Goal: Task Accomplishment & Management: Manage account settings

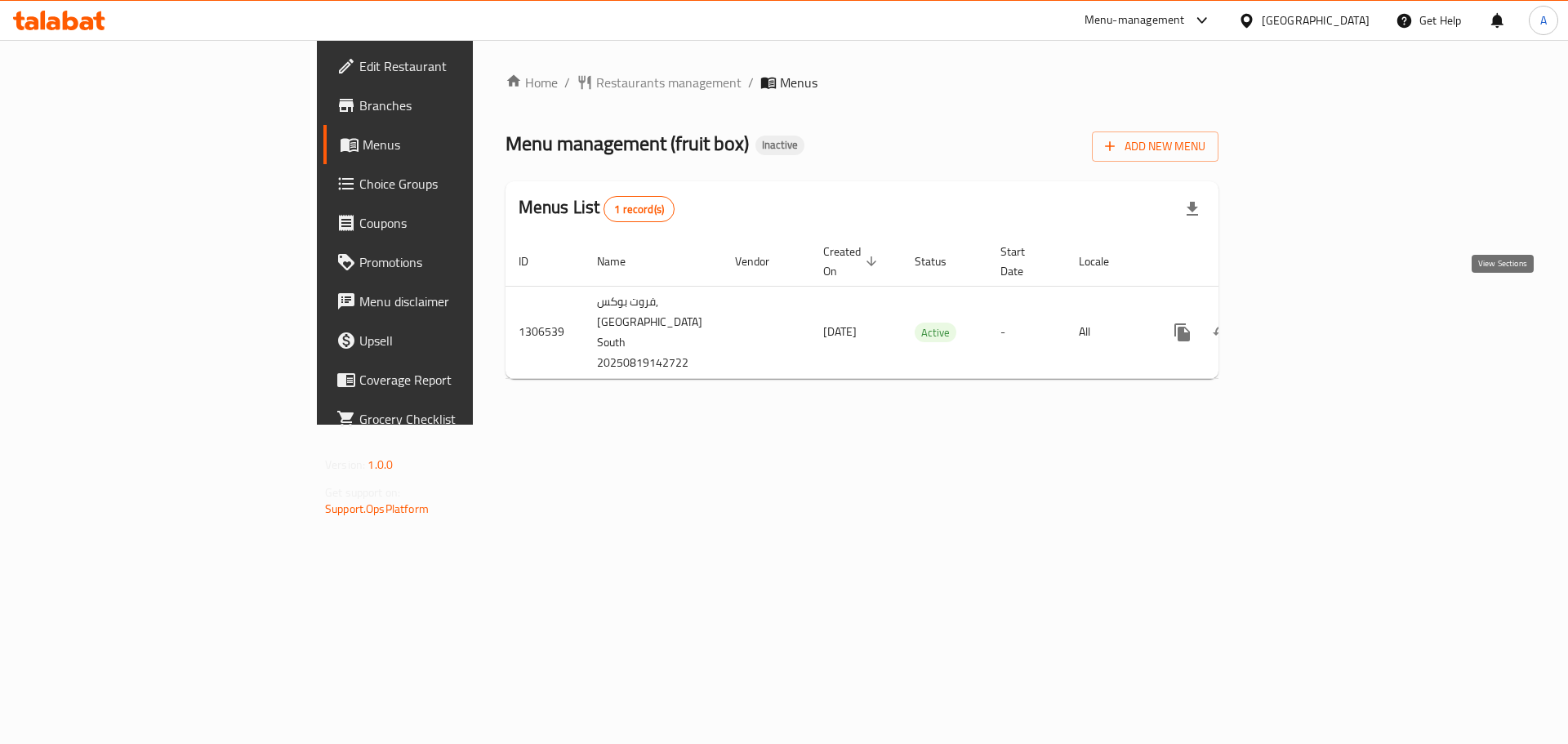
click at [1308, 325] on icon "enhanced table" at bounding box center [1300, 333] width 15 height 15
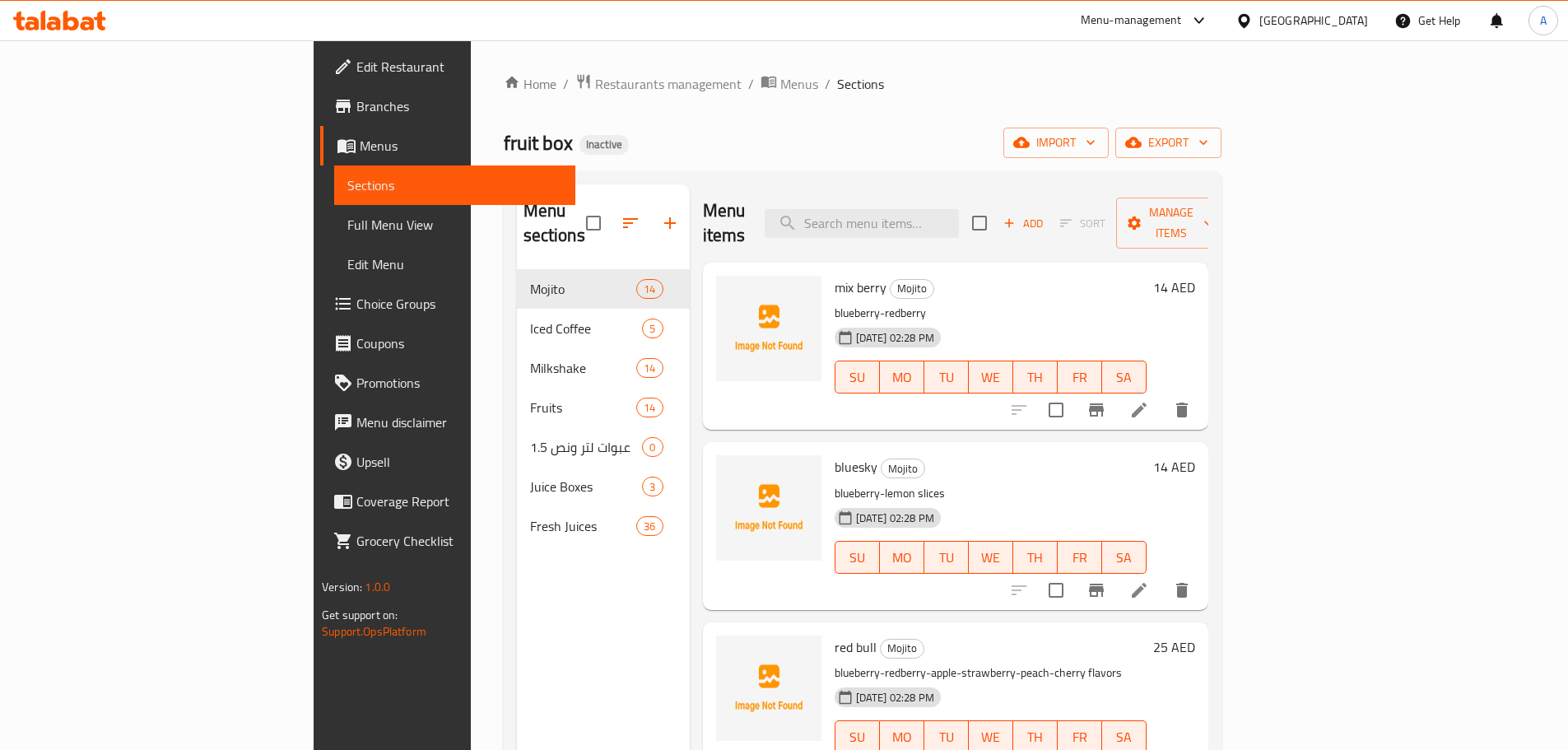
click at [347, 228] on span "Full Menu View" at bounding box center [455, 225] width 215 height 20
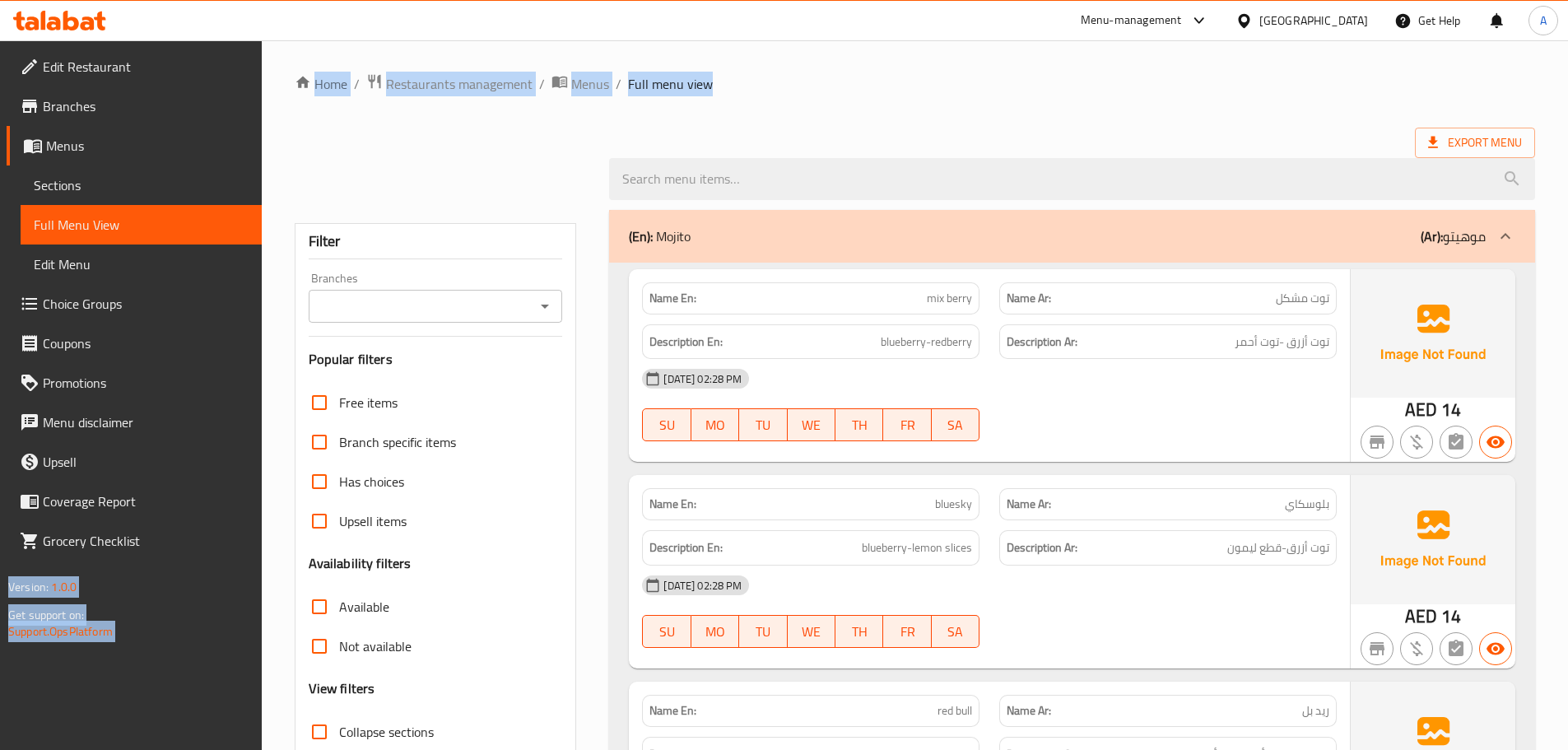
drag, startPoint x: 1571, startPoint y: 29, endPoint x: 1457, endPoint y: 94, distance: 131.2
click at [1568, 34] on html "​ Menu-management United Arab Emirates Get Help A Edit Restaurant Branches Menu…" at bounding box center [784, 375] width 1568 height 750
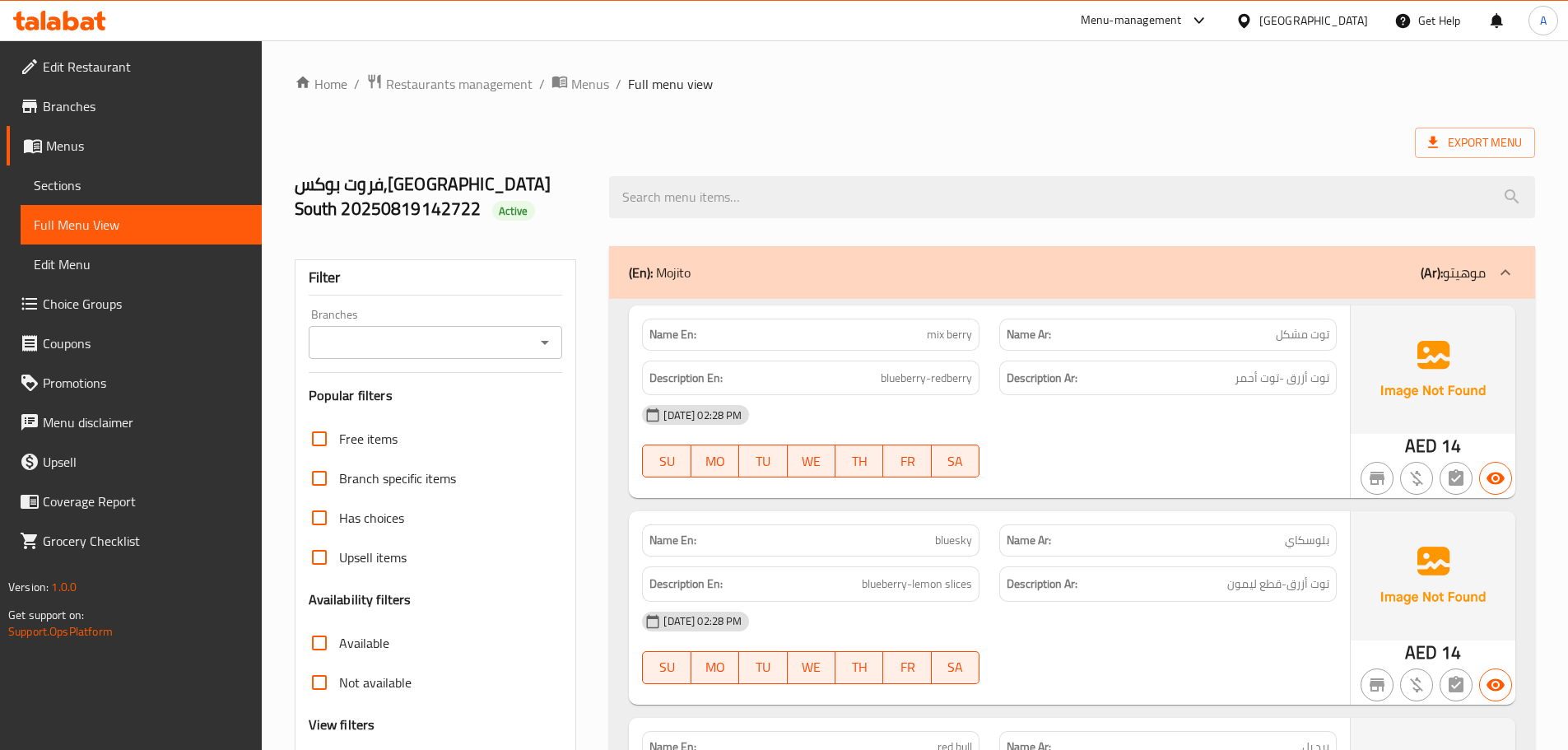
click at [929, 168] on div at bounding box center [1072, 196] width 946 height 61
click at [460, 228] on div "فروت بوكس,Al Dhait South 20250819142722 Active" at bounding box center [443, 197] width 315 height 98
click at [492, 207] on span "Active" at bounding box center [513, 211] width 42 height 16
copy span "Active"
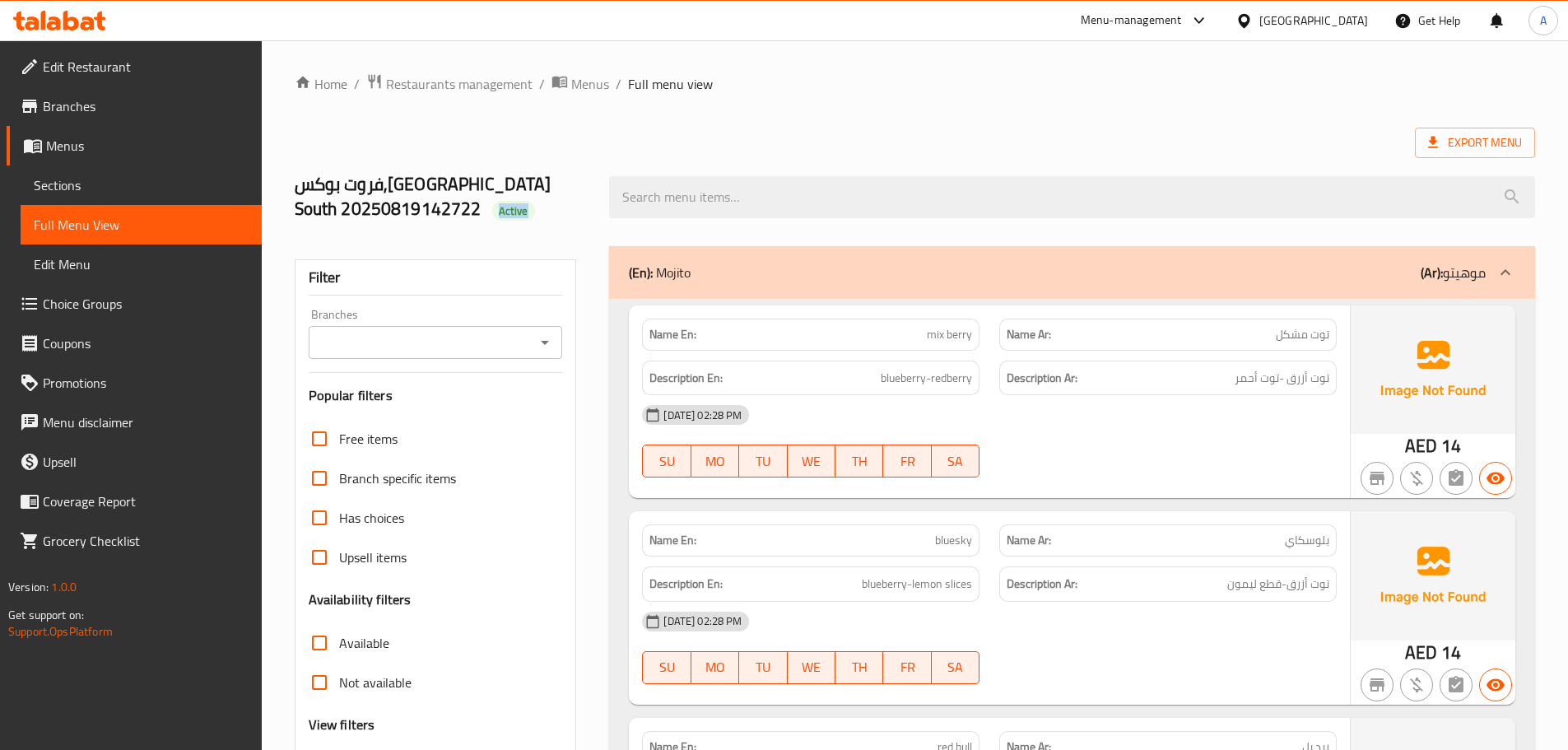
scroll to position [375, 0]
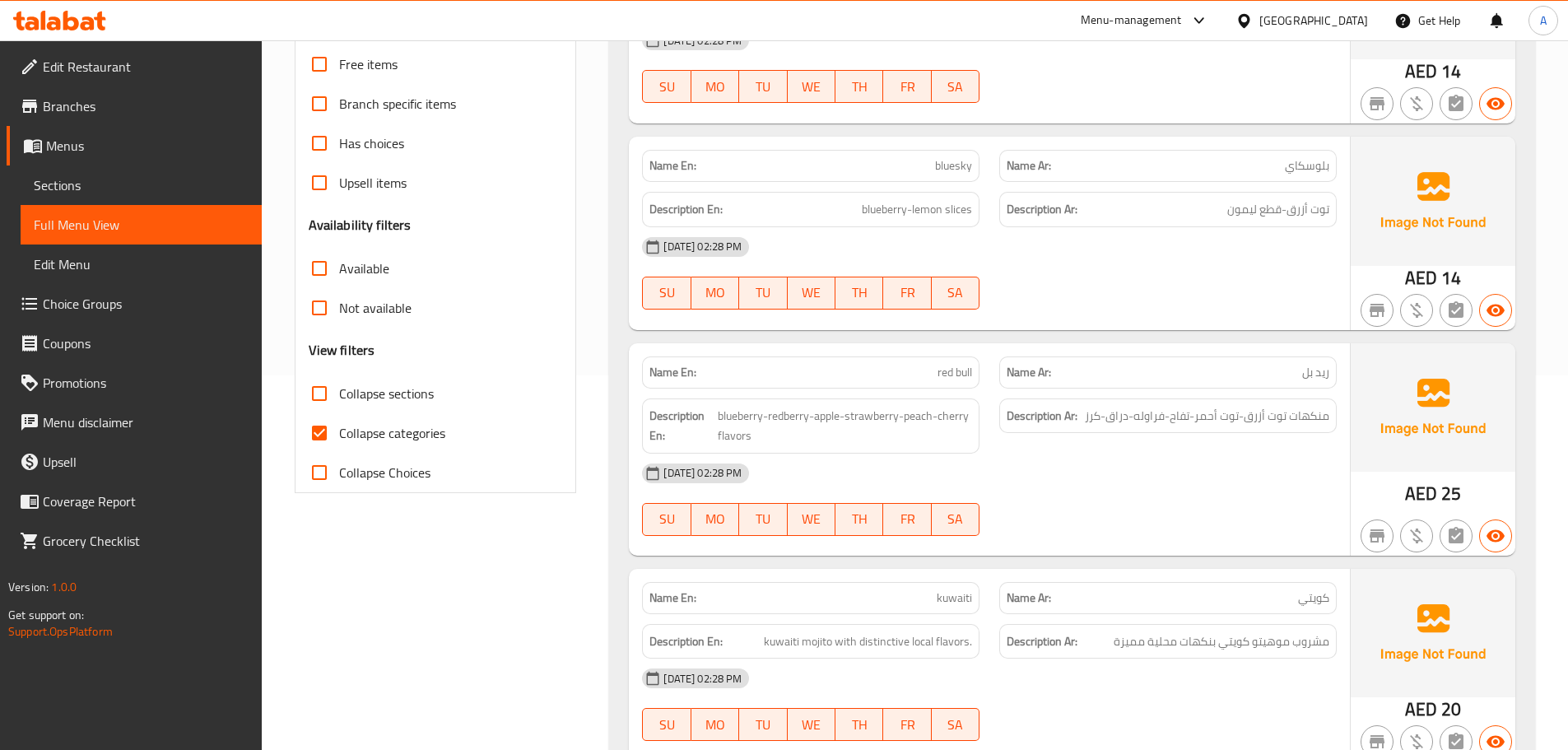
click at [428, 446] on label "Collapse categories" at bounding box center [372, 434] width 145 height 40
click at [339, 446] on input "Collapse categories" at bounding box center [319, 434] width 40 height 40
checkbox input "false"
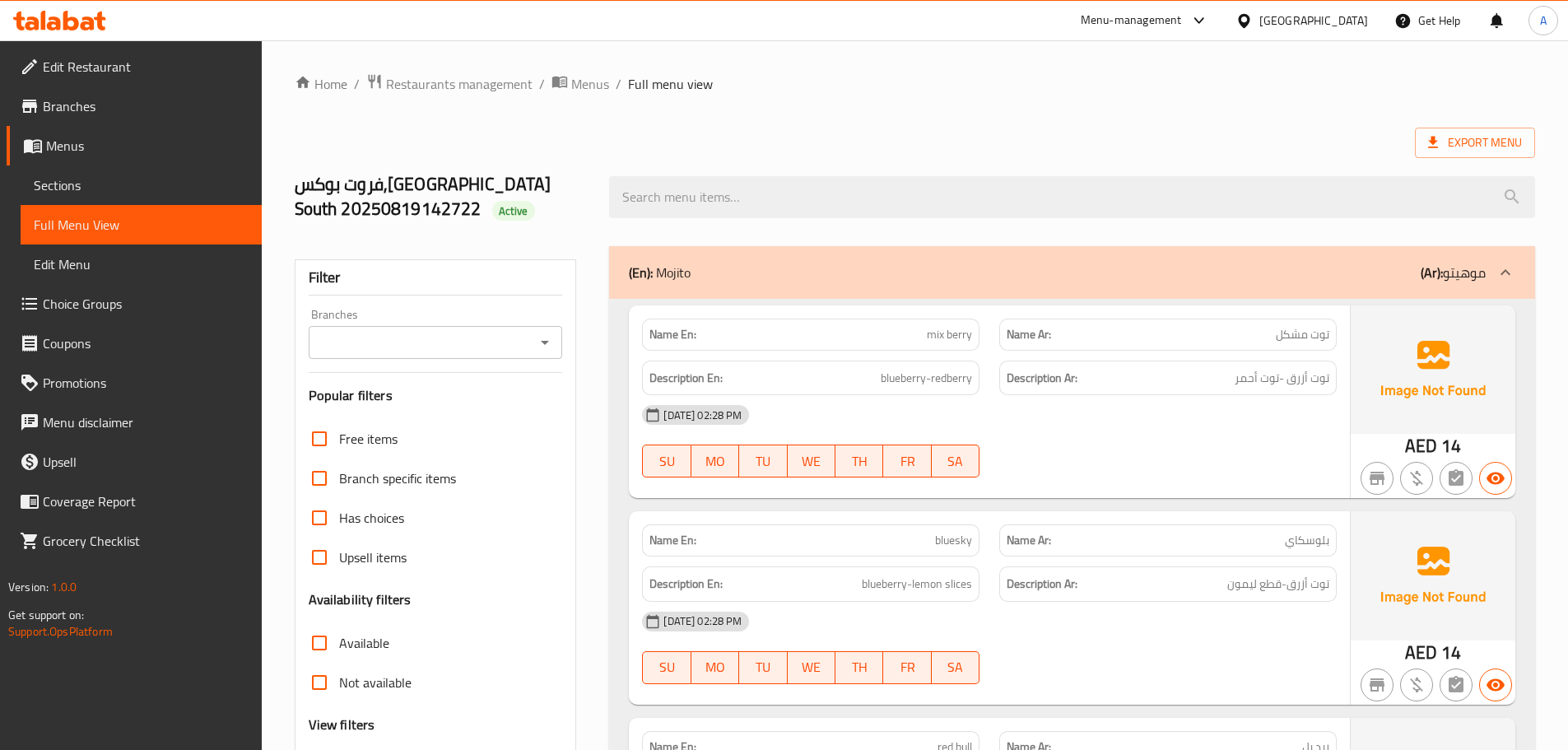
scroll to position [176, 0]
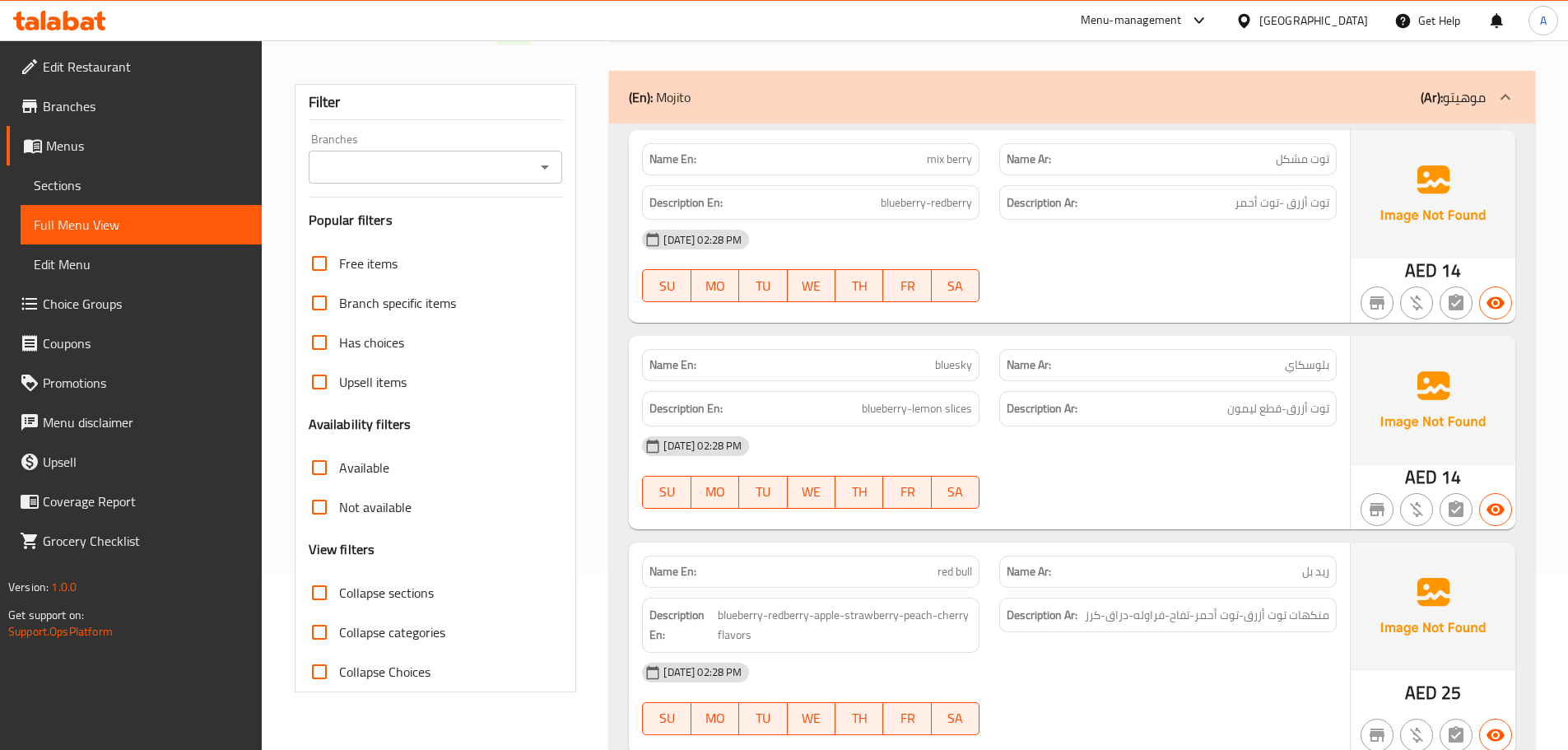
click at [366, 606] on label "Collapse sections" at bounding box center [366, 593] width 134 height 40
click at [339, 606] on input "Collapse sections" at bounding box center [319, 593] width 40 height 40
checkbox input "true"
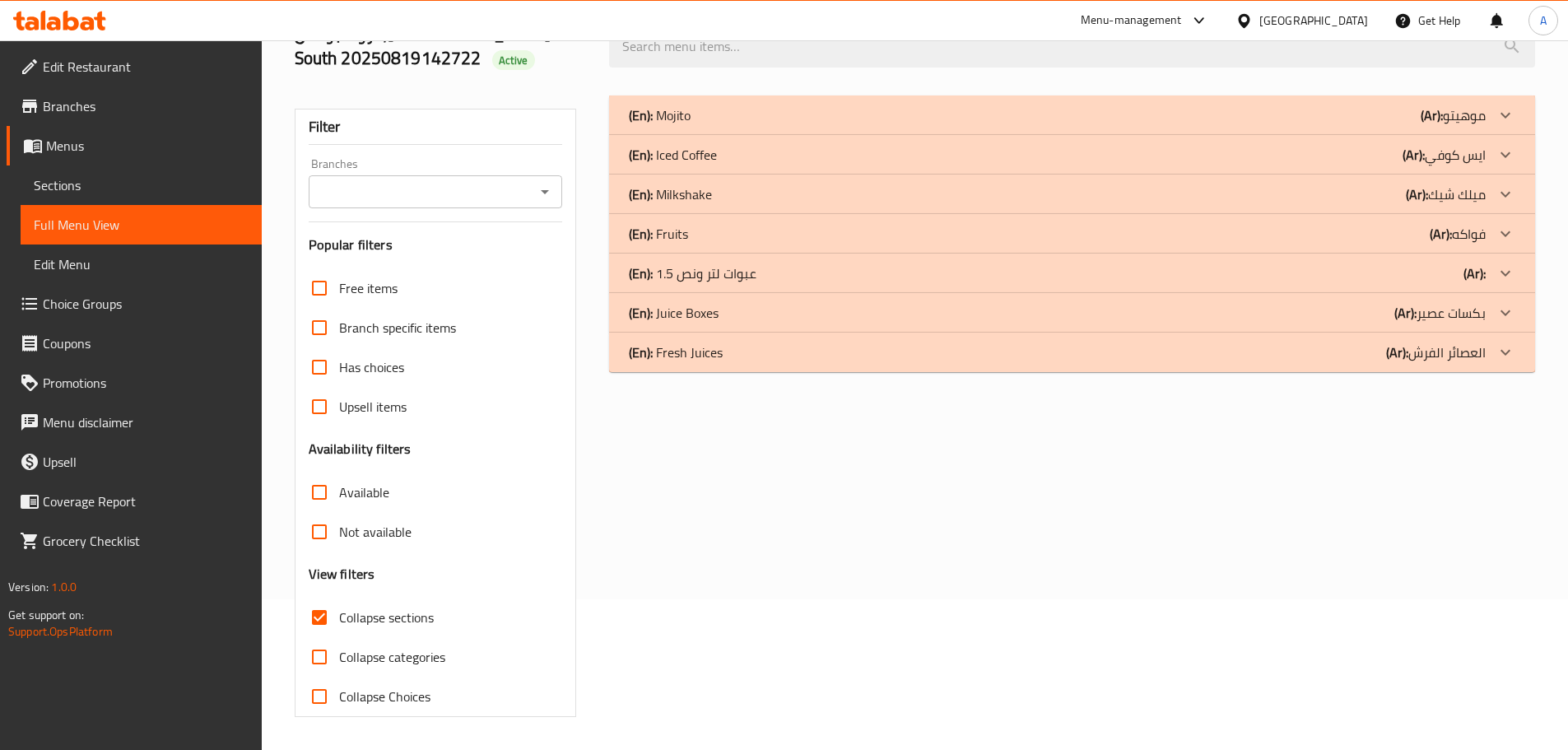
scroll to position [151, 0]
click at [829, 135] on div "(En): Fresh Juices (Ar): العصائر الفرش" at bounding box center [1071, 115] width 926 height 40
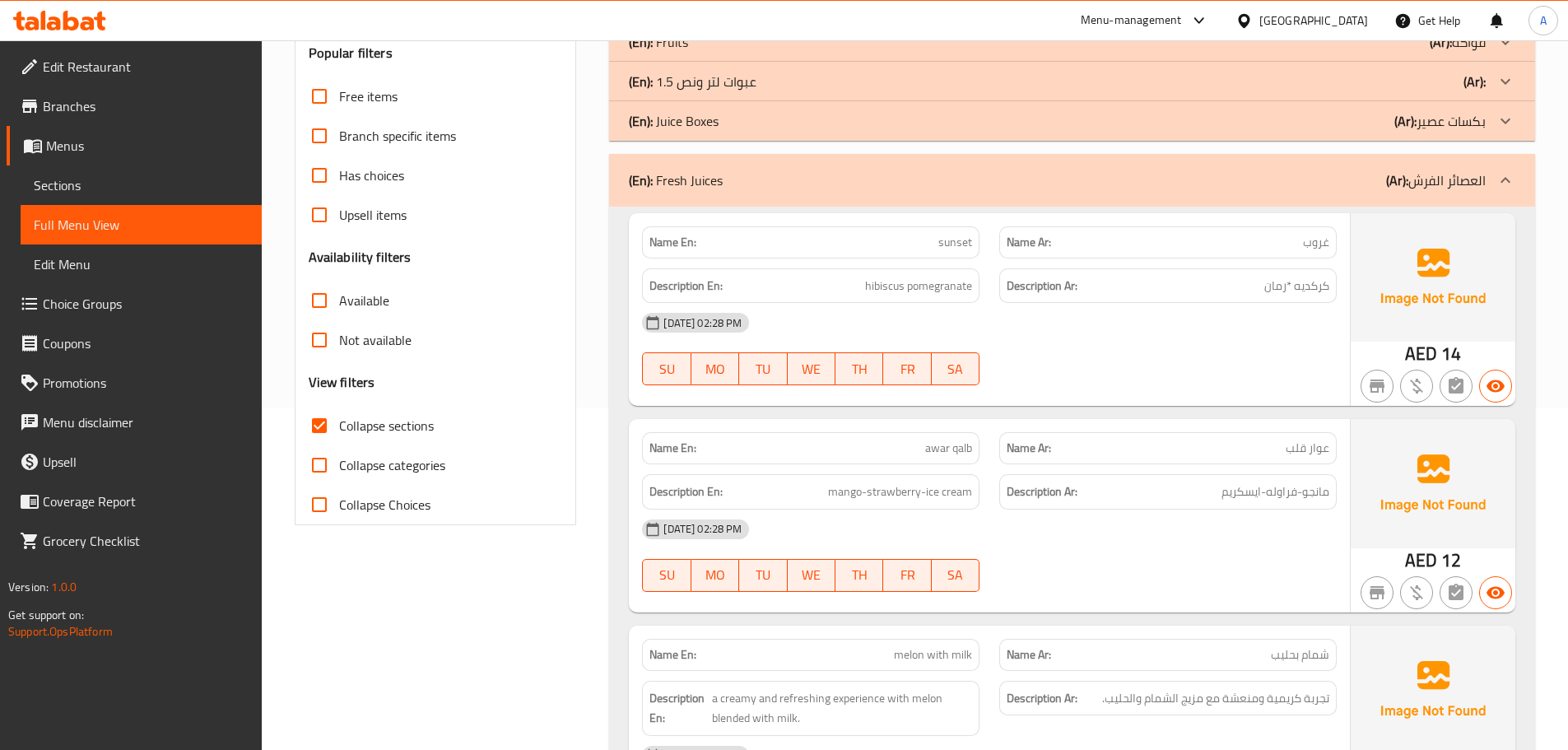
scroll to position [439, 0]
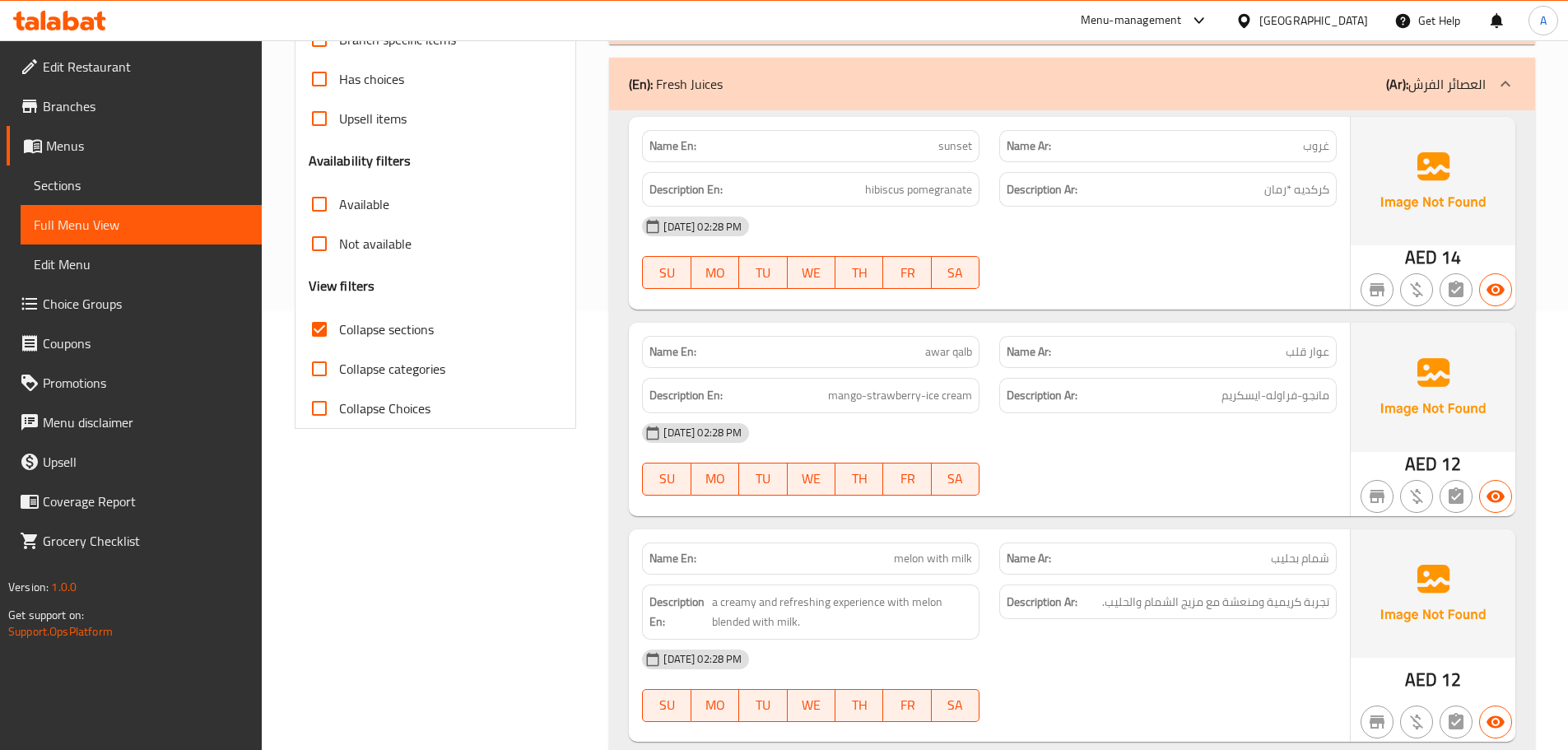
click at [905, 159] on div "Name En: sunset" at bounding box center [811, 146] width 338 height 32
click at [1275, 142] on p "Name Ar: غروب" at bounding box center [1168, 146] width 323 height 17
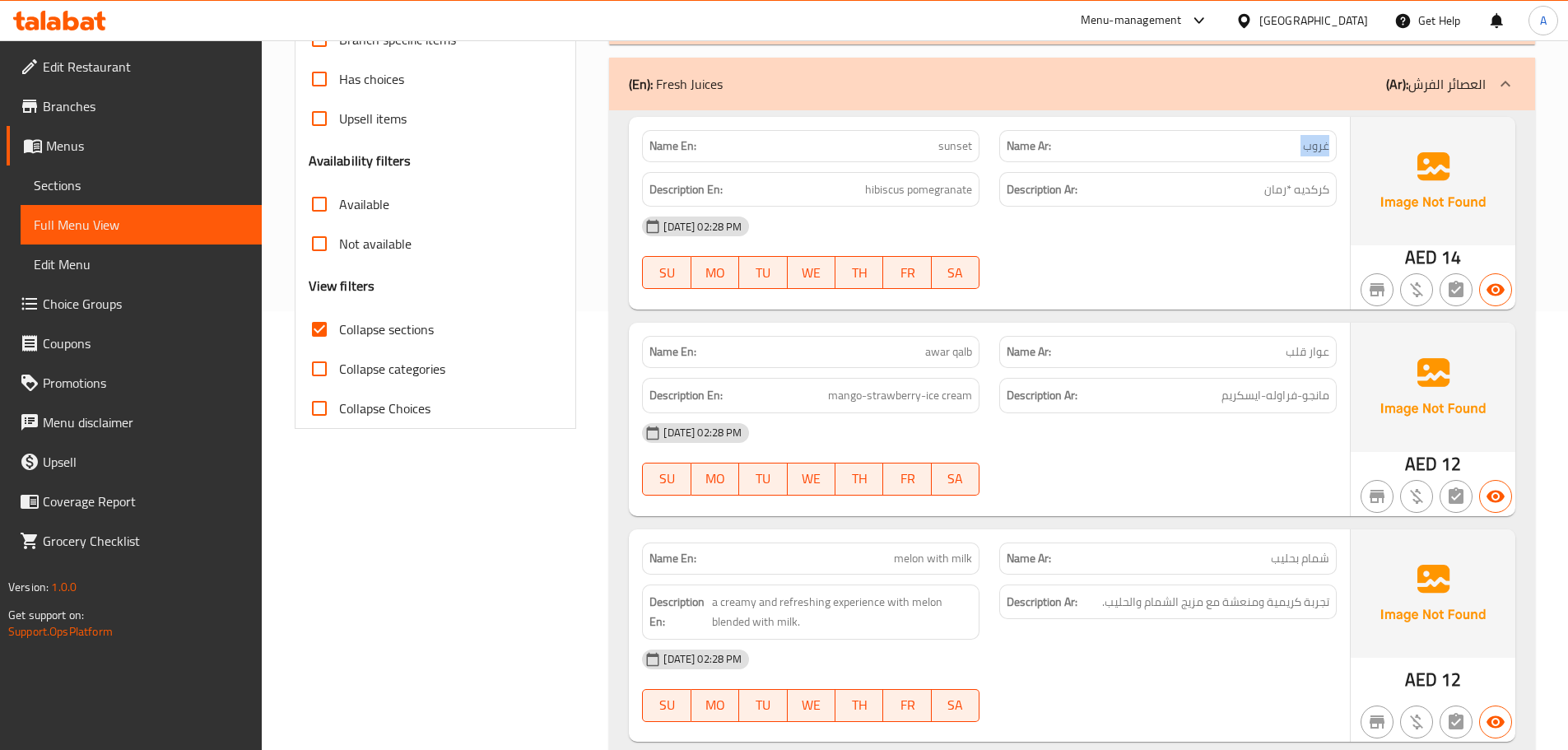
click at [1275, 142] on p "Name Ar: غروب" at bounding box center [1168, 146] width 323 height 17
click at [934, 155] on div "Name En: sunset" at bounding box center [811, 146] width 338 height 32
copy span "sunset"
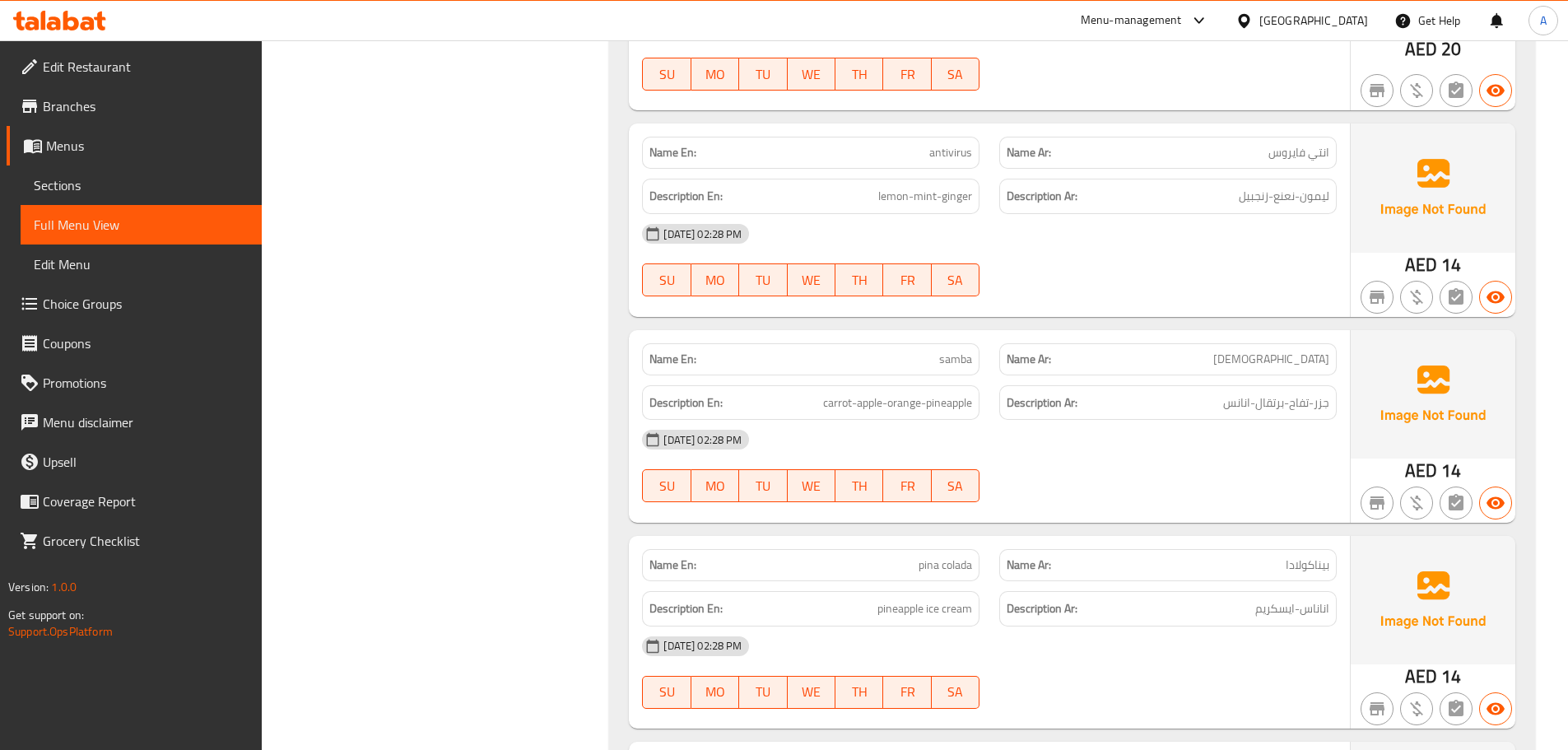
scroll to position [5832, 0]
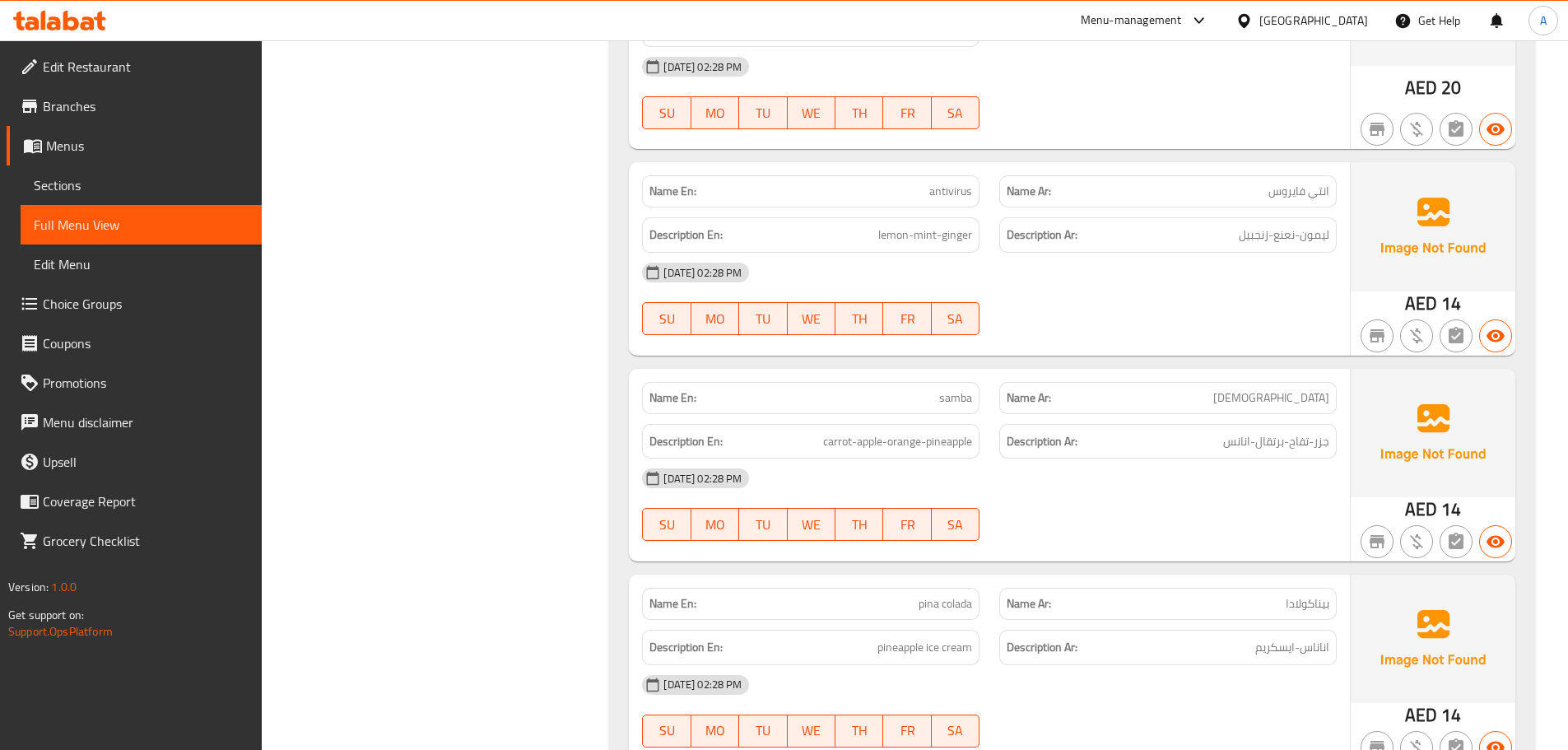
click at [1057, 241] on strong "Description Ar:" at bounding box center [1041, 235] width 71 height 21
click at [980, 235] on div "Description En: lemon-mint-ginger" at bounding box center [811, 234] width 338 height 35
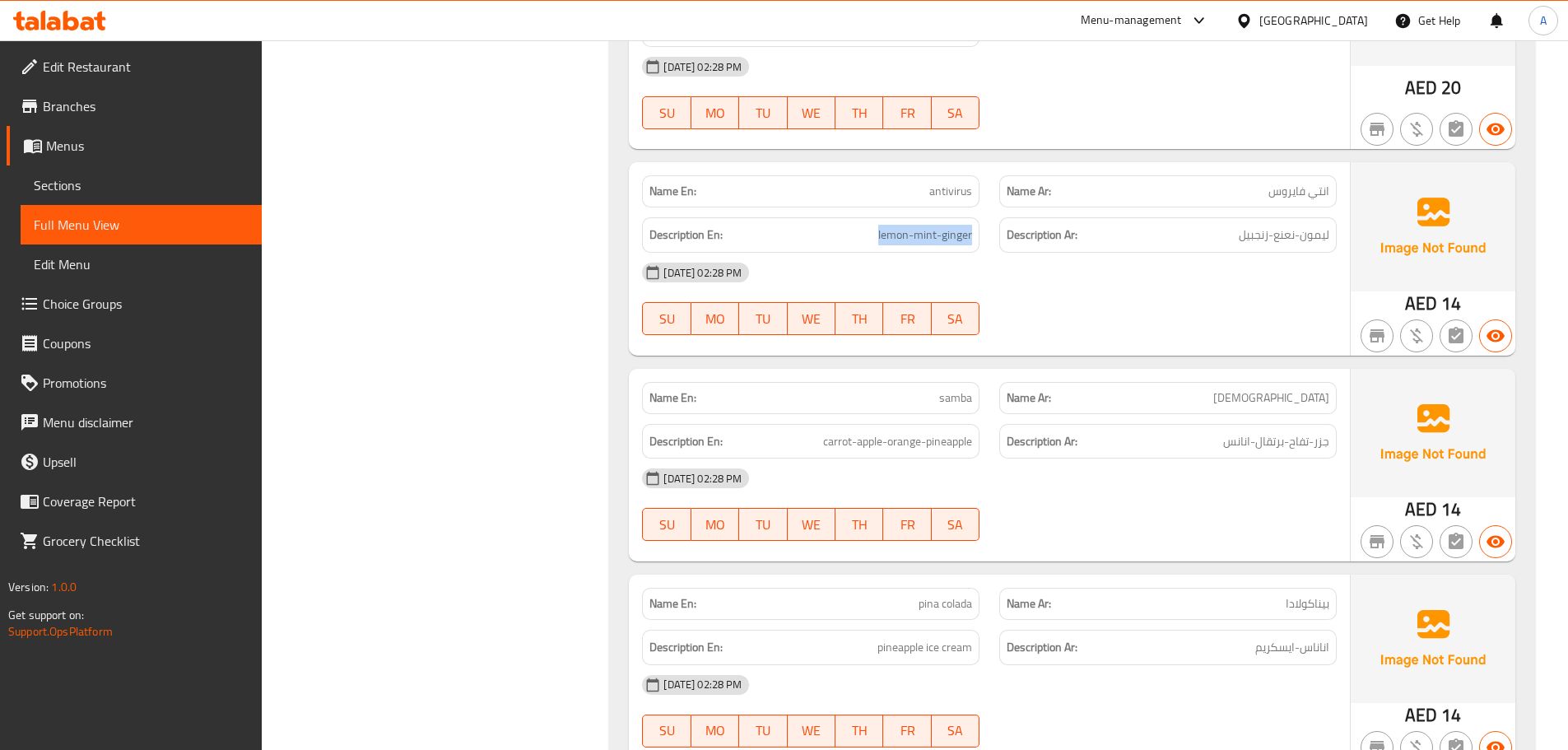
click at [980, 235] on div "Description En: lemon-mint-ginger" at bounding box center [811, 234] width 338 height 35
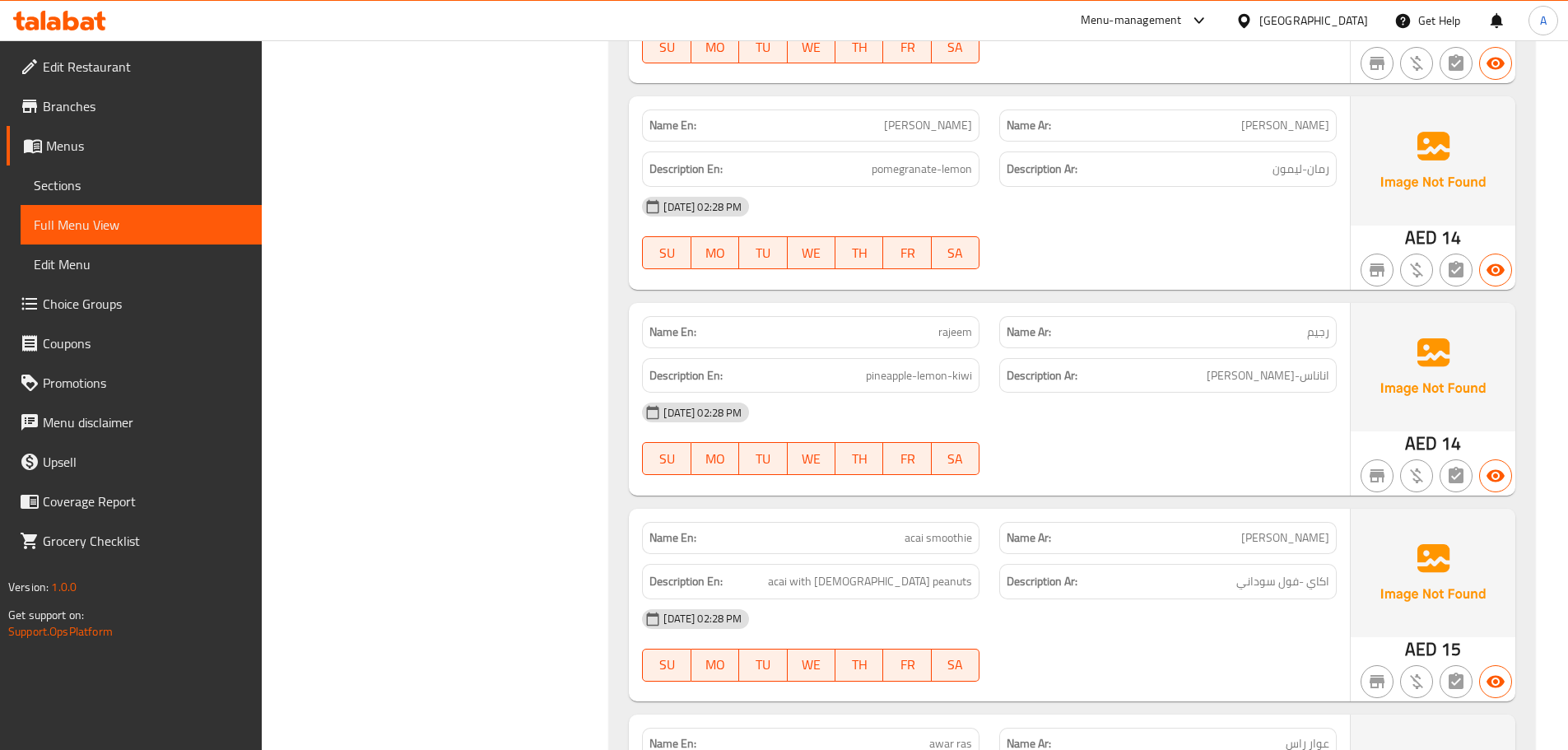
click at [910, 395] on div "19-08-2025 02:28 PM" at bounding box center [989, 413] width 715 height 40
click at [919, 388] on div "Description En: pineapple-lemon-kiwi" at bounding box center [811, 375] width 338 height 35
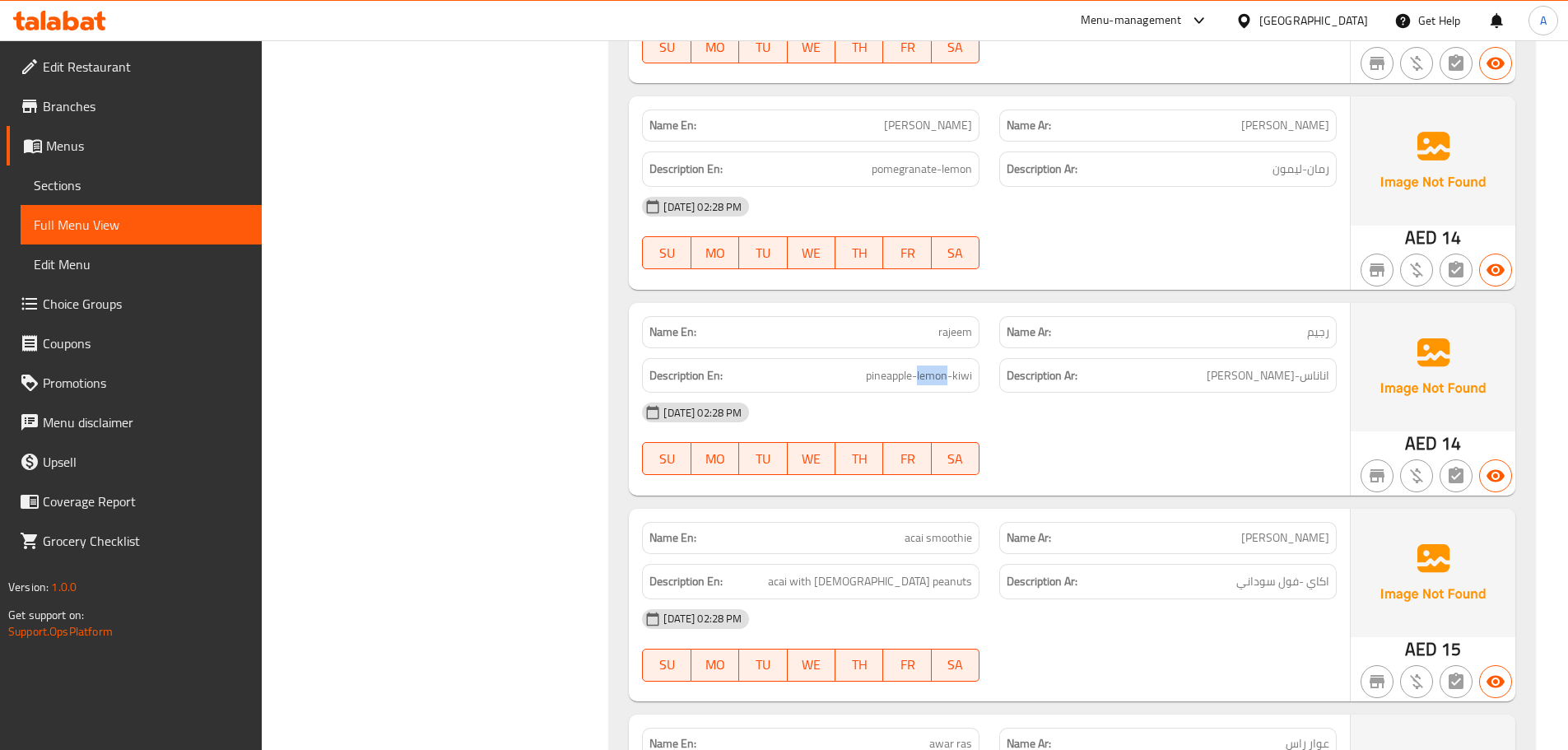
click at [919, 388] on div "Description En: pineapple-lemon-kiwi" at bounding box center [811, 375] width 338 height 35
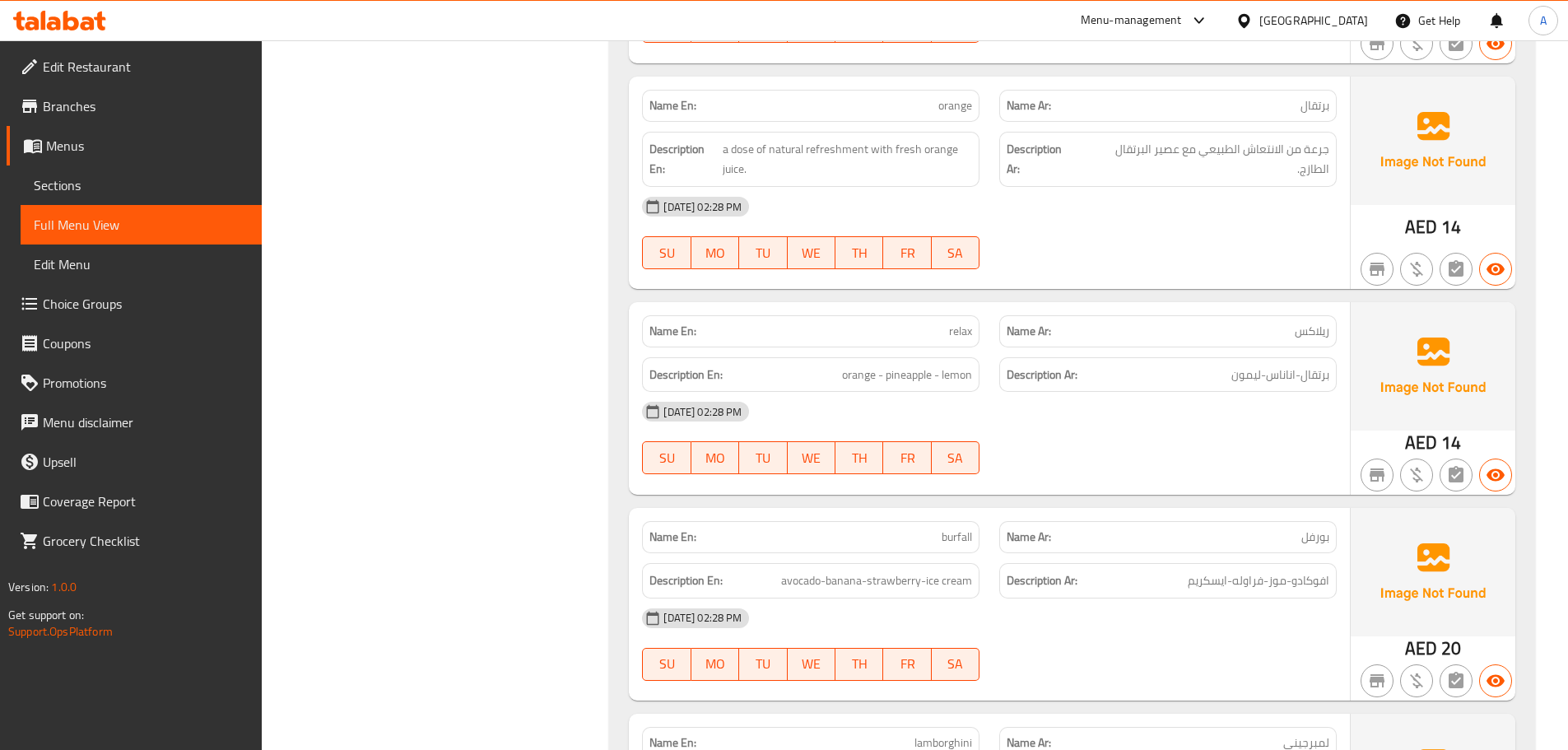
click at [916, 378] on span "orange - pineapple - lemon" at bounding box center [907, 375] width 130 height 21
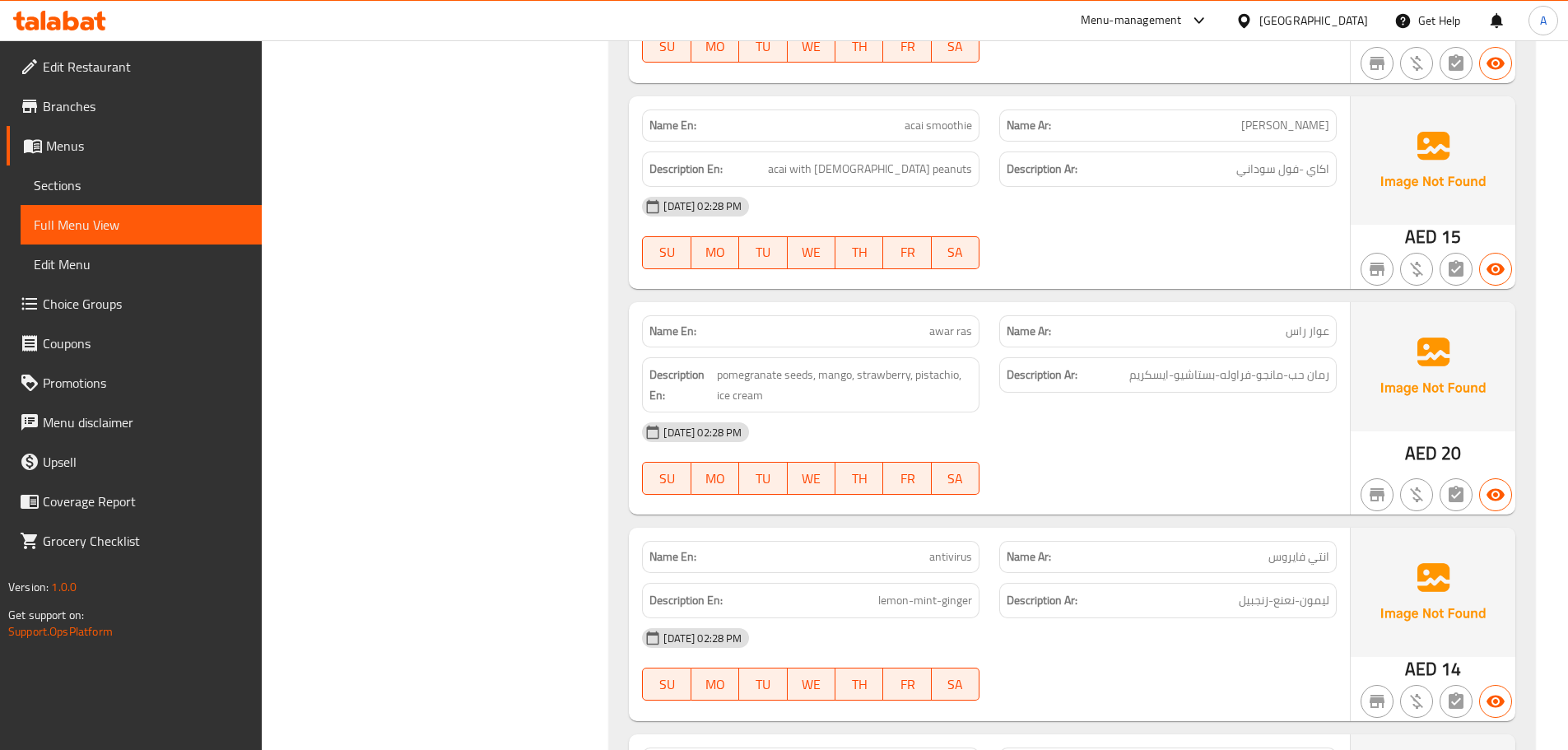
click at [946, 355] on div "Description En: pomegranate seeds, mango, strawberry, pistachio, ice cream" at bounding box center [811, 384] width 357 height 75
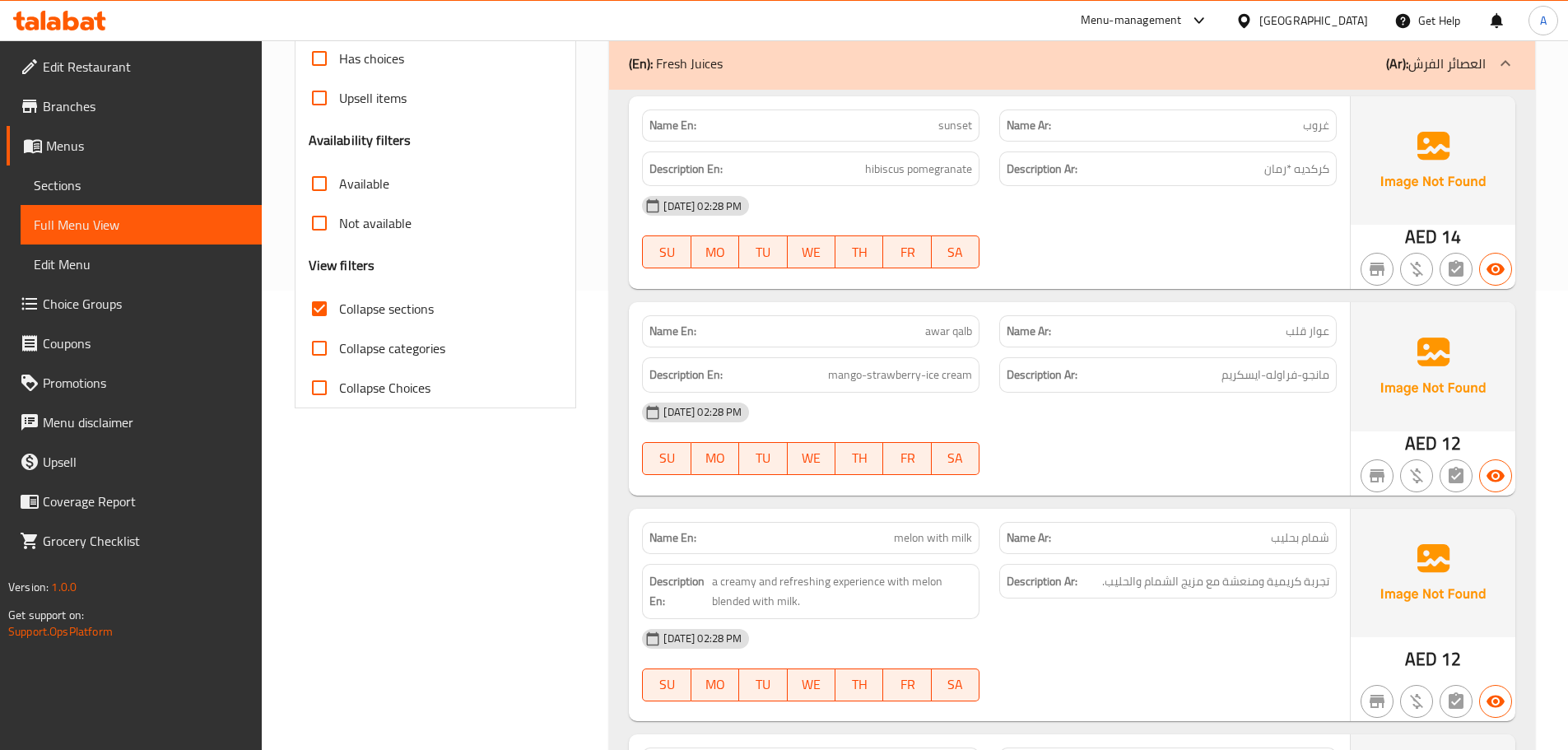
scroll to position [4210, 0]
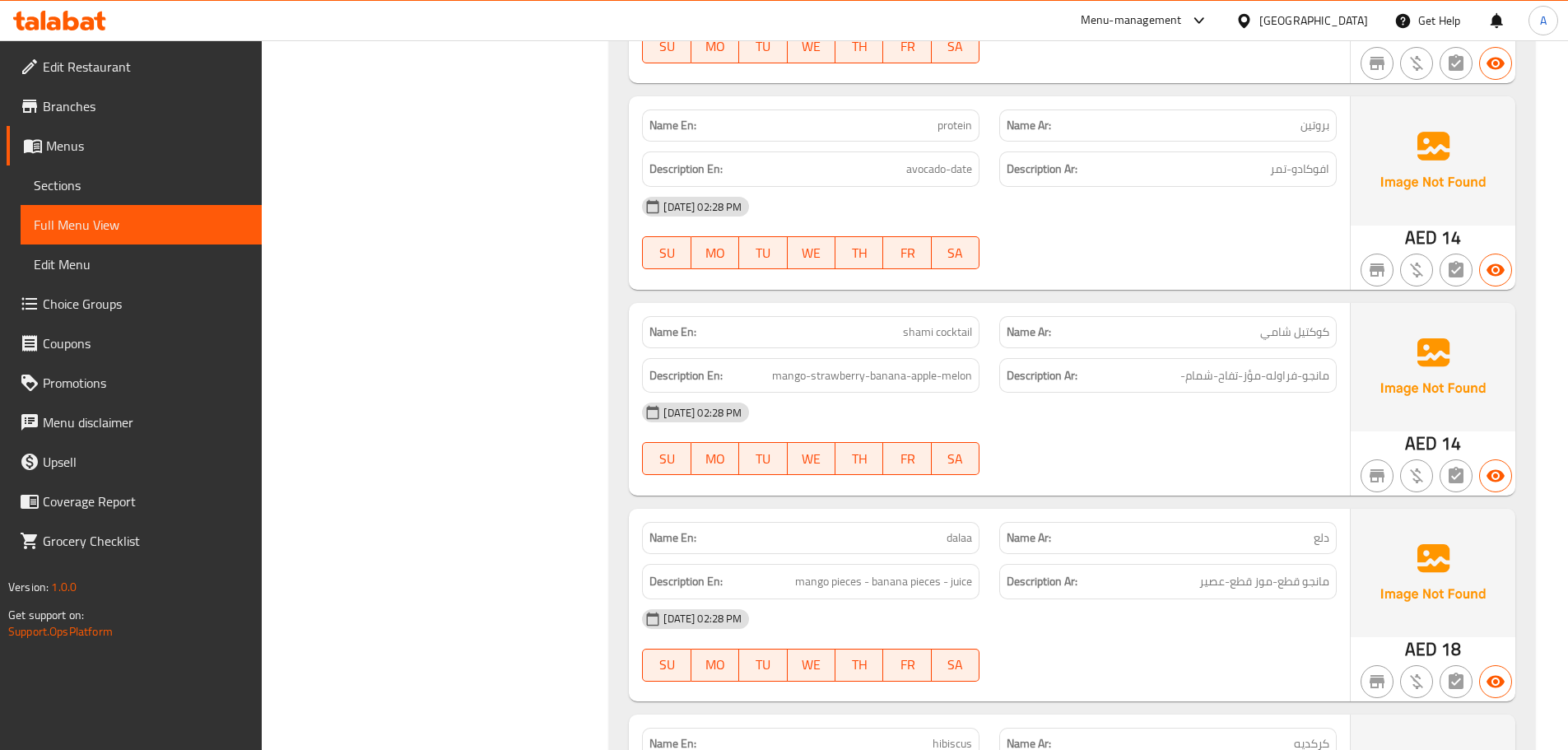
click at [1026, 354] on div "Description Ar: مانجو-فراوله-مؤز-تفاح-شمام-" at bounding box center [1168, 376] width 357 height 55
click at [950, 319] on div "Name En: shami cocktail" at bounding box center [811, 332] width 338 height 32
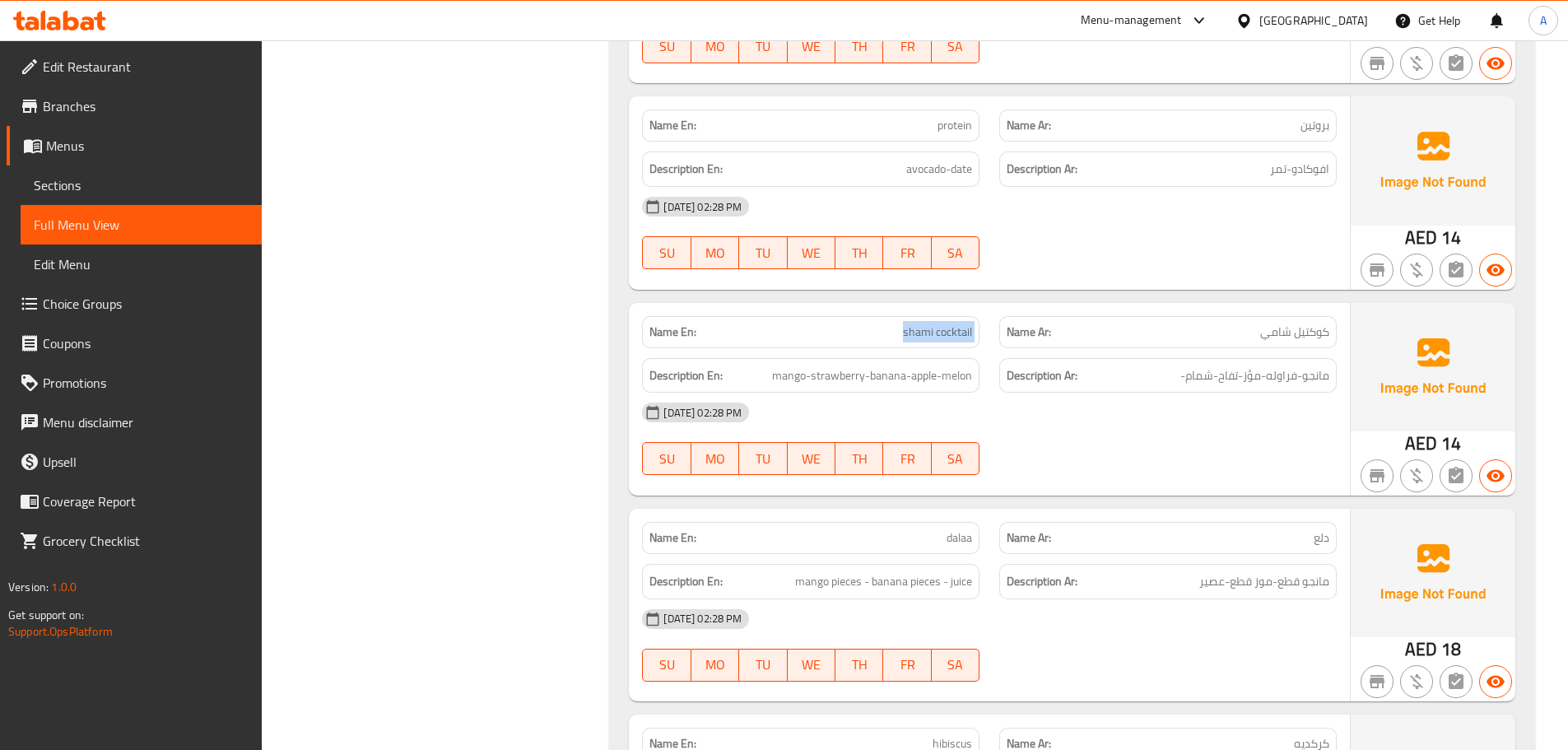
click at [950, 319] on div "Name En: shami cocktail" at bounding box center [811, 332] width 338 height 32
click at [937, 376] on span "mango-strawberry-banana-apple-melon" at bounding box center [872, 376] width 200 height 21
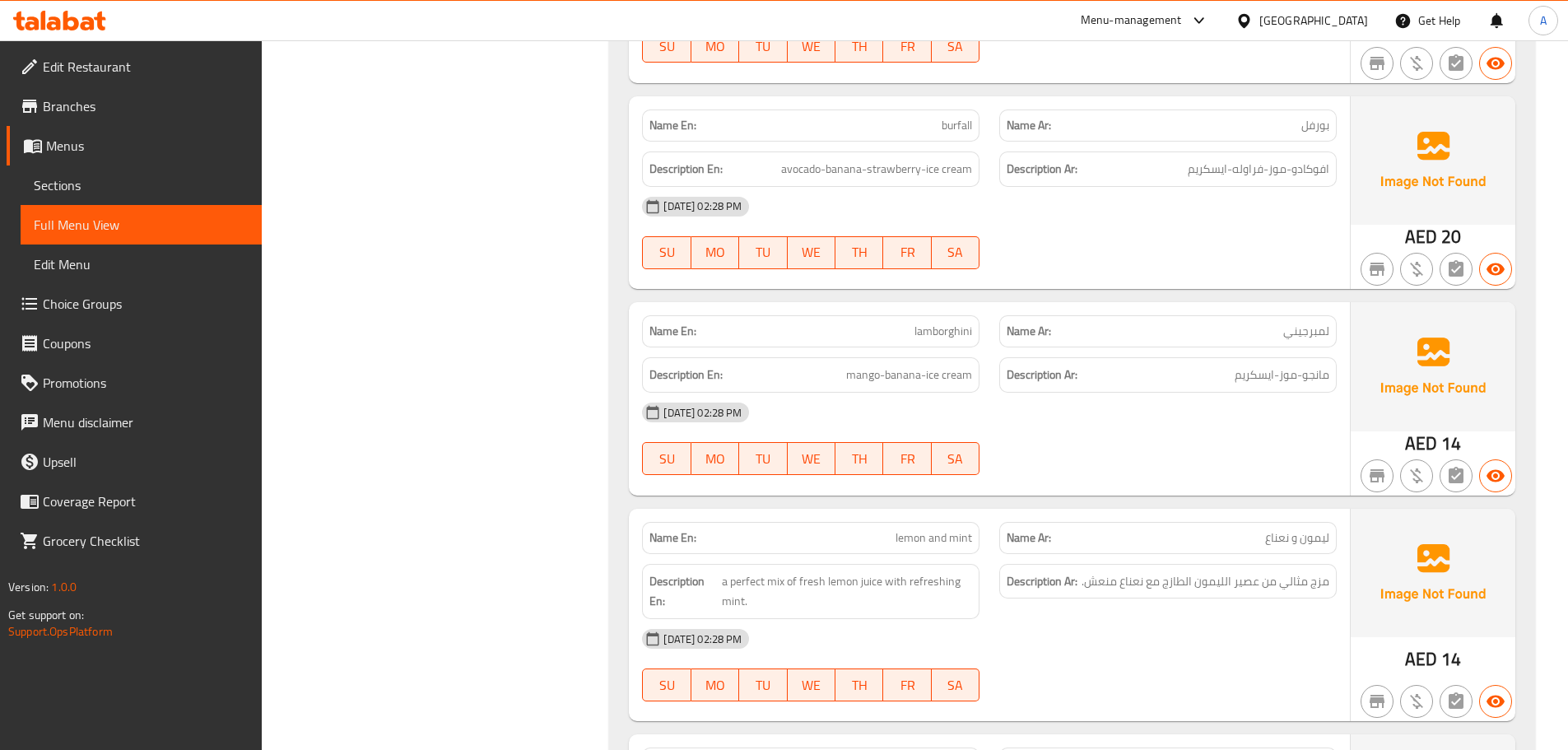
click at [858, 357] on div "Description En: mango-banana-ice cream" at bounding box center [811, 375] width 357 height 55
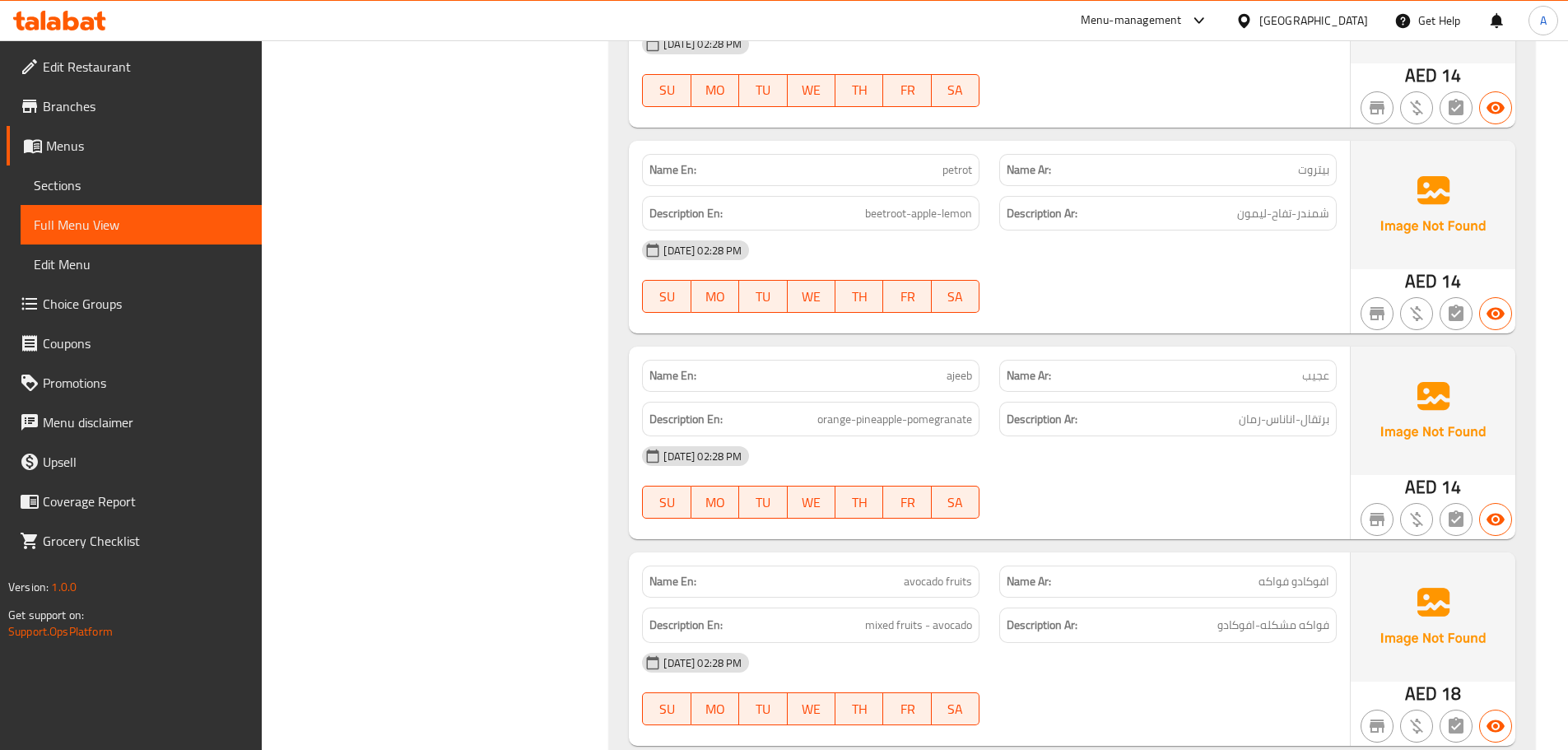
click at [897, 399] on div "Description En: orange-pineapple-pomegranate" at bounding box center [811, 419] width 357 height 55
click at [897, 398] on div "Description En: orange-pineapple-pomegranate" at bounding box center [811, 419] width 357 height 55
click at [1324, 418] on span "برتقال-اناناس-رمان" at bounding box center [1284, 419] width 91 height 21
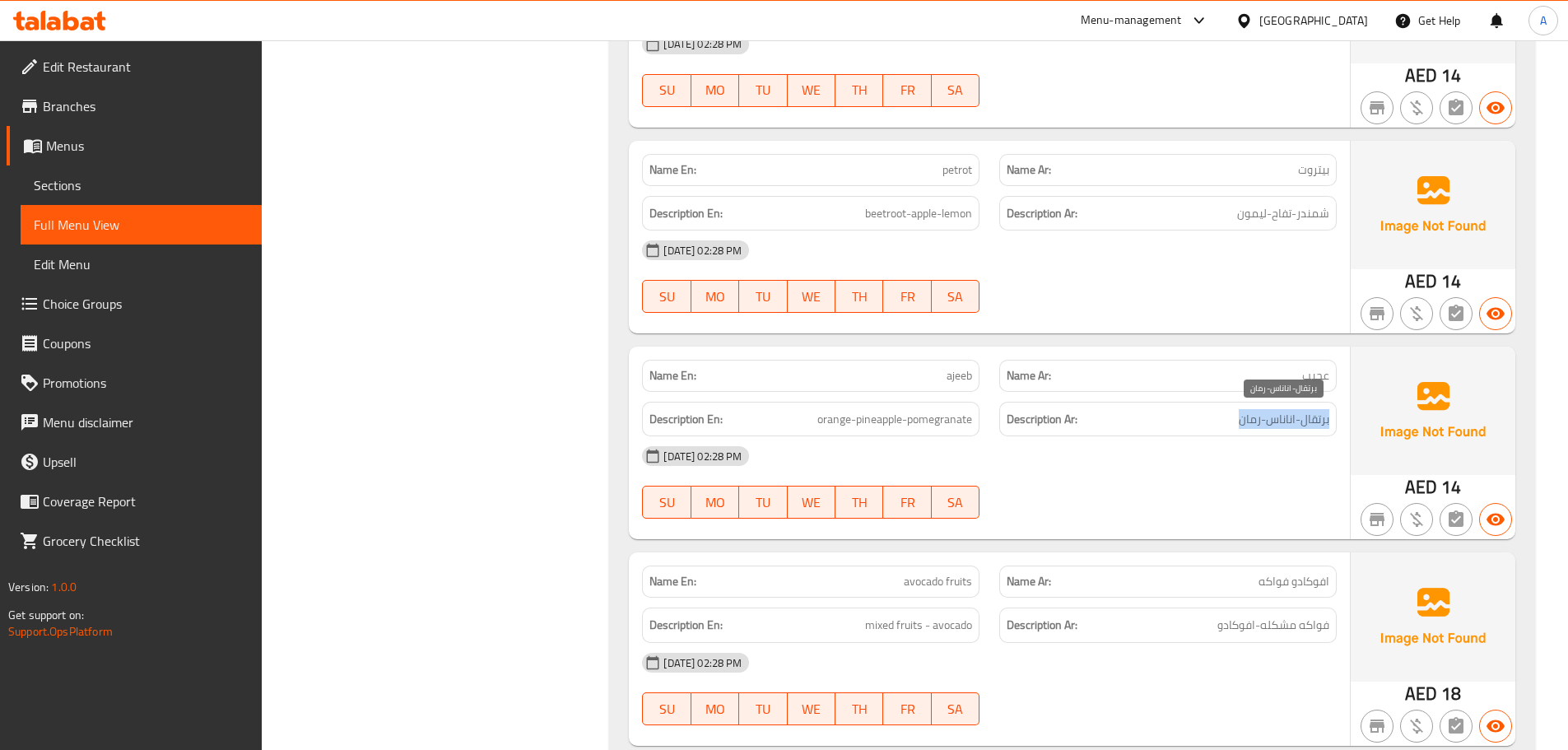
click at [1324, 418] on span "برتقال-اناناس-رمان" at bounding box center [1284, 419] width 91 height 21
click at [942, 168] on span "petrot" at bounding box center [956, 170] width 29 height 17
copy span "petrot"
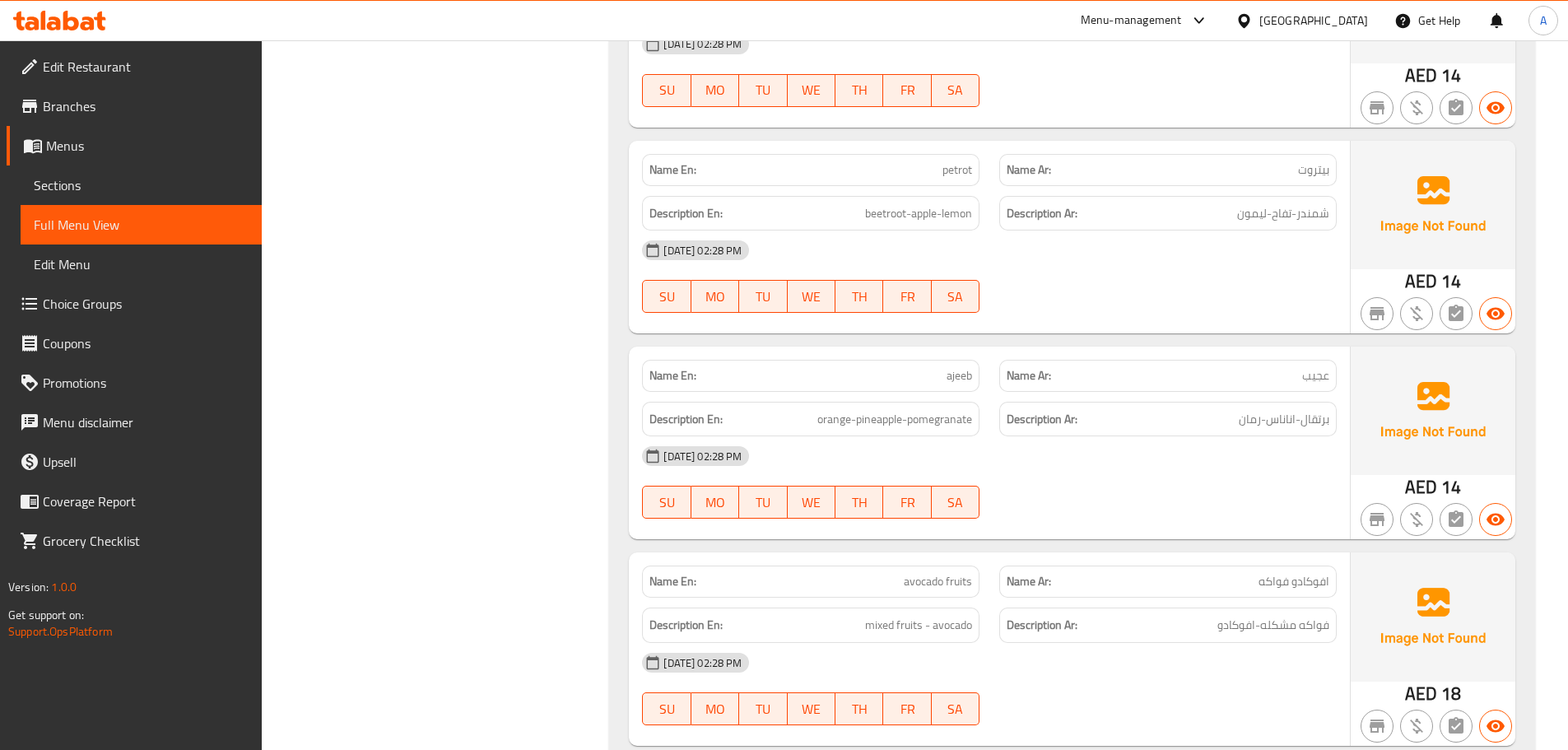
scroll to position [7318, 0]
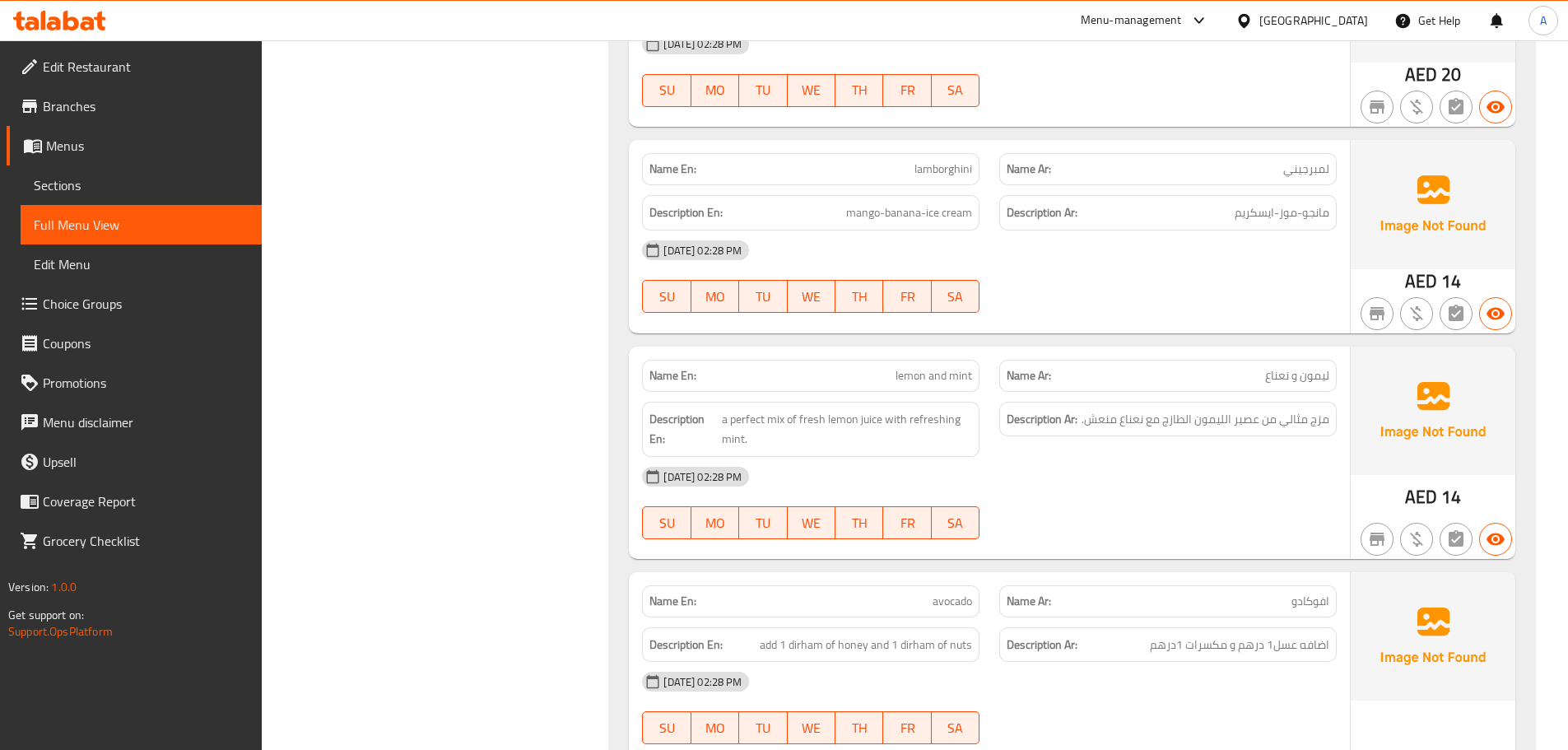
click at [778, 402] on div "Description En: a perfect mix of fresh lemon juice with refreshing mint." at bounding box center [811, 430] width 338 height 55
click at [882, 387] on div "Name En: lemon and mint" at bounding box center [811, 376] width 338 height 32
click at [883, 387] on div "Name En: lemon and mint" at bounding box center [811, 376] width 338 height 32
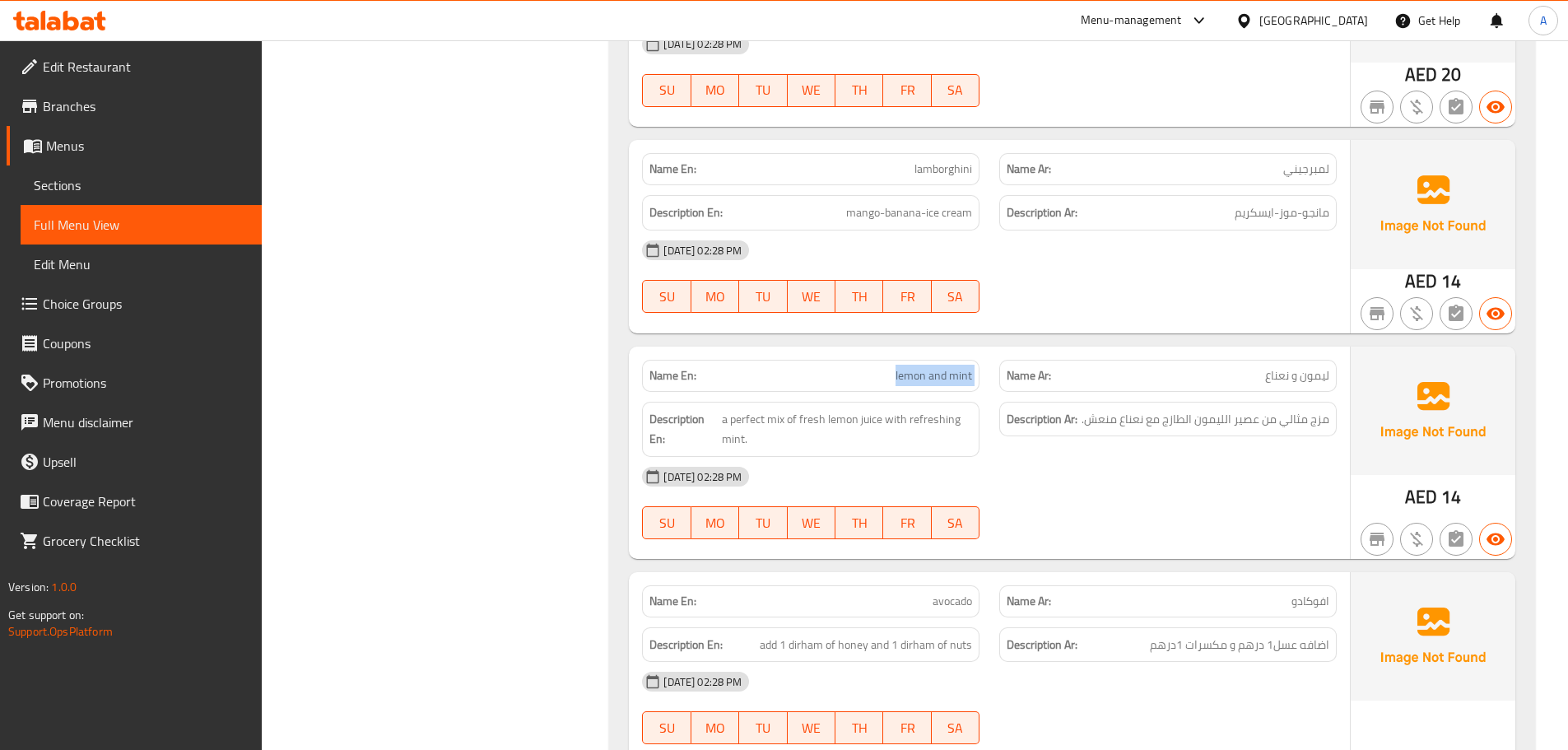
click at [883, 387] on div "Name En: lemon and mint" at bounding box center [811, 376] width 338 height 32
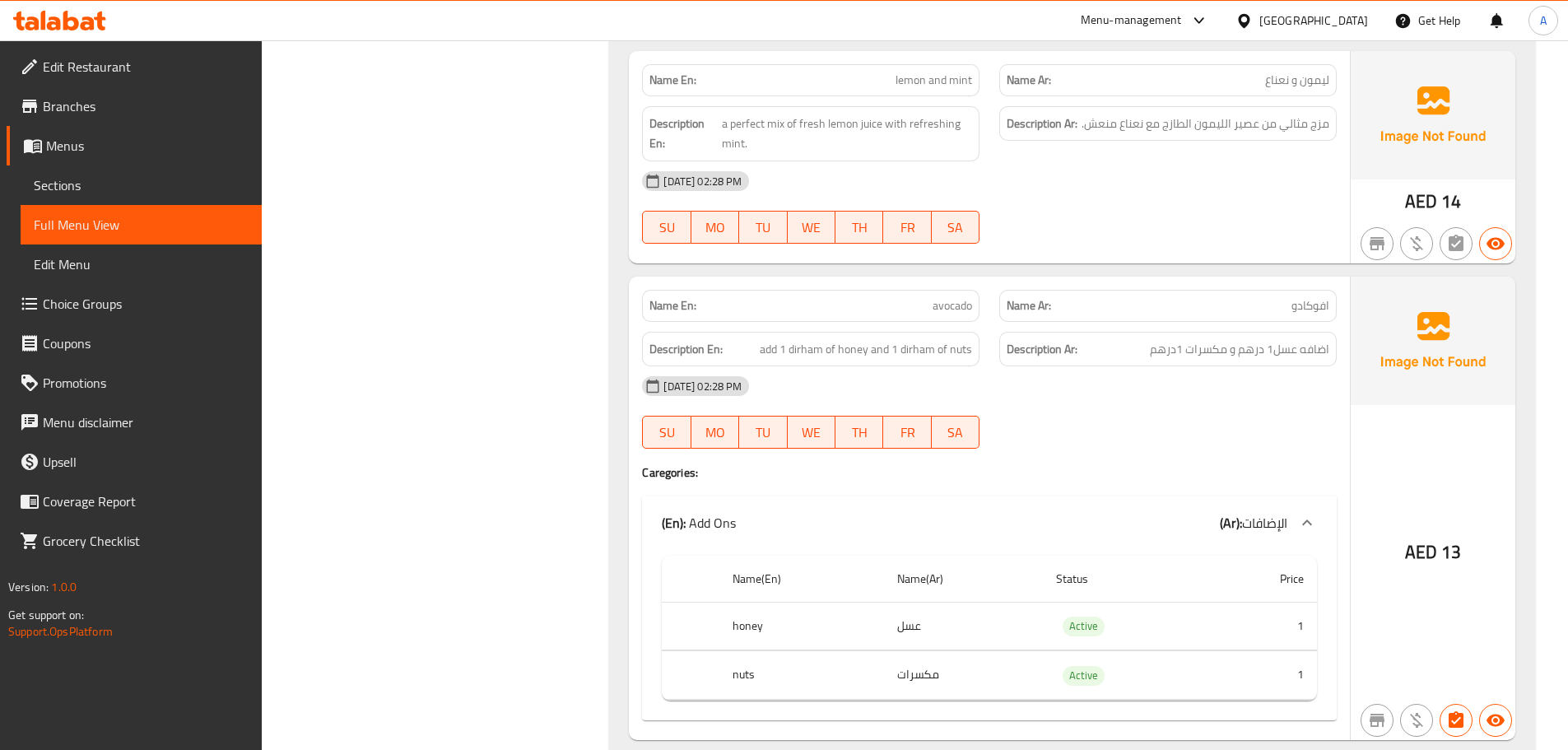
scroll to position [7669, 0]
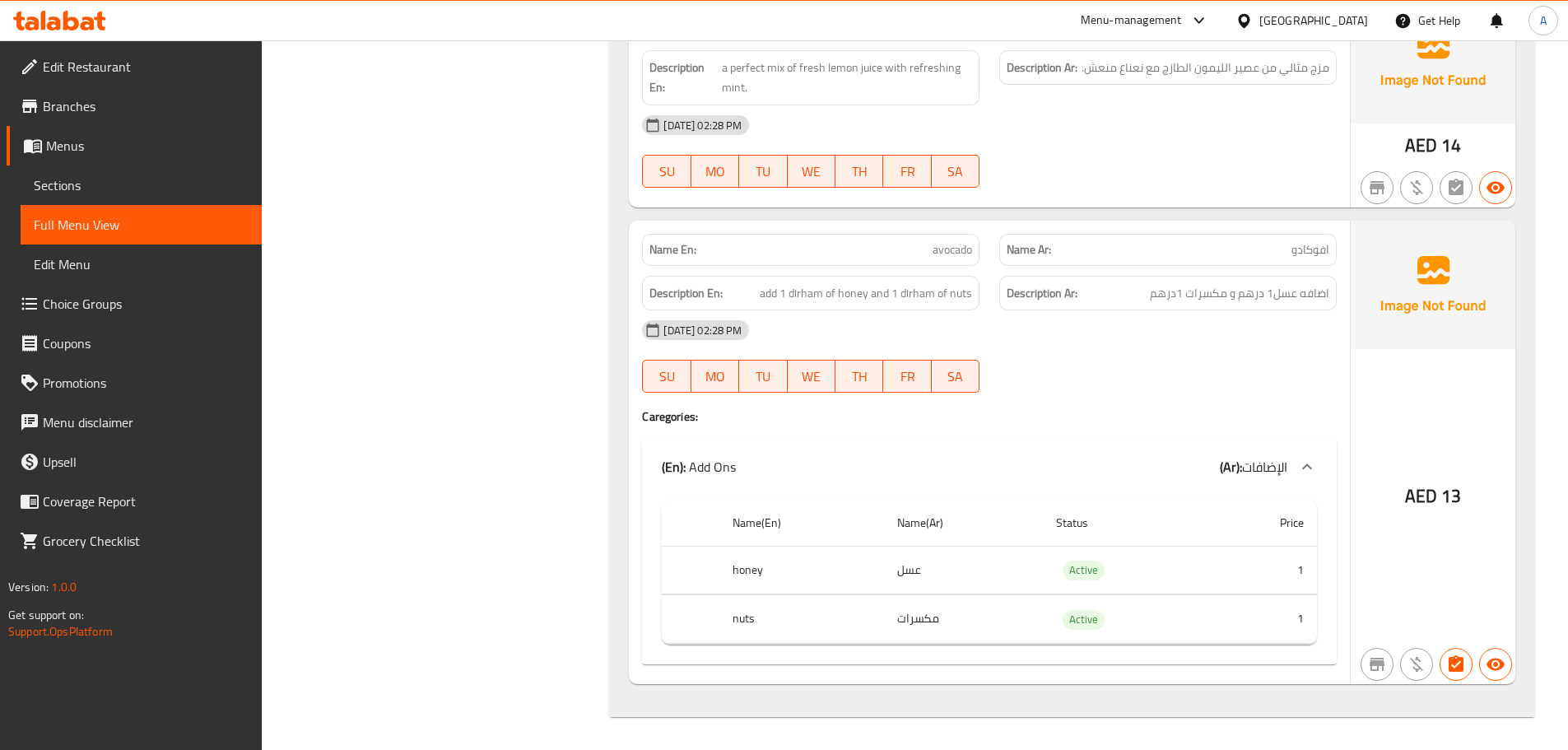
click at [878, 306] on div "Description En: add 1 dirham of honey and 1 dirham of nuts" at bounding box center [811, 293] width 338 height 35
click at [922, 287] on span "add 1 dirham of honey and 1 dirham of nuts" at bounding box center [866, 294] width 212 height 21
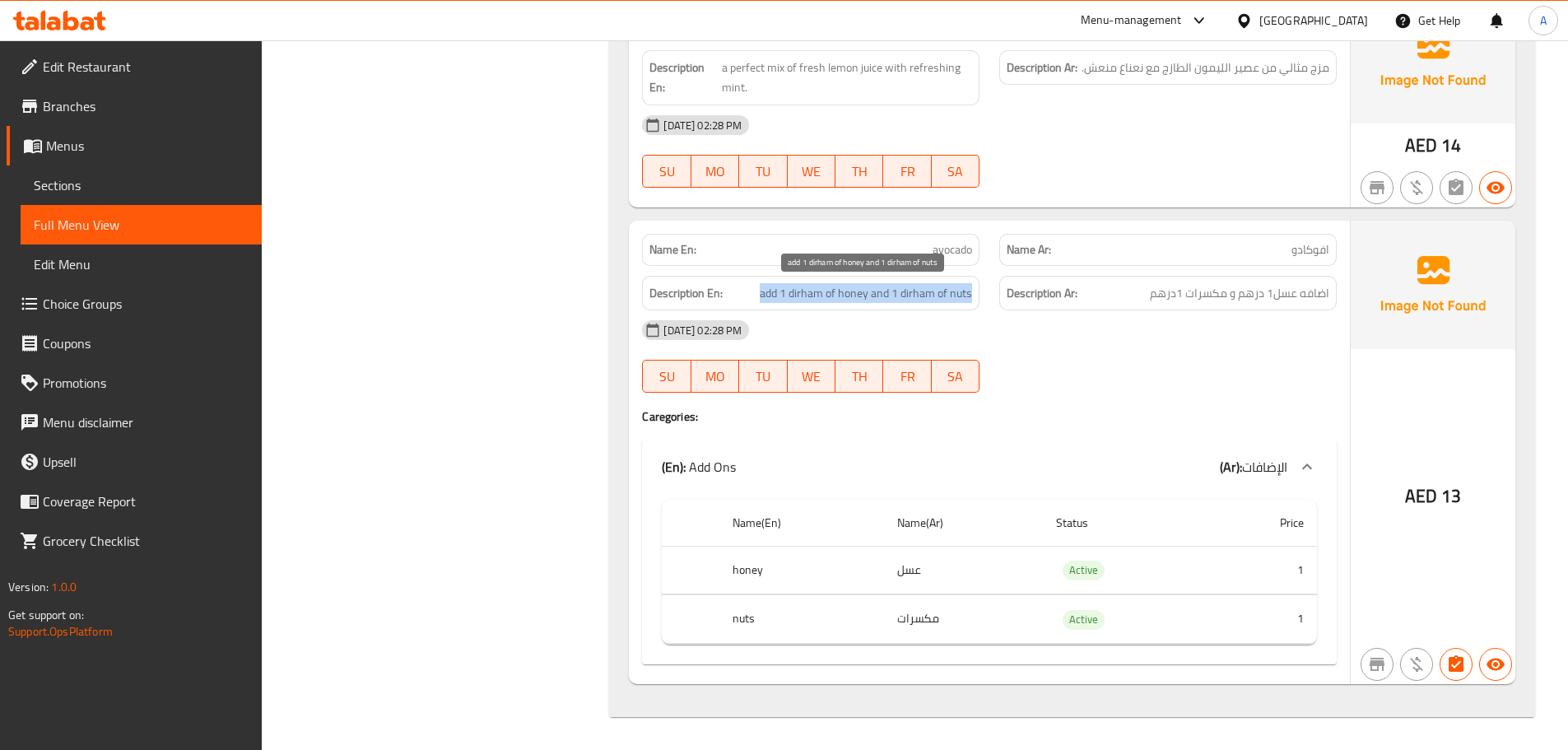
click at [922, 287] on span "add 1 dirham of honey and 1 dirham of nuts" at bounding box center [866, 294] width 212 height 21
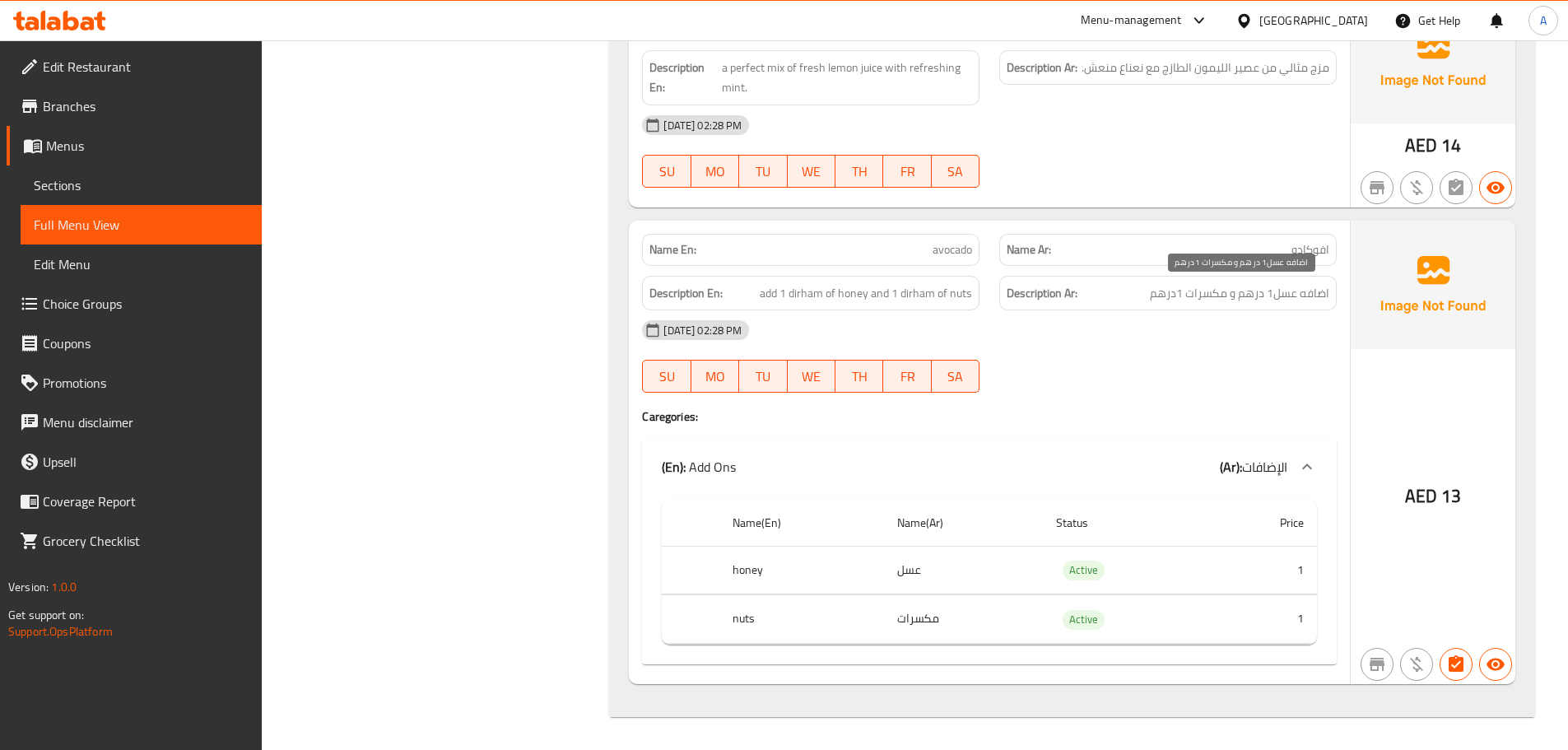
click at [1275, 292] on span "اضافه عسل1 درهم و مكسرات 1درهم" at bounding box center [1239, 294] width 179 height 21
click at [942, 297] on span "add 1 dirham of honey and 1 dirham of nuts" at bounding box center [866, 294] width 212 height 21
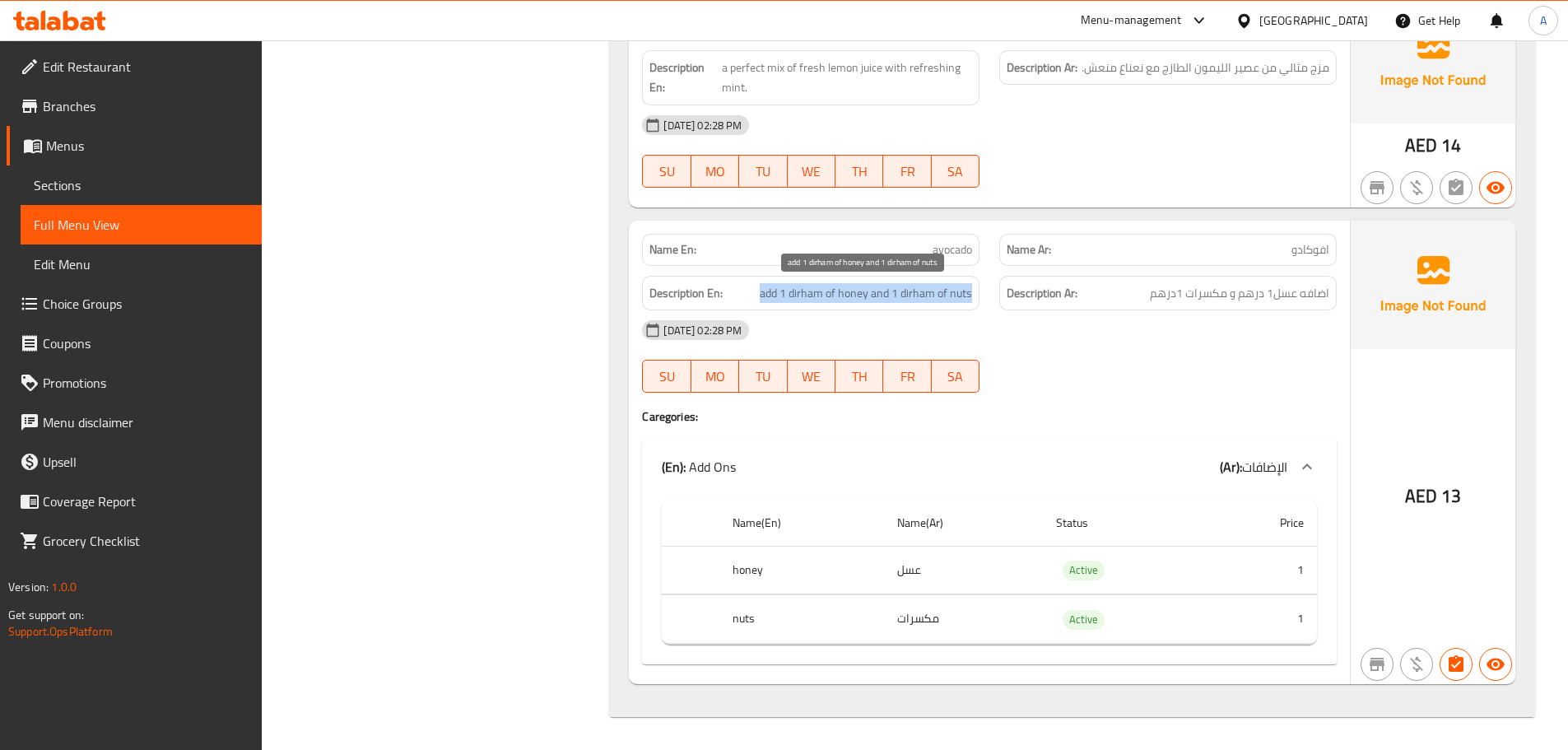
drag, startPoint x: 942, startPoint y: 297, endPoint x: 962, endPoint y: 247, distance: 53.9
click at [943, 293] on span "add 1 dirham of honey and 1 dirham of nuts" at bounding box center [866, 294] width 212 height 21
click at [962, 247] on span "avocado" at bounding box center [953, 249] width 40 height 17
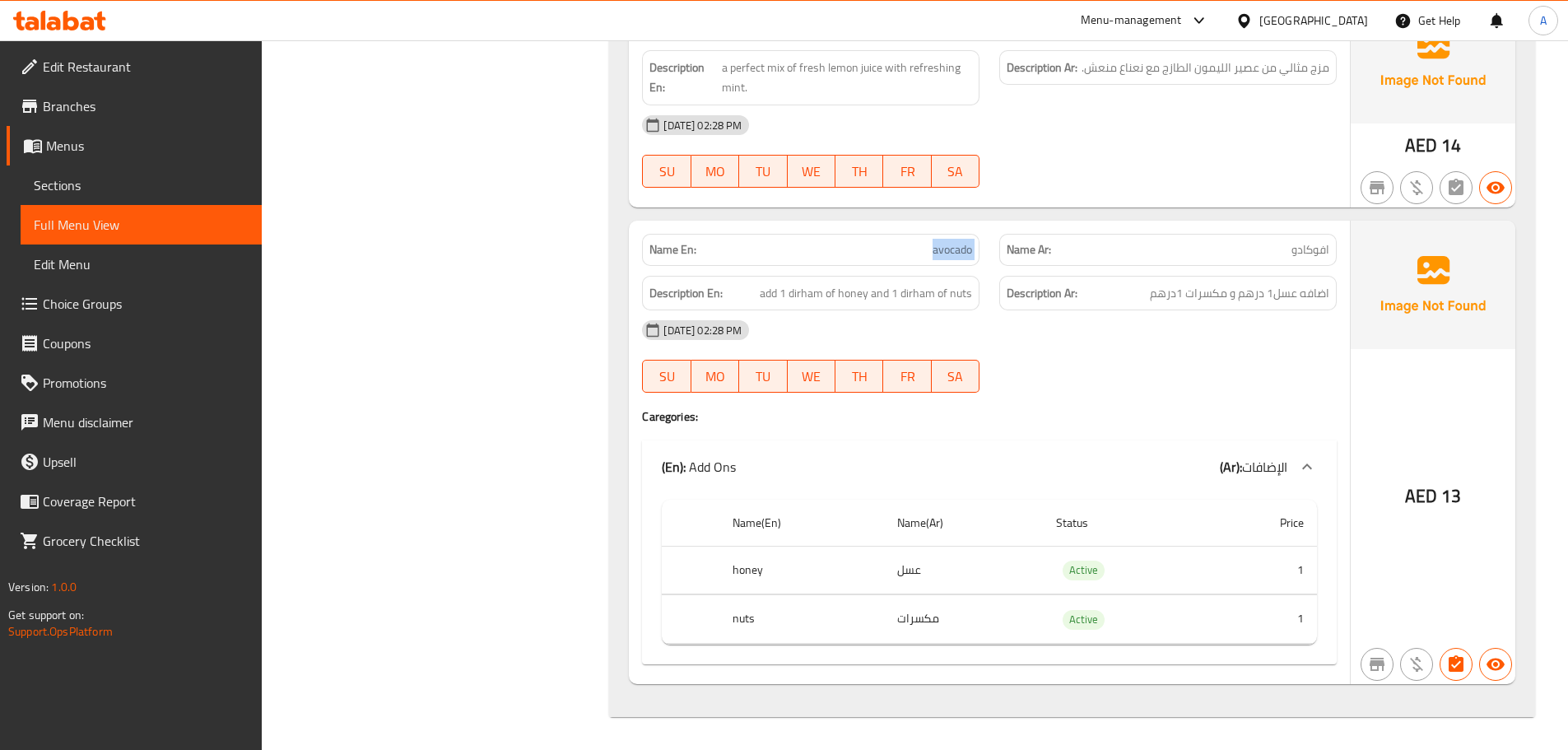
copy span "avocado"
click at [994, 556] on td "عسل" at bounding box center [964, 570] width 159 height 48
click at [962, 612] on td "مكسرات" at bounding box center [964, 619] width 159 height 48
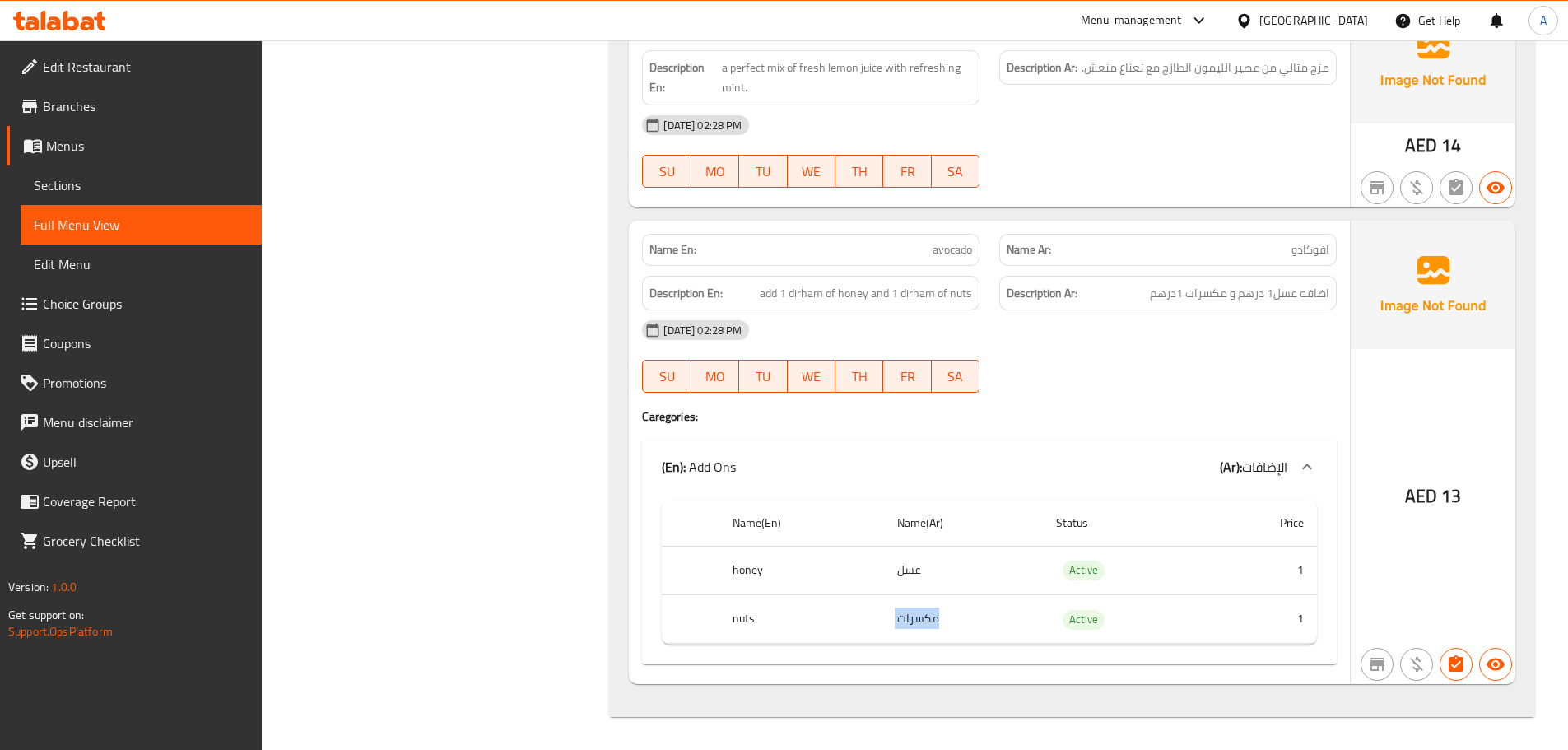
click at [962, 612] on td "مكسرات" at bounding box center [964, 619] width 159 height 48
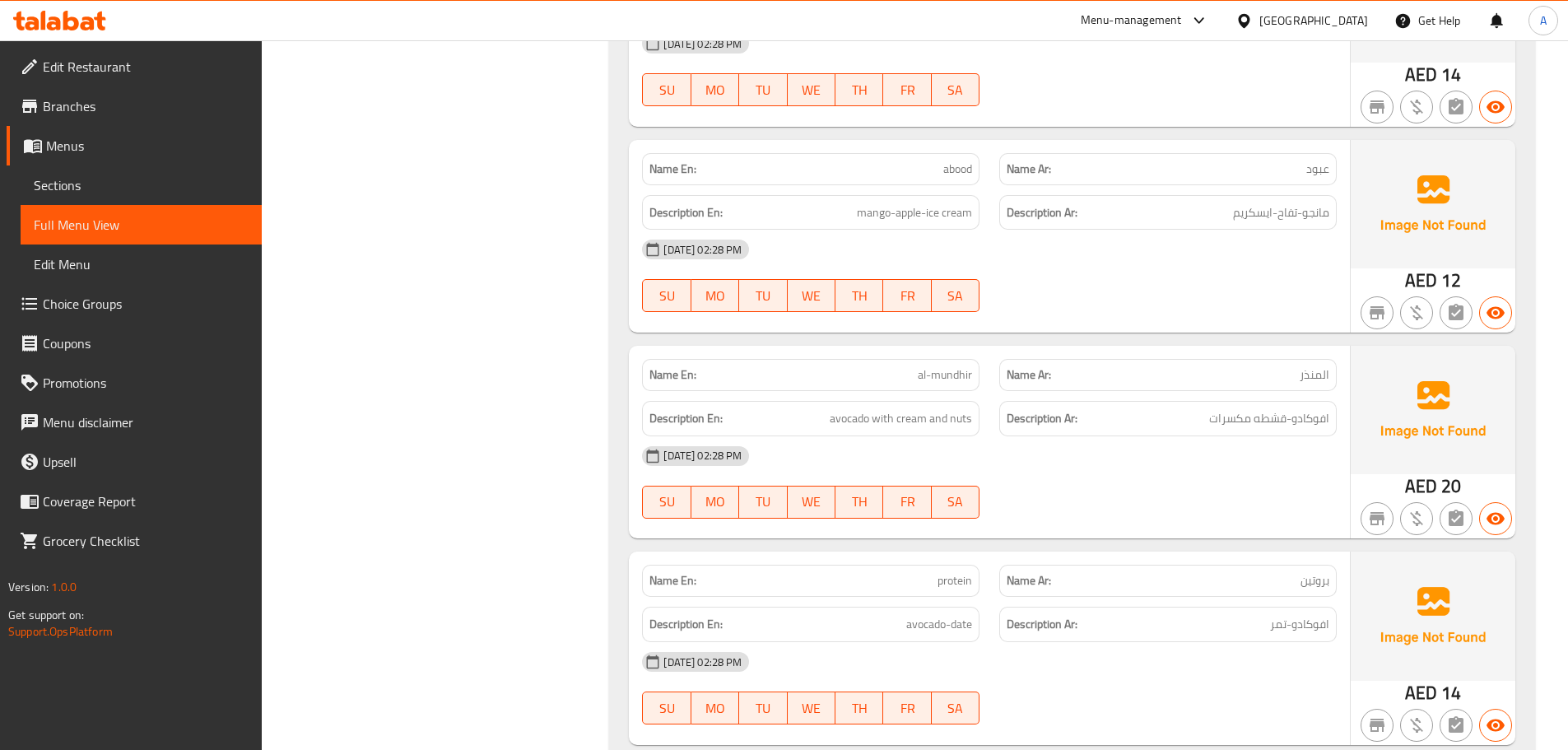
click at [943, 378] on span "al-mundhir" at bounding box center [945, 375] width 55 height 17
click at [1263, 388] on div "Name Ar: المنذر" at bounding box center [1169, 375] width 338 height 32
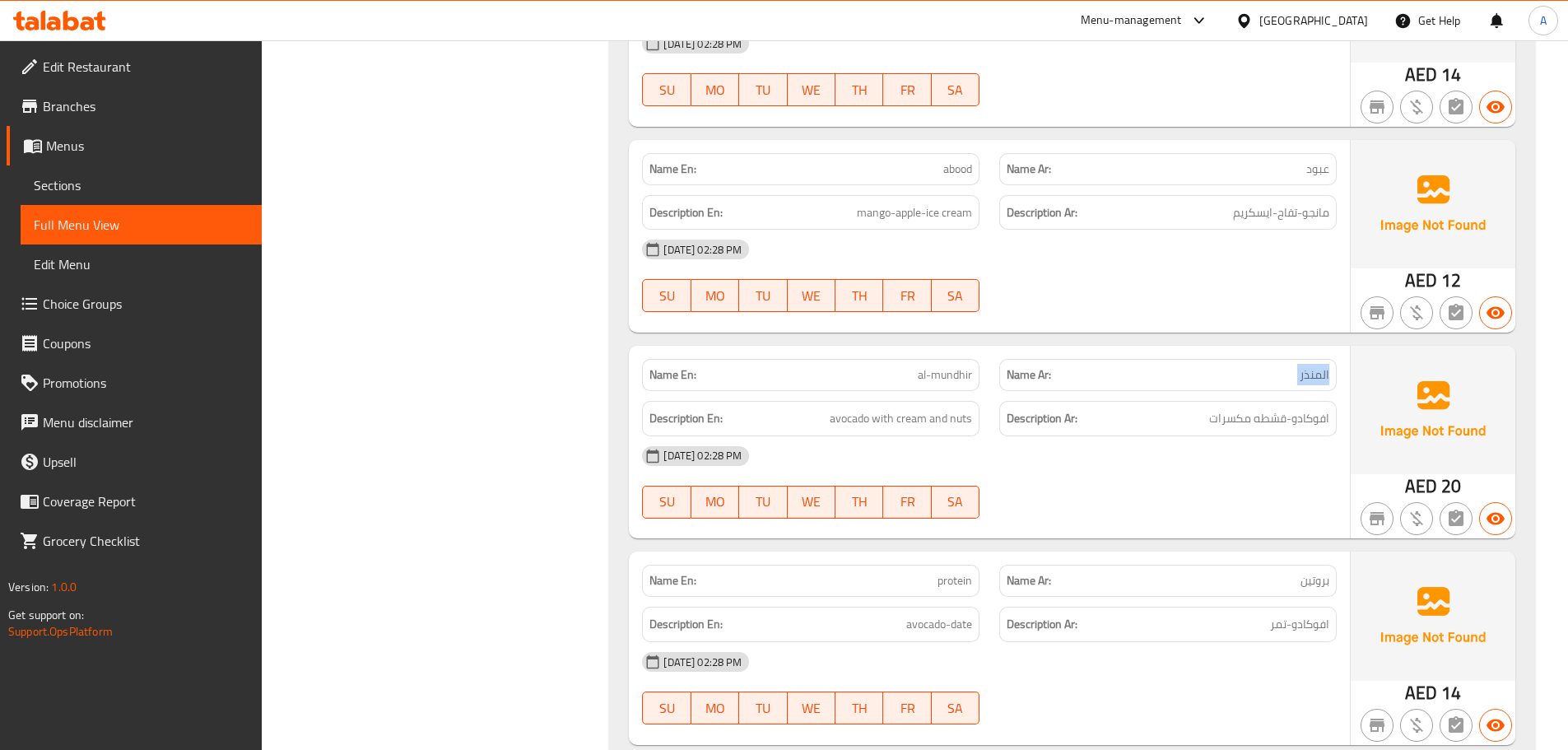
click at [1263, 388] on div "Name Ar: المنذر" at bounding box center [1169, 375] width 338 height 32
click at [1262, 410] on span "افوكادو-قشطه مكسرات" at bounding box center [1269, 418] width 120 height 21
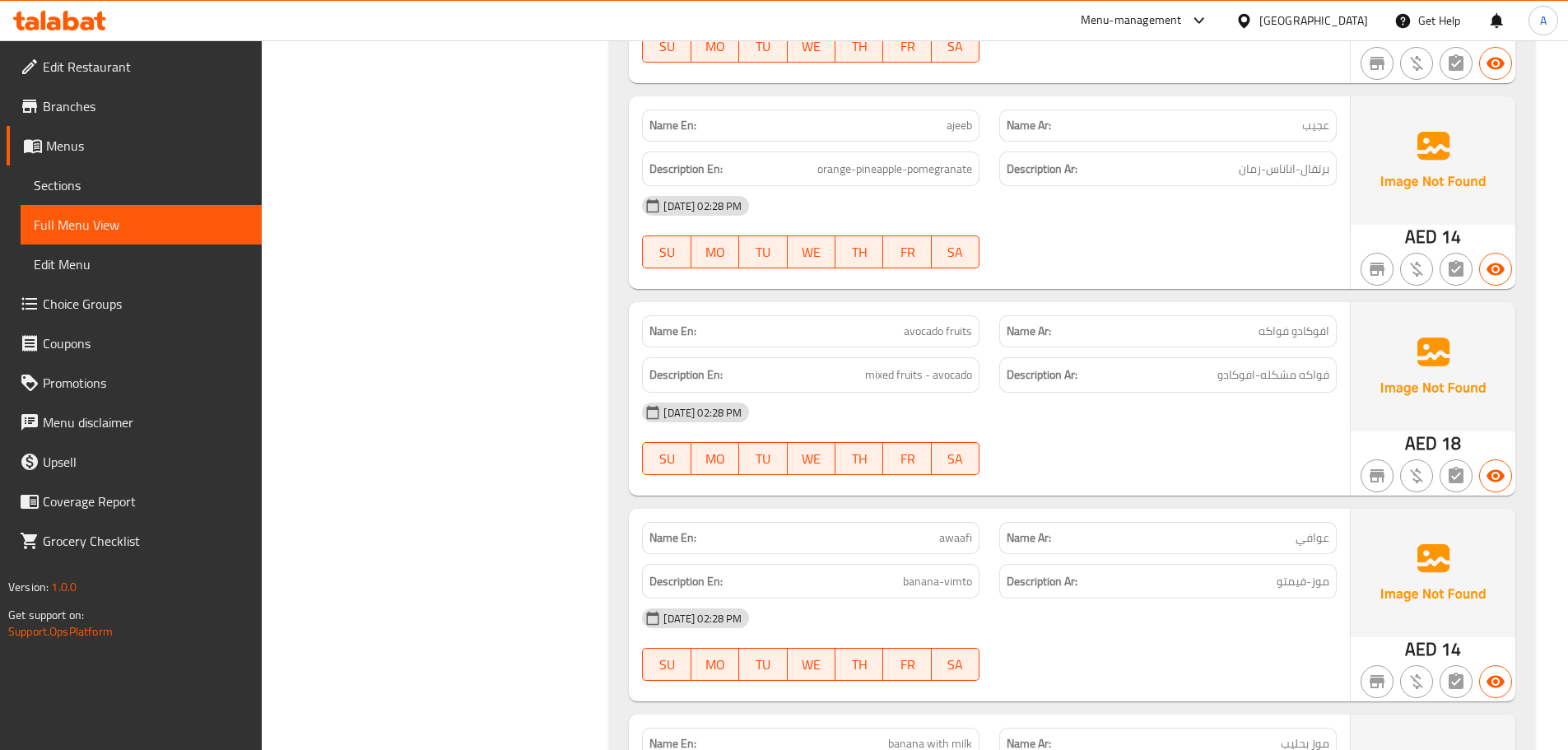
click at [864, 393] on div "19-08-2025 02:28 PM" at bounding box center [989, 413] width 715 height 40
click at [898, 376] on span "mixed fruits - avocado" at bounding box center [918, 375] width 107 height 21
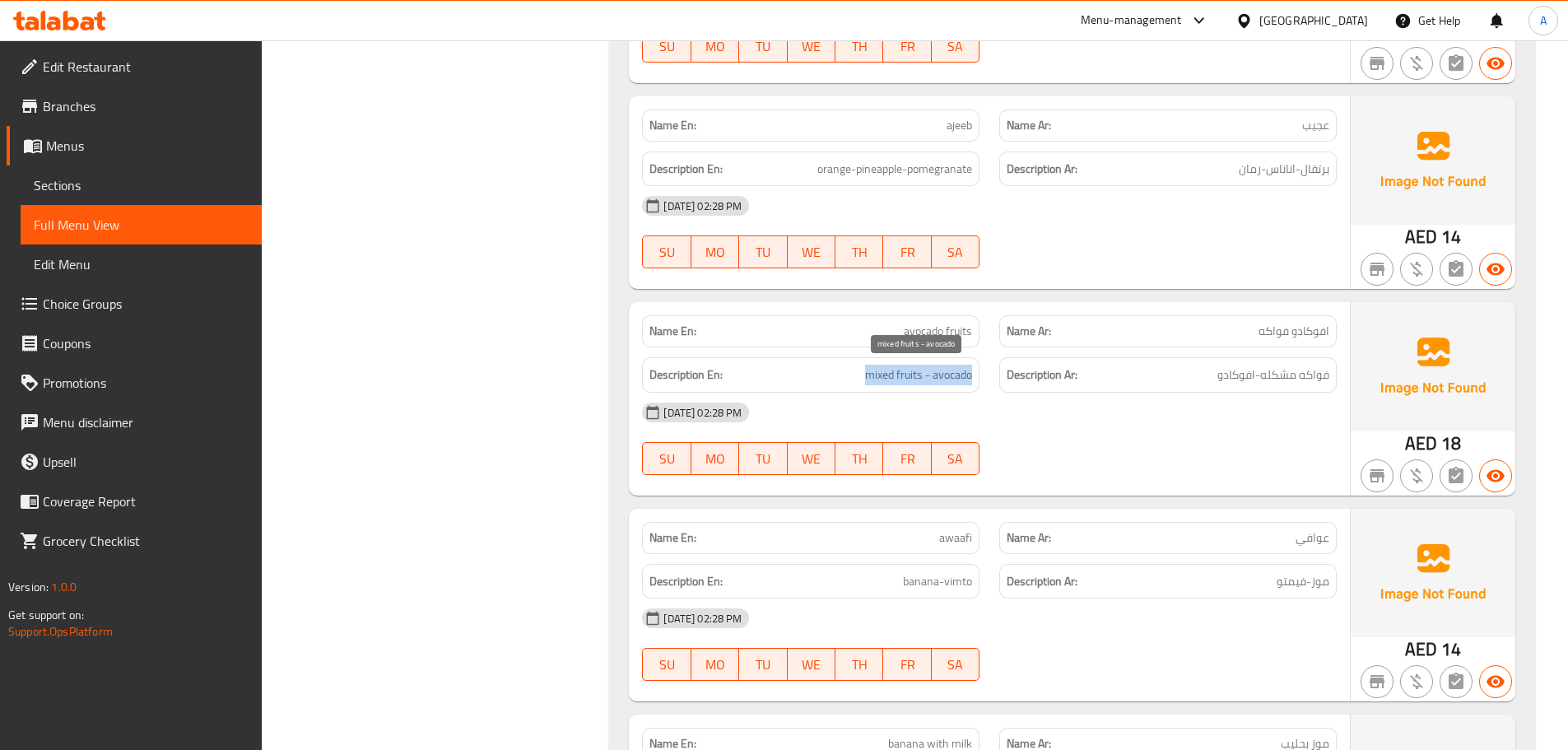
click at [898, 376] on span "mixed fruits - avocado" at bounding box center [918, 375] width 107 height 21
click at [947, 381] on span "avocado-date" at bounding box center [939, 375] width 66 height 21
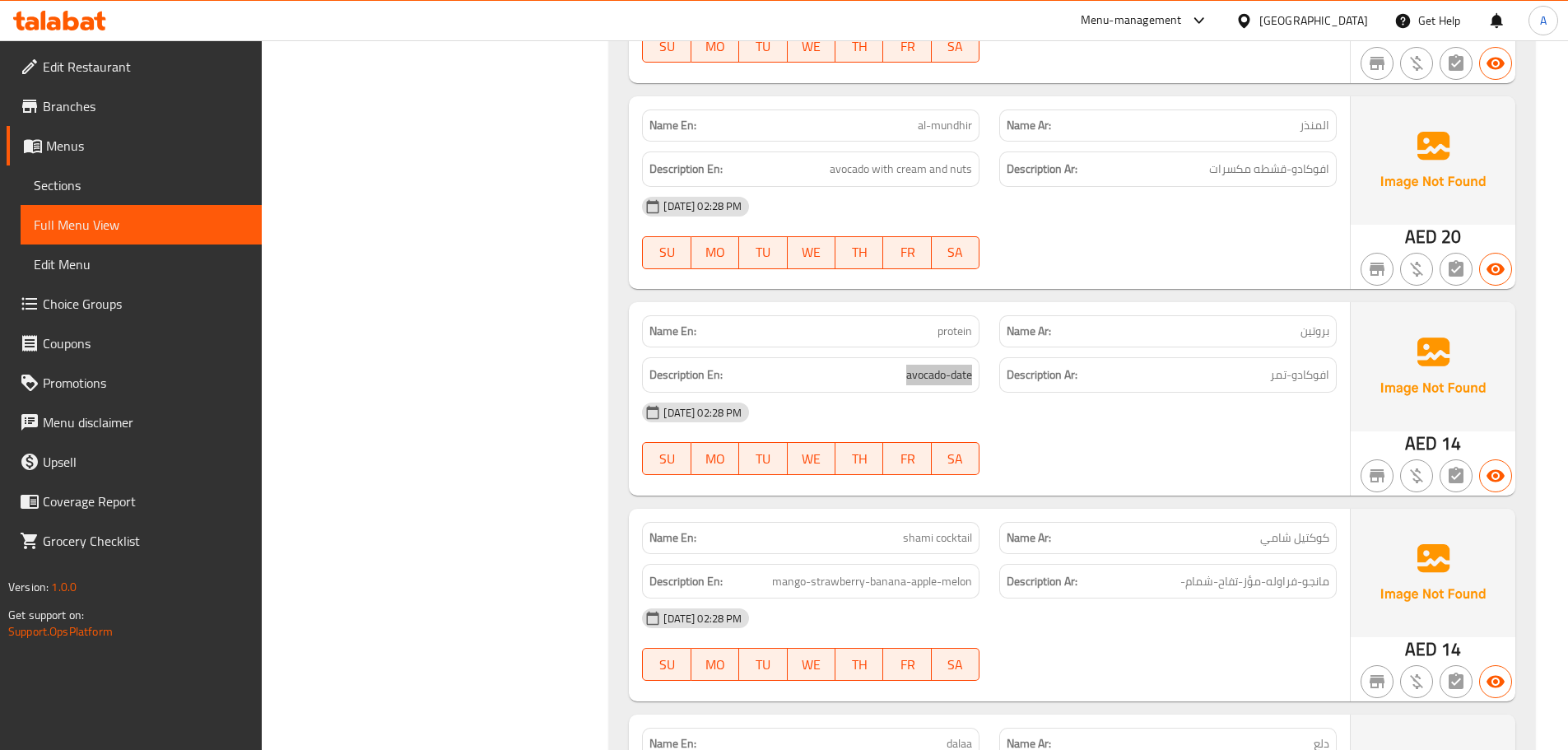
scroll to position [6949, 0]
click at [962, 333] on span "burfall" at bounding box center [957, 332] width 30 height 17
click at [1224, 328] on p "Name Ar: بورفل" at bounding box center [1168, 332] width 323 height 17
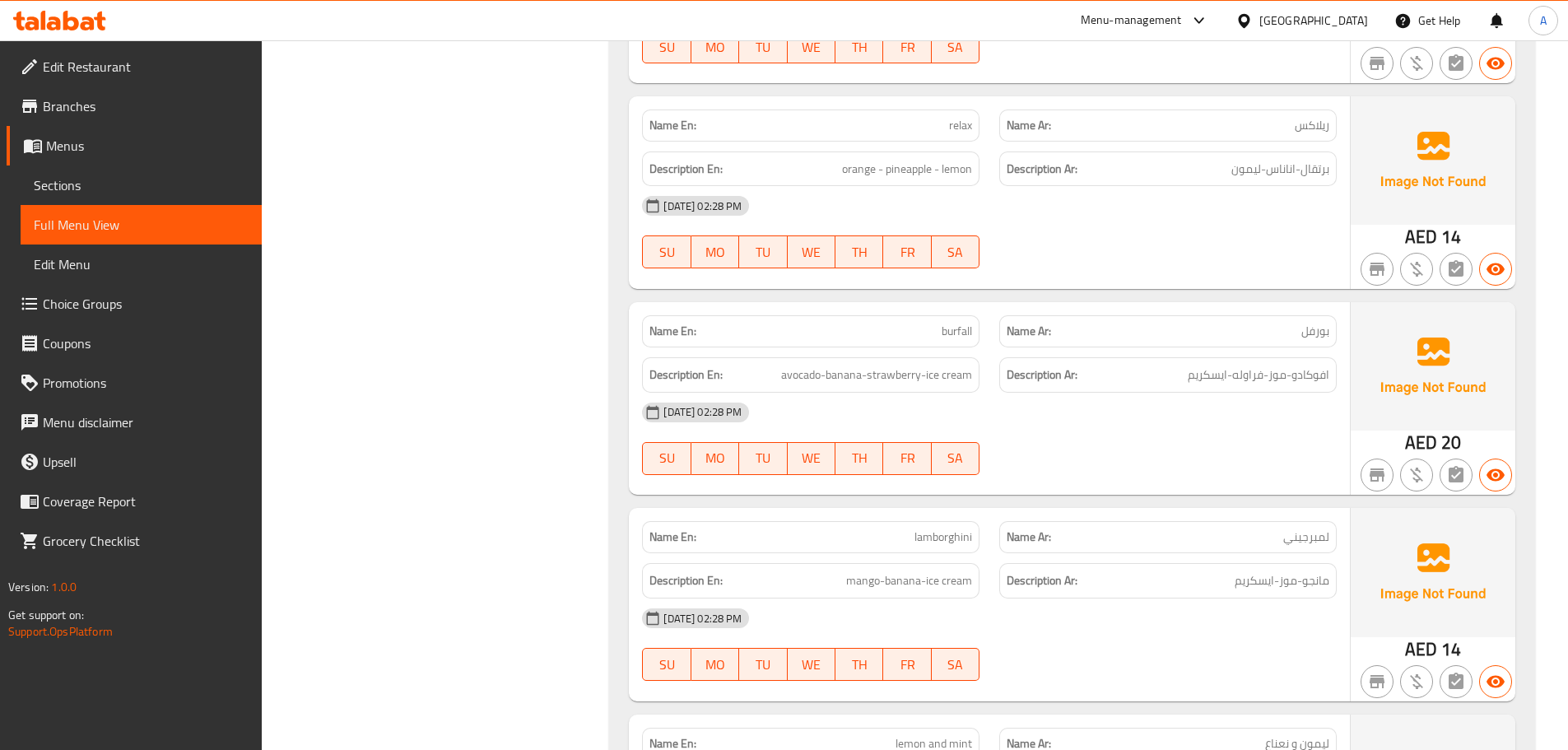
click at [1224, 328] on p "Name Ar: بورفل" at bounding box center [1168, 332] width 323 height 17
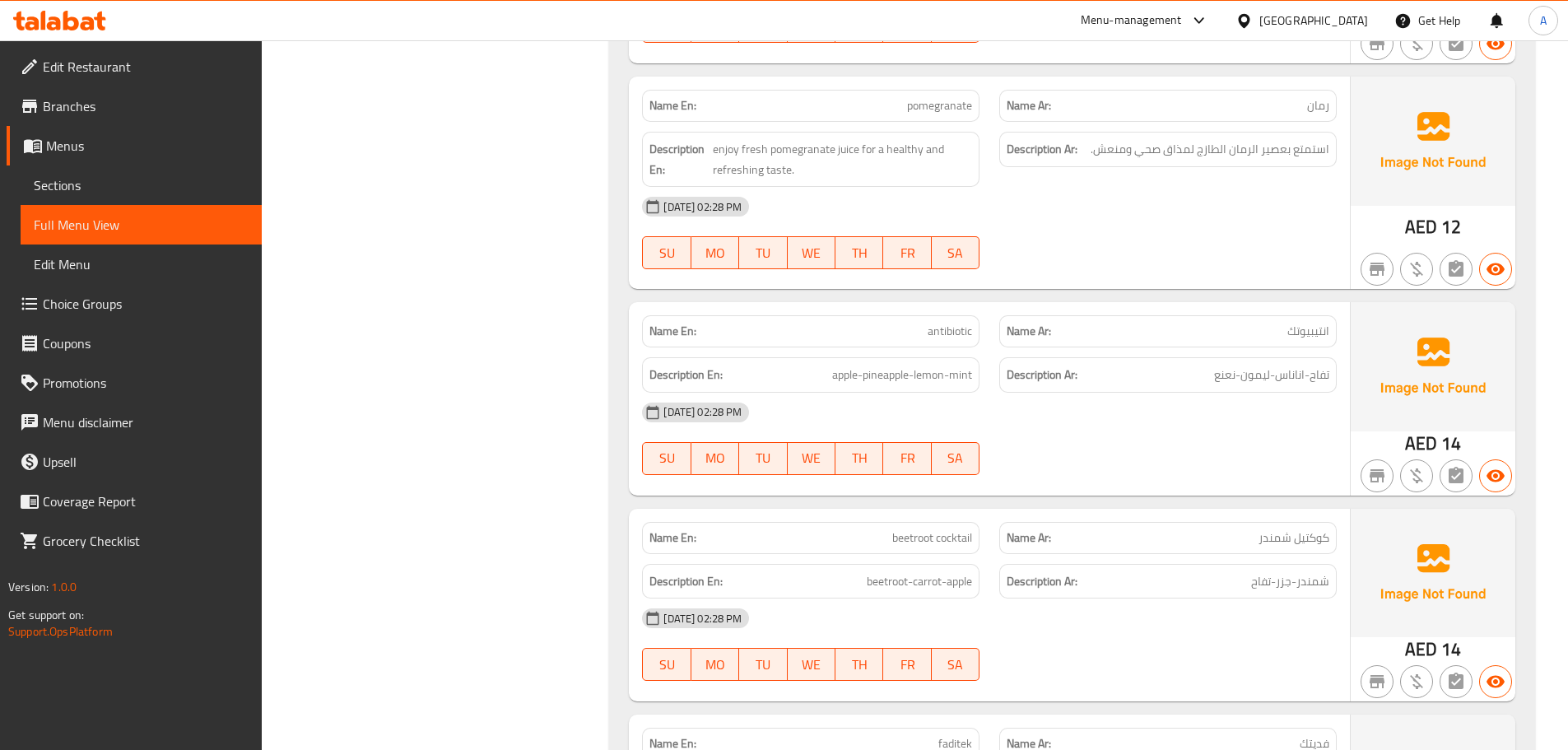
scroll to position [4848, 0]
click at [954, 338] on span "yusuf" at bounding box center [928, 332] width 88 height 17
type button "0"
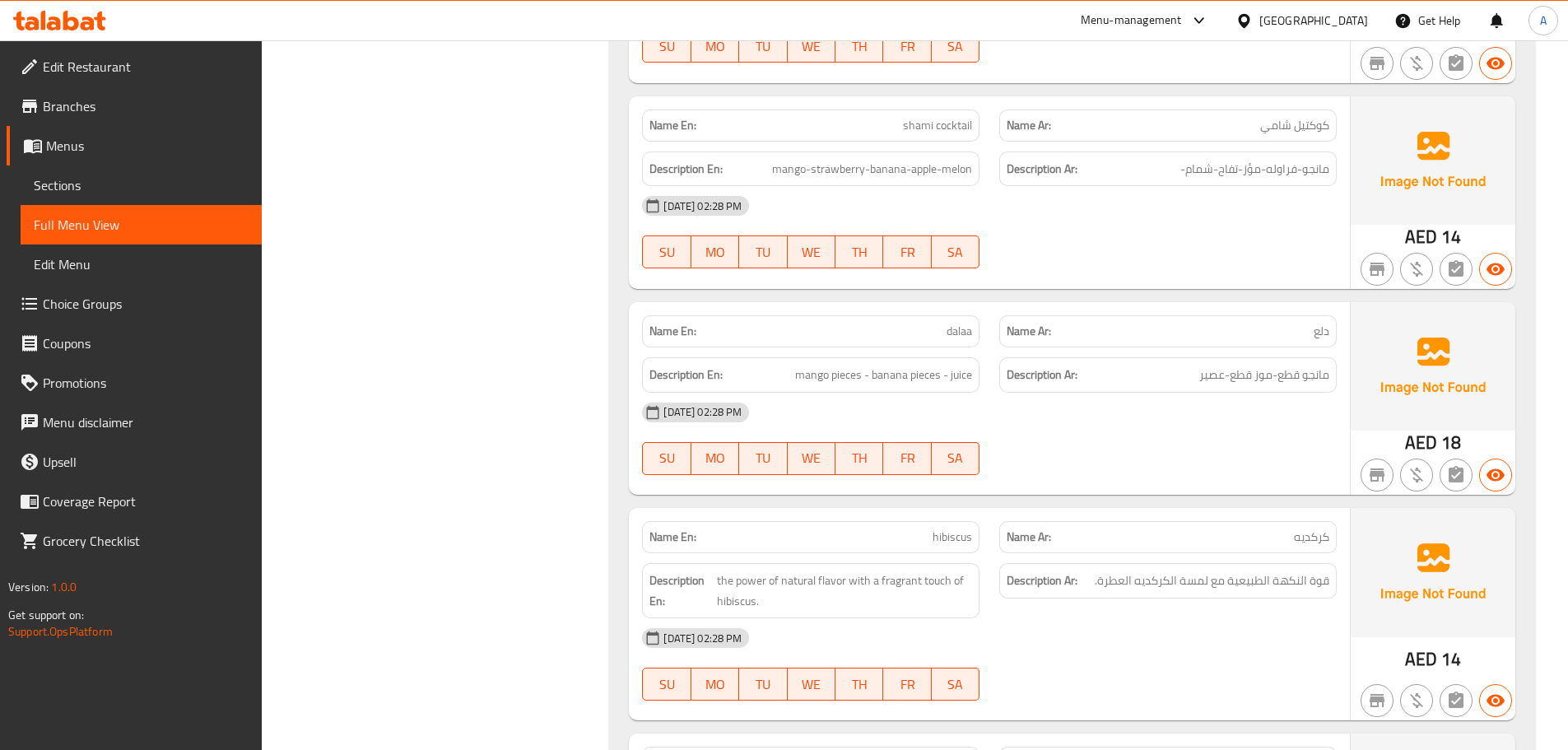
scroll to position [6518, 0]
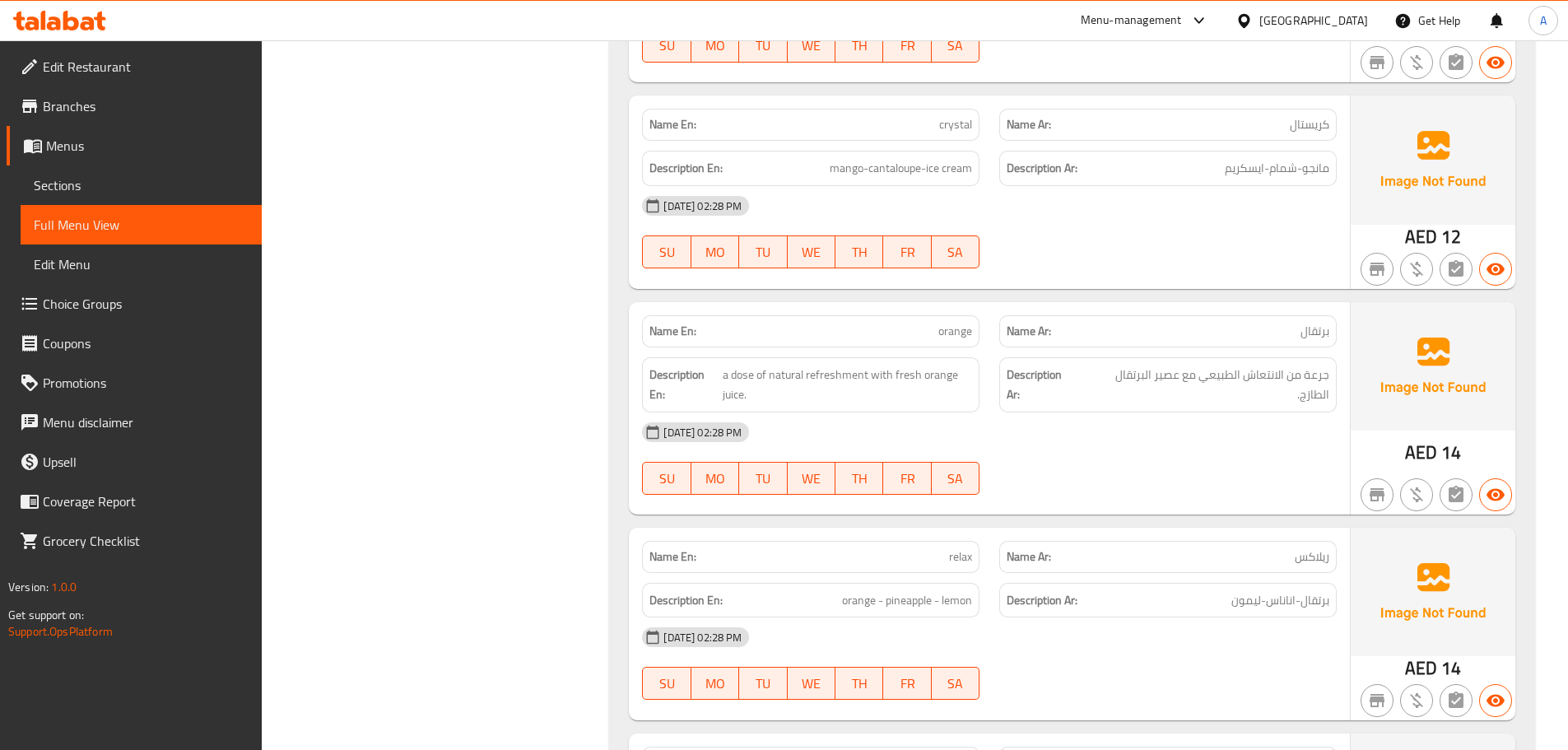
click at [951, 145] on div "Description En: mango-cantaloupe-ice cream" at bounding box center [811, 168] width 357 height 55
click at [902, 139] on div "Name En: crystal" at bounding box center [811, 125] width 338 height 32
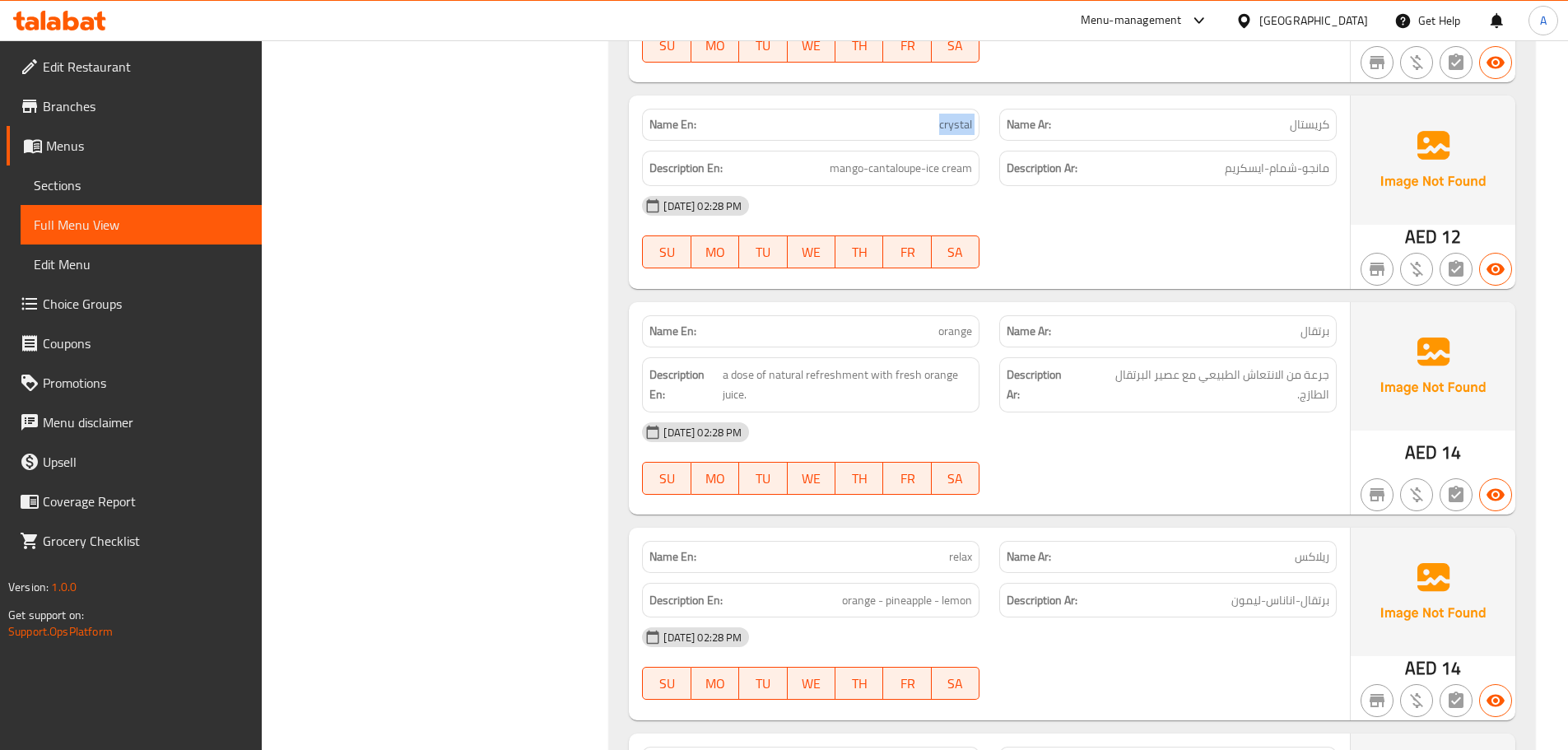
click at [902, 139] on div "Name En: crystal" at bounding box center [811, 125] width 338 height 32
copy span "crystal"
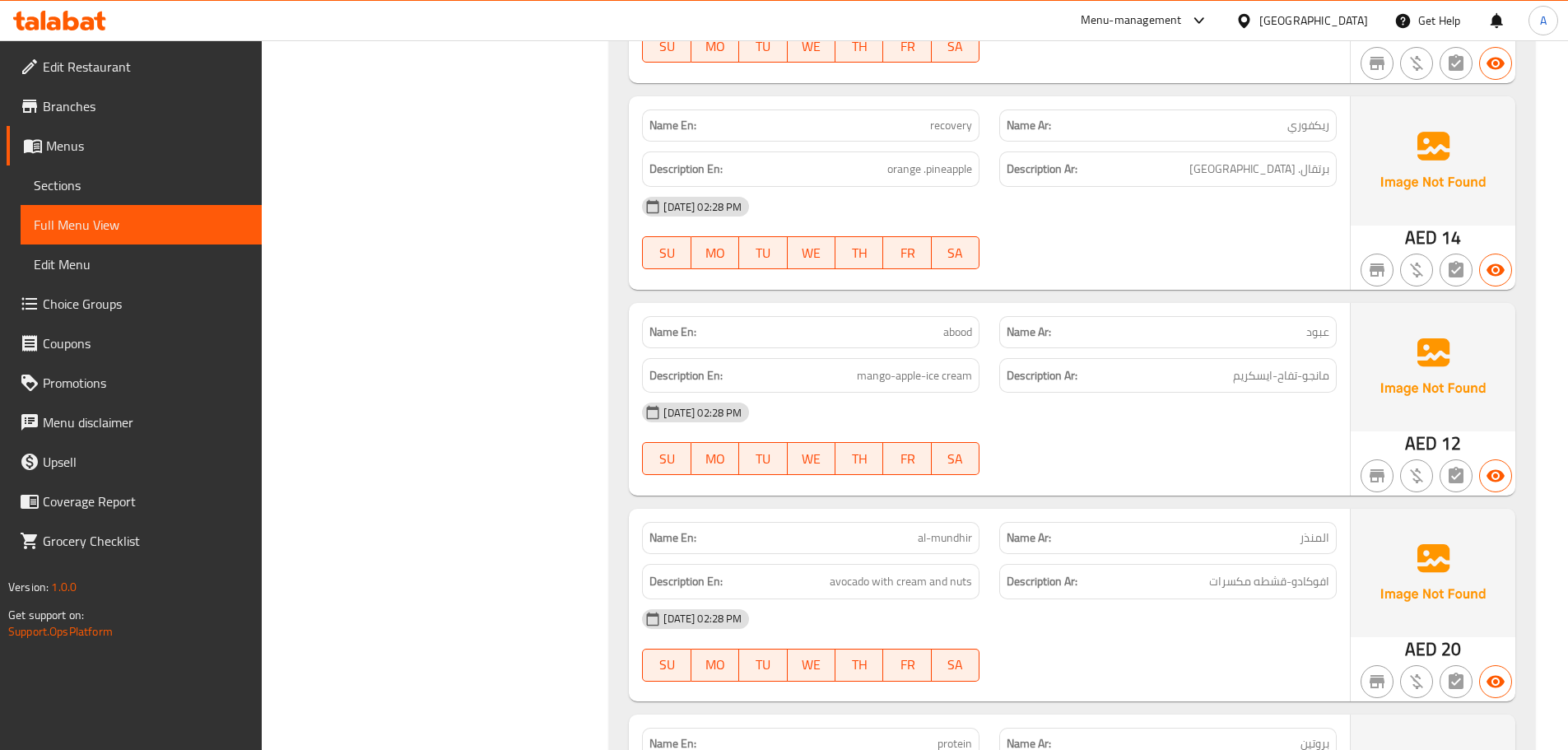
scroll to position [2148, 0]
click at [969, 330] on span "prestige" at bounding box center [953, 332] width 40 height 17
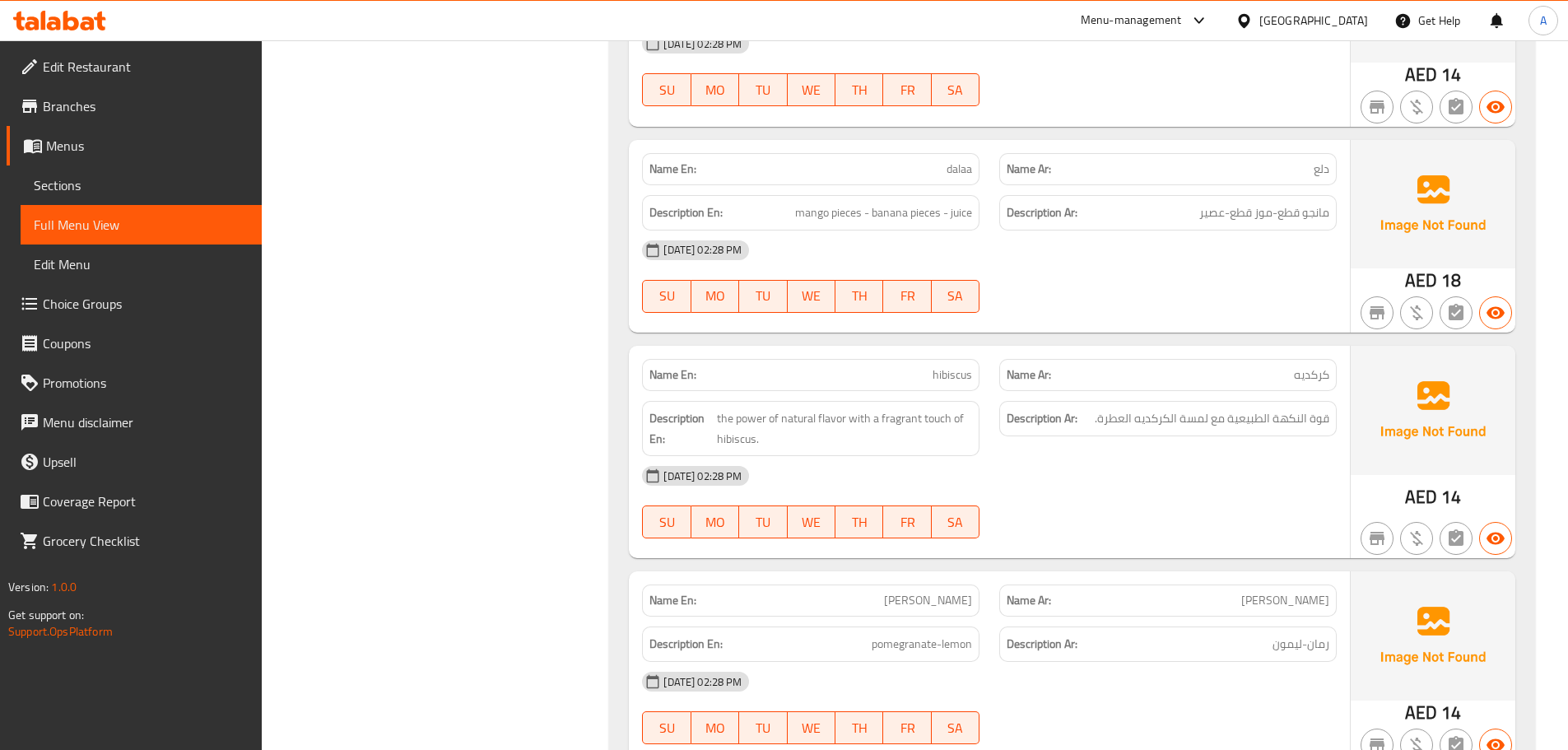
scroll to position [1098, 0]
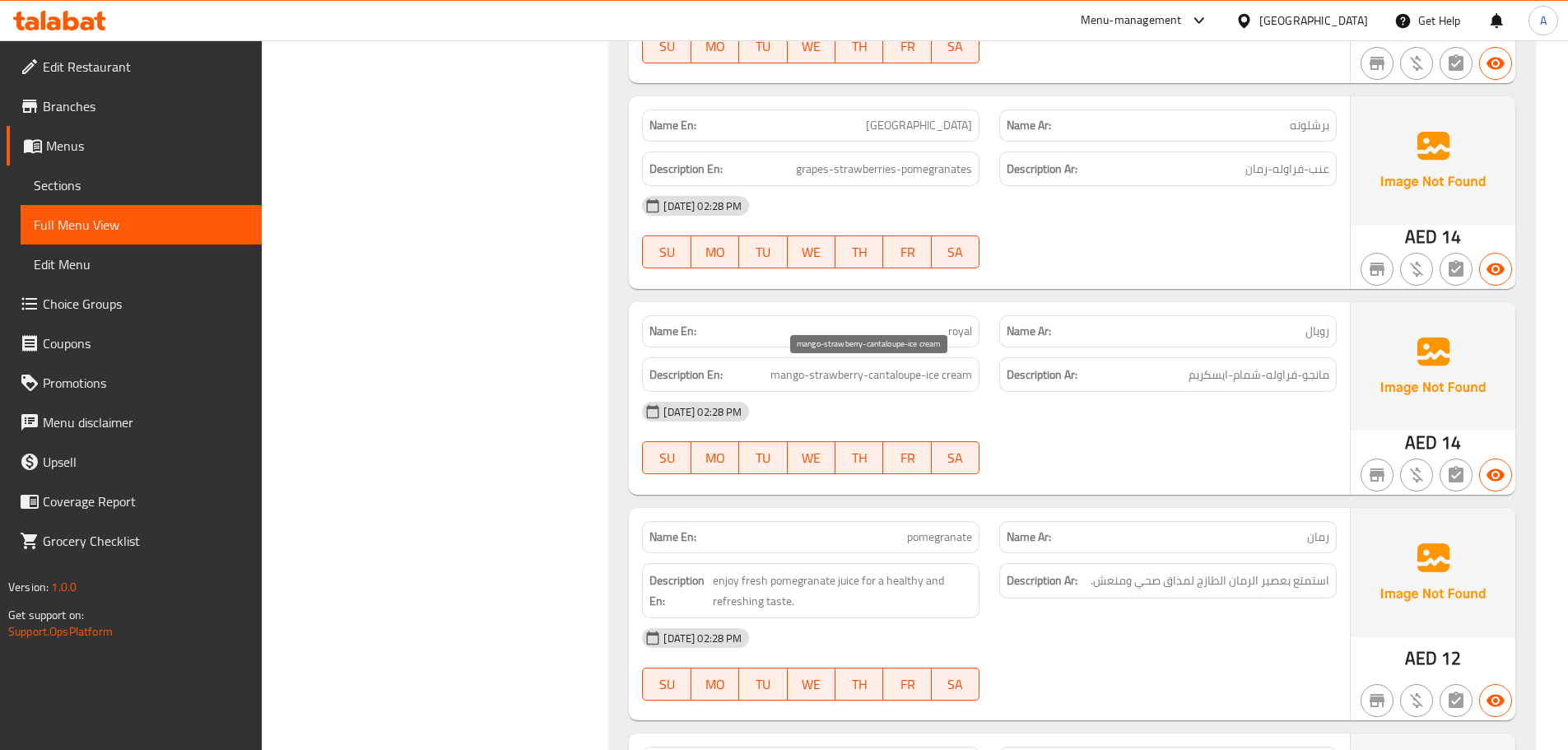
click at [903, 368] on span "mango-strawberry-cantaloupe-ice cream" at bounding box center [871, 375] width 202 height 21
click at [908, 346] on div "Name En: royal" at bounding box center [811, 332] width 338 height 32
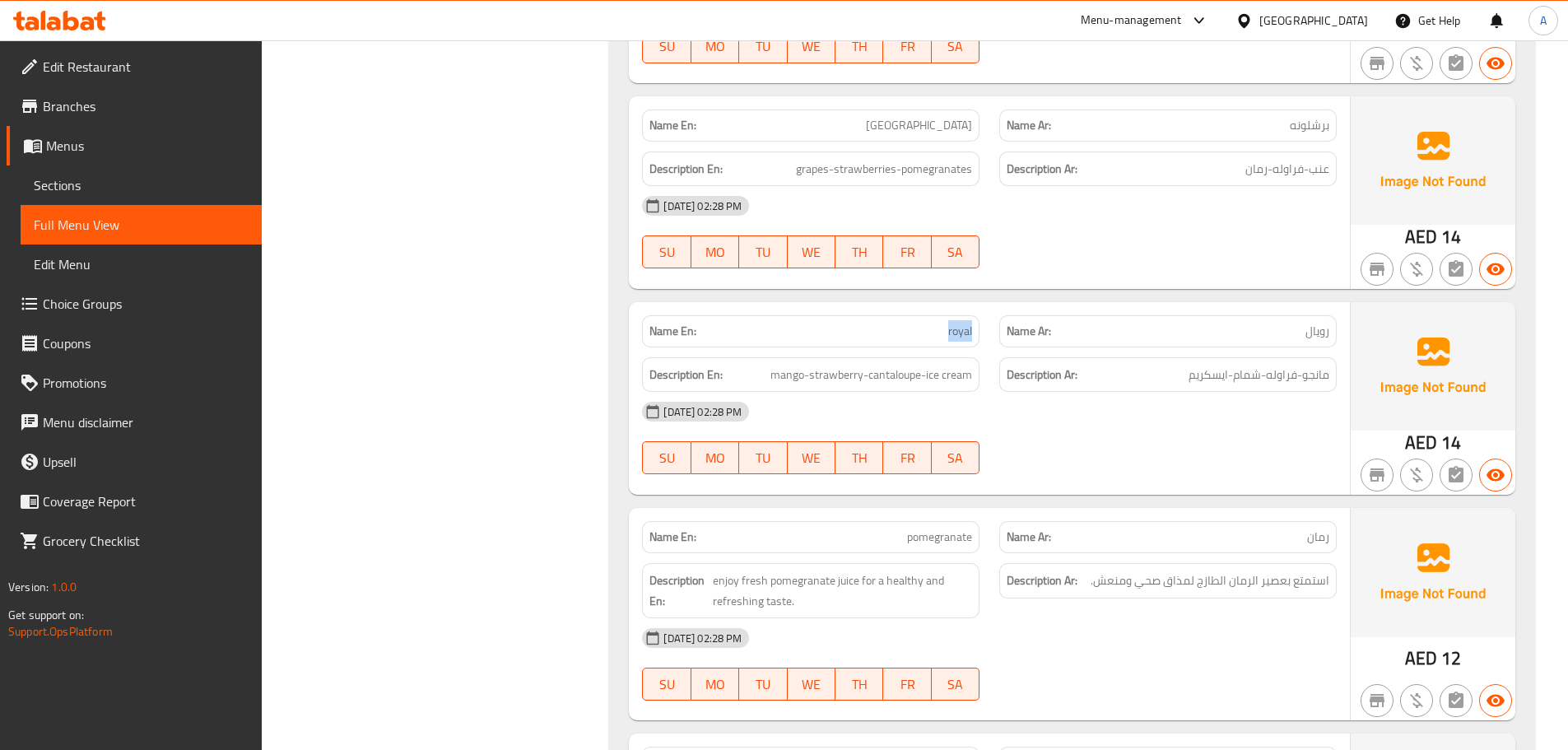
click at [908, 346] on div "Name En: royal" at bounding box center [811, 332] width 338 height 32
copy span "royal"
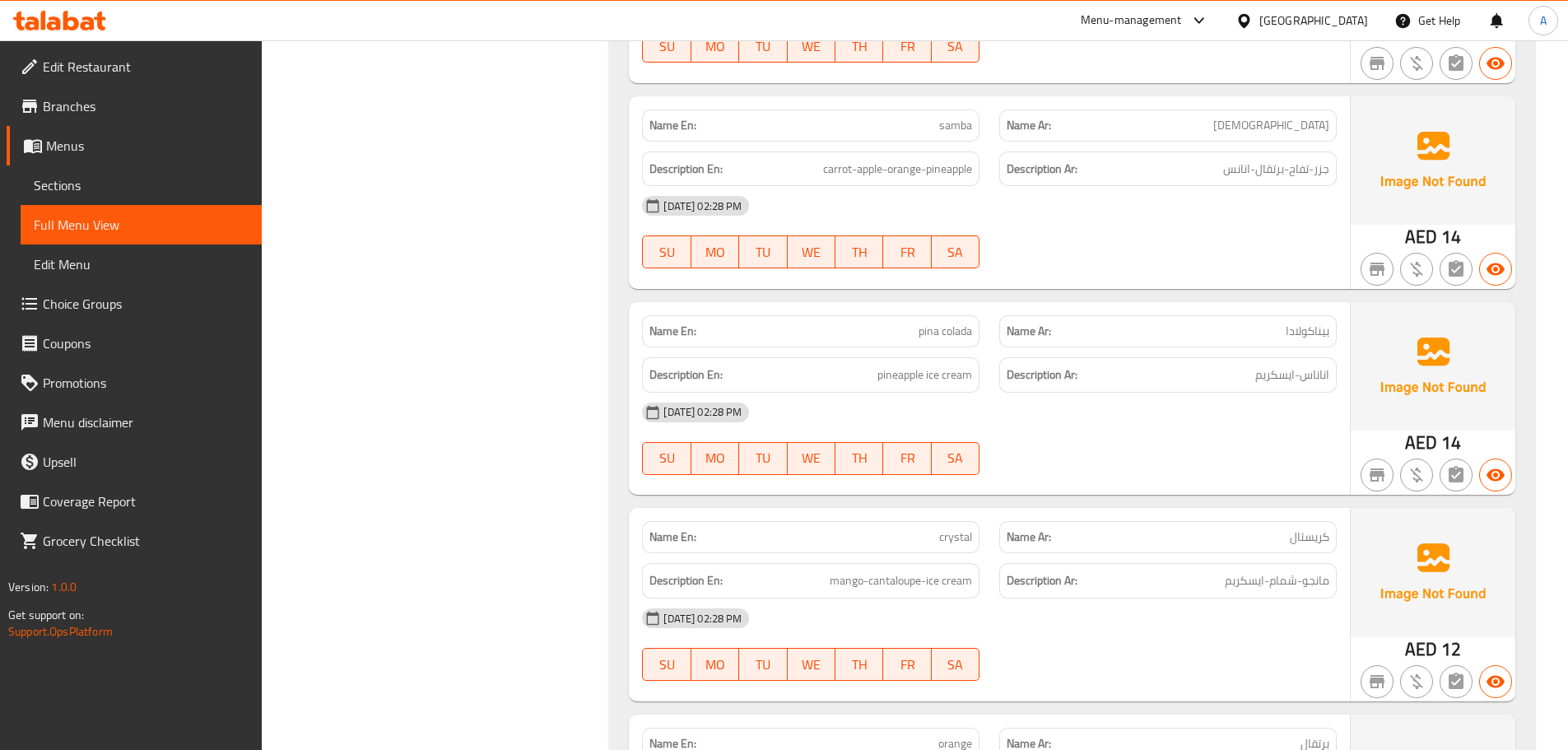
scroll to position [2973, 0]
click at [864, 338] on p "Name En: awaafi" at bounding box center [811, 332] width 323 height 17
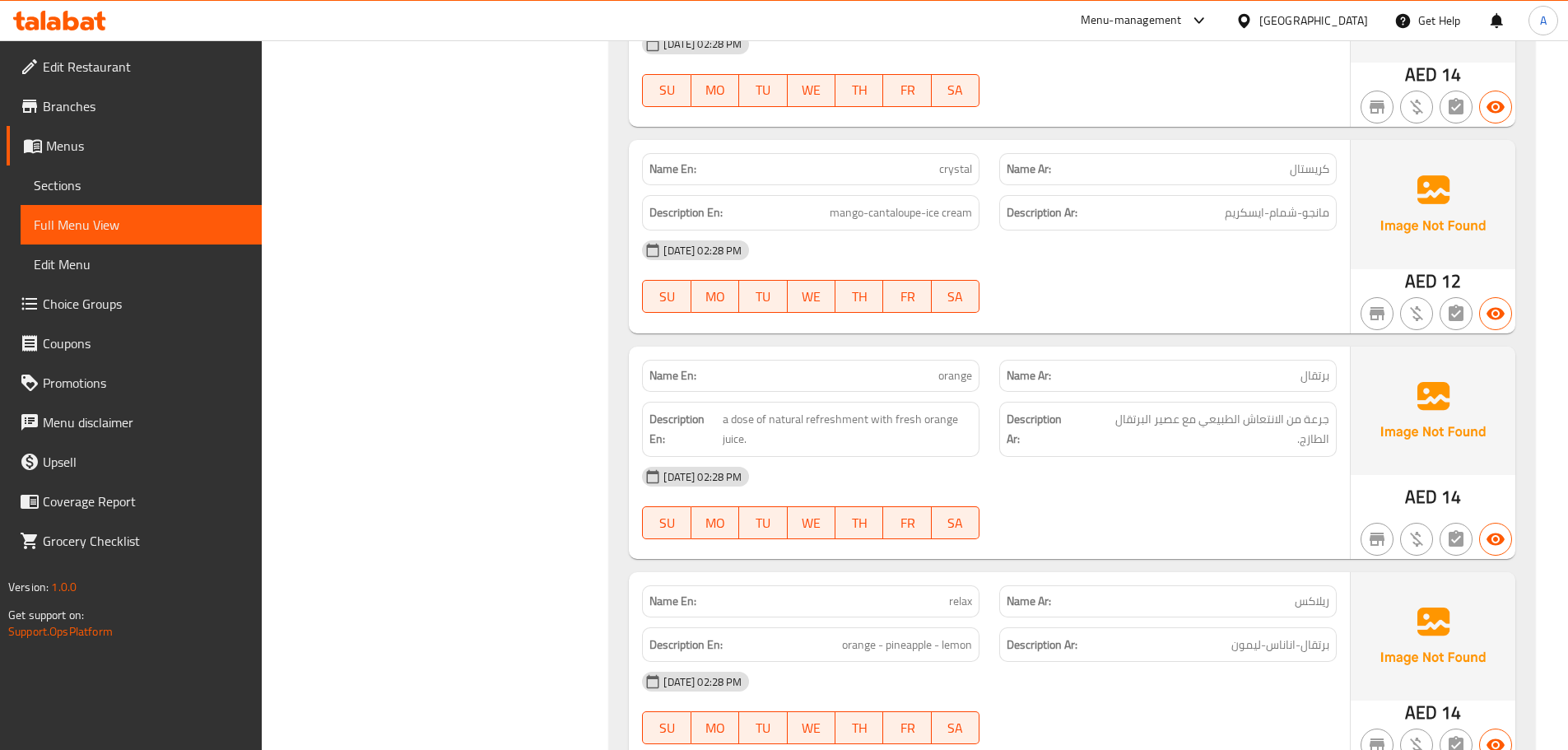
scroll to position [622, 0]
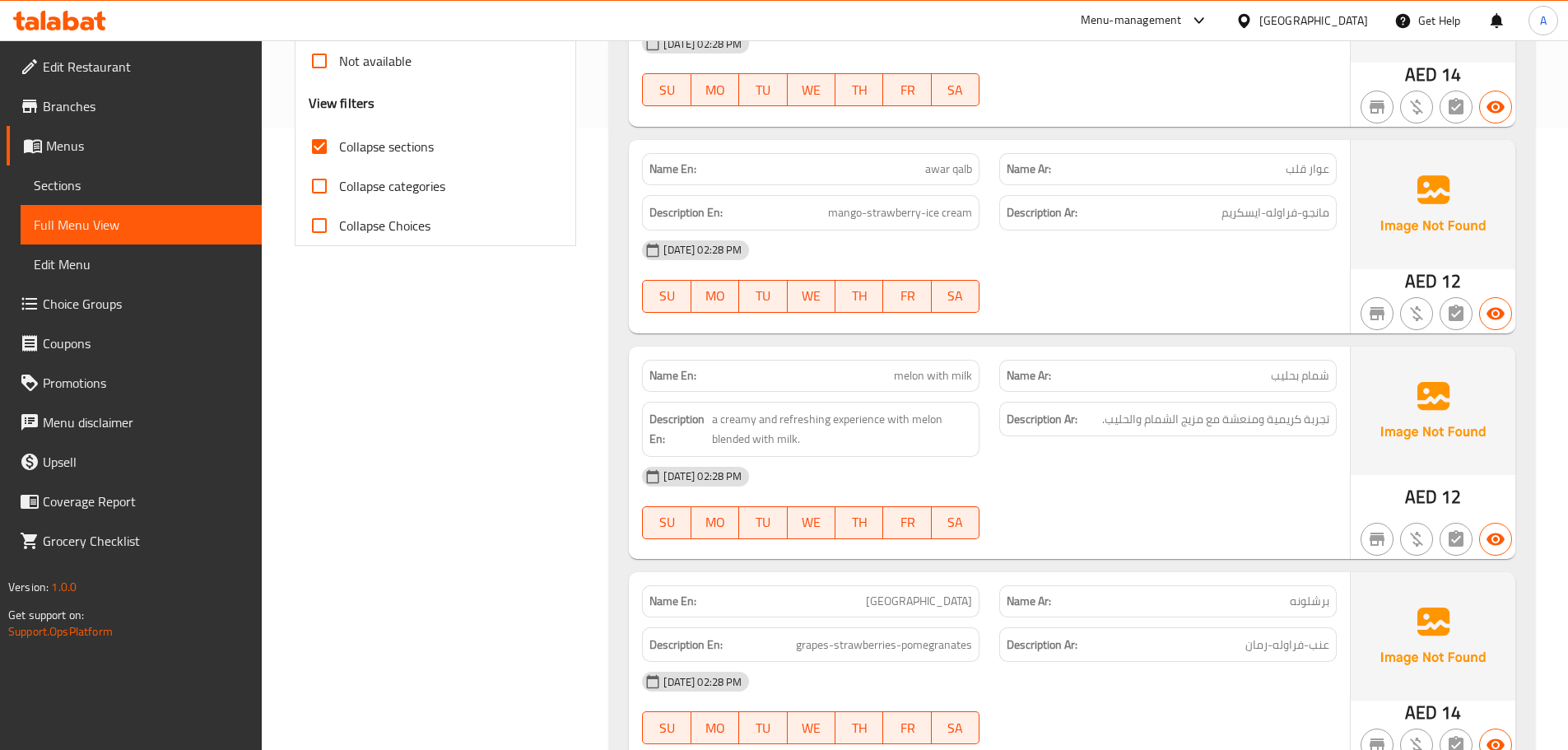
click at [900, 355] on div "Name En: melon with milk" at bounding box center [811, 376] width 357 height 52
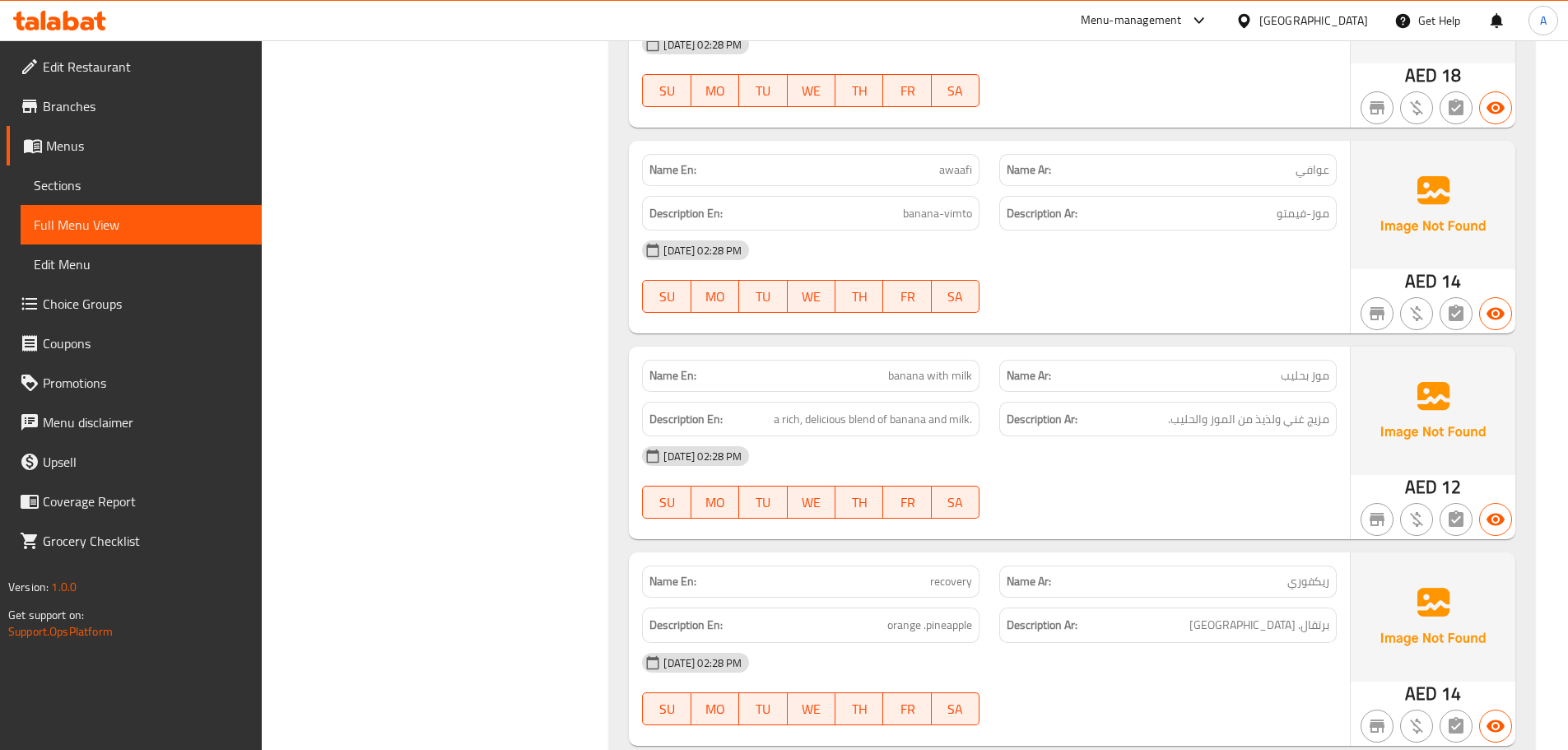
scroll to position [5217, 0]
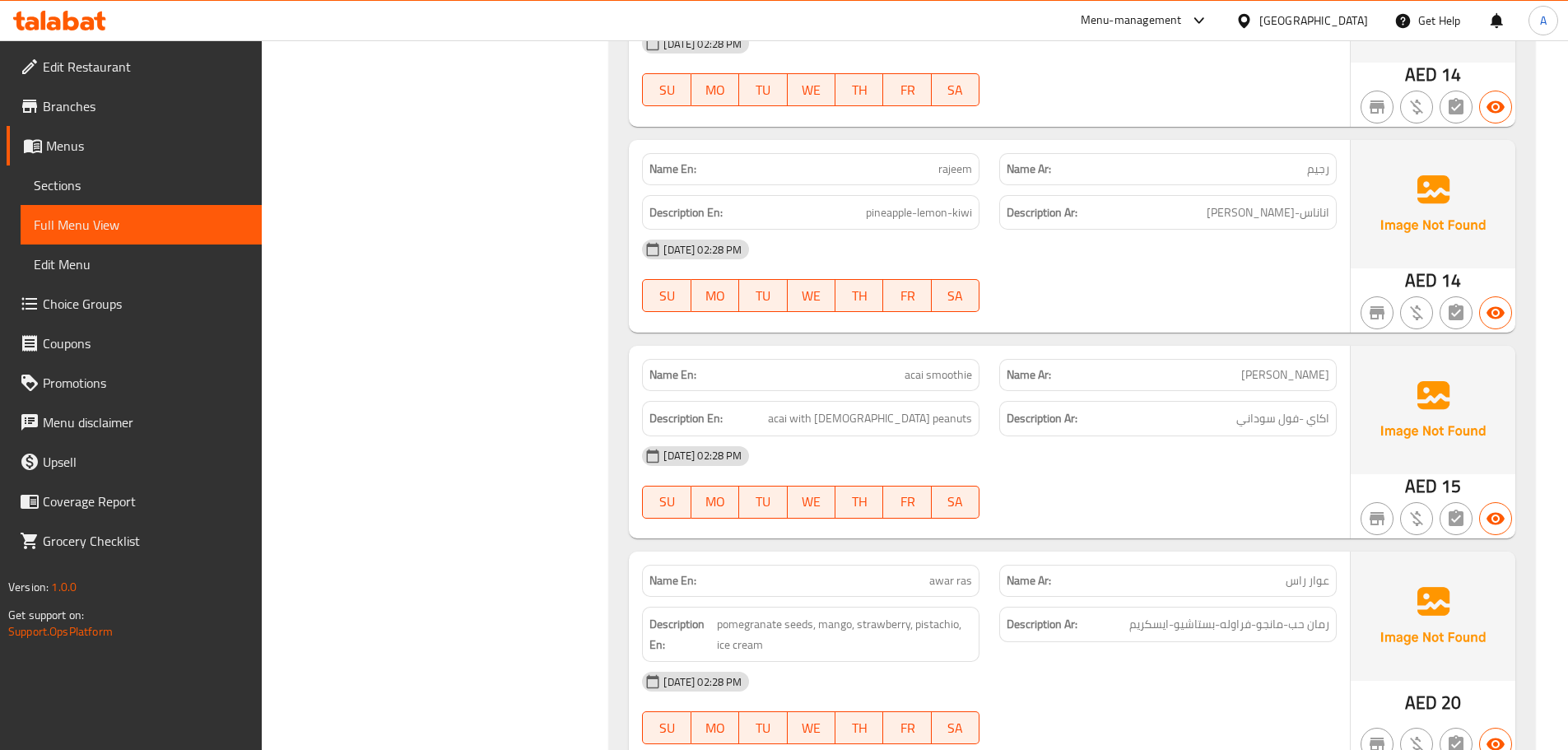
click at [1267, 395] on div "Description Ar: اكاي -فول سوداني" at bounding box center [1168, 418] width 357 height 55
click at [926, 396] on div "Description En: acai with sudanese peanuts" at bounding box center [811, 418] width 357 height 55
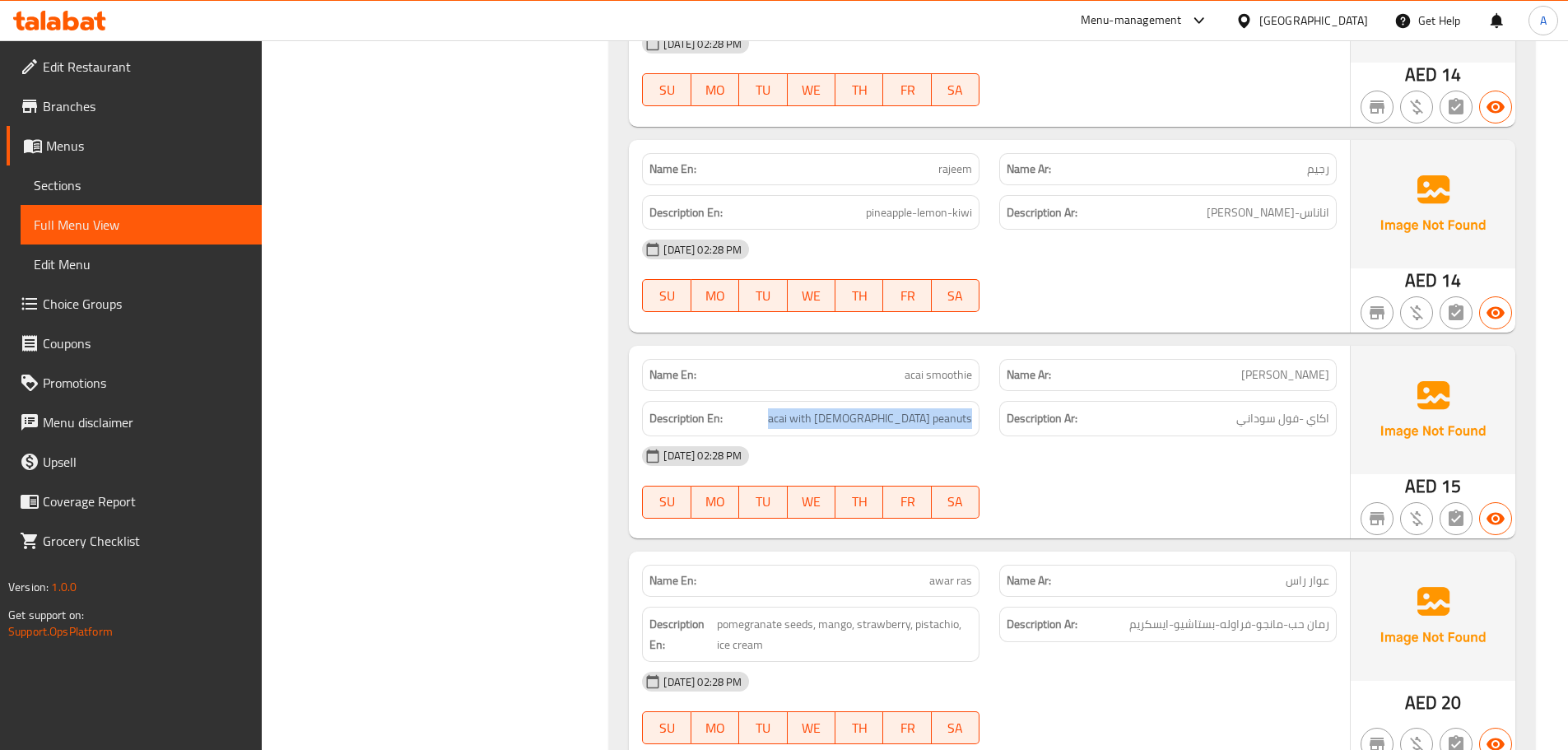
click at [926, 396] on div "Description En: acai with sudanese peanuts" at bounding box center [811, 418] width 357 height 55
click at [1161, 422] on h6 "Description Ar: اكاي -فول سوداني" at bounding box center [1168, 418] width 323 height 21
click at [962, 411] on span "acai with sudanese peanuts" at bounding box center [870, 418] width 204 height 21
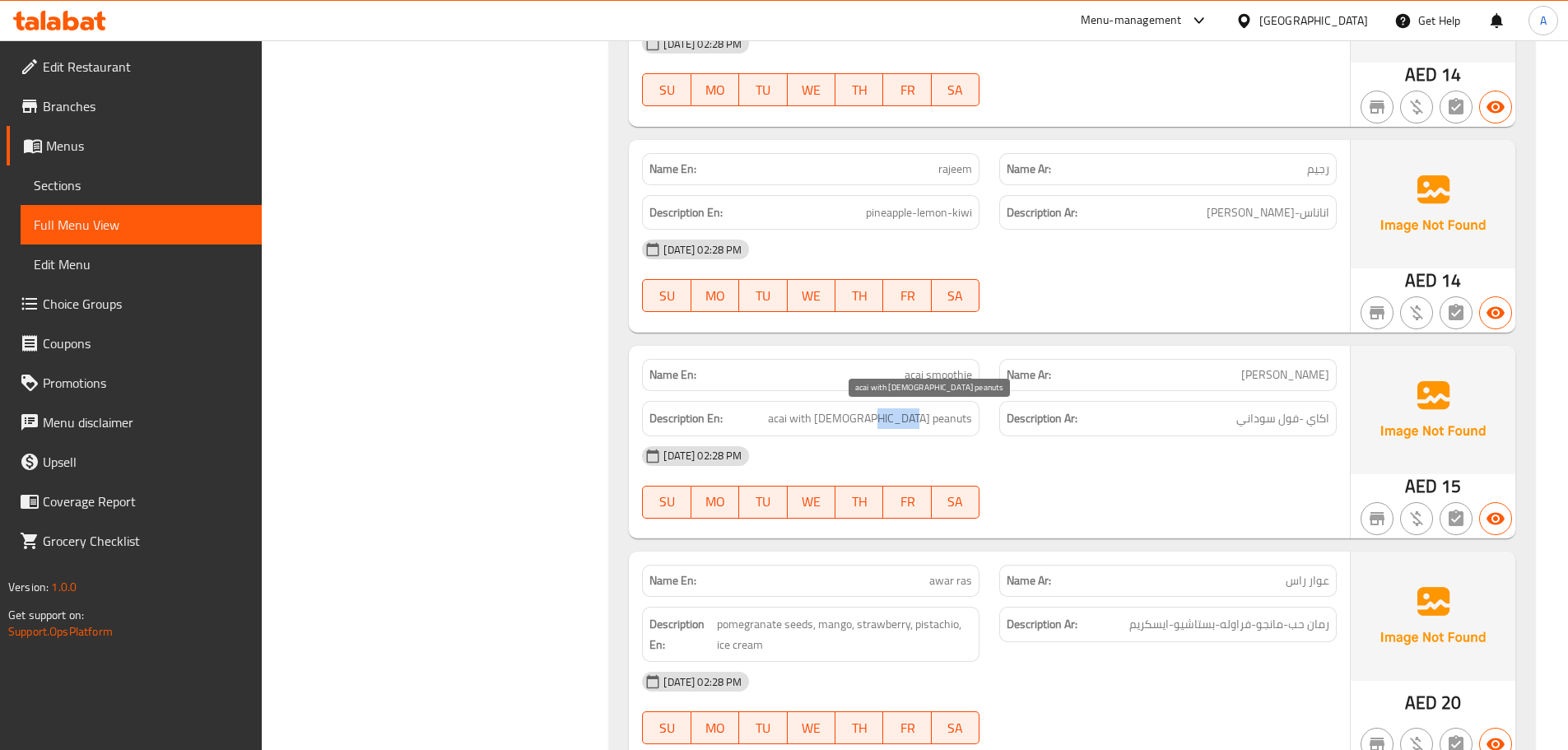
click at [962, 411] on span "acai with sudanese peanuts" at bounding box center [870, 418] width 204 height 21
click at [1280, 420] on span "اكاي -فول سوداني" at bounding box center [1283, 418] width 93 height 21
drag, startPoint x: 1301, startPoint y: 420, endPoint x: 1206, endPoint y: 411, distance: 95.4
click at [1206, 411] on h6 "Description Ar: اكاي -فول سوداني" at bounding box center [1168, 418] width 323 height 21
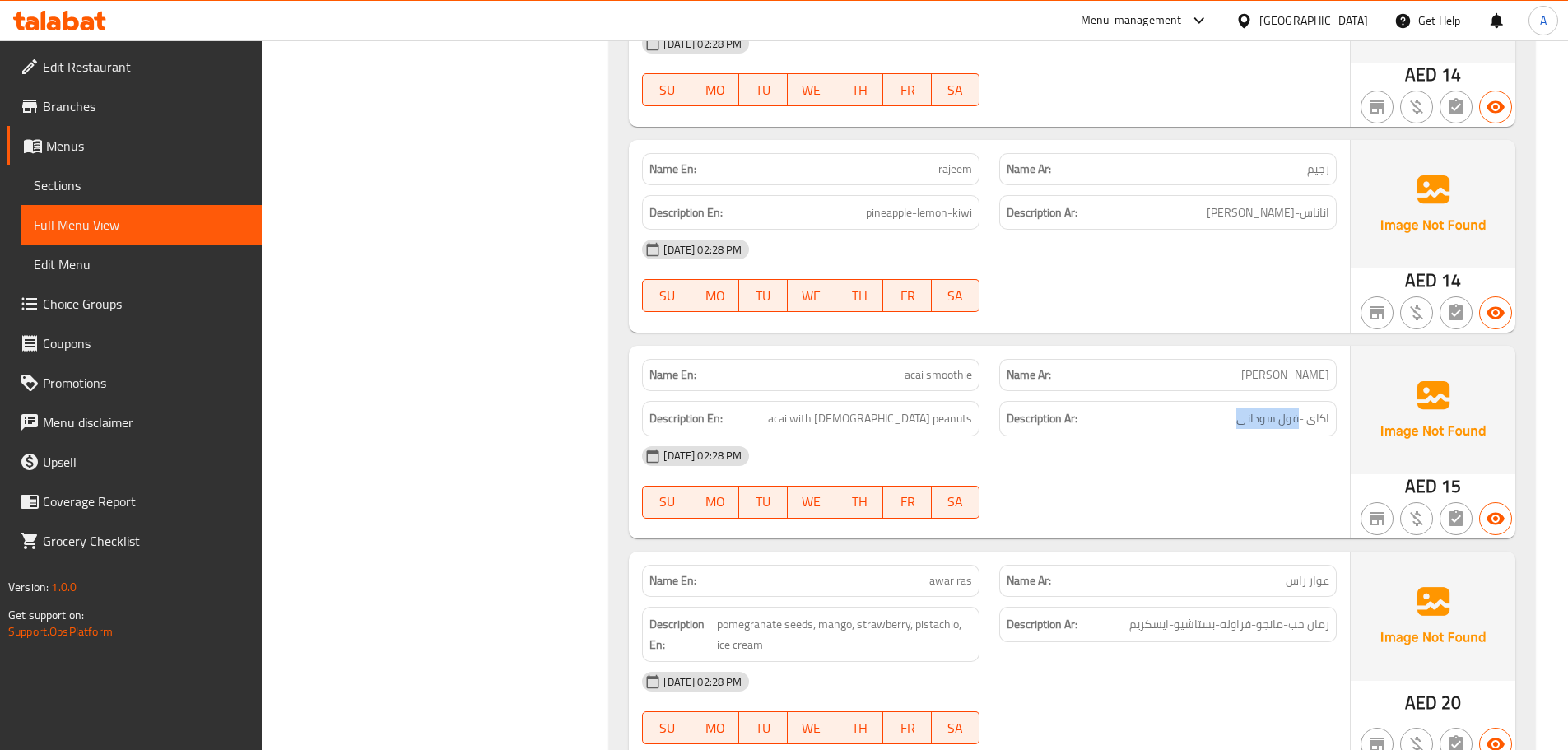
copy span "فول سوداني"
click at [919, 372] on span "acai smoothie" at bounding box center [938, 375] width 68 height 17
copy span "acai smoothie"
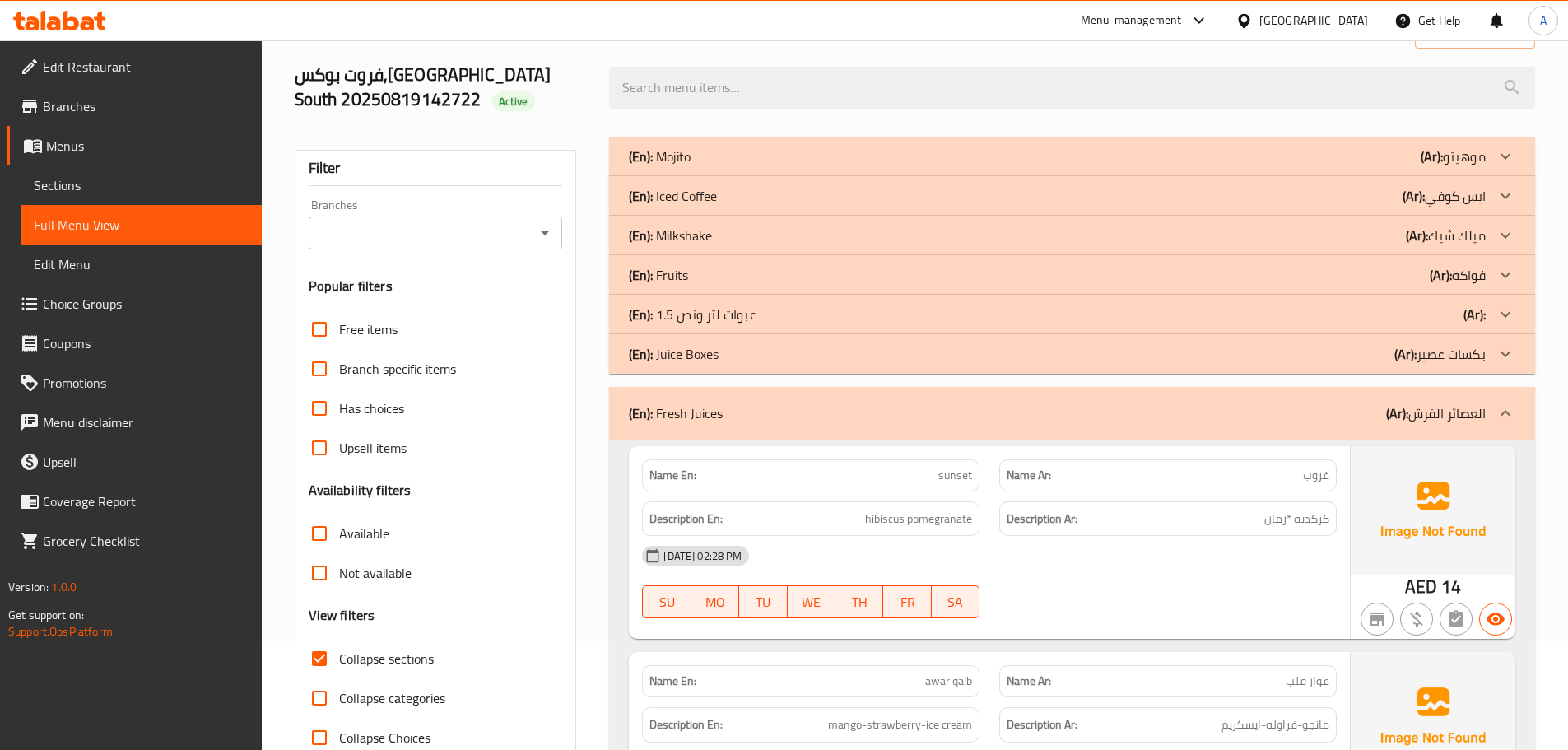
scroll to position [4, 0]
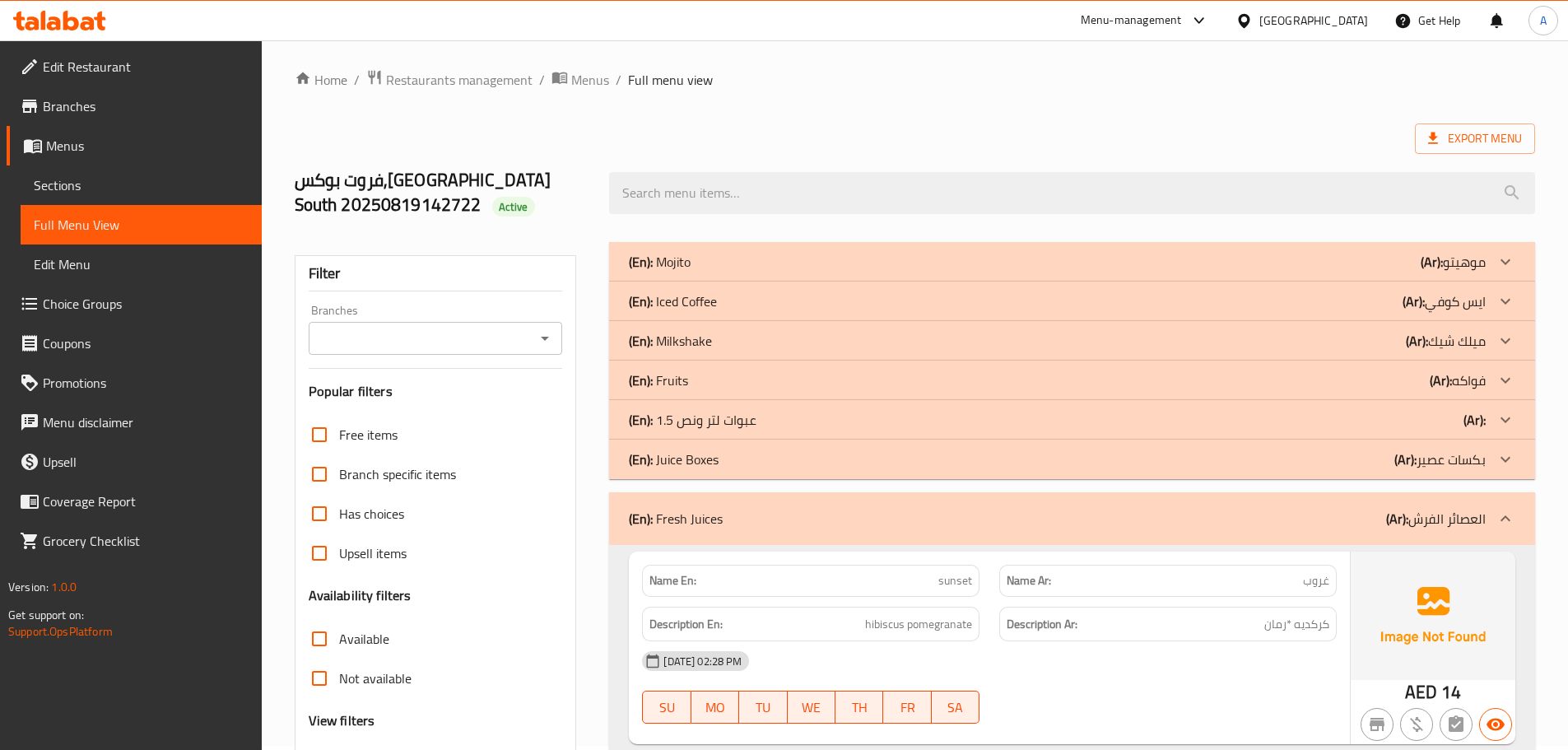
click at [1364, 253] on div "(En): Mojito (Ar): موهيتو" at bounding box center [1057, 262] width 857 height 20
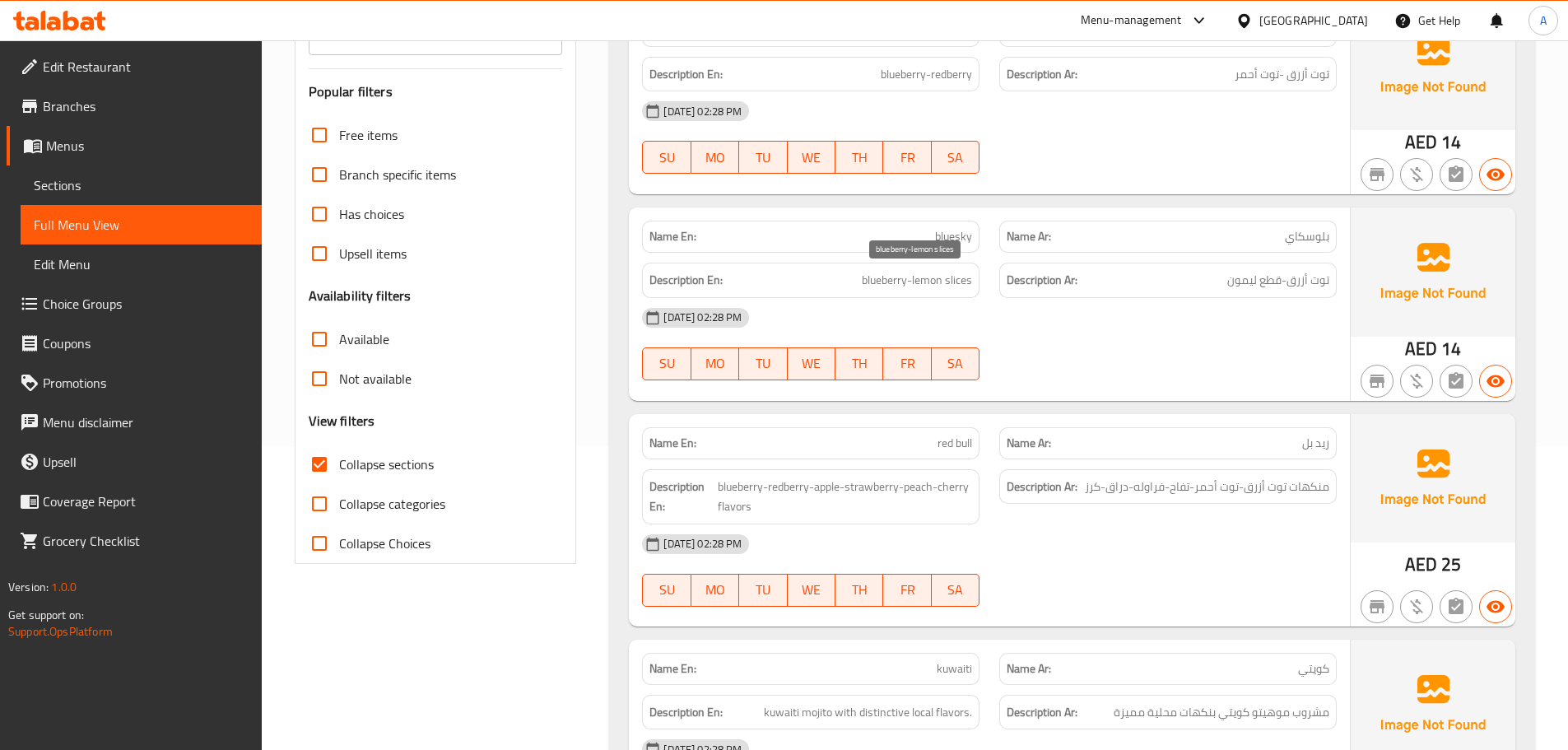
scroll to position [2080, 0]
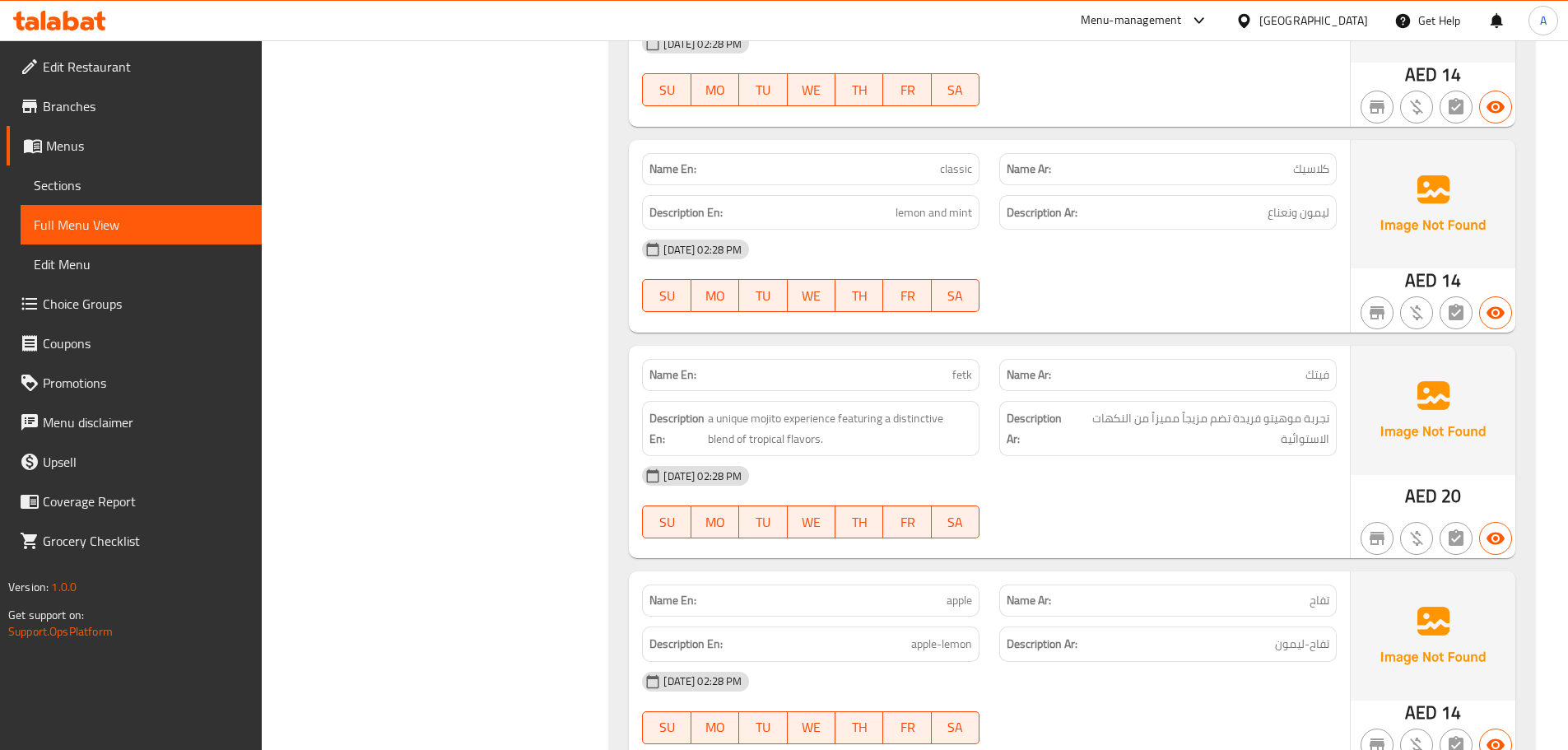
click at [917, 394] on div "Description En: a unique mojito experience featuring a distinctive blend of tro…" at bounding box center [811, 428] width 357 height 75
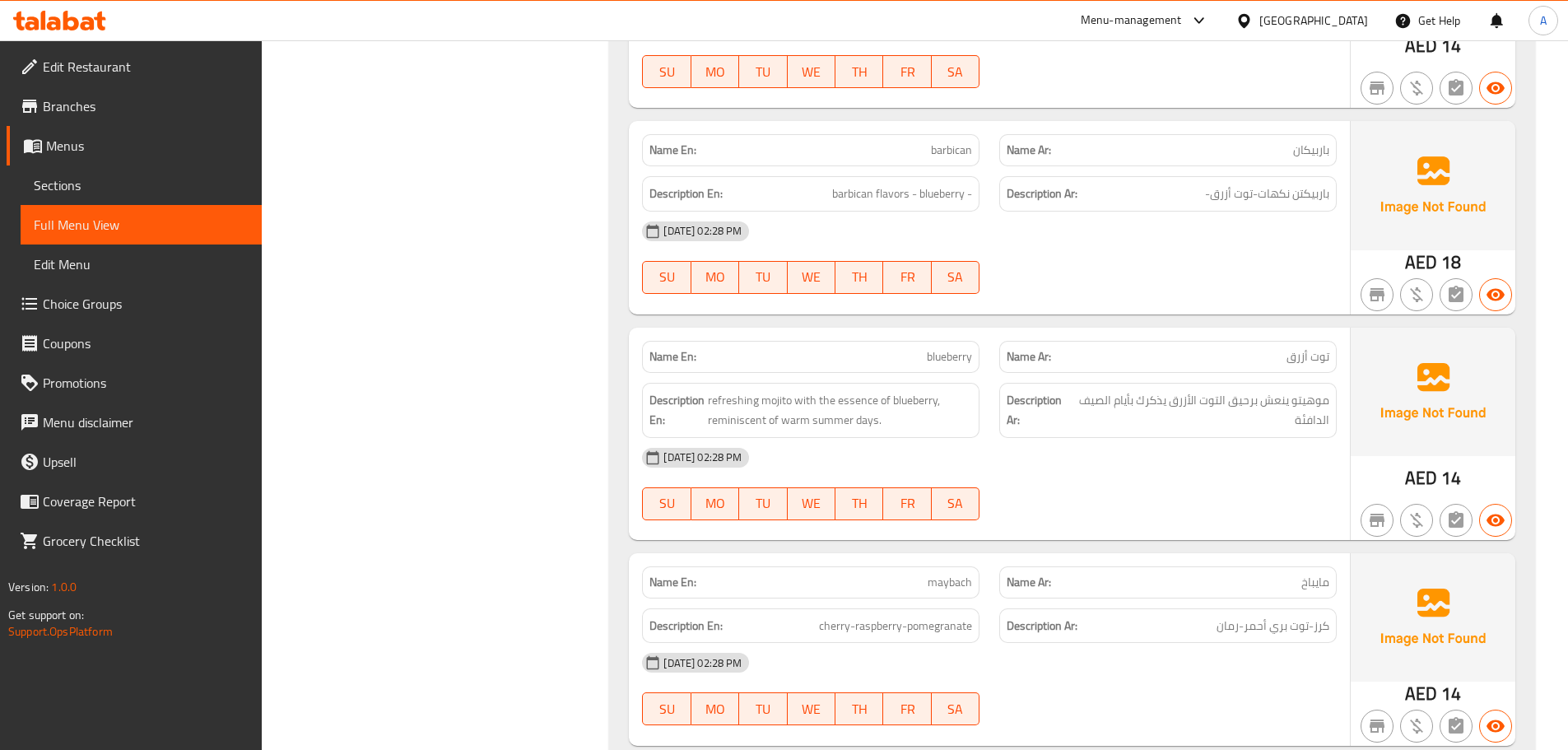
scroll to position [0, 0]
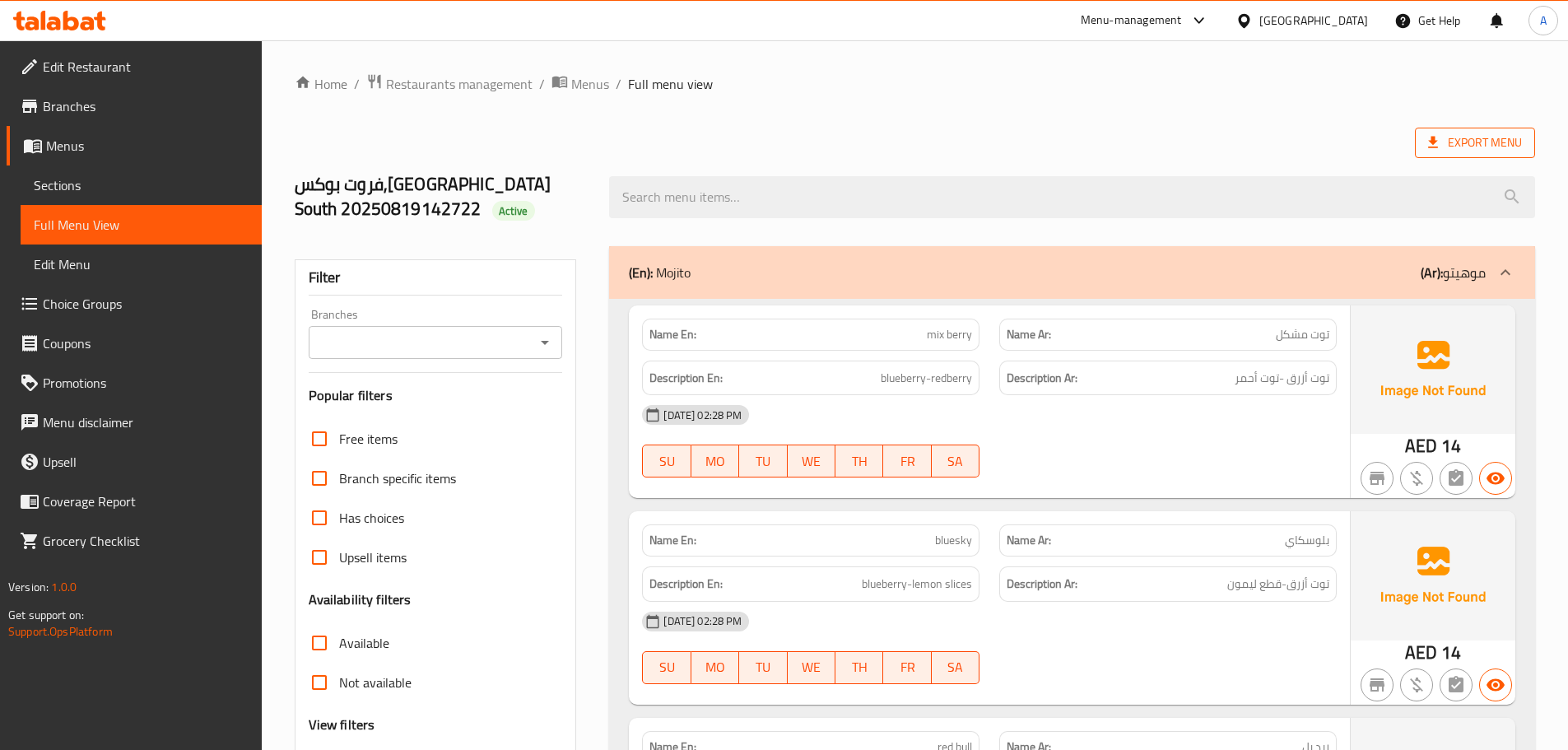
click at [1455, 129] on span "Export Menu" at bounding box center [1475, 143] width 120 height 30
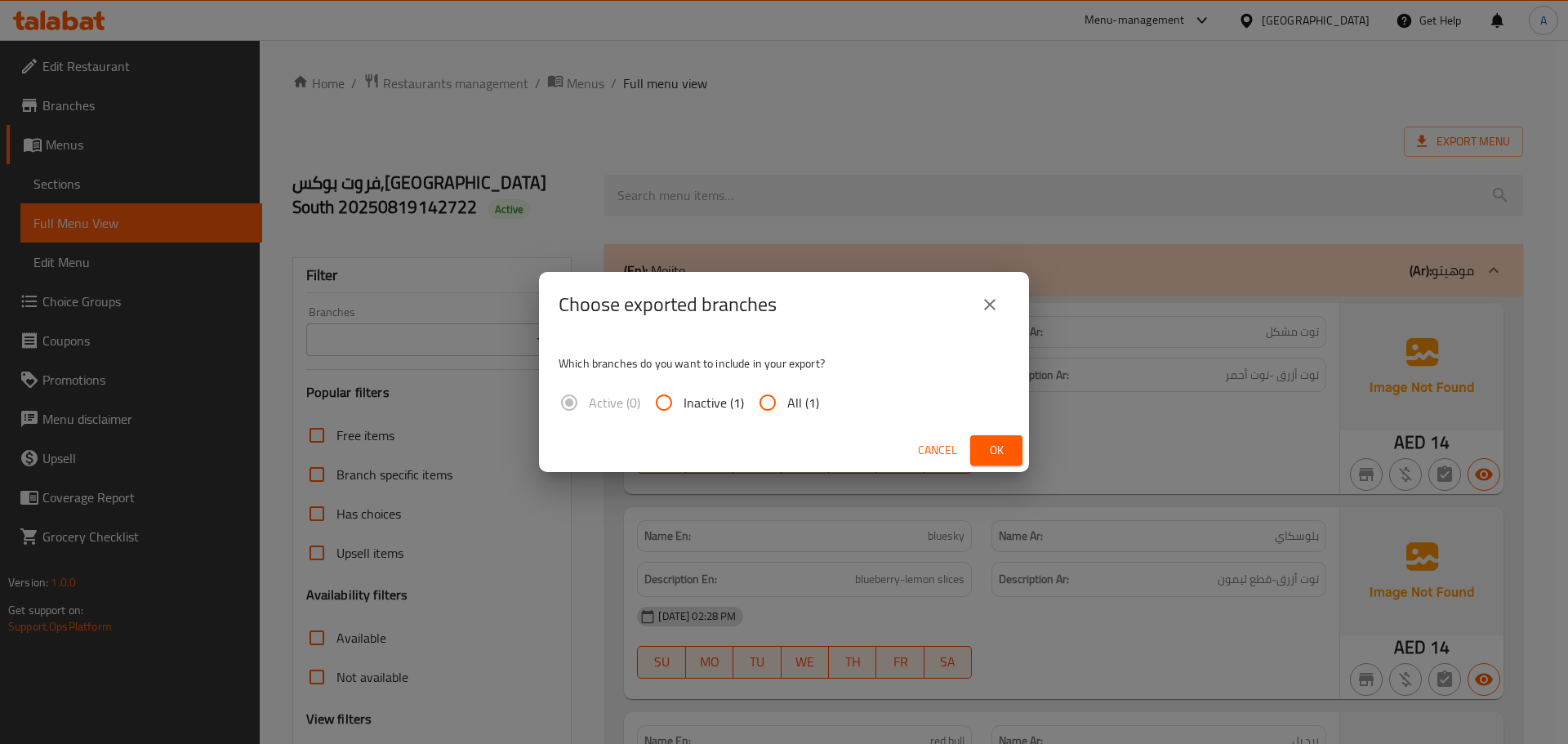
click at [774, 409] on input "All (1)" at bounding box center [768, 403] width 39 height 39
radio input "true"
click at [989, 443] on span "Ok" at bounding box center [997, 451] width 26 height 21
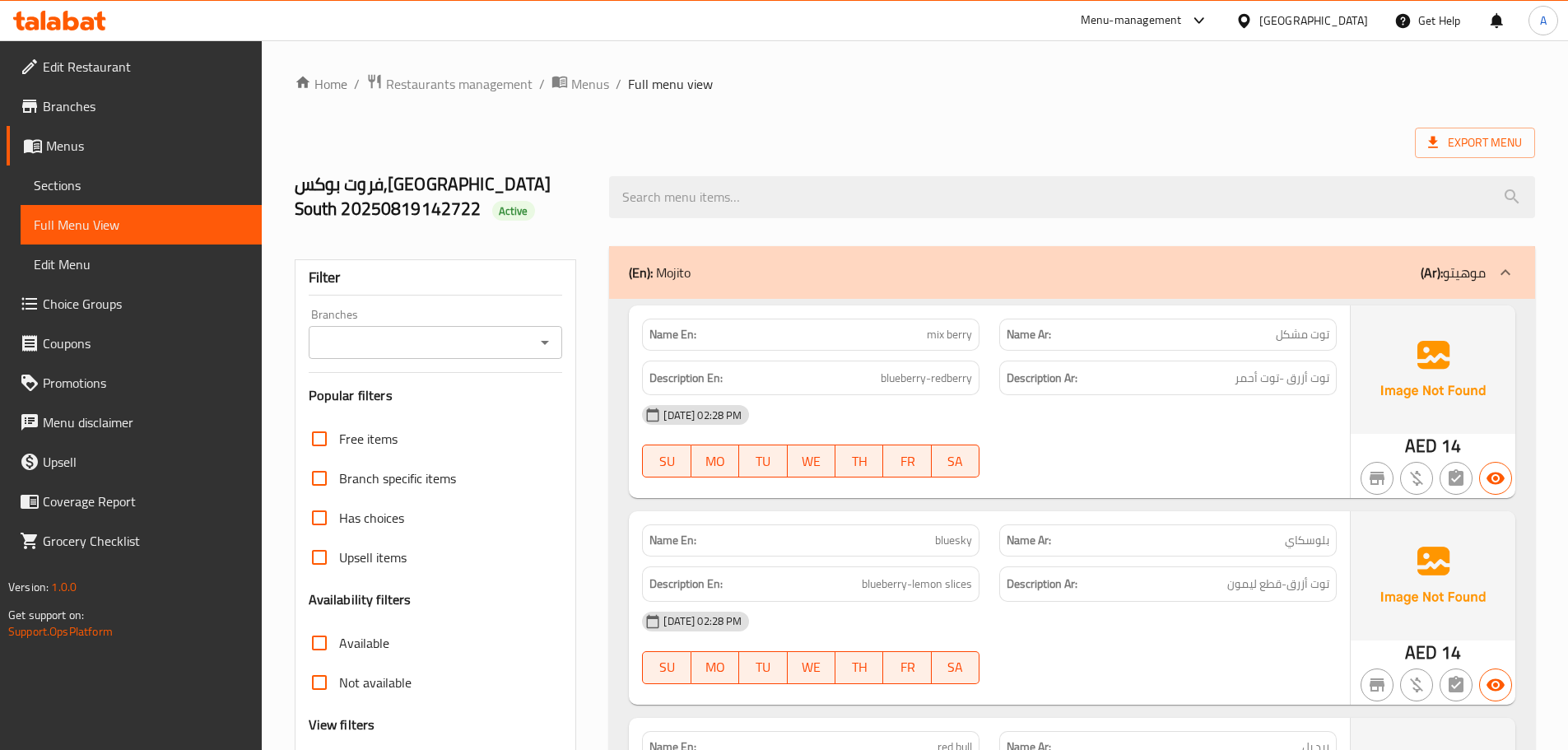
scroll to position [5792, 0]
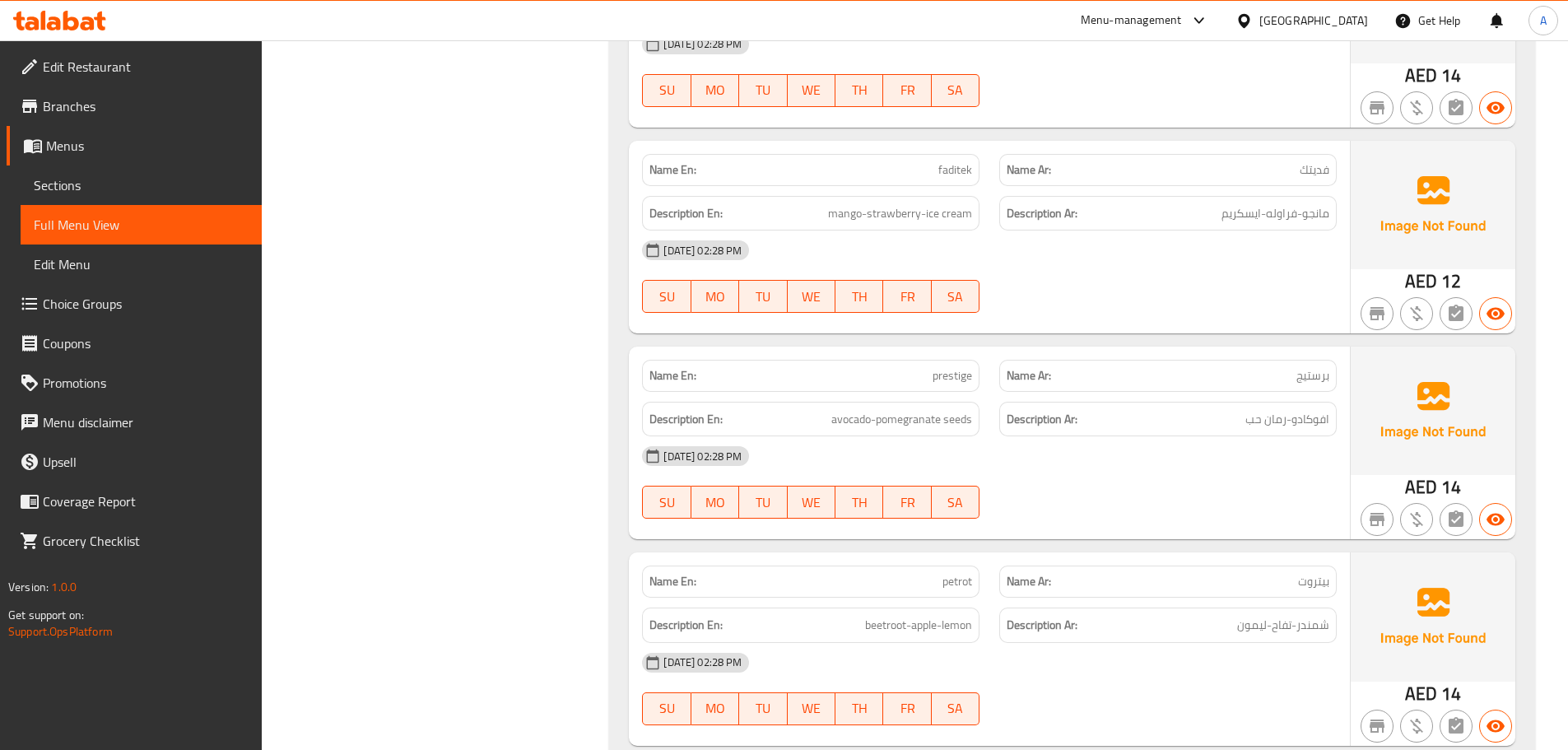
click at [1284, 218] on span "مانجو-فراوله-ايسكريم" at bounding box center [1275, 213] width 108 height 21
click at [1283, 217] on span "مانجو-فراوله-ايسكريم" at bounding box center [1275, 213] width 108 height 21
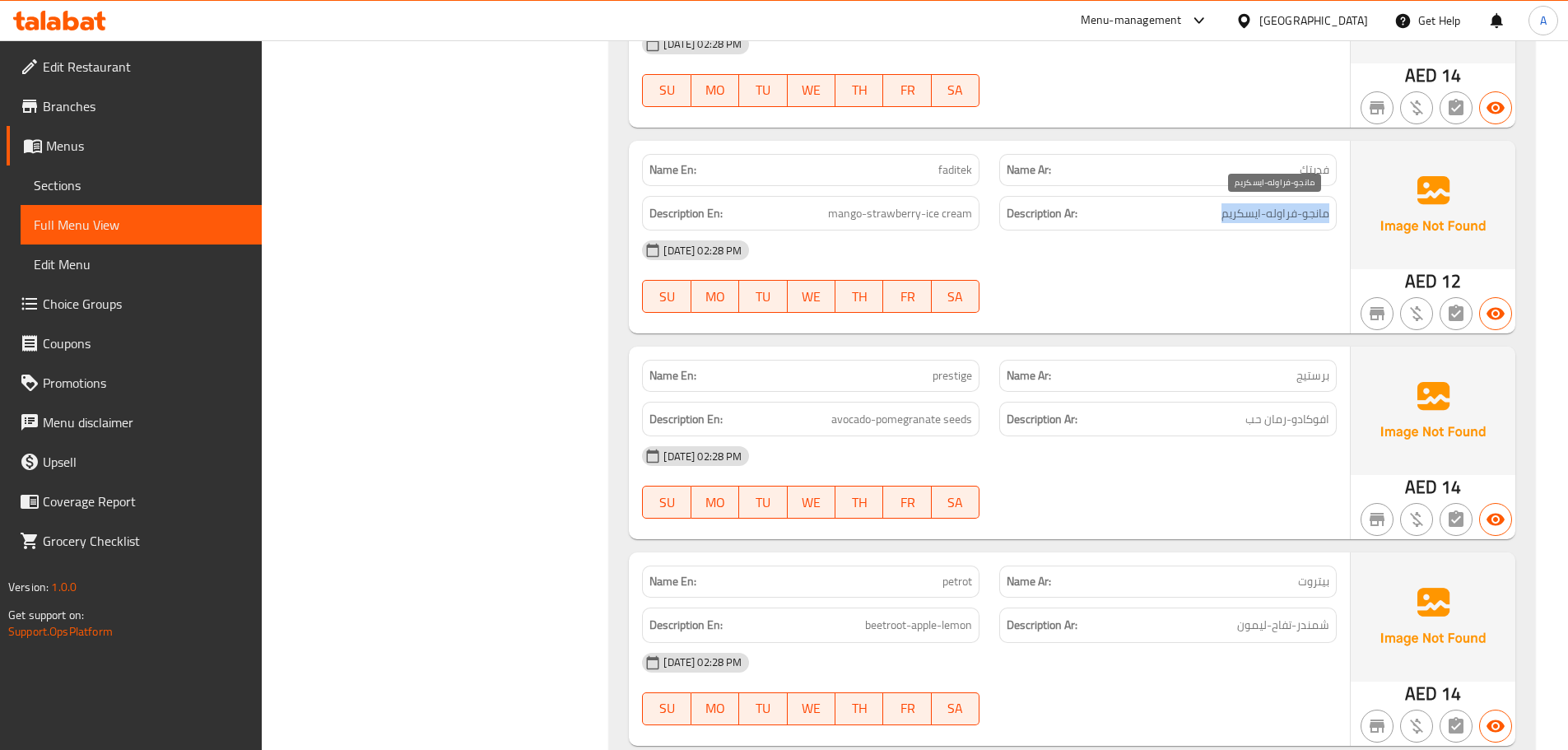
click at [1283, 217] on span "مانجو-فراوله-ايسكريم" at bounding box center [1275, 213] width 108 height 21
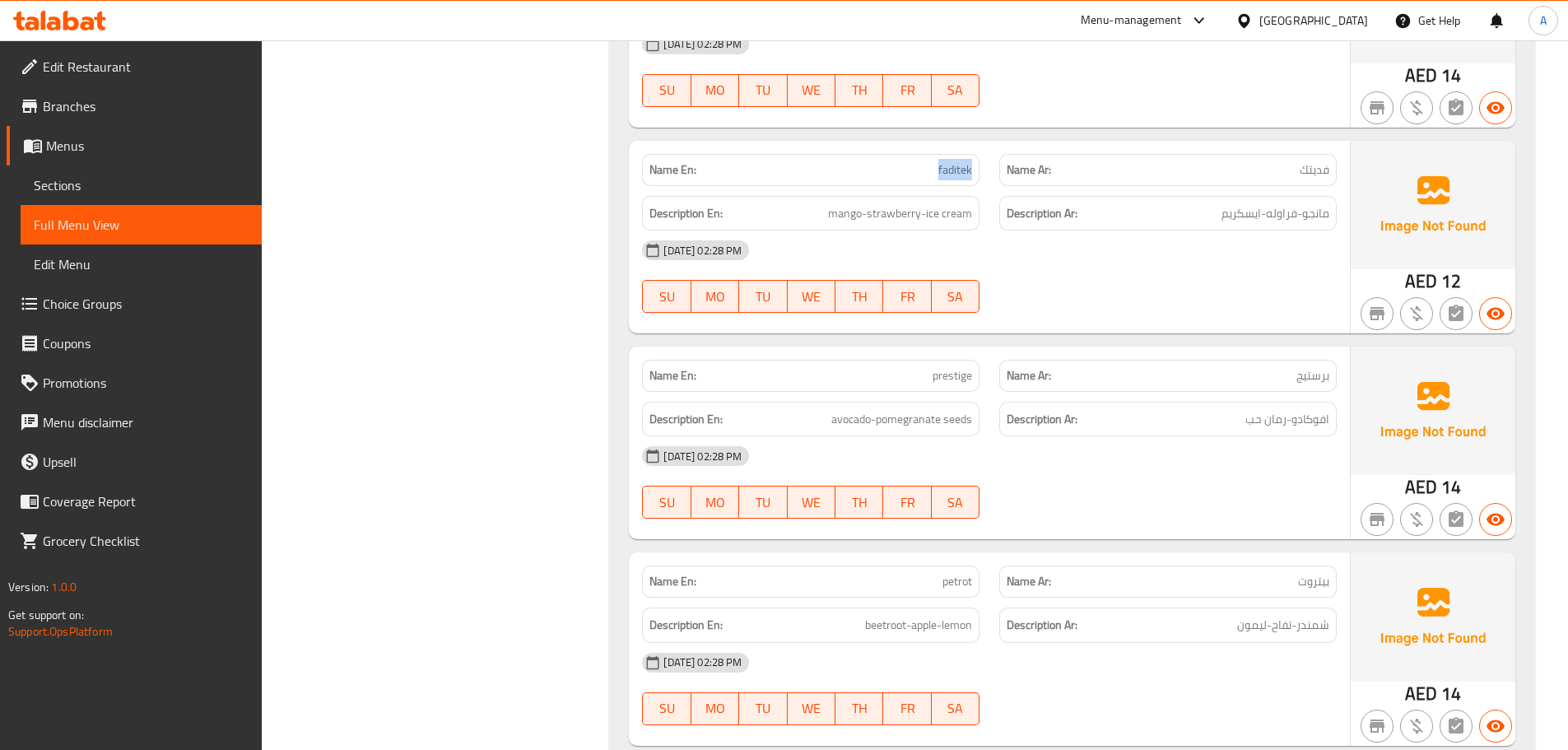
copy span "faditek"
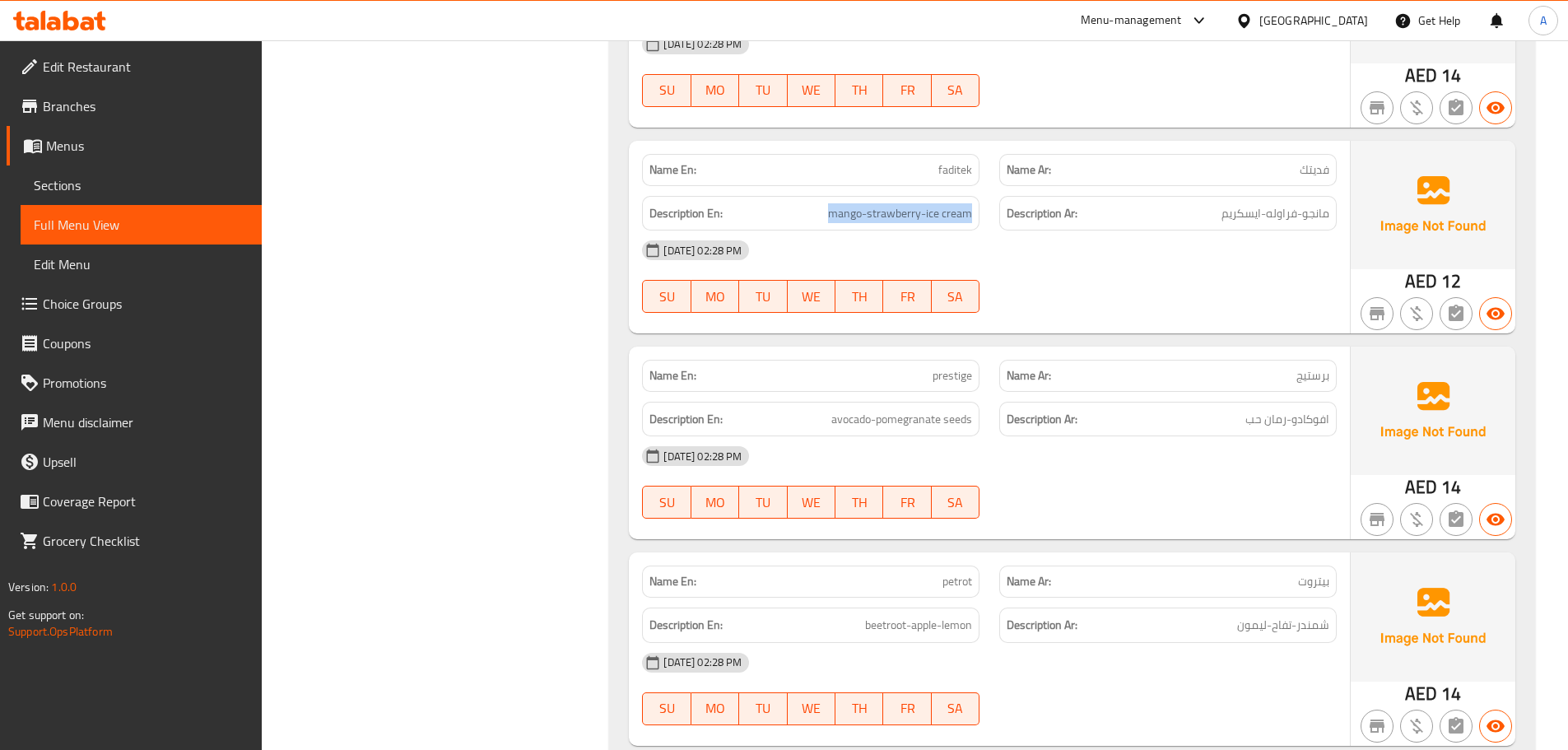
copy span "mango-strawberry-ice cream"
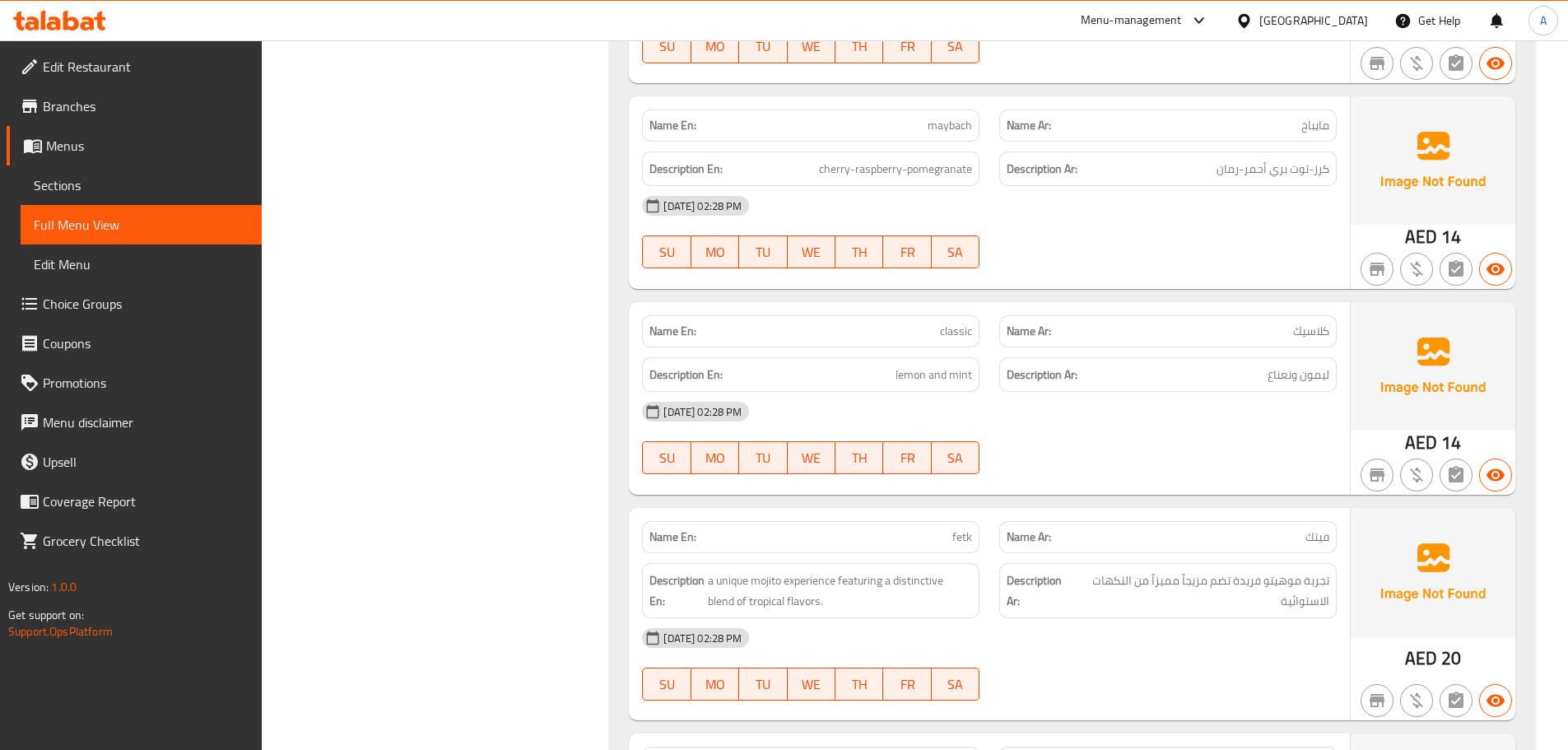
scroll to position [2555, 0]
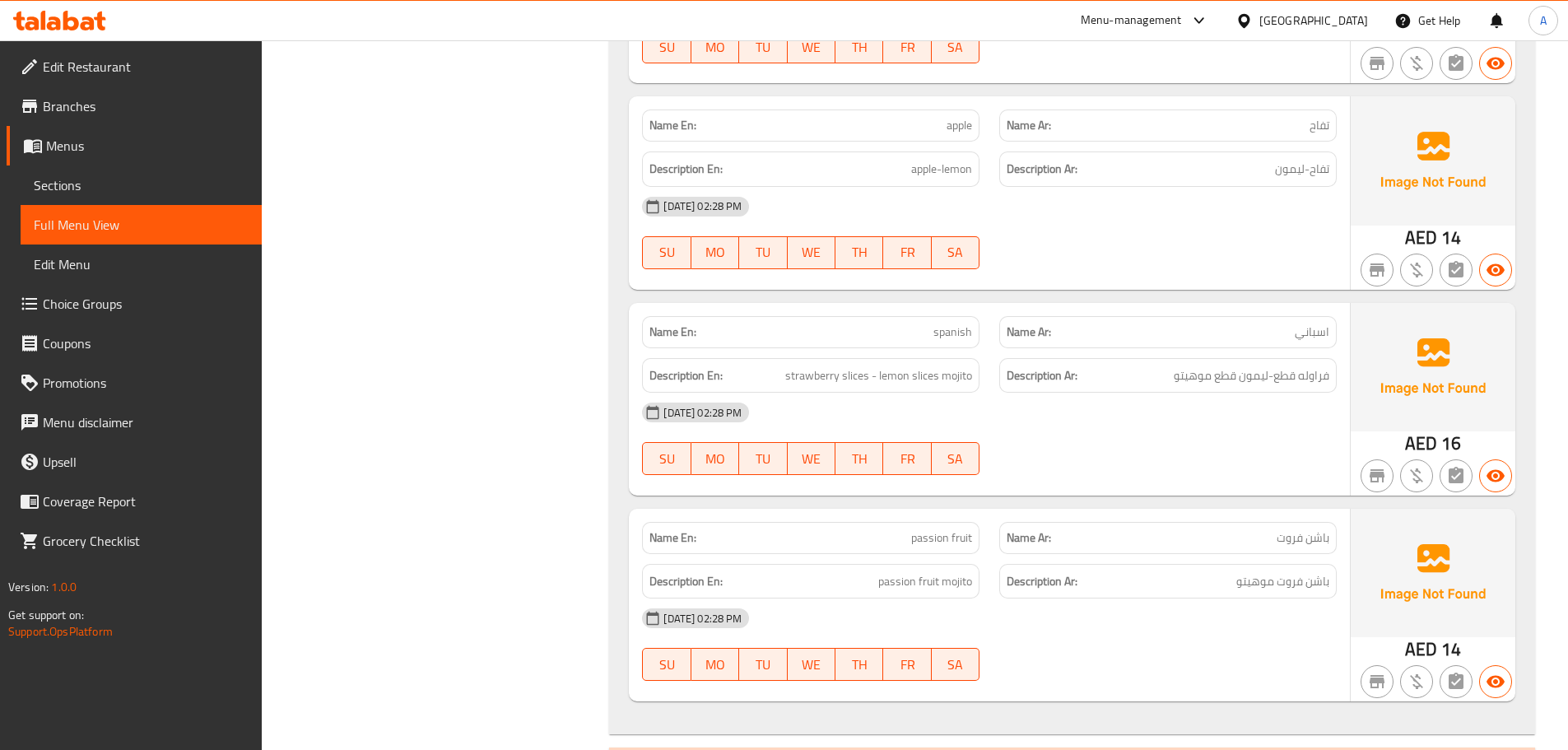
click at [1171, 334] on p "Name Ar: اسباني" at bounding box center [1168, 332] width 323 height 17
click at [937, 396] on div "19-08-2025 02:28 PM" at bounding box center [989, 413] width 715 height 40
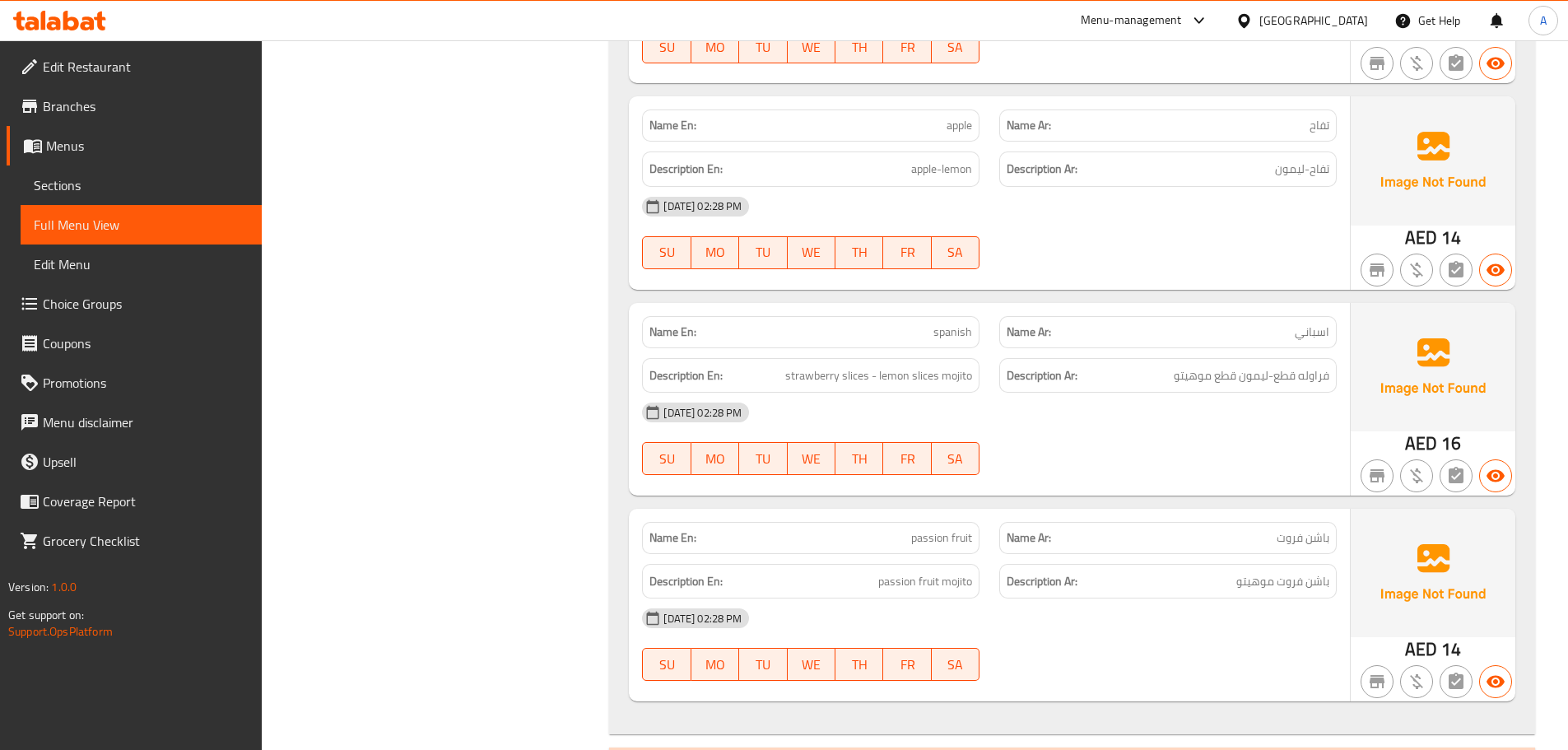
click at [937, 396] on div "19-08-2025 02:28 PM" at bounding box center [989, 413] width 715 height 40
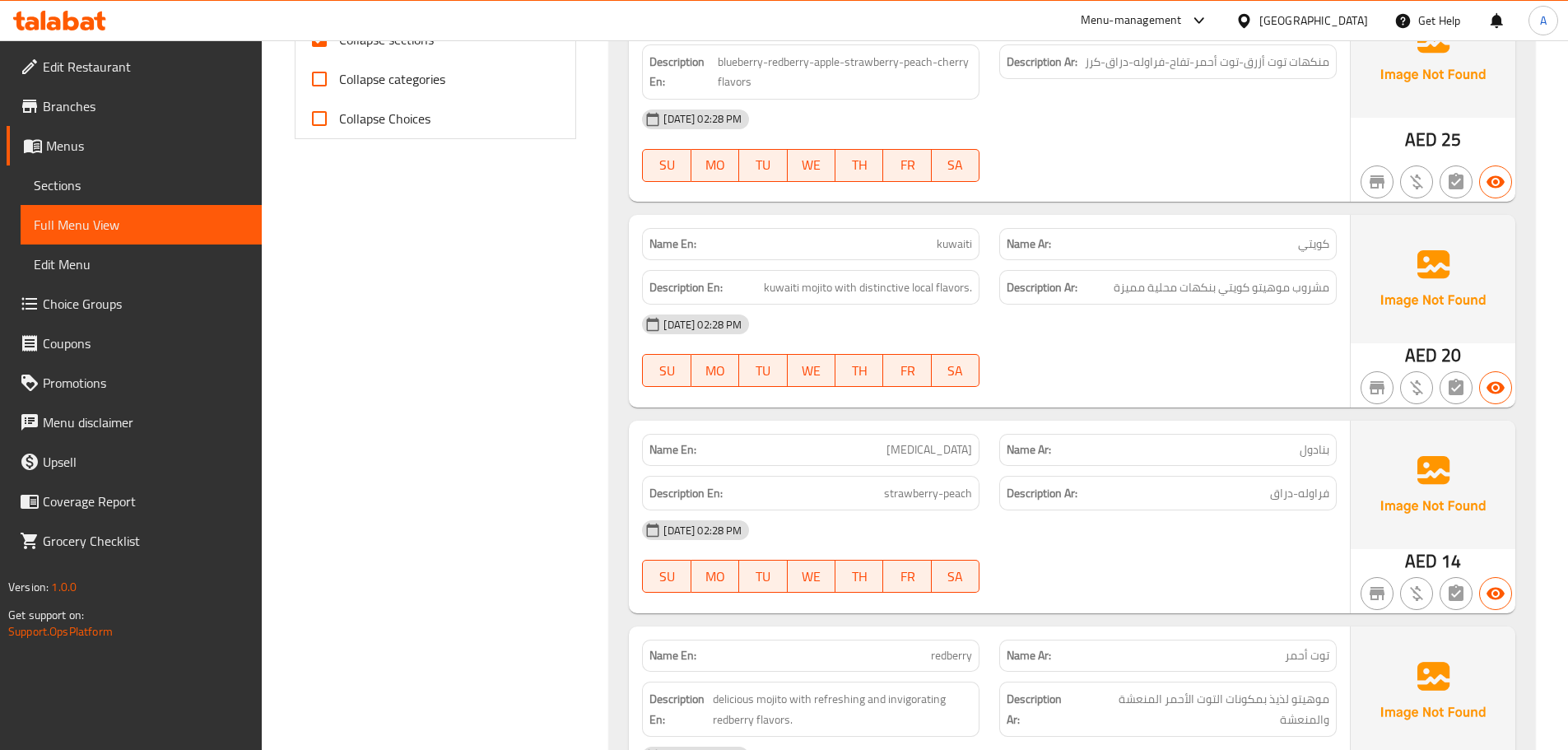
scroll to position [286, 0]
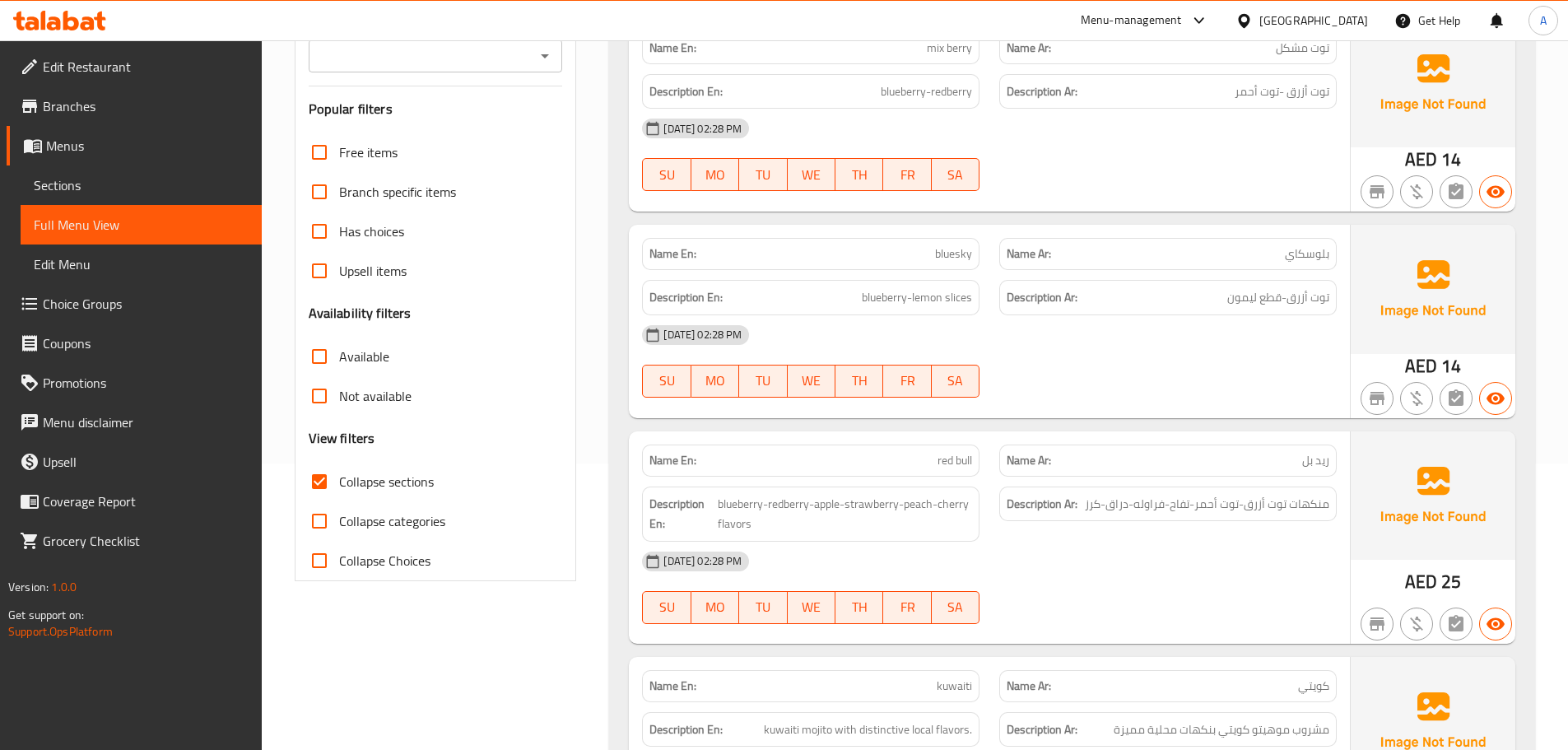
click at [362, 486] on span "Collapse sections" at bounding box center [386, 482] width 94 height 20
click at [339, 486] on input "Collapse sections" at bounding box center [319, 482] width 40 height 40
click at [365, 484] on span "Collapse sections" at bounding box center [386, 482] width 94 height 20
click at [339, 484] on input "Collapse sections" at bounding box center [319, 482] width 40 height 40
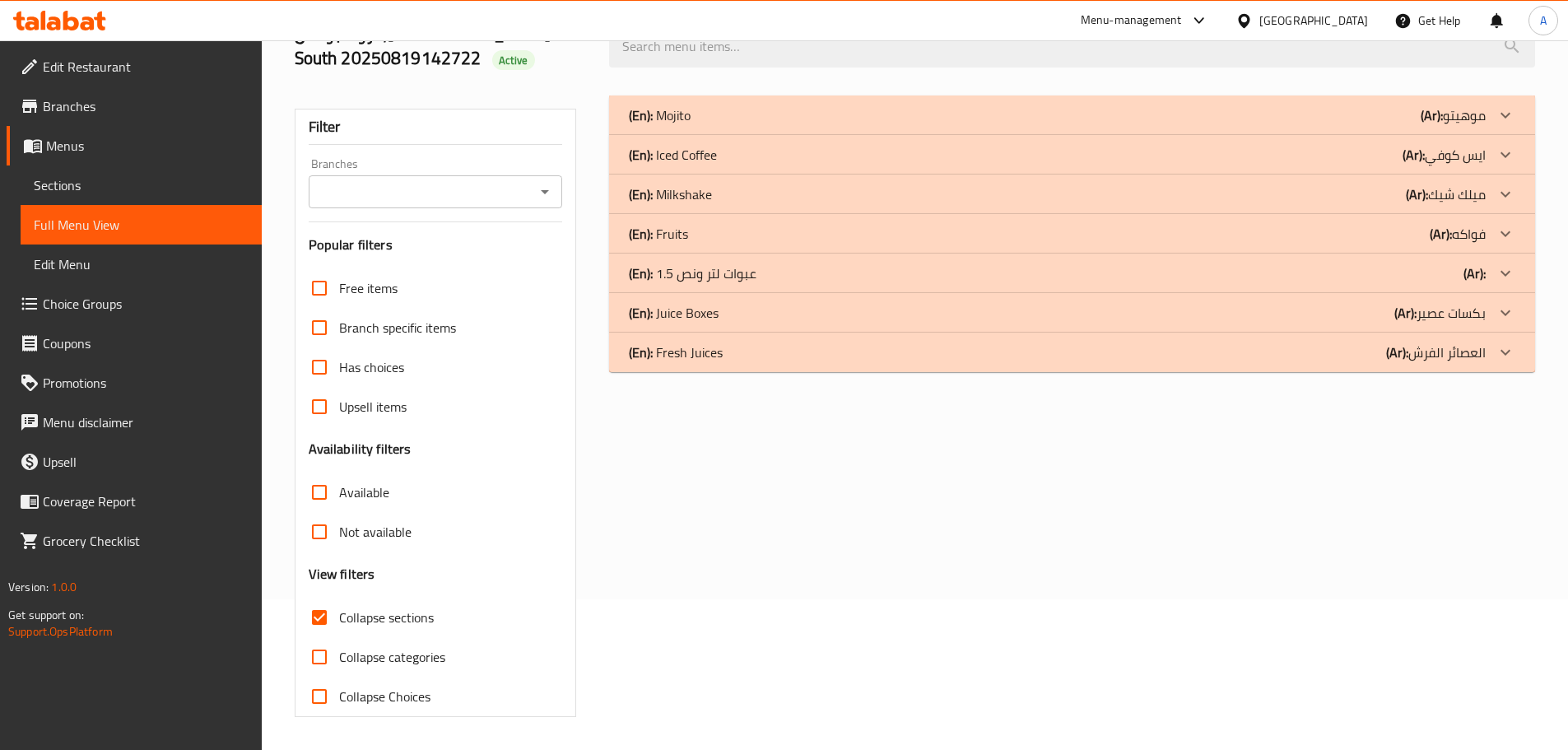
scroll to position [151, 0]
click at [1421, 126] on p "(Ar): العصائر الفرش" at bounding box center [1453, 115] width 65 height 20
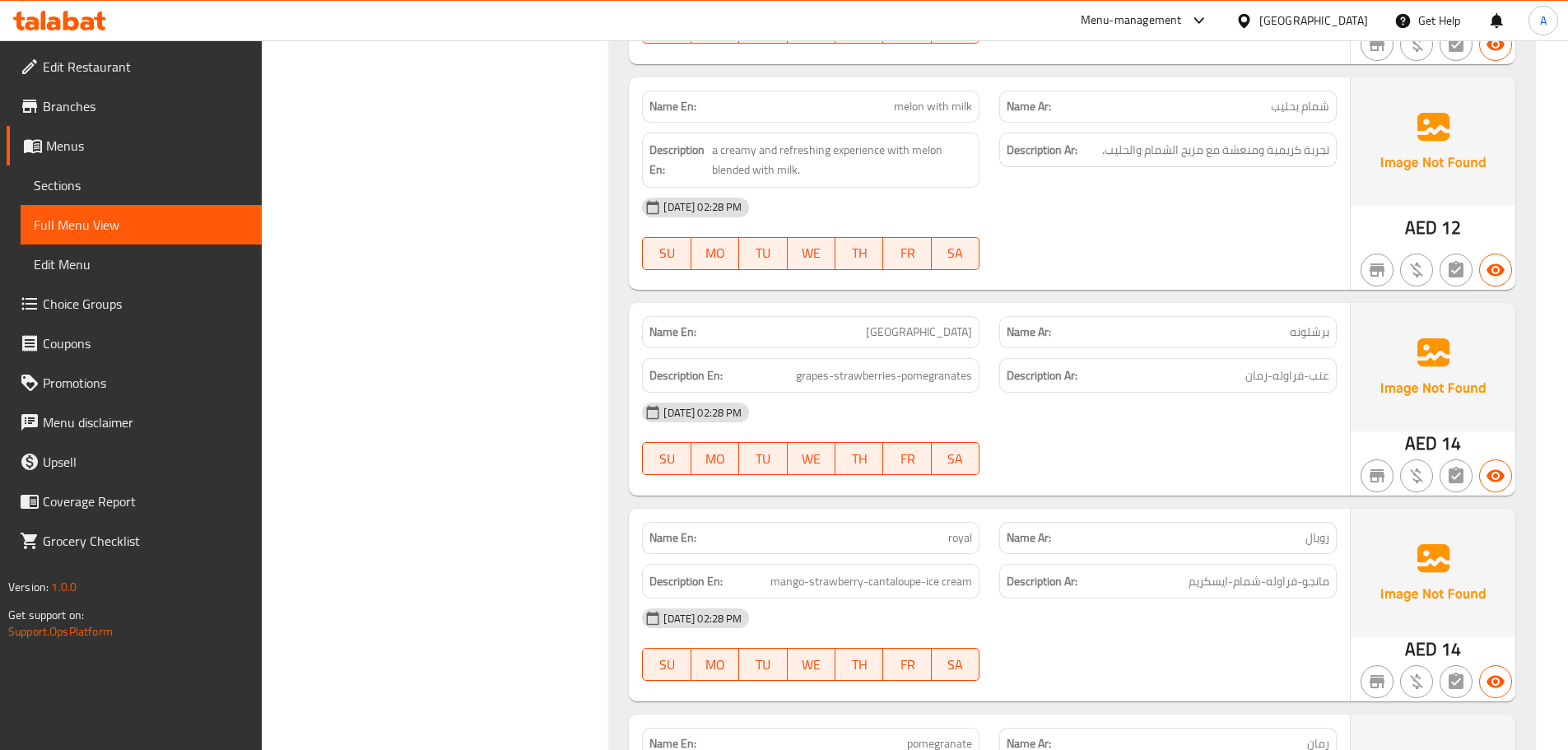
scroll to position [5466, 0]
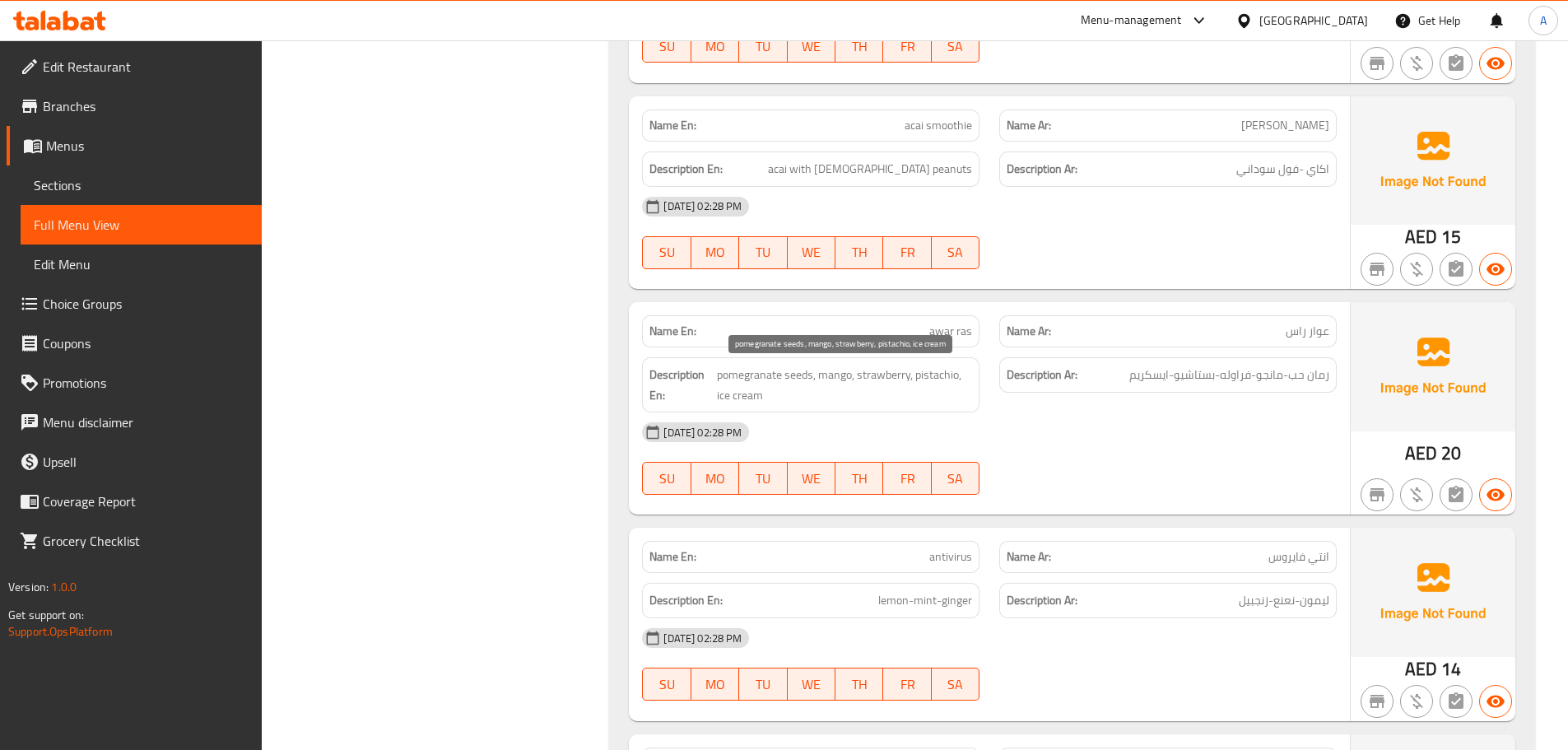
click at [900, 372] on span "pomegranate seeds, mango, strawberry, pistachio, ice cream" at bounding box center [844, 384] width 255 height 41
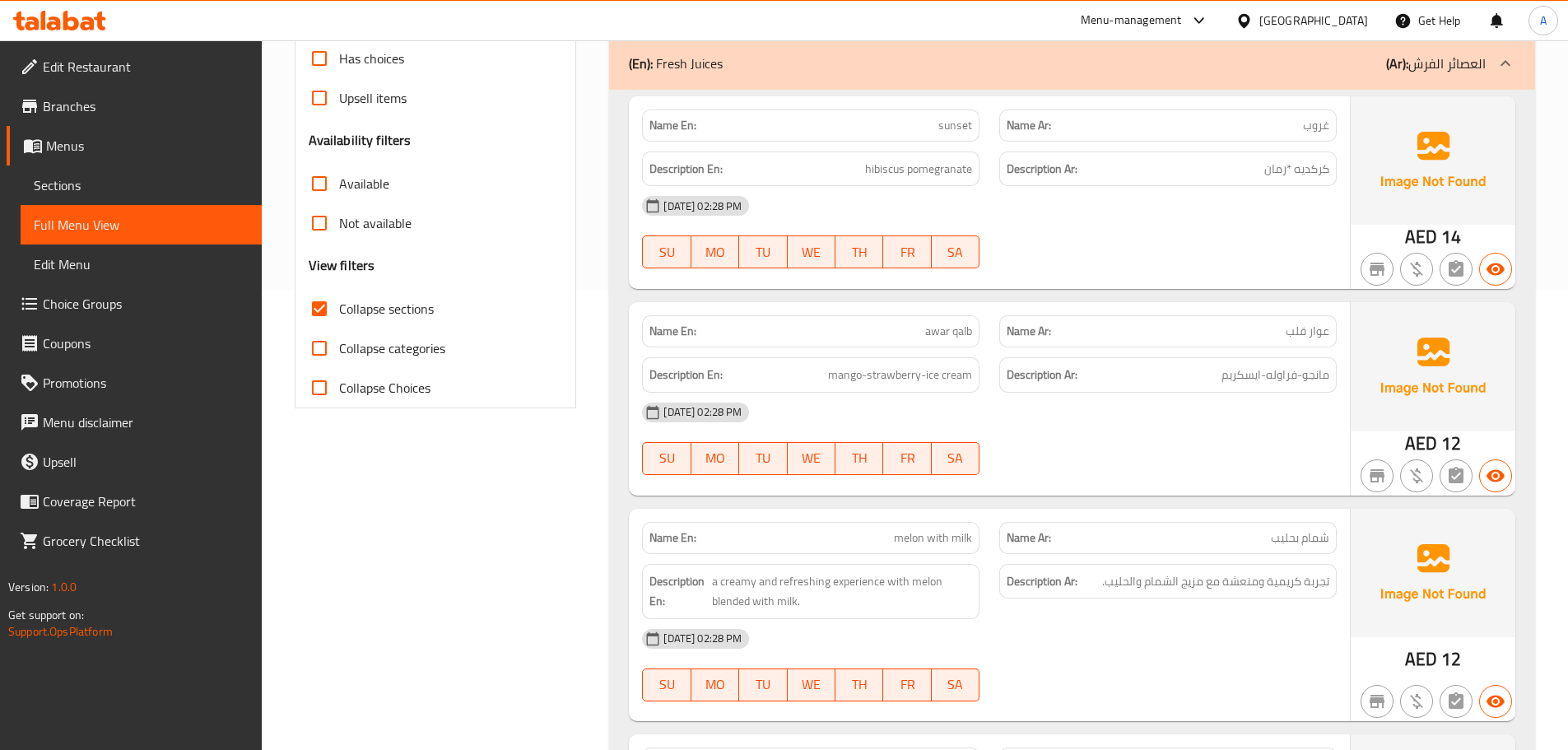
scroll to position [4210, 0]
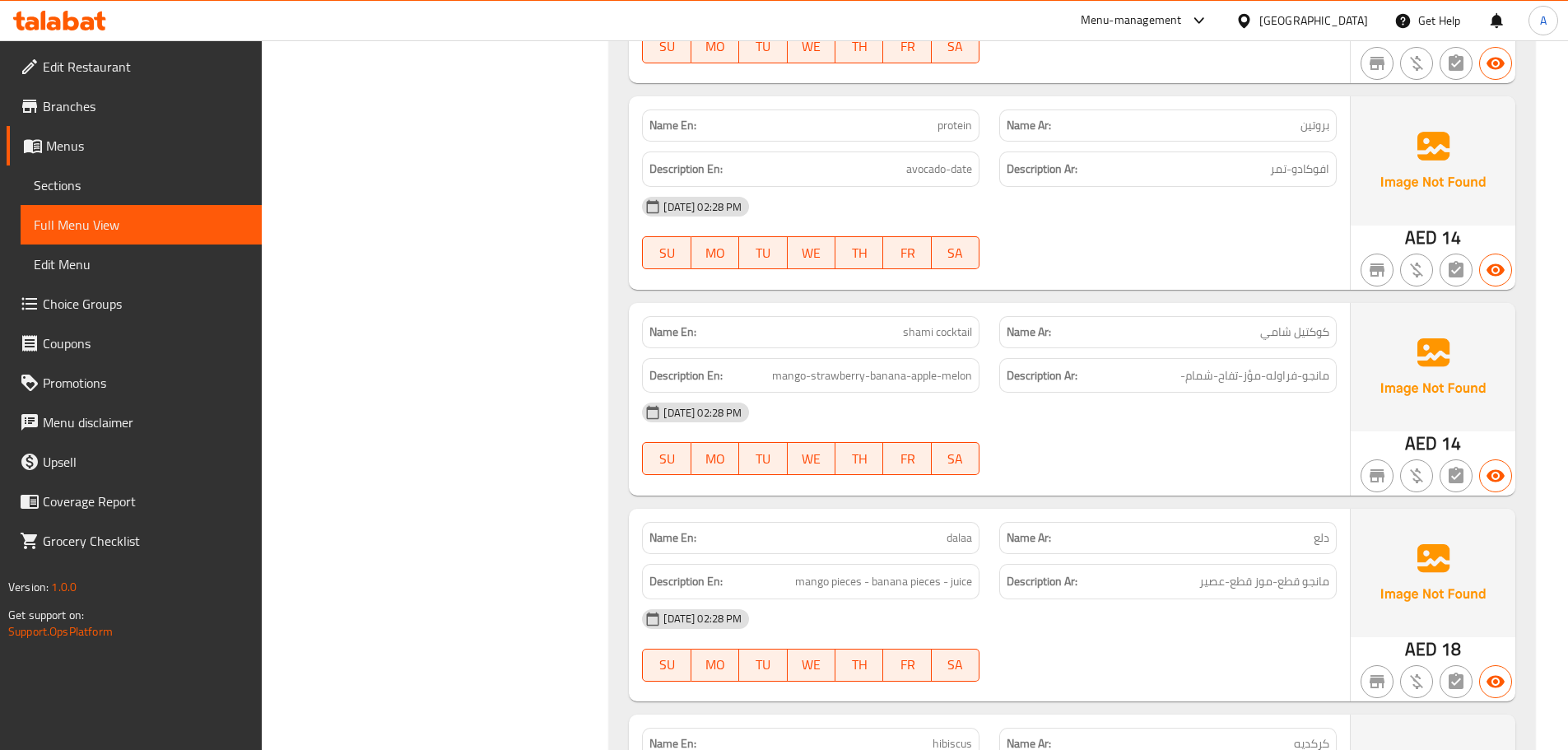
click at [918, 376] on span "mango-strawberry-banana-apple-melon" at bounding box center [872, 376] width 200 height 21
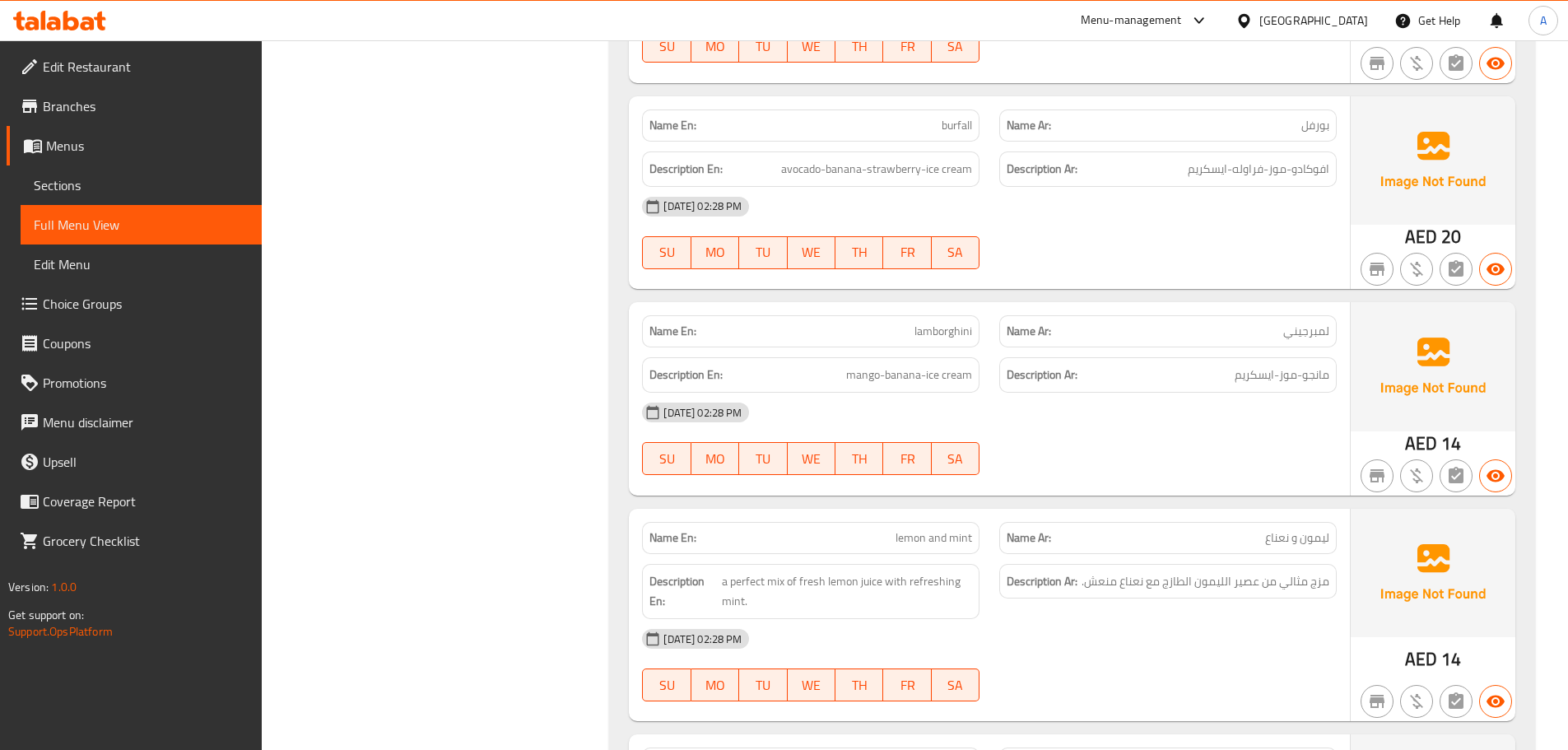
click at [939, 364] on div "Description En: mango-banana-ice cream" at bounding box center [811, 374] width 338 height 35
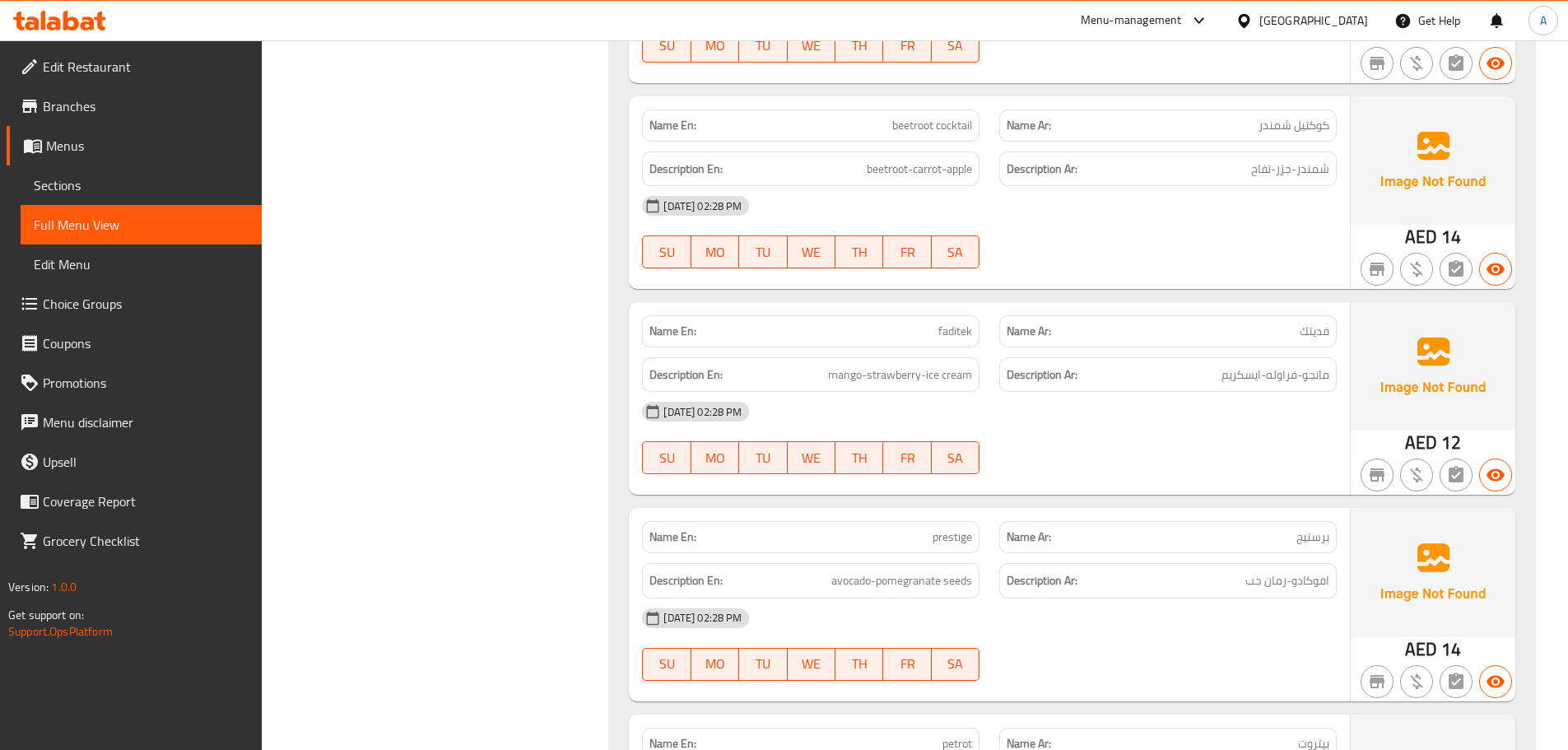
scroll to position [2561, 0]
click at [794, 376] on h6 "Description En: orange-pineapple-pomegranate" at bounding box center [811, 375] width 323 height 21
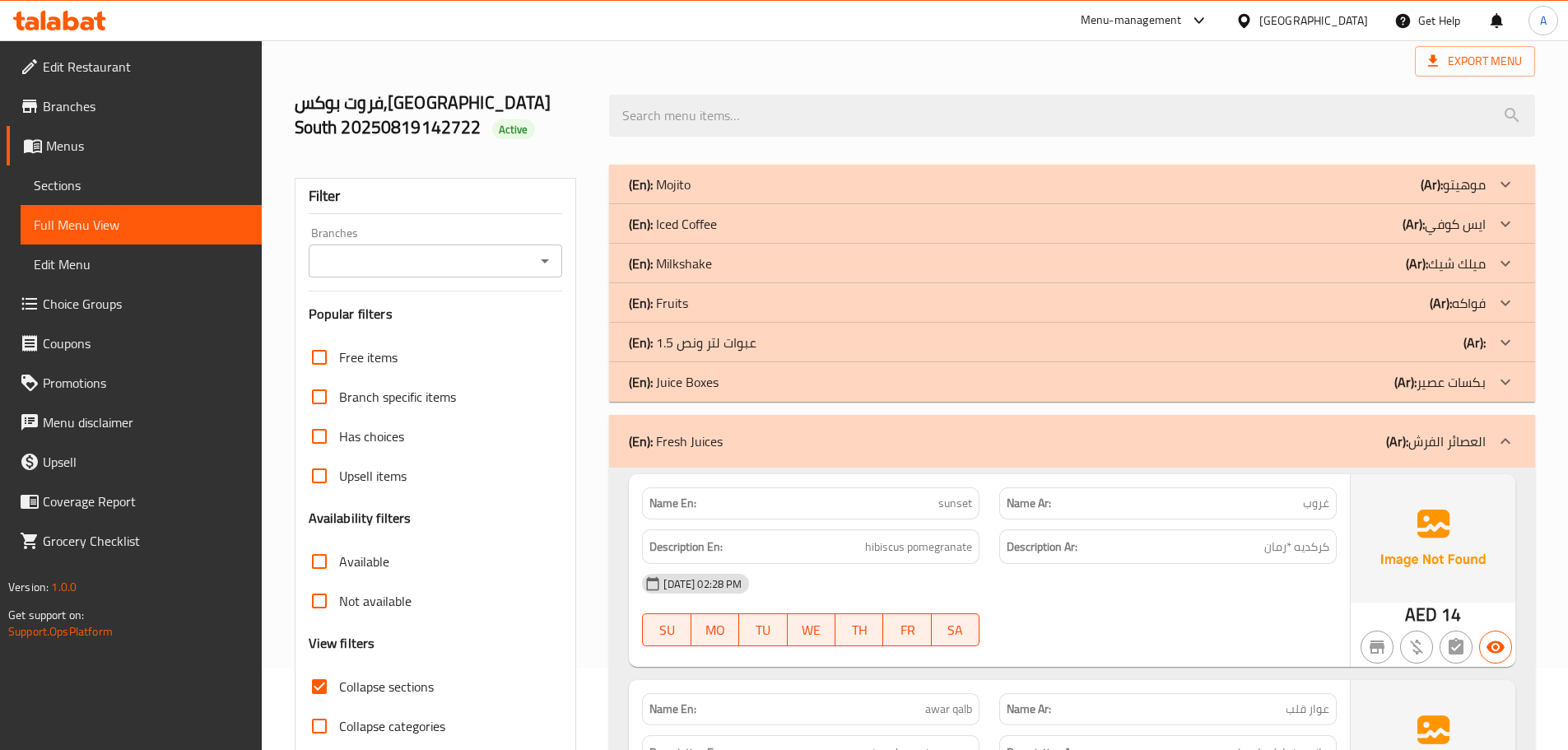
scroll to position [572, 0]
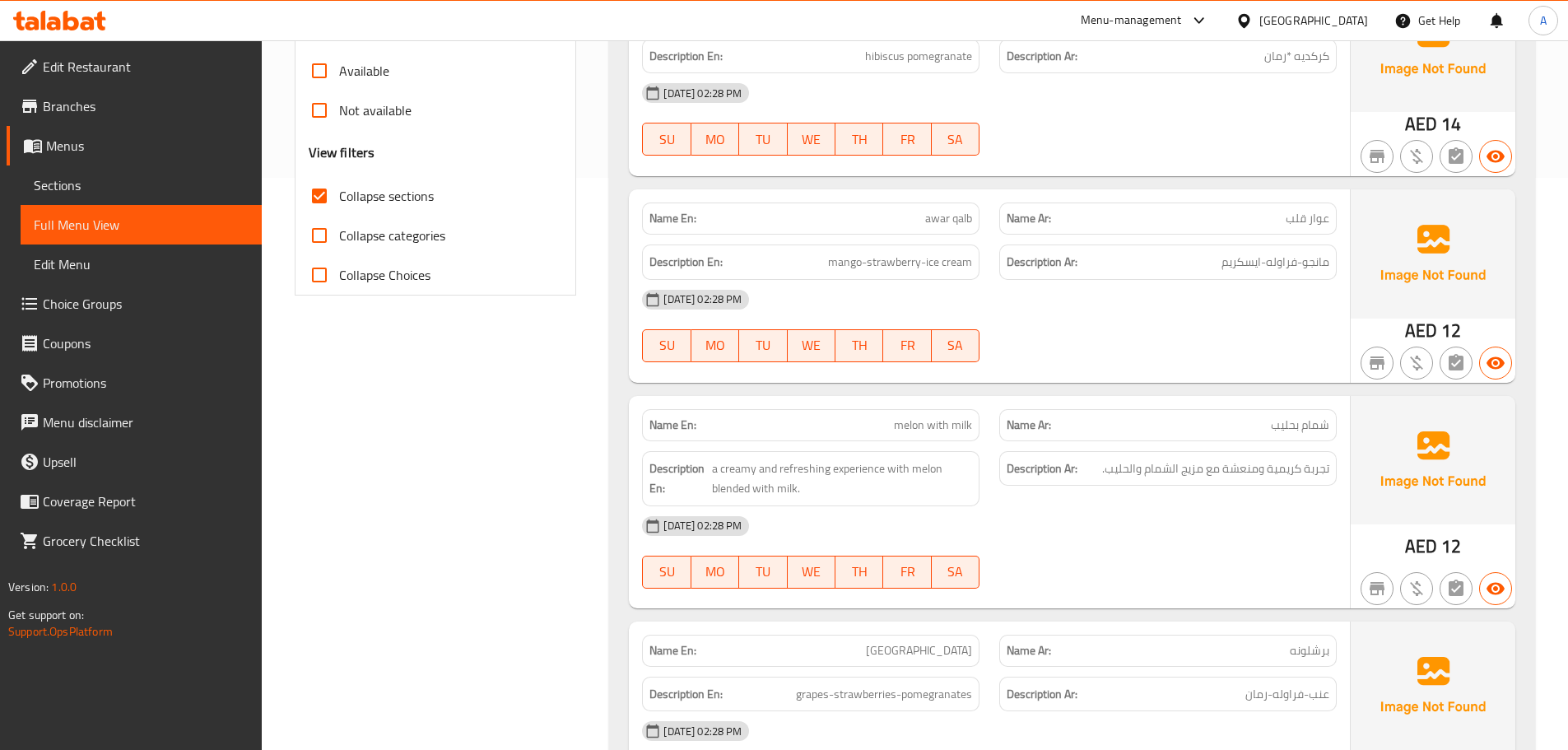
click at [379, 206] on span "Collapse sections" at bounding box center [386, 196] width 94 height 20
click at [339, 206] on input "Collapse sections" at bounding box center [319, 196] width 40 height 40
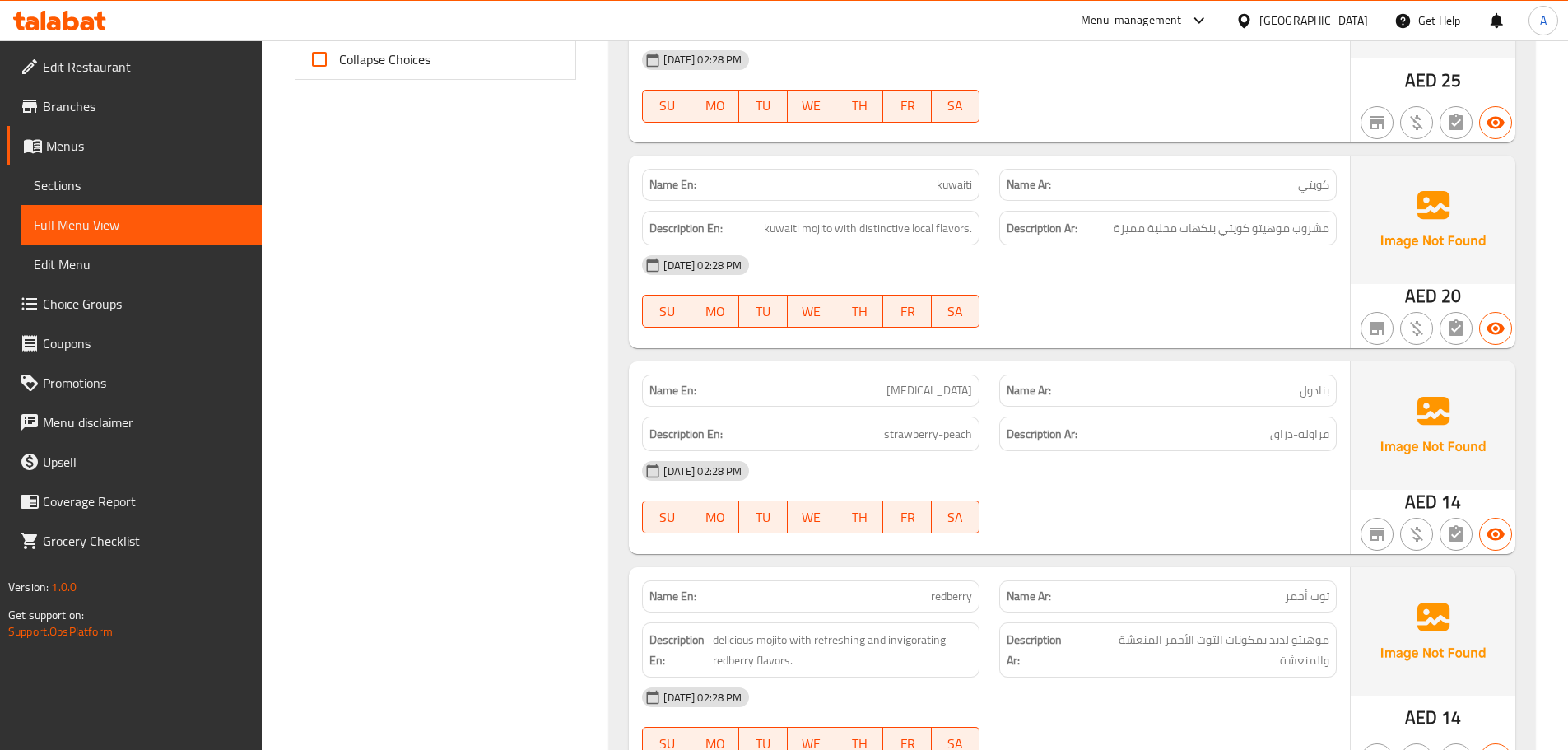
scroll to position [230, 0]
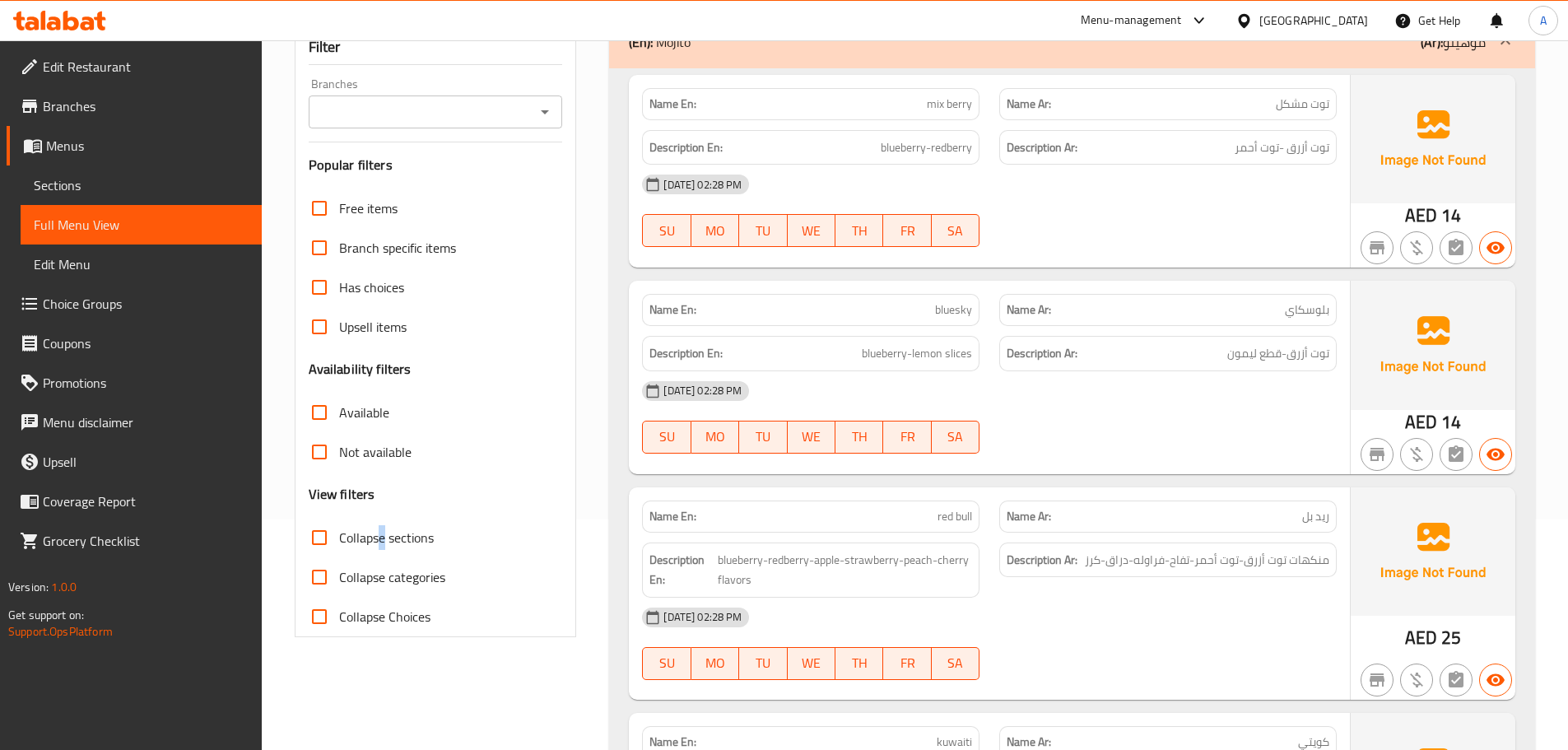
click at [381, 528] on span "Collapse sections" at bounding box center [386, 537] width 94 height 20
click at [373, 537] on span "Collapse sections" at bounding box center [386, 537] width 94 height 20
click at [339, 537] on input "Collapse sections" at bounding box center [319, 537] width 40 height 40
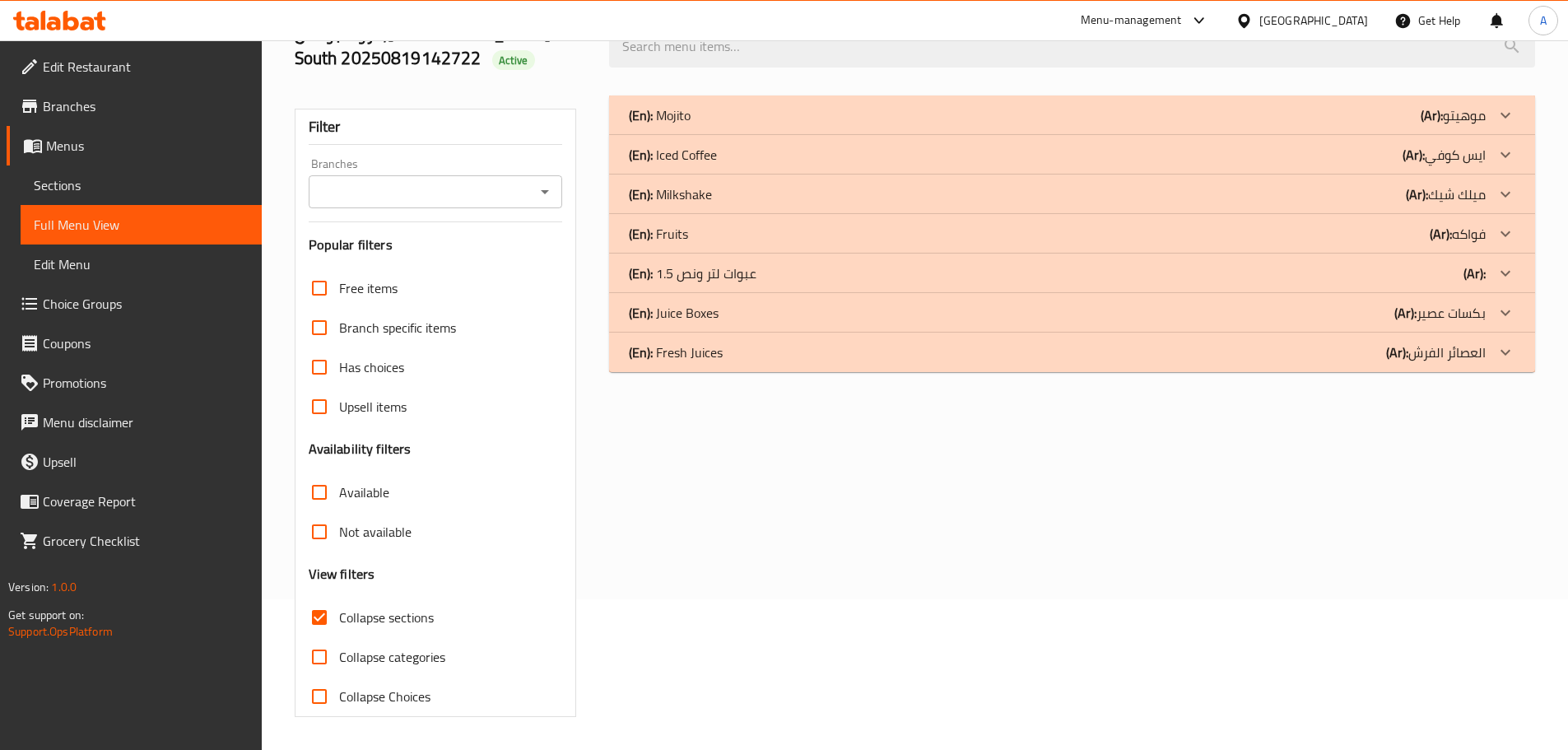
scroll to position [151, 0]
click at [691, 126] on p "(En): Fresh Juices" at bounding box center [659, 115] width 61 height 20
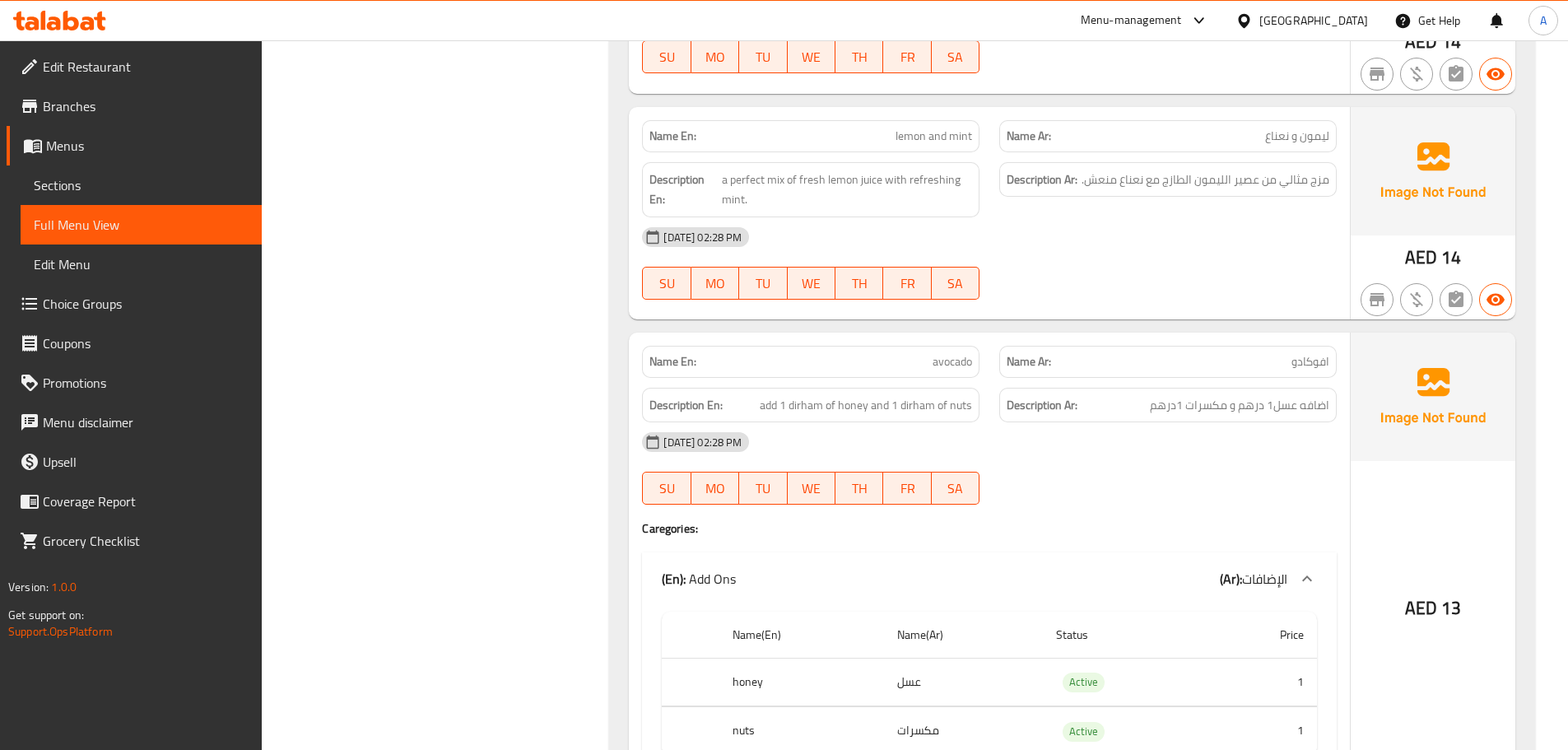
scroll to position [7669, 0]
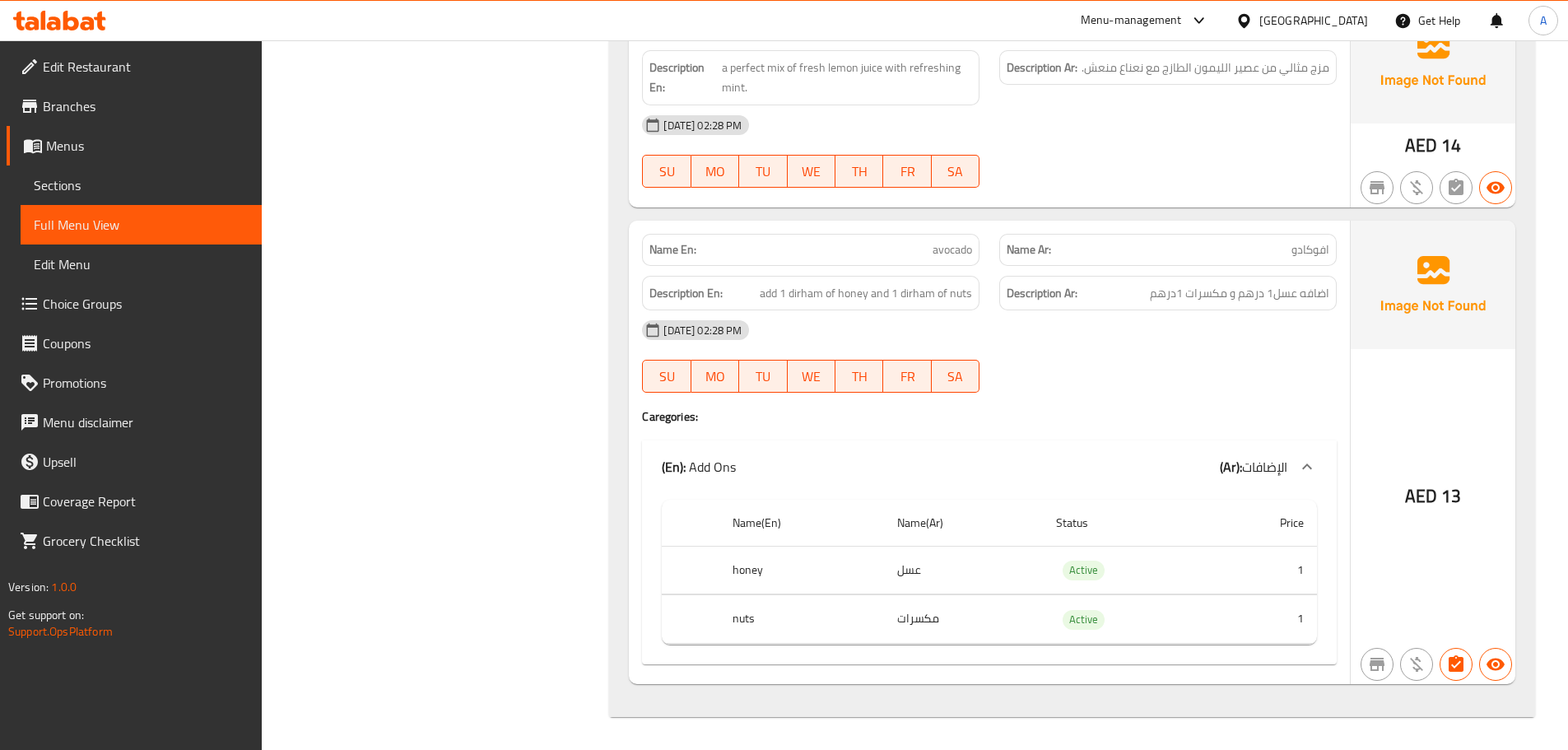
click at [920, 249] on p "Name En: avocado" at bounding box center [811, 249] width 323 height 17
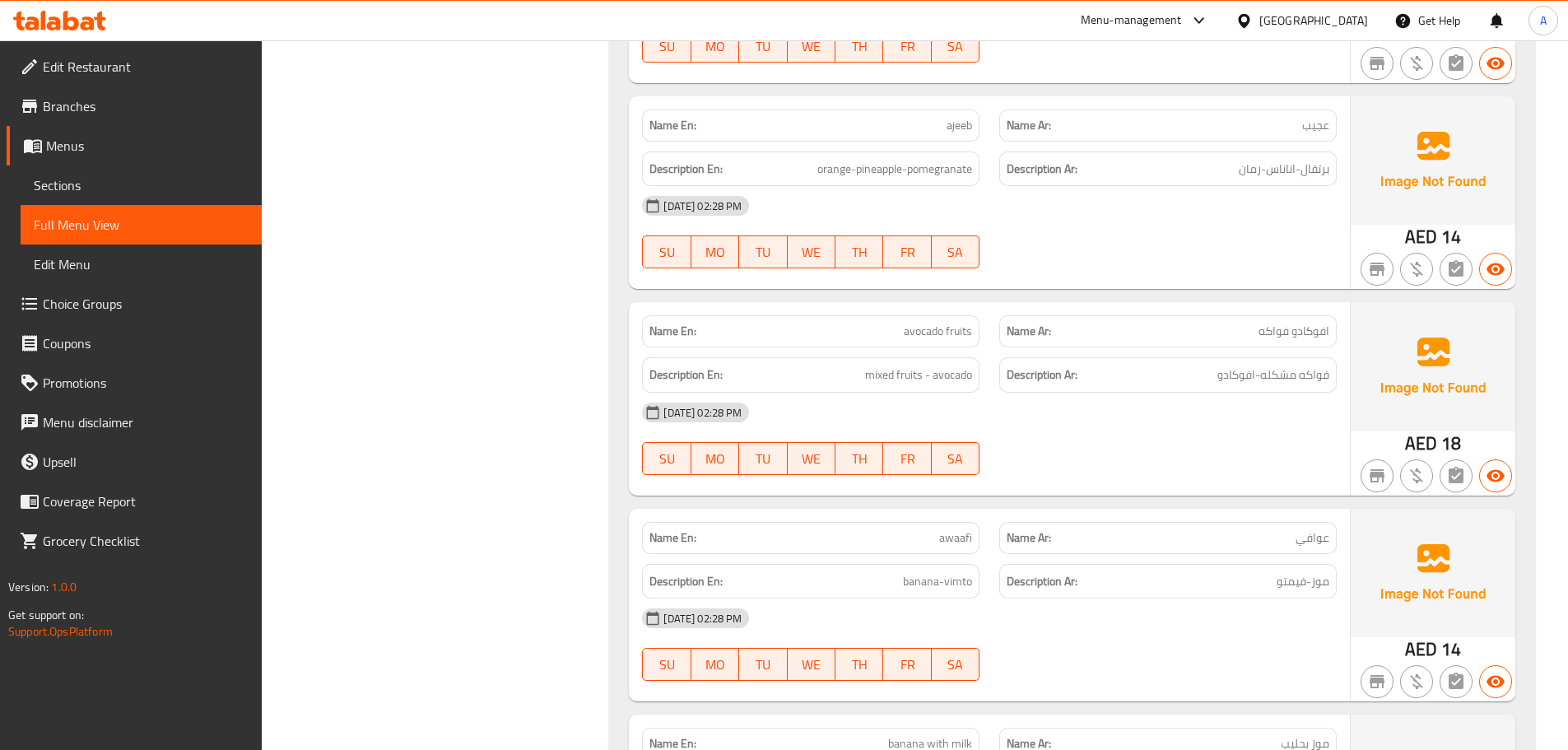
scroll to position [4004, 0]
click at [953, 389] on div "Description En: avocado-date" at bounding box center [811, 374] width 338 height 35
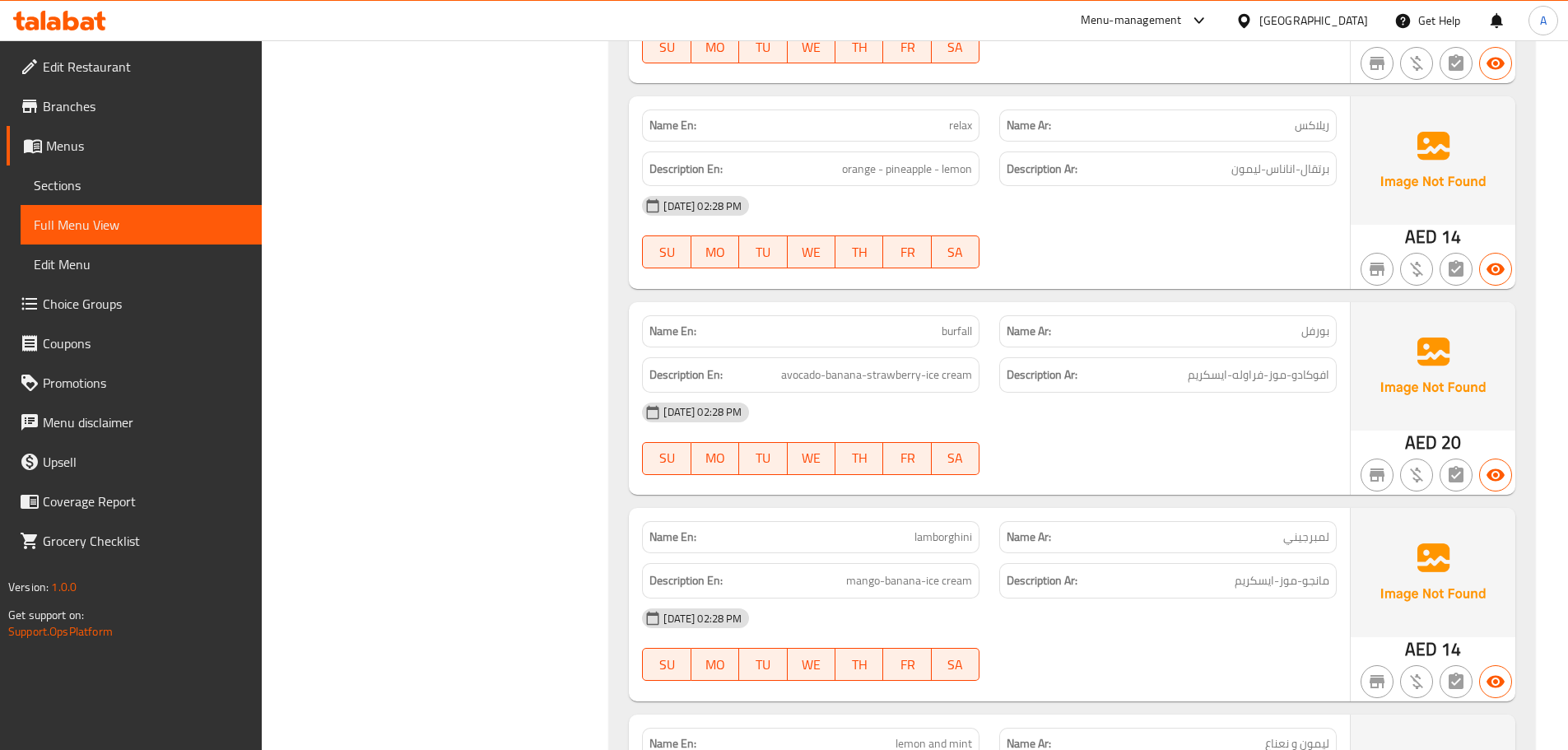
click at [947, 382] on span "avocado-banana-strawberry-ice cream" at bounding box center [877, 375] width 191 height 21
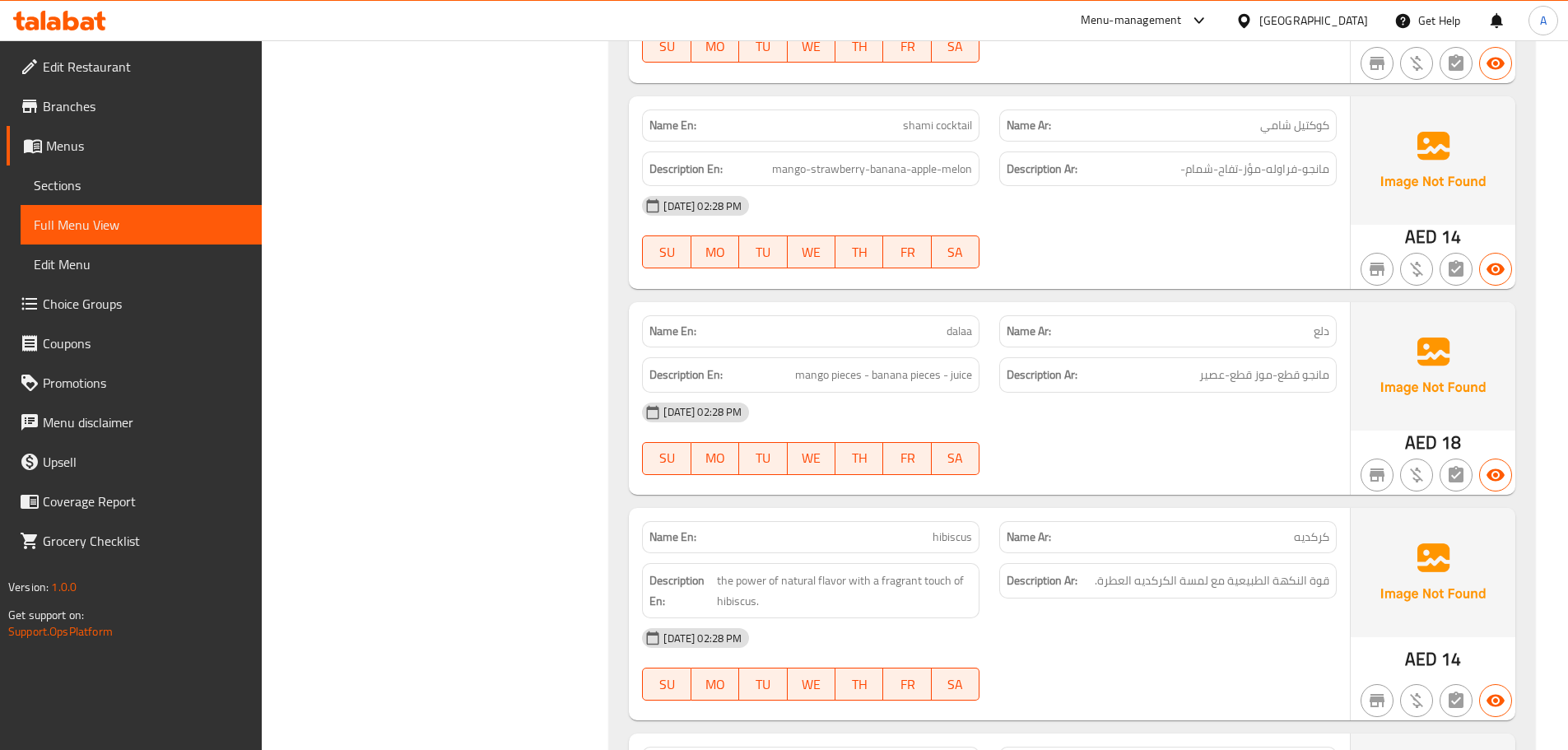
scroll to position [6518, 0]
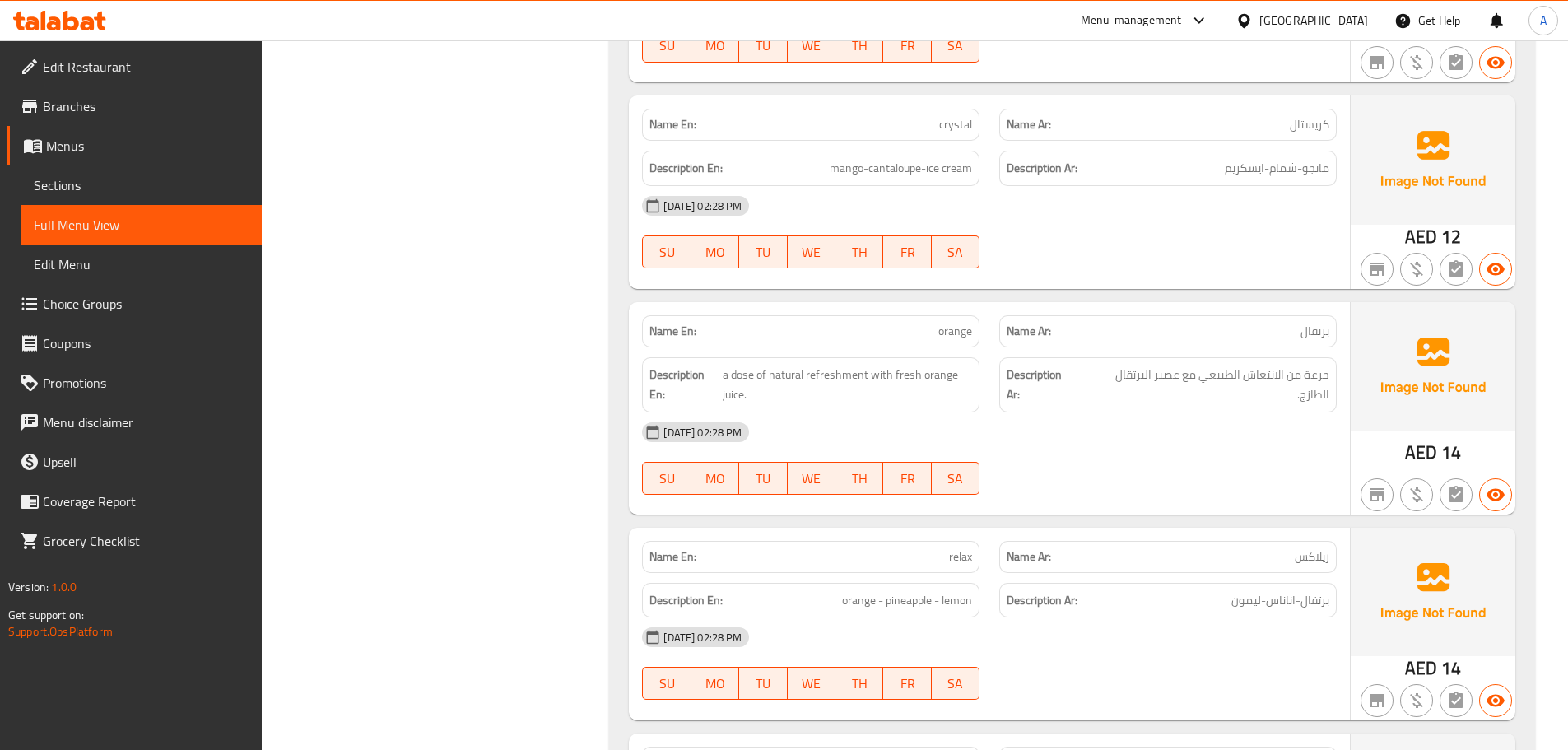
click at [876, 179] on div "Description En: mango-cantaloupe-ice cream" at bounding box center [811, 168] width 338 height 35
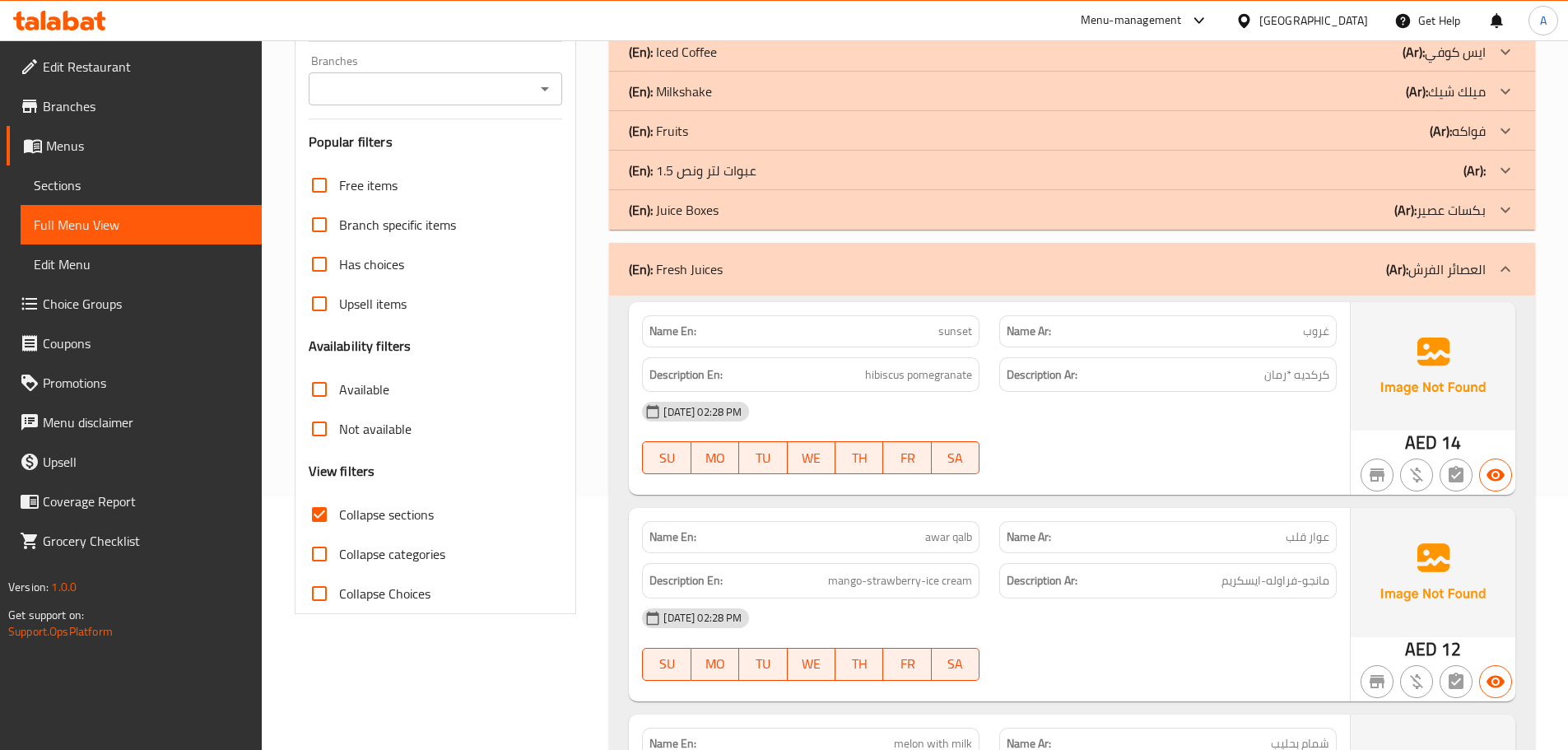
scroll to position [4578, 0]
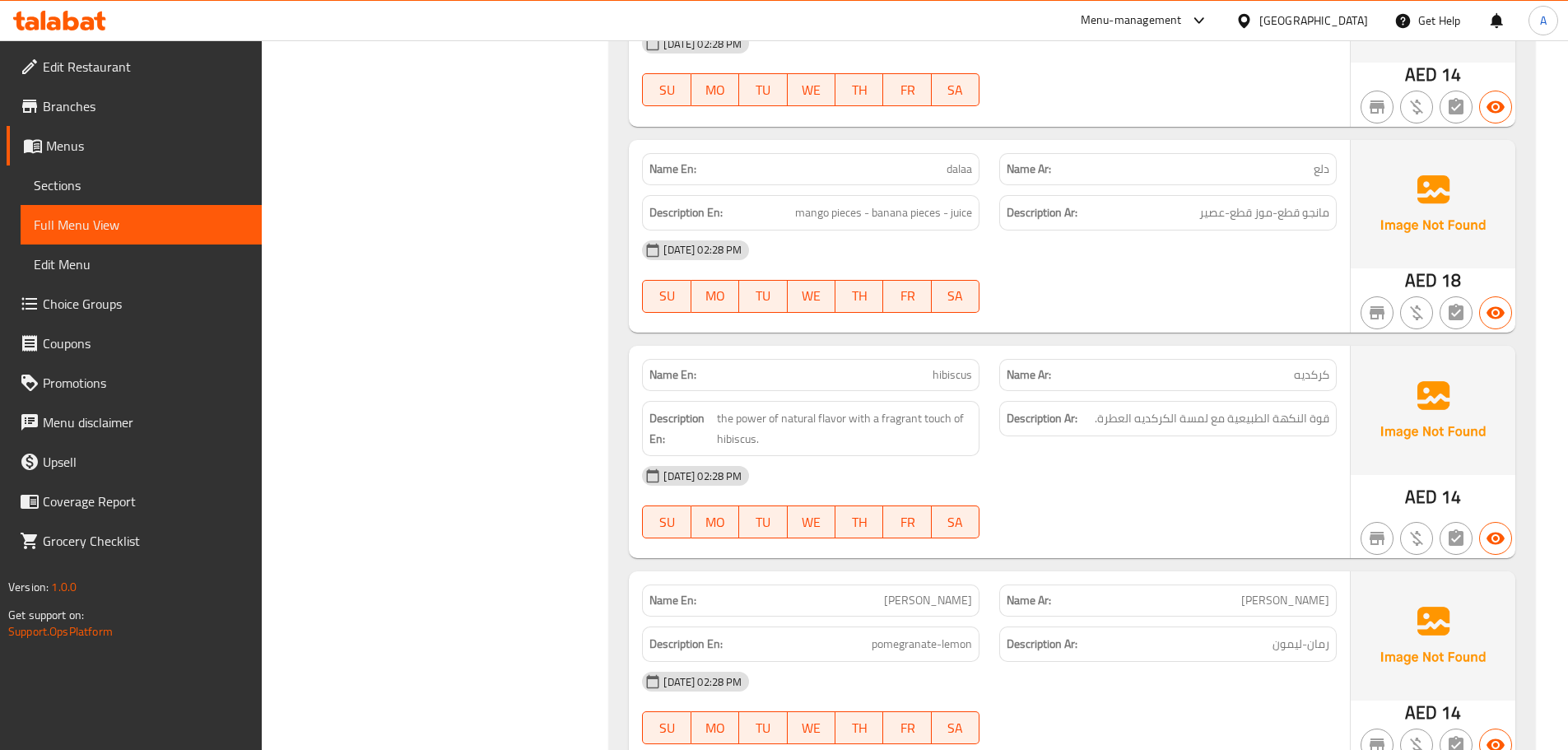
click at [947, 366] on span "hibiscus" at bounding box center [953, 375] width 40 height 17
click at [838, 416] on span "the power of natural flavor with a fragrant touch of hibiscus." at bounding box center [844, 428] width 255 height 41
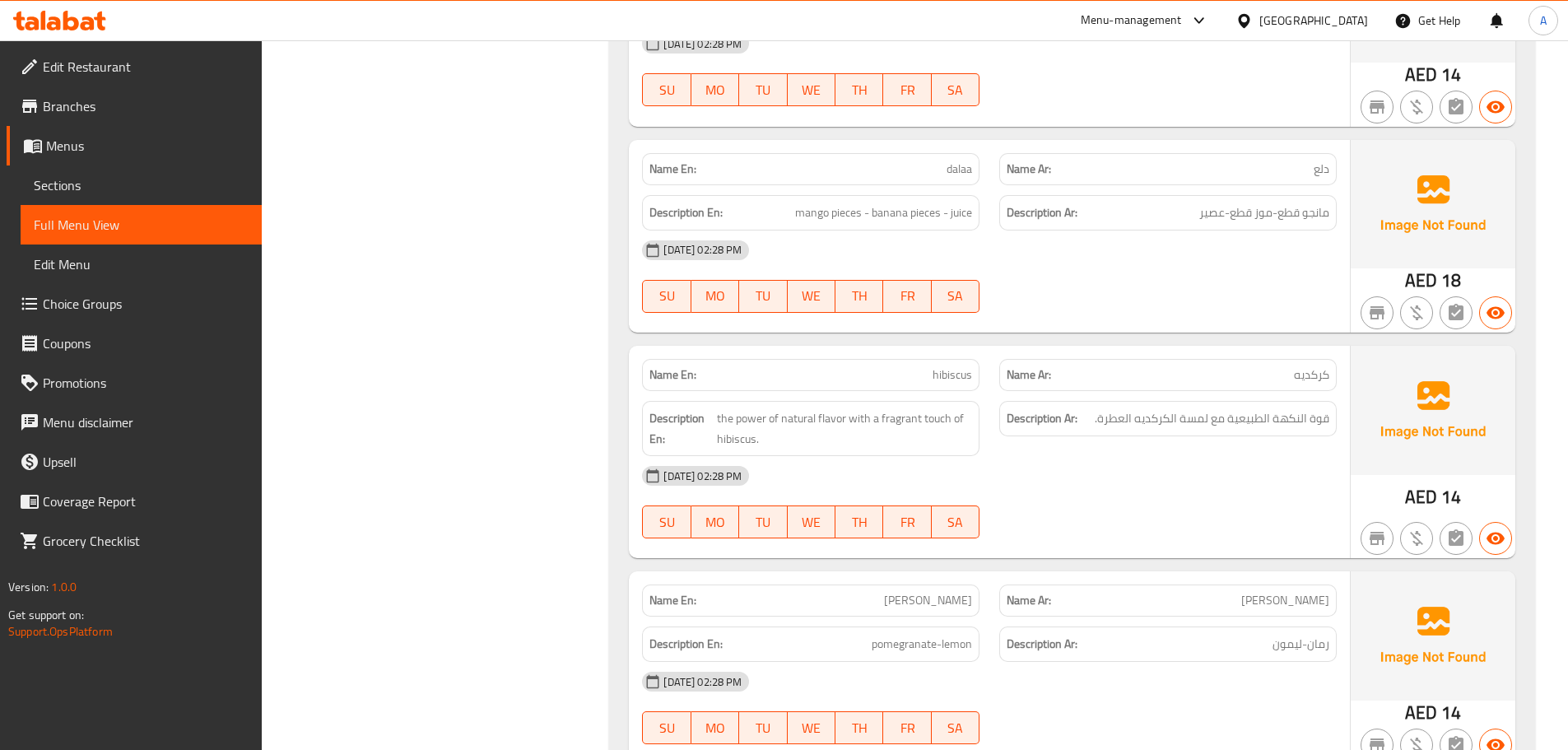
scroll to position [1098, 0]
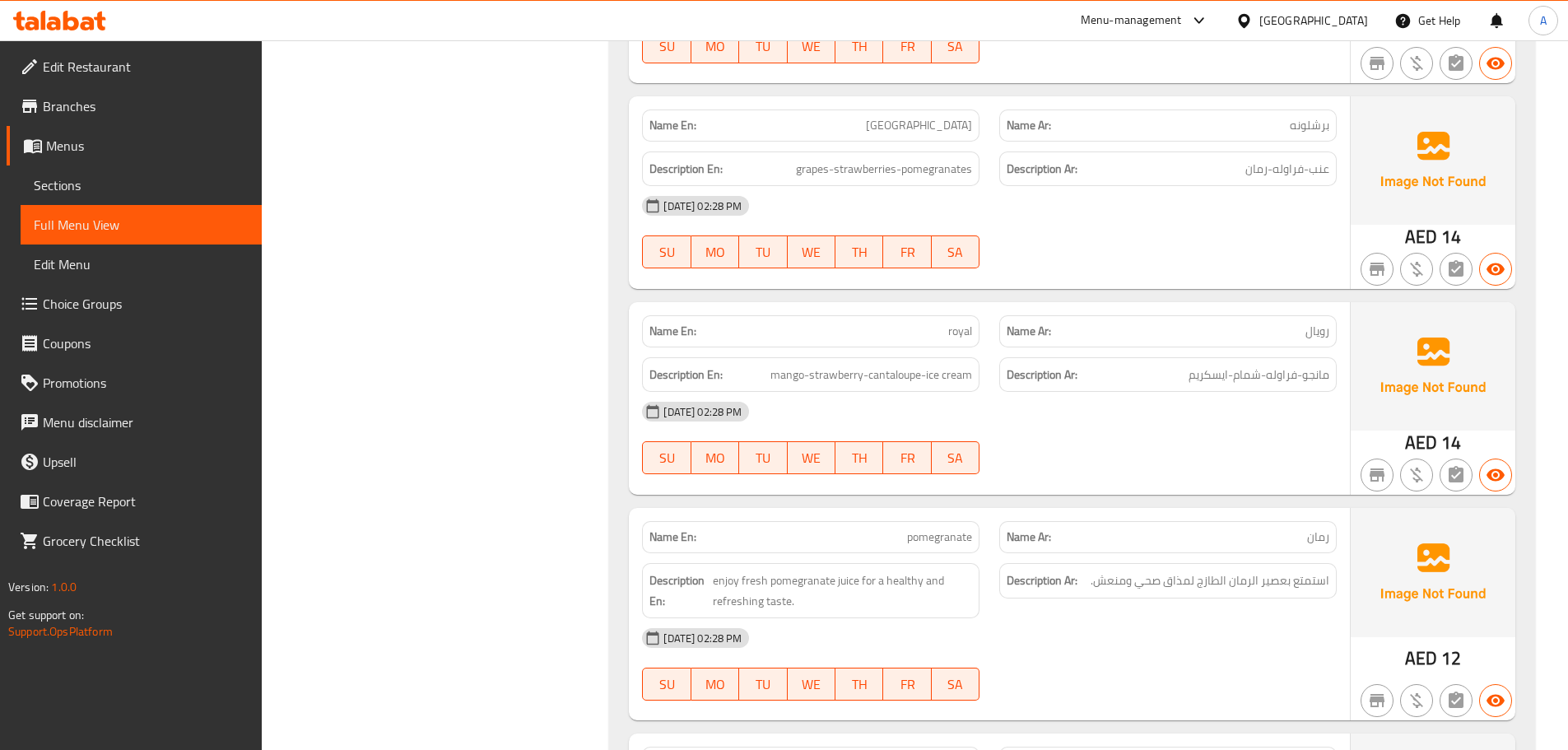
click at [926, 324] on p "Name En: royal" at bounding box center [811, 332] width 323 height 17
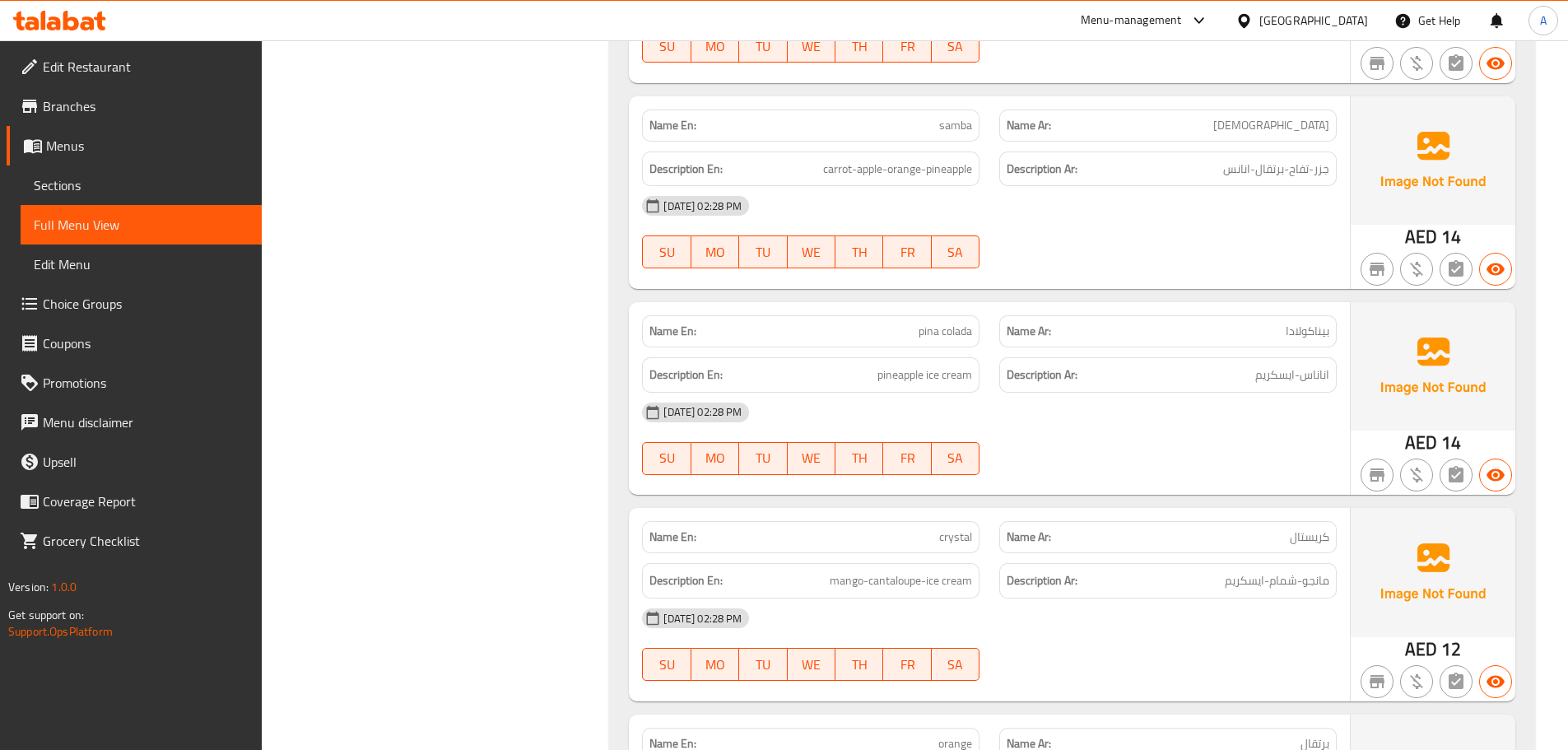
click at [955, 386] on div "Description En: pineapple ice cream" at bounding box center [811, 374] width 338 height 35
click at [922, 337] on span "pina colada" at bounding box center [945, 332] width 54 height 17
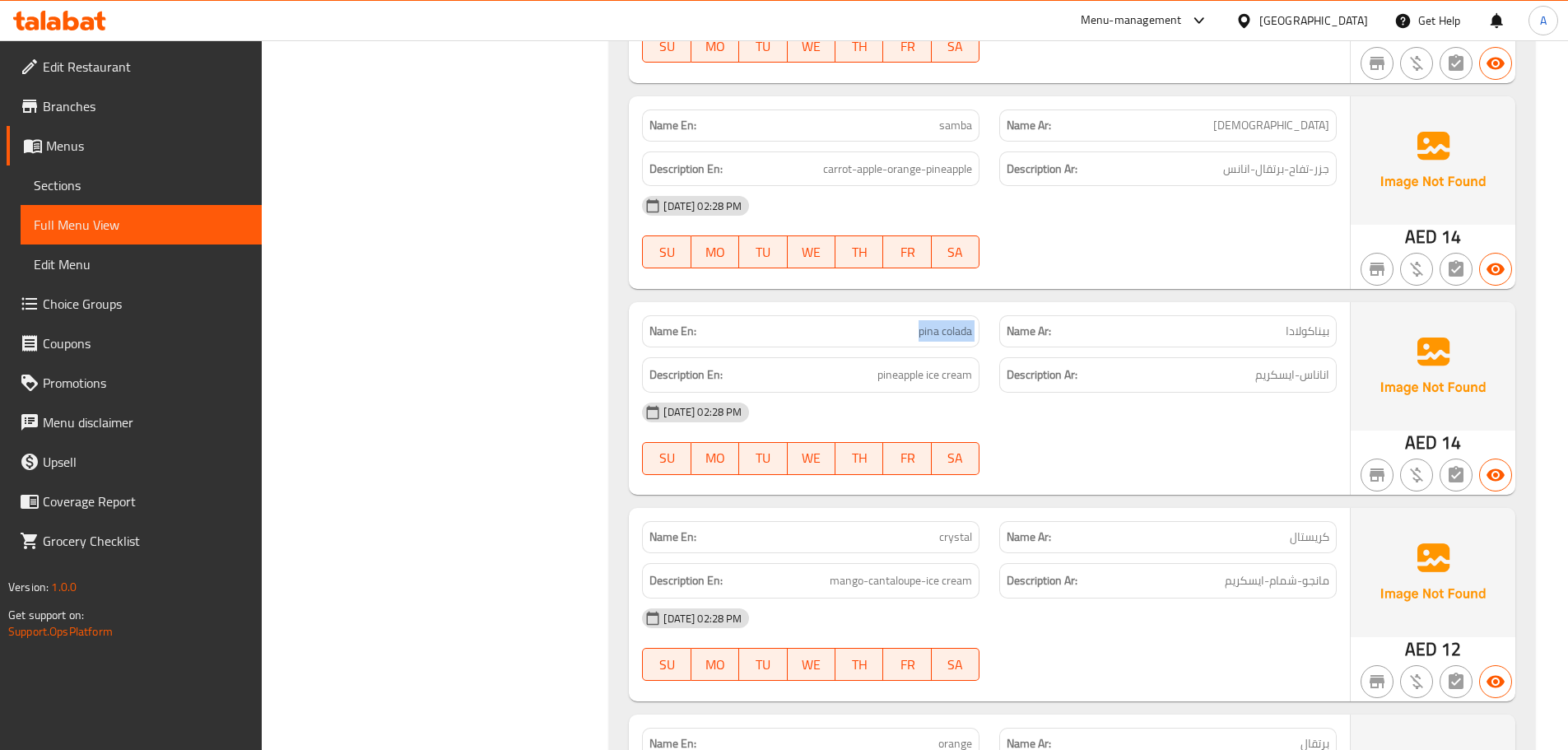
click at [922, 337] on span "pina colada" at bounding box center [945, 332] width 54 height 17
click at [954, 368] on span "pineapple ice cream" at bounding box center [925, 375] width 94 height 21
drag, startPoint x: 1322, startPoint y: 376, endPoint x: 1306, endPoint y: 379, distance: 16.3
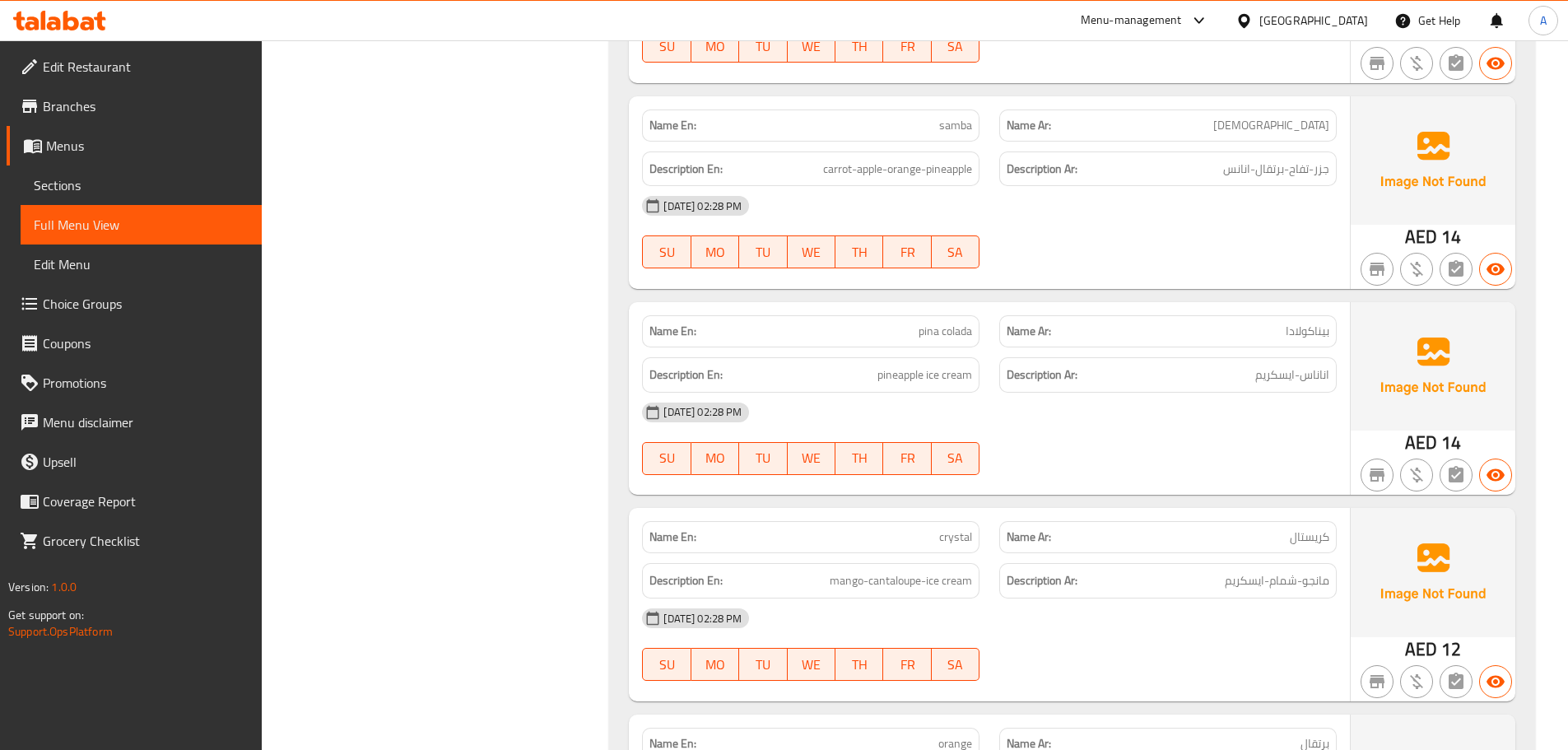
click at [1322, 376] on span "اناناس-ايسكريم" at bounding box center [1292, 375] width 74 height 21
drag, startPoint x: 1293, startPoint y: 381, endPoint x: 1290, endPoint y: 371, distance: 10.4
click at [1295, 381] on span "اناناس-ايسكريم" at bounding box center [1292, 375] width 74 height 21
click at [1290, 371] on span "اناناس-ايسكريم" at bounding box center [1292, 375] width 74 height 21
click at [1294, 370] on span "اناناس-ايسكريم" at bounding box center [1292, 375] width 74 height 21
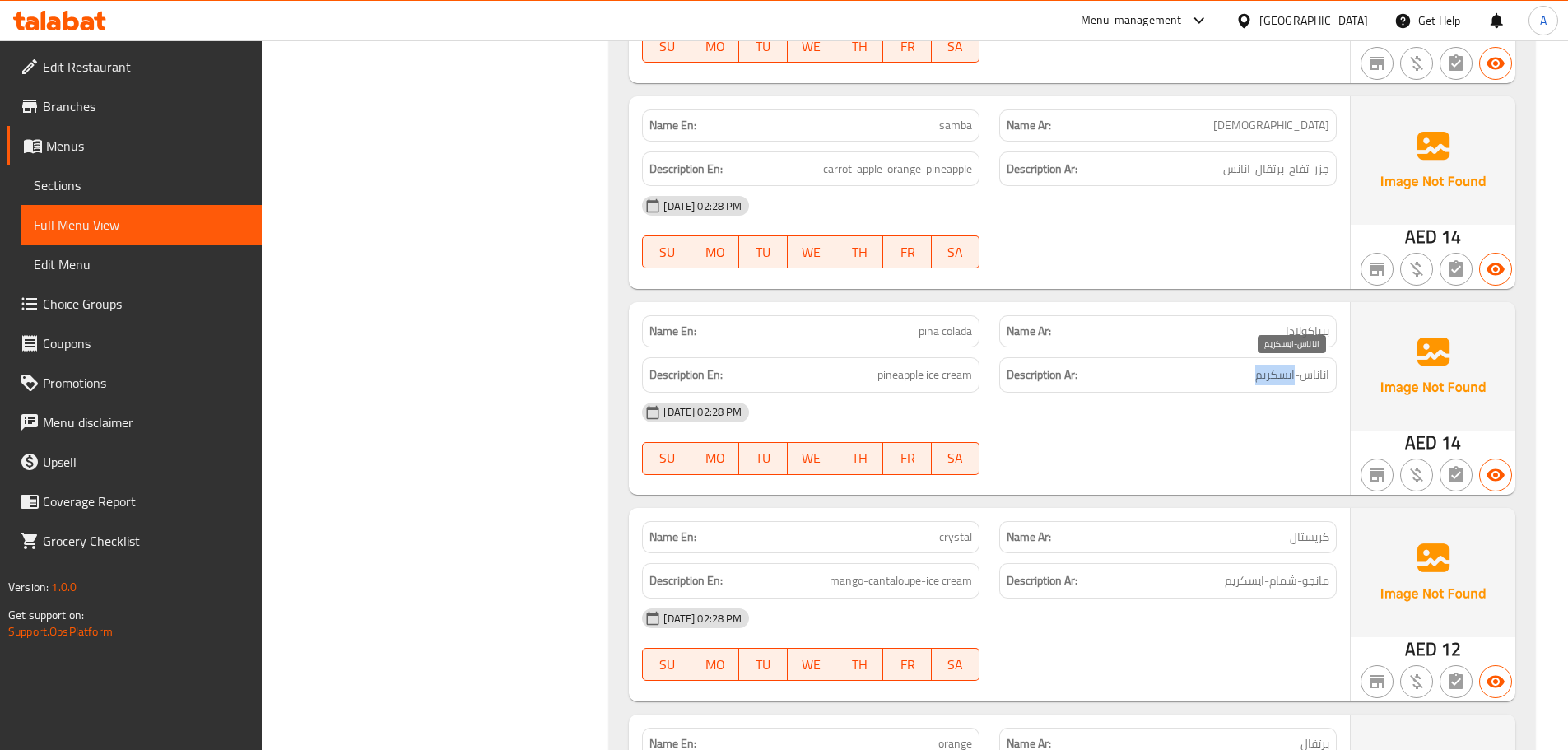
click at [1297, 370] on span "اناناس-ايسكريم" at bounding box center [1292, 375] width 74 height 21
click at [1294, 376] on span "اناناس-ايسكريم" at bounding box center [1292, 375] width 74 height 21
click at [904, 376] on span "pineapple ice cream" at bounding box center [925, 375] width 94 height 21
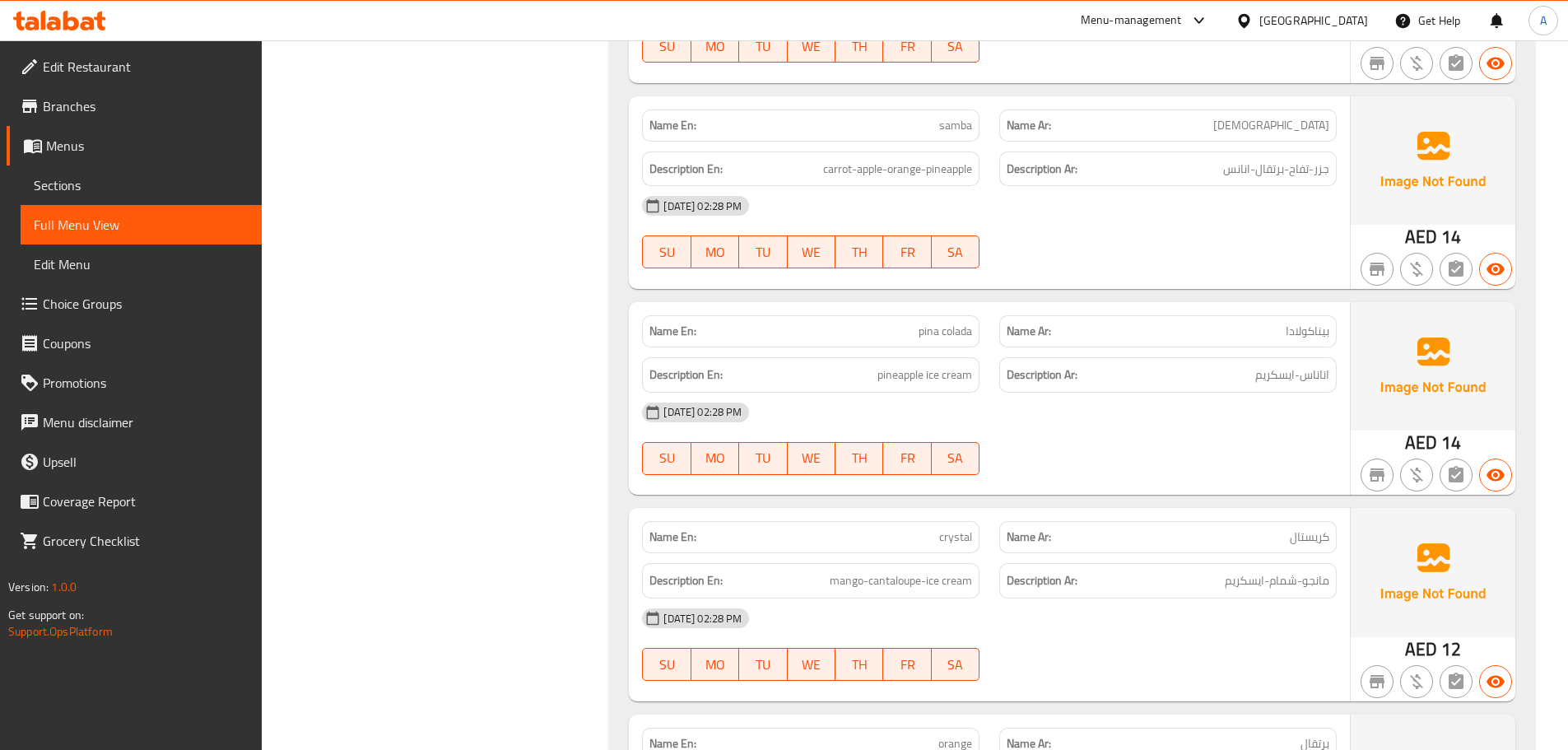
scroll to position [2973, 0]
click at [918, 325] on p "Name En: awaafi" at bounding box center [811, 332] width 323 height 17
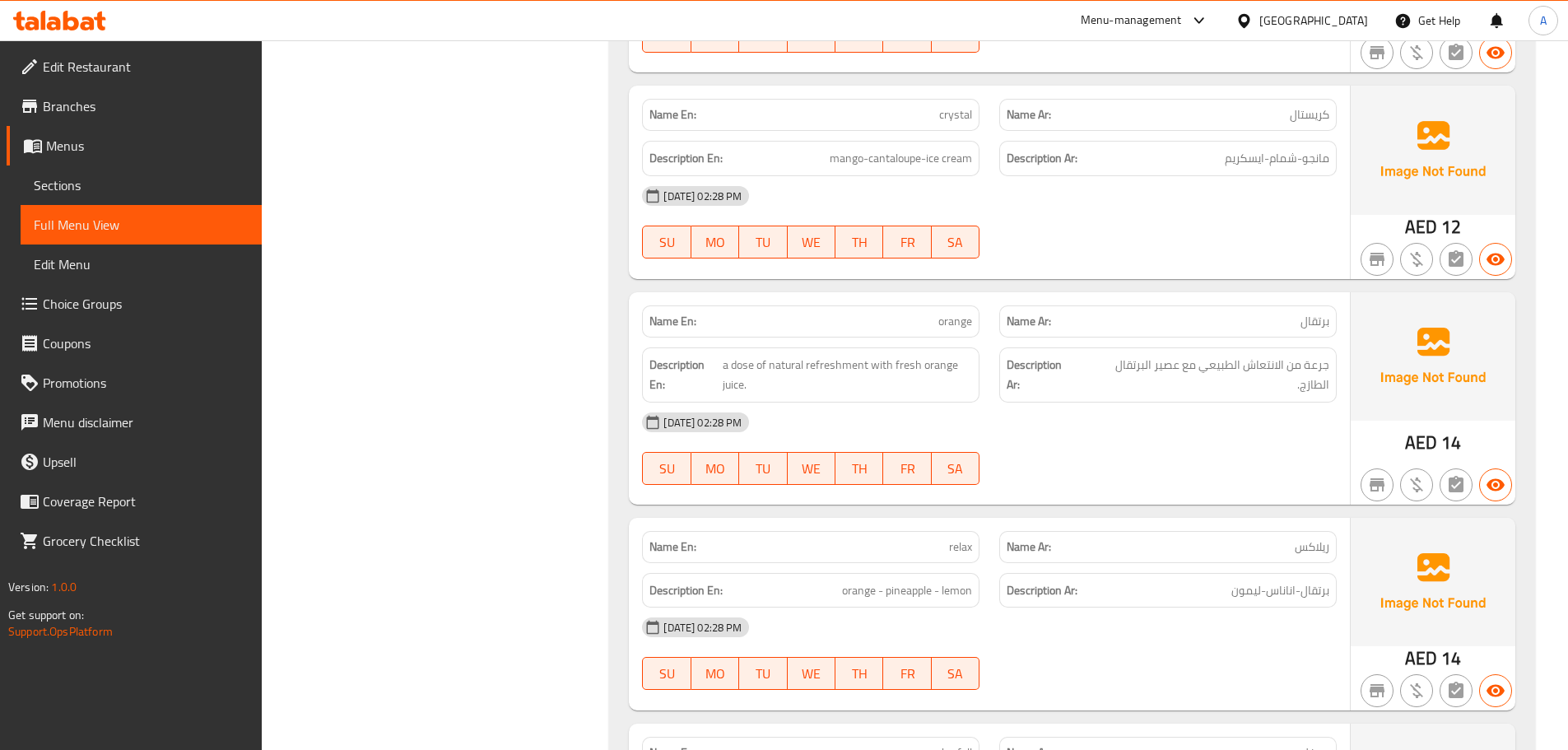
click at [1250, 396] on div "Description Ar: جرعة من الانتعاش الطبيعي مع عصير البرتقال الطازج." at bounding box center [1168, 375] width 357 height 75
click at [1251, 396] on div "Description Ar: جرعة من الانتعاش الطبيعي مع عصير البرتقال الطازج." at bounding box center [1168, 375] width 357 height 75
click at [791, 365] on span "a dose of natural refreshment with fresh orange juice." at bounding box center [848, 375] width 249 height 41
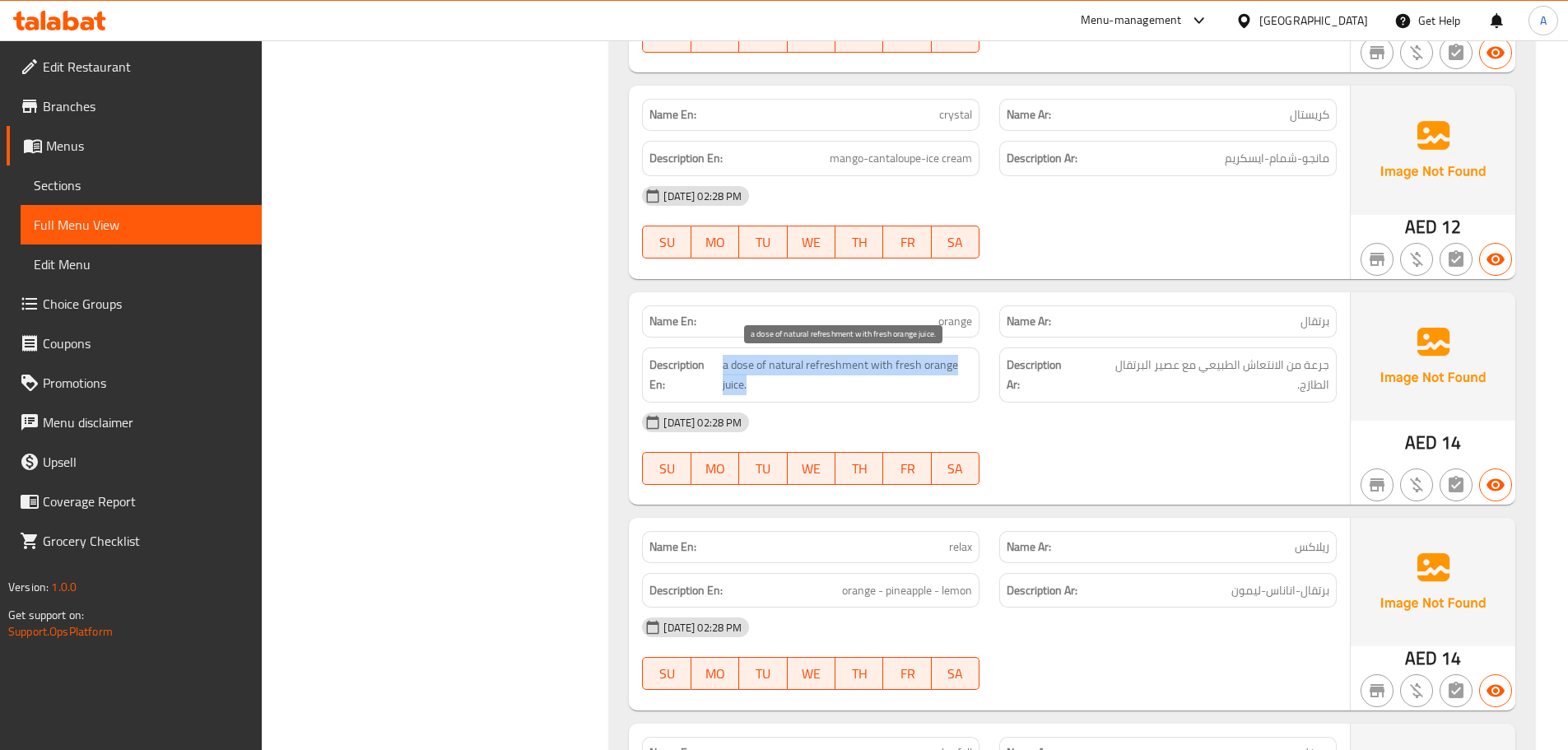
click at [791, 365] on span "a dose of natural refreshment with fresh orange juice." at bounding box center [848, 375] width 249 height 41
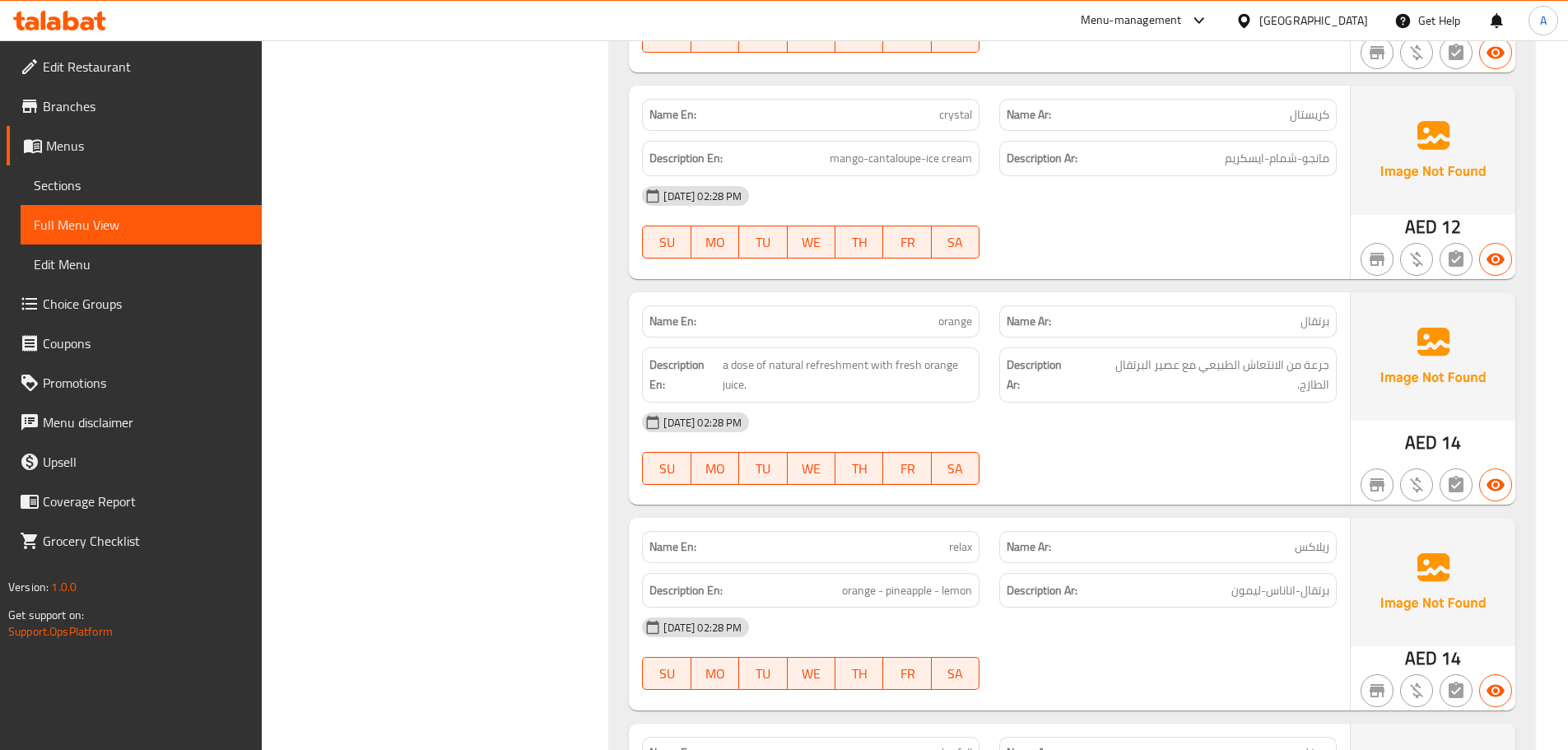
click at [1167, 327] on p "Name Ar: برتقال" at bounding box center [1168, 321] width 323 height 17
click at [963, 314] on span "orange" at bounding box center [955, 321] width 34 height 17
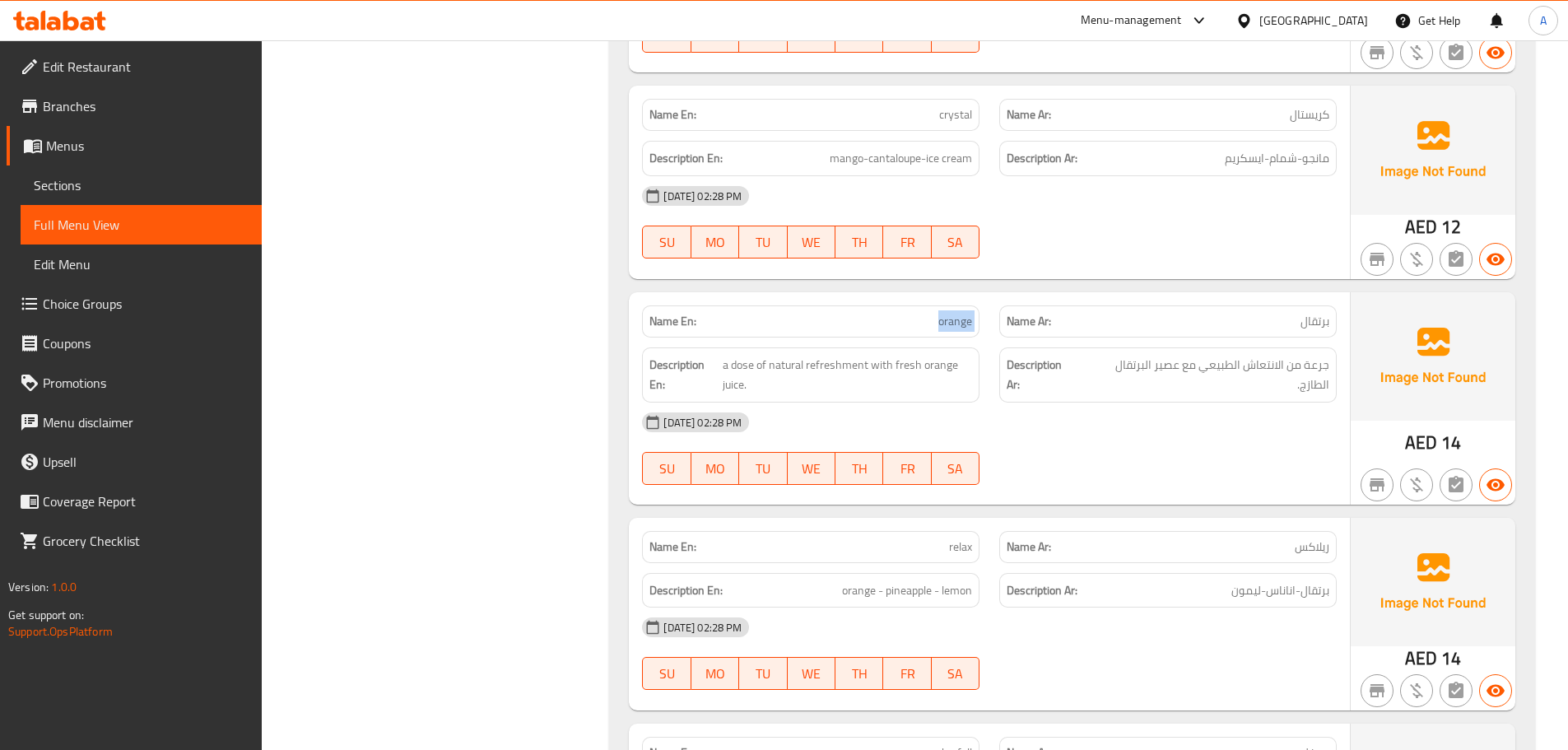
click at [963, 314] on span "orange" at bounding box center [955, 321] width 34 height 17
click at [1240, 325] on p "Name Ar: برتقال" at bounding box center [1168, 321] width 323 height 17
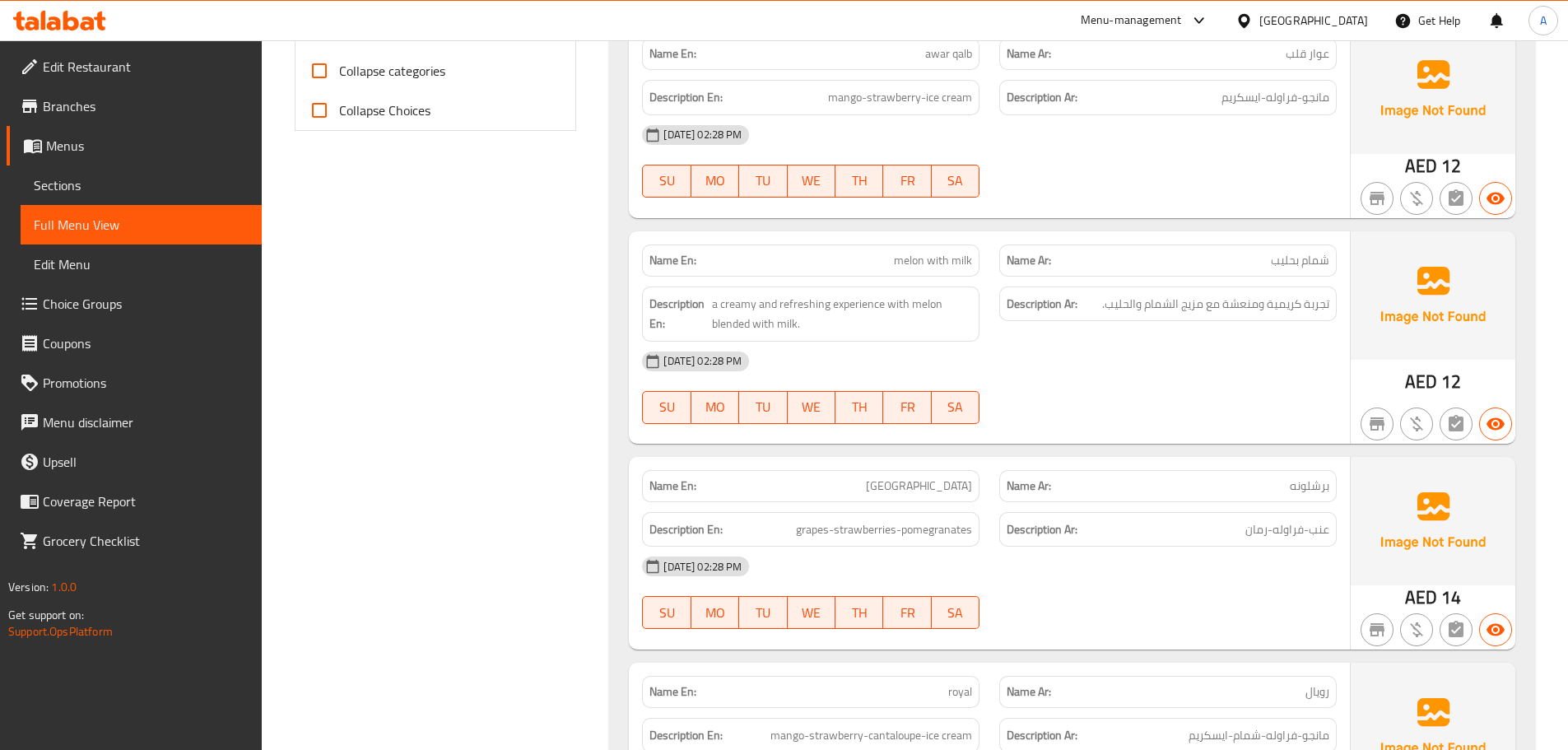
scroll to position [794, 0]
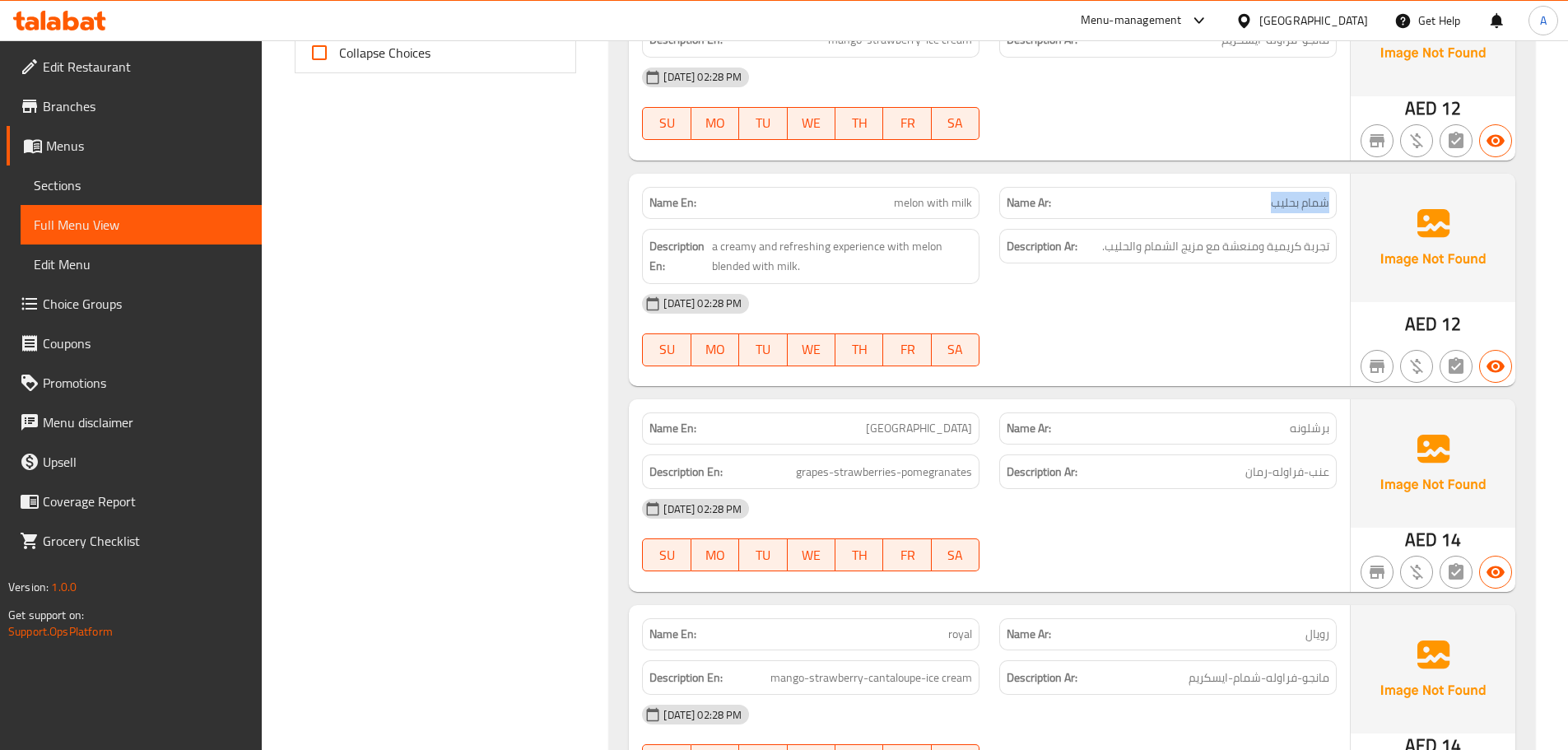
click at [875, 213] on div "Name En: melon with milk" at bounding box center [811, 203] width 338 height 32
click at [1296, 204] on span "شمام بحليب" at bounding box center [1300, 203] width 59 height 17
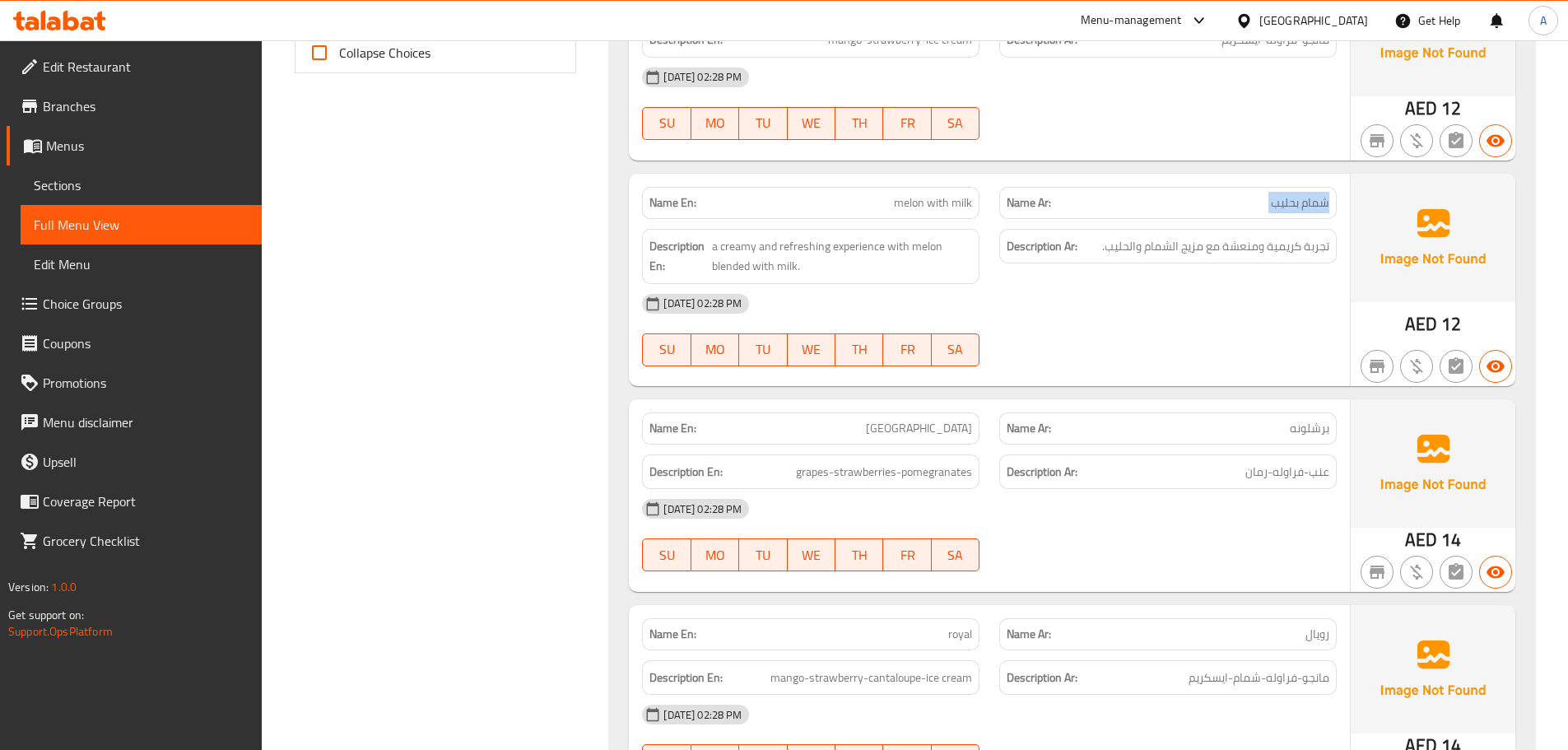
click at [1296, 204] on span "شمام بحليب" at bounding box center [1300, 203] width 59 height 17
click at [951, 187] on div "Name En: melon with milk" at bounding box center [811, 203] width 338 height 32
click at [1276, 190] on div "Name Ar: شمام بحليب" at bounding box center [1169, 203] width 338 height 32
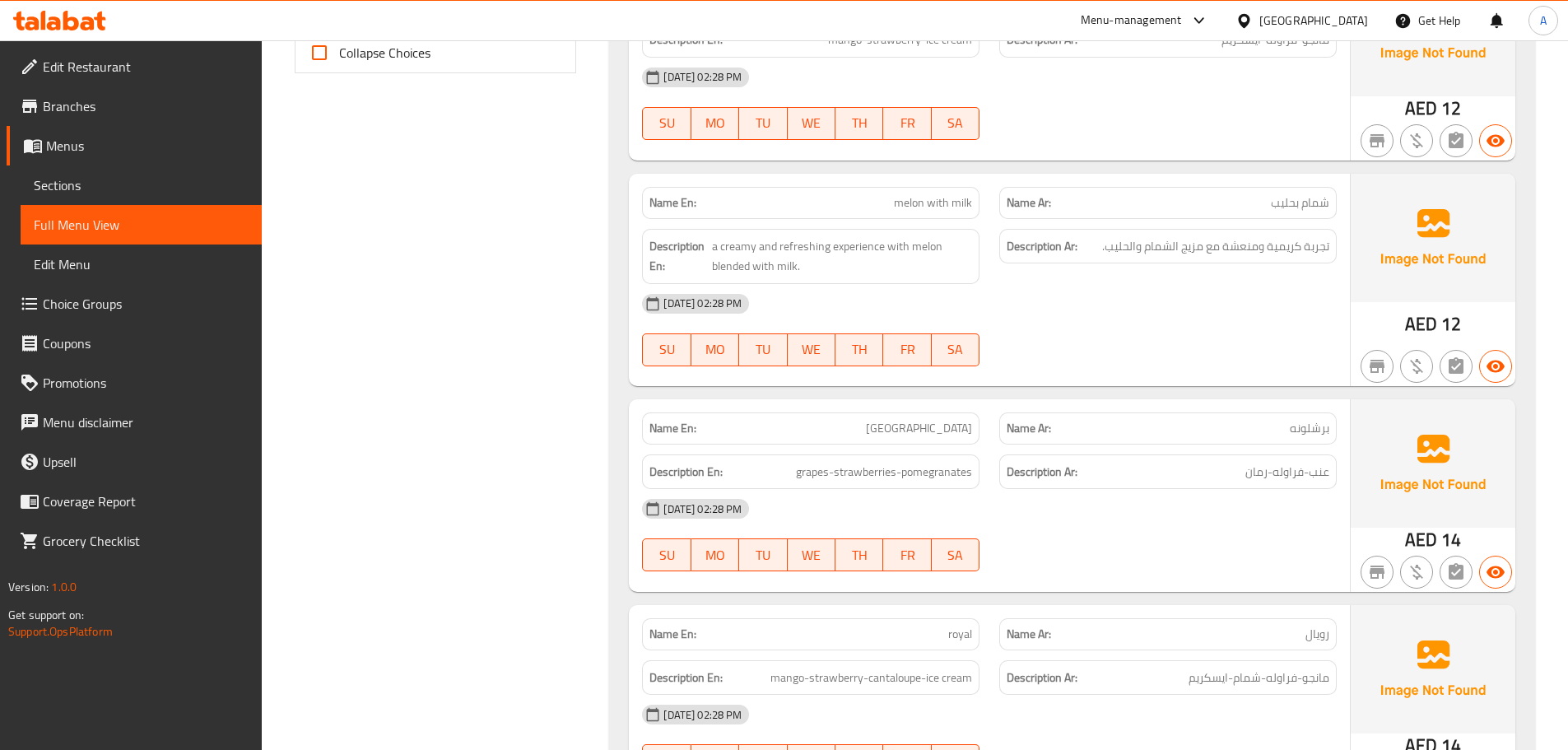
click at [1276, 190] on div "Name Ar: شمام بحليب" at bounding box center [1169, 203] width 338 height 32
click at [960, 187] on div "Name En: melon with milk" at bounding box center [811, 203] width 338 height 32
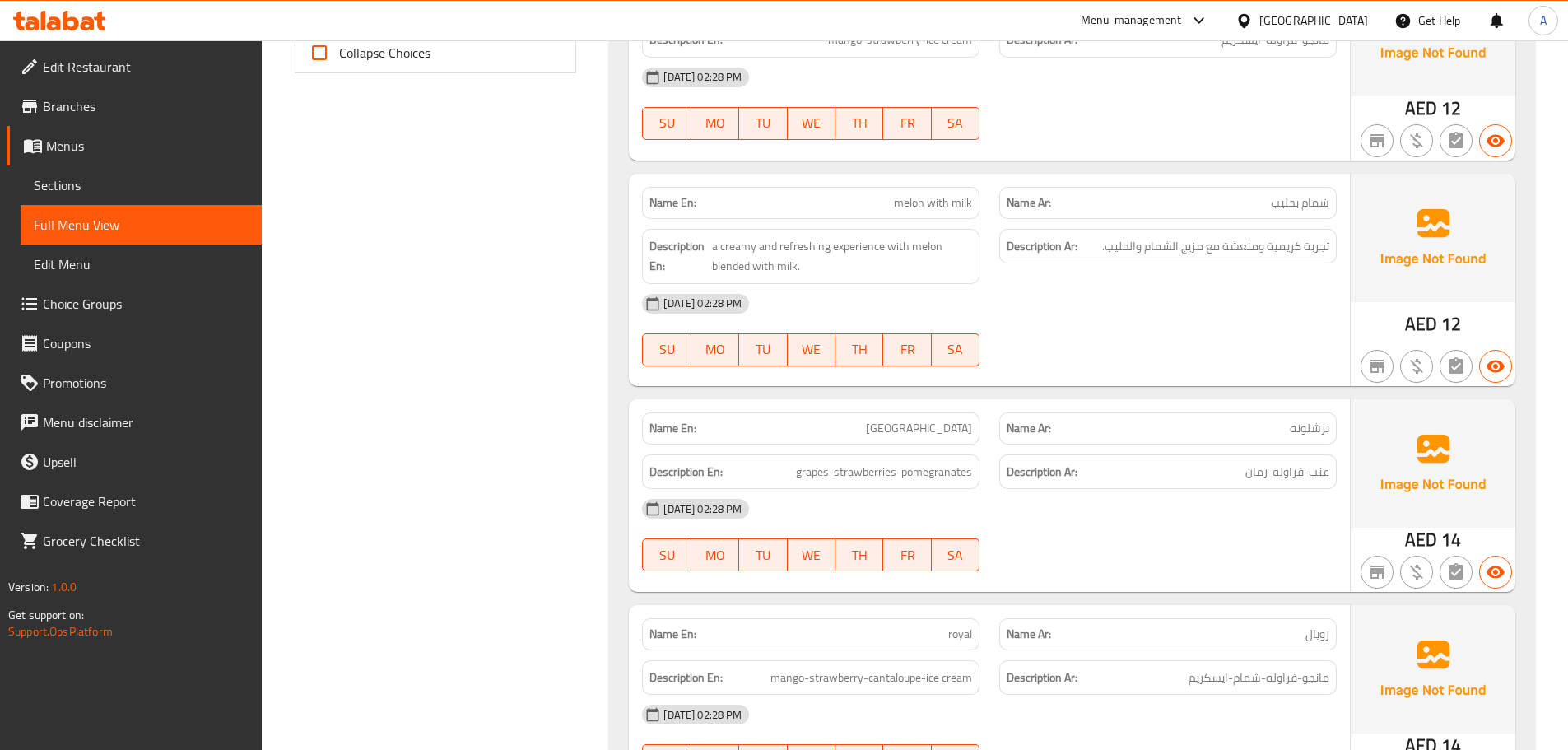
click at [1185, 193] on div "Name Ar: شمام بحليب" at bounding box center [1169, 203] width 338 height 32
click at [851, 189] on div "Name En: melon with milk" at bounding box center [811, 203] width 338 height 32
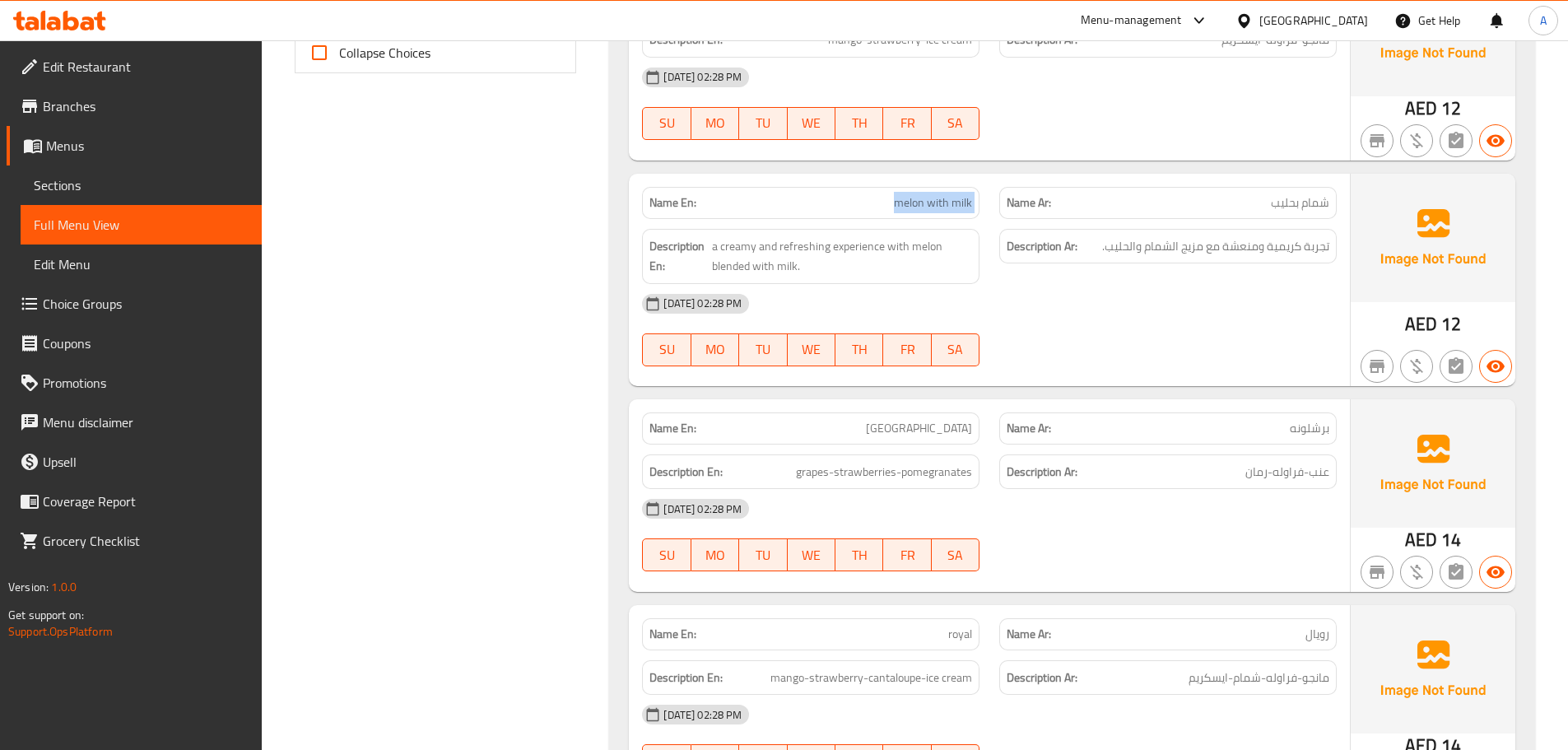
click at [851, 189] on div "Name En: melon with milk" at bounding box center [811, 203] width 338 height 32
click at [1349, 197] on div "Name En: melon with milk Name Ar: شمام بحليب Description En: a creamy and refre…" at bounding box center [989, 280] width 721 height 213
click at [866, 192] on div "Name En: melon with milk" at bounding box center [811, 203] width 338 height 32
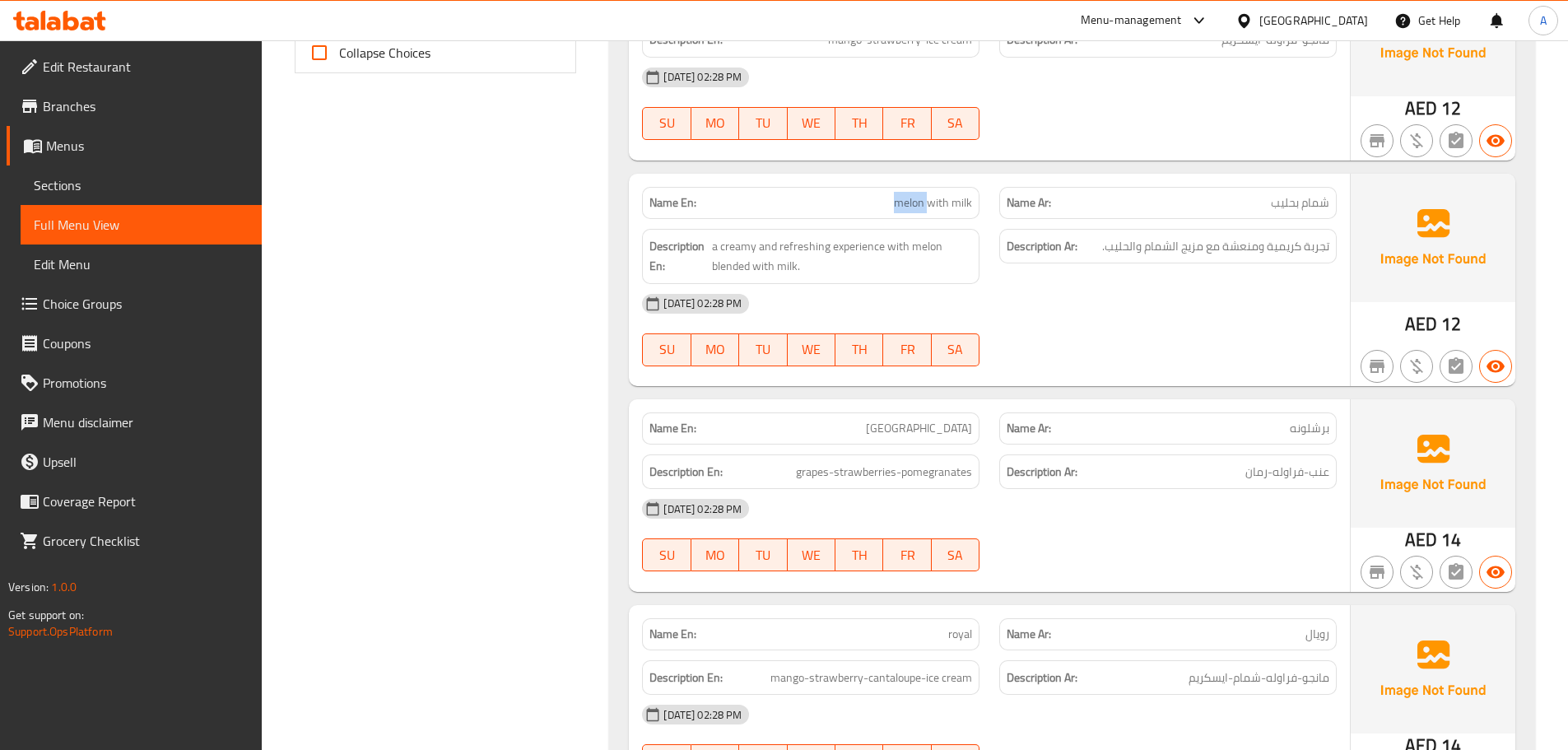
click at [866, 192] on div "Name En: melon with milk" at bounding box center [811, 203] width 338 height 32
click at [1281, 200] on span "شمام بحليب" at bounding box center [1300, 203] width 59 height 17
drag, startPoint x: 1281, startPoint y: 200, endPoint x: 1218, endPoint y: 209, distance: 63.6
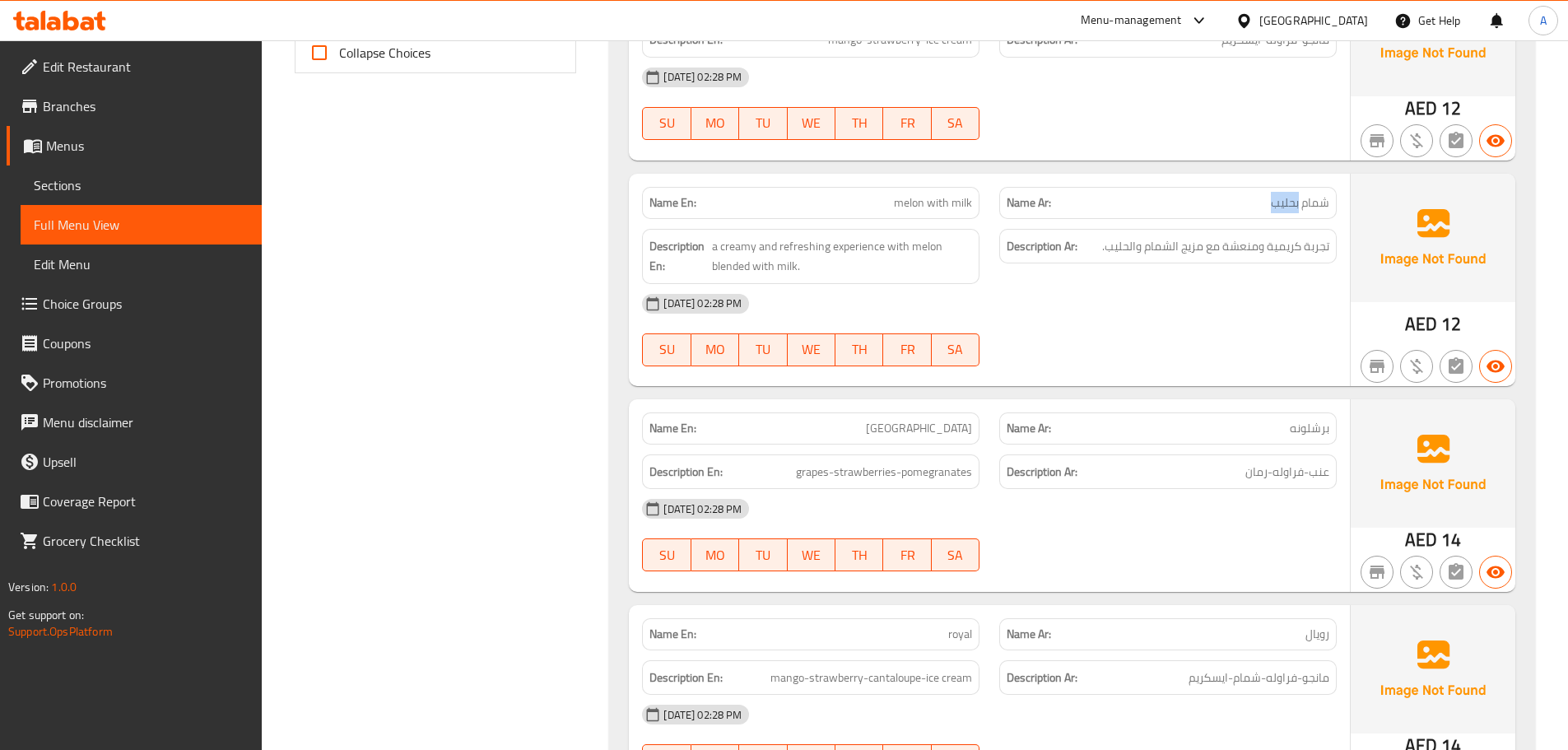
click at [1218, 209] on p "Name Ar: شمام بحليب" at bounding box center [1168, 203] width 323 height 17
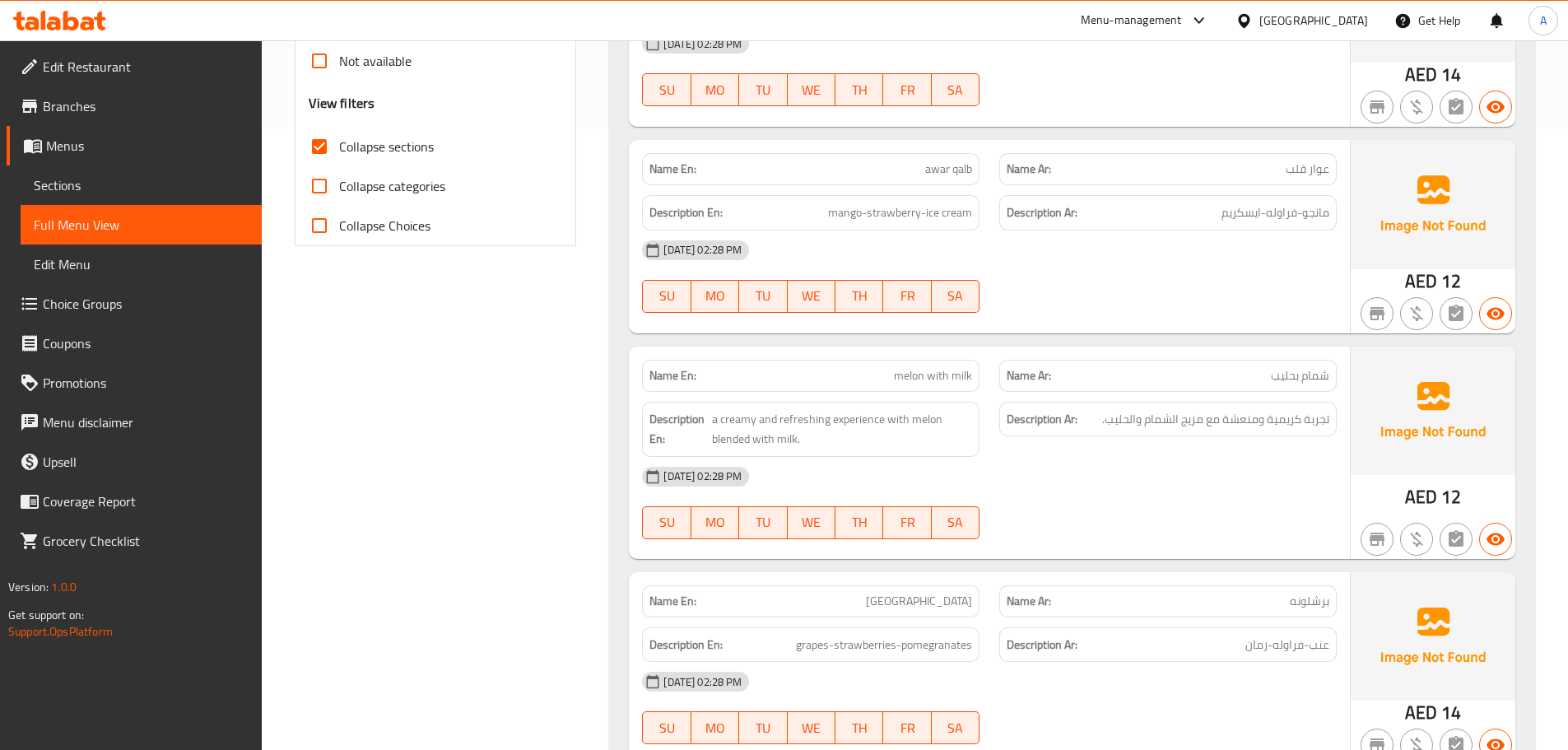
scroll to position [5217, 0]
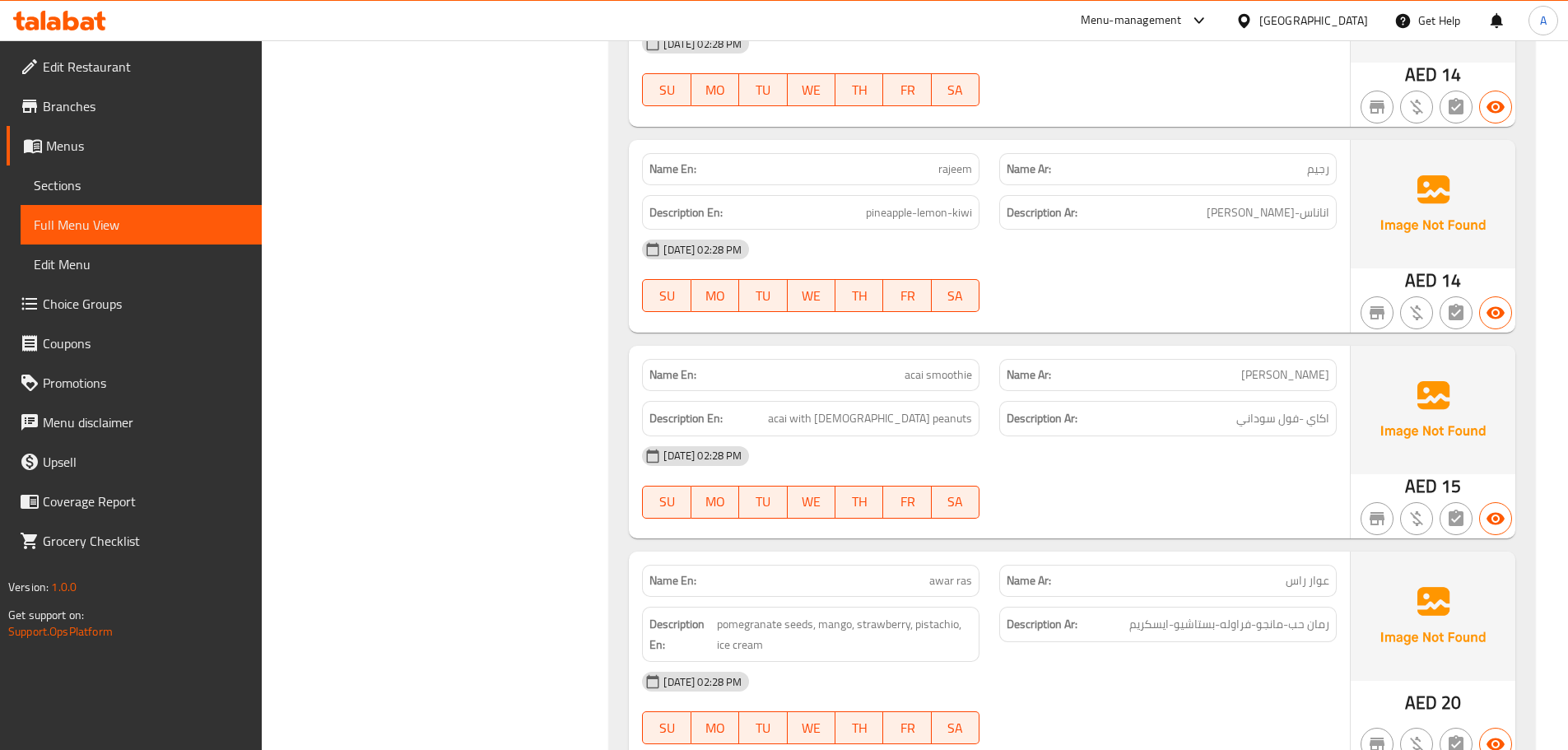
click at [901, 398] on div "Description En: acai with sudanese peanuts" at bounding box center [811, 418] width 357 height 55
drag, startPoint x: 885, startPoint y: 418, endPoint x: 987, endPoint y: 417, distance: 102.0
click at [987, 417] on div "Description En: acai with sudanese peanuts" at bounding box center [811, 418] width 357 height 55
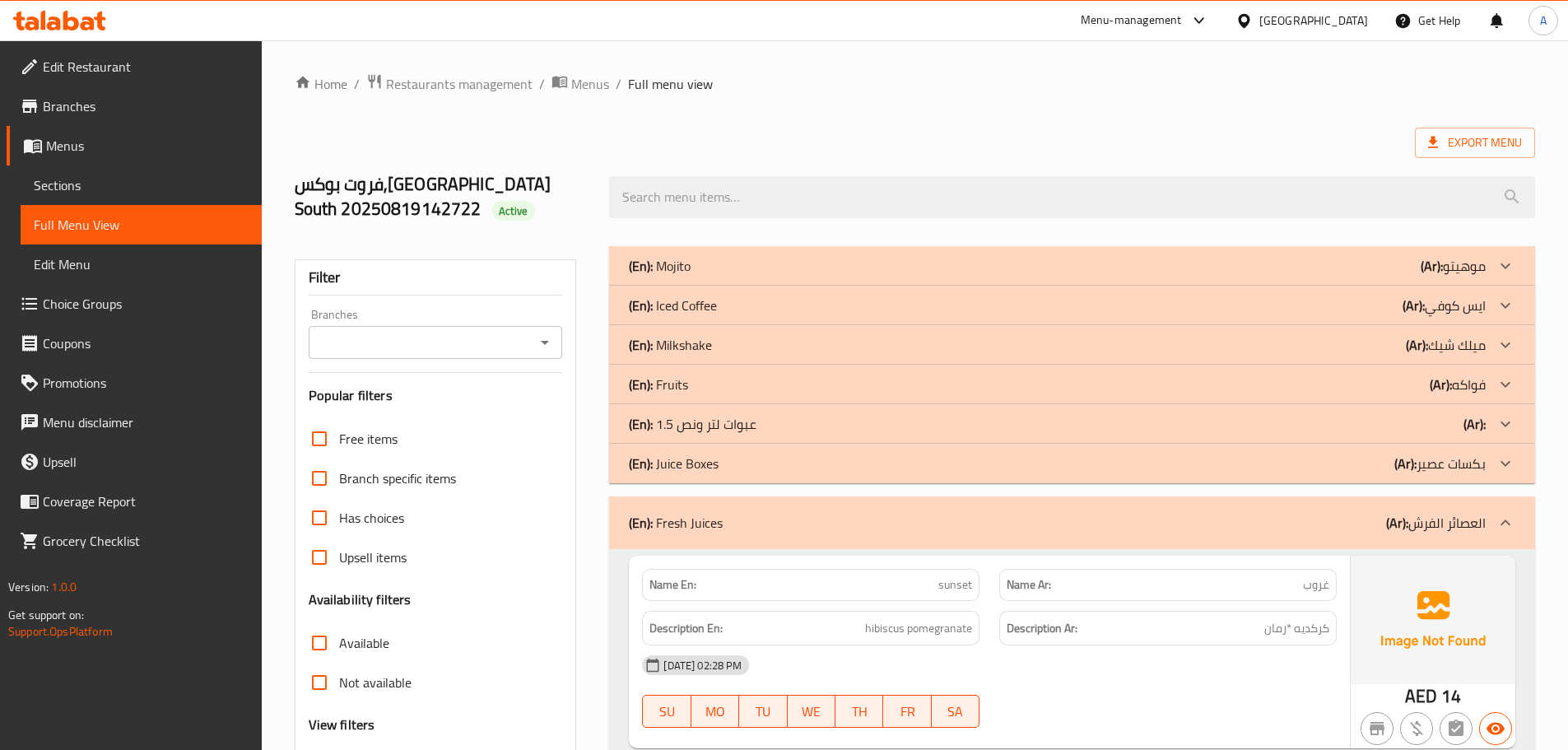
click at [1297, 259] on div "(En): Mojito (Ar): موهيتو" at bounding box center [1057, 265] width 857 height 20
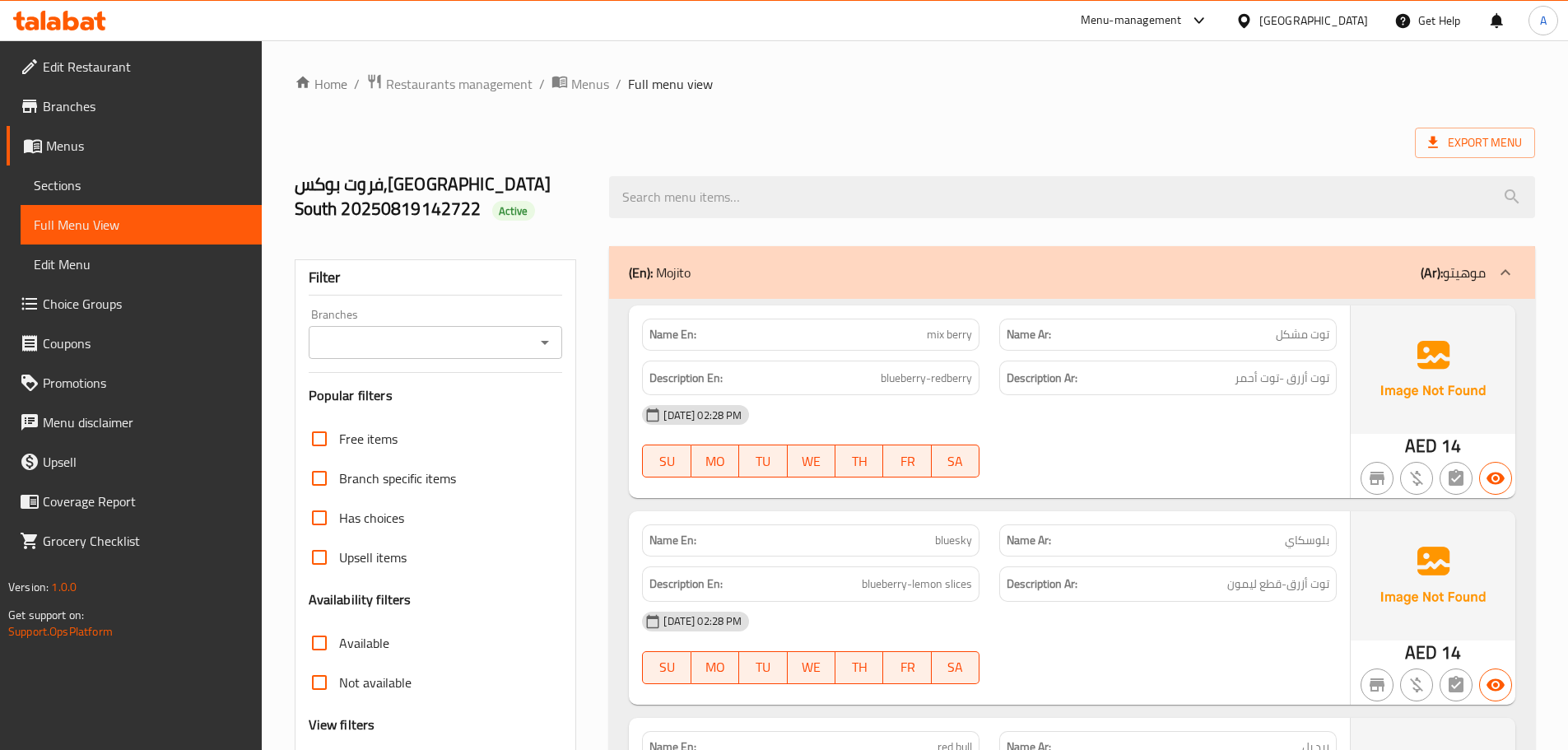
click at [900, 337] on p "Name En: mix berry" at bounding box center [811, 334] width 323 height 17
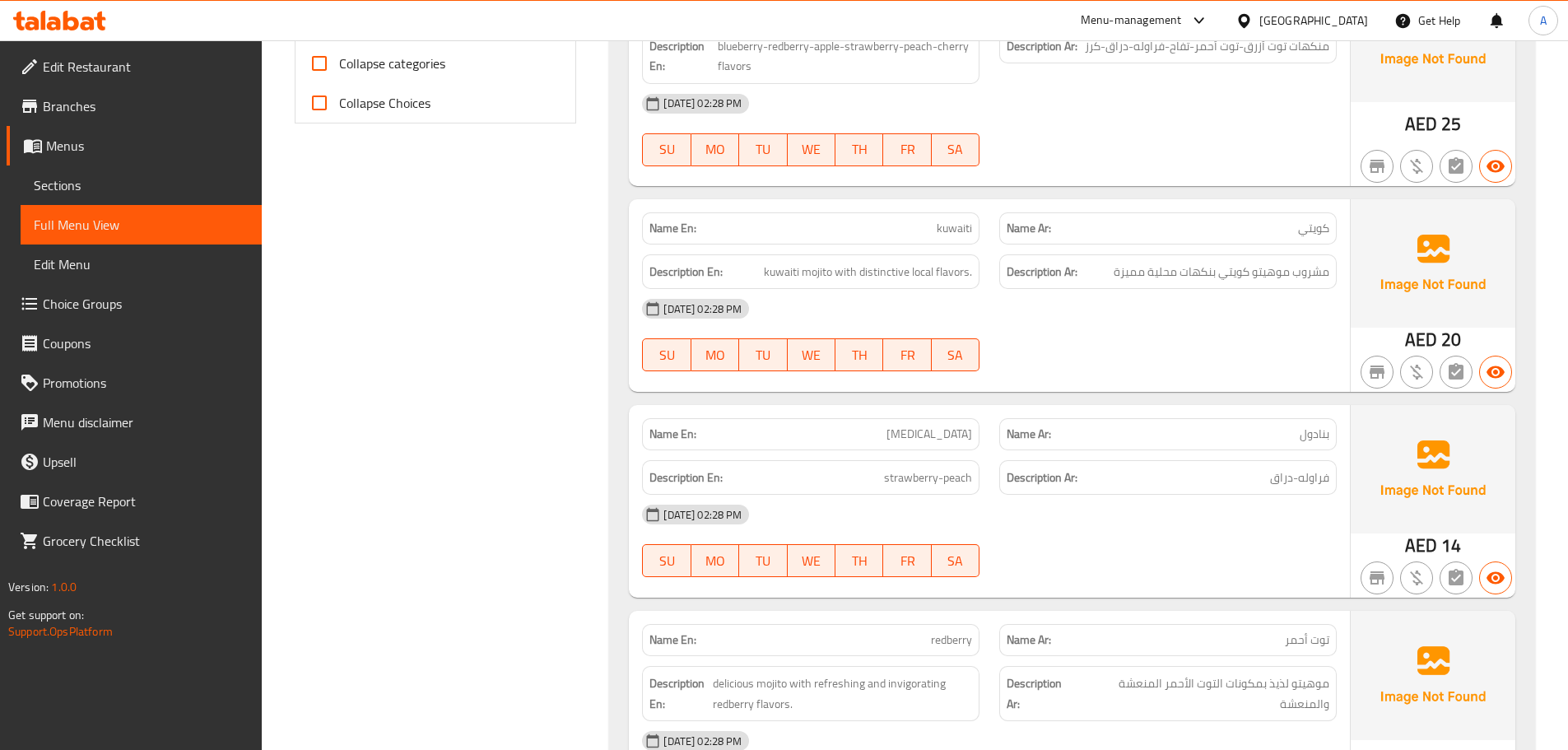
scroll to position [418, 0]
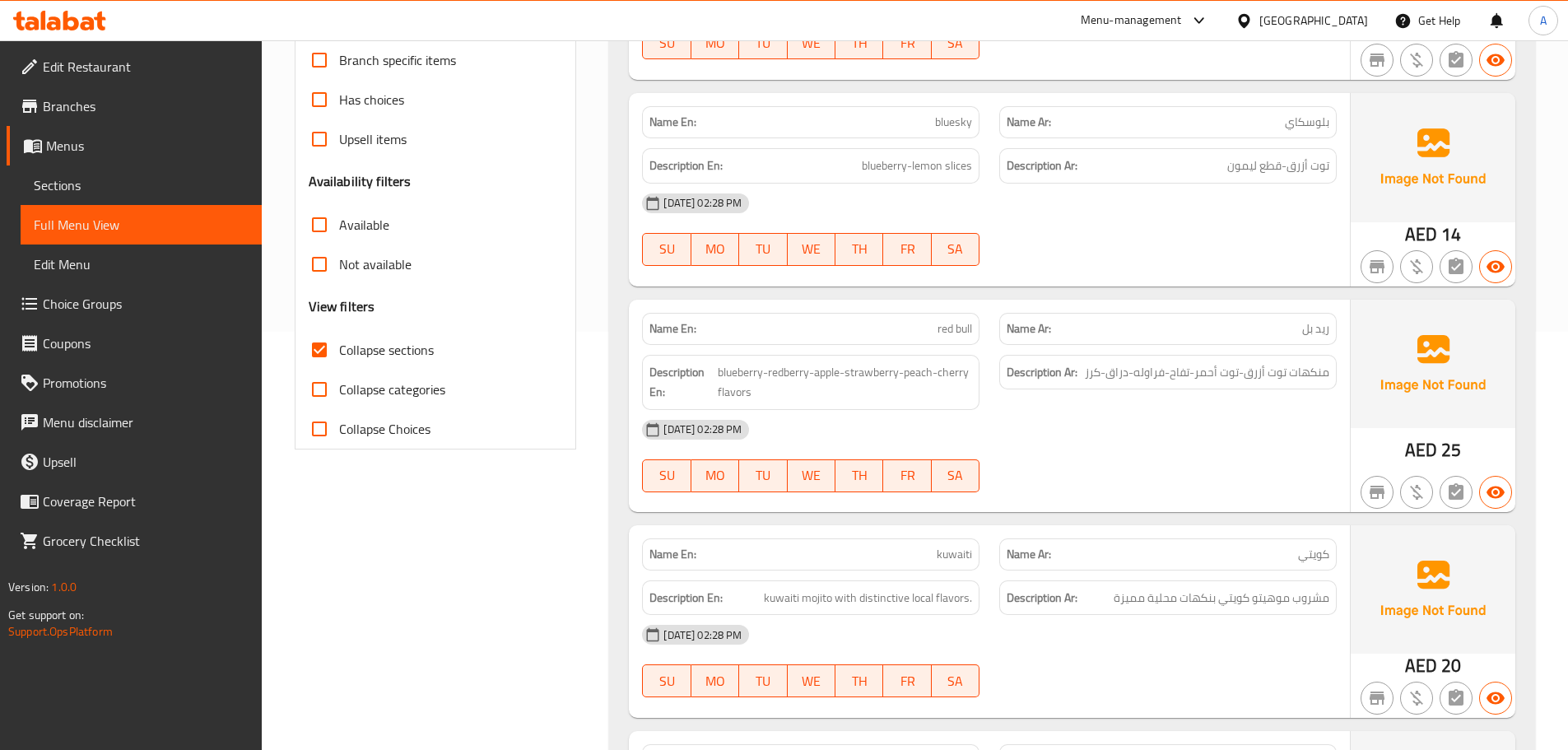
click at [402, 355] on span "Collapse sections" at bounding box center [386, 349] width 94 height 20
click at [339, 355] on input "Collapse sections" at bounding box center [319, 350] width 40 height 40
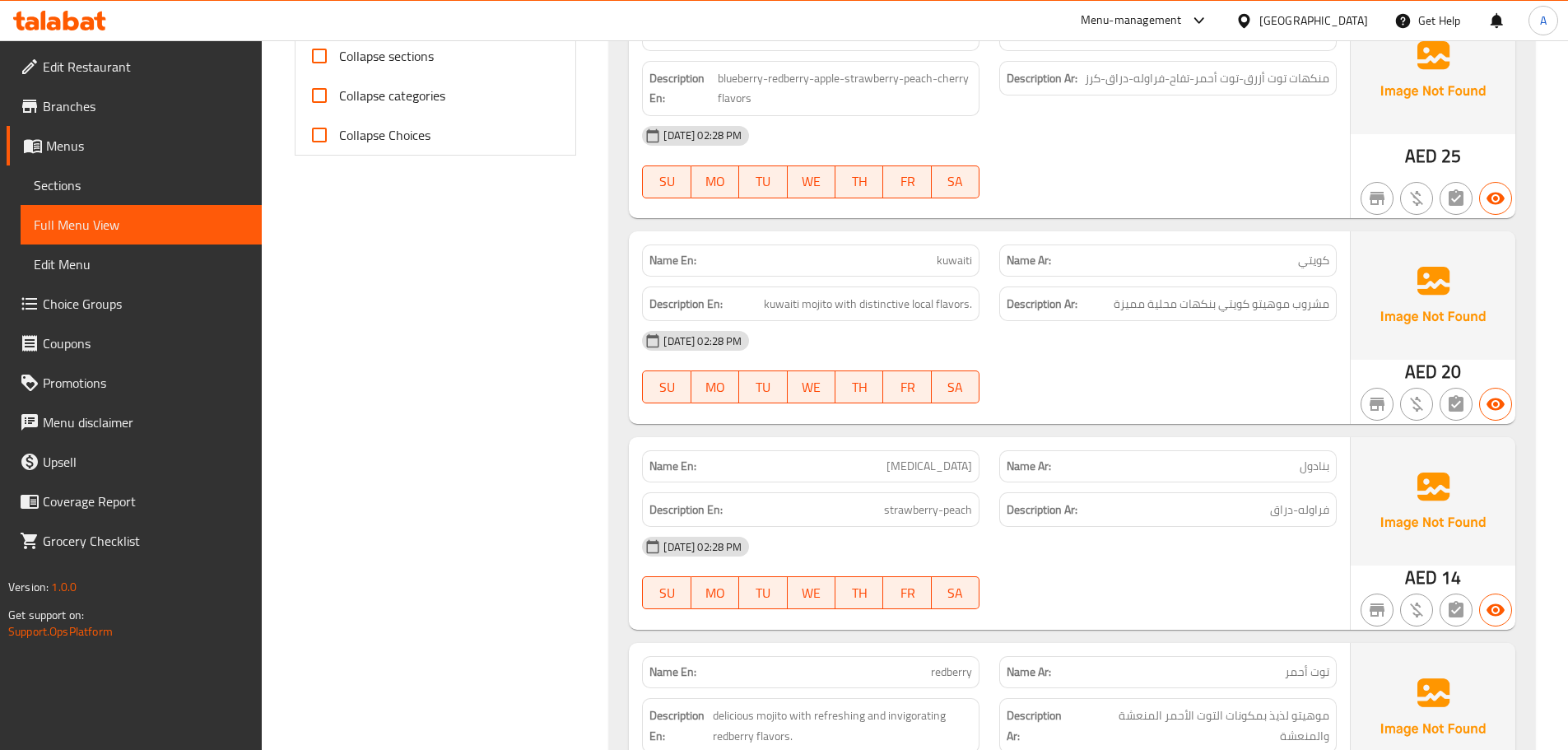
scroll to position [132, 0]
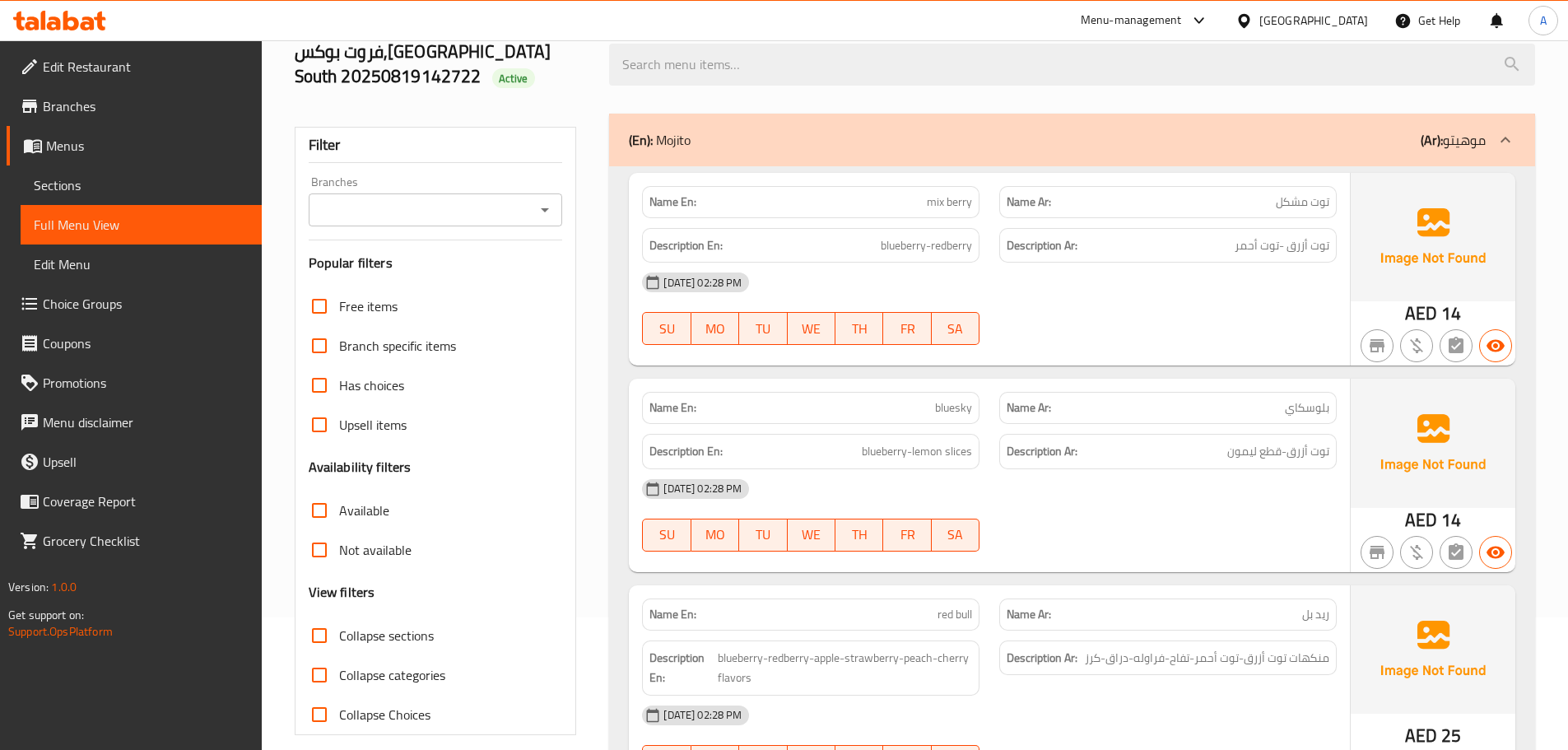
click at [423, 653] on label "Collapse sections" at bounding box center [366, 636] width 134 height 40
click at [339, 653] on input "Collapse sections" at bounding box center [319, 636] width 40 height 40
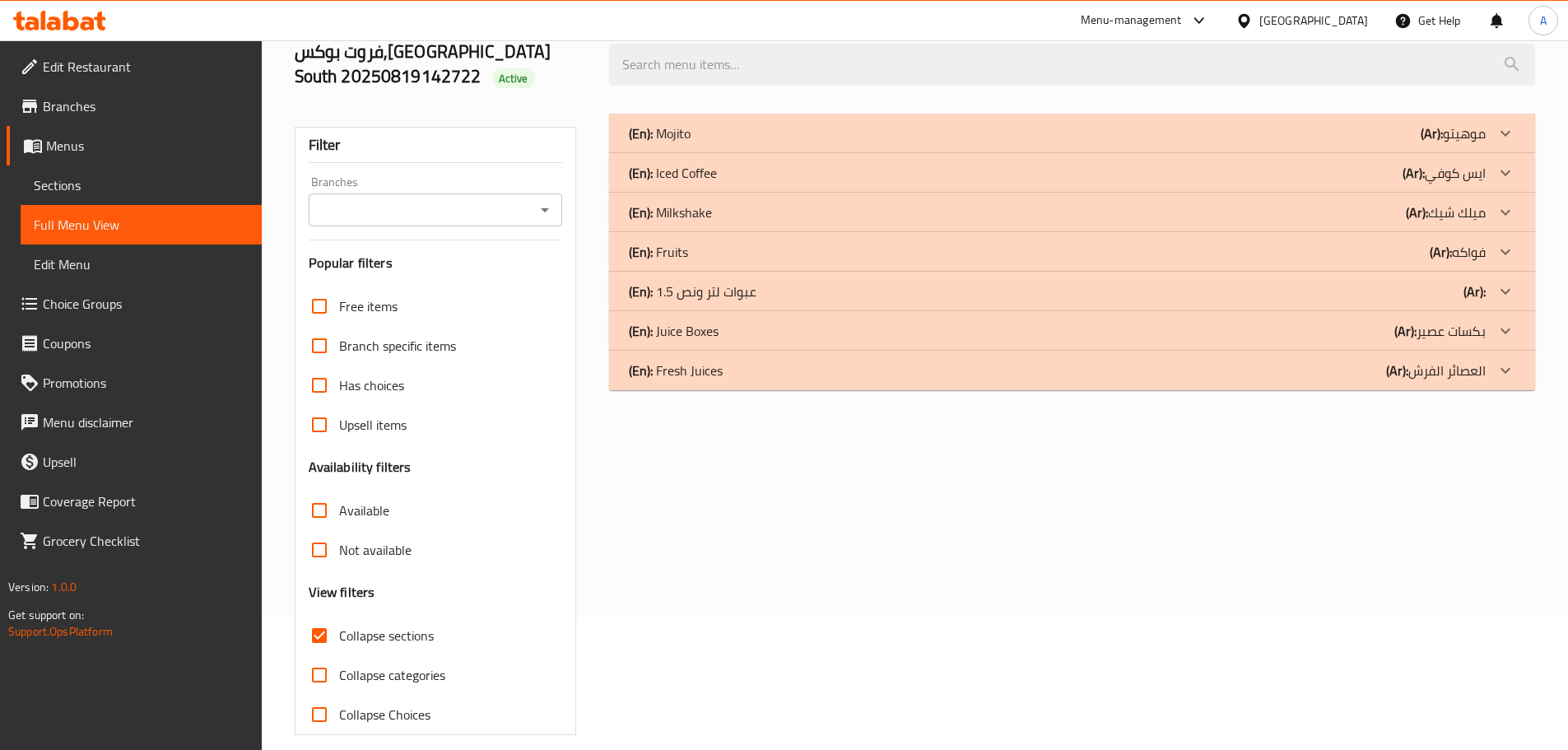
click at [691, 144] on p "(En): Milkshake" at bounding box center [659, 133] width 61 height 20
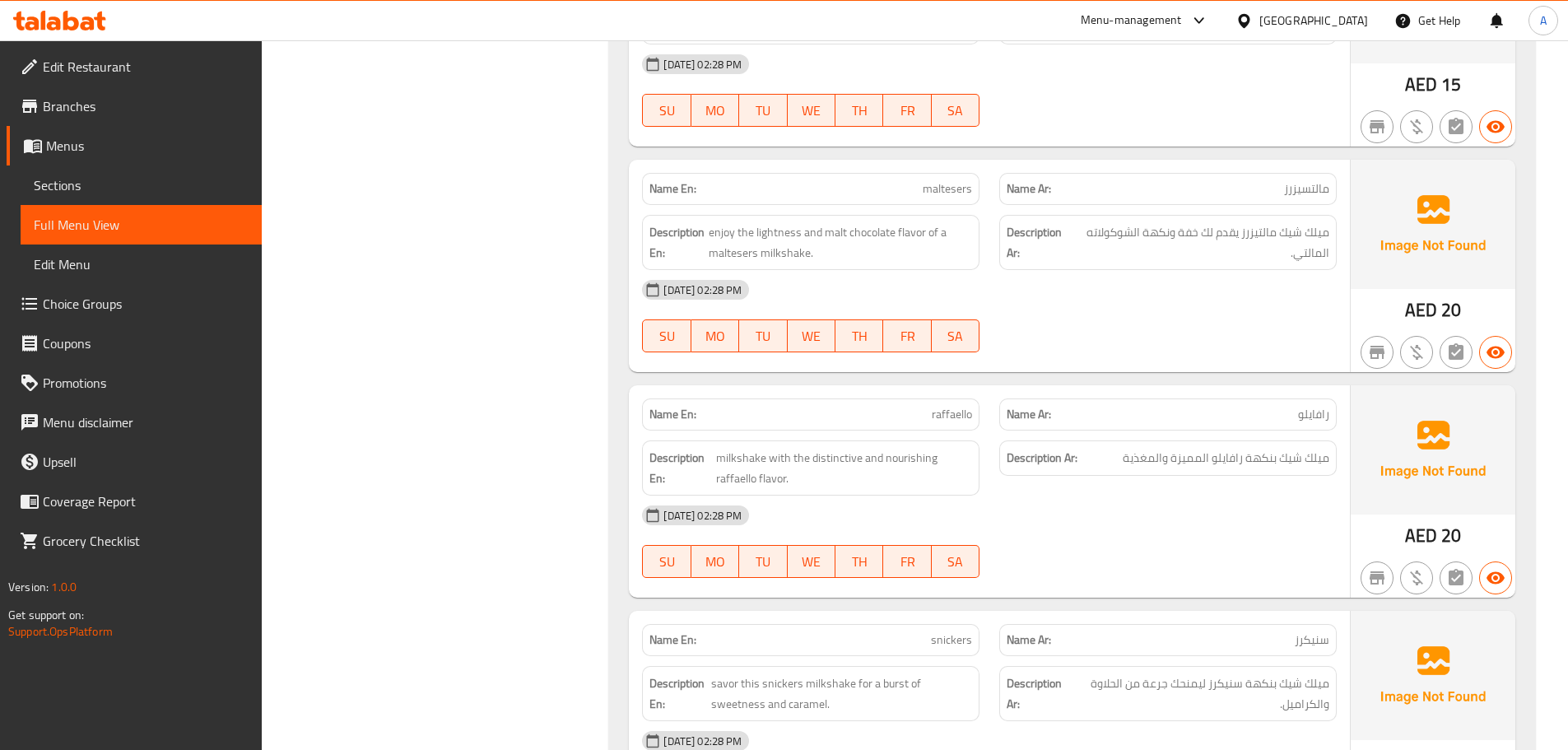
scroll to position [0, 0]
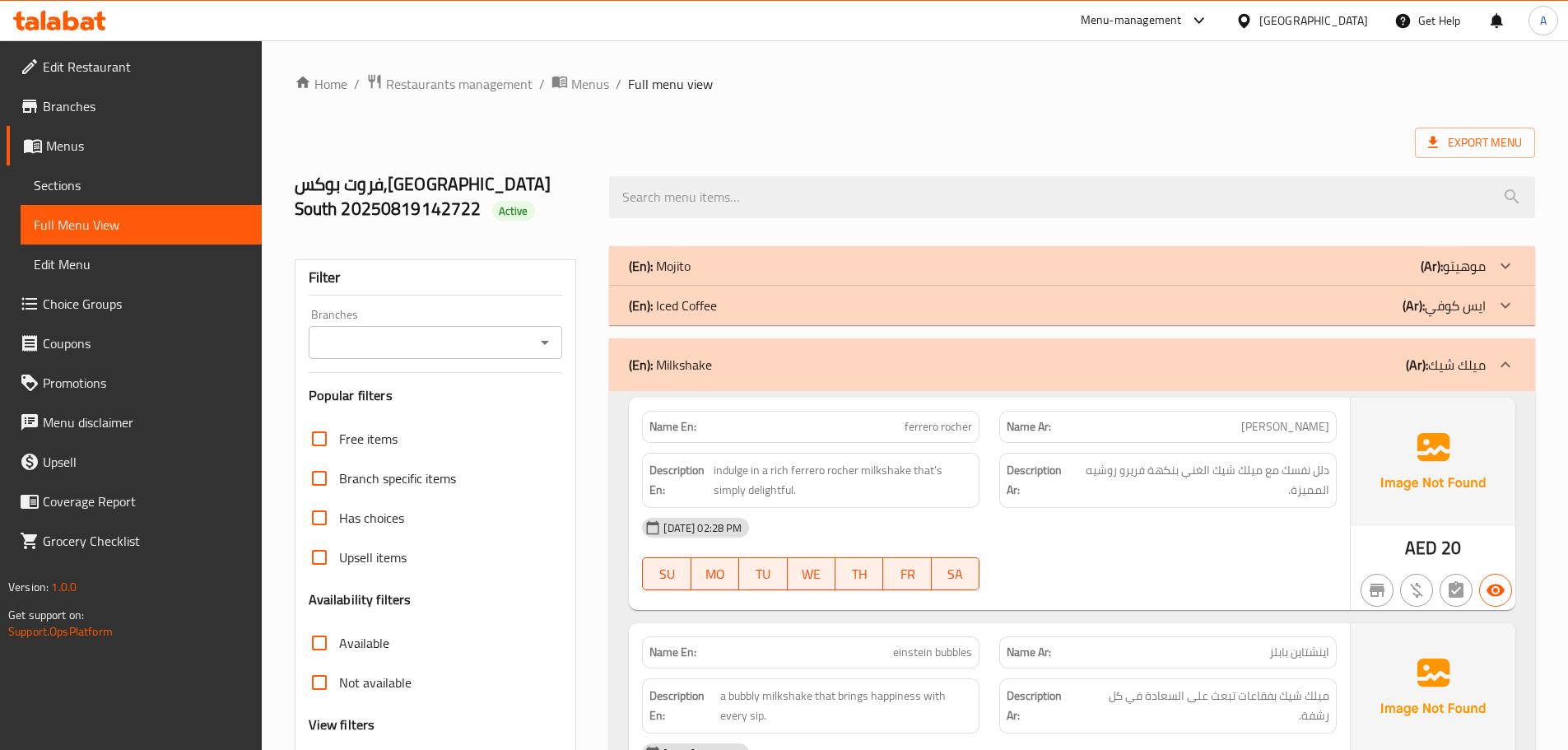
click at [1407, 286] on div "(En): Iced Coffee (Ar): ايس كوفي" at bounding box center [1071, 266] width 926 height 40
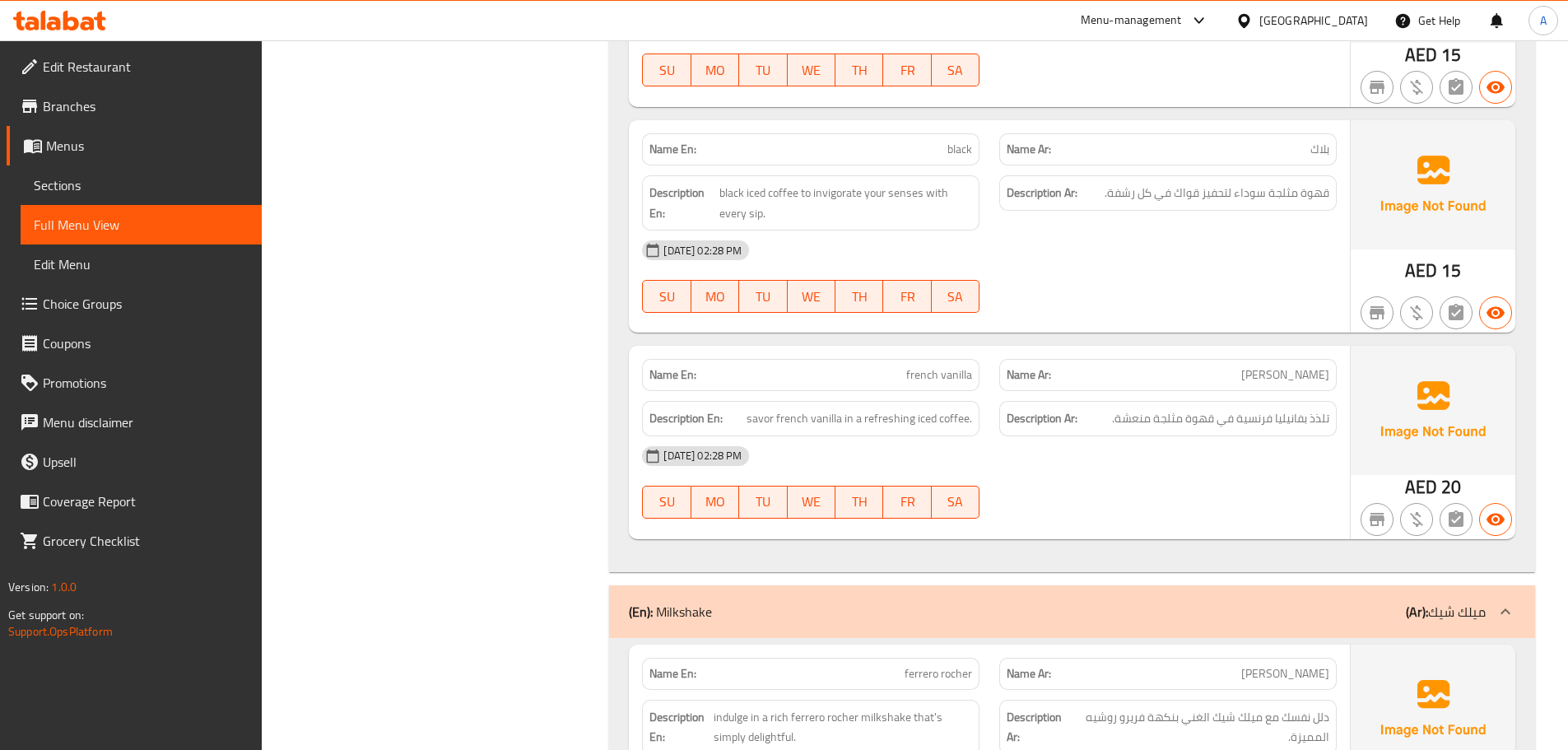
scroll to position [463, 0]
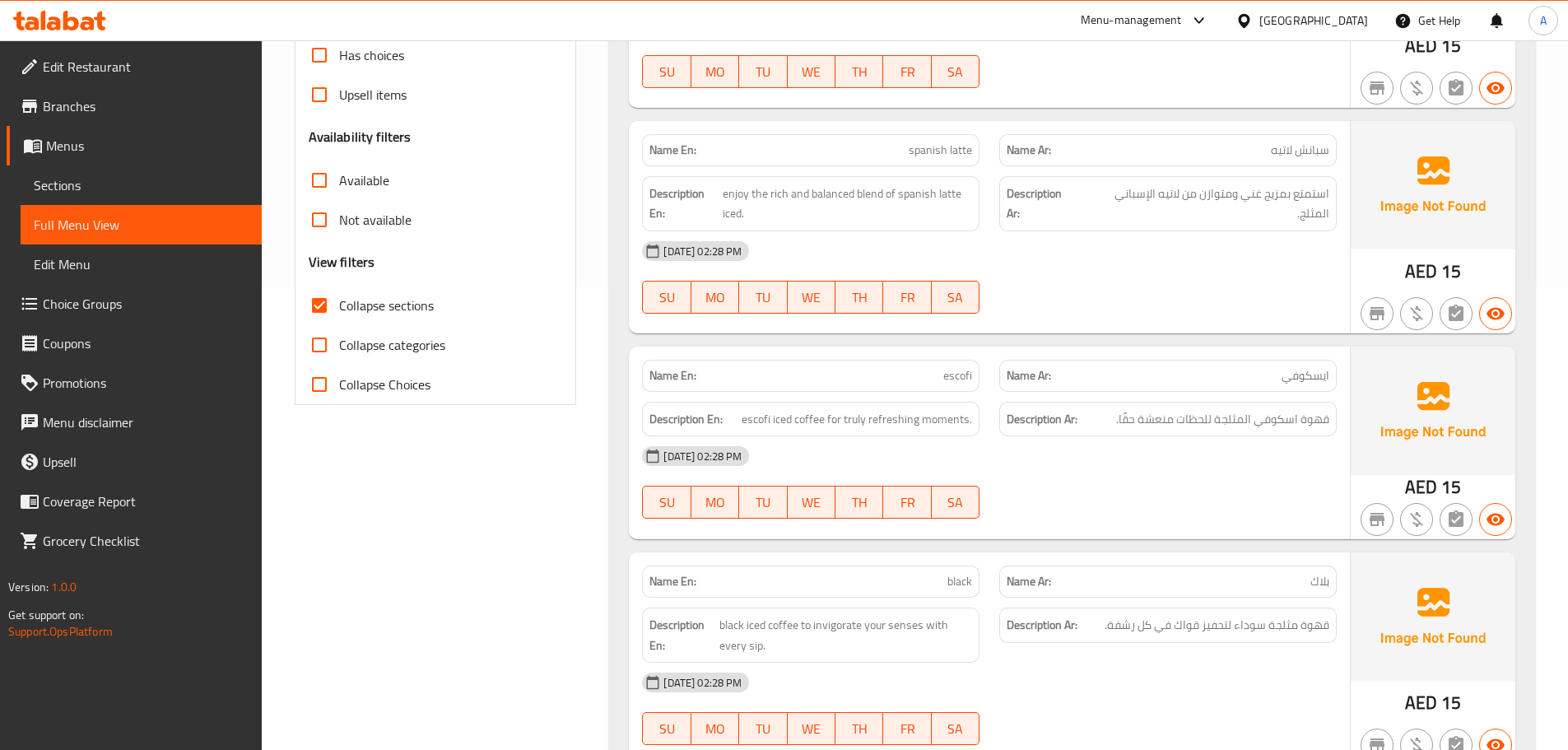
click at [348, 305] on span "Collapse sections" at bounding box center [386, 305] width 94 height 20
click at [339, 305] on input "Collapse sections" at bounding box center [319, 306] width 40 height 40
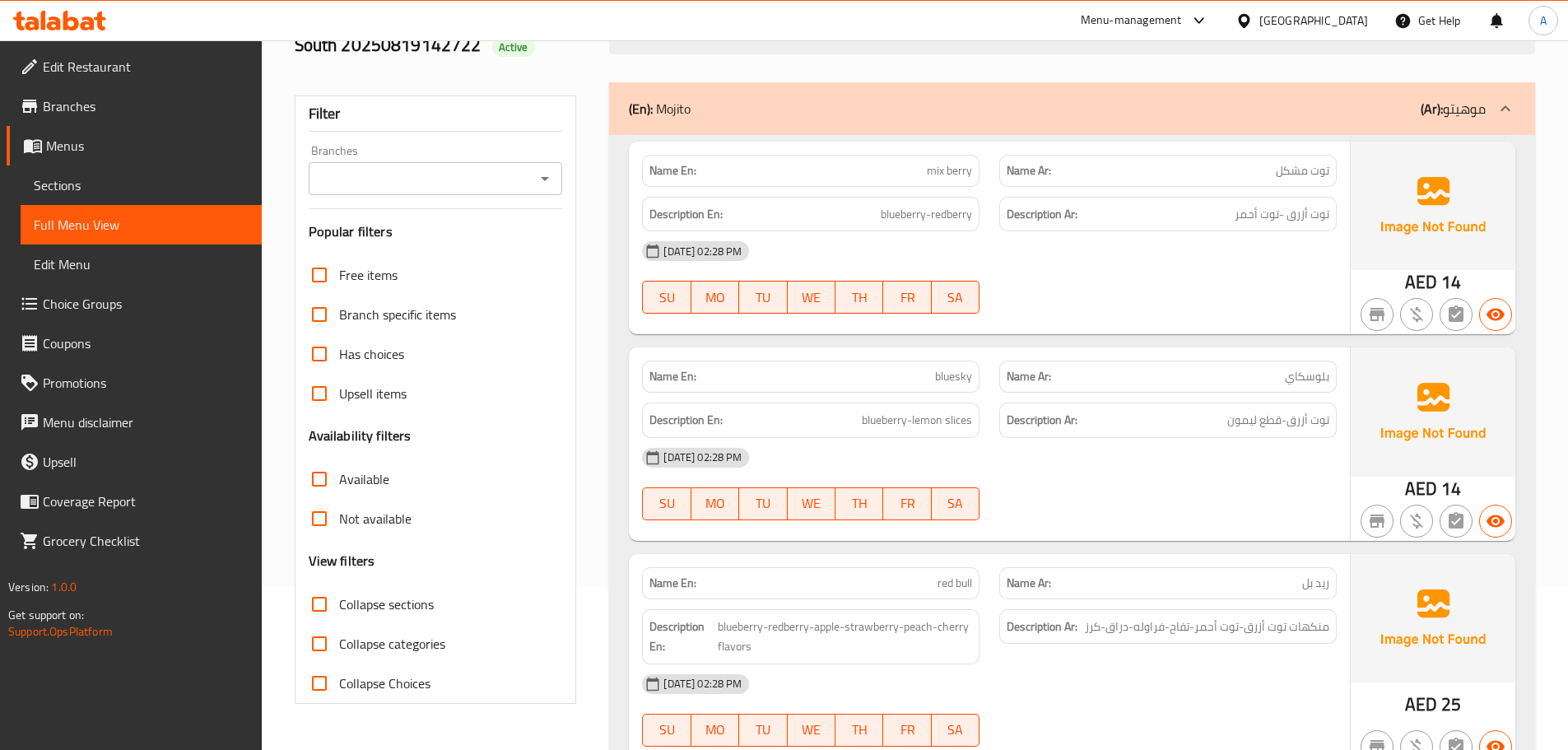
scroll to position [343, 0]
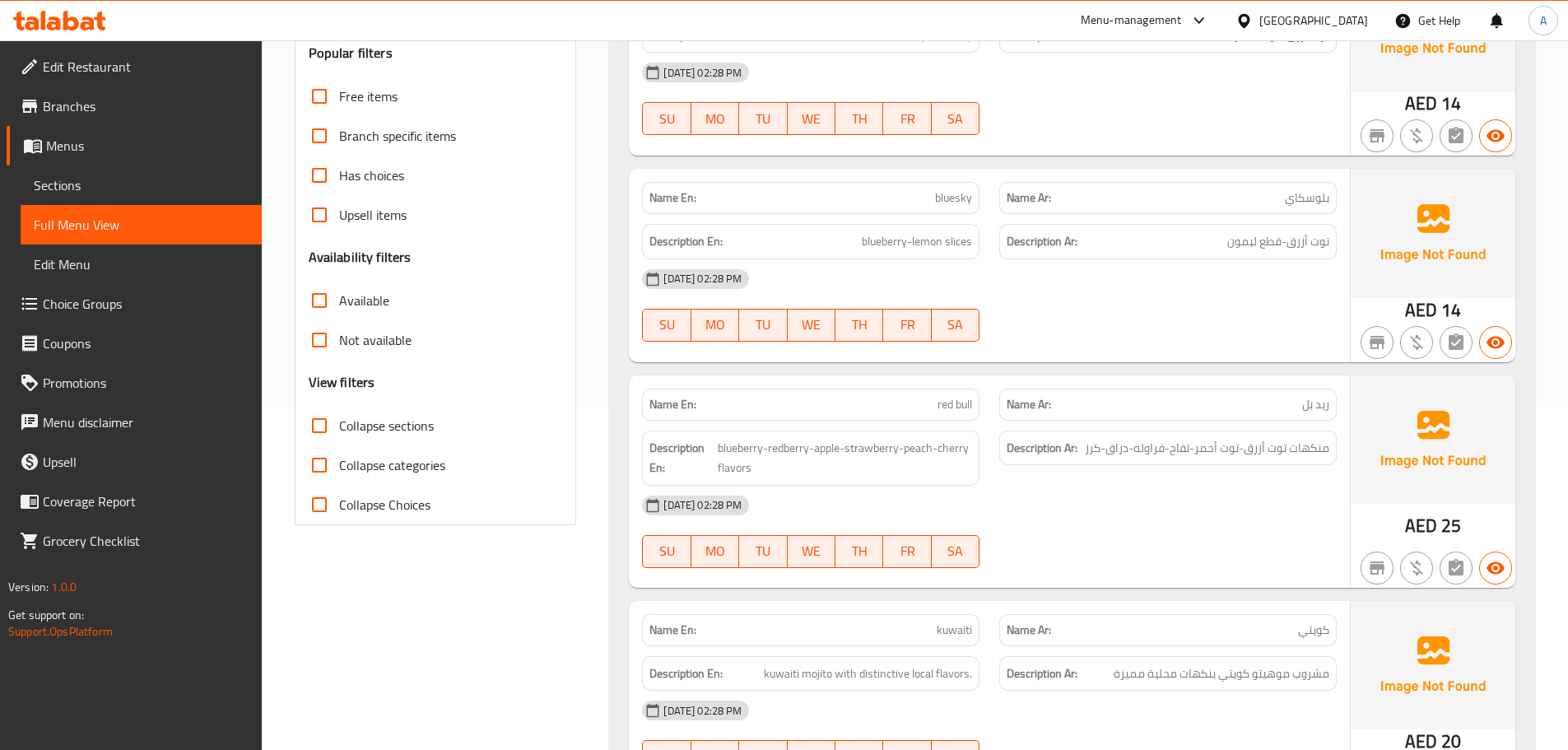
click at [409, 417] on span "Collapse sections" at bounding box center [386, 425] width 94 height 20
click at [339, 417] on input "Collapse sections" at bounding box center [319, 426] width 40 height 40
checkbox input "true"
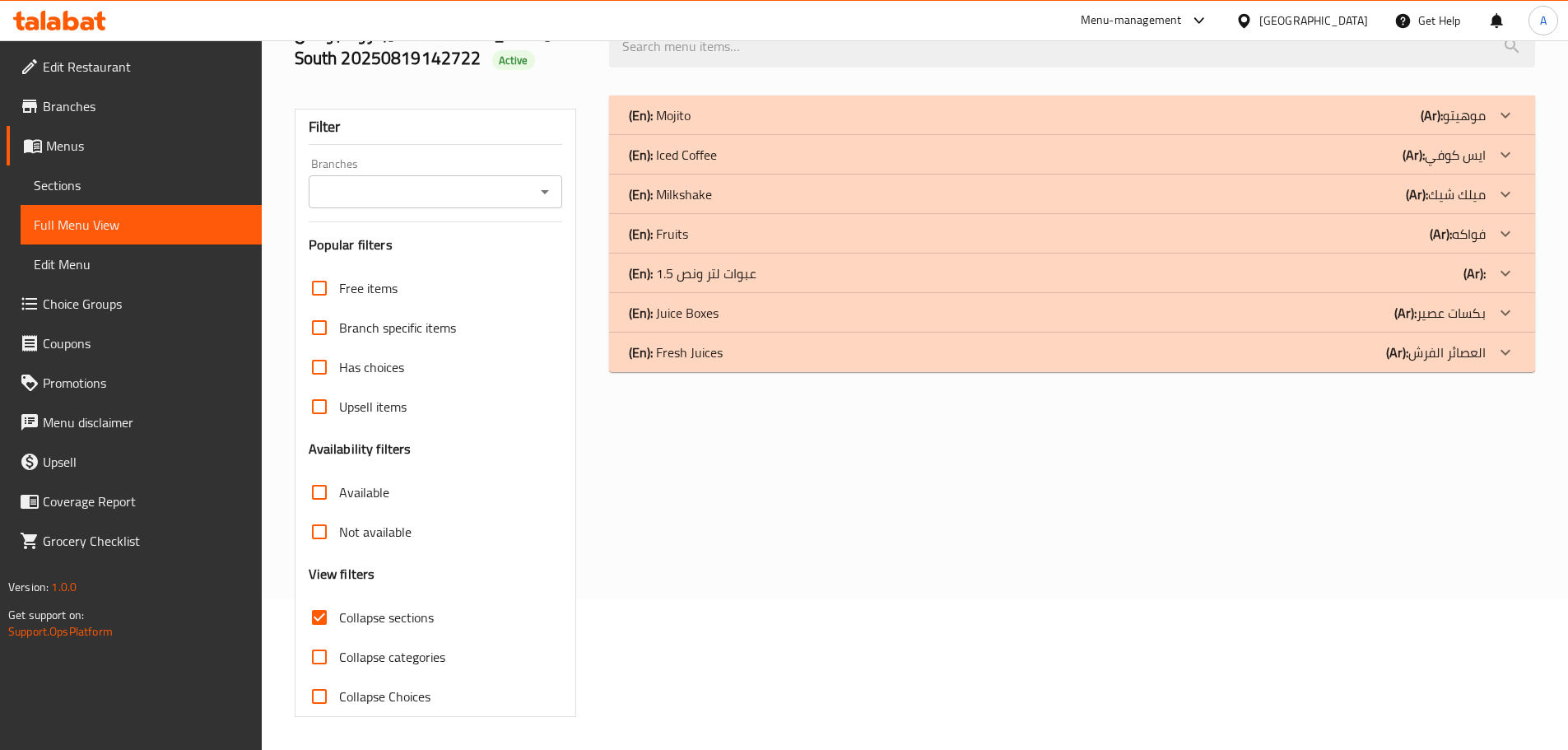
scroll to position [151, 0]
click at [754, 126] on div "(En): Juice Boxes (Ar): بكسات عصير" at bounding box center [1057, 115] width 857 height 20
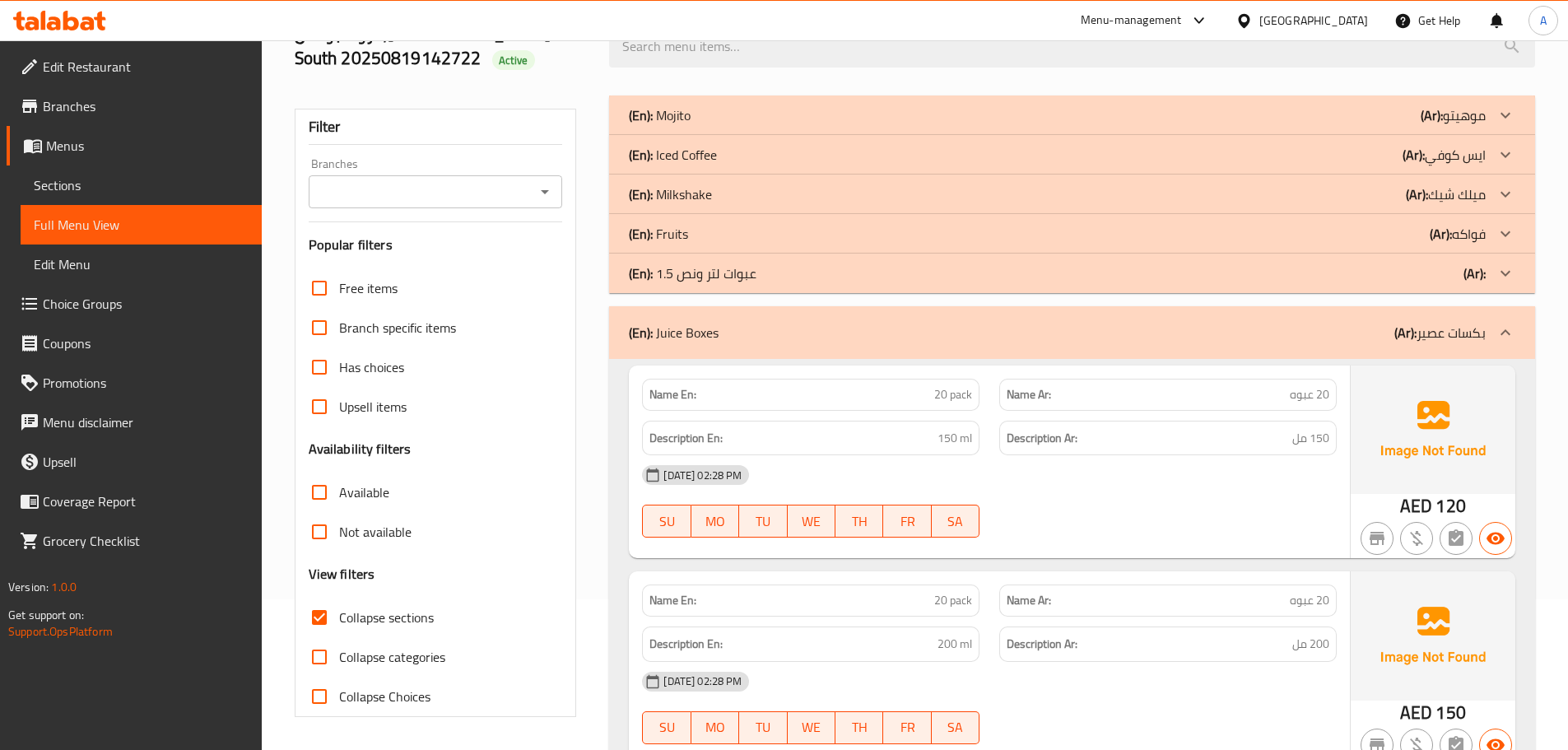
click at [928, 398] on p "Name En: 20 pack" at bounding box center [811, 395] width 323 height 17
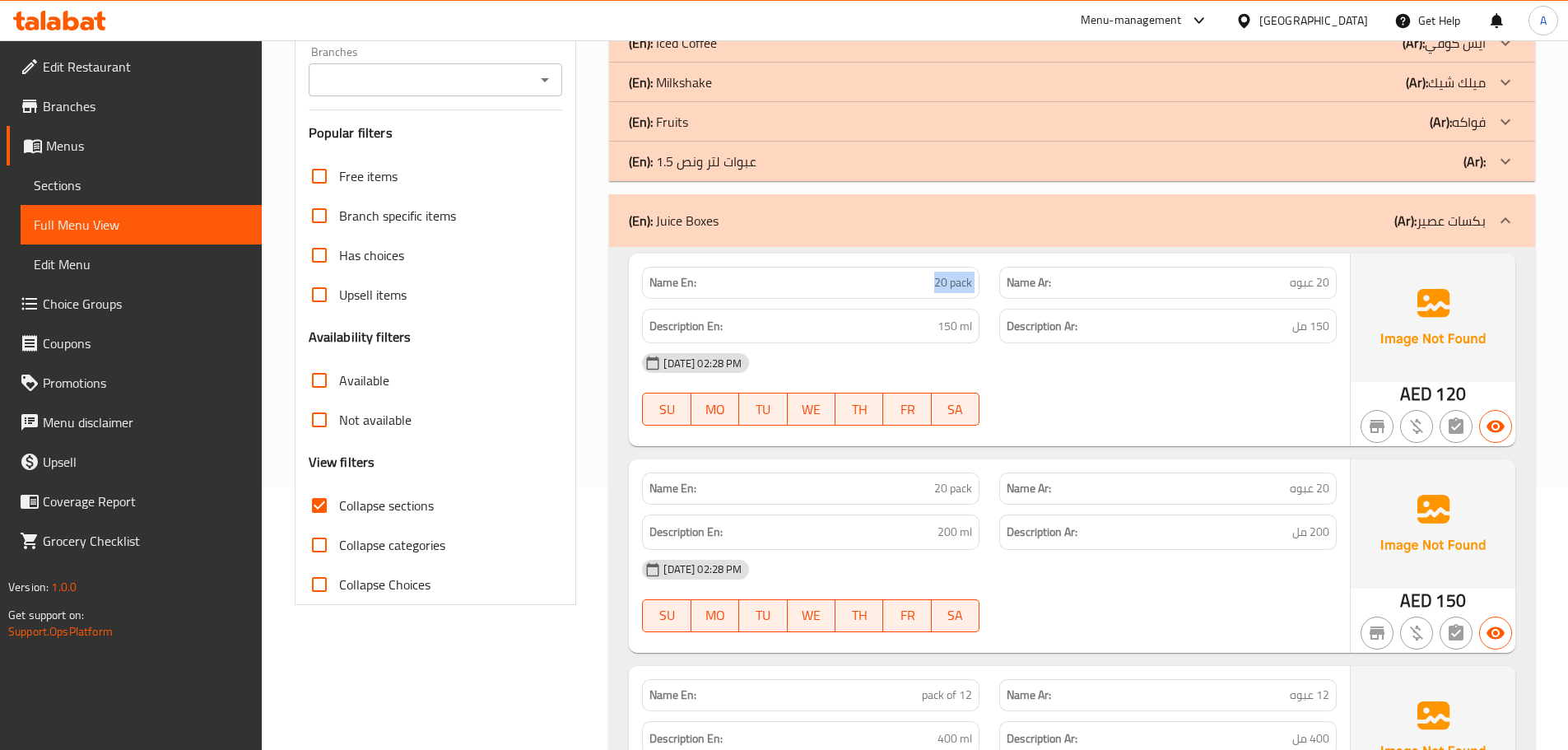
scroll to position [277, 0]
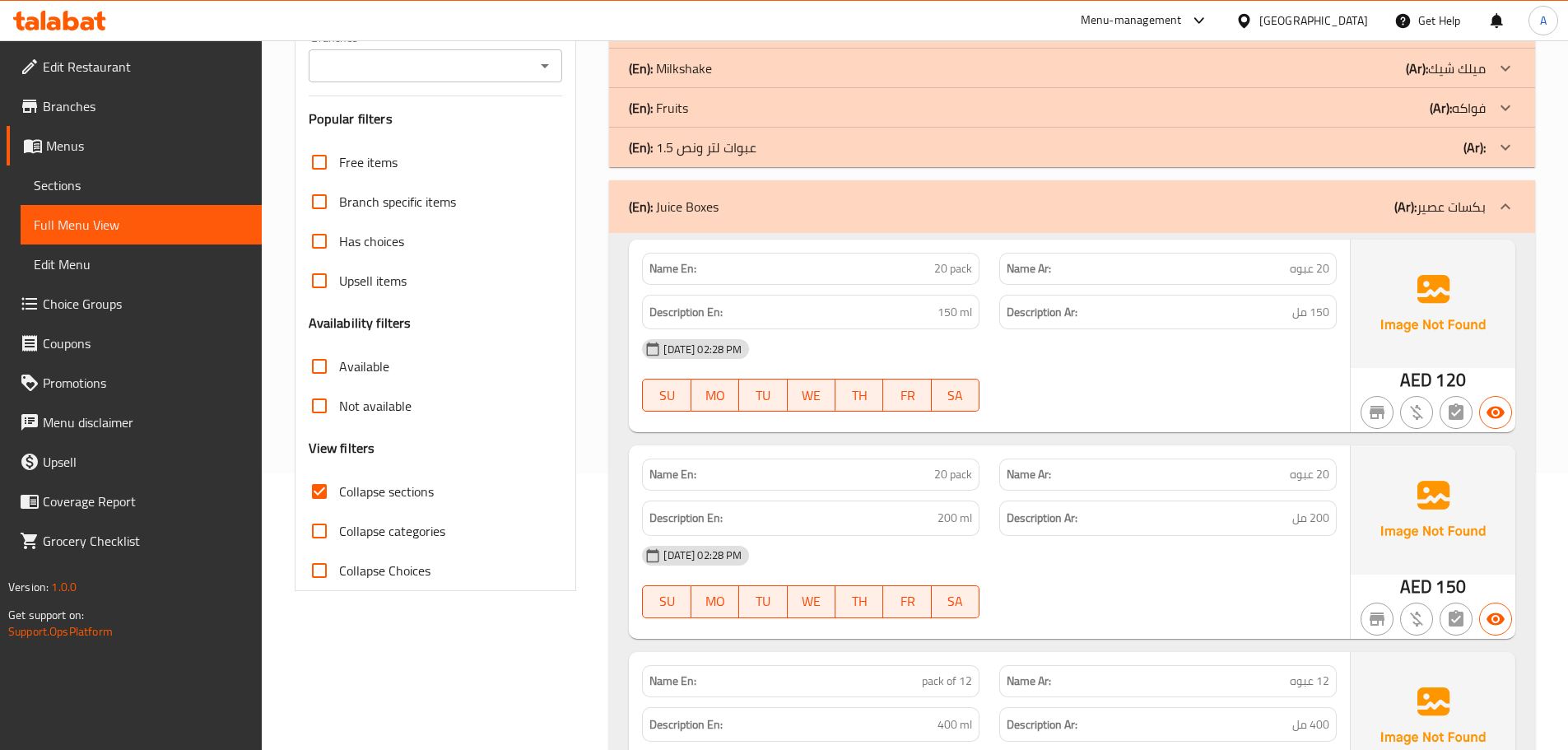
click at [1273, 297] on div "Description Ar: 150 مل" at bounding box center [1169, 312] width 338 height 35
click at [1279, 267] on p "Name Ar: 20 عبوه" at bounding box center [1168, 269] width 323 height 17
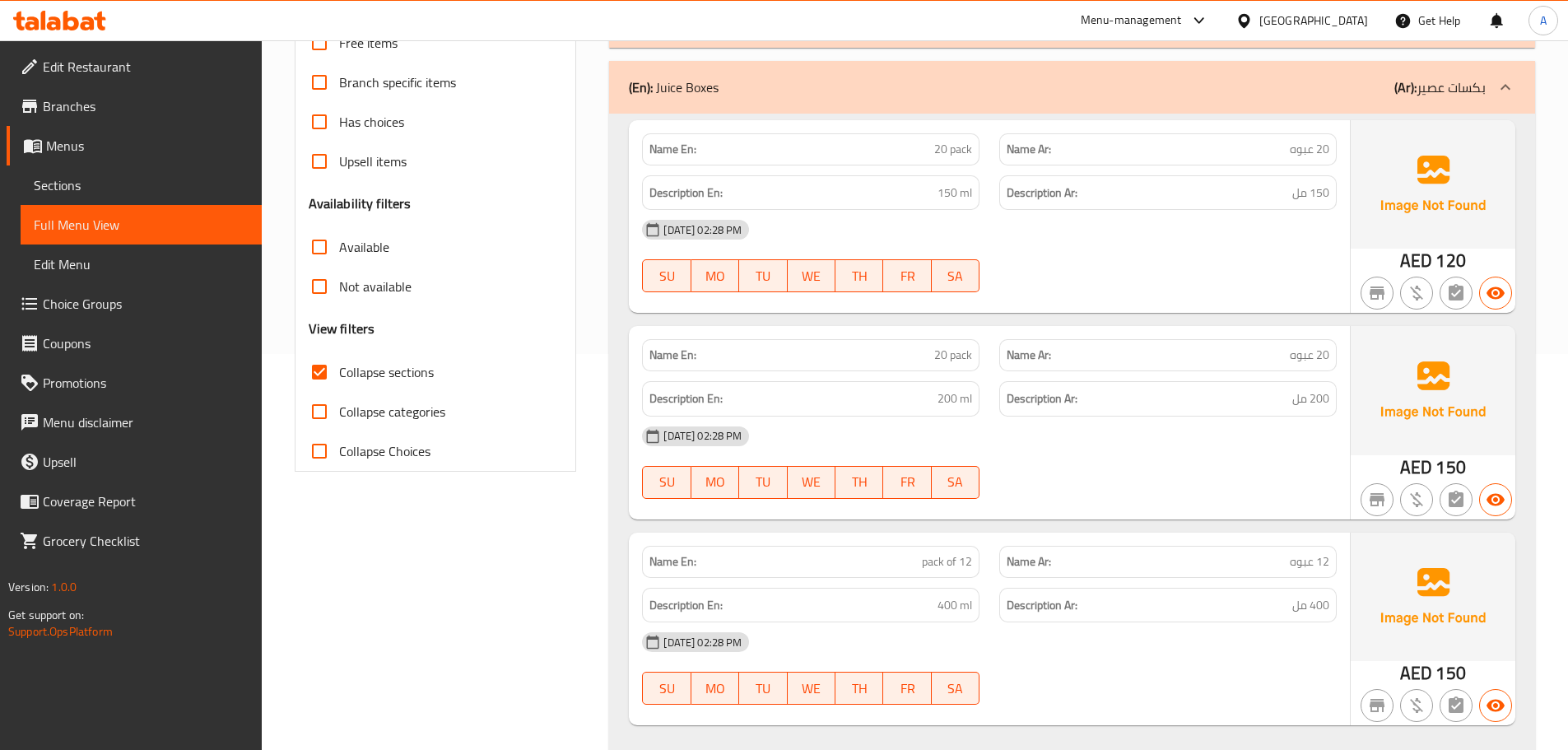
scroll to position [418, 0]
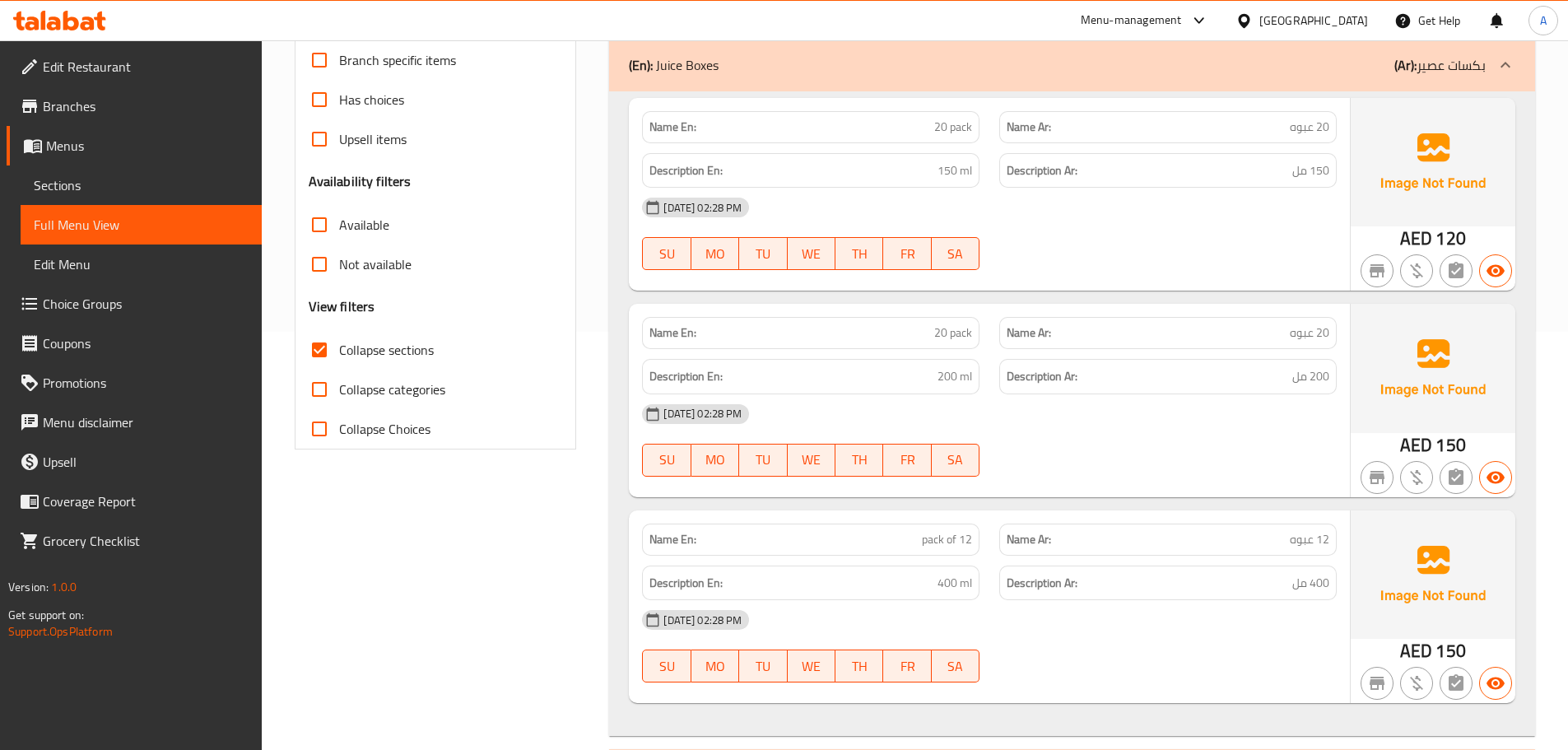
click at [923, 356] on div "Description En: 200 ml" at bounding box center [811, 377] width 357 height 55
click at [1042, 364] on div "Description Ar: 200 مل" at bounding box center [1169, 376] width 338 height 35
click at [936, 572] on div "Description En: 400 ml" at bounding box center [811, 583] width 338 height 35
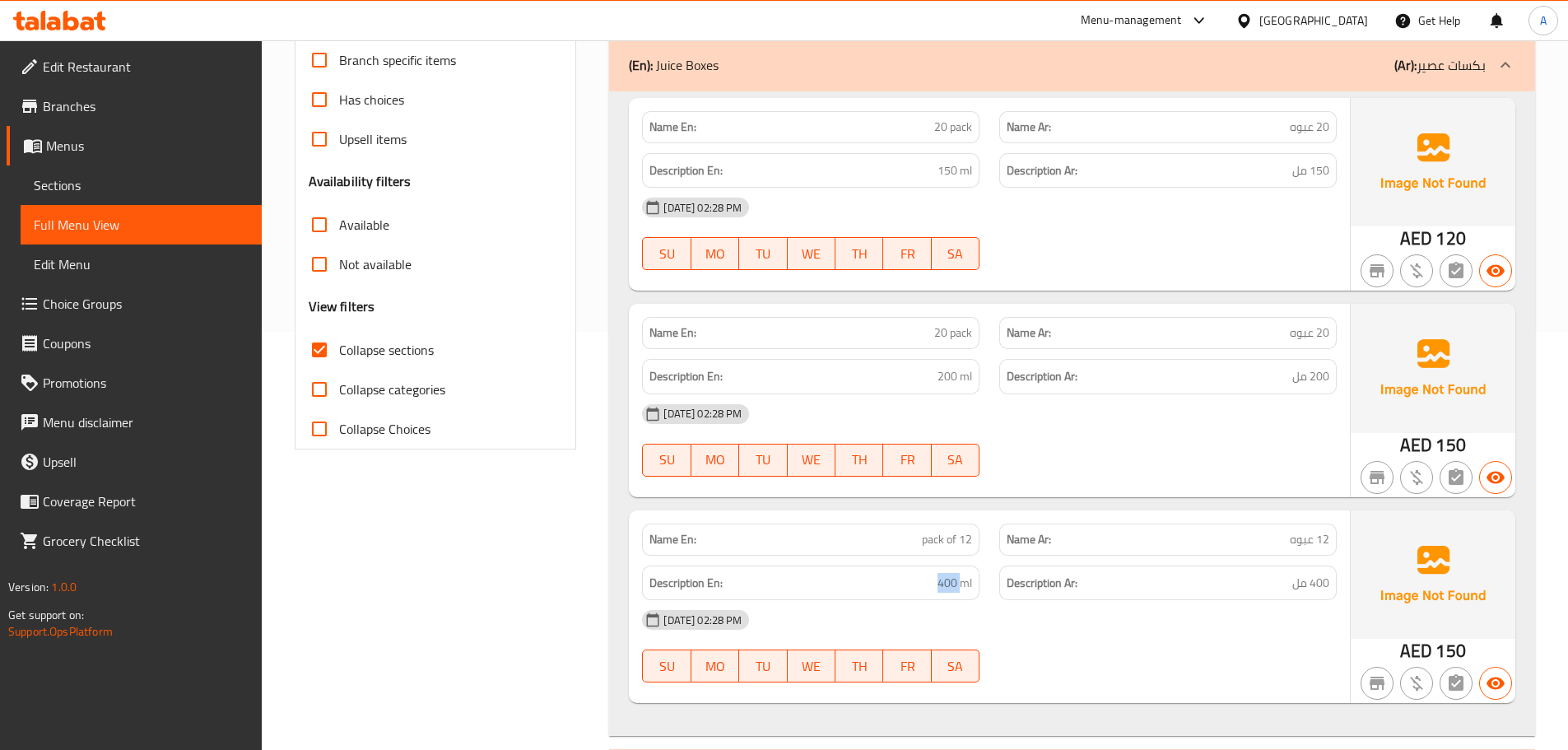
click at [936, 573] on h6 "Description En: 400 ml" at bounding box center [811, 584] width 323 height 21
click at [1257, 546] on p "Name Ar: 12 عبوه" at bounding box center [1168, 539] width 323 height 17
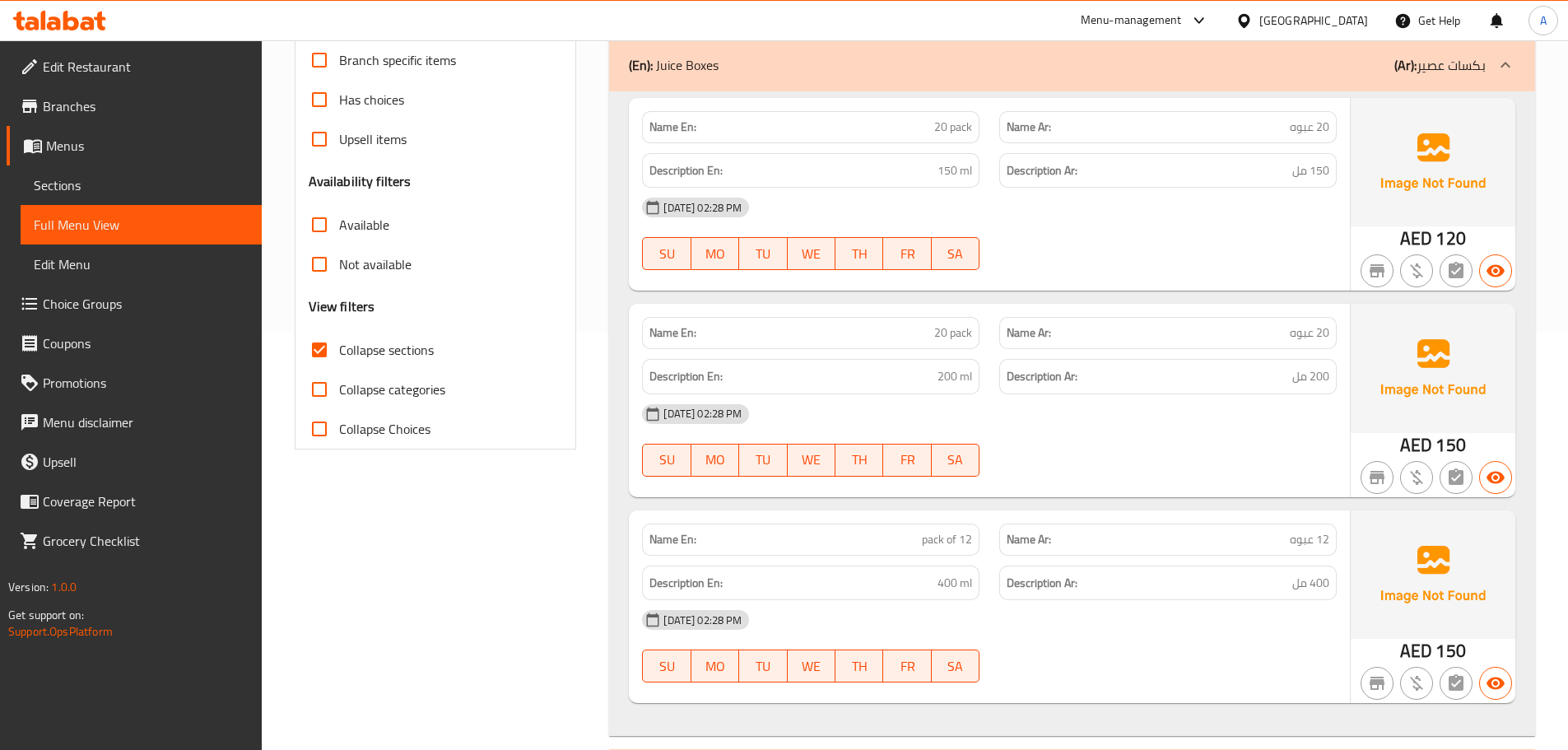
click at [344, 374] on label "Collapse categories" at bounding box center [372, 390] width 145 height 40
click at [339, 374] on input "Collapse categories" at bounding box center [319, 390] width 40 height 40
checkbox input "true"
click at [344, 360] on span "Collapse sections" at bounding box center [386, 349] width 94 height 20
click at [339, 360] on input "Collapse sections" at bounding box center [319, 350] width 40 height 40
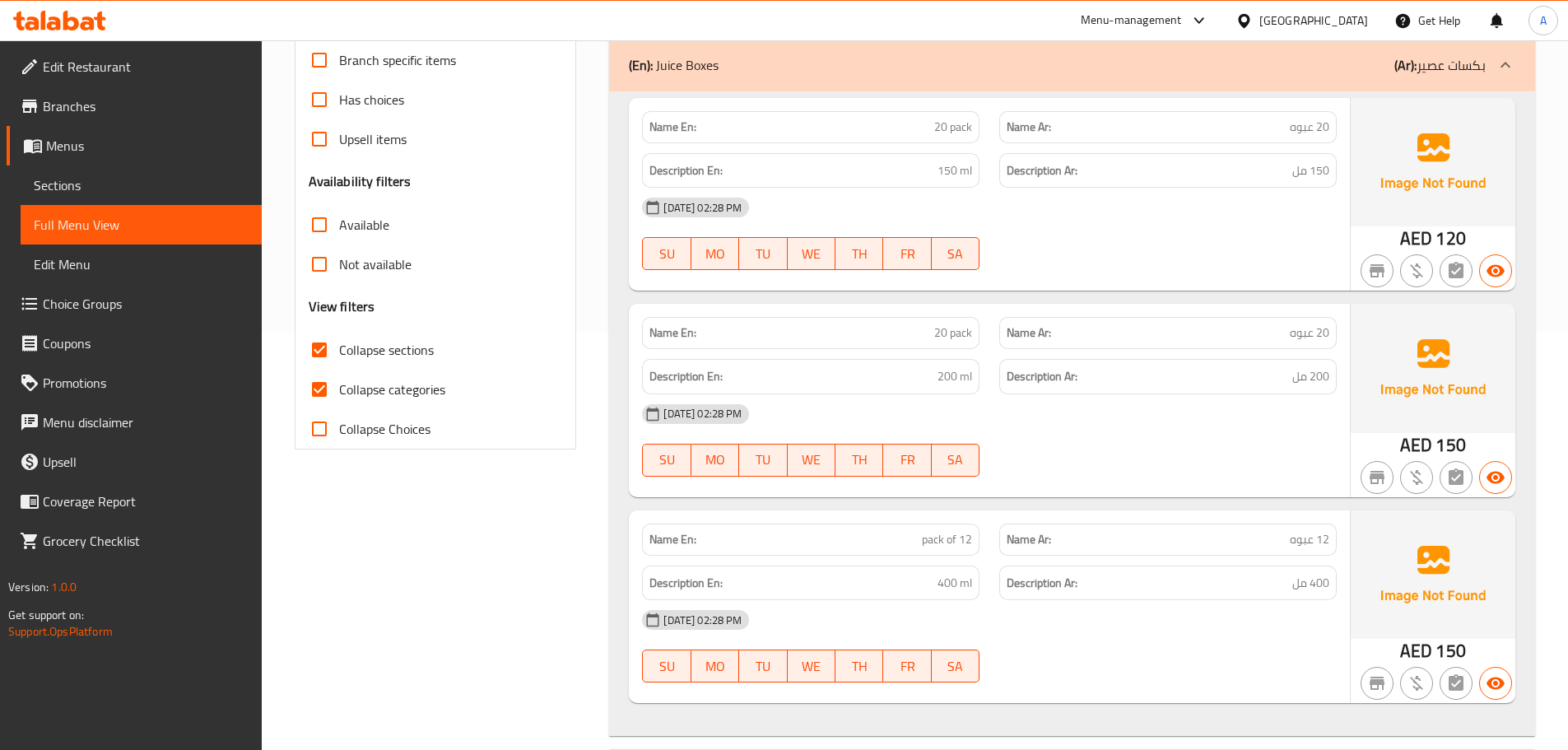
checkbox input "false"
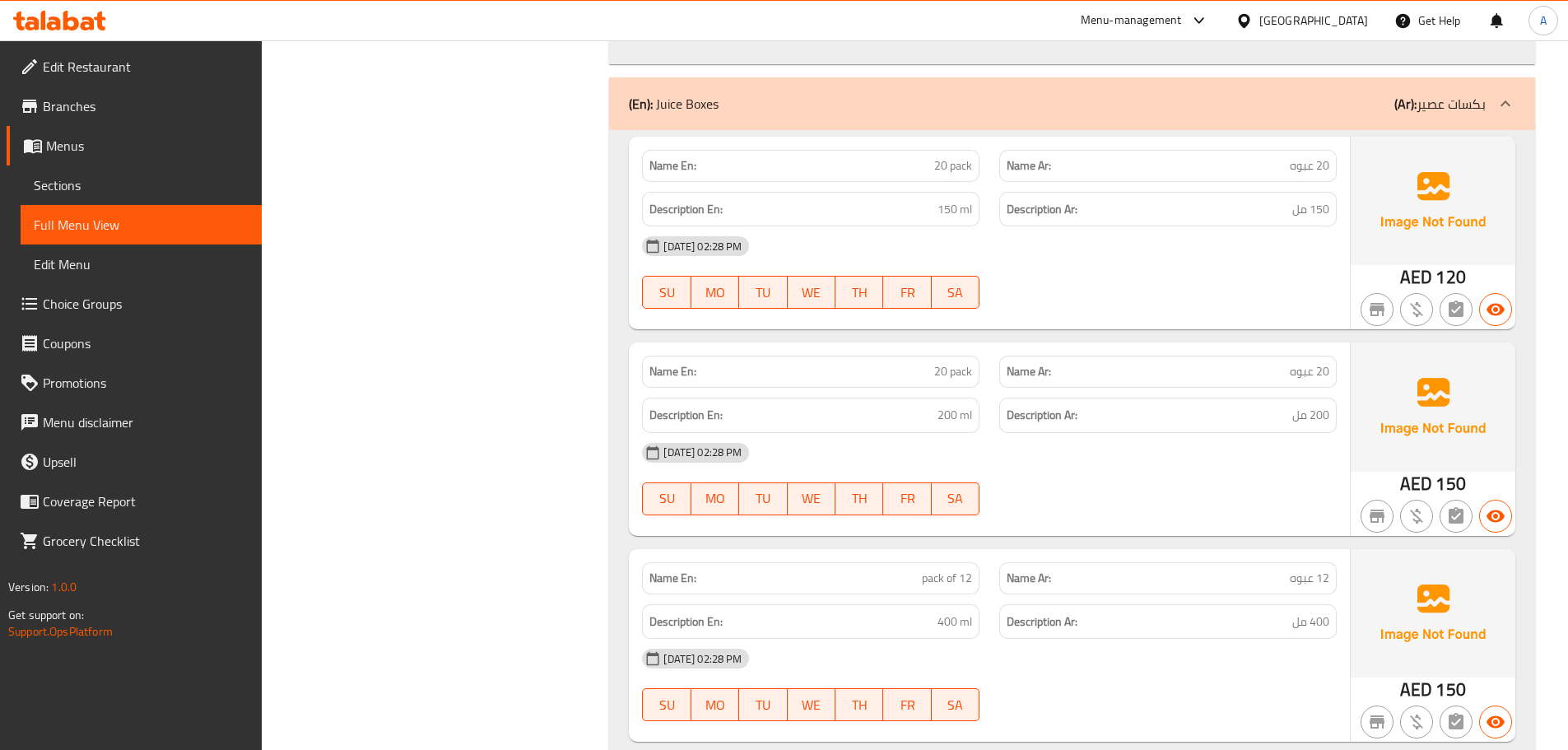
scroll to position [1667, 0]
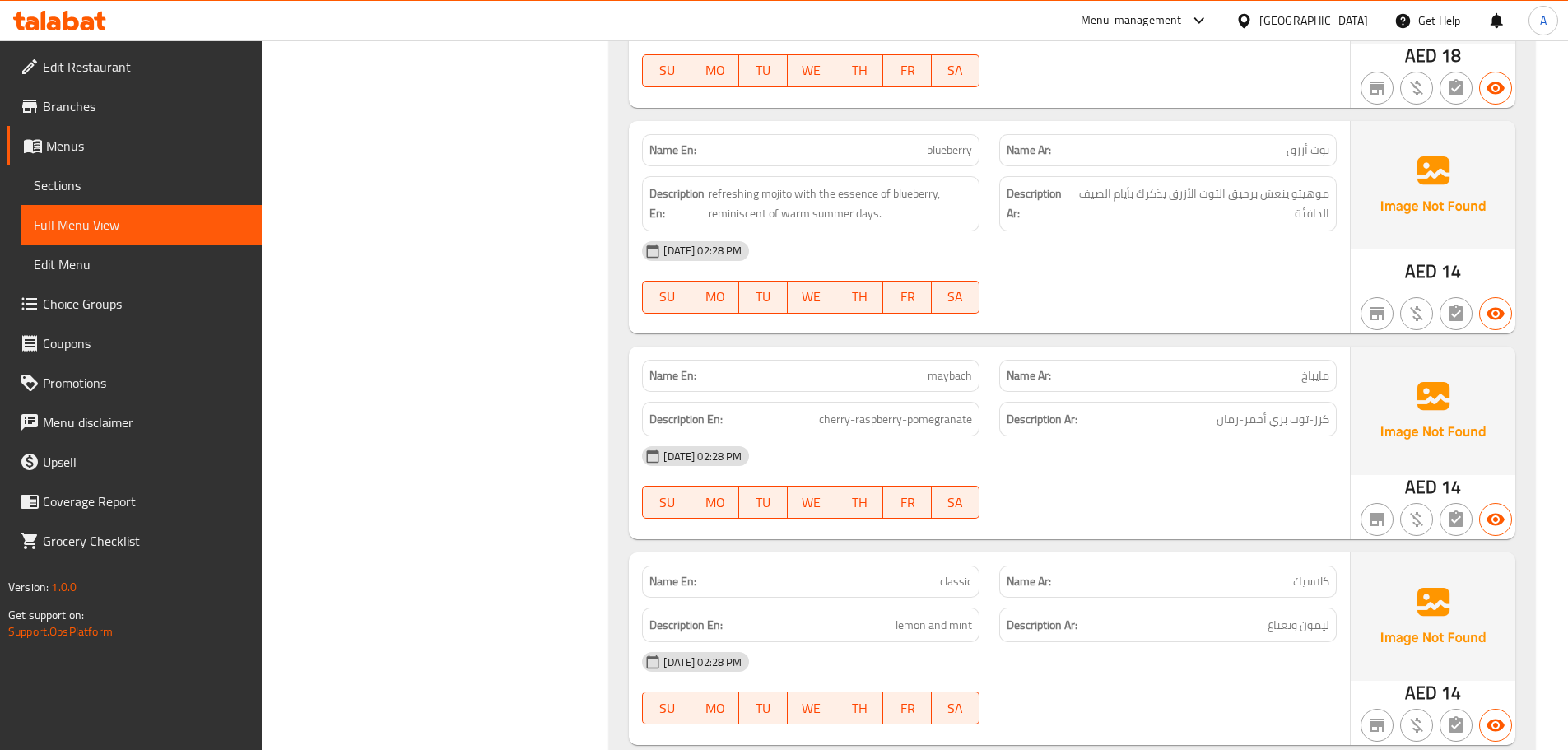
click at [79, 104] on span "Branches" at bounding box center [145, 106] width 206 height 20
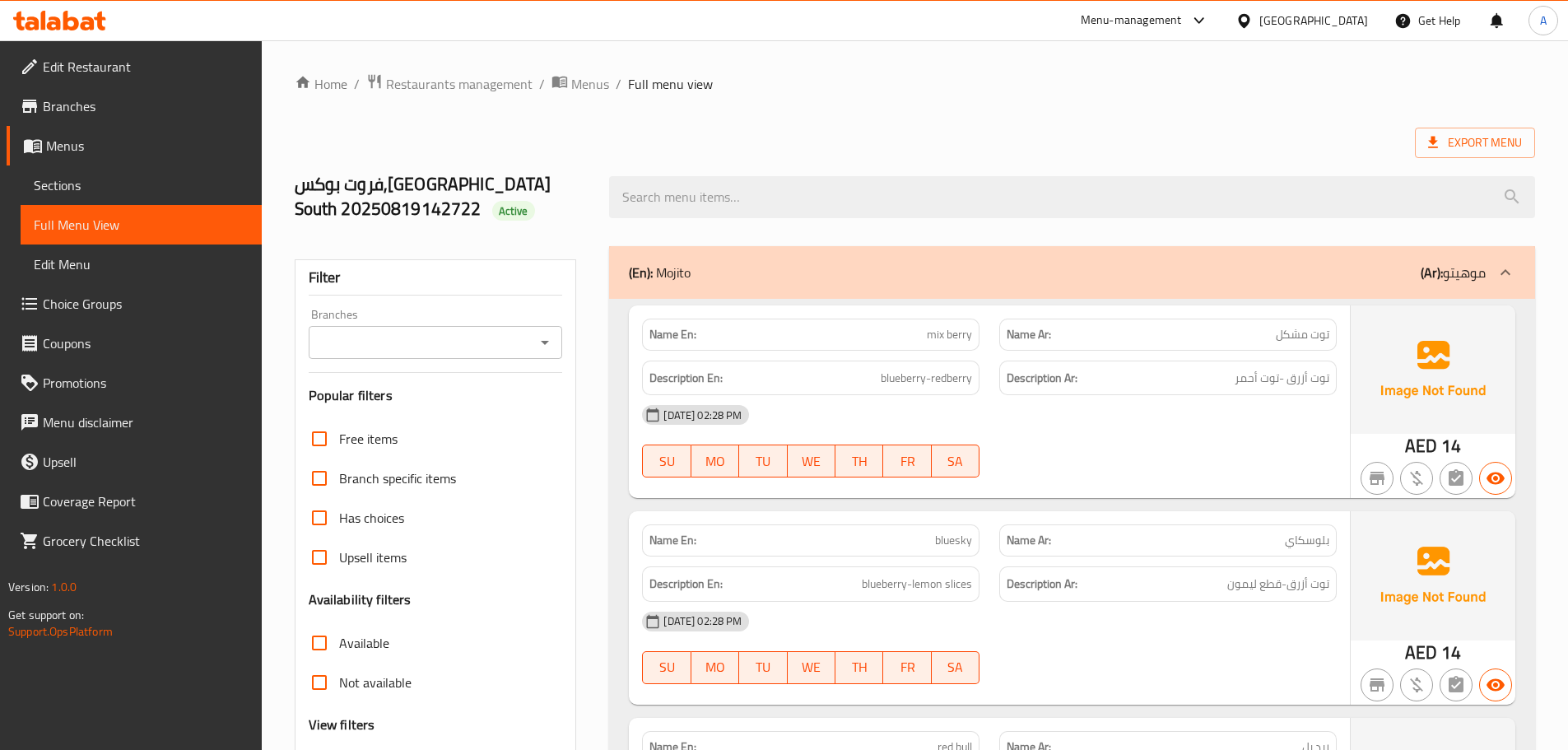
scroll to position [132, 0]
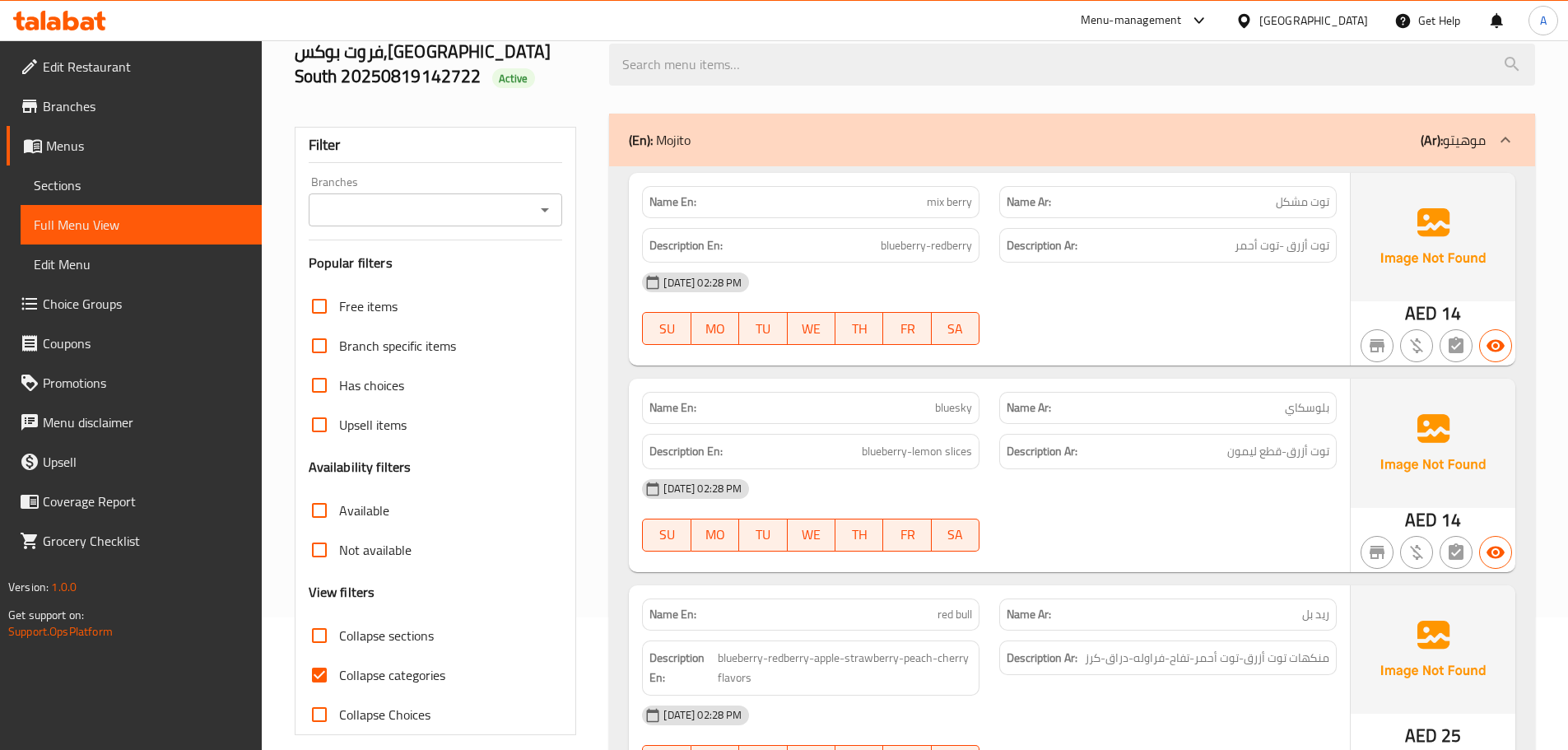
click at [363, 637] on span "Collapse sections" at bounding box center [386, 636] width 94 height 20
click at [339, 637] on input "Collapse sections" at bounding box center [319, 636] width 40 height 40
checkbox input "true"
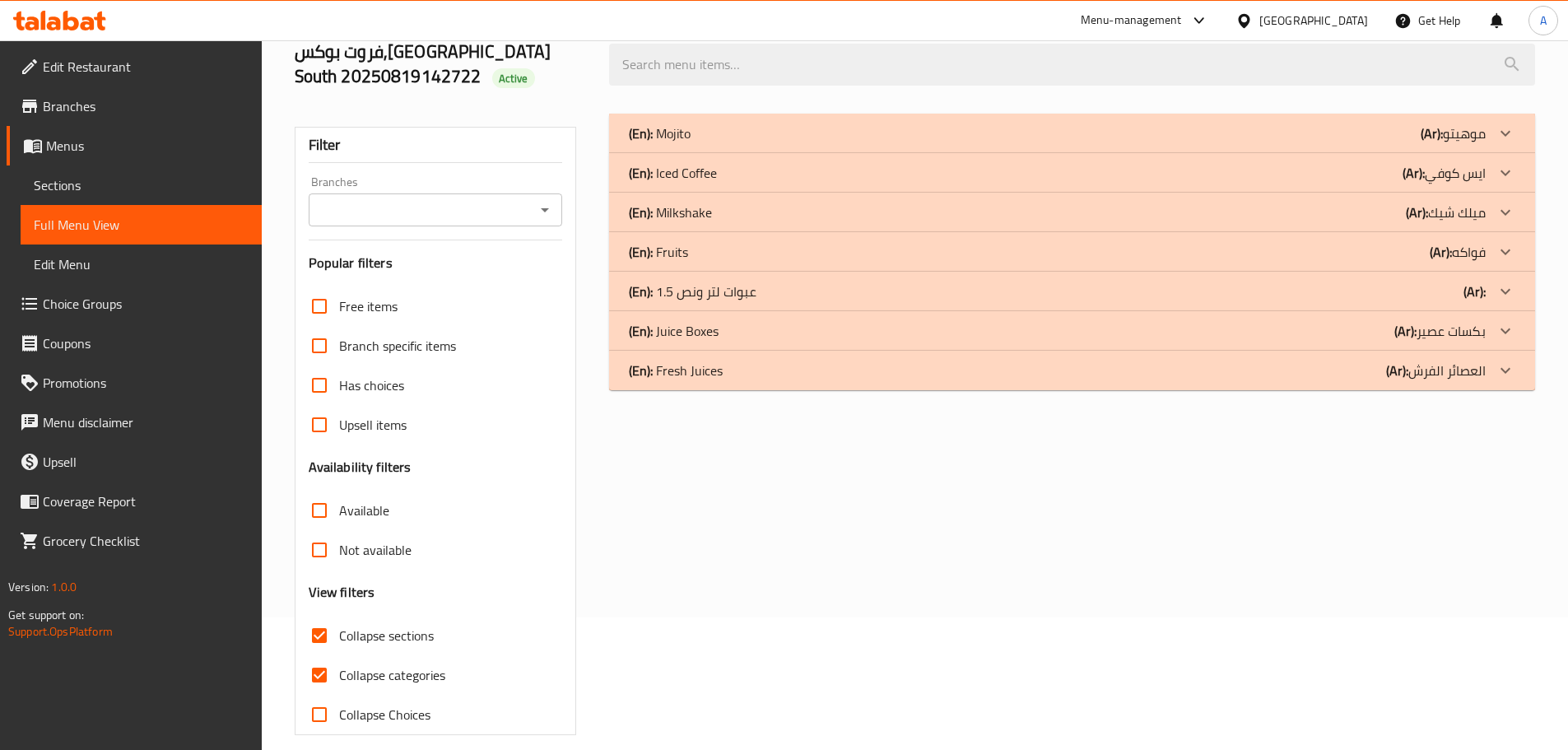
click at [355, 669] on span "Collapse categories" at bounding box center [392, 675] width 106 height 20
click at [339, 669] on input "Collapse categories" at bounding box center [319, 675] width 40 height 40
checkbox input "false"
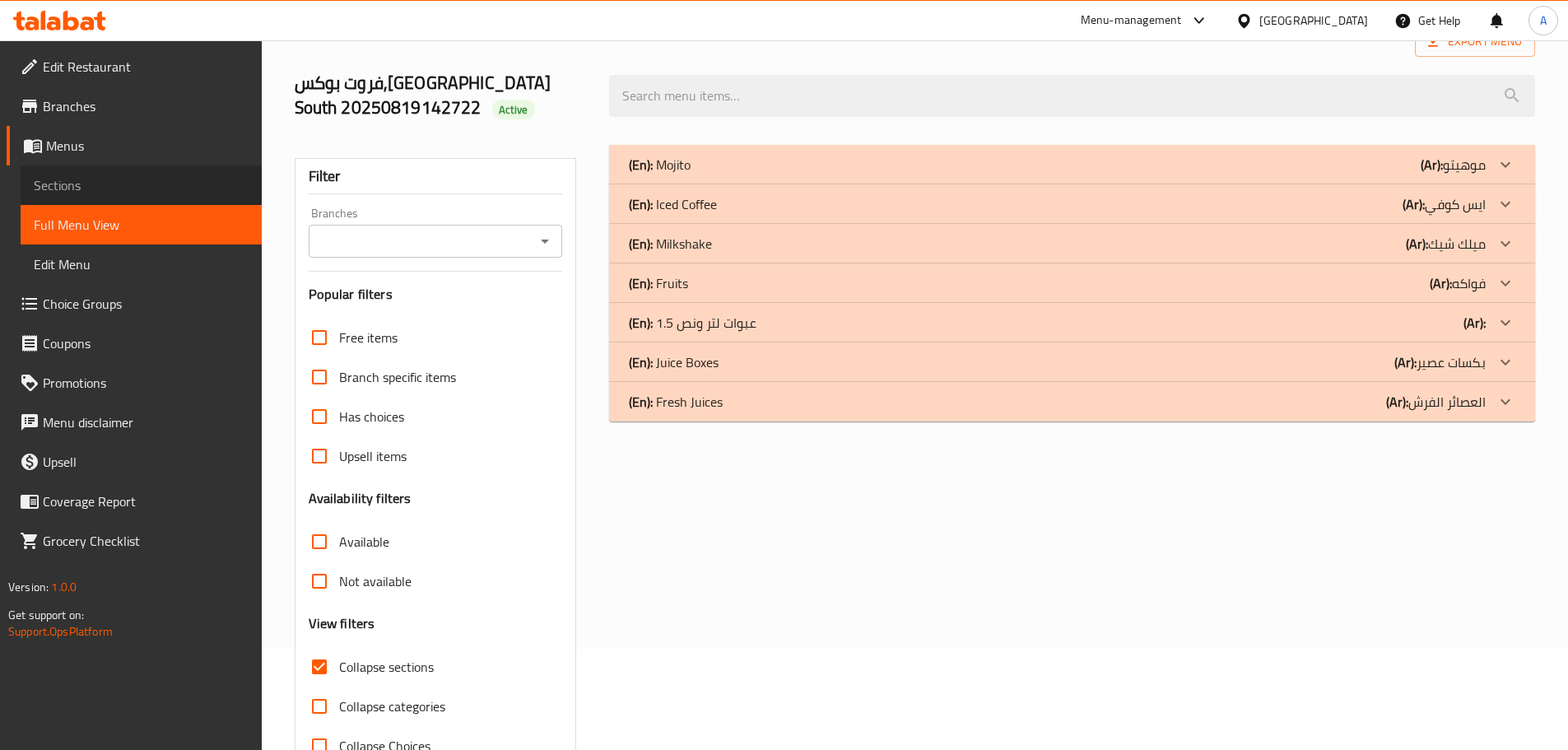
click at [87, 191] on span "Sections" at bounding box center [142, 185] width 215 height 20
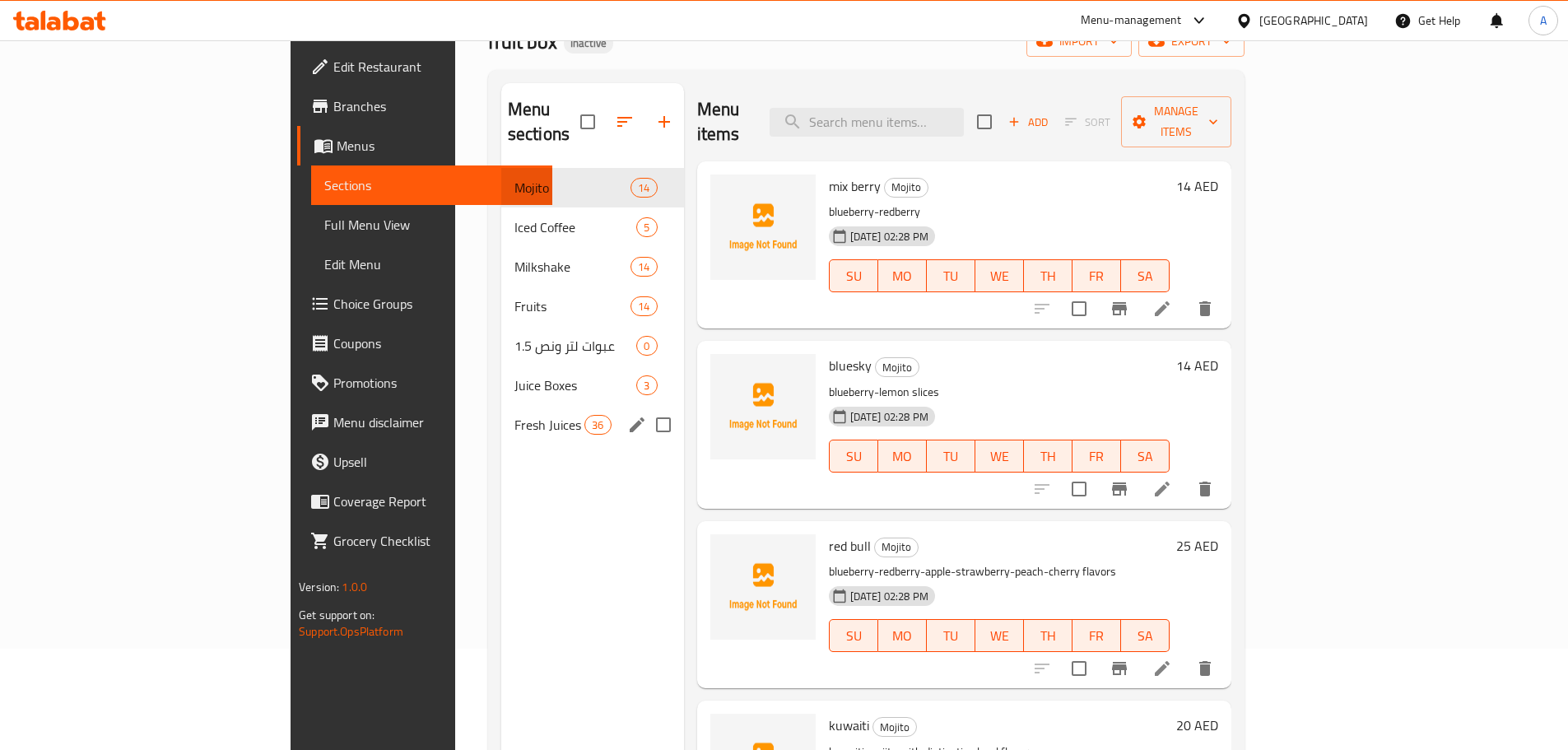
click at [647, 408] on input "Menu sections" at bounding box center [664, 425] width 35 height 35
checkbox input "true"
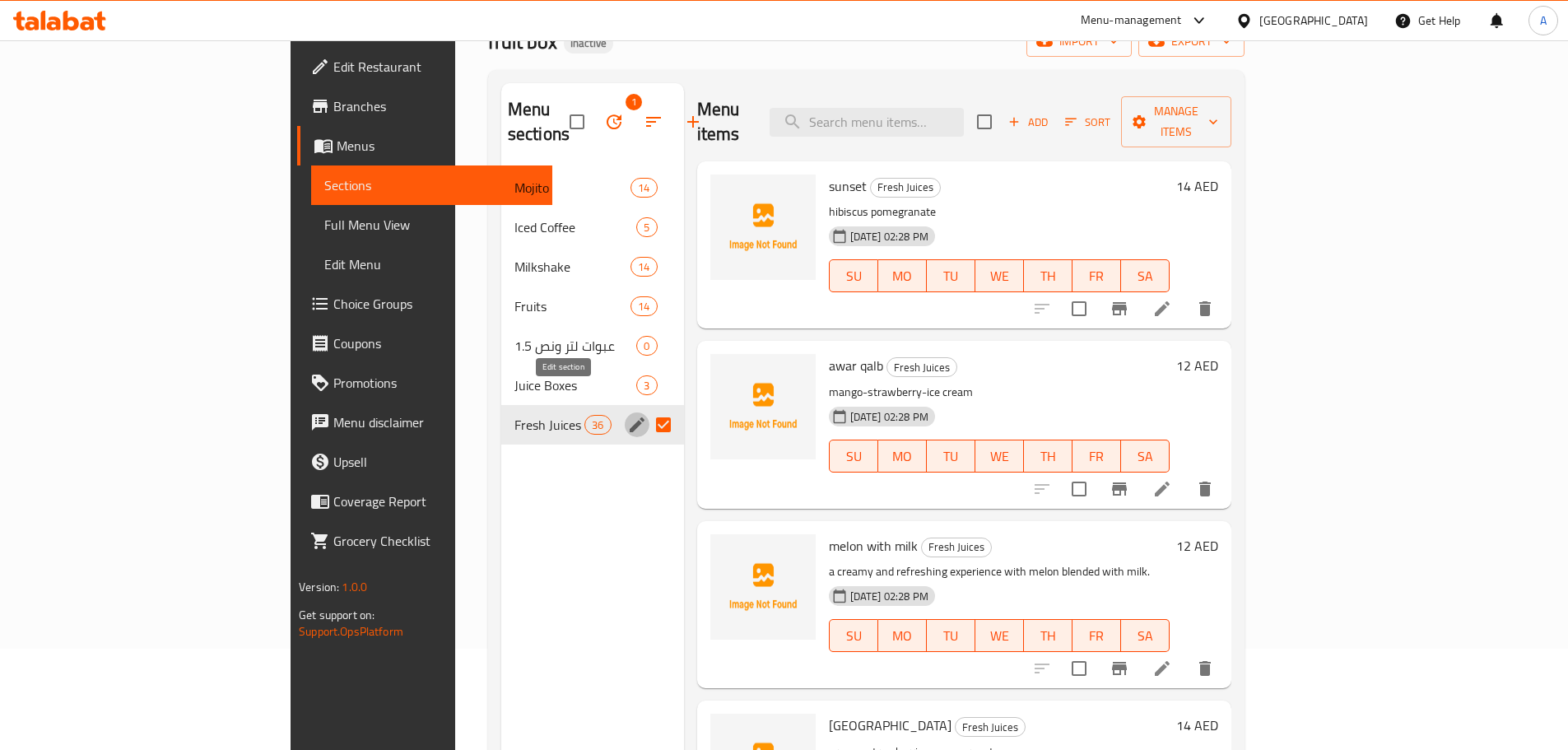
click at [630, 418] on icon "edit" at bounding box center [637, 425] width 15 height 15
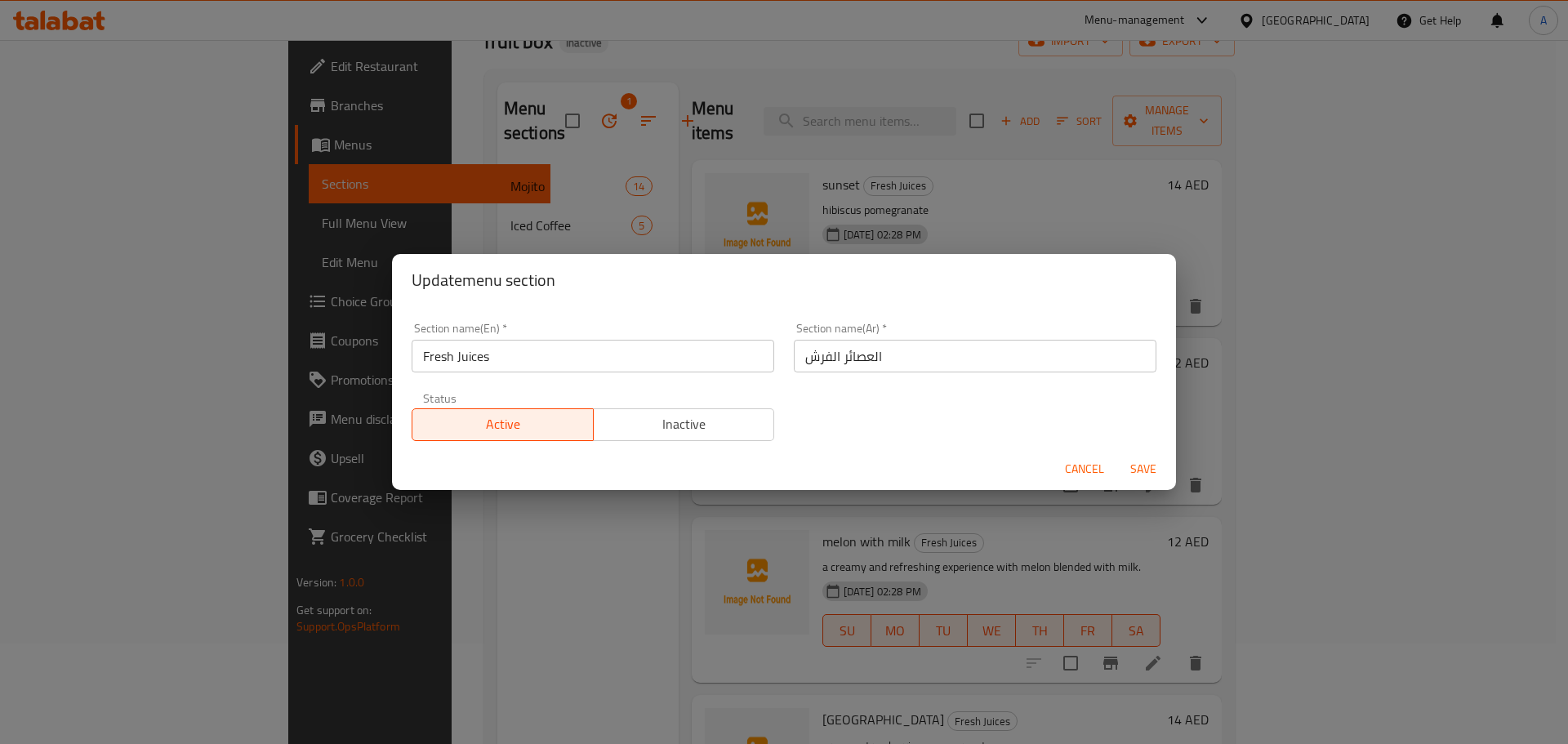
click at [570, 361] on input "Fresh Juices" at bounding box center [592, 356] width 362 height 33
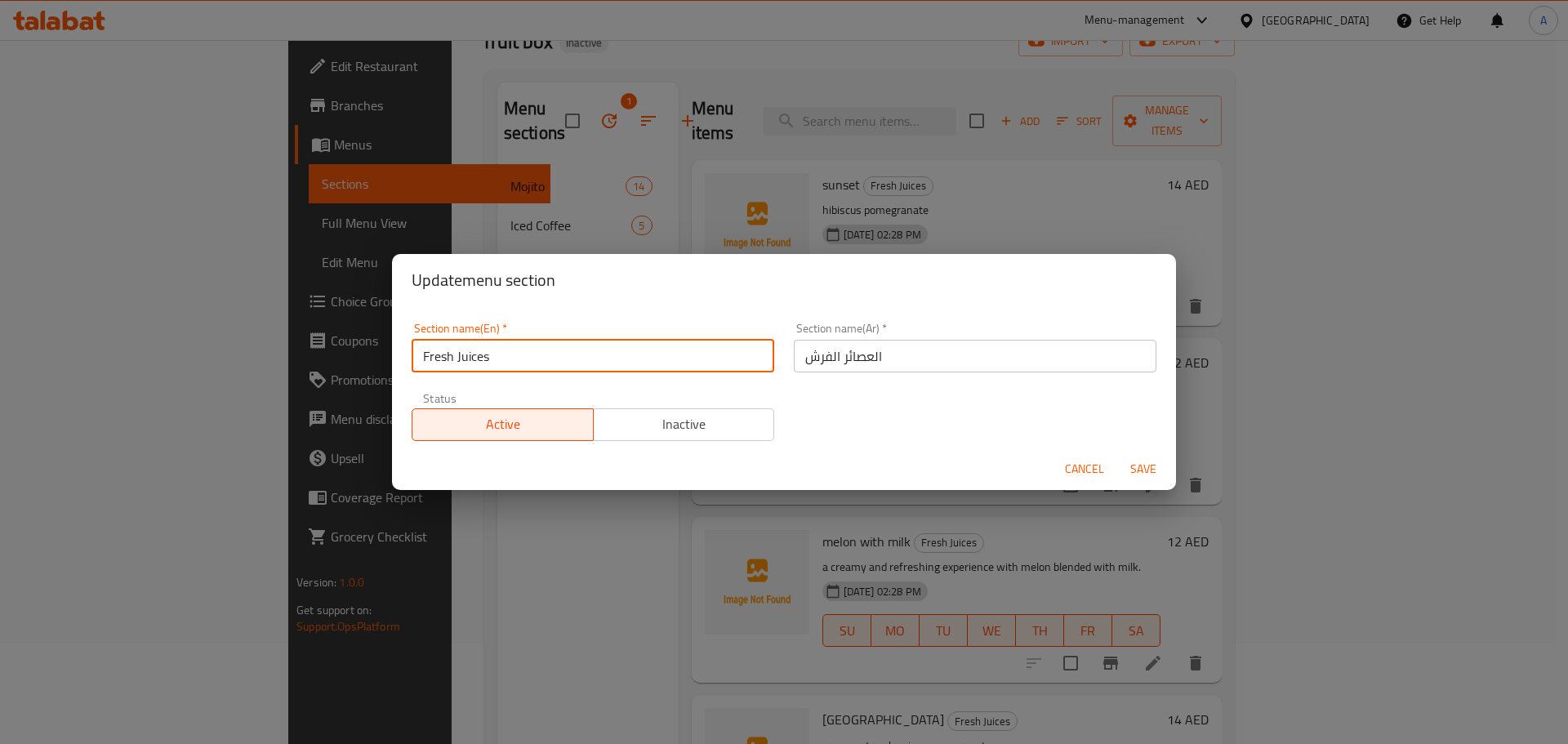
click at [570, 361] on input "Fresh Juices" at bounding box center [592, 356] width 362 height 33
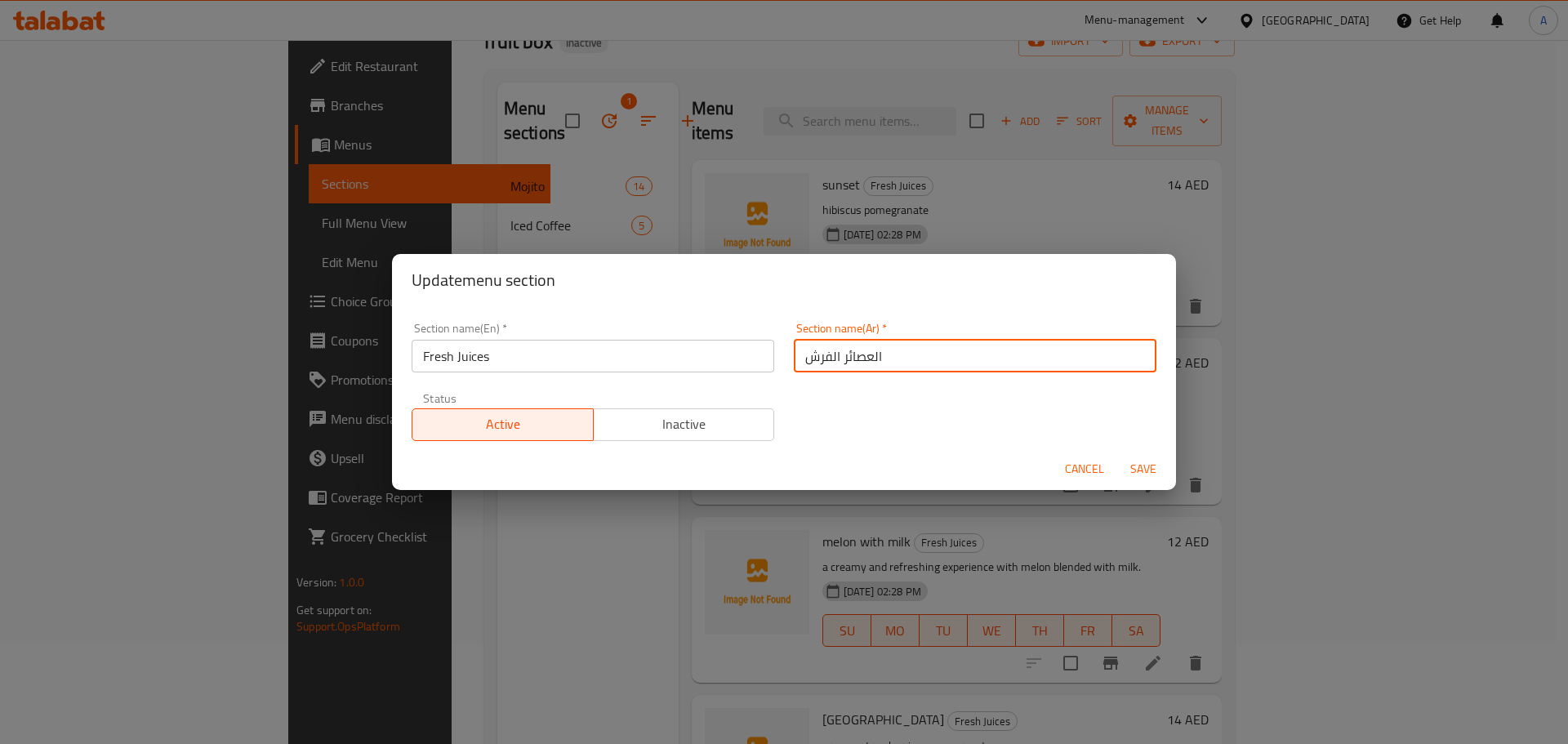
click at [812, 358] on input "العصائر الفرش" at bounding box center [975, 356] width 362 height 33
type input "العصائر الفريش"
click at [1147, 466] on span "Save" at bounding box center [1144, 469] width 39 height 21
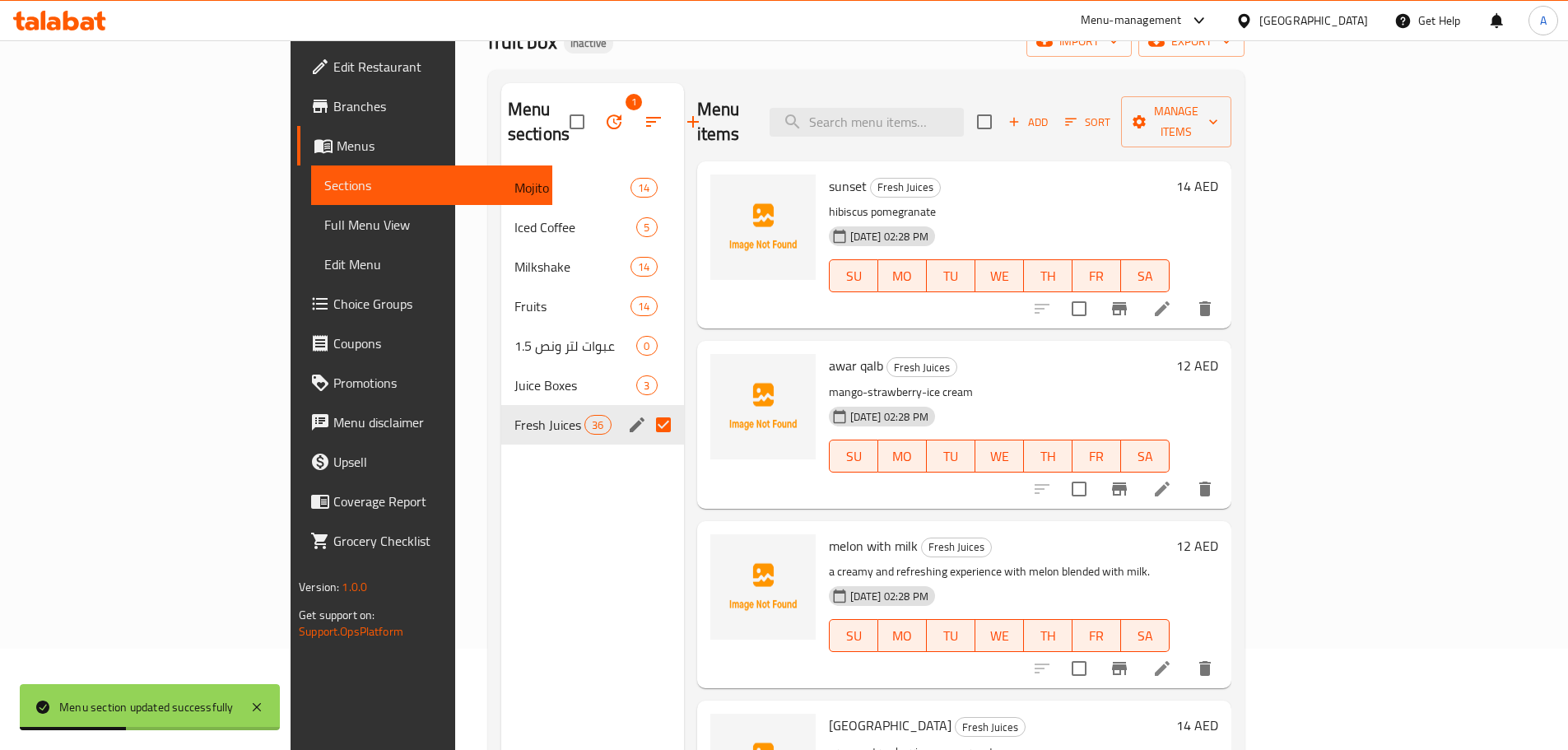
click at [1042, 86] on div "Menu items Add Sort Manage items" at bounding box center [965, 122] width 534 height 78
click at [1032, 87] on div "Menu items Add Sort Manage items" at bounding box center [965, 122] width 534 height 78
click at [964, 108] on input "search" at bounding box center [867, 122] width 194 height 29
paste input "sunset"
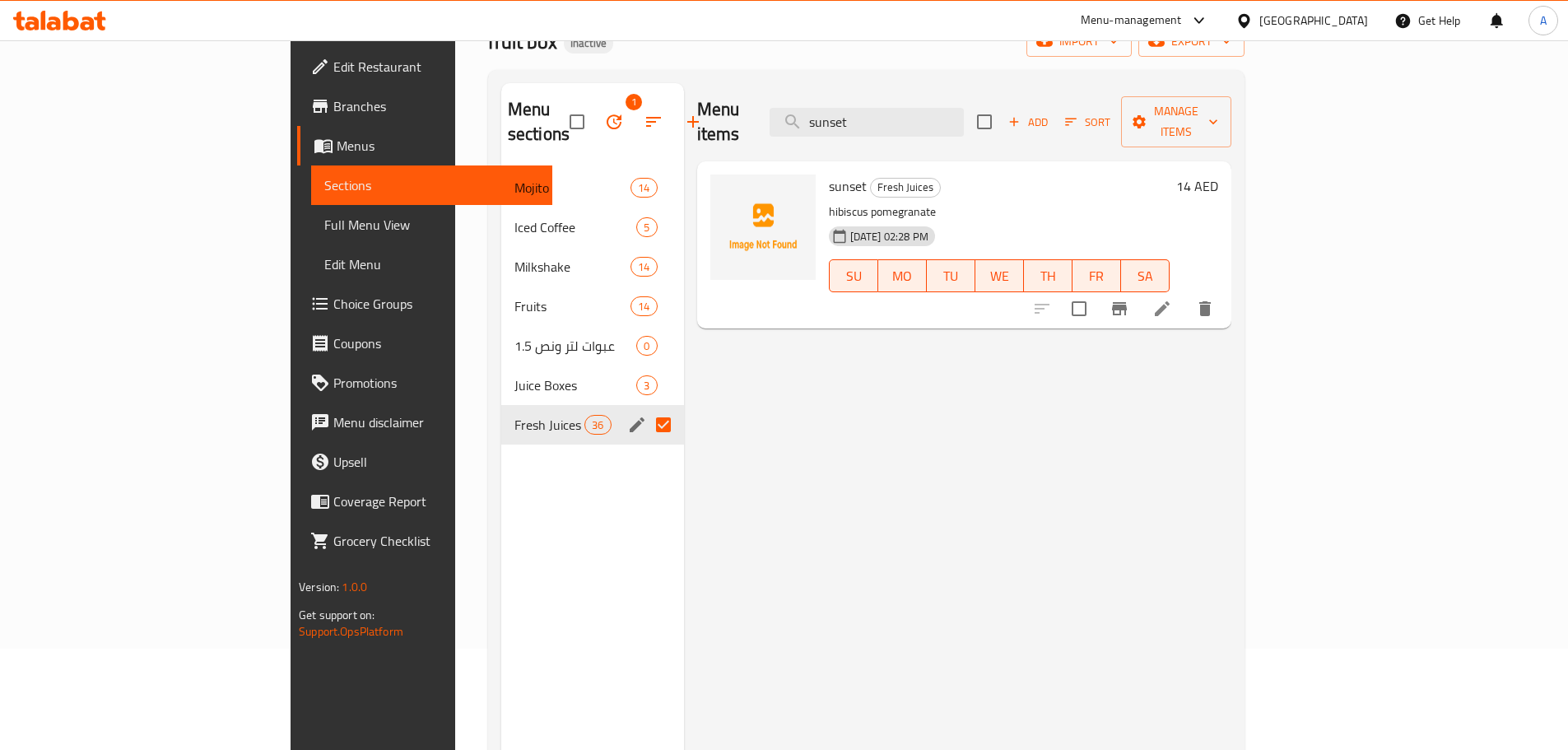
click at [932, 132] on div "Menu items sunset Add Sort Manage items" at bounding box center [965, 122] width 534 height 78
click at [946, 115] on input "sunset" at bounding box center [867, 122] width 194 height 29
paste input "petro"
click at [964, 121] on input "petrot" at bounding box center [867, 122] width 194 height 29
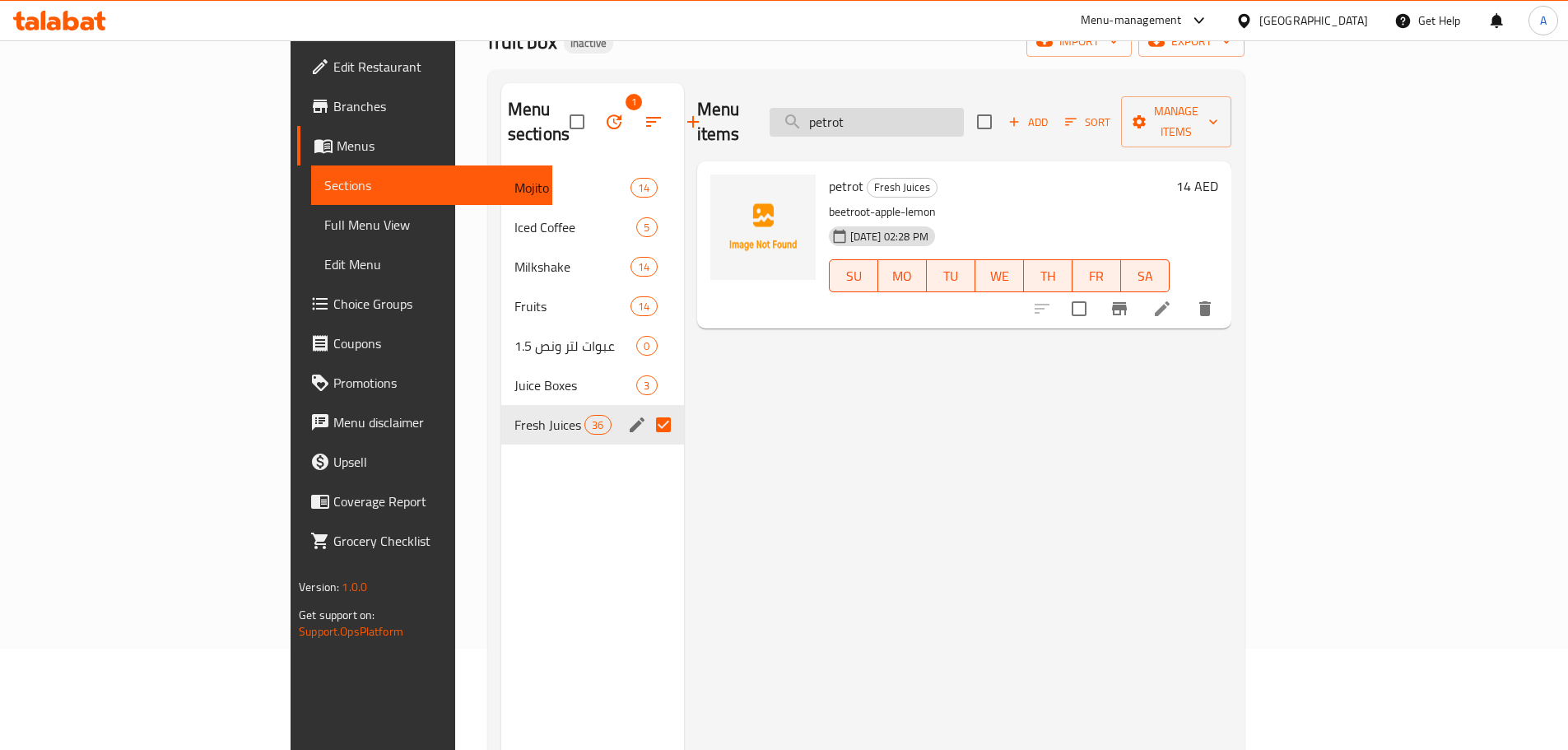
click at [964, 121] on input "petrot" at bounding box center [867, 122] width 194 height 29
paste input "مانجو"
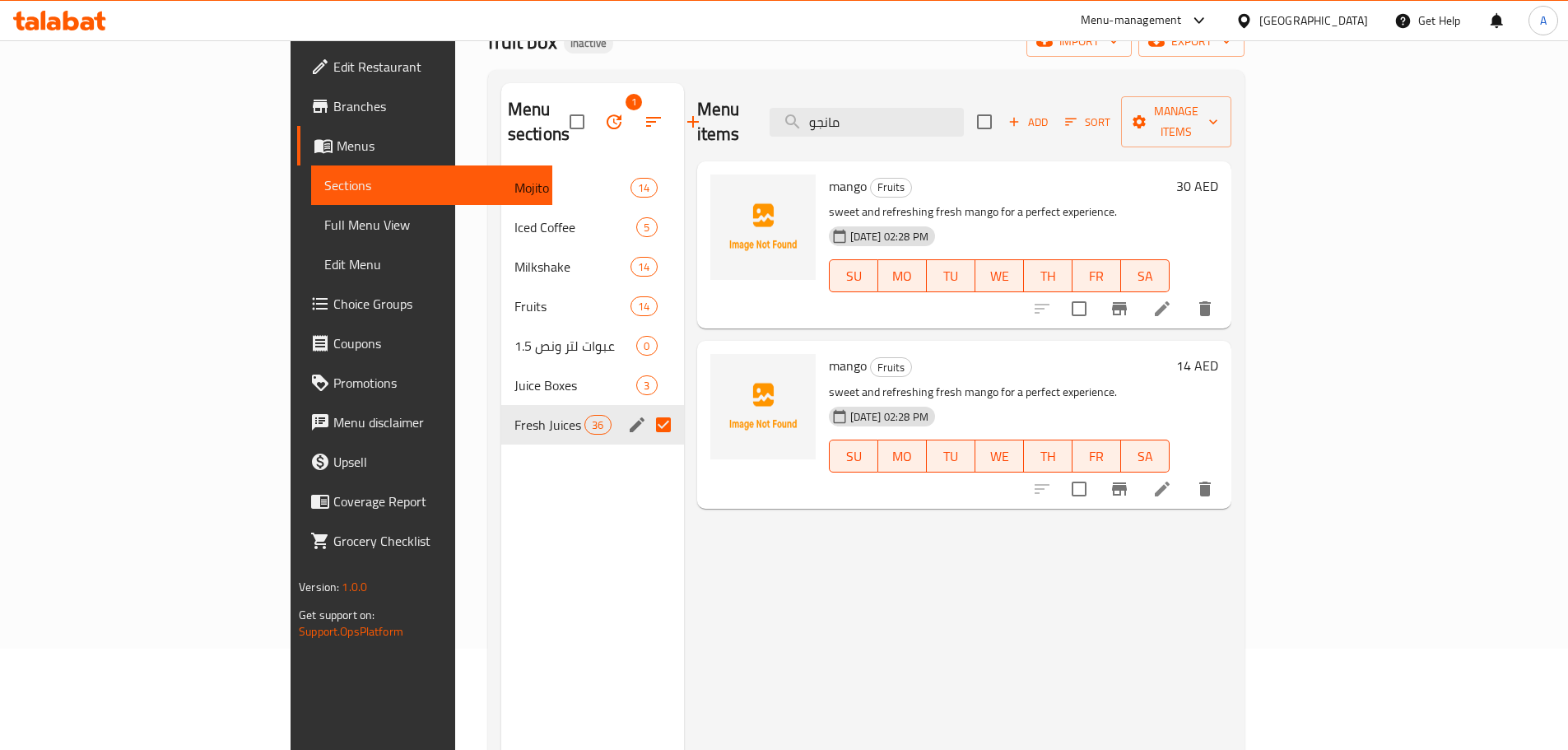
click at [885, 383] on p "sweet and refreshing fresh mango for a perfect experience." at bounding box center [999, 393] width 341 height 21
click at [910, 91] on div "Menu items مانجو Add Sort Manage items" at bounding box center [965, 122] width 534 height 78
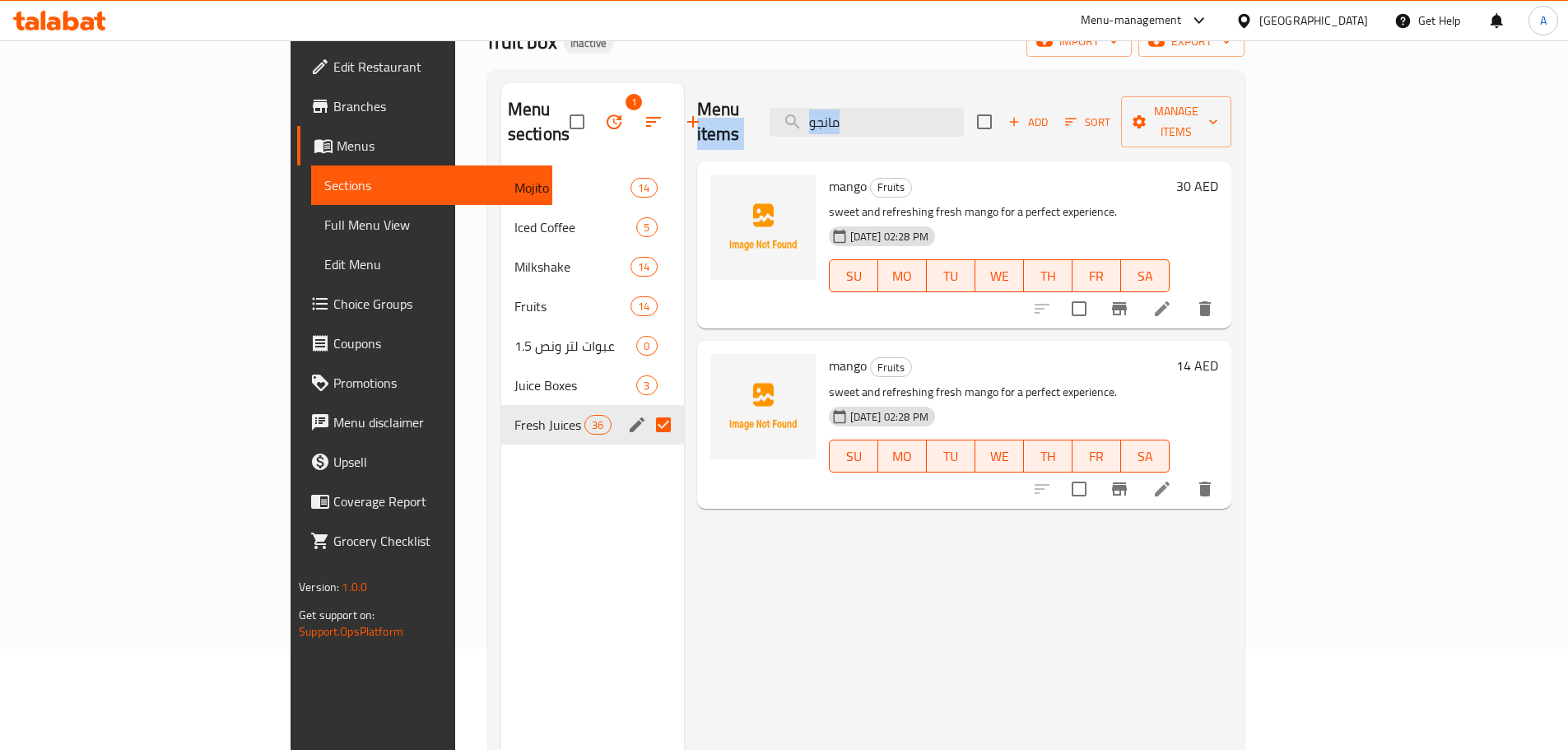
click at [910, 91] on div "Menu items مانجو Add Sort Manage items" at bounding box center [965, 122] width 534 height 78
click at [930, 108] on input "مانجو" at bounding box center [867, 122] width 194 height 29
click at [943, 108] on input "مانجو" at bounding box center [867, 122] width 194 height 29
paste input "مان"
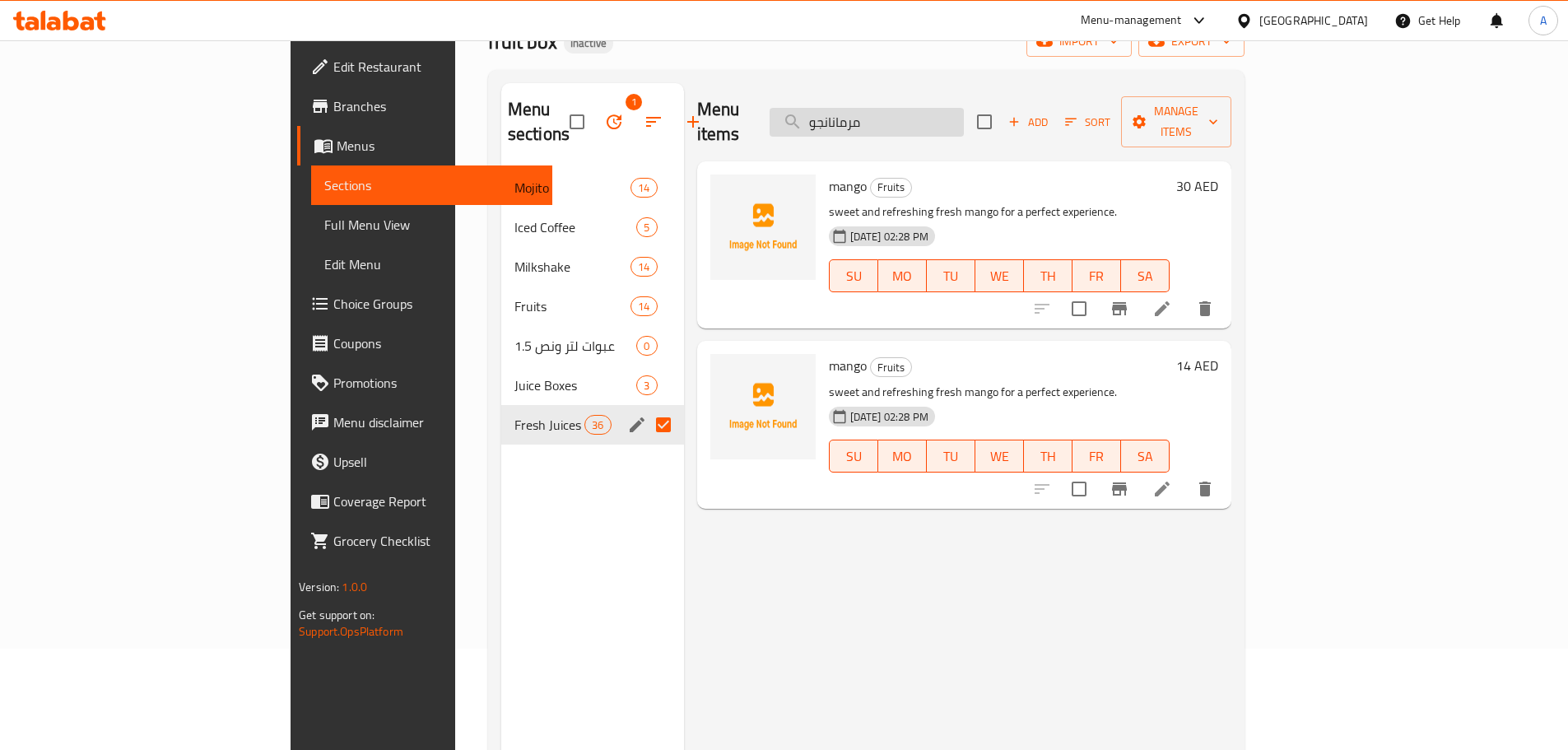
click at [943, 108] on input "مرمانانجو" at bounding box center [867, 122] width 194 height 29
paste input "رمان"
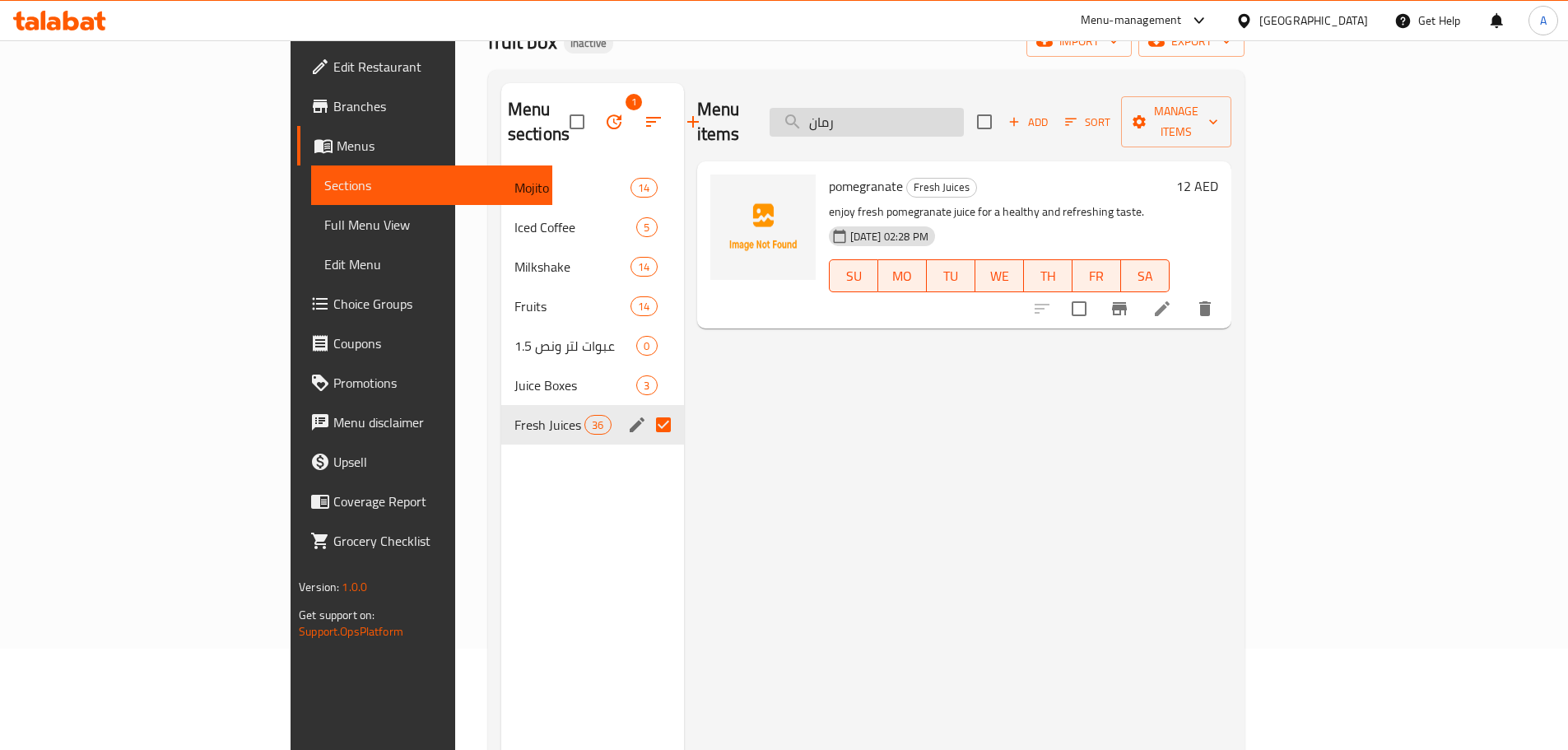
click at [964, 122] on input "رمان" at bounding box center [867, 122] width 194 height 29
paste input "GTR"
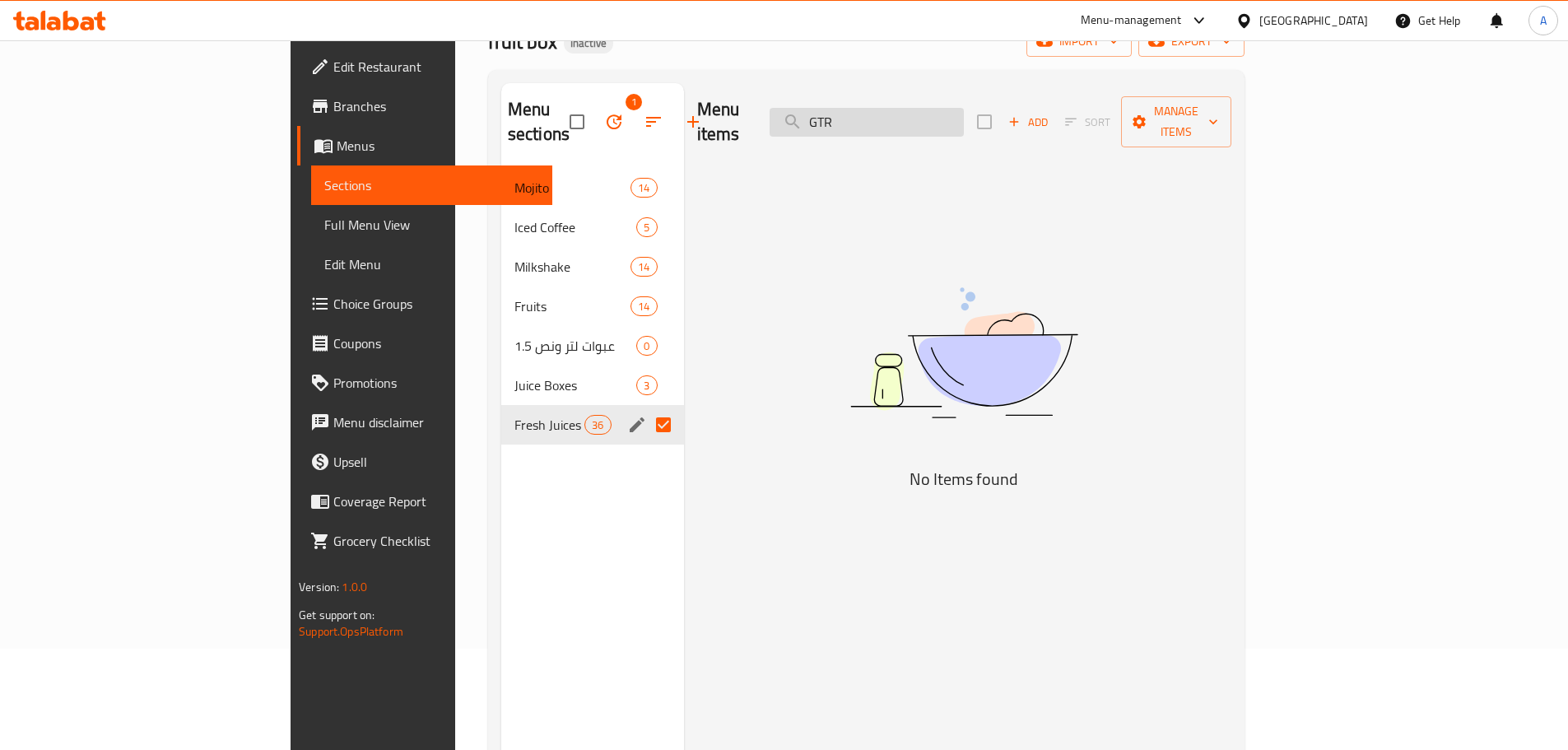
drag, startPoint x: 917, startPoint y: 114, endPoint x: 930, endPoint y: 112, distance: 13.2
click at [917, 114] on input "GTR" at bounding box center [867, 122] width 194 height 29
click at [936, 112] on input "GTR" at bounding box center [867, 122] width 194 height 29
paste input "avocado"
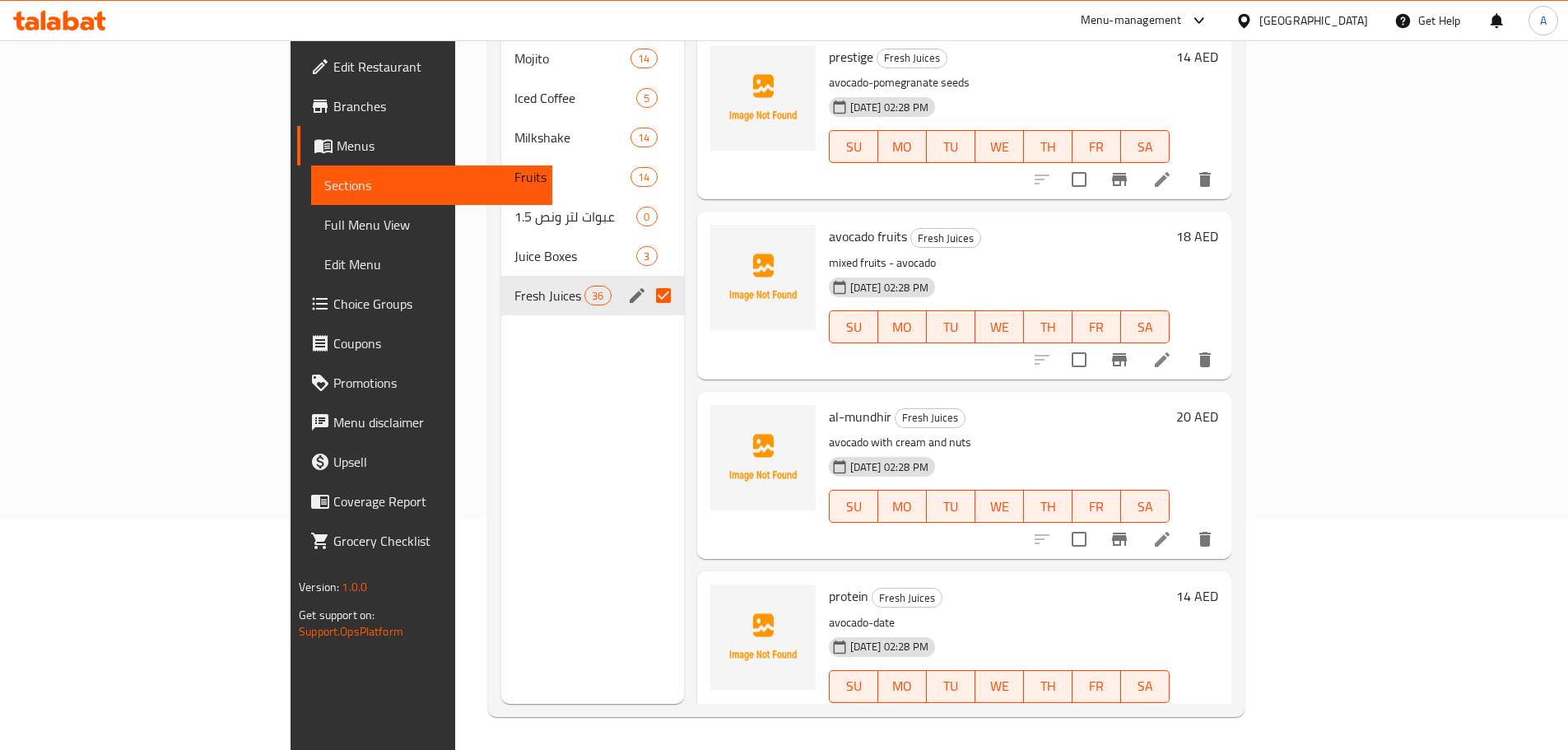
scroll to position [370, 0]
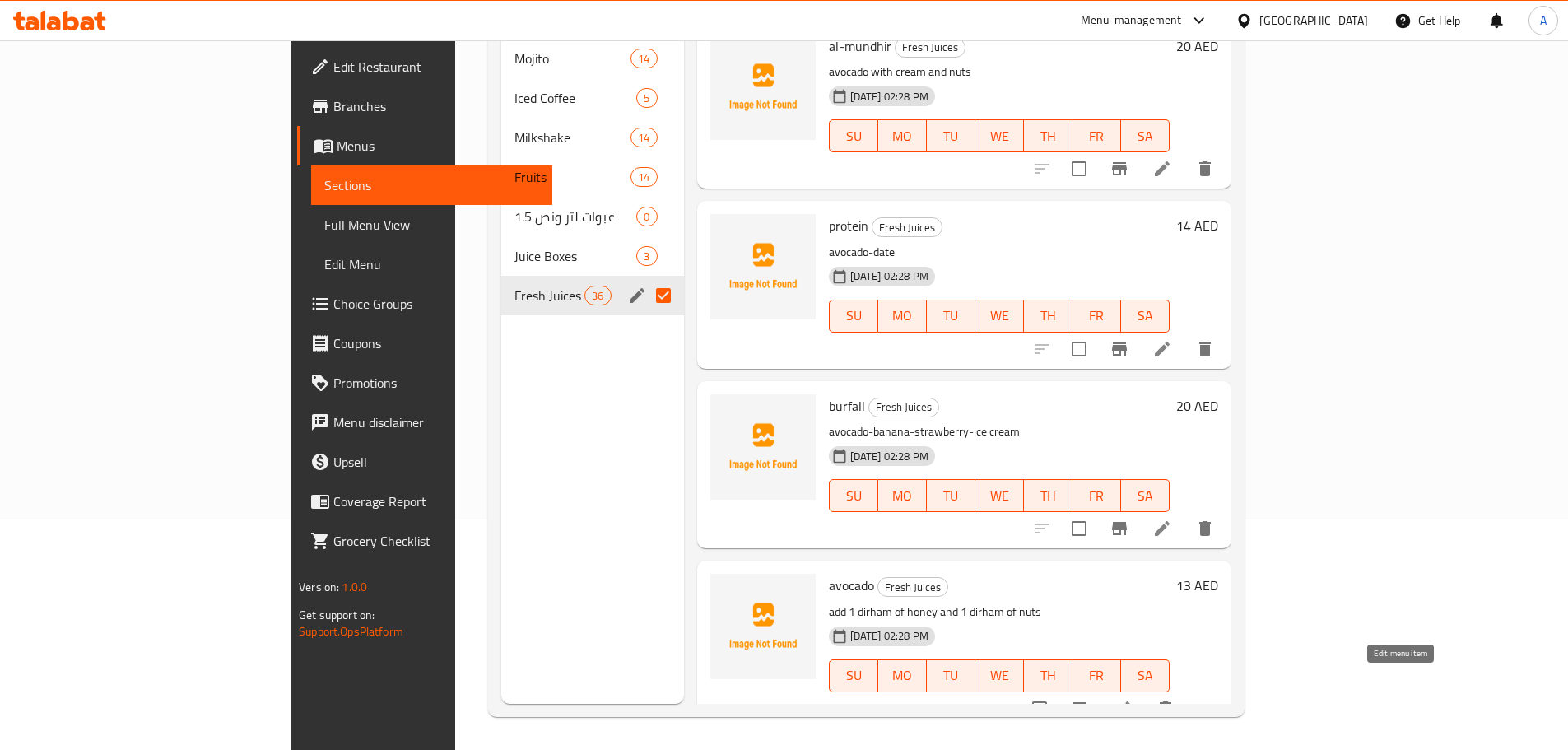
drag, startPoint x: 1407, startPoint y: 679, endPoint x: 1397, endPoint y: 689, distance: 14.1
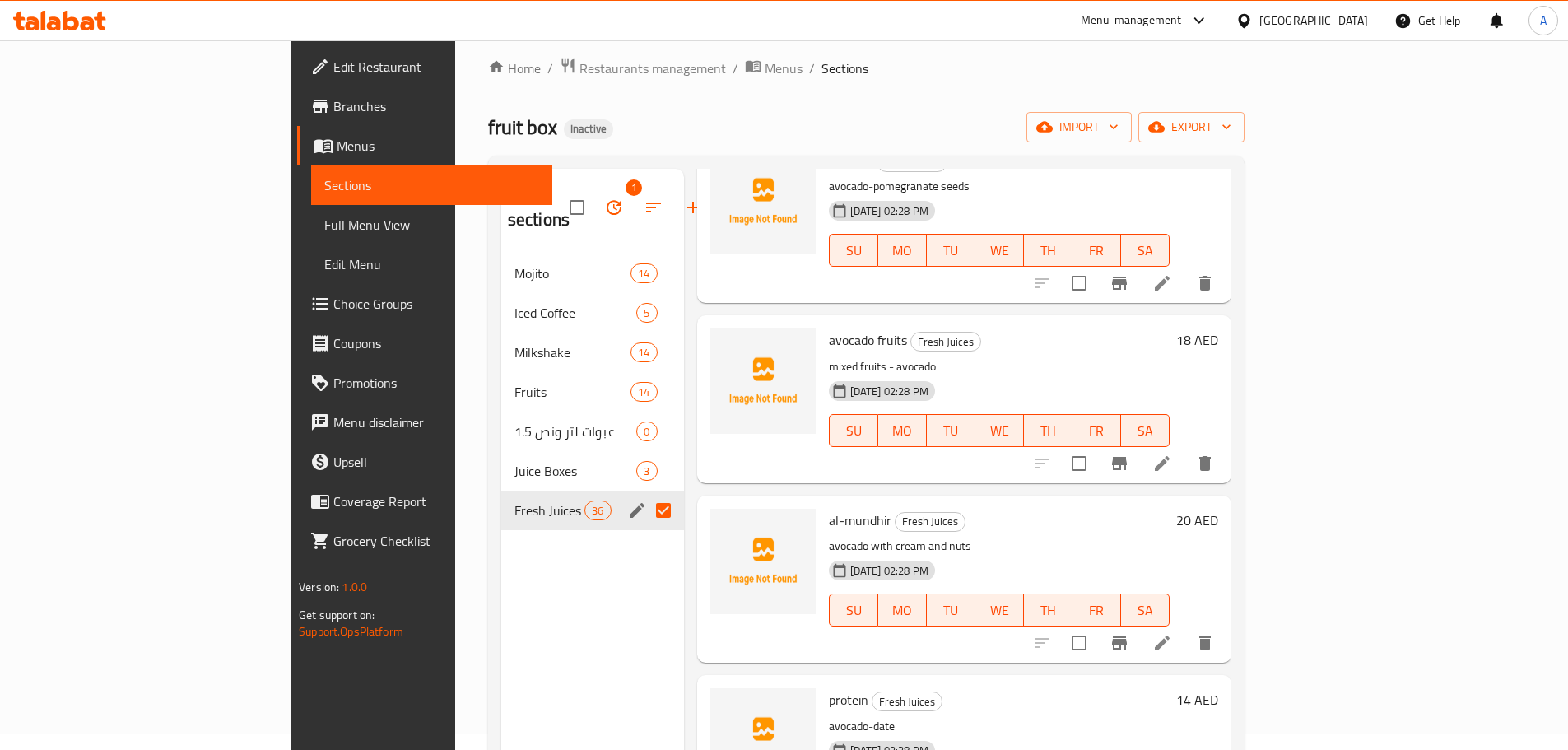
scroll to position [0, 0]
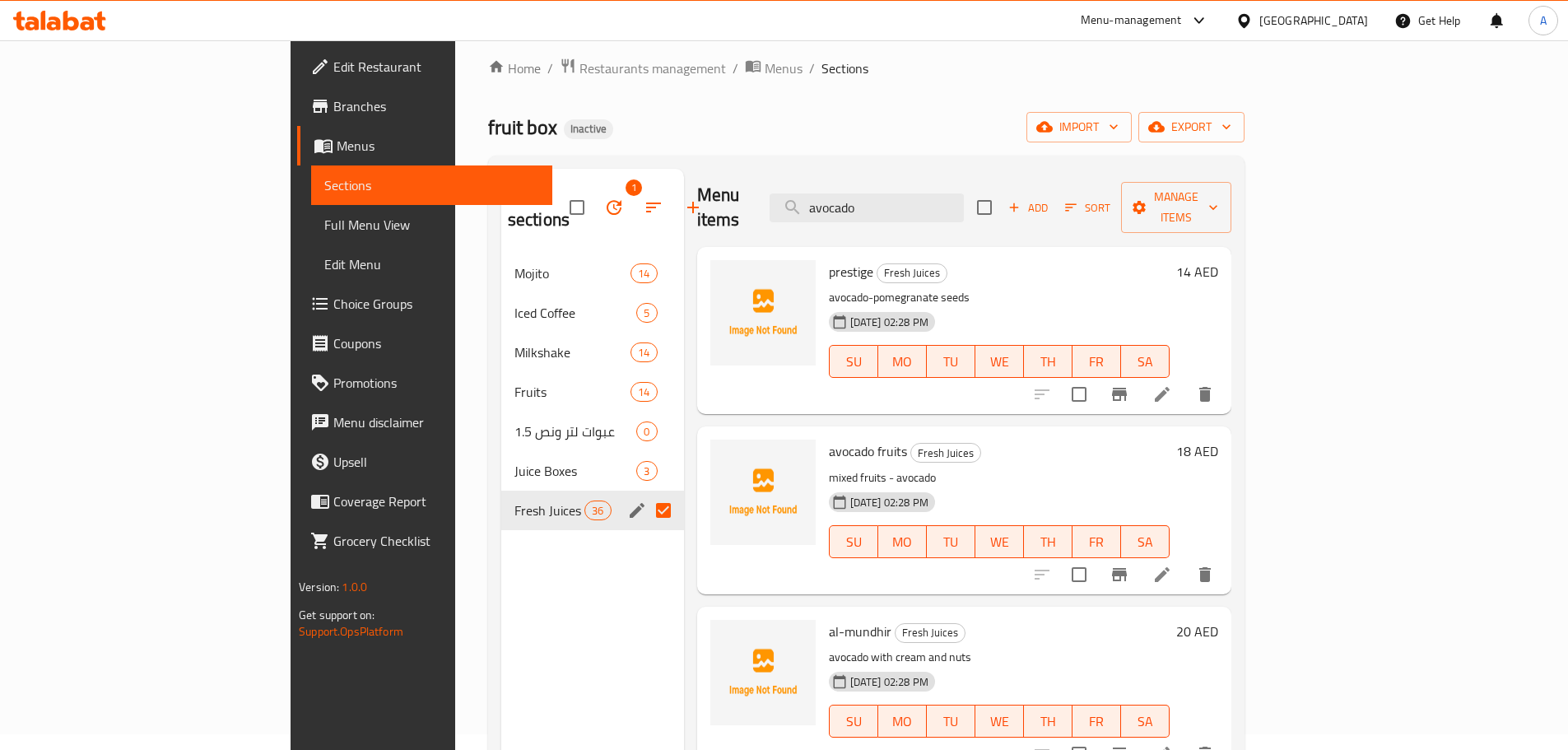
click at [1071, 173] on div "Menu items avocado Add Sort Manage items" at bounding box center [965, 208] width 534 height 78
click at [964, 194] on input "avocado" at bounding box center [867, 208] width 194 height 29
paste input "crystal"
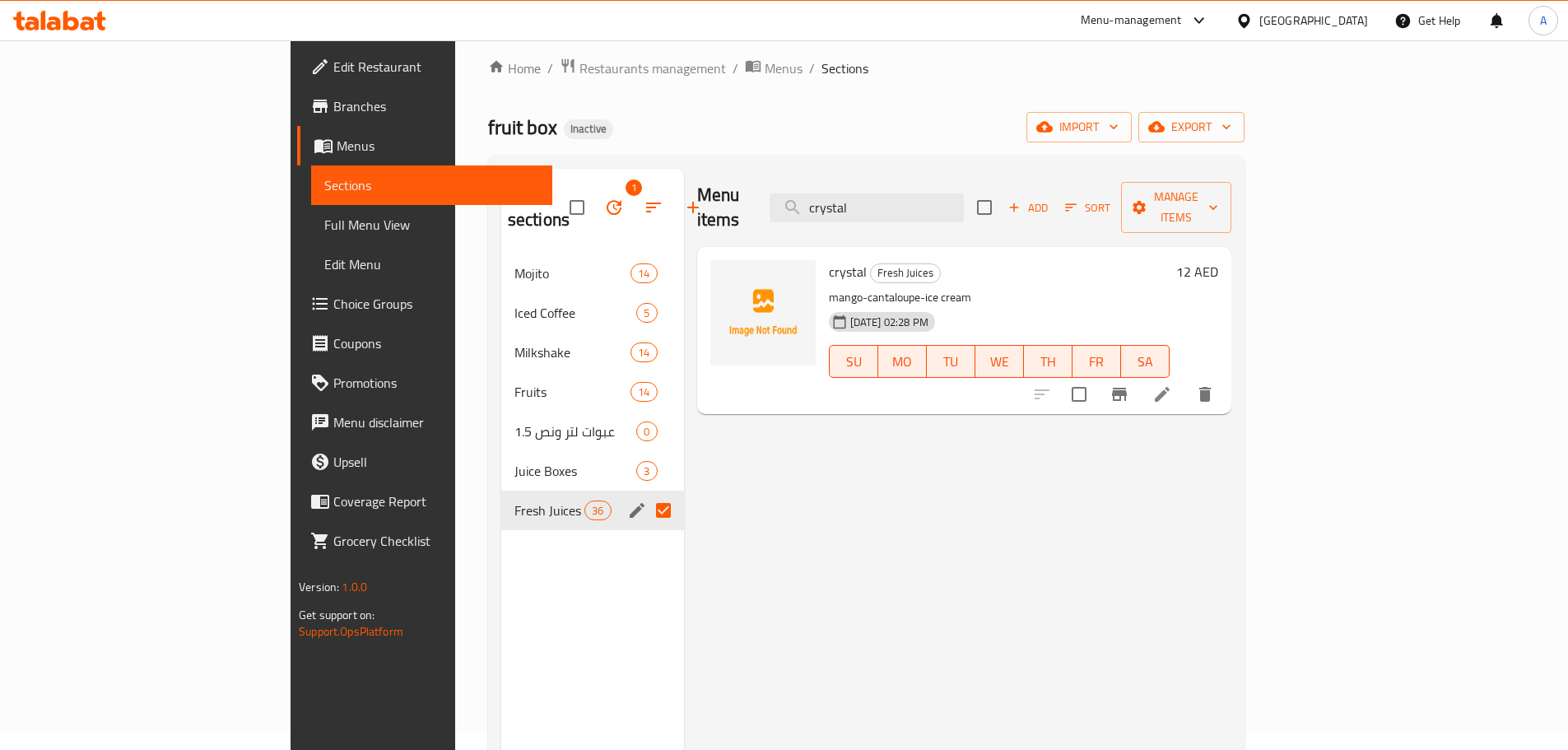
type input "crystal"
click at [1172, 384] on icon at bounding box center [1162, 394] width 20 height 20
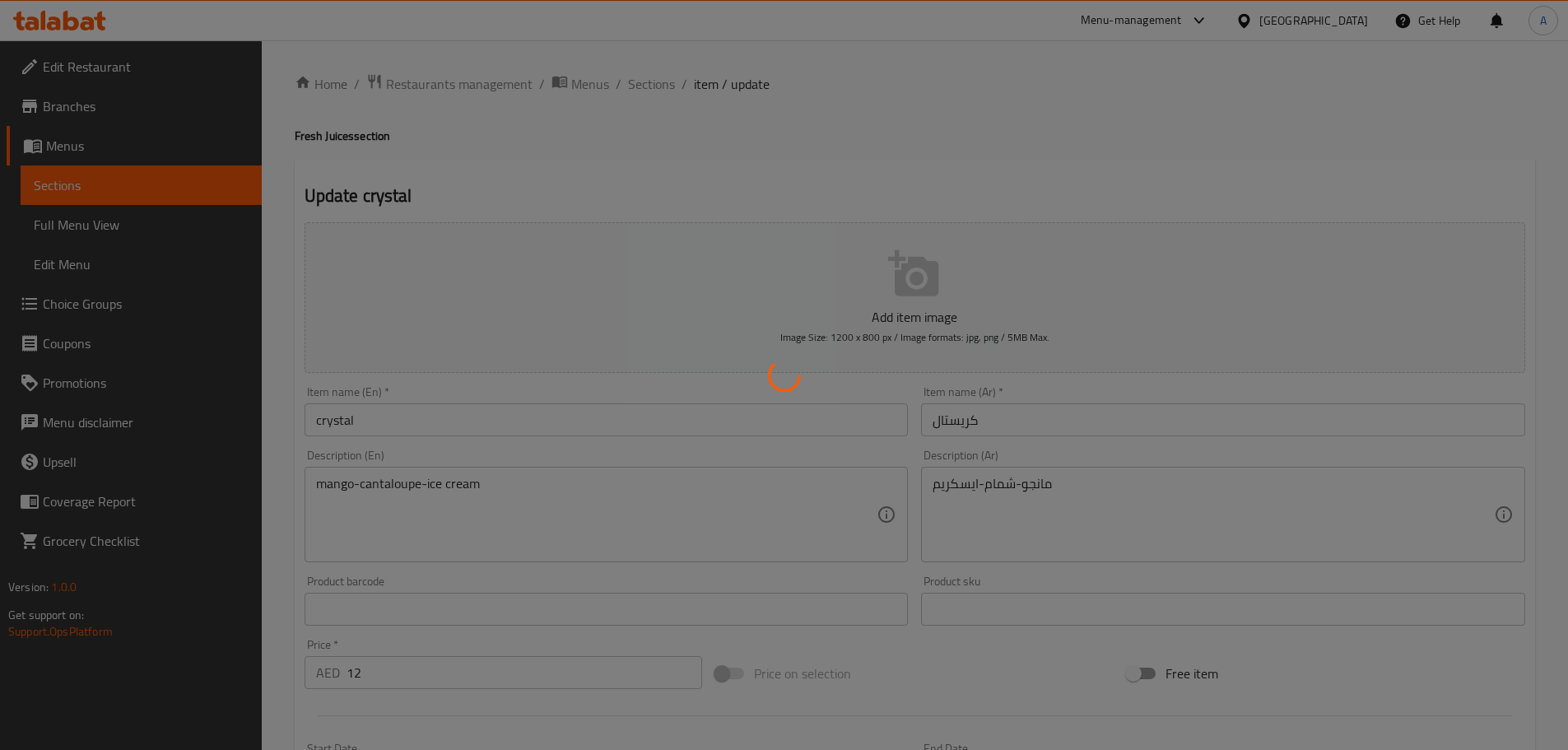
click at [377, 487] on div at bounding box center [784, 375] width 1568 height 750
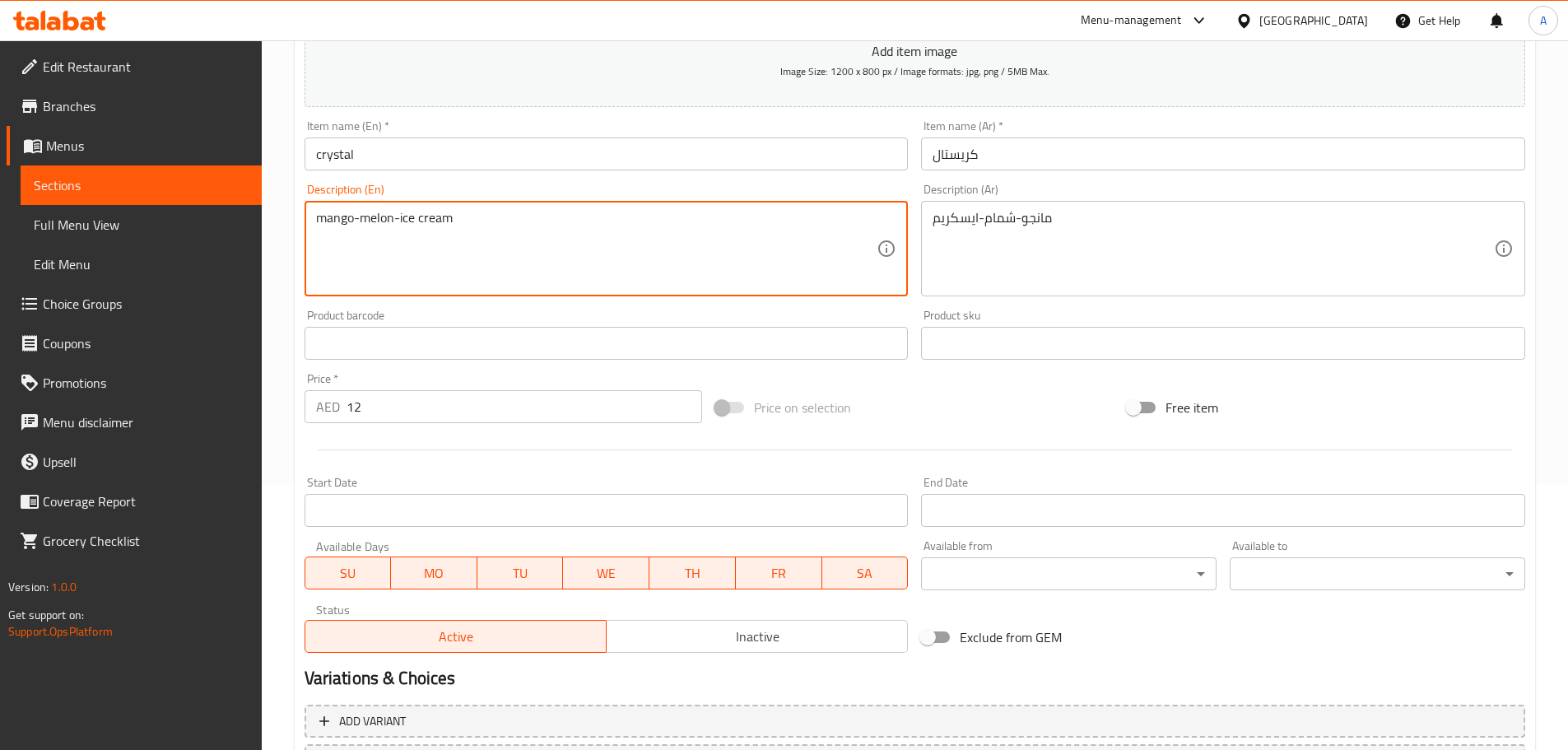
scroll to position [377, 0]
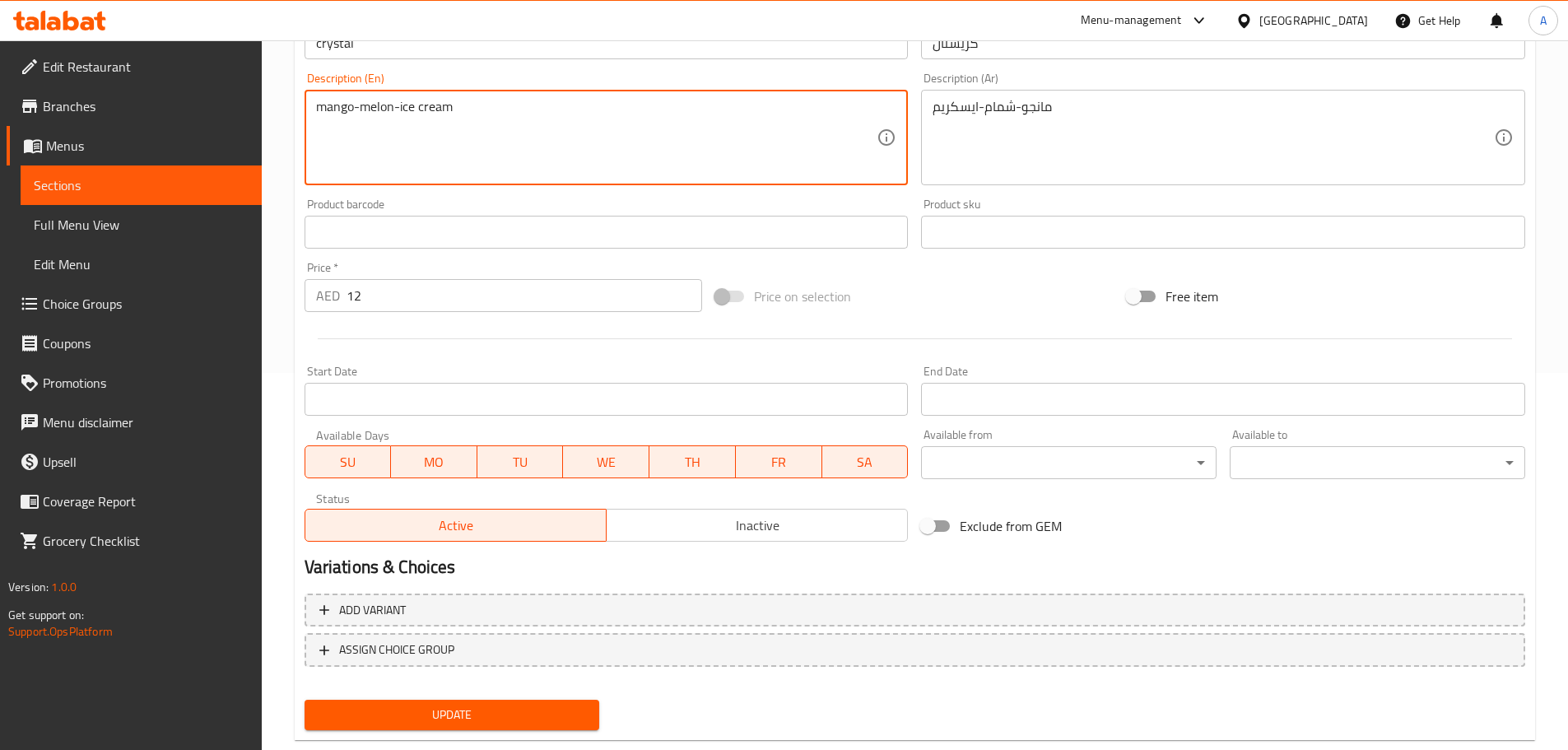
type textarea "mango-melon-ice cream"
click at [447, 705] on span "Update" at bounding box center [452, 715] width 269 height 21
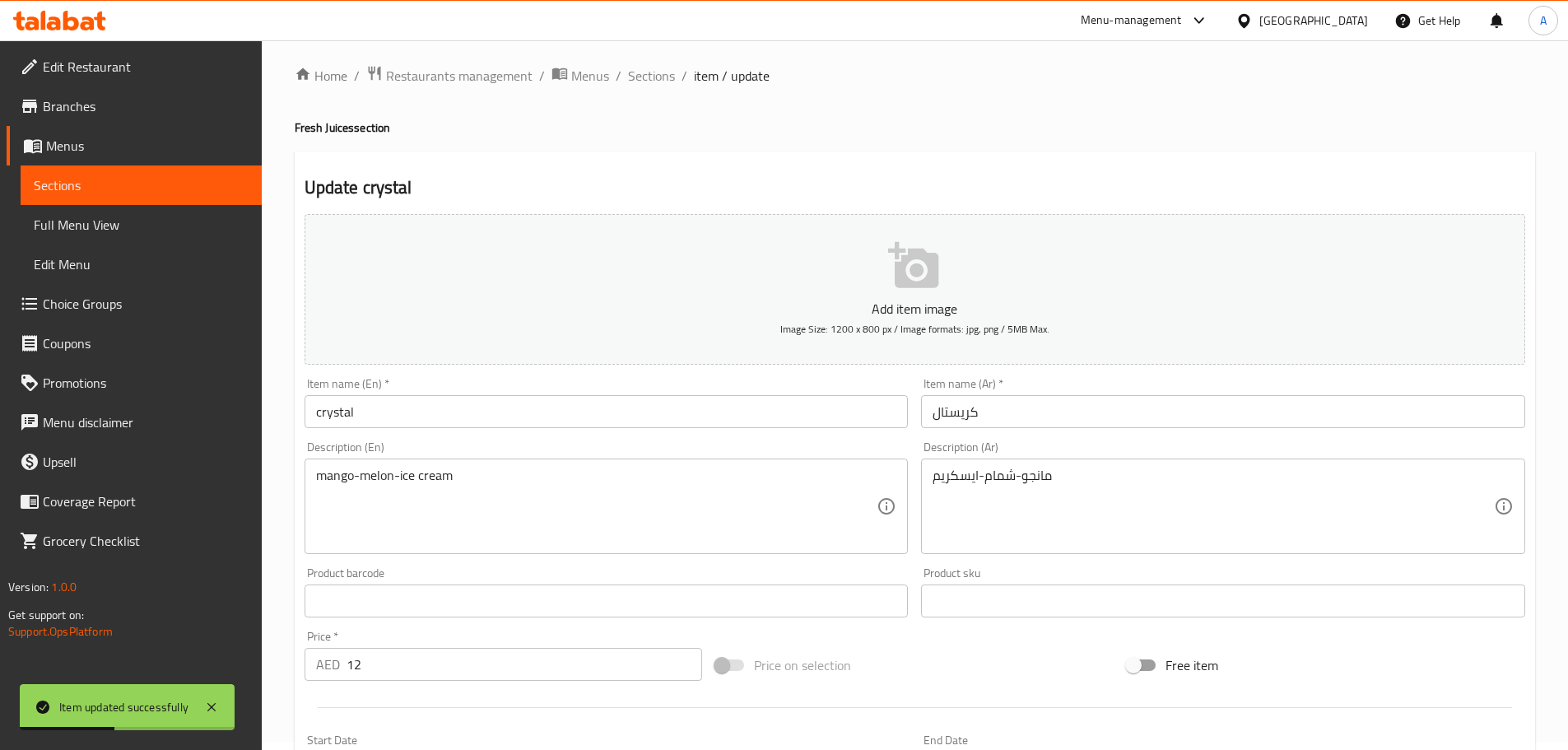
scroll to position [0, 0]
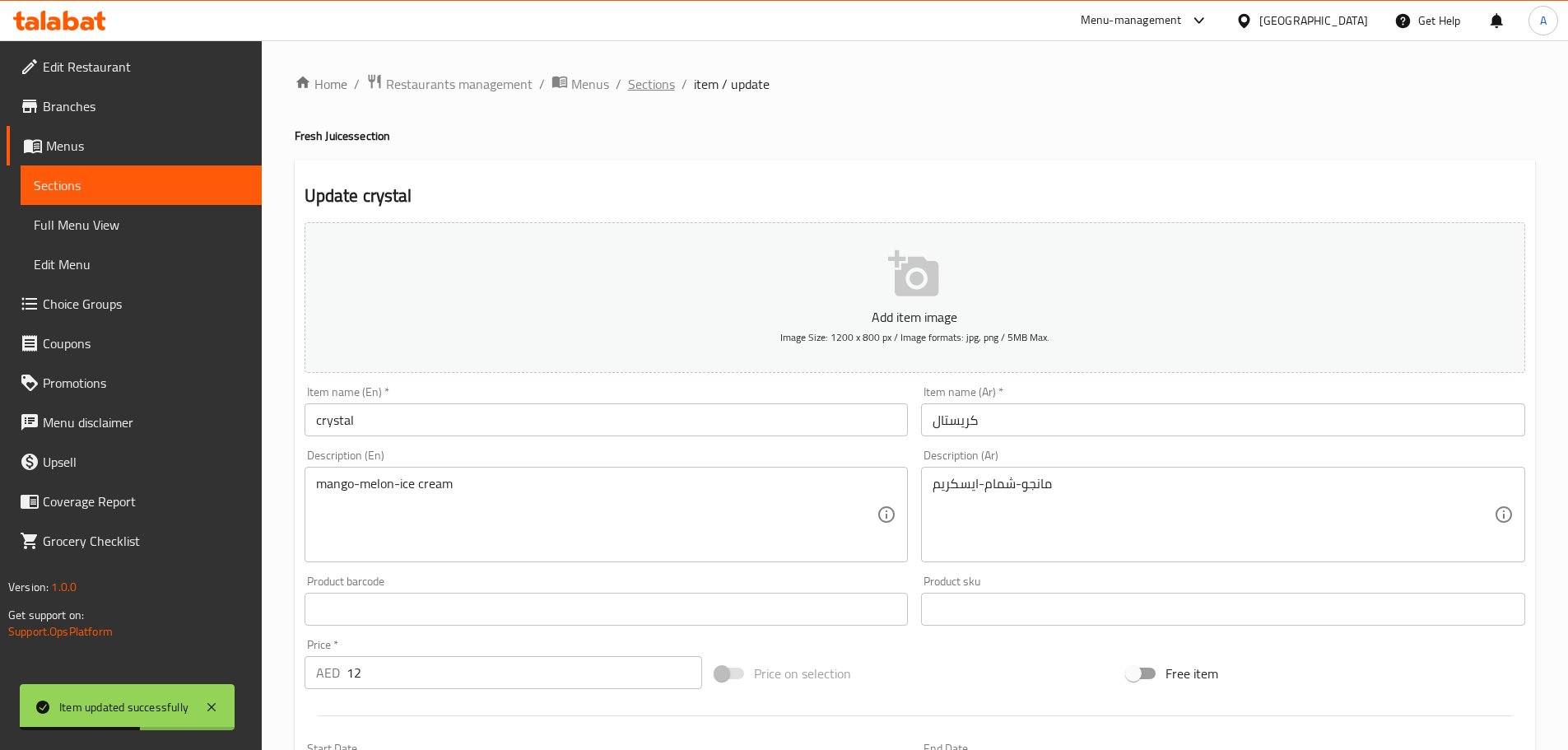
click at [649, 81] on span "Sections" at bounding box center [651, 83] width 47 height 20
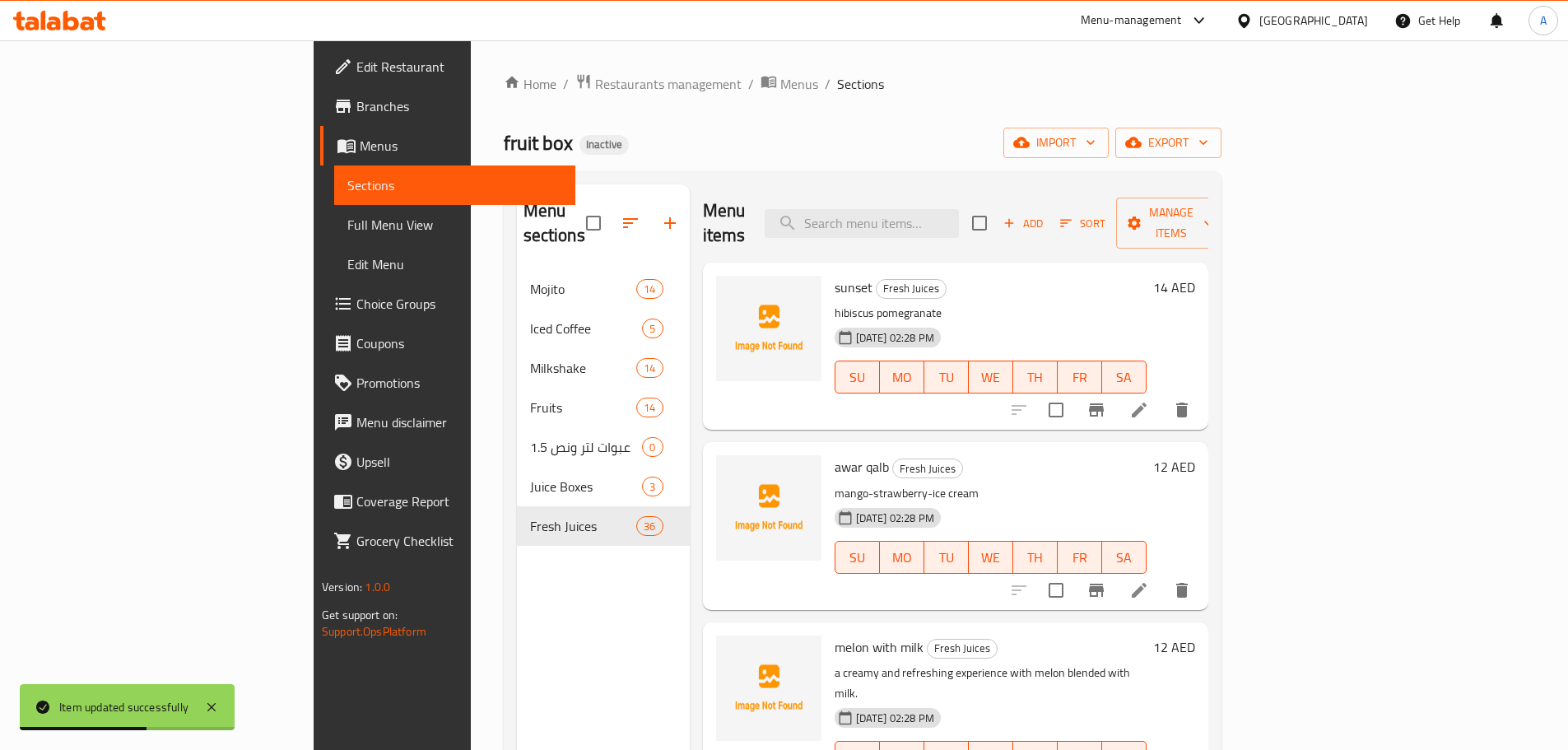
drag, startPoint x: 893, startPoint y: 215, endPoint x: 1010, endPoint y: 260, distance: 125.4
click at [898, 215] on input "search" at bounding box center [862, 223] width 194 height 29
paste input "royal"
click at [950, 209] on input "royal" at bounding box center [862, 223] width 194 height 29
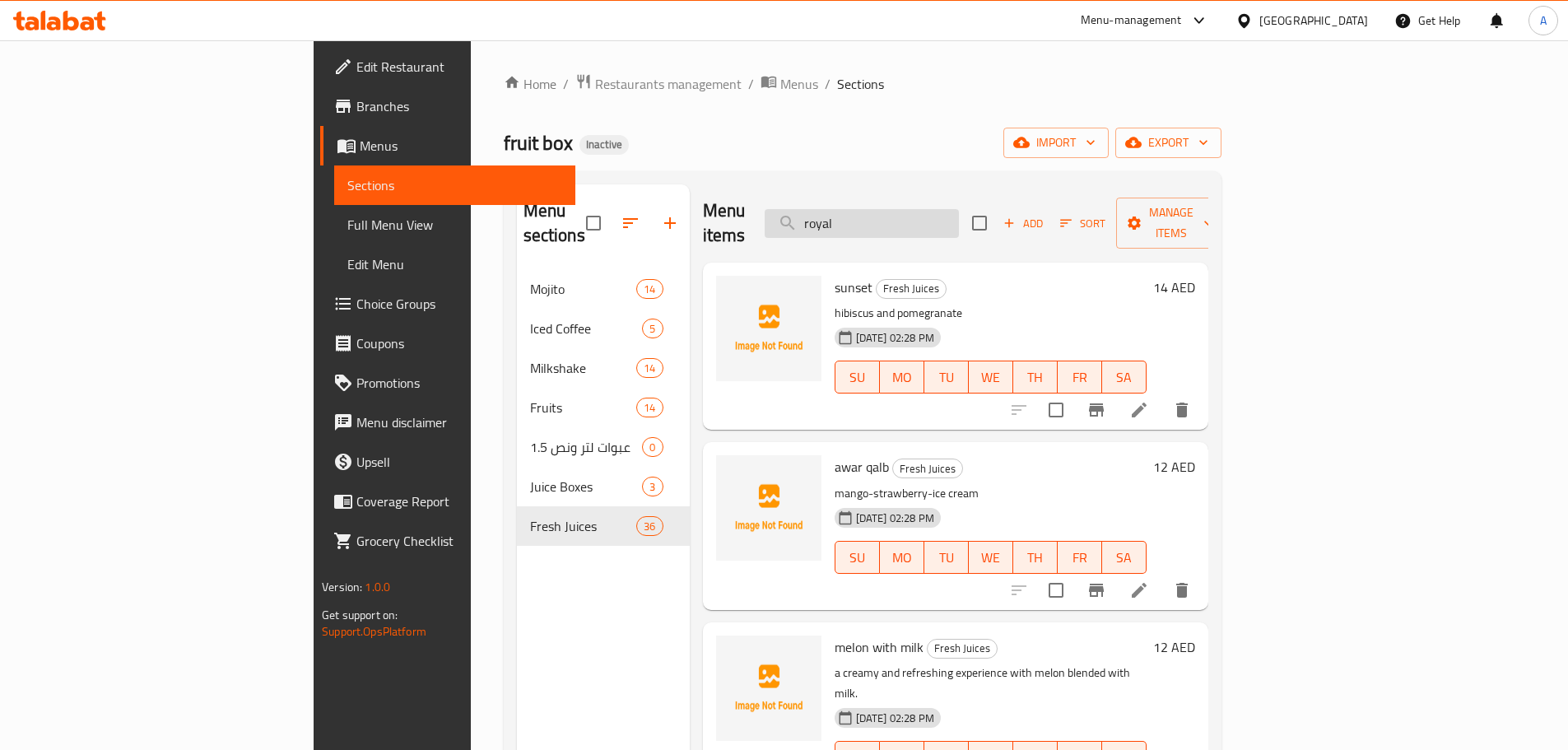
click at [954, 209] on input "royal" at bounding box center [862, 223] width 194 height 29
paste input "water"
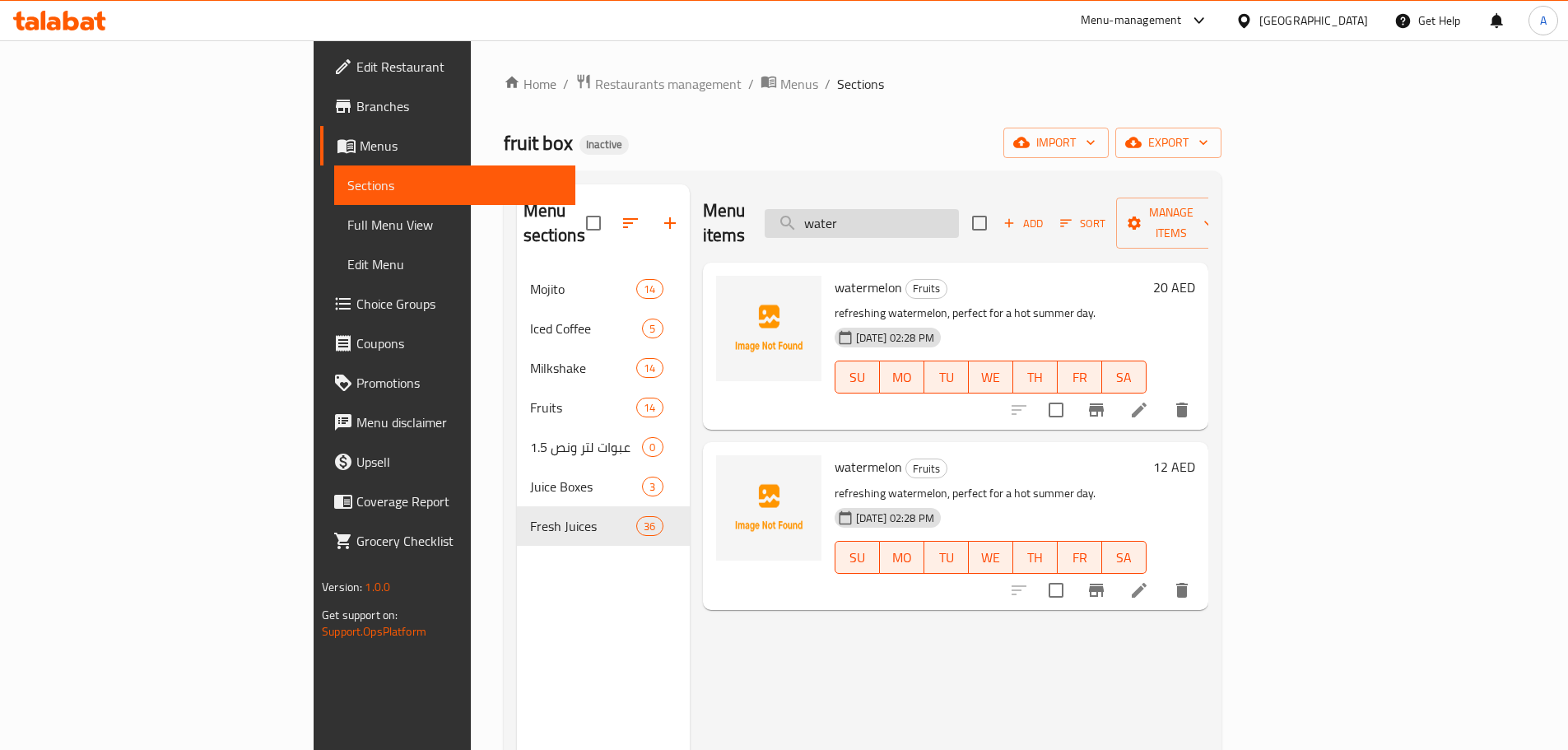
click at [959, 209] on input "water" at bounding box center [862, 223] width 194 height 29
paste input "موز بحليب"
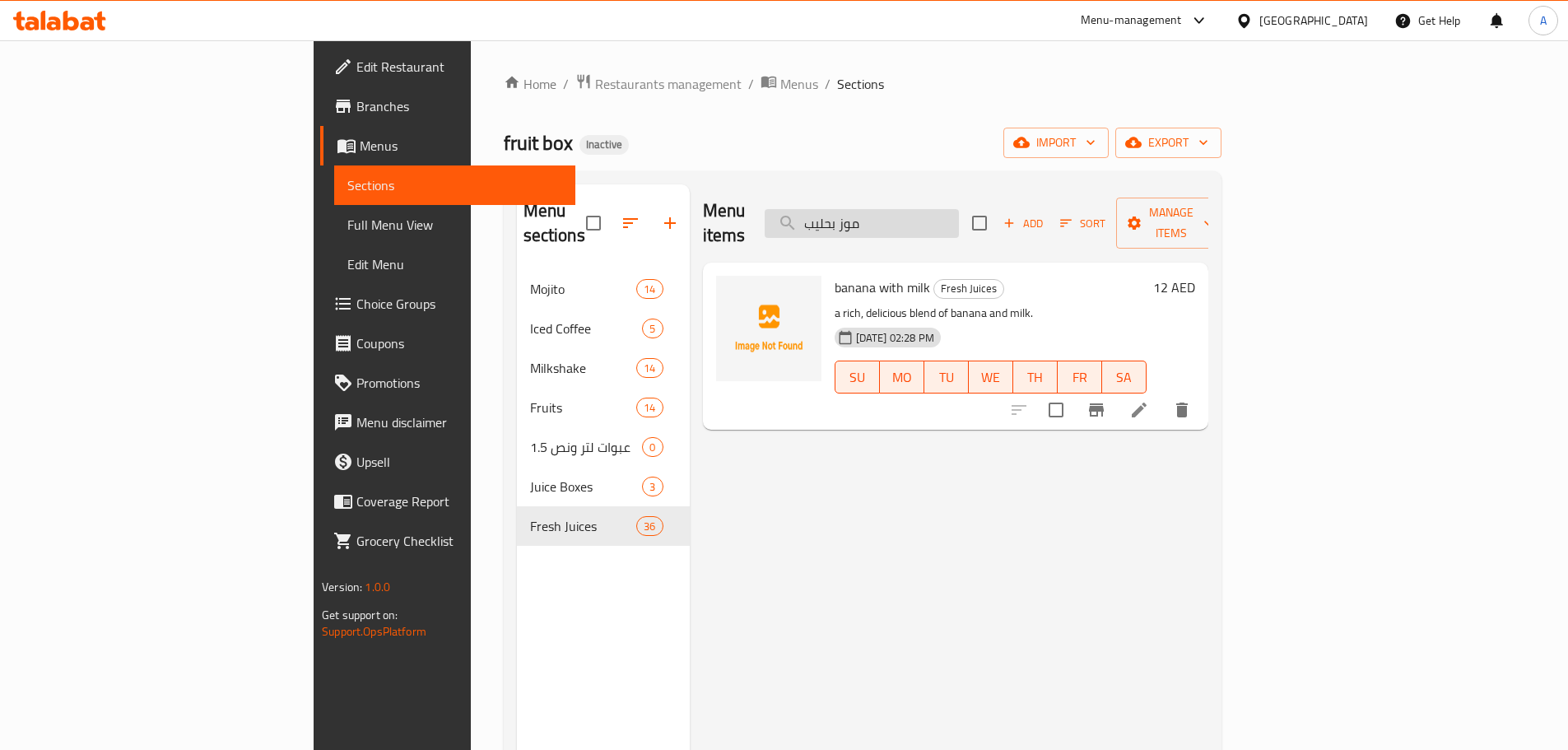
click at [959, 209] on input "موز بحليب" at bounding box center [862, 223] width 194 height 29
paste input "اساي"
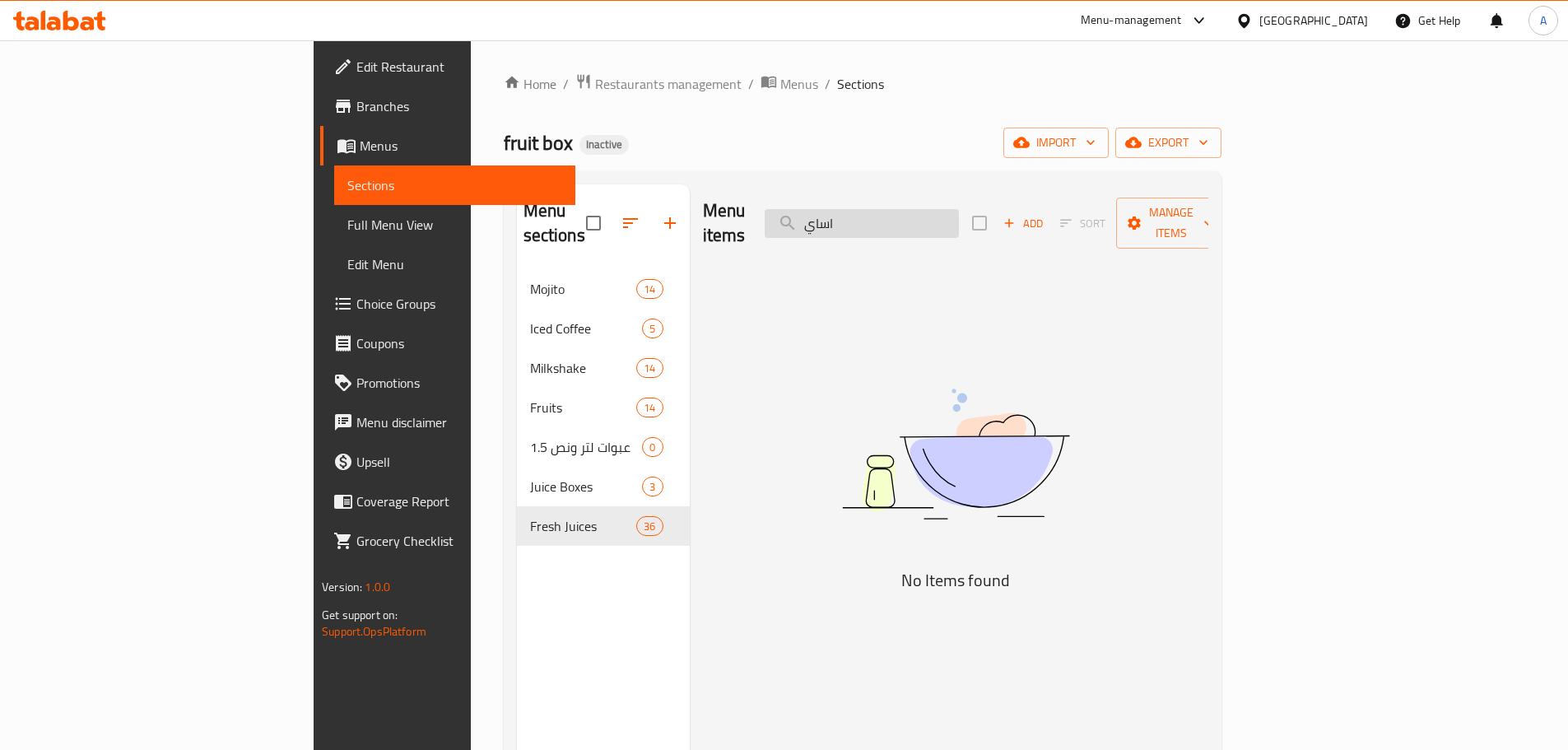
click at [959, 214] on input "اساي" at bounding box center [862, 223] width 194 height 29
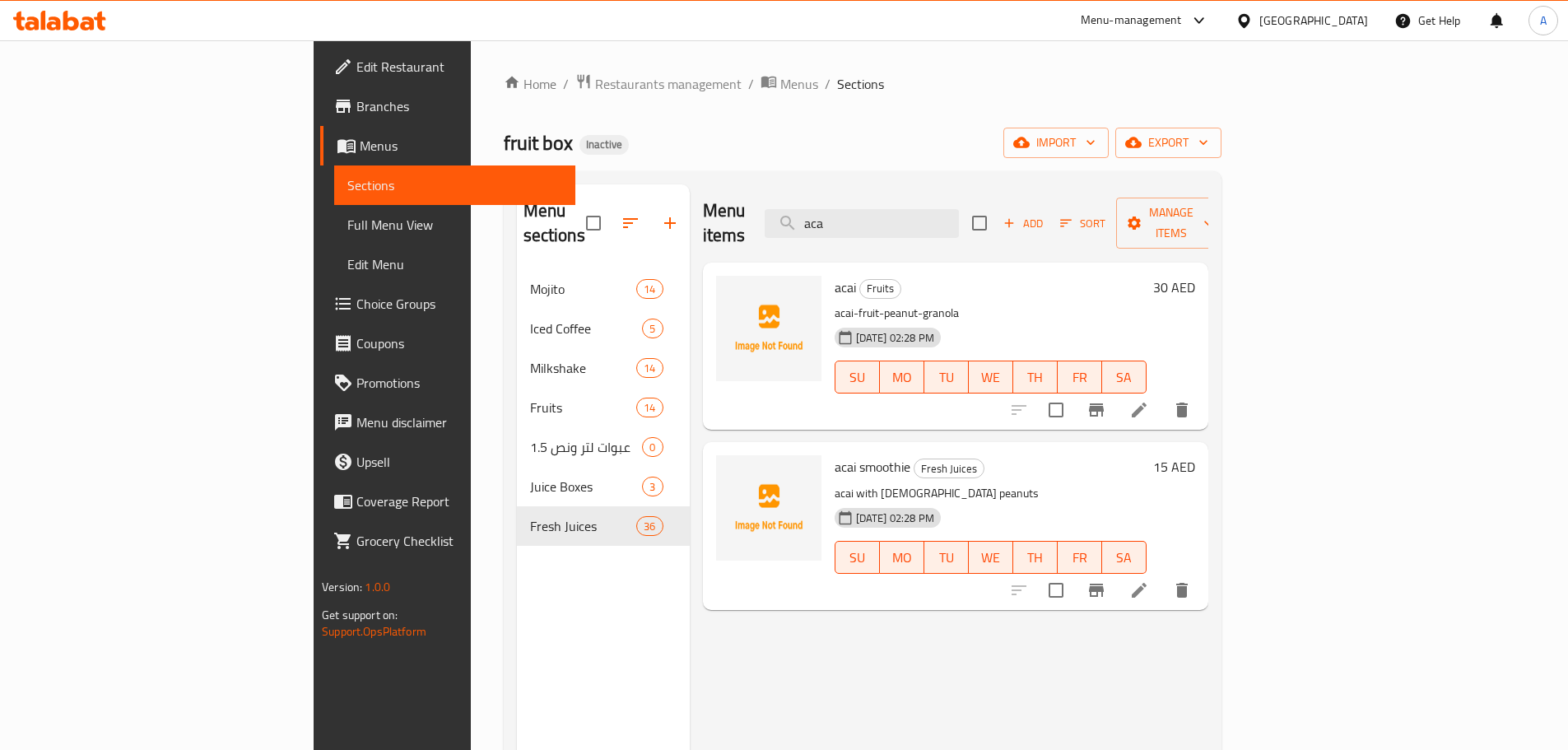
click at [835, 454] on span "acai smoothie" at bounding box center [872, 467] width 76 height 25
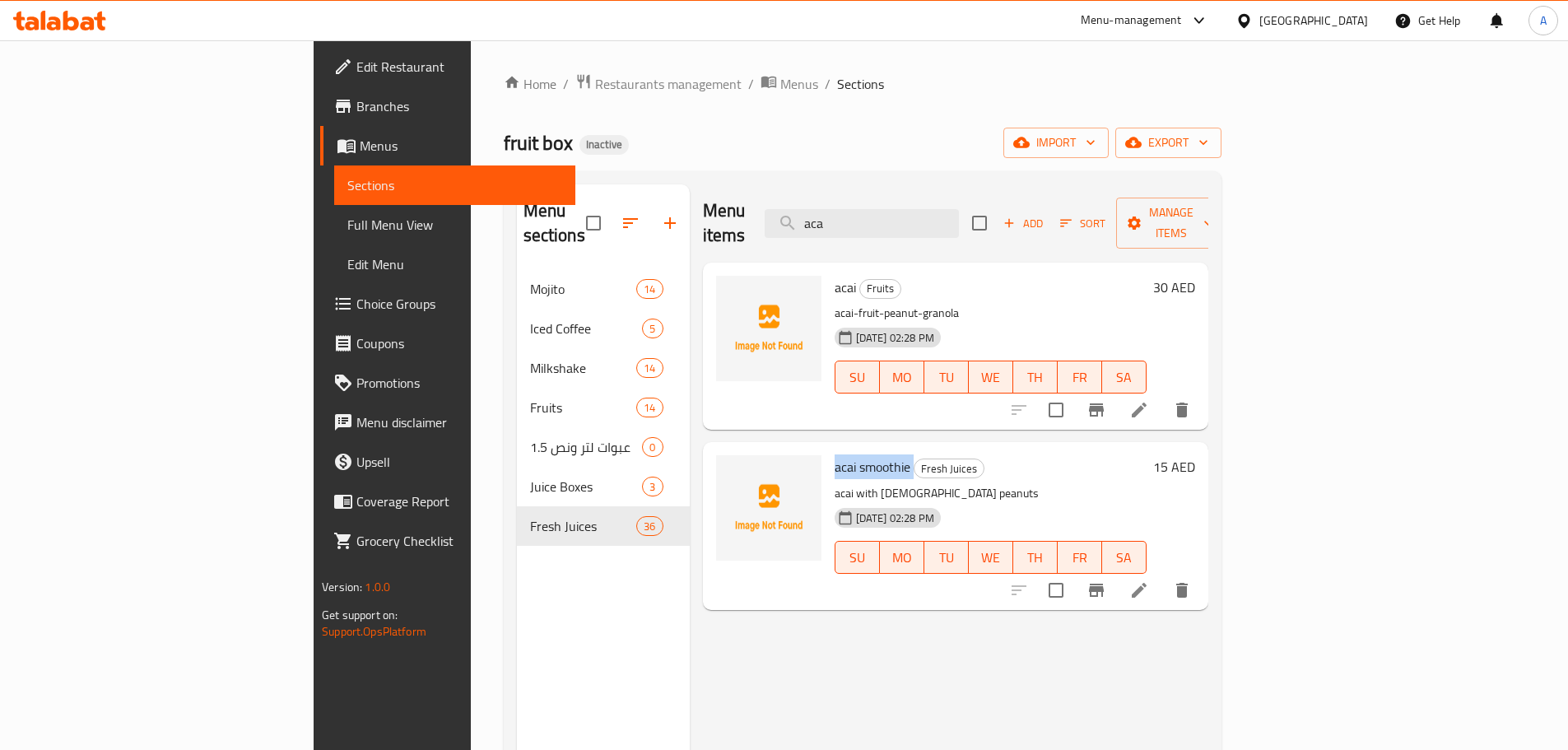
click at [835, 454] on span "acai smoothie" at bounding box center [872, 467] width 76 height 25
click at [959, 209] on input "aca" at bounding box center [862, 223] width 194 height 29
paste input "بلوبيري"
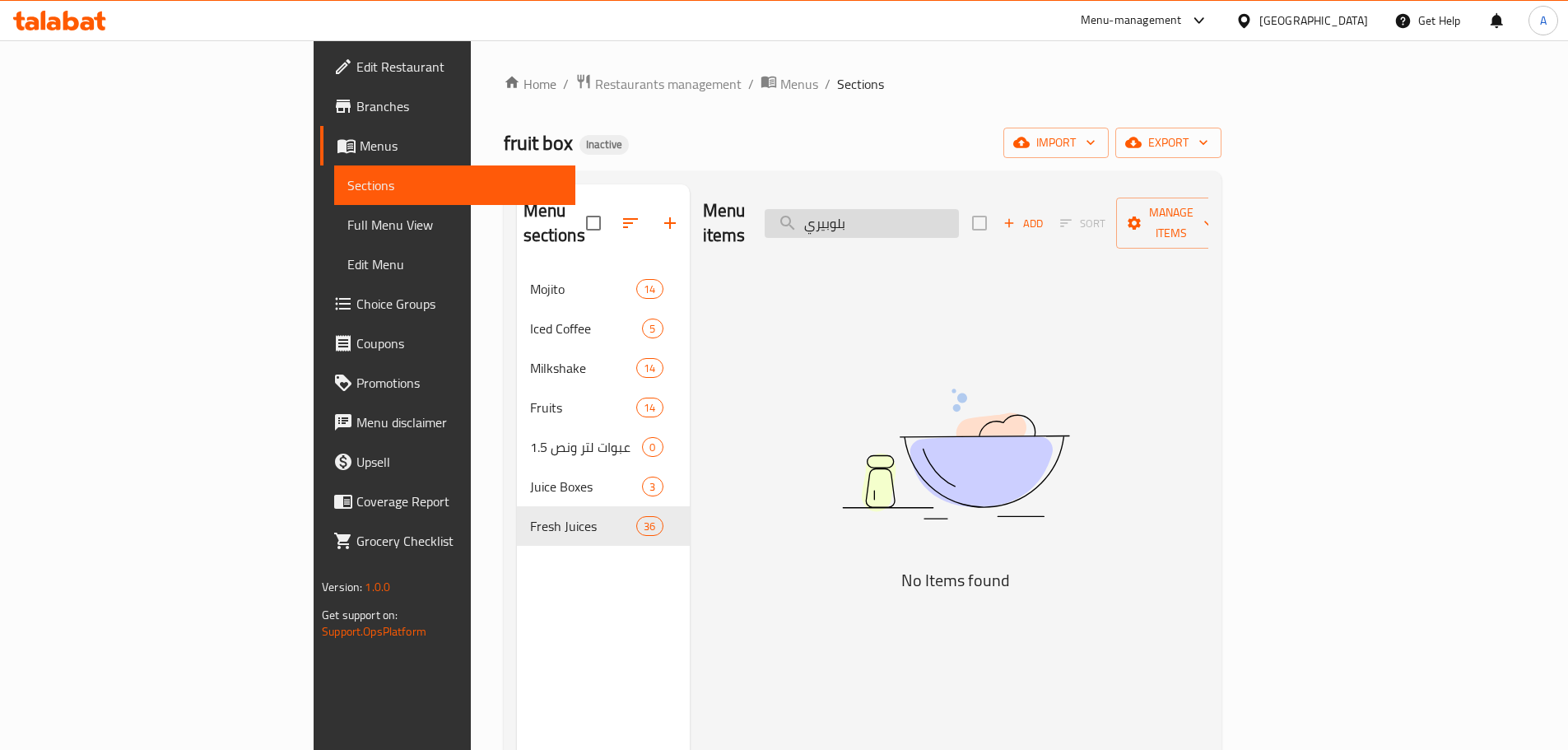
click at [959, 209] on input "بلوبيري" at bounding box center [862, 223] width 194 height 29
click at [959, 209] on input "red" at bounding box center [862, 223] width 194 height 29
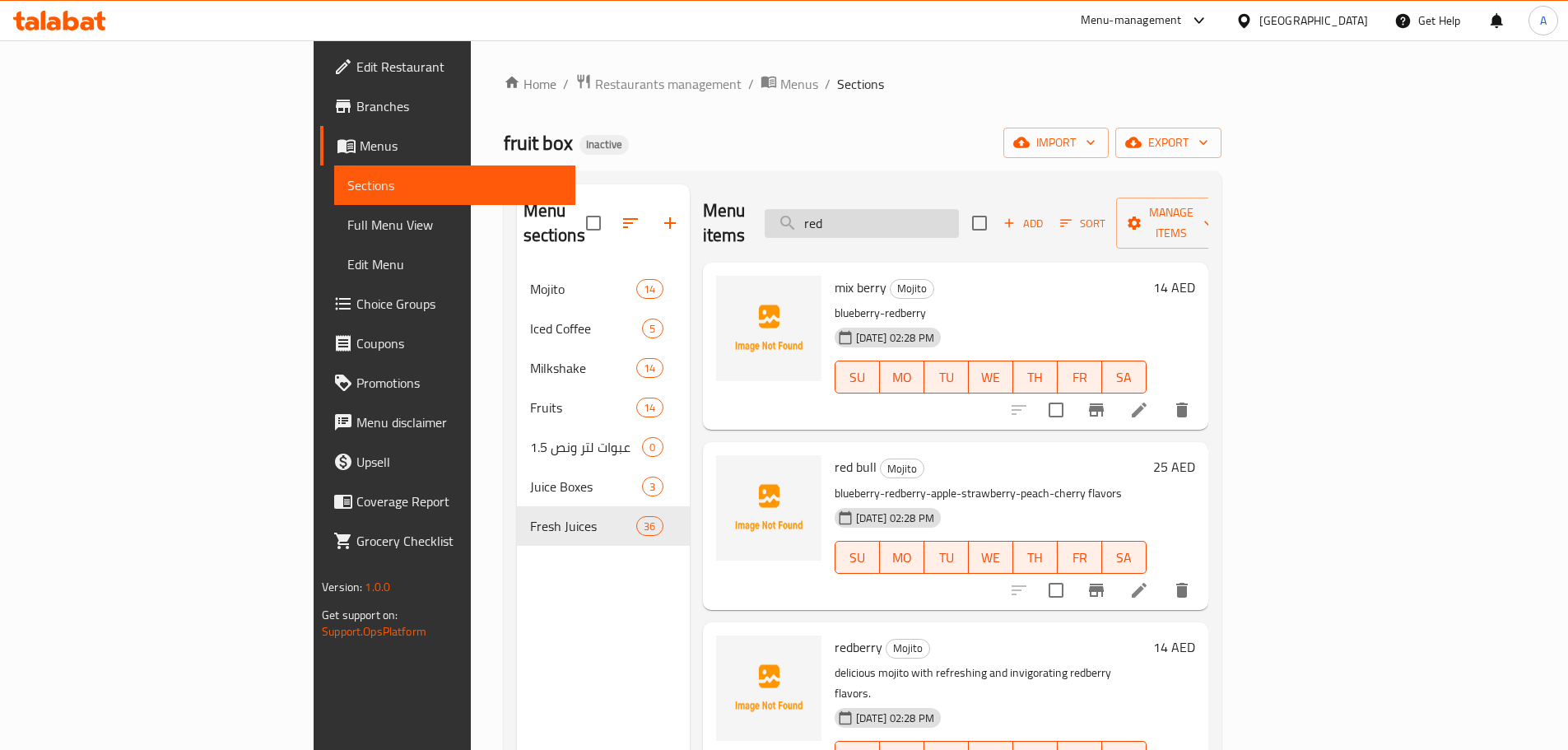
click at [959, 209] on input "red" at bounding box center [862, 223] width 194 height 29
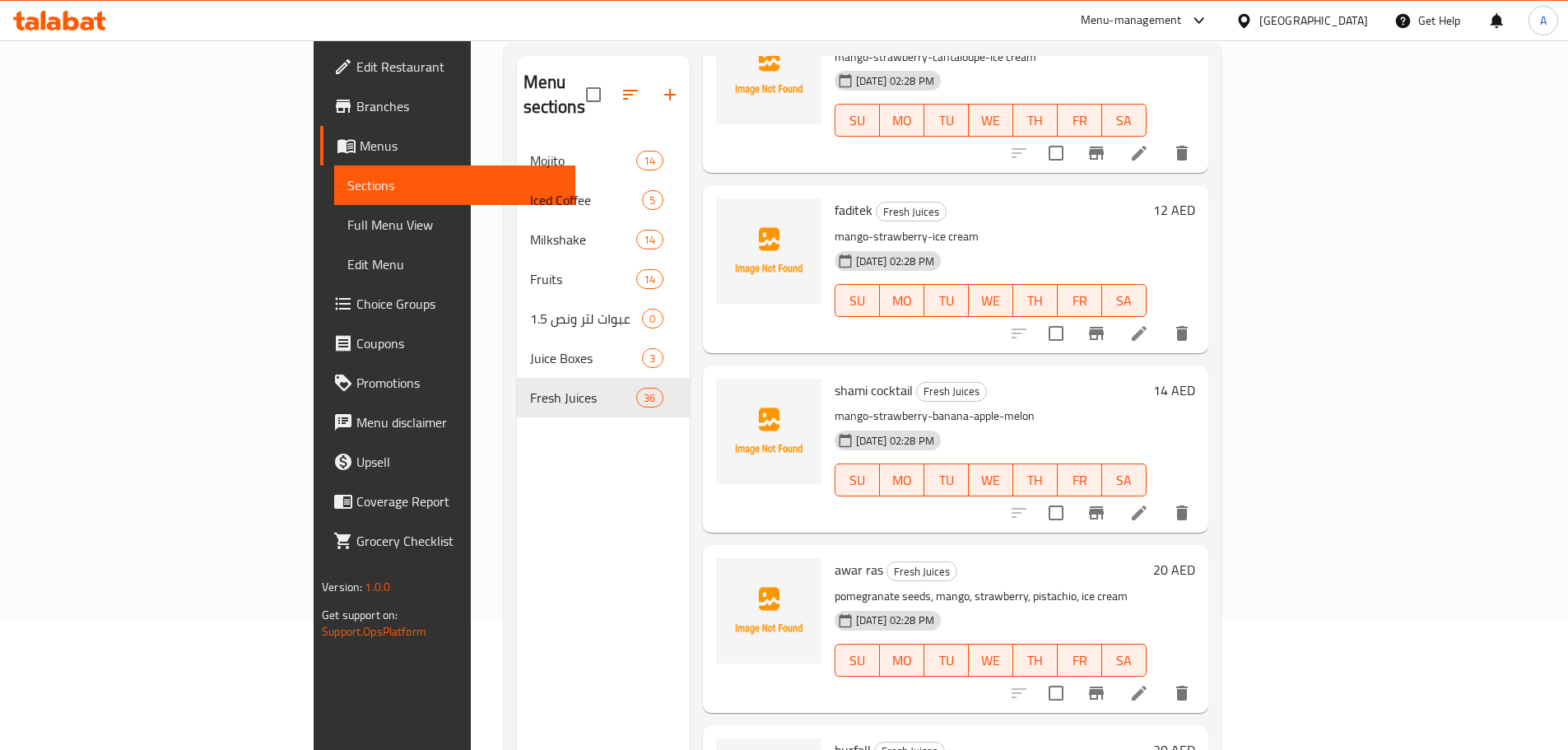
scroll to position [230, 0]
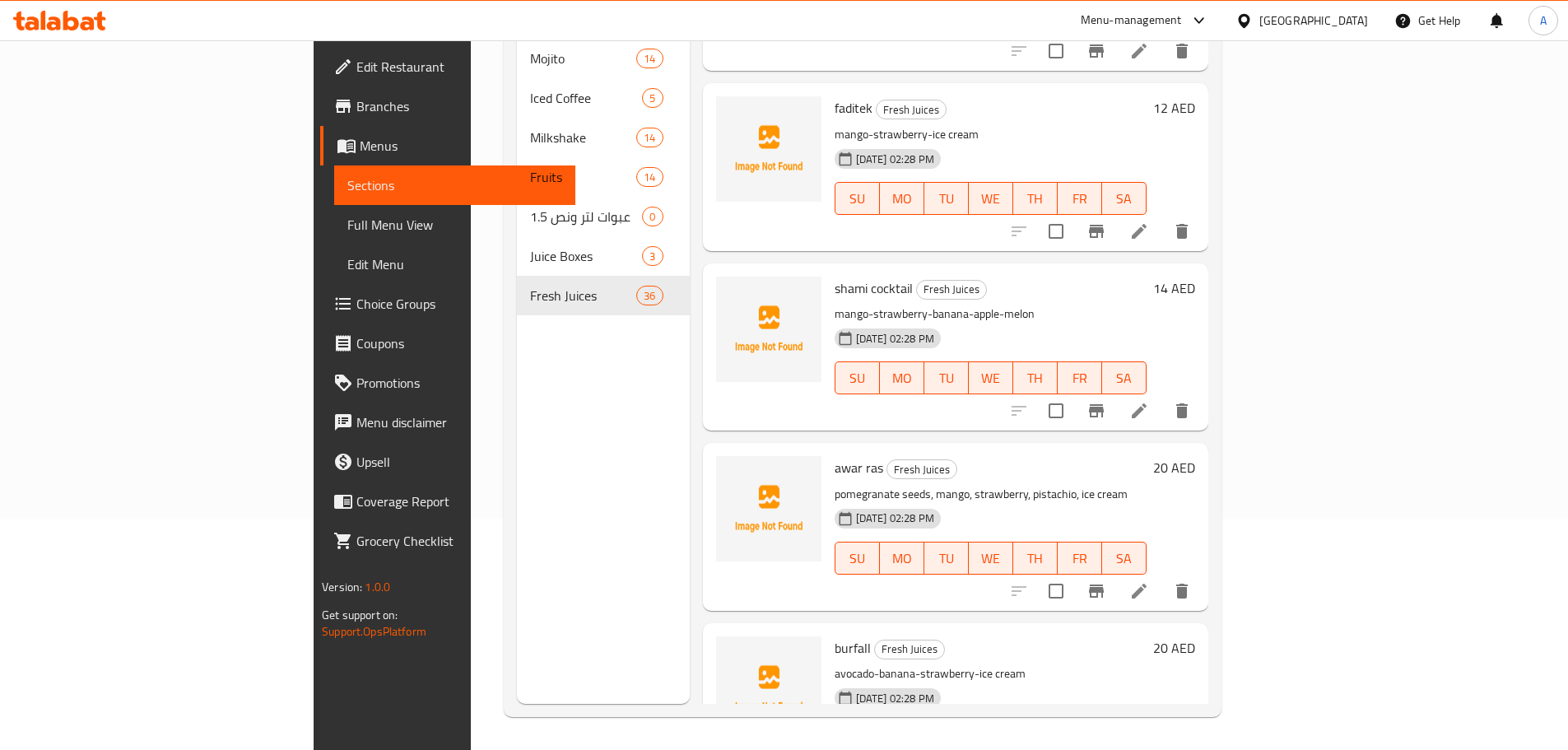
click at [1222, 582] on div "Menu sections Mojito 14 Iced Coffee 5 Milkshake 14 Fruits 14 عبوات لتر ونص 1.5 …" at bounding box center [863, 329] width 717 height 776
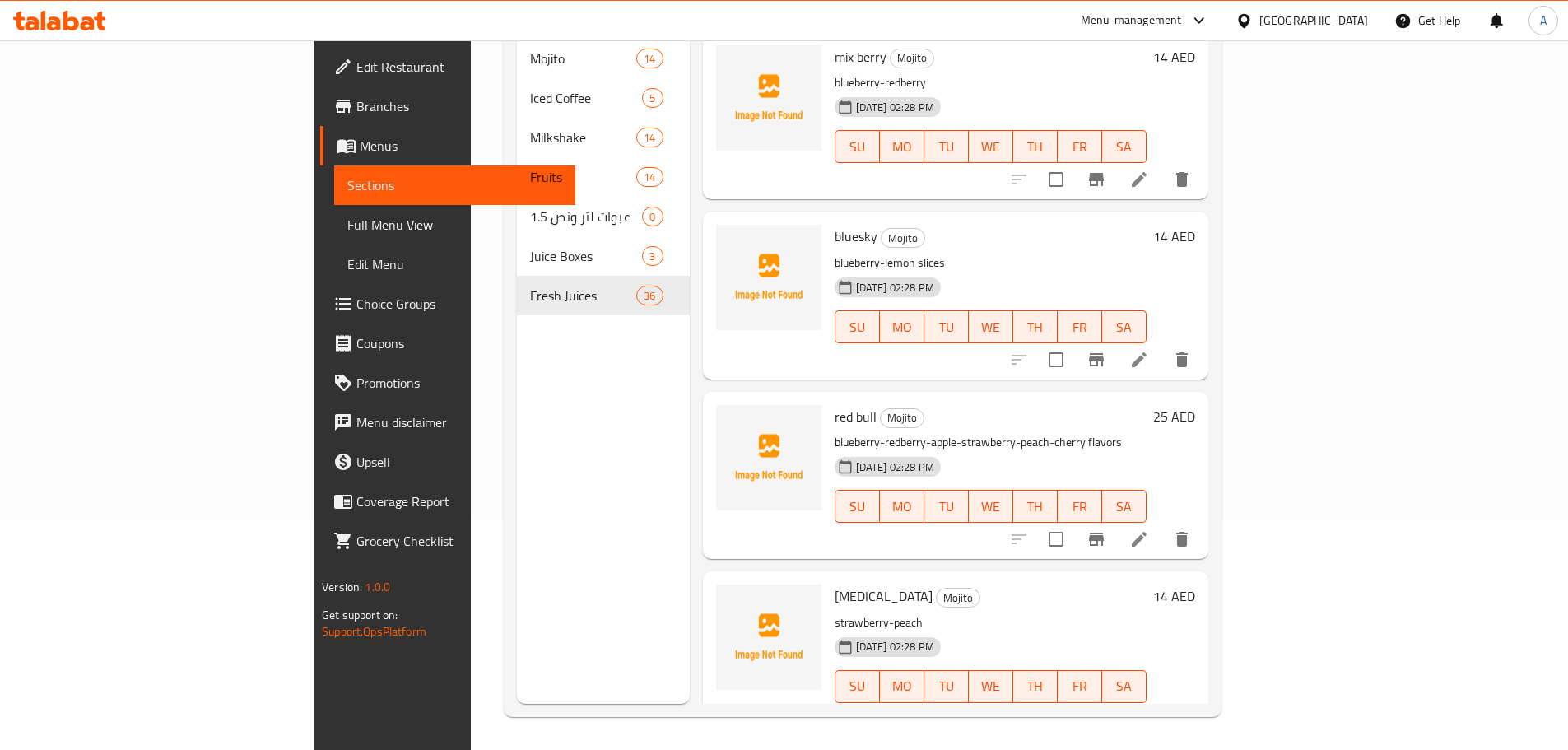
scroll to position [3, 0]
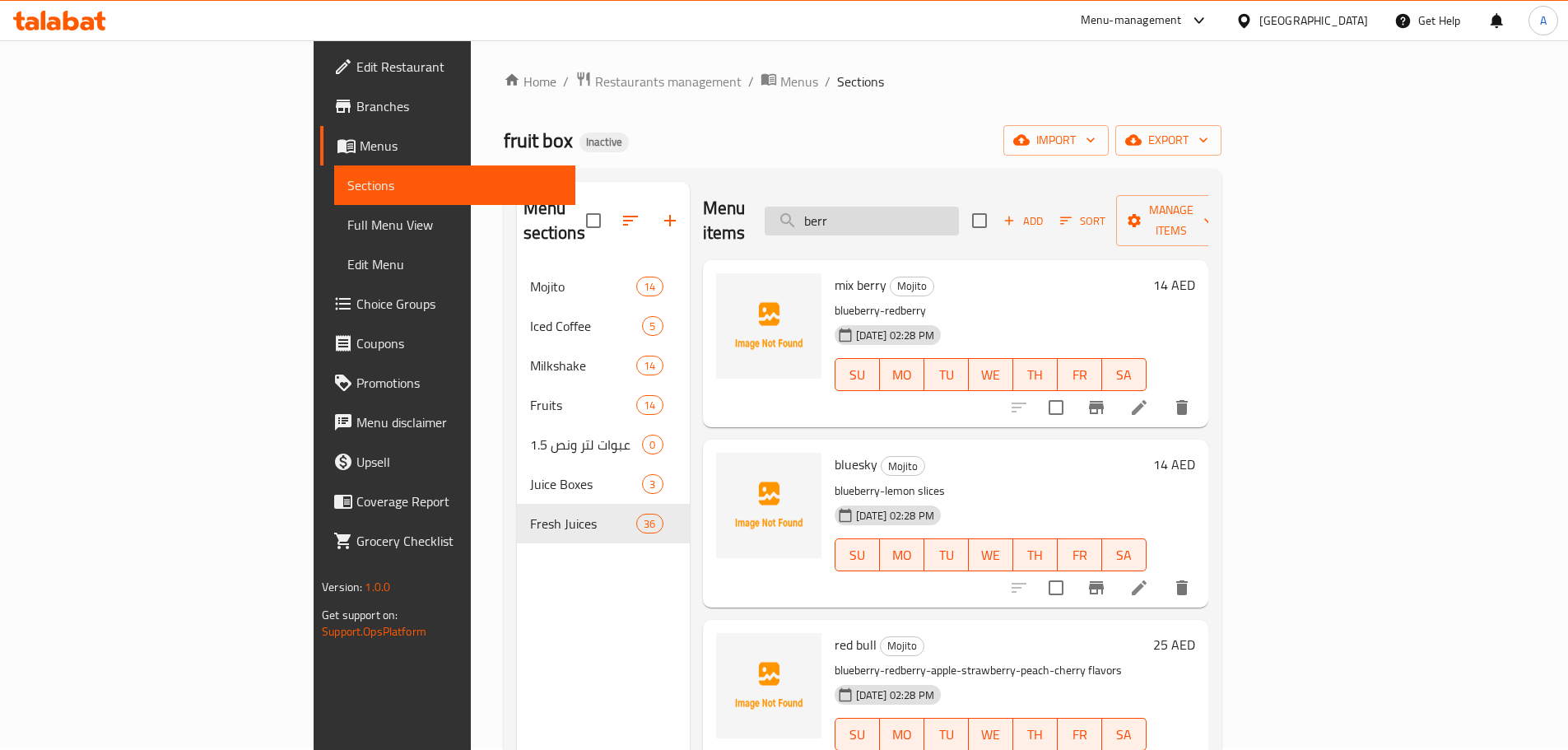
click at [959, 222] on input "berr" at bounding box center [862, 221] width 194 height 29
paste input "مانجو"
click at [946, 214] on input "مانجو" at bounding box center [862, 221] width 194 height 29
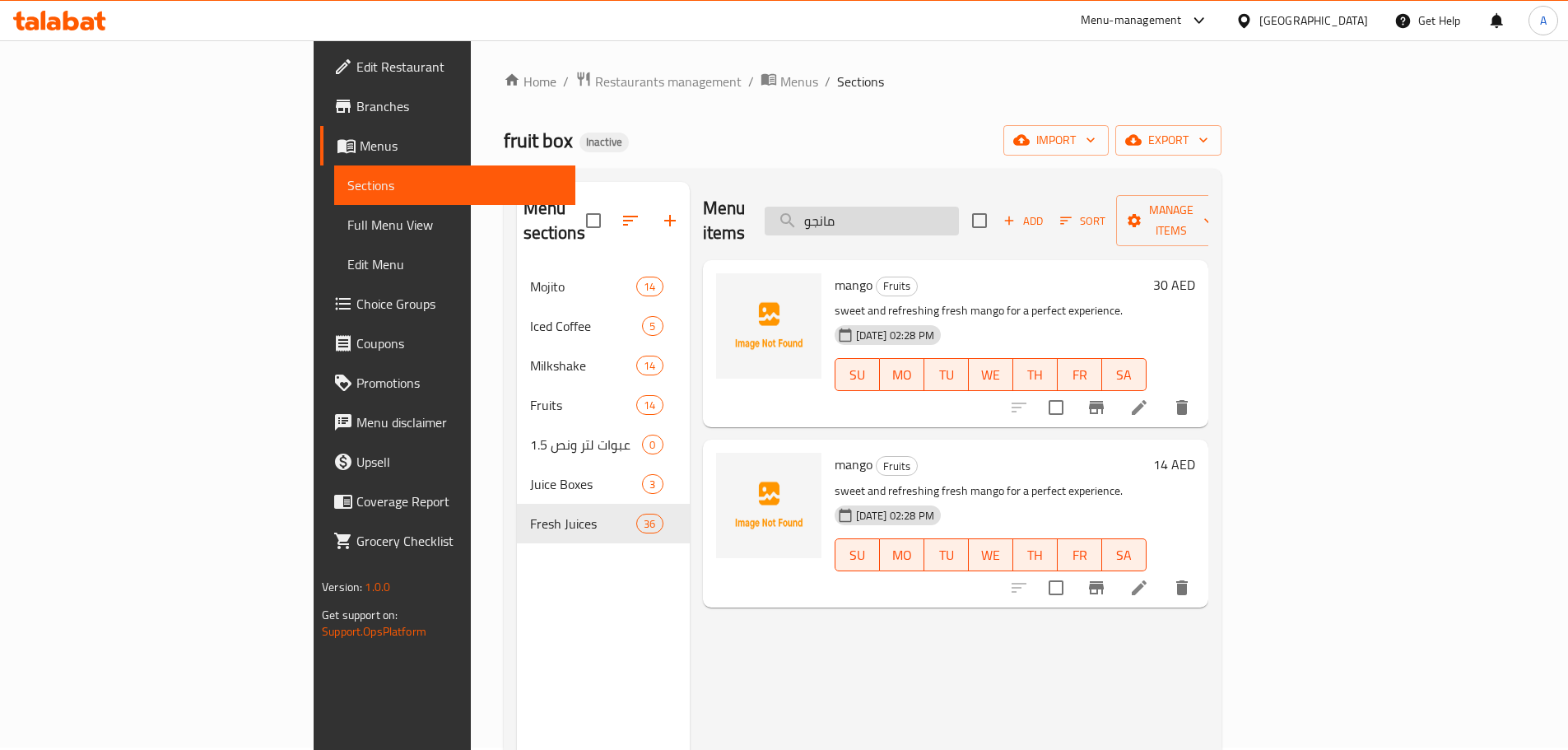
click at [946, 214] on input "مانجو" at bounding box center [862, 221] width 194 height 29
click at [835, 452] on span "mango" at bounding box center [853, 465] width 38 height 25
copy h6 "mango"
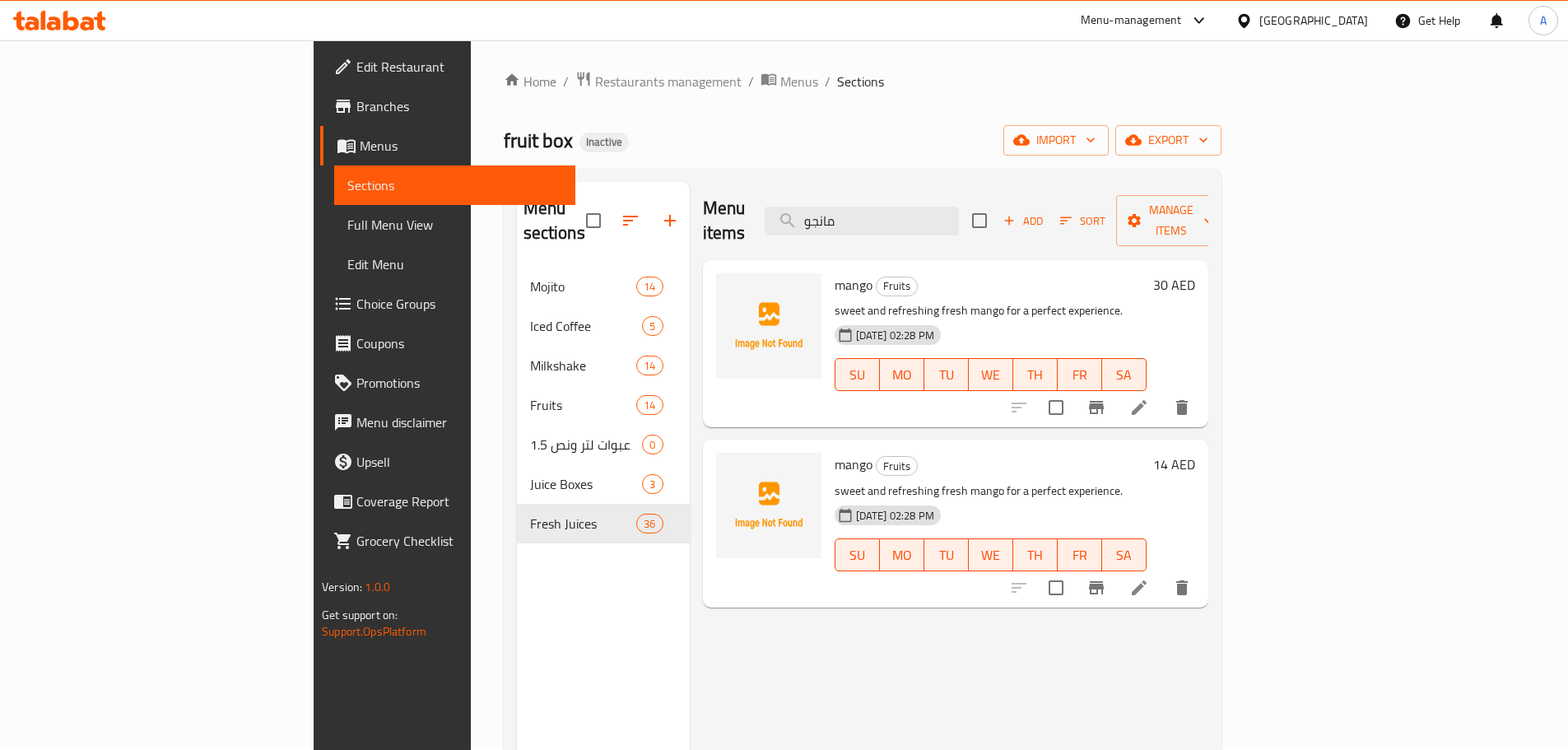
click at [993, 186] on div "Menu items مانجو Add Sort Manage items" at bounding box center [955, 221] width 505 height 78
click at [959, 207] on input "مانجو" at bounding box center [862, 221] width 194 height 29
paste input "رمان"
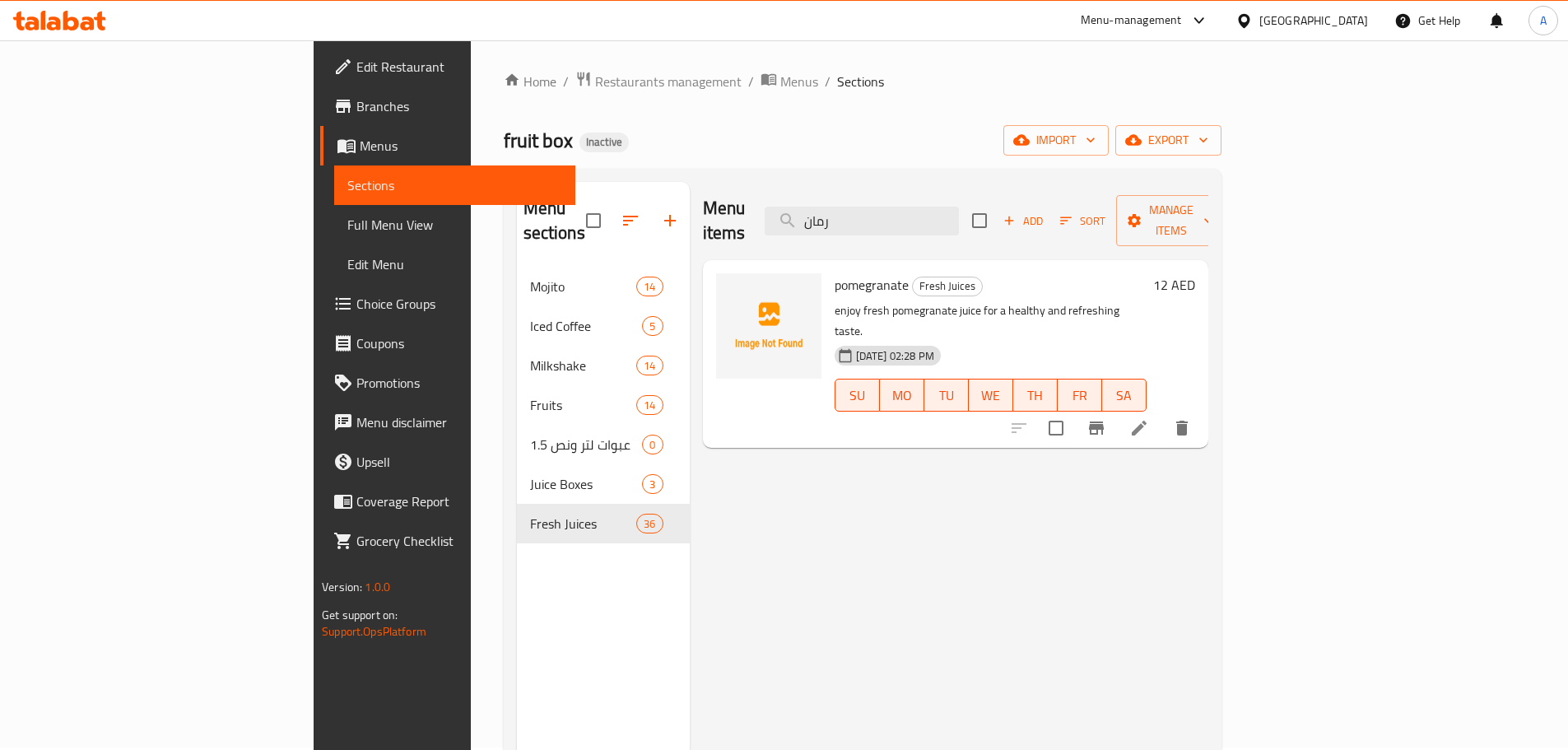
type input "رمان"
click at [929, 300] on p "enjoy fresh pomegranate juice for a healthy and refreshing taste." at bounding box center [990, 321] width 312 height 42
click at [844, 300] on p "enjoy fresh pomegranate juice for a healthy and refreshing taste." at bounding box center [990, 321] width 312 height 42
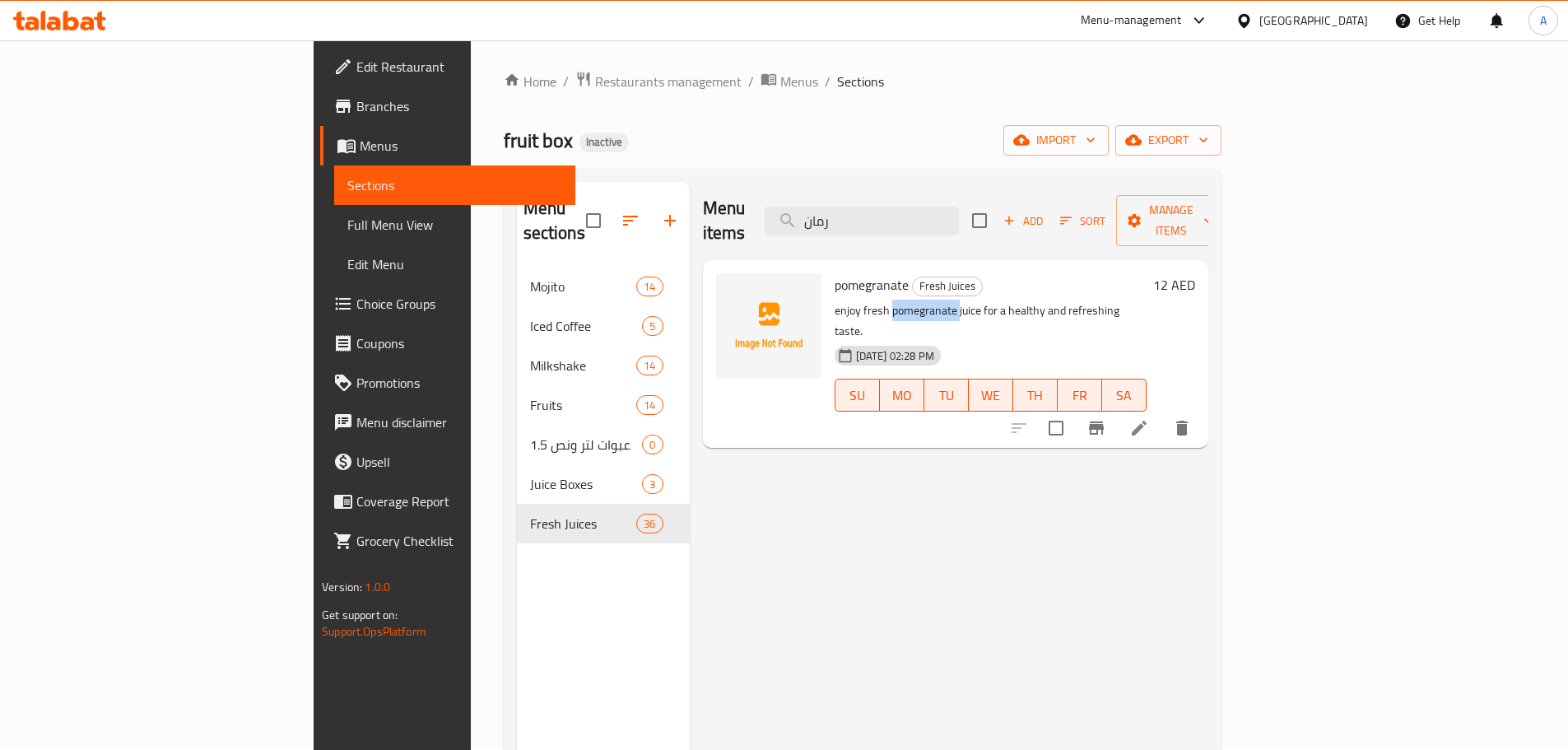
click at [844, 300] on p "enjoy fresh pomegranate juice for a healthy and refreshing taste." at bounding box center [990, 321] width 312 height 42
click at [959, 213] on input "رمان" at bounding box center [862, 221] width 194 height 29
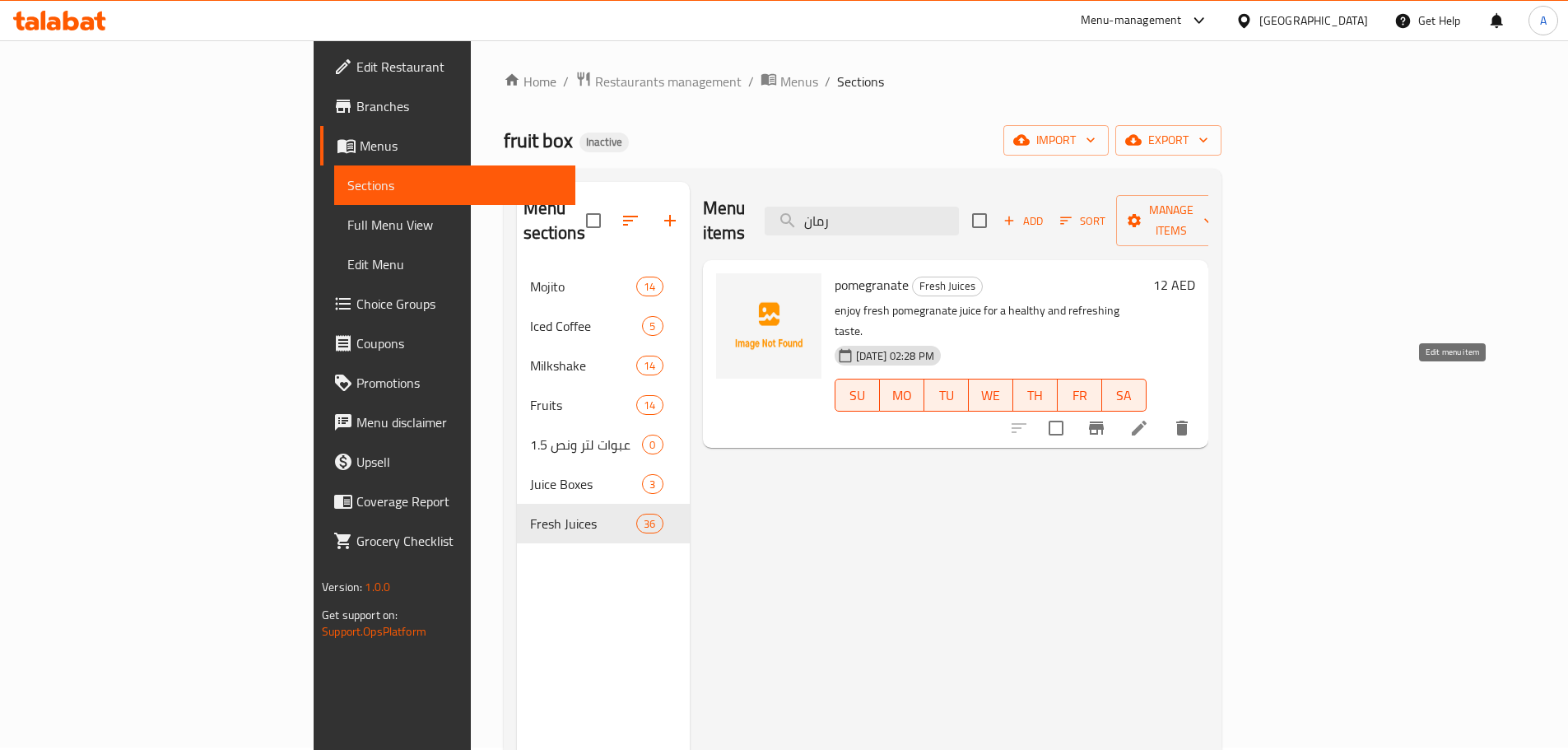
click at [1149, 418] on icon at bounding box center [1138, 428] width 20 height 20
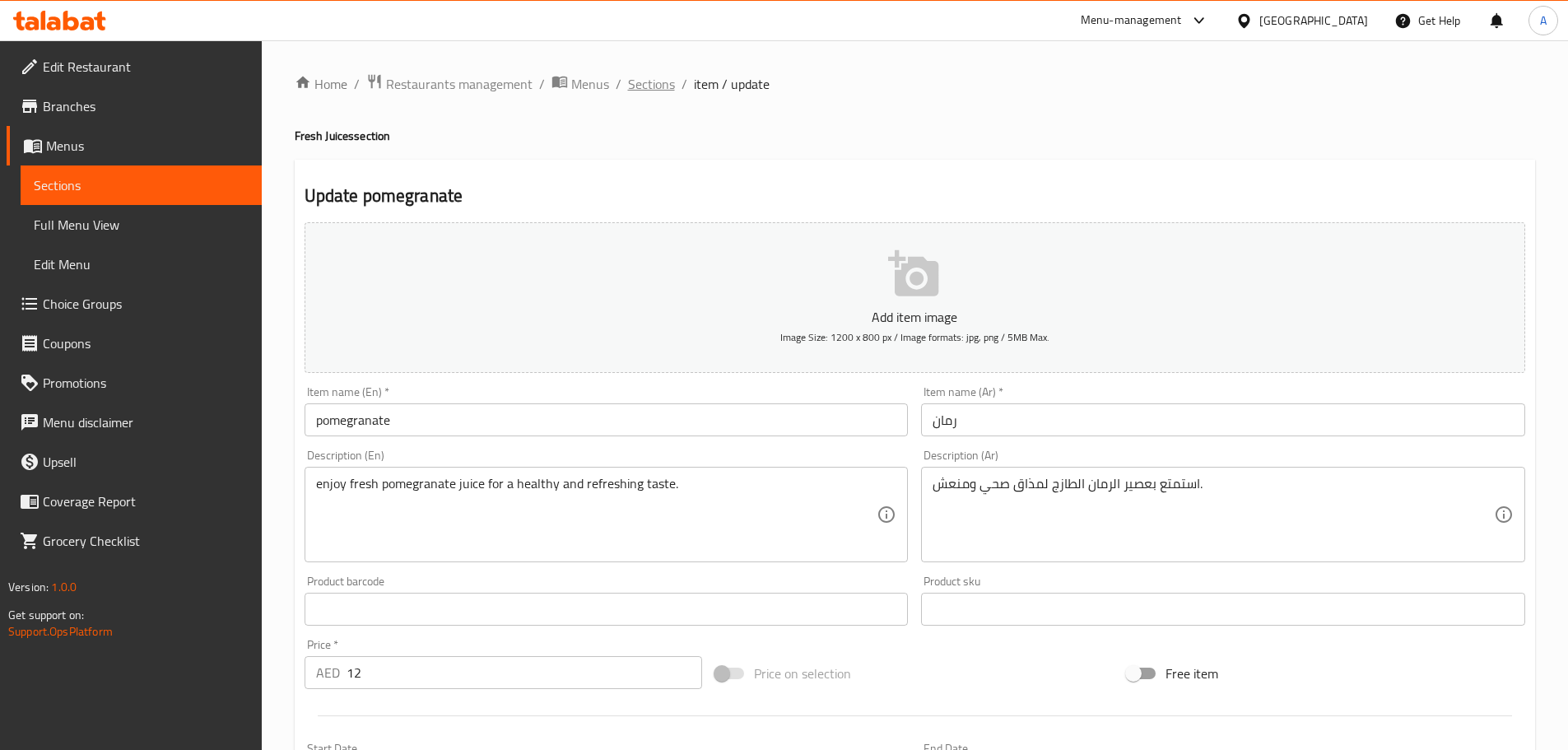
click at [654, 86] on span "Sections" at bounding box center [651, 83] width 47 height 20
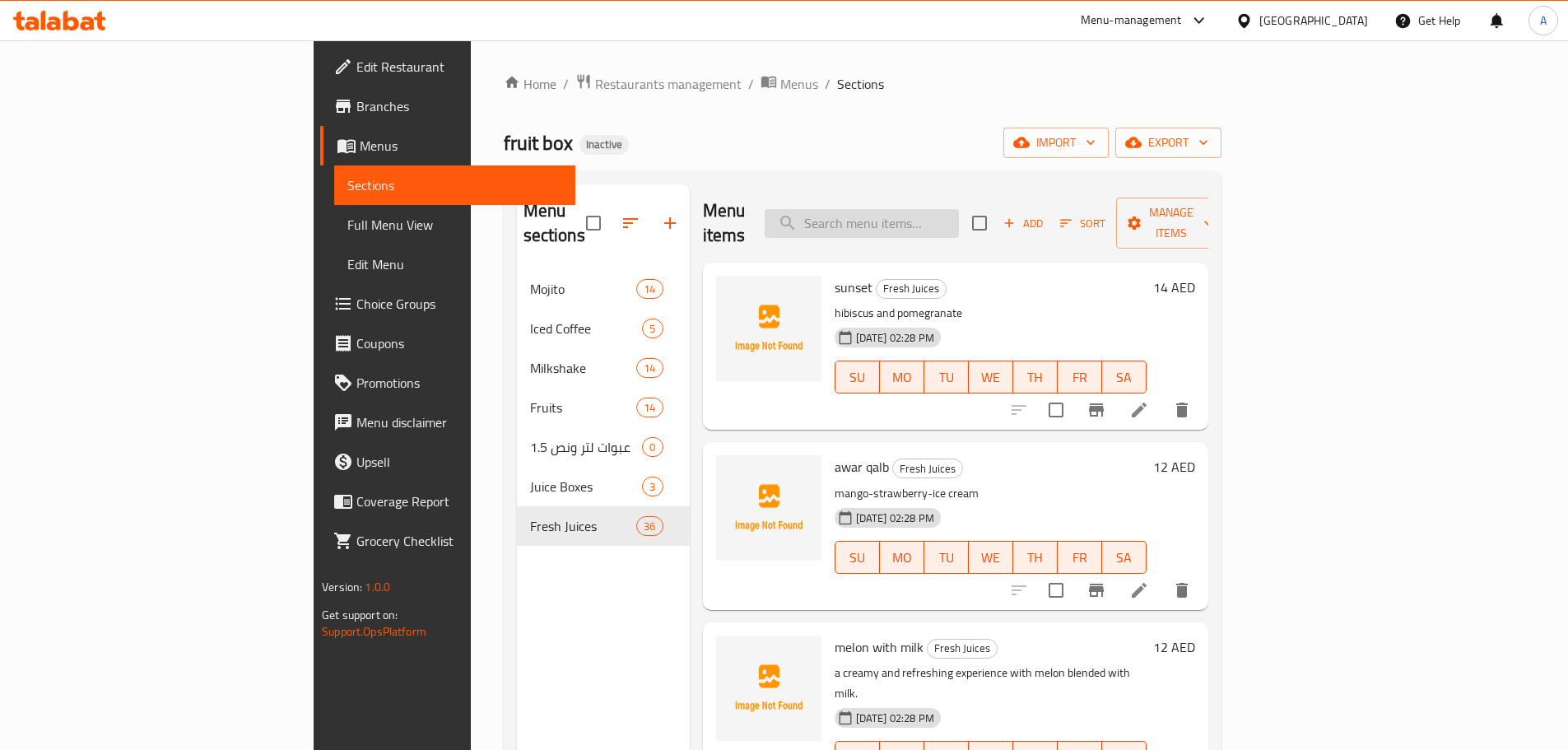
click at [959, 215] on input "search" at bounding box center [862, 223] width 194 height 29
paste input "ليمون و نعناع"
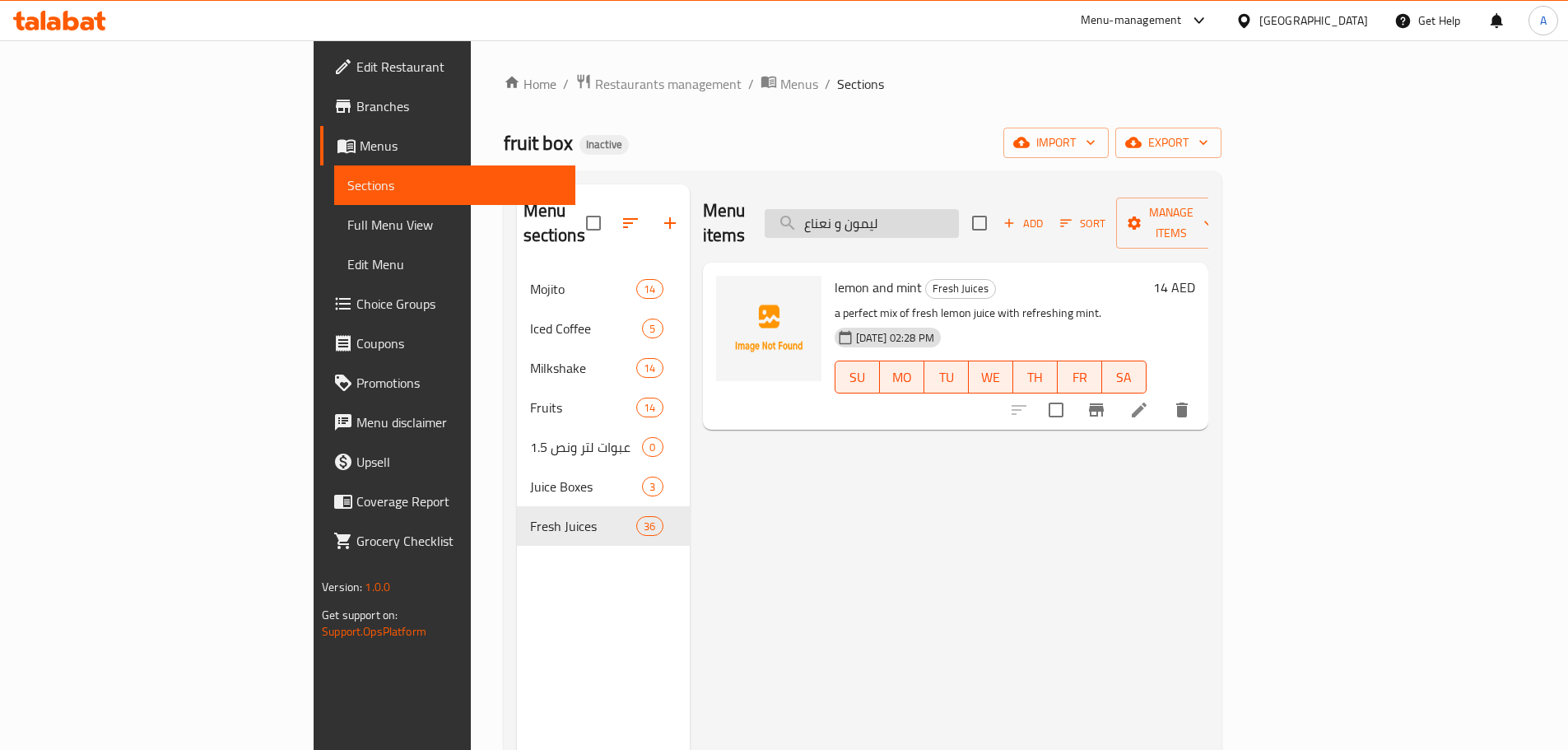
click at [918, 222] on input "ليمون و نعناع" at bounding box center [862, 223] width 194 height 29
paste input "رمان"
click at [918, 222] on input "رمانو نعناع" at bounding box center [862, 223] width 194 height 29
paste input "search"
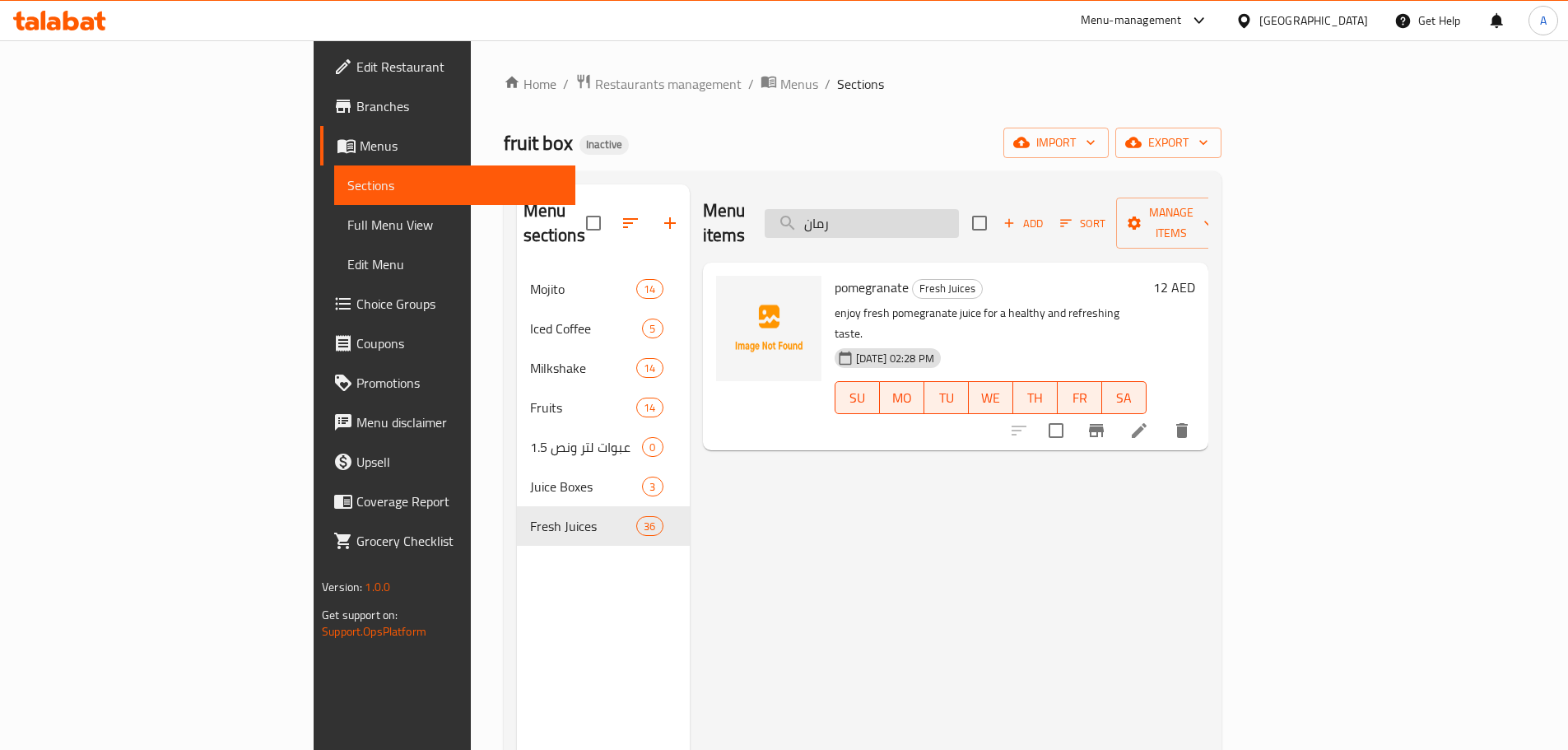
click at [959, 214] on input "رمان" at bounding box center [862, 223] width 194 height 29
paste input "لزعيم"
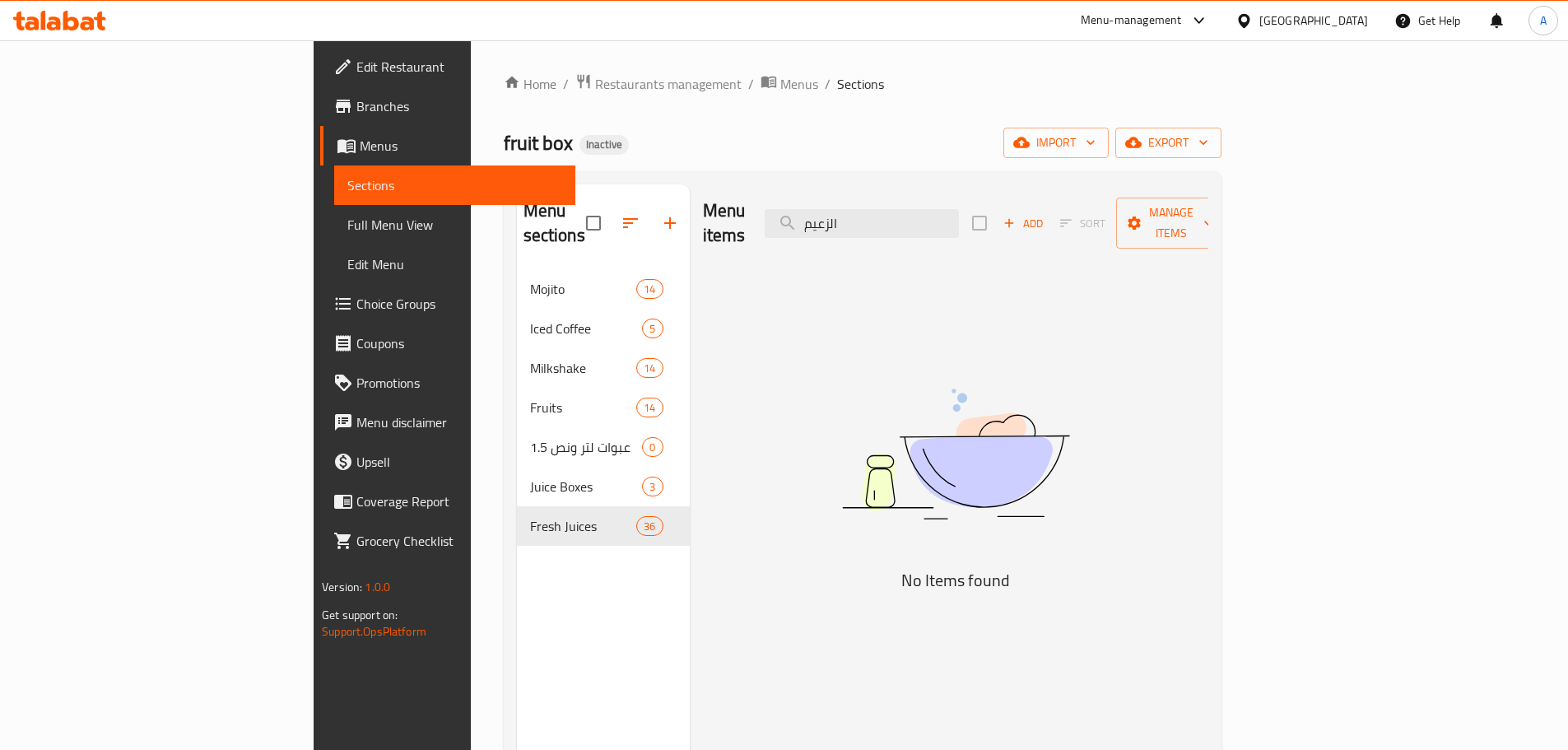
drag, startPoint x: 946, startPoint y: 217, endPoint x: 868, endPoint y: 209, distance: 78.4
click at [871, 210] on div "Menu items الزعيم Add Sort Manage items" at bounding box center [955, 223] width 505 height 78
click at [959, 216] on input "الزعيم" at bounding box center [862, 223] width 194 height 29
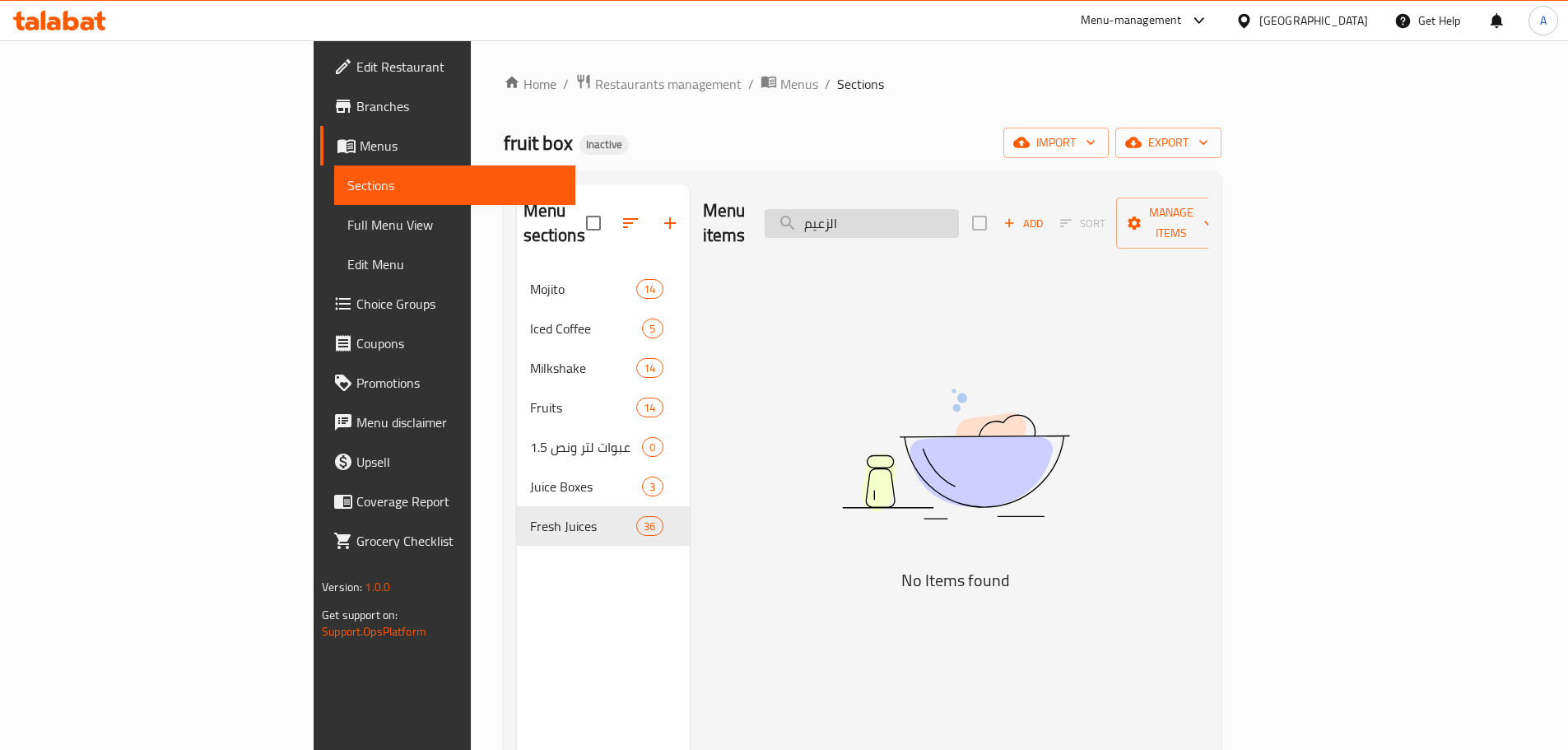
paste input "search"
click at [1054, 230] on div "Menu items زعيم Add Sort Manage items" at bounding box center [955, 223] width 505 height 78
click at [959, 209] on input "زعيم" at bounding box center [862, 223] width 194 height 29
paste input "royal"
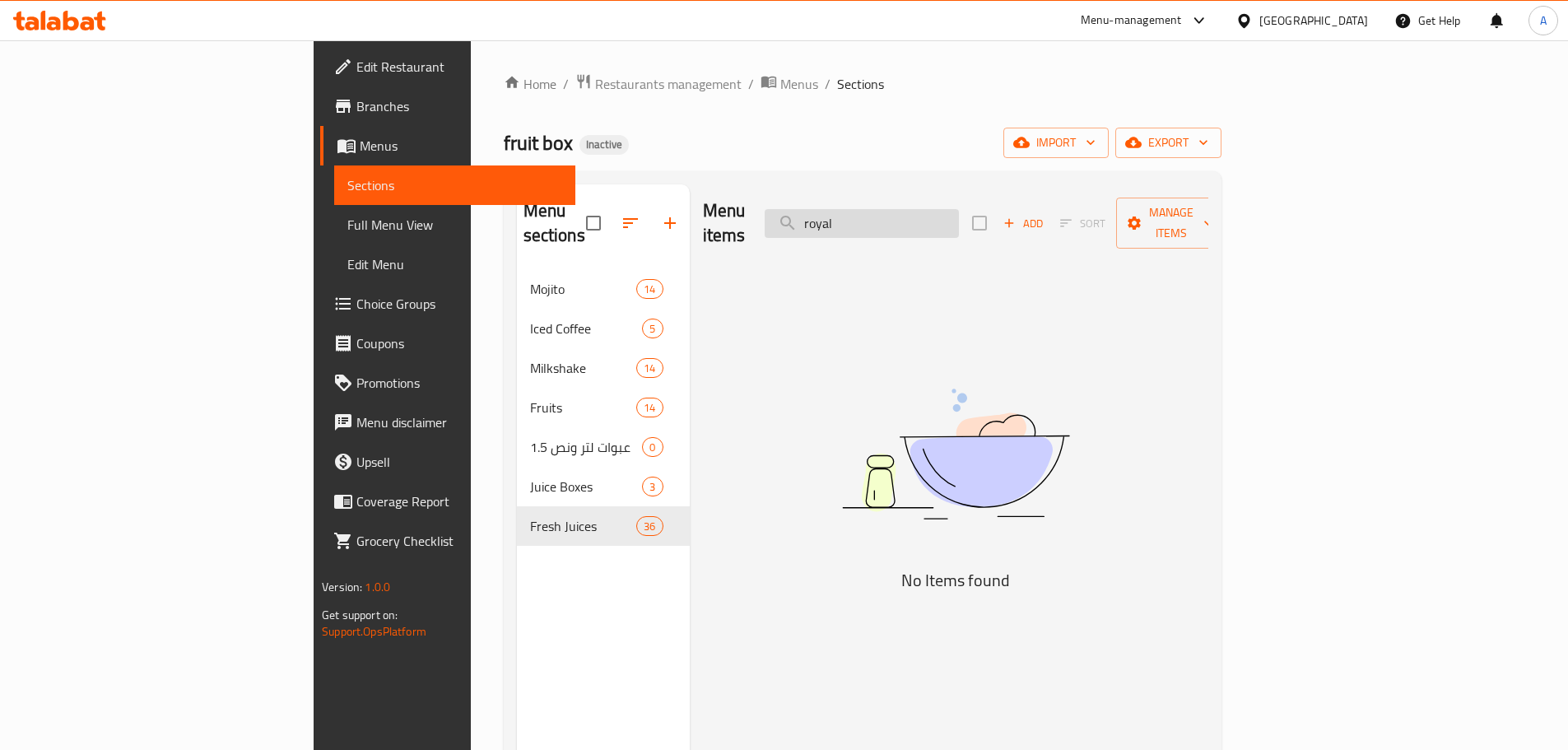
click at [959, 209] on input "royal" at bounding box center [862, 223] width 194 height 29
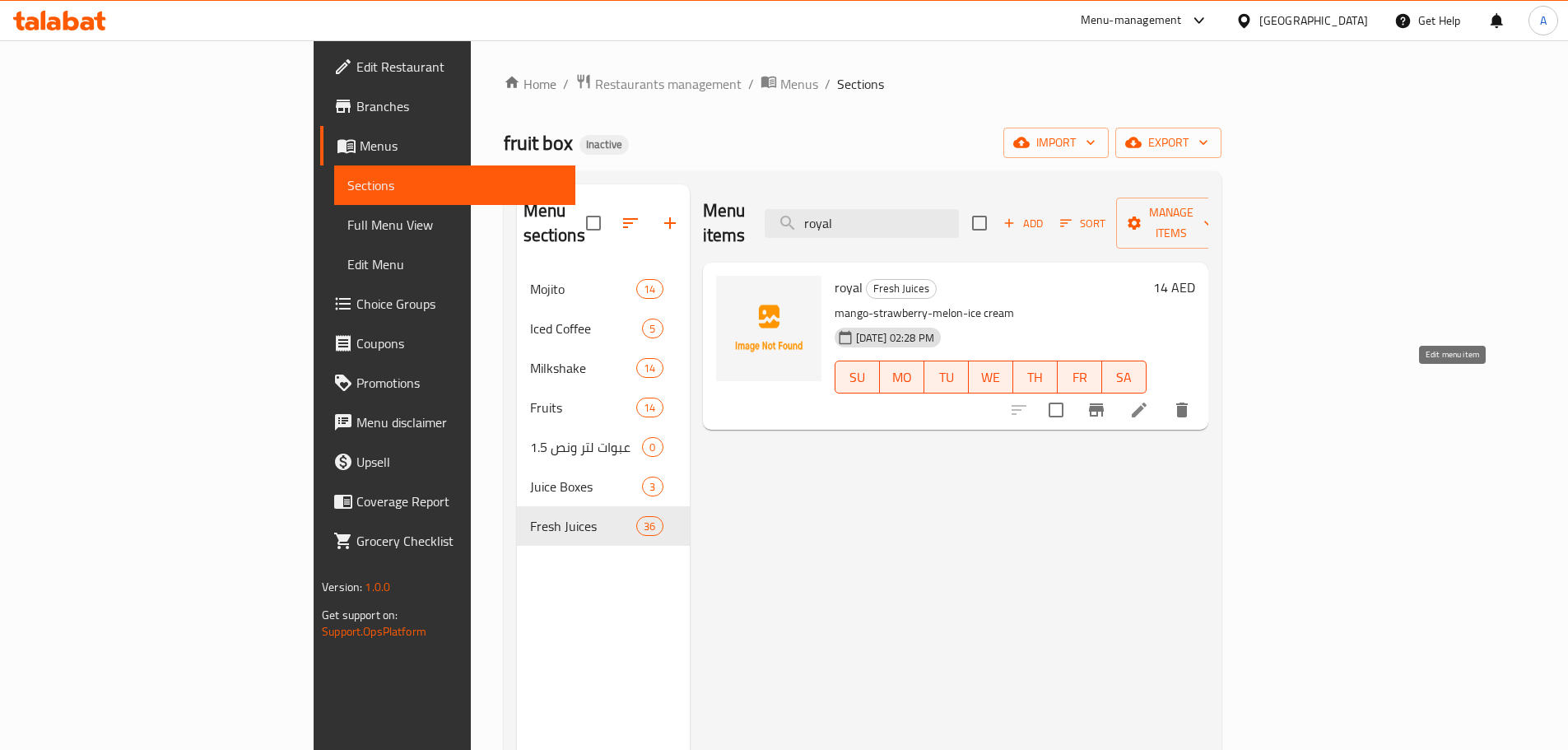
type input "royal"
click at [1149, 401] on icon at bounding box center [1138, 410] width 20 height 20
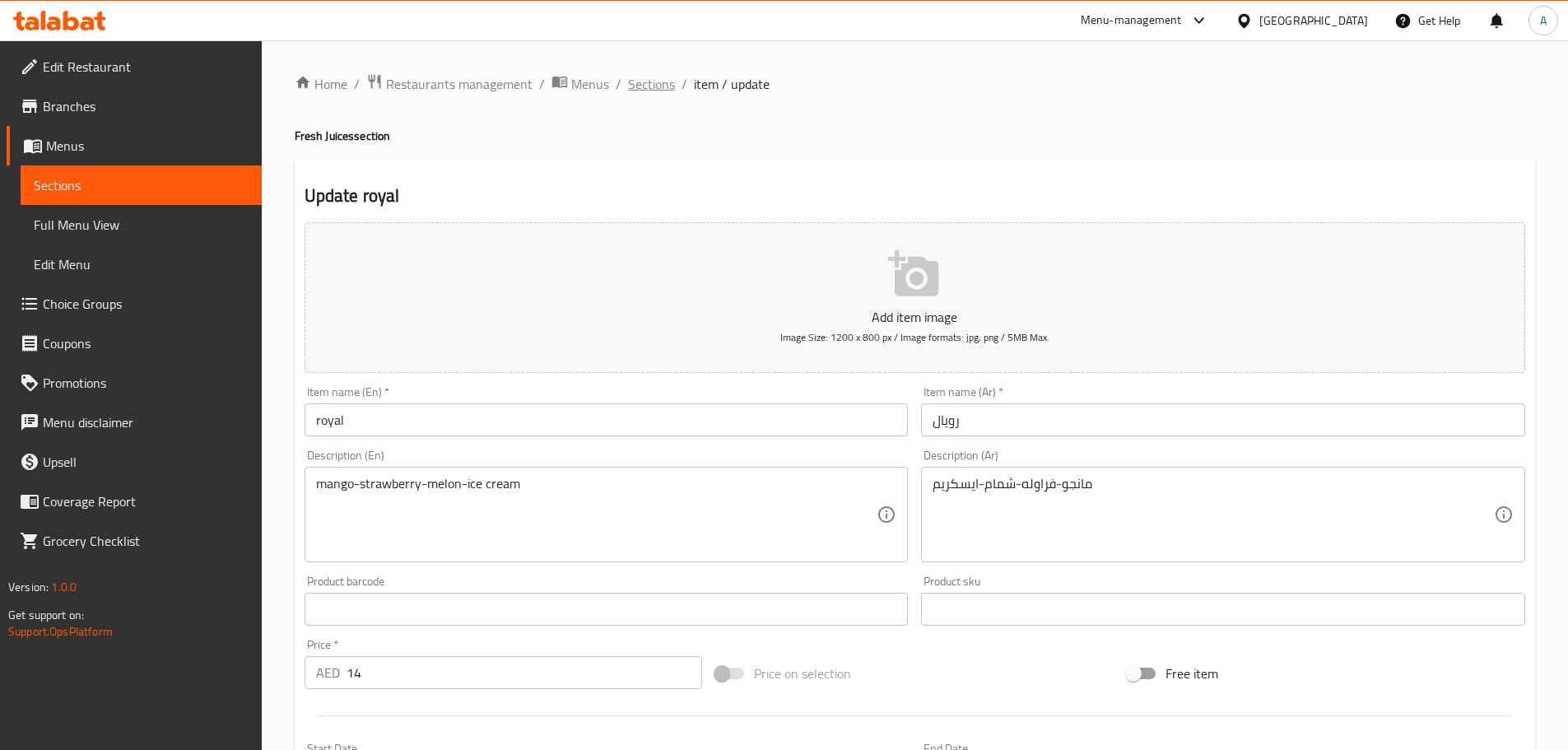
click at [647, 87] on span "Sections" at bounding box center [651, 83] width 47 height 20
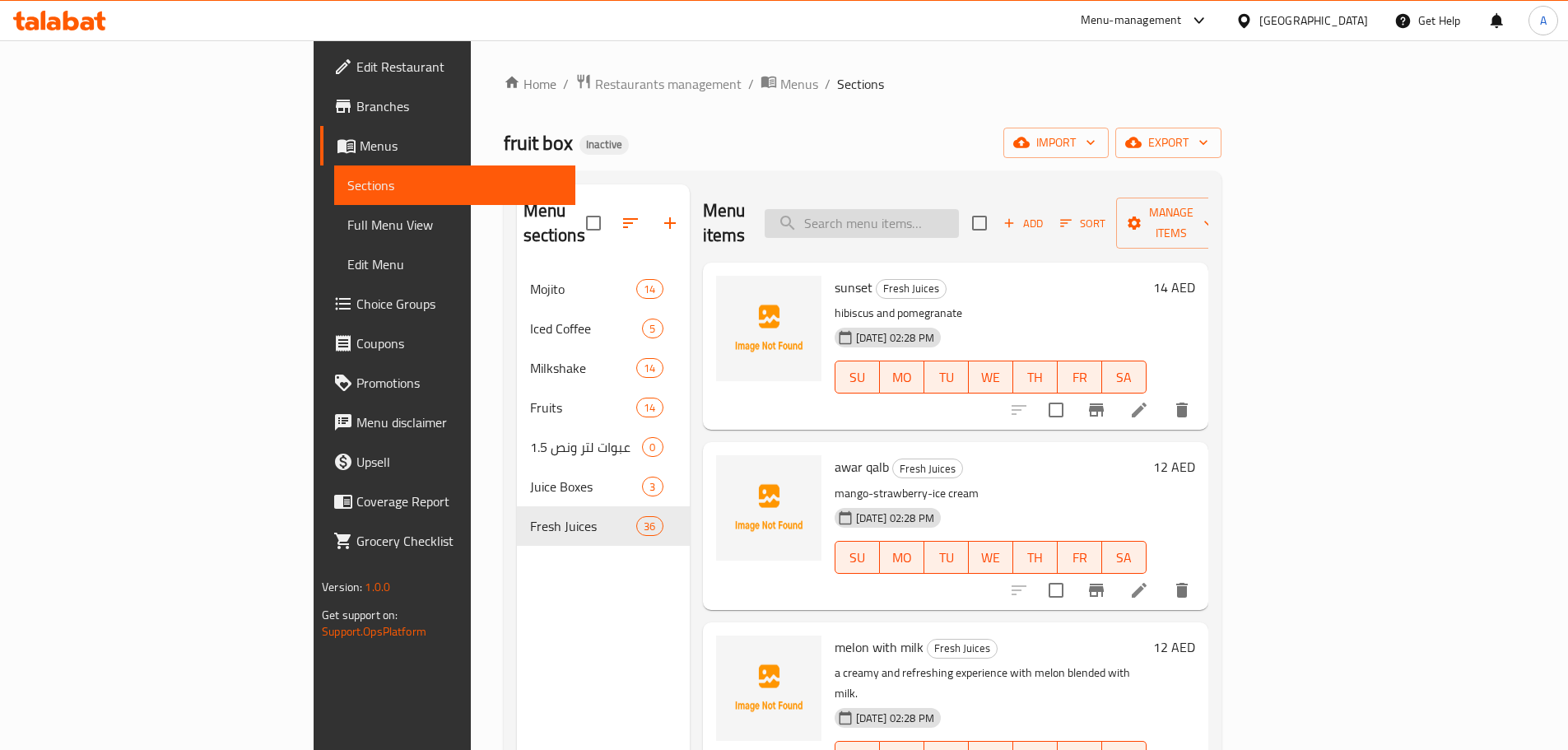
click at [959, 220] on input "search" at bounding box center [862, 223] width 194 height 29
paste input "برتقال"
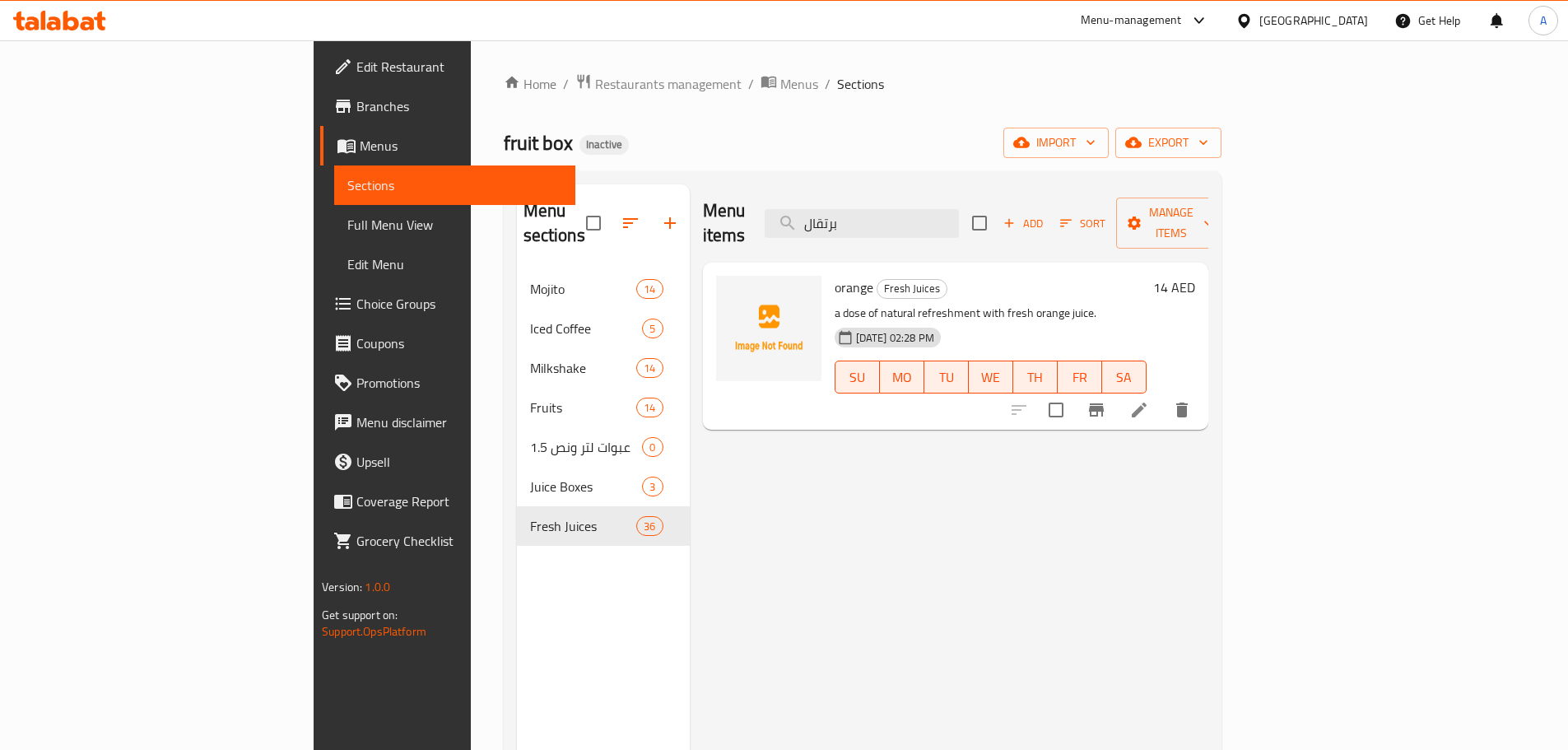
click at [873, 303] on p "a dose of natural refreshment with fresh orange juice." at bounding box center [990, 314] width 312 height 21
copy div "a dose of natural refreshment with fresh orange juice."
click at [959, 220] on input "برتقال" at bounding box center [862, 223] width 194 height 29
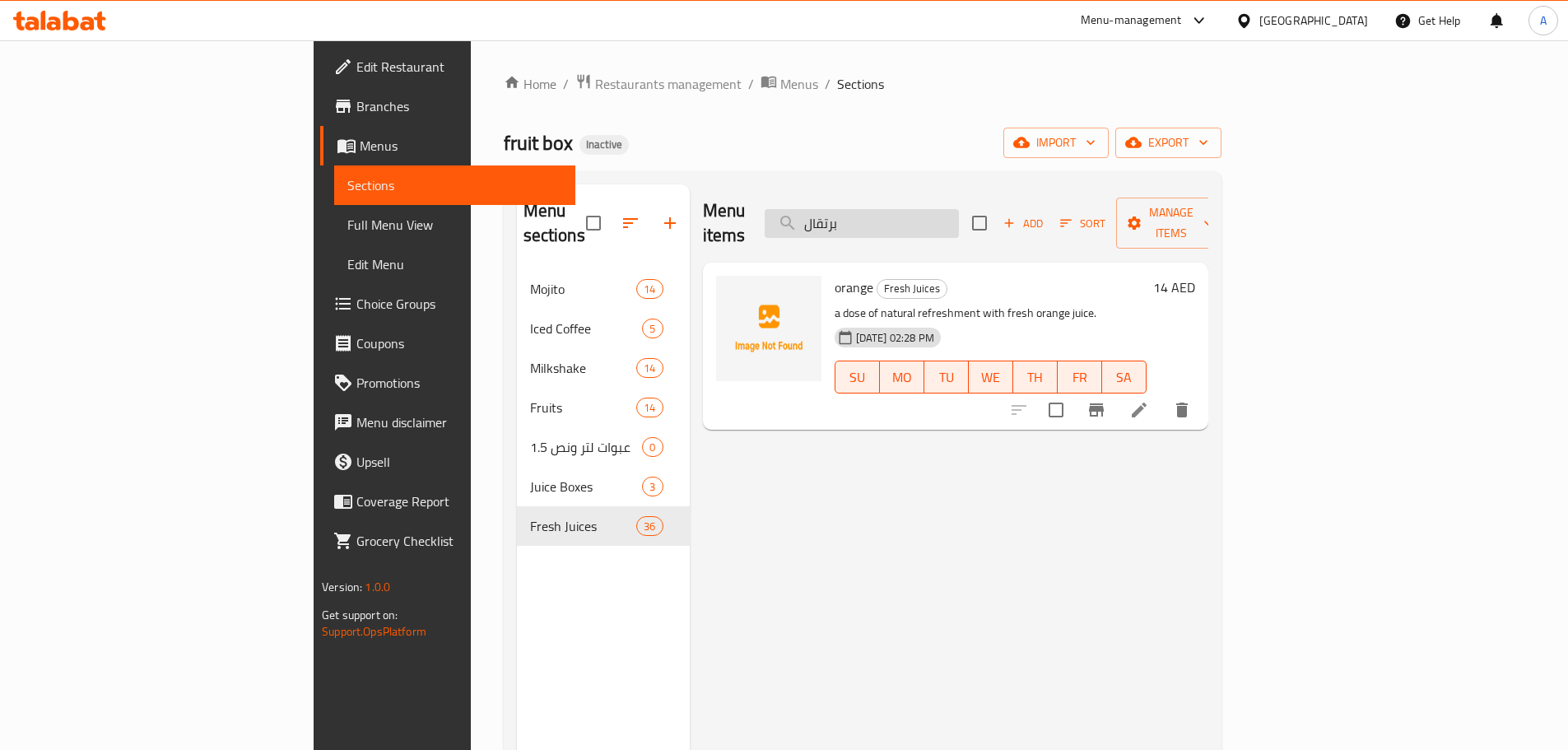
click at [959, 220] on input "برتقال" at bounding box center [862, 223] width 194 height 29
paste input "يخ"
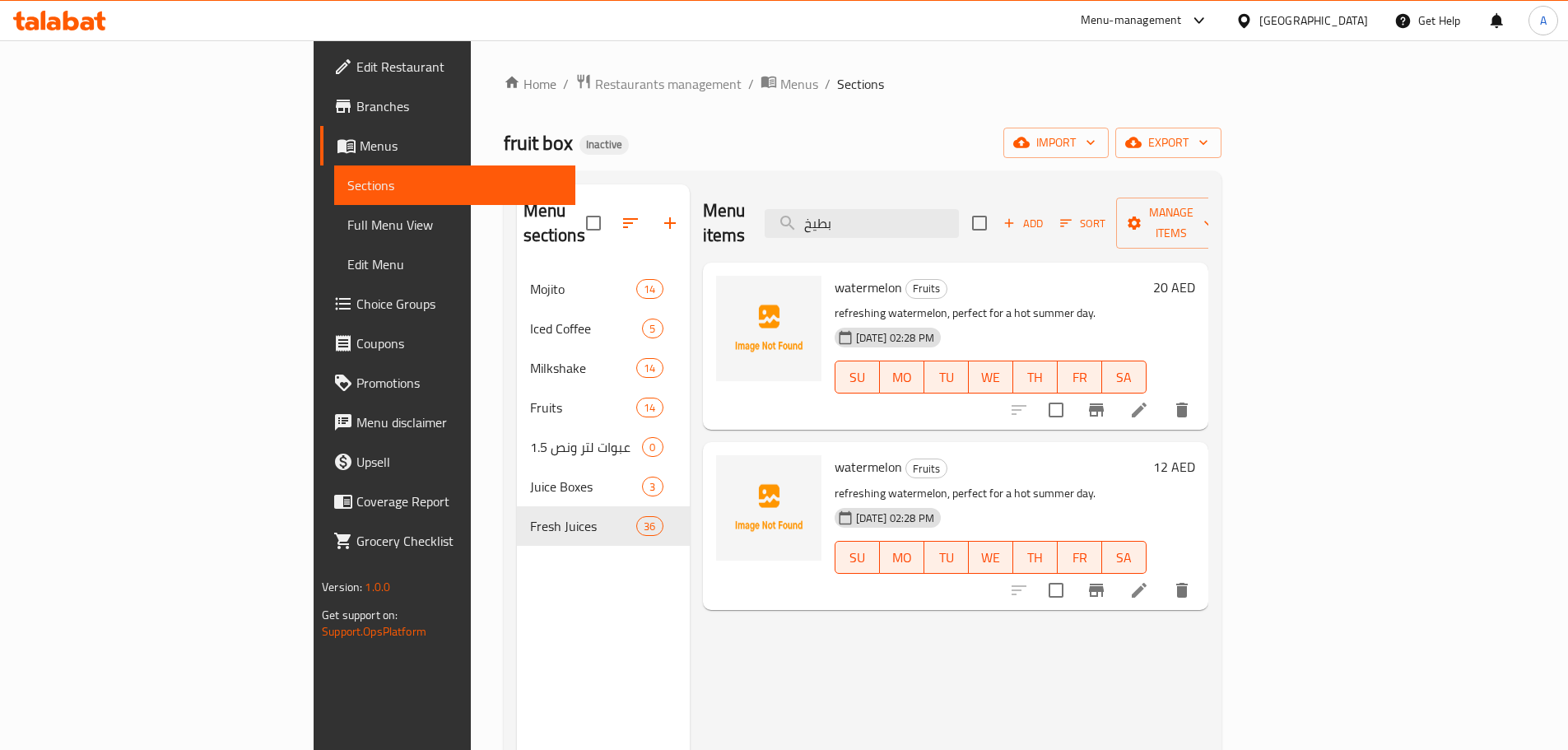
type input "بطيخ"
click at [951, 303] on p "refreshing watermelon, perfect for a hot summer day." at bounding box center [990, 314] width 312 height 21
click at [895, 484] on p "refreshing watermelon, perfect for a hot summer day." at bounding box center [990, 494] width 312 height 21
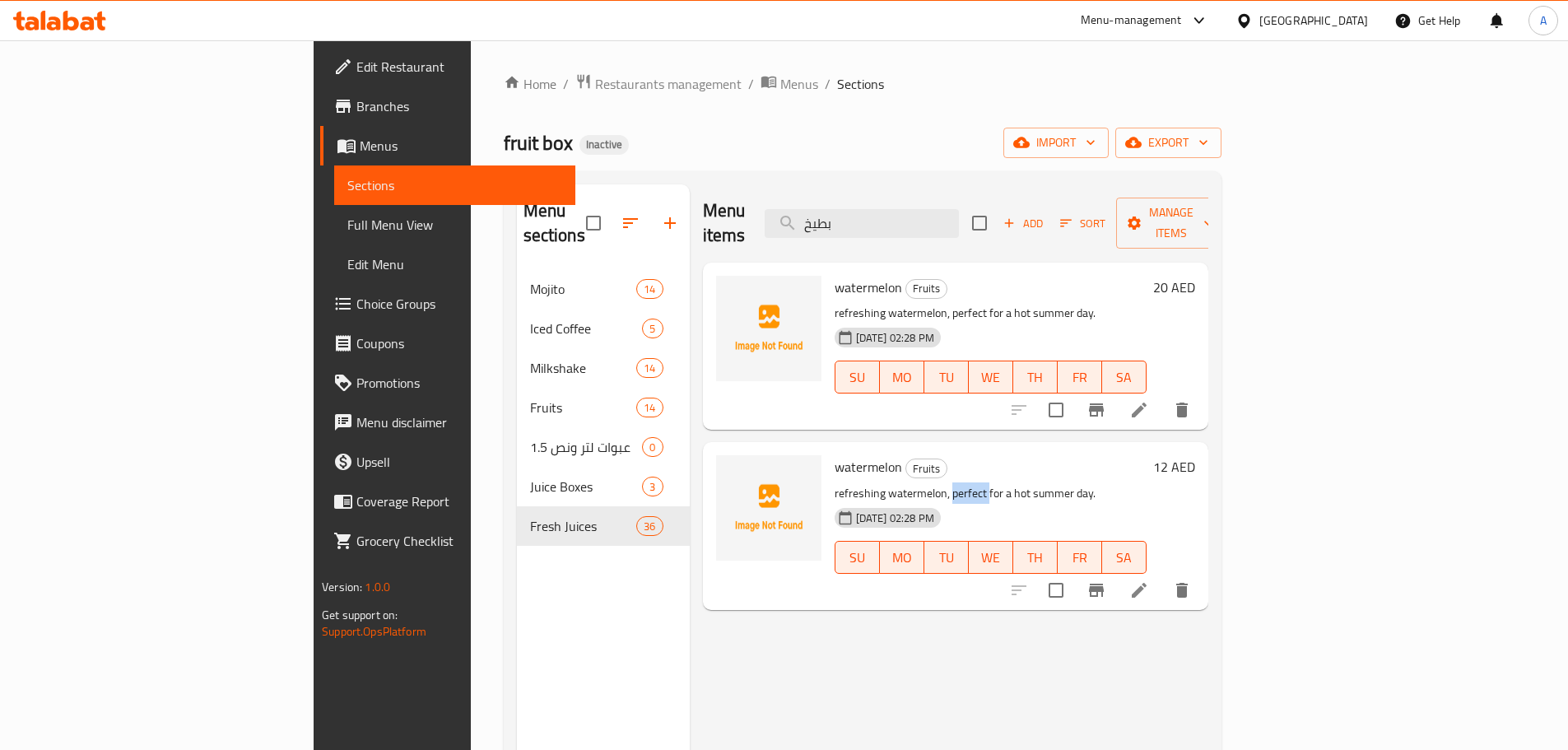
click at [895, 484] on p "refreshing watermelon, perfect for a hot summer day." at bounding box center [990, 494] width 312 height 21
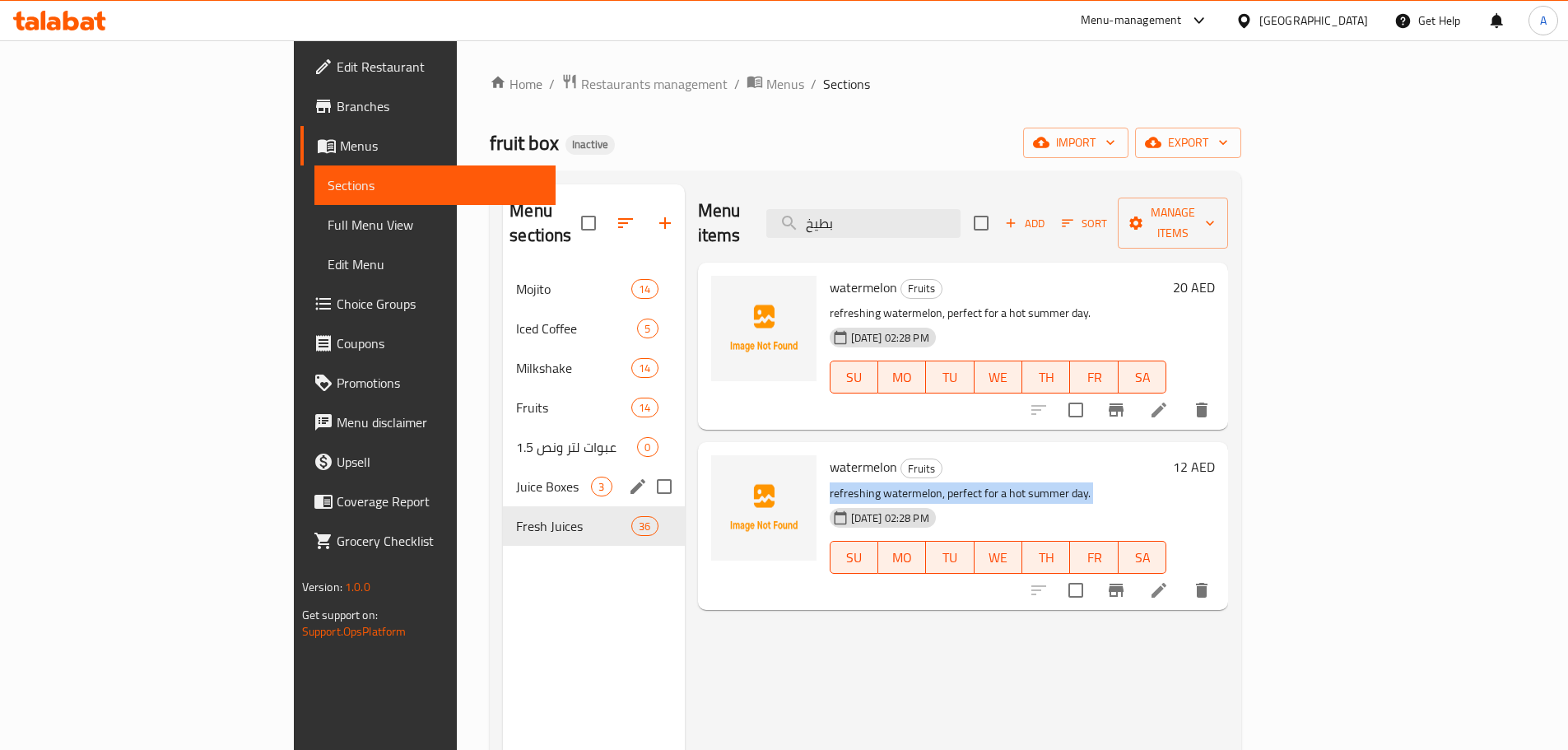
click at [647, 469] on input "Menu sections" at bounding box center [664, 486] width 35 height 35
checkbox input "true"
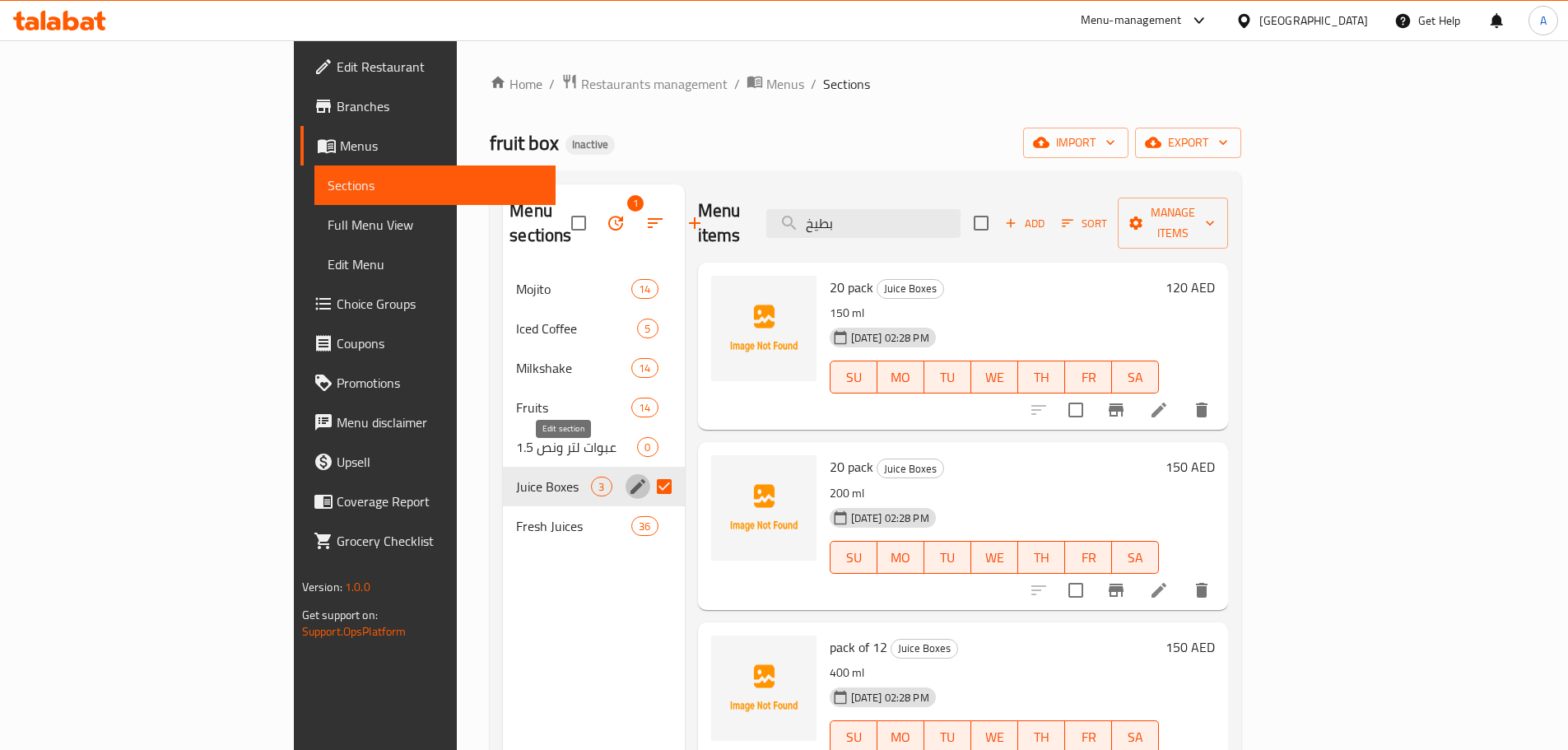
click at [631, 479] on icon "edit" at bounding box center [638, 486] width 15 height 15
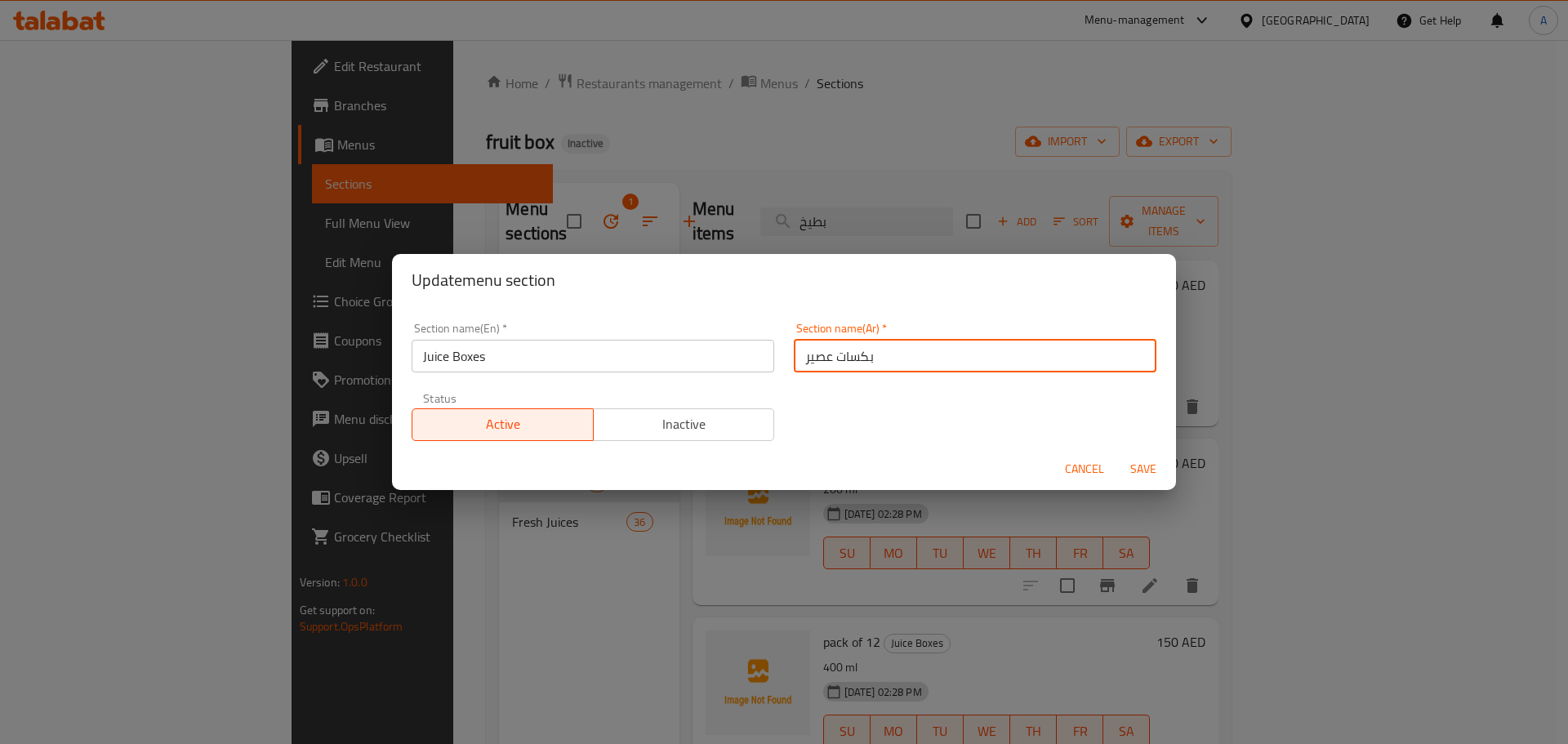
click at [860, 359] on input "بكسات عصير" at bounding box center [975, 356] width 362 height 33
type input "بوكسات عصير"
click at [1147, 461] on span "Save" at bounding box center [1144, 469] width 39 height 21
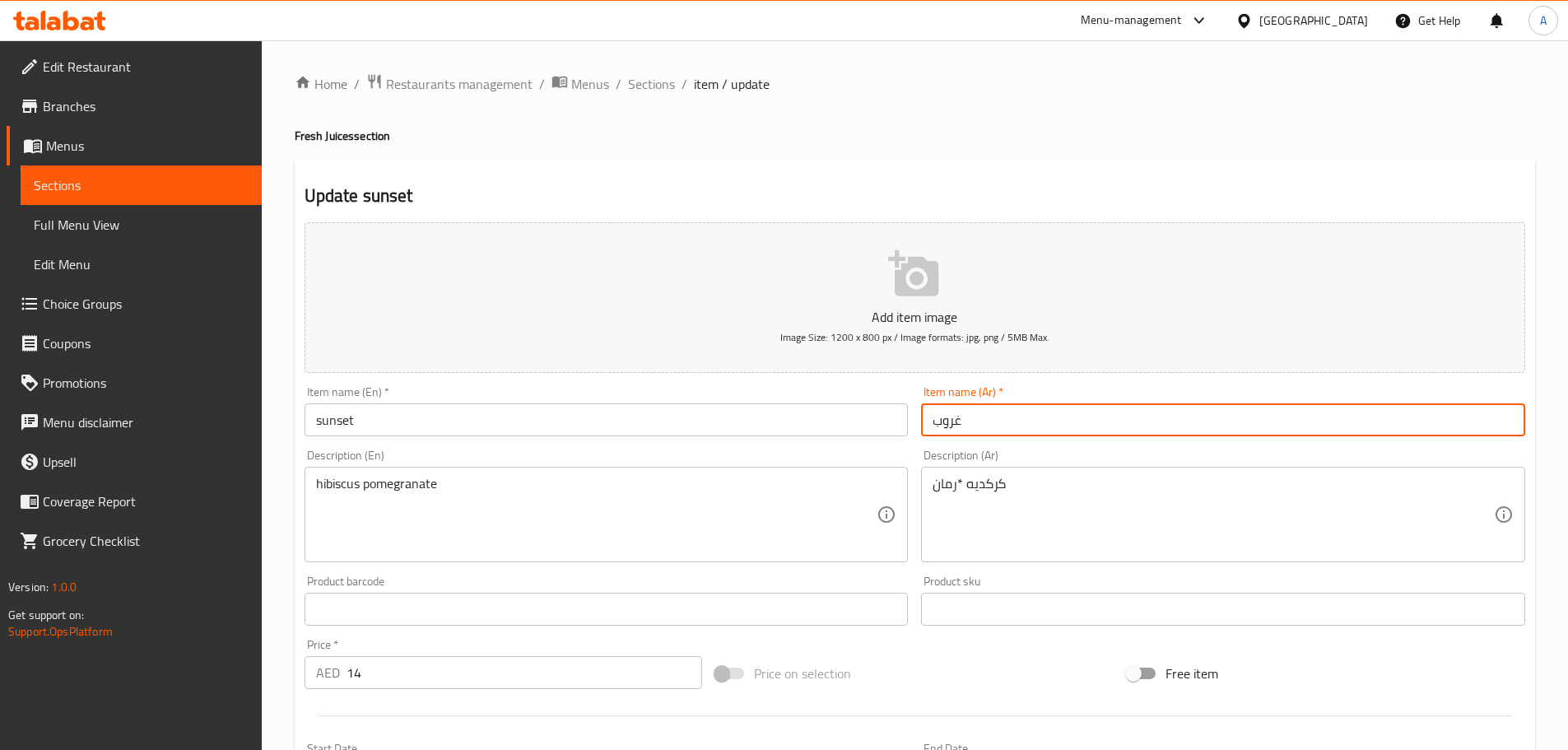
click at [970, 428] on input "غروب" at bounding box center [1223, 419] width 604 height 33
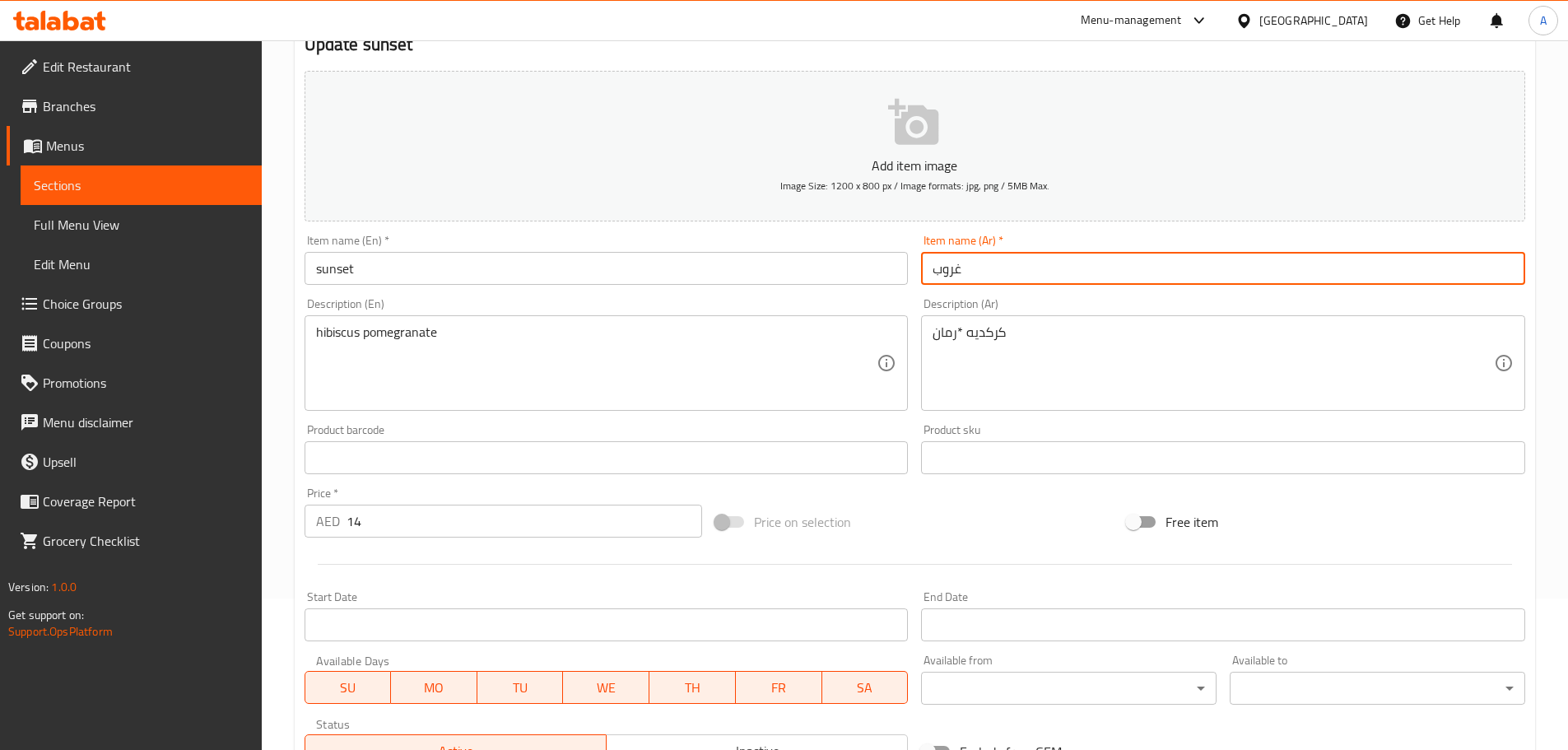
scroll to position [153, 0]
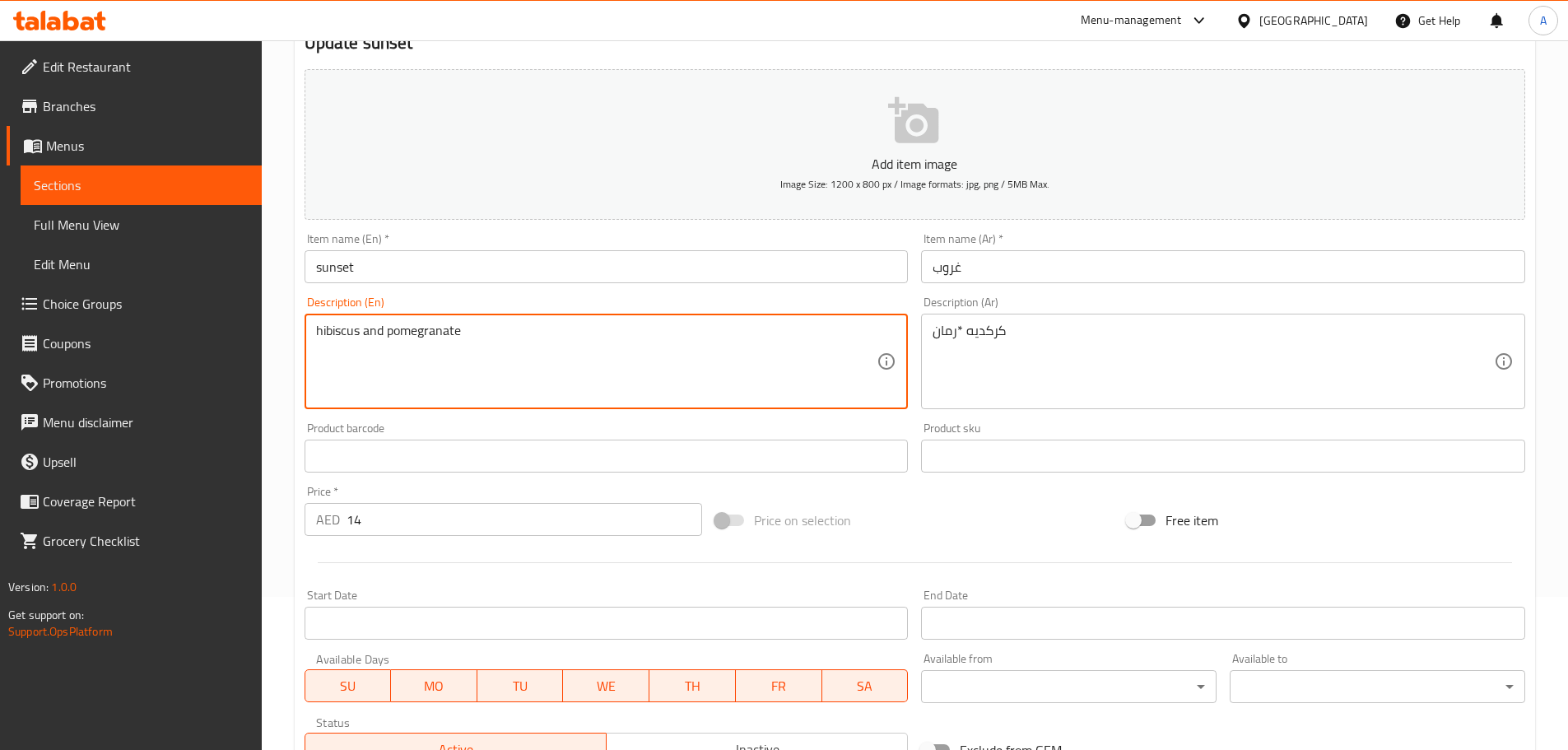
click at [648, 340] on textarea "hibiscus and pomegranate" at bounding box center [597, 362] width 562 height 78
type textarea "hibiscus and pomegranate"
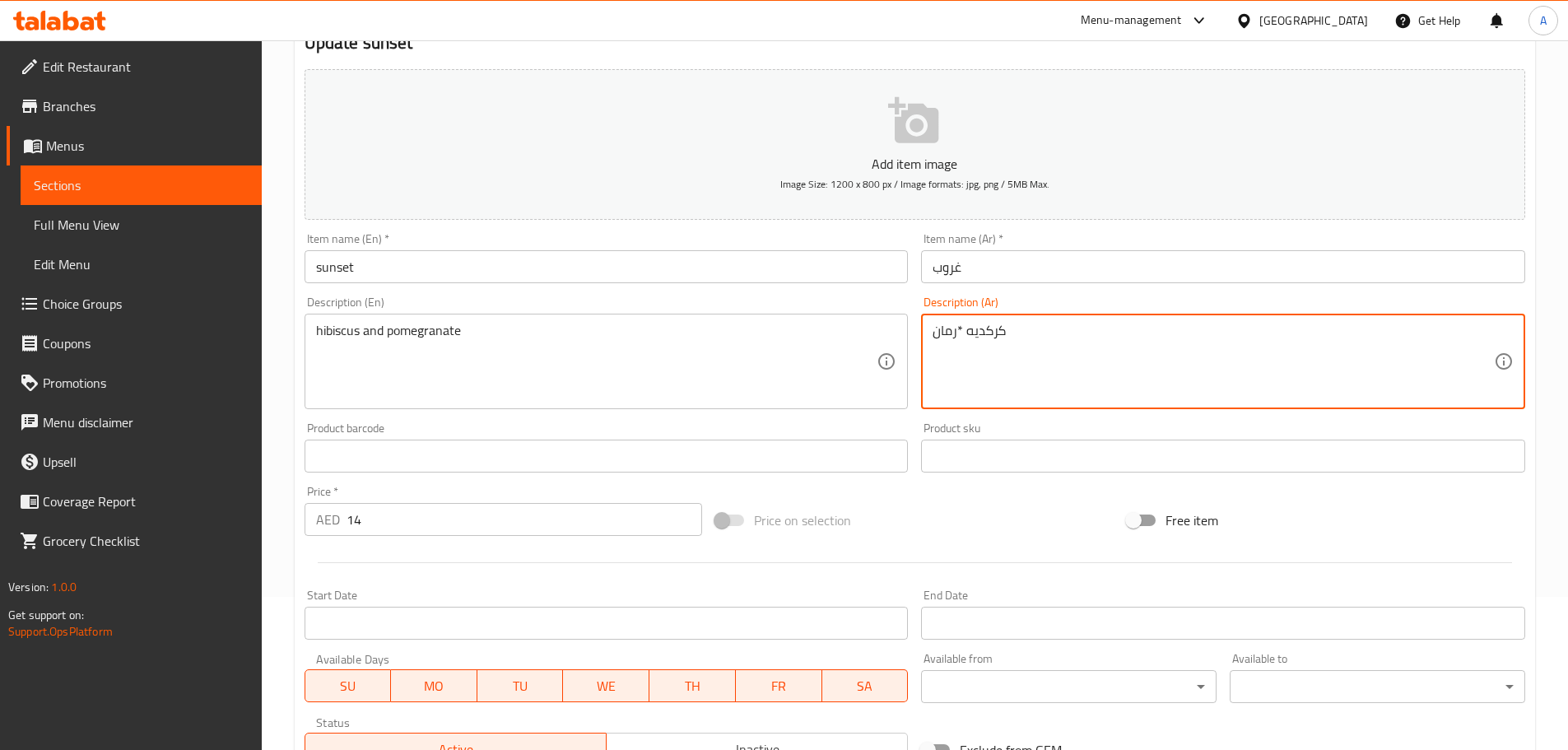
click at [954, 332] on textarea "كركديه *رمان" at bounding box center [1213, 362] width 562 height 78
click at [961, 325] on textarea "كركديه *رمان" at bounding box center [1213, 362] width 562 height 78
paste textarea "و"
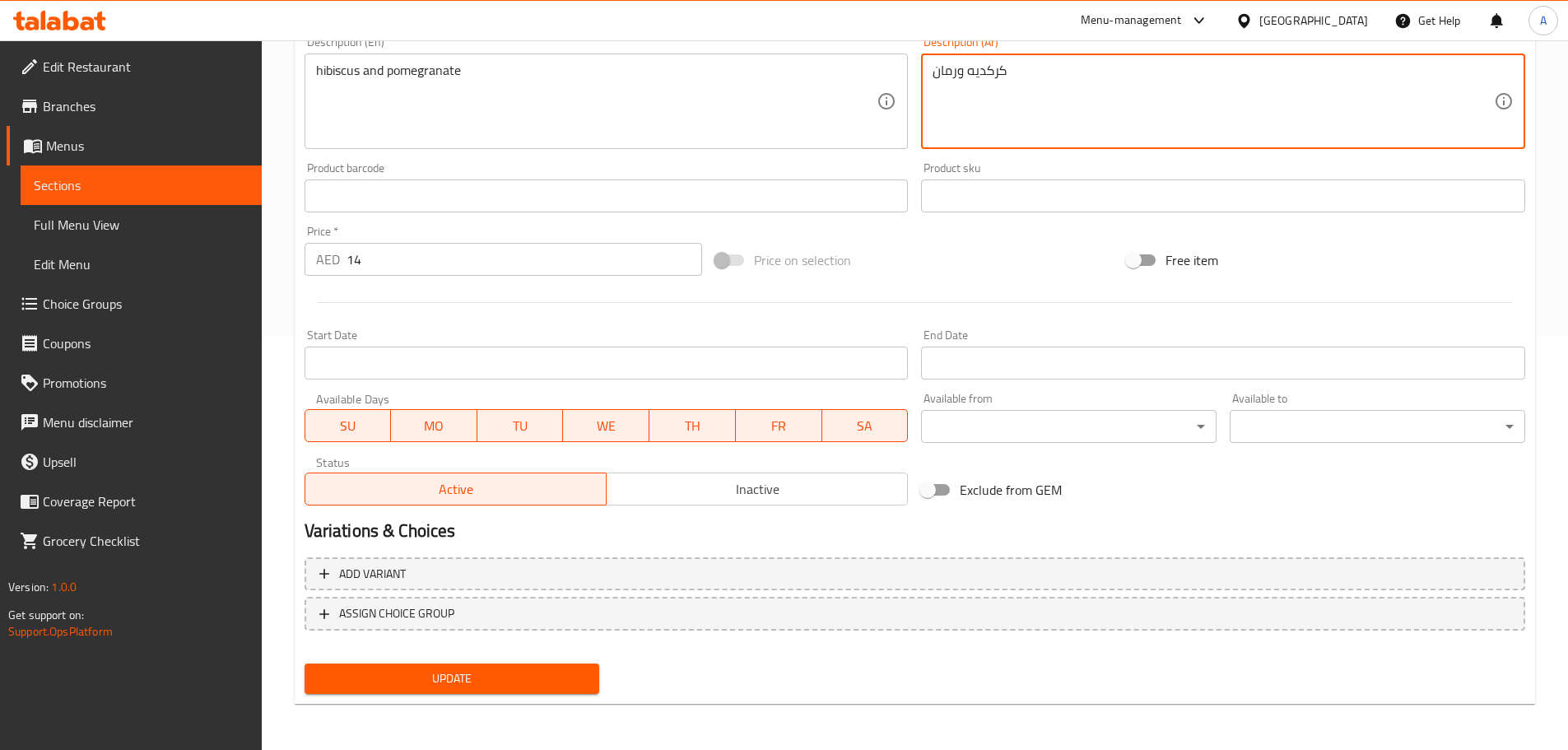
type textarea "كركديه ورمان"
click at [510, 690] on button "Update" at bounding box center [452, 679] width 295 height 30
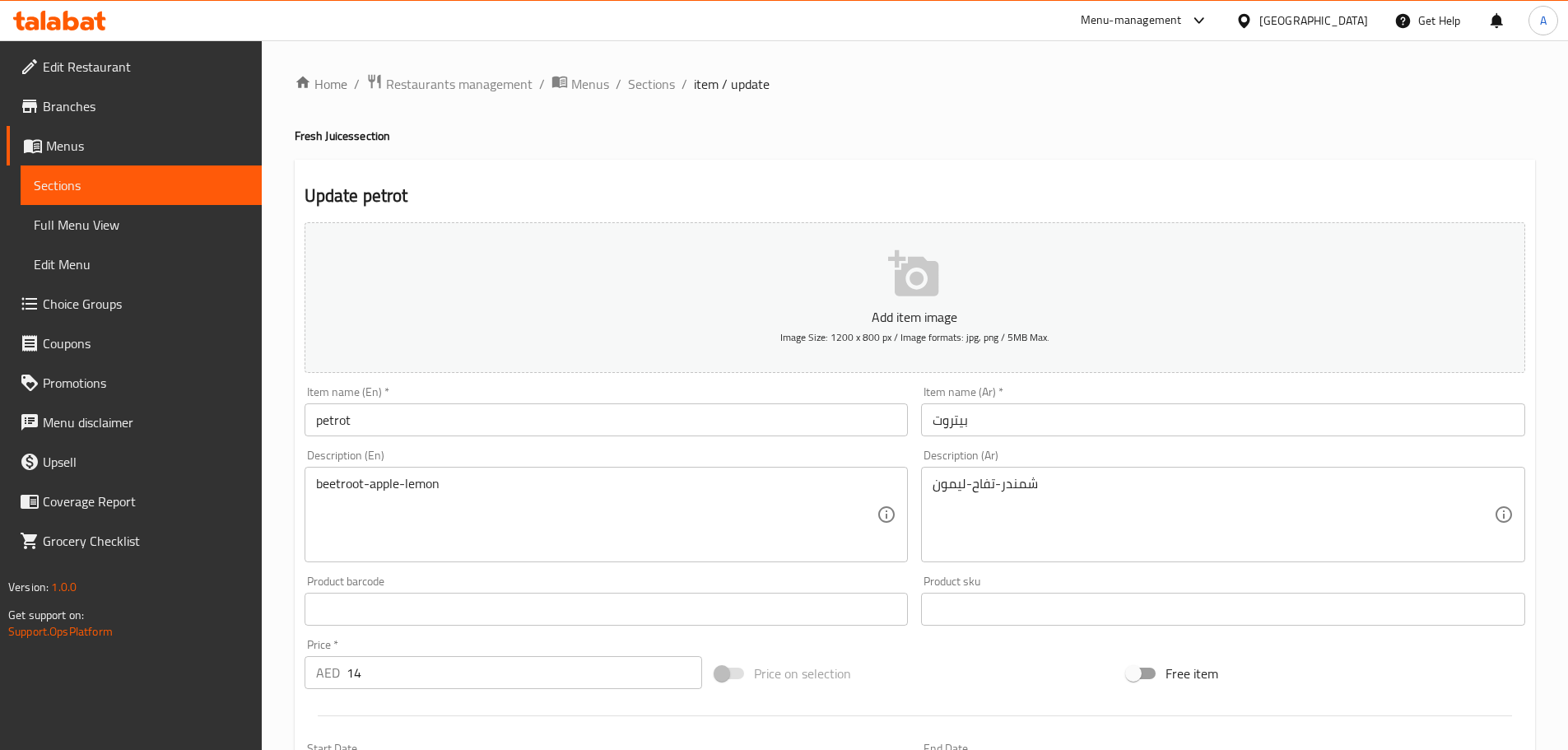
click at [329, 472] on div "beetroot-apple-lemon Description (En)" at bounding box center [607, 514] width 604 height 95
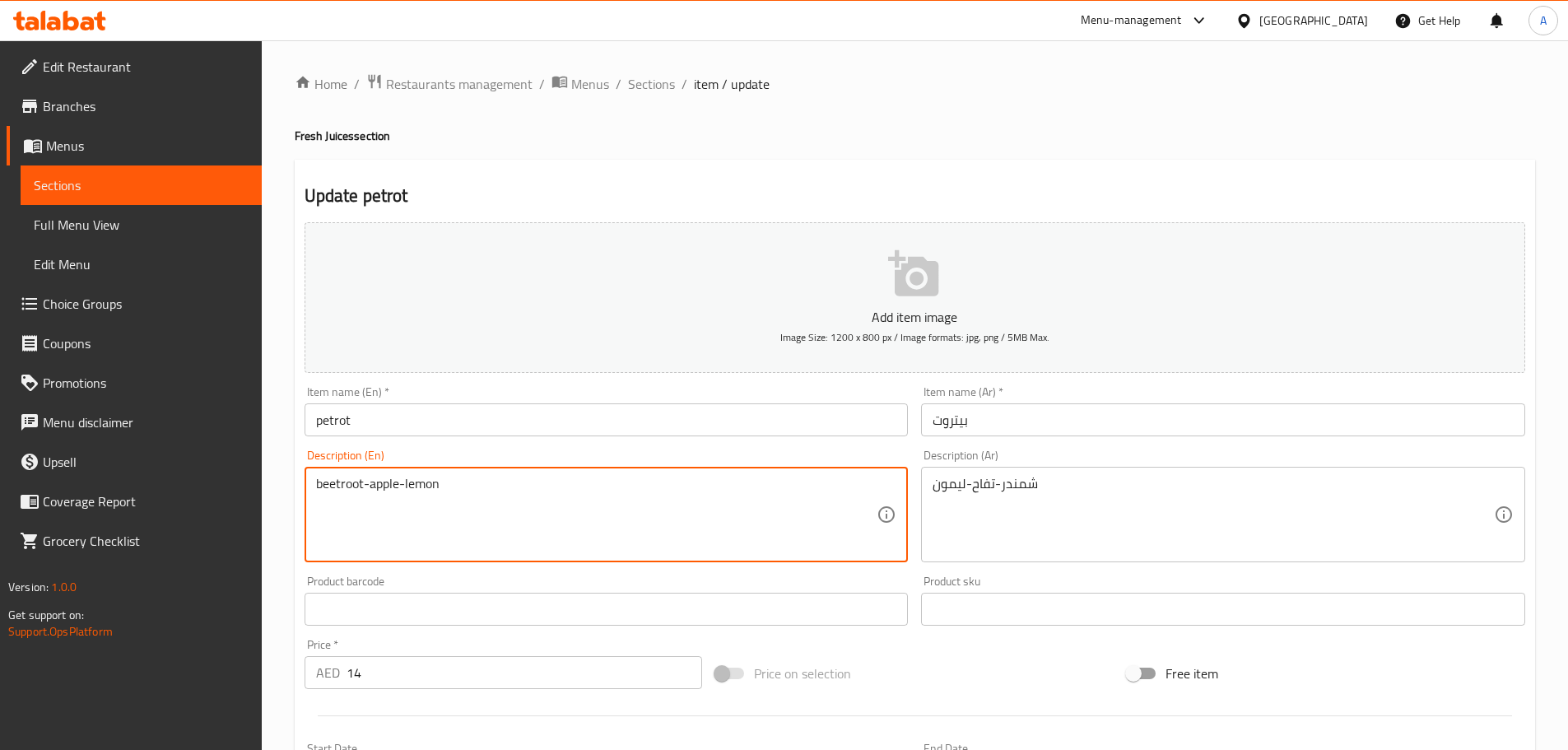
click at [325, 478] on textarea "beetroot-apple-lemon" at bounding box center [597, 515] width 562 height 78
click at [325, 479] on textarea "beetroot-apple-lemon" at bounding box center [597, 515] width 562 height 78
click at [344, 493] on textarea "beetroot-apple-lemon" at bounding box center [597, 515] width 562 height 78
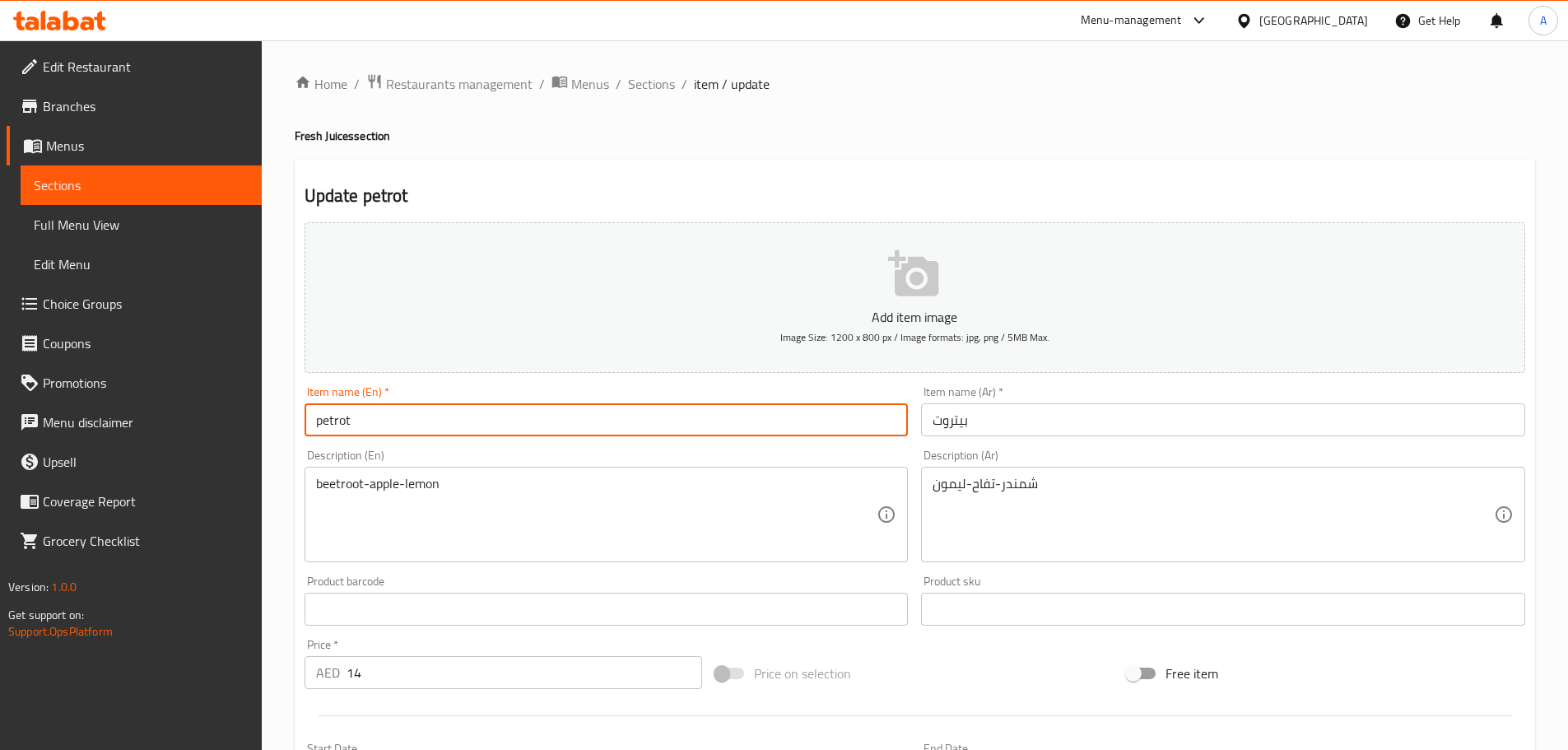
click at [338, 428] on input "petrot" at bounding box center [607, 419] width 604 height 33
paste input "beetro"
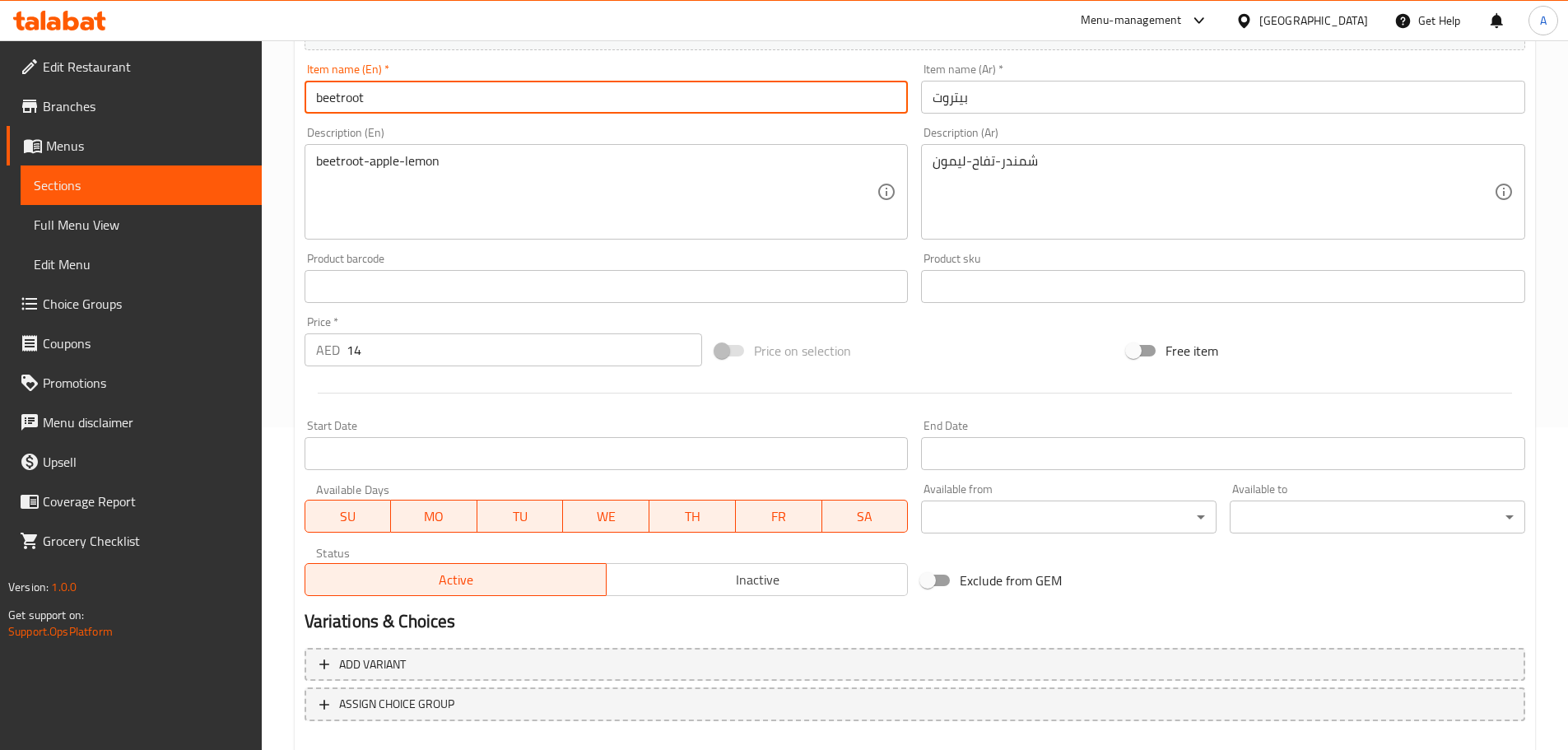
scroll to position [414, 0]
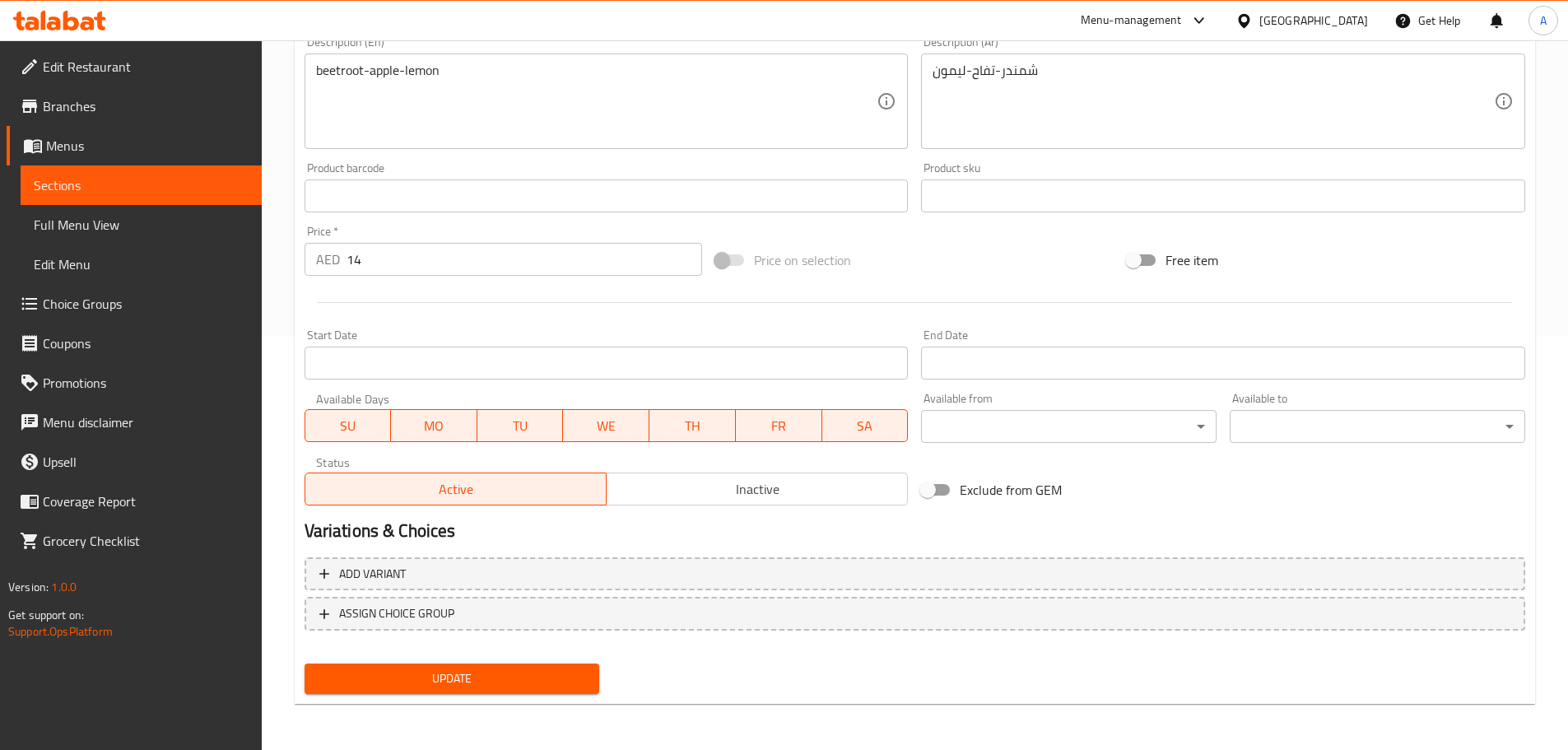
type input "beetroot"
click at [460, 670] on span "Update" at bounding box center [452, 679] width 269 height 21
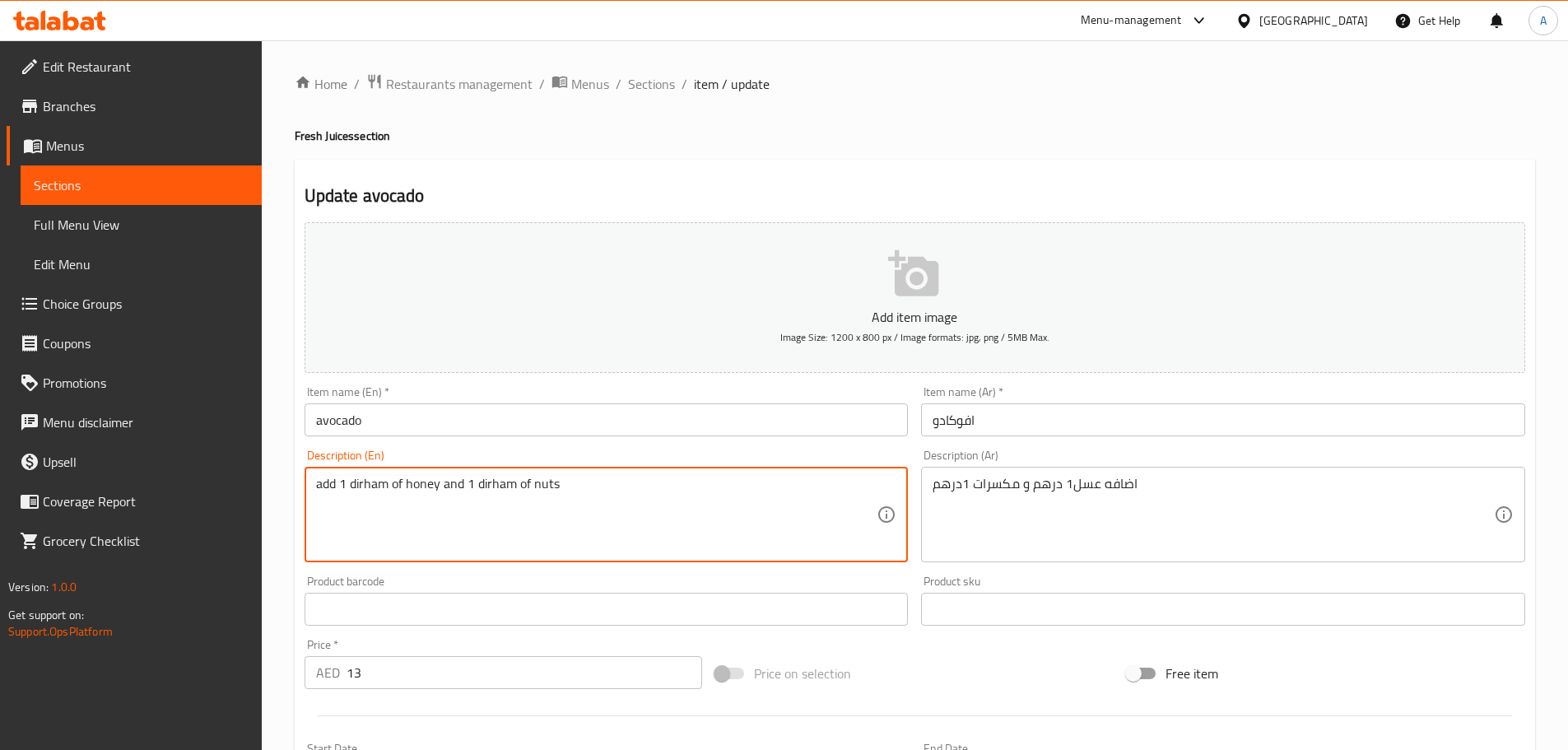
click at [428, 486] on textarea "add 1 dirham of honey and 1 dirham of nuts" at bounding box center [597, 515] width 562 height 78
drag, startPoint x: 484, startPoint y: 473, endPoint x: 585, endPoint y: 477, distance: 101.1
click at [485, 473] on div "Description (En)" at bounding box center [607, 514] width 604 height 95
click at [669, 479] on textarea at bounding box center [597, 515] width 562 height 78
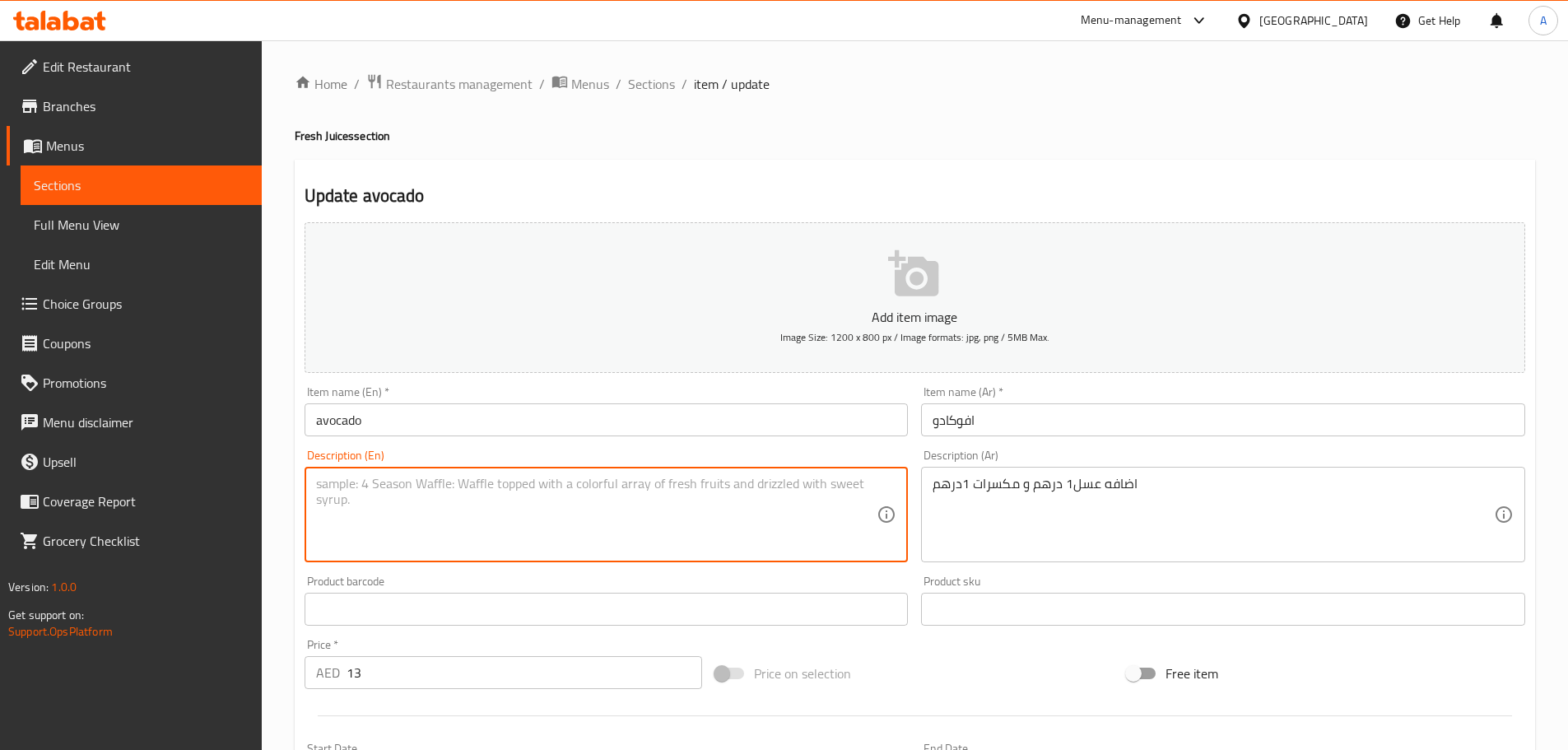
click at [669, 479] on textarea at bounding box center [597, 515] width 562 height 78
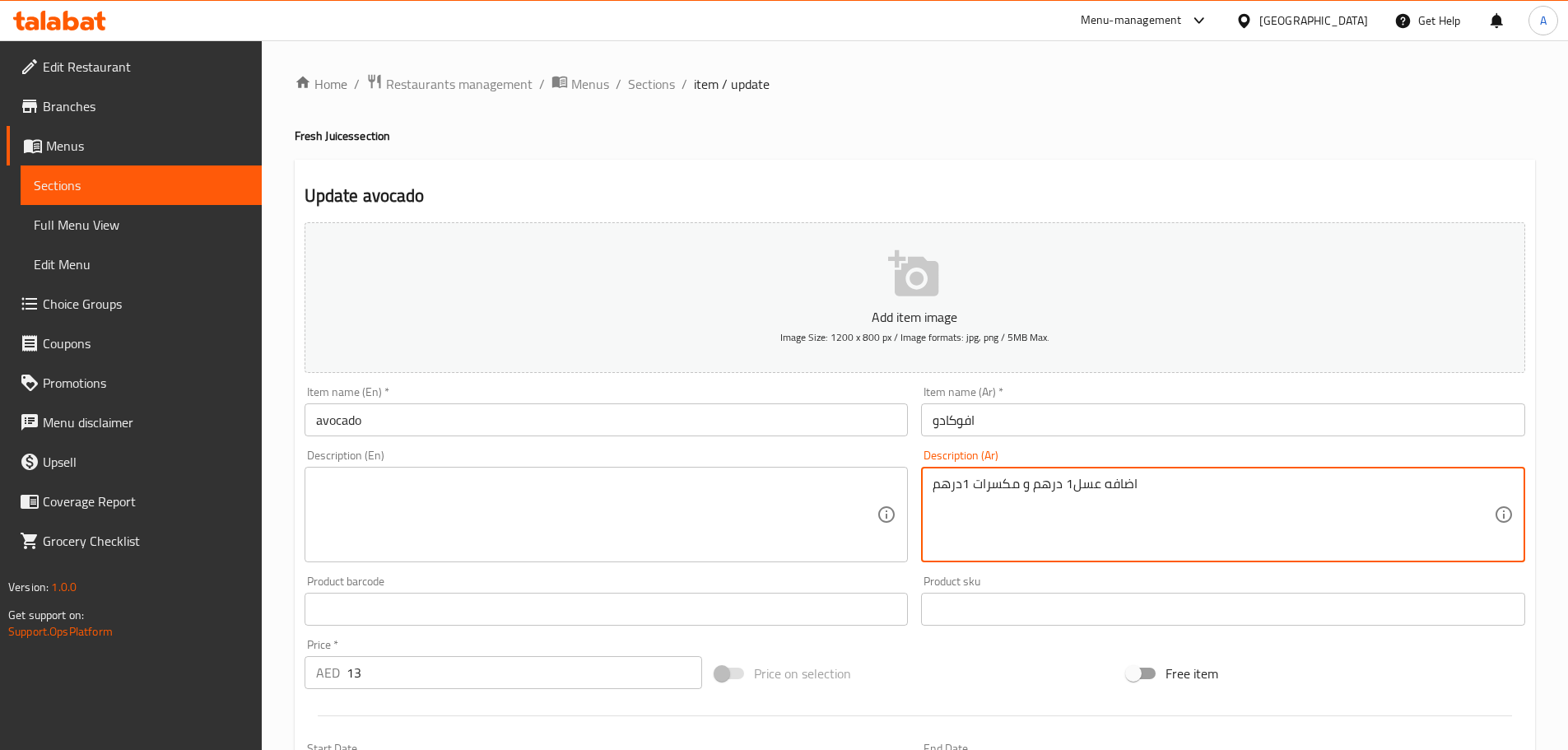
click at [1070, 492] on textarea "اضافه عسل1 درهم و مكسرات 1درهم" at bounding box center [1213, 515] width 562 height 78
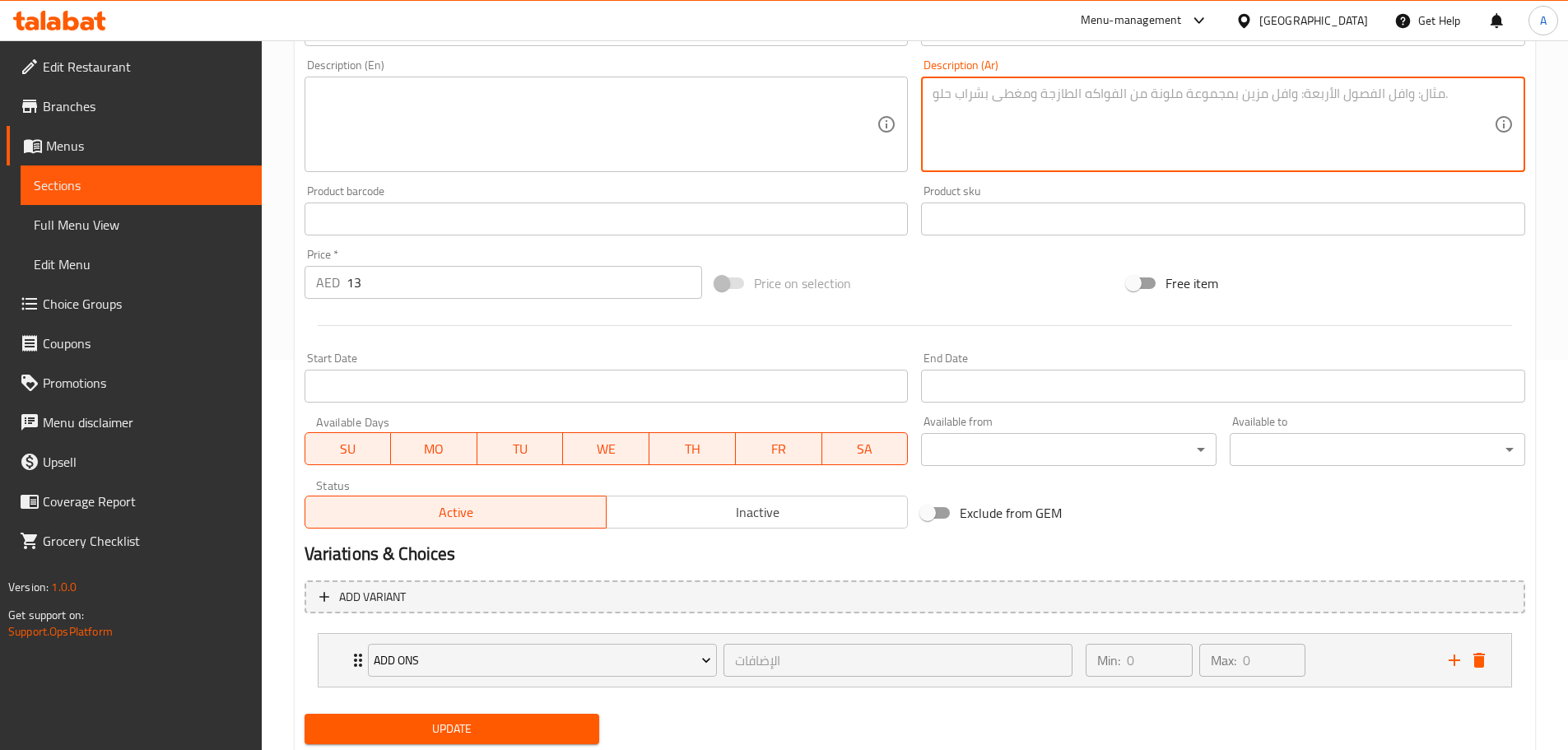
scroll to position [441, 0]
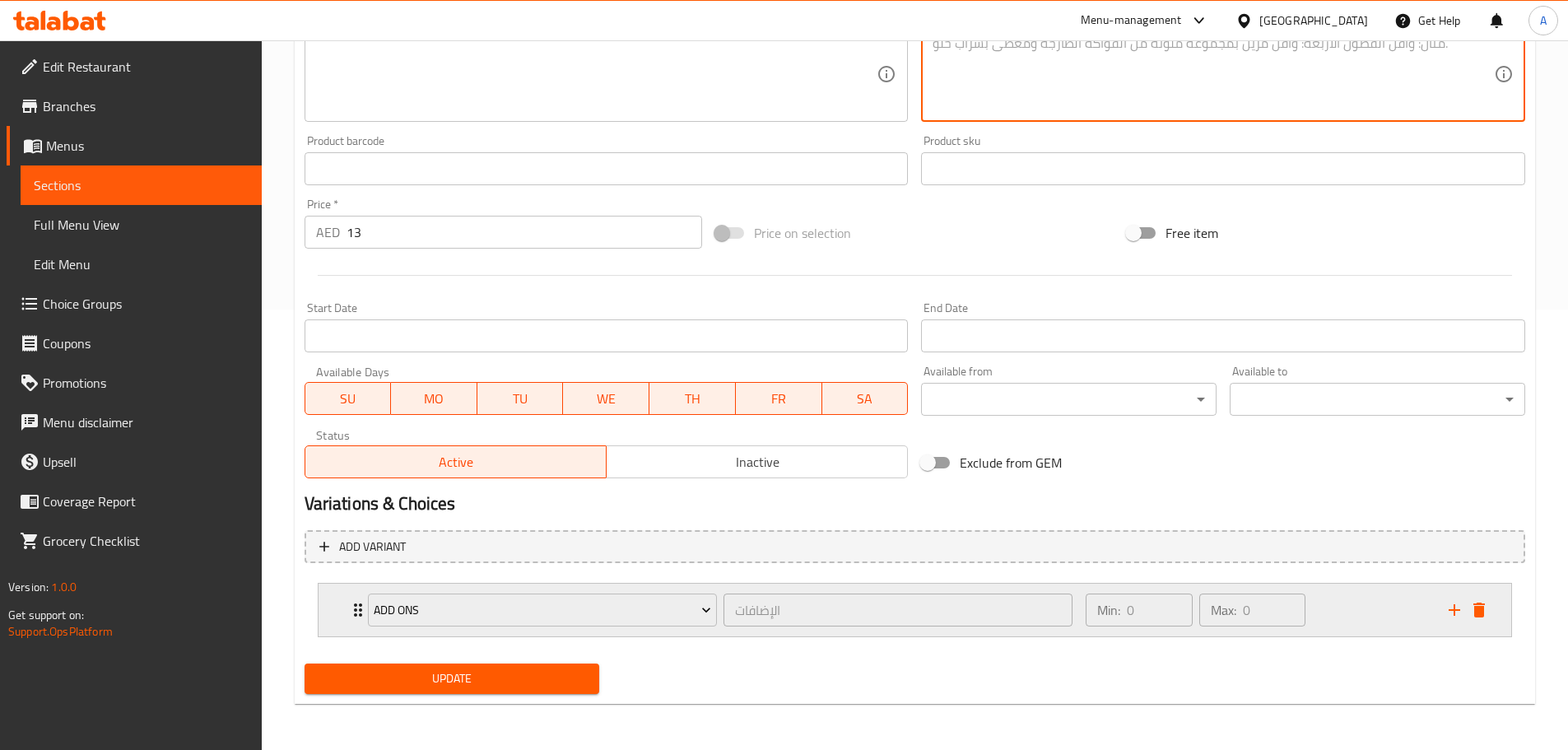
click at [1353, 612] on div "Min: 0 ​ Max: 0 ​" at bounding box center [1257, 610] width 362 height 53
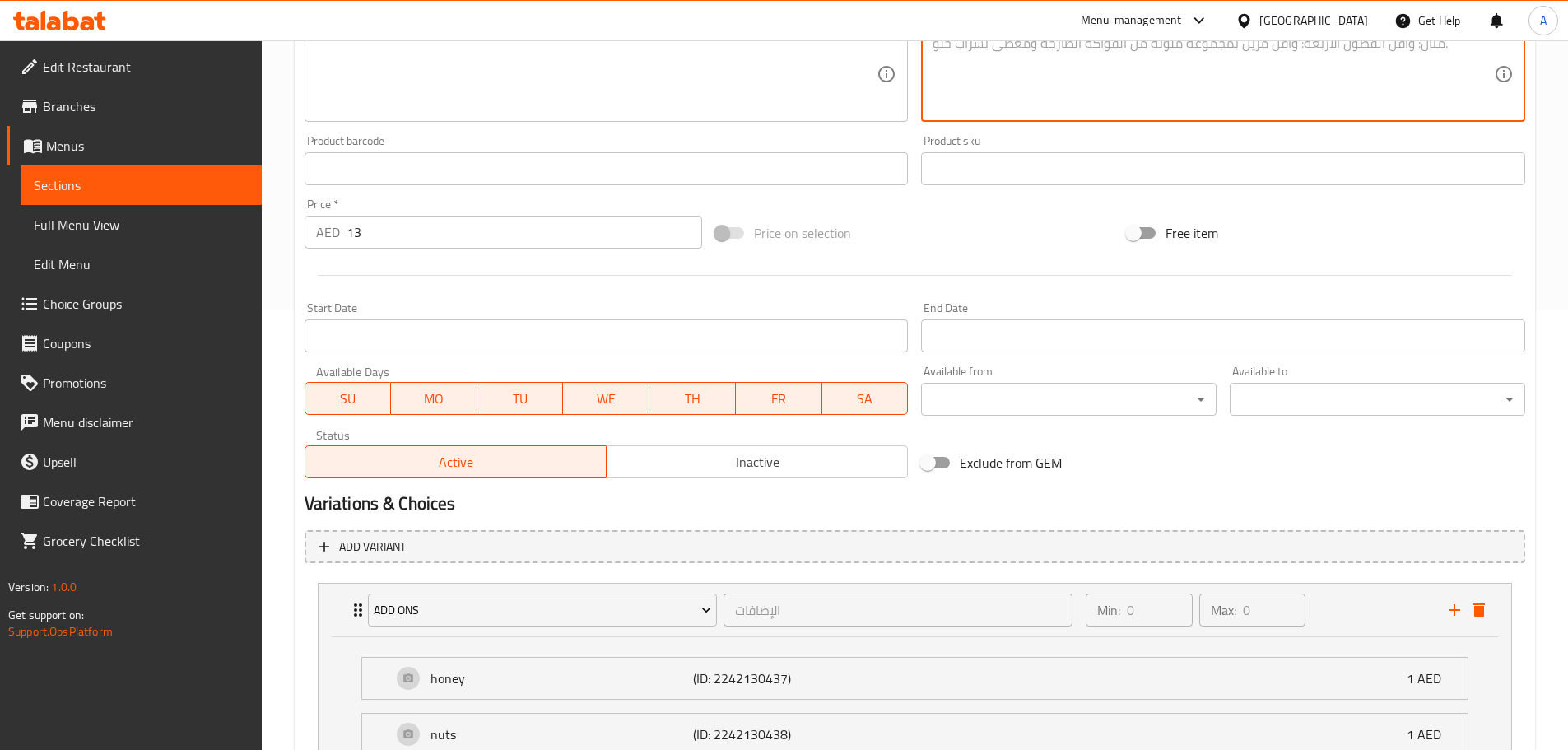
scroll to position [587, 0]
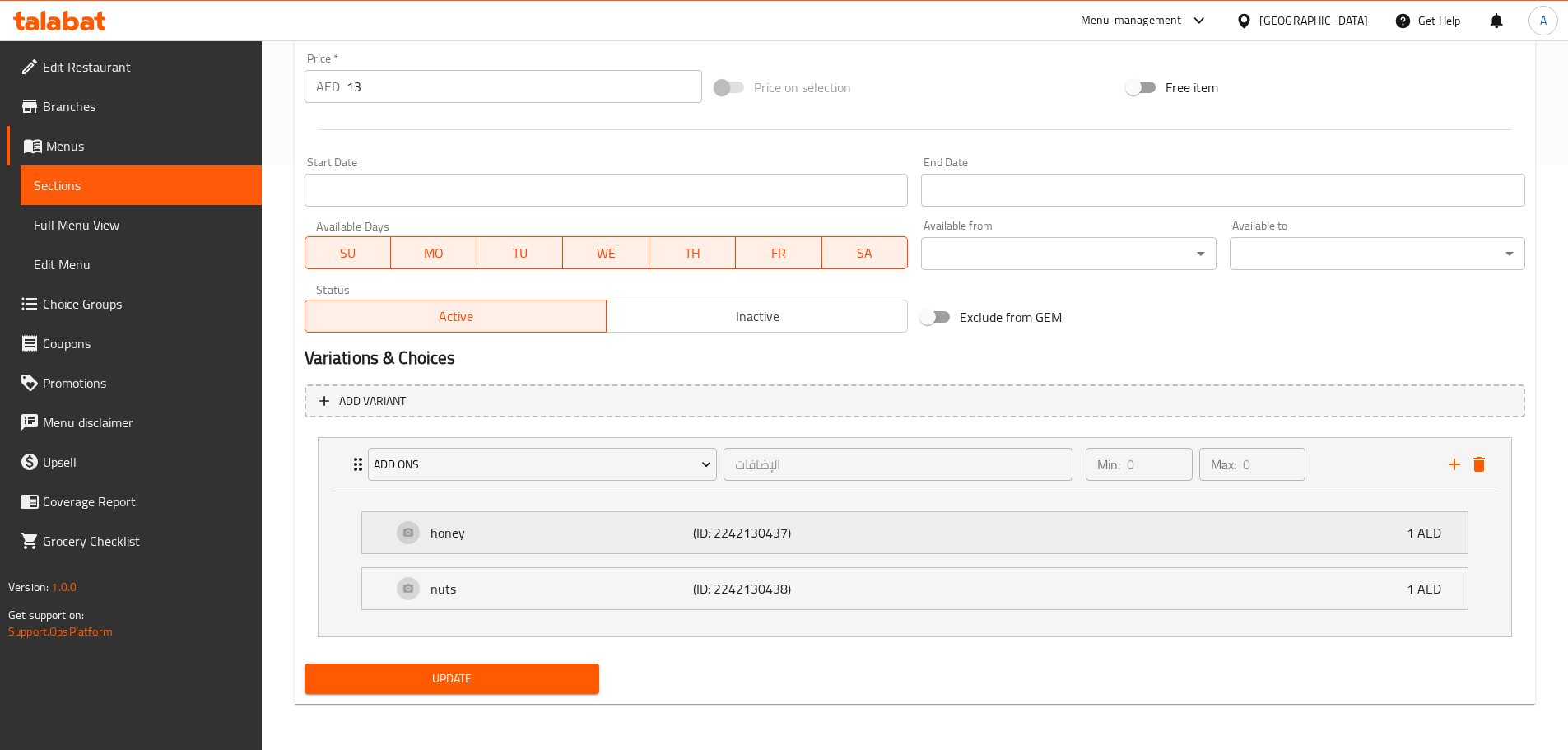
click at [711, 524] on p "(ID: 2242130437)" at bounding box center [781, 533] width 176 height 20
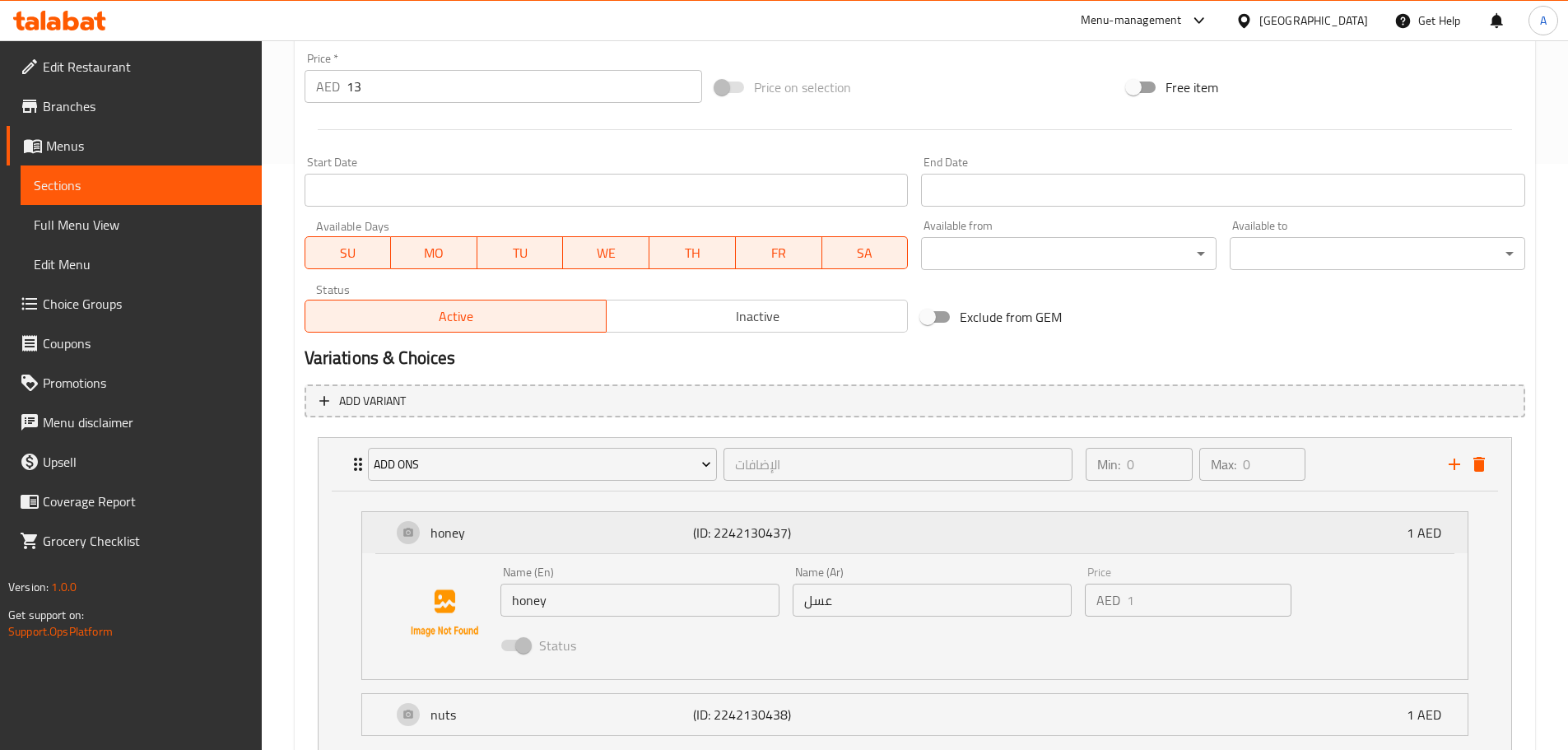
click at [768, 537] on p "(ID: 2242130437)" at bounding box center [781, 533] width 176 height 20
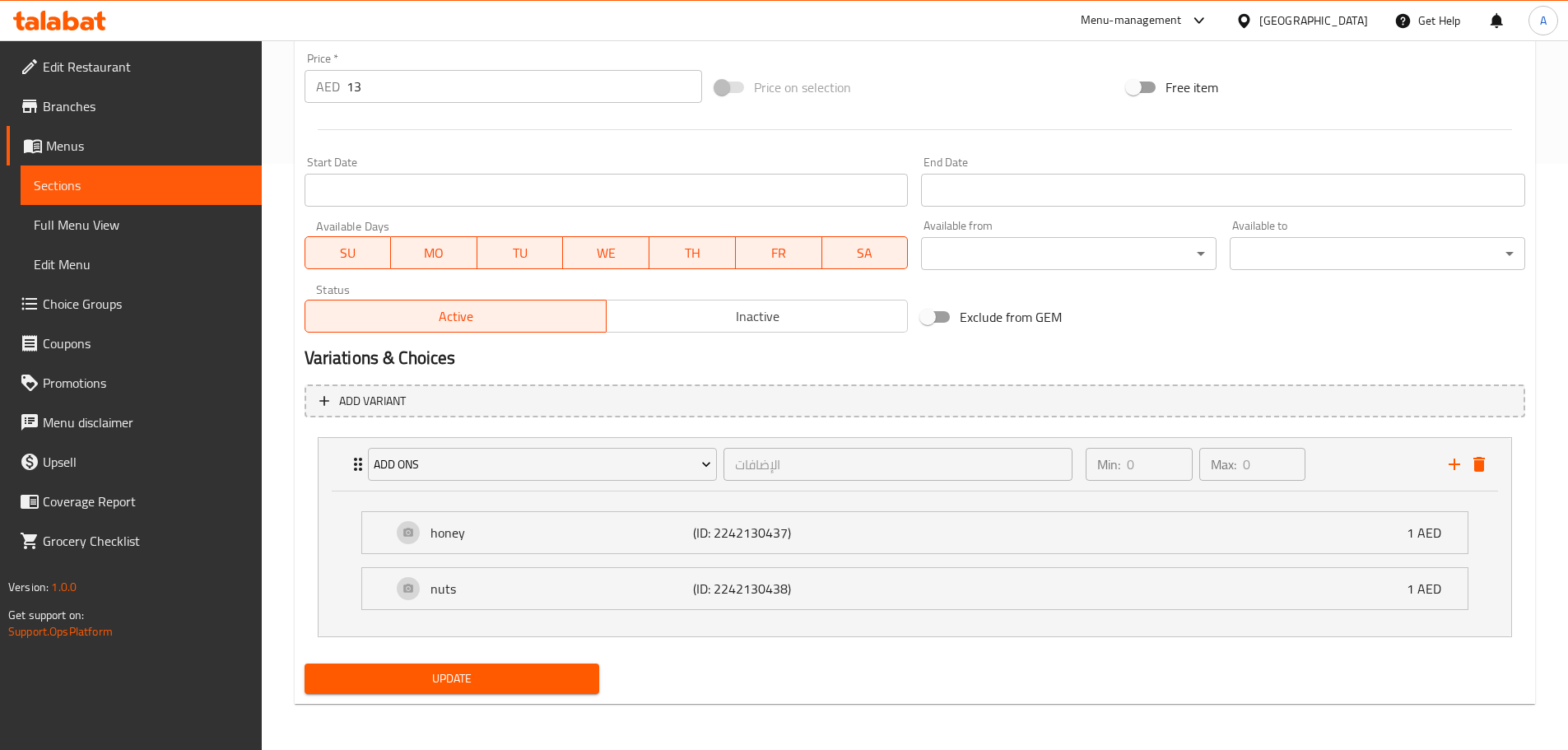
click at [806, 611] on li "nuts (ID: 2242130438) 1 AED Name (En) nuts Name (En) Name (Ar) مكسرات Name (Ar)…" at bounding box center [915, 588] width 1134 height 56
click at [814, 604] on div "nuts (ID: 2242130438) 1 AED" at bounding box center [919, 589] width 1056 height 42
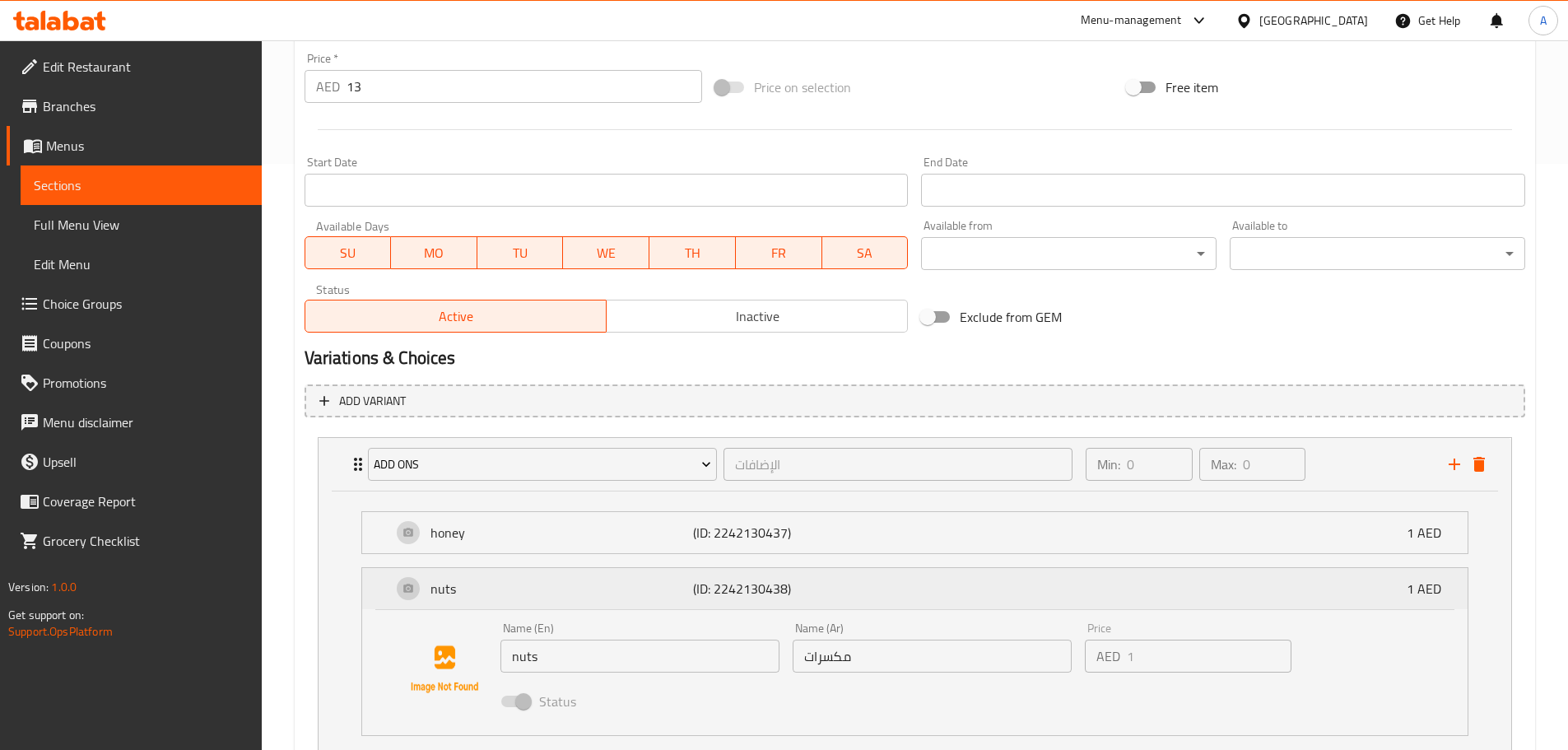
click at [814, 604] on div "nuts (ID: 2242130438) 1 AED" at bounding box center [919, 589] width 1056 height 42
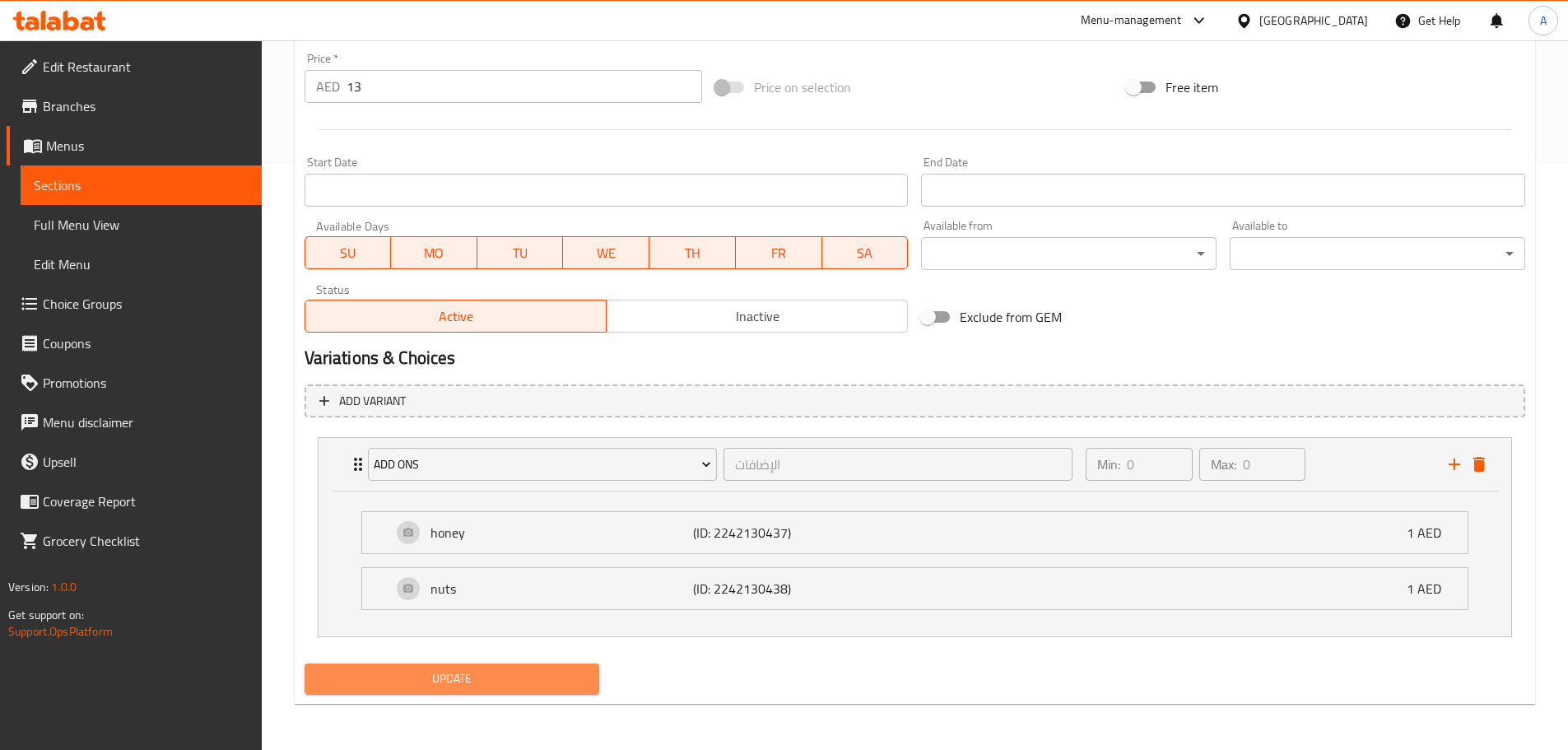
click at [536, 679] on span "Update" at bounding box center [452, 679] width 269 height 21
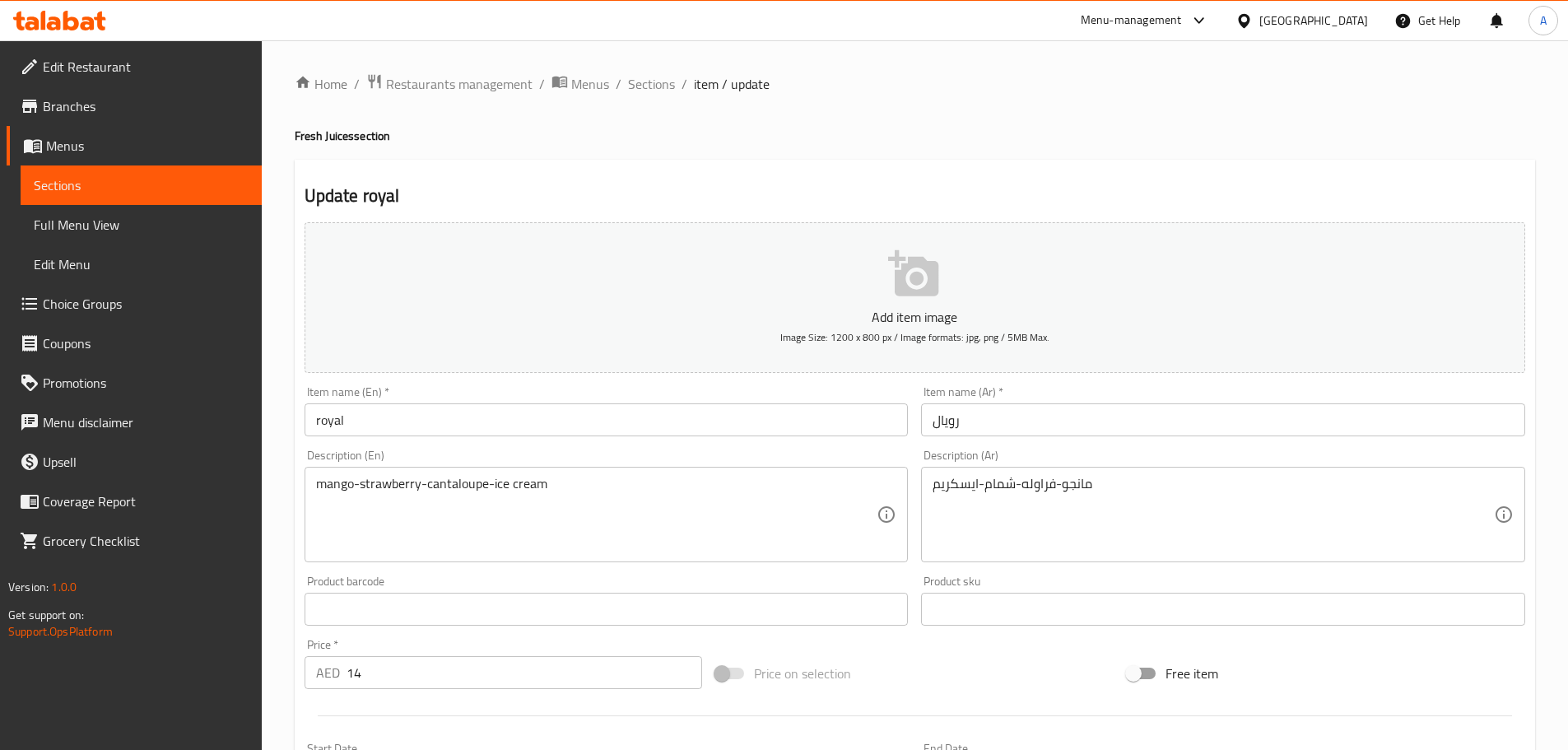
click at [447, 492] on textarea "mango-strawberry-cantaloupe-ice cream" at bounding box center [597, 515] width 562 height 78
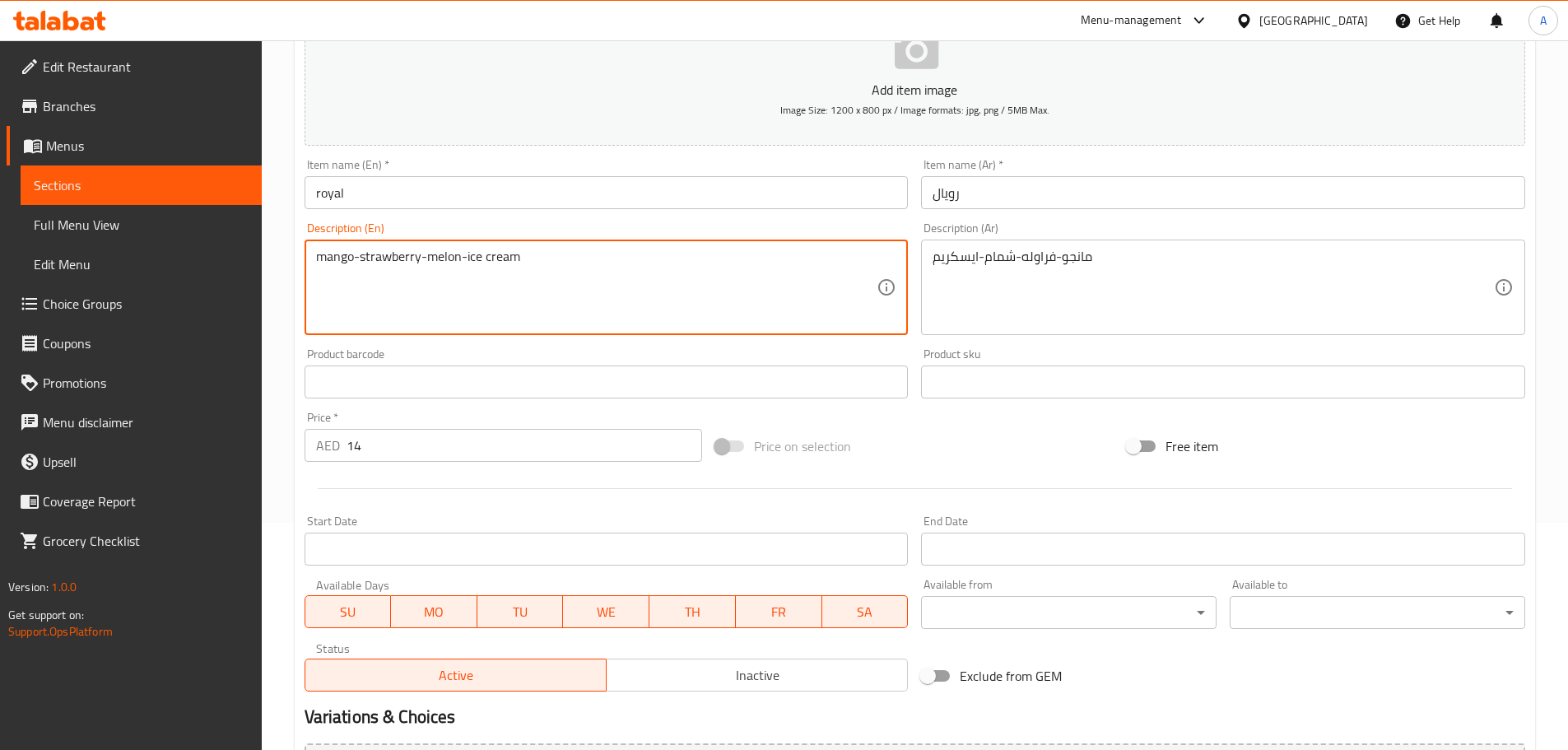
scroll to position [414, 0]
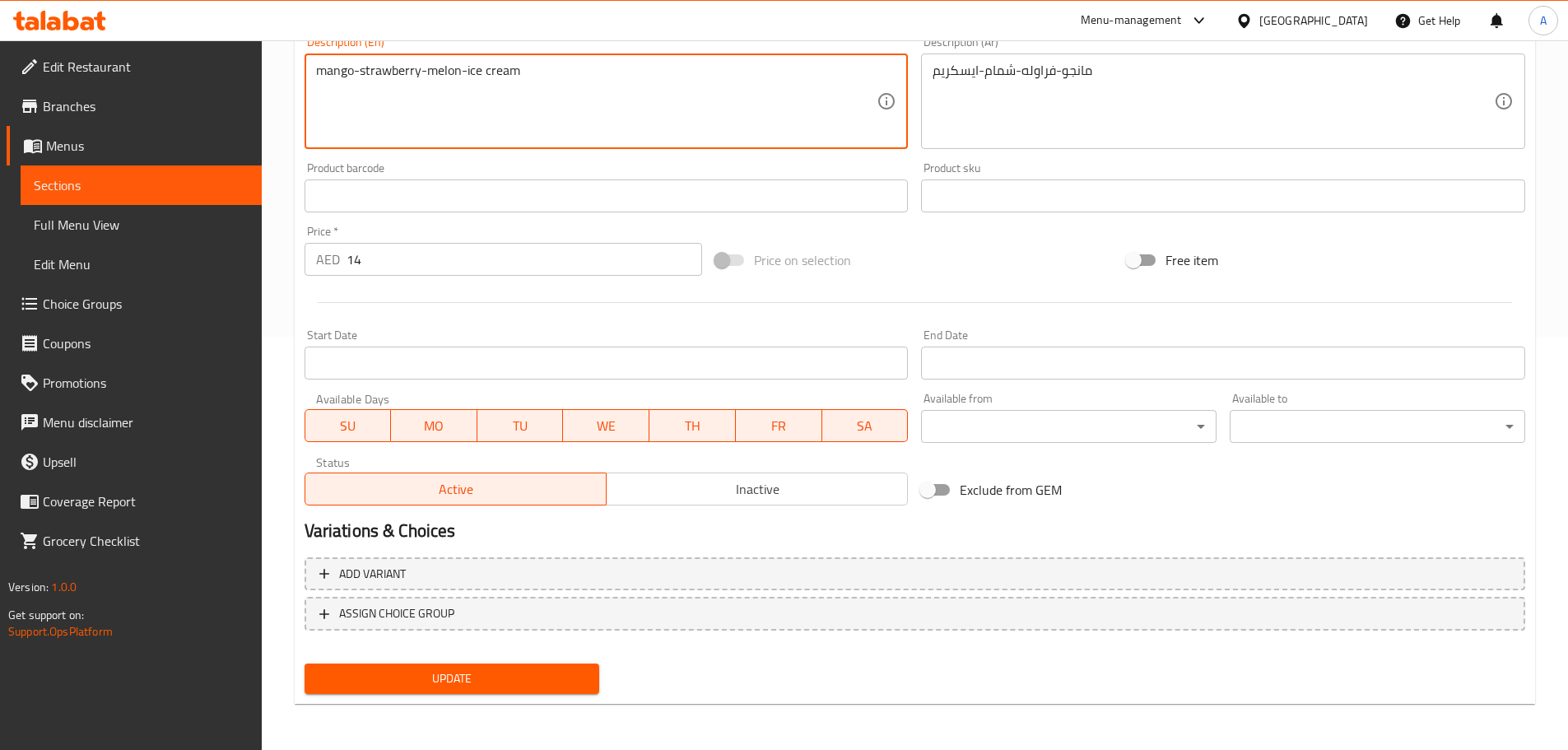
type textarea "mango-strawberry-melon-ice cream"
click at [458, 689] on span "Update" at bounding box center [452, 679] width 269 height 21
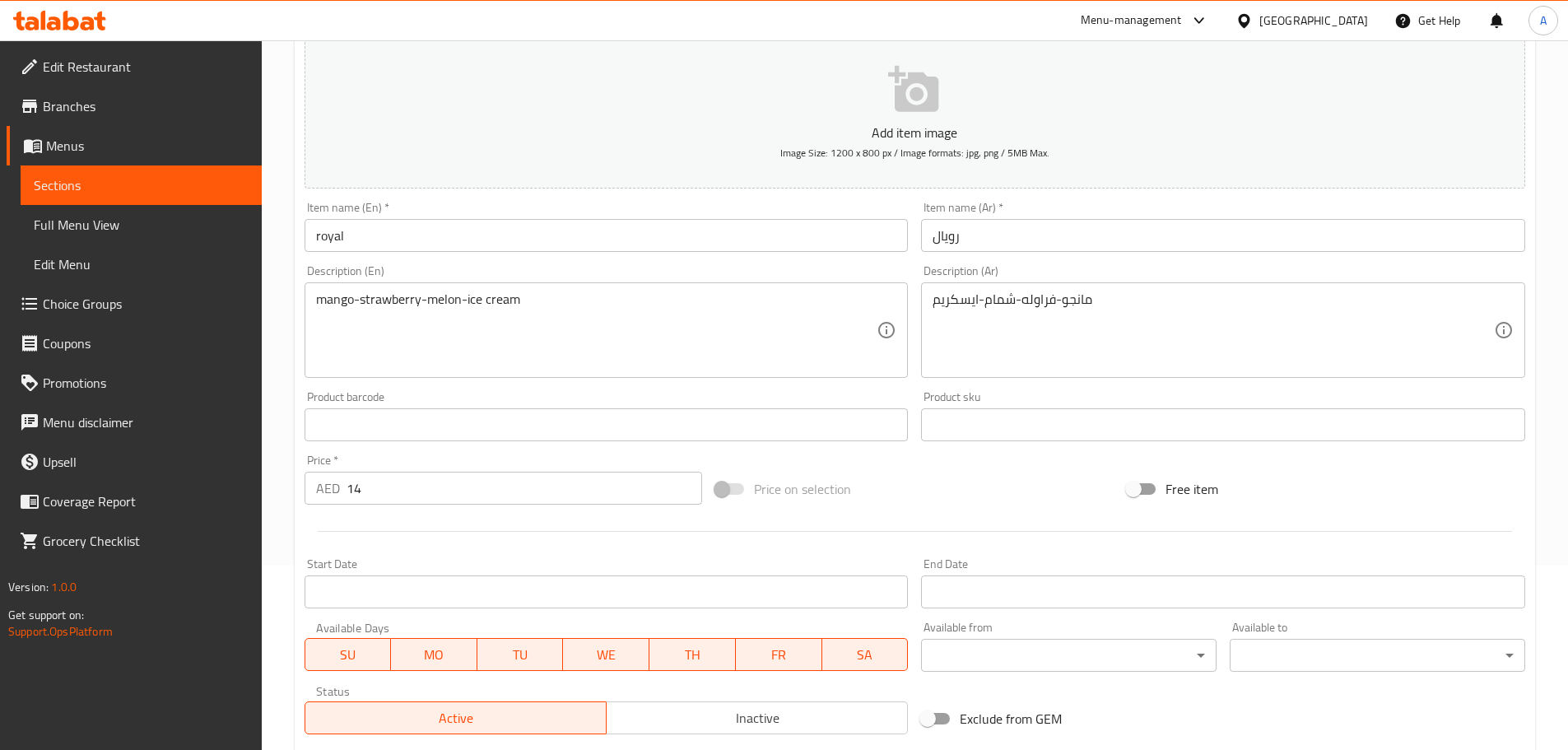
scroll to position [389, 0]
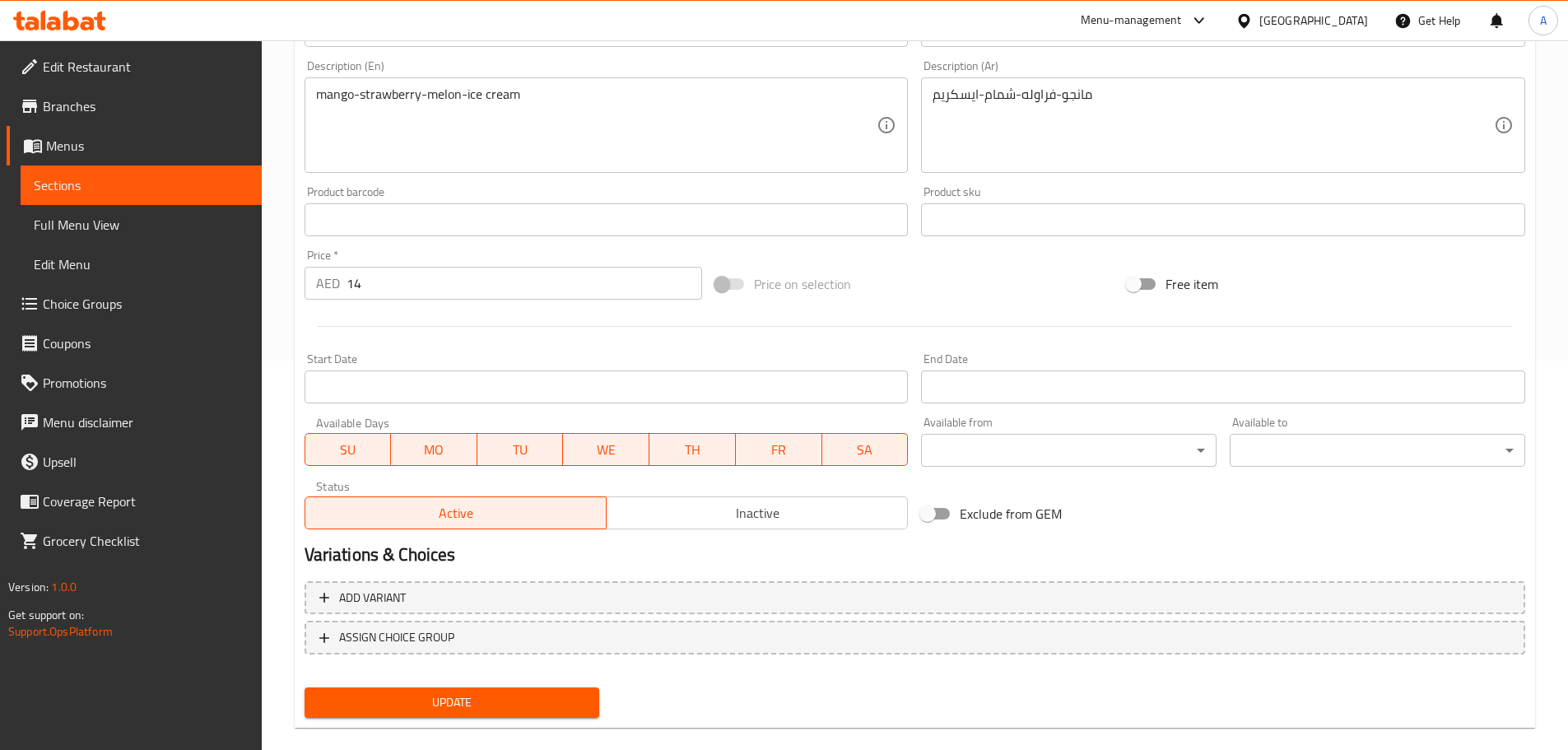
click at [457, 702] on span "Update" at bounding box center [452, 703] width 269 height 21
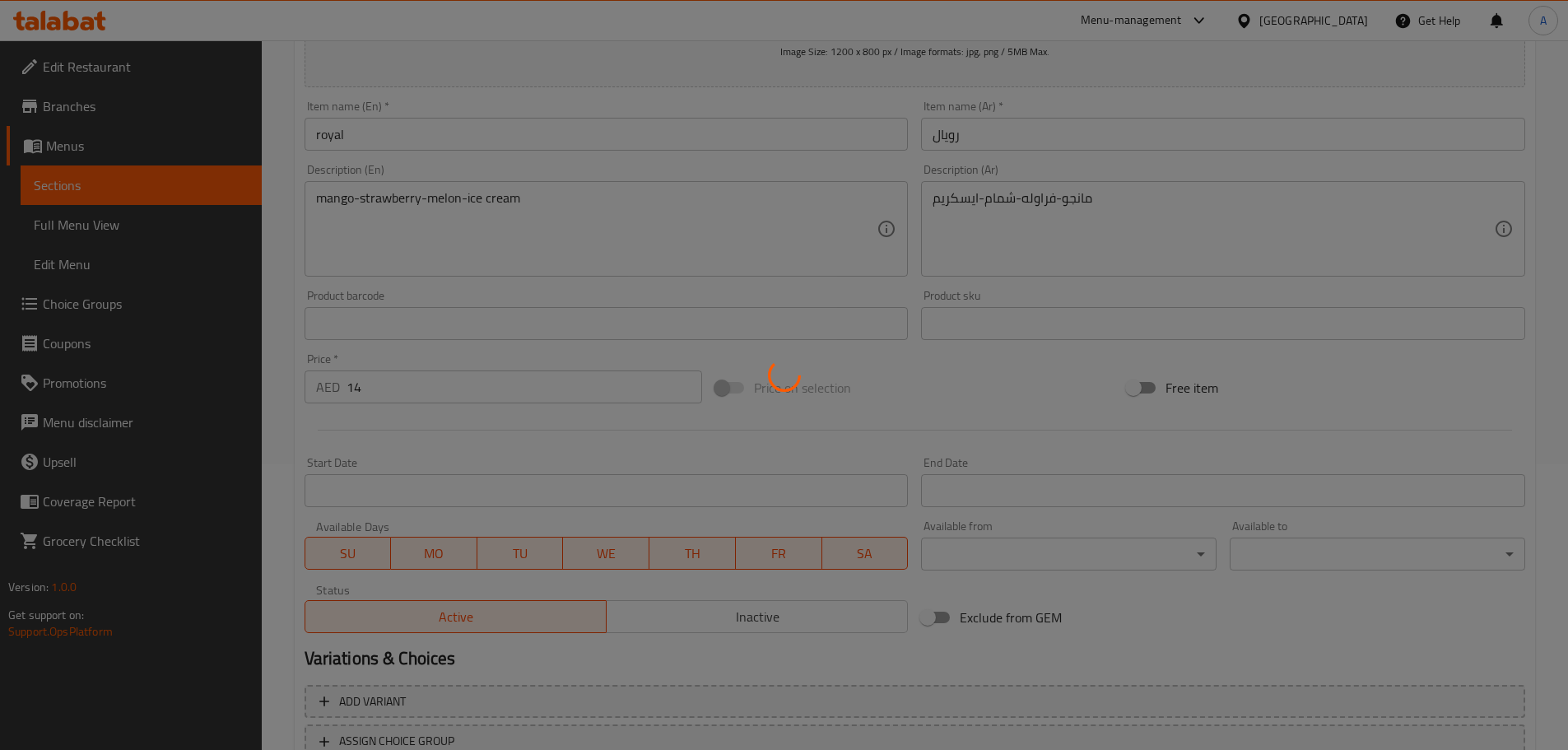
scroll to position [0, 0]
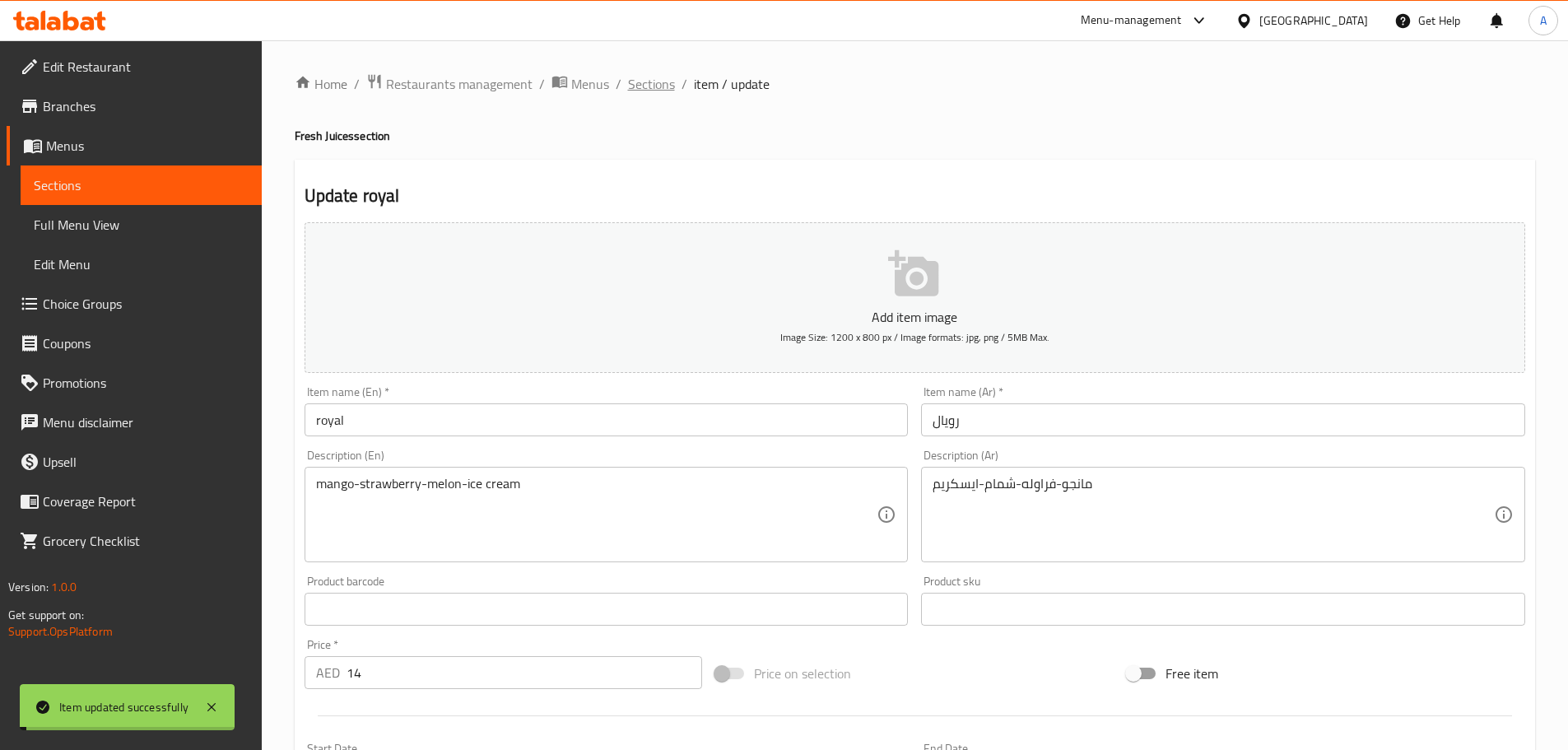
click at [660, 86] on span "Sections" at bounding box center [651, 83] width 47 height 20
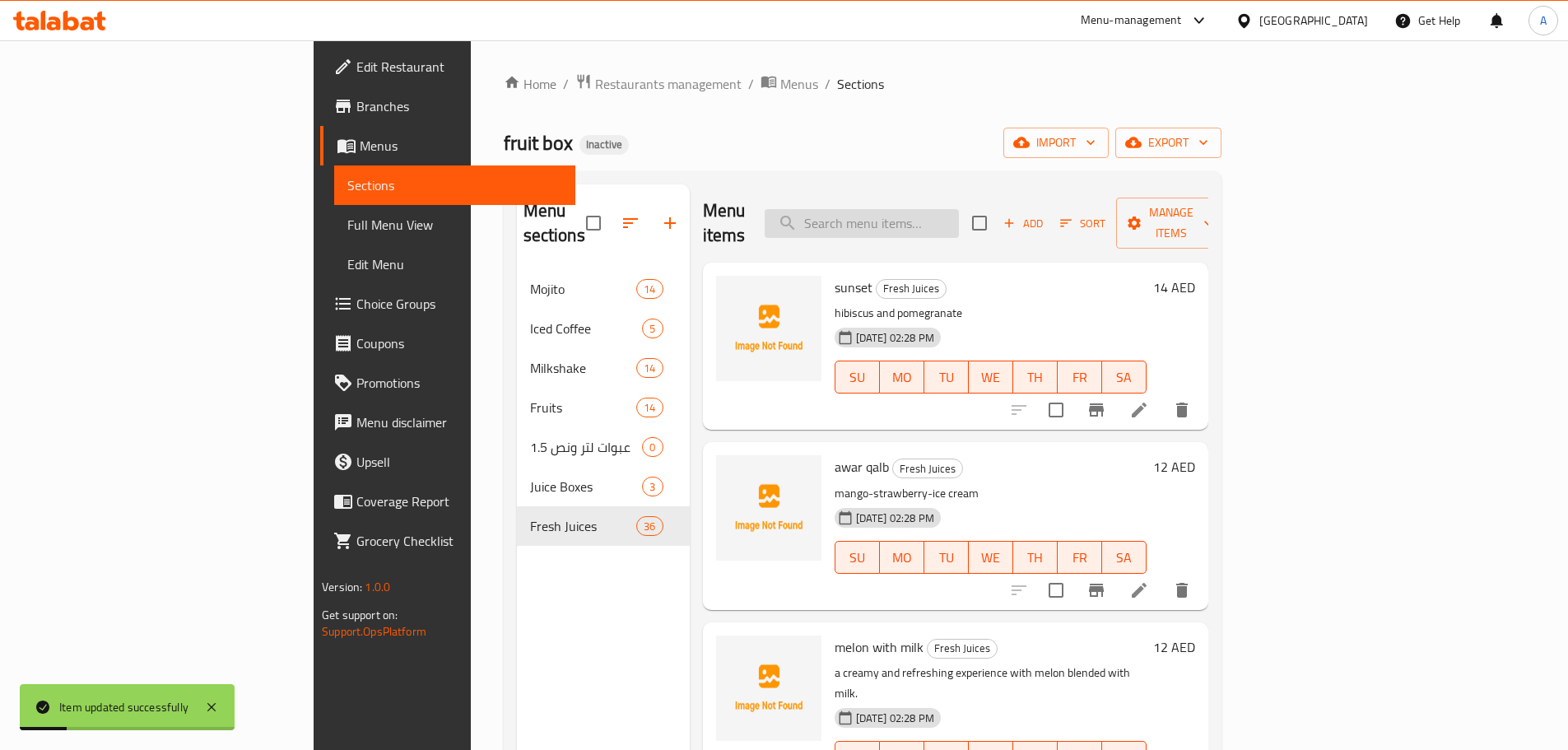
click at [936, 209] on input "search" at bounding box center [862, 223] width 194 height 29
paste input "acai smoothie"
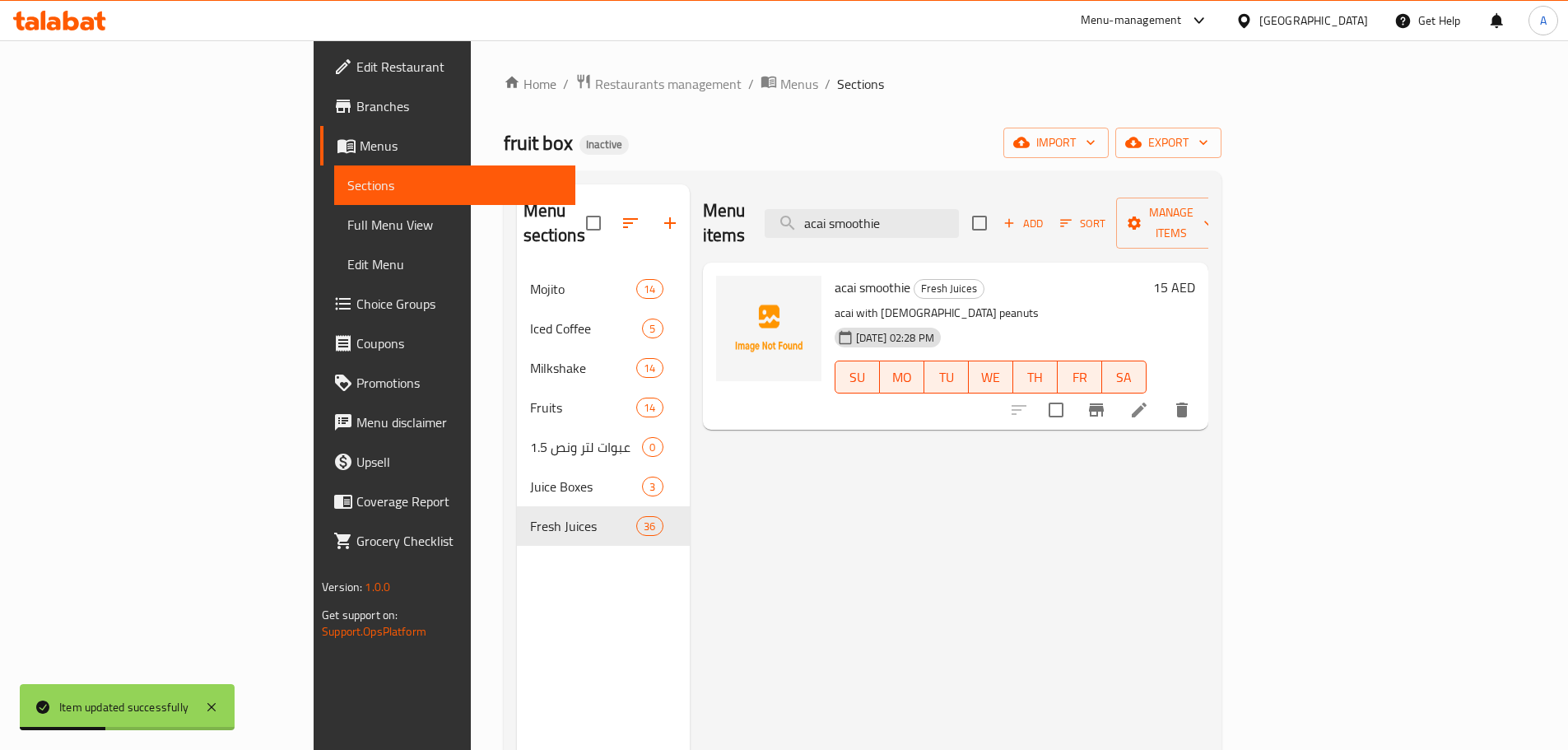
type input "acai smoothie"
click at [1149, 401] on icon at bounding box center [1138, 410] width 20 height 20
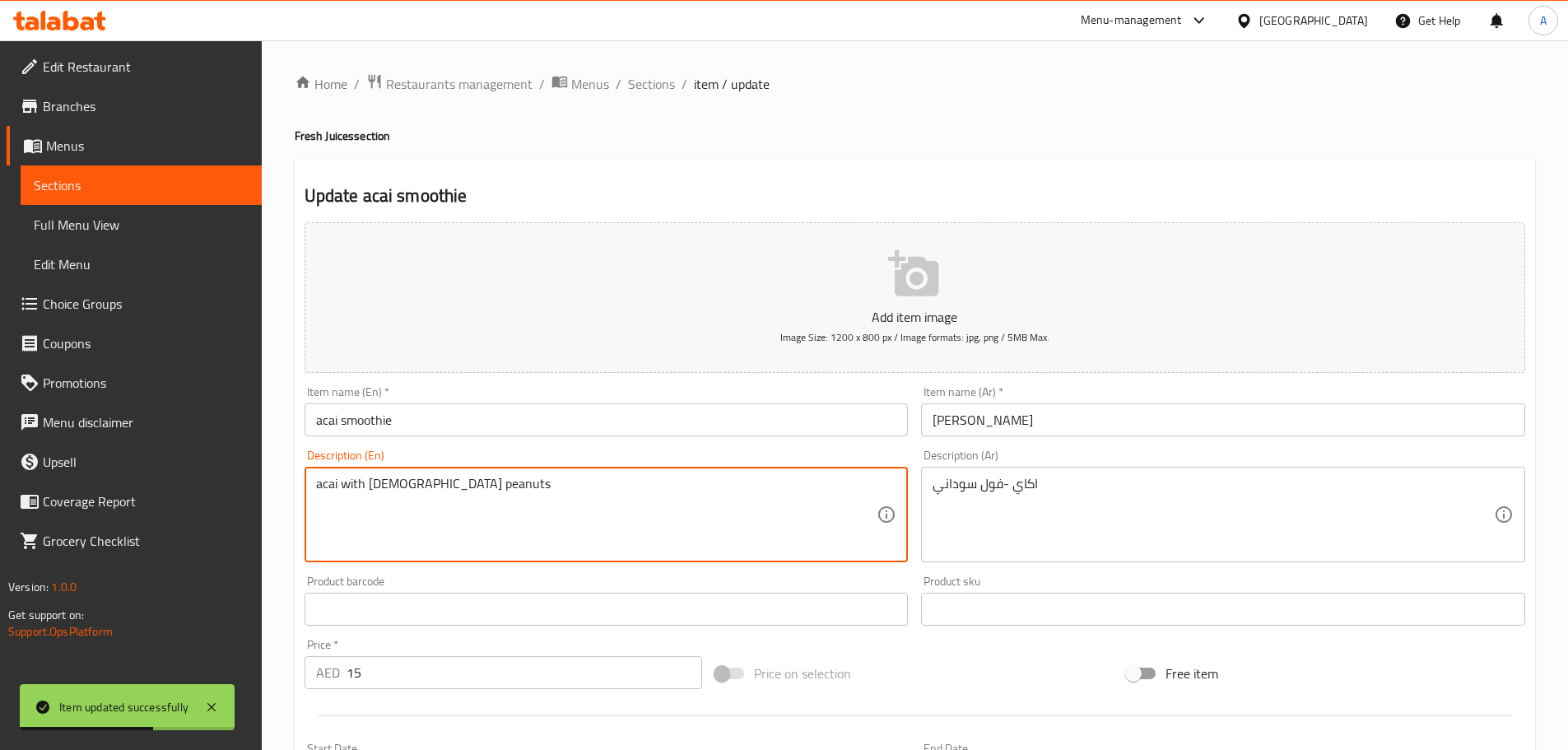
click at [393, 483] on textarea "acai with sudanese peanuts" at bounding box center [597, 515] width 562 height 78
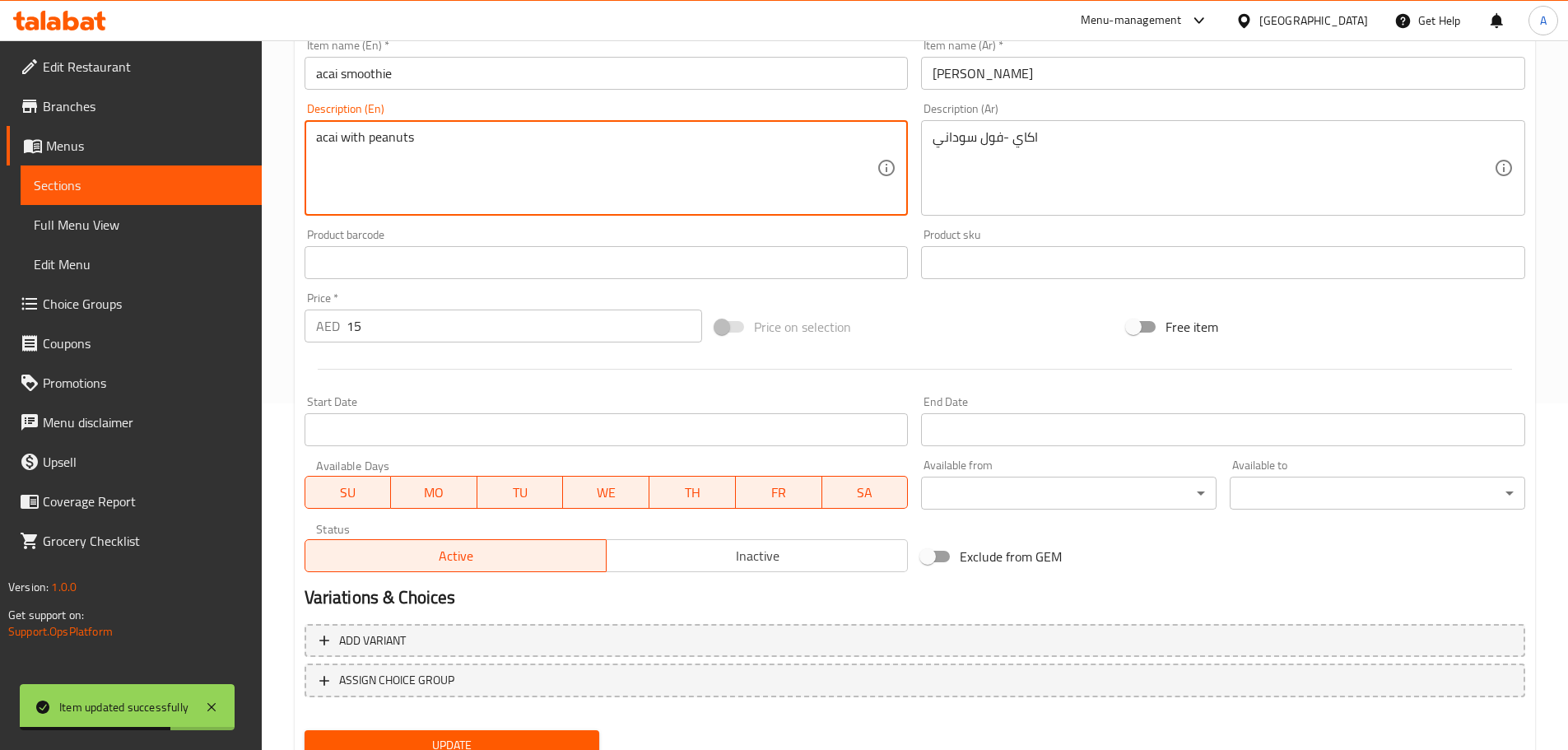
scroll to position [414, 0]
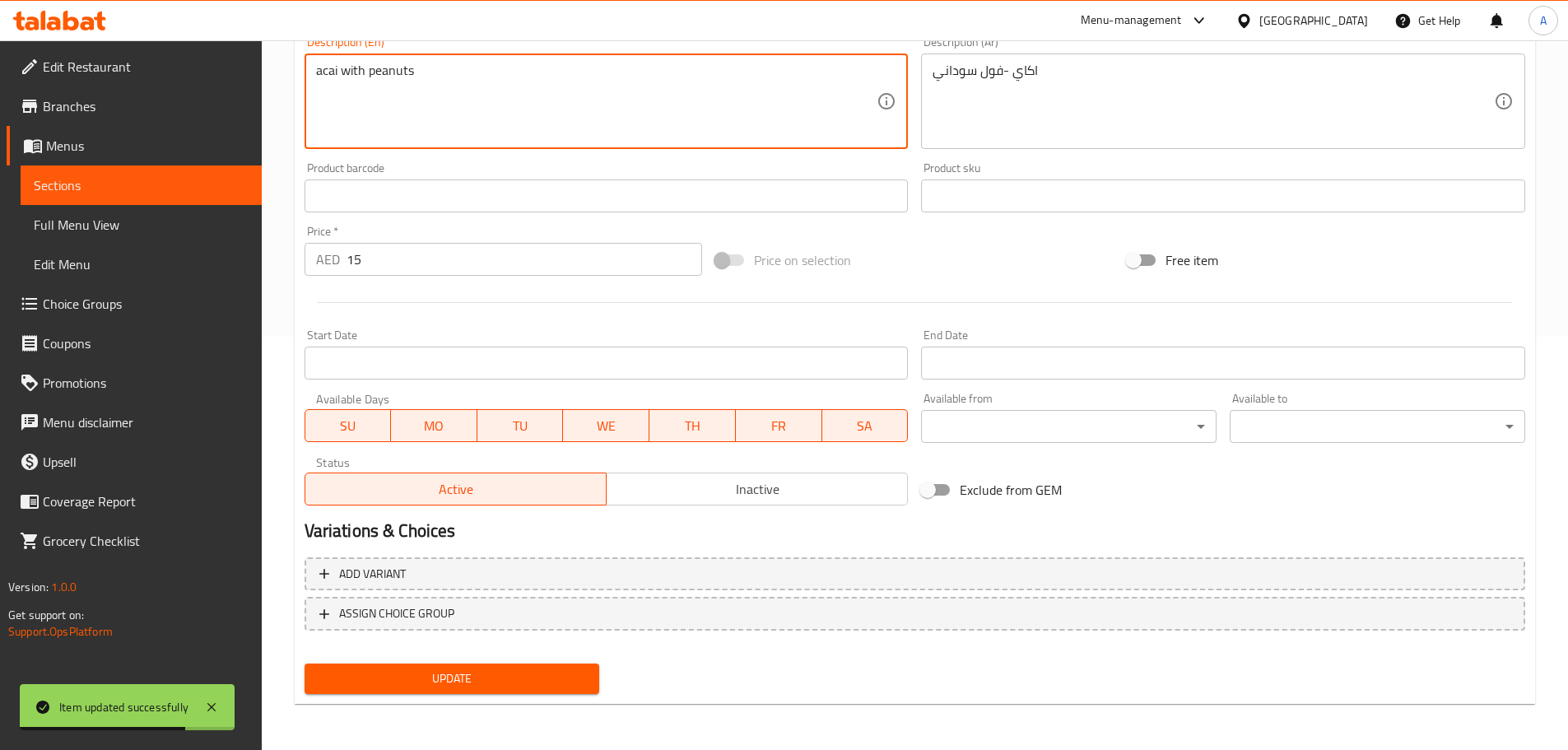
type textarea "acai with peanuts"
click at [440, 691] on button "Update" at bounding box center [452, 679] width 295 height 30
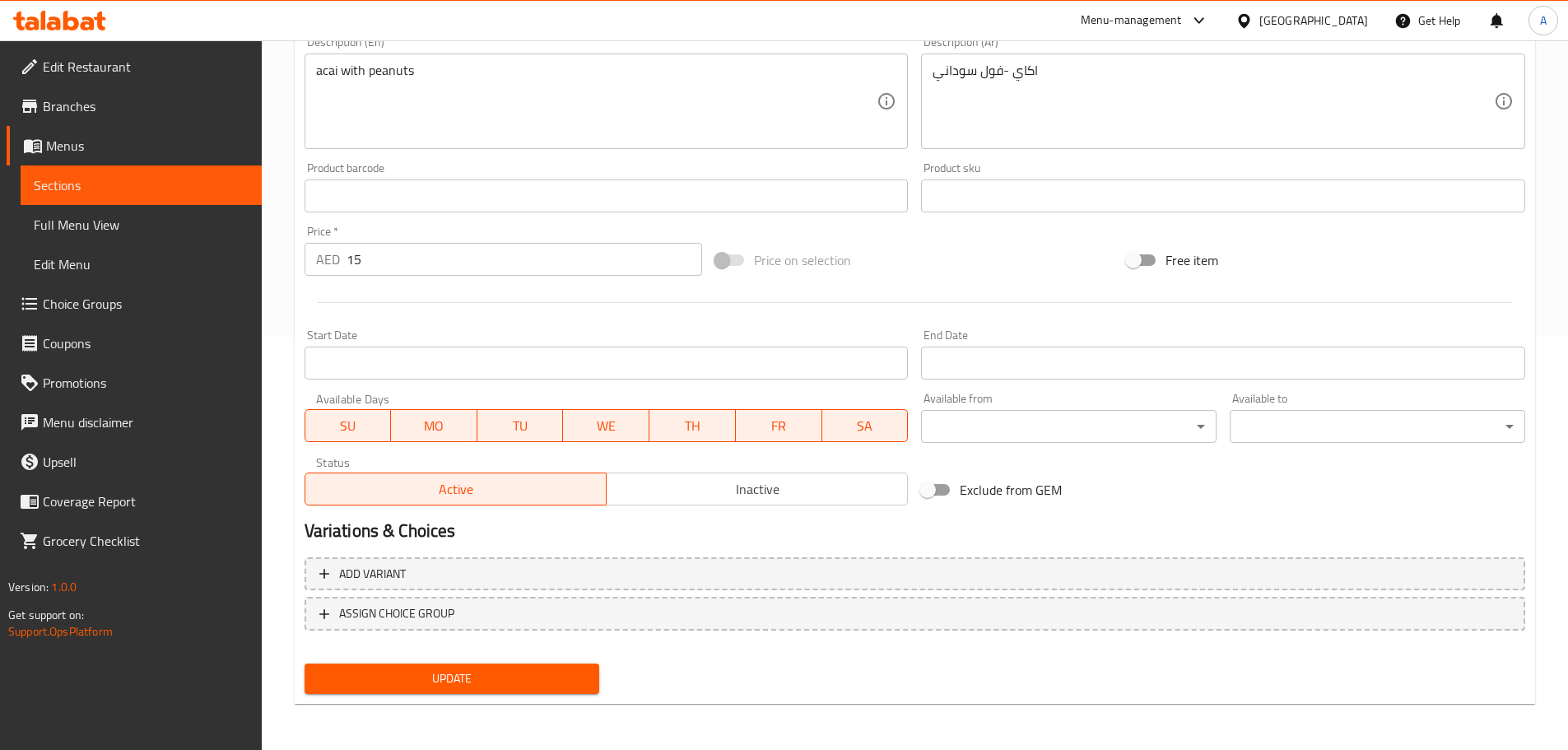
click at [109, 107] on span "Branches" at bounding box center [145, 106] width 206 height 20
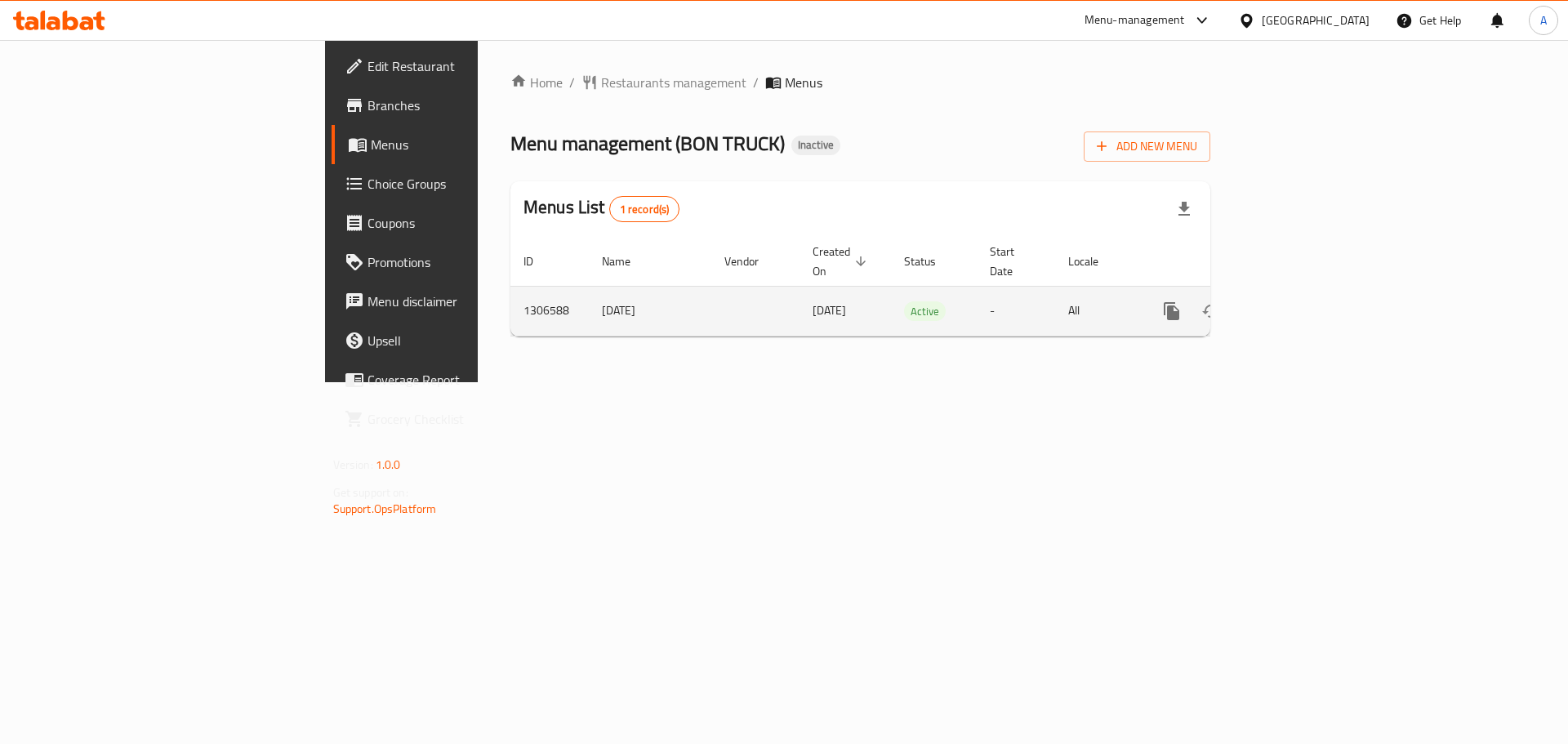
click at [1309, 298] on link "enhanced table" at bounding box center [1290, 311] width 39 height 39
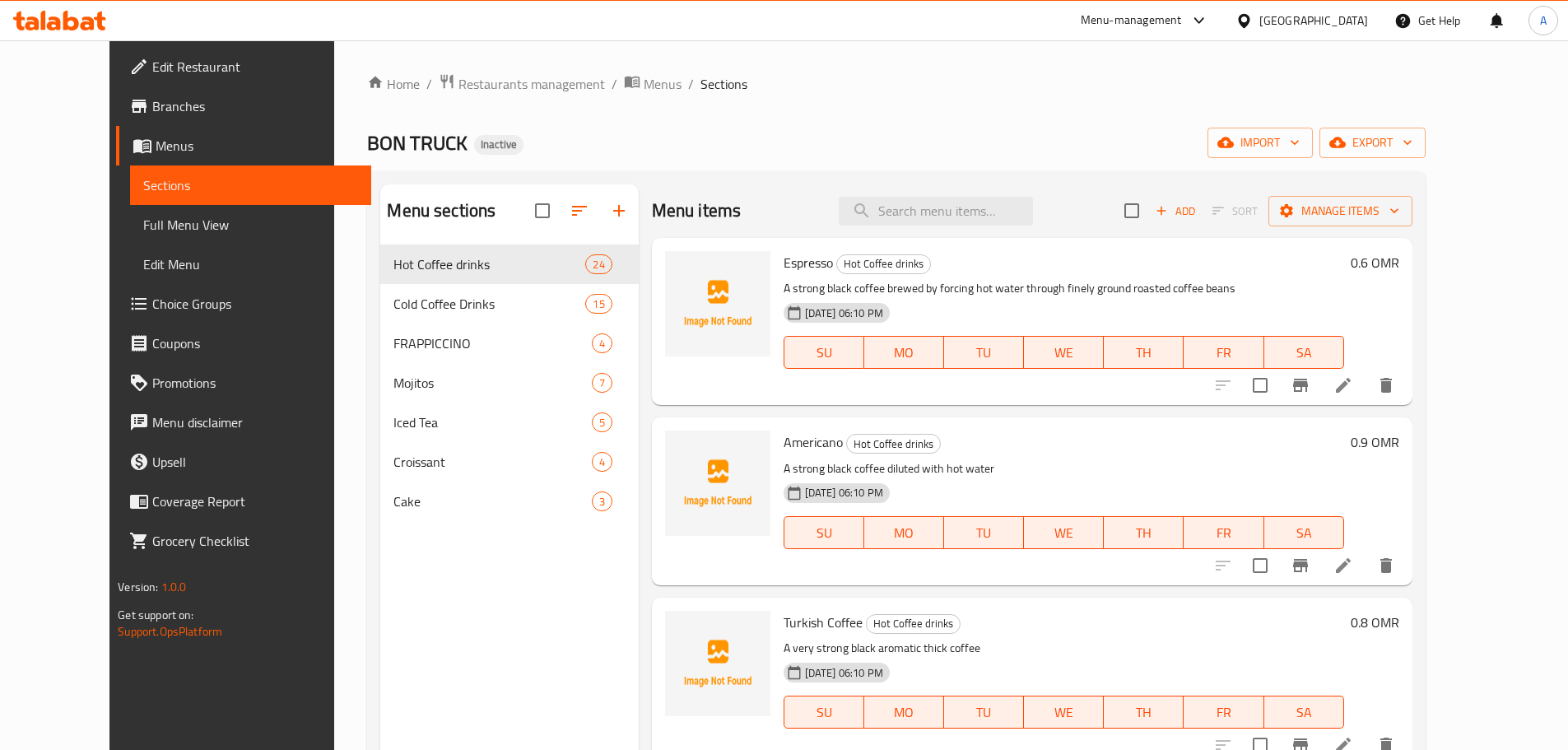
click at [192, 221] on span "Full Menu View" at bounding box center [251, 225] width 215 height 20
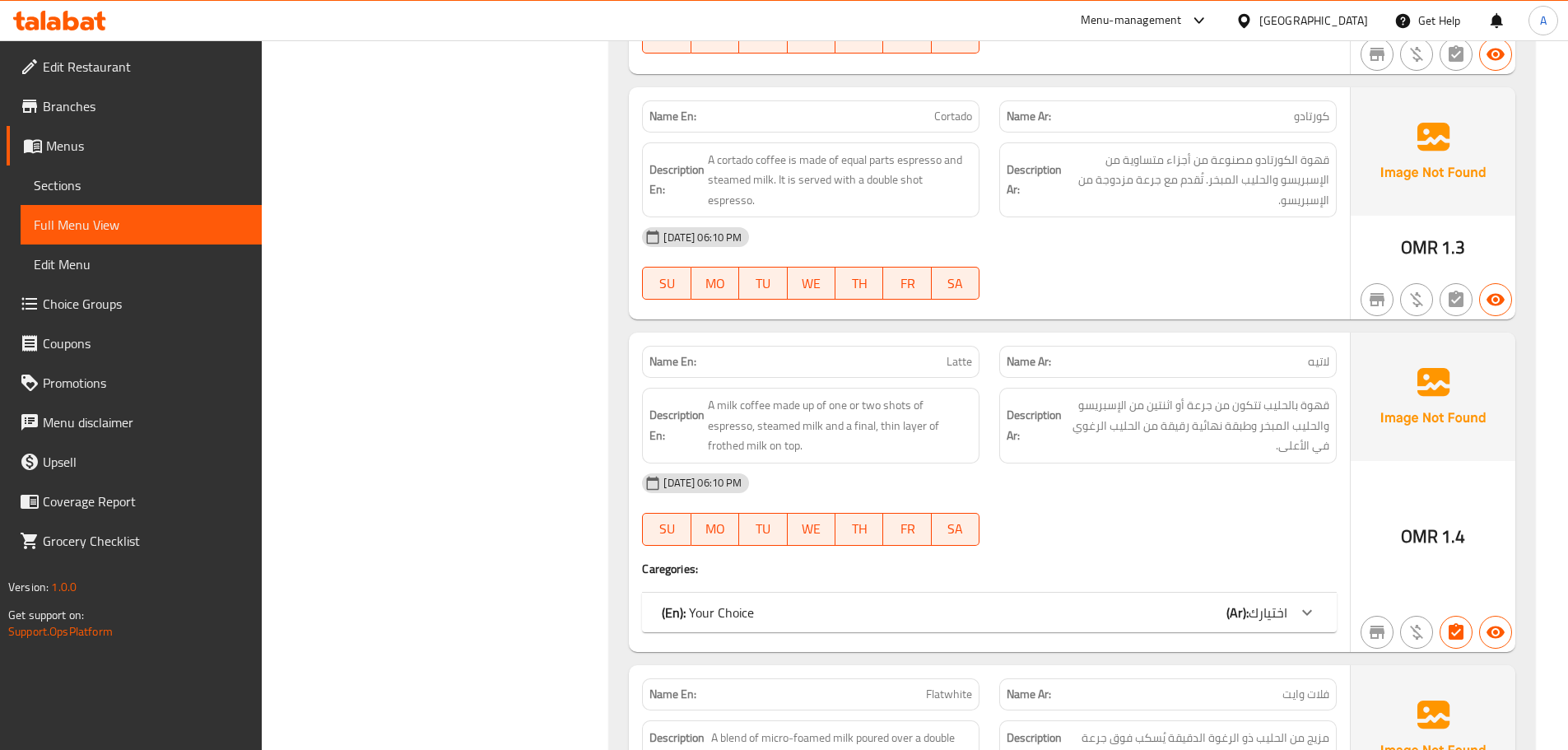
scroll to position [294, 0]
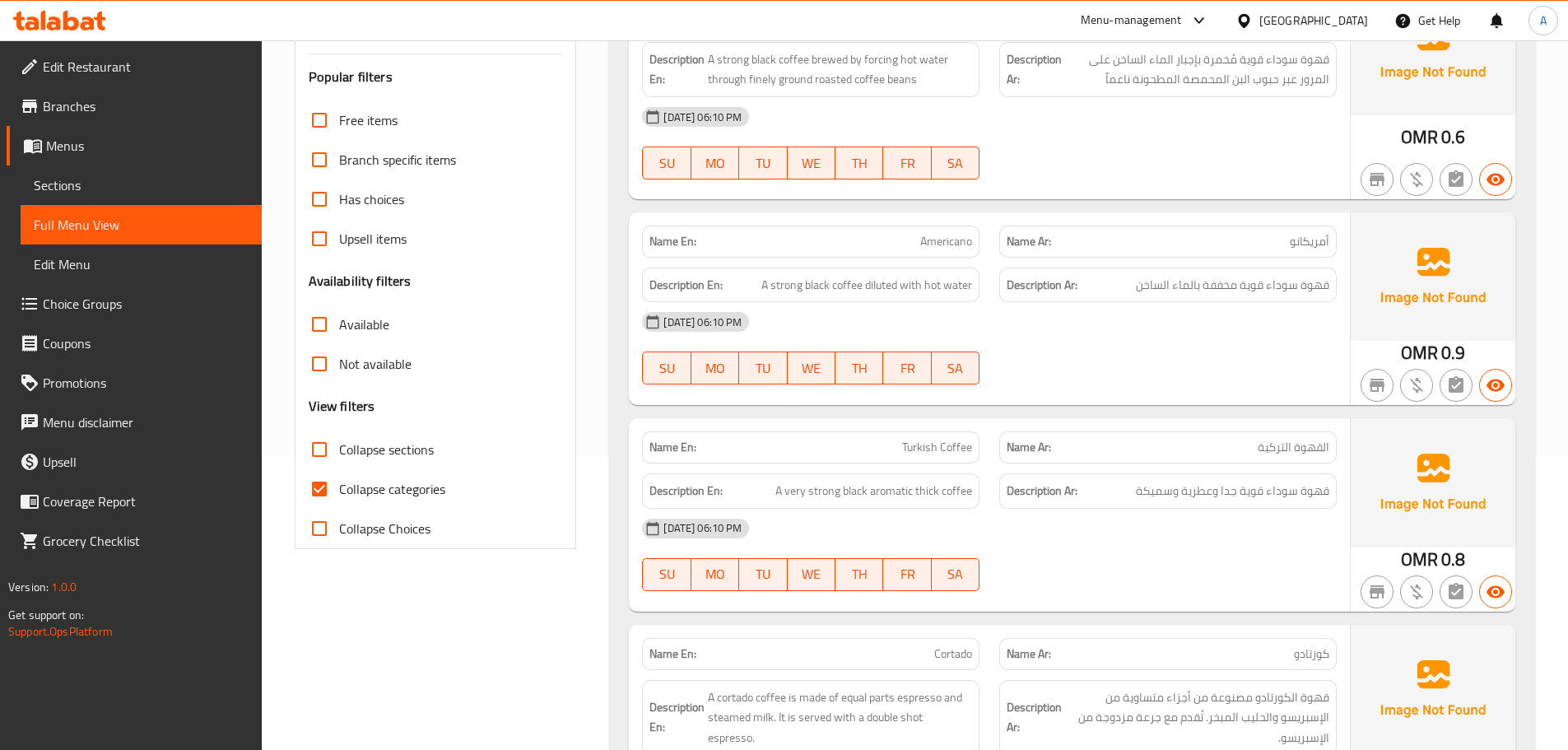
click at [395, 445] on span "Collapse sections" at bounding box center [386, 450] width 94 height 20
click at [339, 445] on input "Collapse sections" at bounding box center [319, 450] width 40 height 40
checkbox input "true"
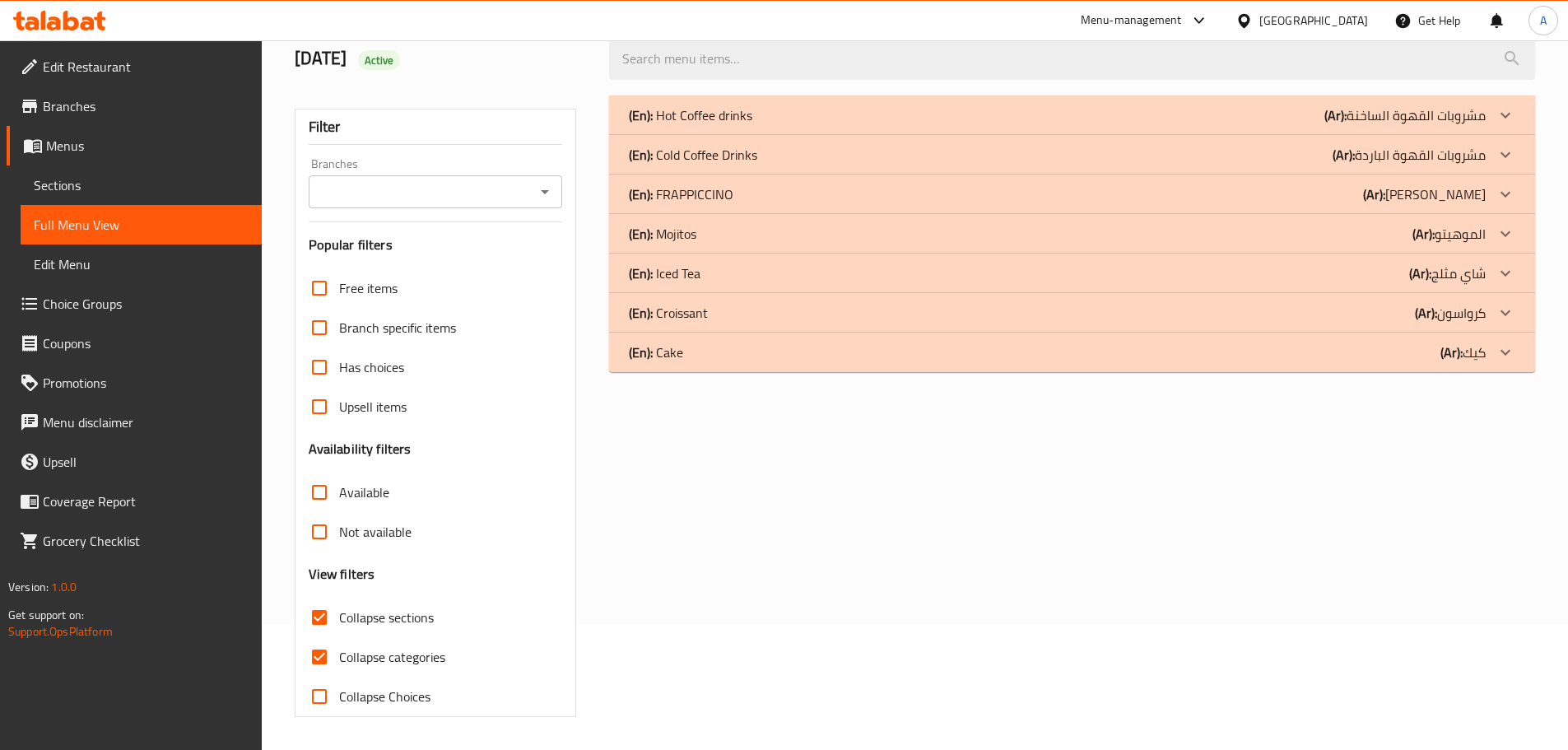
click at [384, 647] on span "Collapse categories" at bounding box center [392, 656] width 106 height 20
click at [339, 638] on input "Collapse categories" at bounding box center [319, 657] width 40 height 40
checkbox input "false"
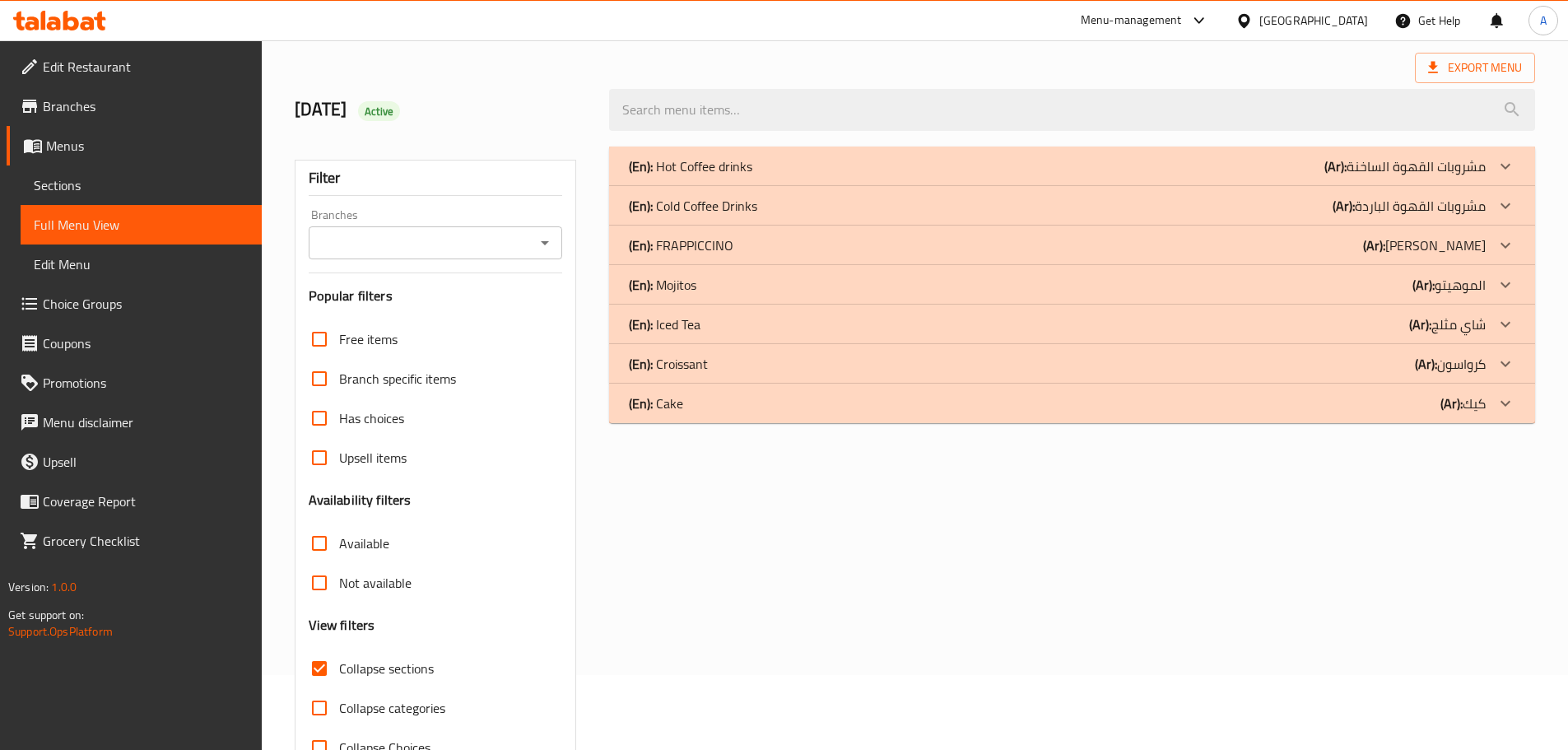
click at [749, 162] on p "(En): Hot Coffee drinks" at bounding box center [690, 166] width 124 height 20
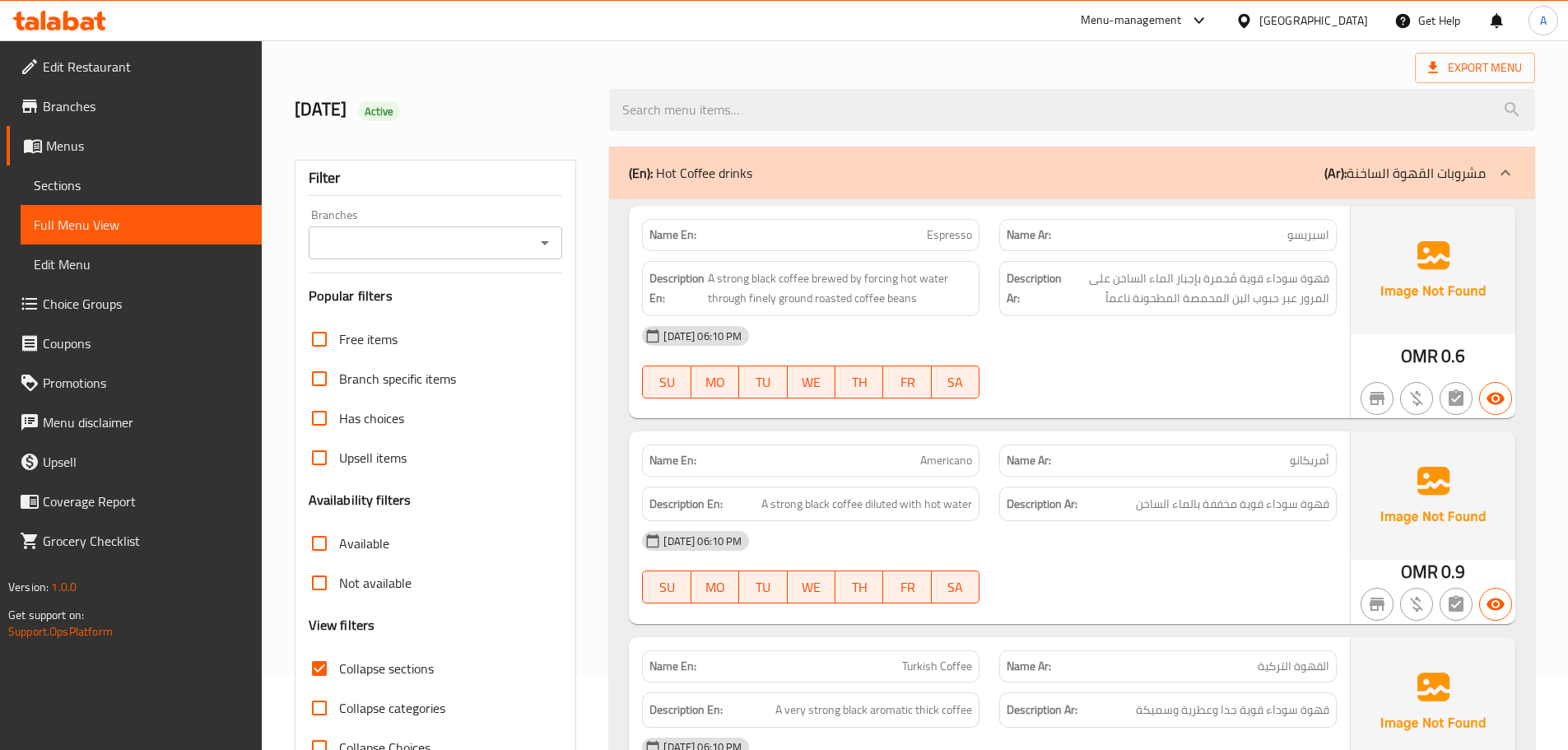
click at [1138, 224] on div "Name Ar: اسبريسو" at bounding box center [1169, 235] width 338 height 32
click at [918, 249] on div "Name En: Espresso" at bounding box center [811, 235] width 338 height 32
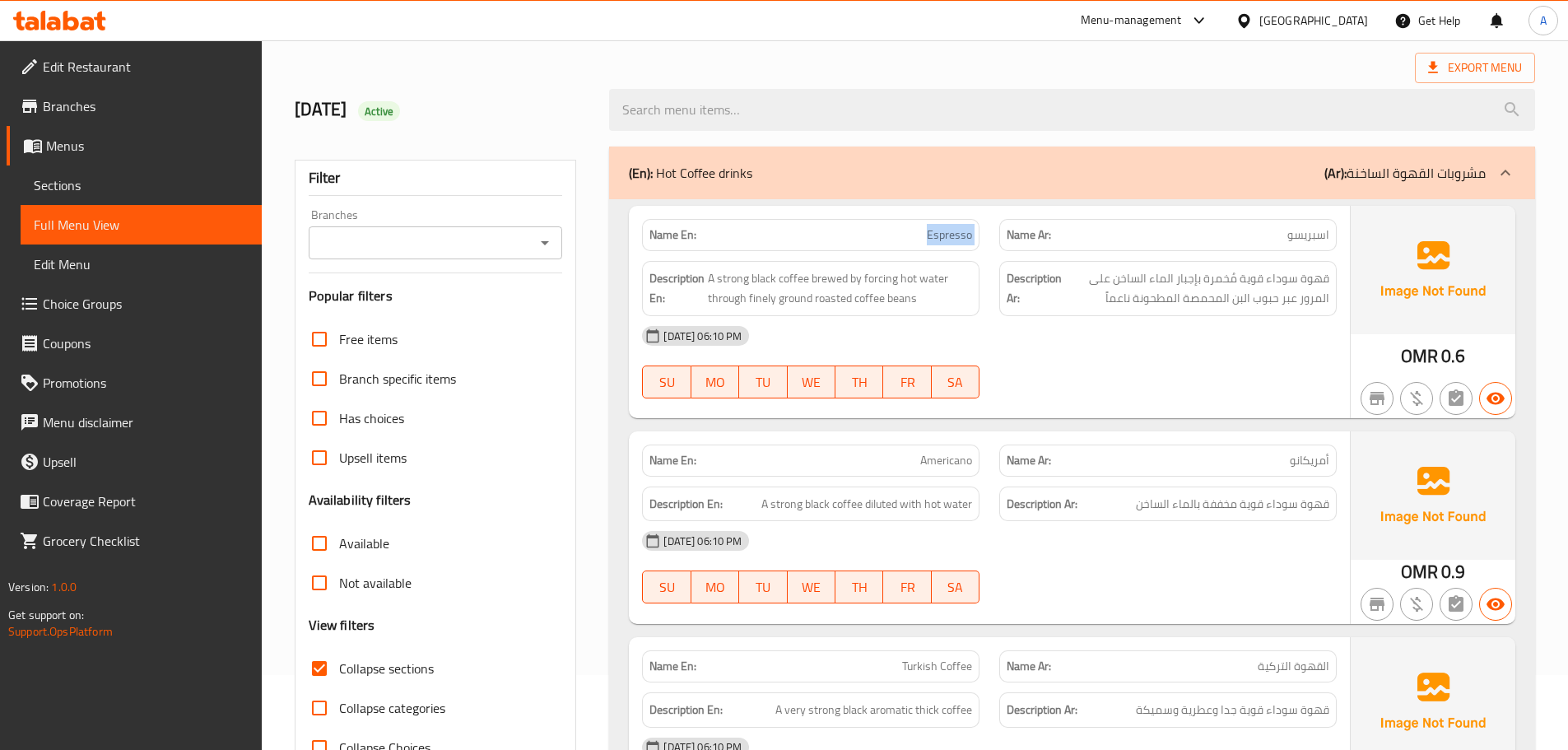
click at [918, 249] on div "Name En: Espresso" at bounding box center [811, 235] width 338 height 32
click at [1273, 293] on span "قهوة سوداء قوية مُخمرة بإجبار الماء الساخن على المرور عبر حبوب البن المحمصة الم…" at bounding box center [1197, 288] width 264 height 41
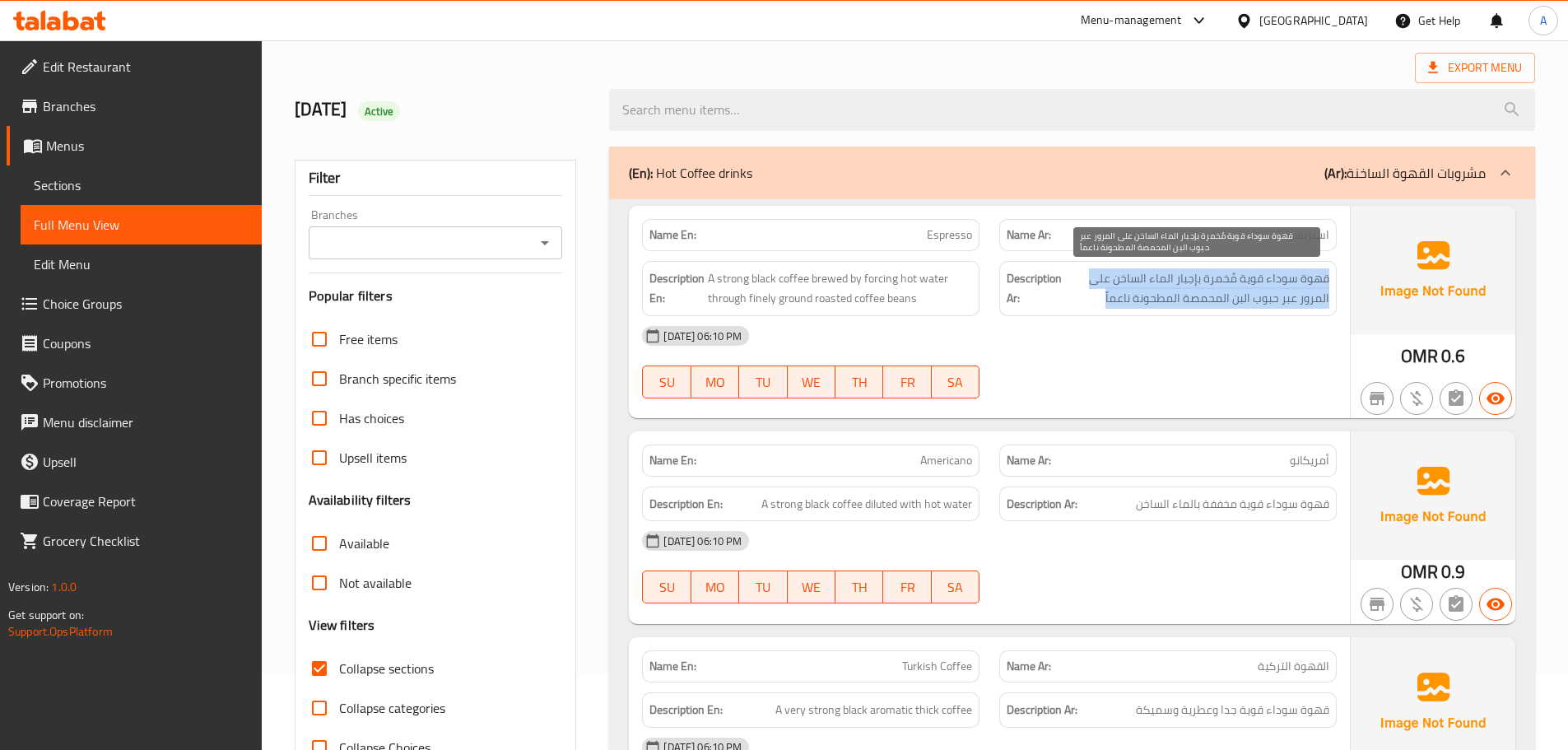
click at [1273, 293] on span "قهوة سوداء قوية مُخمرة بإجبار الماء الساخن على المرور عبر حبوب البن المحمصة الم…" at bounding box center [1197, 288] width 264 height 41
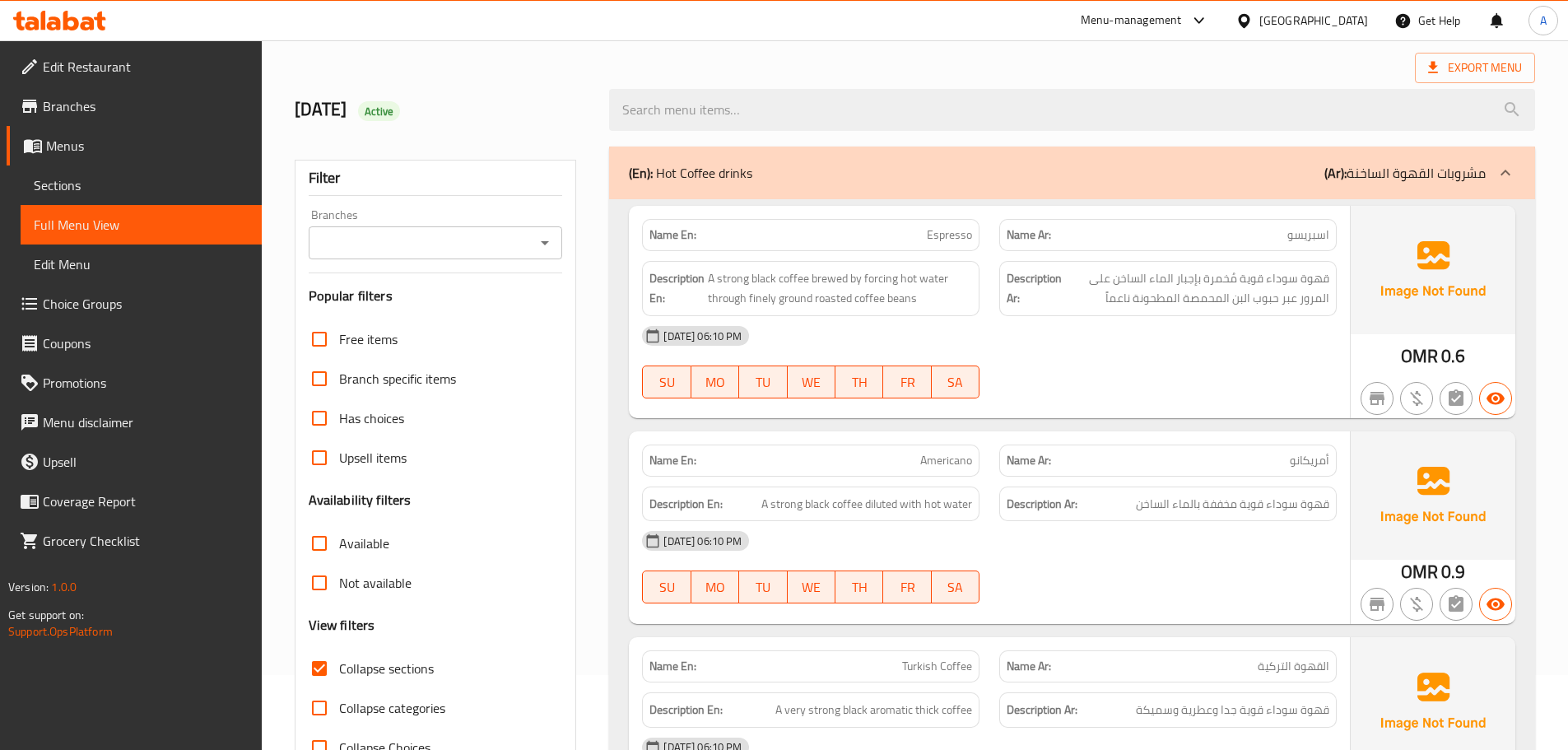
click at [1108, 274] on span "قهوة سوداء قوية مُخمرة بإجبار الماء الساخن على المرور عبر حبوب البن المحمصة الم…" at bounding box center [1197, 288] width 264 height 41
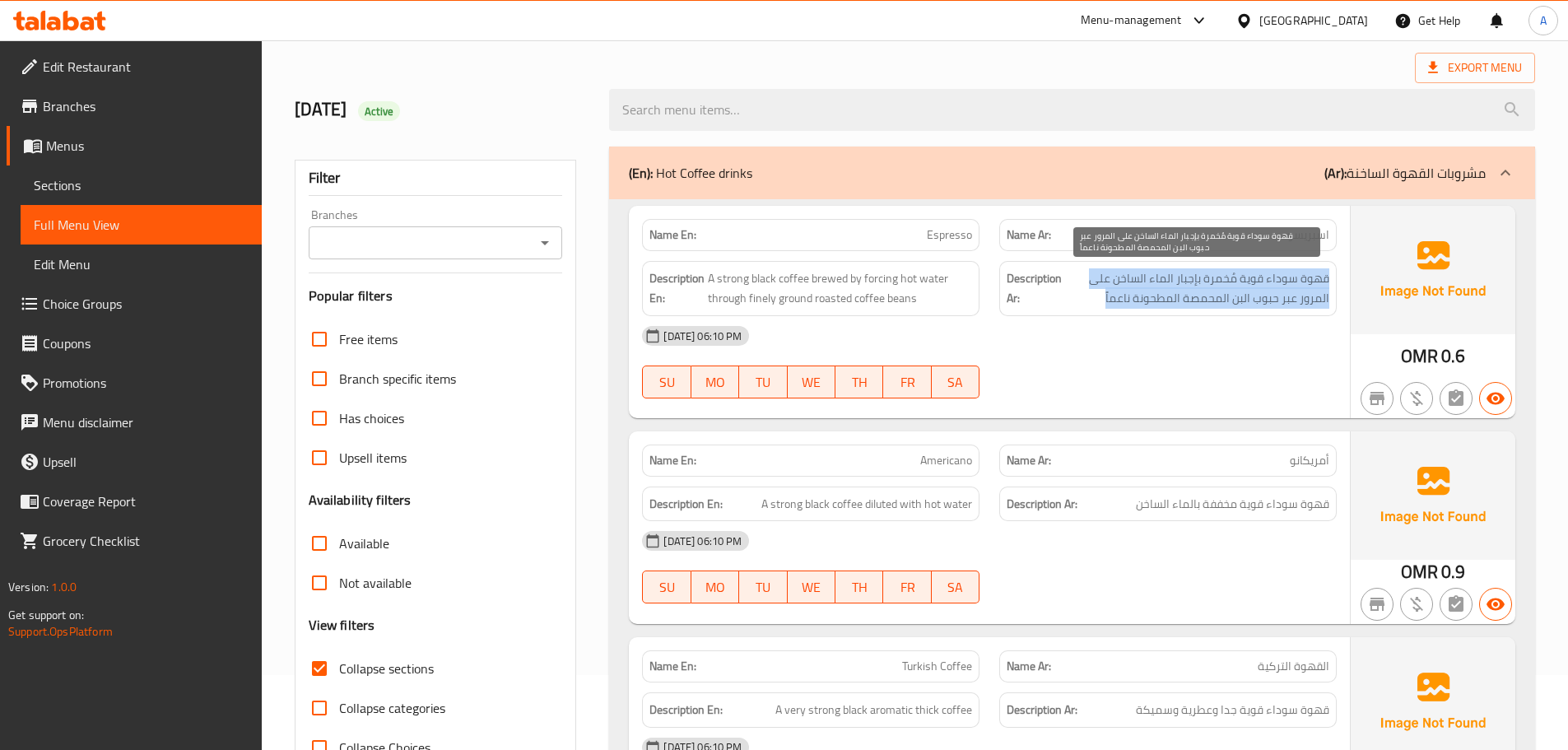
click at [1108, 274] on span "قهوة سوداء قوية مُخمرة بإجبار الماء الساخن على المرور عبر حبوب البن المحمصة الم…" at bounding box center [1197, 288] width 264 height 41
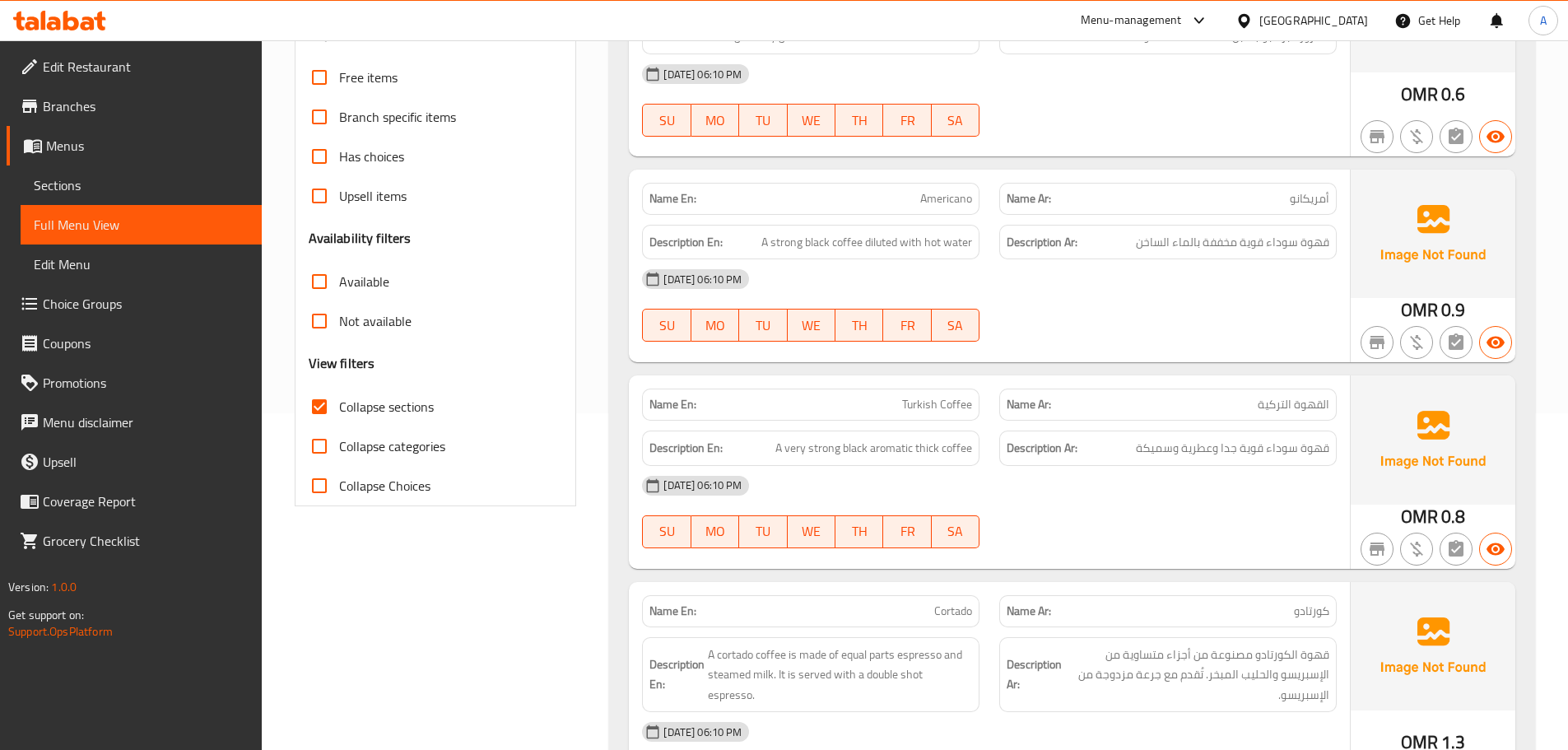
scroll to position [447, 0]
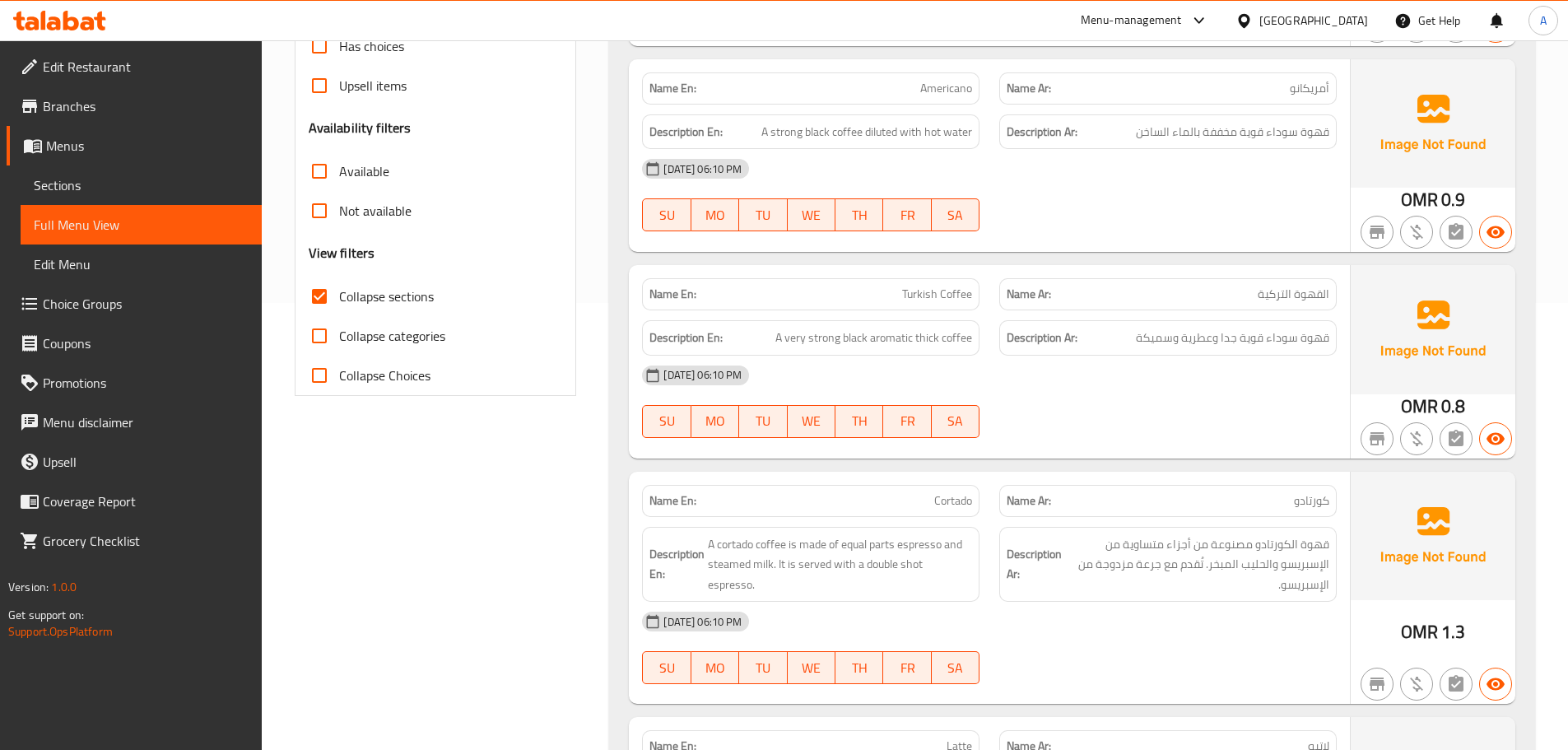
click at [1190, 126] on span "قهوة سوداء قوية مخففة بالماء الساخن" at bounding box center [1232, 132] width 194 height 21
click at [872, 146] on div "Description En: A strong black coffee diluted with hot water" at bounding box center [811, 131] width 338 height 35
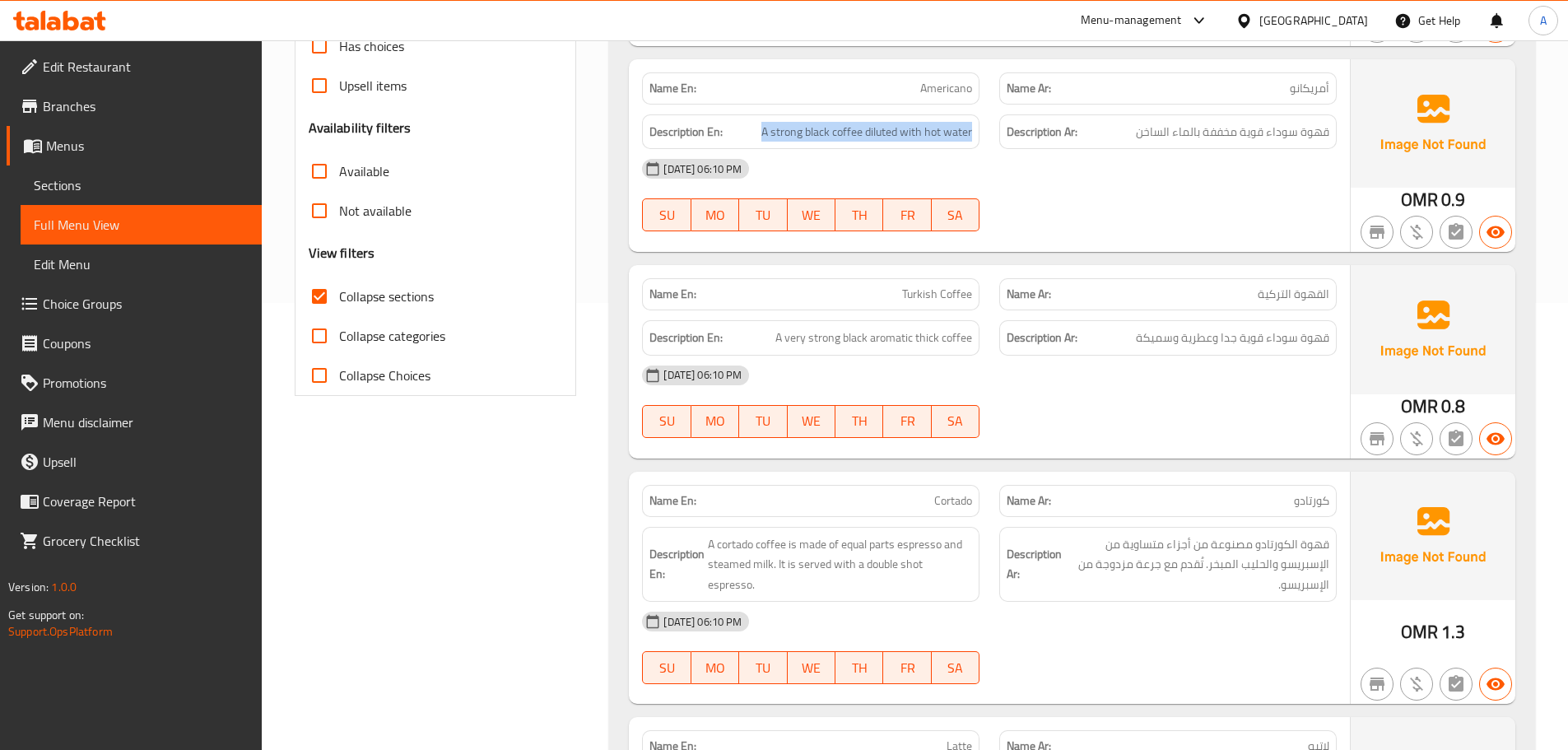
click at [872, 146] on div "Description En: A strong black coffee diluted with hot water" at bounding box center [811, 131] width 338 height 35
click at [1248, 132] on span "قهوة سوداء قوية مخففة بالماء الساخن" at bounding box center [1232, 132] width 194 height 21
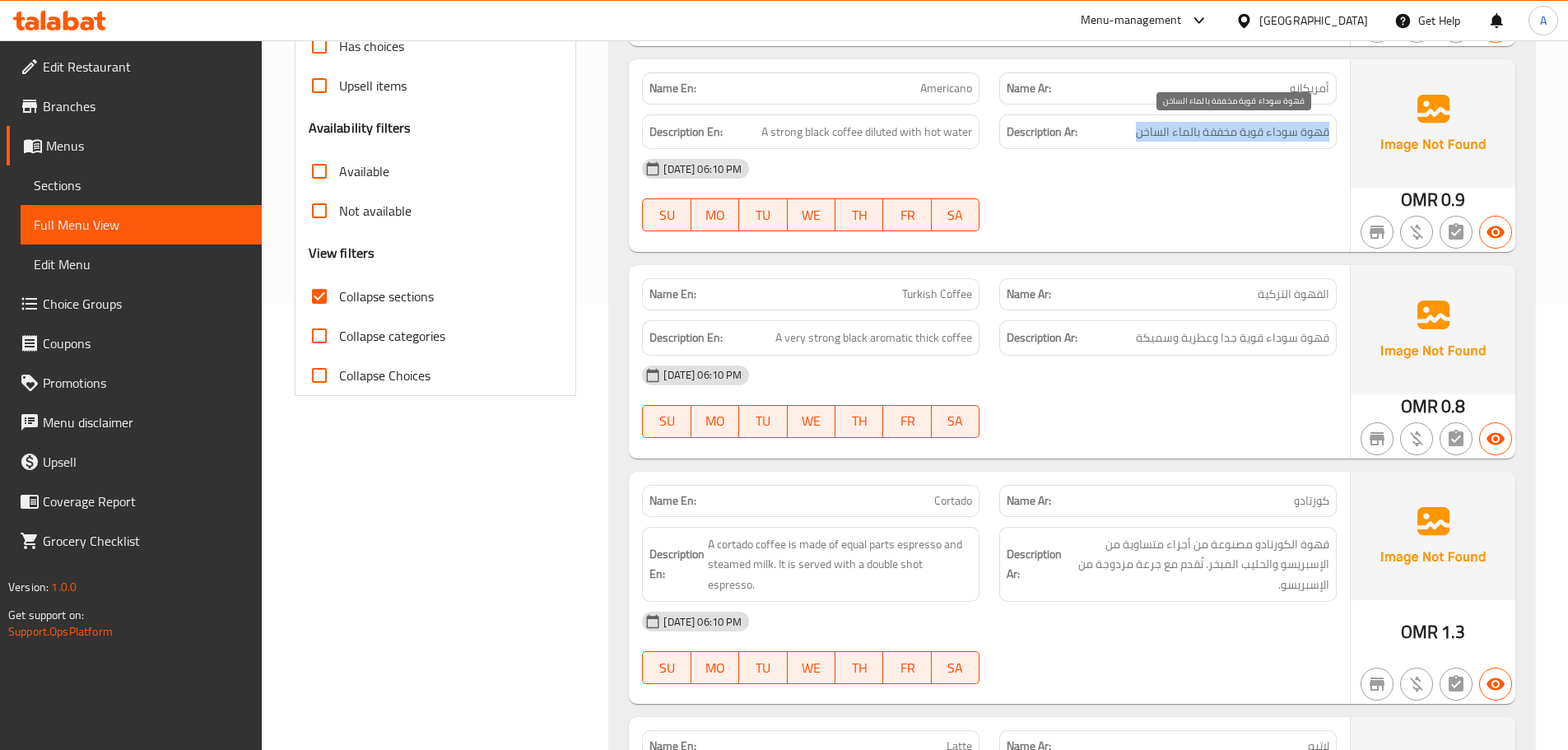
click at [1248, 132] on span "قهوة سوداء قوية مخففة بالماء الساخن" at bounding box center [1232, 132] width 194 height 21
click at [1032, 273] on div "Name Ar: القهوة التركية" at bounding box center [1168, 294] width 357 height 52
click at [1295, 350] on div "Description Ar: قهوة سوداء قوية جدا وعطرية وسميكة" at bounding box center [1169, 337] width 338 height 35
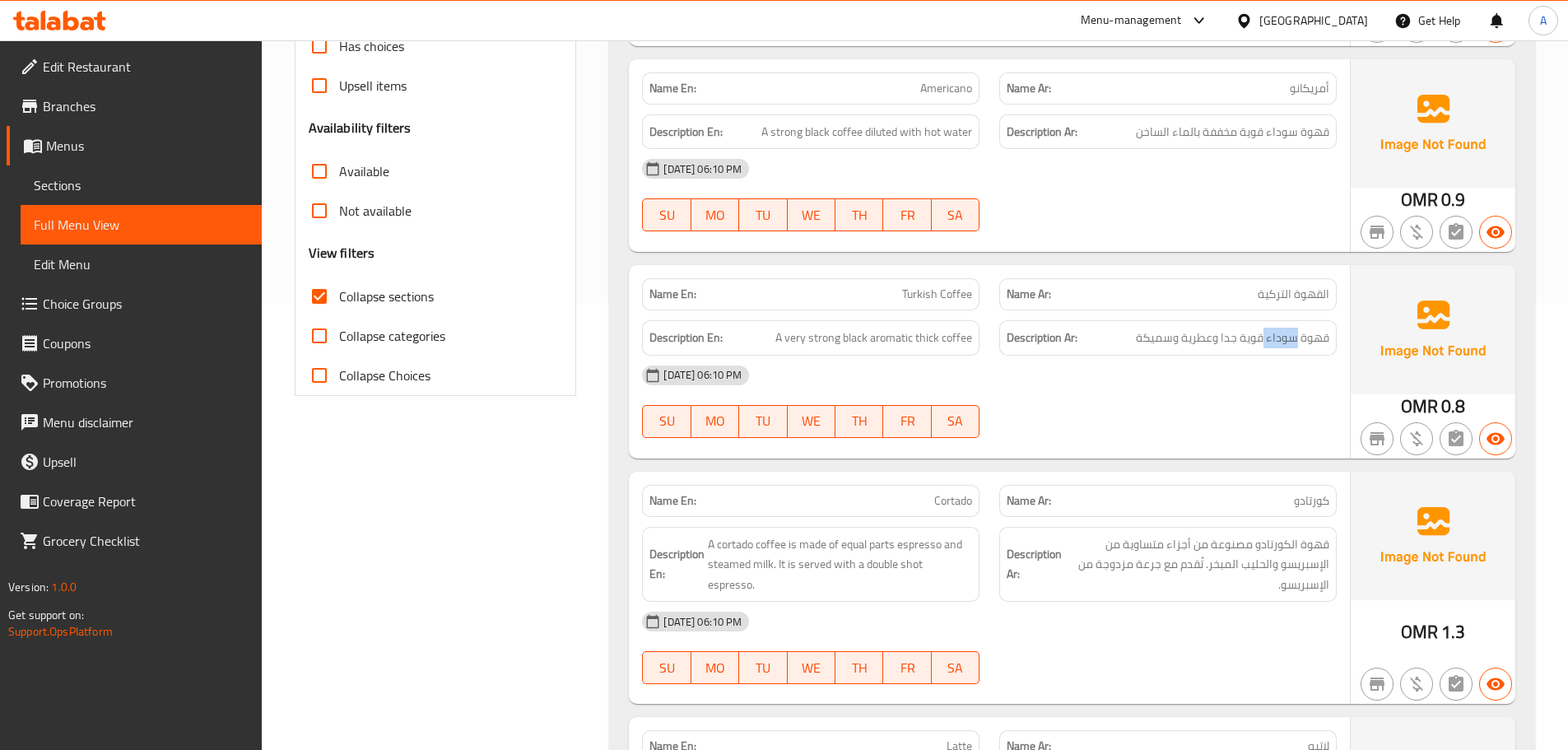
click at [1295, 350] on div "Description Ar: قهوة سوداء قوية جدا وعطرية وسميكة" at bounding box center [1169, 337] width 338 height 35
click at [1283, 565] on span "قهوة الكورتادو مصنوعة من أجزاء متساوية من الإسبريسو والحليب المبخر. تُقدم مع جر…" at bounding box center [1197, 565] width 264 height 61
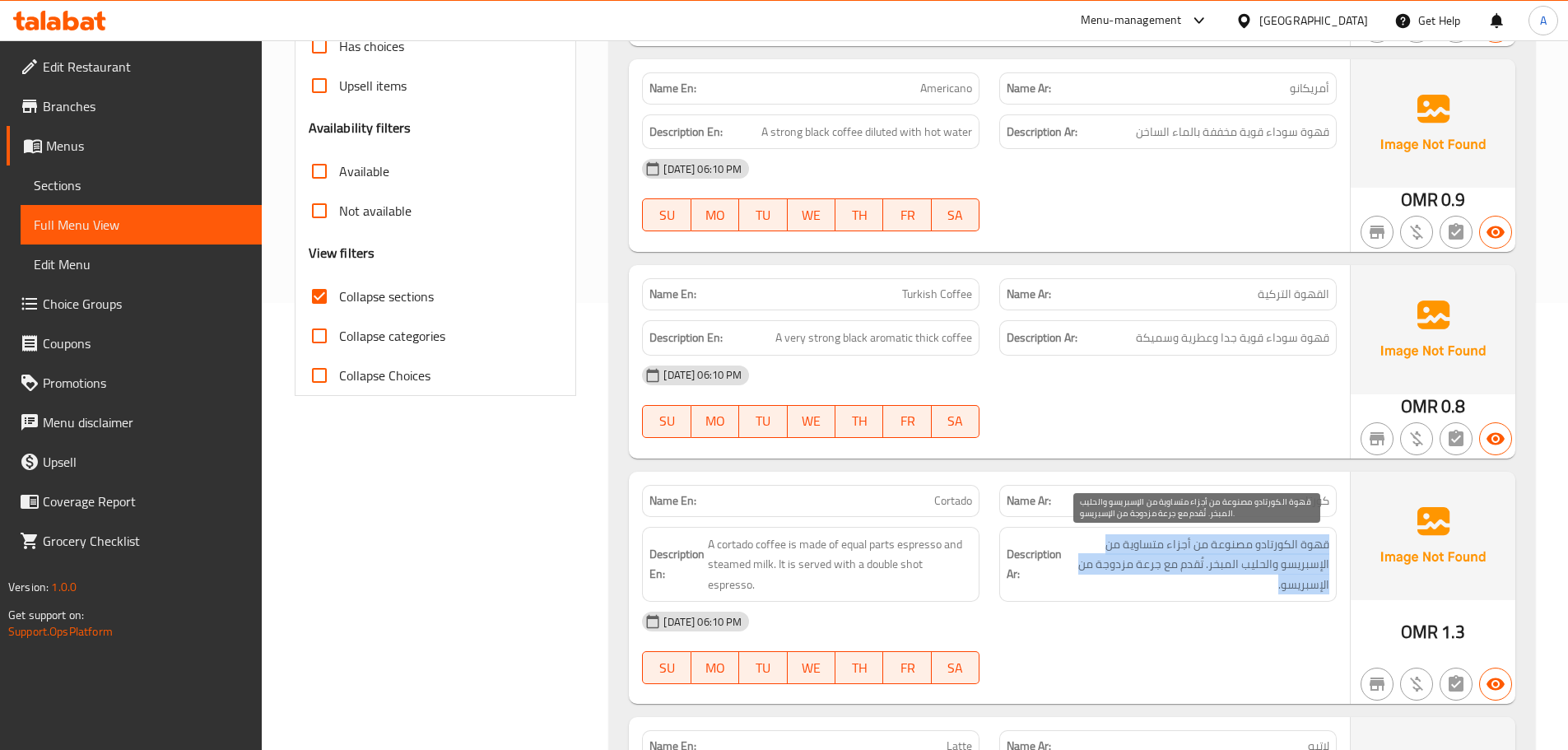
click at [1283, 565] on span "قهوة الكورتادو مصنوعة من أجزاء متساوية من الإسبريسو والحليب المبخر. تُقدم مع جر…" at bounding box center [1197, 565] width 264 height 61
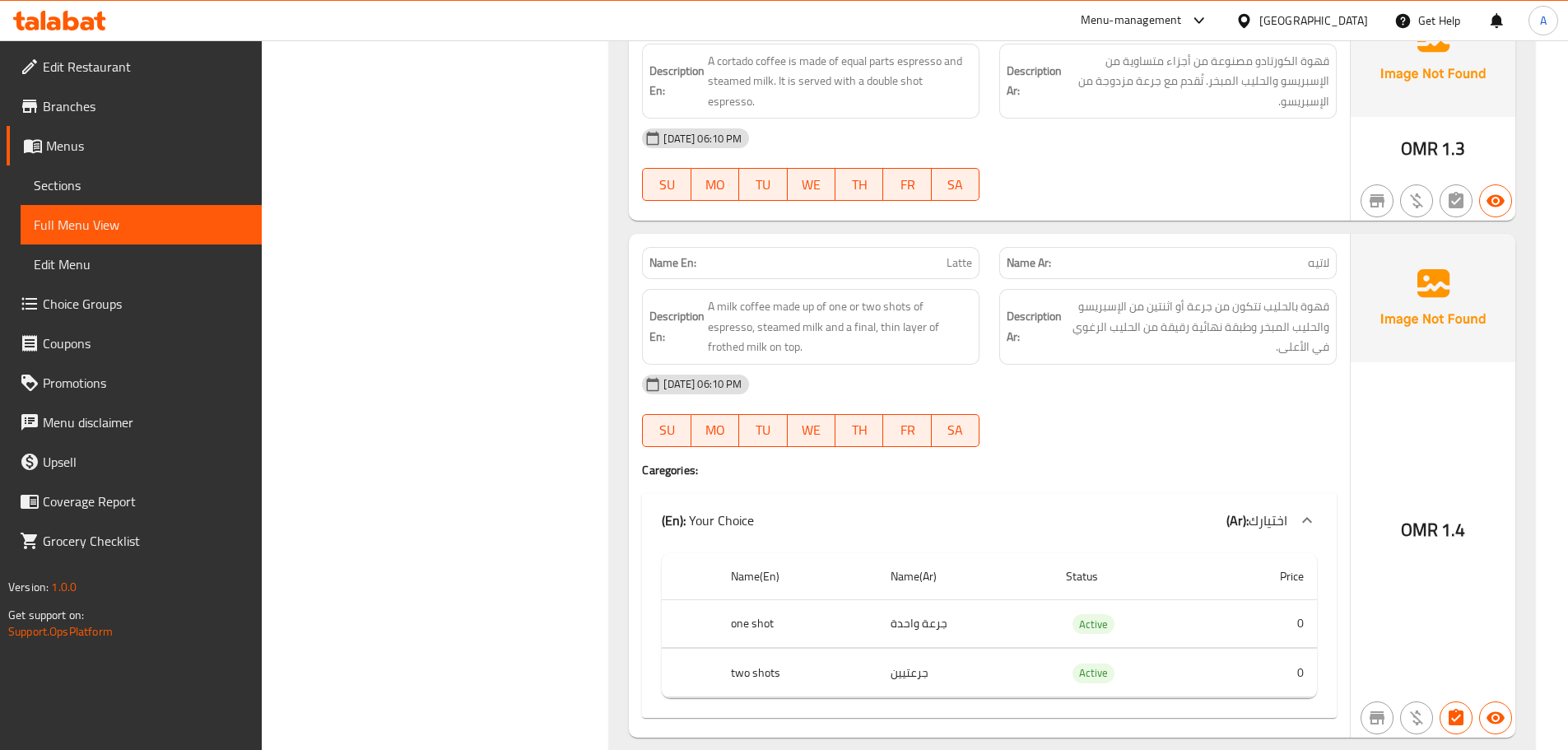
scroll to position [1012, 0]
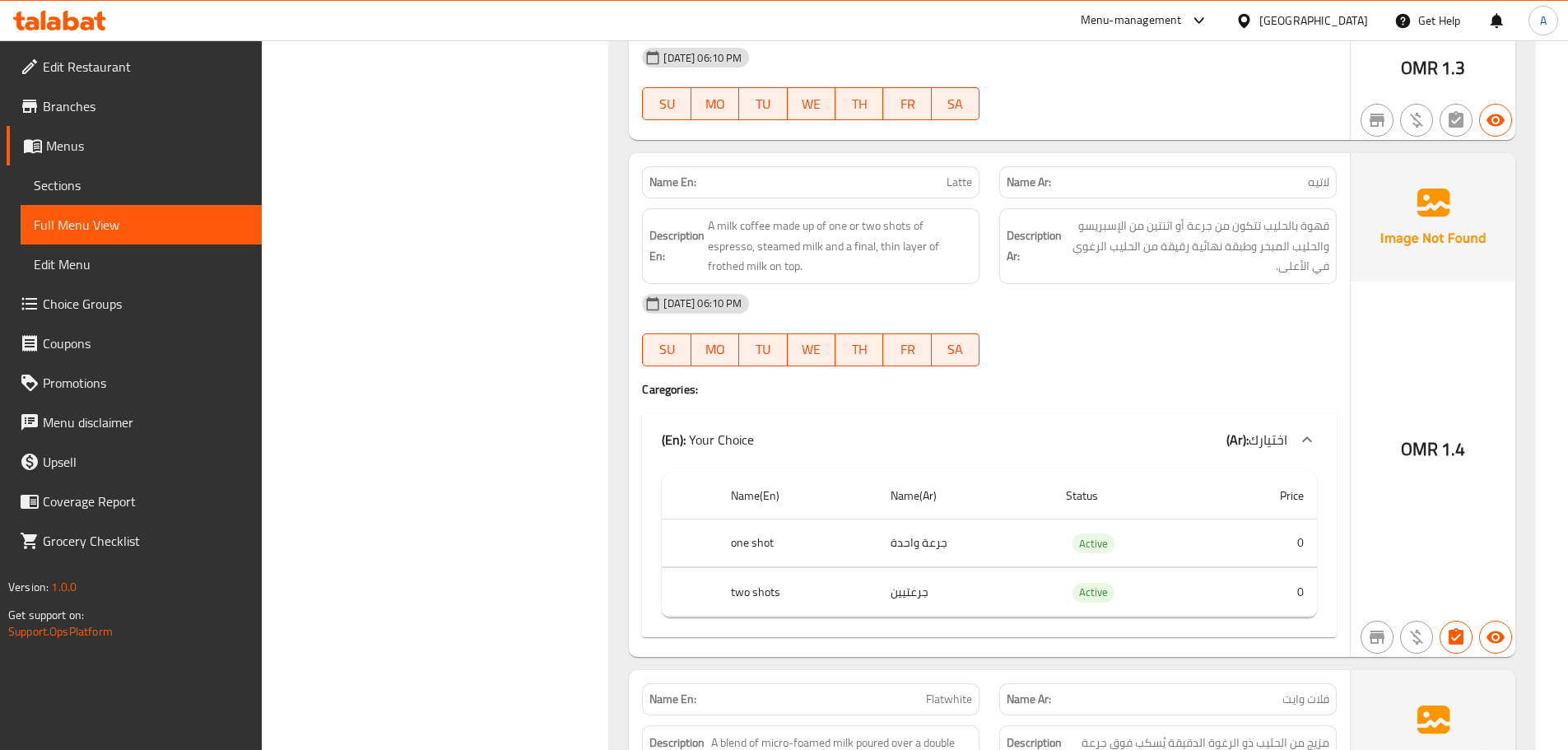
click at [1247, 197] on div "Name Ar: لاتيه" at bounding box center [1169, 182] width 338 height 32
click at [1258, 244] on span "قهوة بالحليب تتكون من جرعة أو اثنتين من الإسبريسو والحليب المبخر وطبقة نهائية ر…" at bounding box center [1197, 246] width 264 height 61
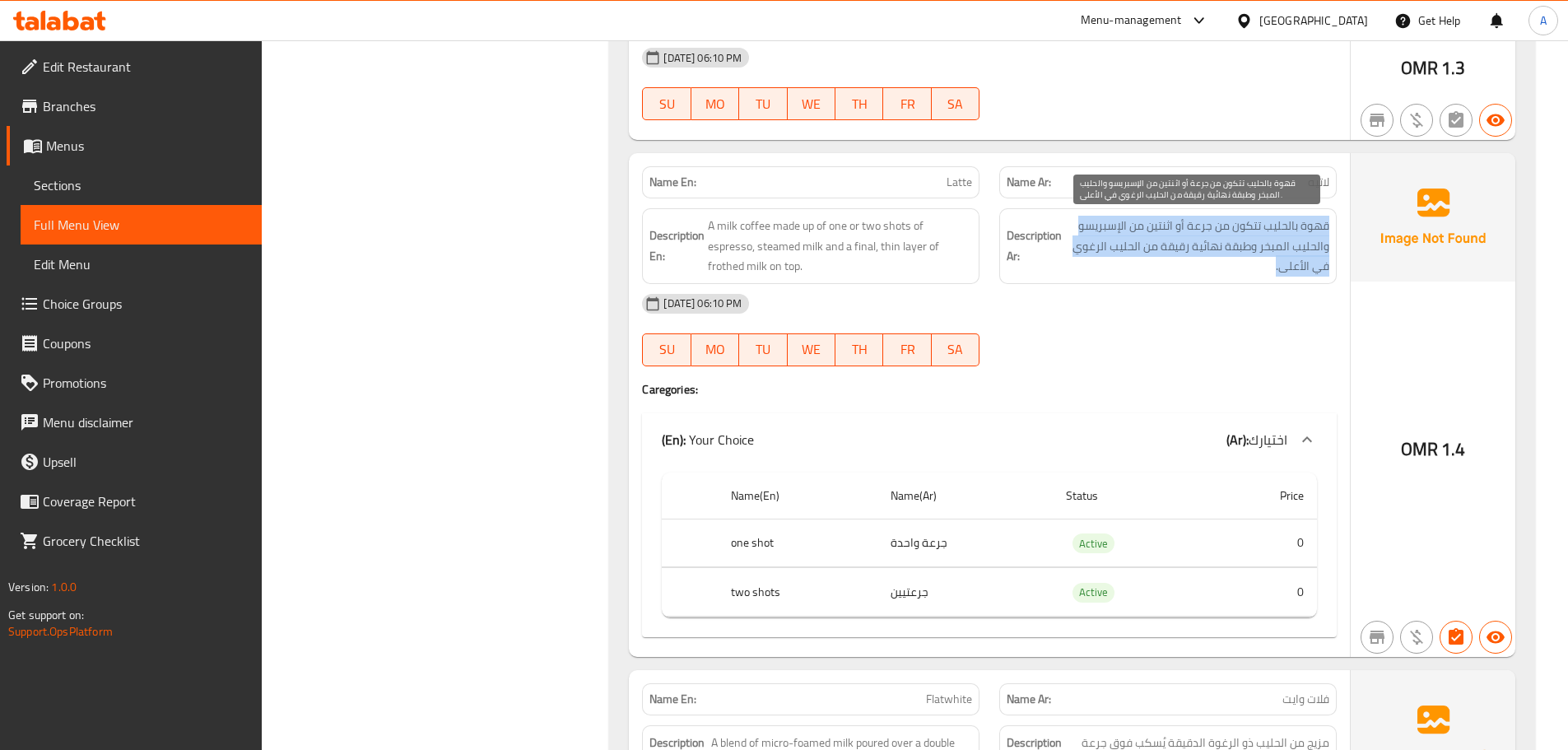
click at [1258, 244] on span "قهوة بالحليب تتكون من جرعة أو اثنتين من الإسبريسو والحليب المبخر وطبقة نهائية ر…" at bounding box center [1197, 246] width 264 height 61
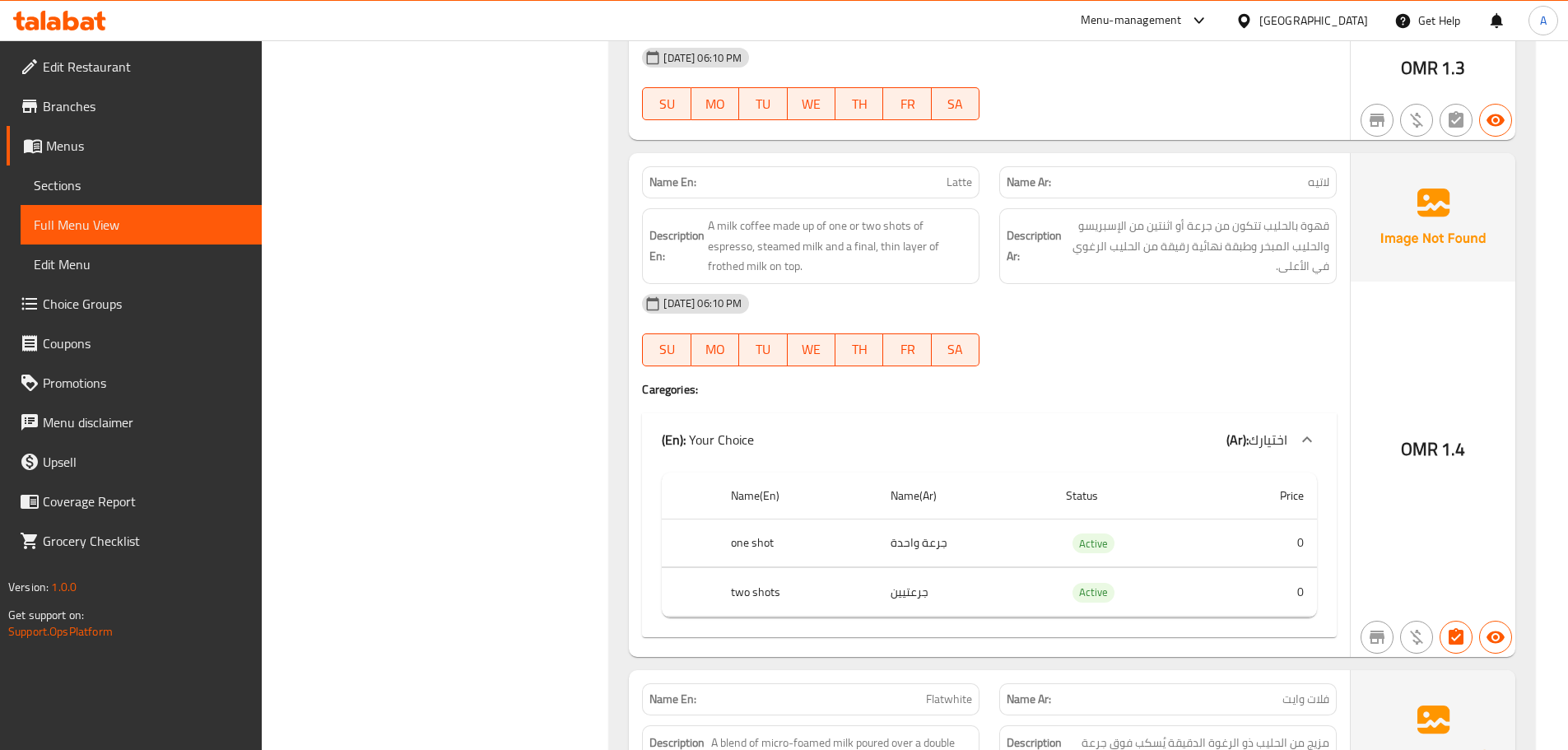
click at [918, 537] on td "جرعة واحدة" at bounding box center [966, 542] width 176 height 48
click at [922, 608] on td "جرعتيين" at bounding box center [966, 592] width 176 height 48
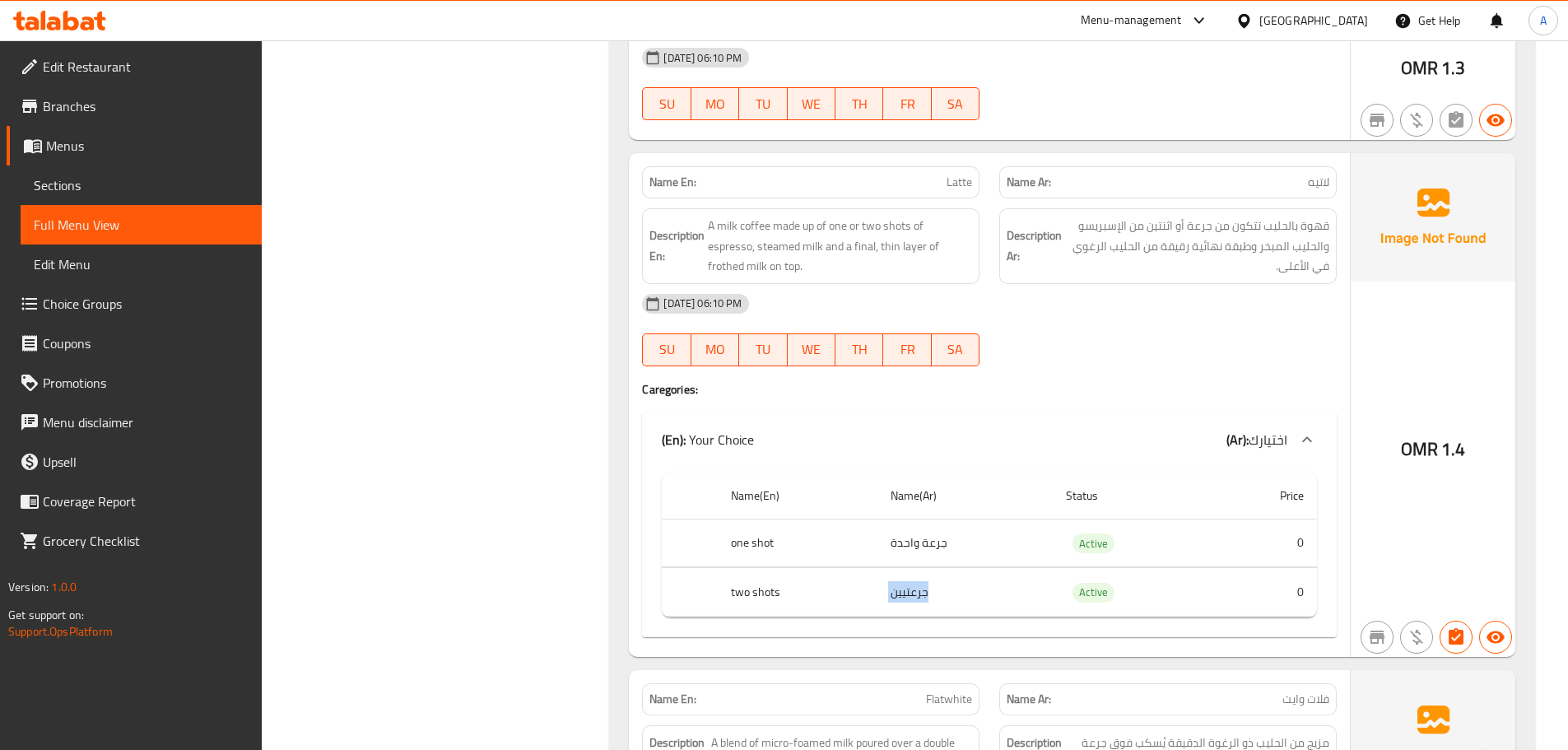
click at [922, 608] on td "جرعتيين" at bounding box center [966, 592] width 176 height 48
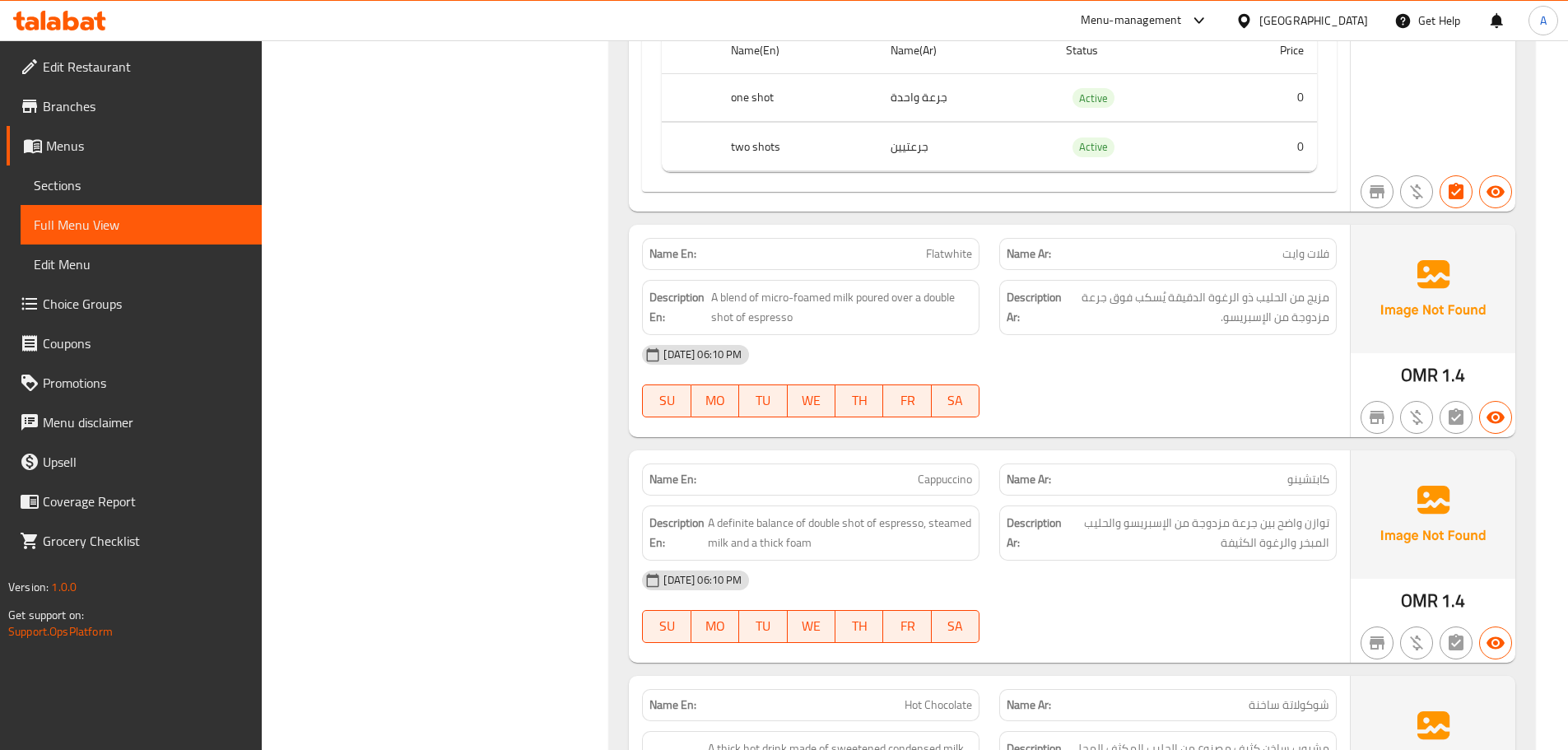
scroll to position [1488, 0]
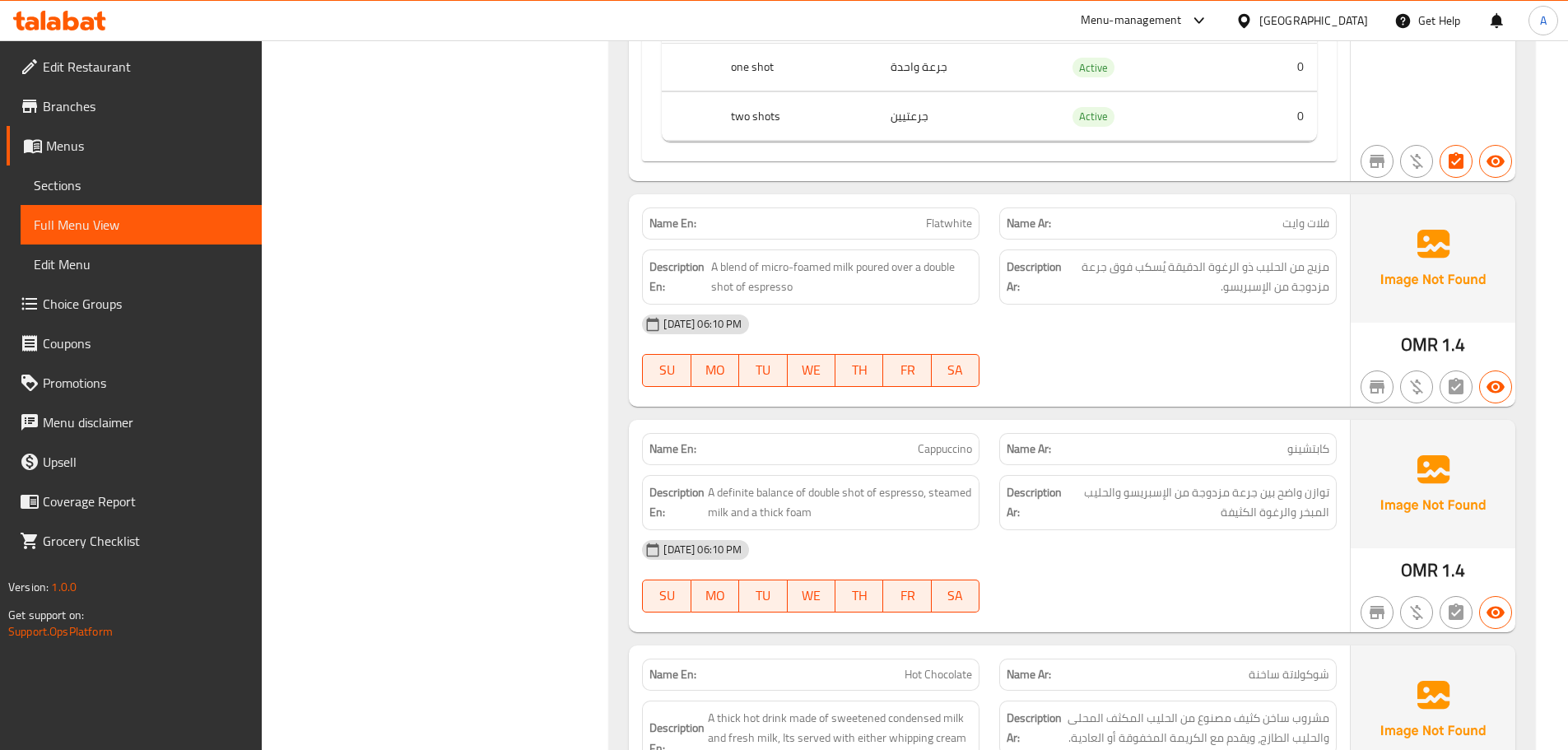
click at [1186, 281] on span "مزيج من الحليب ذو الرغوة الدقيقة يُسكب فوق جرعة مزدوجة من الإسبريسو." at bounding box center [1197, 277] width 264 height 41
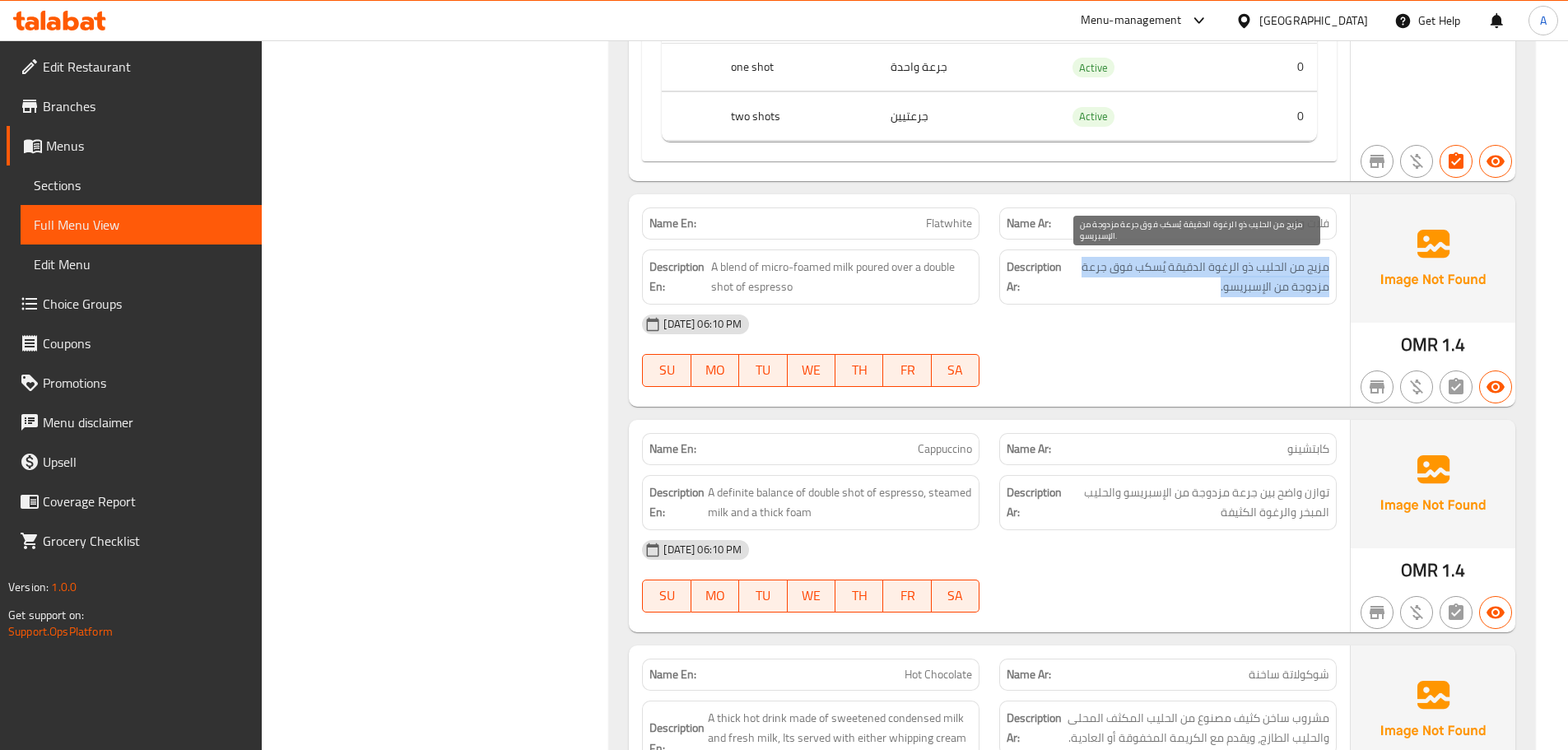
click at [1186, 281] on span "مزيج من الحليب ذو الرغوة الدقيقة يُسكب فوق جرعة مزدوجة من الإسبريسو." at bounding box center [1197, 277] width 264 height 41
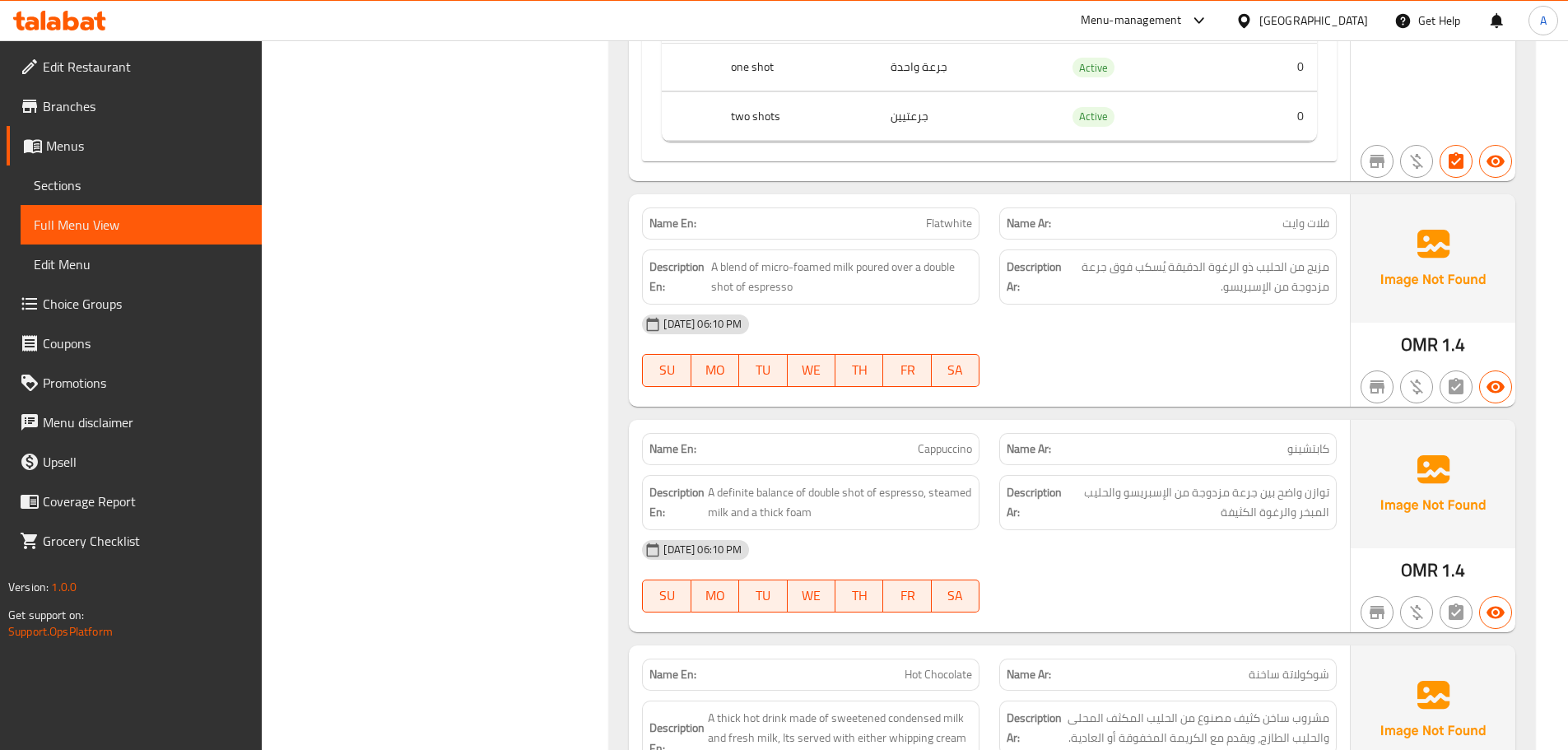
scroll to position [1810, 0]
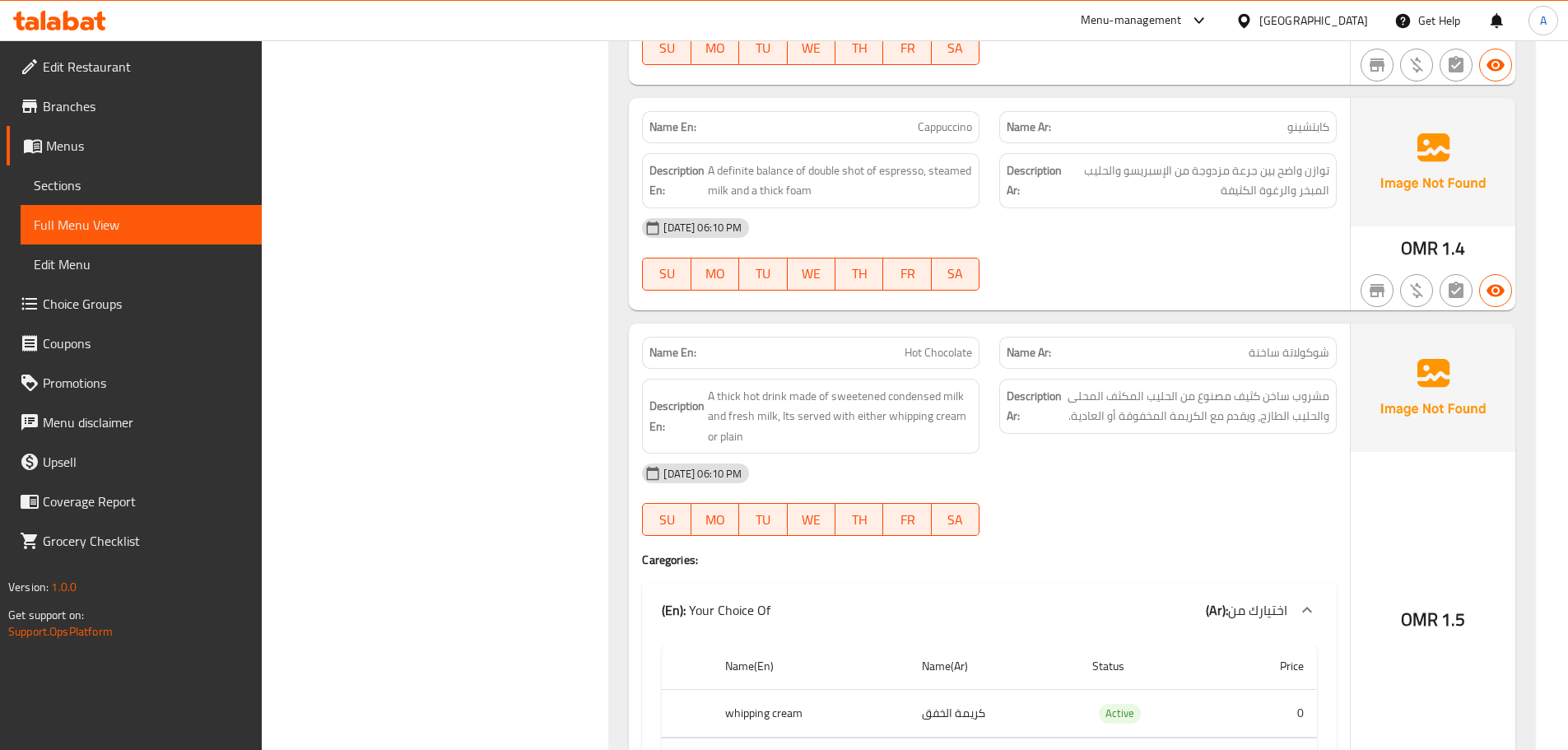
click at [1279, 213] on div "[DATE] 06:10 PM" at bounding box center [989, 229] width 715 height 40
click at [1285, 193] on span "توازن واضح بين جرعة مزدوجة من الإسبريسو والحليب المبخر والرغوة الكثيفة" at bounding box center [1197, 180] width 264 height 41
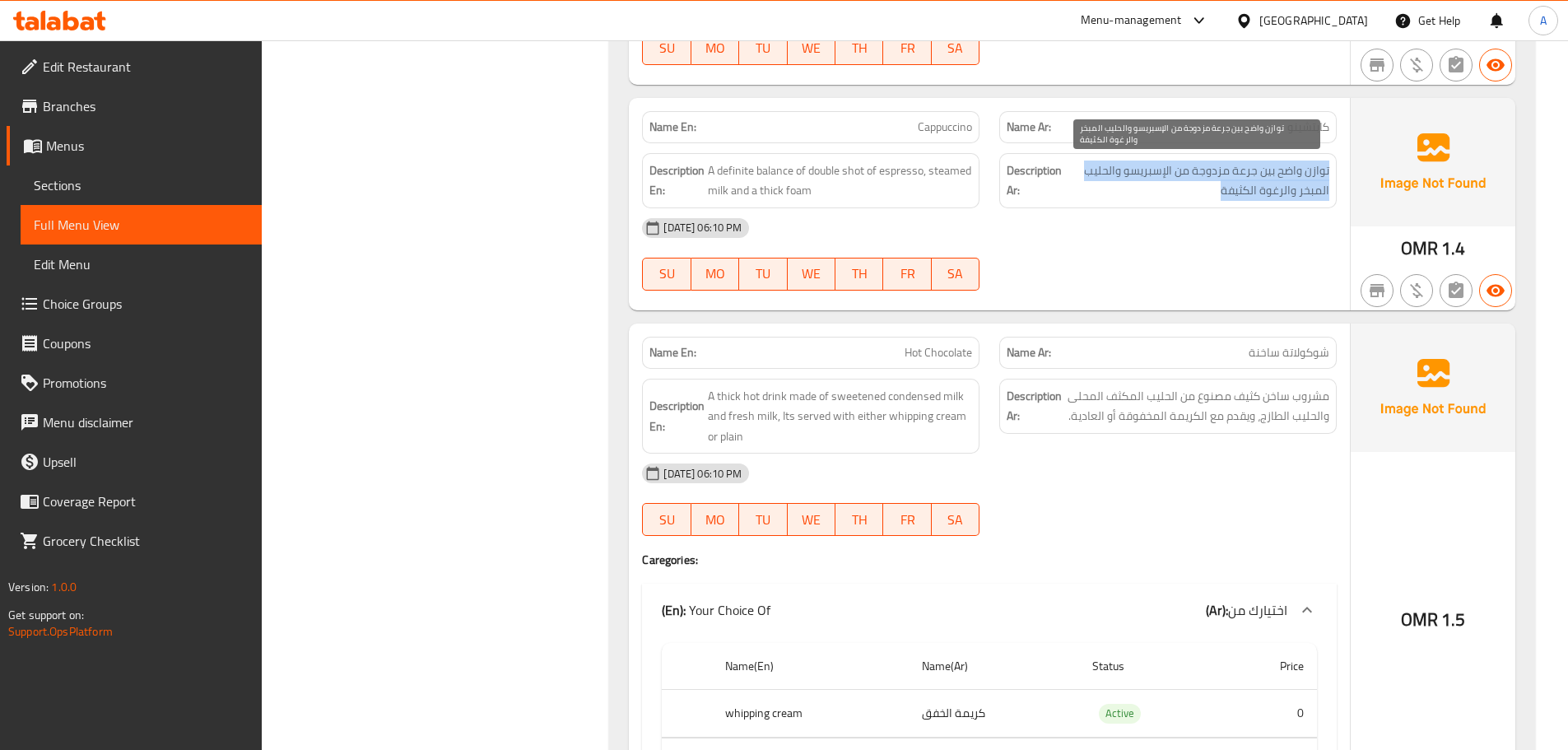
click at [1285, 193] on span "توازن واضح بين جرعة مزدوجة من الإسبريسو والحليب المبخر والرغوة الكثيفة" at bounding box center [1197, 180] width 264 height 41
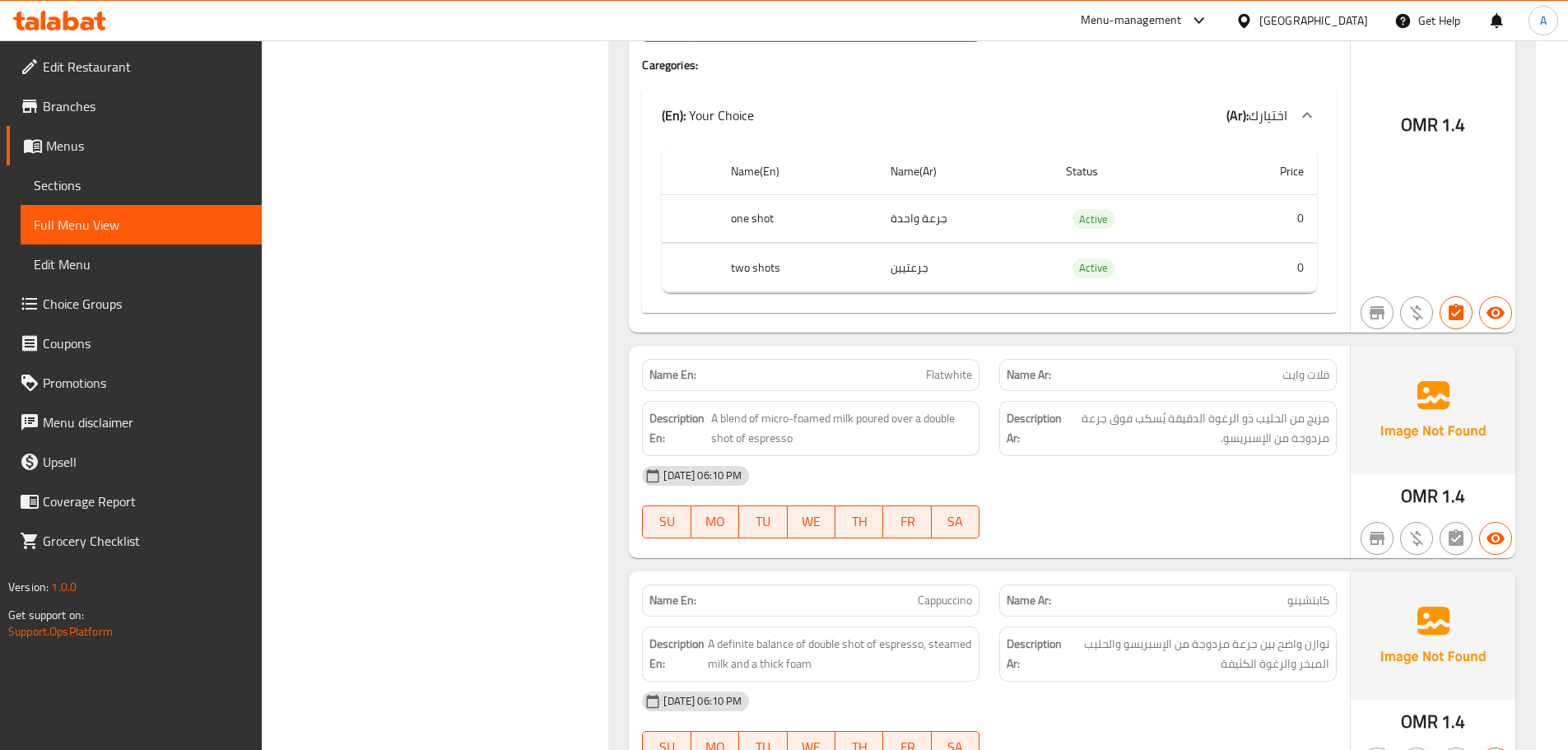
scroll to position [1316, 0]
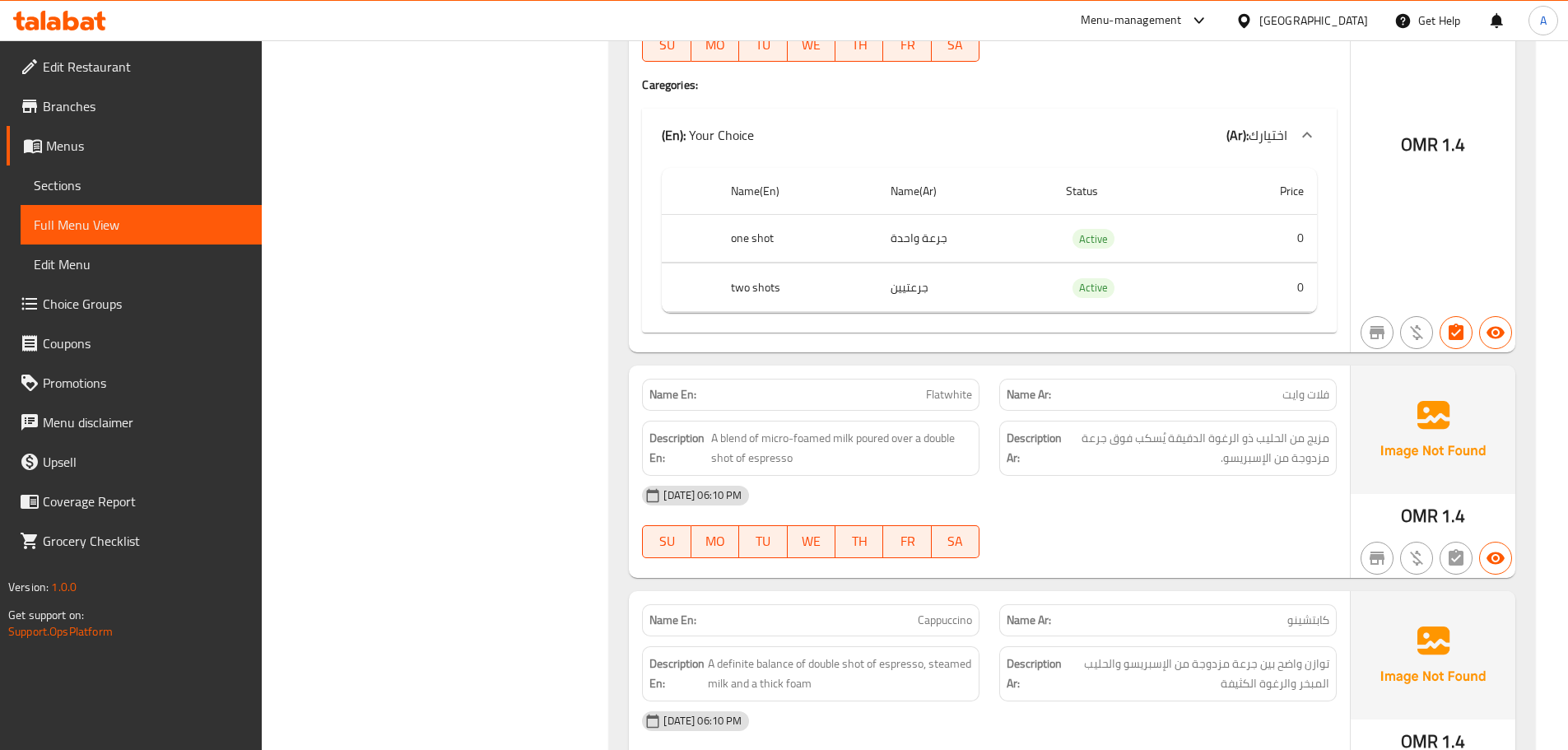
click at [908, 243] on td "جرعة واحدة" at bounding box center [966, 238] width 176 height 48
click at [899, 284] on td "جرعتيين" at bounding box center [966, 287] width 176 height 48
click at [759, 236] on th "one shot" at bounding box center [797, 238] width 160 height 48
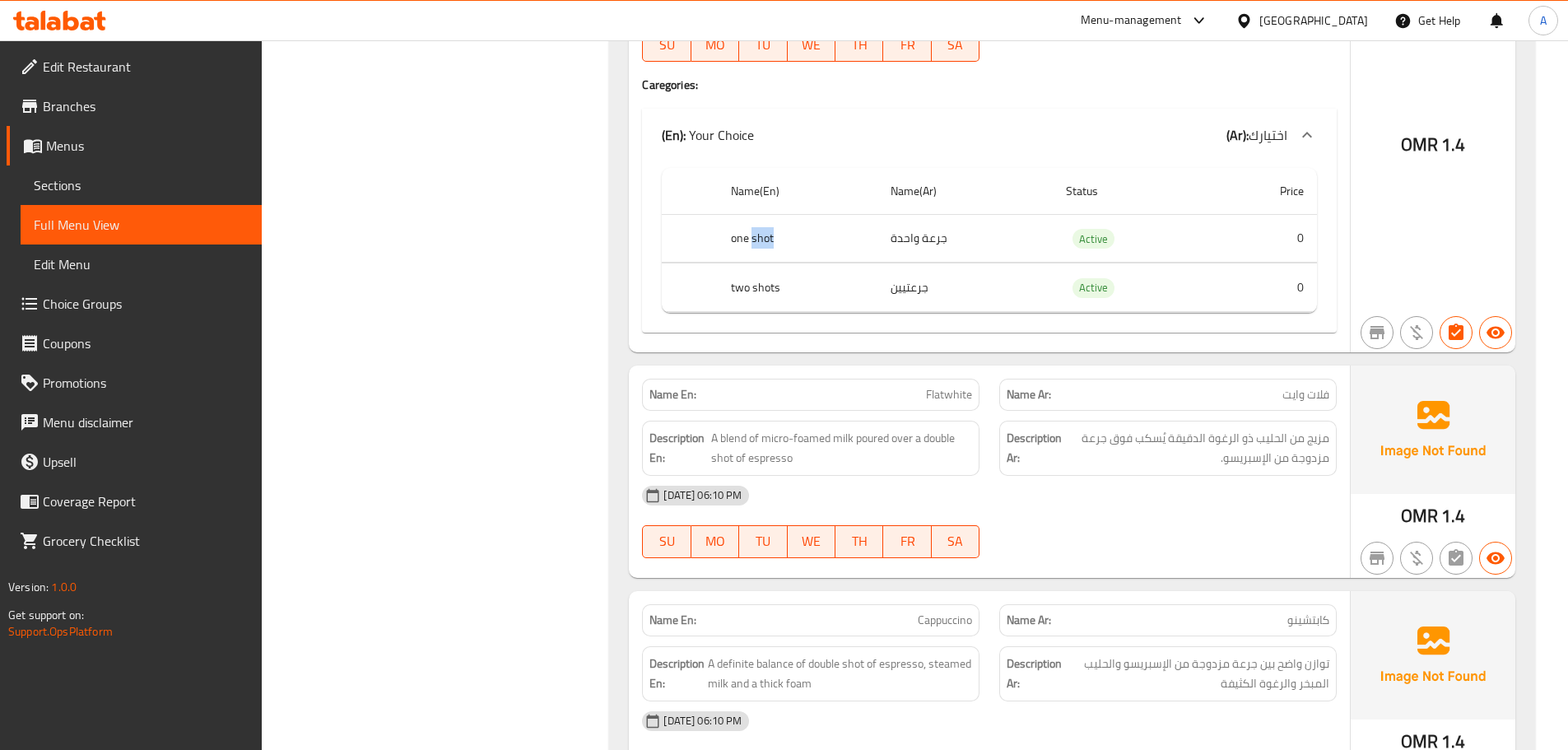
copy th "shot"
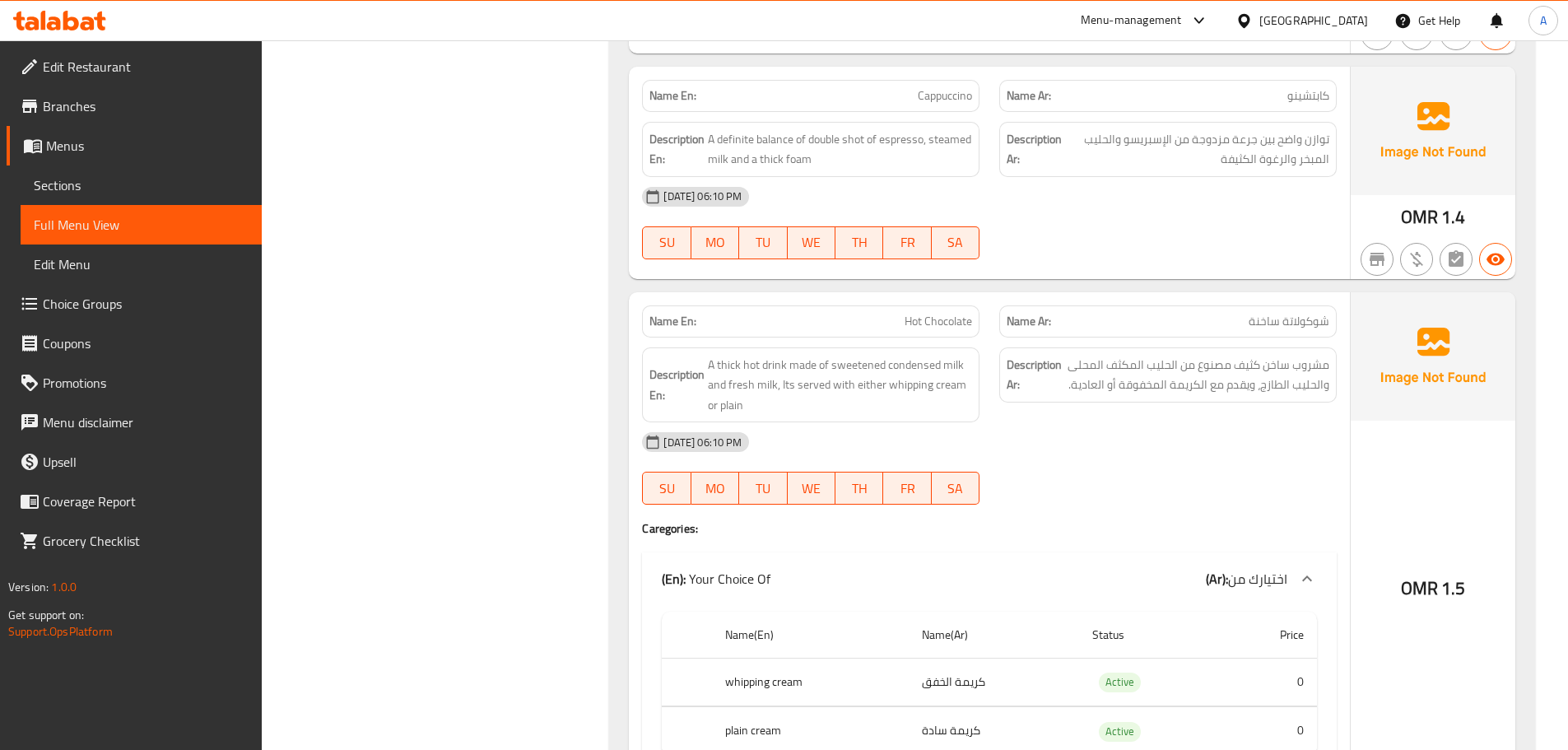
click at [1247, 145] on span "توازن واضح بين جرعة مزدوجة من الإسبريسو والحليب المبخر والرغوة الكثيفة" at bounding box center [1197, 149] width 264 height 41
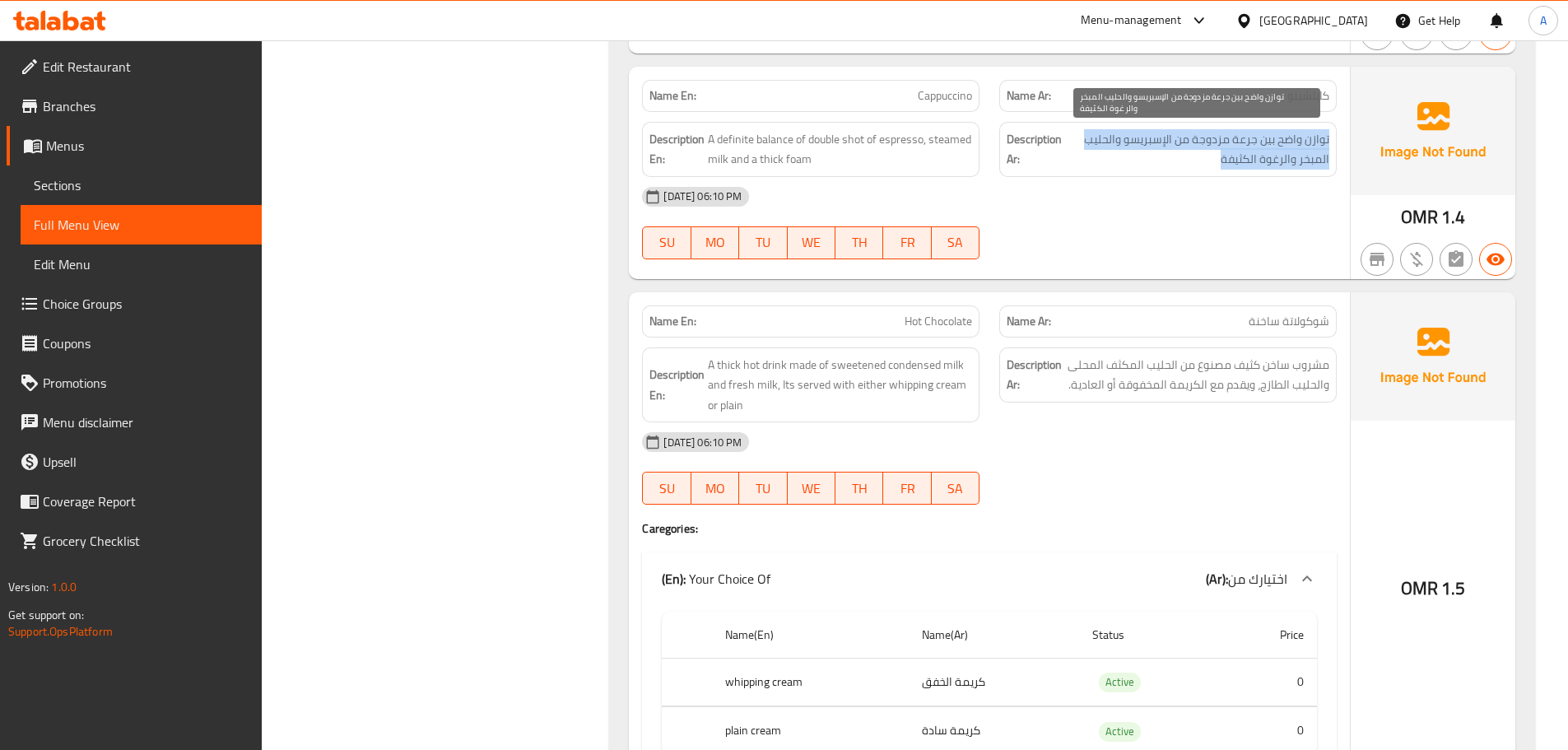
click at [1247, 145] on span "توازن واضح بين جرعة مزدوجة من الإسبريسو والحليب المبخر والرغوة الكثيفة" at bounding box center [1197, 149] width 264 height 41
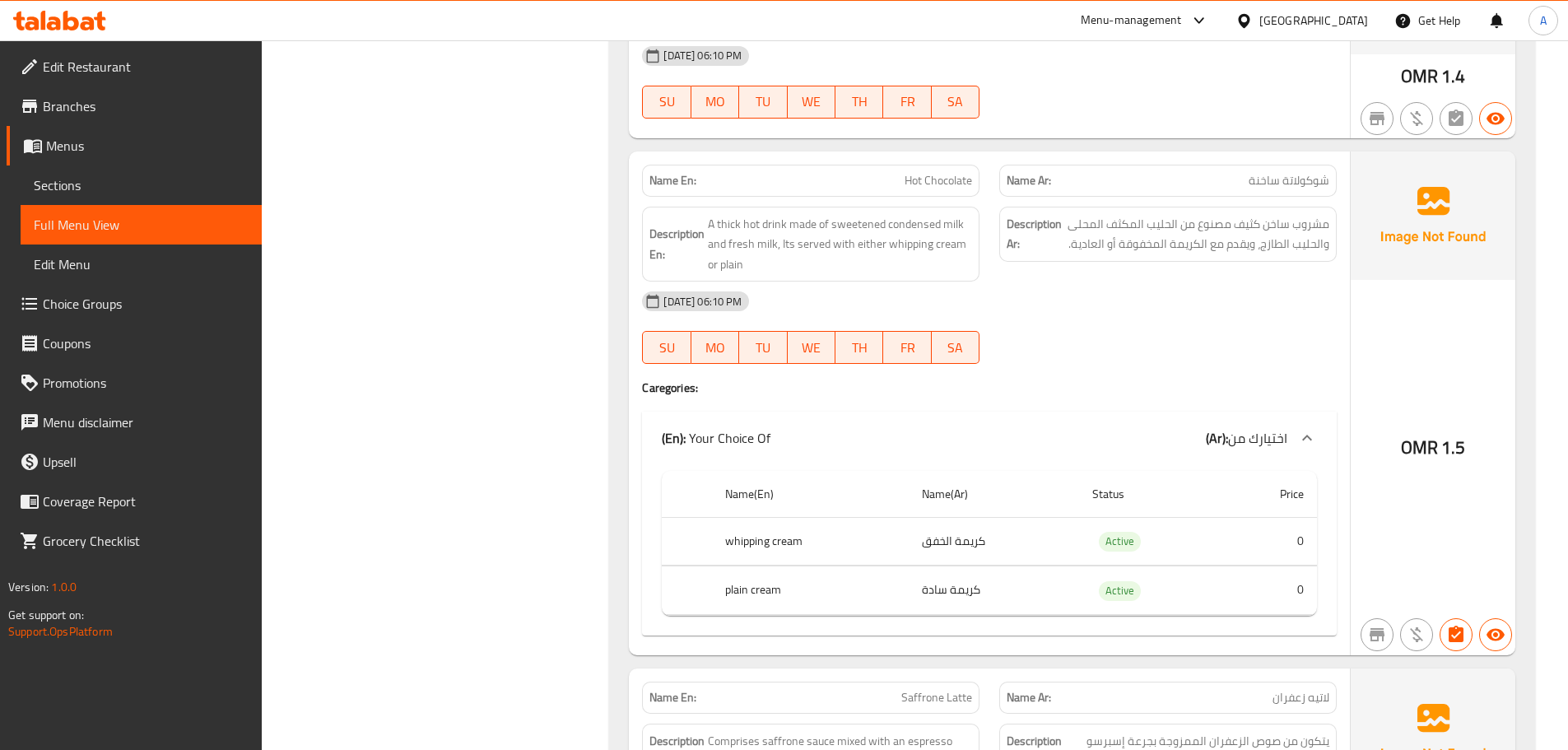
scroll to position [2032, 0]
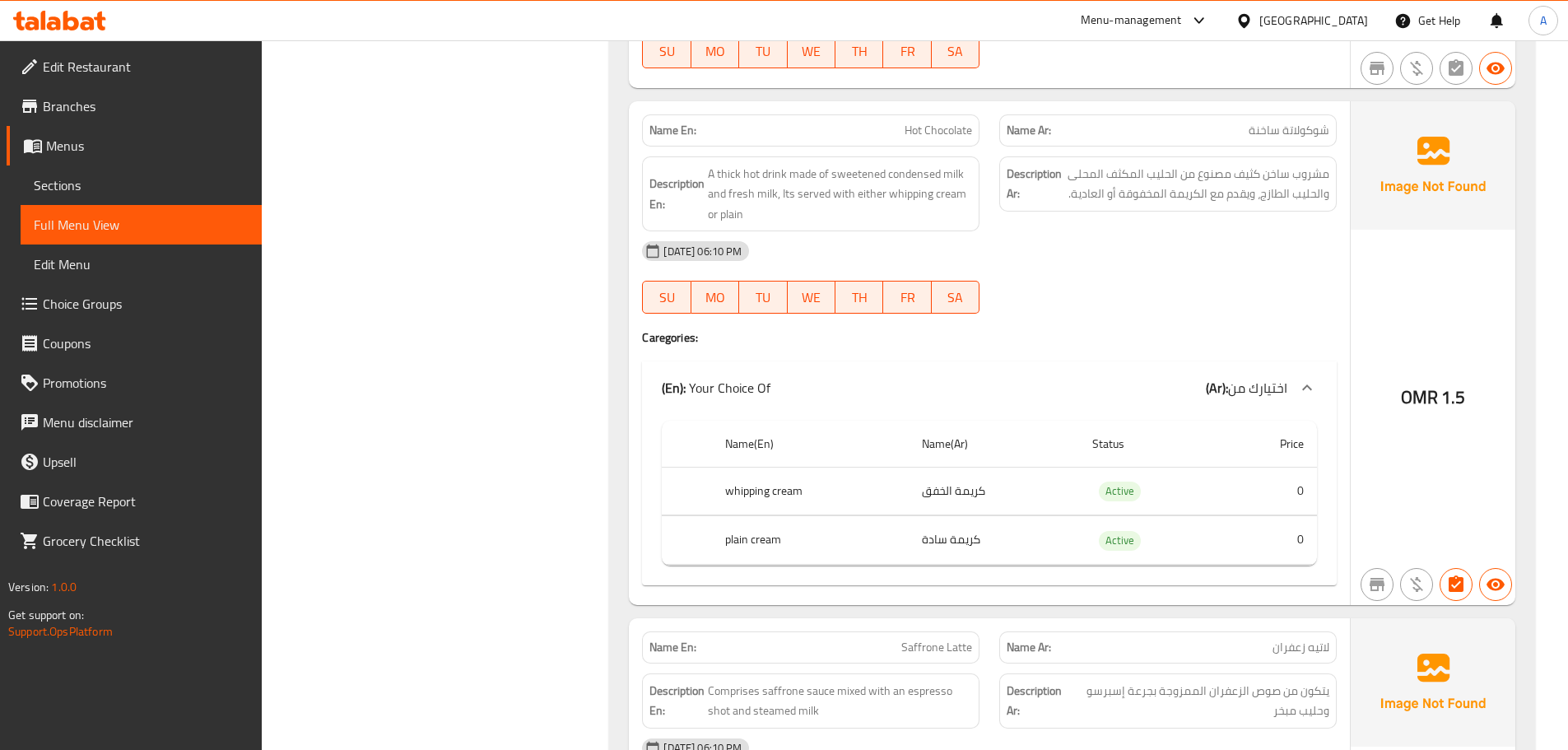
click at [1253, 193] on span "مشروب ساخن كثيف مصنوع من الحليب المكثف المحلى والحليب الطازج، ويقدم مع الكريمة …" at bounding box center [1197, 184] width 264 height 41
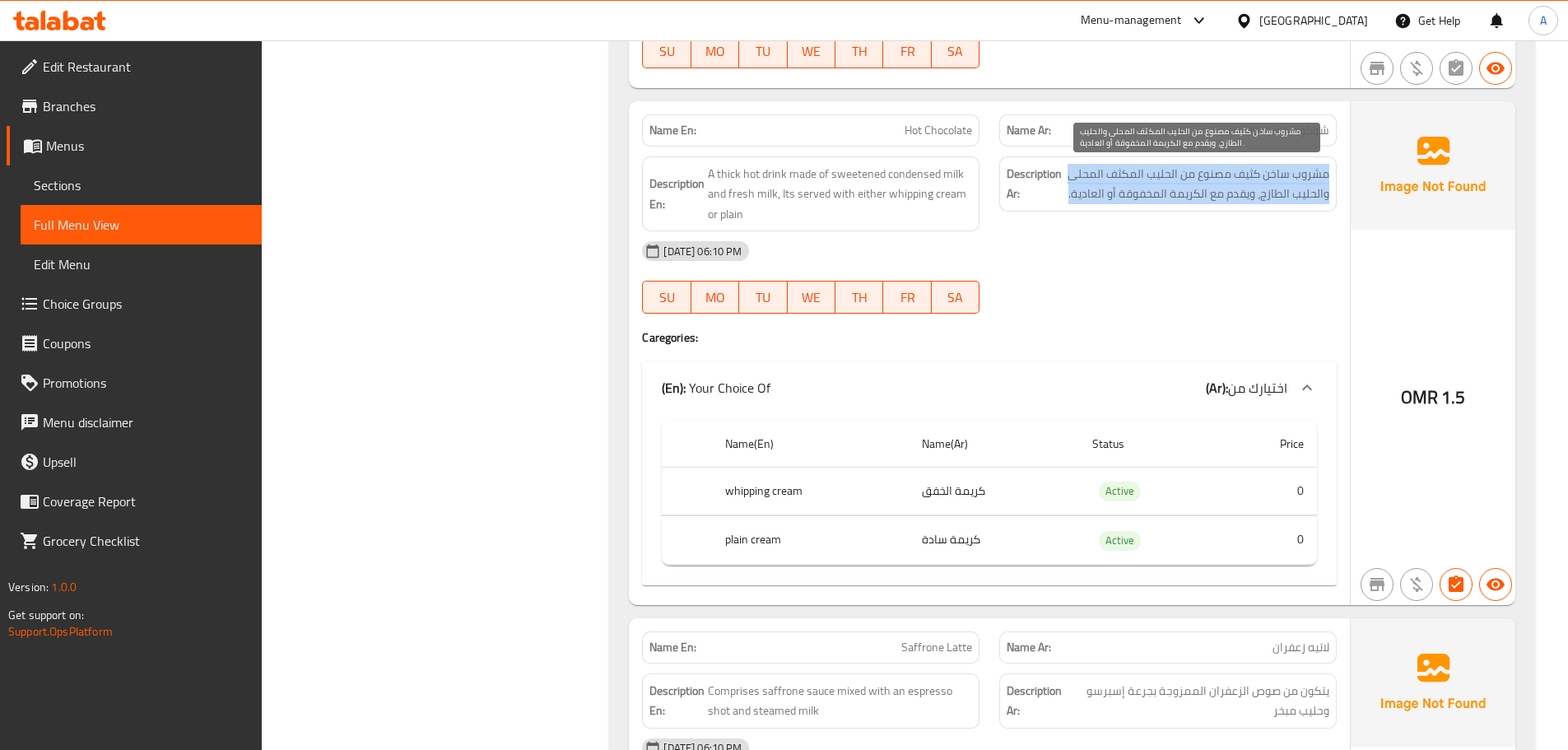
click at [1253, 193] on span "مشروب ساخن كثيف مصنوع من الحليب المكثف المحلى والحليب الطازج، ويقدم مع الكريمة …" at bounding box center [1197, 184] width 264 height 41
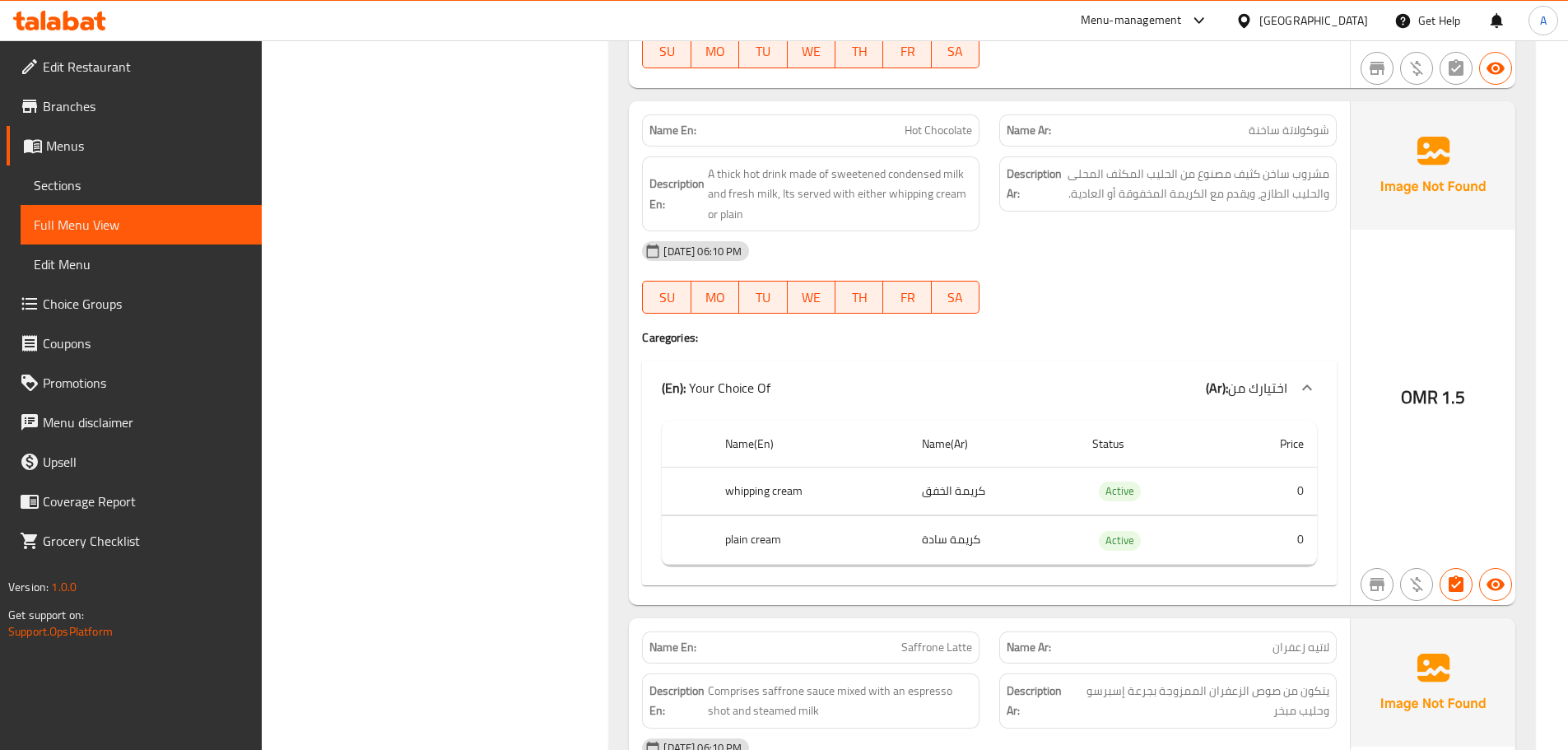
click at [880, 194] on span "A thick hot drink made of sweetened condensed milk and fresh milk, Its served w…" at bounding box center [840, 195] width 264 height 61
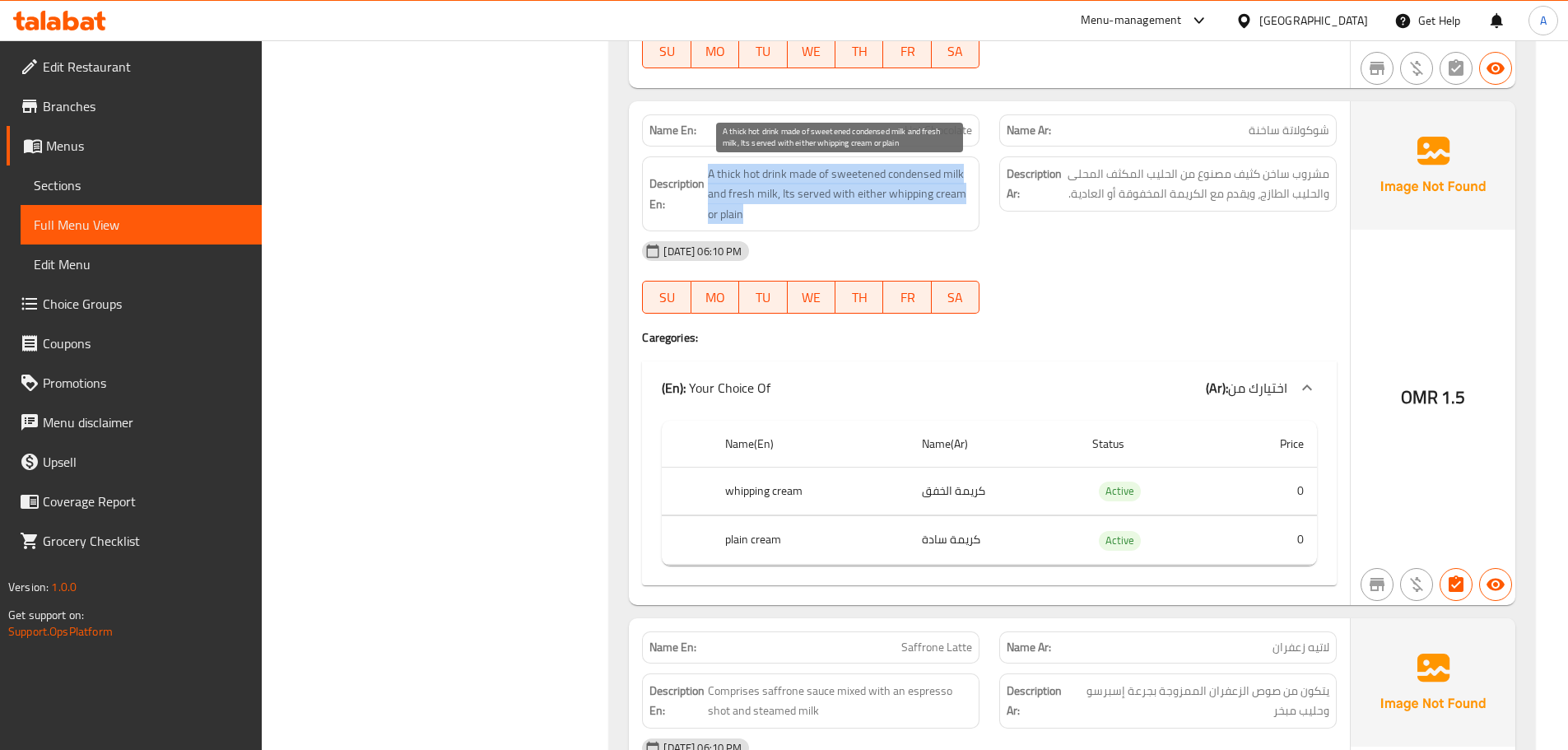
click at [880, 194] on span "A thick hot drink made of sweetened condensed milk and fresh milk, Its served w…" at bounding box center [840, 195] width 264 height 61
copy span "A thick hot drink made of sweetened condensed milk and fresh milk, Its served w…"
click at [818, 213] on span "A thick hot drink made of sweetened condensed milk and fresh milk, Its served w…" at bounding box center [840, 195] width 264 height 61
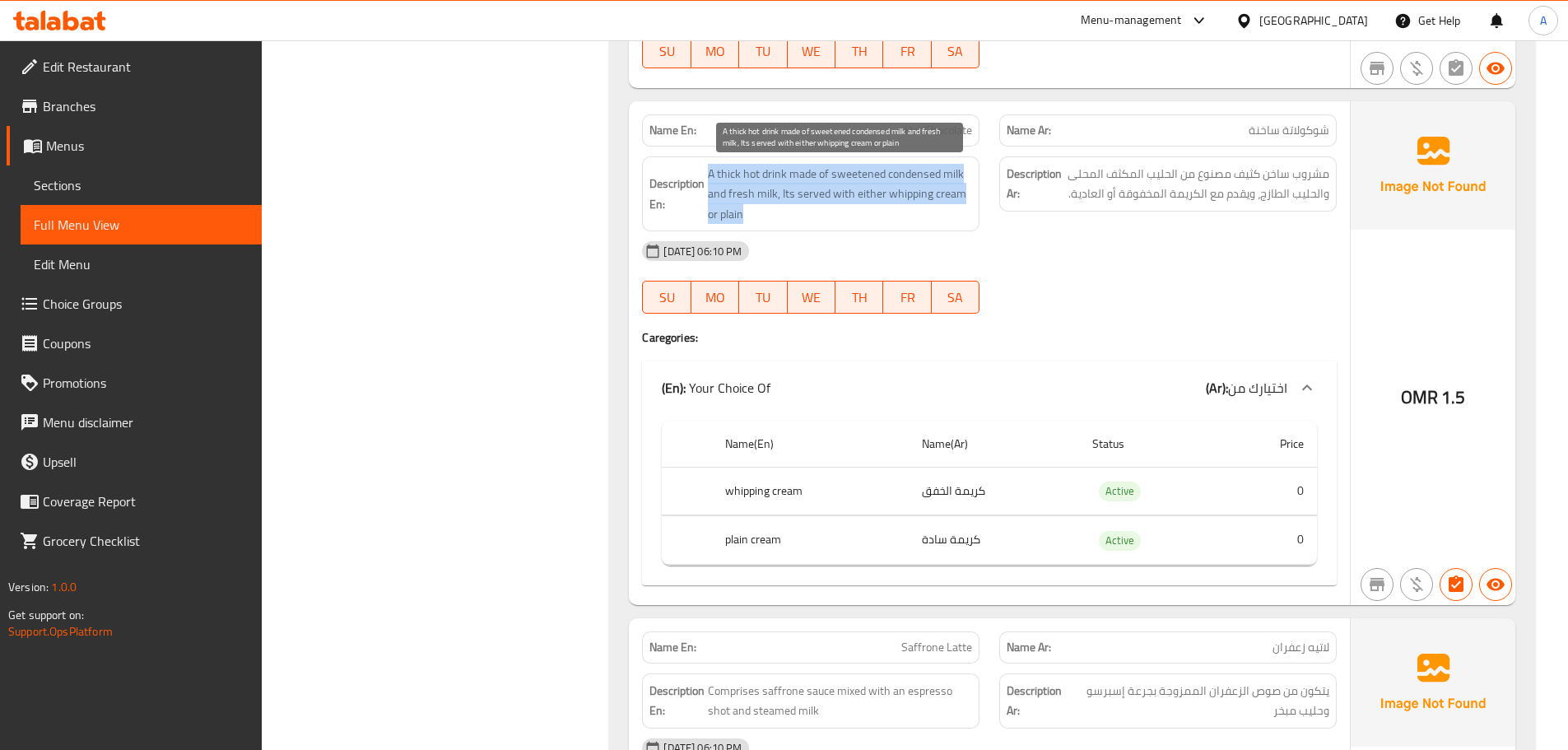
click at [871, 194] on span "A thick hot drink made of sweetened condensed milk and fresh milk, Its served w…" at bounding box center [840, 195] width 264 height 61
click at [826, 196] on span "A thick hot drink made of sweetened condensed milk and fresh milk, Its served w…" at bounding box center [840, 195] width 264 height 61
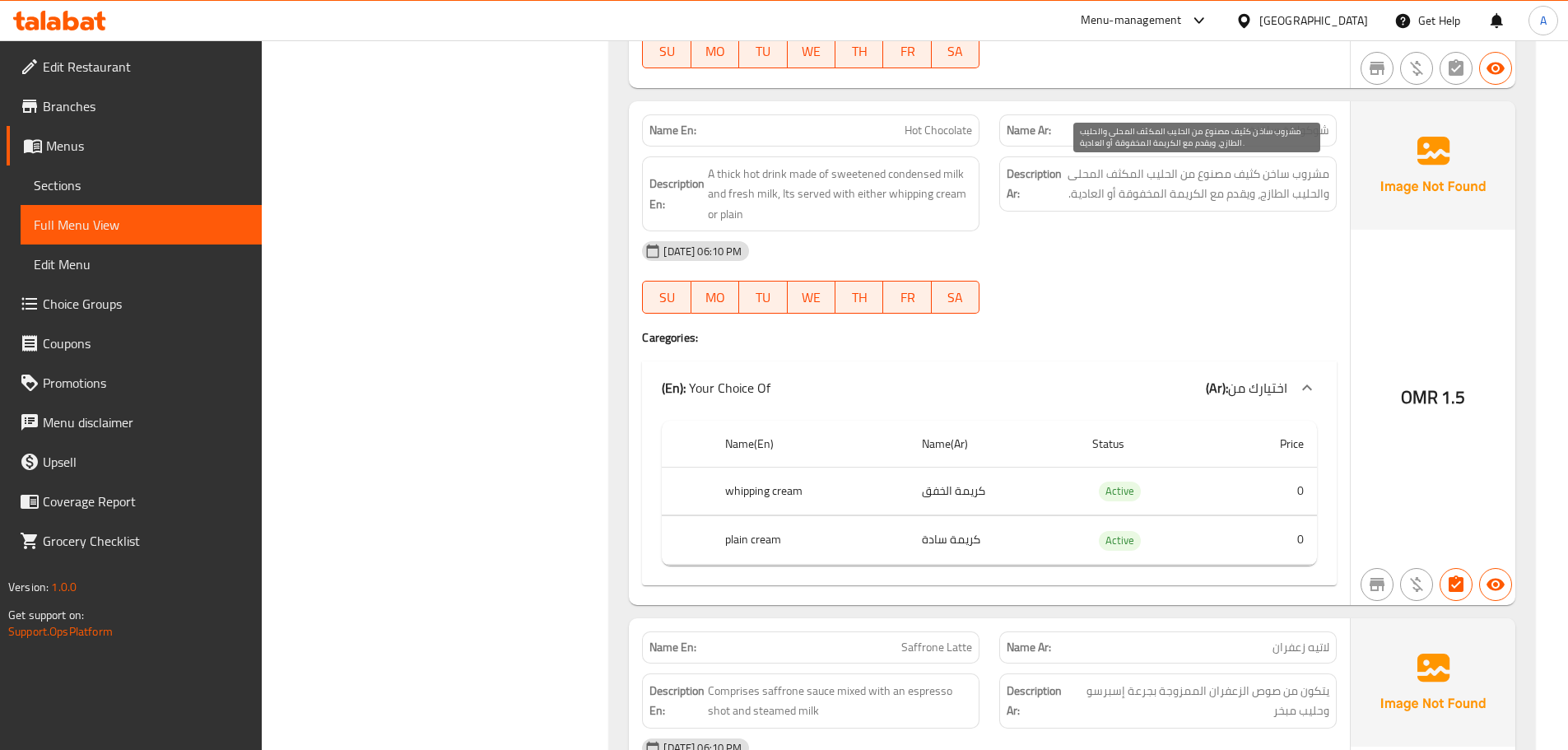
click at [1122, 192] on span "مشروب ساخن كثيف مصنوع من الحليب المكثف المحلى والحليب الطازج، ويقدم مع الكريمة …" at bounding box center [1197, 184] width 264 height 41
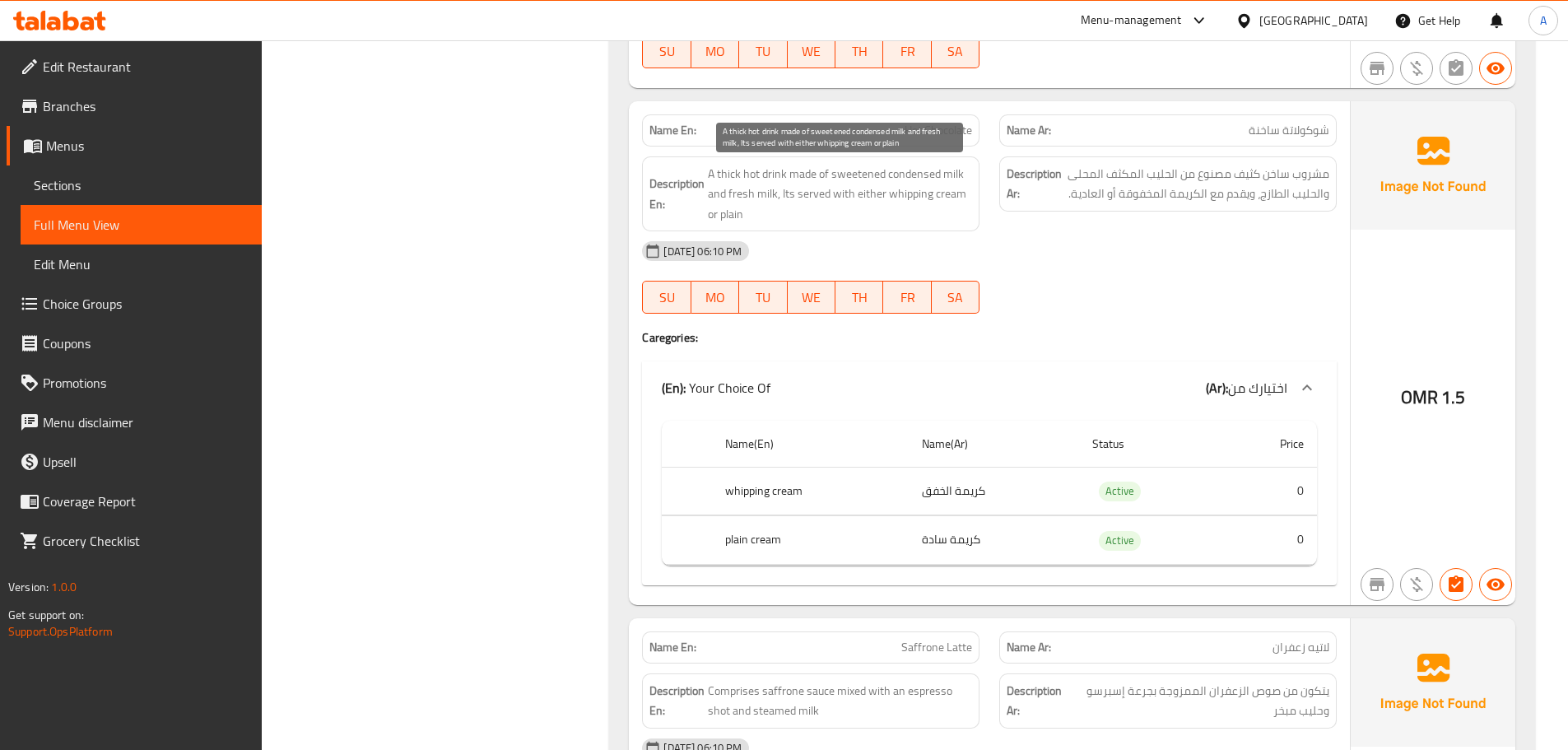
click at [806, 219] on span "A thick hot drink made of sweetened condensed milk and fresh milk, Its served w…" at bounding box center [840, 195] width 264 height 61
click at [813, 209] on span "A thick hot drink made of sweetened condensed milk and fresh milk, Its served w…" at bounding box center [840, 195] width 264 height 61
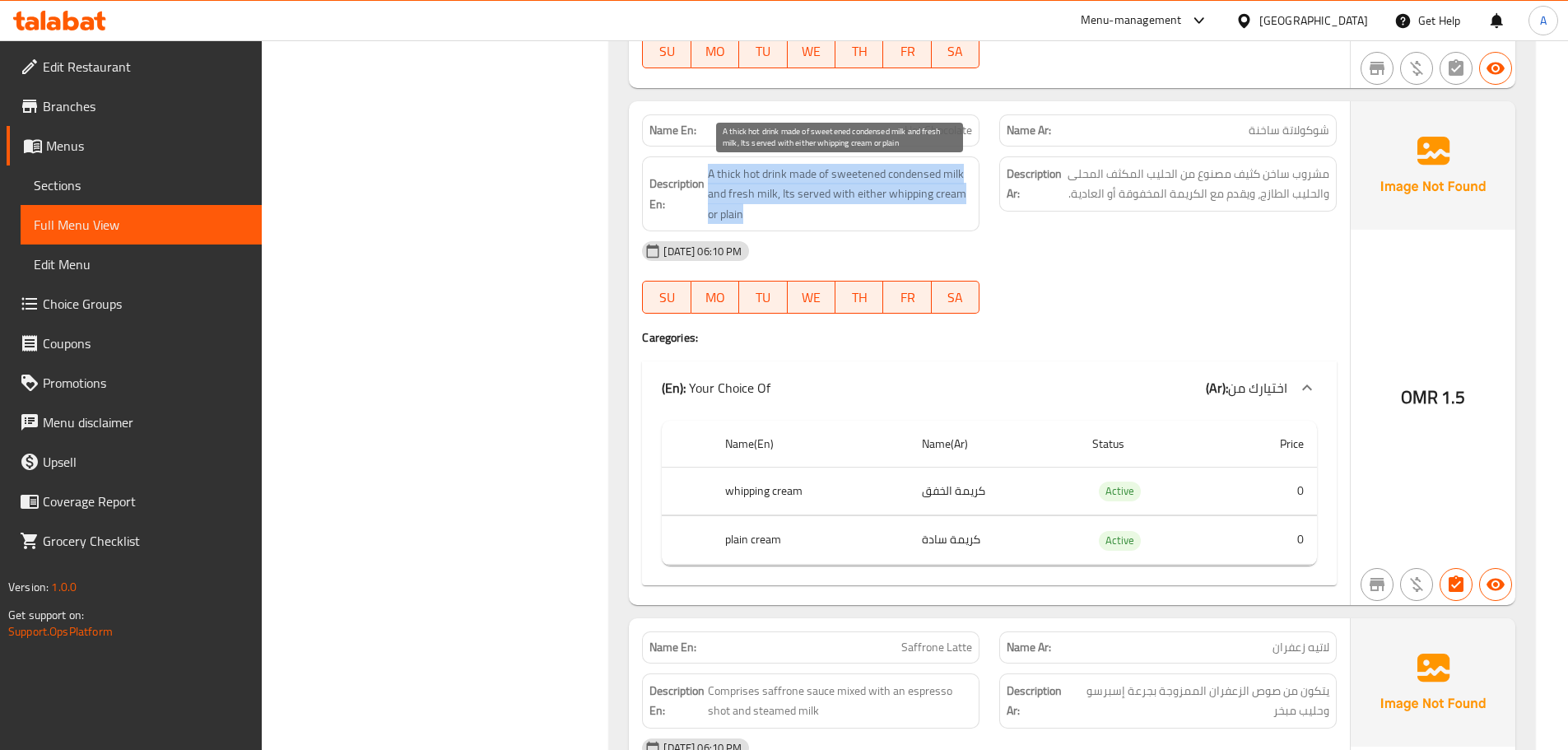
click at [813, 209] on span "A thick hot drink made of sweetened condensed milk and fresh milk, Its served w…" at bounding box center [840, 195] width 264 height 61
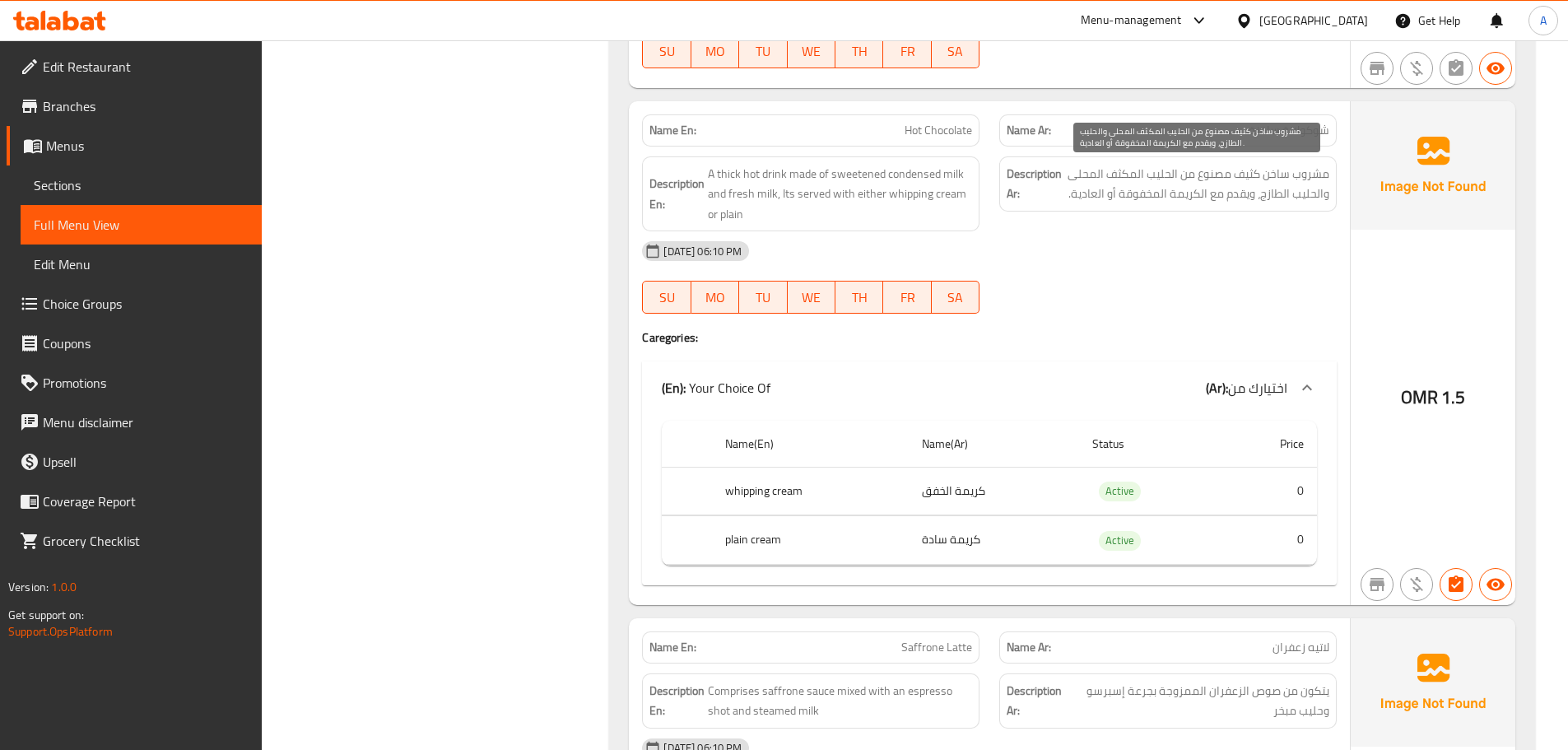
click at [1100, 175] on span "مشروب ساخن كثيف مصنوع من الحليب المكثف المحلى والحليب الطازج، ويقدم مع الكريمة …" at bounding box center [1197, 184] width 264 height 41
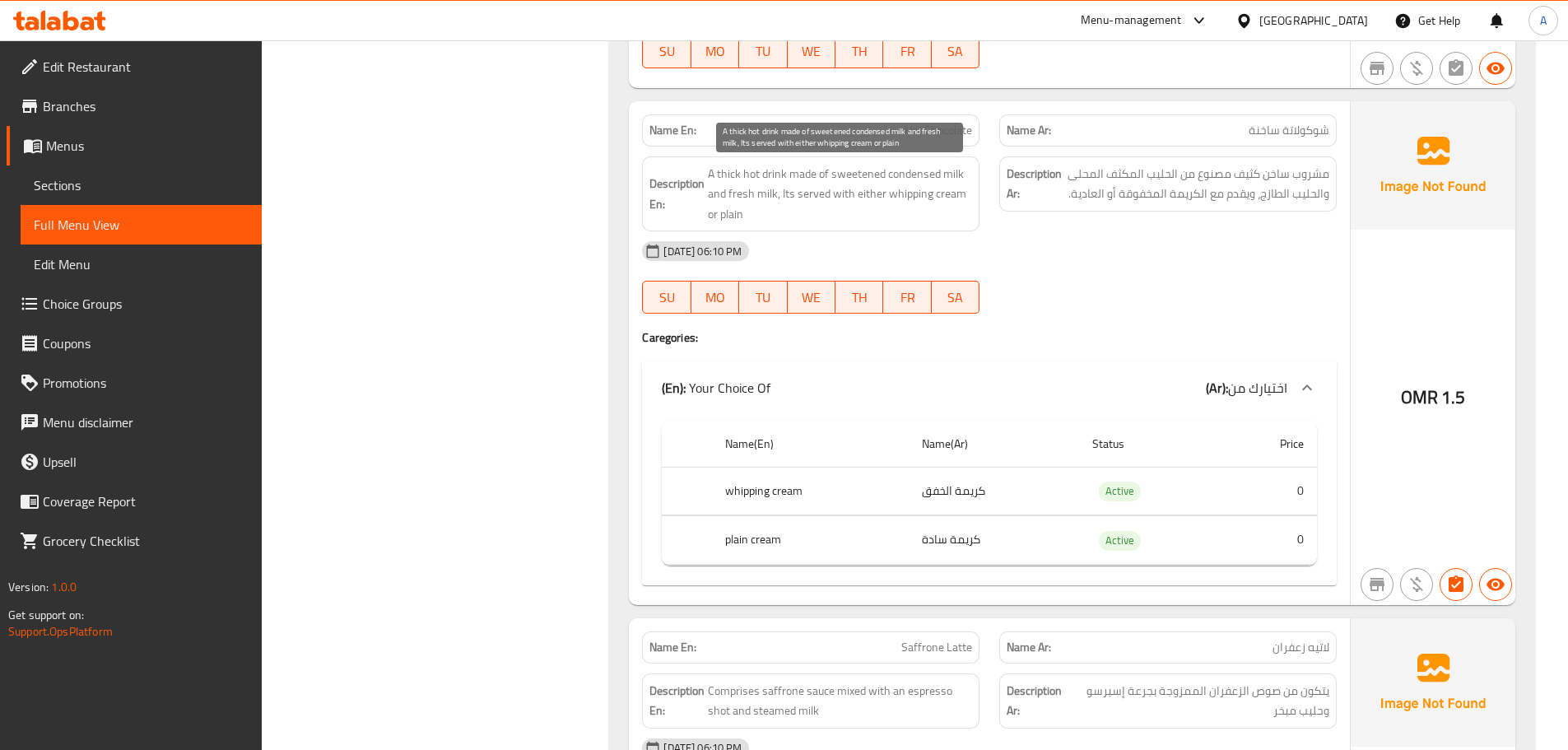
click at [932, 209] on span "A thick hot drink made of sweetened condensed milk and fresh milk, Its served w…" at bounding box center [840, 195] width 264 height 61
click at [1229, 202] on span "مشروب ساخن كثيف مصنوع من الحليب المكثف المحلى والحليب الطازج، ويقدم مع الكريمة …" at bounding box center [1197, 184] width 264 height 41
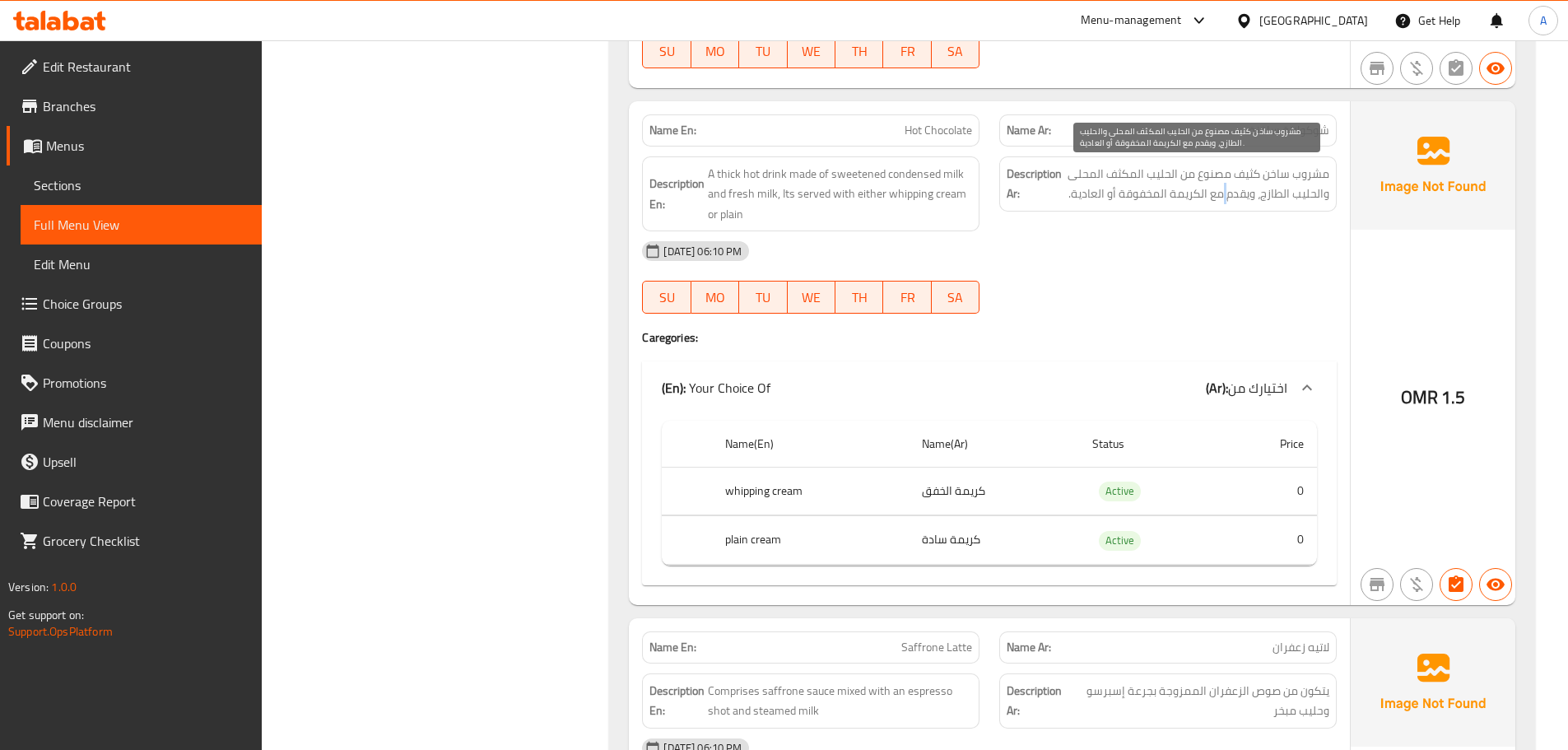
click at [1229, 202] on span "مشروب ساخن كثيف مصنوع من الحليب المكثف المحلى والحليب الطازج، ويقدم مع الكريمة …" at bounding box center [1197, 184] width 264 height 41
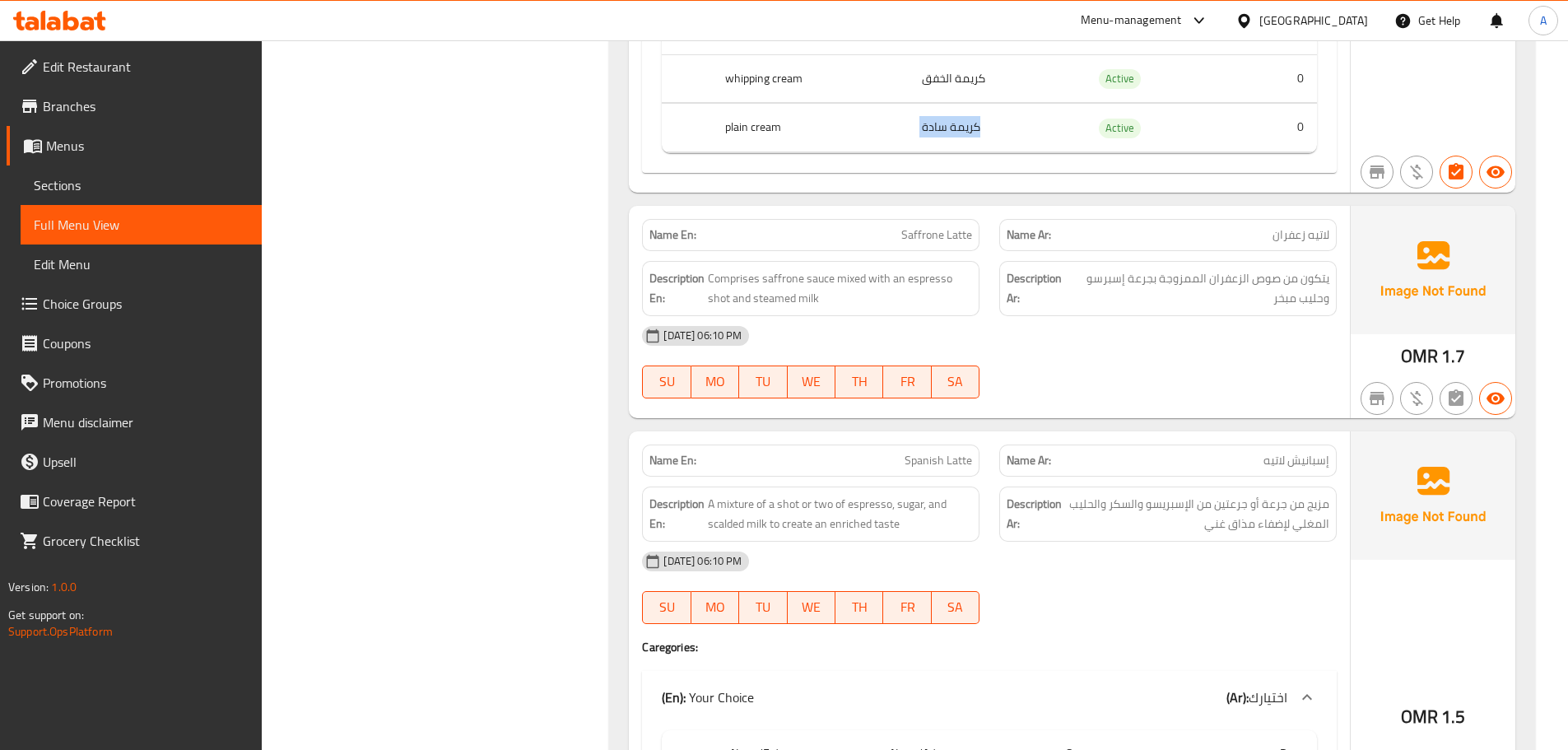
scroll to position [2606, 0]
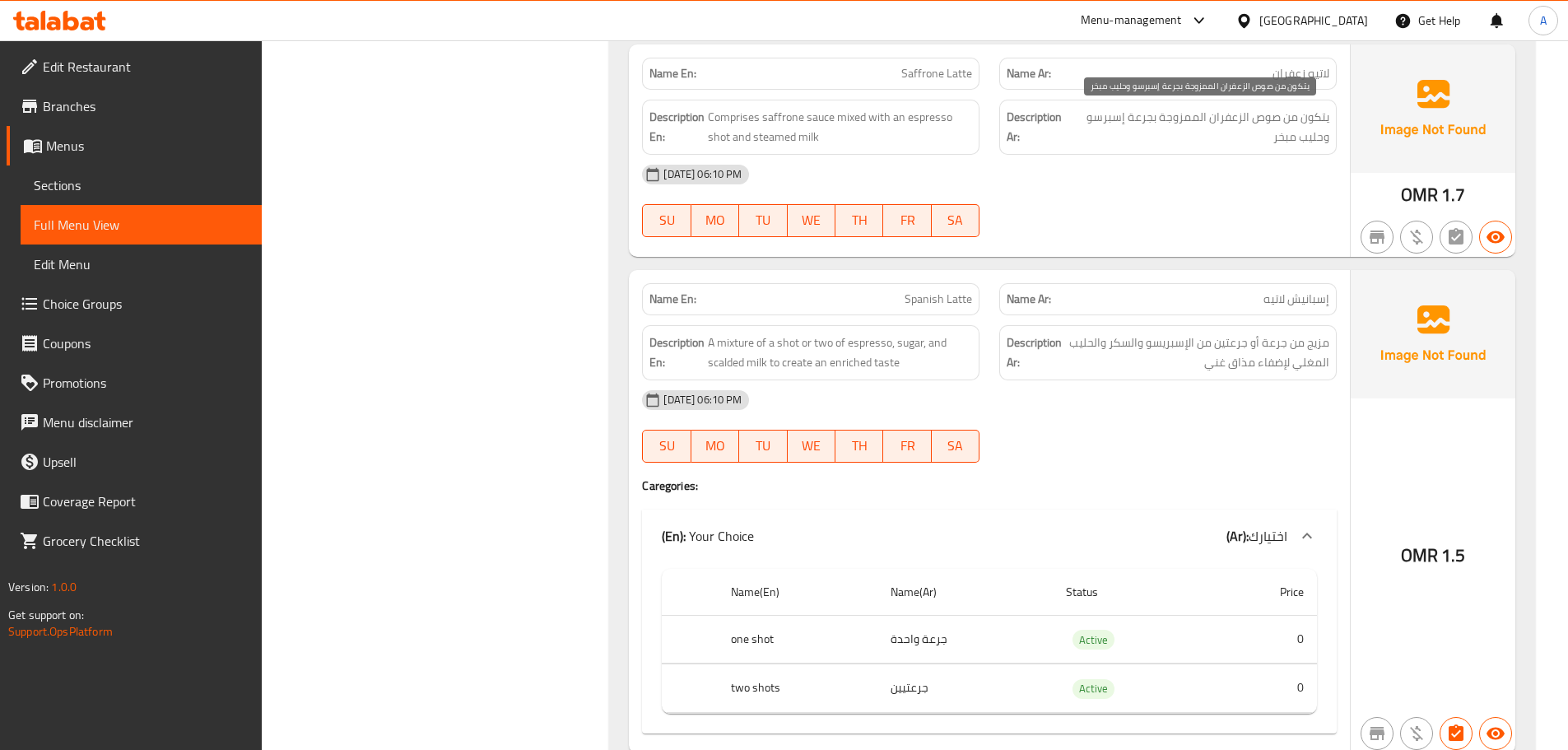
click at [1280, 141] on span "يتكون من صوص الزعفران الممزوجة بجرعة إسبرسو وحليب مبخر" at bounding box center [1200, 127] width 259 height 41
click at [1266, 336] on span "مزيج من جرعة أو جرعتين من الإسبريسو والسكر والحليب المغلي لإضفاء مذاق غني" at bounding box center [1197, 352] width 264 height 41
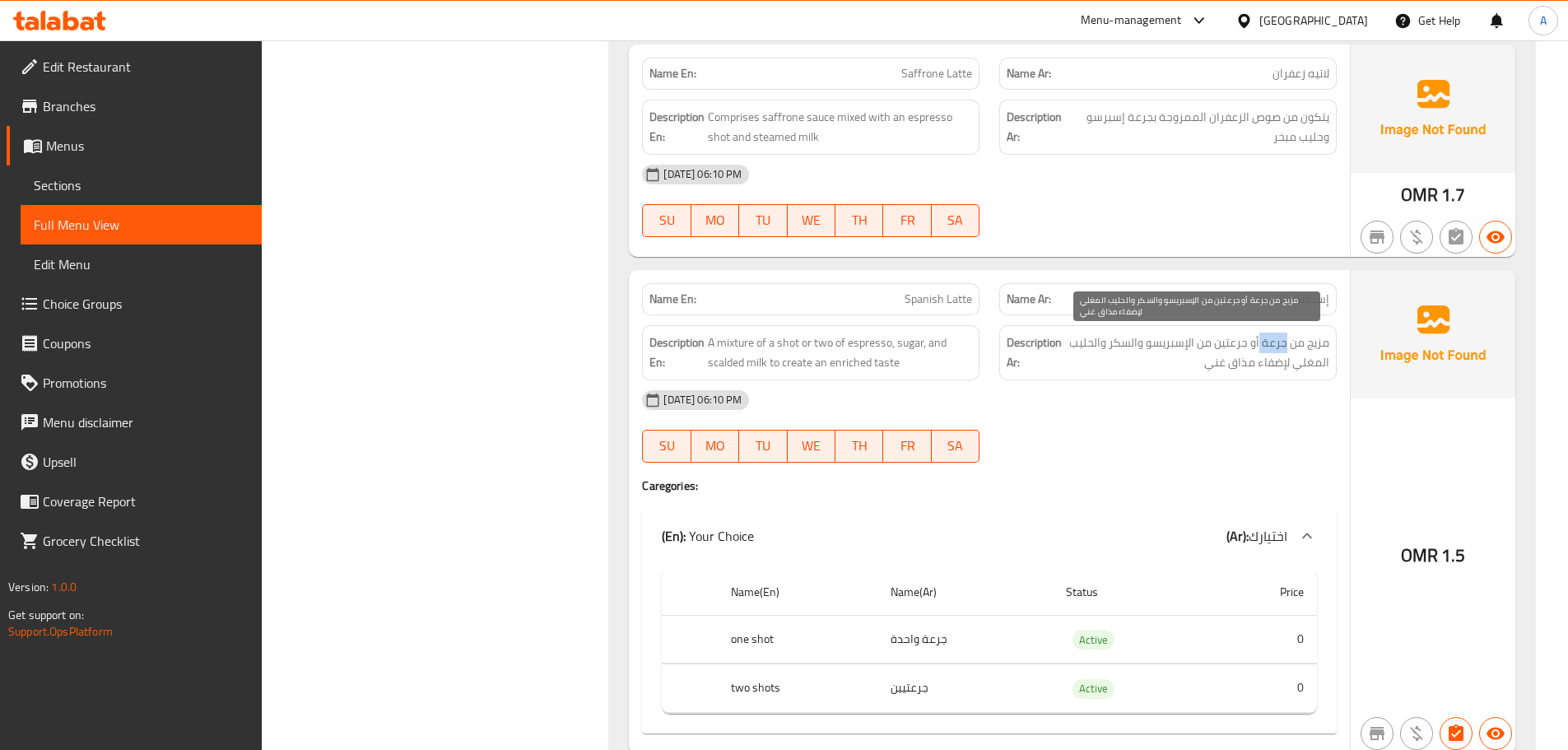
click at [1266, 336] on span "مزيج من جرعة أو جرعتين من الإسبريسو والسكر والحليب المغلي لإضفاء مذاق غني" at bounding box center [1197, 352] width 264 height 41
click at [893, 377] on div "Description En: A mixture of a shot or two of espresso, sugar, and scalded milk…" at bounding box center [811, 352] width 338 height 55
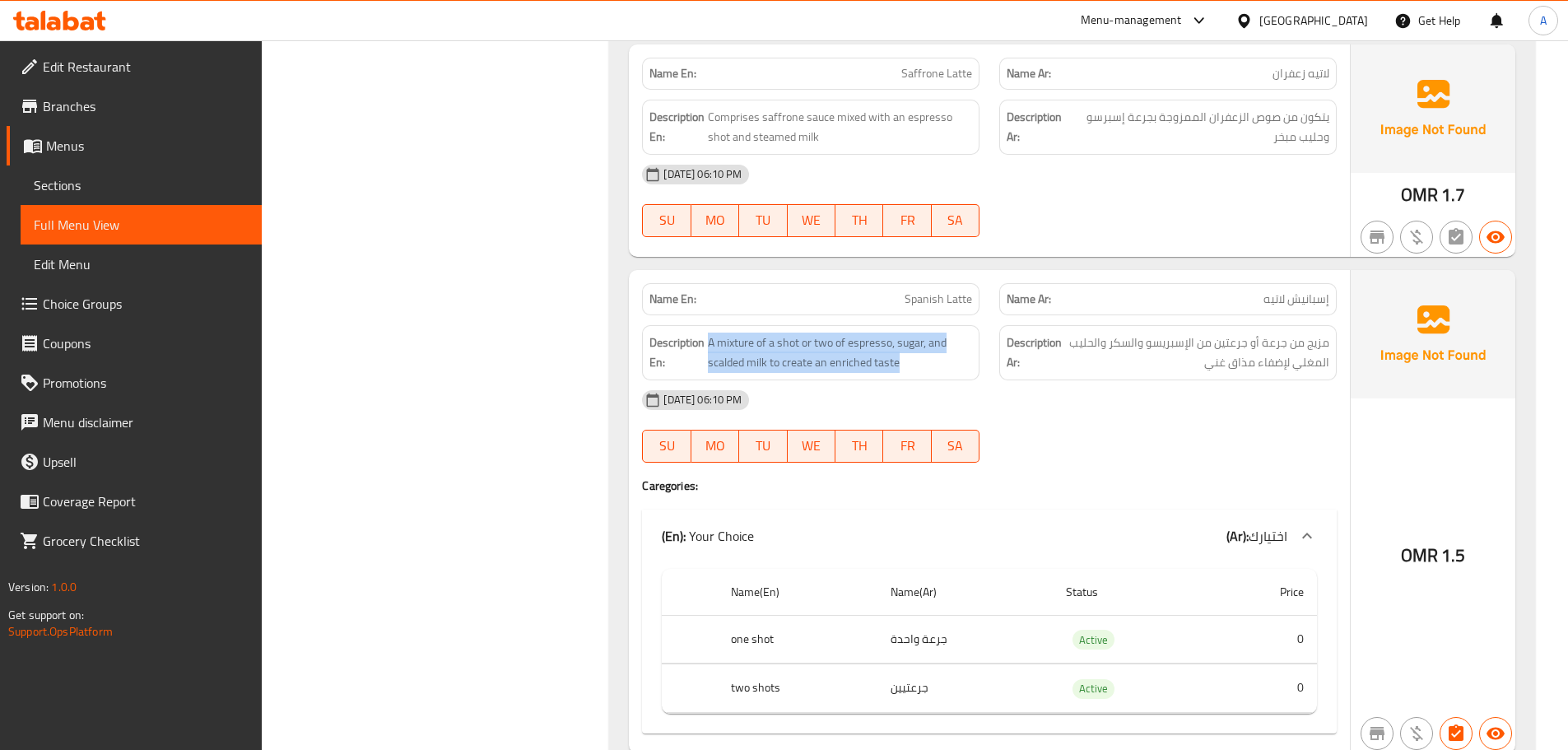
click at [893, 377] on div "Description En: A mixture of a shot or two of espresso, sugar, and scalded milk…" at bounding box center [811, 352] width 338 height 55
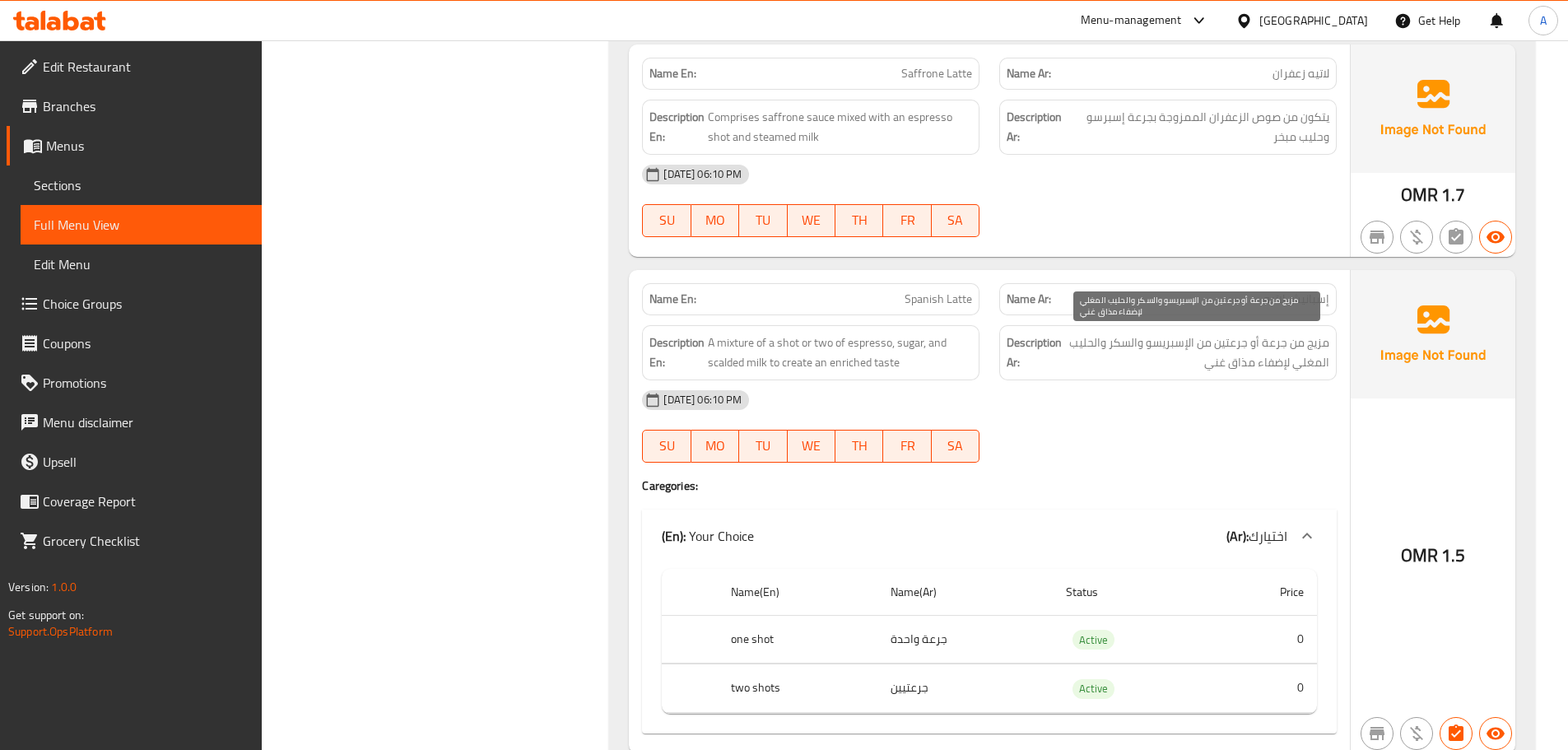
click at [1099, 351] on span "مزيج من جرعة أو جرعتين من الإسبريسو والسكر والحليب المغلي لإضفاء مذاق غني" at bounding box center [1197, 352] width 264 height 41
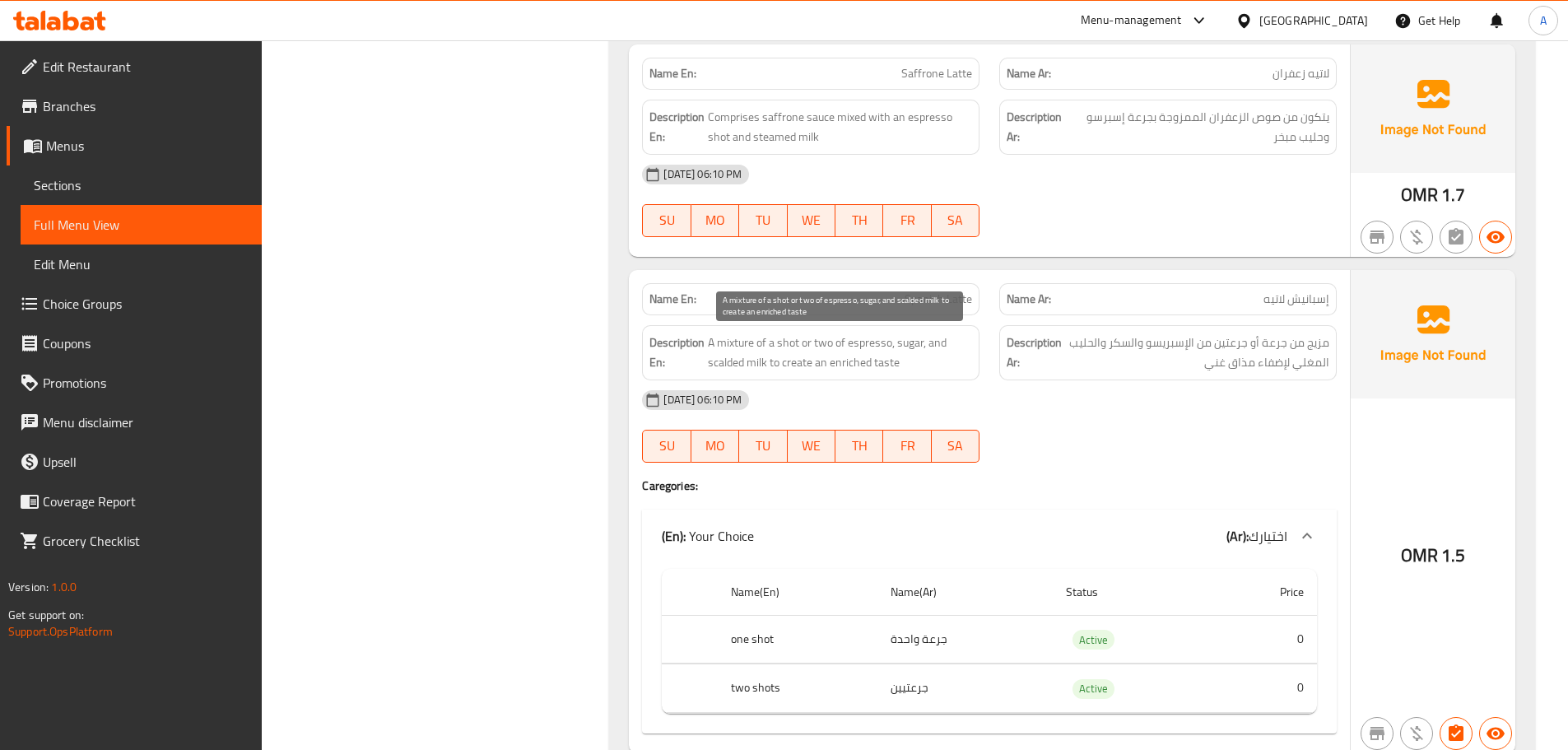
click at [859, 366] on span "A mixture of a shot or two of espresso, sugar, and scalded milk to create an en…" at bounding box center [840, 352] width 264 height 41
copy span "A mixture of a shot or two of espresso, sugar, and scalded milk to create an en…"
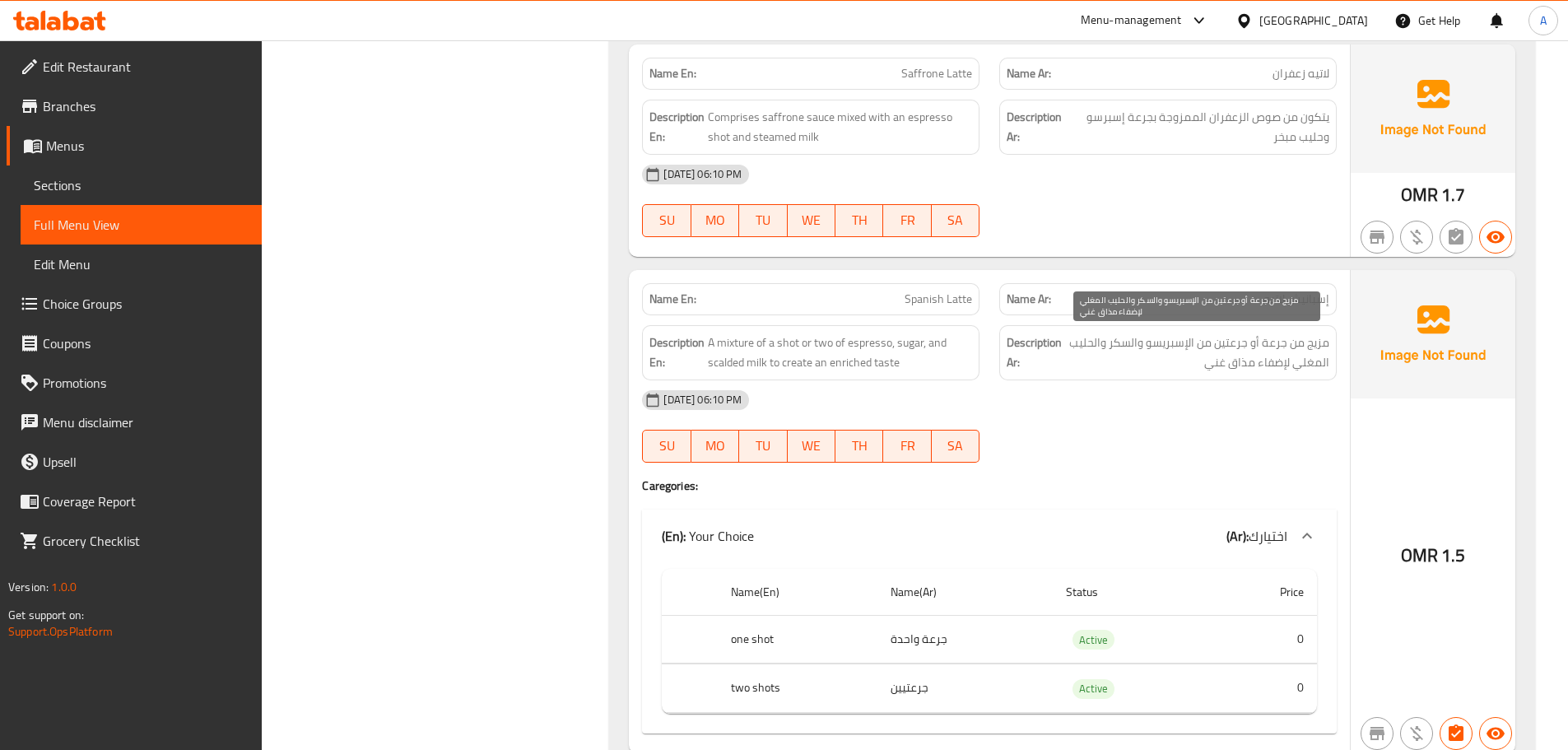
click at [1282, 337] on span "مزيج من جرعة أو جرعتين من الإسبريسو والسكر والحليب المغلي لإضفاء مذاق غني" at bounding box center [1197, 352] width 264 height 41
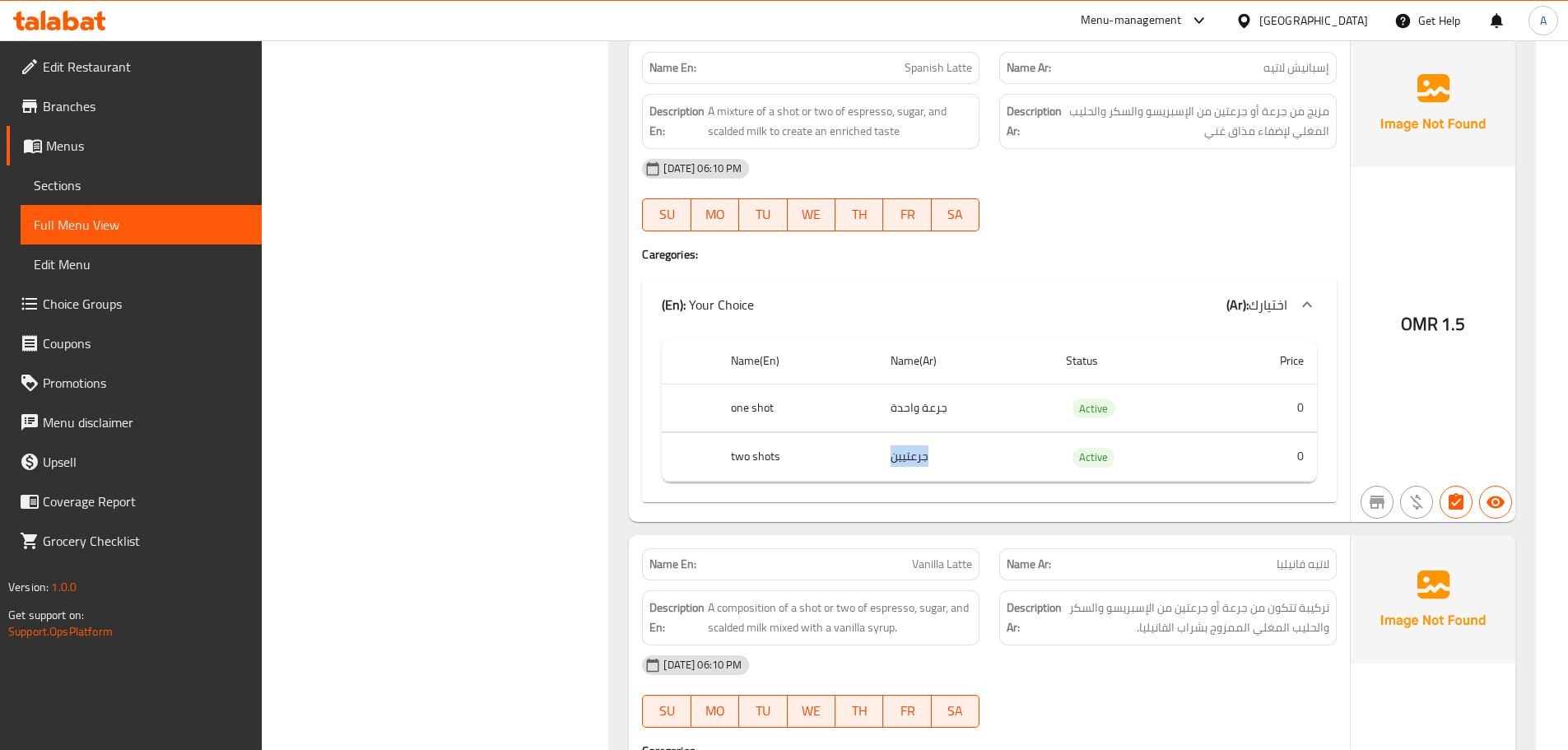
scroll to position [3119, 0]
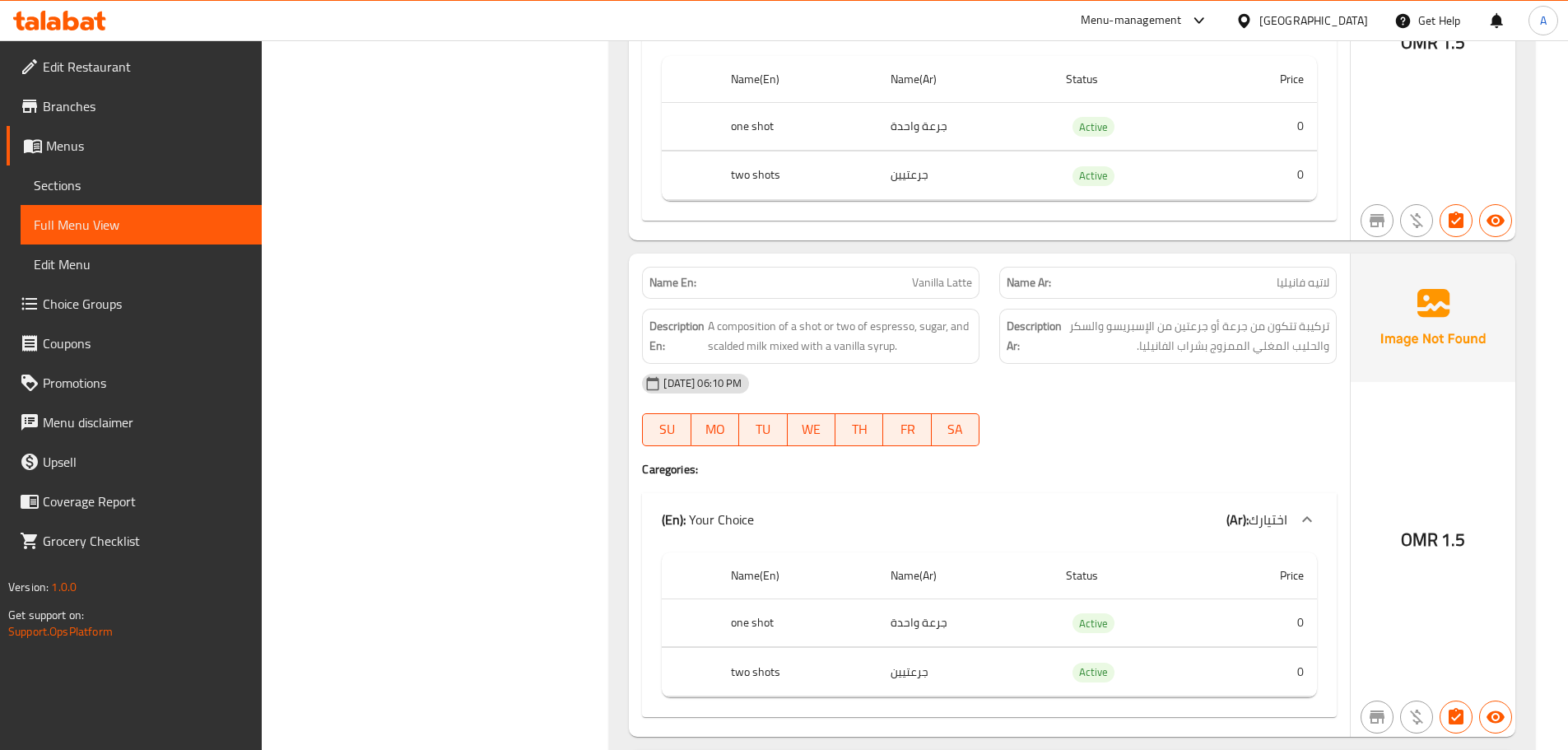
click at [1227, 350] on span "تركيبة تتكون من جرعة أو جرعتين من الإسبريسو والسكر والحليب المغلي الممزوج بشراب…" at bounding box center [1197, 336] width 264 height 41
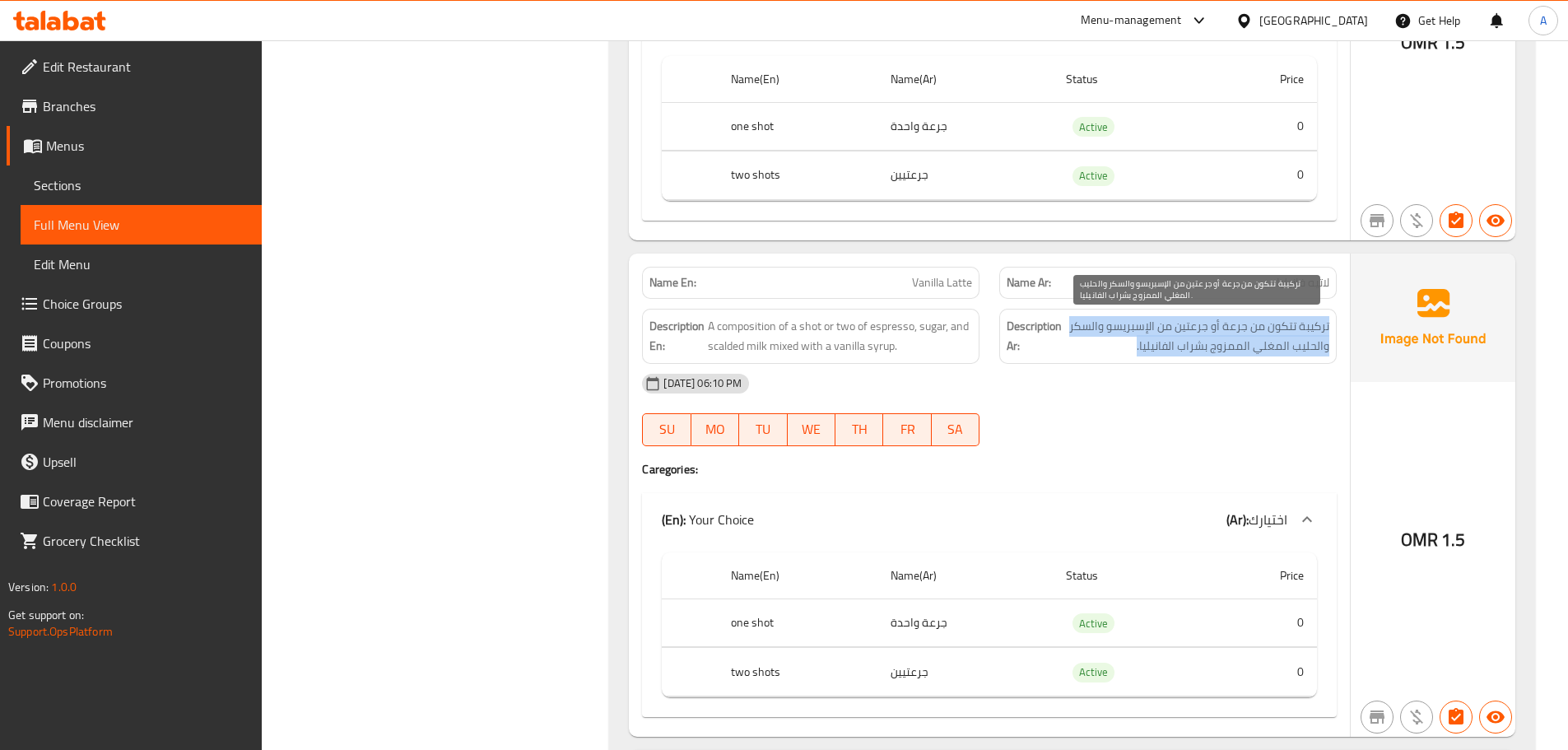
click at [1227, 350] on span "تركيبة تتكون من جرعة أو جرعتين من الإسبريسو والسكر والحليب المغلي الممزوج بشراب…" at bounding box center [1197, 336] width 264 height 41
click at [1175, 351] on span "تركيبة تتكون من جرعة أو جرعتين من الإسبريسو والسكر والحليب المغلي الممزوج بشراب…" at bounding box center [1197, 336] width 264 height 41
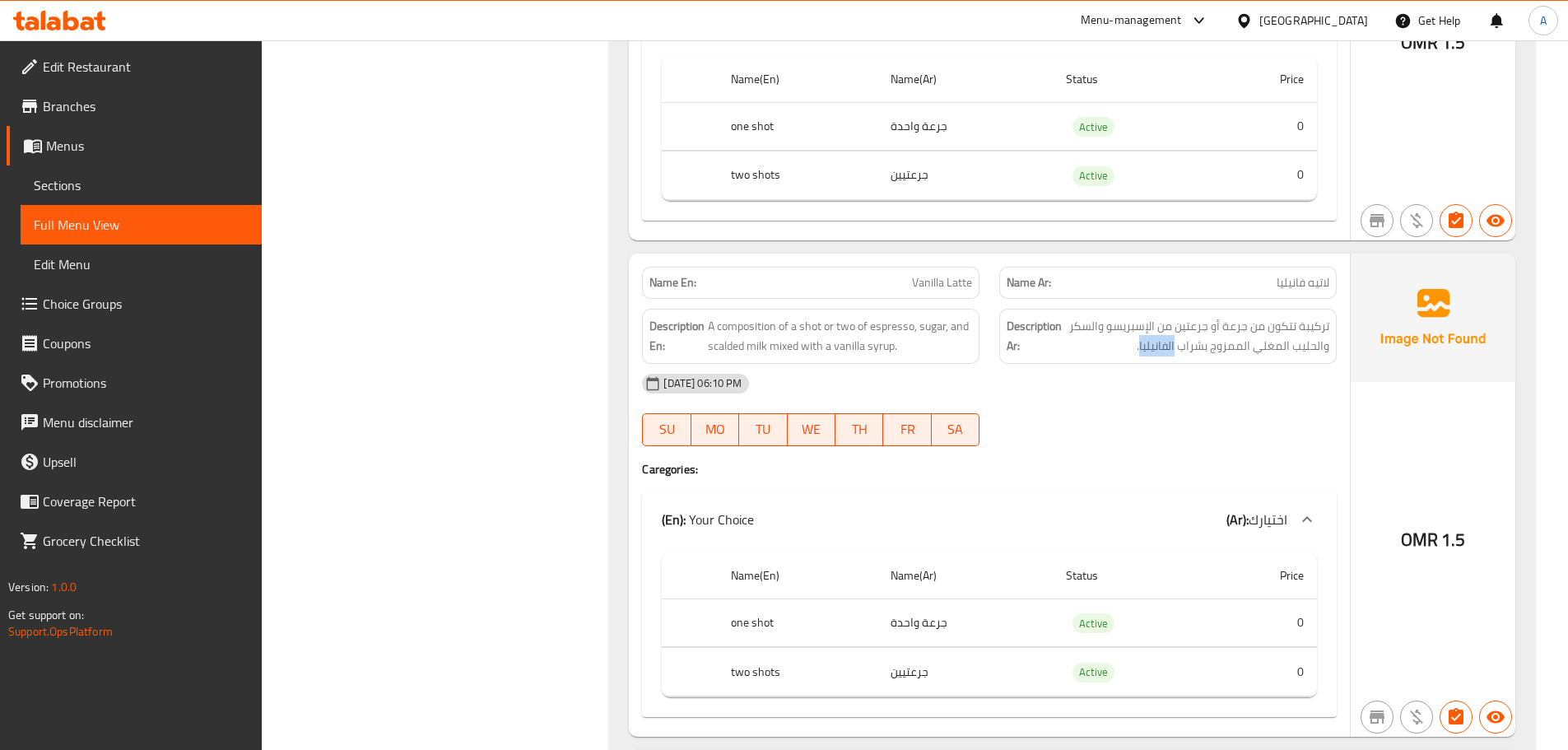
click at [1175, 351] on span "تركيبة تتكون من جرعة أو جرعتين من الإسبريسو والسكر والحليب المغلي الممزوج بشراب…" at bounding box center [1197, 336] width 264 height 41
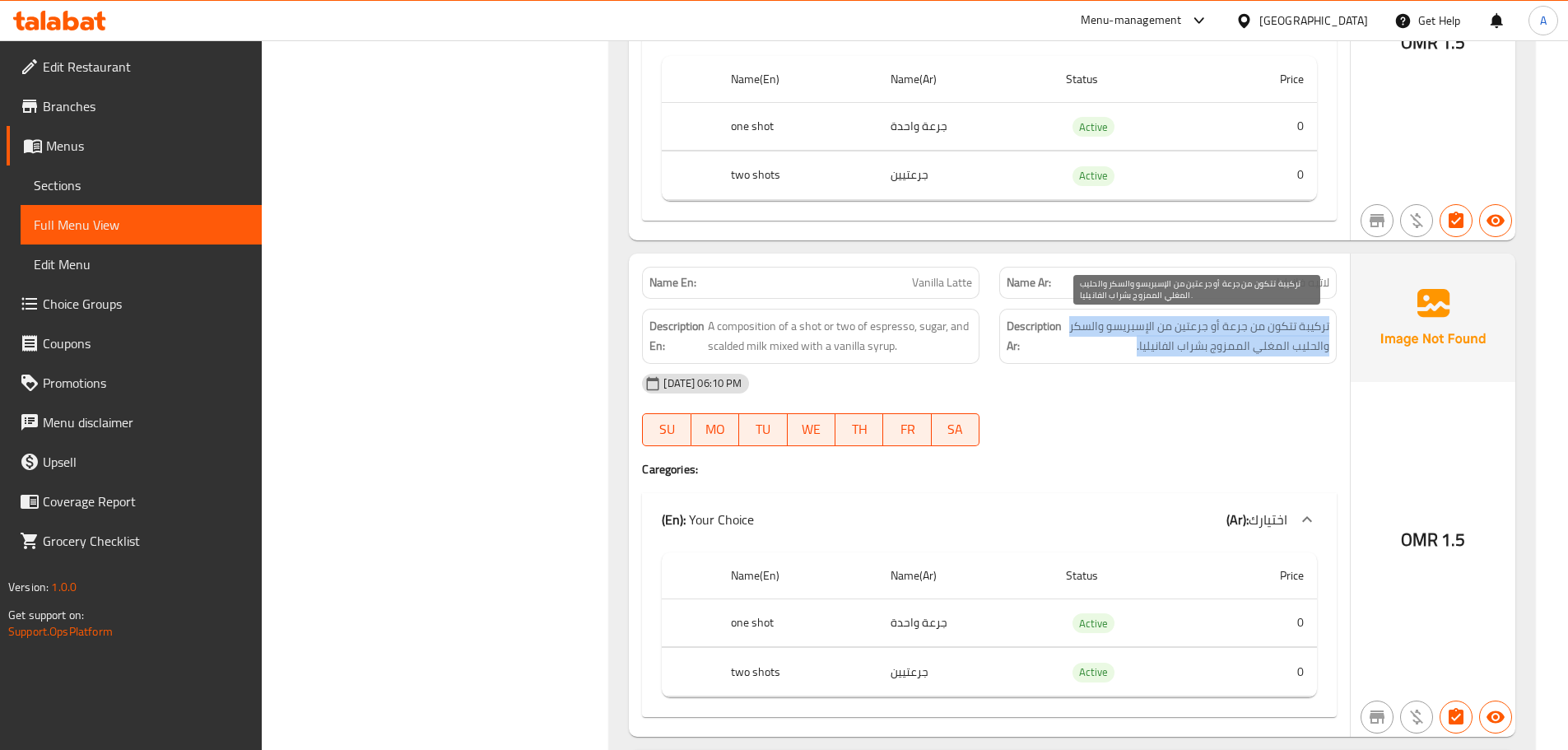
click at [1175, 351] on span "تركيبة تتكون من جرعة أو جرعتين من الإسبريسو والسكر والحليب المغلي الممزوج بشراب…" at bounding box center [1197, 336] width 264 height 41
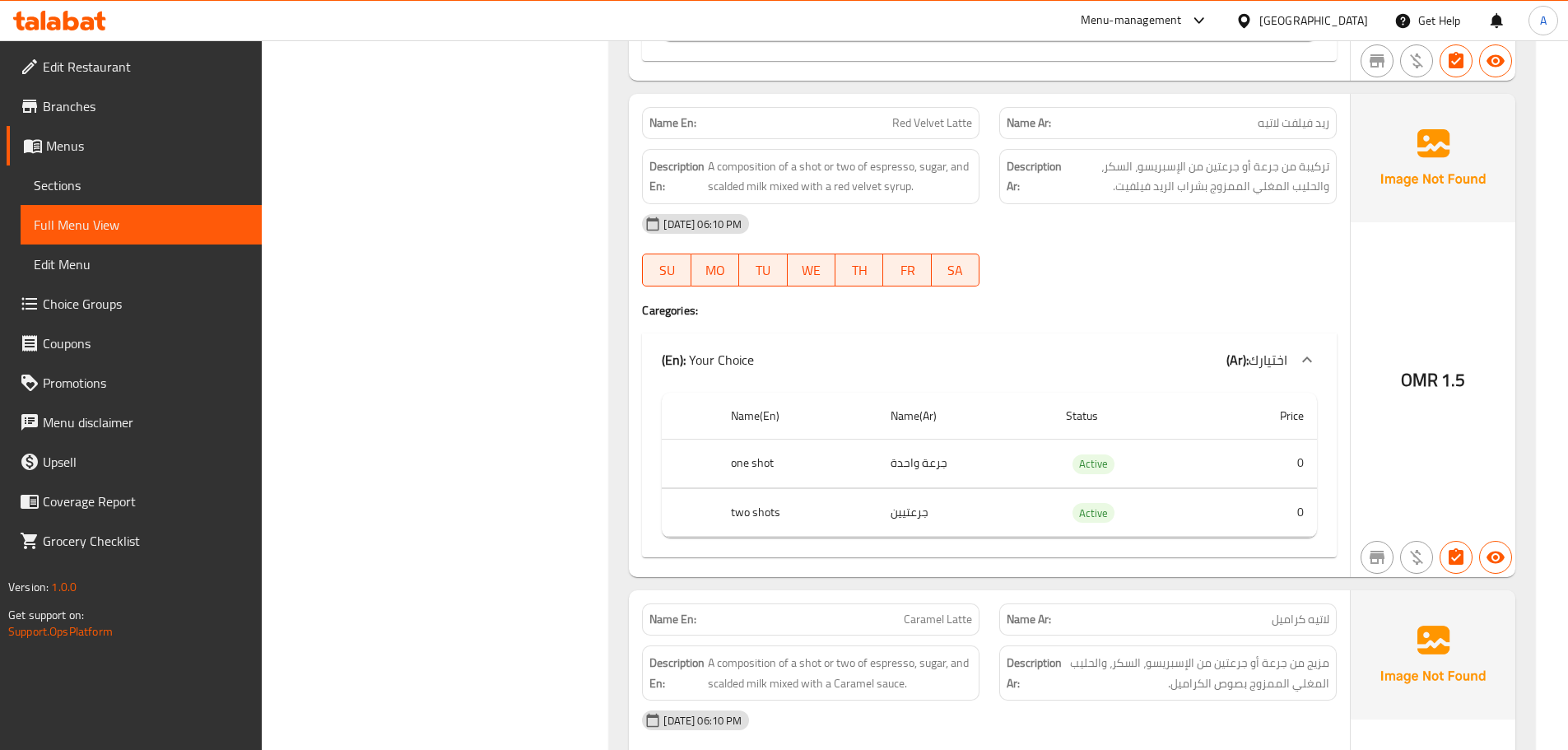
scroll to position [3535, 0]
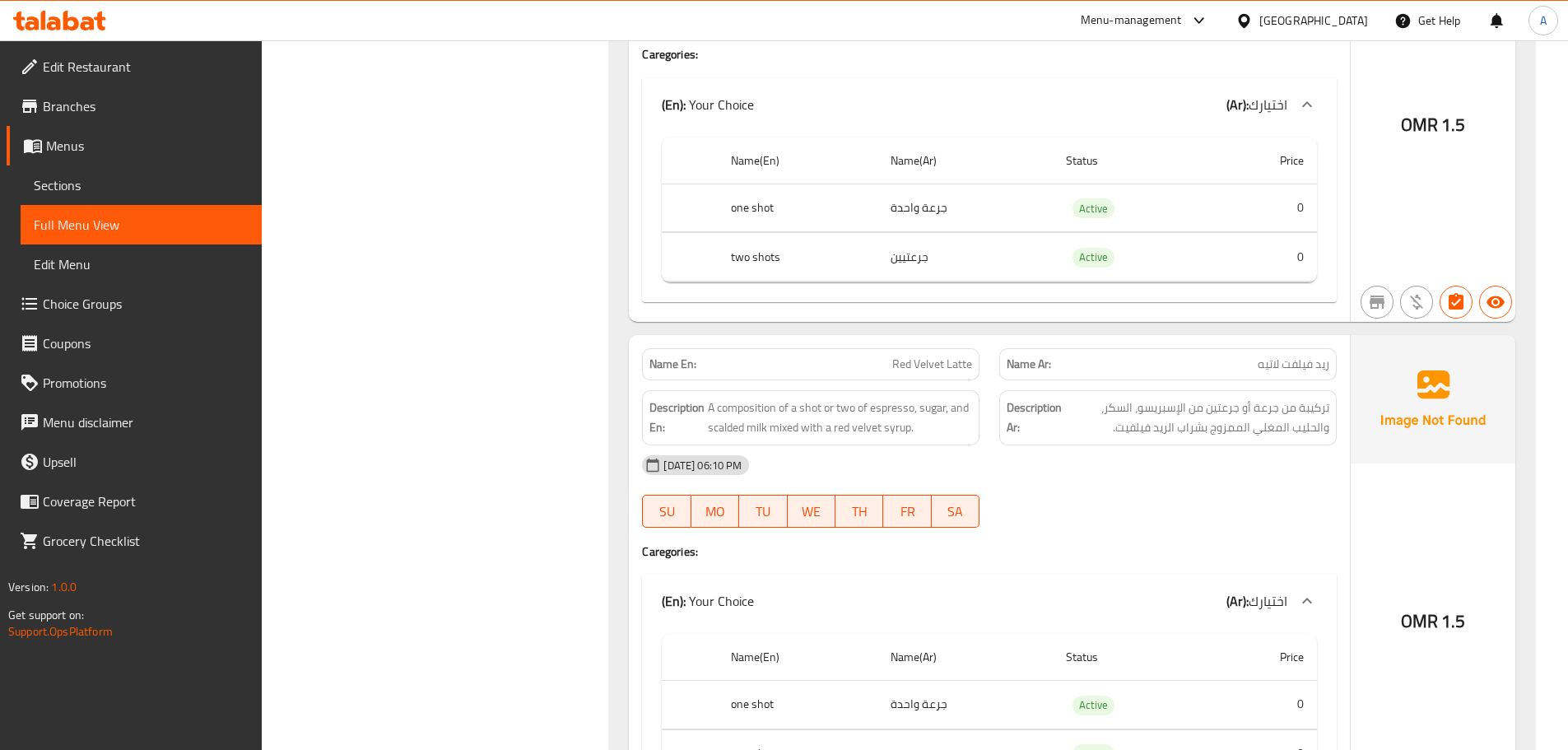
click at [1286, 432] on span "تركيبة من جرعة أو جرعتين من الإسبريسو، السكر، والحليب المغلي الممزوج بشراب الري…" at bounding box center [1197, 418] width 264 height 41
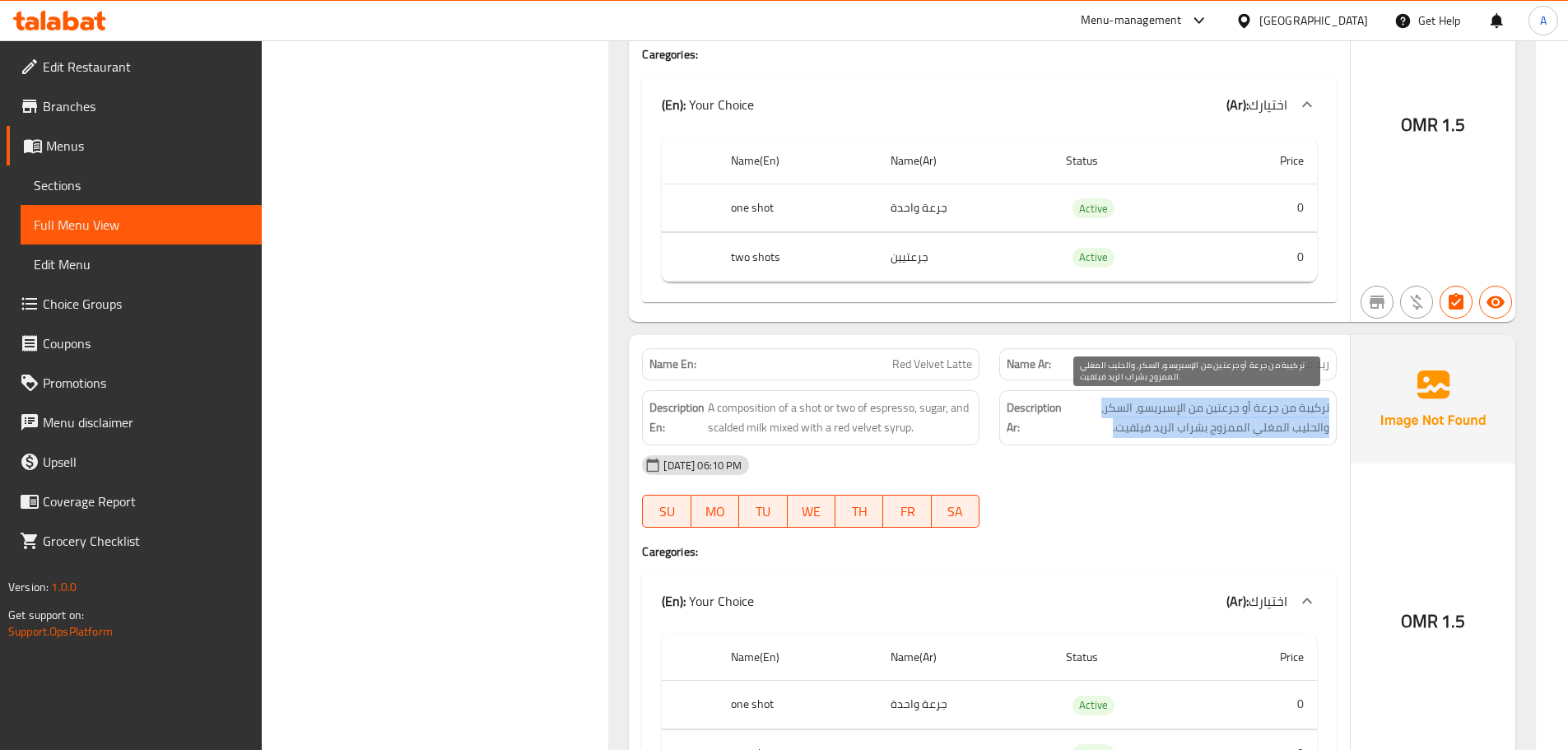
click at [1286, 432] on span "تركيبة من جرعة أو جرعتين من الإسبريسو، السكر، والحليب المغلي الممزوج بشراب الري…" at bounding box center [1197, 418] width 264 height 41
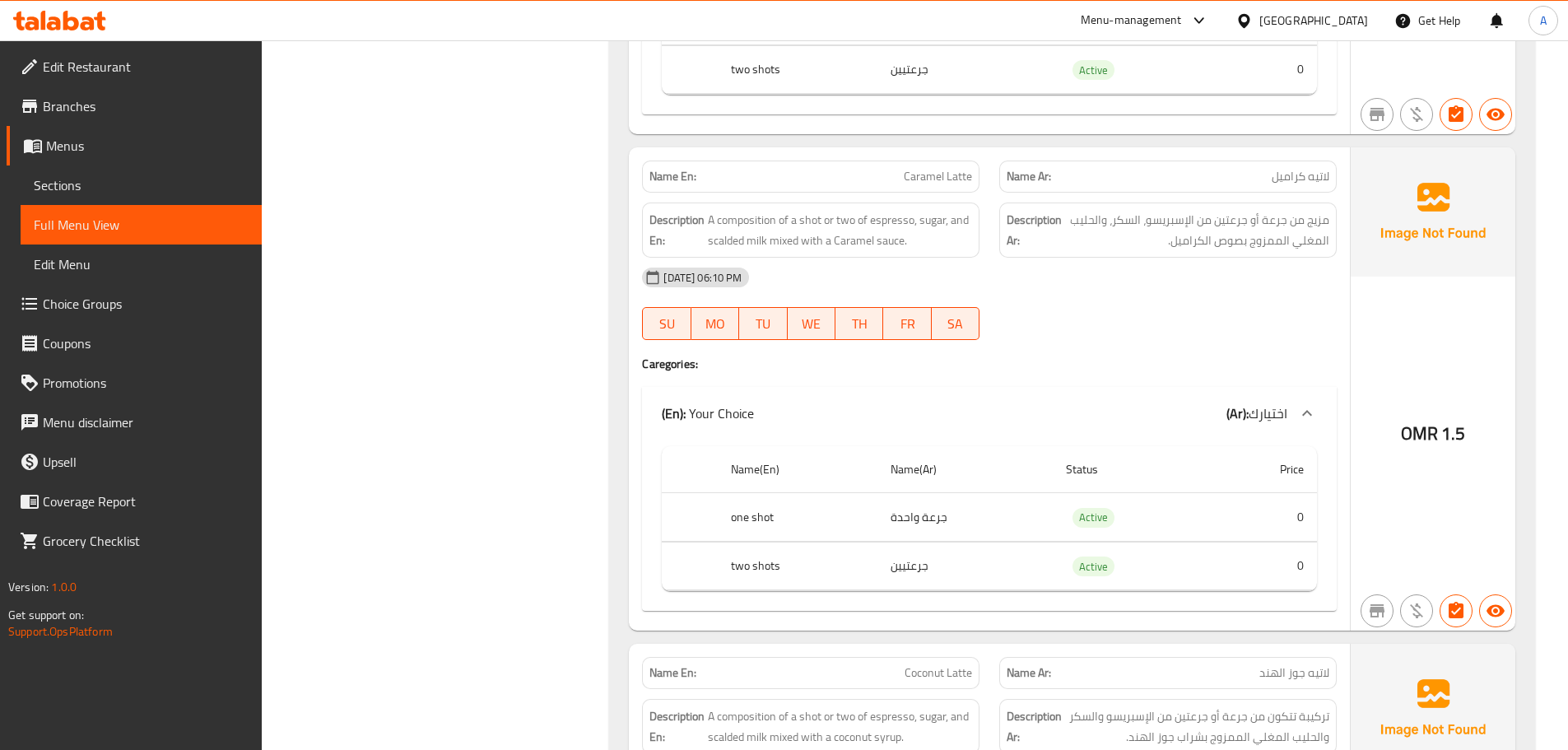
scroll to position [4289, 0]
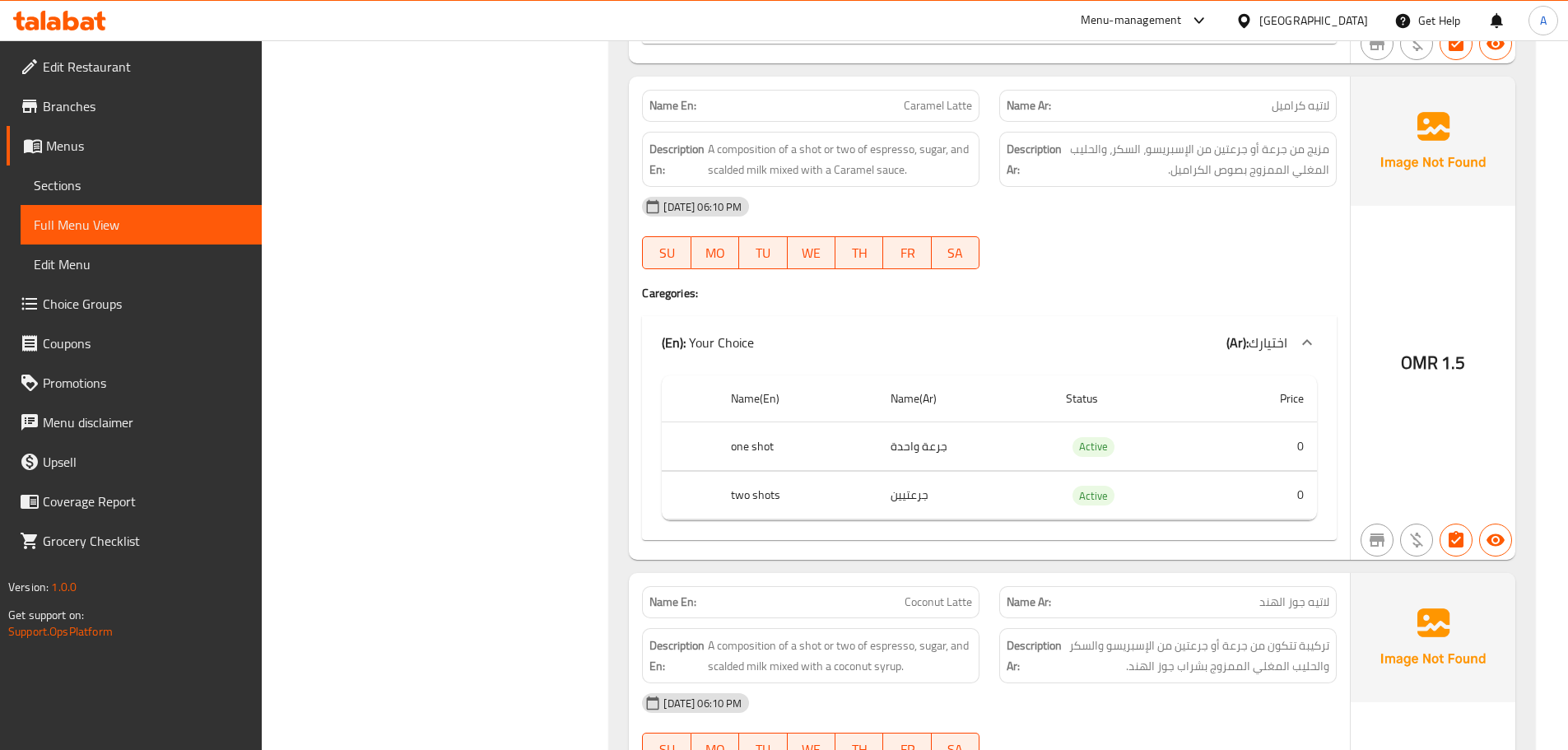
click at [1239, 178] on span "مزيج من جرعة أو جرعتين من الإسبريسو، السكر، والحليب المغلي الممزوج بصوص الكرامي…" at bounding box center [1197, 159] width 264 height 41
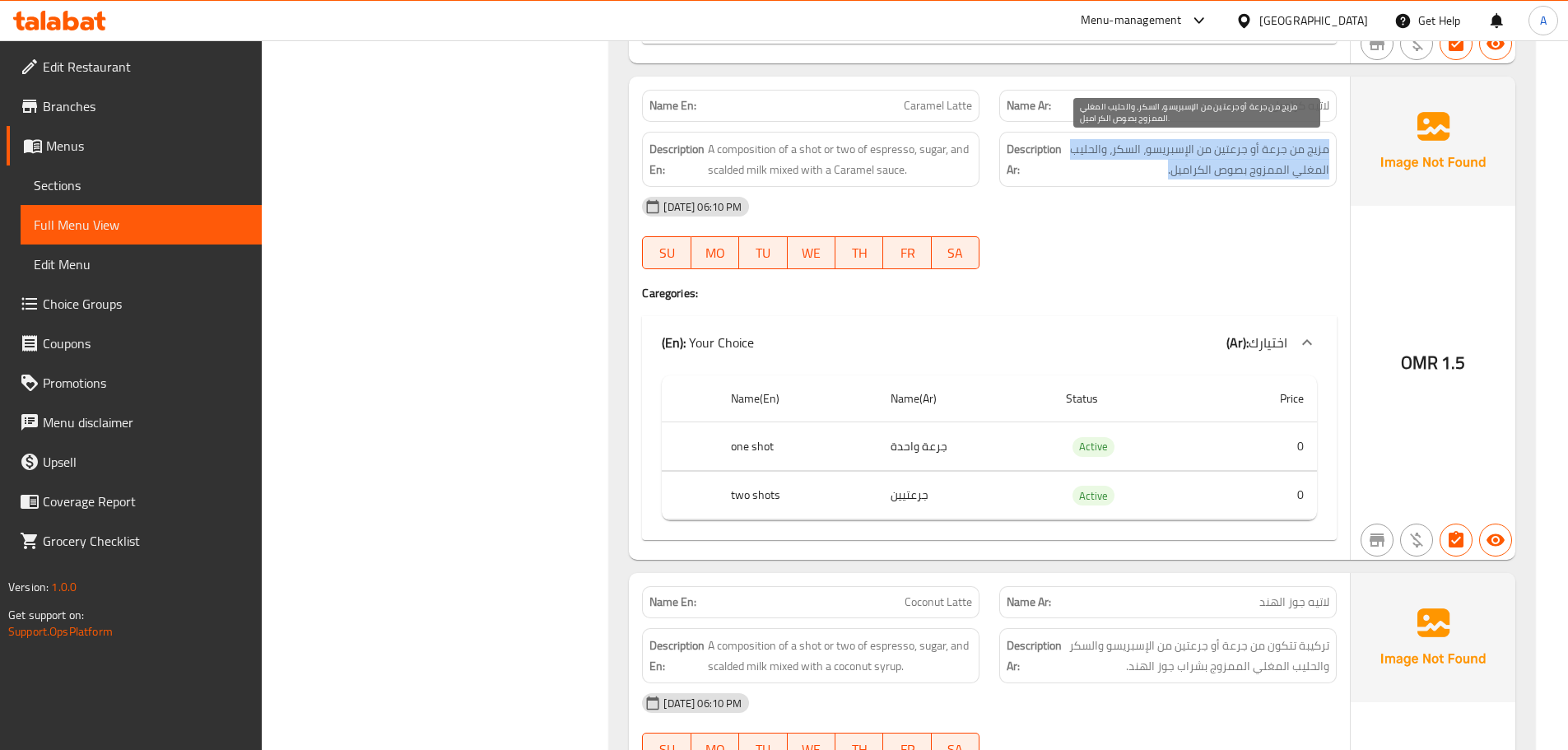
click at [1239, 178] on span "مزيج من جرعة أو جرعتين من الإسبريسو، السكر، والحليب المغلي الممزوج بصوص الكرامي…" at bounding box center [1197, 159] width 264 height 41
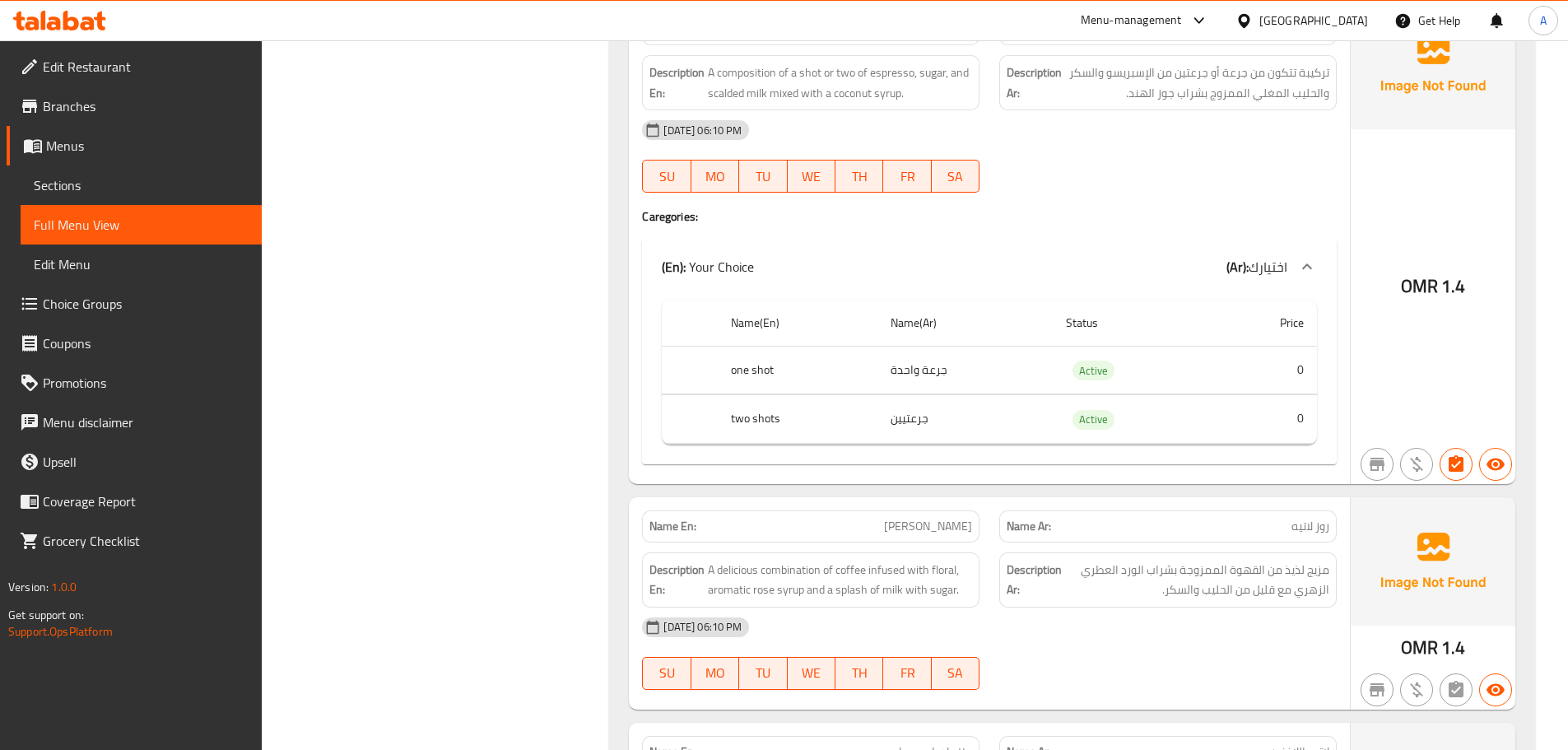
scroll to position [4713, 0]
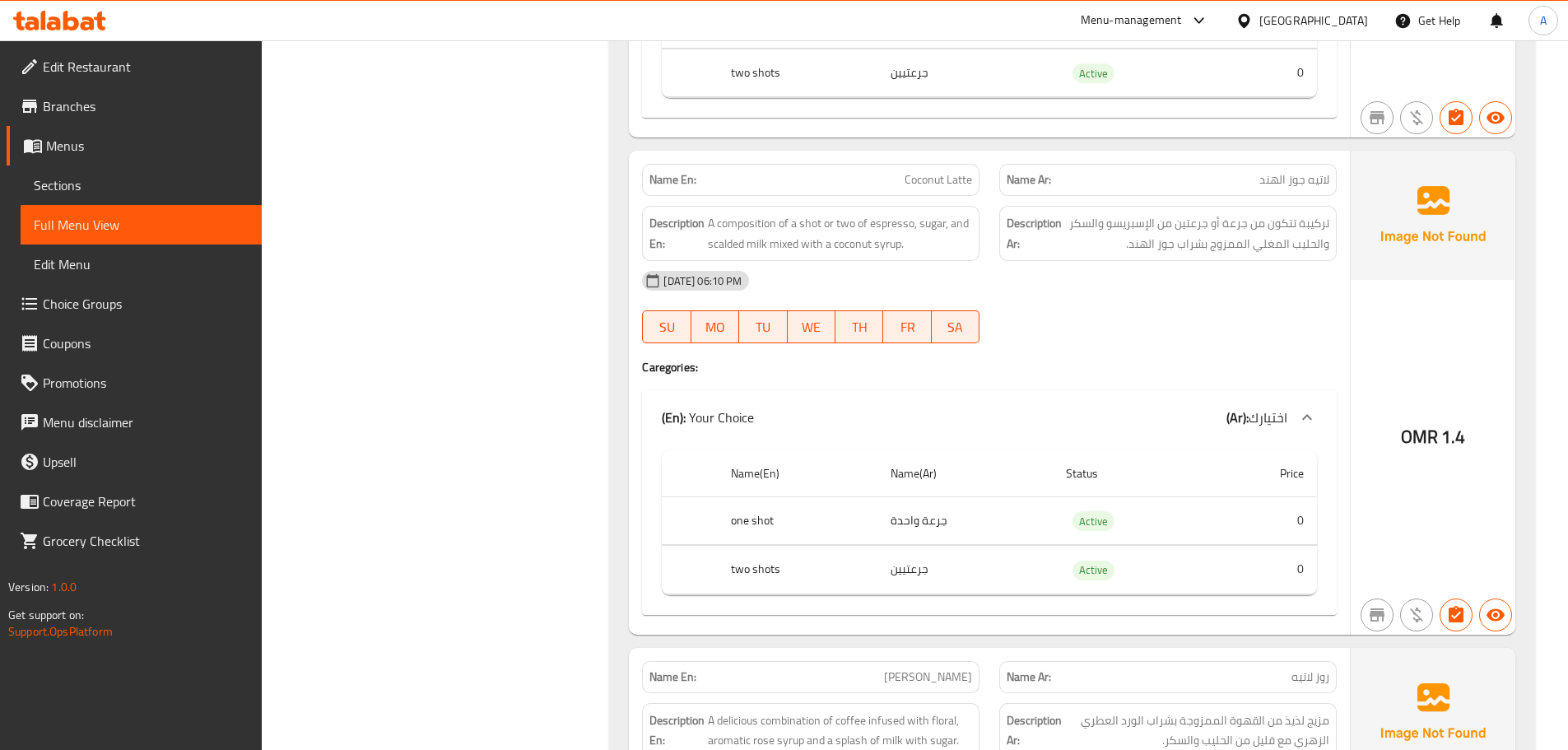
click at [1156, 241] on span "تركيبة تتكون من جرعة أو جرعتين من الإسبريسو والسكر والحليب المغلي الممزوج بشراب…" at bounding box center [1197, 233] width 264 height 41
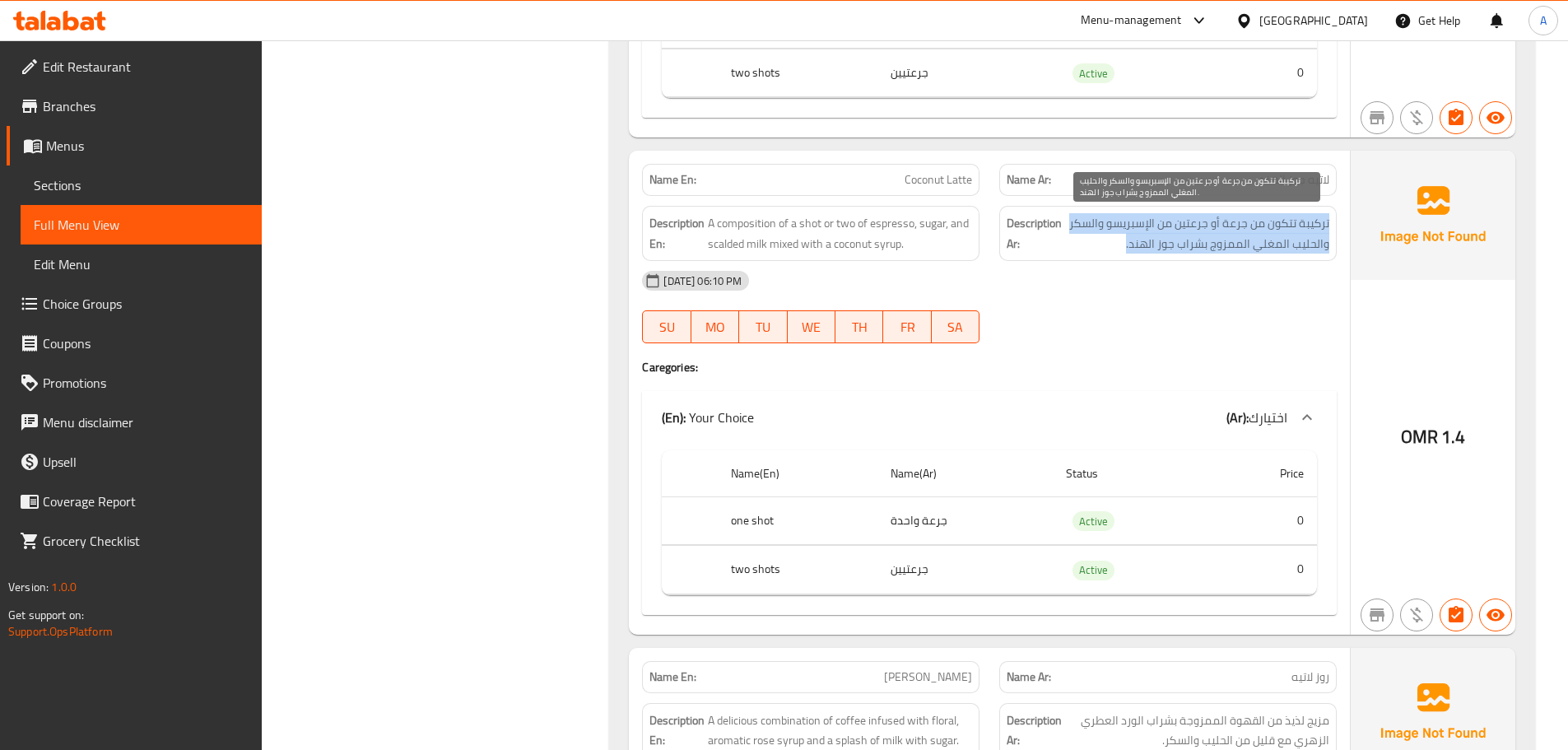
click at [1156, 241] on span "تركيبة تتكون من جرعة أو جرعتين من الإسبريسو والسكر والحليب المغلي الممزوج بشراب…" at bounding box center [1197, 233] width 264 height 41
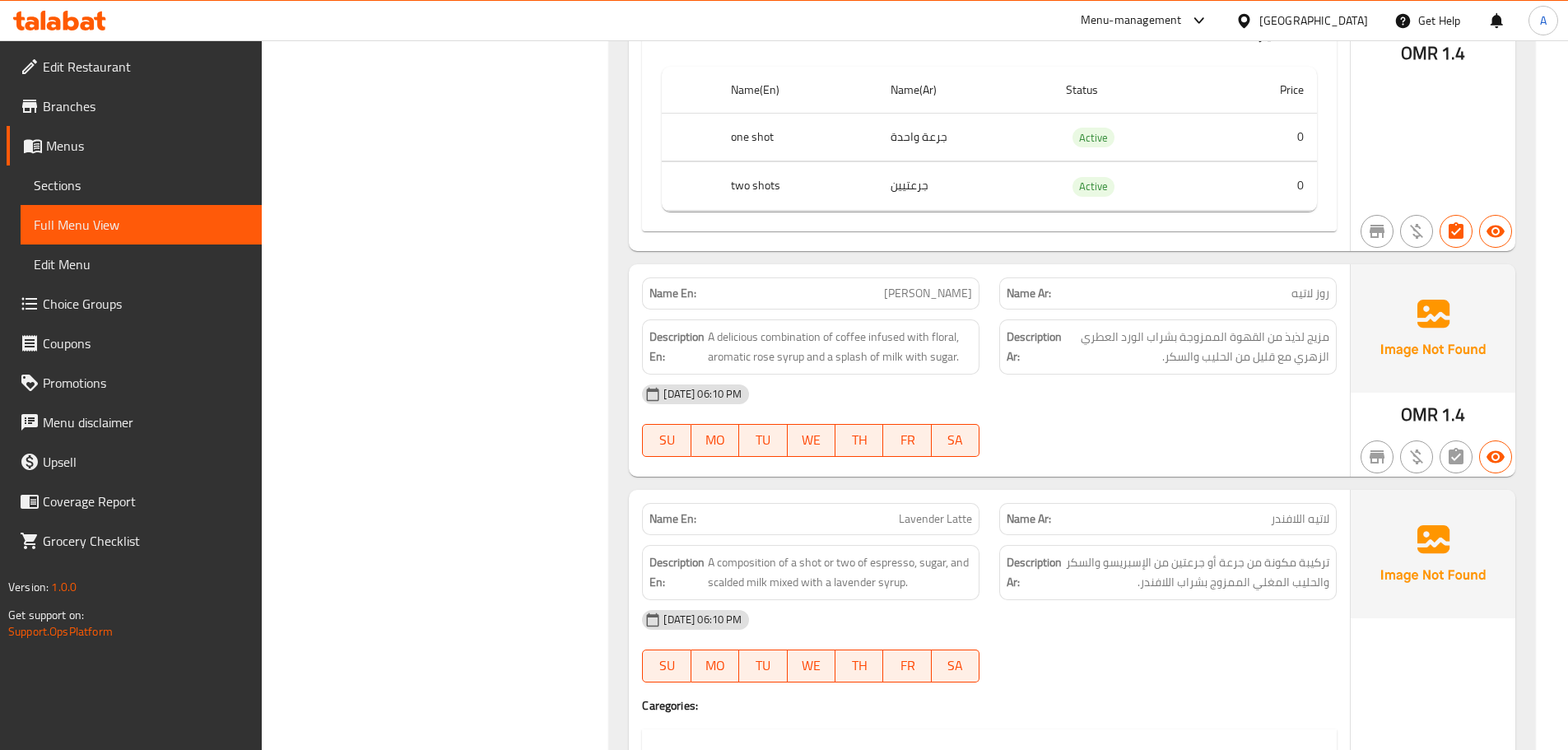
scroll to position [5146, 0]
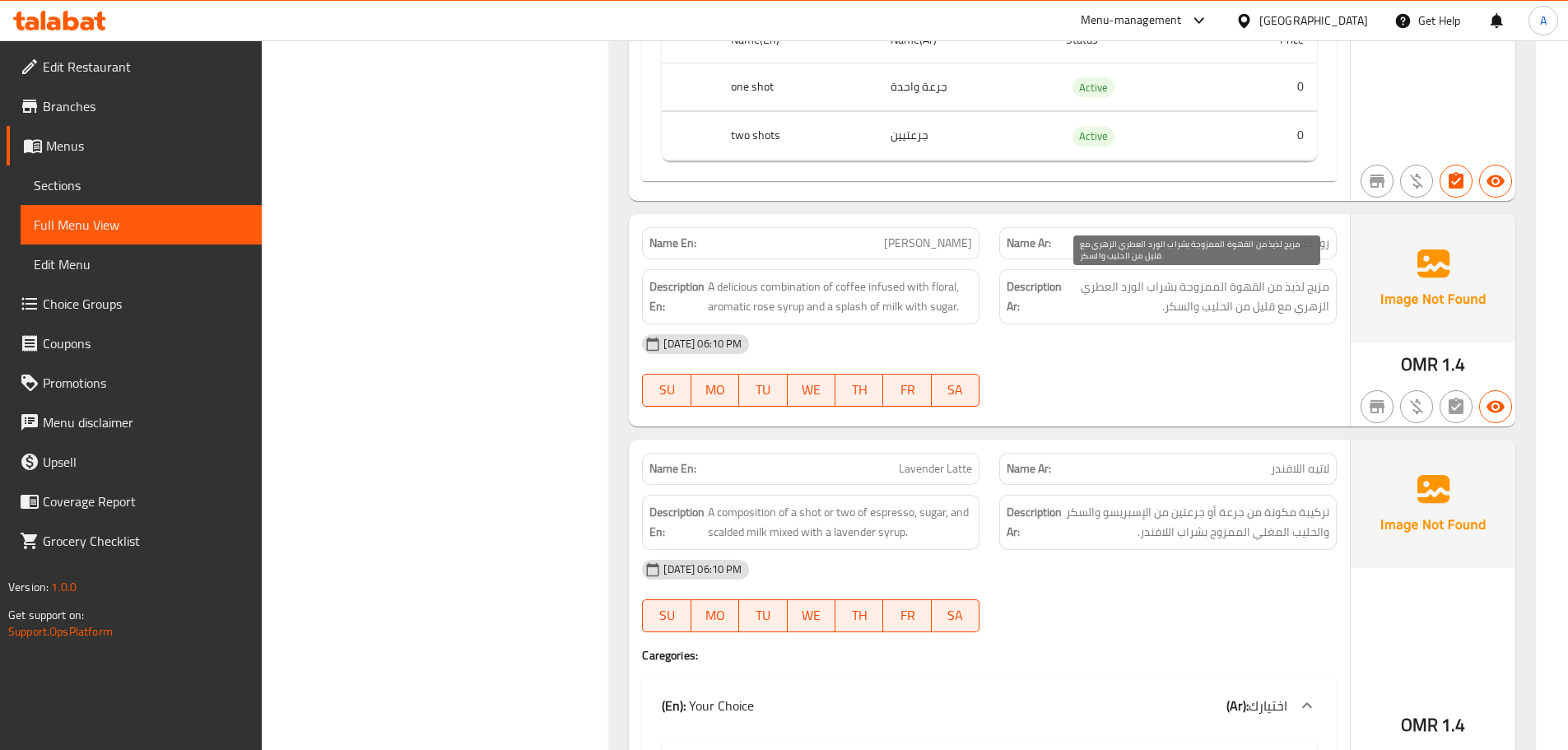
click at [1260, 312] on span "مزيج لذيذ من القهوة الممزوجة بشراب الورد العطري الزهري مع قليل من الحليب والسكر." at bounding box center [1197, 297] width 264 height 41
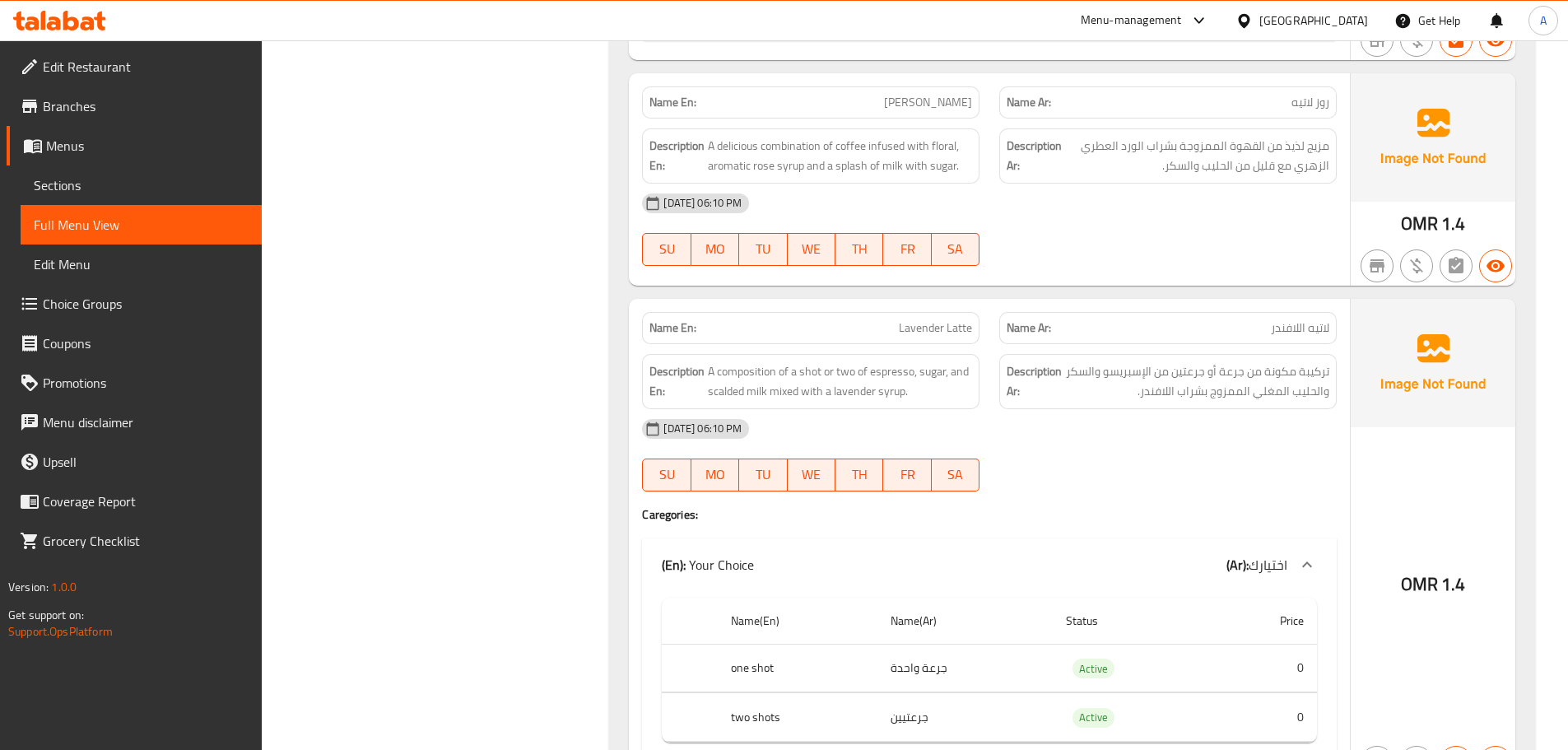
scroll to position [5498, 0]
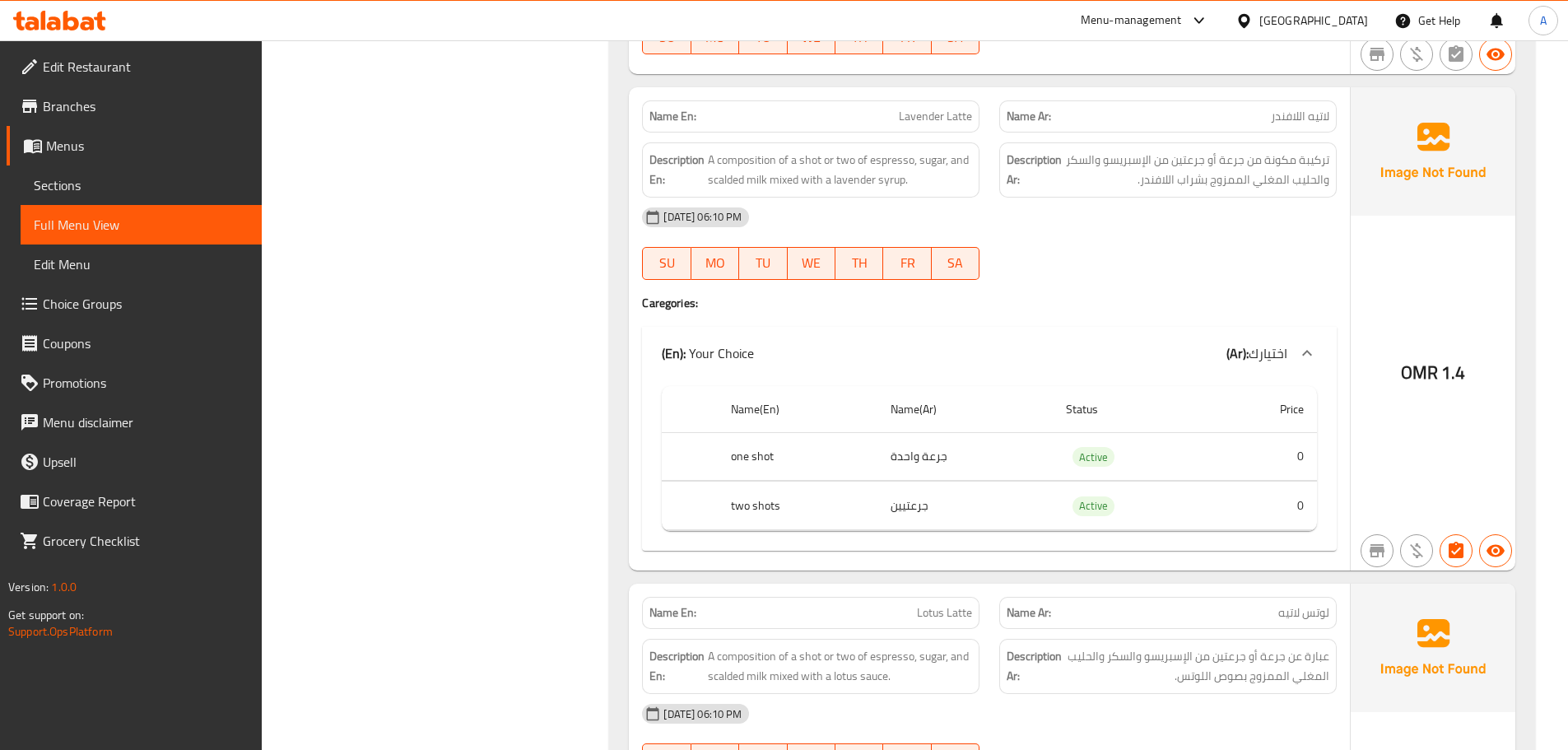
click at [1252, 160] on span "تركيبة مكونة من جرعة أو جرعتين من الإسبريسو والسكر والحليب المغلي الممزوج بشراب…" at bounding box center [1197, 170] width 264 height 41
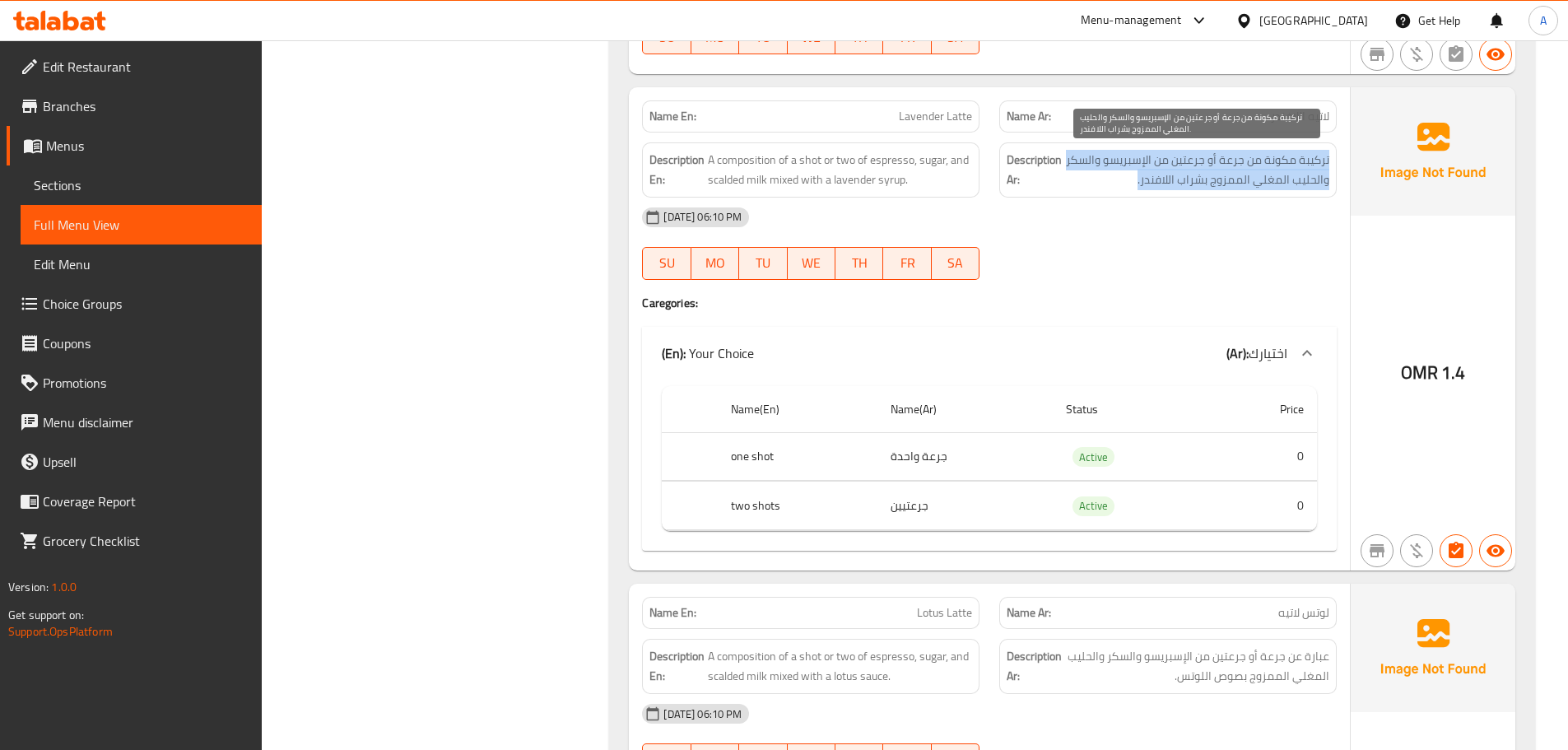
click at [1252, 160] on span "تركيبة مكونة من جرعة أو جرعتين من الإسبريسو والسكر والحليب المغلي الممزوج بشراب…" at bounding box center [1197, 170] width 264 height 41
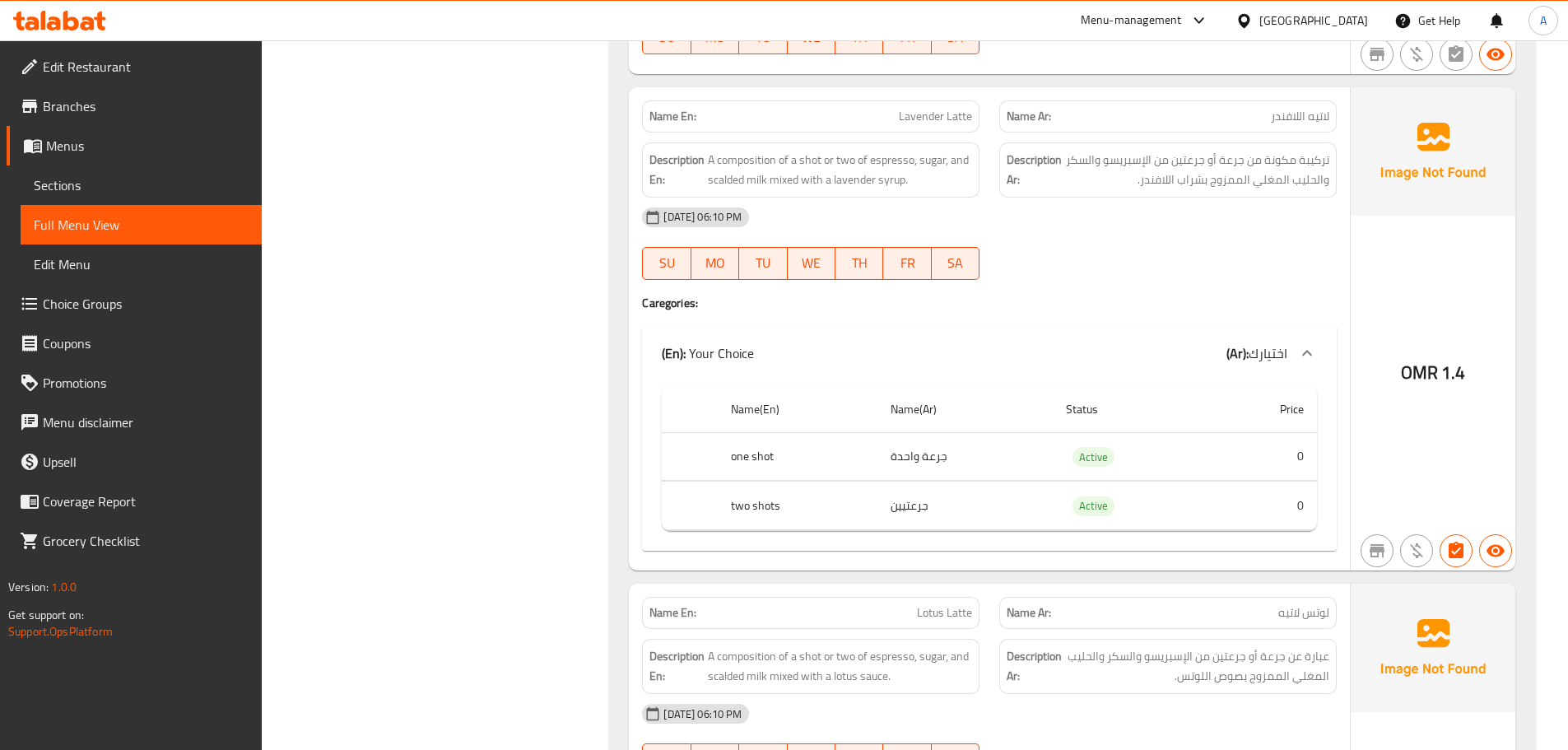
click at [1301, 118] on span "لاتيه اللافندر" at bounding box center [1300, 116] width 59 height 17
click at [1290, 197] on div "[DATE] 06:10 PM" at bounding box center [989, 217] width 715 height 40
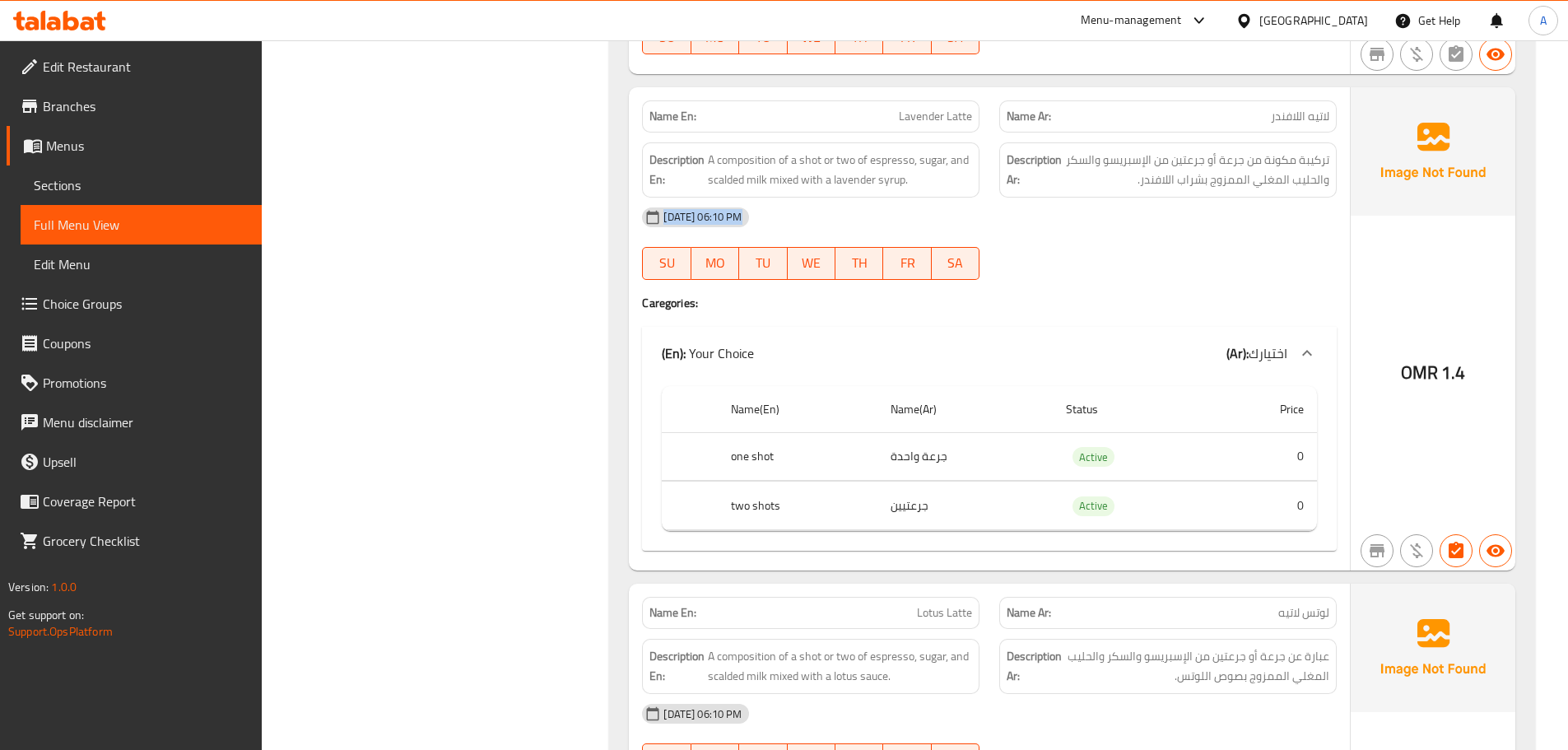
click at [1290, 197] on div "[DATE] 06:10 PM" at bounding box center [989, 217] width 715 height 40
click at [1289, 190] on div "Description Ar: تركيبة مكونة من جرعة أو جرعتين من الإسبريسو والسكر والحليب المغ…" at bounding box center [1169, 170] width 338 height 55
click at [1284, 169] on span "تركيبة مكونة من جرعة أو جرعتين من الإسبريسو والسكر والحليب المغلي الممزوج بشراب…" at bounding box center [1197, 170] width 264 height 41
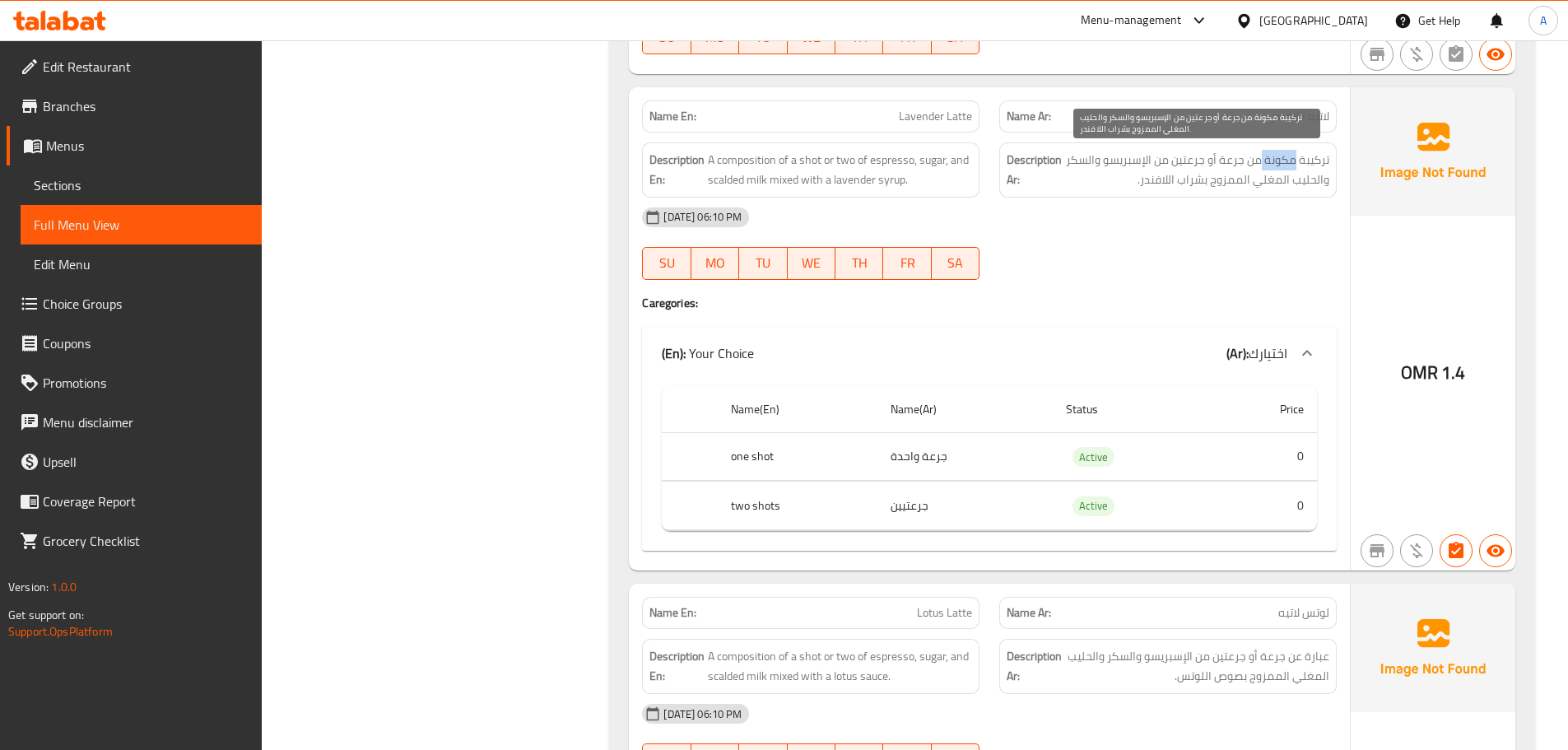
click at [1284, 169] on span "تركيبة مكونة من جرعة أو جرعتين من الإسبريسو والسكر والحليب المغلي الممزوج بشراب…" at bounding box center [1197, 170] width 264 height 41
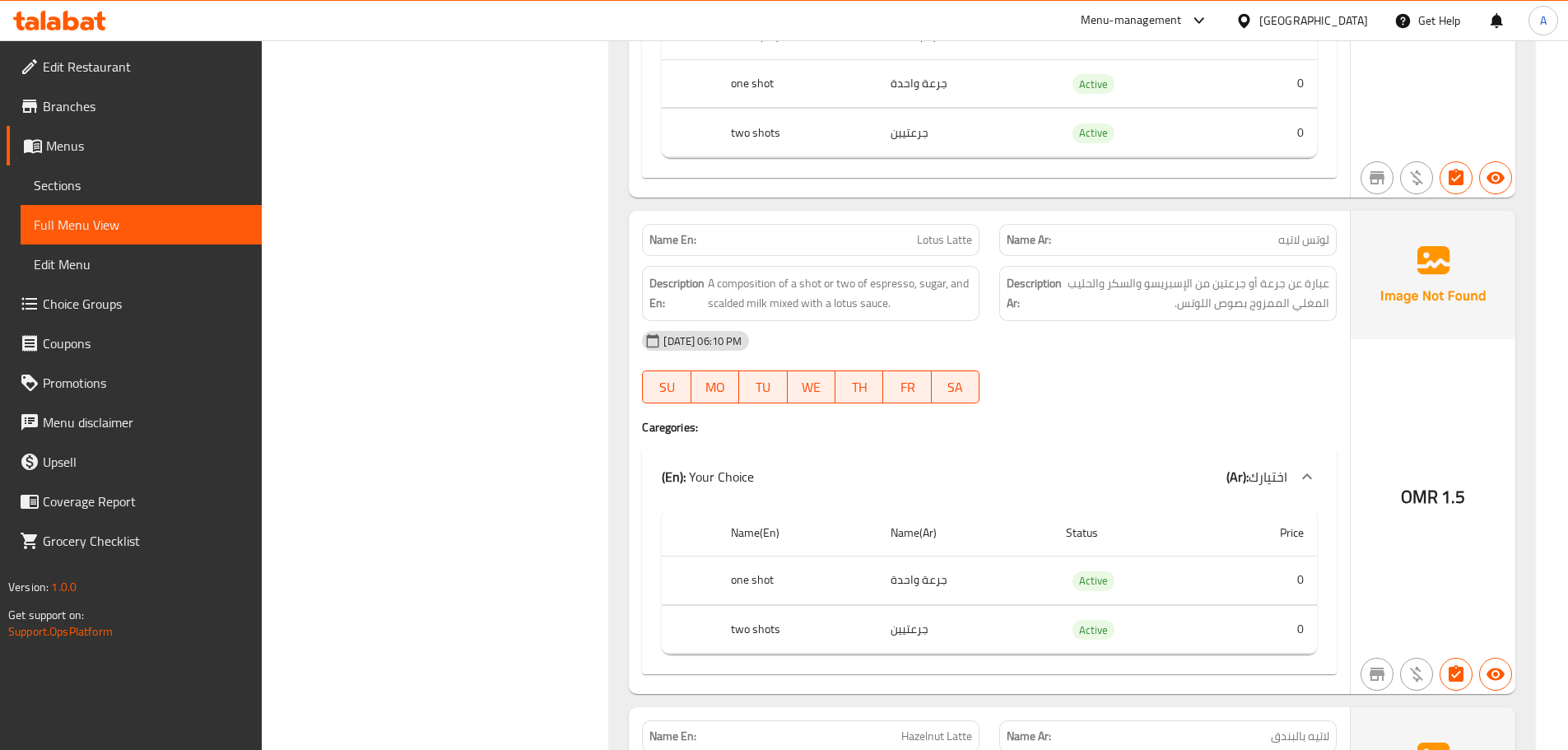
scroll to position [5938, 0]
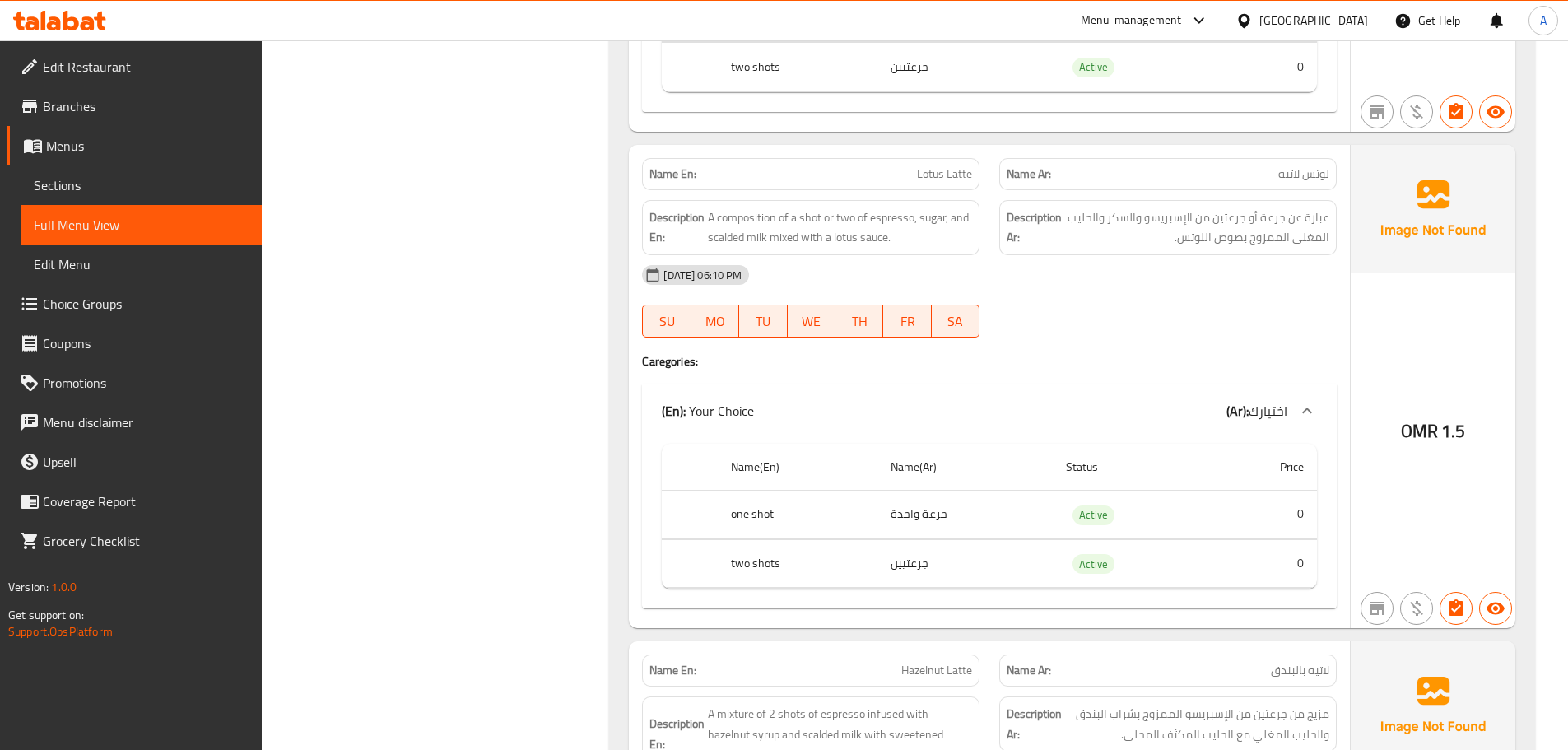
click at [1164, 176] on p "Name Ar: لوتس لاتيه" at bounding box center [1168, 174] width 323 height 17
click at [1161, 208] on span "عبارة عن جرعة أو جرعتين من الإسبريسو والسكر والحليب المغلي الممزوج بصوص اللوتس." at bounding box center [1197, 228] width 264 height 41
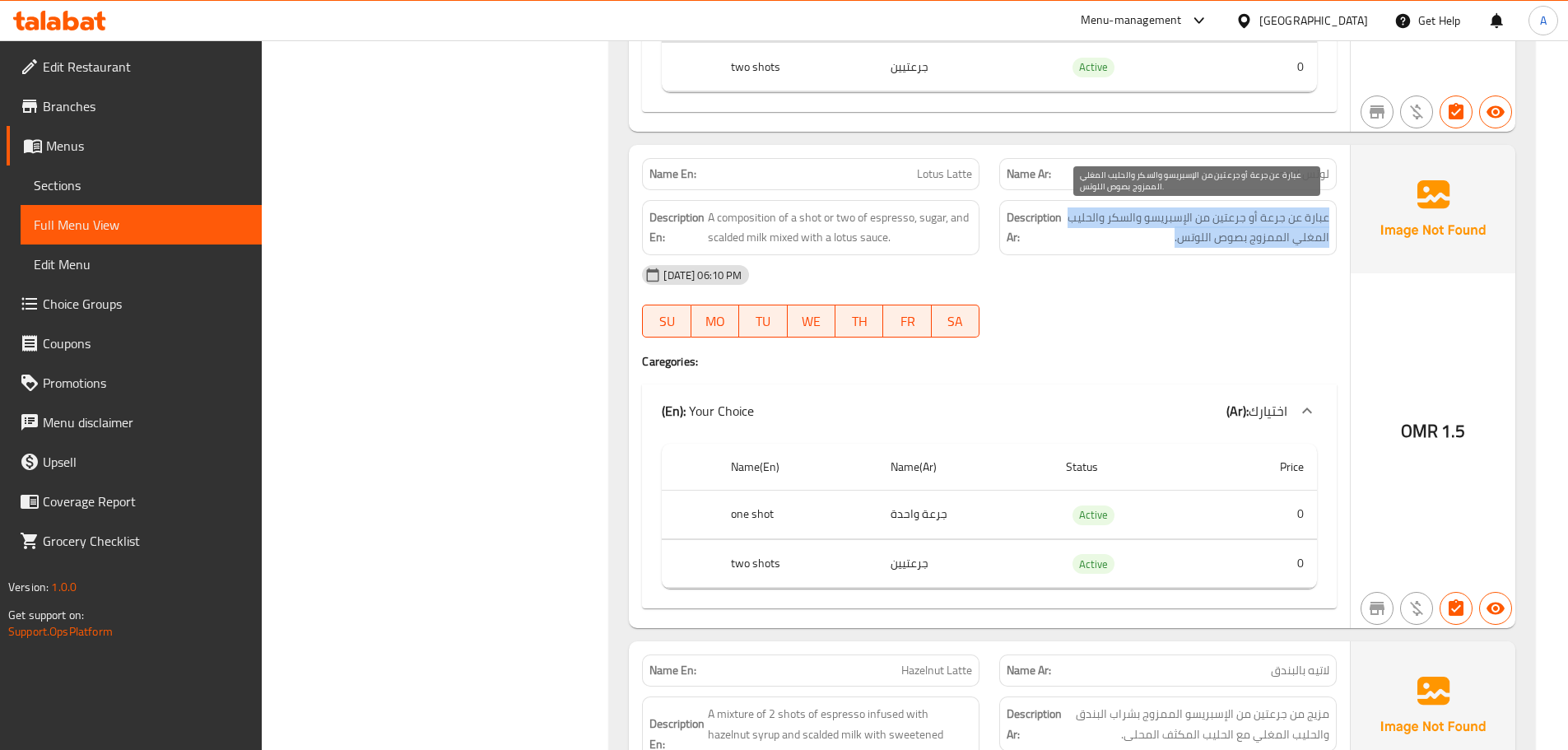
click at [1161, 208] on span "عبارة عن جرعة أو جرعتين من الإسبريسو والسكر والحليب المغلي الممزوج بصوص اللوتس." at bounding box center [1197, 228] width 264 height 41
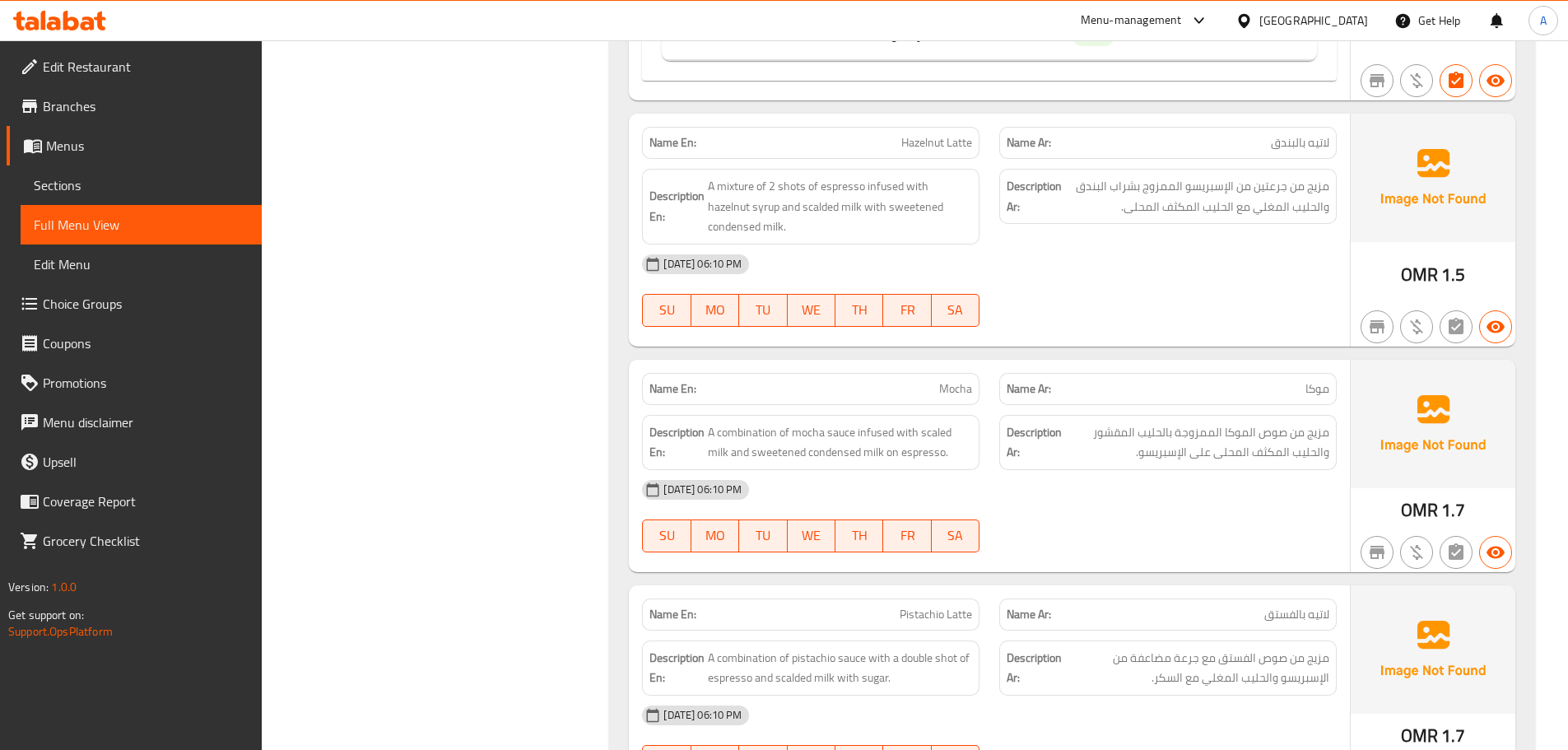
scroll to position [6446, 0]
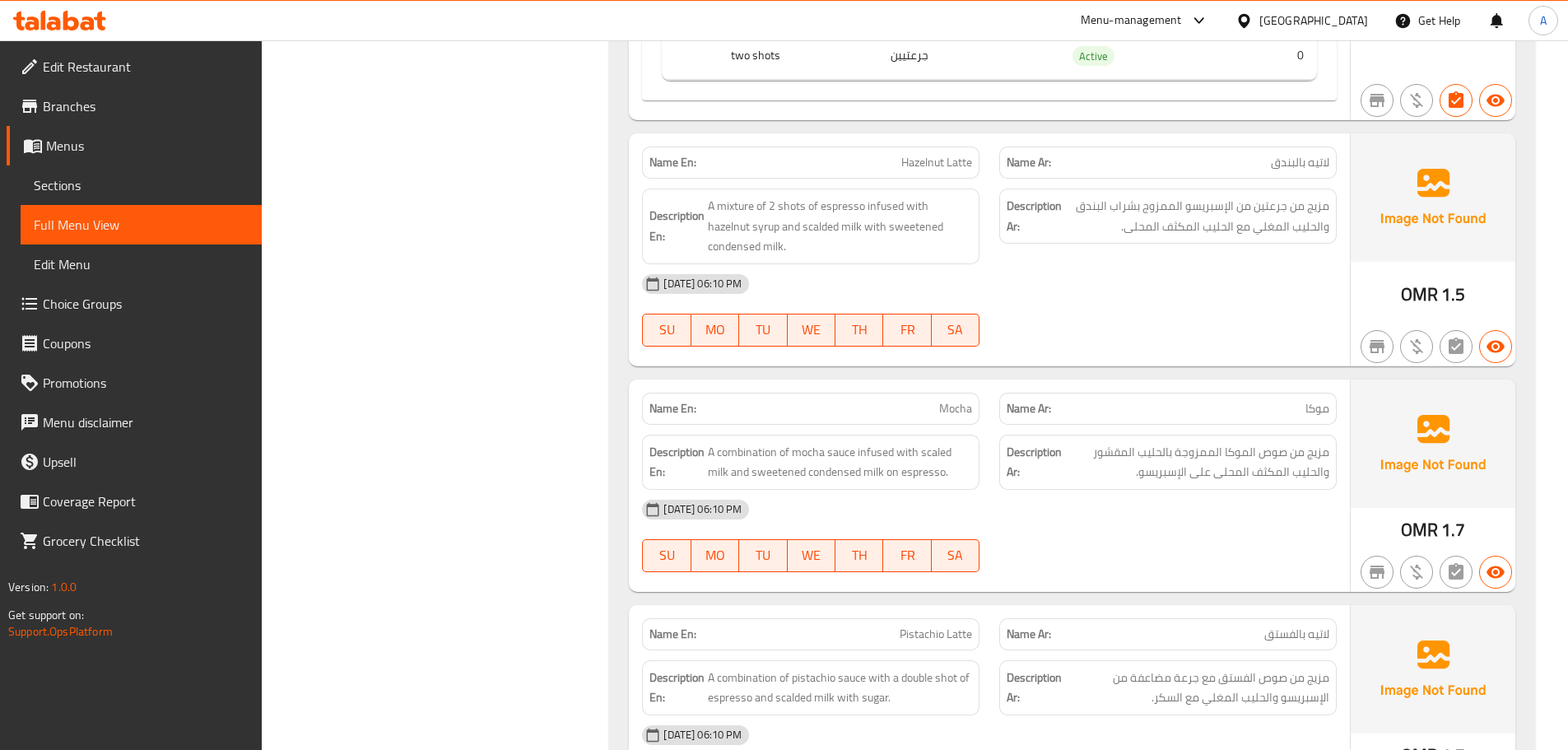
click at [1250, 229] on span "مزيج من جرعتين من الإسبريسو الممزوج بشراب البندق والحليب المغلي مع الحليب المكث…" at bounding box center [1197, 216] width 264 height 41
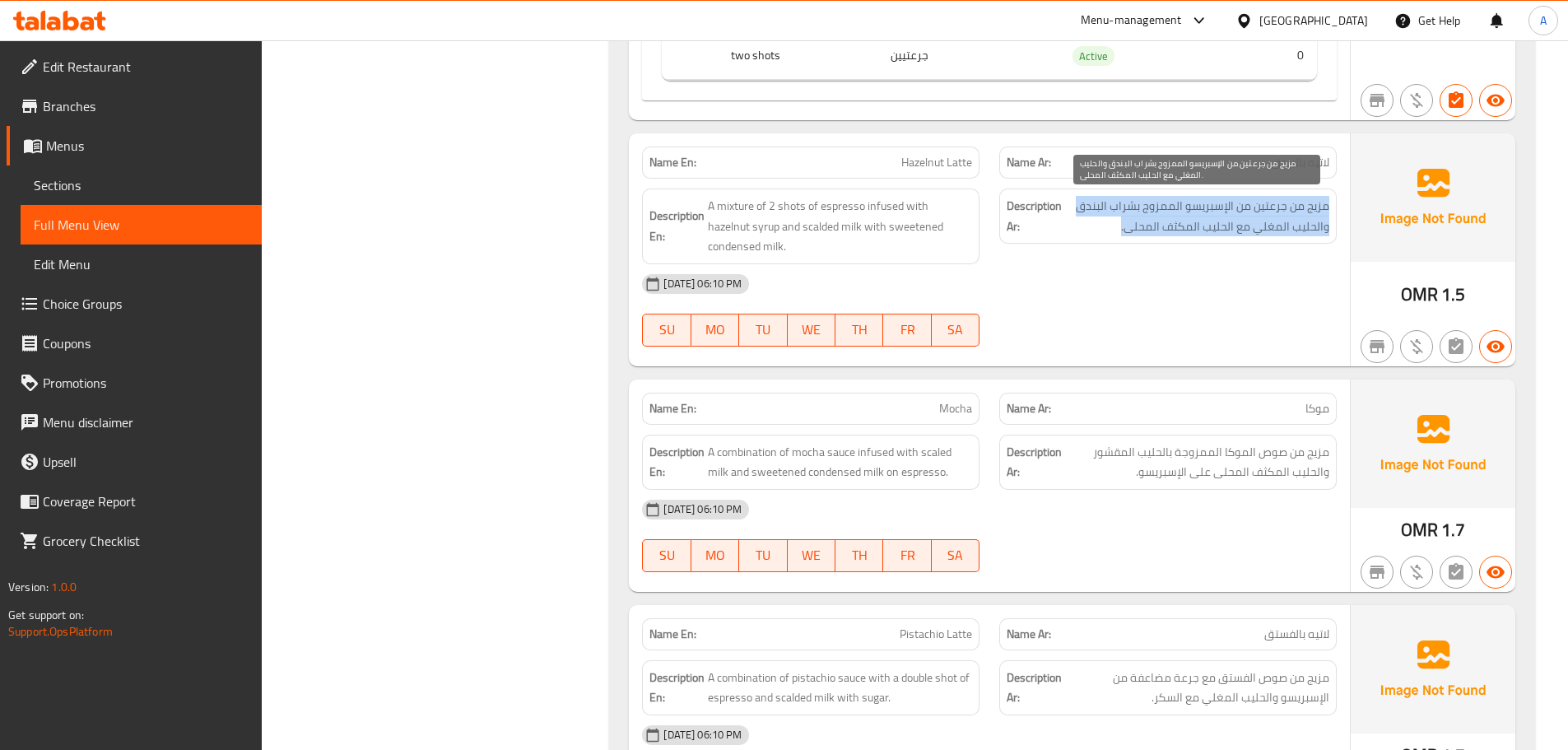
click at [1250, 229] on span "مزيج من جرعتين من الإسبريسو الممزوج بشراب البندق والحليب المغلي مع الحليب المكث…" at bounding box center [1197, 216] width 264 height 41
click at [1300, 217] on span "مزيج من جرعتين من الإسبريسو الممزوج بشراب البندق والحليب المغلي مع الحليب المكث…" at bounding box center [1197, 216] width 264 height 41
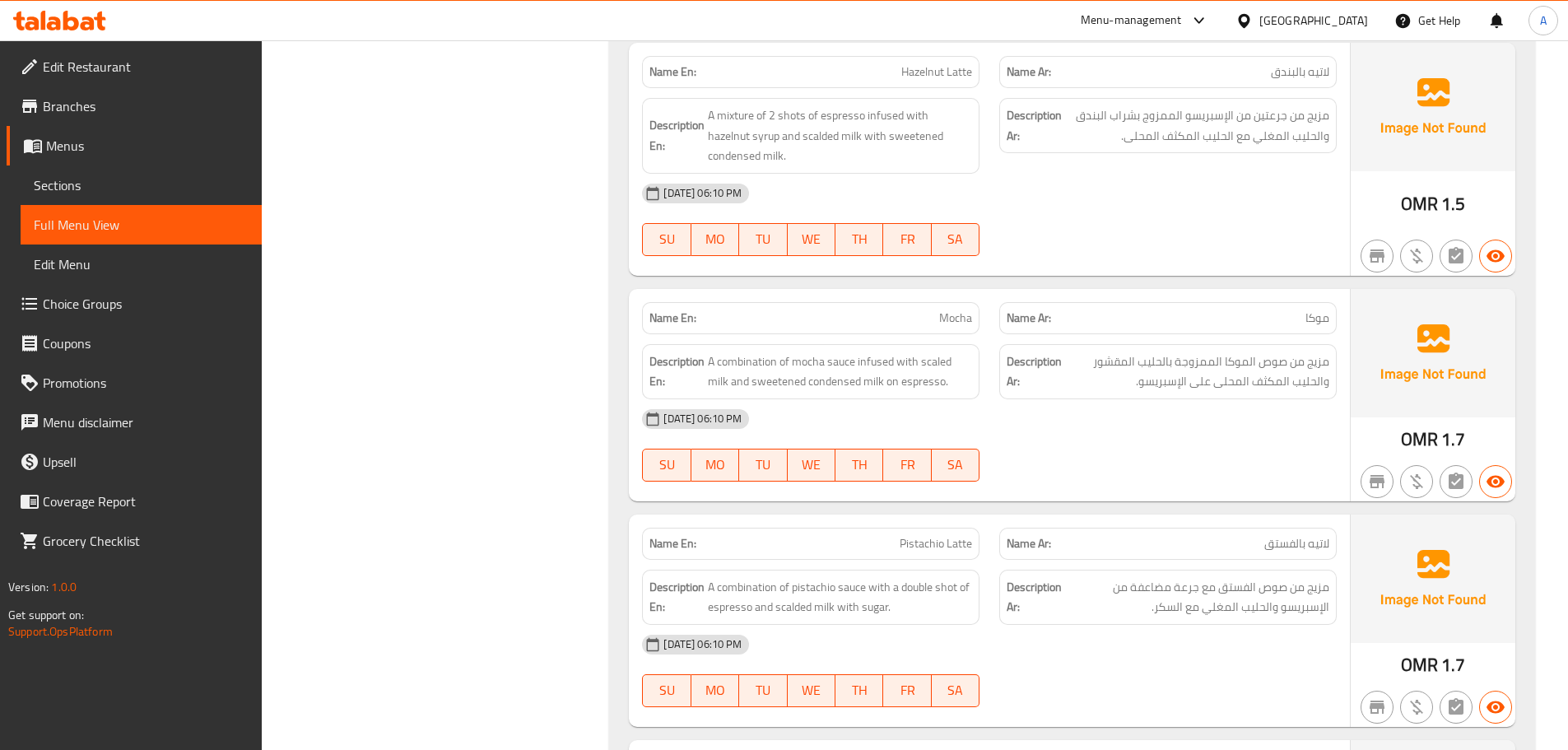
scroll to position [6688, 0]
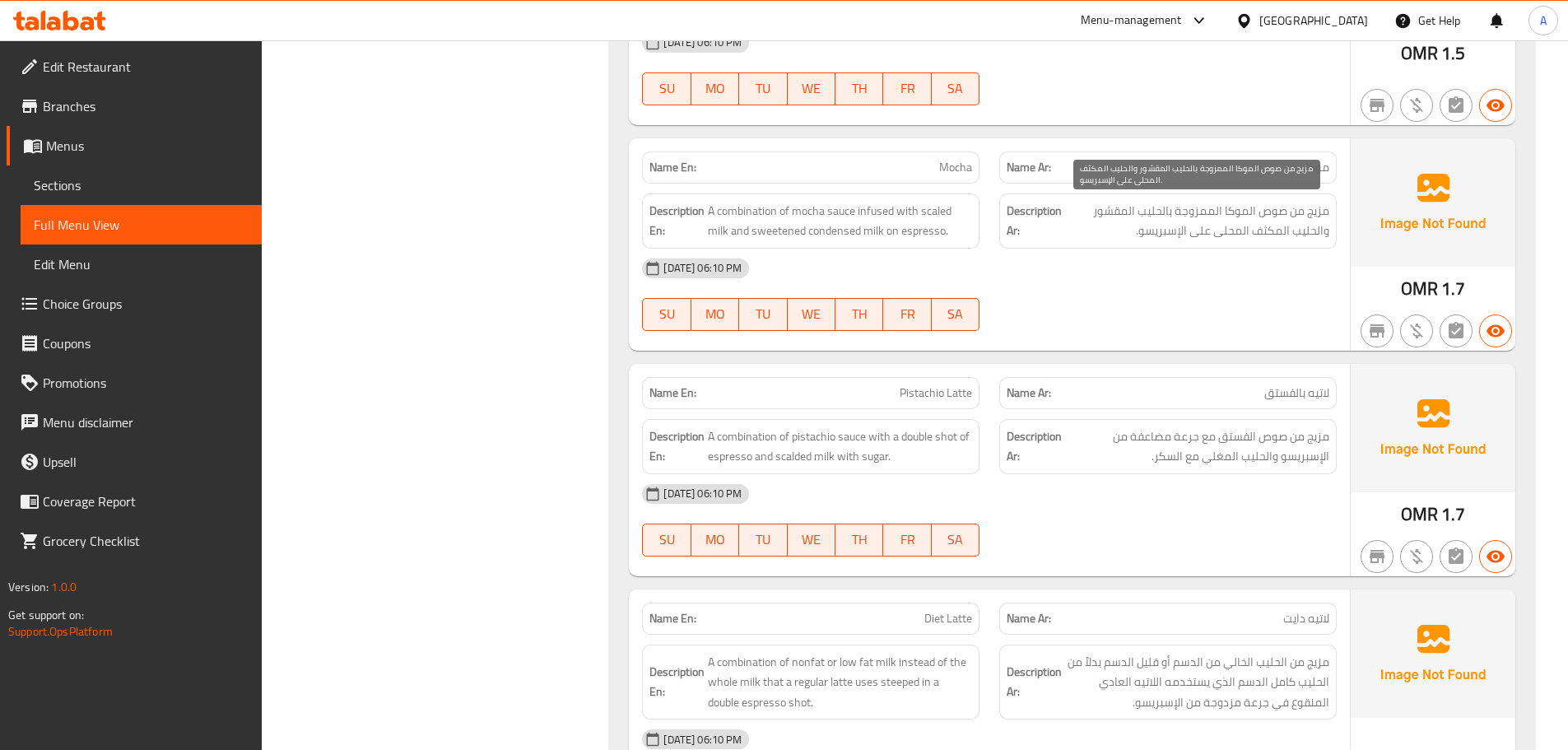
click at [1100, 218] on span "مزيج من صوص الموكا الممزوجة بالحليب المقشور والحليب المكثف المحلى على الإسبريسو." at bounding box center [1197, 221] width 264 height 41
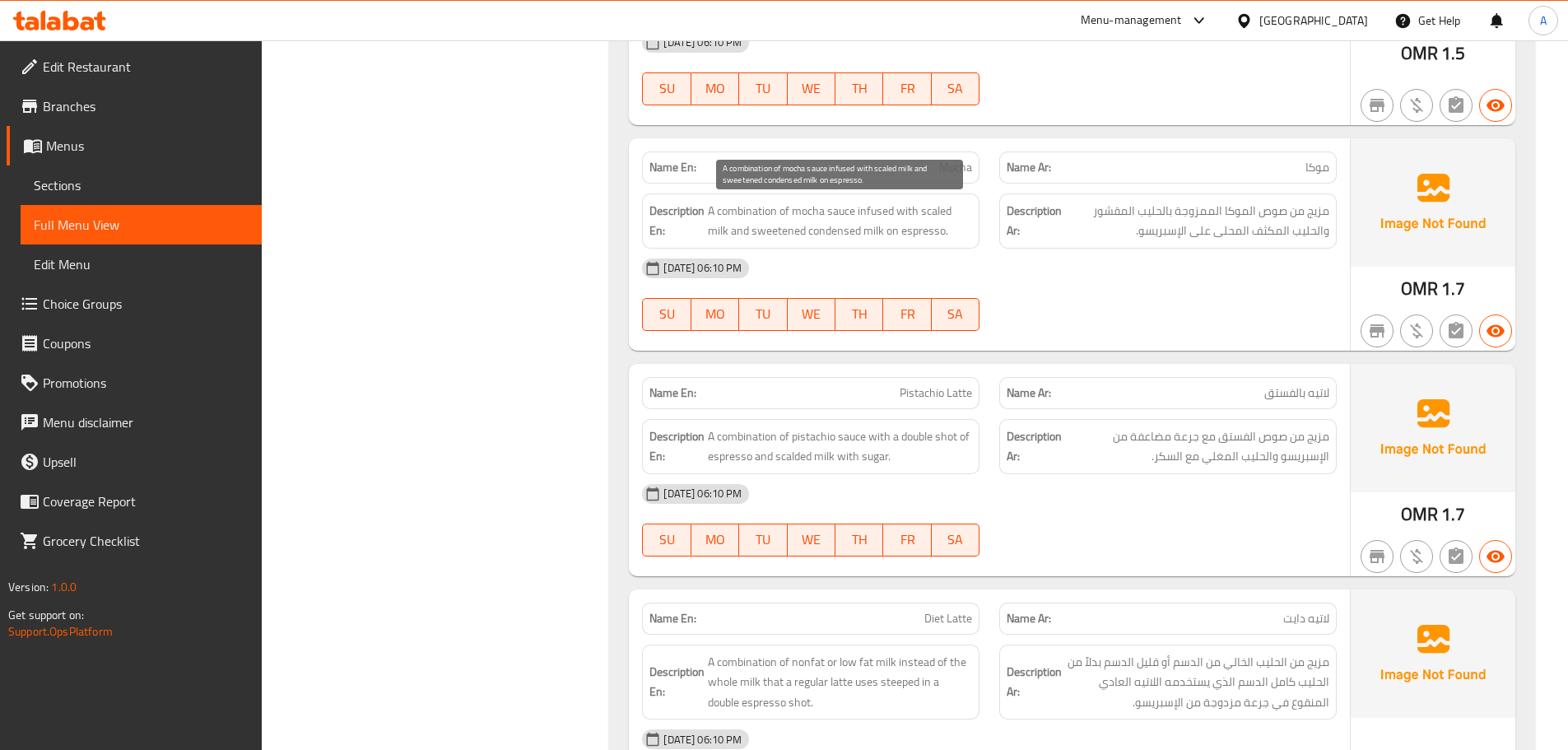
click at [910, 229] on span "A combination of mocha sauce infused with scaled milk and sweetened condensed m…" at bounding box center [840, 221] width 264 height 41
copy span "A combination of mocha sauce infused with scaled milk and sweetened condensed m…"
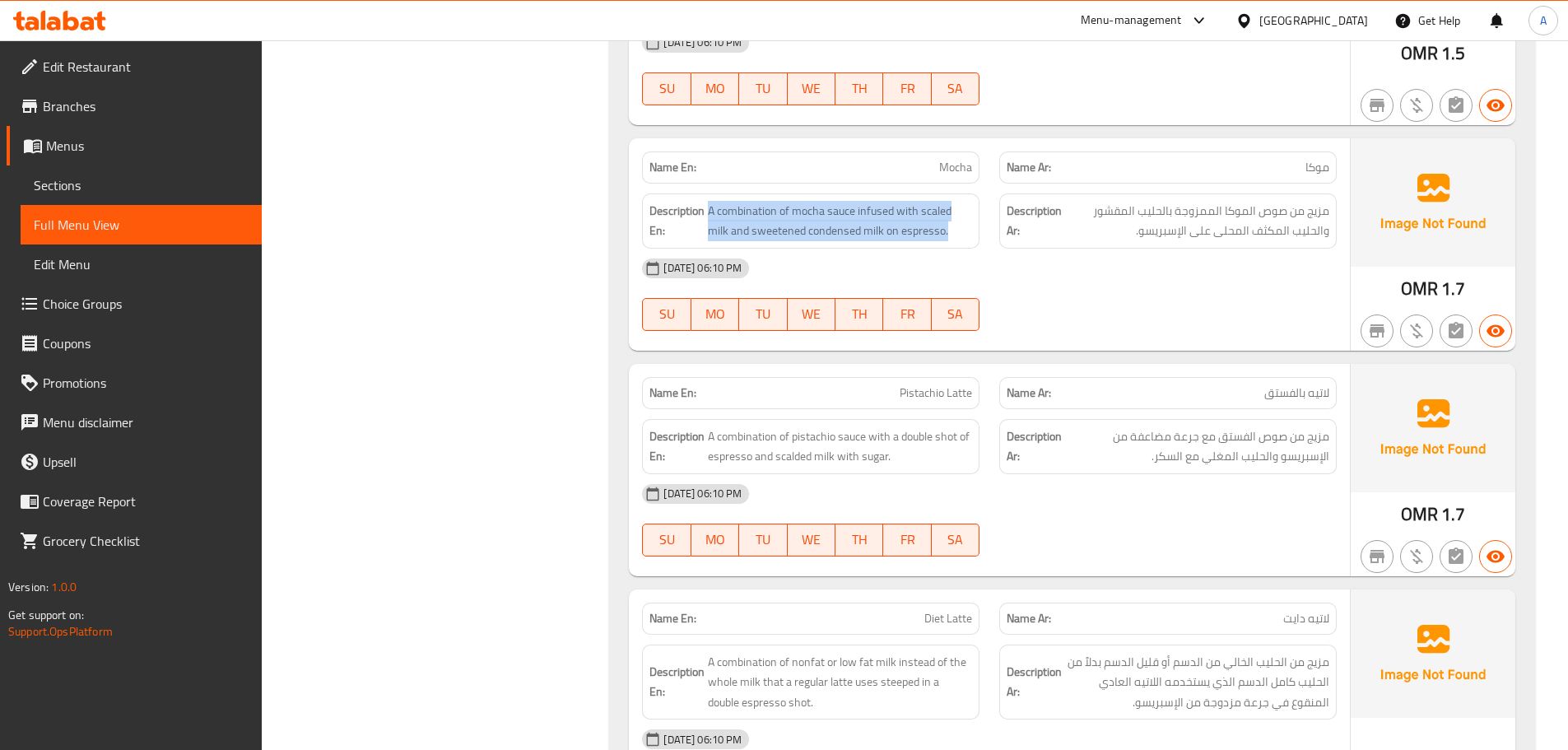
click at [860, 222] on span "A combination of mocha sauce infused with scaled milk and sweetened condensed m…" at bounding box center [840, 221] width 264 height 41
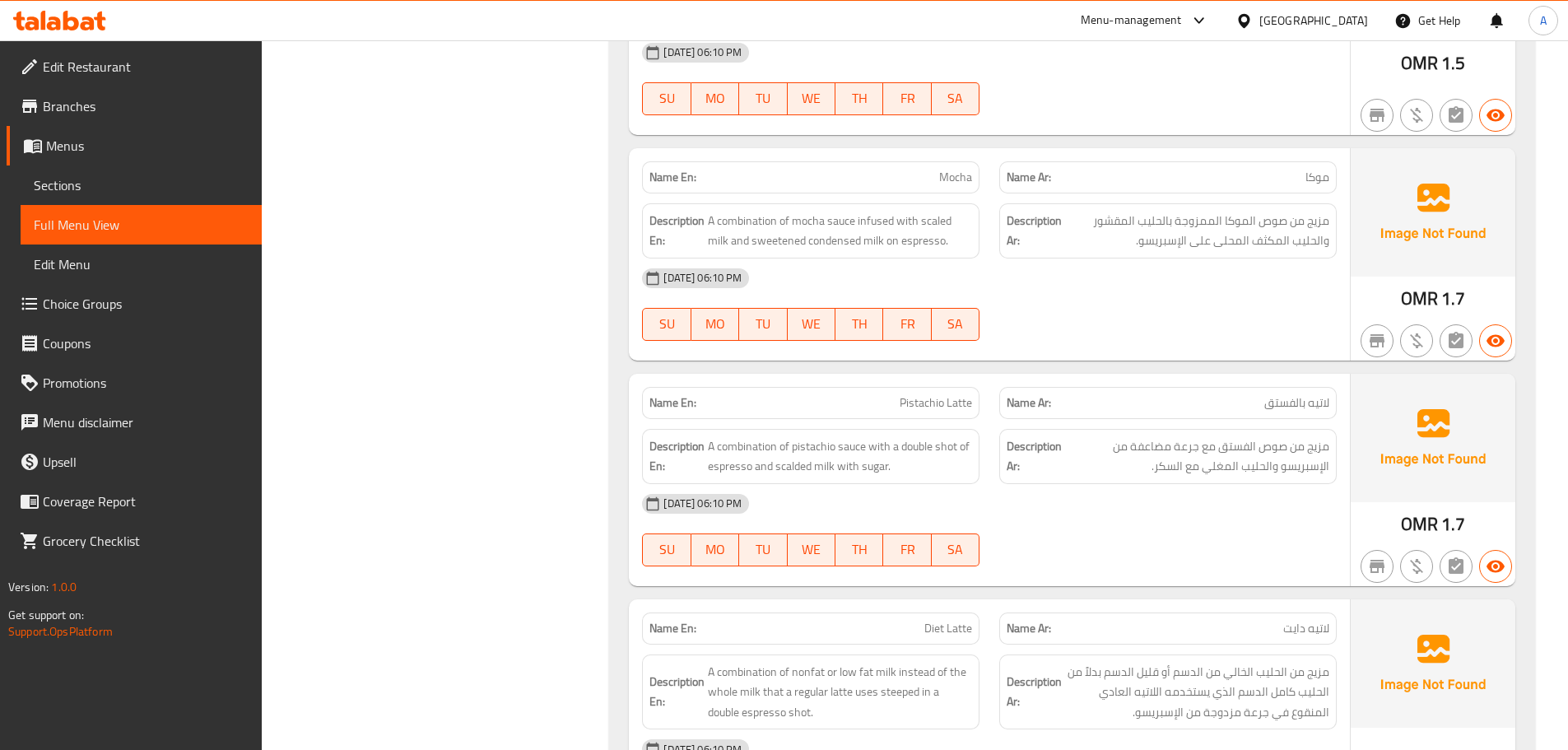
click at [806, 451] on span "A combination of pistachio sauce with a double shot of espresso and scalded mil…" at bounding box center [840, 456] width 264 height 41
click at [837, 467] on span "A combination of pistachio sauce with a double shot of espresso and scalded mil…" at bounding box center [840, 456] width 264 height 41
drag, startPoint x: 837, startPoint y: 462, endPoint x: 775, endPoint y: 470, distance: 62.5
click at [775, 470] on span "A combination of pistachio sauce with a double shot of espresso and scalded mil…" at bounding box center [840, 456] width 264 height 41
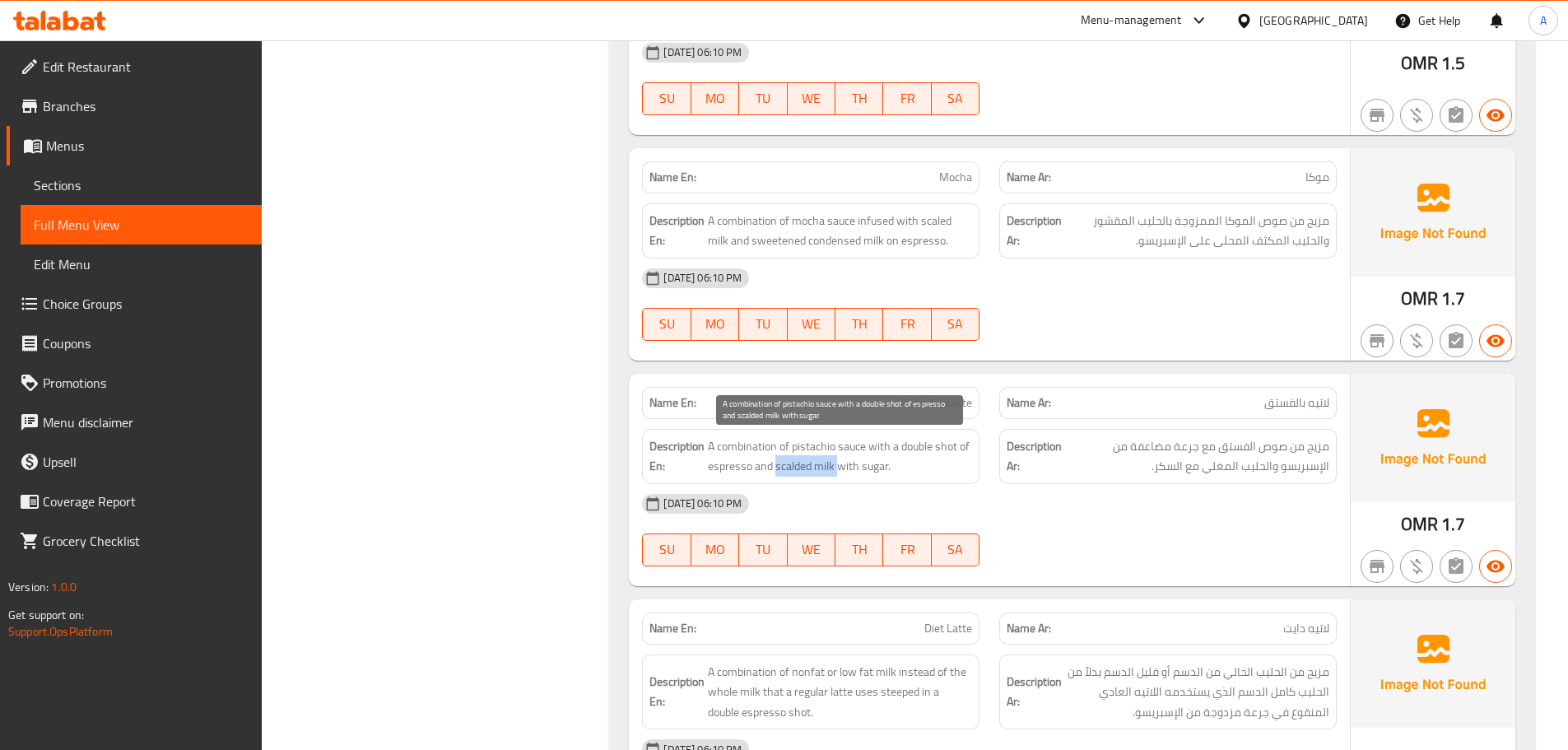
copy span "scalded milk"
click at [912, 404] on span "Pistachio Latte" at bounding box center [936, 403] width 73 height 17
click at [948, 169] on span "Mocha" at bounding box center [955, 178] width 33 height 17
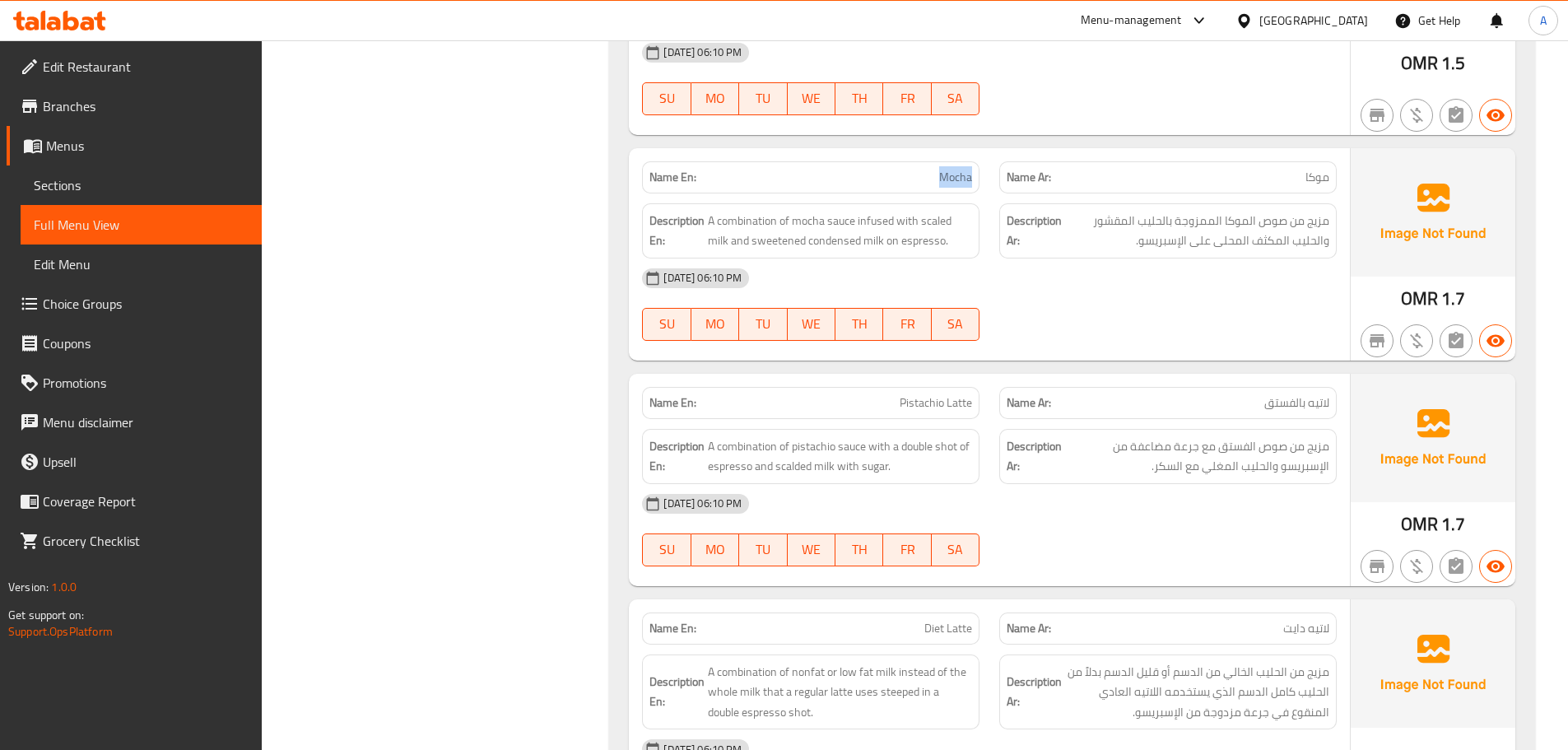
click at [948, 169] on span "Mocha" at bounding box center [955, 178] width 33 height 17
copy span "Mocha"
click at [1121, 226] on span "مزيج من صوص الموكا الممزوجة بالحليب المقشور والحليب المكثف المحلى على الإسبريسو." at bounding box center [1197, 230] width 264 height 41
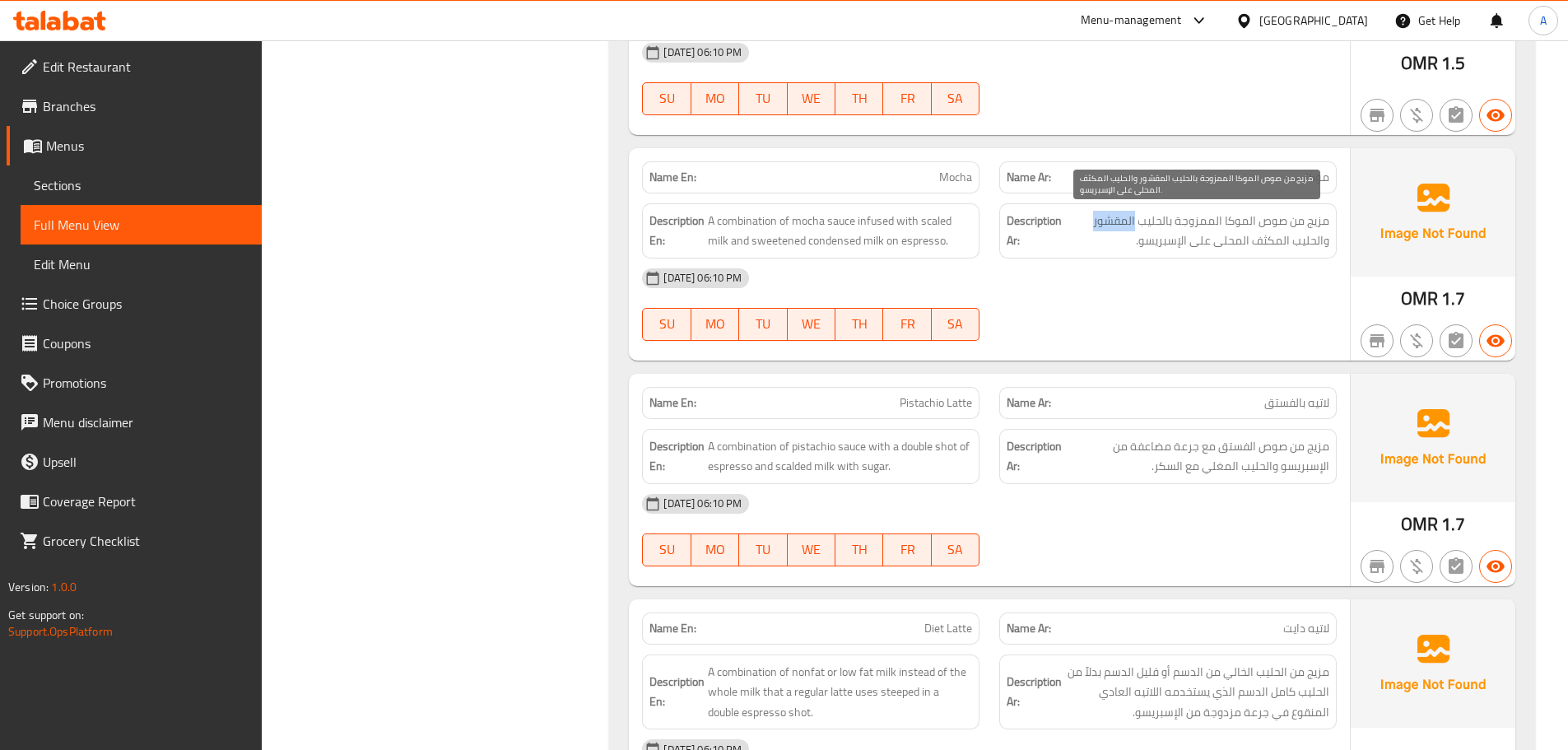
copy span "المقشور"
click at [910, 179] on p "Name En: Mocha" at bounding box center [811, 178] width 323 height 17
copy span "Mocha"
click at [954, 185] on span "Mocha" at bounding box center [955, 178] width 33 height 17
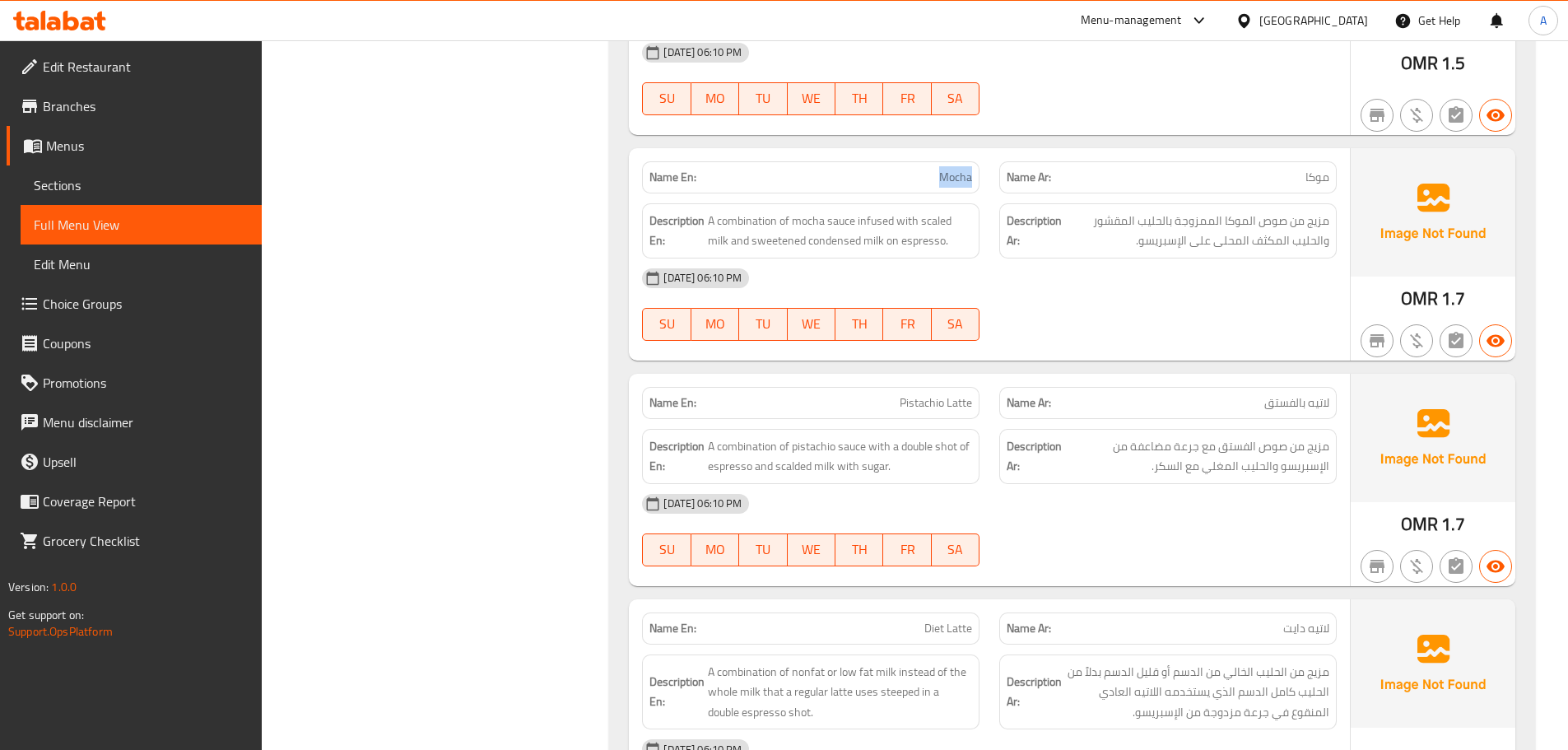
click at [954, 185] on span "Mocha" at bounding box center [955, 178] width 33 height 17
click at [1229, 470] on span "مزيج من صوص الفستق مع جرعة مضاعفة من الإسبريسو والحليب المغلي مع السكر." at bounding box center [1197, 456] width 264 height 41
copy span "المغلي"
click at [1283, 486] on div "[DATE] 06:10 PM" at bounding box center [989, 504] width 715 height 40
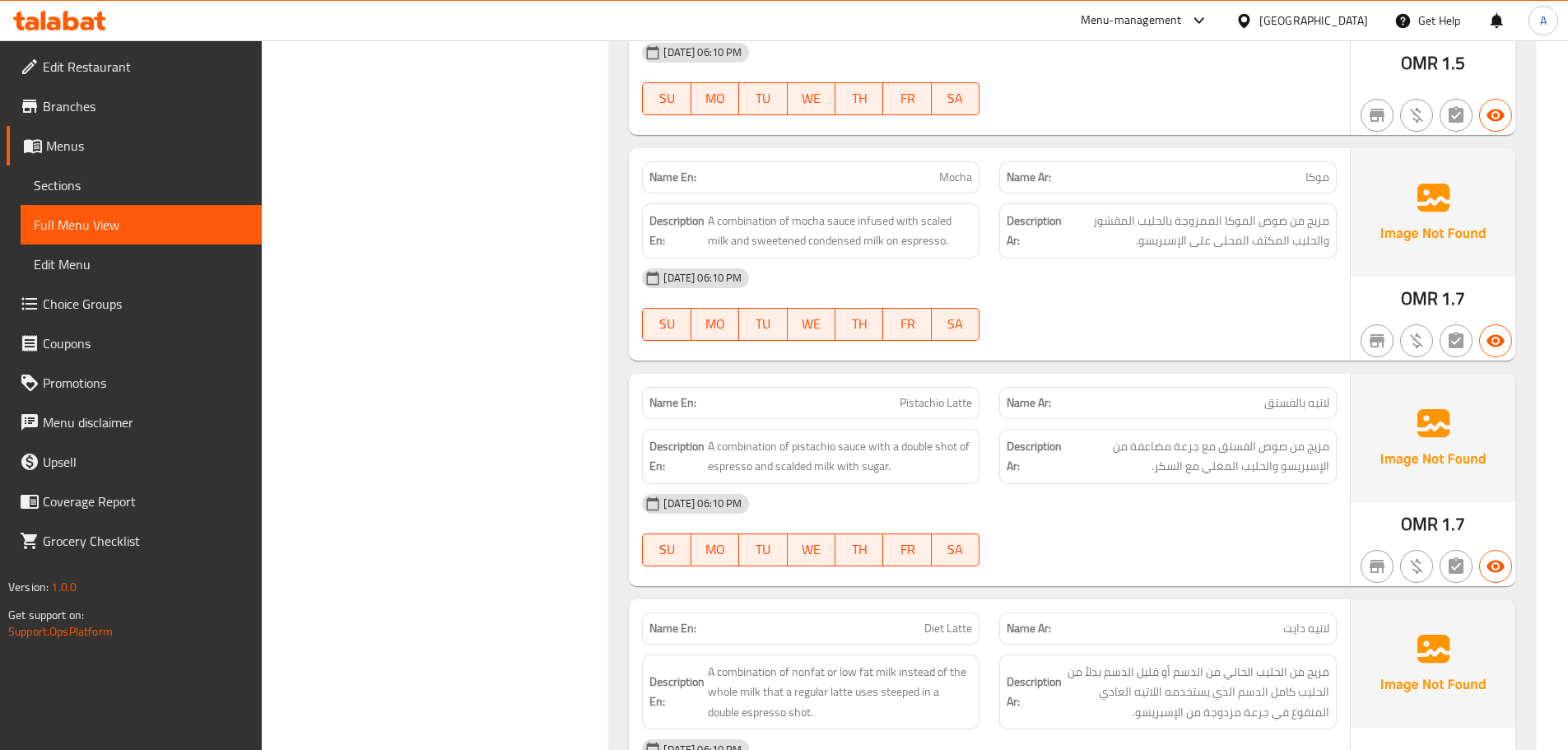
click at [1283, 486] on div "[DATE] 06:10 PM" at bounding box center [989, 504] width 715 height 40
click at [1286, 469] on span "مزيج من صوص الفستق مع جرعة مضاعفة من الإسبريسو والحليب المغلي مع السكر." at bounding box center [1197, 456] width 264 height 41
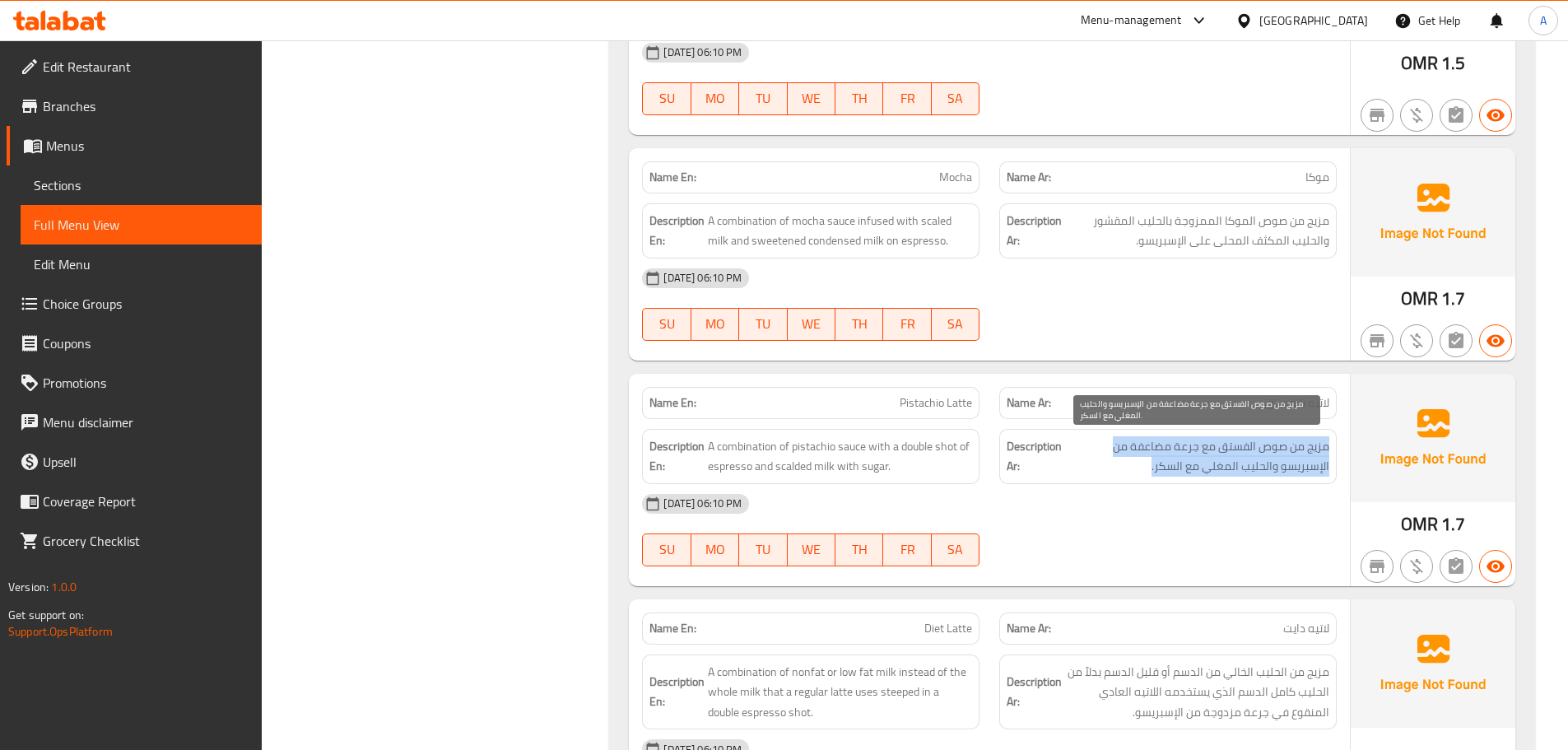
click at [1286, 469] on span "مزيج من صوص الفستق مع جرعة مضاعفة من الإسبريسو والحليب المغلي مع السكر." at bounding box center [1197, 456] width 264 height 41
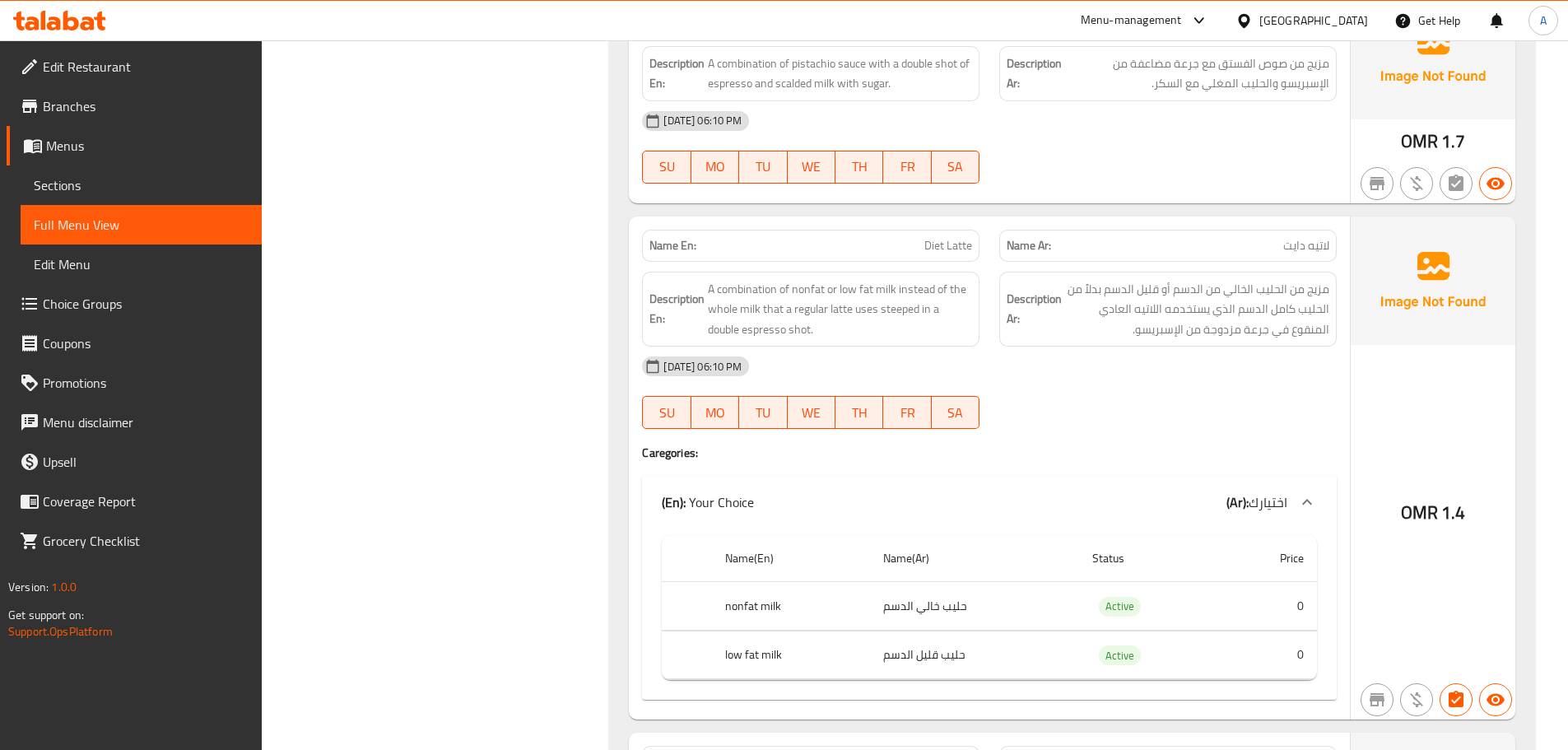
scroll to position [7049, 0]
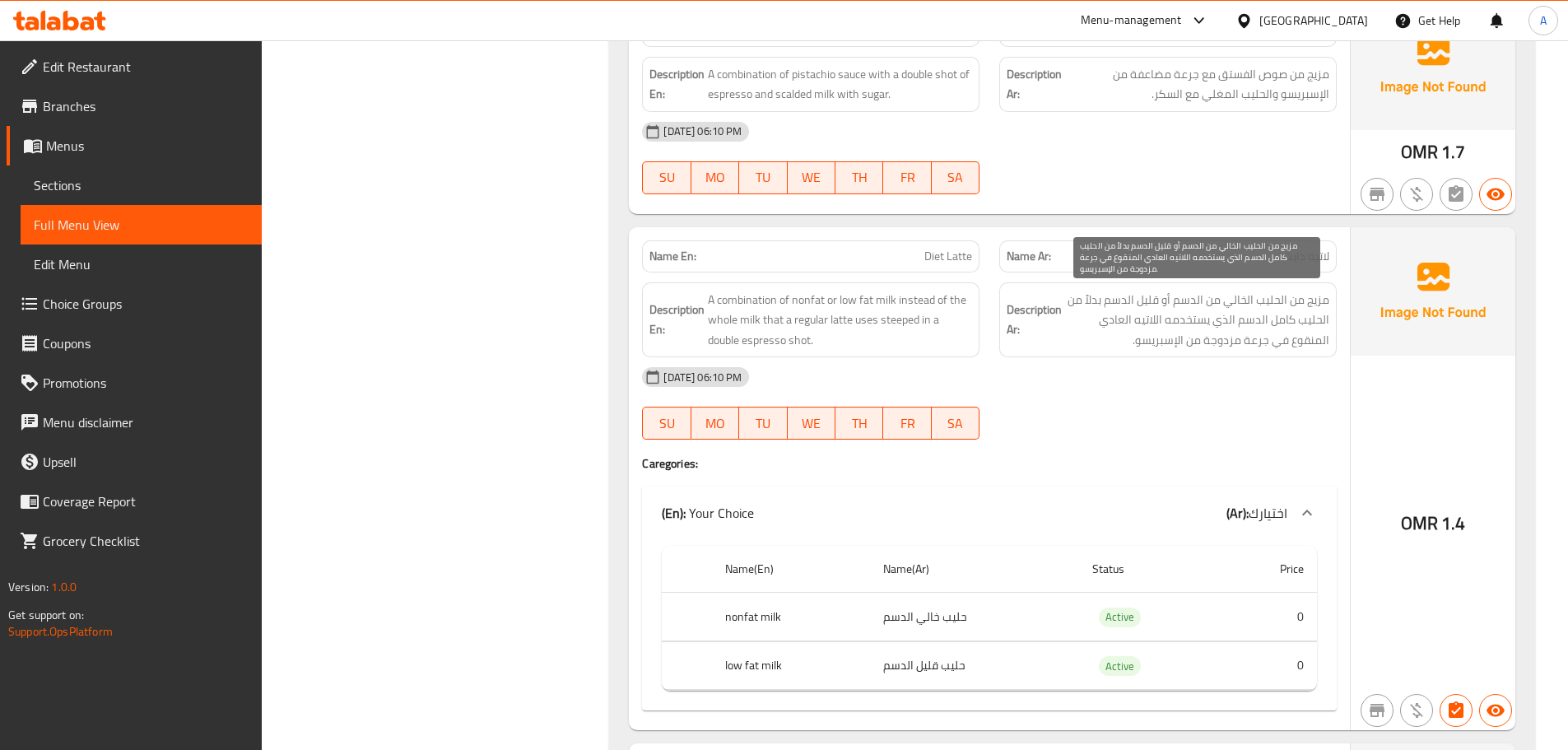
click at [1302, 329] on span "مزيج من الحليب الخالي من الدسم أو قليل الدسم بدلاً من الحليب كامل الدسم الذي يس…" at bounding box center [1197, 320] width 264 height 61
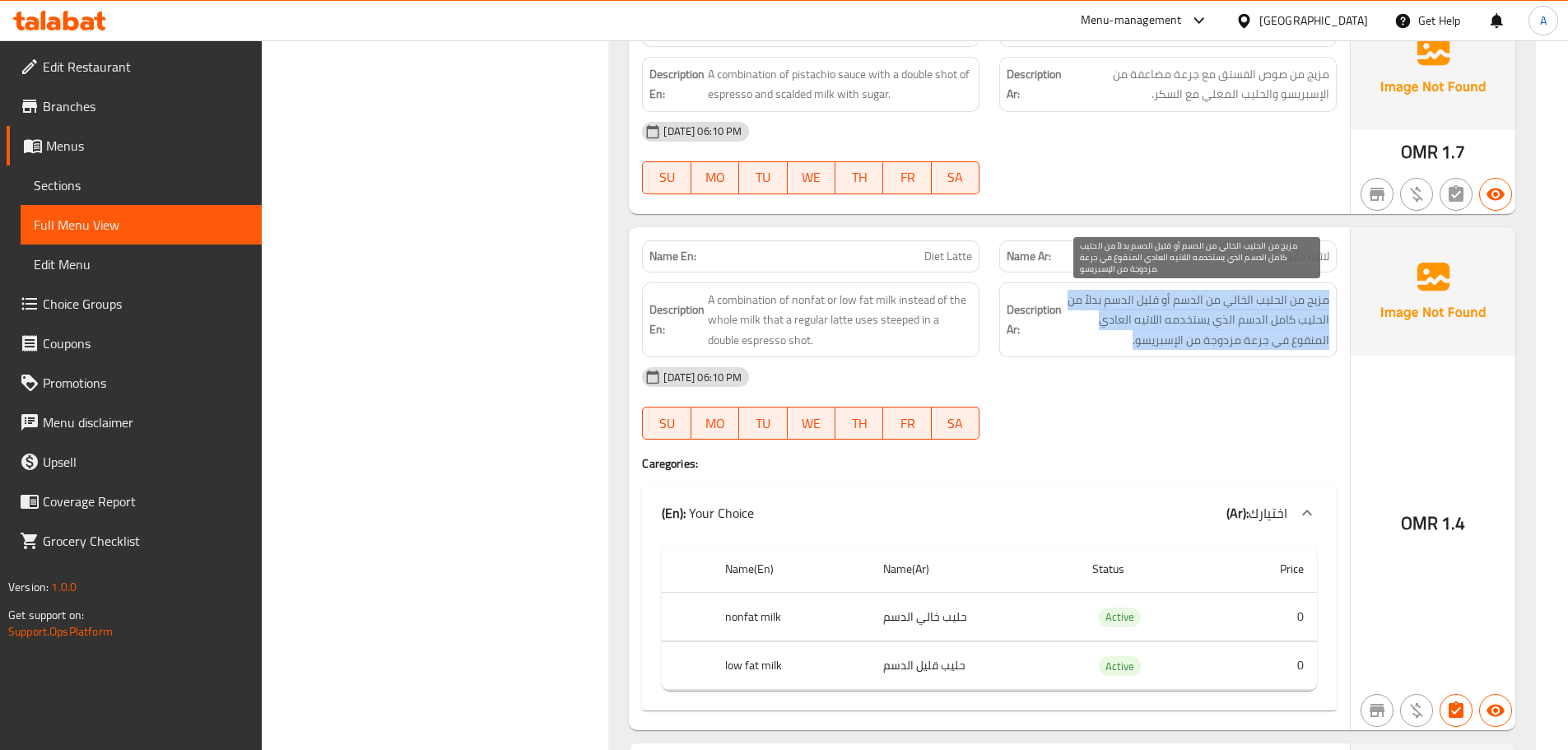
click at [1302, 327] on span "مزيج من الحليب الخالي من الدسم أو قليل الدسم بدلاً من الحليب كامل الدسم الذي يس…" at bounding box center [1197, 320] width 264 height 61
click at [1258, 310] on span "مزيج من الحليب الخالي من الدسم أو قليل الدسم بدلاً من الحليب كامل الدسم الذي يس…" at bounding box center [1197, 320] width 264 height 61
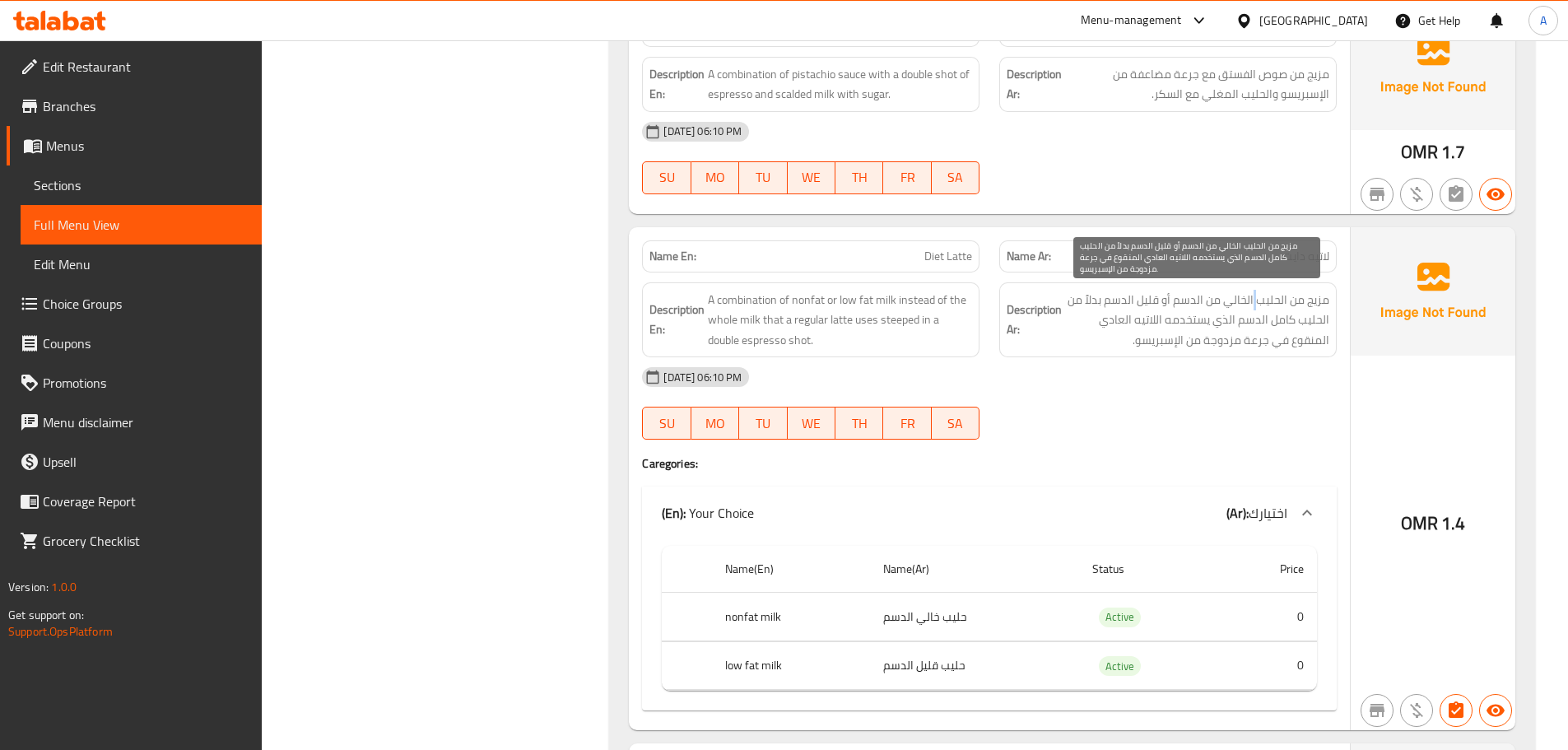
click at [1258, 310] on span "مزيج من الحليب الخالي من الدسم أو قليل الدسم بدلاً من الحليب كامل الدسم الذي يس…" at bounding box center [1197, 320] width 264 height 61
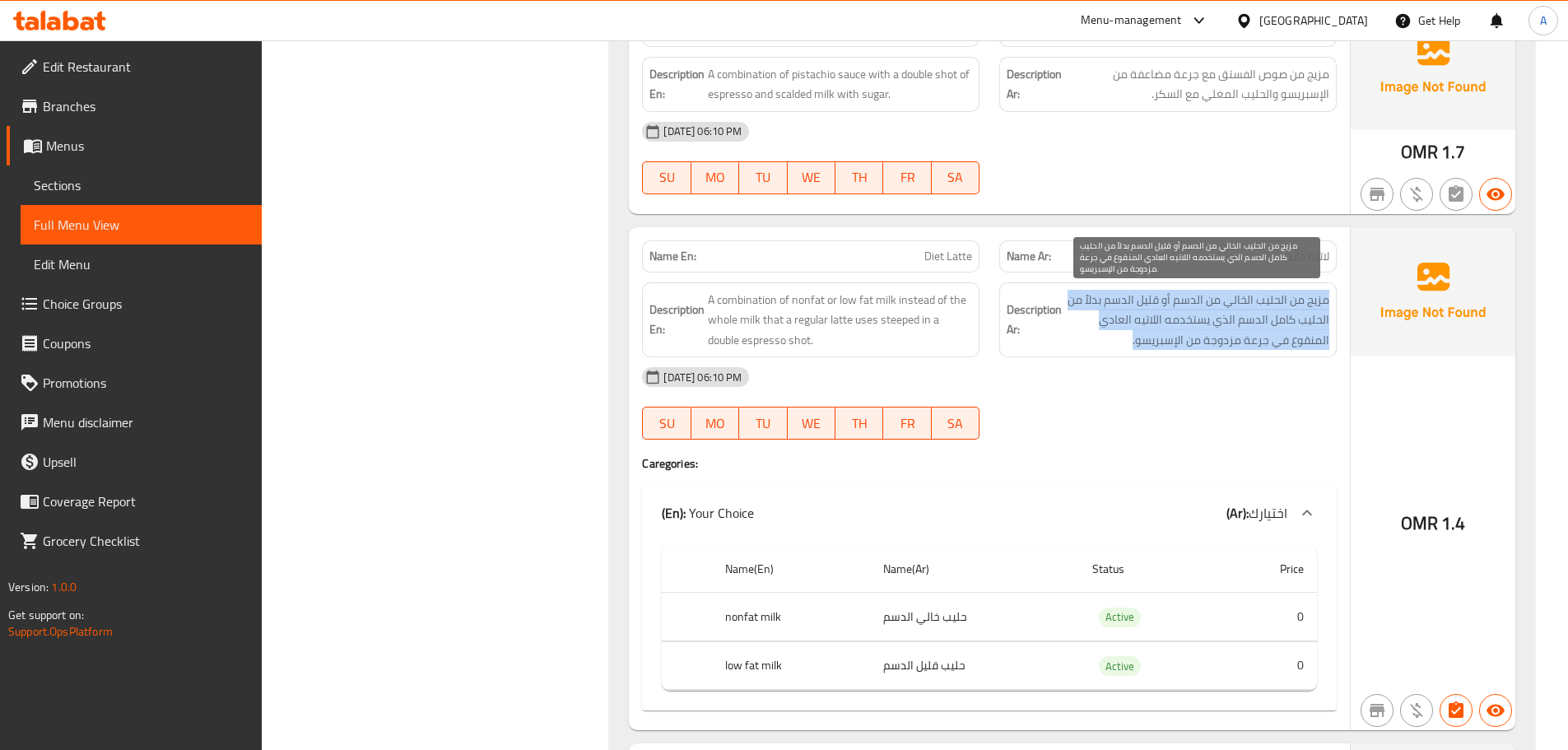
click at [1258, 310] on span "مزيج من الحليب الخالي من الدسم أو قليل الدسم بدلاً من الحليب كامل الدسم الذي يس…" at bounding box center [1197, 320] width 264 height 61
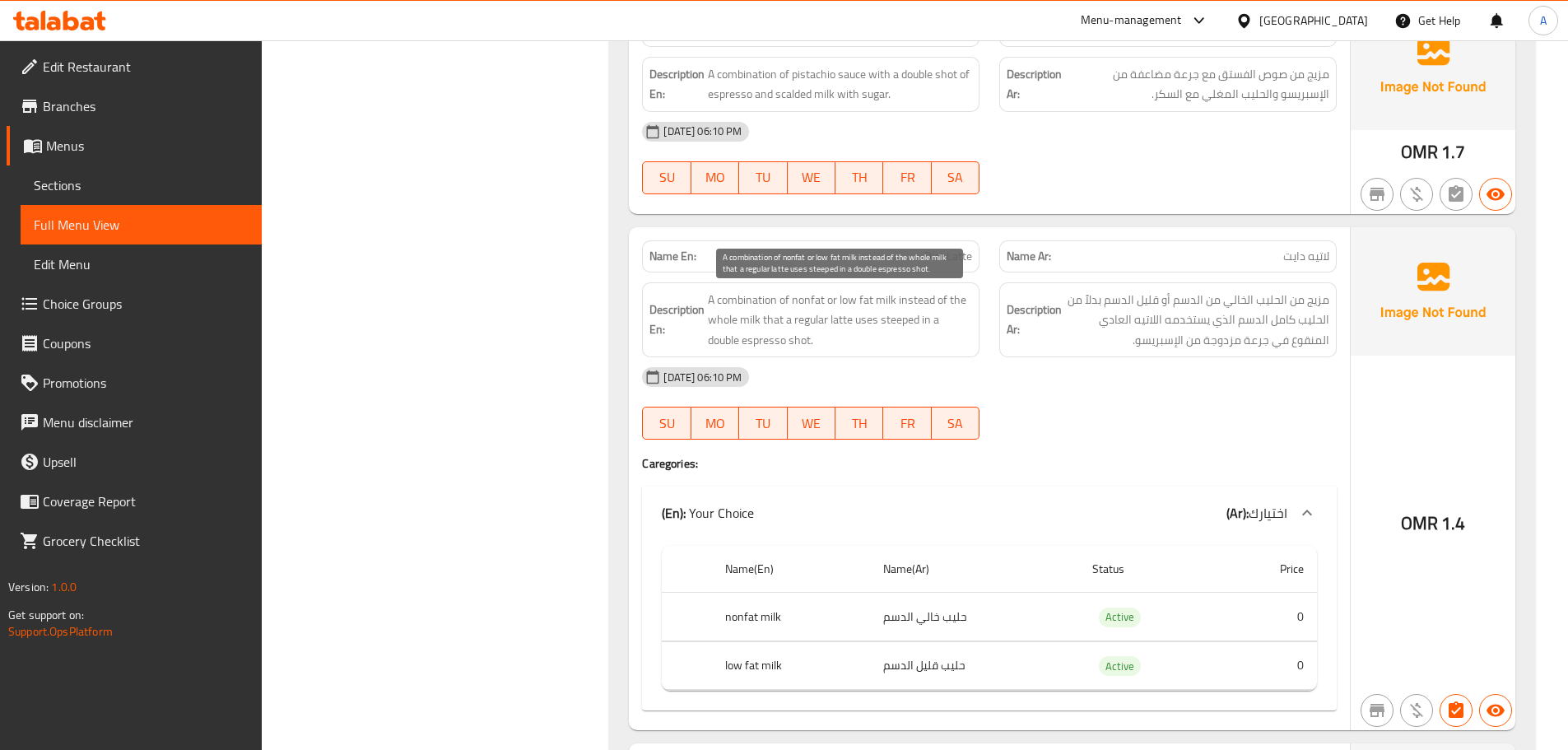
click at [868, 331] on span "A combination of nonfat or low fat milk instead of the whole milk that a regula…" at bounding box center [840, 320] width 264 height 61
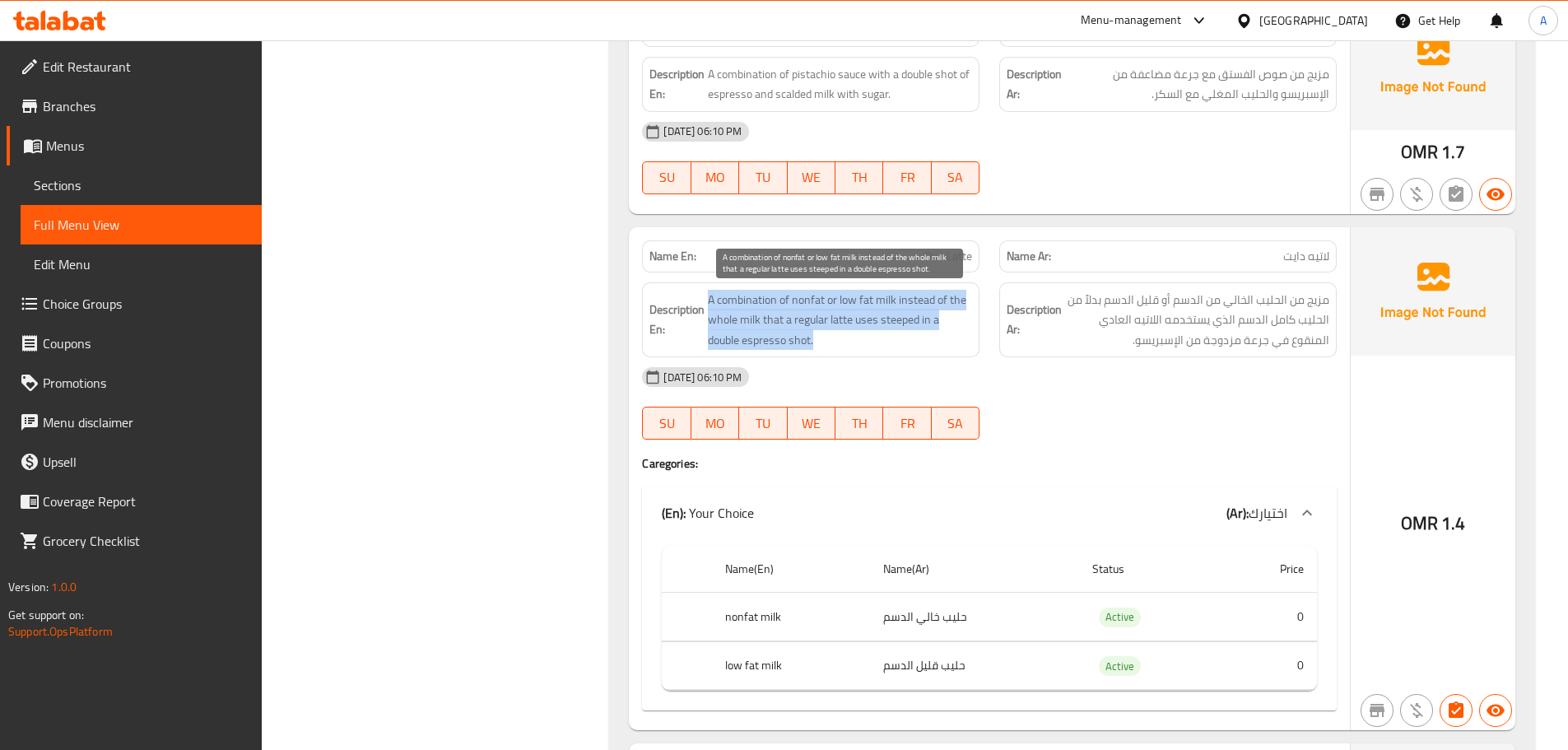
click at [868, 331] on span "A combination of nonfat or low fat milk instead of the whole milk that a regula…" at bounding box center [840, 320] width 264 height 61
click at [872, 332] on span "A combination of nonfat or low fat milk instead of the whole milk that a regula…" at bounding box center [840, 320] width 264 height 61
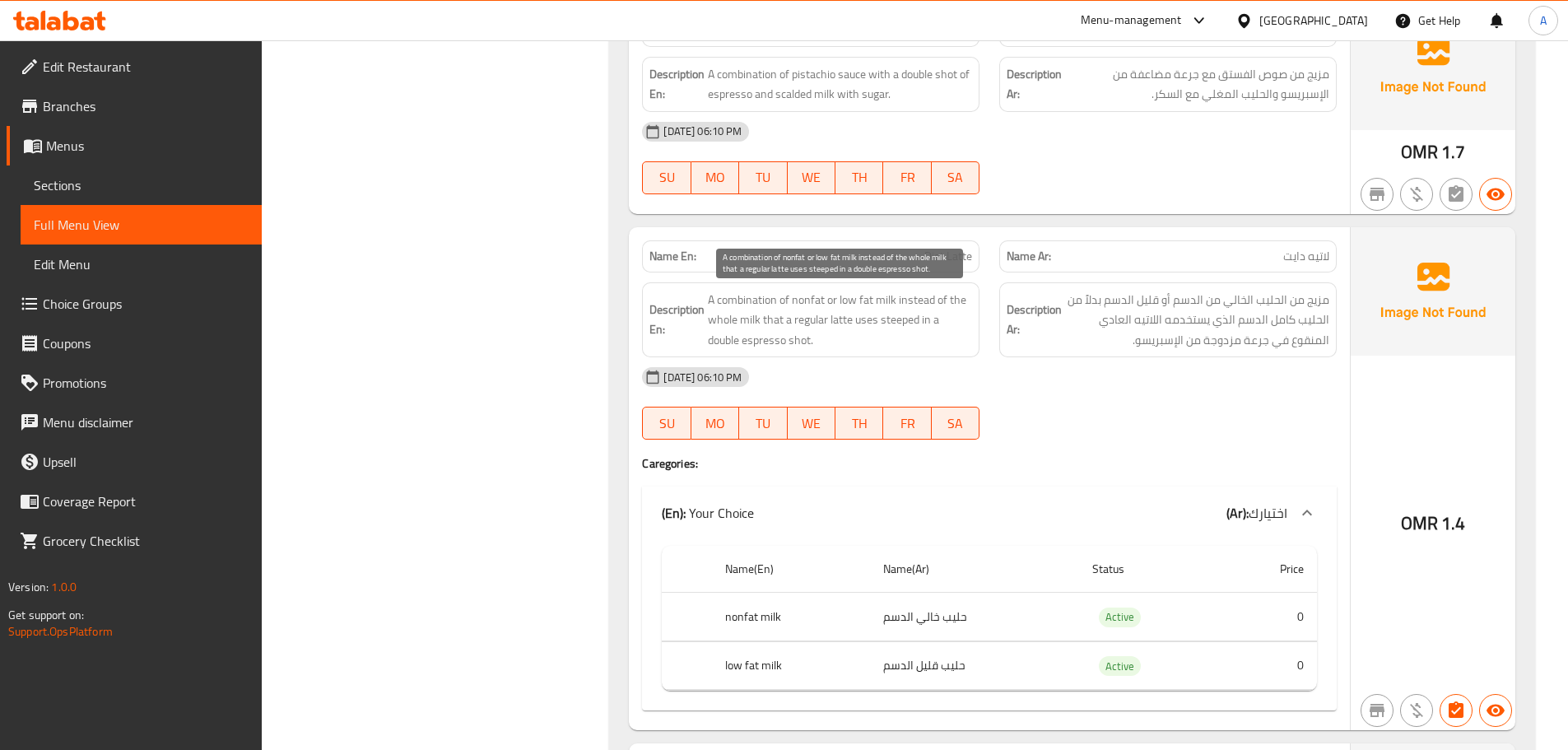
click at [872, 332] on span "A combination of nonfat or low fat milk instead of the whole milk that a regula…" at bounding box center [840, 320] width 264 height 61
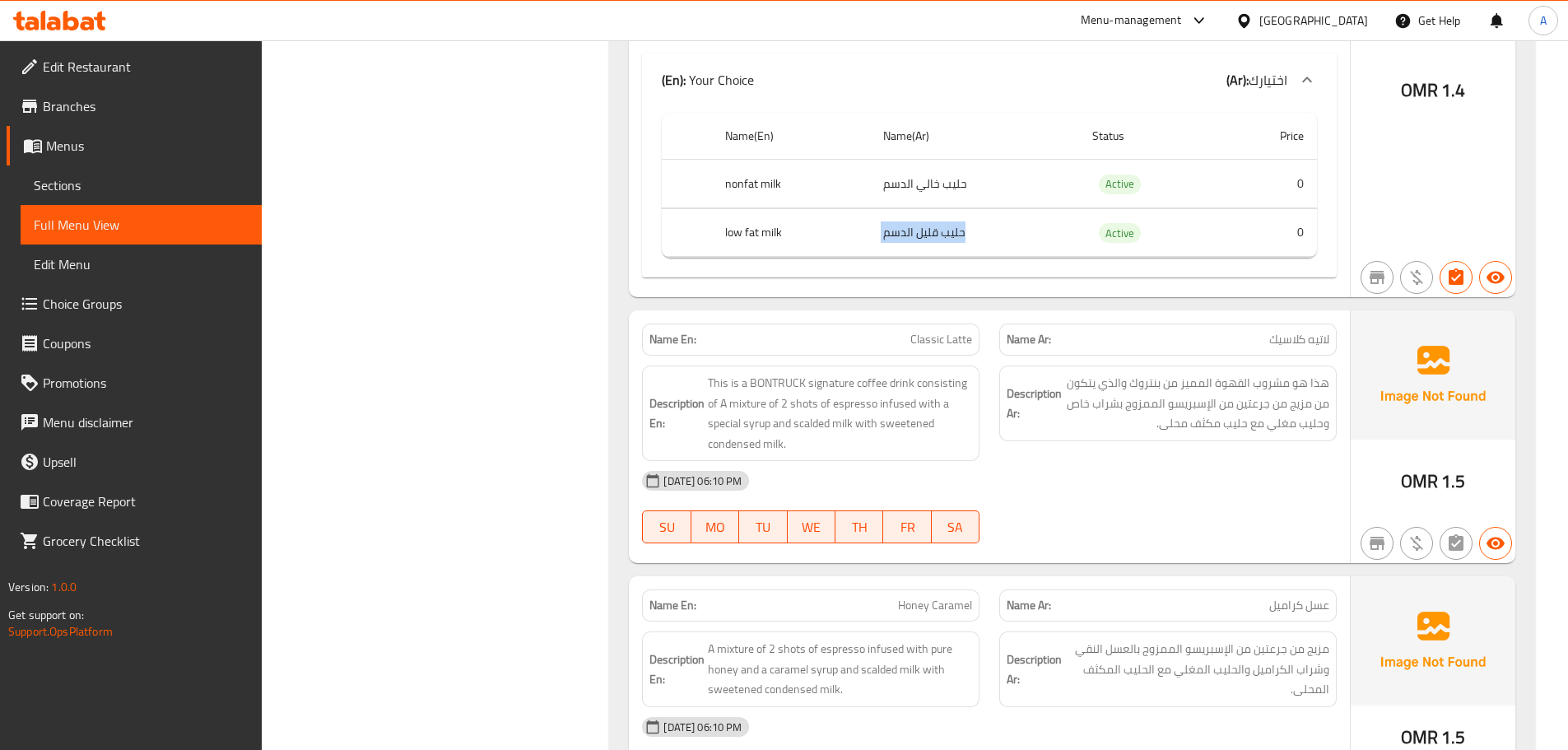
scroll to position [7604, 0]
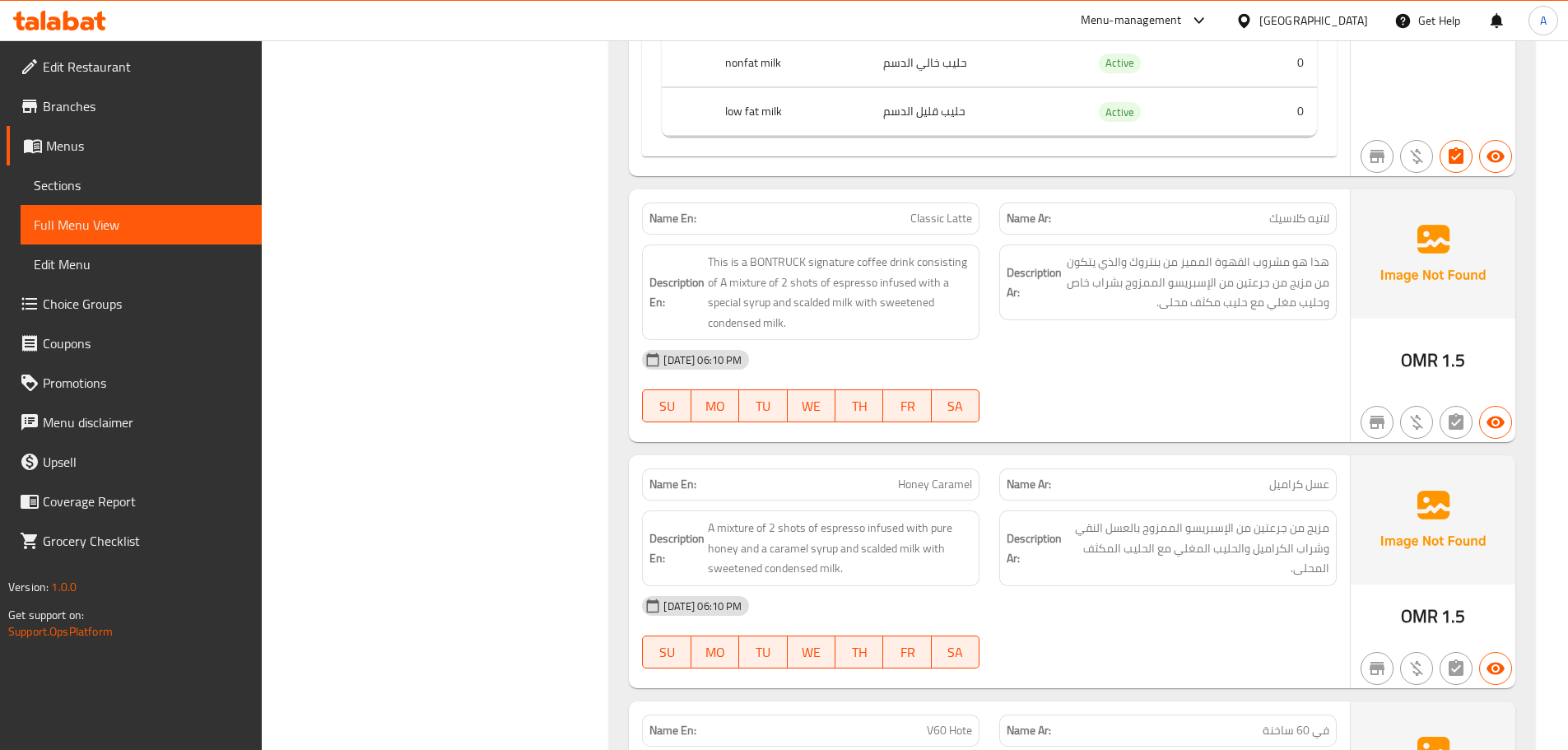
click at [1242, 230] on div "Name Ar: لاتيه كلاسيك" at bounding box center [1169, 219] width 338 height 32
click at [1201, 262] on span "هذا هو مشروب القهوة المميز من بنتروك والذي يتكون من مزيج من جرعتين من الإسبريسو…" at bounding box center [1197, 282] width 264 height 61
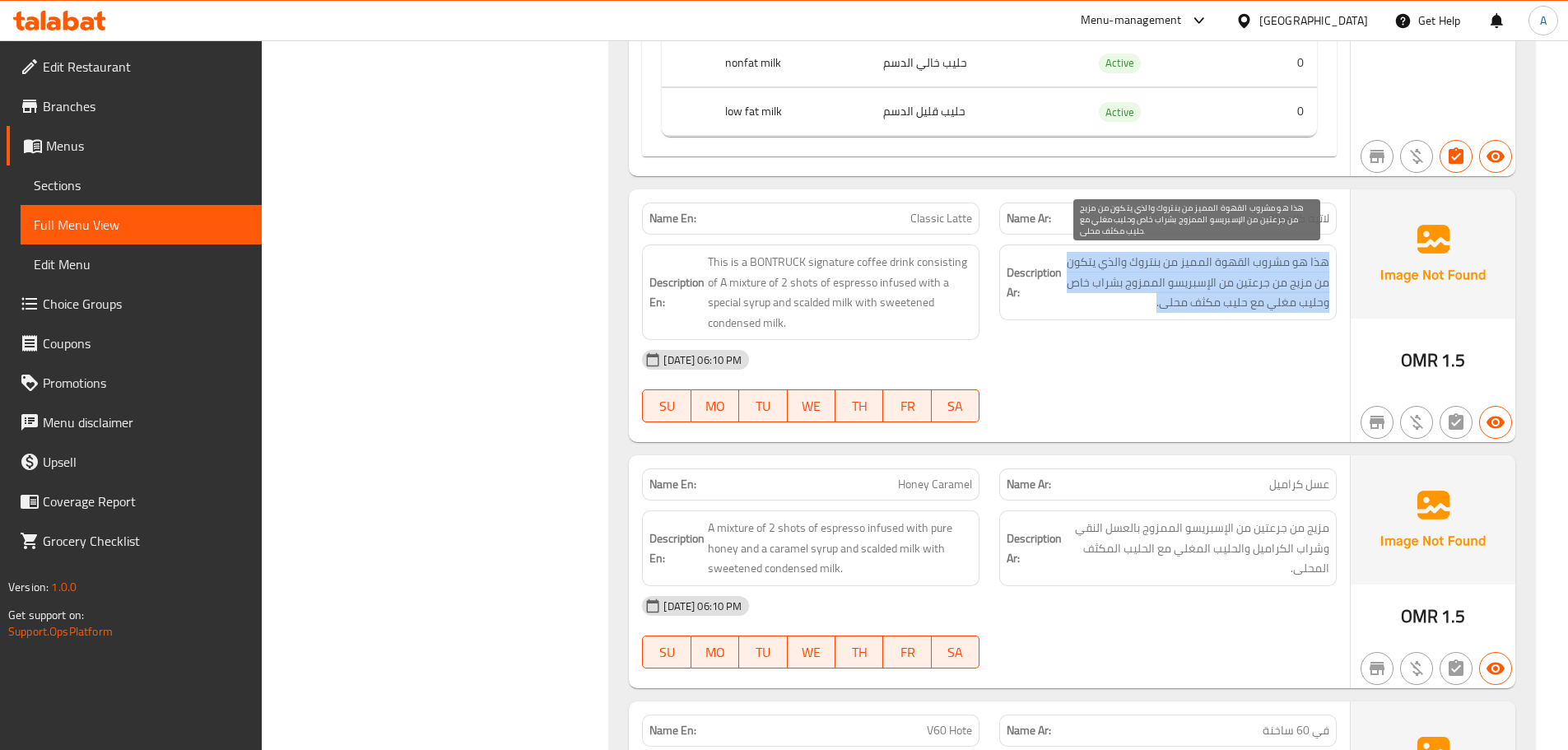
click at [1201, 262] on span "هذا هو مشروب القهوة المميز من بنتروك والذي يتكون من مزيج من جرعتين من الإسبريسو…" at bounding box center [1197, 282] width 264 height 61
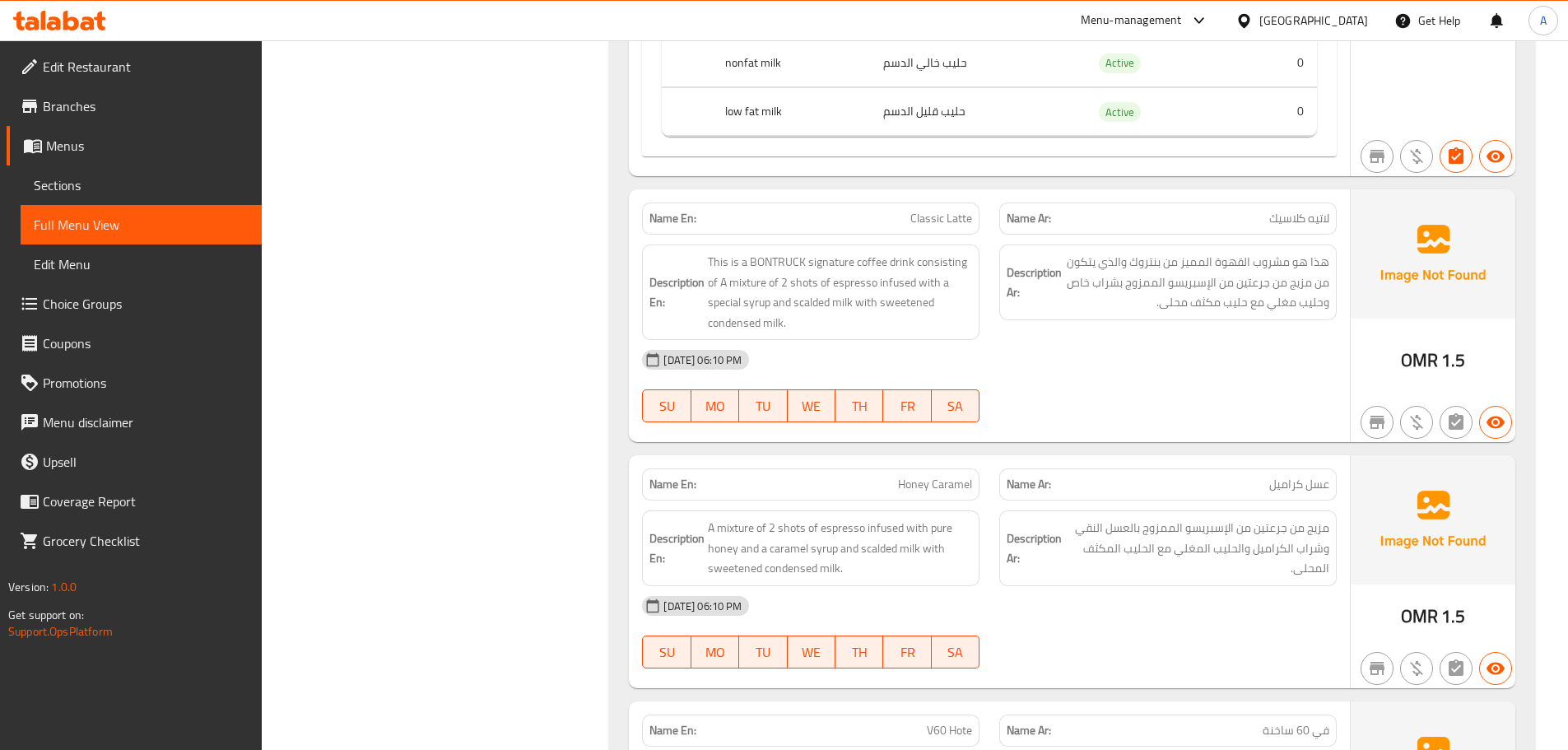
click at [935, 215] on span "Classic Latte" at bounding box center [940, 218] width 61 height 17
copy span "Classic Latte"
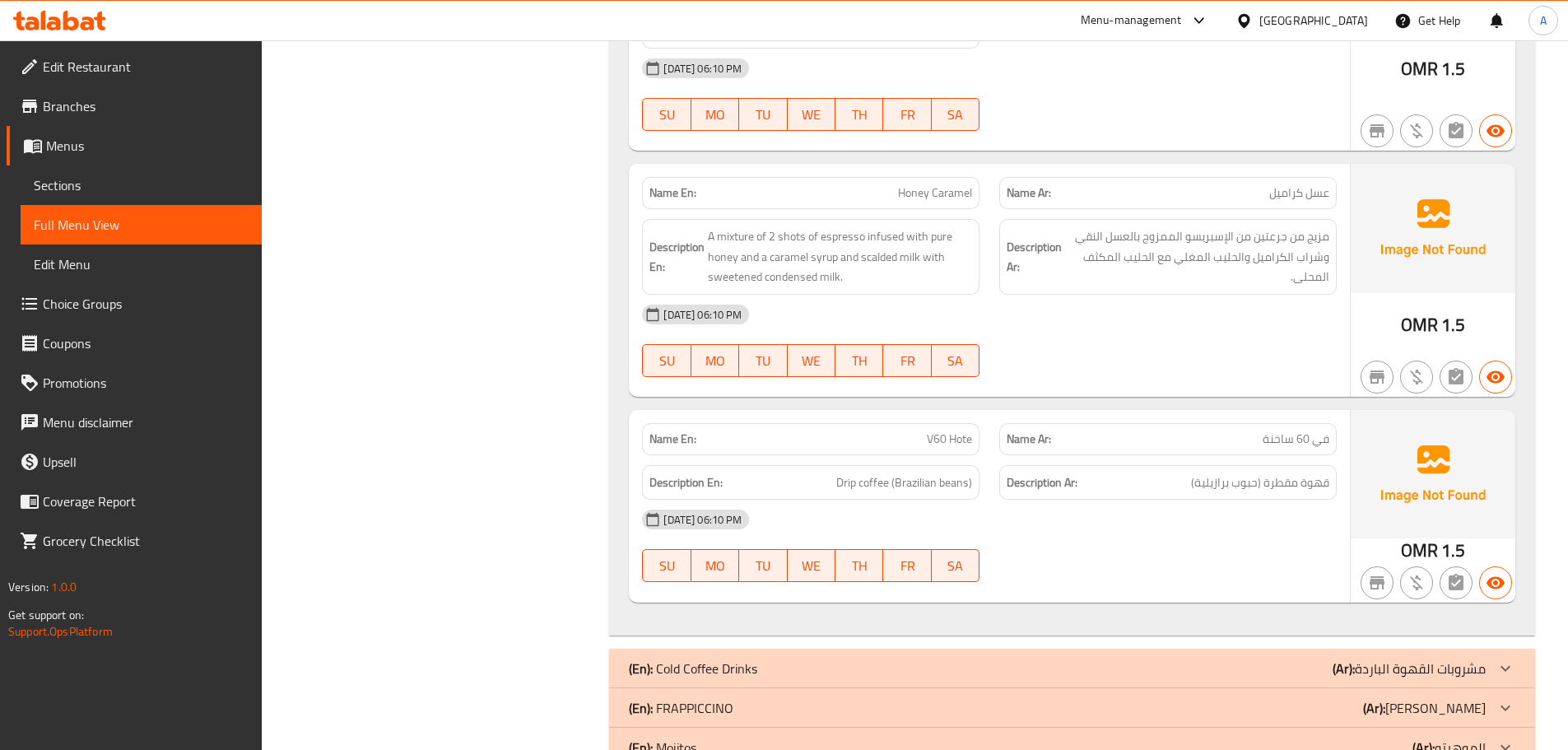
scroll to position [7917, 0]
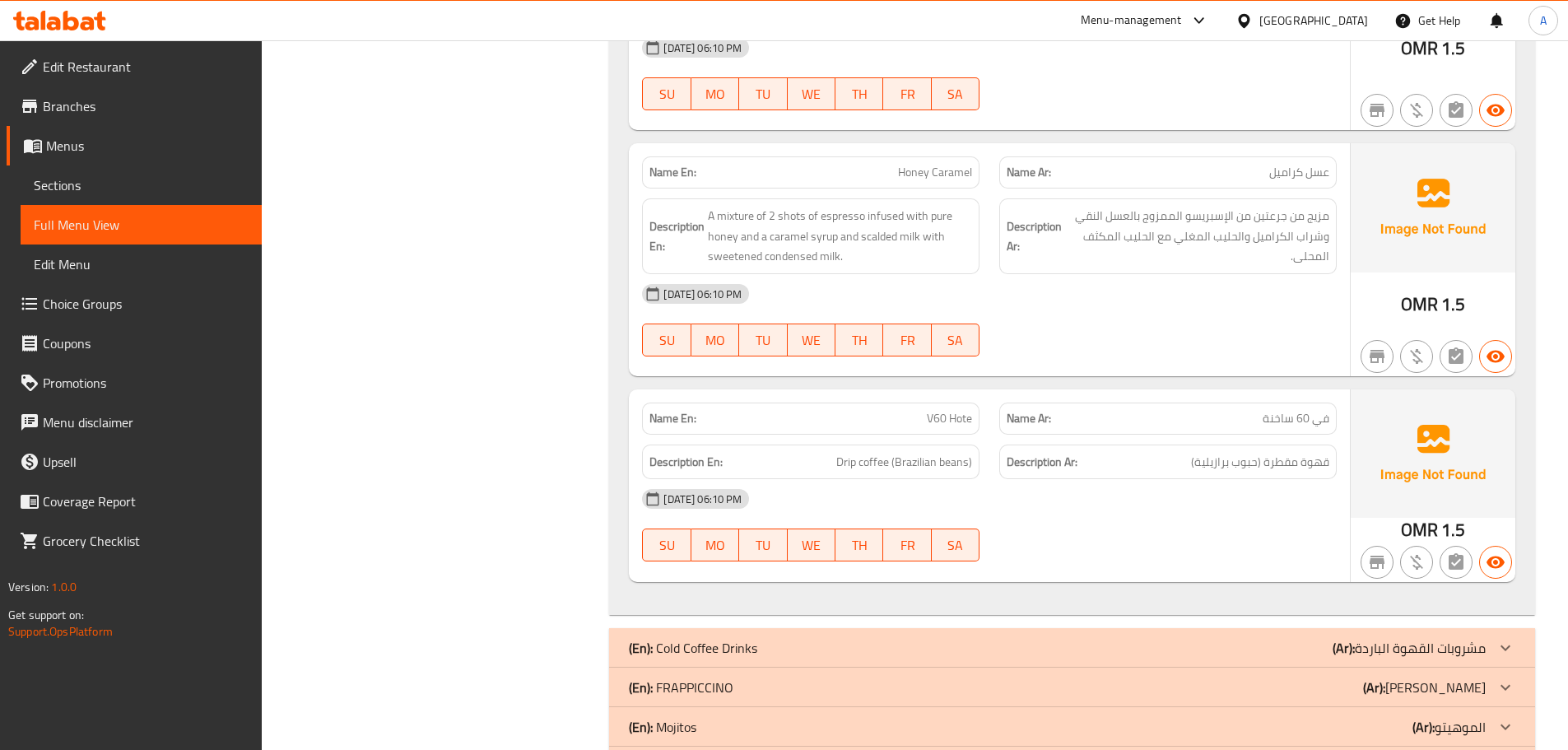
click at [1189, 446] on div "Description Ar: قهوة مقطرة (حبوب برازيلية)" at bounding box center [1169, 462] width 338 height 35
click at [1290, 472] on span "قهوة مقطرة (حبوب برازيلية)" at bounding box center [1260, 463] width 138 height 21
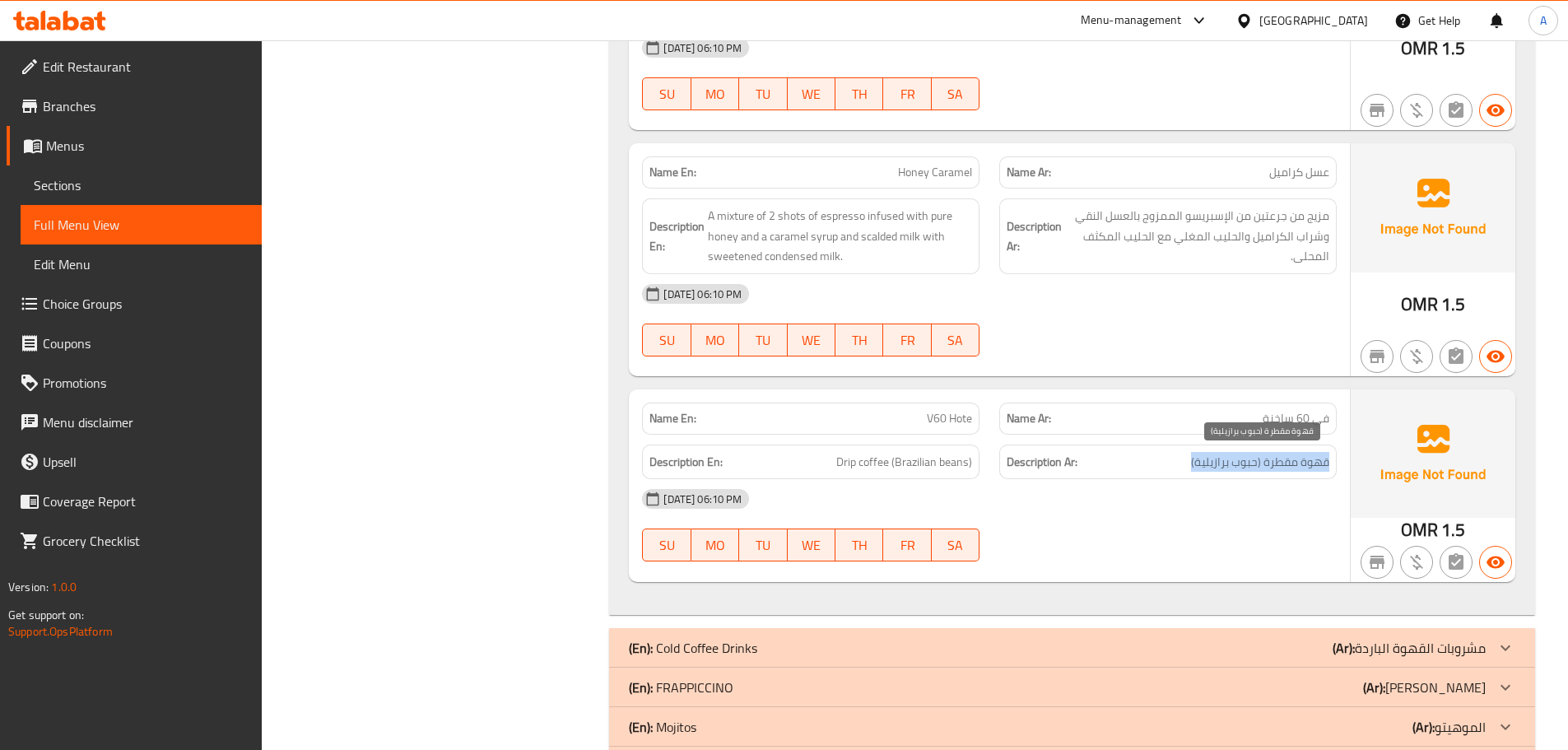
click at [1290, 472] on span "قهوة مقطرة (حبوب برازيلية)" at bounding box center [1260, 463] width 138 height 21
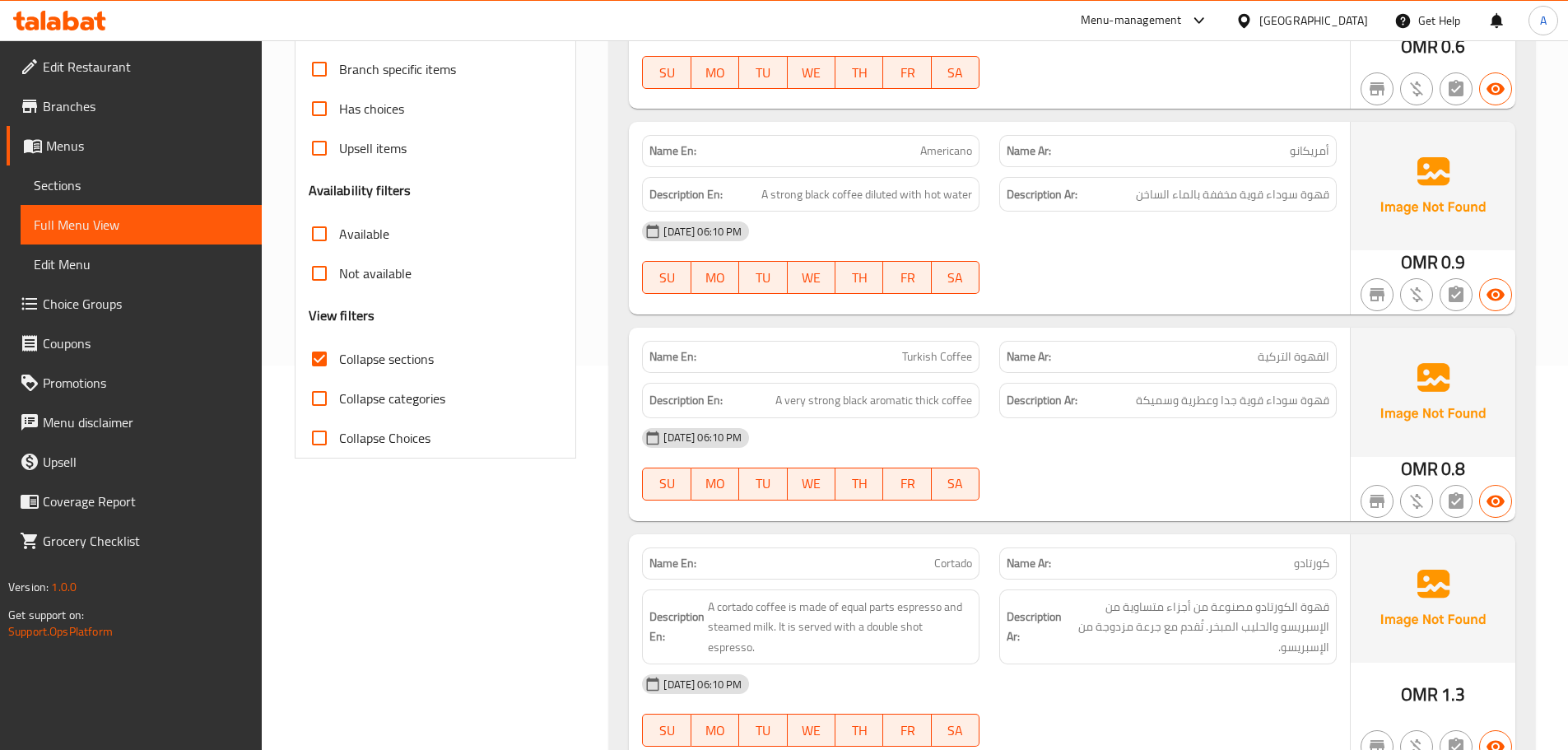
scroll to position [0, 0]
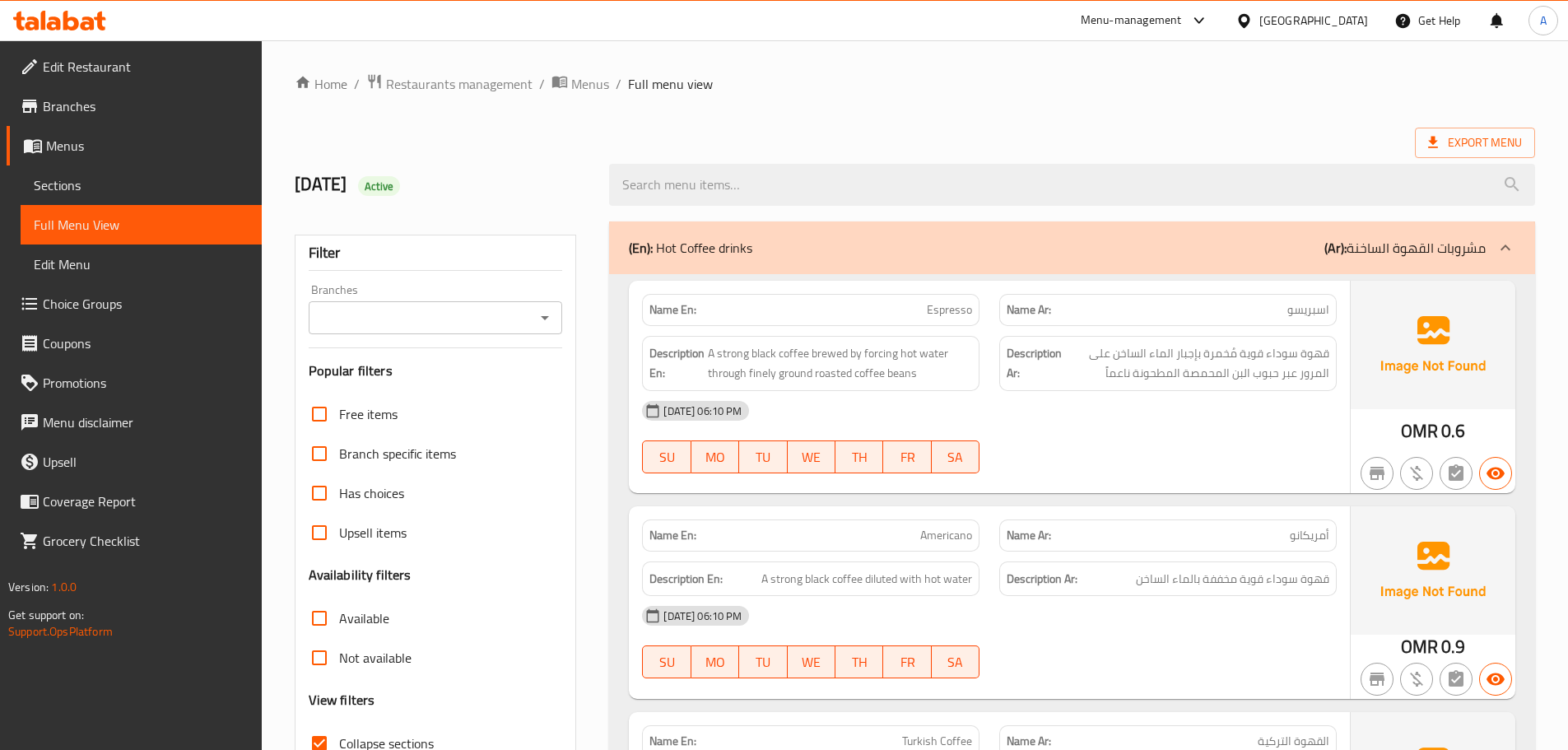
click at [1469, 229] on div "(En): Hot Coffee drinks (Ar): مشروبات القهوة الساخنة" at bounding box center [1071, 248] width 926 height 53
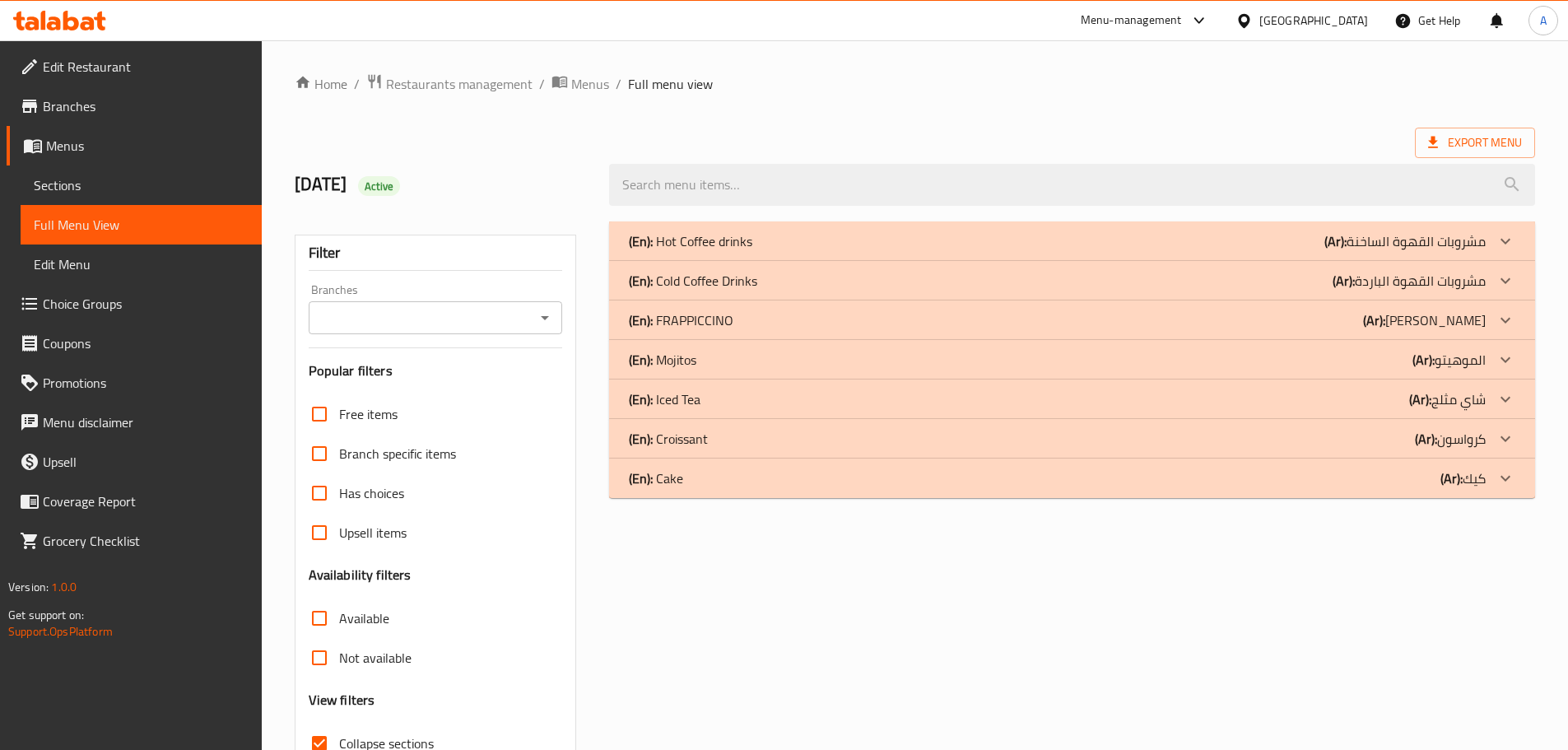
click at [1478, 251] on p "(Ar): مشروبات القهوة الباردة" at bounding box center [1405, 241] width 161 height 20
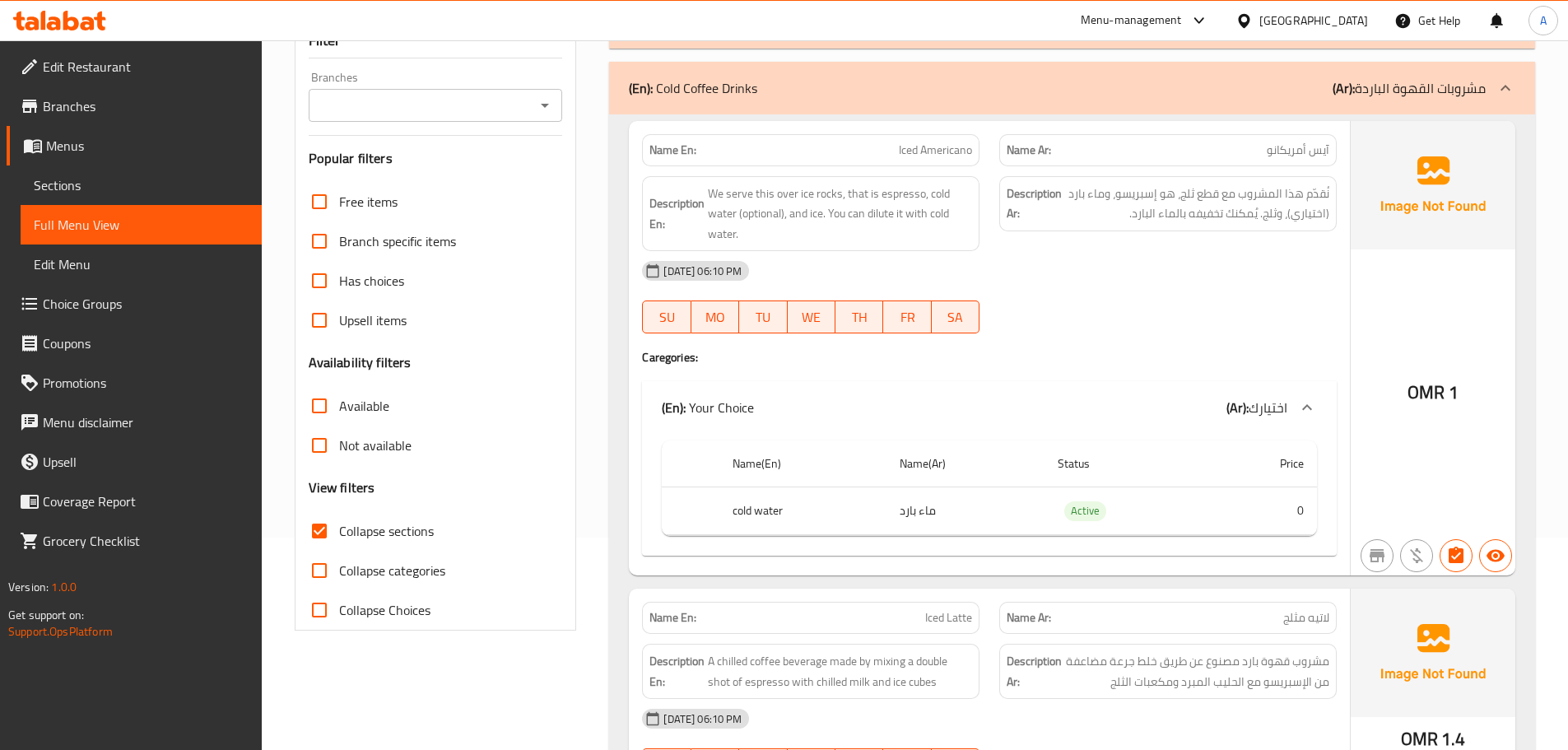
scroll to position [218, 0]
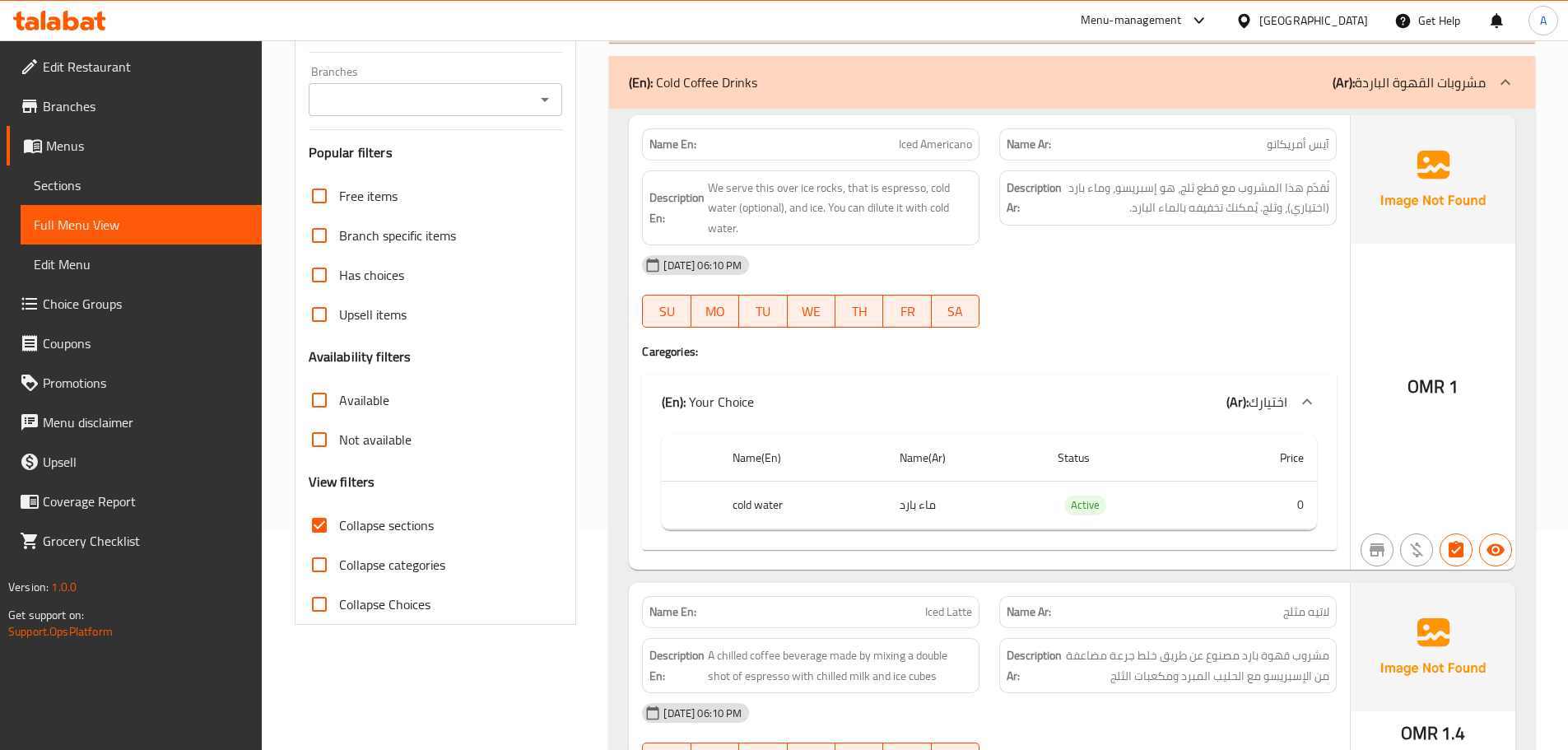
click at [1192, 229] on div "Description Ar: نُقدّم هذا المشروب مع قطع ثلج، هو إسبريسو، وماء بارد (اختياري)،…" at bounding box center [1168, 208] width 357 height 95
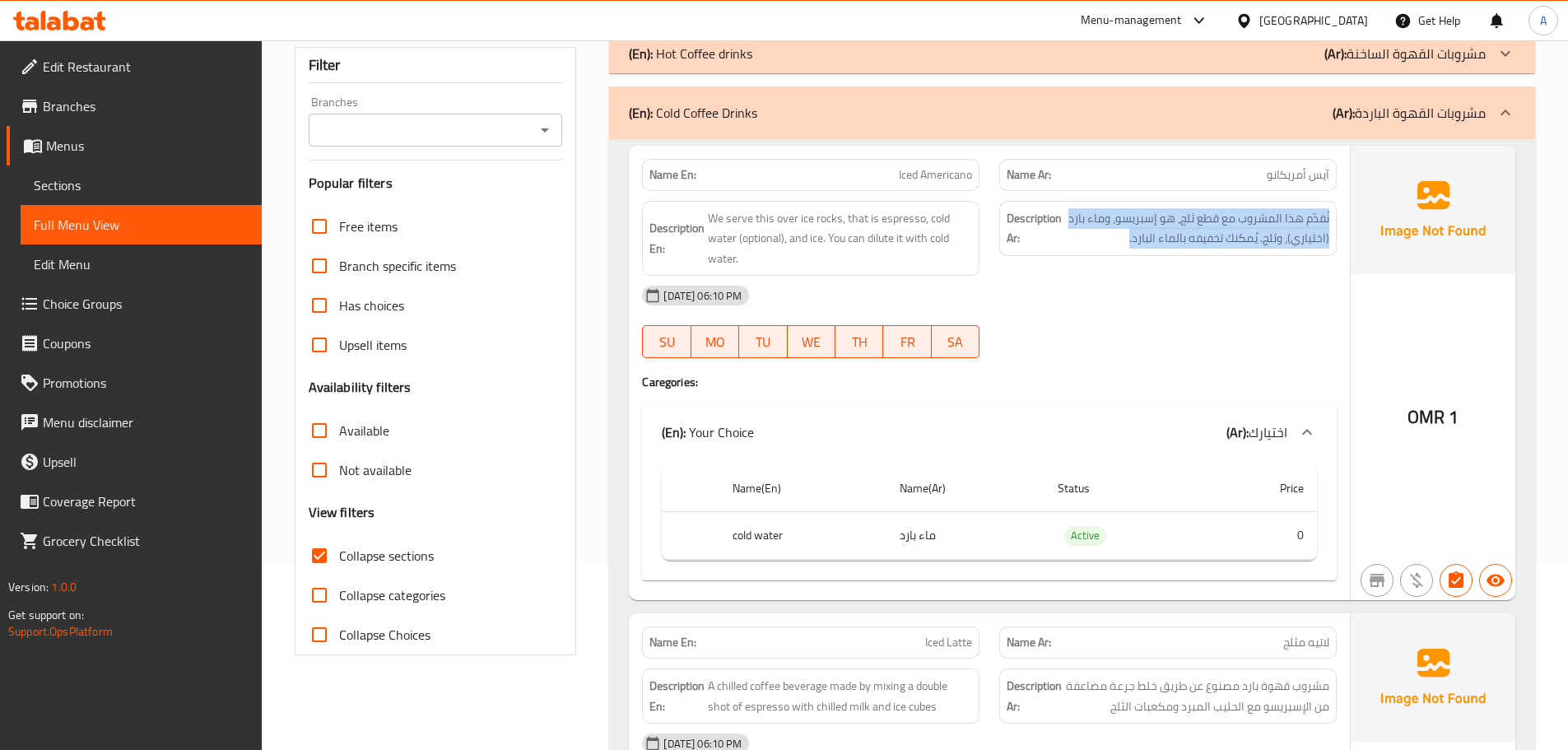
scroll to position [172, 0]
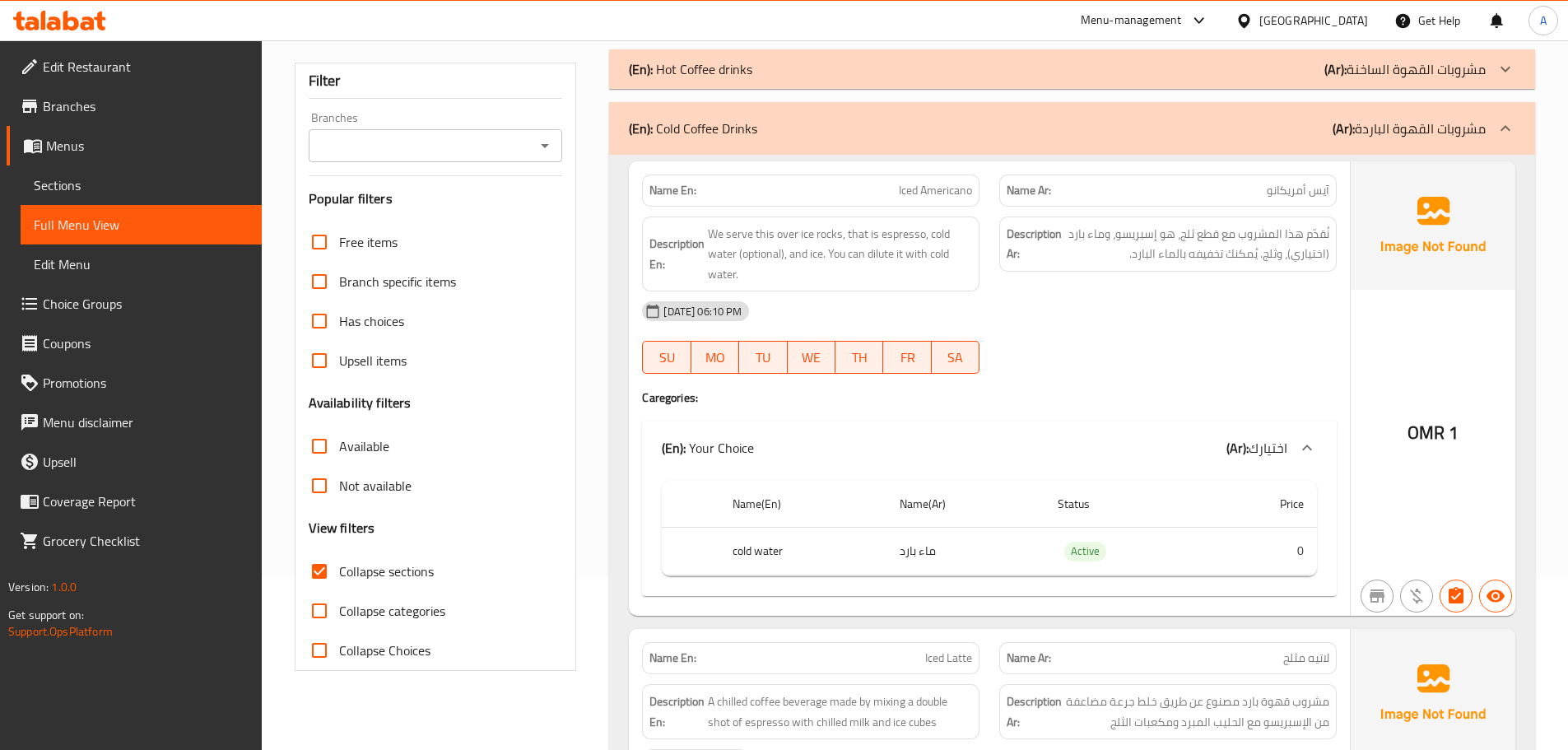
click at [884, 183] on p "Name En: Iced Americano" at bounding box center [811, 191] width 323 height 17
click at [762, 559] on th "cold water" at bounding box center [802, 551] width 167 height 48
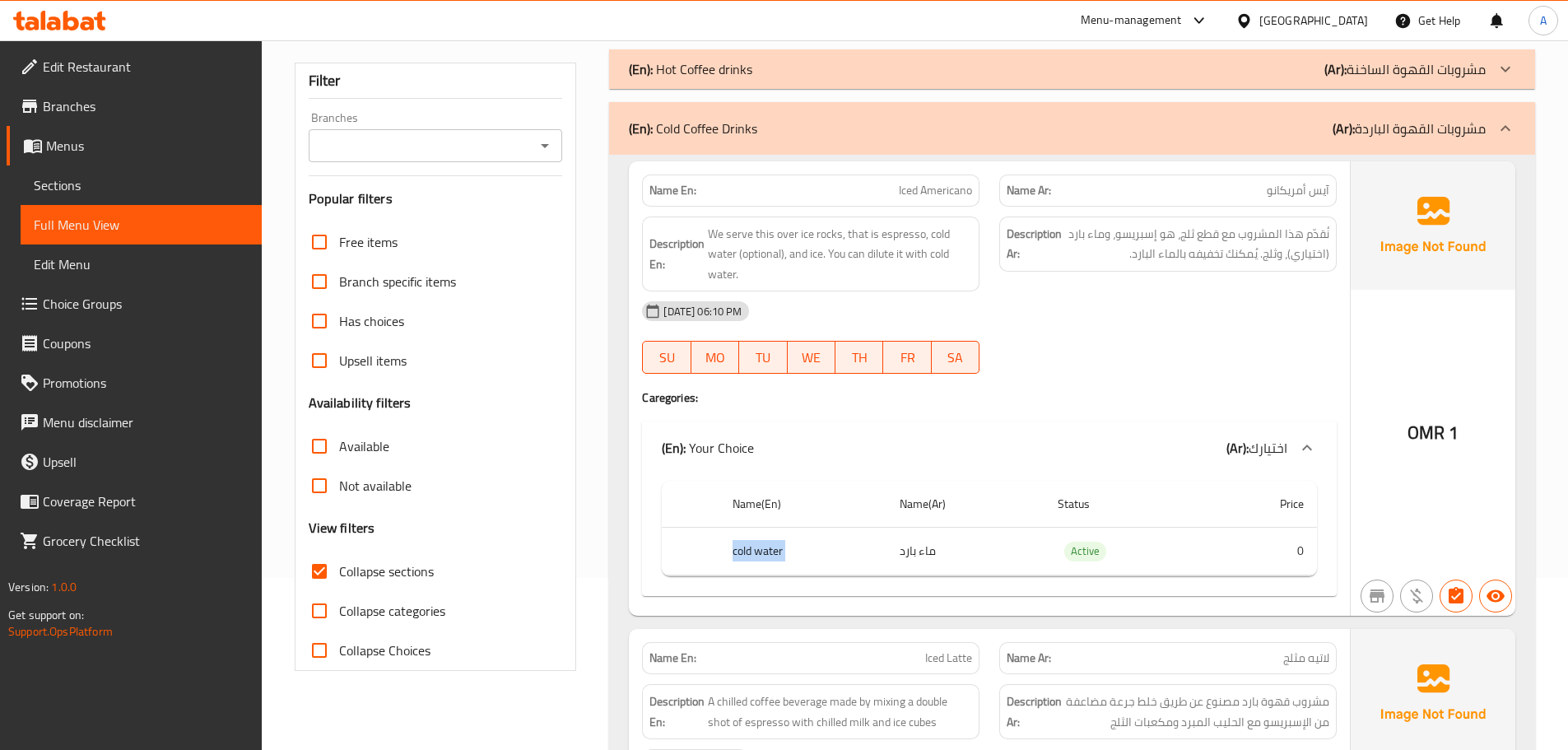
click at [762, 559] on th "cold water" at bounding box center [802, 551] width 167 height 48
click at [936, 556] on td "ماء بارد" at bounding box center [965, 551] width 158 height 48
click at [872, 179] on div "Name En: Iced Americano" at bounding box center [811, 191] width 338 height 32
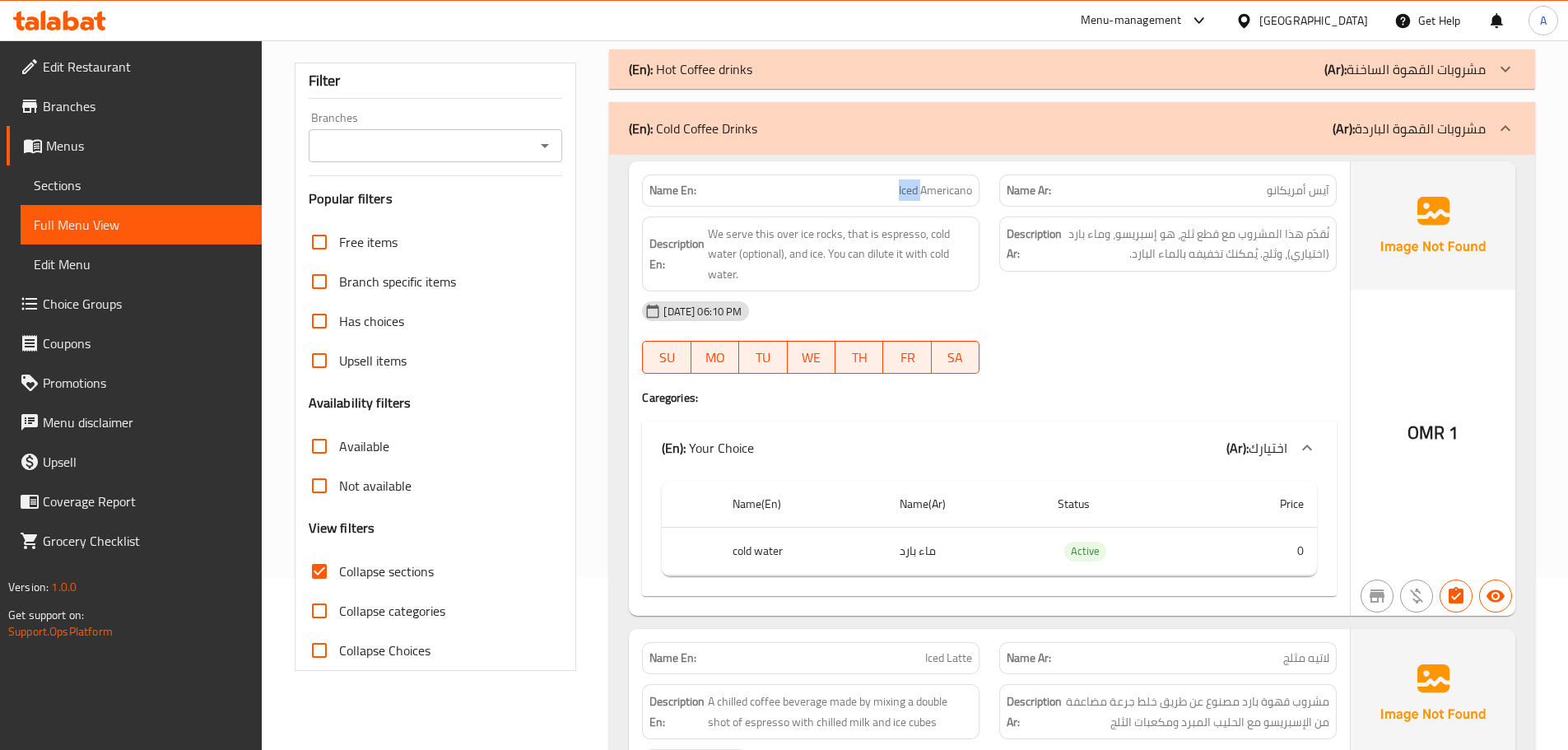
click at [872, 179] on div "Name En: Iced Americano" at bounding box center [811, 191] width 338 height 32
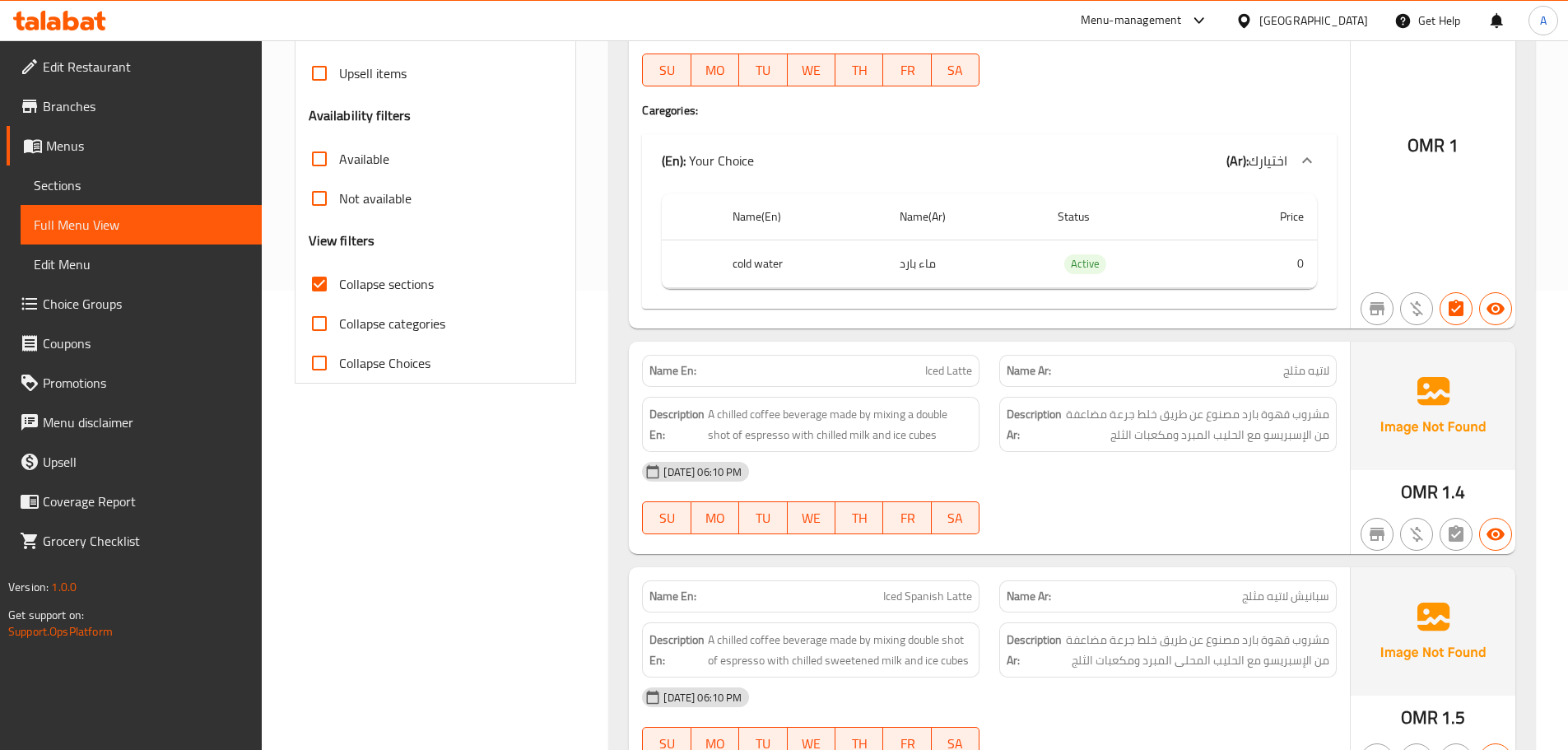
scroll to position [620, 0]
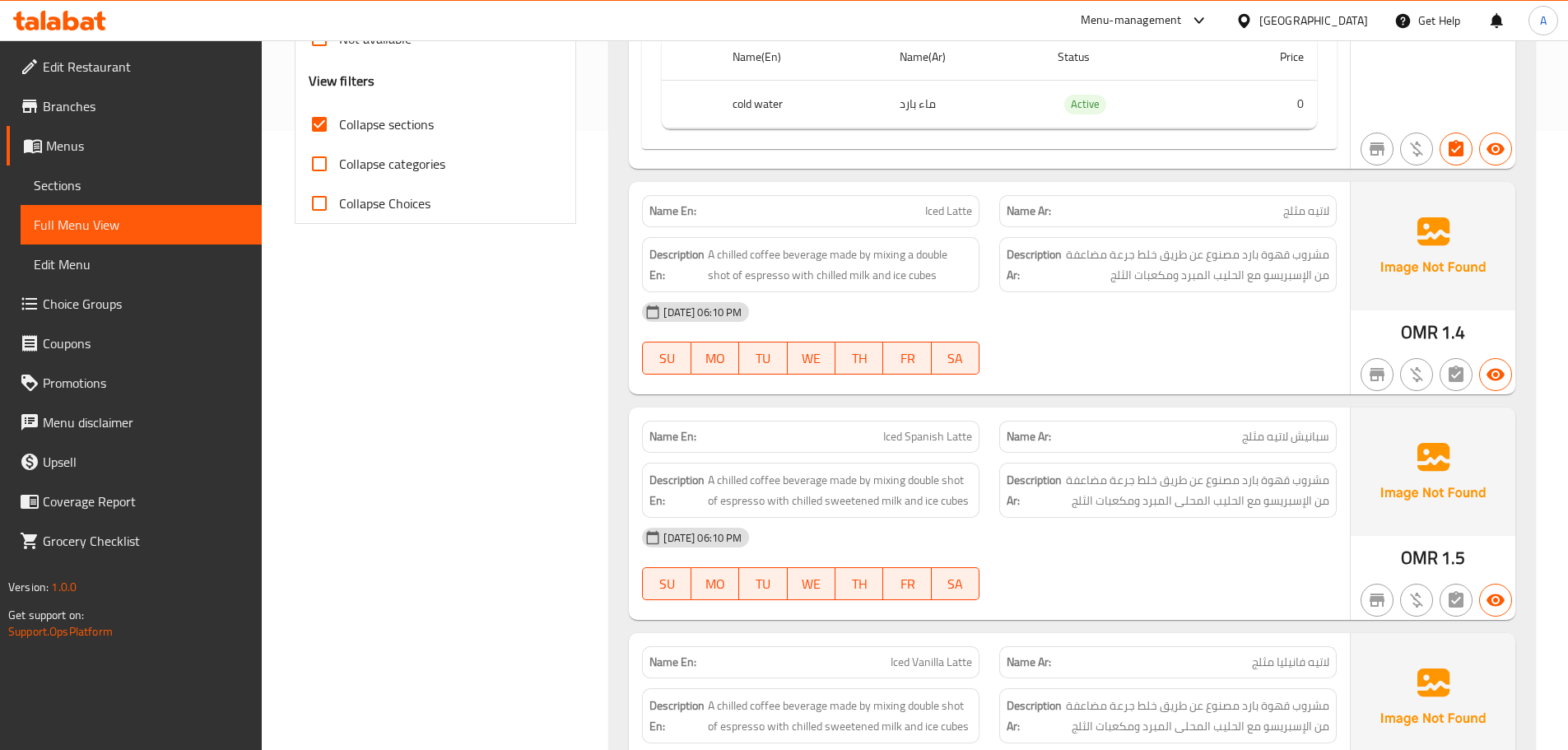
click at [1263, 249] on span "مشروب قهوة بارد مصنوع عن طريق خلط جرعة مضاعفة من الإسبريسو مع الحليب المبرد ومك…" at bounding box center [1197, 264] width 264 height 41
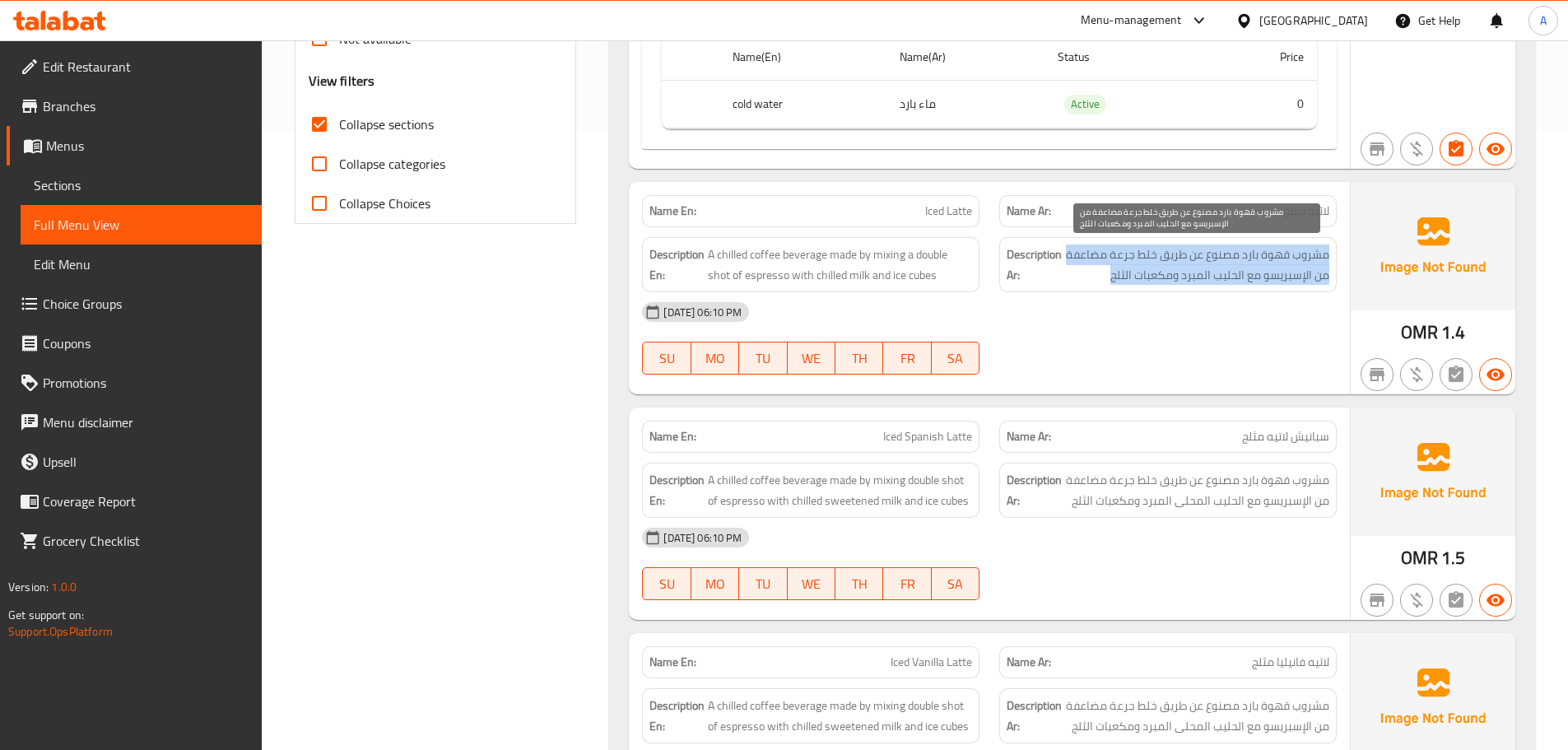
click at [1263, 249] on span "مشروب قهوة بارد مصنوع عن طريق خلط جرعة مضاعفة من الإسبريسو مع الحليب المبرد ومك…" at bounding box center [1197, 264] width 264 height 41
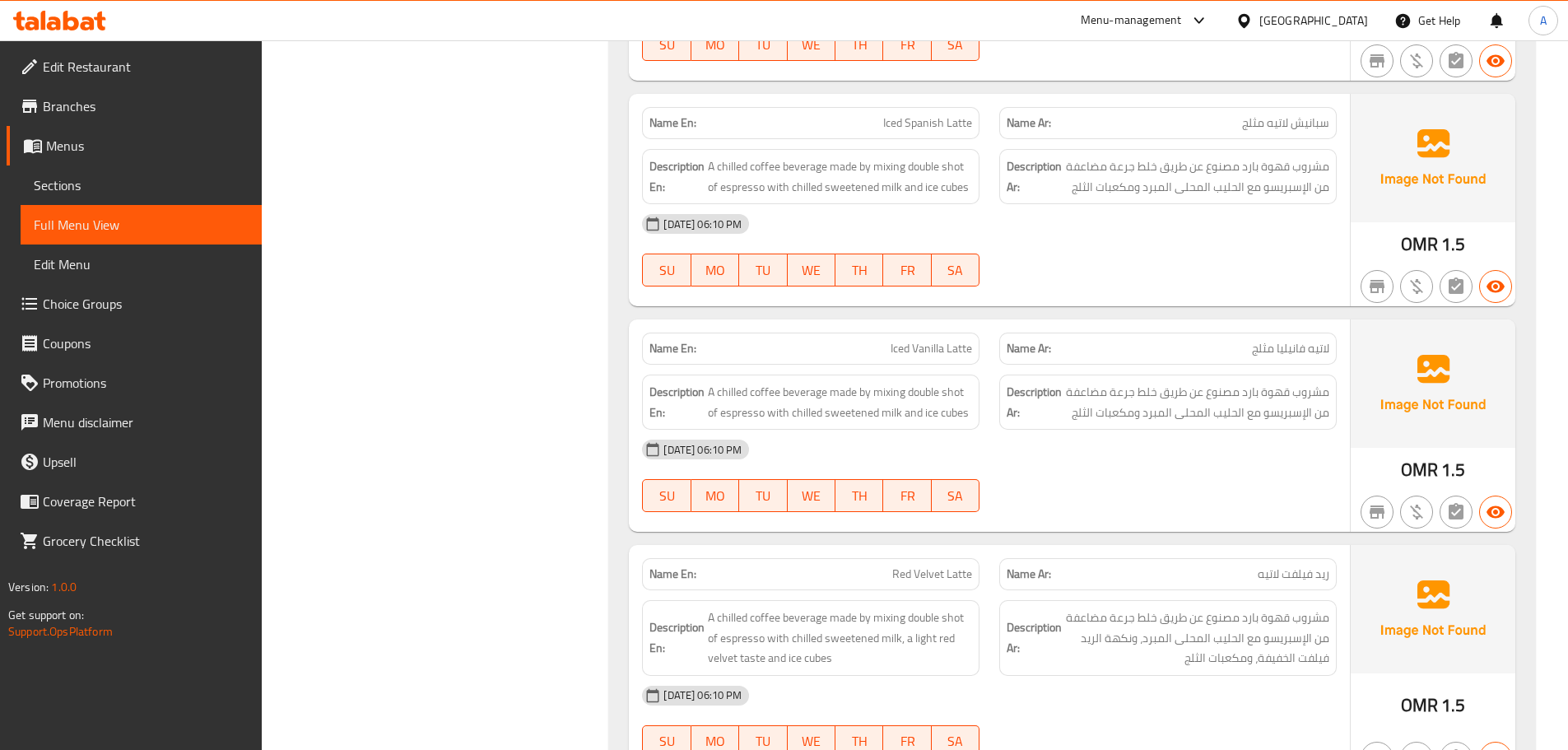
scroll to position [960, 0]
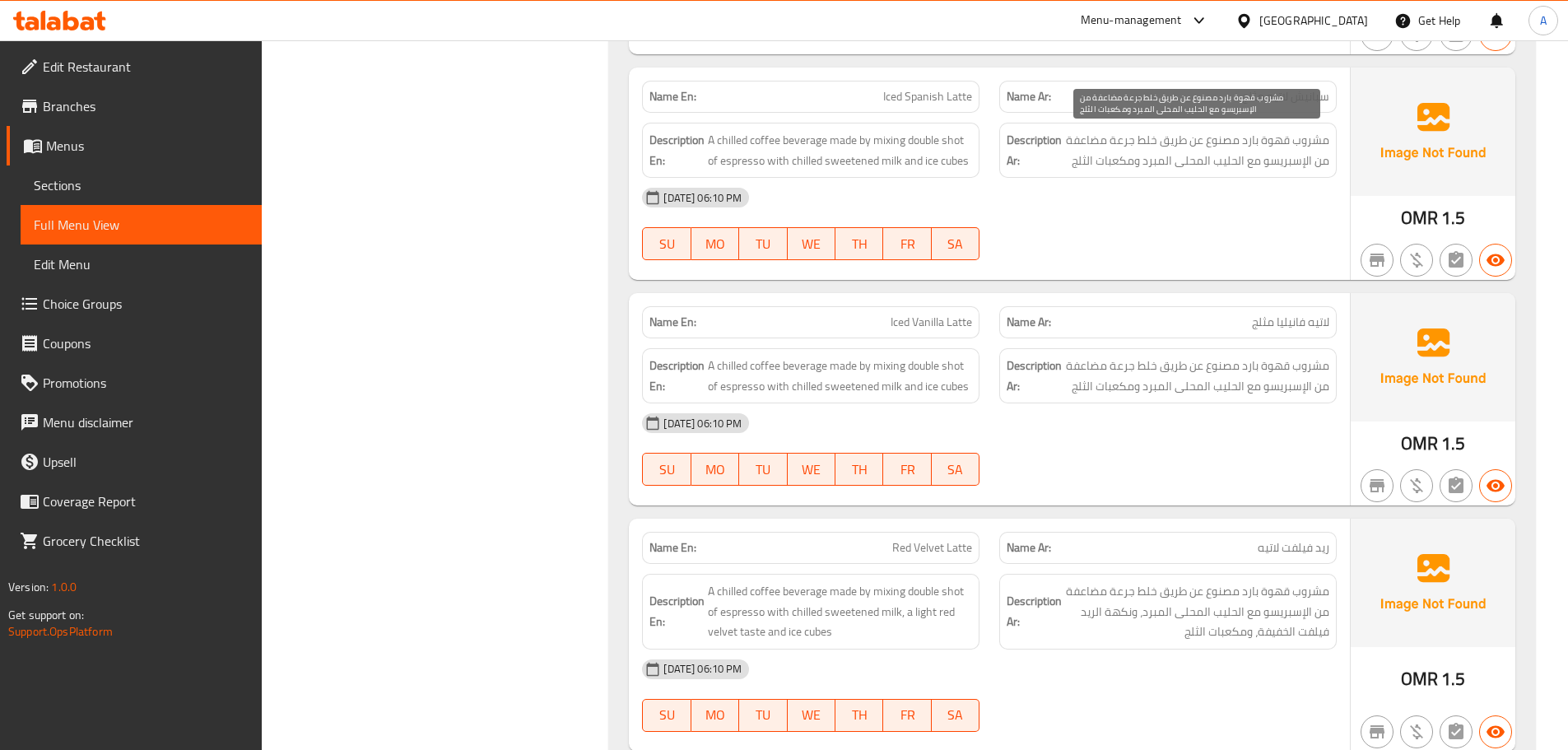
click at [1115, 159] on span "مشروب قهوة بارد مصنوع عن طريق خلط جرعة مضاعفة من الإسبريسو مع الحليب المحلى الم…" at bounding box center [1197, 150] width 264 height 41
click at [1122, 147] on span "مشروب قهوة بارد مصنوع عن طريق خلط جرعة مضاعفة من الإسبريسو مع الحليب المحلى الم…" at bounding box center [1197, 150] width 264 height 41
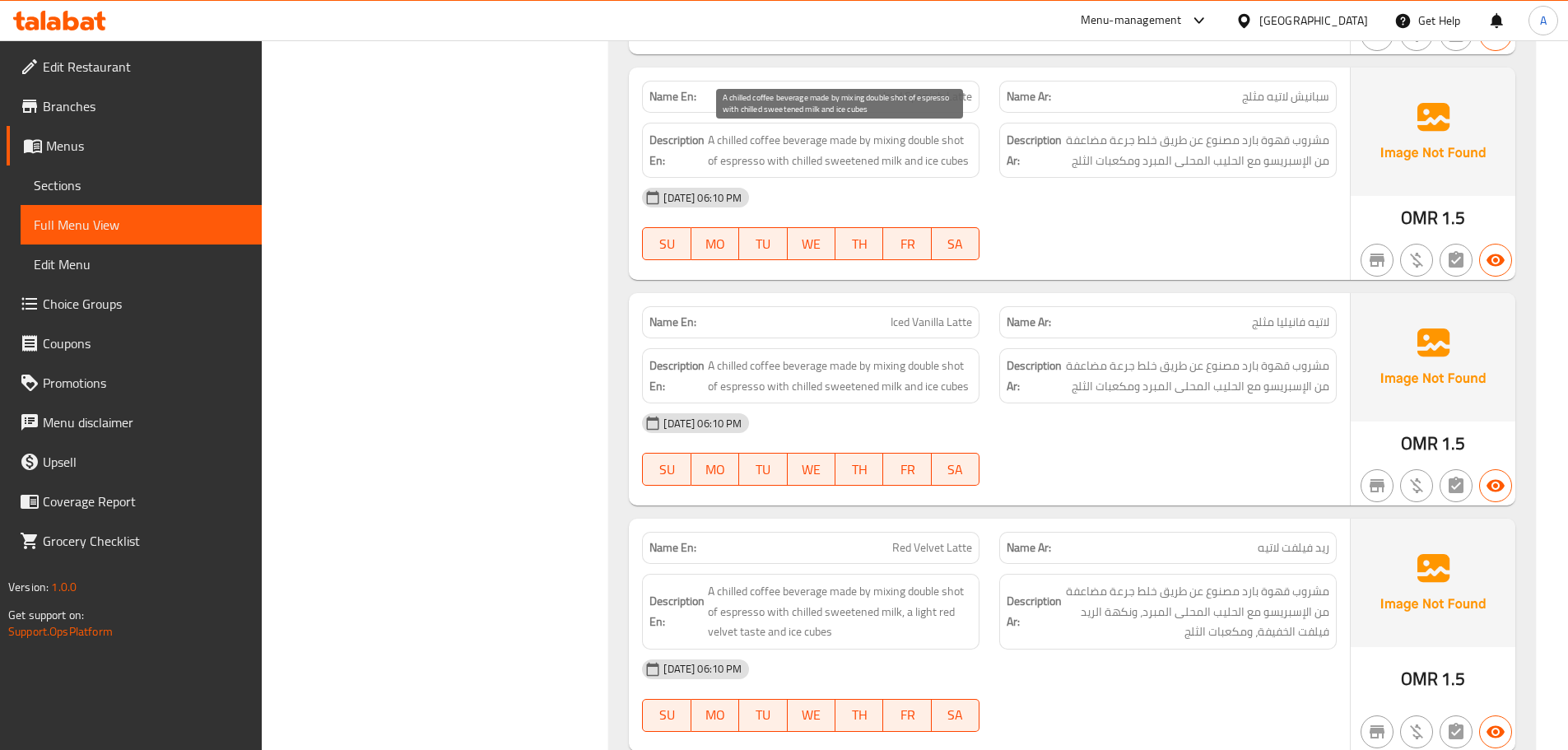
click at [894, 135] on span "A chilled coffee beverage made by mixing double shot of espresso with chilled s…" at bounding box center [840, 150] width 264 height 41
click at [1180, 362] on span "مشروب قهوة بارد مصنوع عن طريق خلط جرعة مضاعفة من الإسبريسو مع الحليب المحلى الم…" at bounding box center [1197, 376] width 264 height 41
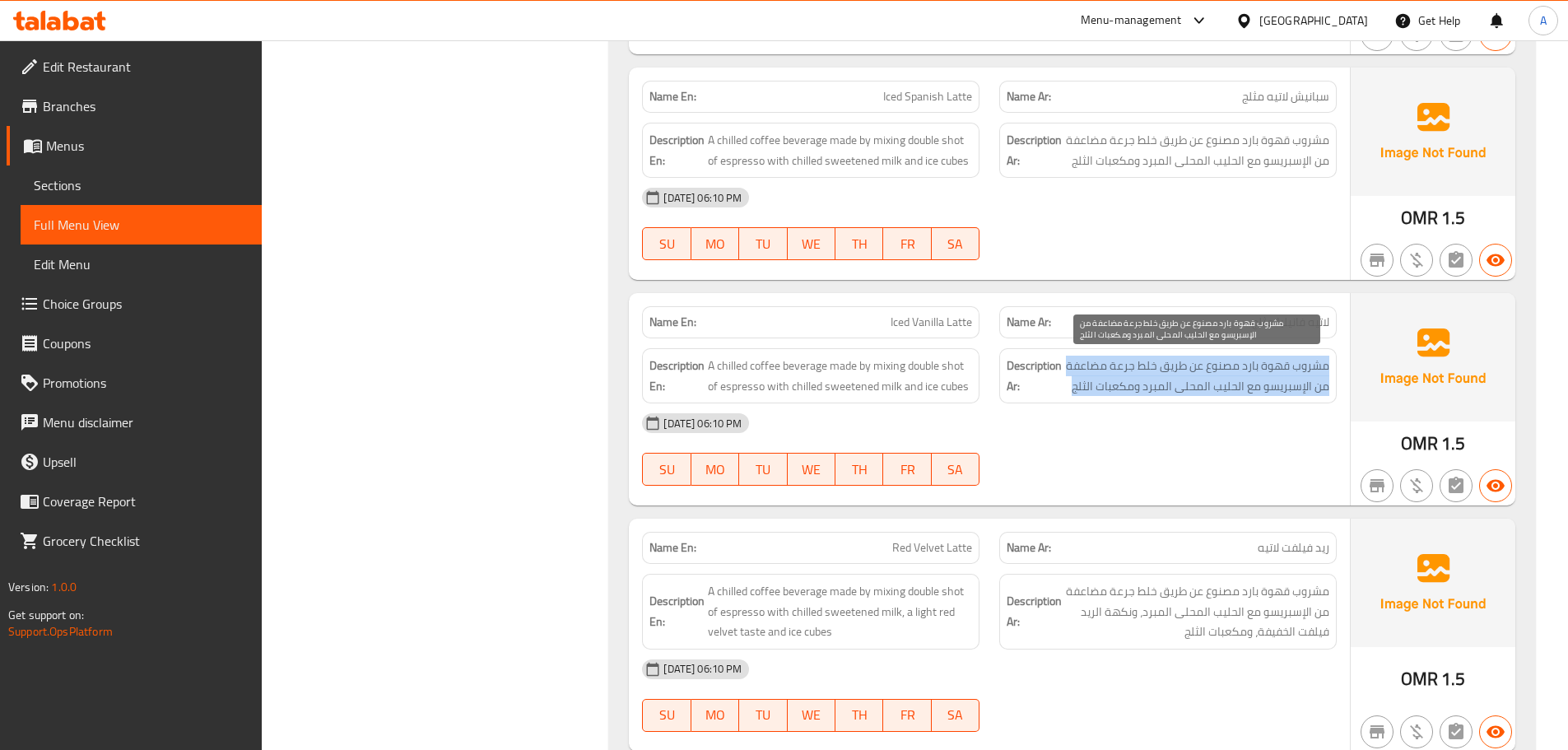
click at [1180, 362] on span "مشروب قهوة بارد مصنوع عن طريق خلط جرعة مضاعفة من الإسبريسو مع الحليب المحلى الم…" at bounding box center [1197, 376] width 264 height 41
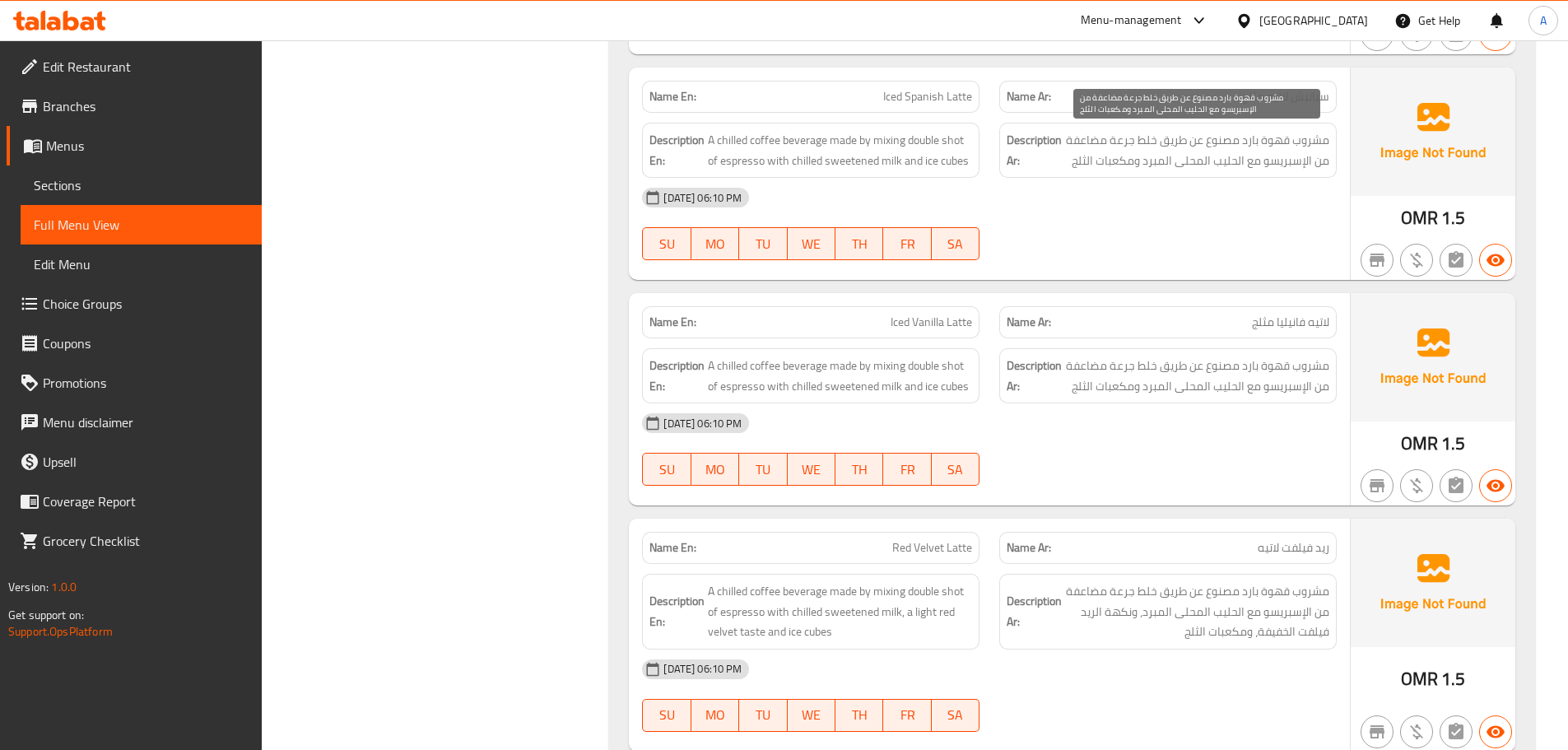
click at [1272, 137] on span "مشروب قهوة بارد مصنوع عن طريق خلط جرعة مضاعفة من الإسبريسو مع الحليب المحلى الم…" at bounding box center [1197, 150] width 264 height 41
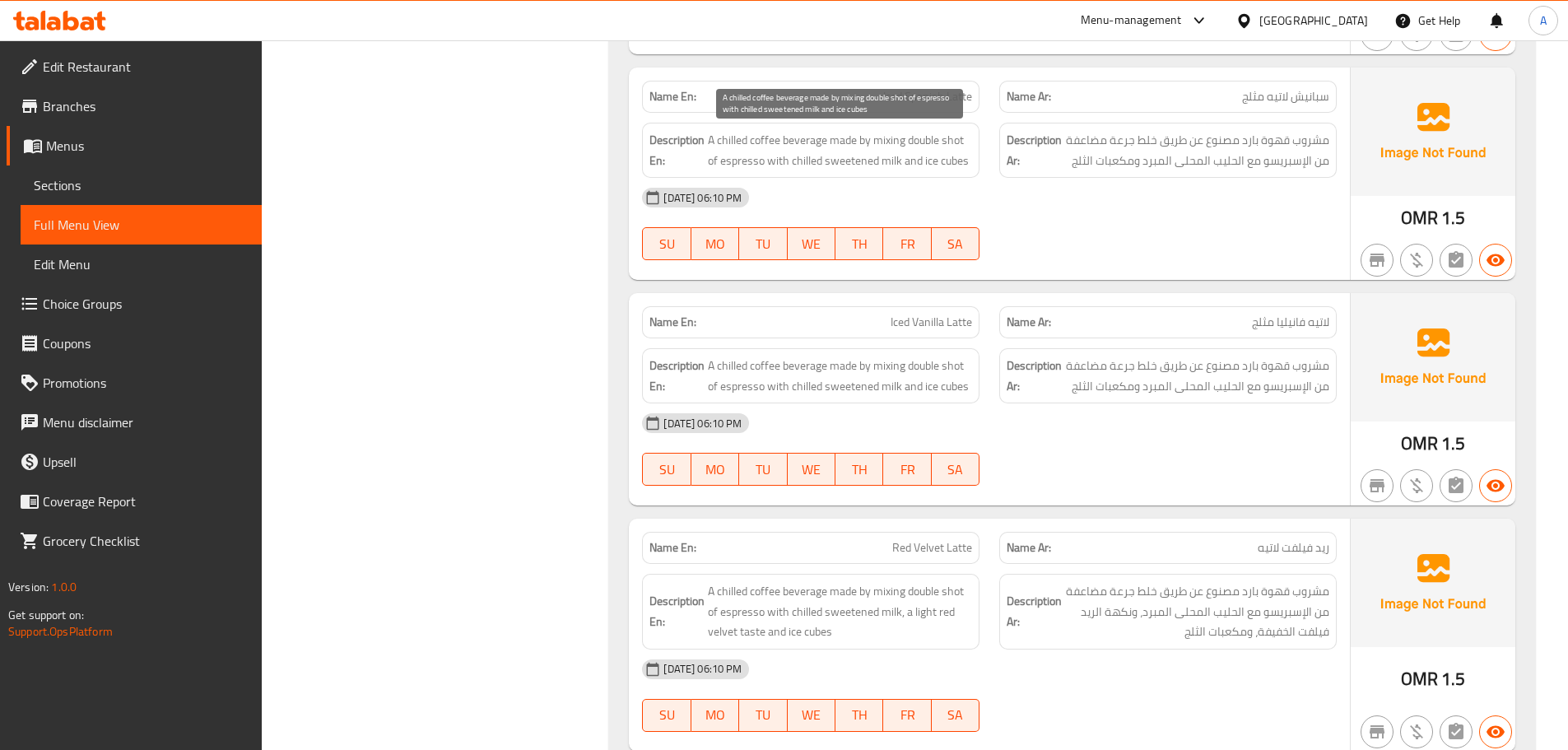
click at [896, 143] on span "A chilled coffee beverage made by mixing double shot of espresso with chilled s…" at bounding box center [840, 150] width 264 height 41
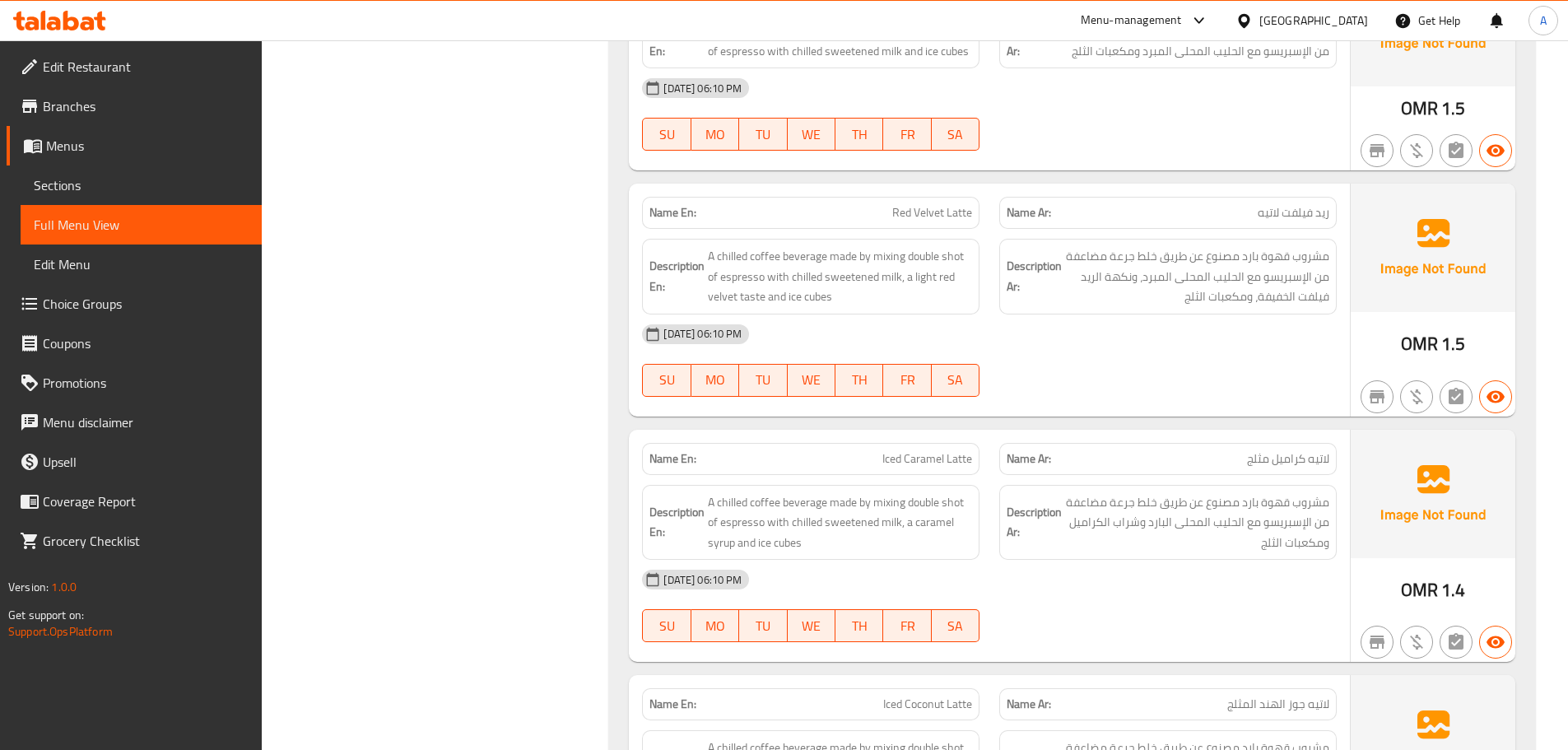
scroll to position [1305, 0]
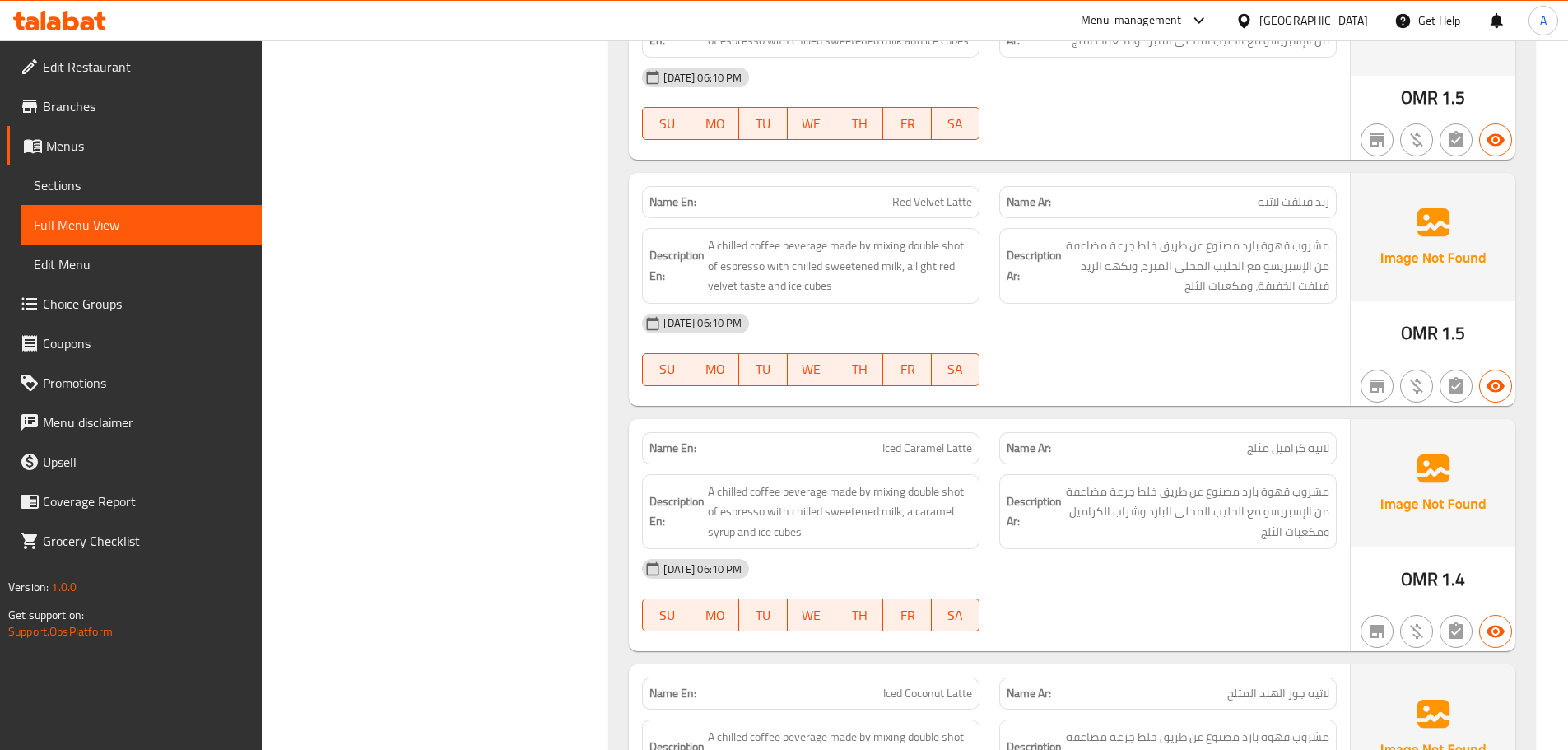
click at [1459, 249] on img at bounding box center [1433, 237] width 164 height 128
click at [1307, 286] on span "مشروب قهوة بارد مصنوع عن طريق خلط جرعة مضاعفة من الإسبريسو مع الحليب المحلى الم…" at bounding box center [1197, 265] width 264 height 61
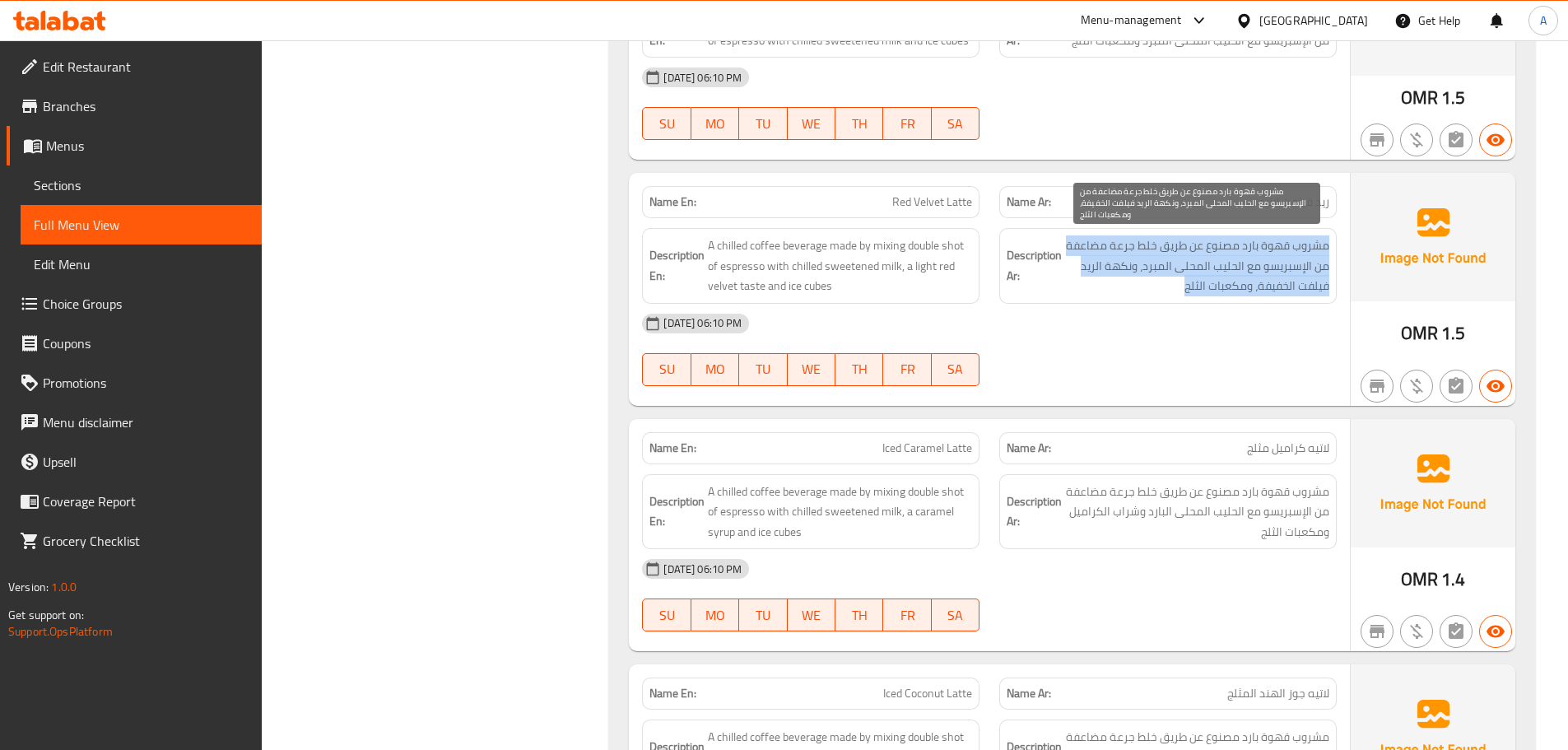
click at [1307, 286] on span "مشروب قهوة بارد مصنوع عن طريق خلط جرعة مضاعفة من الإسبريسو مع الحليب المحلى الم…" at bounding box center [1197, 265] width 264 height 61
click at [1177, 294] on span "مشروب قهوة بارد مصنوع عن طريق خلط جرعة مضاعفة من الإسبريسو مع الحليب المحلى الم…" at bounding box center [1197, 265] width 264 height 61
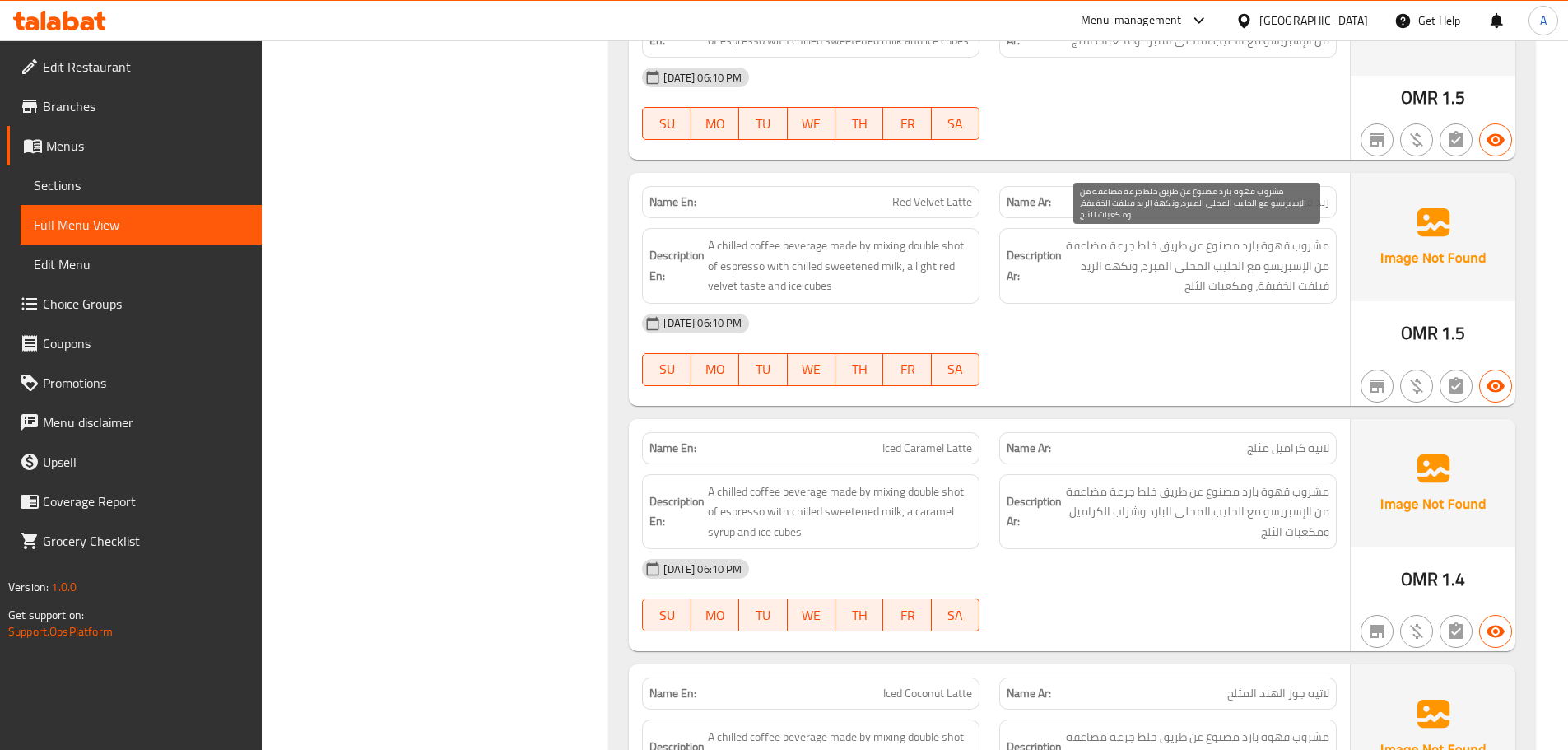
click at [1177, 294] on span "مشروب قهوة بارد مصنوع عن طريق خلط جرعة مضاعفة من الإسبريسو مع الحليب المحلى الم…" at bounding box center [1197, 265] width 264 height 61
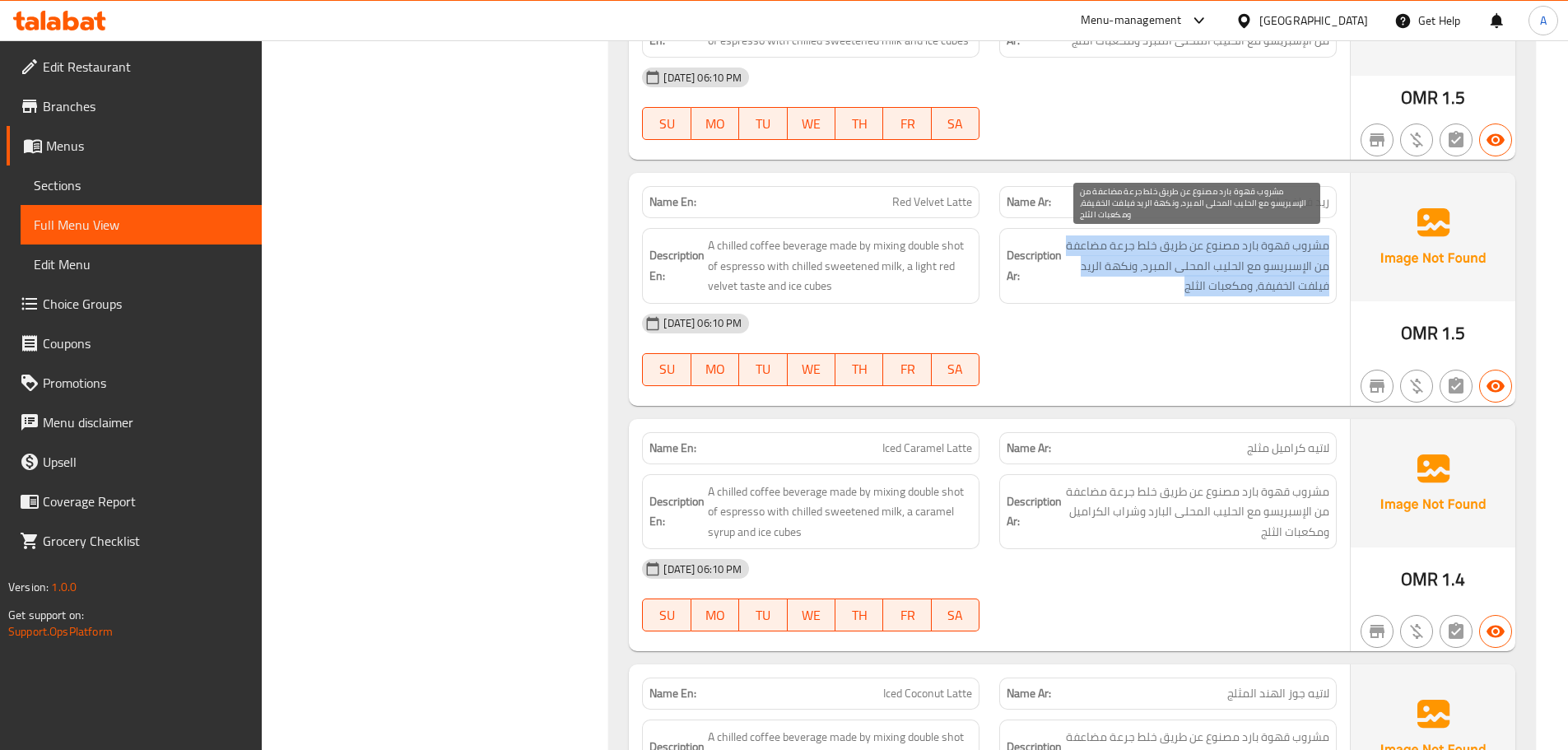
click at [1177, 294] on span "مشروب قهوة بارد مصنوع عن طريق خلط جرعة مضاعفة من الإسبريسو مع الحليب المحلى الم…" at bounding box center [1197, 265] width 264 height 61
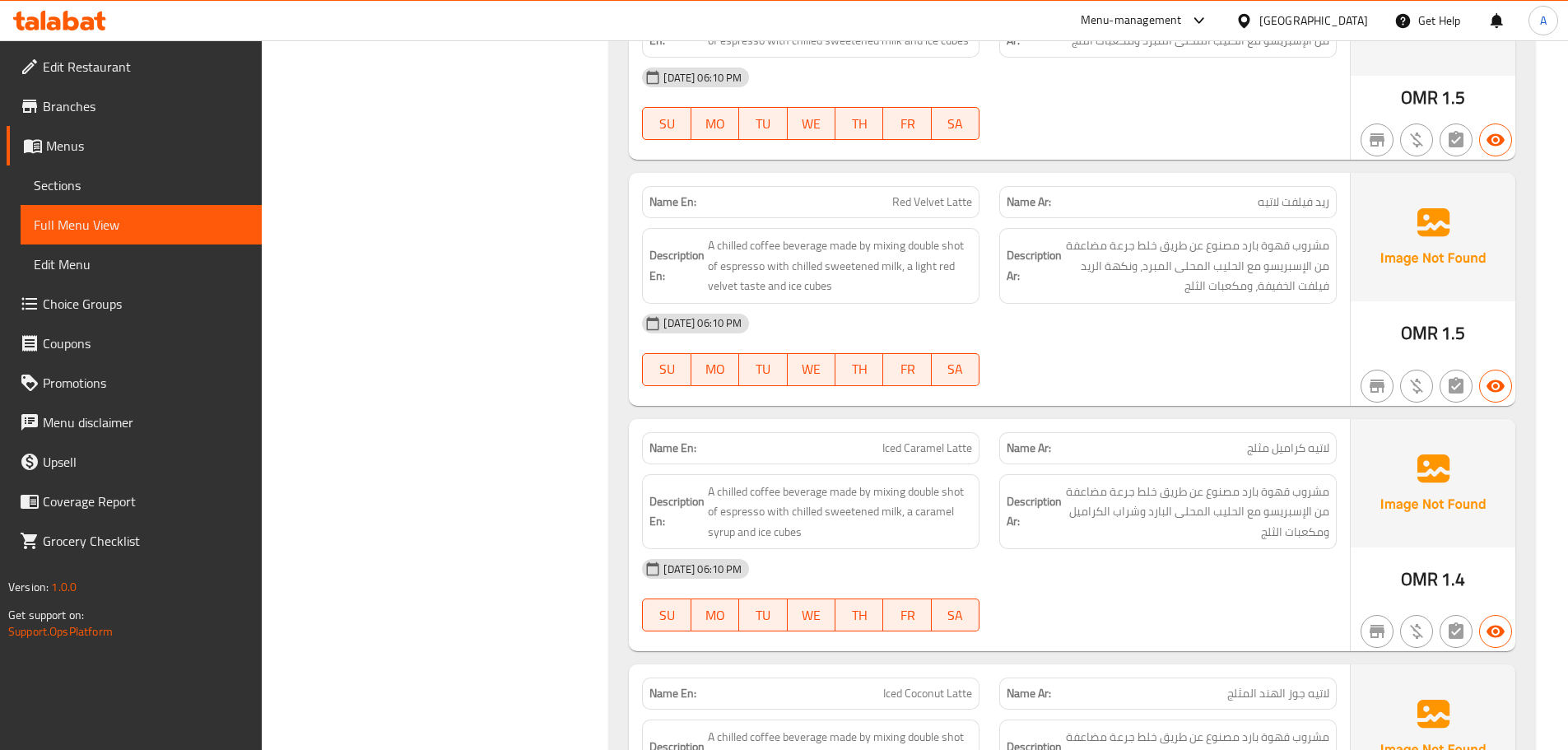
click at [909, 194] on span "Red Velvet Latte" at bounding box center [932, 202] width 80 height 17
click at [1242, 281] on span "مشروب قهوة بارد مصنوع عن طريق خلط جرعة مضاعفة من الإسبريسو مع الحليب المحلى الم…" at bounding box center [1197, 265] width 264 height 61
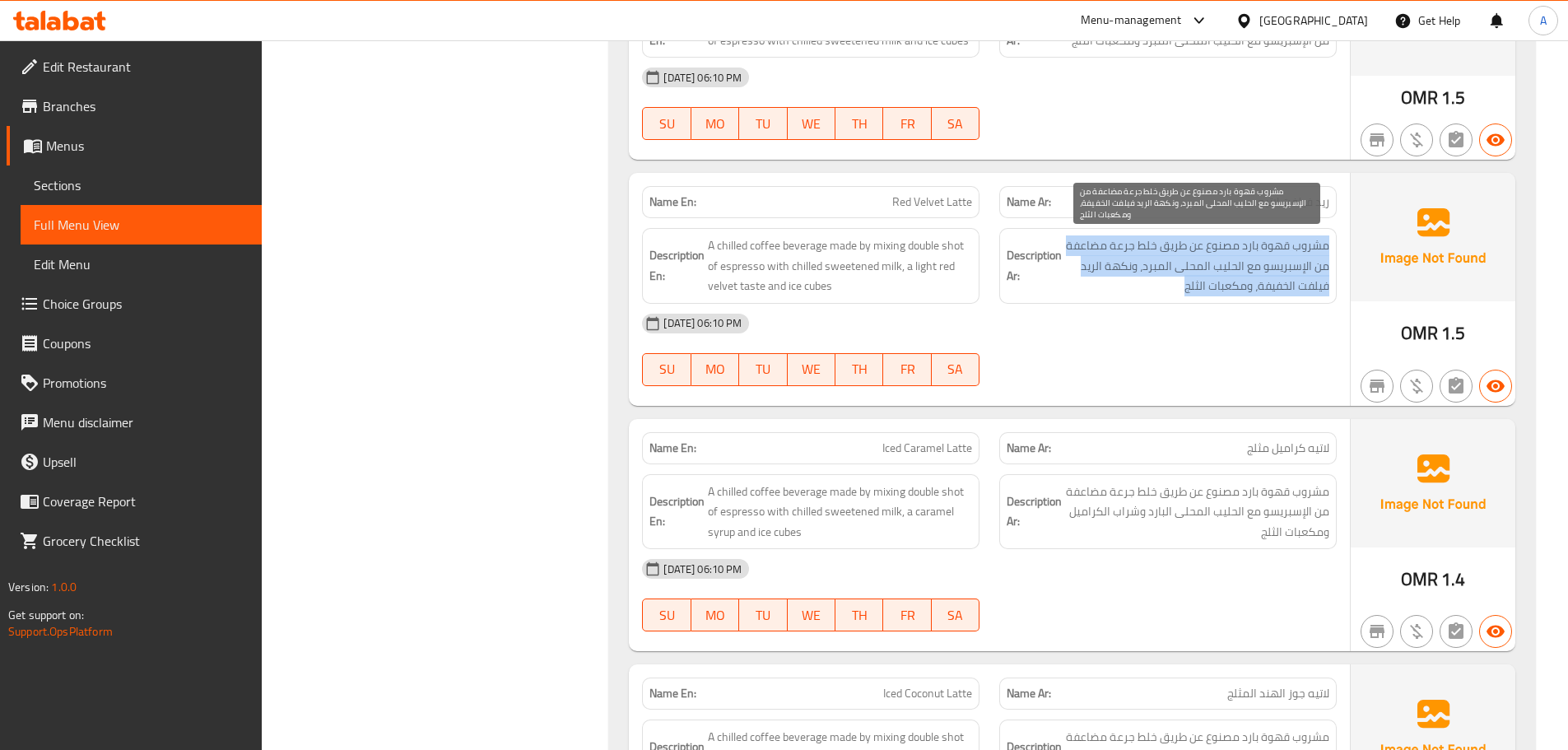
click at [1242, 281] on span "مشروب قهوة بارد مصنوع عن طريق خلط جرعة مضاعفة من الإسبريسو مع الحليب المحلى الم…" at bounding box center [1197, 265] width 264 height 61
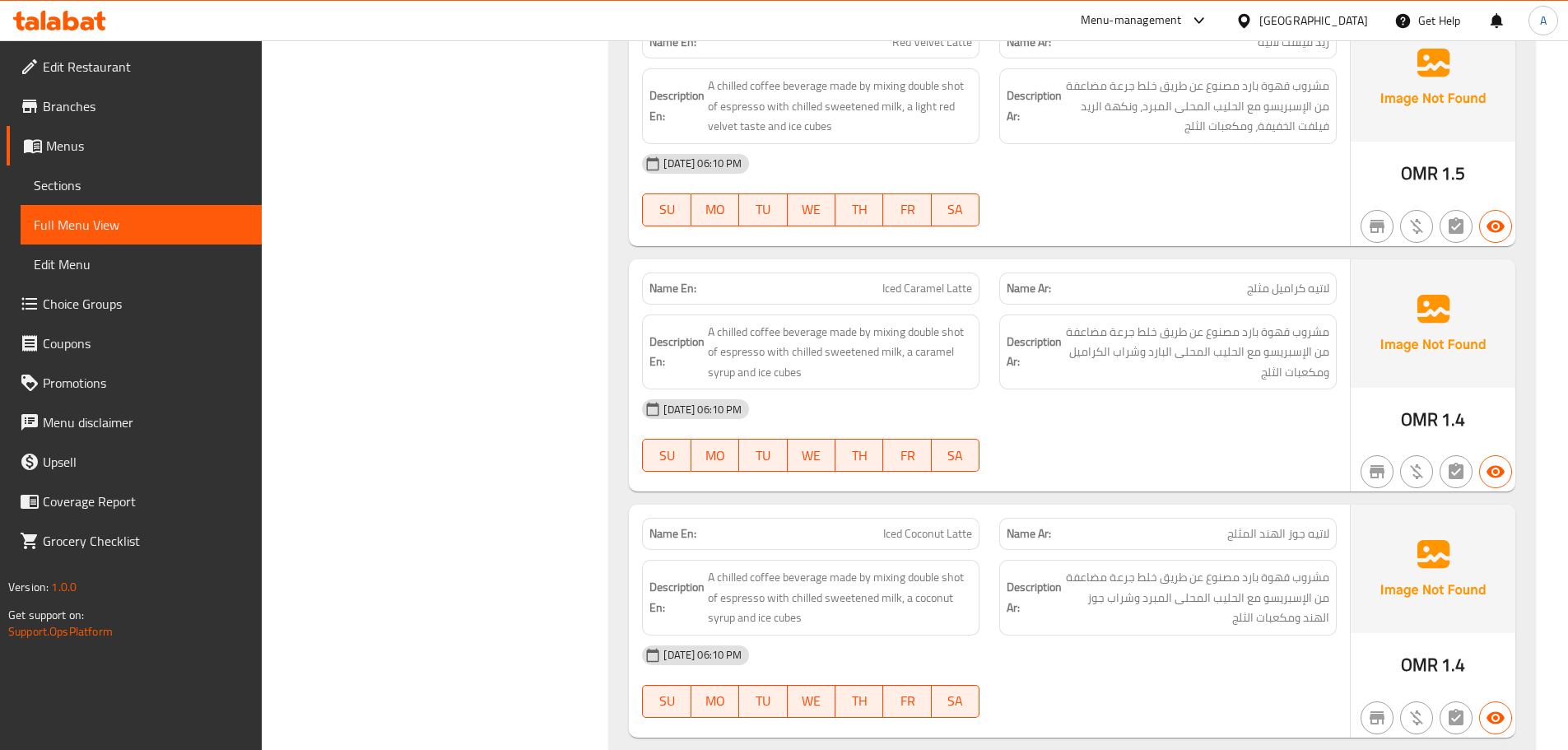
scroll to position [1614, 0]
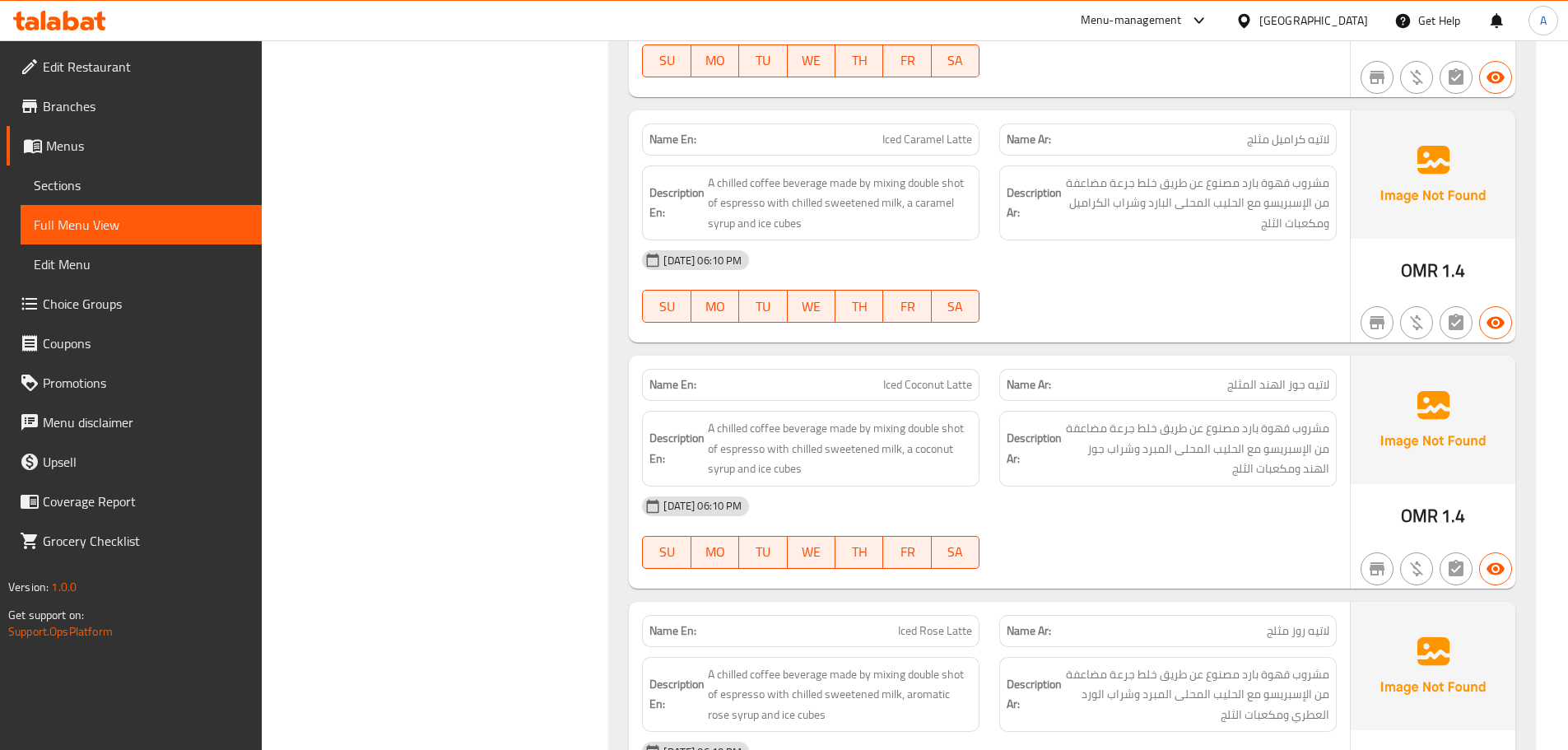
click at [1187, 264] on div "[DATE] 06:10 PM" at bounding box center [989, 261] width 715 height 40
click at [1188, 230] on span "مشروب قهوة بارد مصنوع عن طريق خلط جرعة مضاعفة من الإسبريسو مع الحليب المحلى الب…" at bounding box center [1197, 203] width 264 height 61
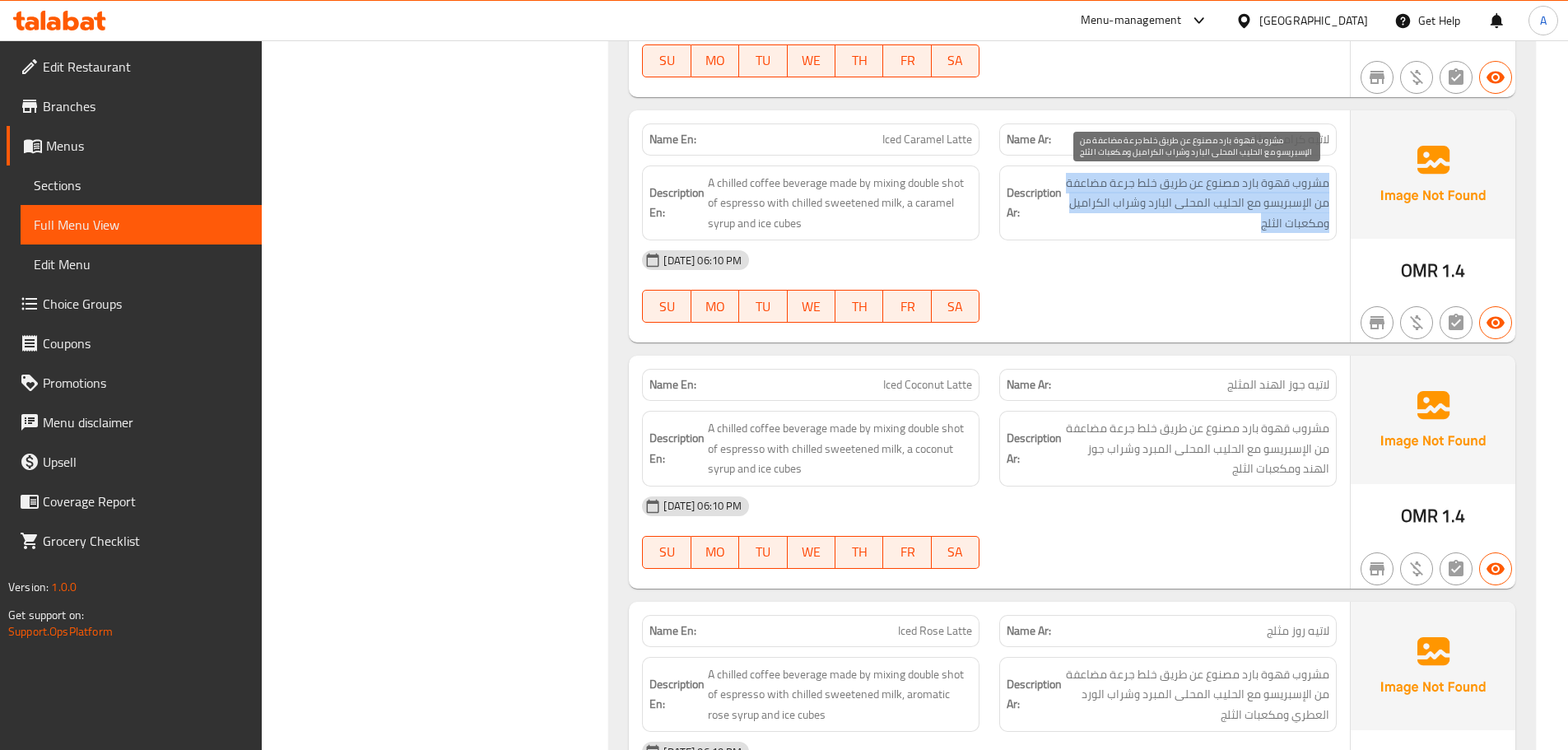
click at [1188, 230] on span "مشروب قهوة بارد مصنوع عن طريق خلط جرعة مضاعفة من الإسبريسو مع الحليب المحلى الب…" at bounding box center [1197, 203] width 264 height 61
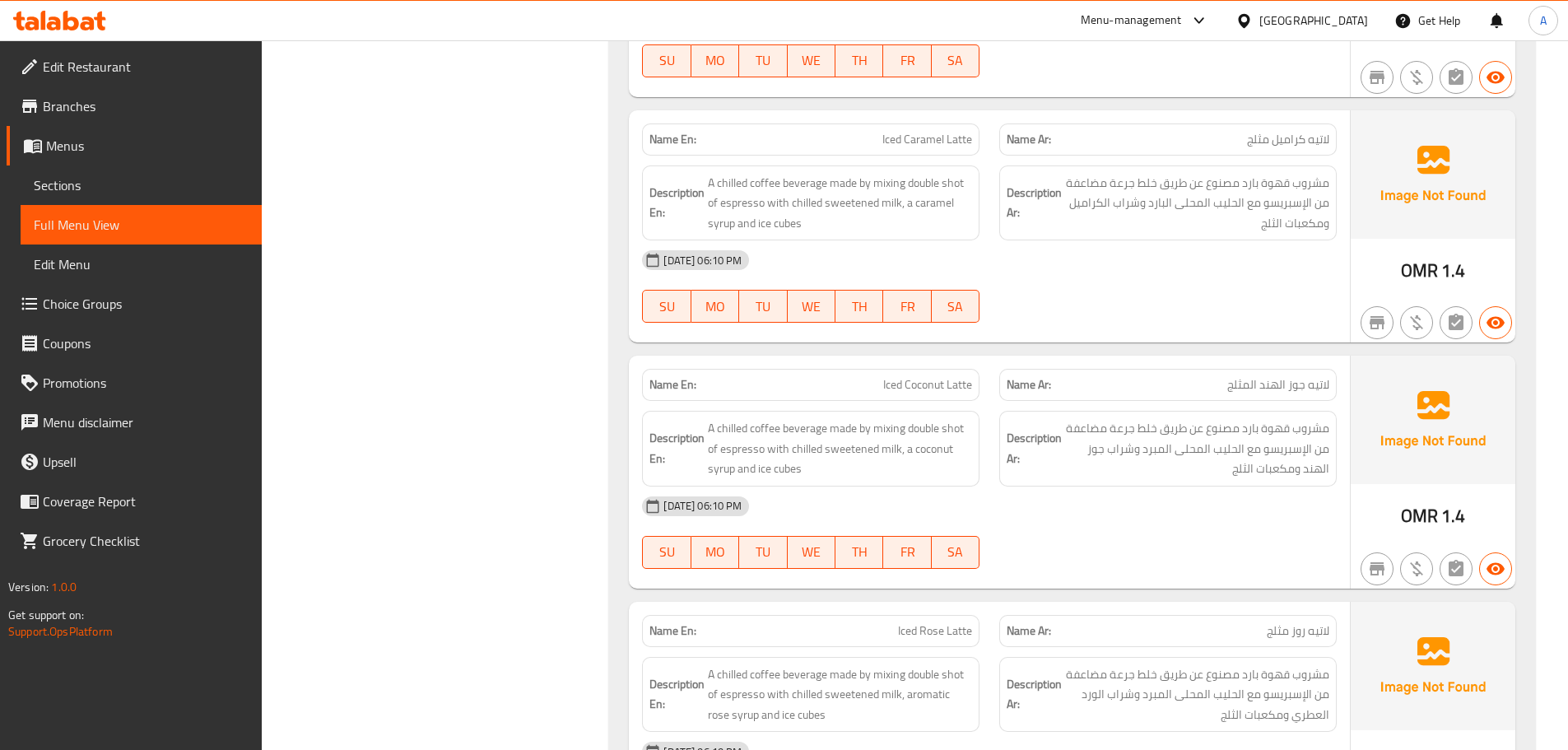
click at [1148, 181] on span "مشروب قهوة بارد مصنوع عن طريق خلط جرعة مضاعفة من الإسبريسو مع الحليب المحلى الب…" at bounding box center [1197, 203] width 264 height 61
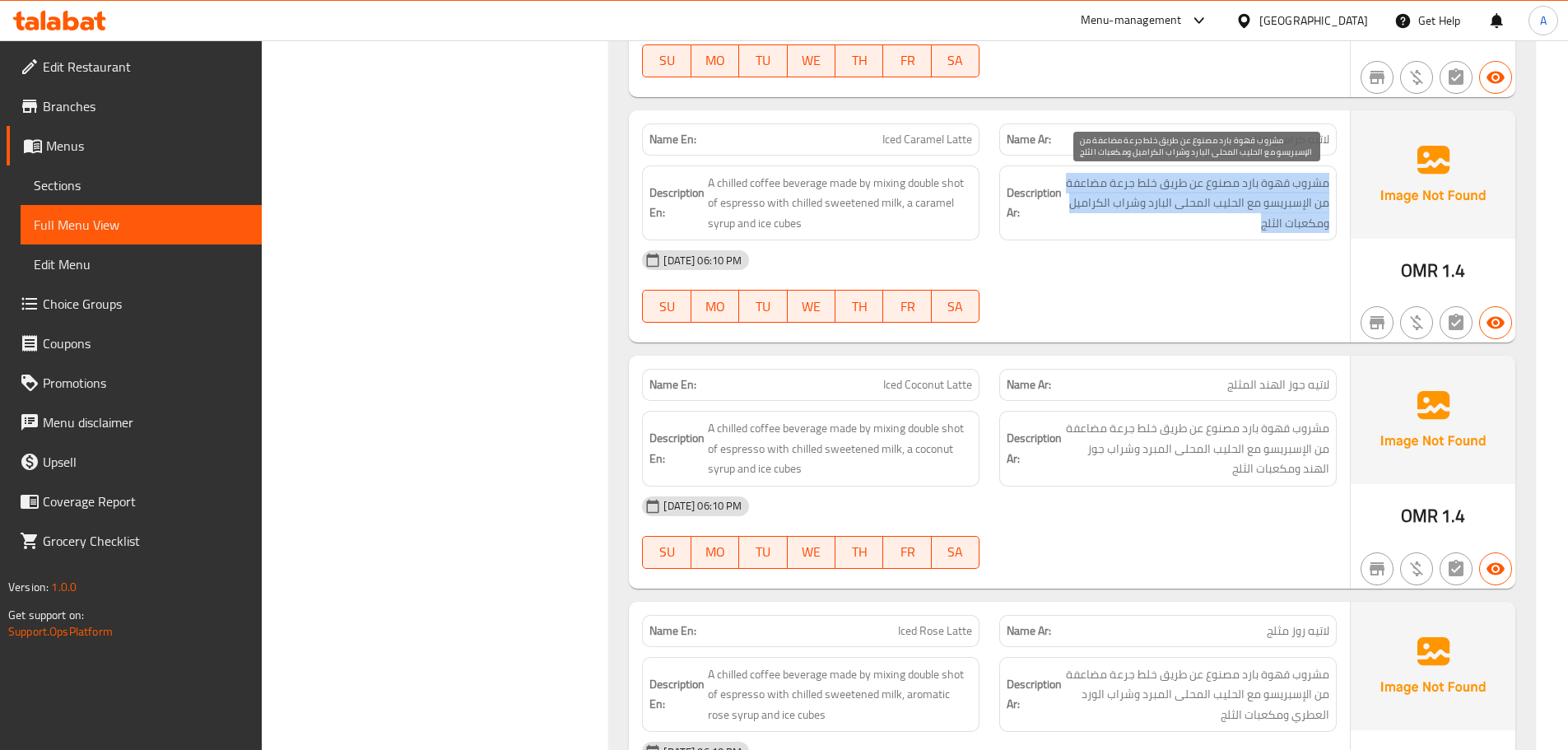
click at [1148, 181] on span "مشروب قهوة بارد مصنوع عن طريق خلط جرعة مضاعفة من الإسبريسو مع الحليب المحلى الب…" at bounding box center [1197, 203] width 264 height 61
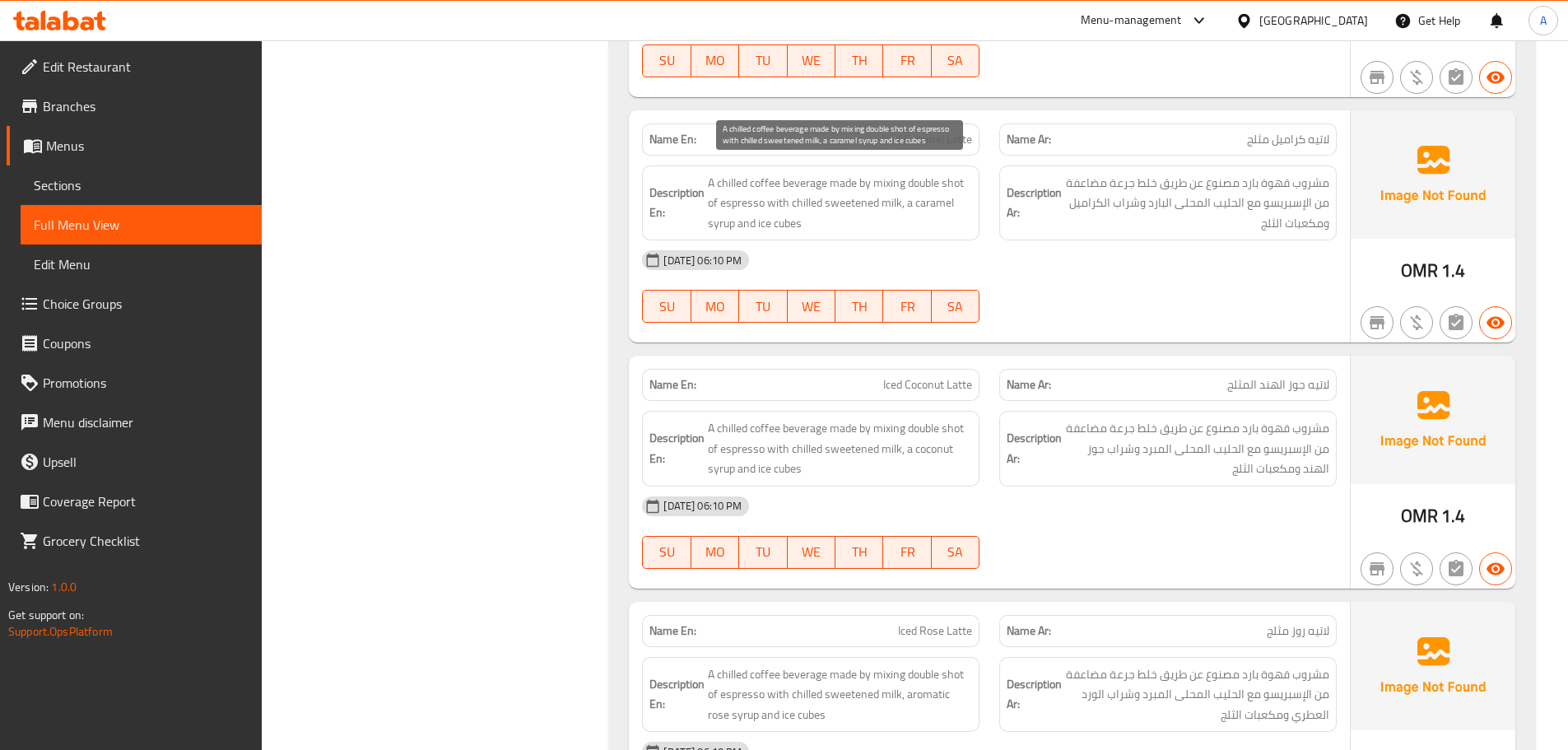
click at [898, 217] on span "A chilled coffee beverage made by mixing double shot of espresso with chilled s…" at bounding box center [840, 203] width 264 height 61
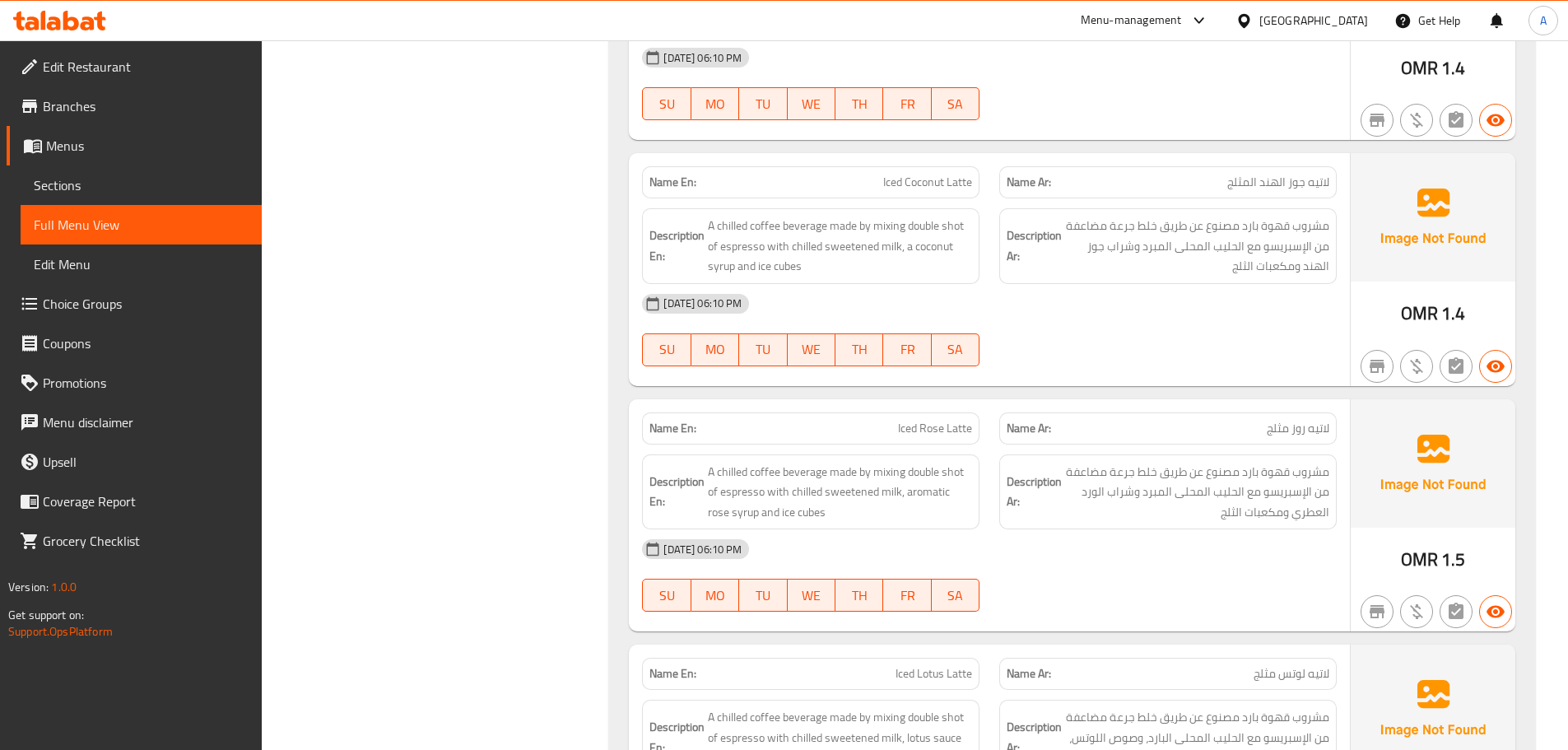
scroll to position [1901, 0]
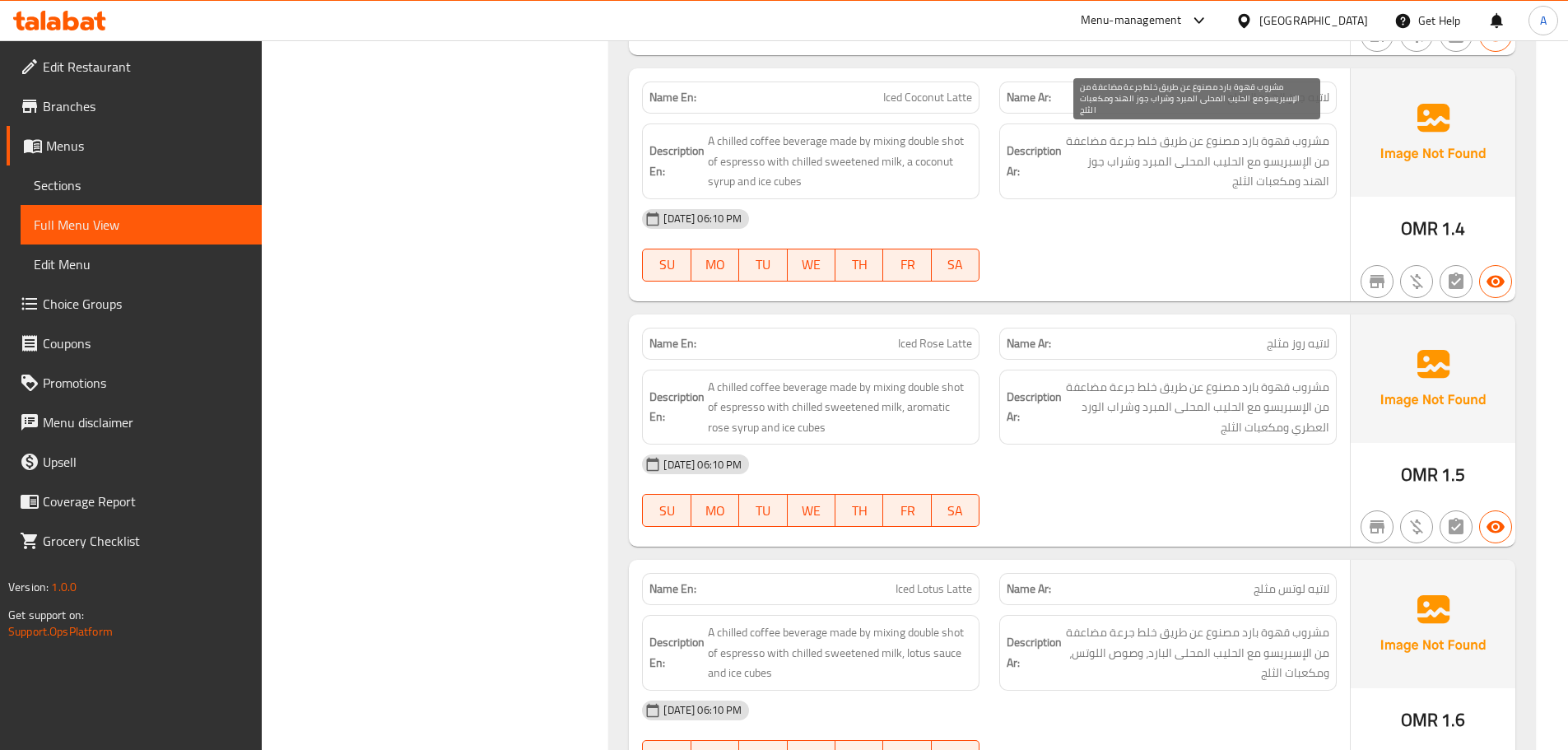
click at [1269, 162] on span "مشروب قهوة بارد مصنوع عن طريق خلط جرعة مضاعفة من الإسبريسو مع الحليب المحلى الم…" at bounding box center [1197, 162] width 264 height 61
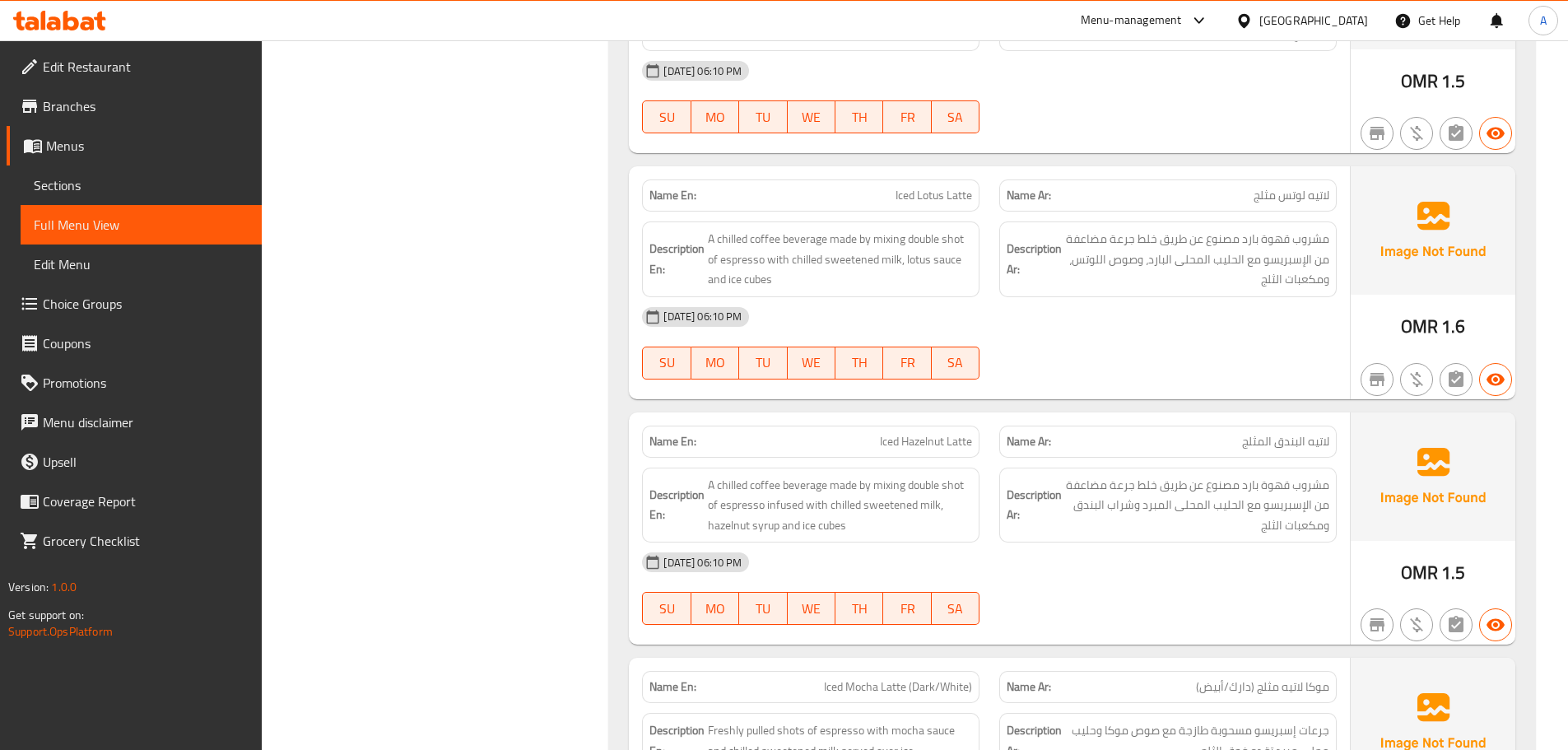
scroll to position [2323, 0]
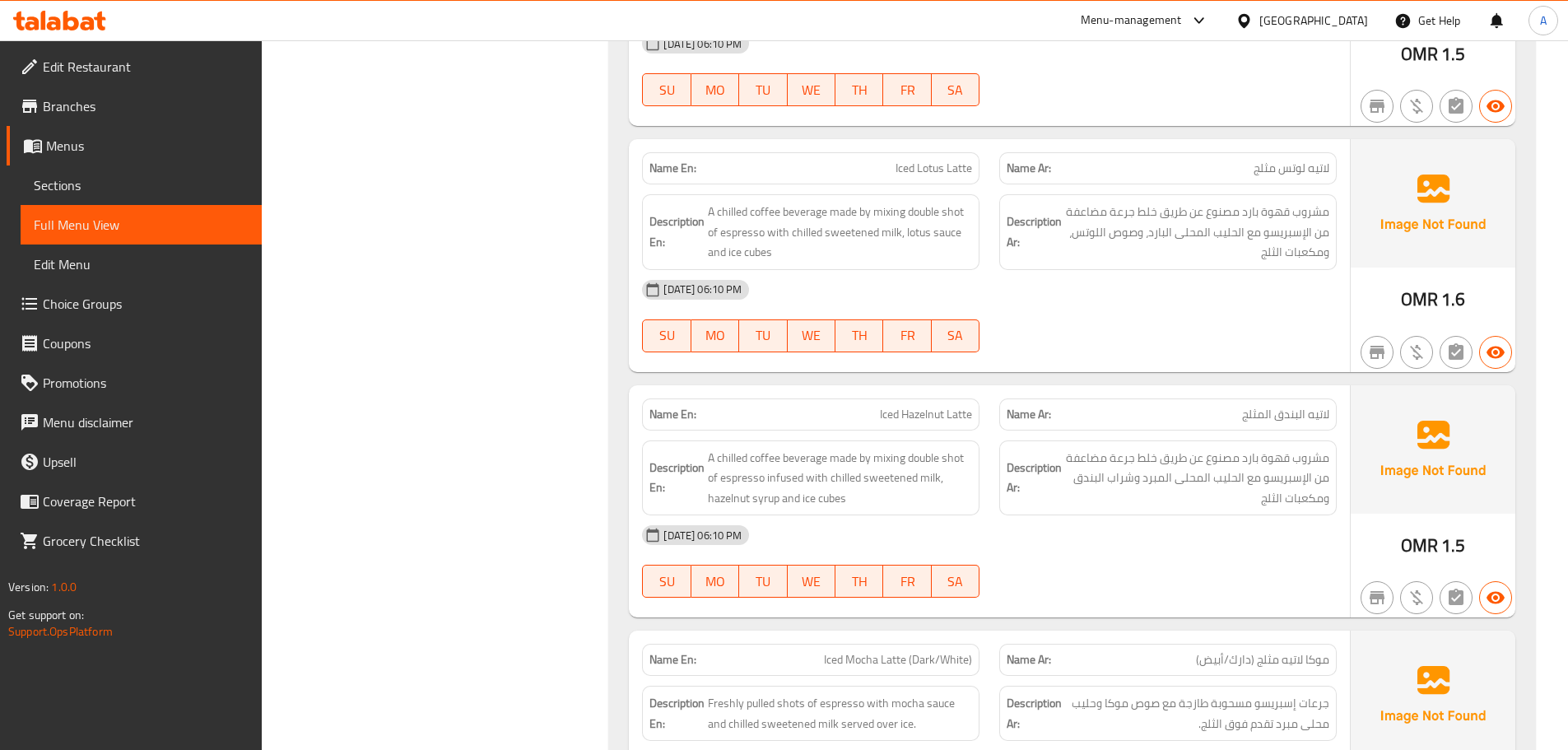
click at [1283, 213] on span "مشروب قهوة بارد مصنوع عن طريق خلط جرعة مضاعفة من الإسبريسو مع الحليب المحلى الب…" at bounding box center [1197, 232] width 264 height 61
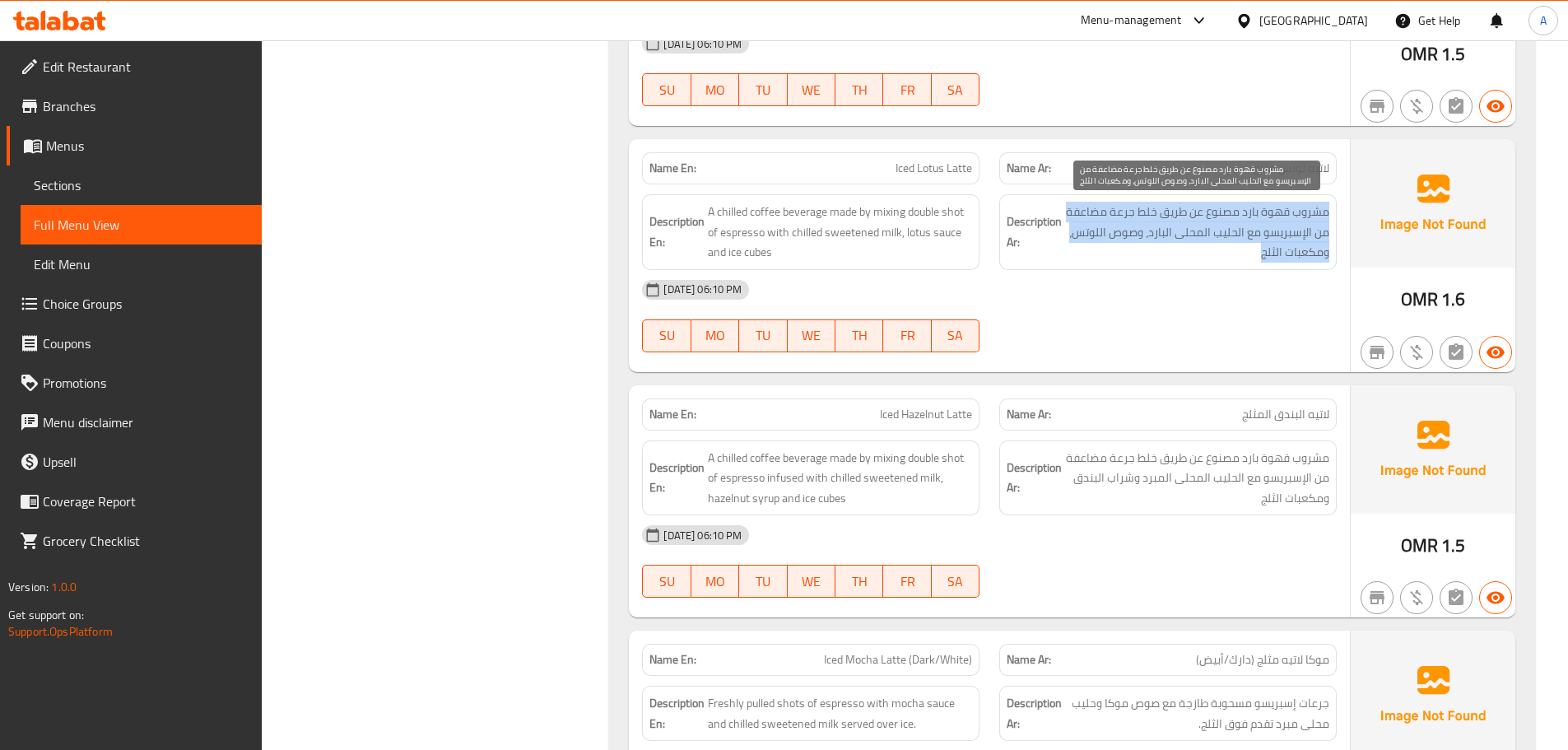
click at [1283, 213] on span "مشروب قهوة بارد مصنوع عن طريق خلط جرعة مضاعفة من الإسبريسو مع الحليب المحلى الب…" at bounding box center [1197, 232] width 264 height 61
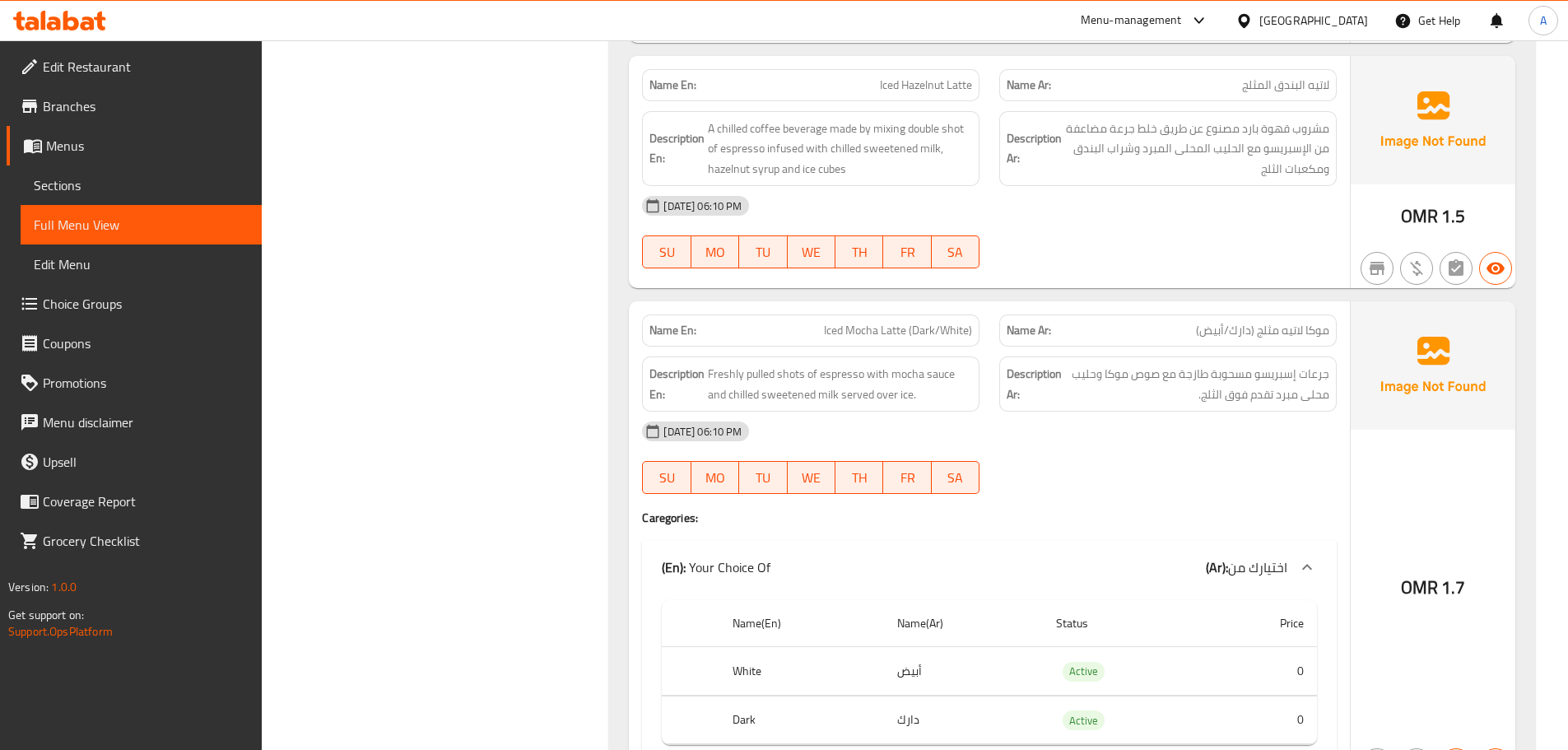
scroll to position [2658, 0]
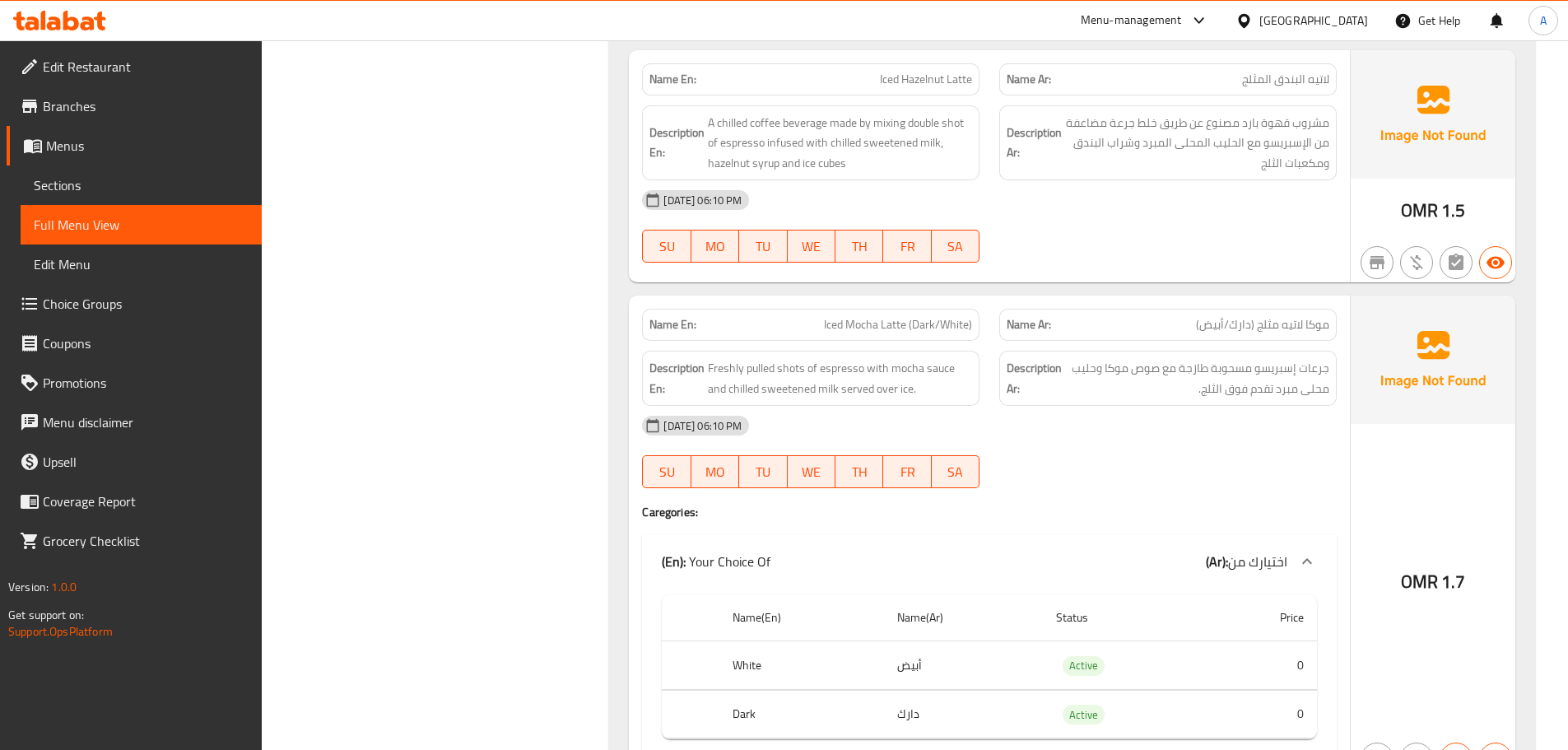
click at [1307, 175] on div "Description Ar: مشروب قهوة بارد مصنوع عن طريق خلط جرعة مضاعفة من الإسبريسو مع ا…" at bounding box center [1169, 144] width 338 height 76
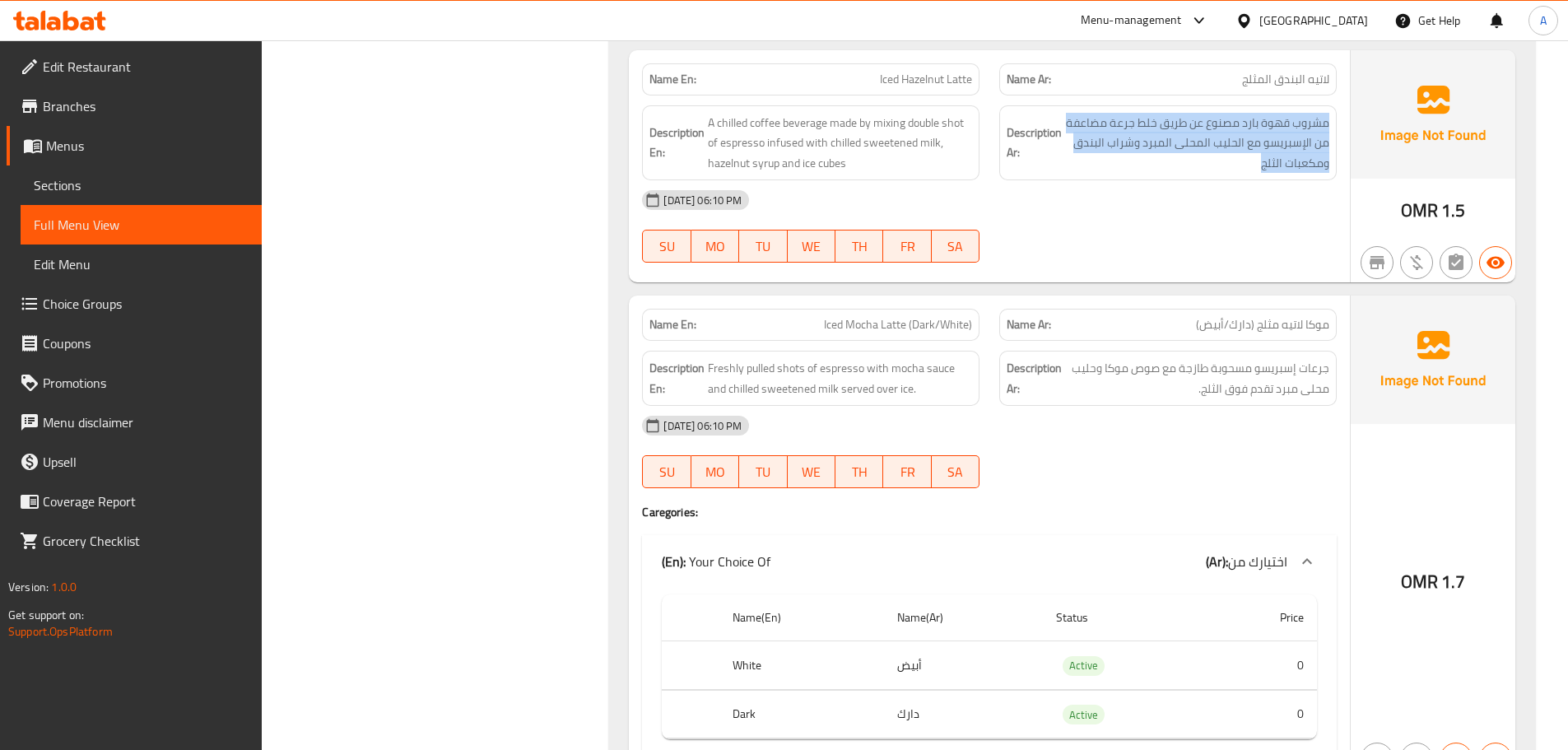
click at [1307, 175] on div "Description Ar: مشروب قهوة بارد مصنوع عن طريق خلط جرعة مضاعفة من الإسبريسو مع ا…" at bounding box center [1169, 144] width 338 height 76
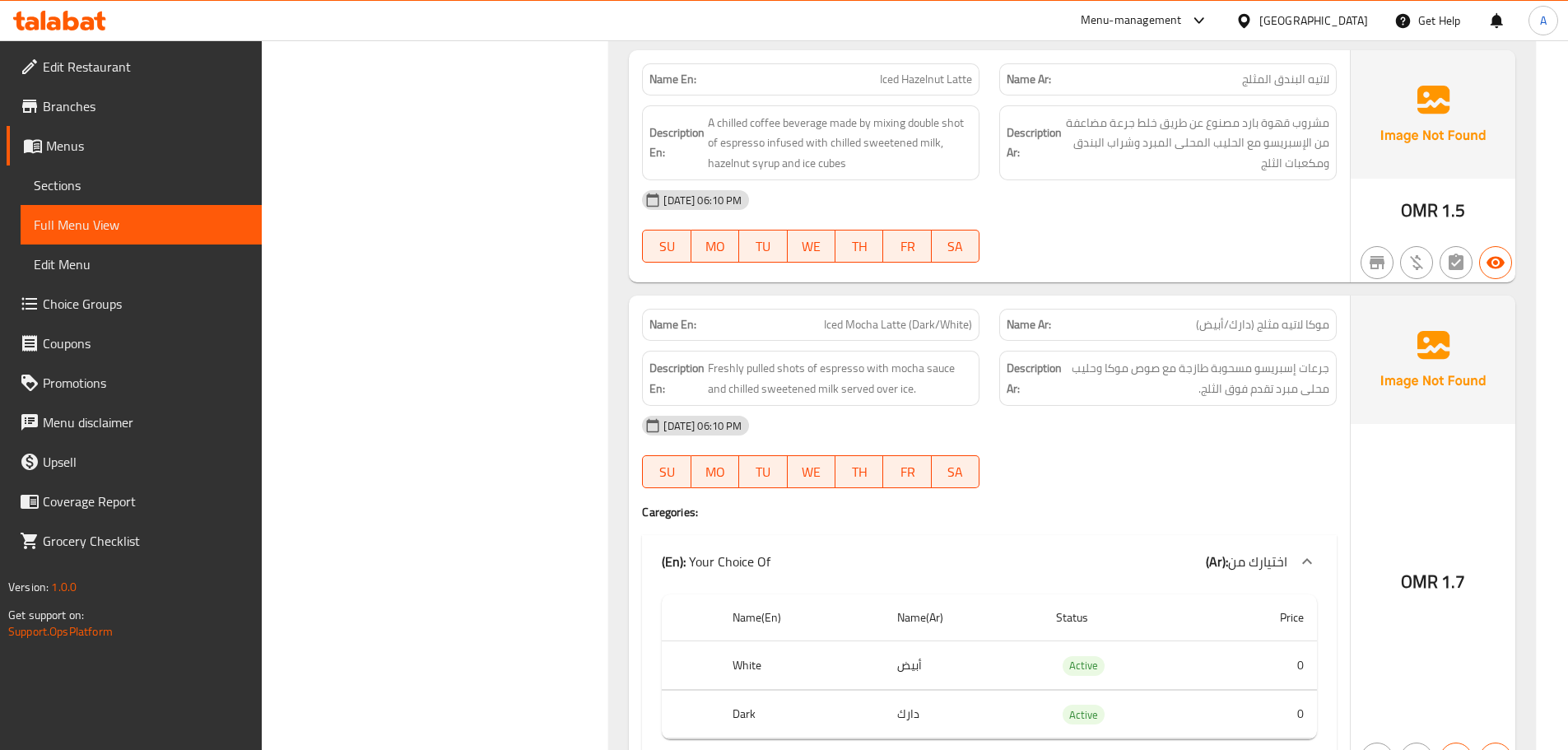
scroll to position [2796, 0]
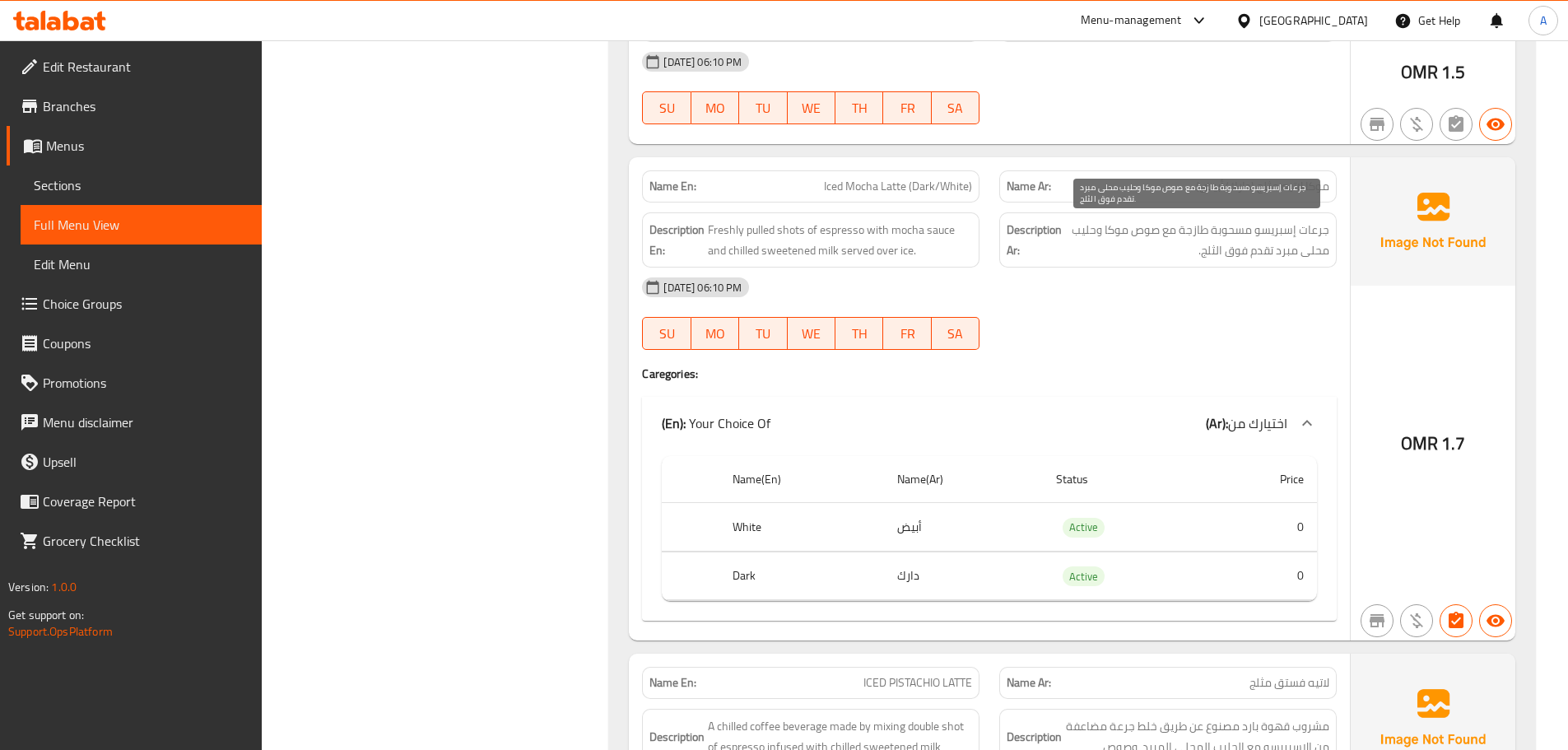
click at [1239, 230] on span "جرعات إسبريسو مسحوبة طازجة مع صوص موكا وحليب محلى مبرد تقدم فوق الثلج." at bounding box center [1197, 240] width 264 height 41
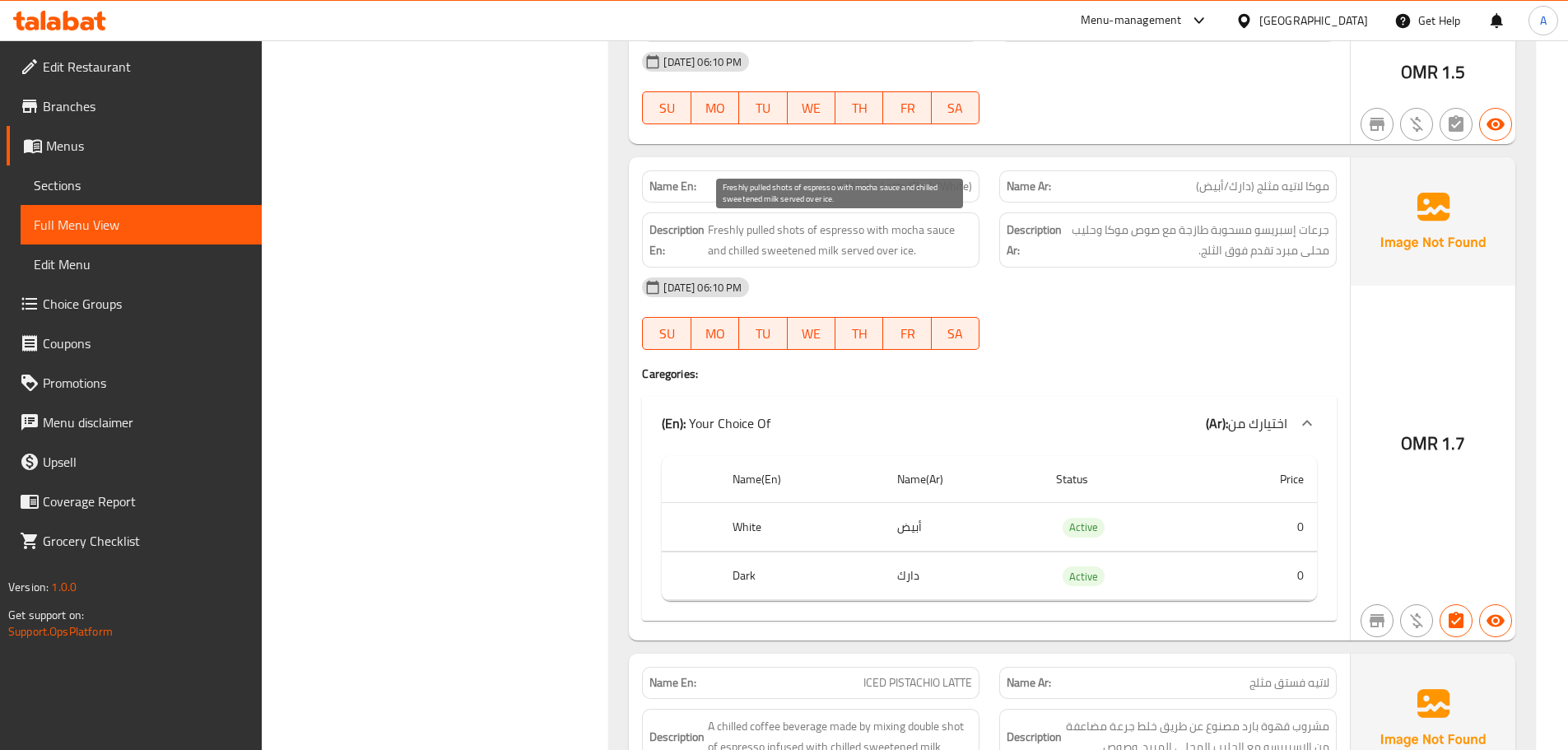
click at [907, 241] on span "Freshly pulled shots of espresso with mocha sauce and chilled sweetened milk se…" at bounding box center [840, 240] width 264 height 41
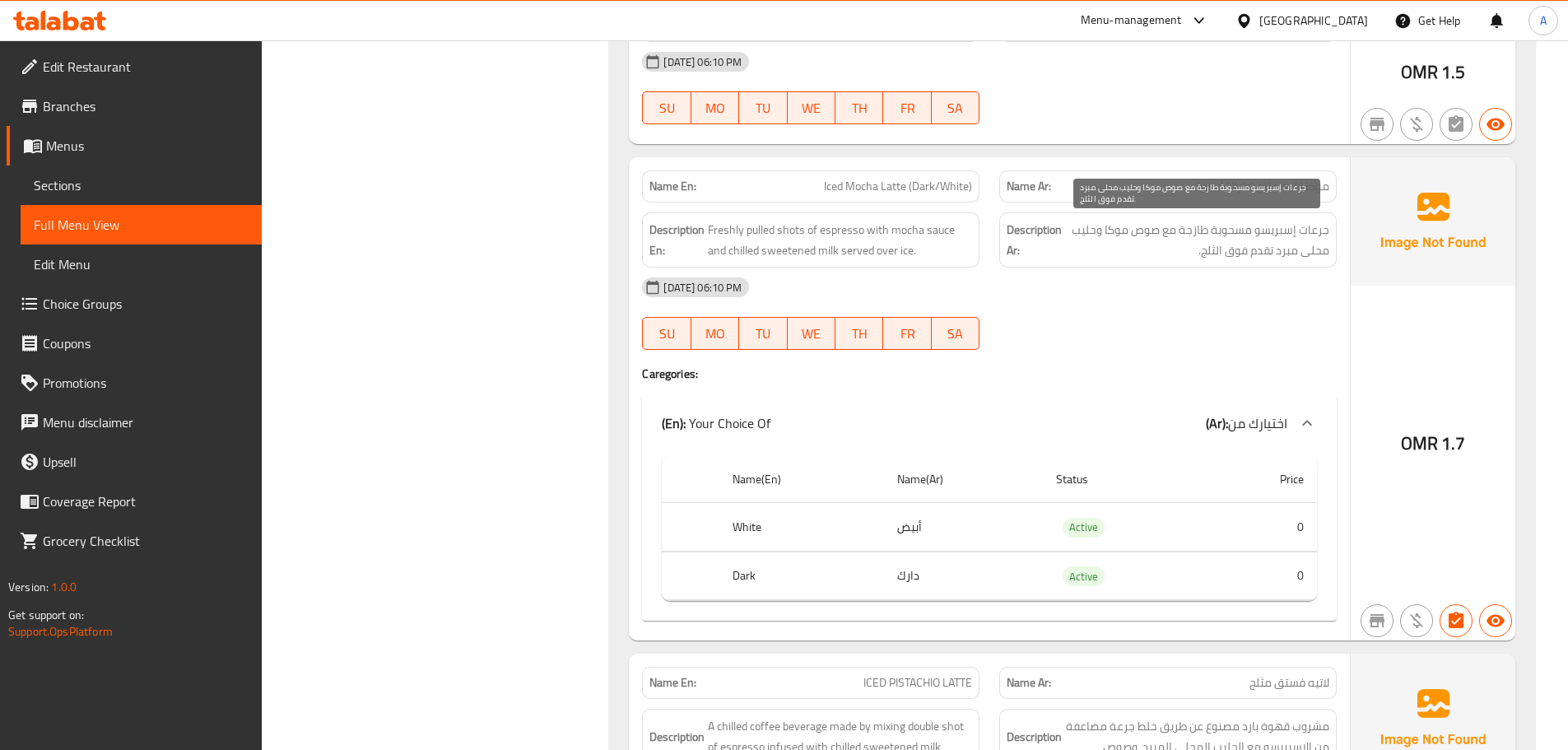
click at [1124, 242] on span "جرعات إسبريسو مسحوبة طازجة مع صوص موكا وحليب محلى مبرد تقدم فوق الثلج." at bounding box center [1197, 240] width 264 height 41
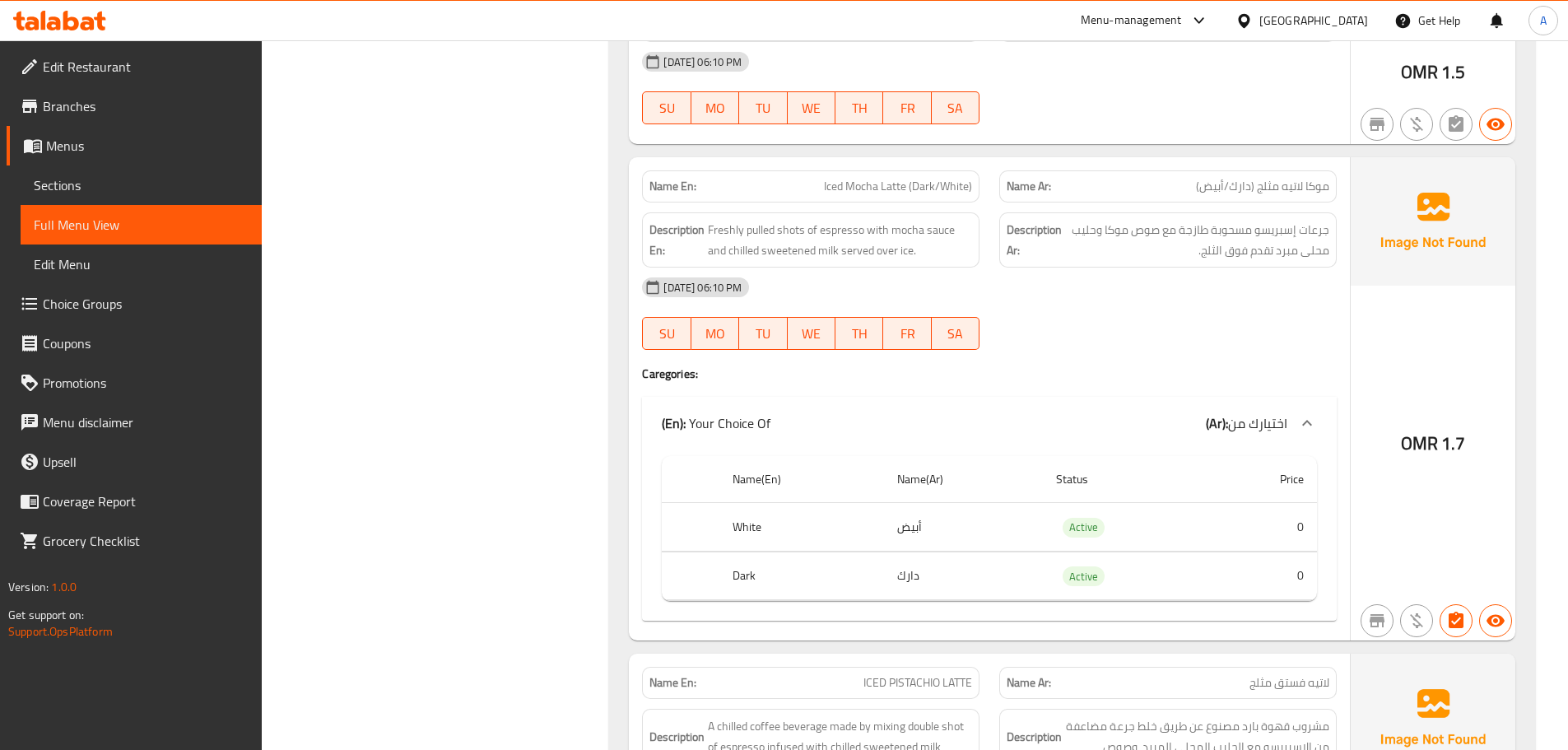
click at [939, 589] on td "دارك" at bounding box center [964, 575] width 159 height 48
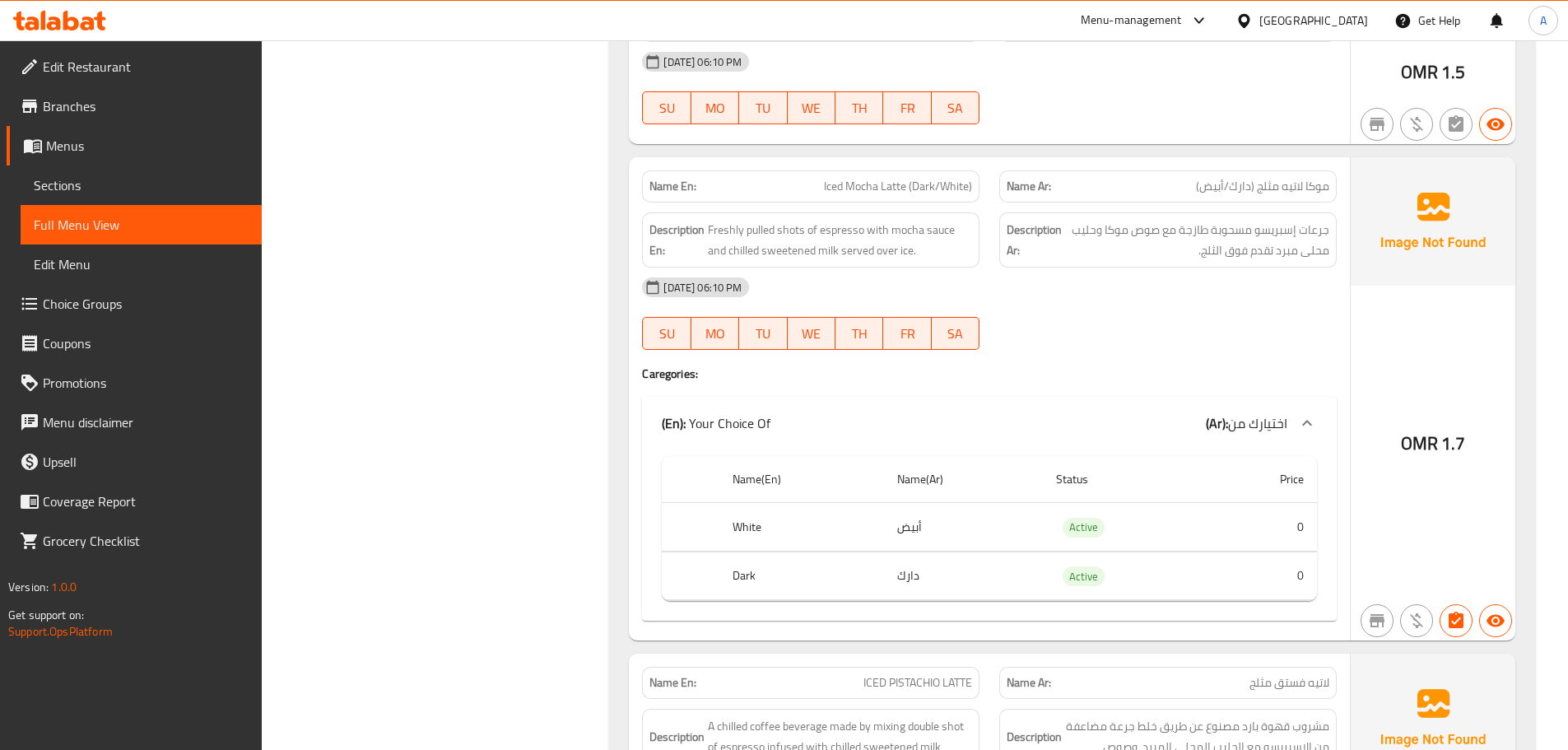
click at [778, 574] on th "Dark" at bounding box center [801, 575] width 164 height 48
click at [1158, 232] on span "جرعات إسبريسو مسحوبة طازجة مع صوص موكا وحليب محلى مبرد تقدم فوق الثلج." at bounding box center [1197, 240] width 264 height 41
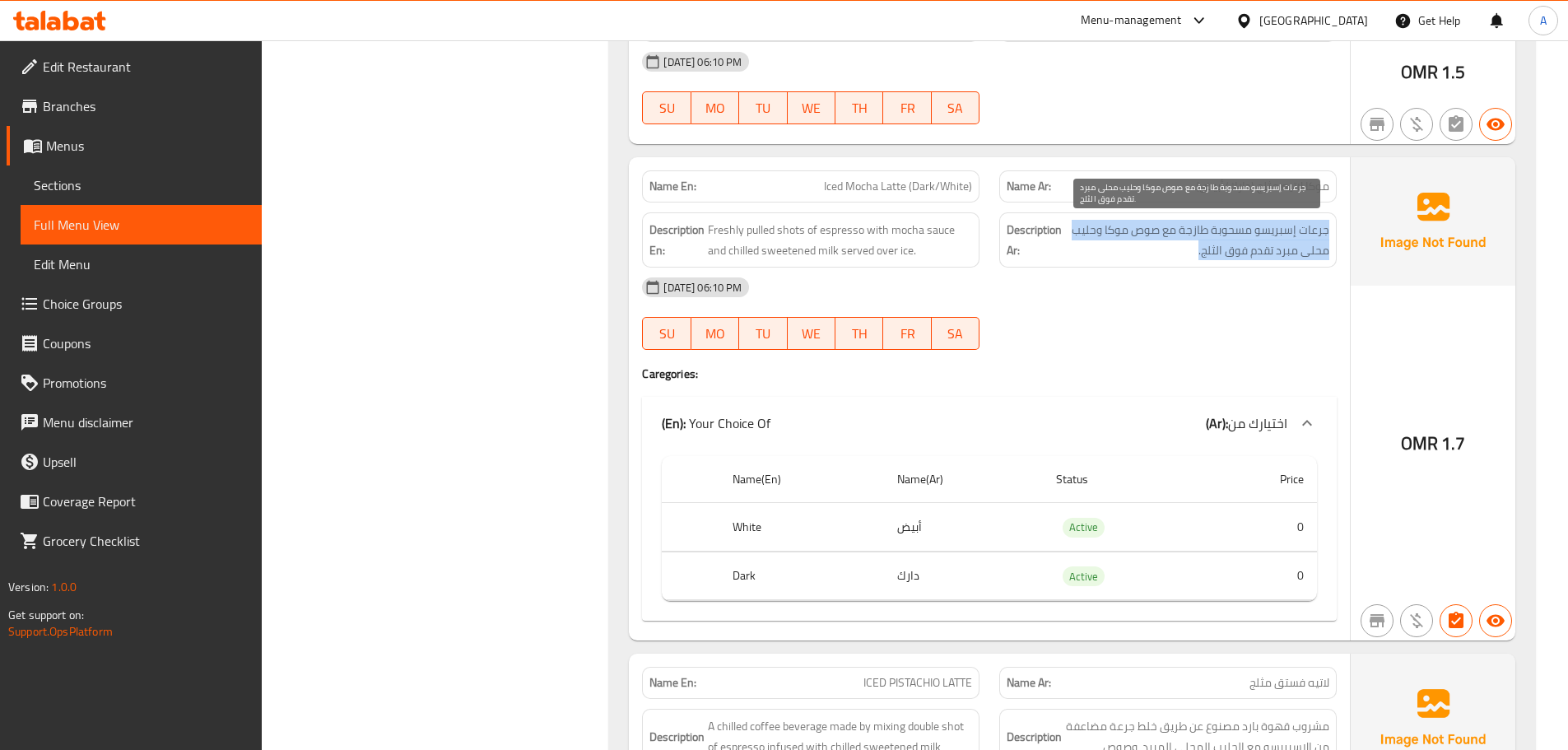
click at [1158, 232] on span "جرعات إسبريسو مسحوبة طازجة مع صوص موكا وحليب محلى مبرد تقدم فوق الثلج." at bounding box center [1197, 240] width 264 height 41
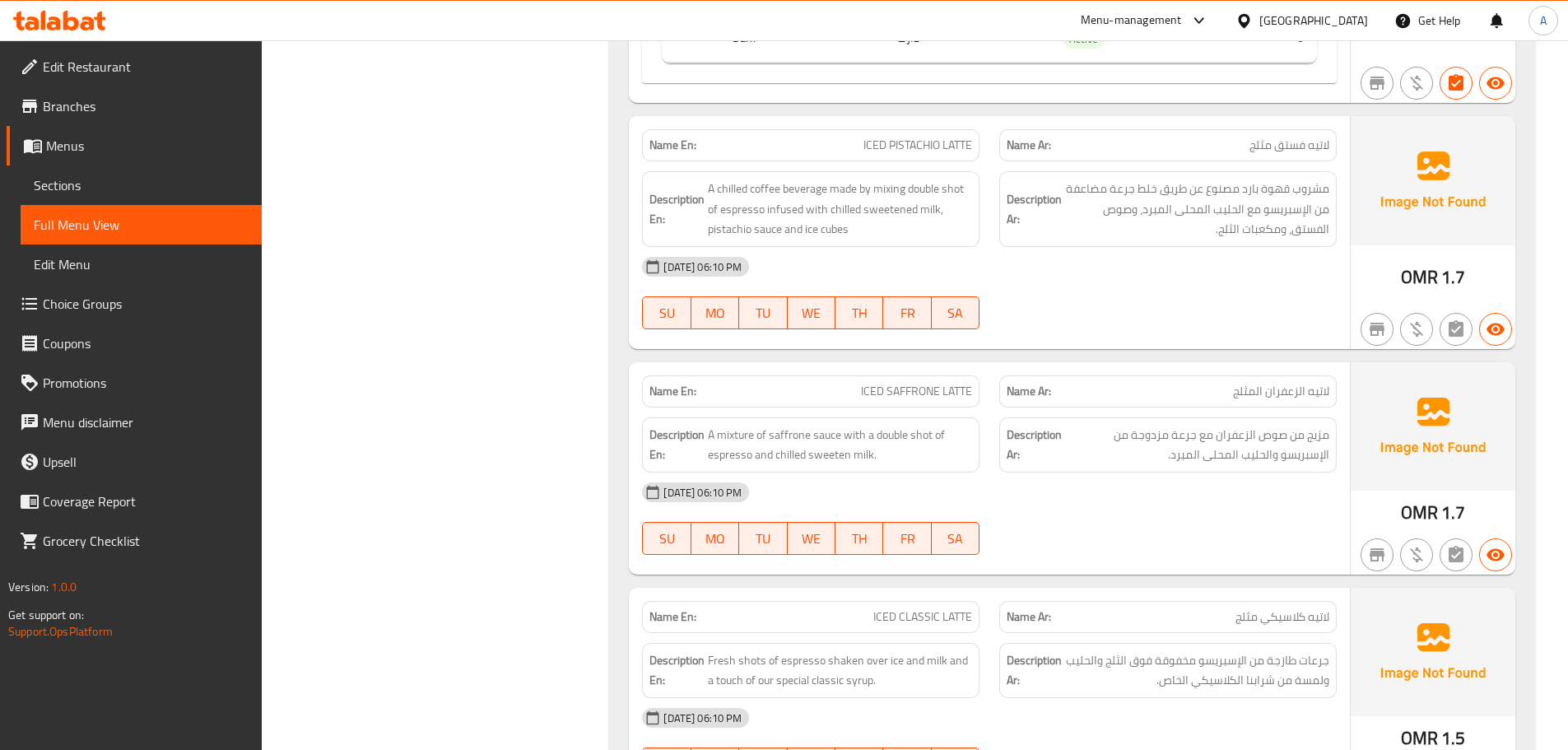
scroll to position [3366, 0]
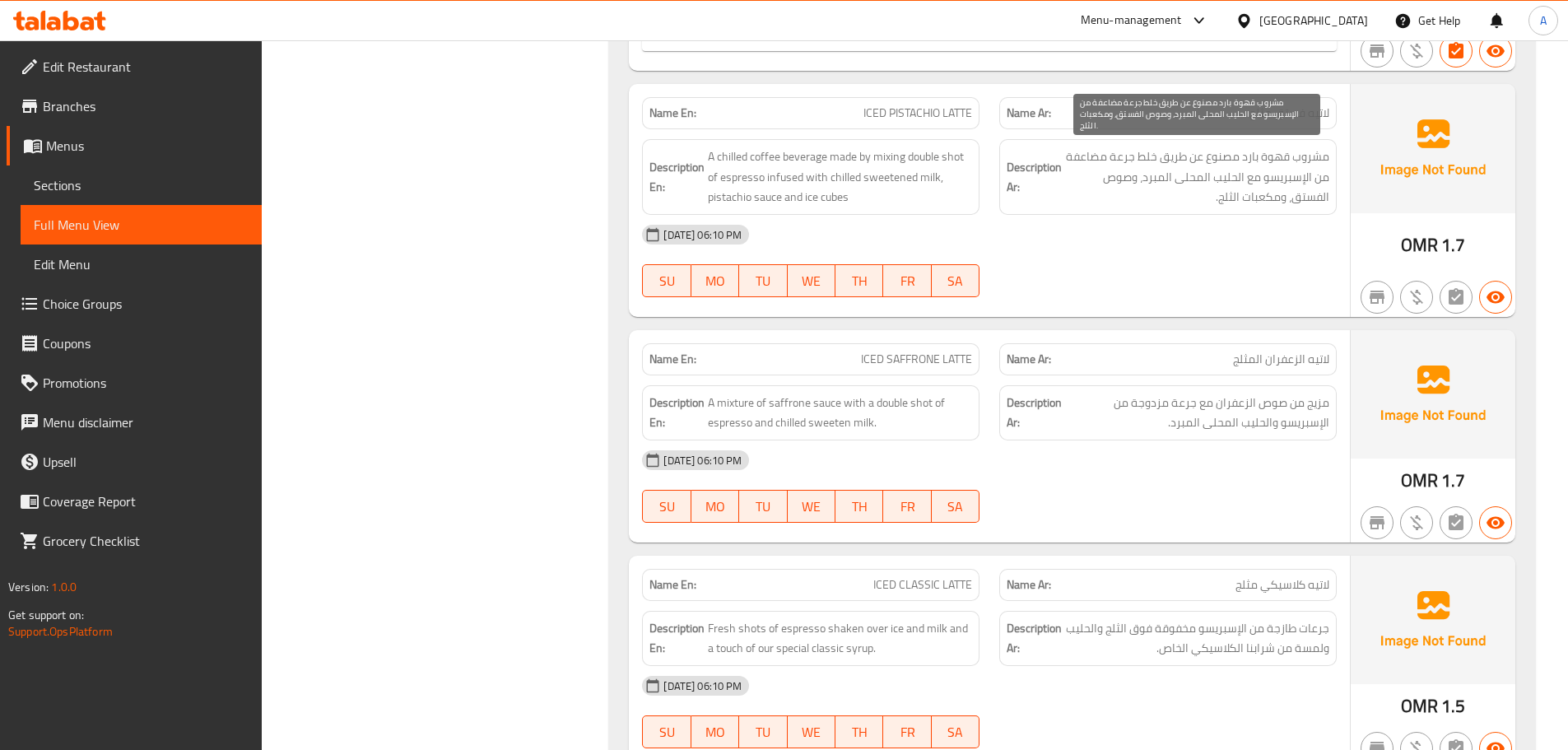
click at [1159, 169] on span "مشروب قهوة بارد مصنوع عن طريق خلط جرعة مضاعفة من الإسبريسو مع الحليب المحلى الم…" at bounding box center [1197, 177] width 264 height 61
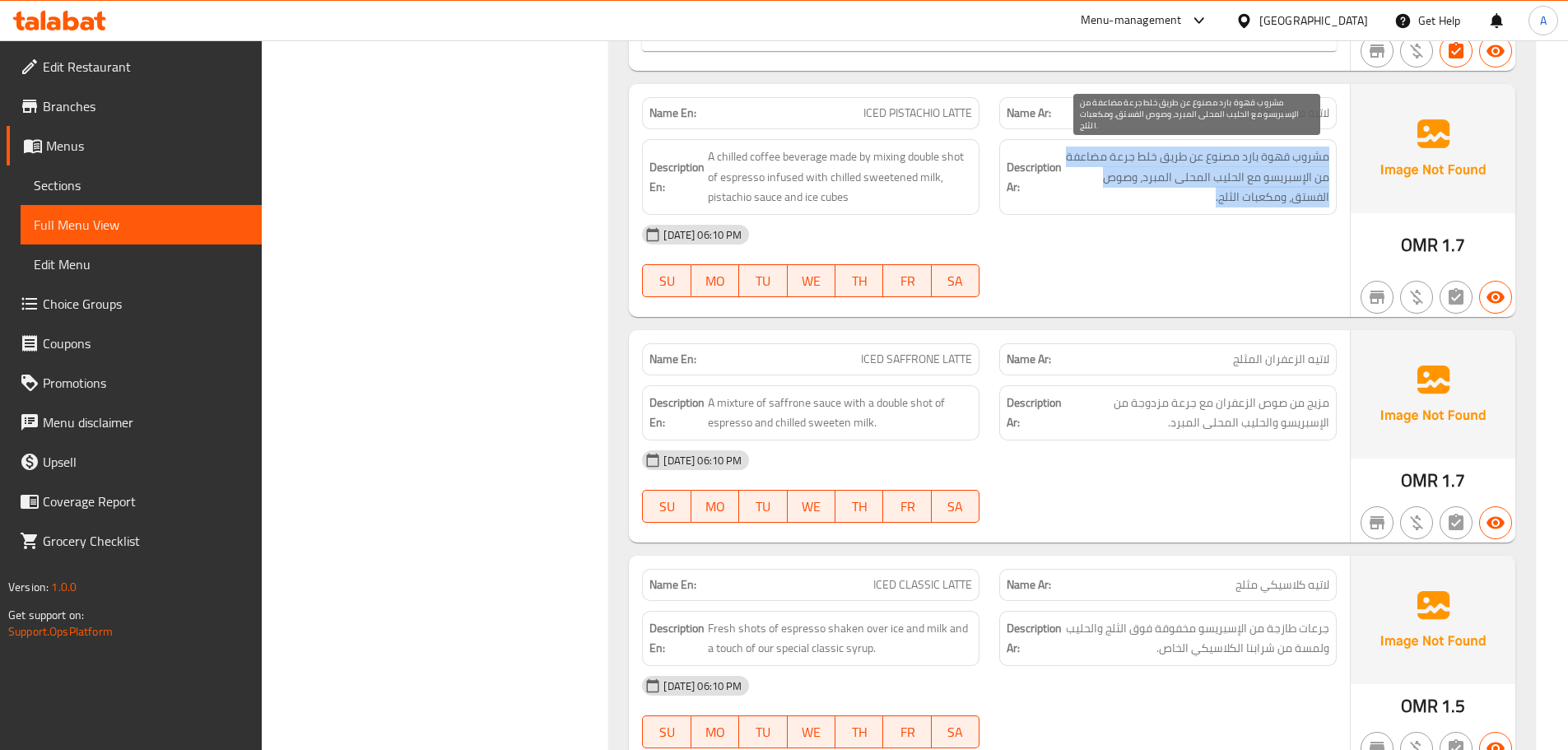
click at [1159, 169] on span "مشروب قهوة بارد مصنوع عن طريق خلط جرعة مضاعفة من الإسبريسو مع الحليب المحلى الم…" at bounding box center [1197, 177] width 264 height 61
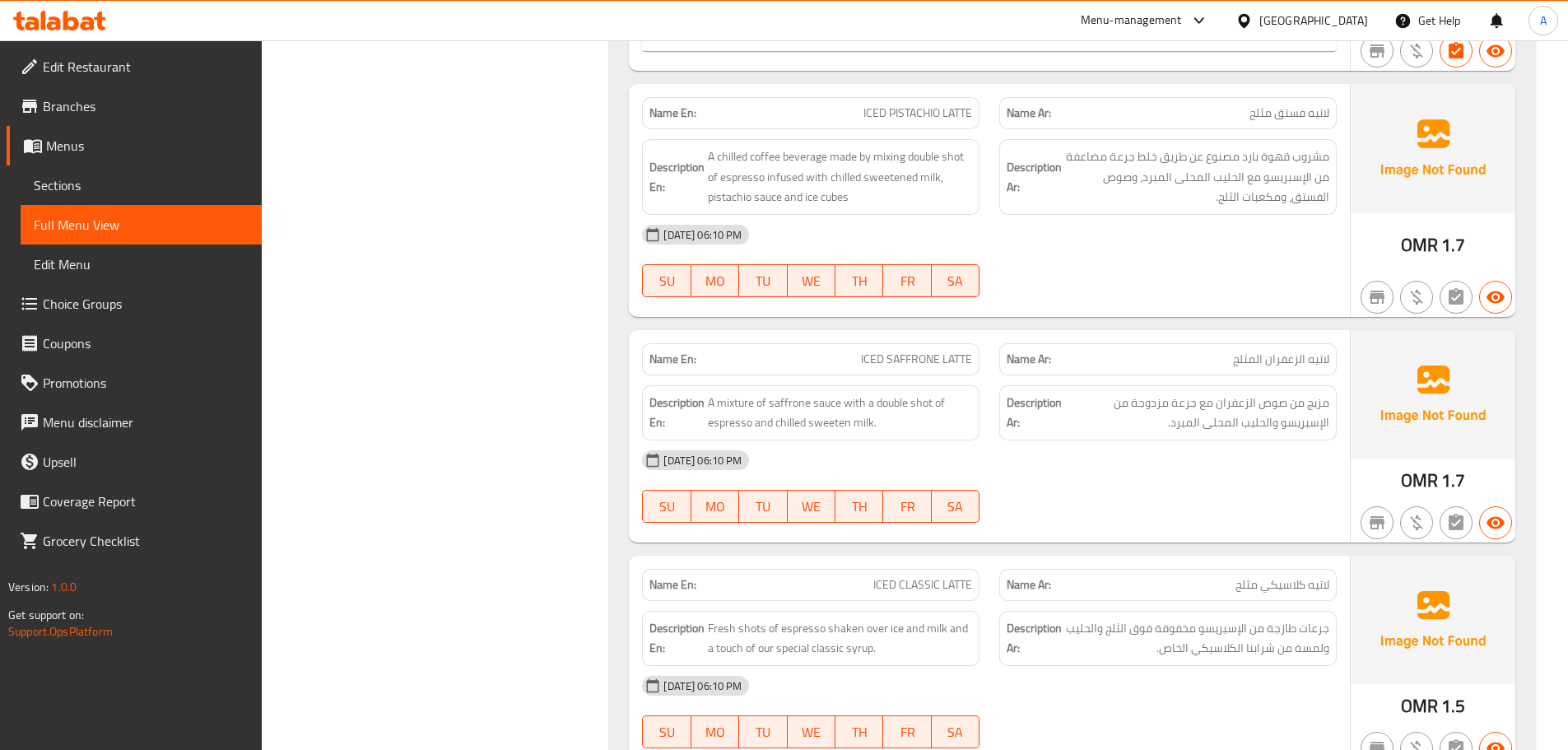
click at [1023, 177] on strong "Description Ar:" at bounding box center [1034, 178] width 55 height 41
click at [974, 179] on div "Description En: A chilled coffee beverage made by mixing double shot of espress…" at bounding box center [811, 177] width 338 height 76
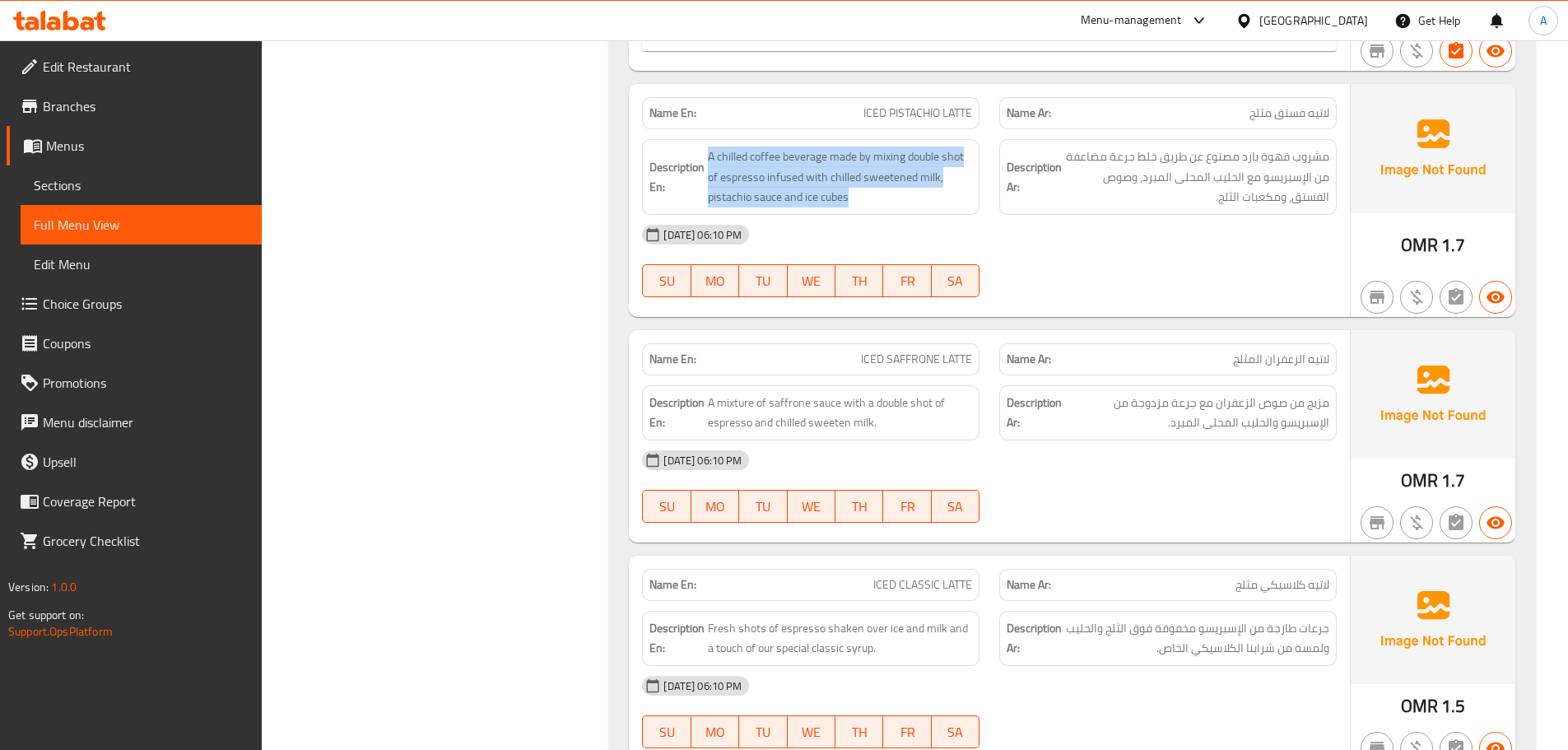
click at [974, 179] on div "Description En: A chilled coffee beverage made by mixing double shot of espress…" at bounding box center [811, 177] width 338 height 76
click at [960, 177] on span "A chilled coffee beverage made by mixing double shot of espresso infused with c…" at bounding box center [840, 177] width 264 height 61
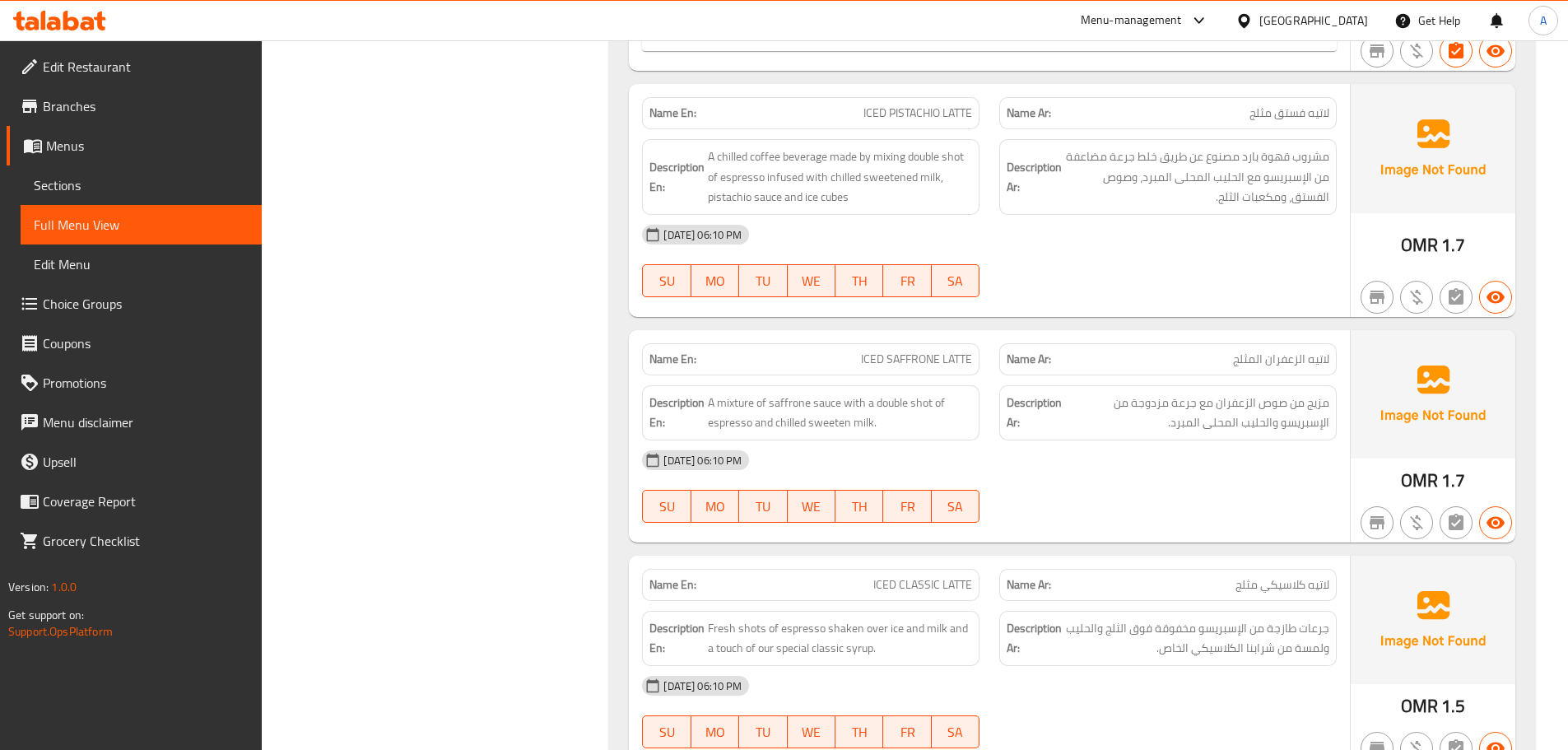
click at [1224, 209] on div "Description Ar: مشروب قهوة بارد مصنوع عن طريق خلط جرعة مضاعفة من الإسبريسو مع ا…" at bounding box center [1169, 177] width 338 height 76
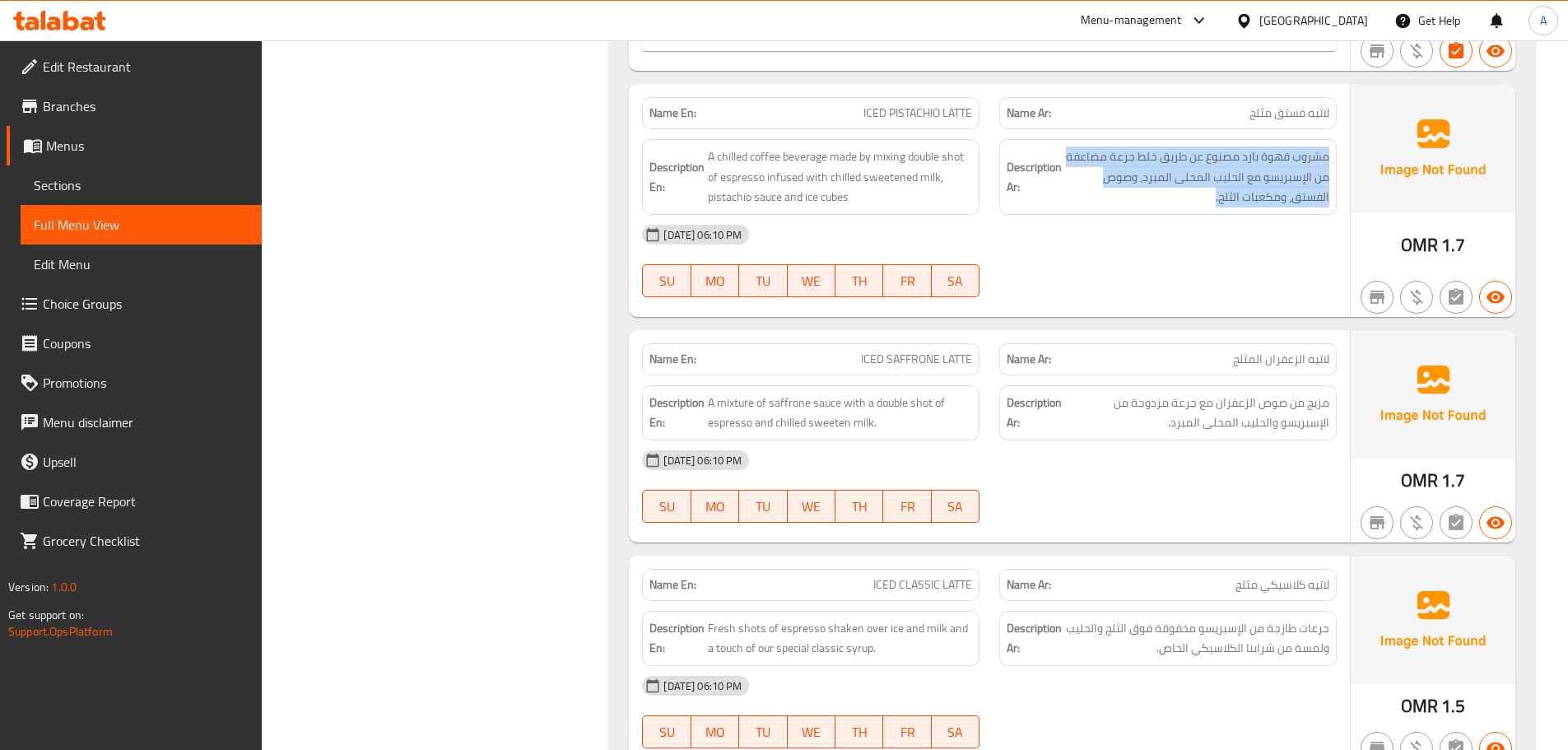
click at [1224, 209] on div "Description Ar: مشروب قهوة بارد مصنوع عن طريق خلط جرعة مضاعفة من الإسبريسو مع ا…" at bounding box center [1169, 177] width 338 height 76
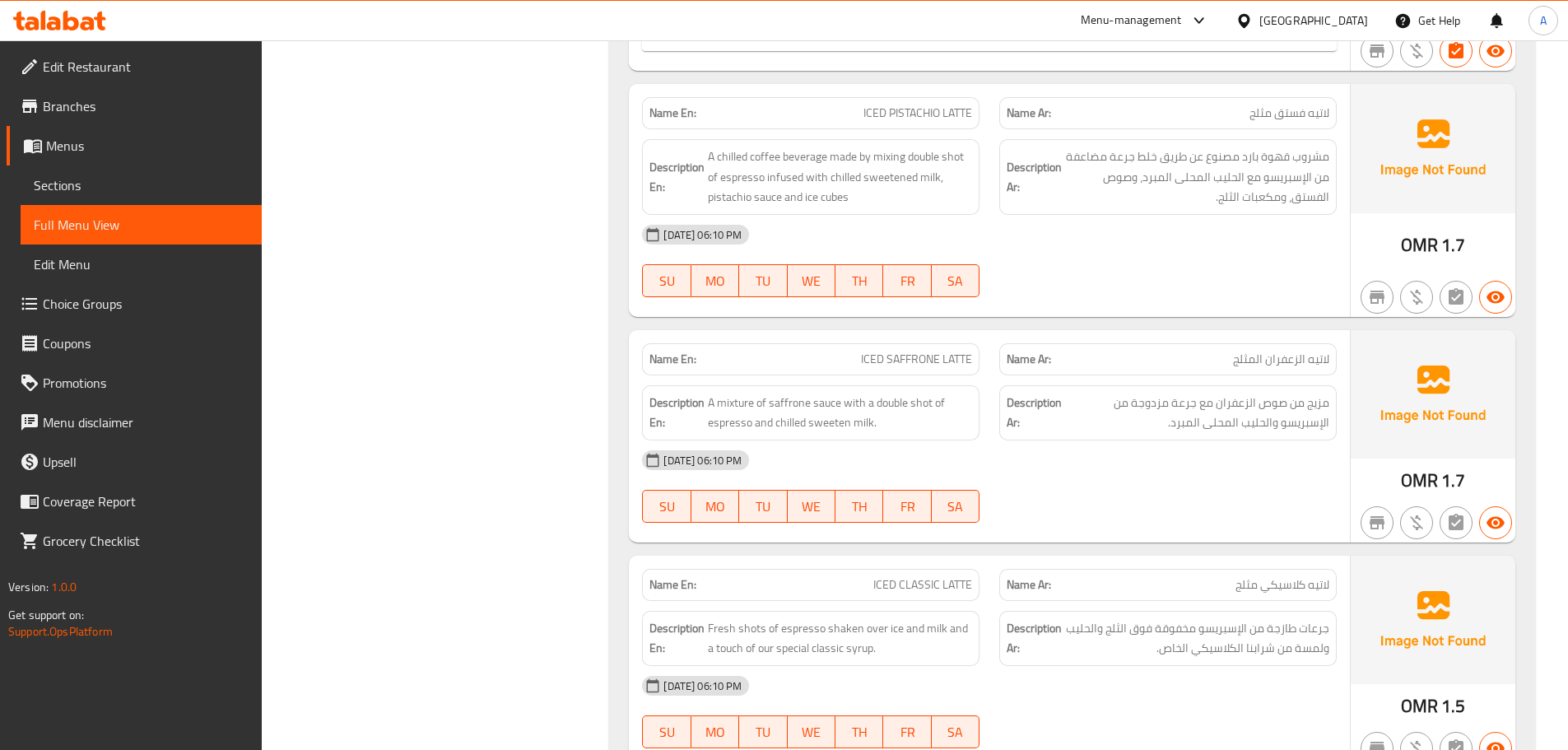
click at [1179, 204] on span "مشروب قهوة بارد مصنوع عن طريق خلط جرعة مضاعفة من الإسبريسو مع الحليب المحلى الم…" at bounding box center [1197, 177] width 264 height 61
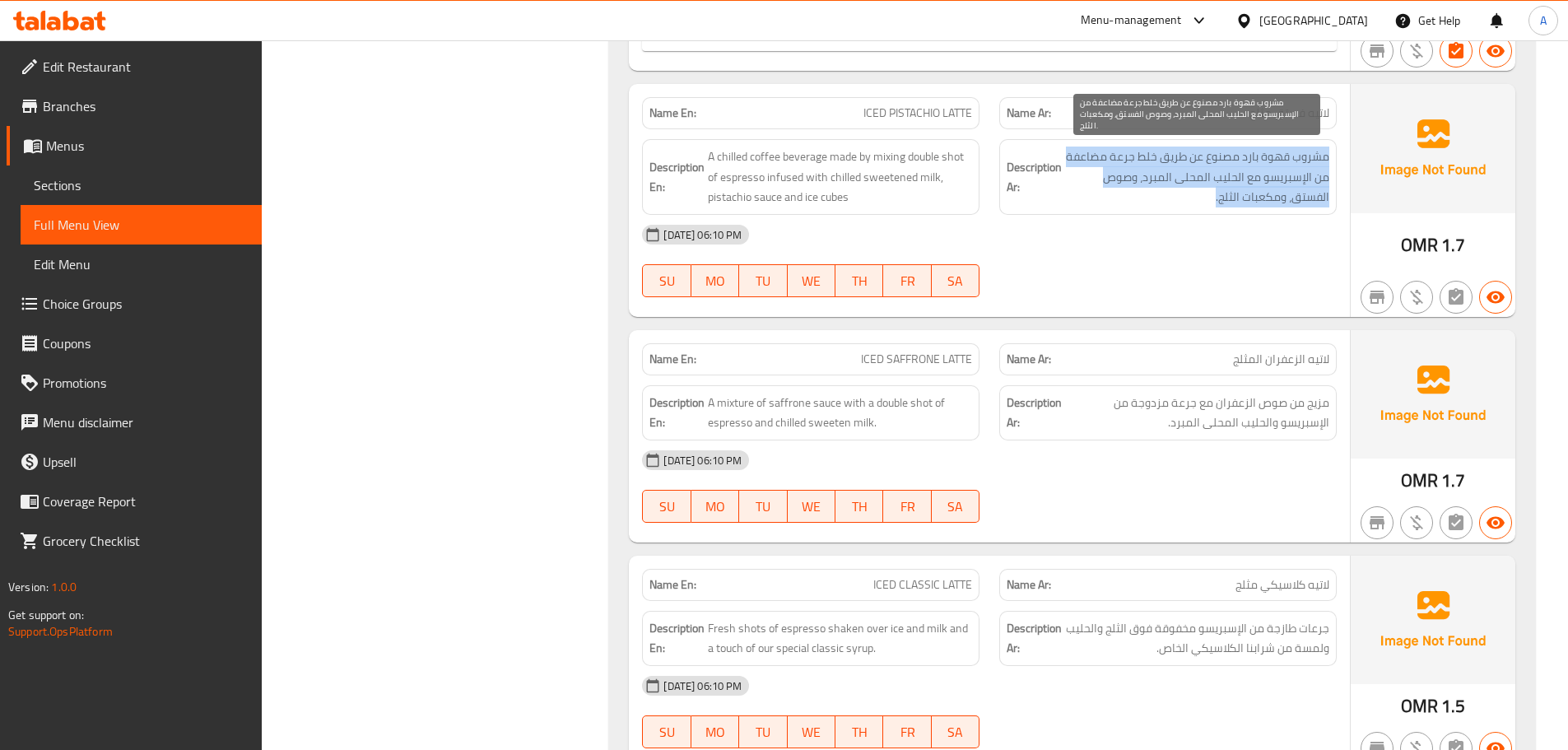
click at [1179, 204] on span "مشروب قهوة بارد مصنوع عن طريق خلط جرعة مضاعفة من الإسبريسو مع الحليب المحلى الم…" at bounding box center [1197, 177] width 264 height 61
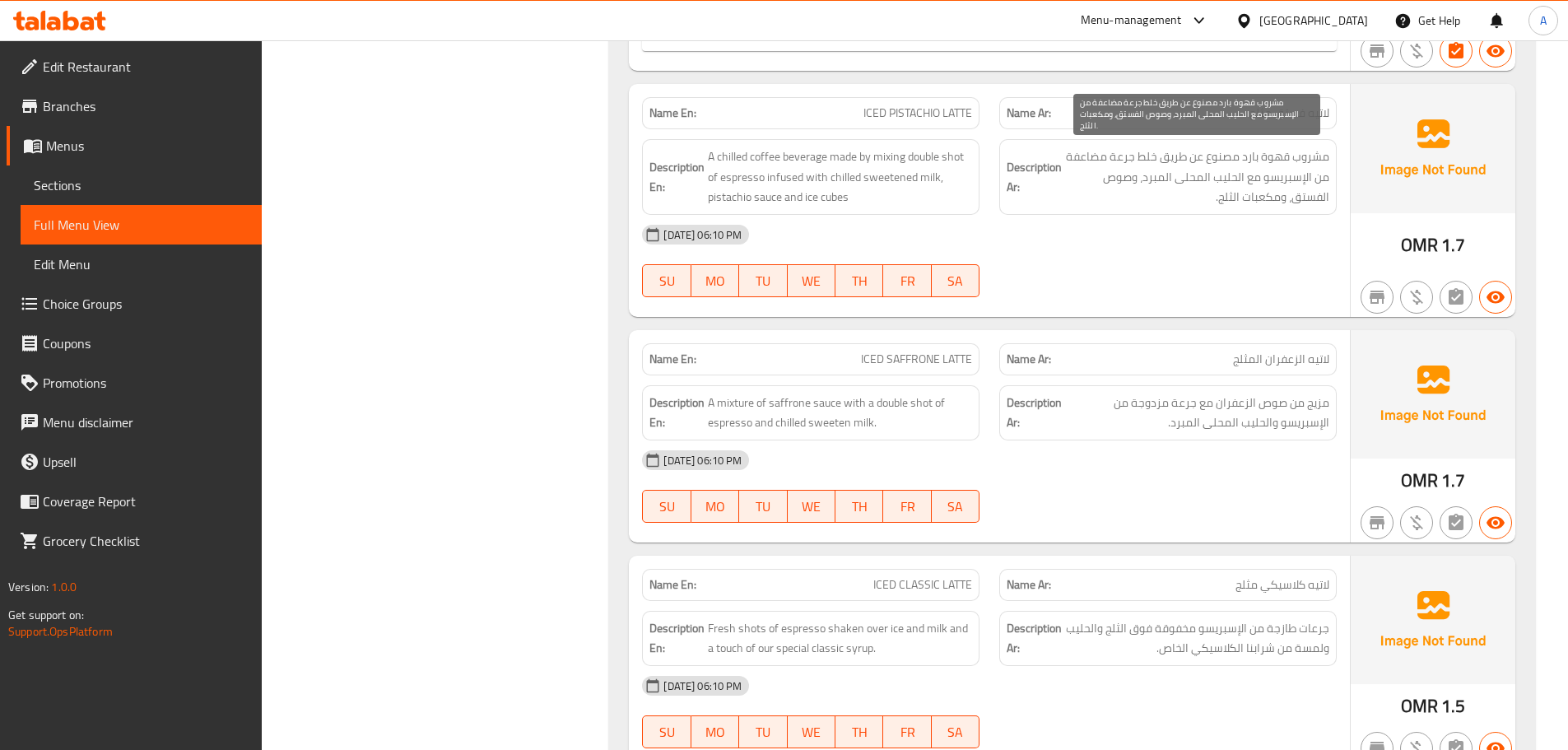
click at [1230, 183] on span "مشروب قهوة بارد مصنوع عن طريق خلط جرعة مضاعفة من الإسبريسو مع الحليب المحلى الم…" at bounding box center [1197, 177] width 264 height 61
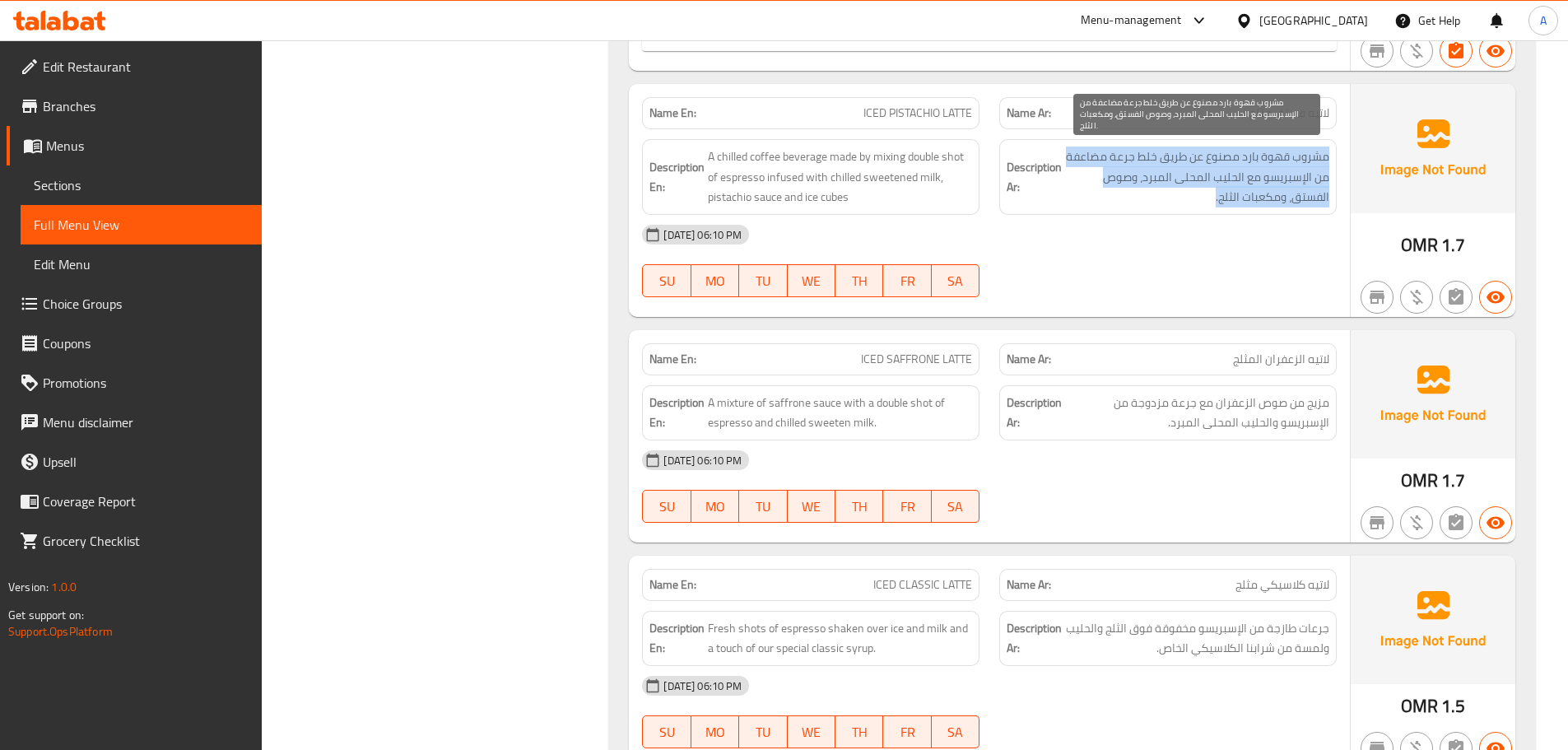
click at [1230, 183] on span "مشروب قهوة بارد مصنوع عن طريق خلط جرعة مضاعفة من الإسبريسو مع الحليب المحلى الم…" at bounding box center [1197, 177] width 264 height 61
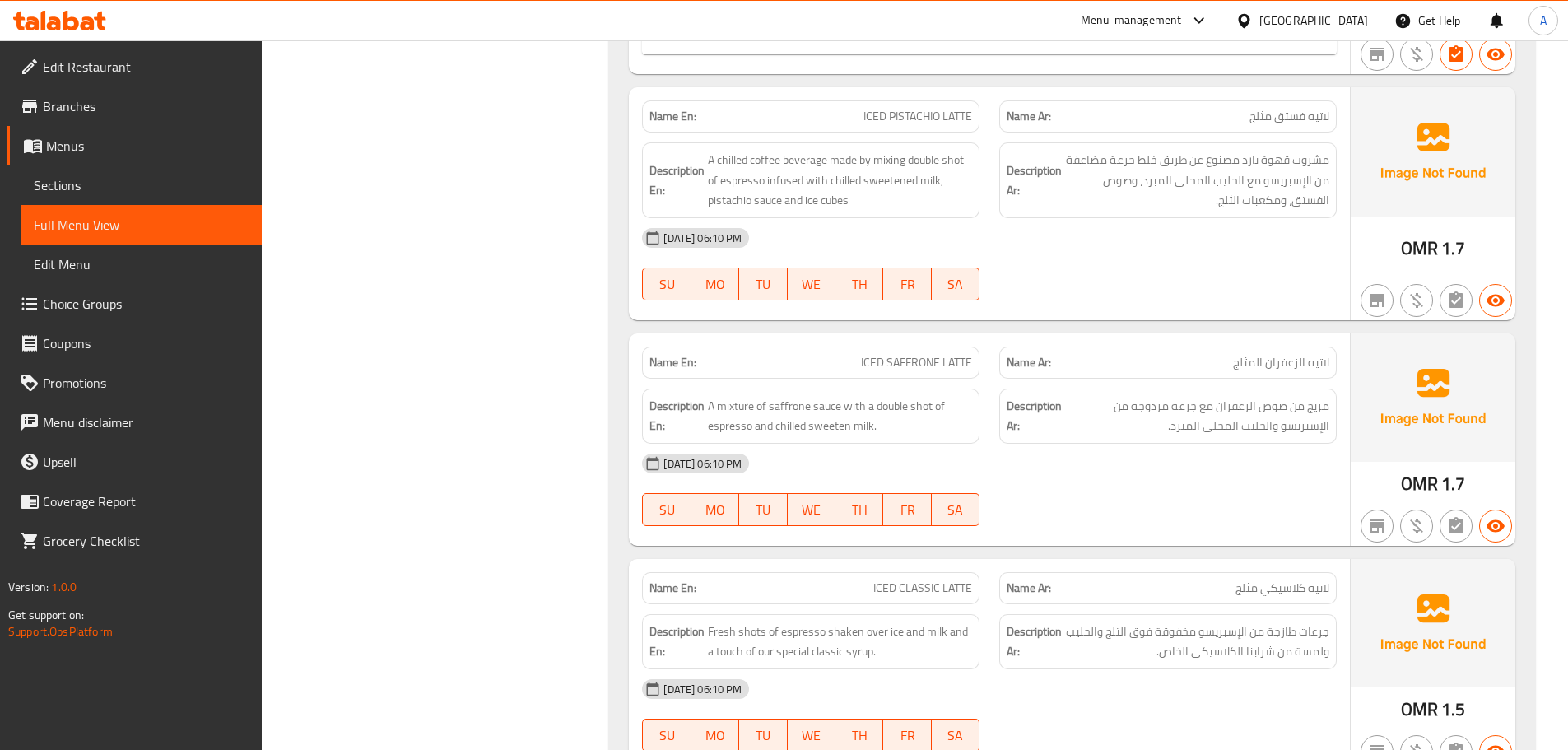
scroll to position [3497, 0]
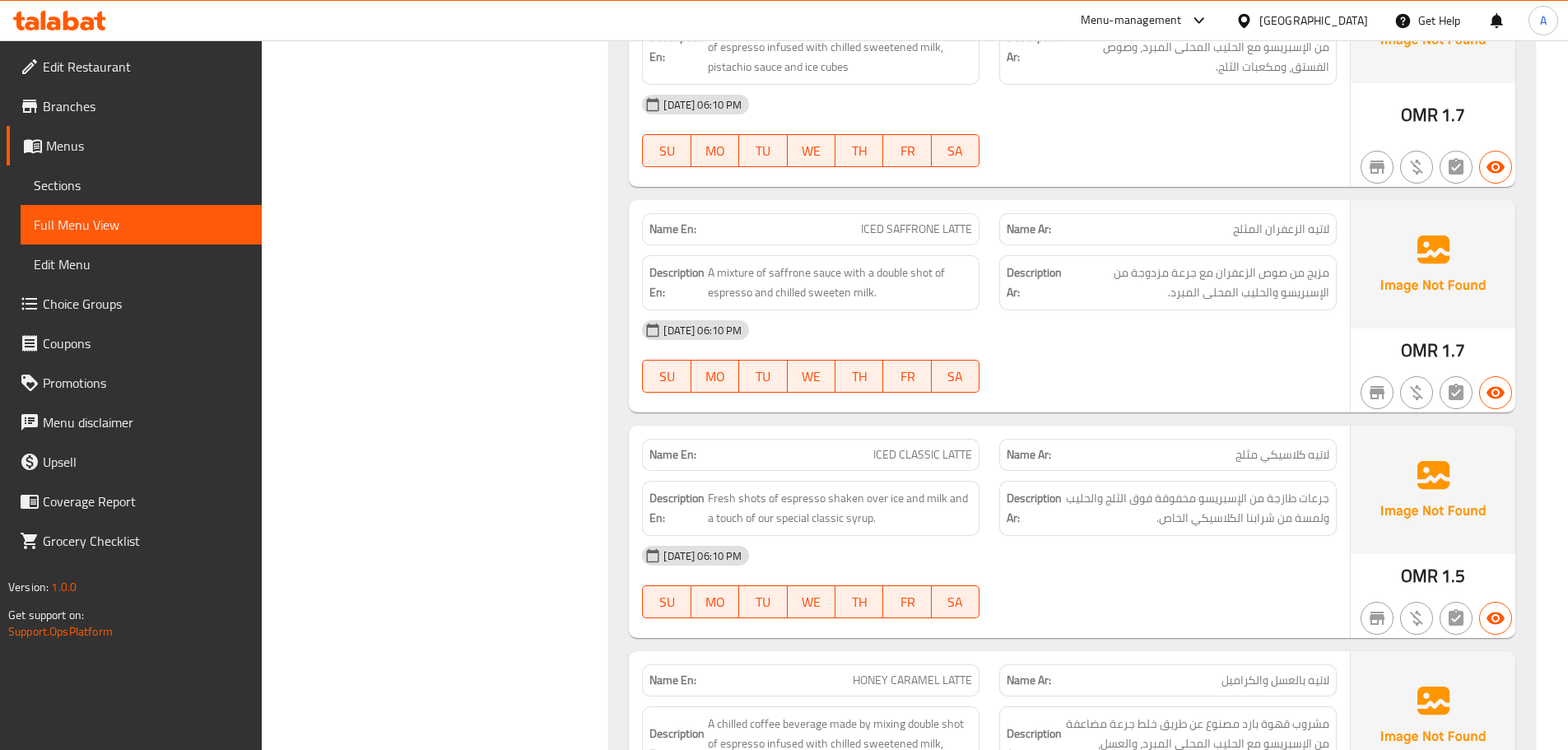
click at [928, 236] on span "ICED SAFFRONE LATTE" at bounding box center [917, 230] width 111 height 17
click at [1224, 215] on div "Name Ar: لاتيه الزعفران المثلج" at bounding box center [1169, 230] width 338 height 32
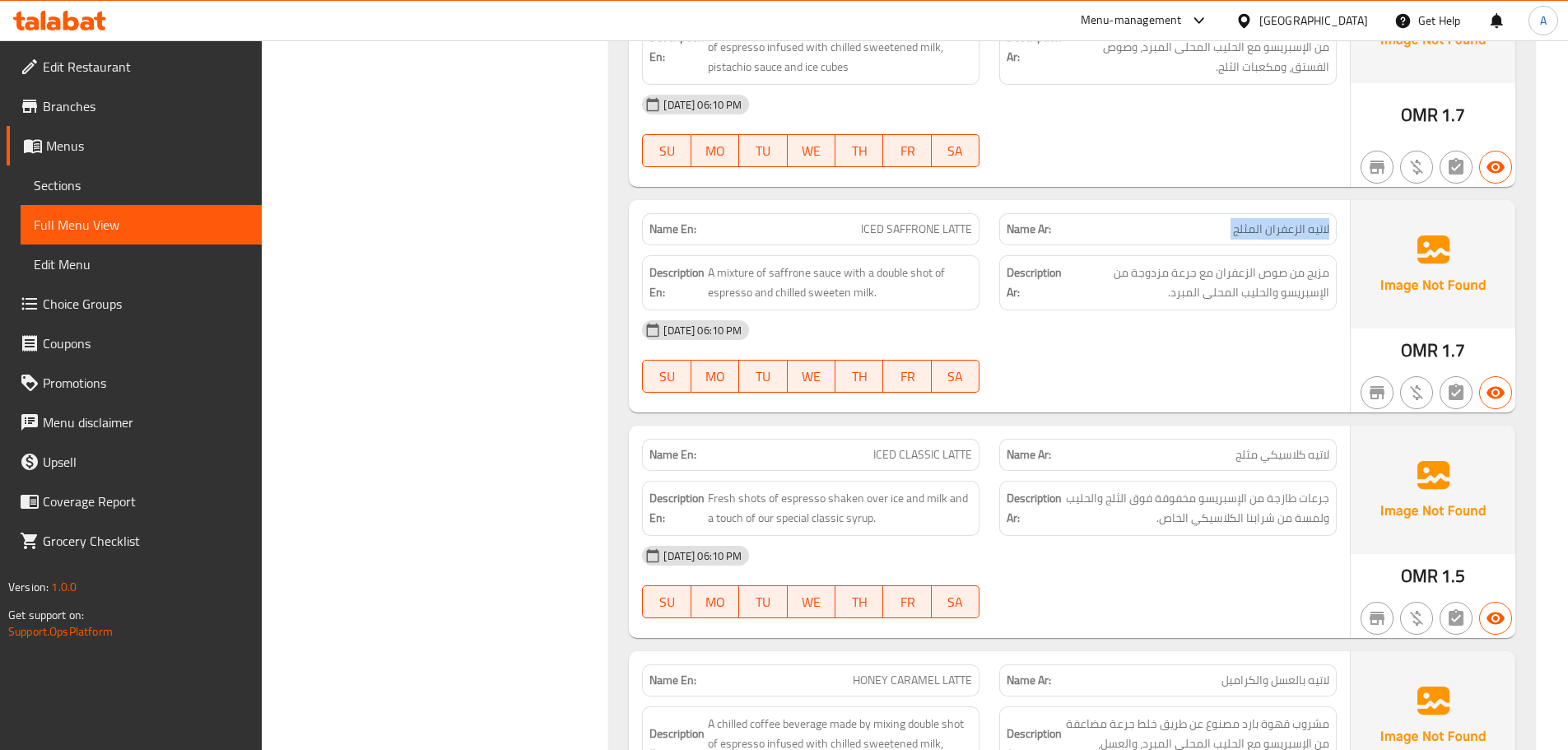
click at [1224, 215] on div "Name Ar: لاتيه الزعفران المثلج" at bounding box center [1169, 230] width 338 height 32
click at [1262, 283] on span "مزيج من صوص الزعفران مع جرعة مزدوجة من الإسبريسو والحليب المحلى المبرد." at bounding box center [1197, 282] width 264 height 41
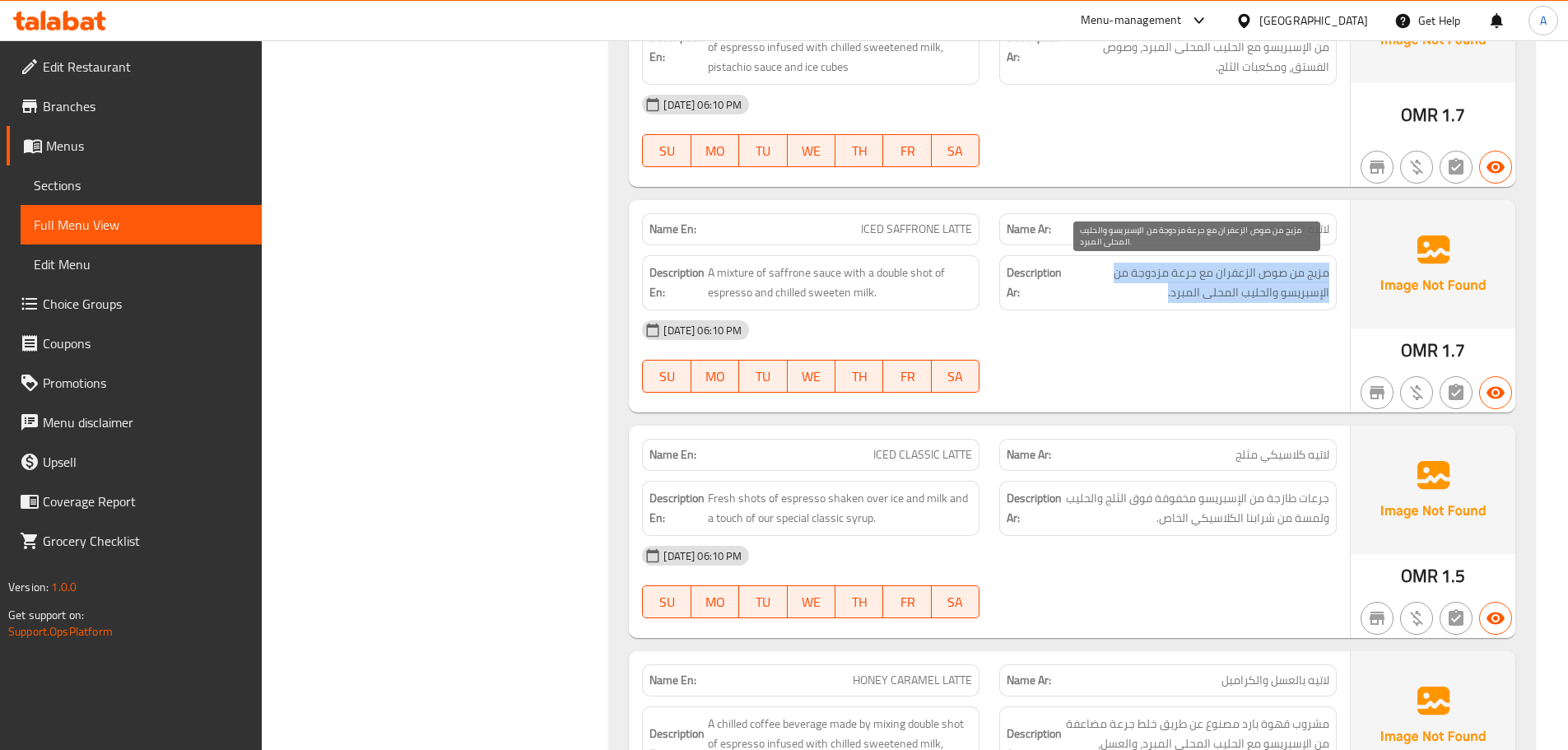
click at [1262, 283] on span "مزيج من صوص الزعفران مع جرعة مزدوجة من الإسبريسو والحليب المحلى المبرد." at bounding box center [1197, 282] width 264 height 41
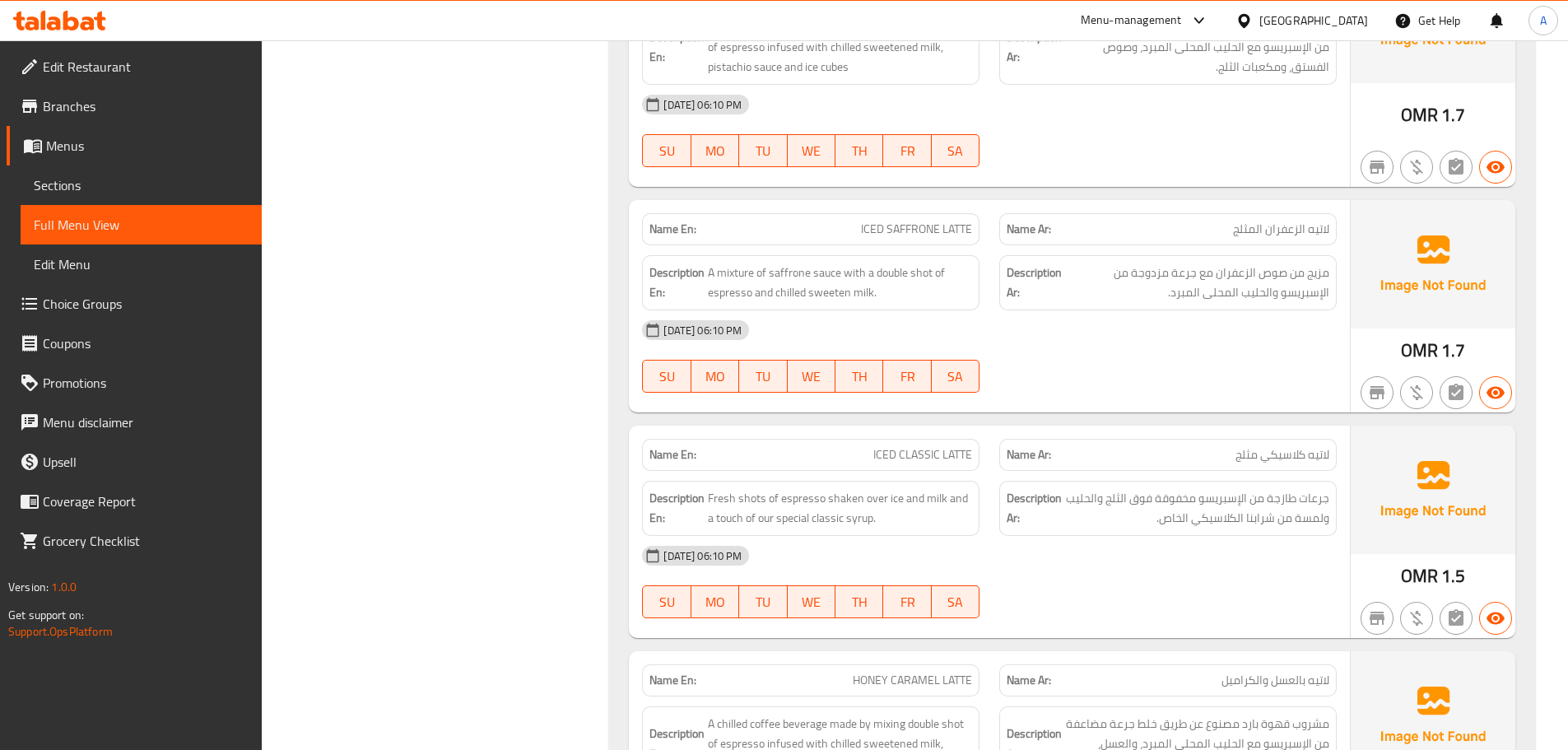
click at [1224, 281] on span "مزيج من صوص الزعفران مع جرعة مزدوجة من الإسبريسو والحليب المحلى المبرد." at bounding box center [1197, 282] width 264 height 41
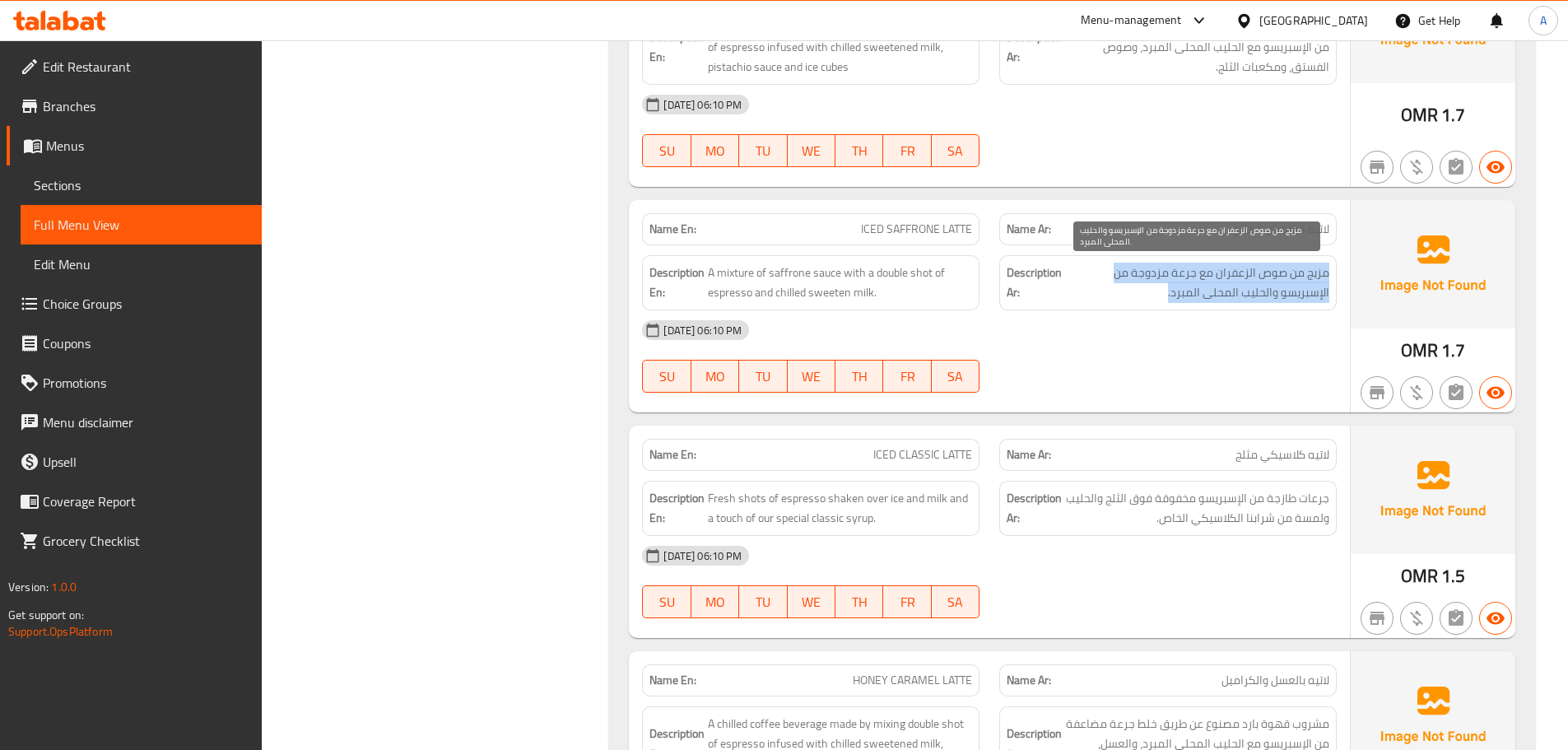
click at [1224, 281] on span "مزيج من صوص الزعفران مع جرعة مزدوجة من الإسبريسو والحليب المحلى المبرد." at bounding box center [1197, 282] width 264 height 41
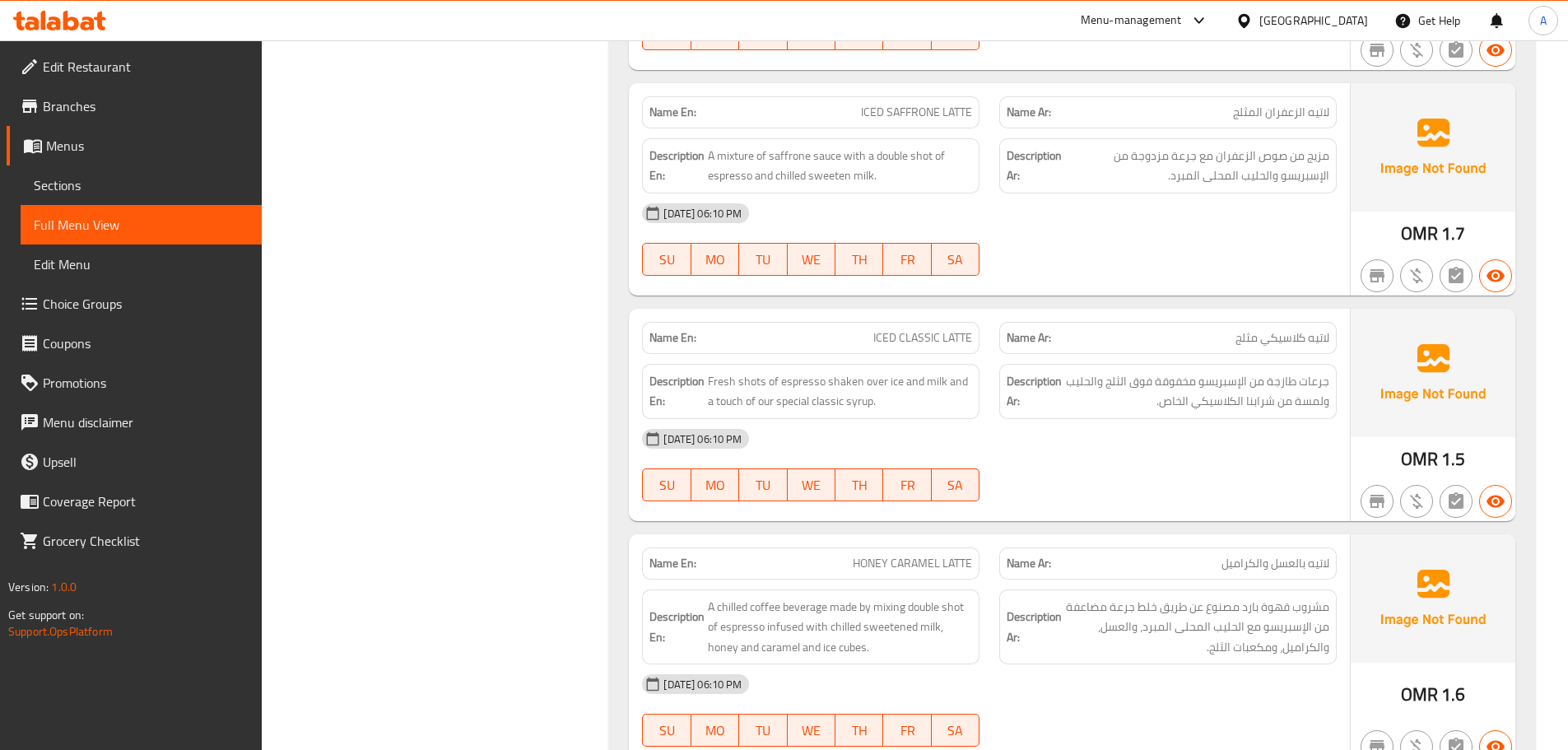
scroll to position [3720, 0]
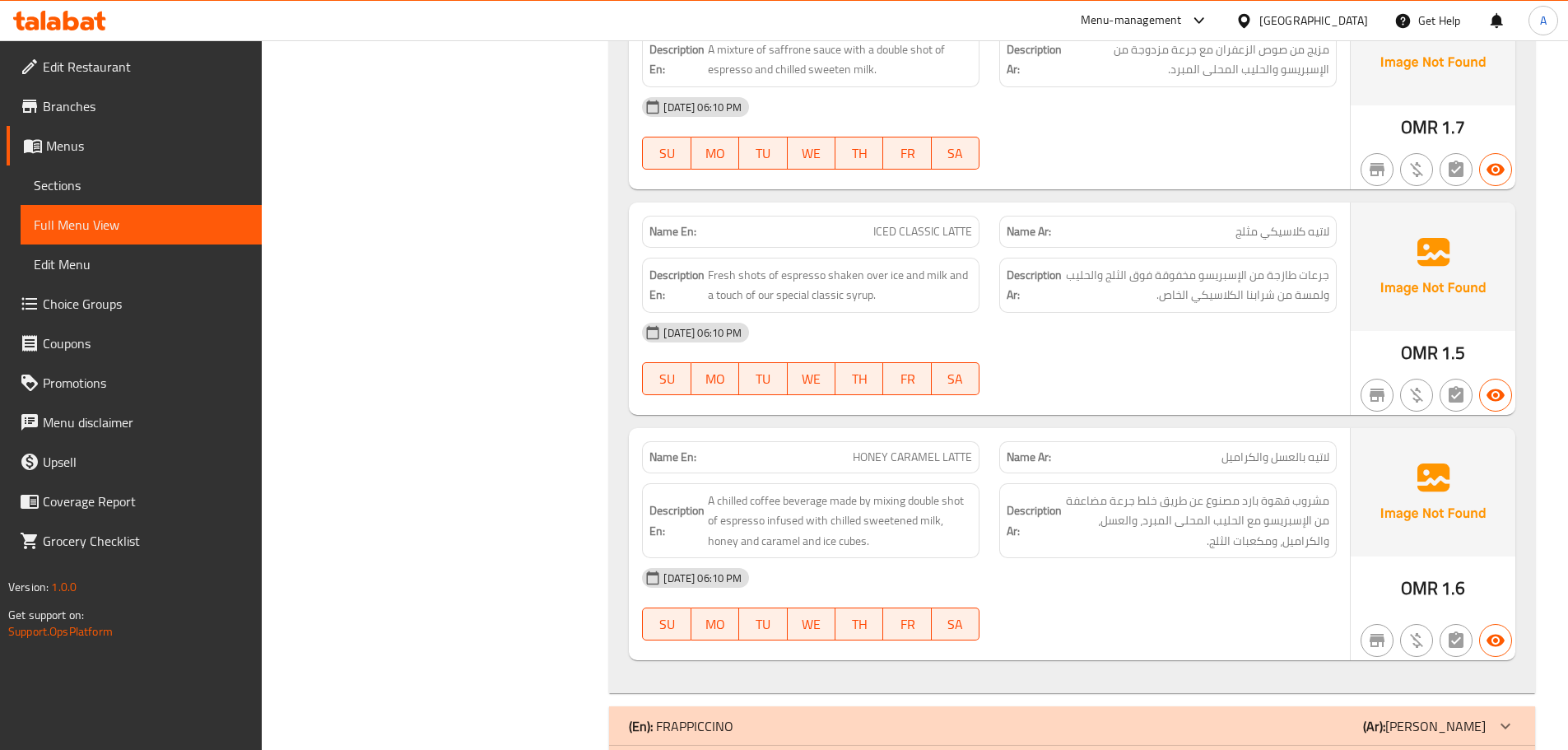
click at [1155, 290] on span "جرعات طازجة من الإسبريسو مخفوقة فوق الثلج والحليب ولمسة من شرابنا الكلاسيكي الخ…" at bounding box center [1197, 285] width 264 height 41
click at [1156, 290] on span "جرعات طازجة من الإسبريسو مخفوقة فوق الثلج والحليب ولمسة من شرابنا الكلاسيكي الخ…" at bounding box center [1197, 285] width 264 height 41
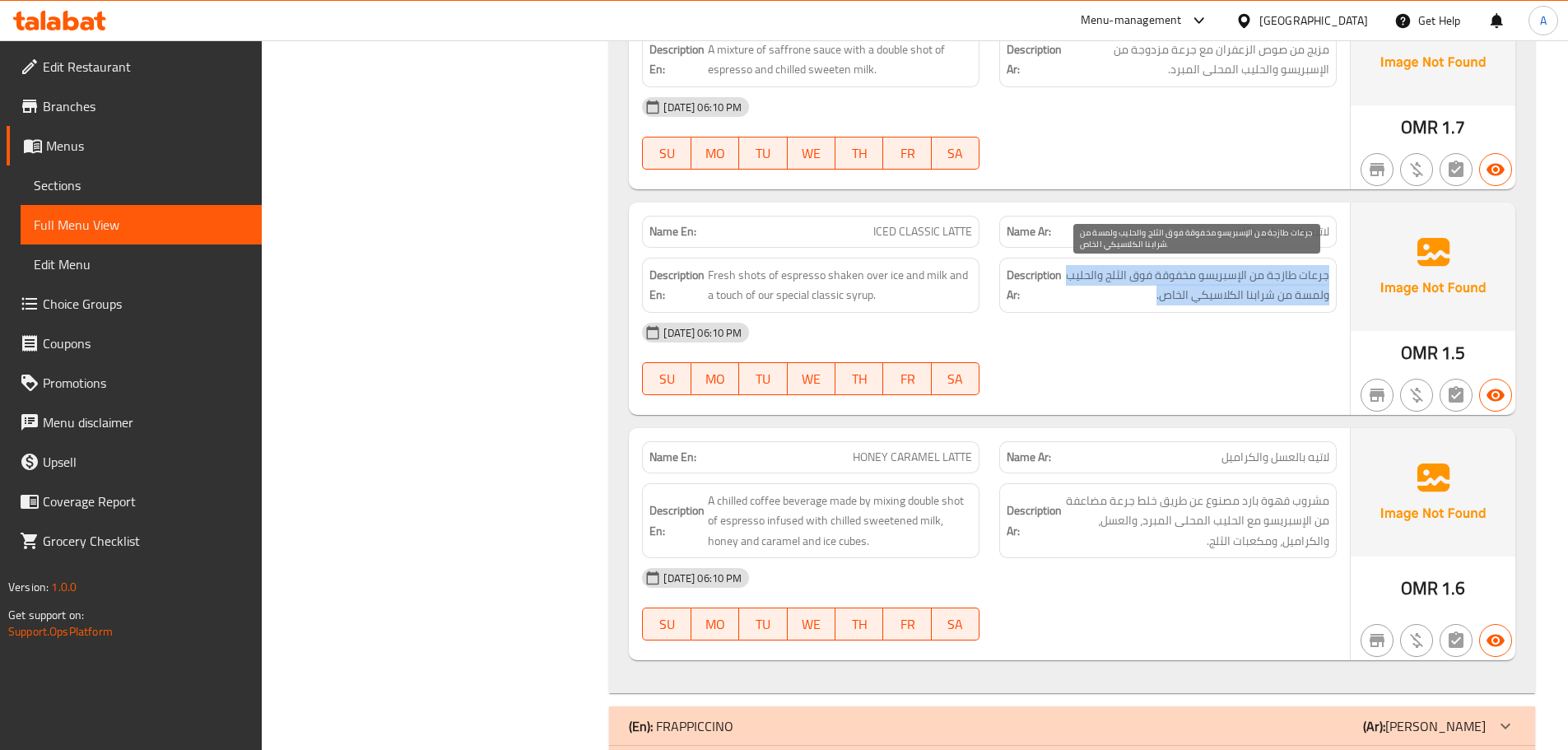
click at [1156, 290] on span "جرعات طازجة من الإسبريسو مخفوقة فوق الثلج والحليب ولمسة من شرابنا الكلاسيكي الخ…" at bounding box center [1197, 285] width 264 height 41
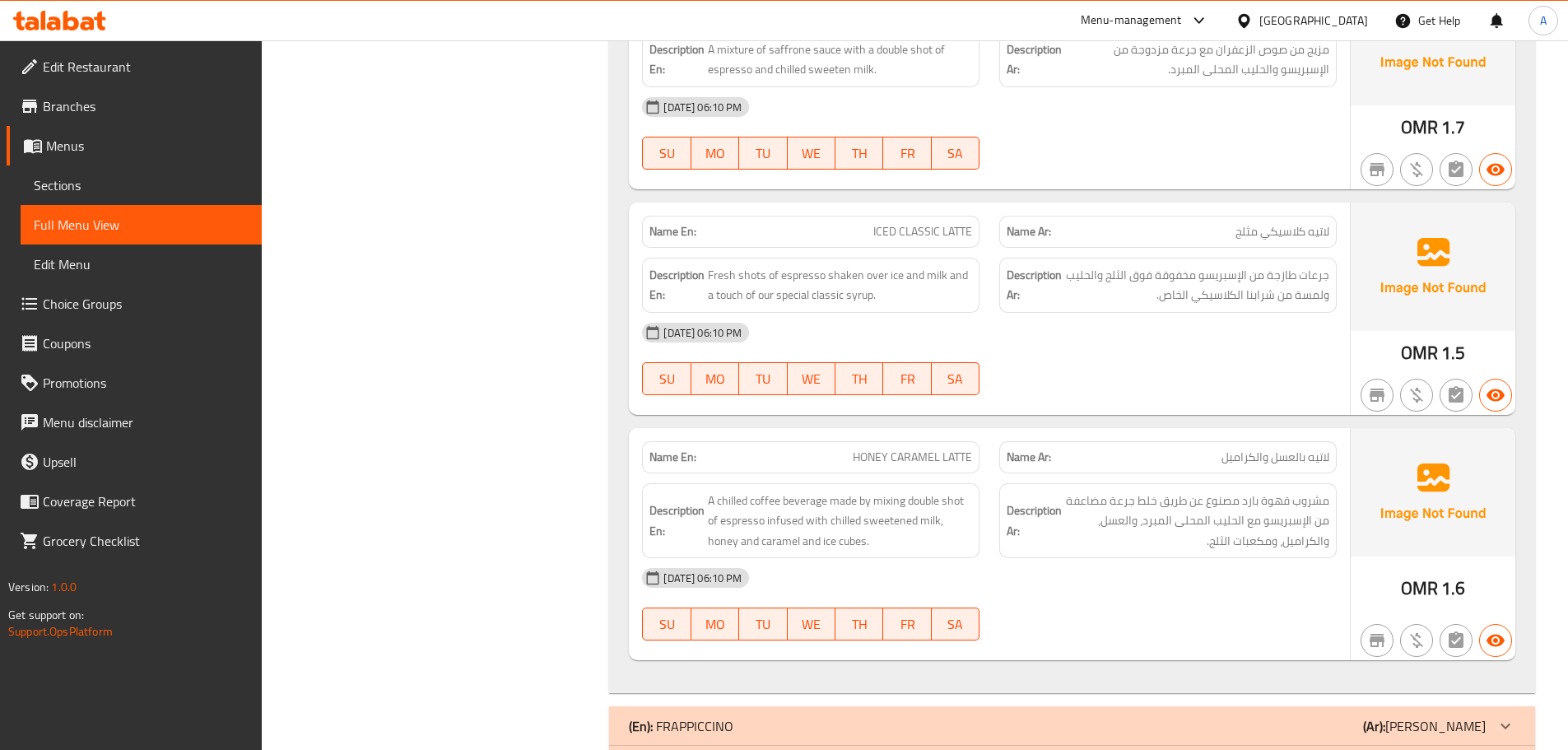
click at [1177, 453] on p "Name Ar: لاتيه بالعسل والكراميل" at bounding box center [1168, 457] width 323 height 17
click at [1203, 521] on span "مشروب قهوة بارد مصنوع عن طريق خلط جرعة مضاعفة من الإسبريسو مع الحليب المحلى الم…" at bounding box center [1197, 521] width 264 height 61
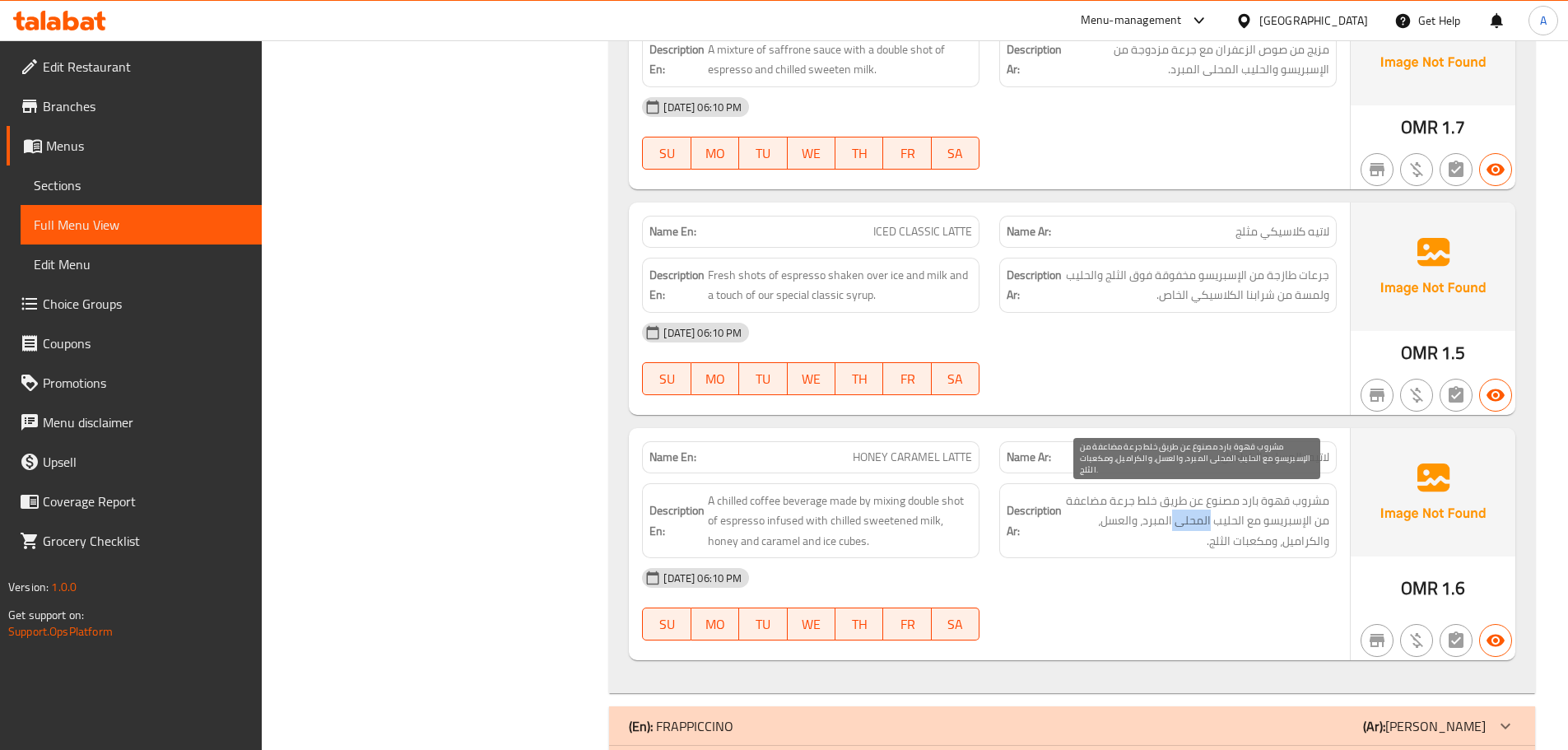
click at [1203, 521] on span "مشروب قهوة بارد مصنوع عن طريق خلط جرعة مضاعفة من الإسبريسو مع الحليب المحلى الم…" at bounding box center [1197, 521] width 264 height 61
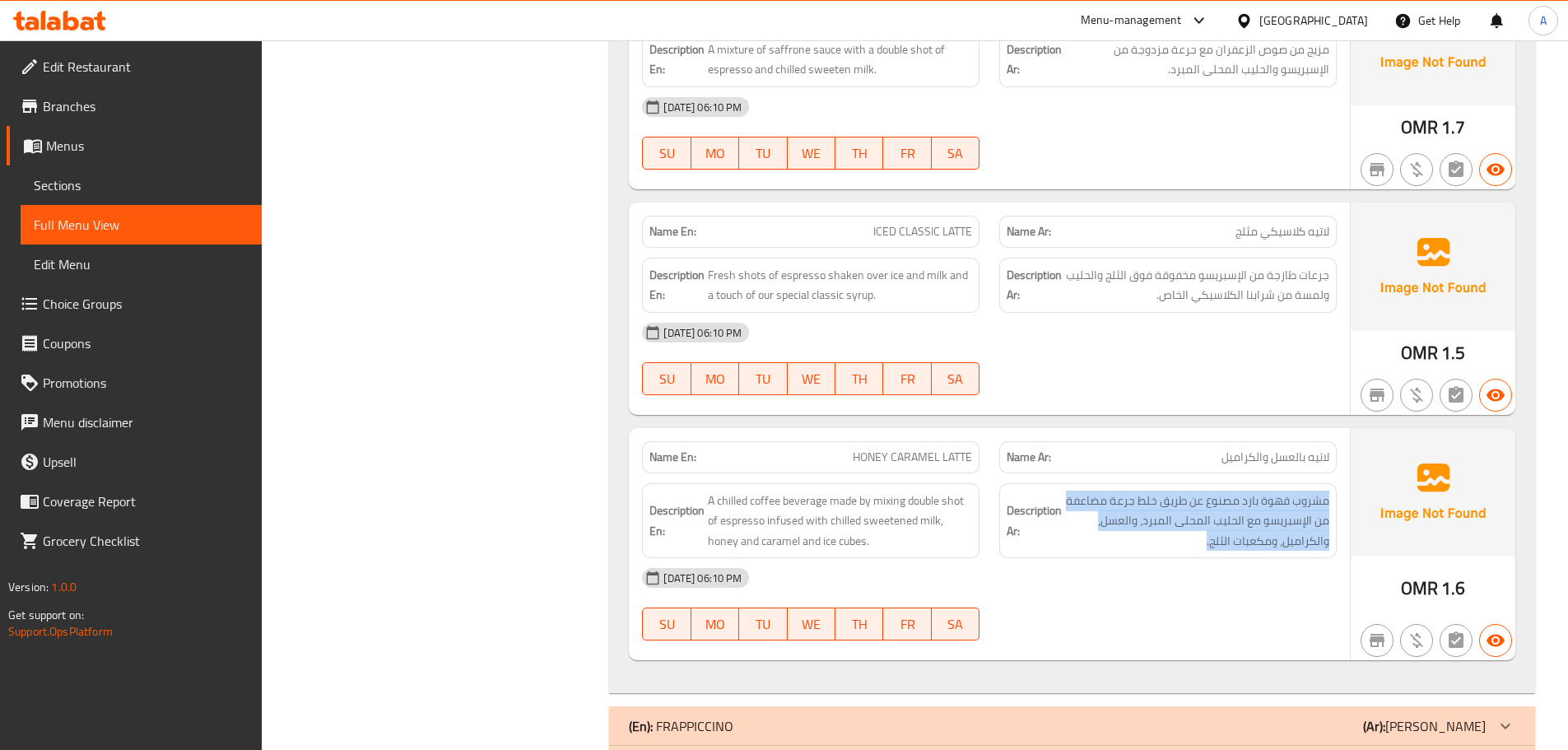
scroll to position [3907, 0]
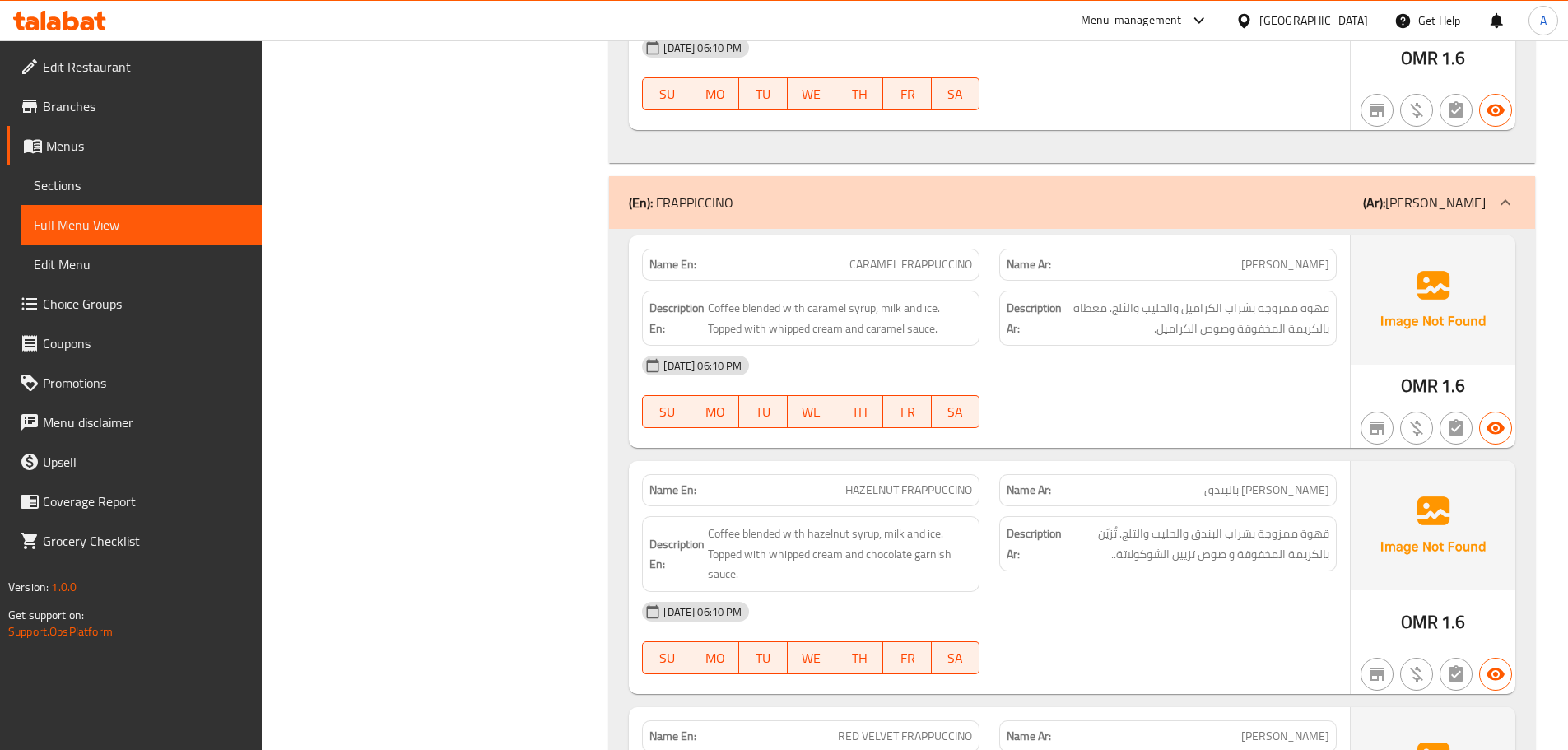
scroll to position [4263, 0]
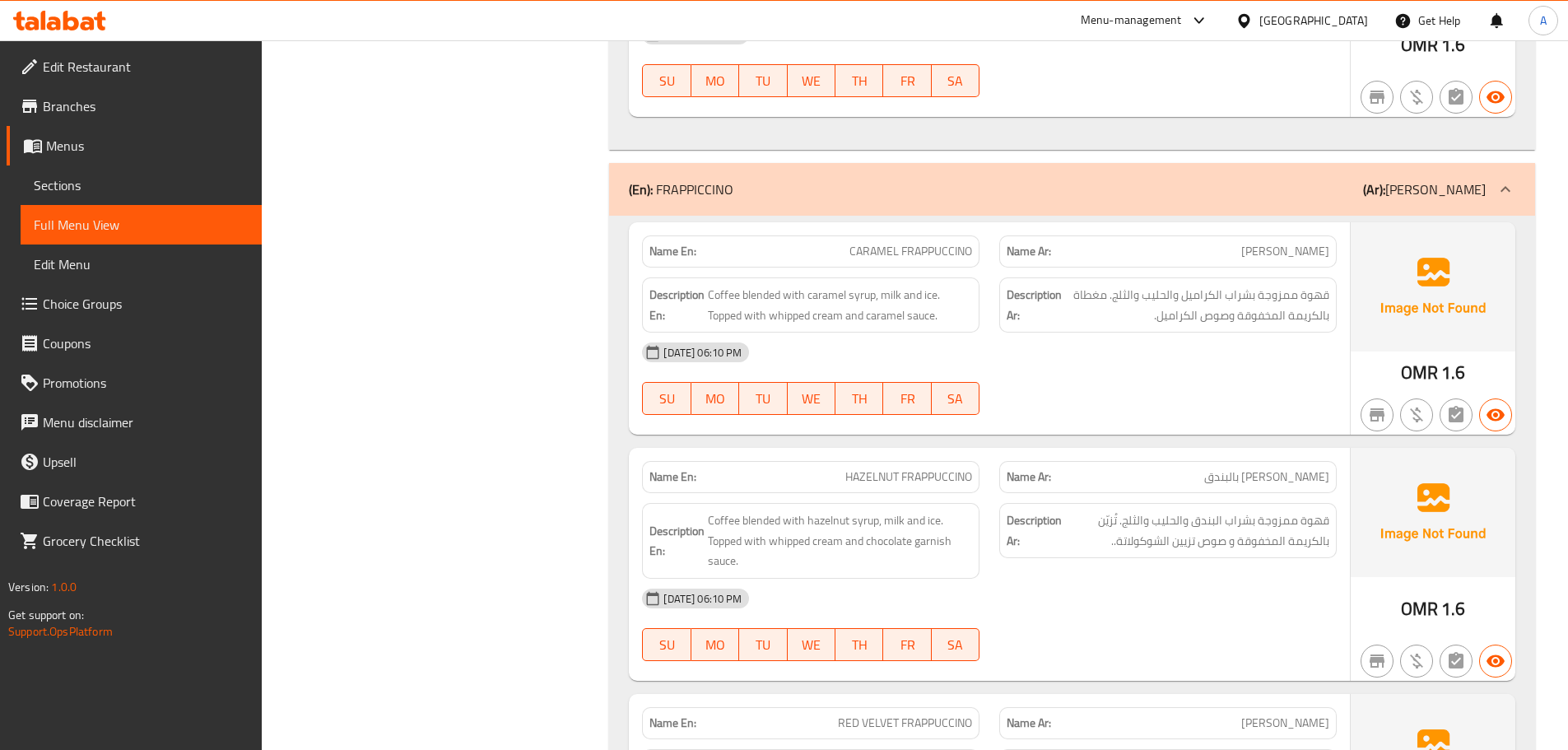
type button "0"
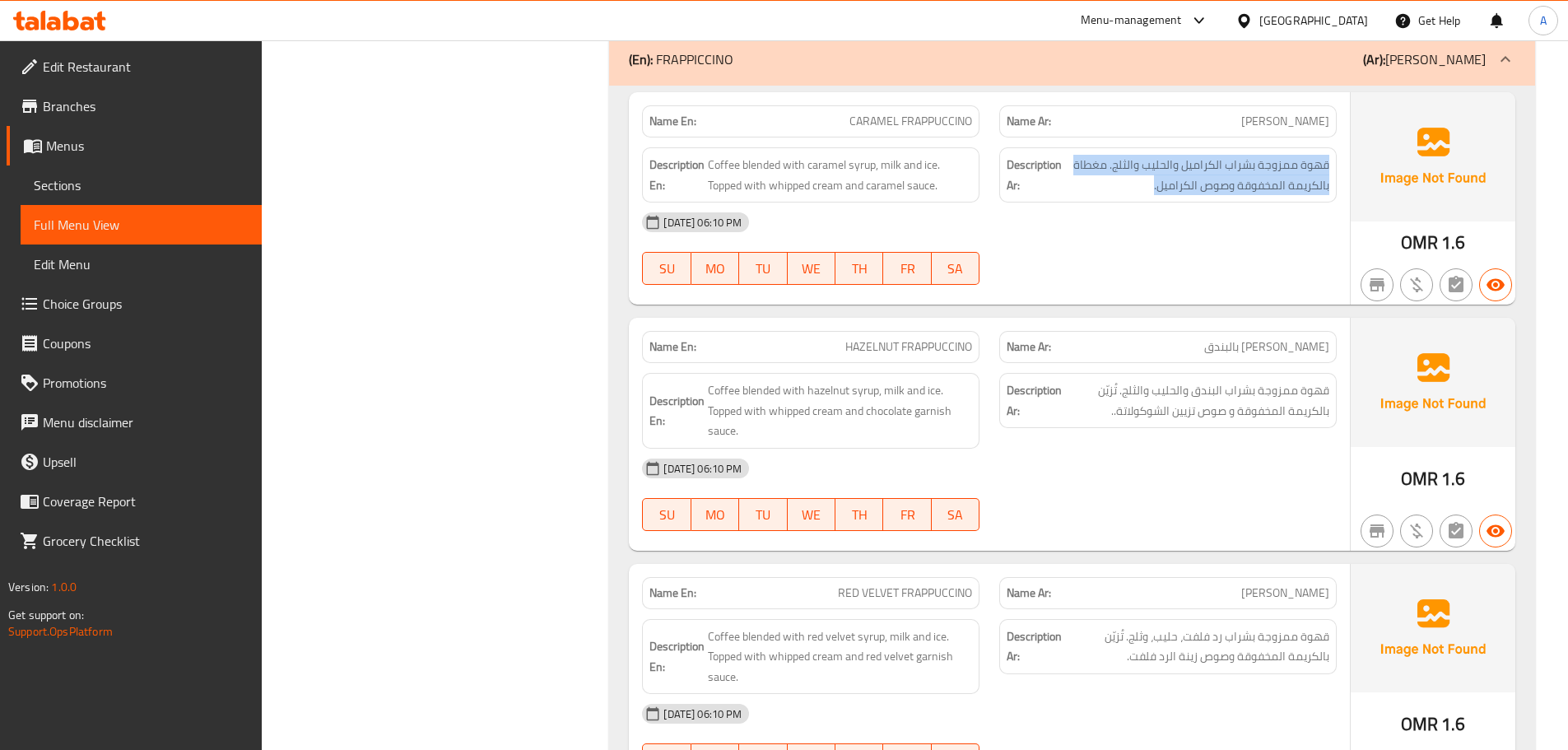
scroll to position [4315, 0]
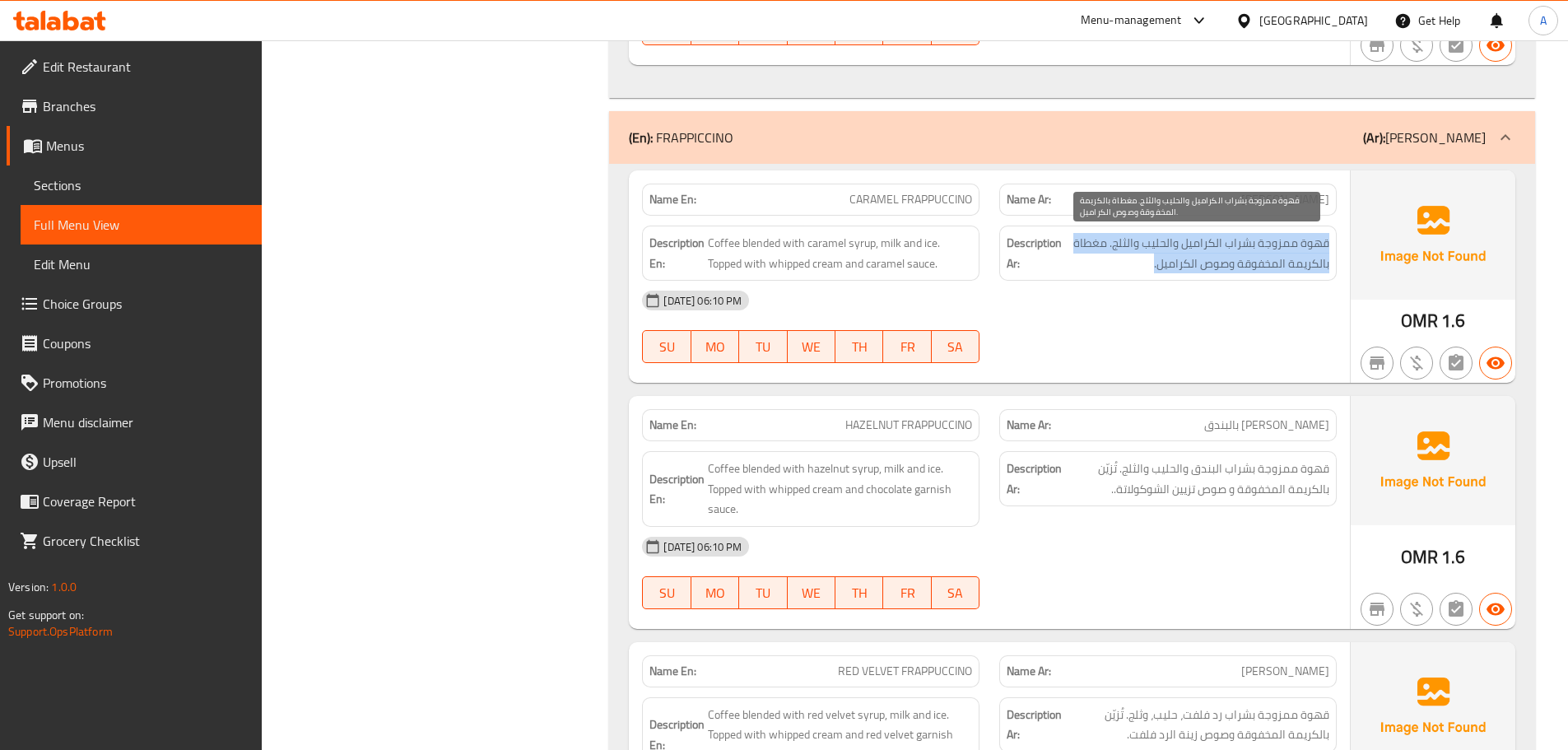
click at [1281, 245] on span "قهوة ممزوجة بشراب الكراميل والحليب والثلج. مغطاة بالكريمة المخفوقة وصوص الكرامي…" at bounding box center [1197, 253] width 264 height 41
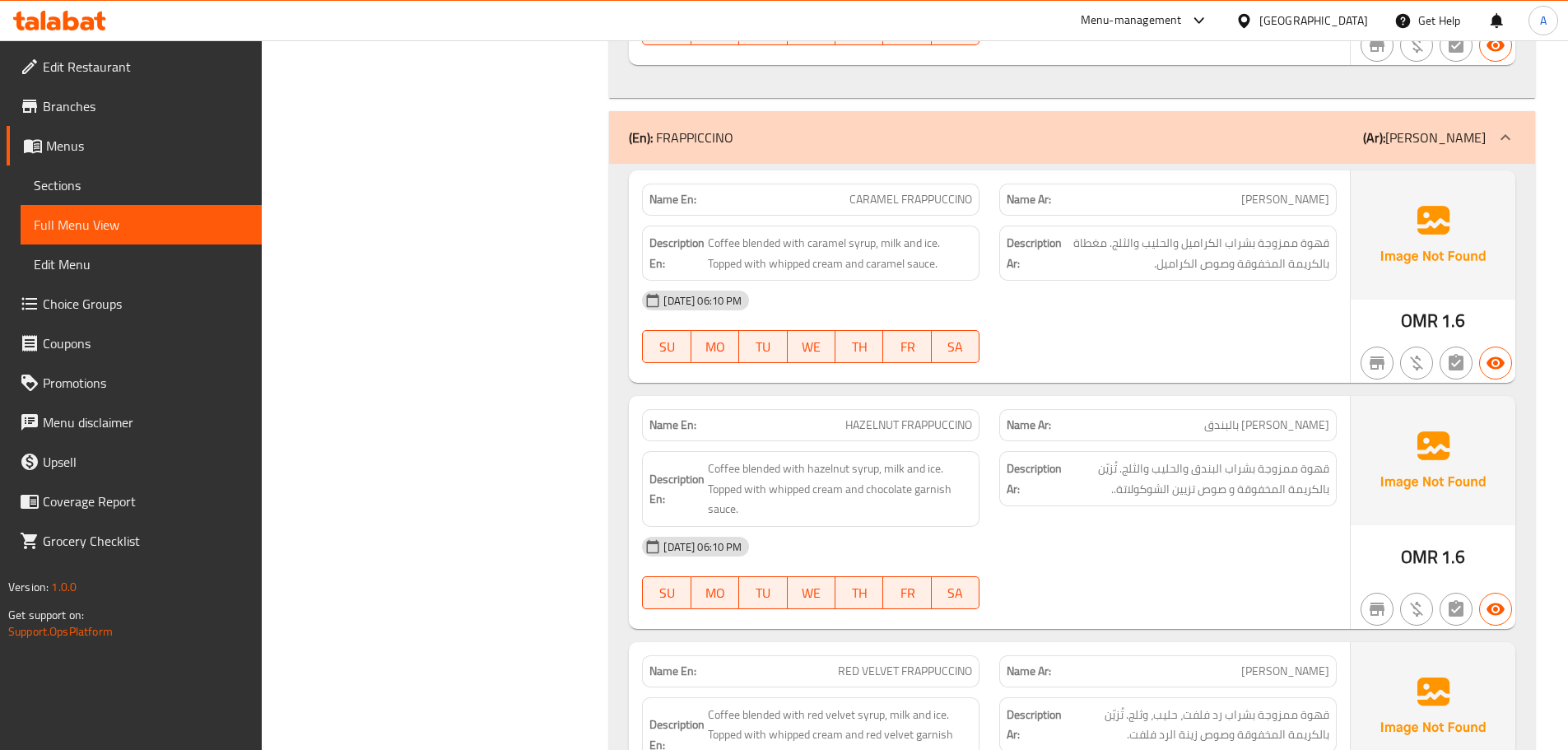
scroll to position [4491, 0]
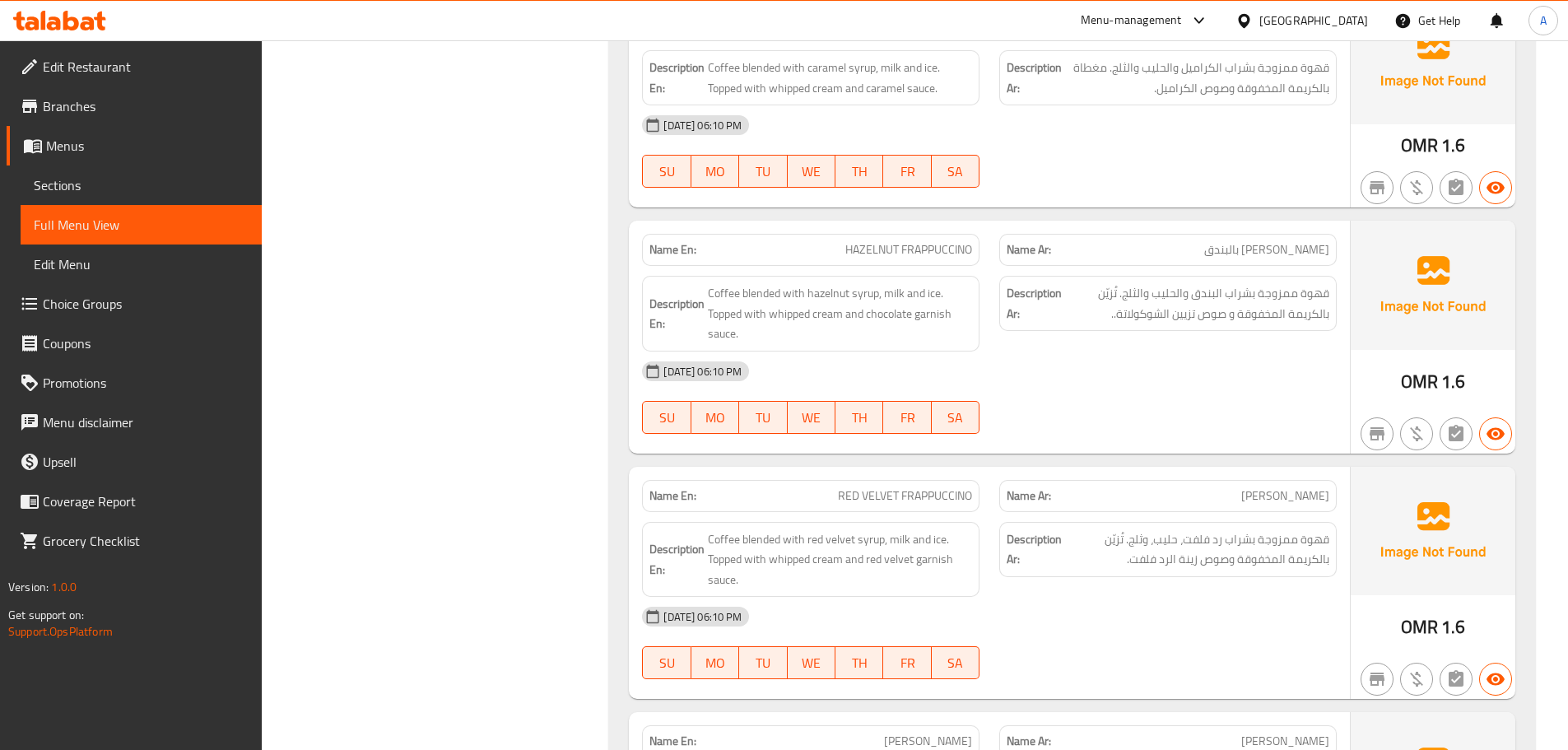
click at [1200, 315] on span "قهوة ممزوجة بشراب البندق والحليب والثلج. تُزيّن بالكريمة المخفوقة و صوص تزيين ا…" at bounding box center [1197, 303] width 264 height 41
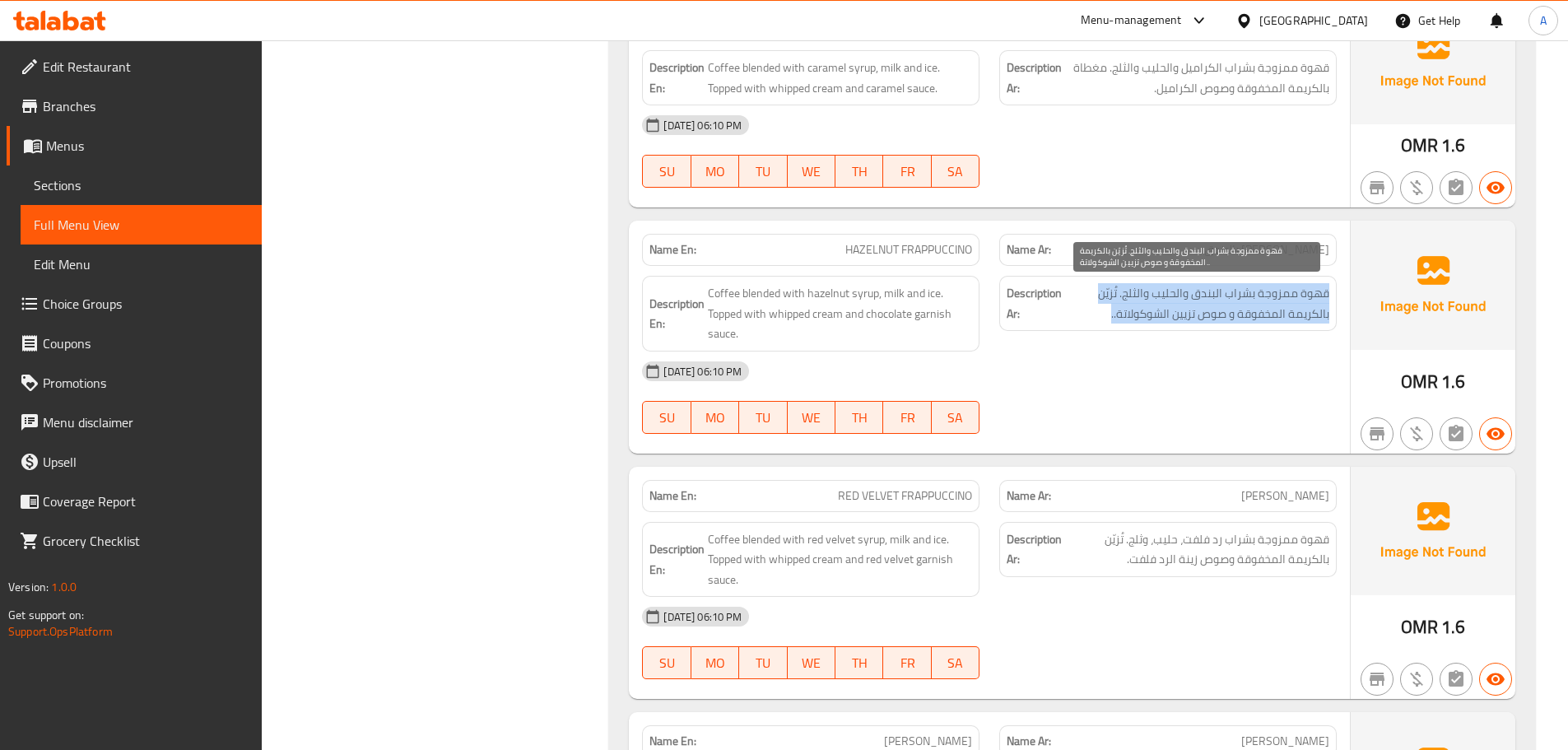
click at [1200, 315] on span "قهوة ممزوجة بشراب البندق والحليب والثلج. تُزيّن بالكريمة المخفوقة و صوص تزيين ا…" at bounding box center [1197, 303] width 264 height 41
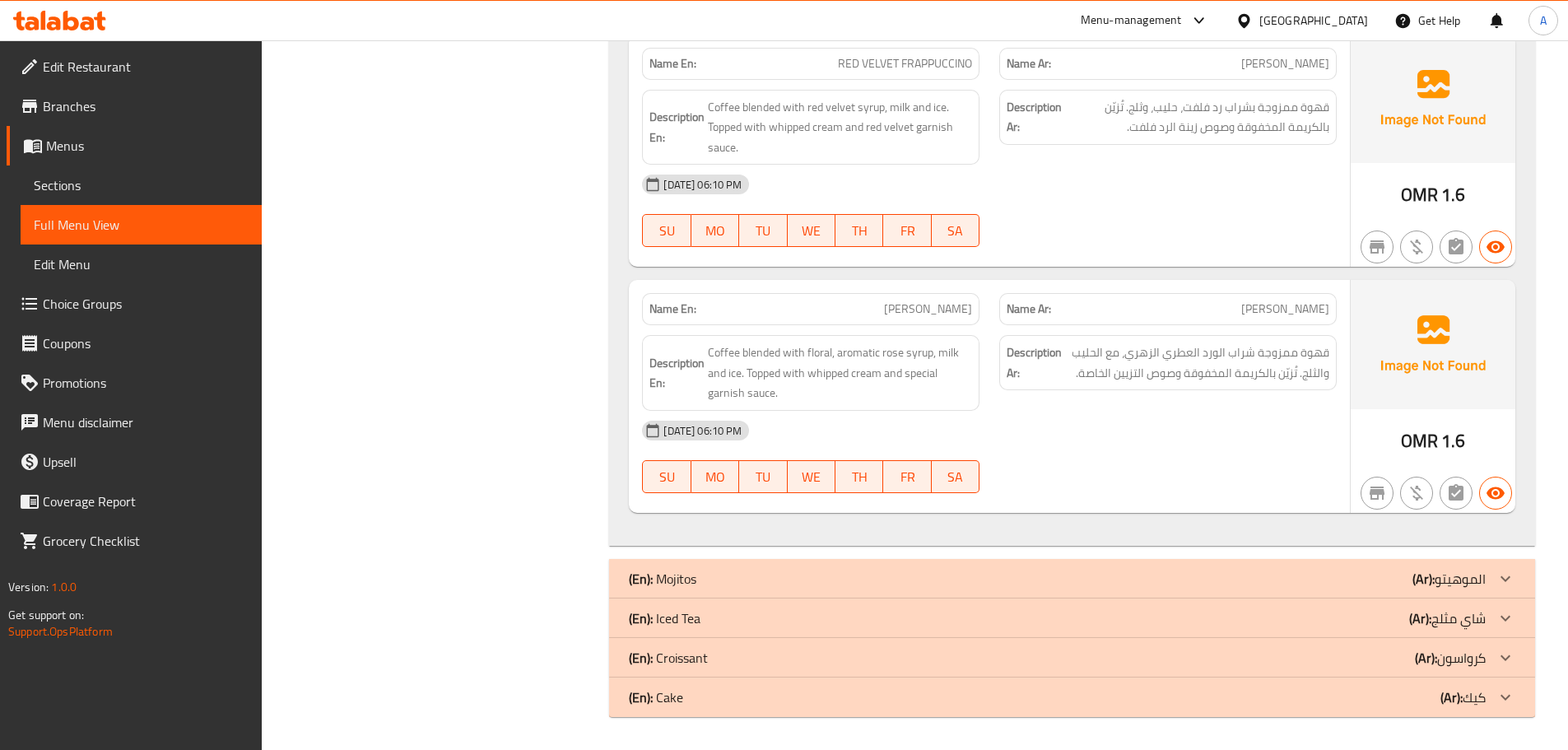
scroll to position [4794, 0]
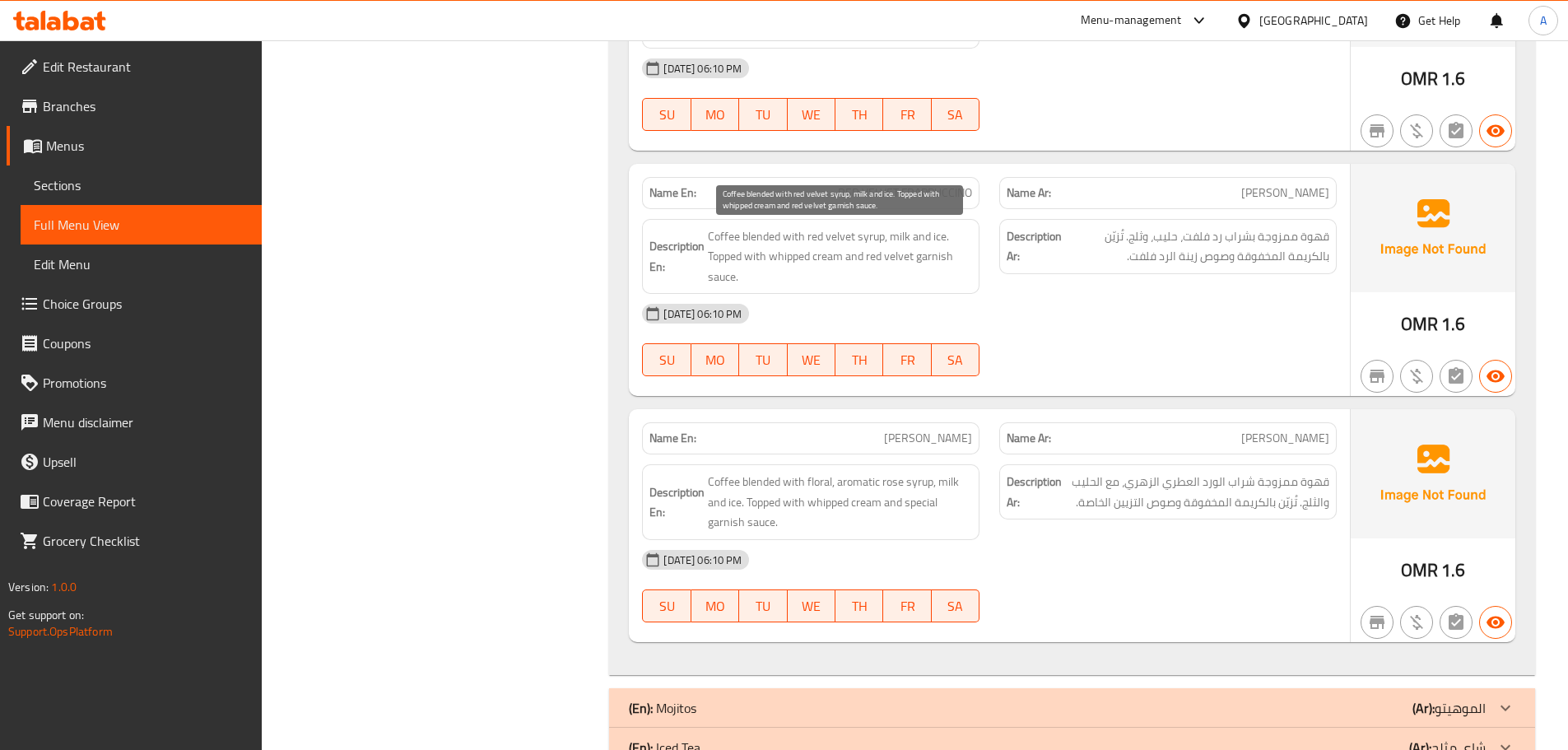
click at [931, 255] on span "Coffee blended with red velvet syrup, milk and ice. Topped with whipped cream a…" at bounding box center [840, 257] width 264 height 61
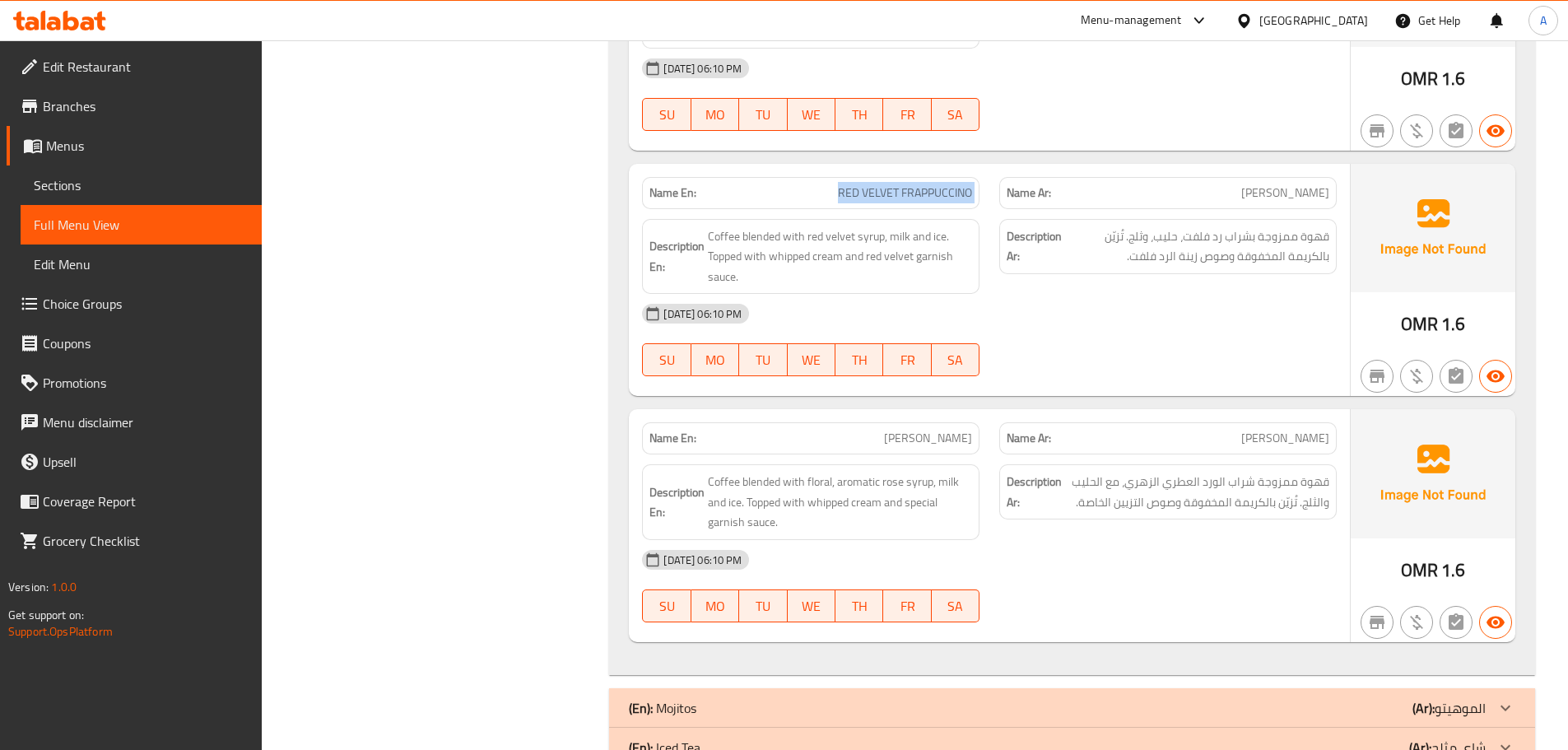
click at [1226, 499] on span "قهوة ممزوجة شراب الورد العطري الزهري، مع الحليب والثلج. تُزيّن بالكريمة المخفوق…" at bounding box center [1197, 492] width 264 height 41
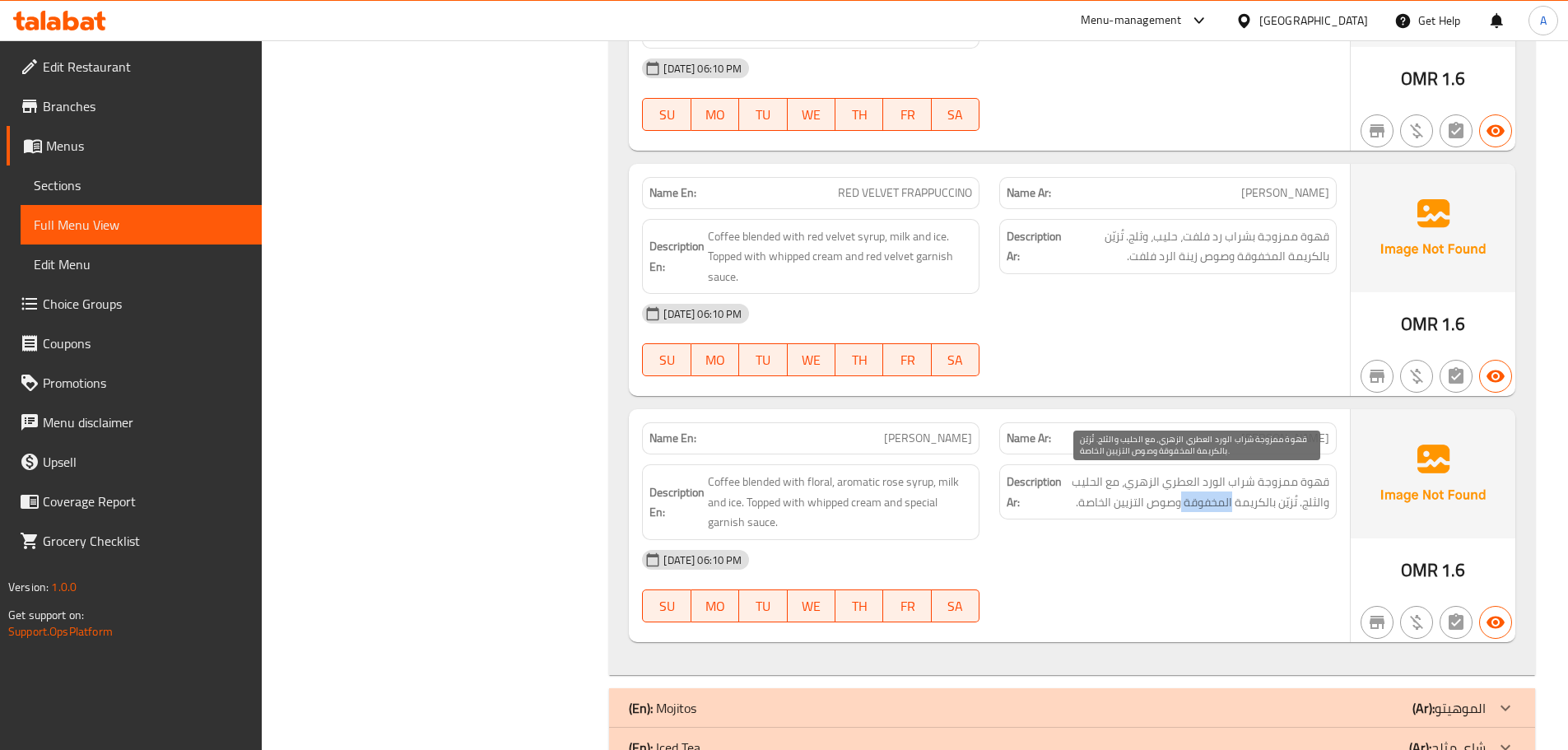
click at [1226, 499] on span "قهوة ممزوجة شراب الورد العطري الزهري، مع الحليب والثلج. تُزيّن بالكريمة المخفوق…" at bounding box center [1197, 492] width 264 height 41
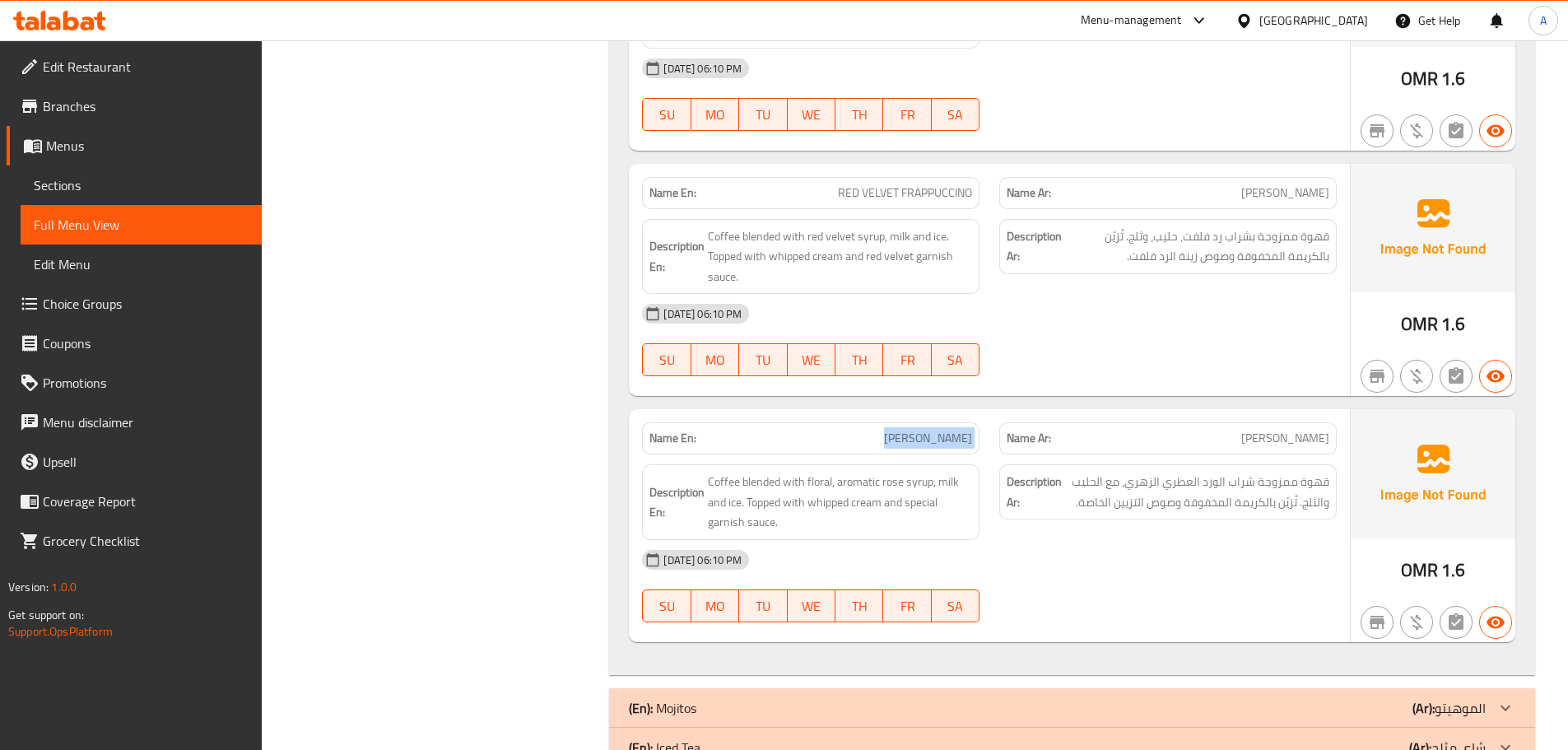
drag, startPoint x: 1379, startPoint y: 576, endPoint x: 1412, endPoint y: 623, distance: 57.4
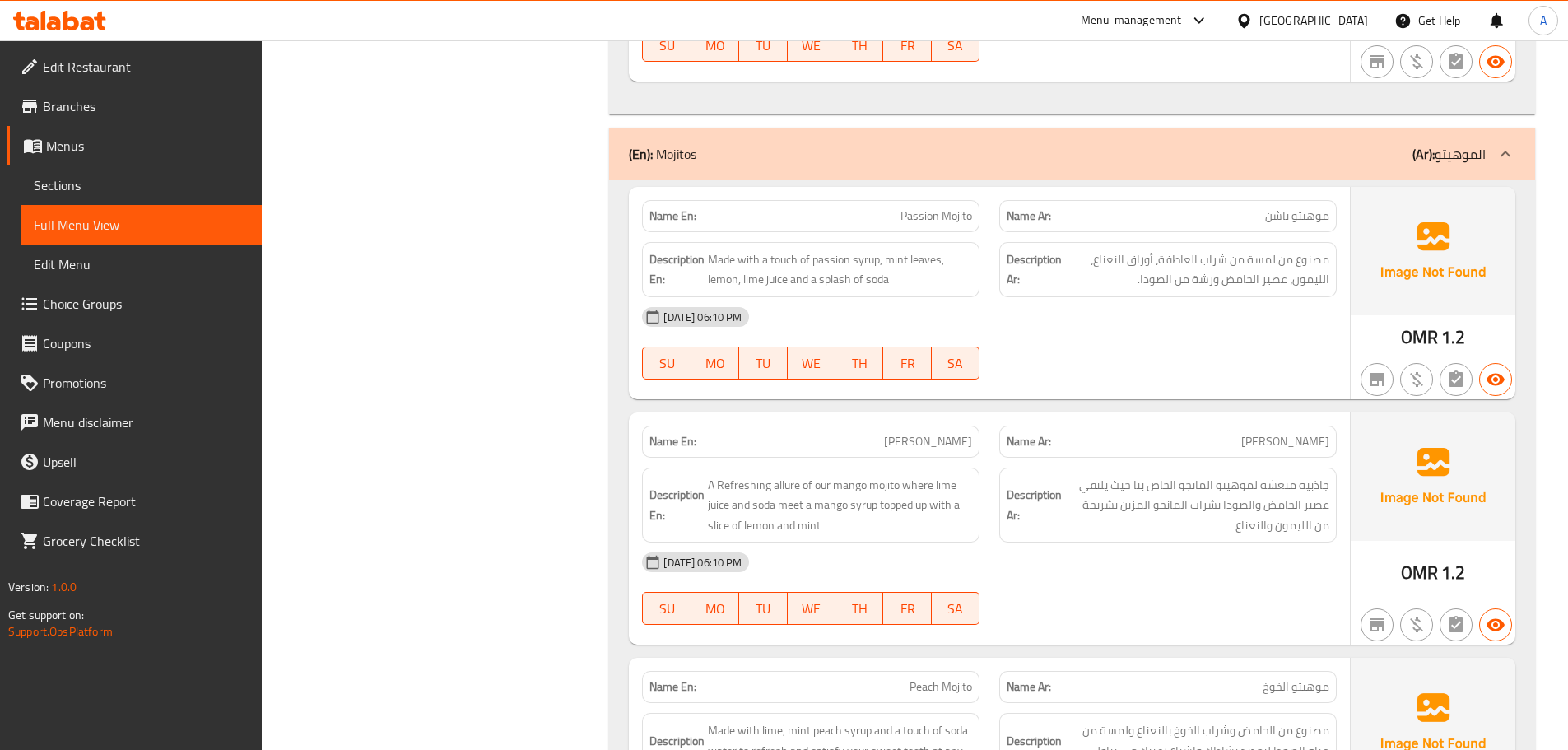
scroll to position [5440, 0]
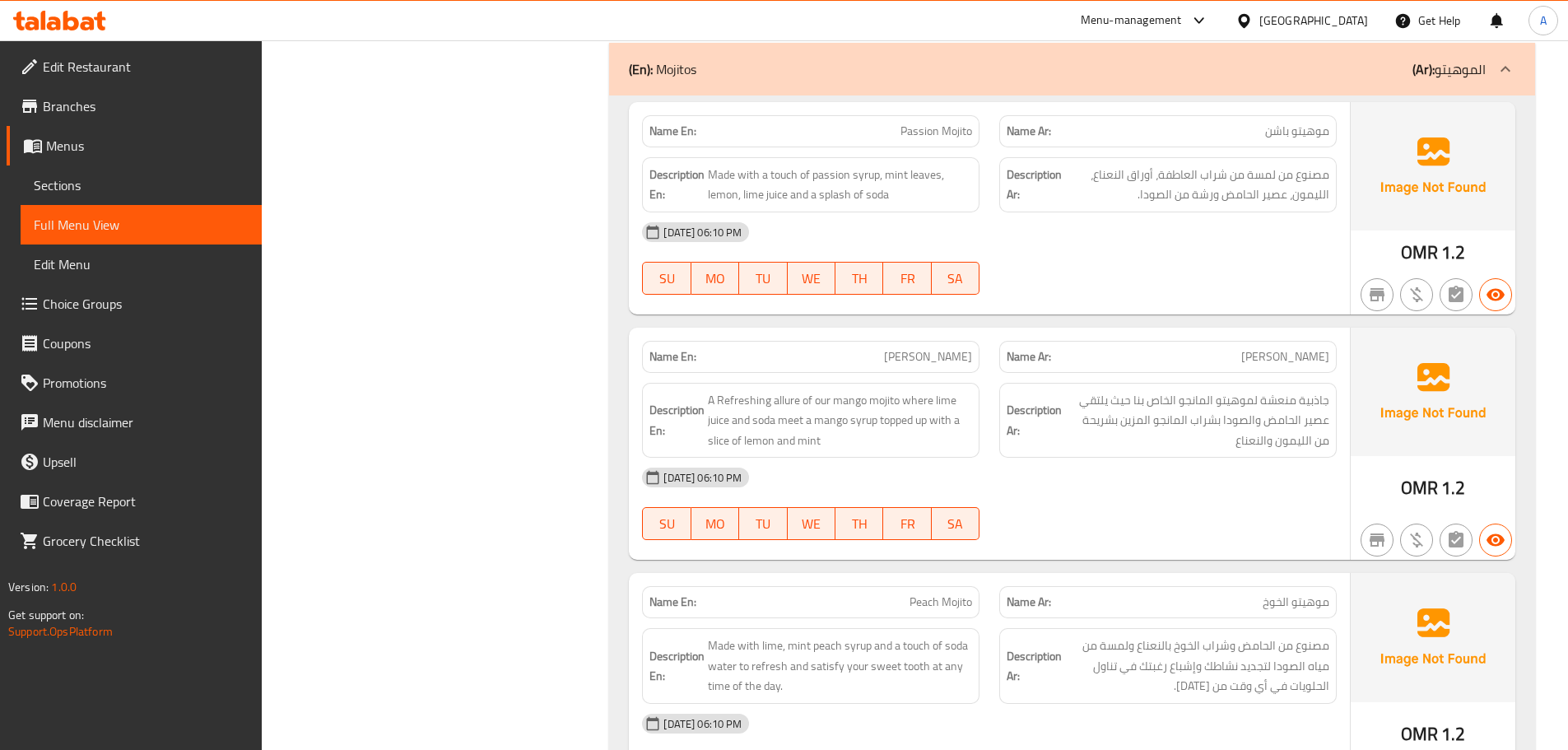
click at [1153, 186] on span "مصنوع من لمسة من شراب العاطفة، أوراق النعناع، الليمون، عصير الحامض ورشة من الصو…" at bounding box center [1197, 184] width 264 height 41
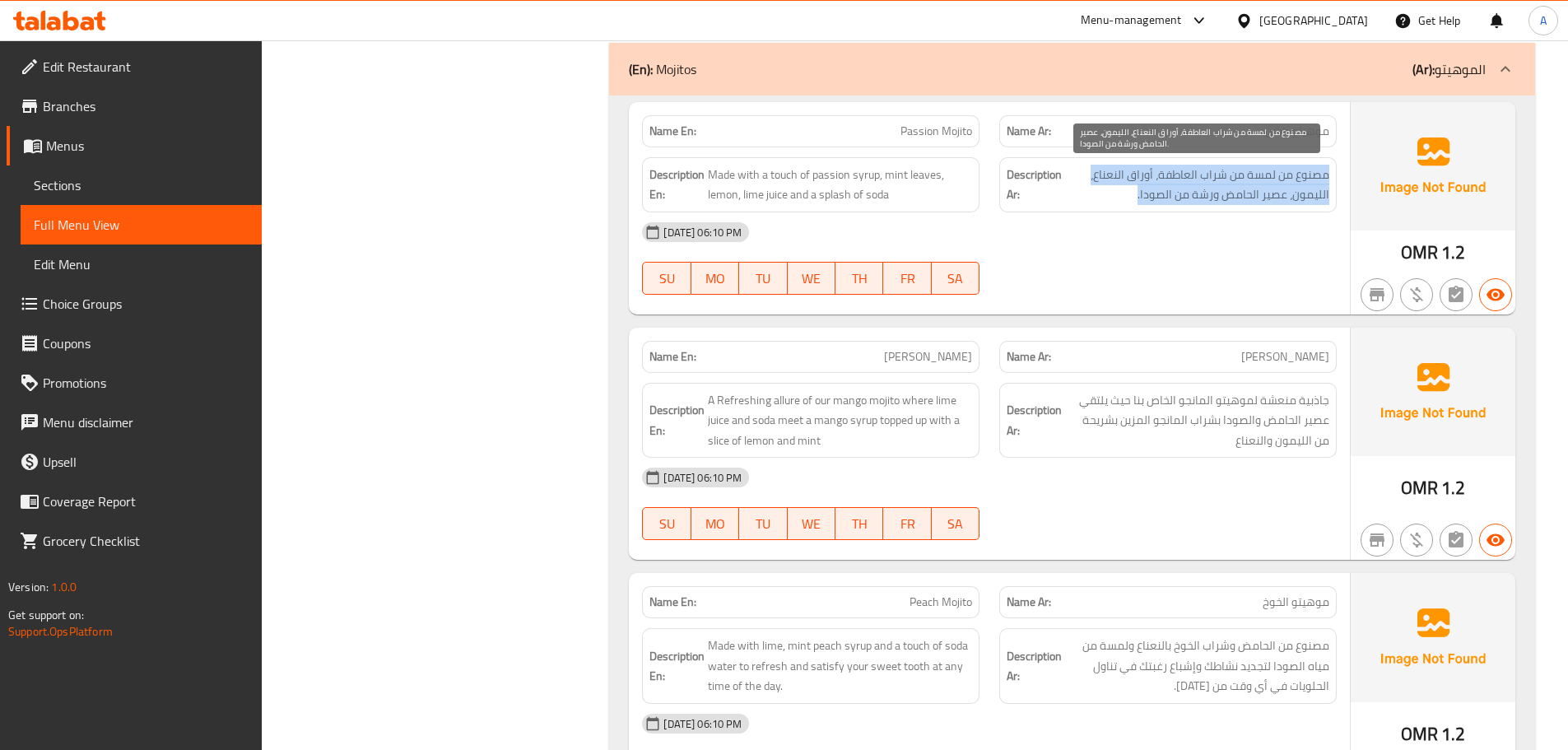
click at [1153, 186] on span "مصنوع من لمسة من شراب العاطفة، أوراق النعناع، الليمون، عصير الحامض ورشة من الصو…" at bounding box center [1197, 184] width 264 height 41
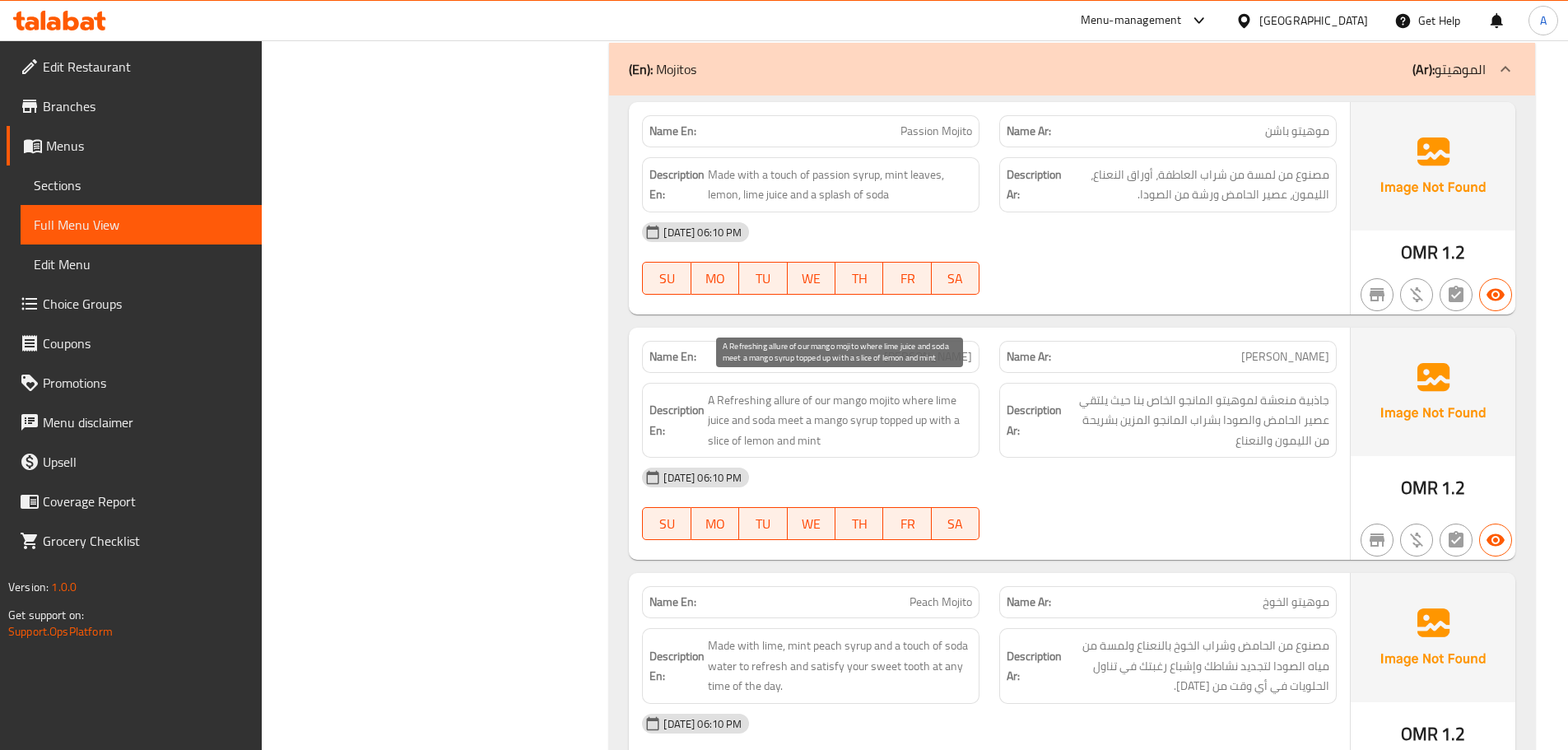
click at [840, 408] on span "A Refreshing allure of our mango mojito where lime juice and soda meet a mango …" at bounding box center [840, 420] width 264 height 61
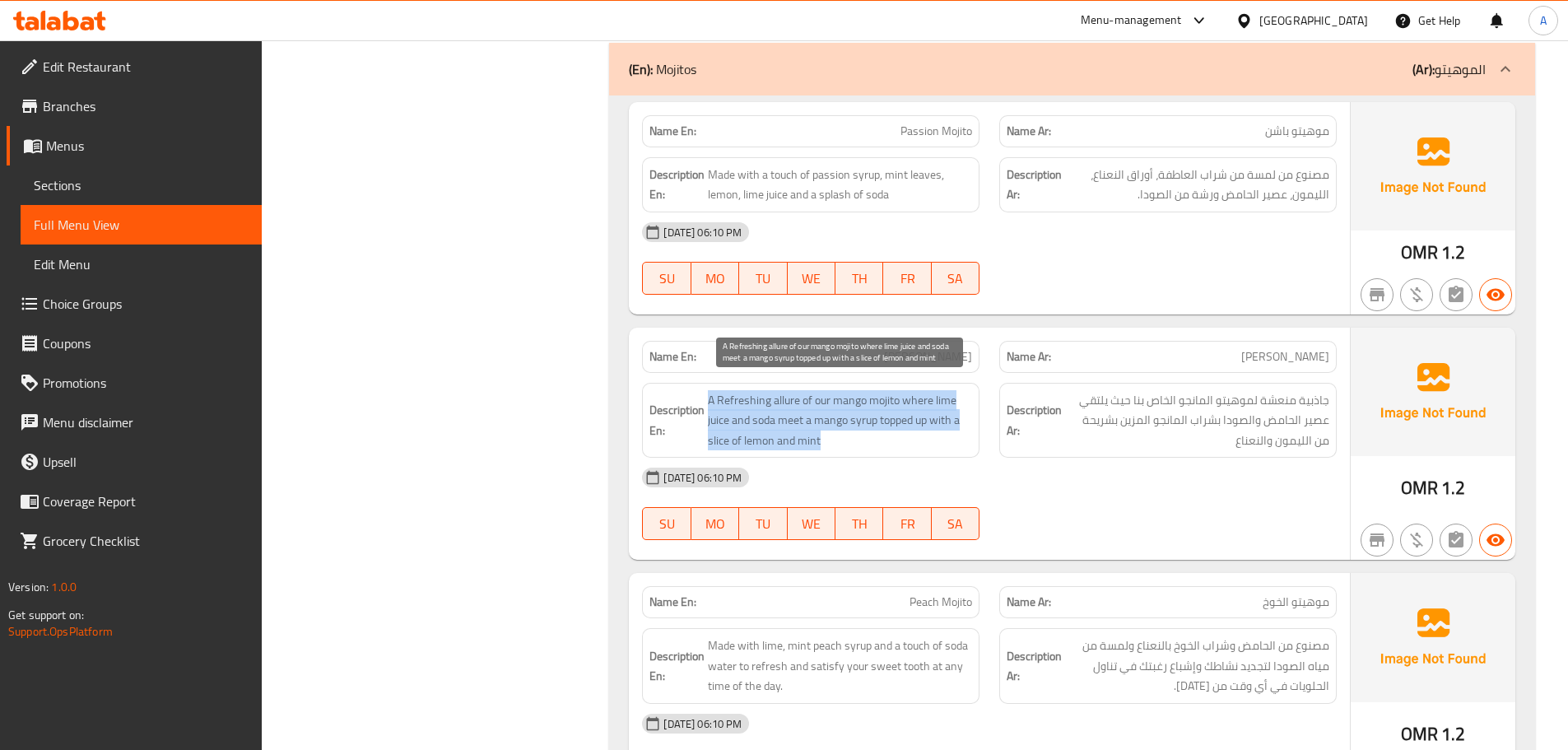
click at [840, 408] on span "A Refreshing allure of our mango mojito where lime juice and soda meet a mango …" at bounding box center [840, 420] width 264 height 61
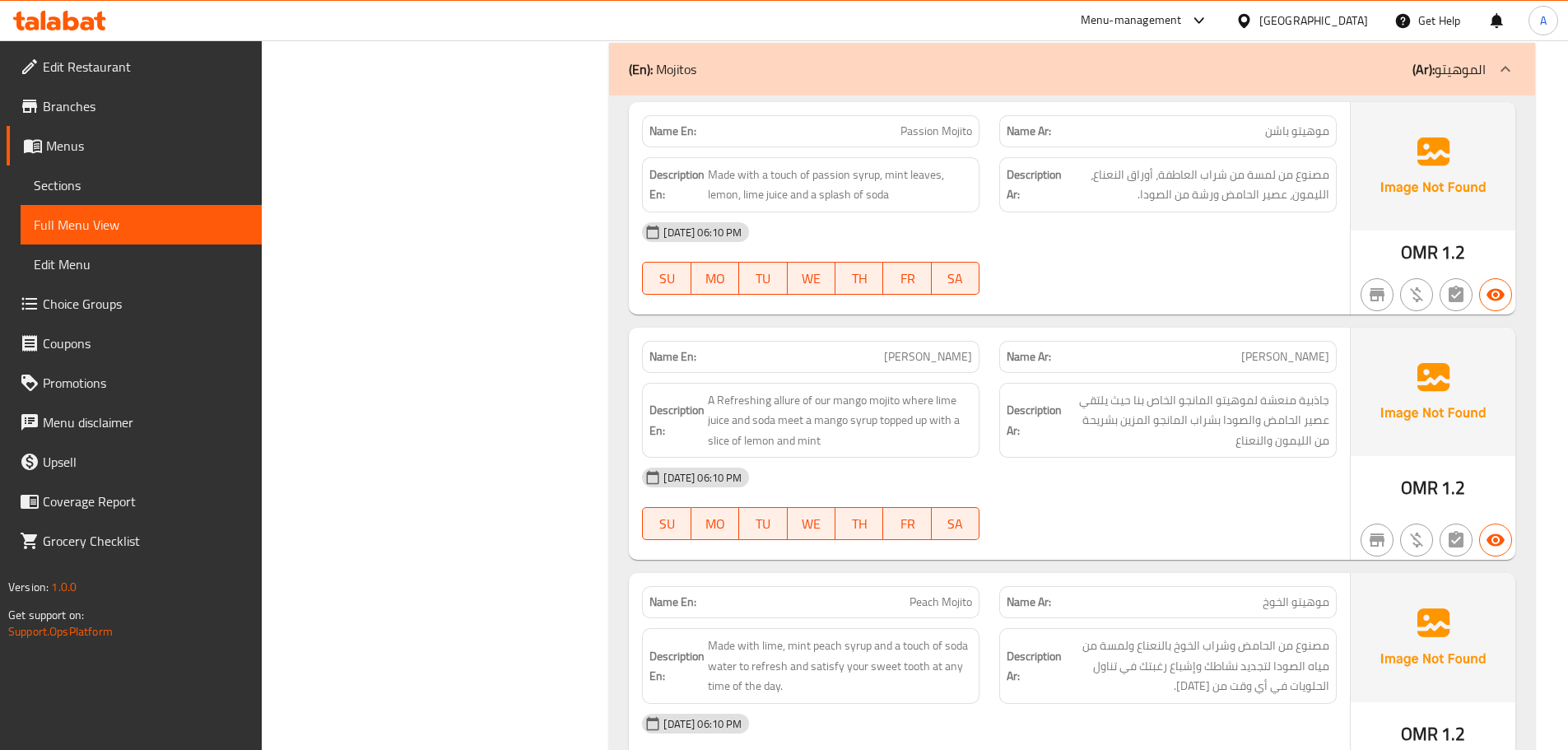
click at [848, 397] on span "A Refreshing allure of our mango mojito where lime juice and soda meet a mango …" at bounding box center [840, 420] width 264 height 61
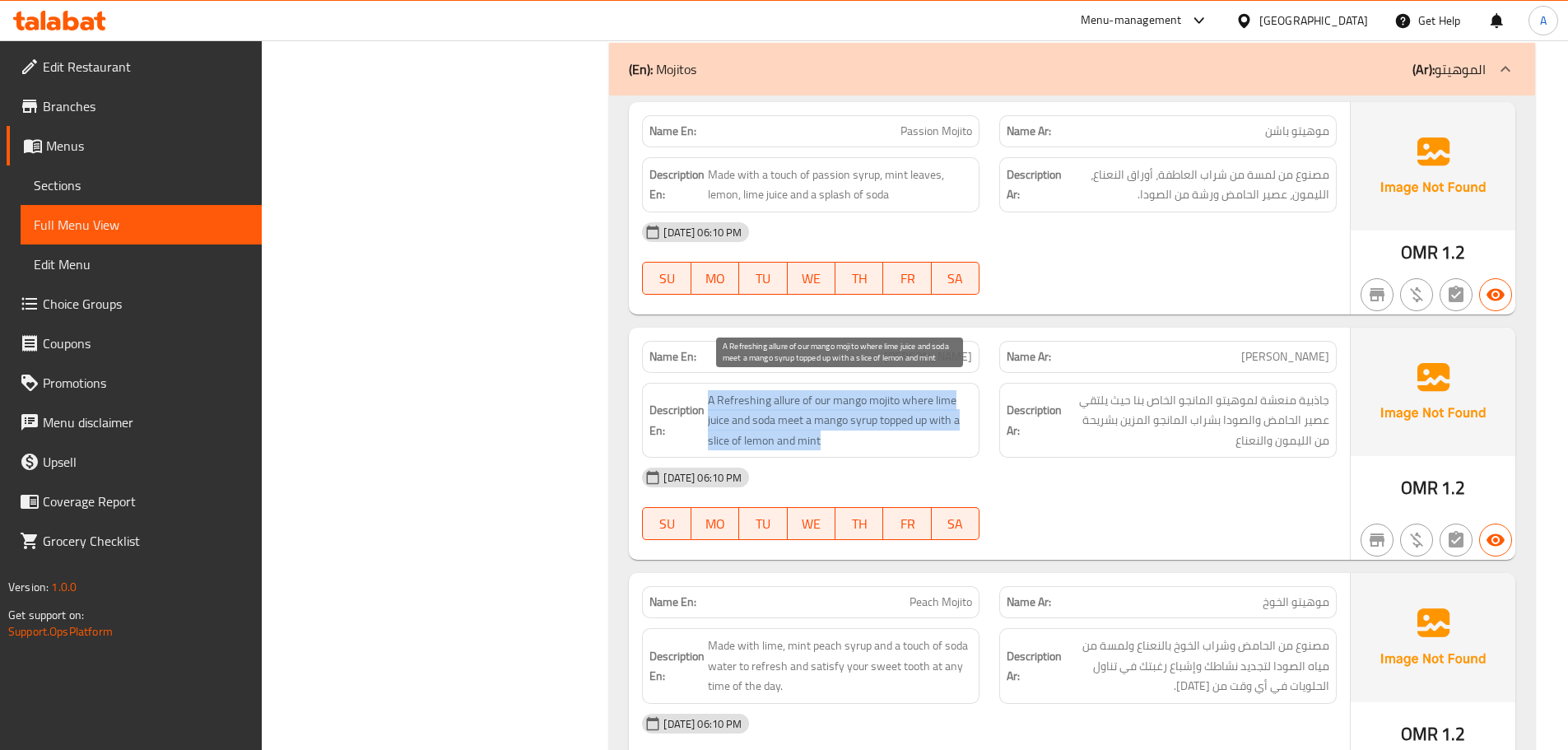
click at [848, 397] on span "A Refreshing allure of our mango mojito where lime juice and soda meet a mango …" at bounding box center [840, 420] width 264 height 61
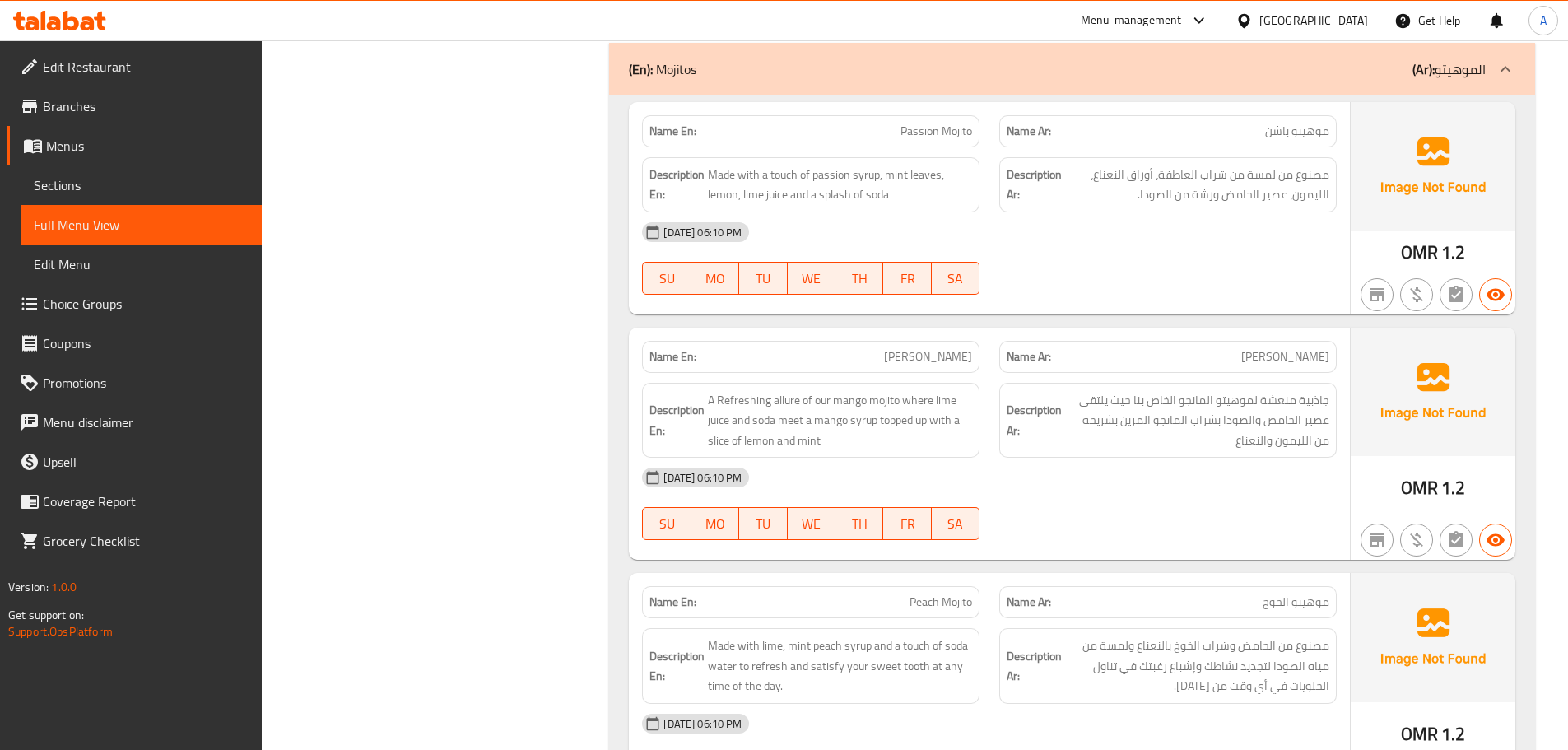
click at [885, 401] on span "A Refreshing allure of our mango mojito where lime juice and soda meet a mango …" at bounding box center [840, 420] width 264 height 61
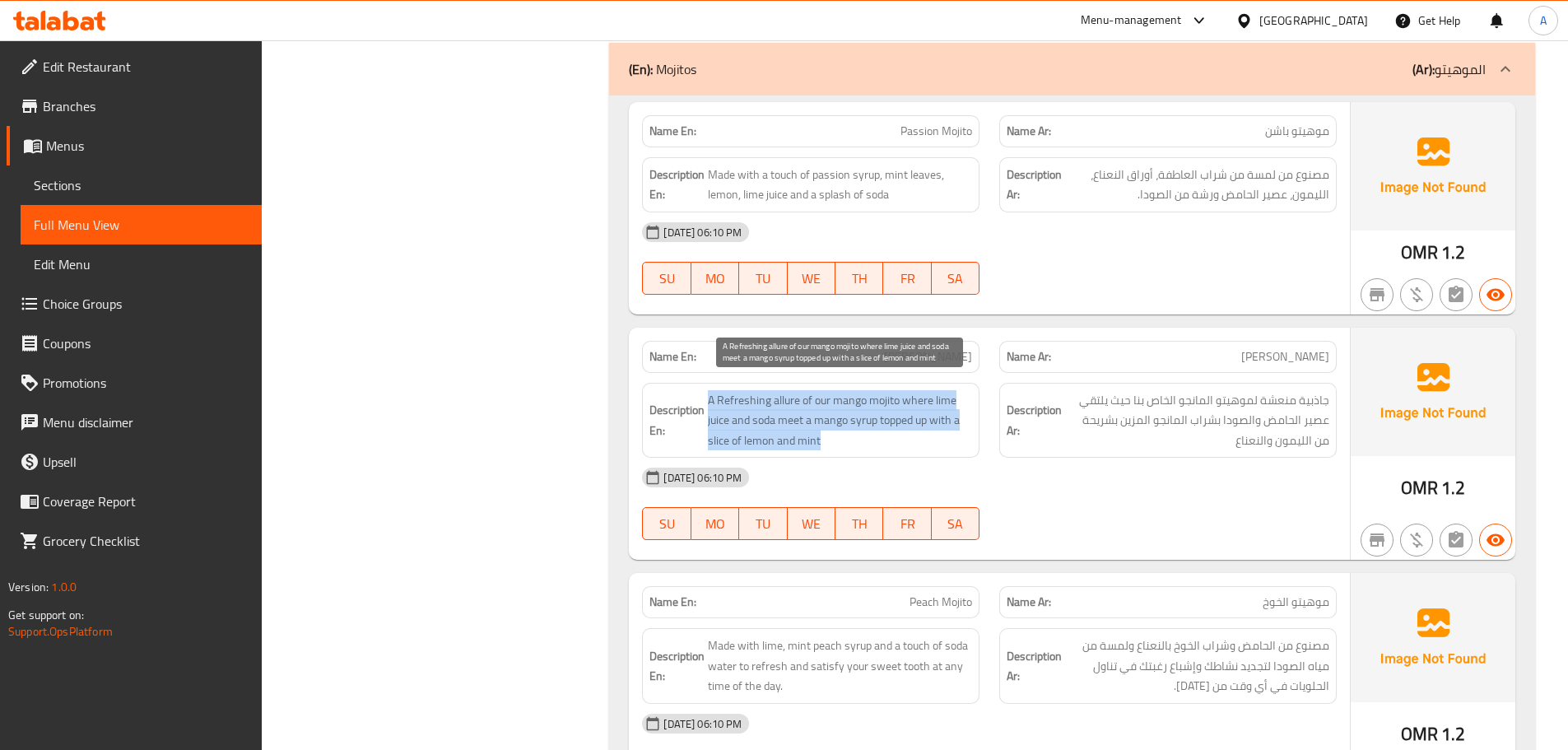
click at [885, 401] on span "A Refreshing allure of our mango mojito where lime juice and soda meet a mango …" at bounding box center [840, 420] width 264 height 61
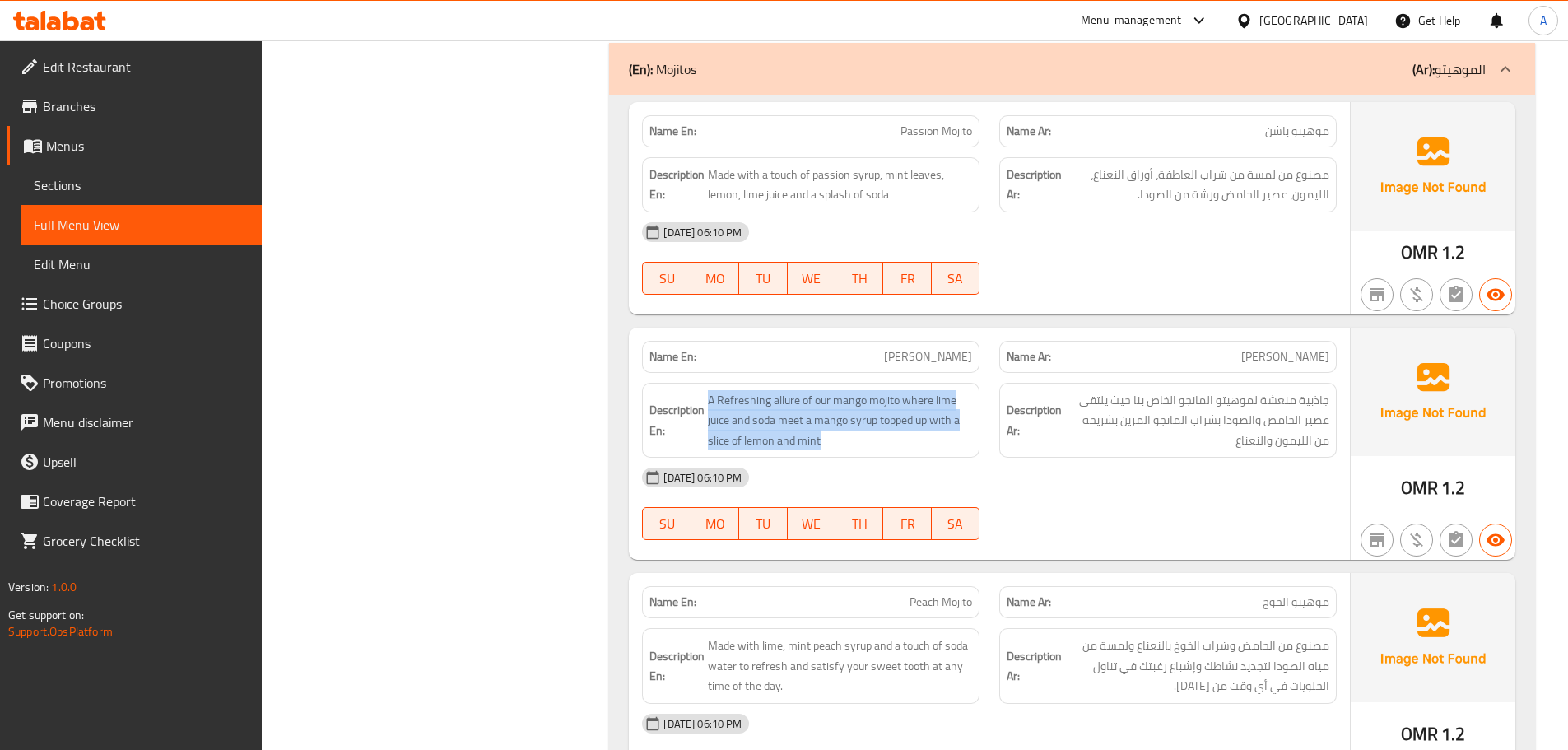
click at [882, 447] on span "A Refreshing allure of our mango mojito where lime juice and soda meet a mango …" at bounding box center [840, 420] width 264 height 61
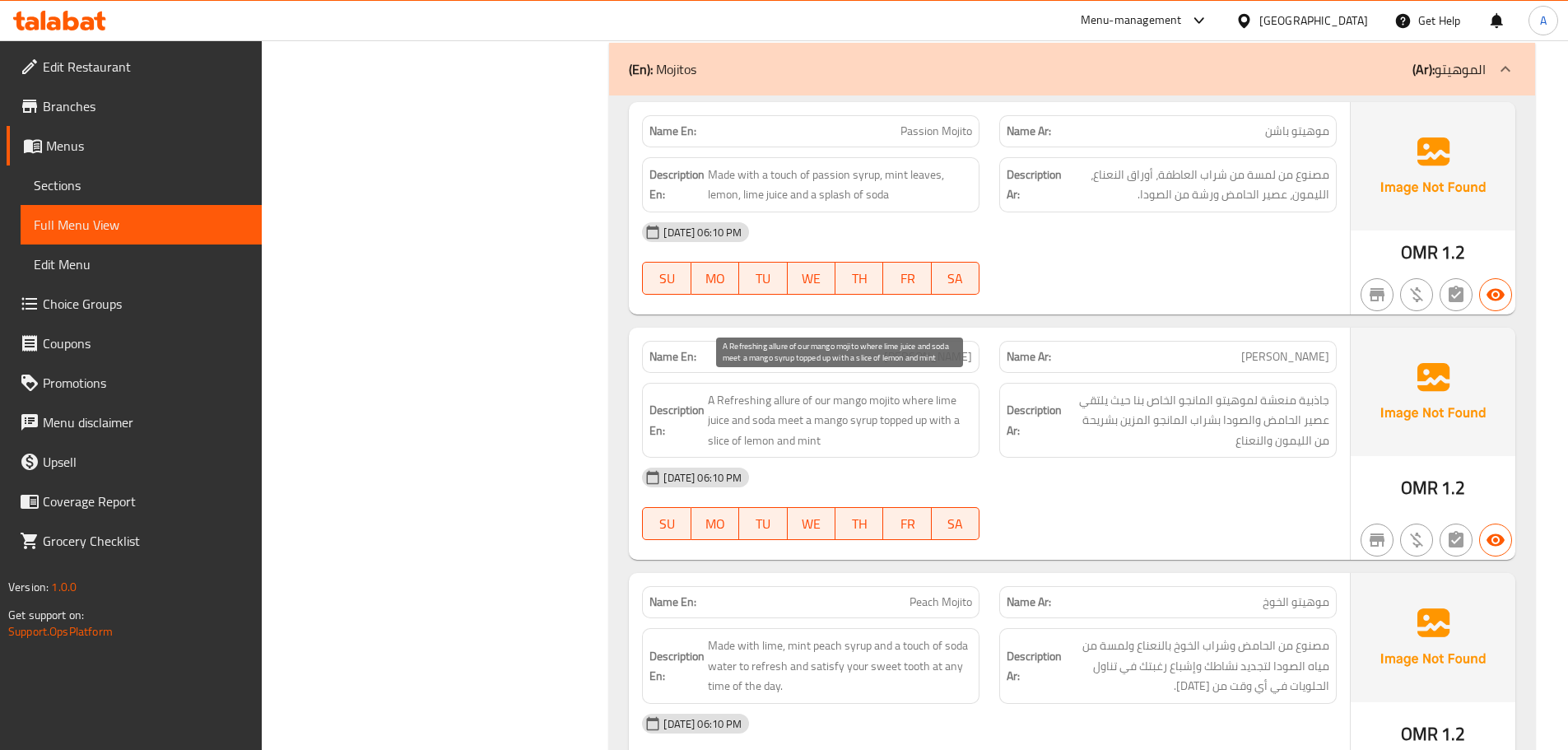
click at [882, 447] on span "A Refreshing allure of our mango mojito where lime juice and soda meet a mango …" at bounding box center [840, 420] width 264 height 61
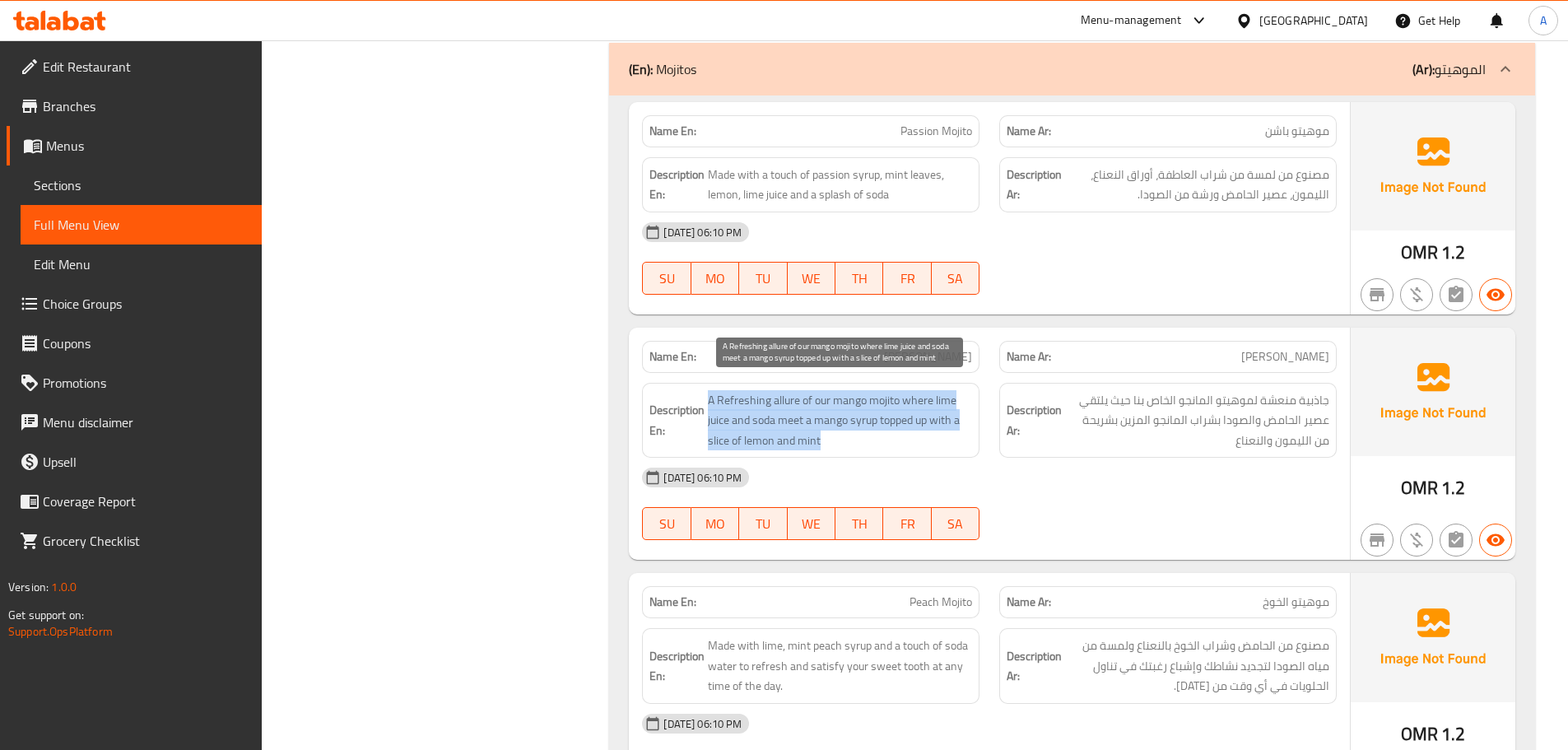
click at [882, 447] on span "A Refreshing allure of our mango mojito where lime juice and soda meet a mango …" at bounding box center [840, 420] width 264 height 61
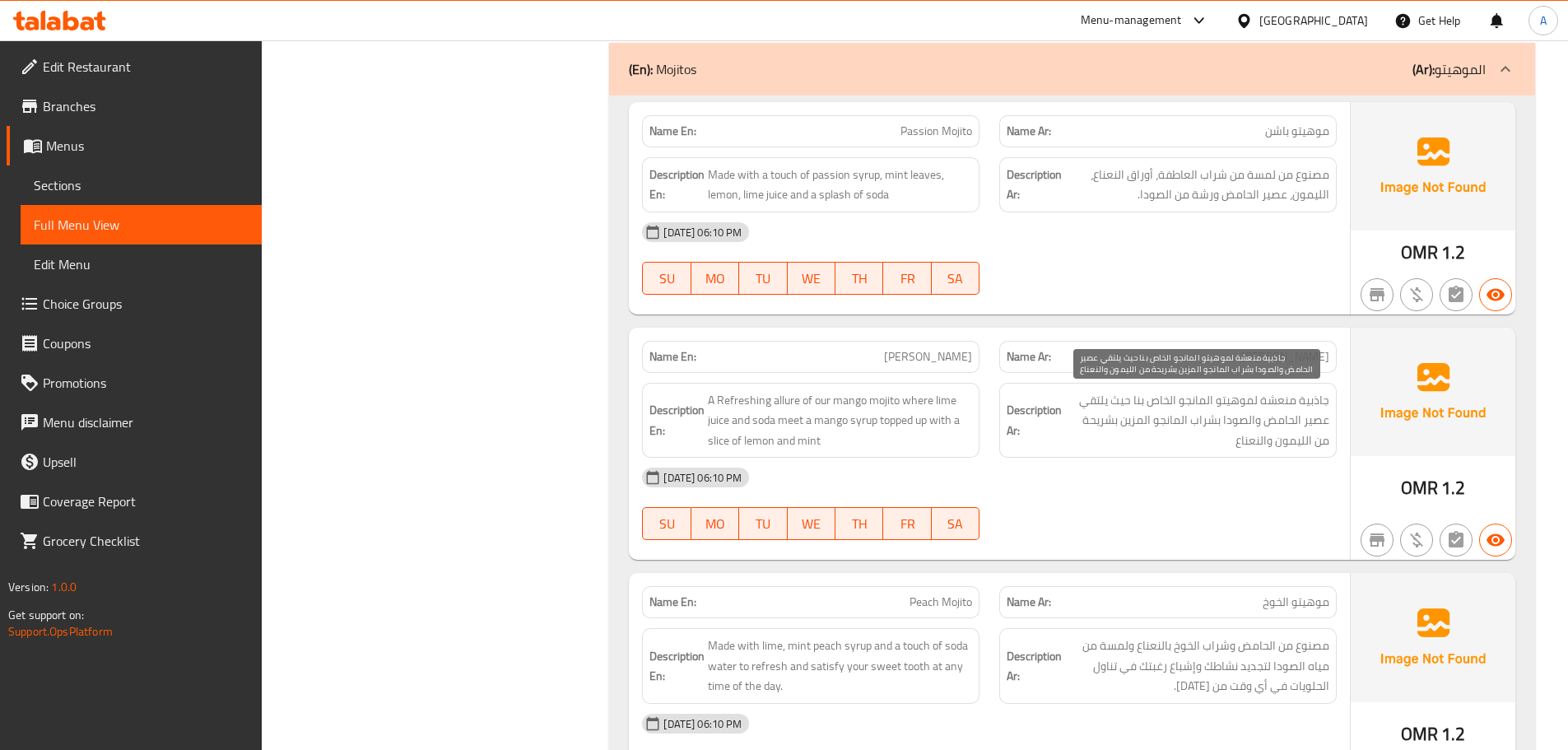
click at [1218, 402] on span "جاذبية منعشة لموهيتو المانجو الخاص بنا حيث يلتقي عصير الحامض والصودا بشراب الما…" at bounding box center [1197, 420] width 264 height 61
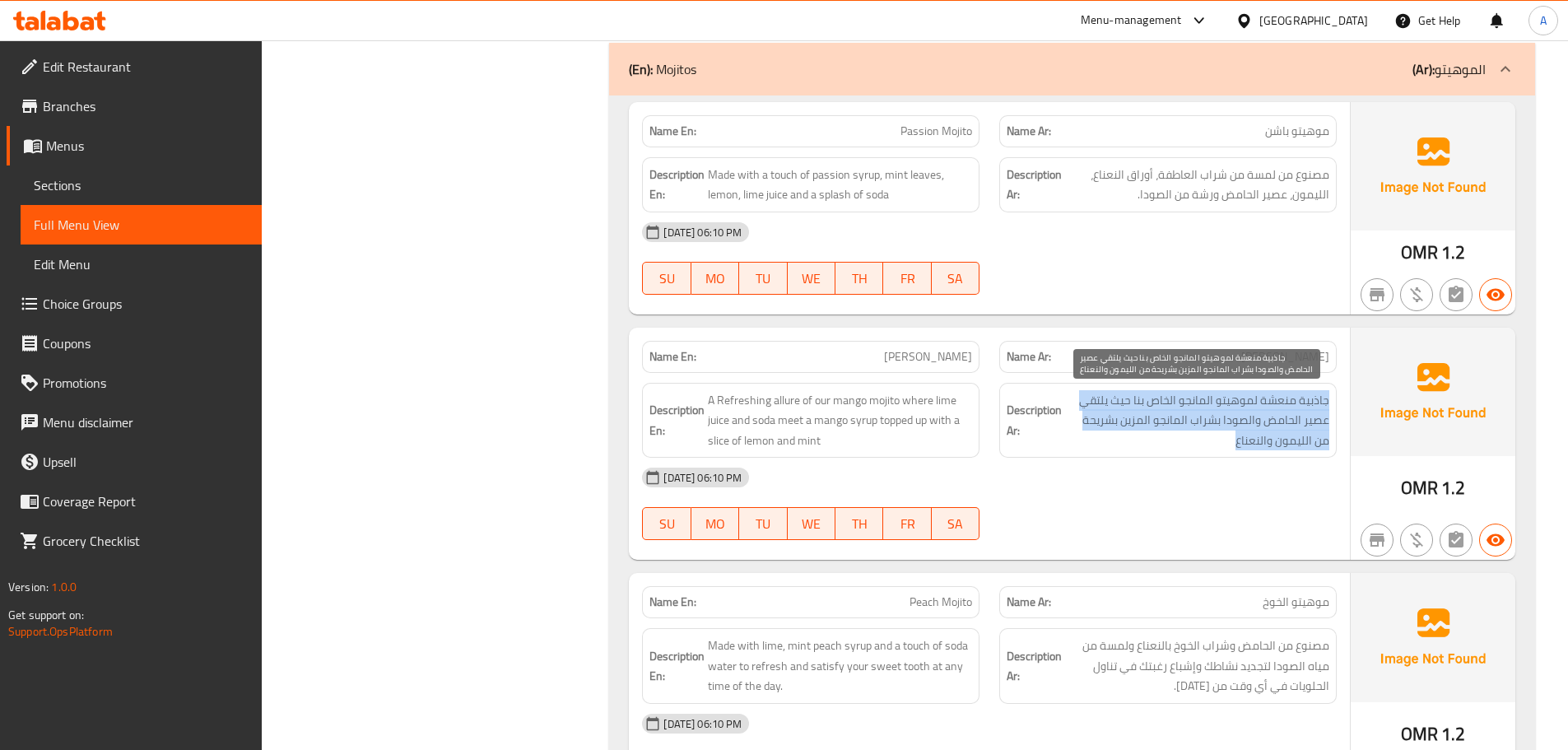
click at [1218, 402] on span "جاذبية منعشة لموهيتو المانجو الخاص بنا حيث يلتقي عصير الحامض والصودا بشراب الما…" at bounding box center [1197, 420] width 264 height 61
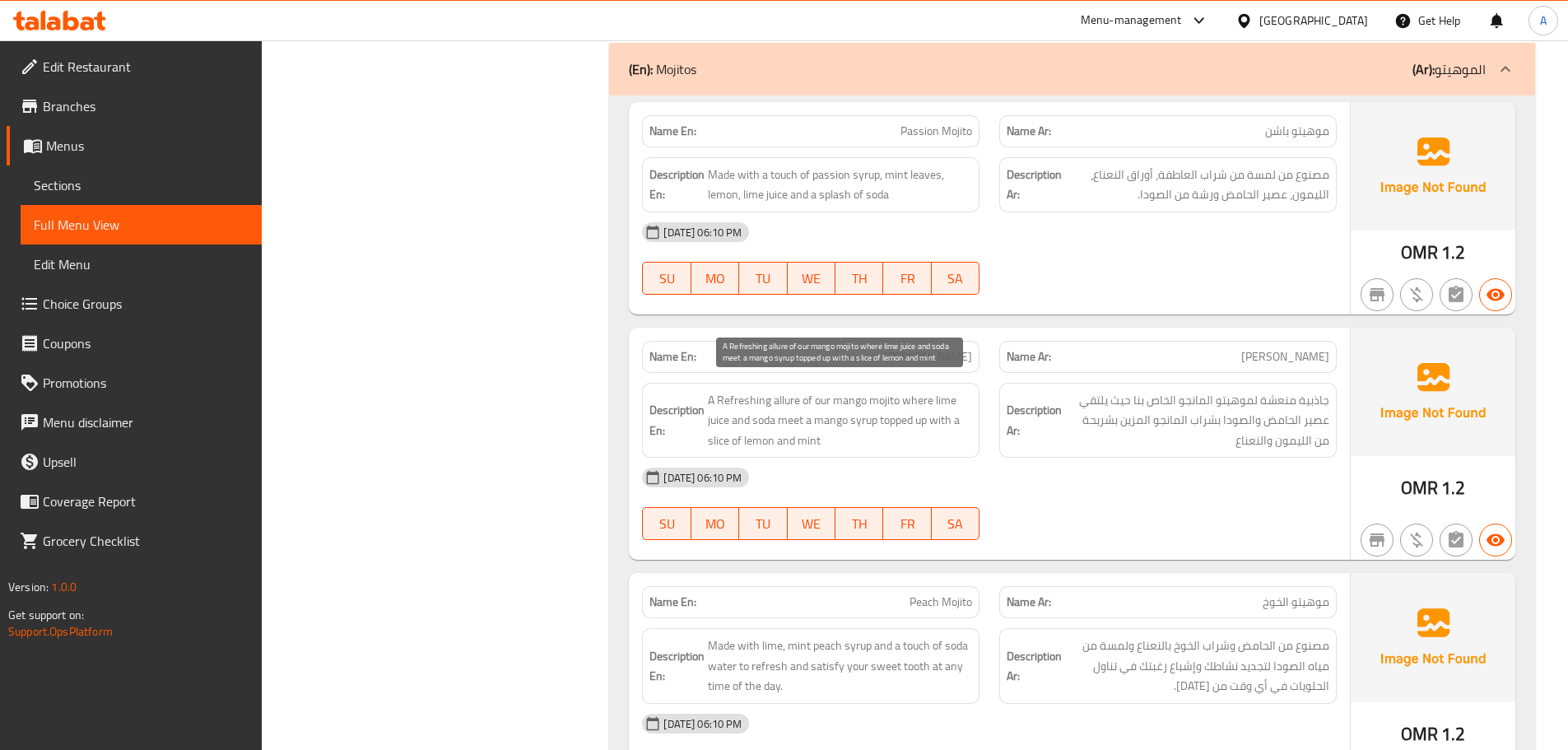
click at [922, 426] on span "A Refreshing allure of our mango mojito where lime juice and soda meet a mango …" at bounding box center [840, 420] width 264 height 61
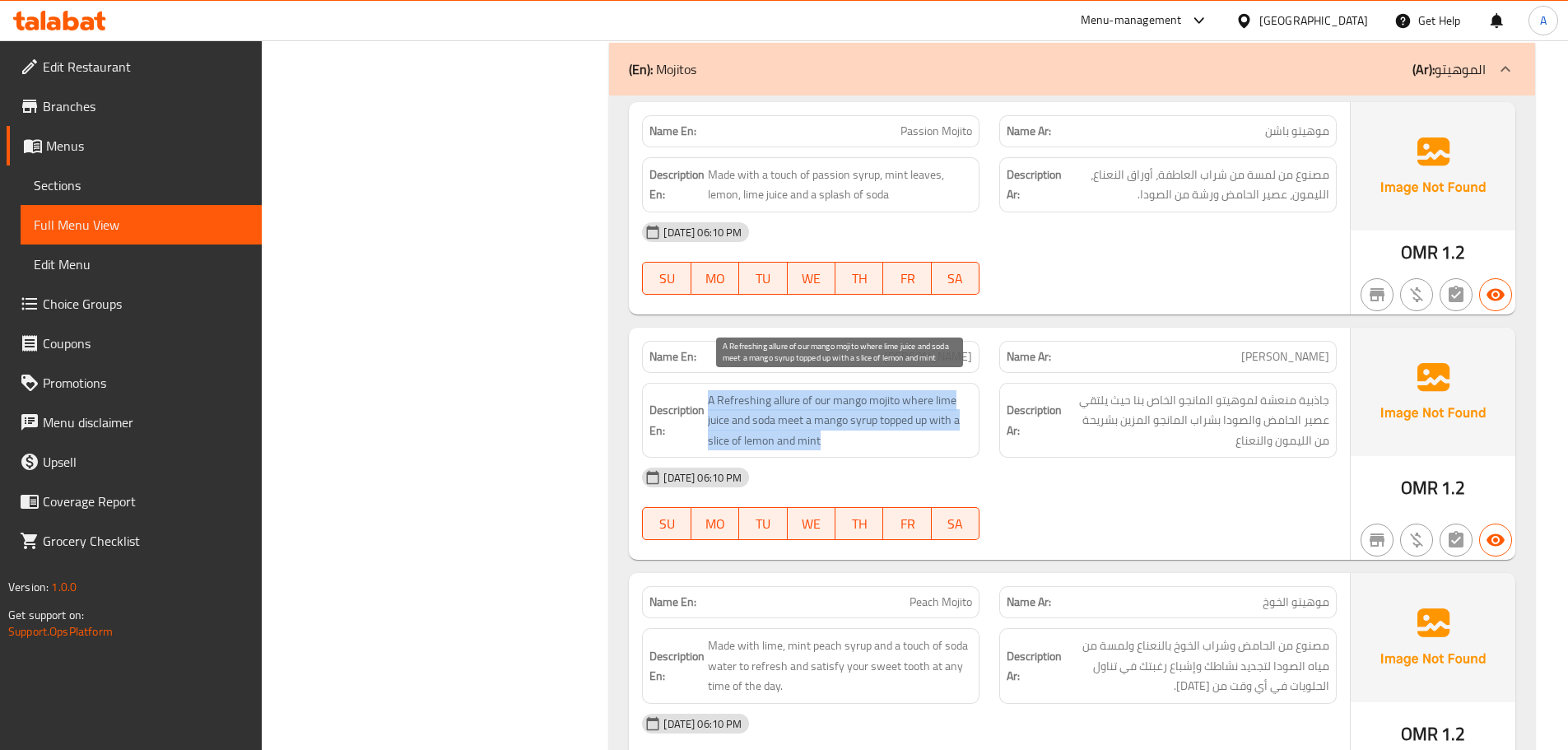
click at [922, 426] on span "A Refreshing allure of our mango mojito where lime juice and soda meet a mango …" at bounding box center [840, 420] width 264 height 61
click at [791, 401] on span "A Refreshing allure of our mango mojito where lime juice and soda meet a mango …" at bounding box center [840, 420] width 264 height 61
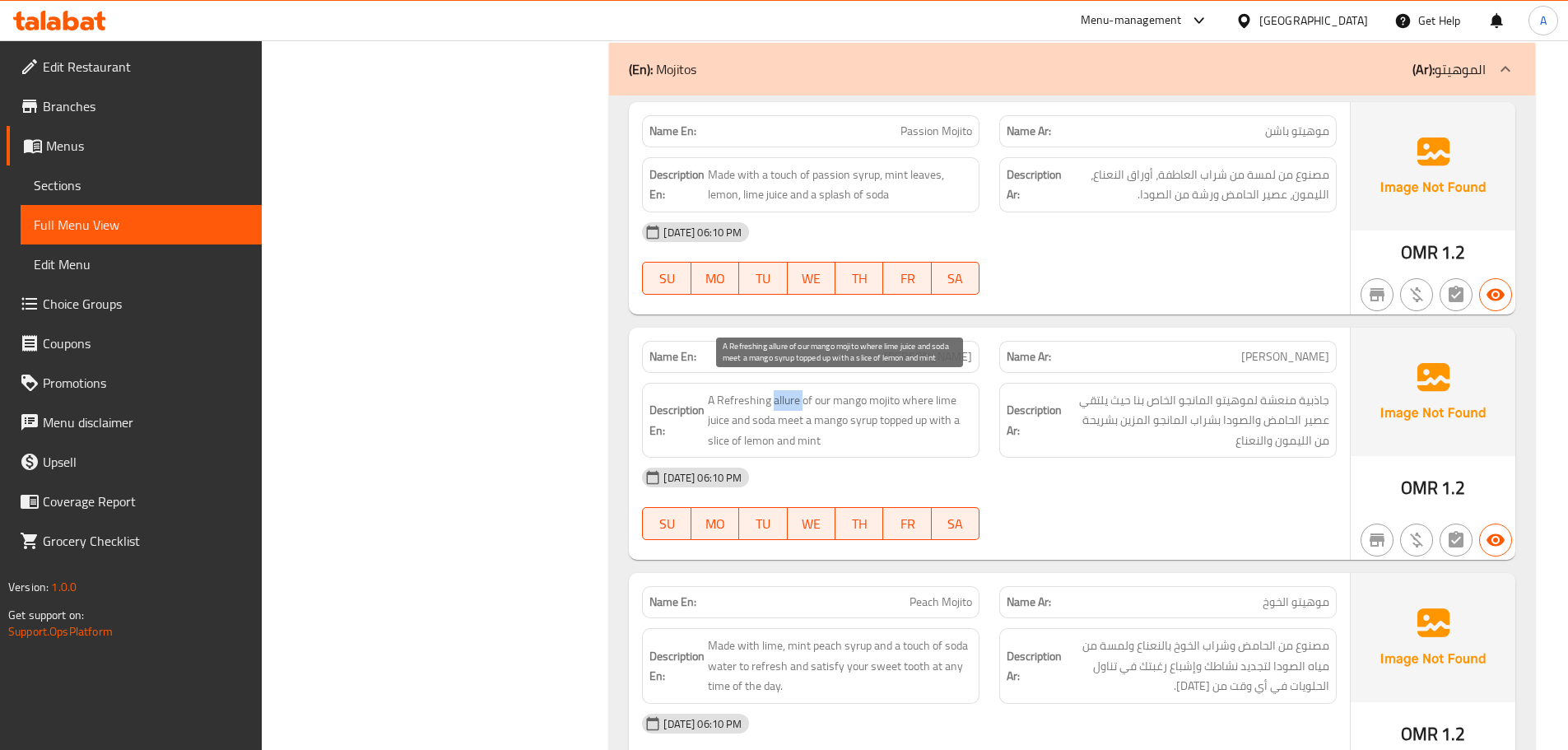
click at [791, 401] on span "A Refreshing allure of our mango mojito where lime juice and soda meet a mango …" at bounding box center [840, 420] width 264 height 61
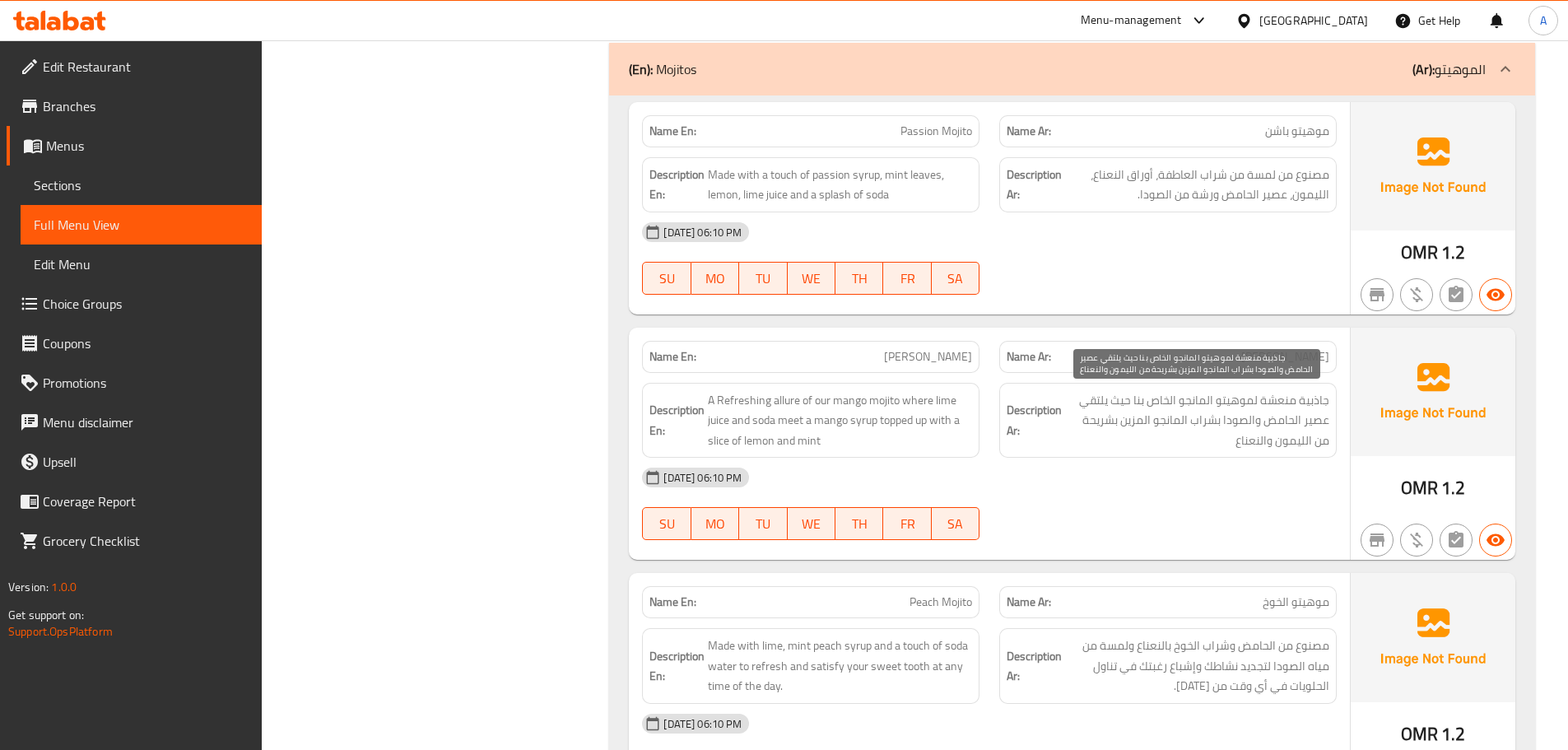
click at [1199, 447] on span "جاذبية منعشة لموهيتو المانجو الخاص بنا حيث يلتقي عصير الحامض والصودا بشراب الما…" at bounding box center [1197, 420] width 264 height 61
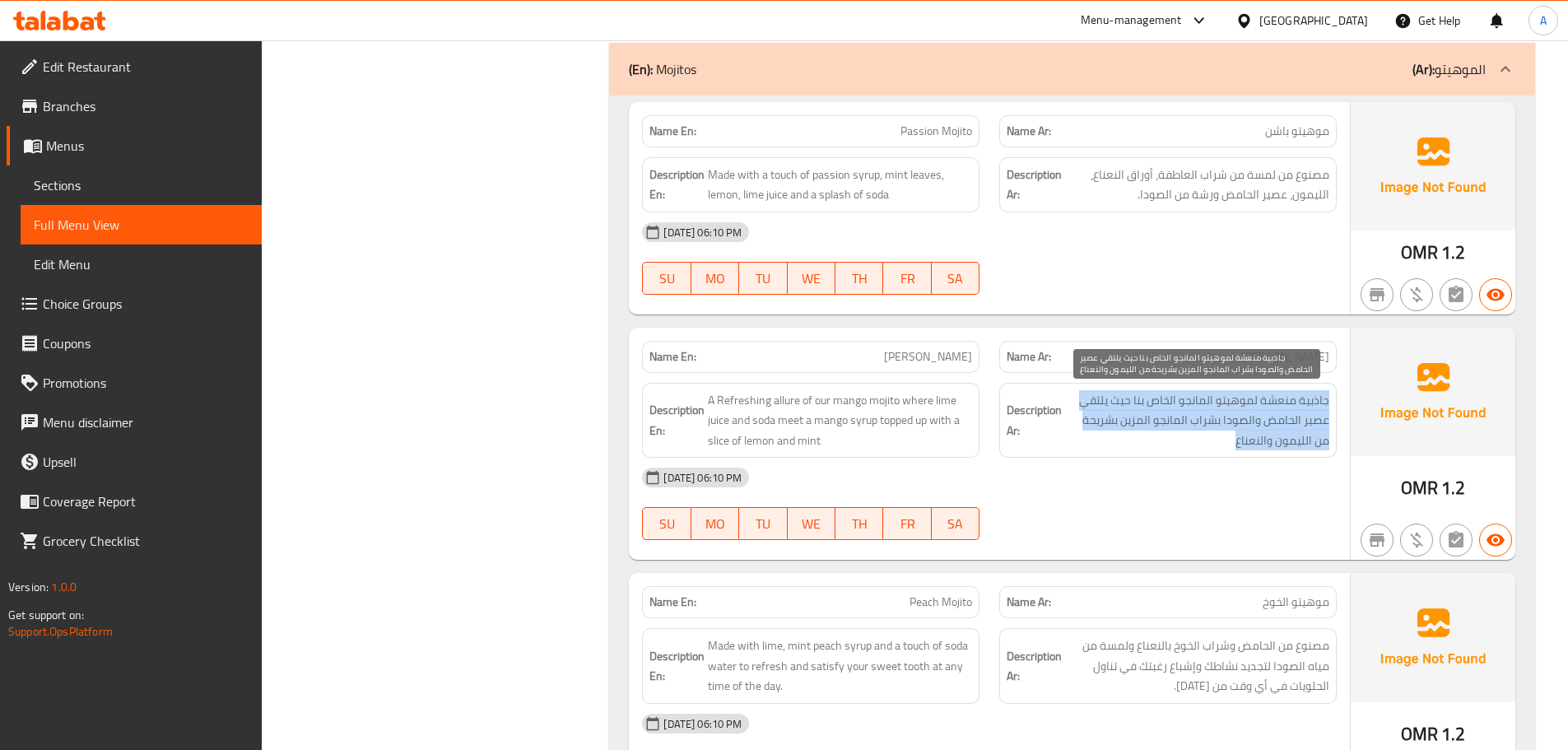
click at [1199, 447] on span "جاذبية منعشة لموهيتو المانجو الخاص بنا حيث يلتقي عصير الحامض والصودا بشراب الما…" at bounding box center [1197, 420] width 264 height 61
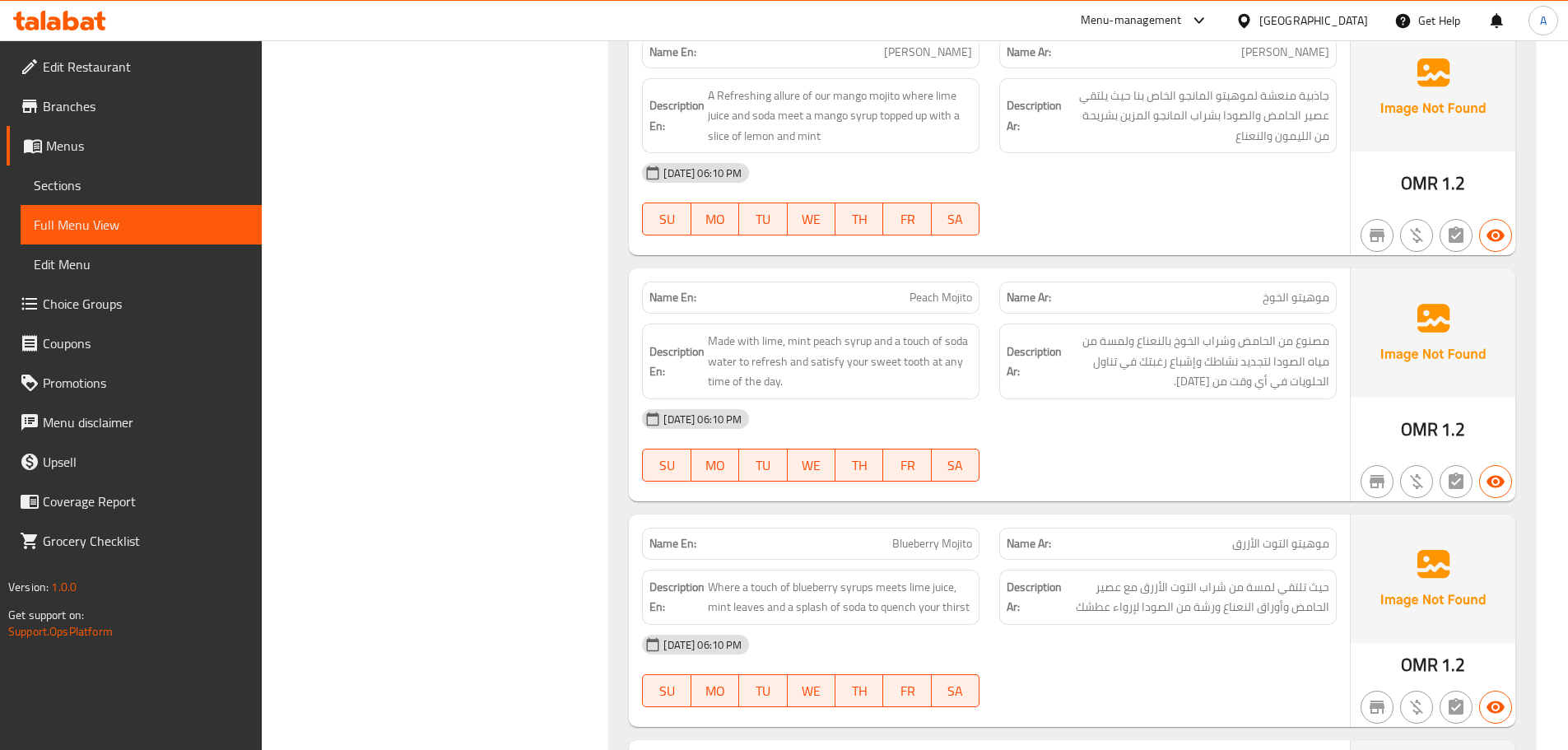
scroll to position [5702, 0]
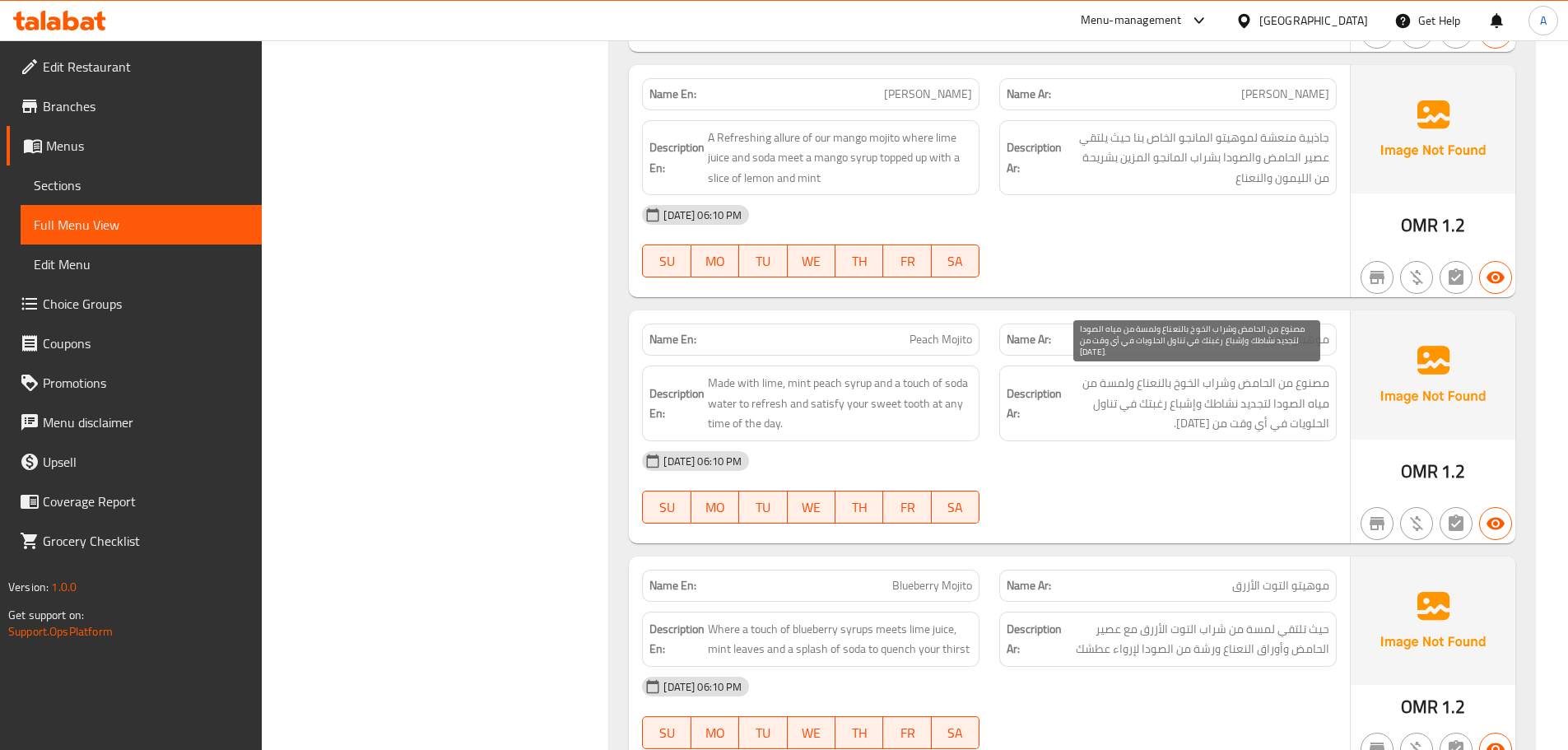
click at [1263, 417] on span "مصنوع من الحامض وشراب الخوخ بالنعناع ولمسة من مياه الصودا لتجديد نشاطك وإشباع ر…" at bounding box center [1197, 403] width 264 height 61
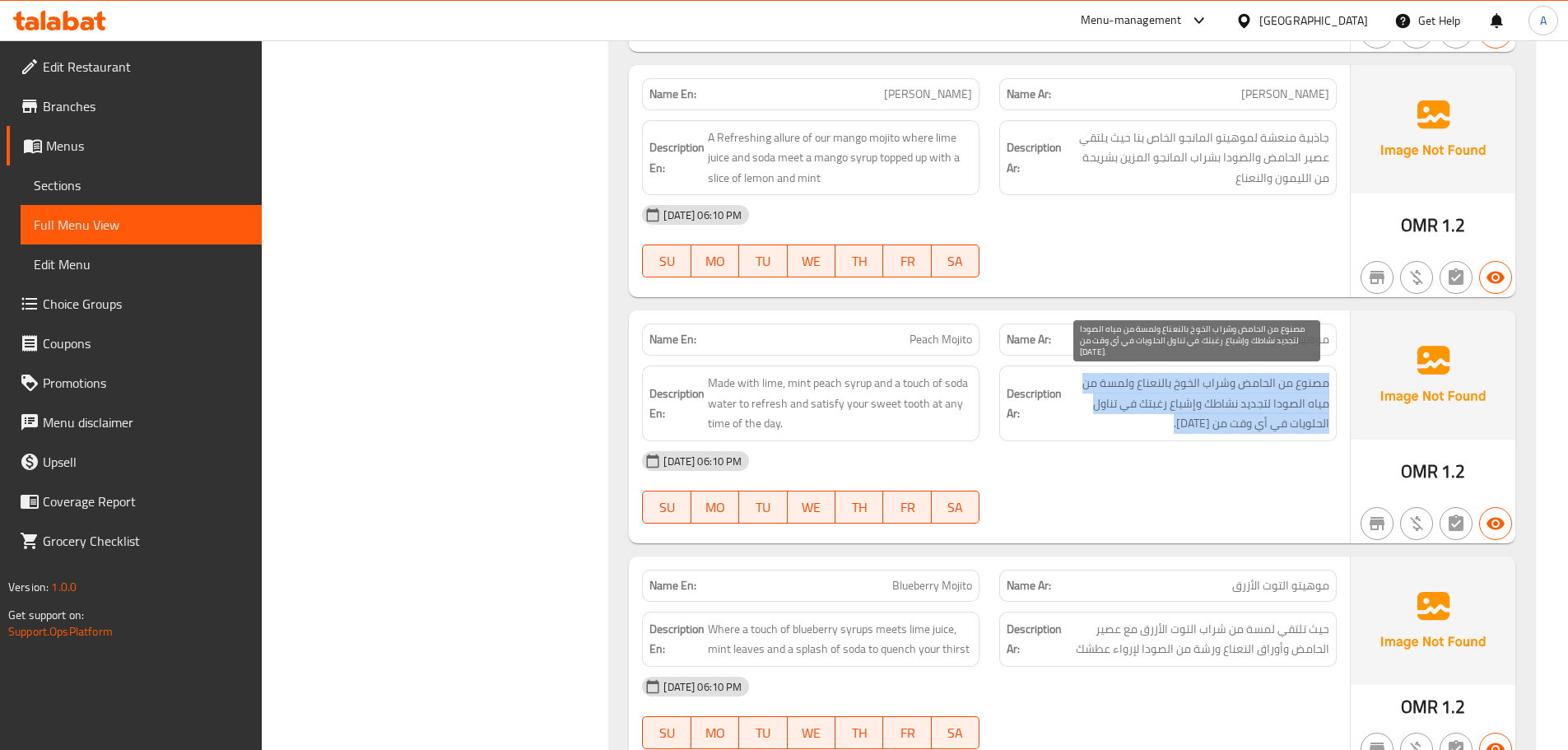
click at [1263, 417] on span "مصنوع من الحامض وشراب الخوخ بالنعناع ولمسة من مياه الصودا لتجديد نشاطك وإشباع ر…" at bounding box center [1197, 403] width 264 height 61
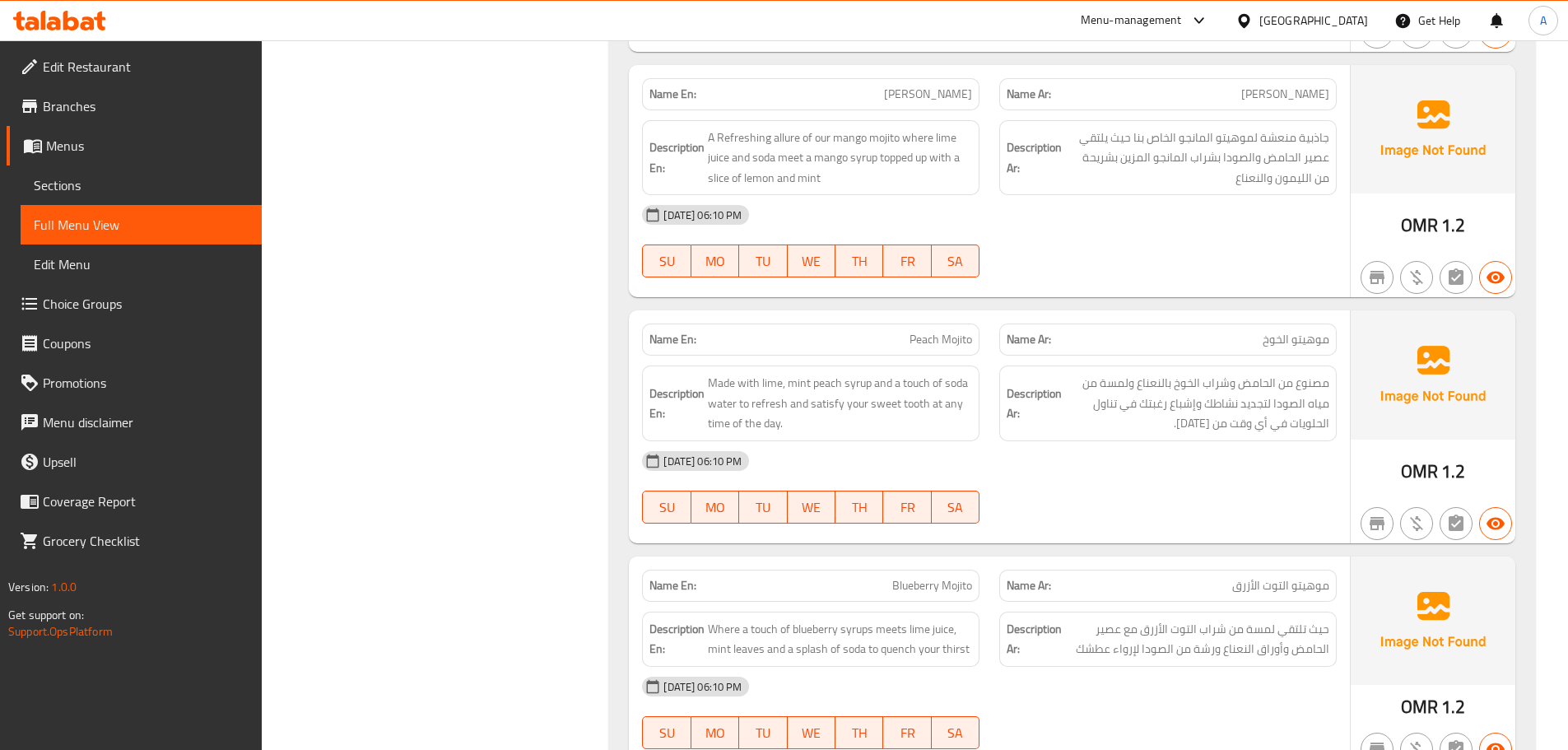
click at [1272, 392] on span "مصنوع من الحامض وشراب الخوخ بالنعناع ولمسة من مياه الصودا لتجديد نشاطك وإشباع ر…" at bounding box center [1197, 403] width 264 height 61
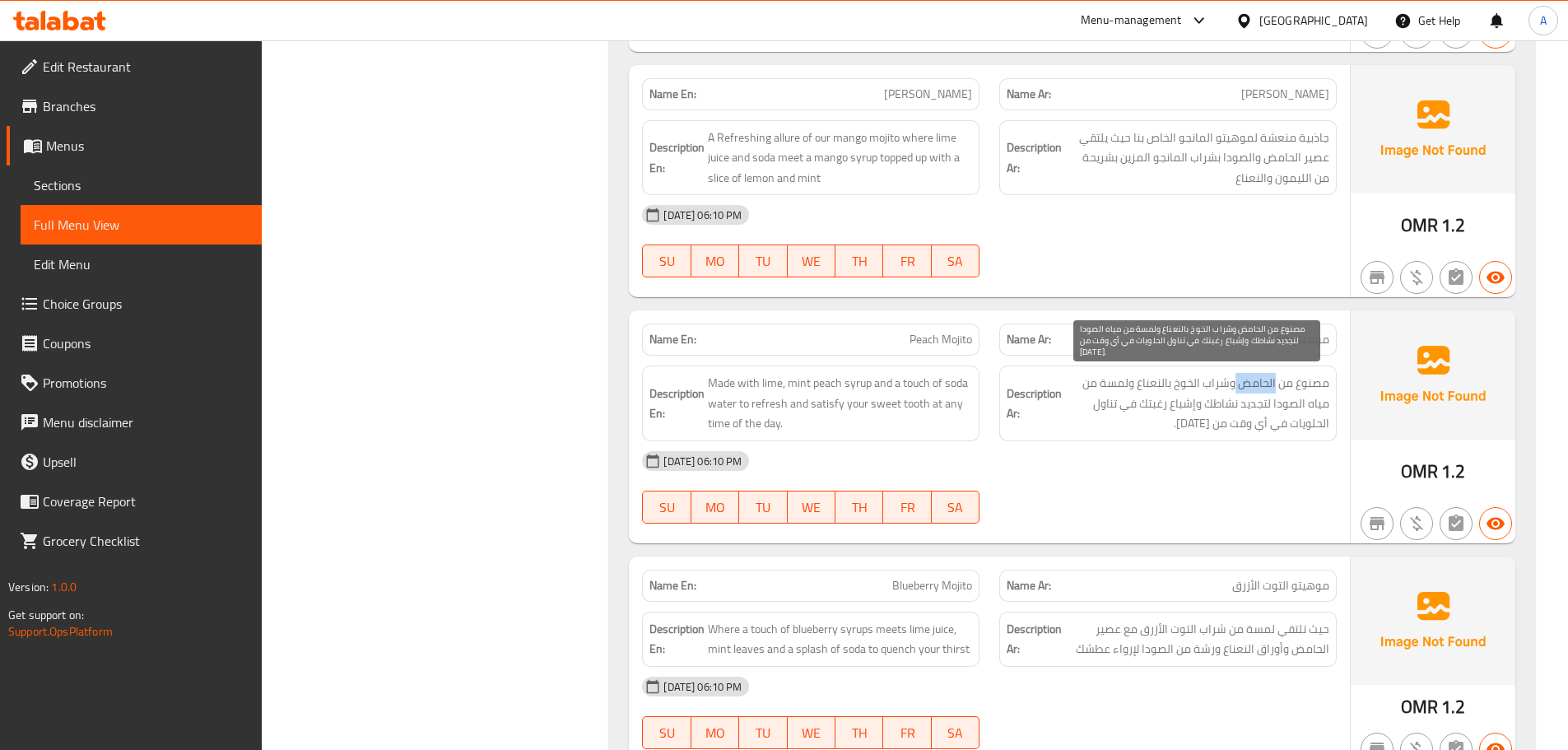
click at [1272, 392] on span "مصنوع من الحامض وشراب الخوخ بالنعناع ولمسة من مياه الصودا لتجديد نشاطك وإشباع ر…" at bounding box center [1197, 403] width 264 height 61
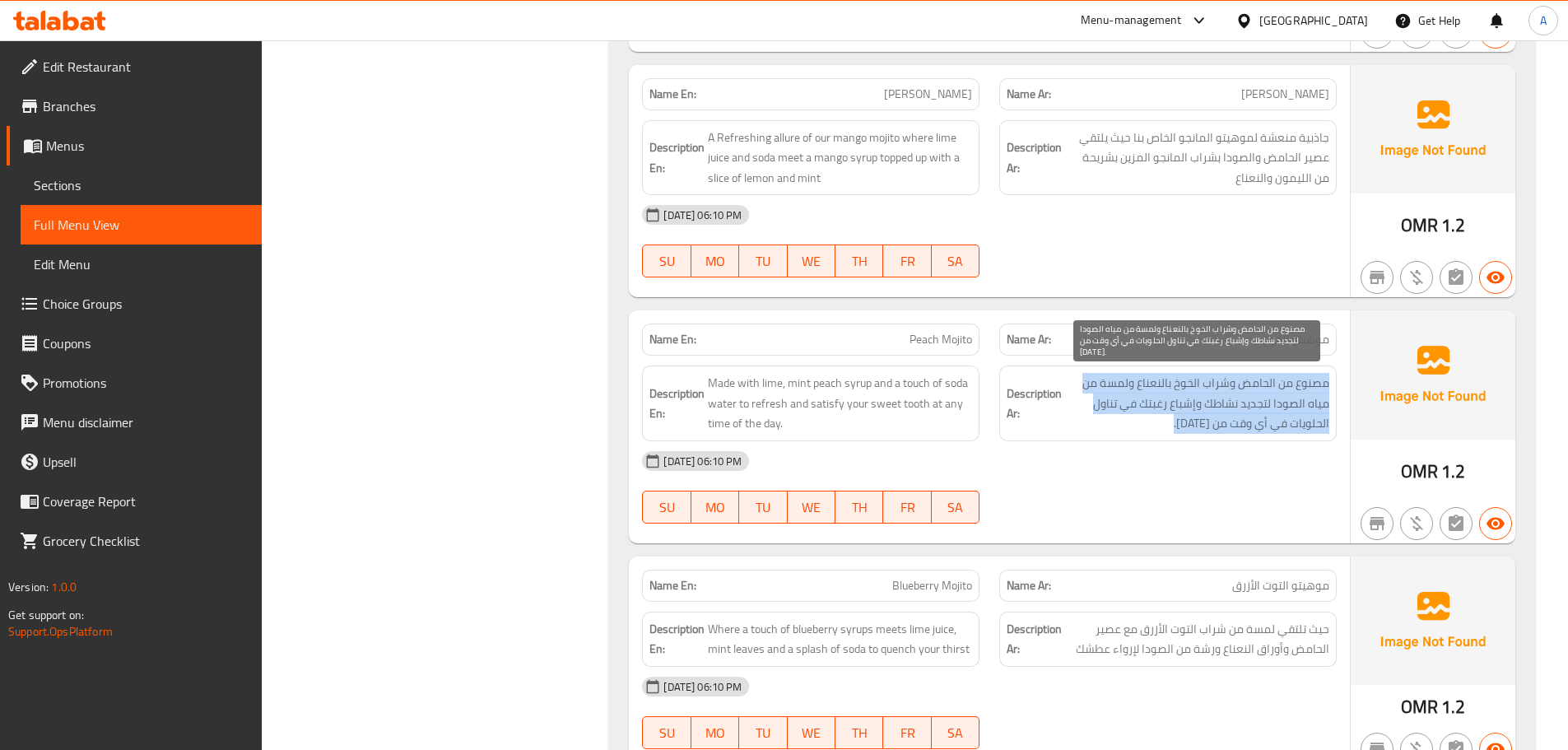
click at [1272, 392] on span "مصنوع من الحامض وشراب الخوخ بالنعناع ولمسة من مياه الصودا لتجديد نشاطك وإشباع ر…" at bounding box center [1197, 403] width 264 height 61
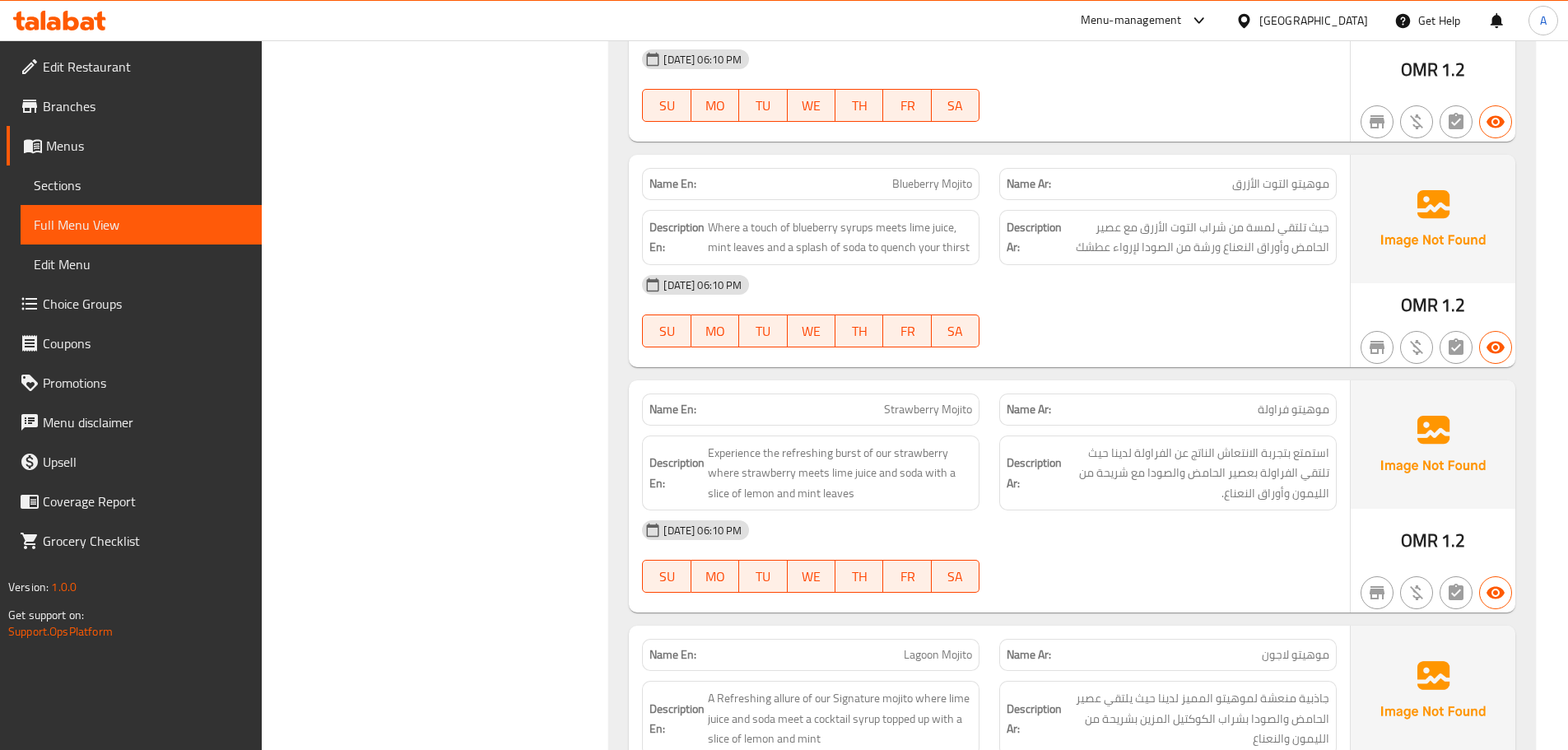
scroll to position [6079, 0]
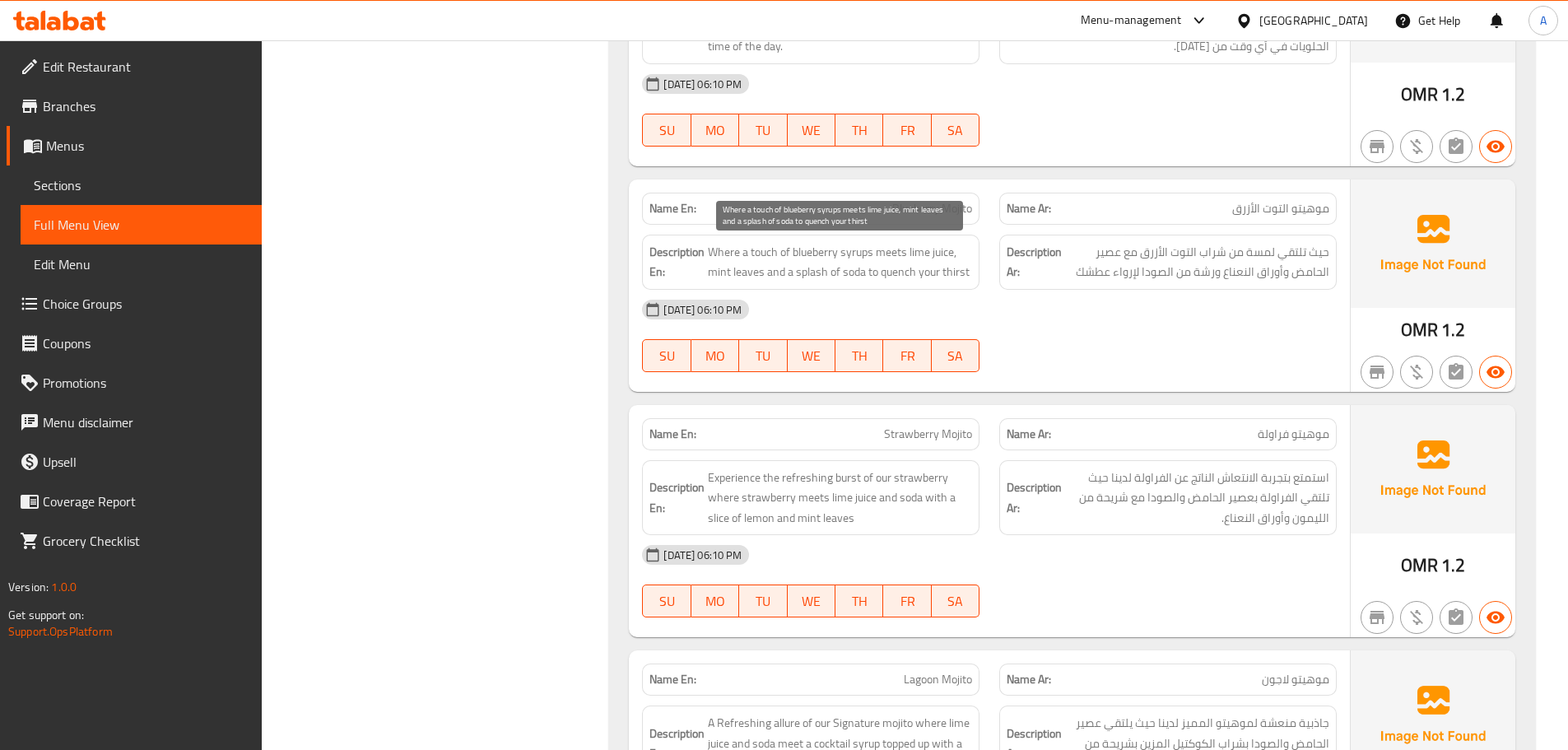
click at [943, 271] on span "Where a touch of blueberry syrups meets lime juice, mint leaves and a splash of…" at bounding box center [840, 262] width 264 height 41
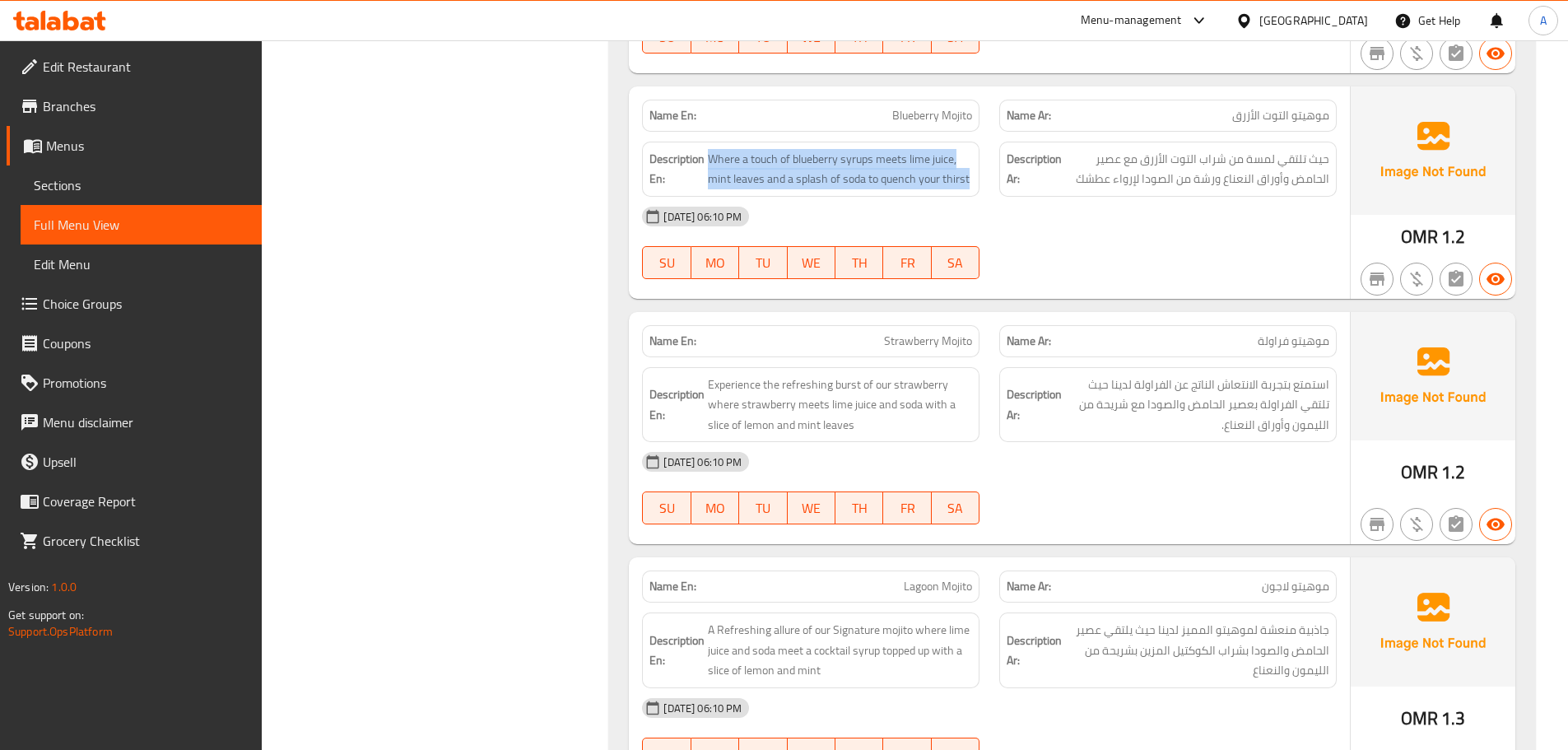
scroll to position [6240, 0]
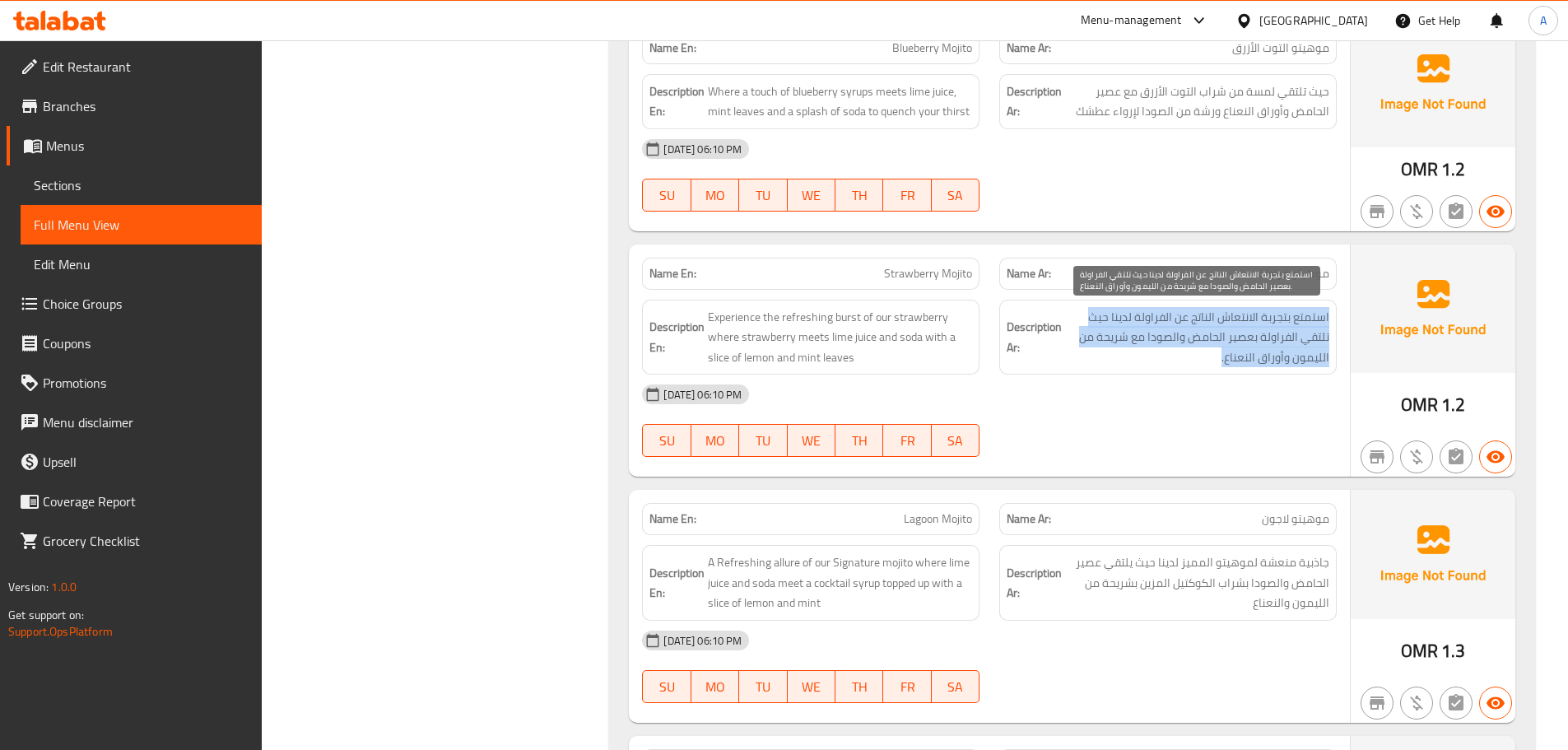
click at [1313, 333] on span "استمتع بتجربة الانتعاش الناتج عن الفراولة لدينا حيث تلتقي الفراولة بعصير الحامض…" at bounding box center [1197, 337] width 264 height 61
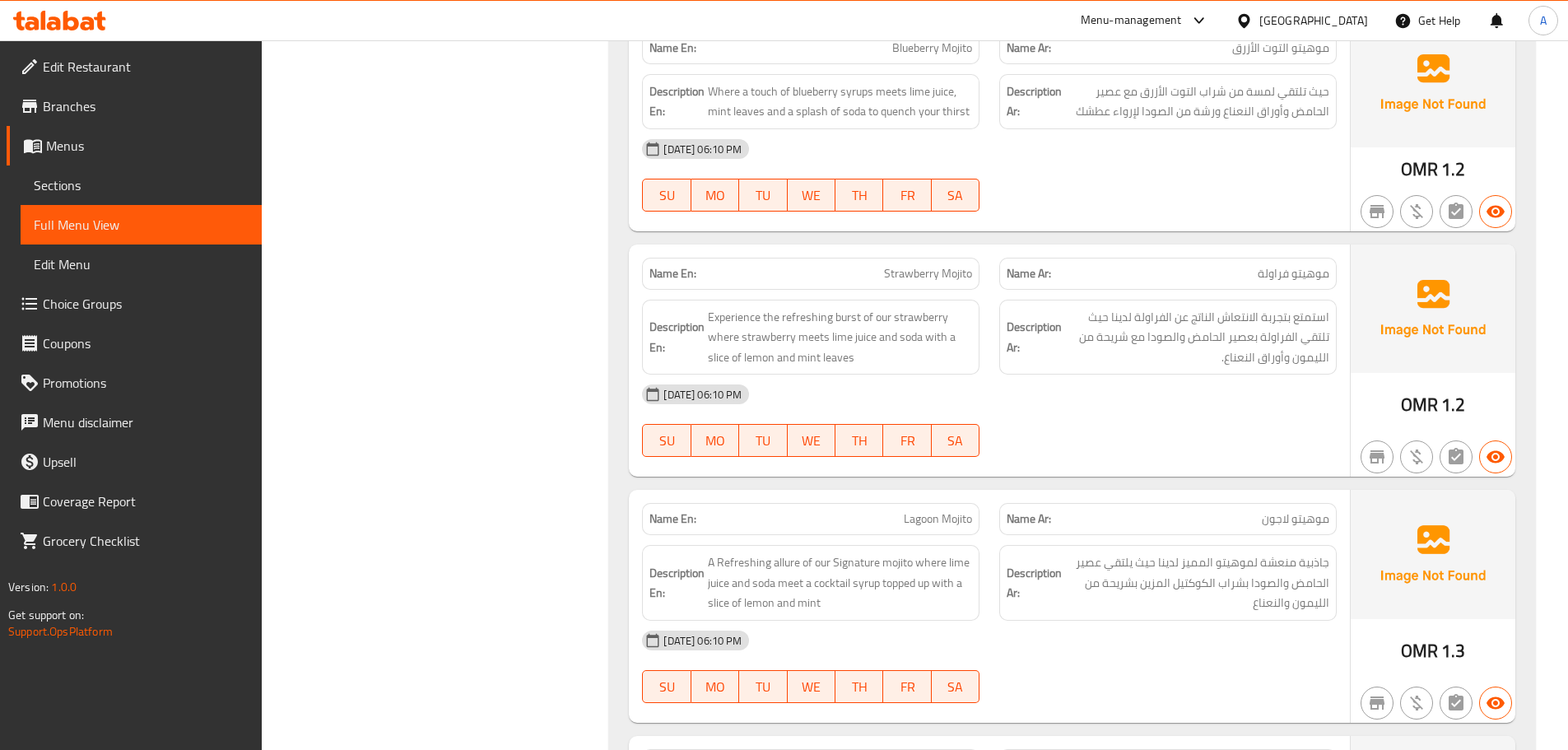
scroll to position [6587, 0]
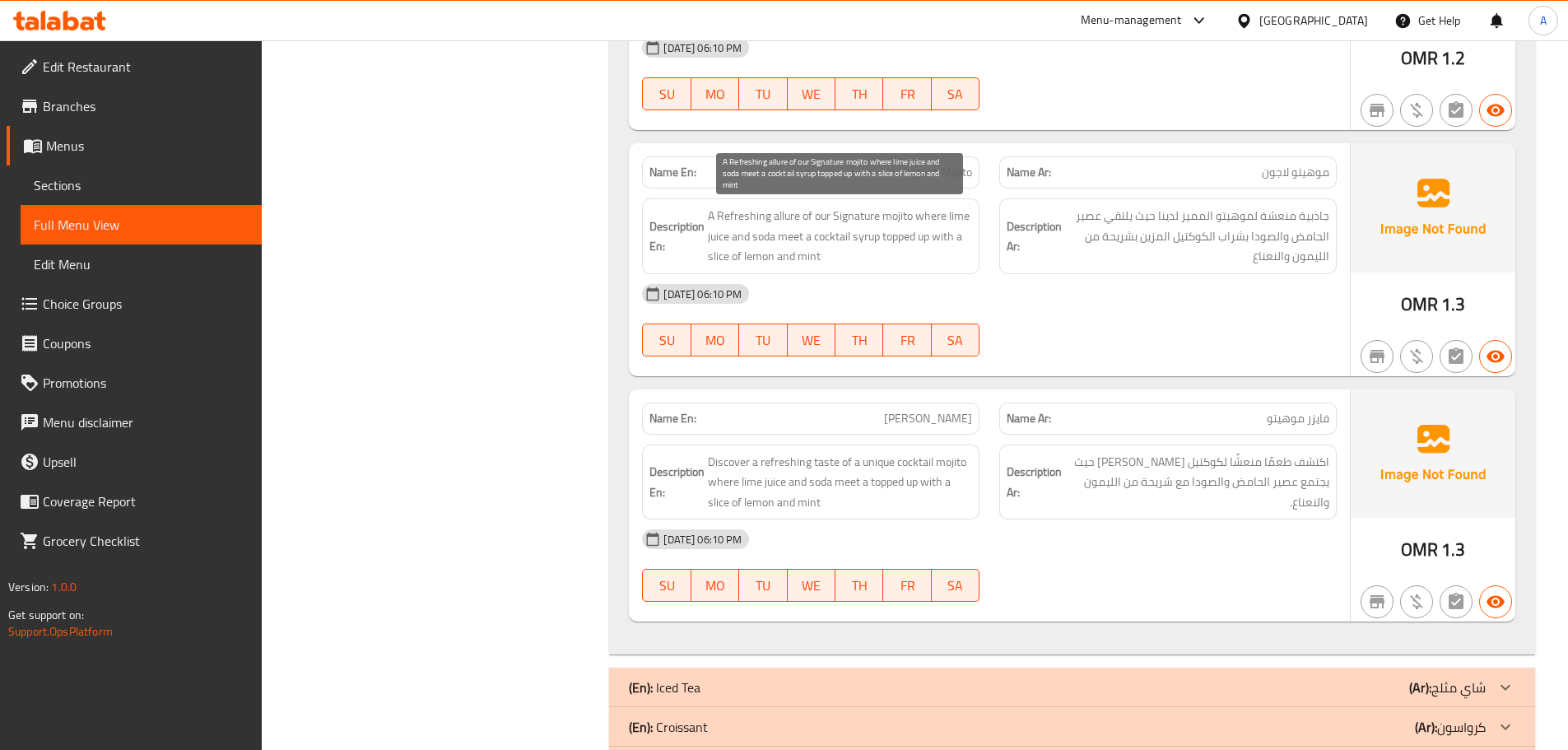
click at [894, 250] on span "A Refreshing allure of our Signature mojito where lime juice and soda meet a co…" at bounding box center [840, 236] width 264 height 61
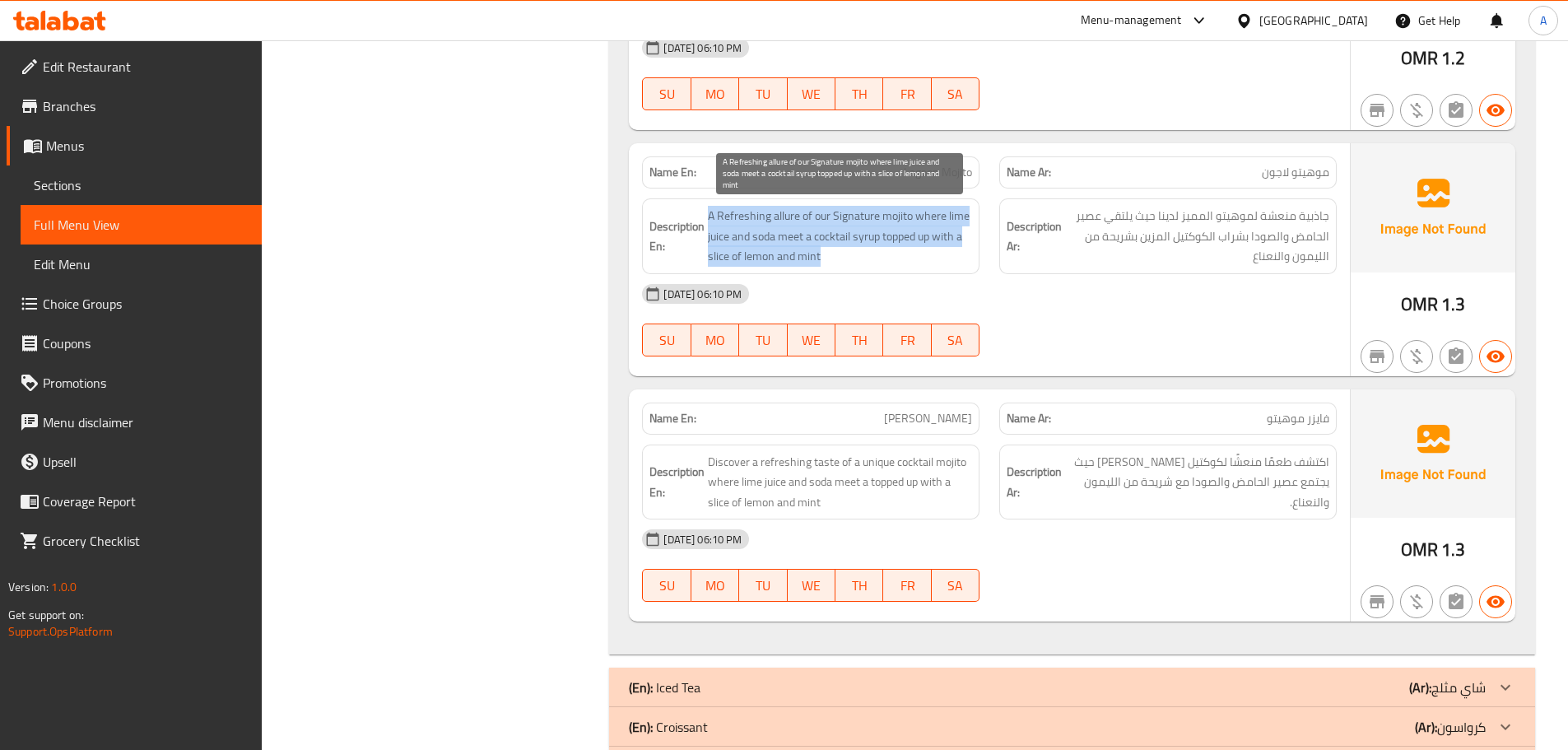
click at [894, 250] on span "A Refreshing allure of our Signature mojito where lime juice and soda meet a co…" at bounding box center [840, 236] width 264 height 61
click at [802, 251] on span "A Refreshing allure of our Signature mojito where lime juice and soda meet a co…" at bounding box center [840, 236] width 264 height 61
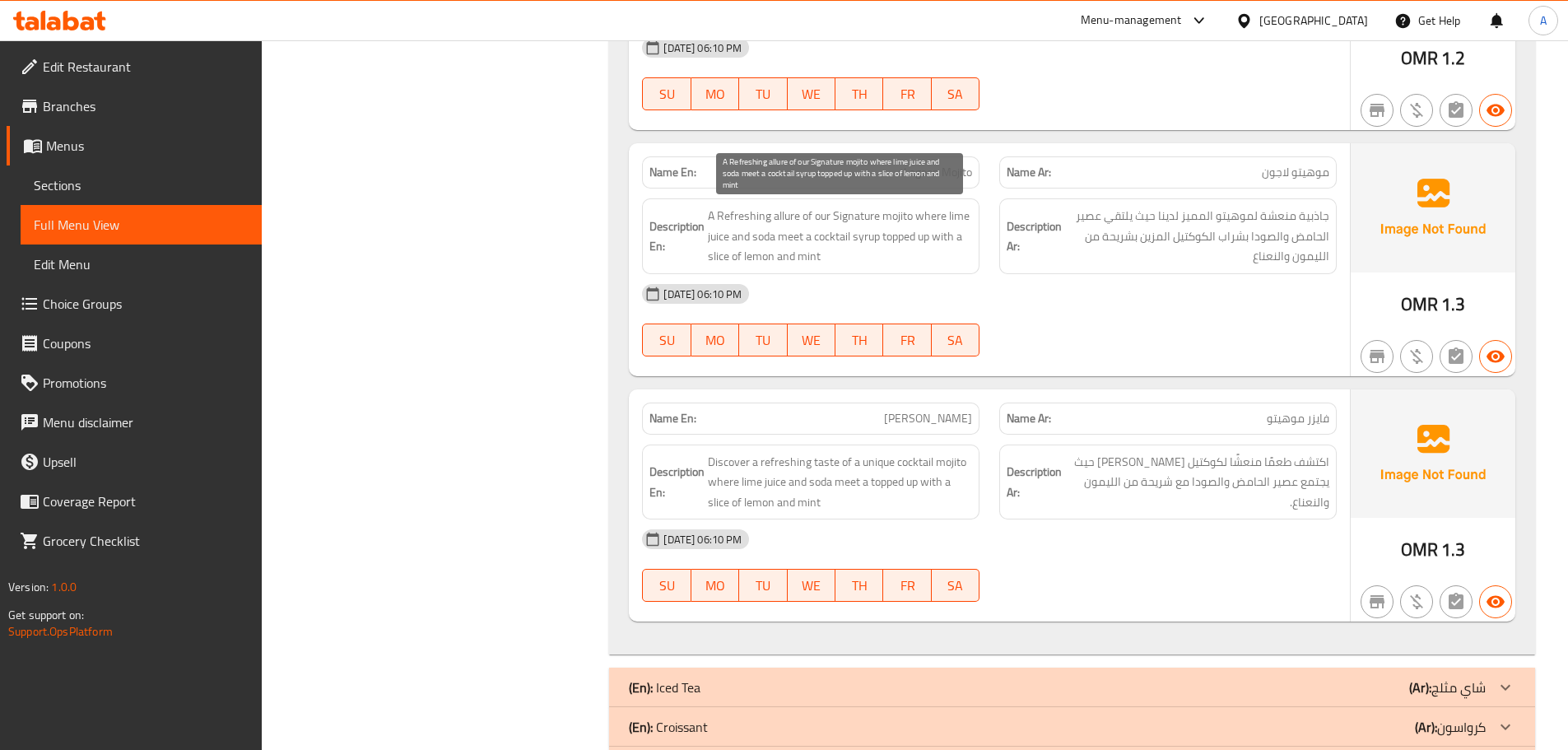
click at [807, 251] on span "A Refreshing allure of our Signature mojito where lime juice and soda meet a co…" at bounding box center [840, 236] width 264 height 61
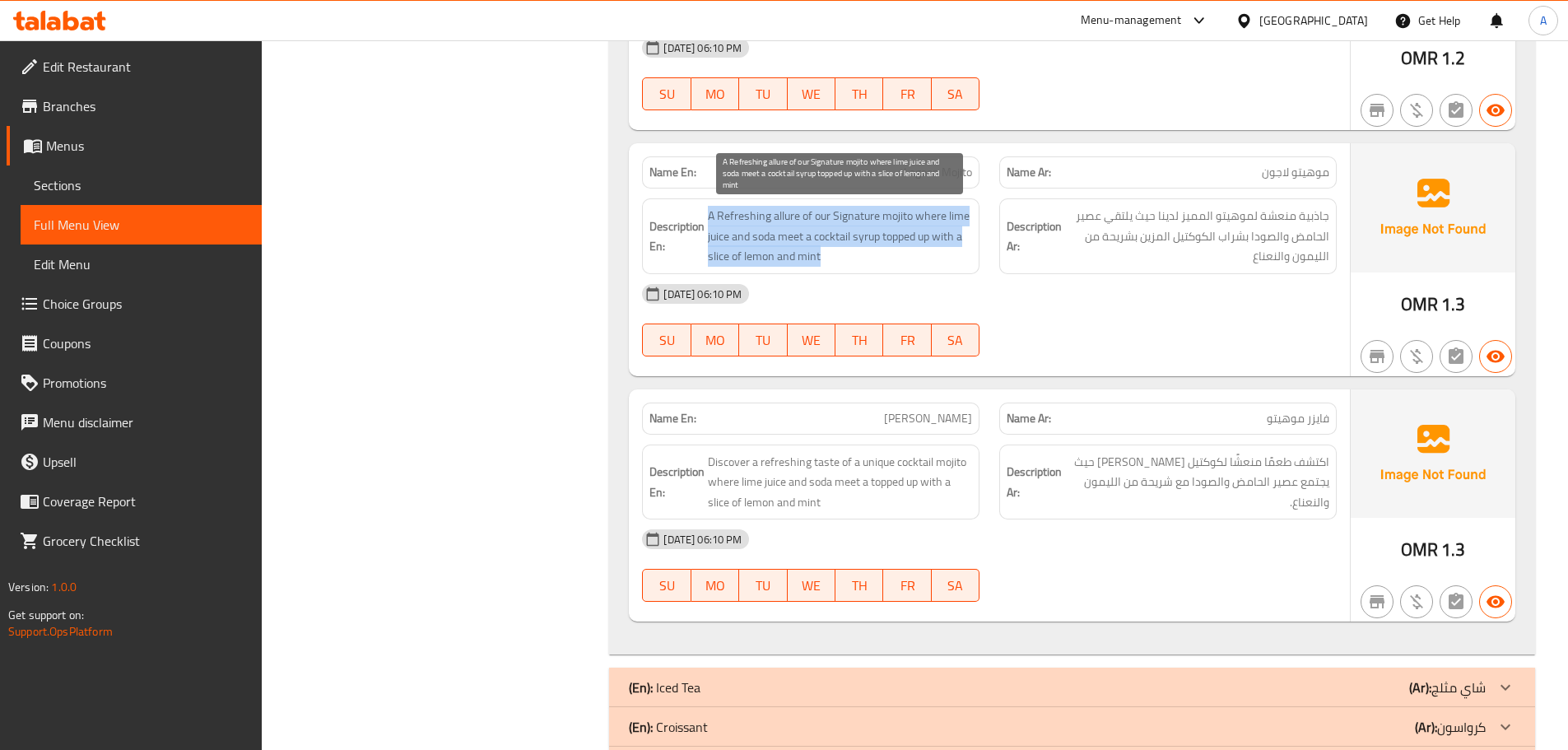
click at [807, 251] on span "A Refreshing allure of our Signature mojito where lime juice and soda meet a co…" at bounding box center [840, 236] width 264 height 61
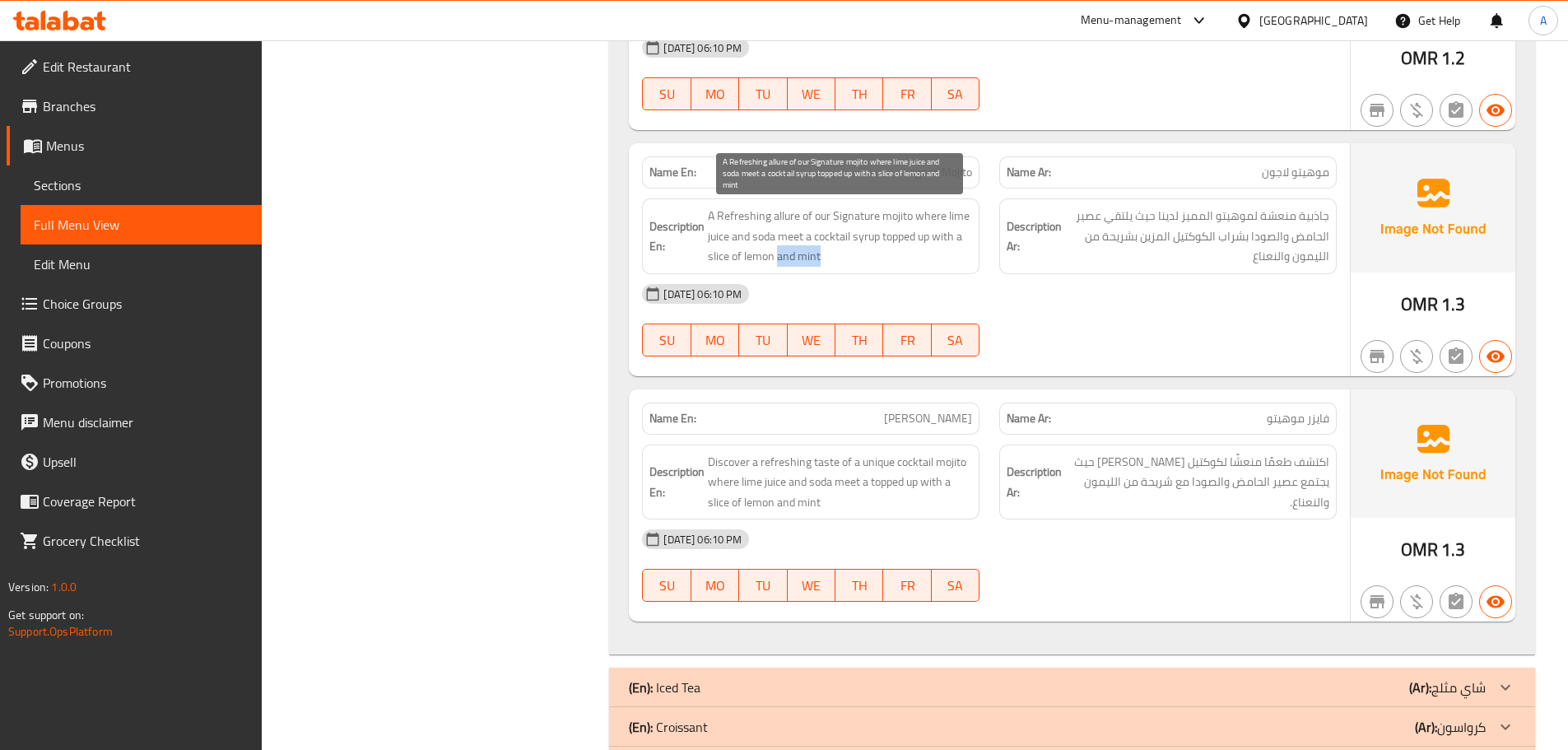
drag, startPoint x: 830, startPoint y: 256, endPoint x: 778, endPoint y: 256, distance: 52.0
click at [778, 256] on span "A Refreshing allure of our Signature mojito where lime juice and soda meet a co…" at bounding box center [840, 236] width 264 height 61
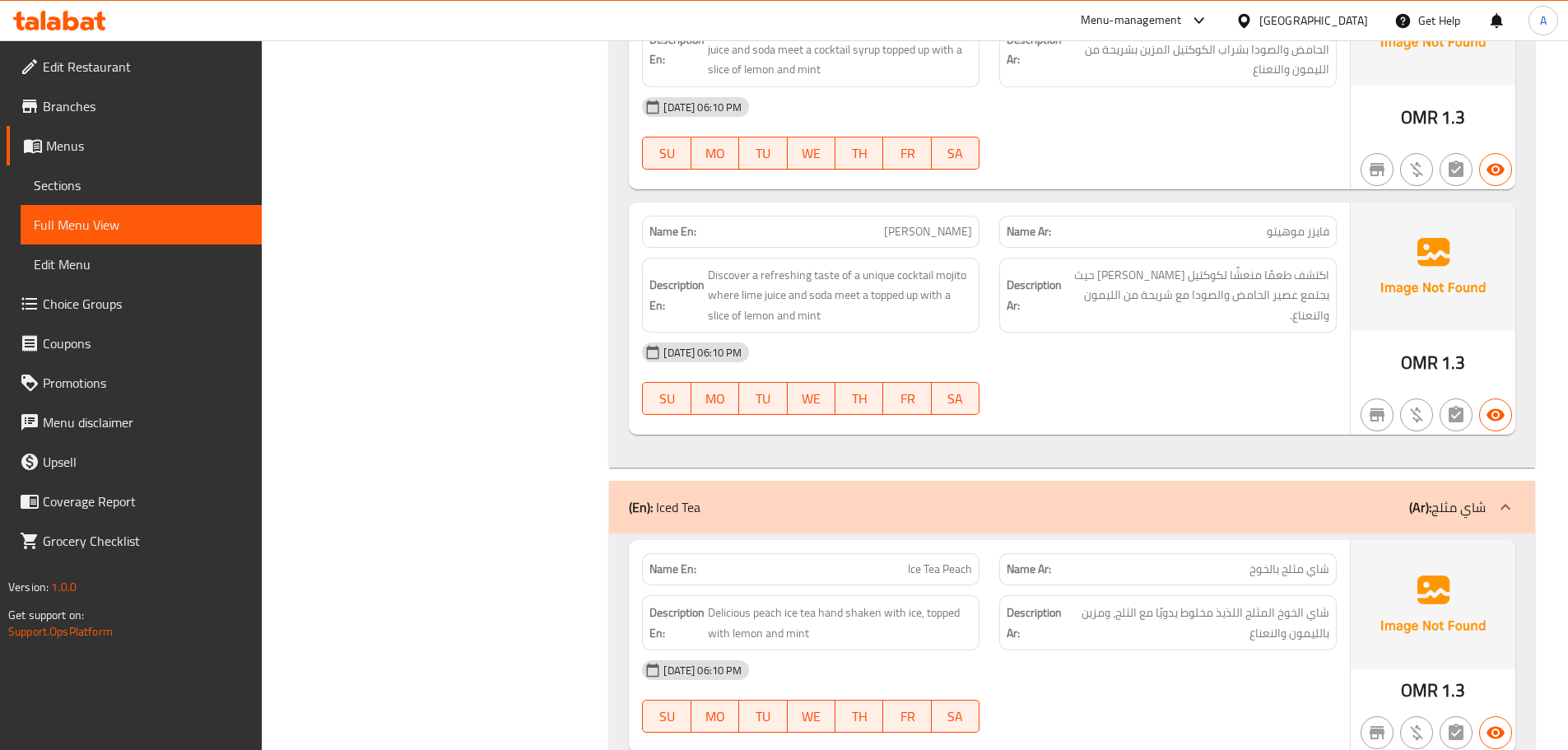
scroll to position [7098, 0]
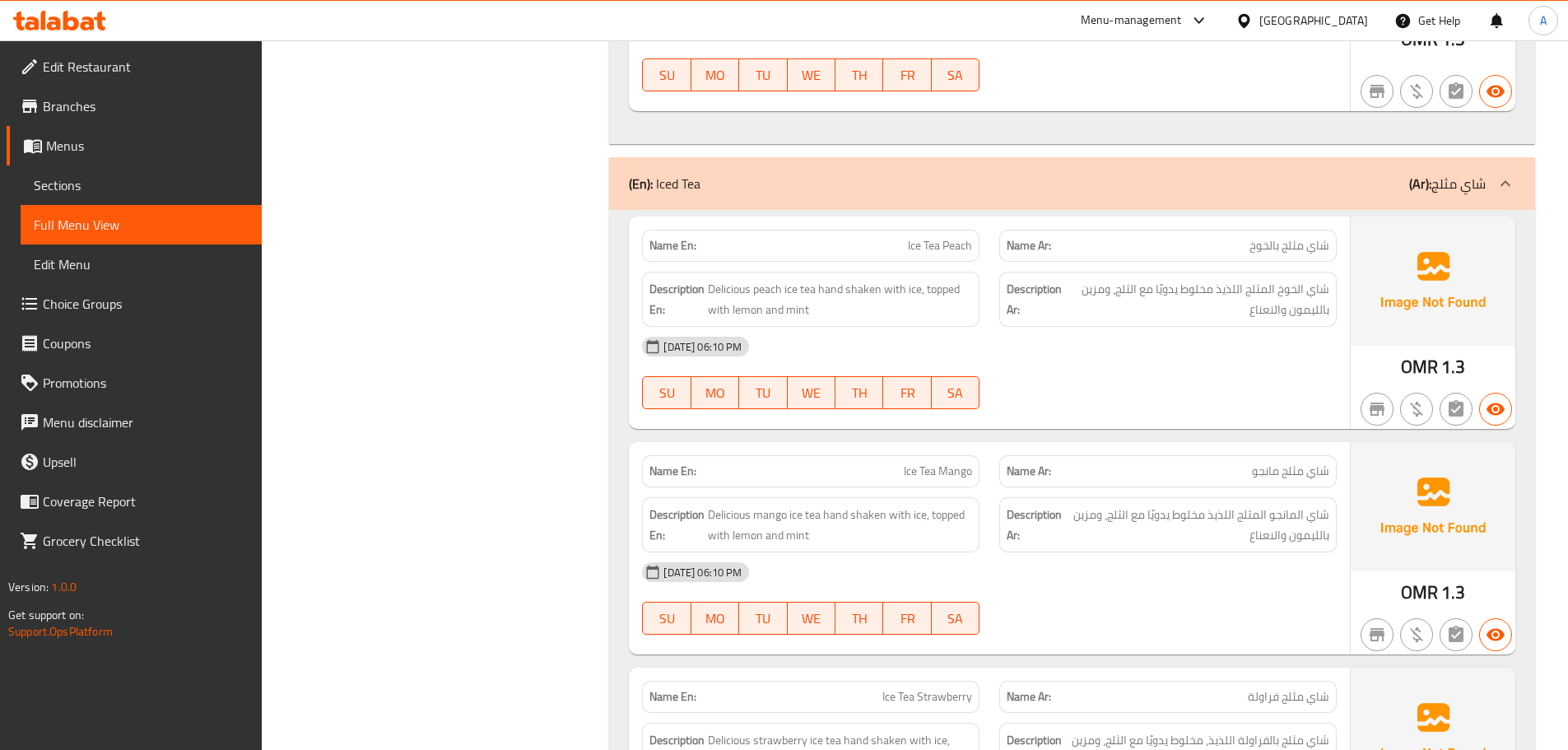
click at [1211, 289] on span "شاي الخوخ المثلج اللذيذ مخلوط يدويًا مع الثلج، ومزين بالليمون والنعناع" at bounding box center [1198, 299] width 262 height 41
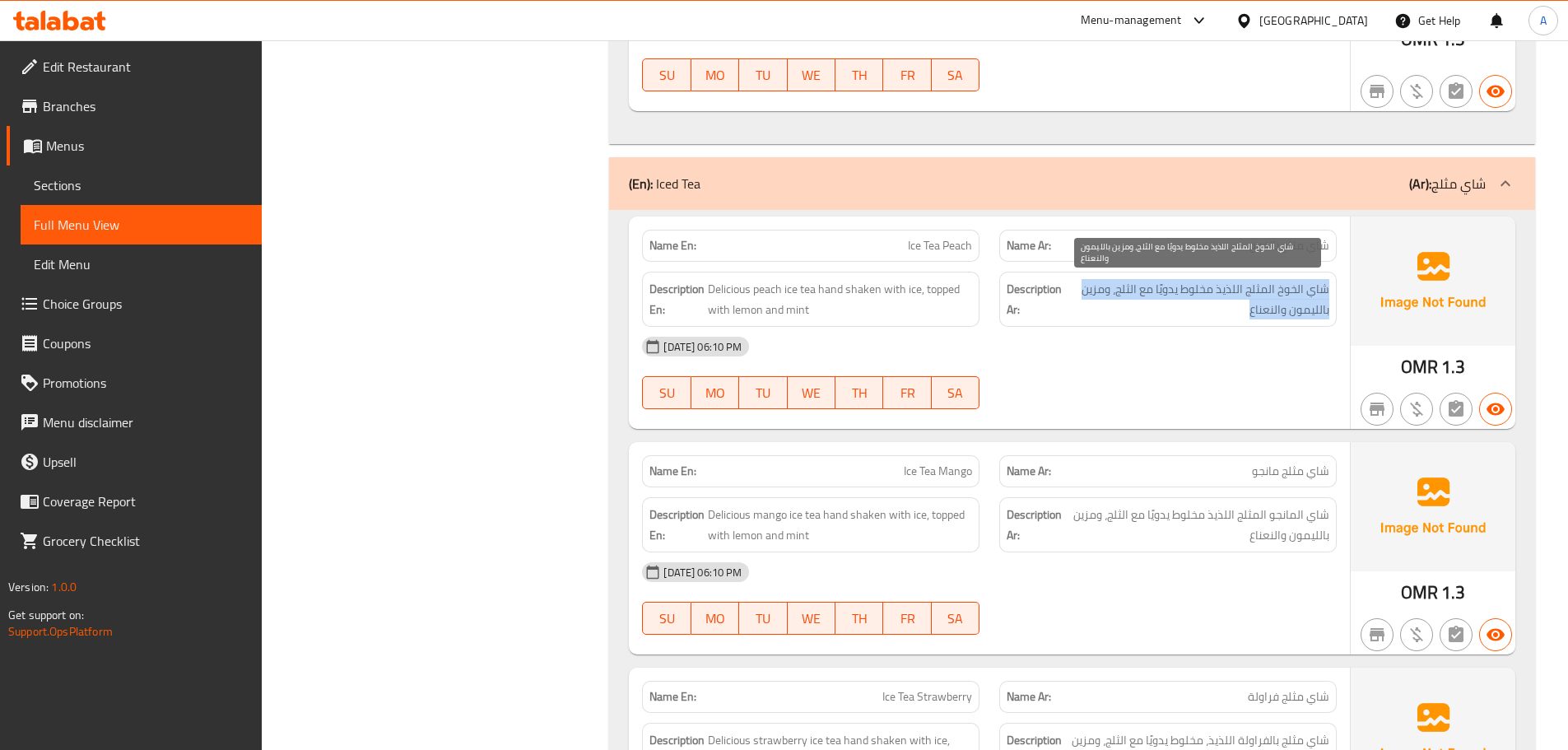
click at [1211, 289] on span "شاي الخوخ المثلج اللذيذ مخلوط يدويًا مع الثلج، ومزين بالليمون والنعناع" at bounding box center [1198, 299] width 262 height 41
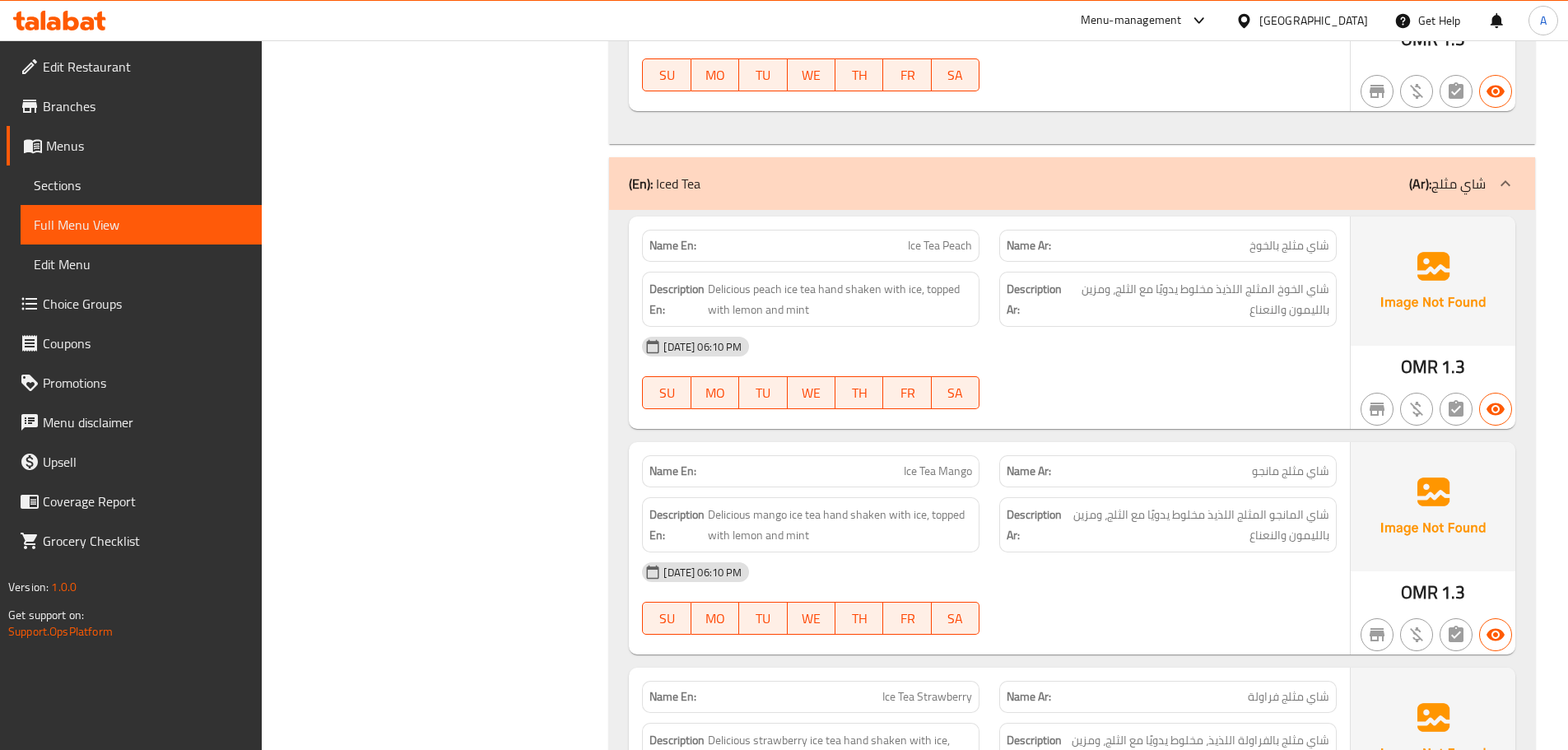
click at [941, 310] on span "Delicious peach ice tea hand shaken with ice, topped with lemon and mint" at bounding box center [840, 299] width 264 height 41
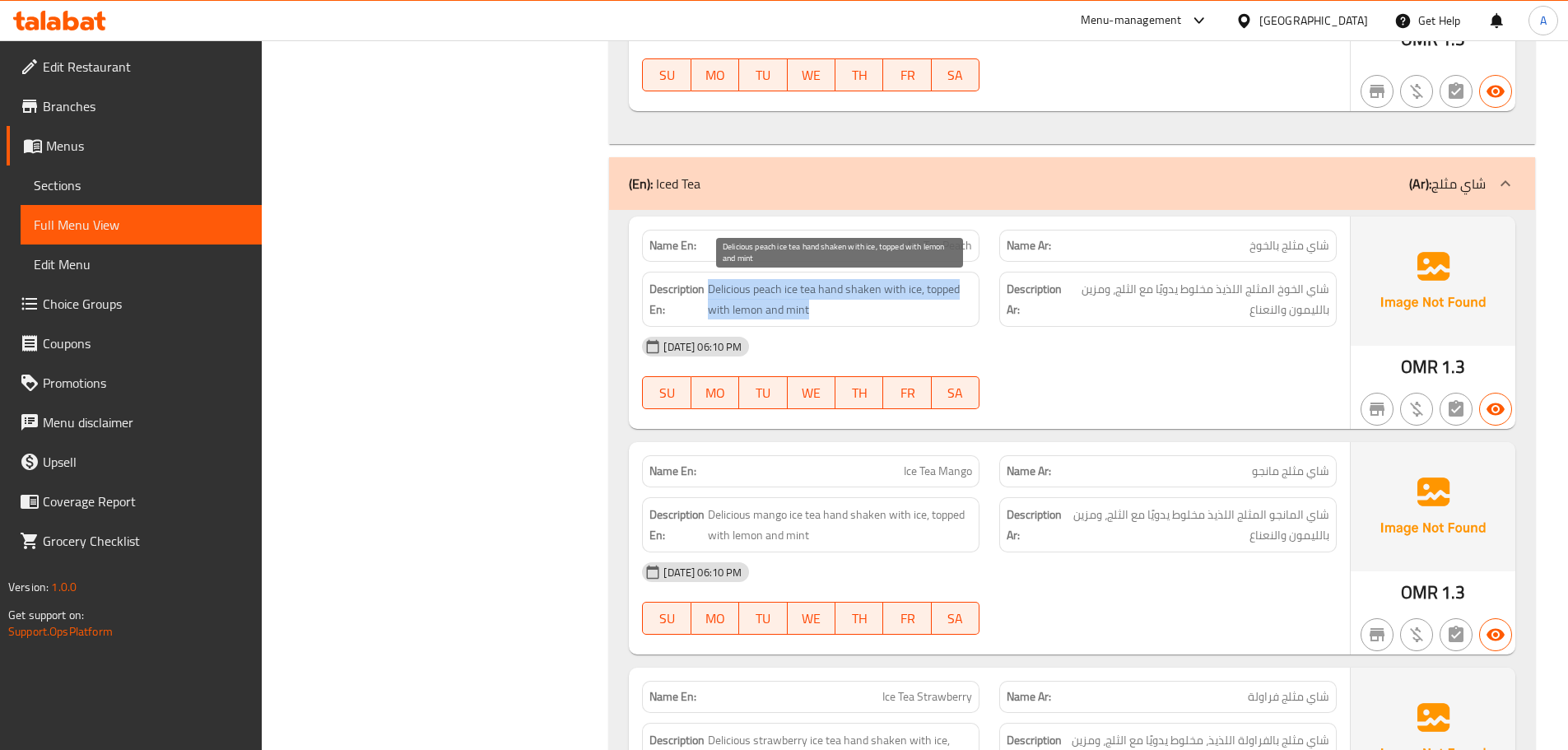
click at [941, 310] on span "Delicious peach ice tea hand shaken with ice, topped with lemon and mint" at bounding box center [840, 299] width 264 height 41
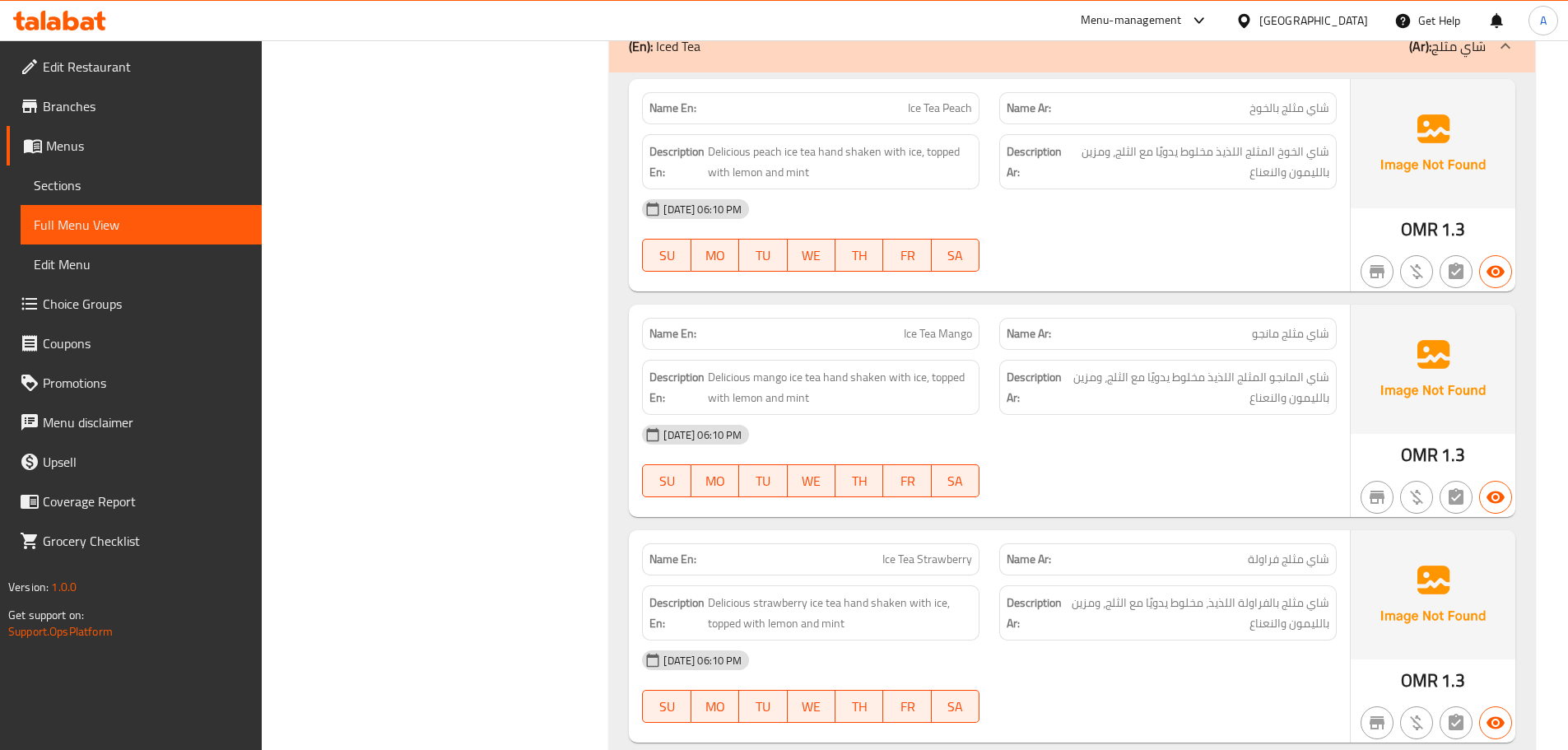
scroll to position [7313, 0]
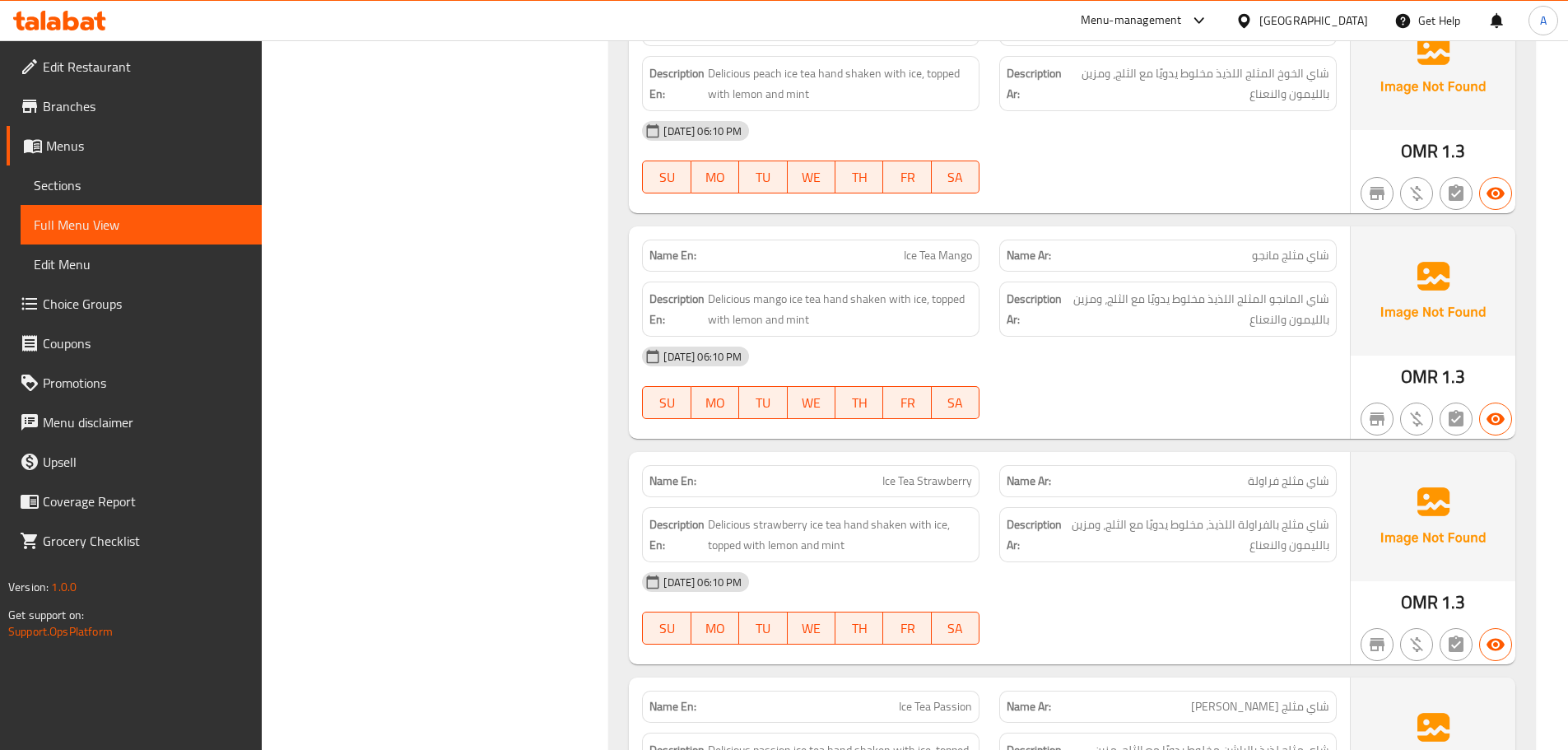
click at [1174, 311] on span "شاي المانجو المثلج اللذيذ مخلوط يدويًا مع الثلج، ومزين بالليمون والنعناع" at bounding box center [1197, 309] width 264 height 41
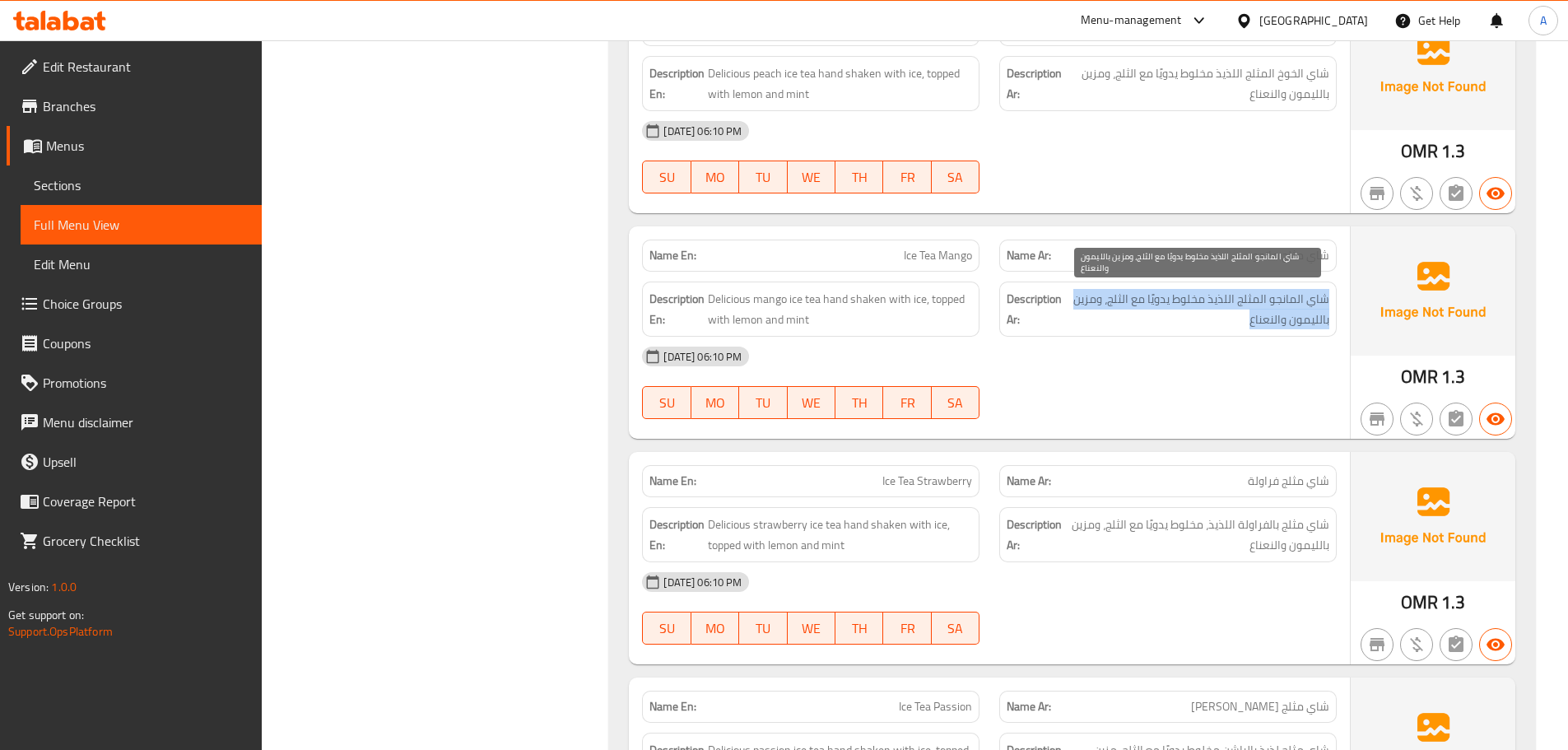
click at [1174, 311] on span "شاي المانجو المثلج اللذيذ مخلوط يدويًا مع الثلج، ومزين بالليمون والنعناع" at bounding box center [1197, 309] width 264 height 41
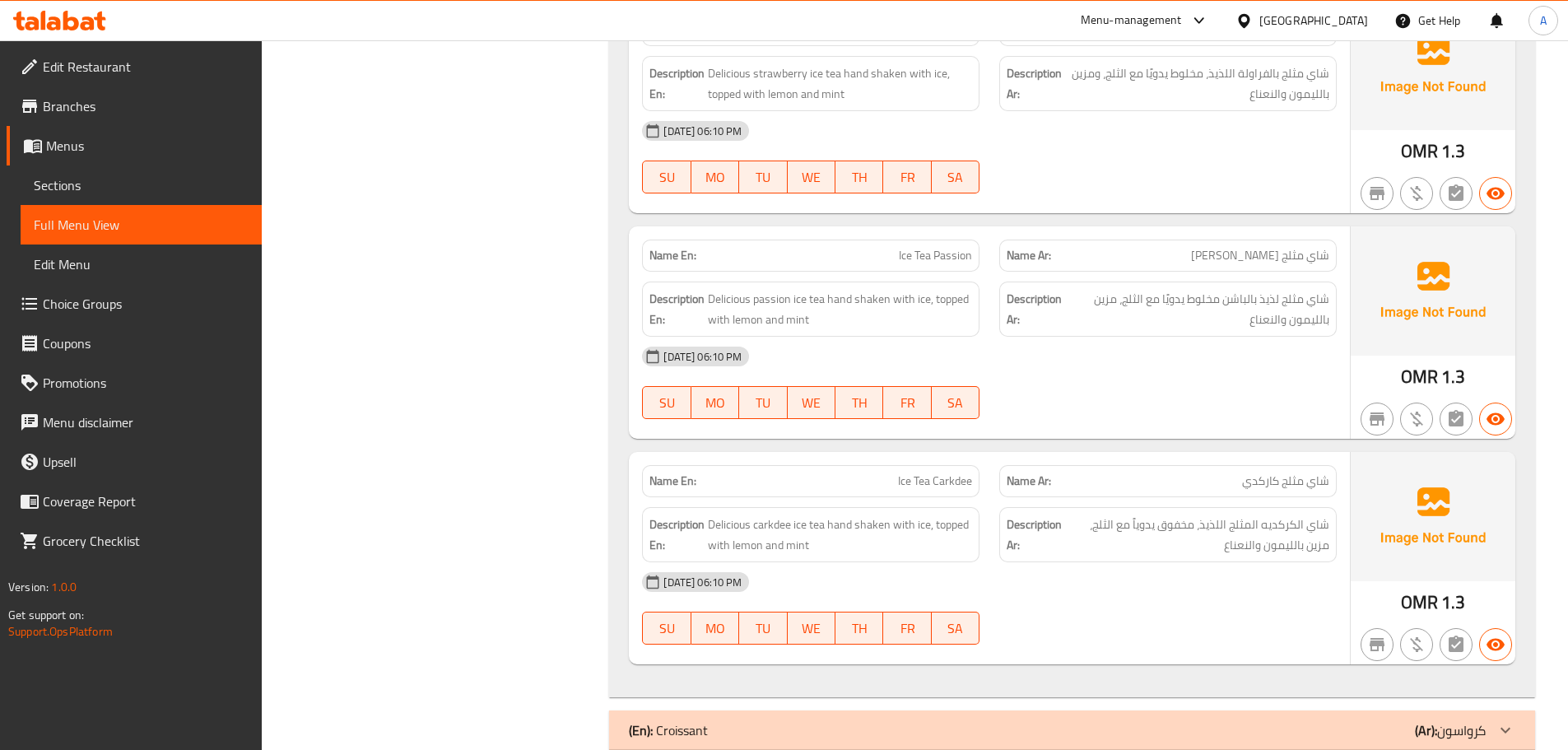
scroll to position [7803, 0]
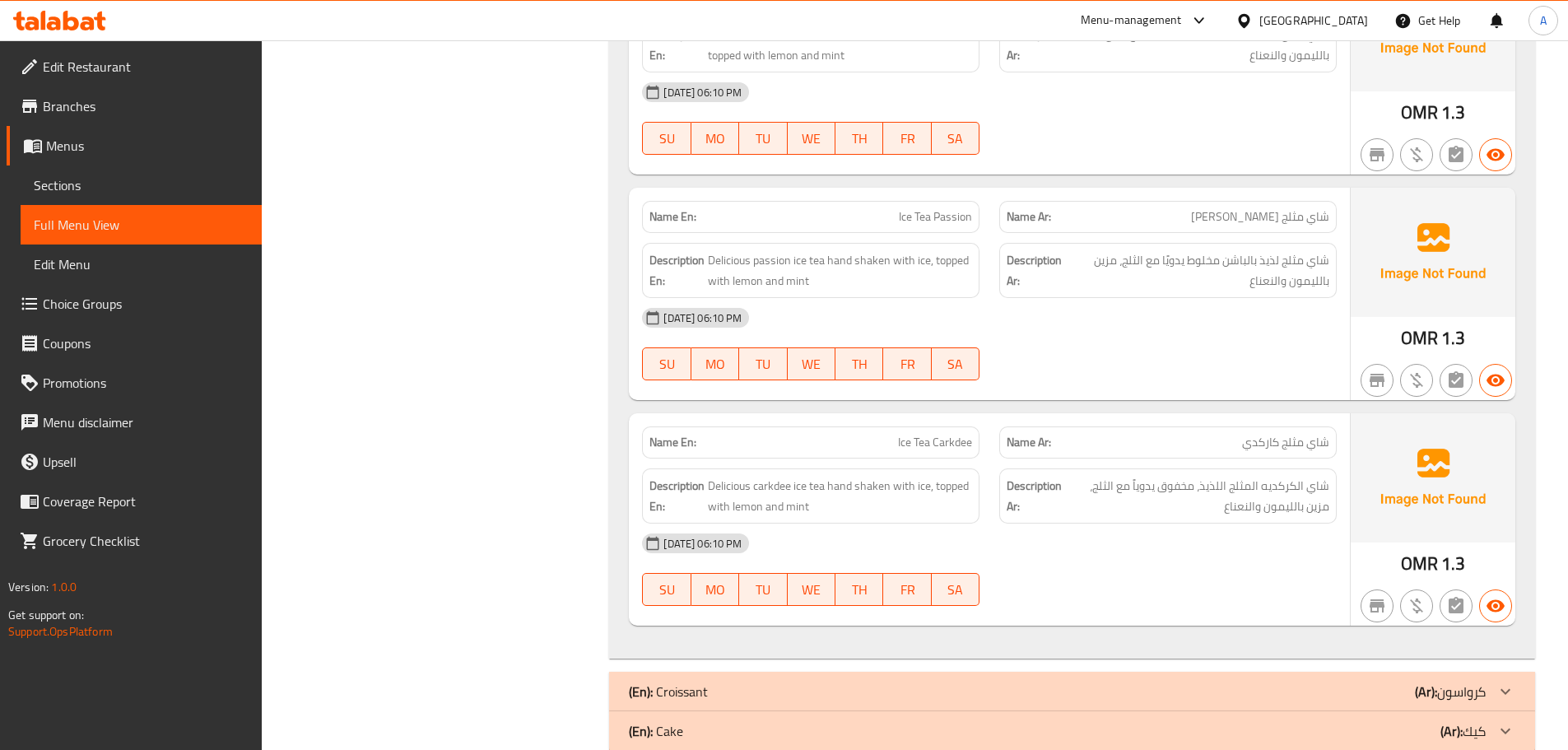
click at [1268, 274] on span "شاي مثلج لذيذ بالباشن مخلوط يدويًا مع الثلج، مزين بالليمون والنعناع" at bounding box center [1199, 270] width 261 height 41
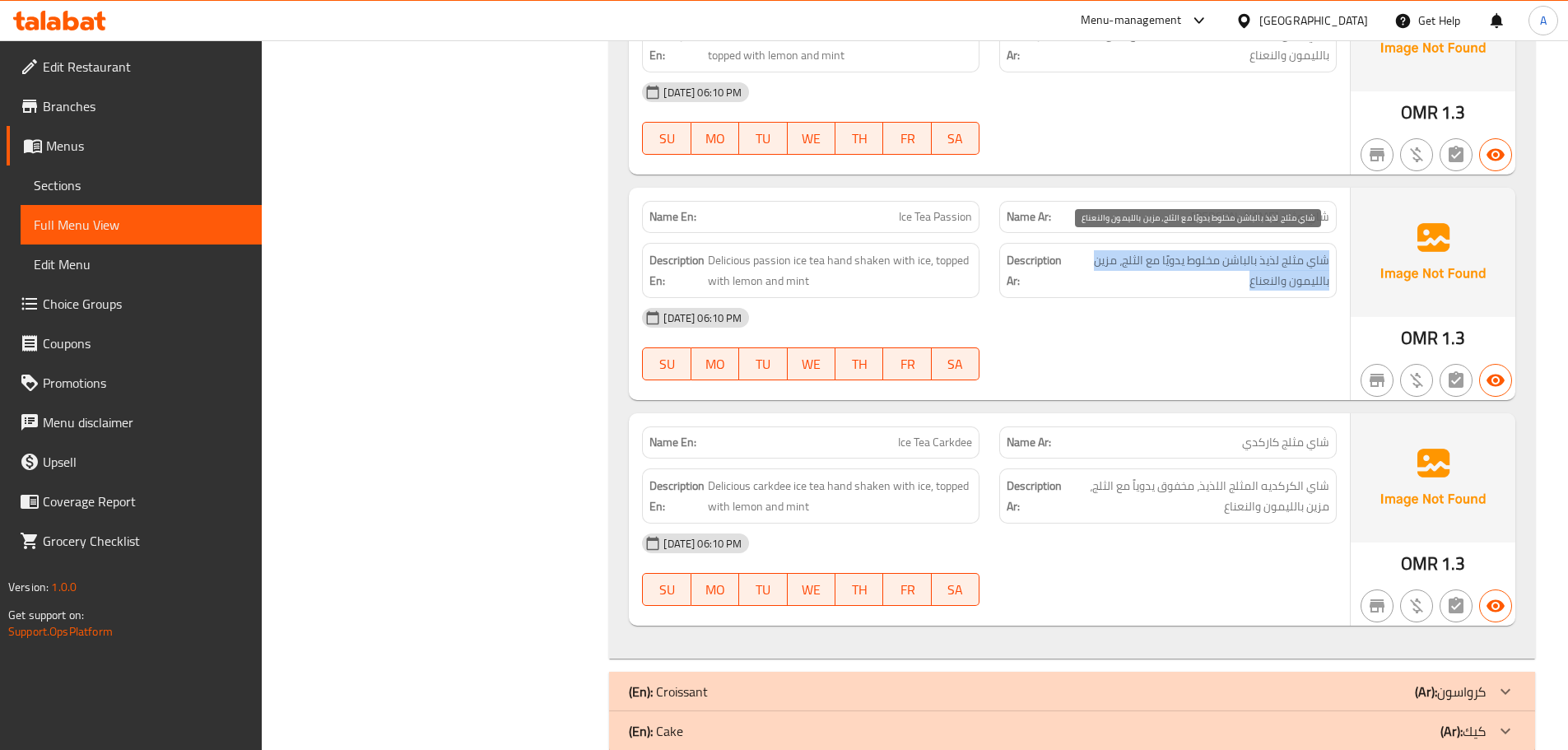
click at [1268, 274] on span "شاي مثلج لذيذ بالباشن مخلوط يدويًا مع الثلج، مزين بالليمون والنعناع" at bounding box center [1199, 270] width 261 height 41
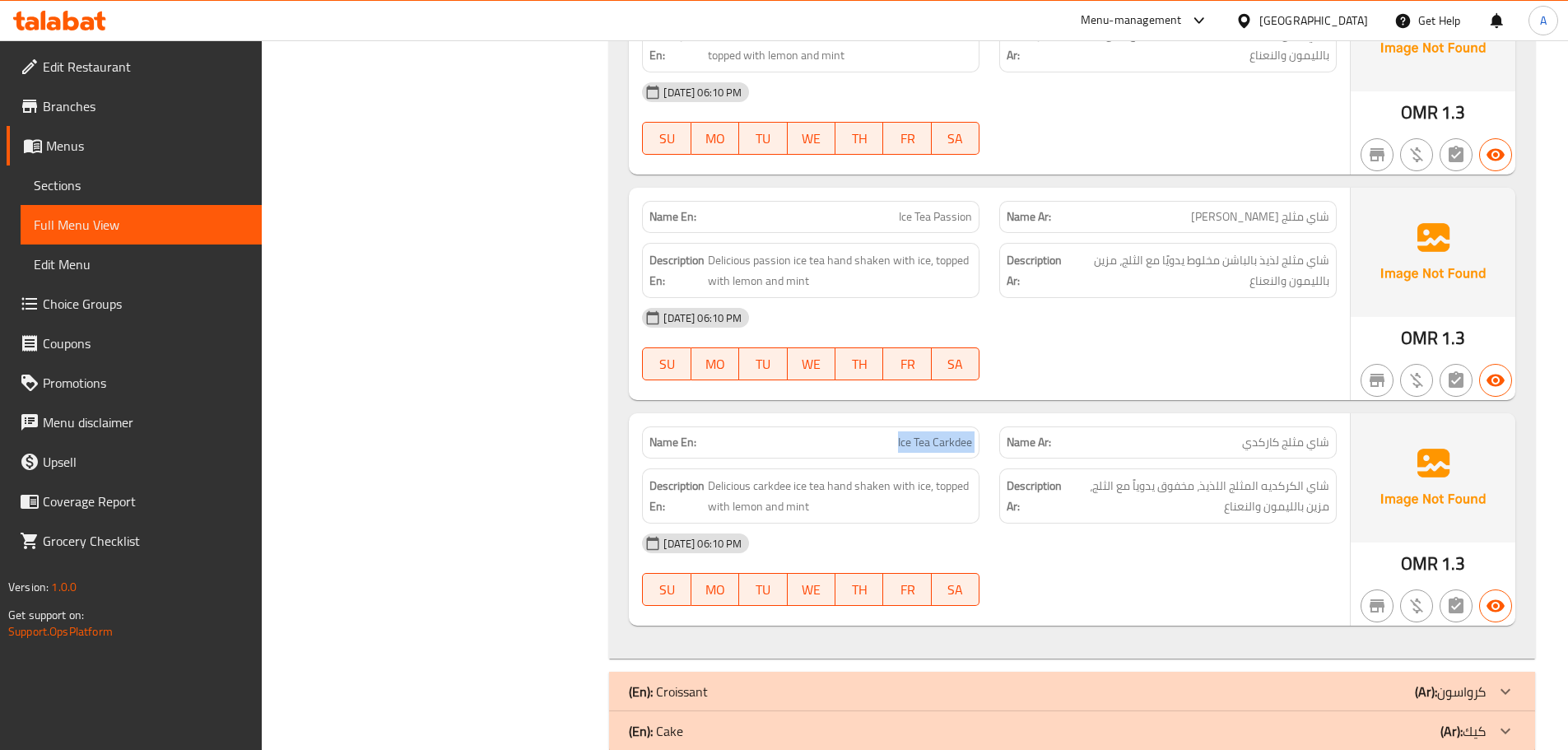
click at [1221, 500] on span "شاي الكركديه المثلج اللذيذ، مخفوق يدوياً مع الثلج، مزين بالليمون والنعناع" at bounding box center [1197, 496] width 264 height 41
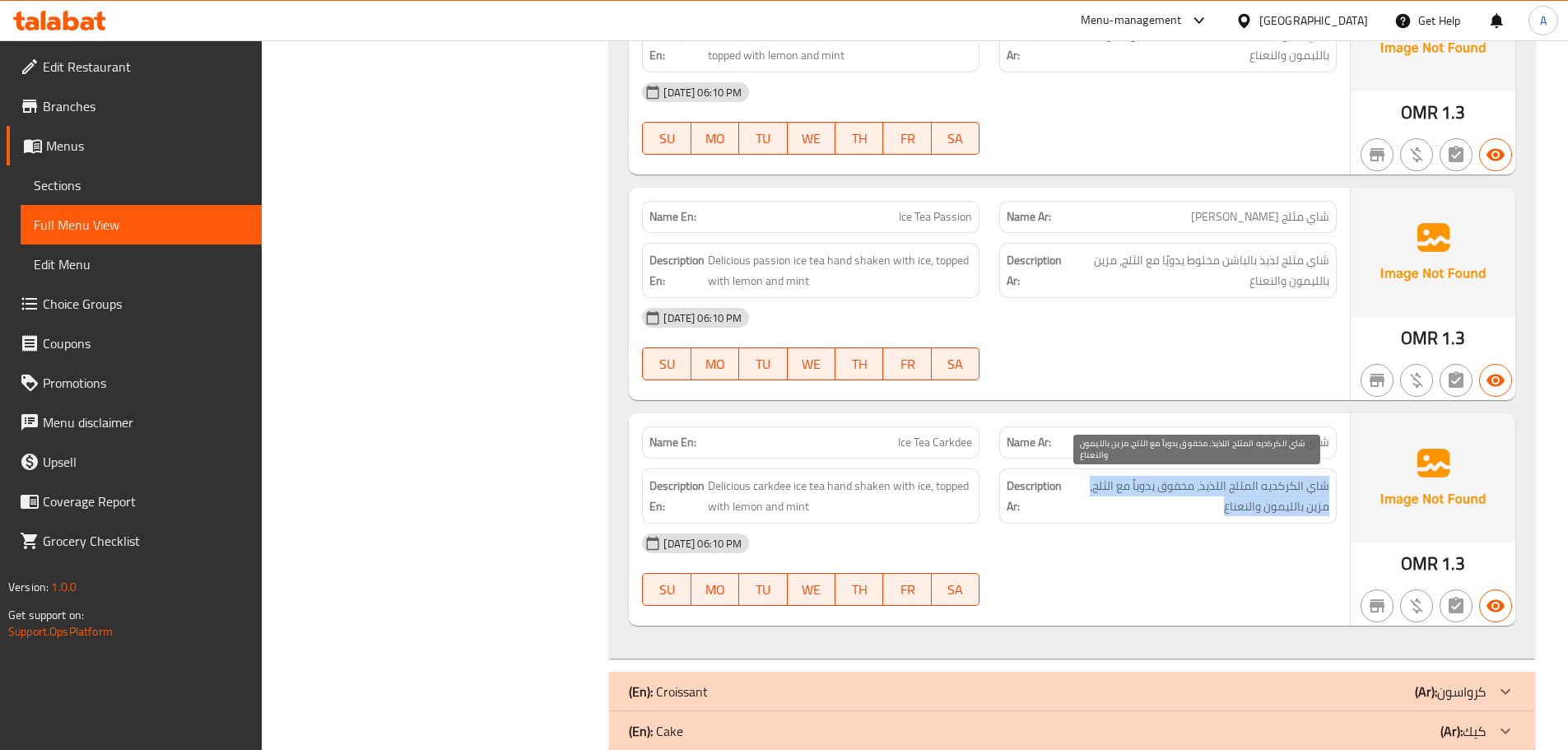
click at [1221, 500] on span "شاي الكركديه المثلج اللذيذ، مخفوق يدوياً مع الثلج، مزين بالليمون والنعناع" at bounding box center [1197, 496] width 264 height 41
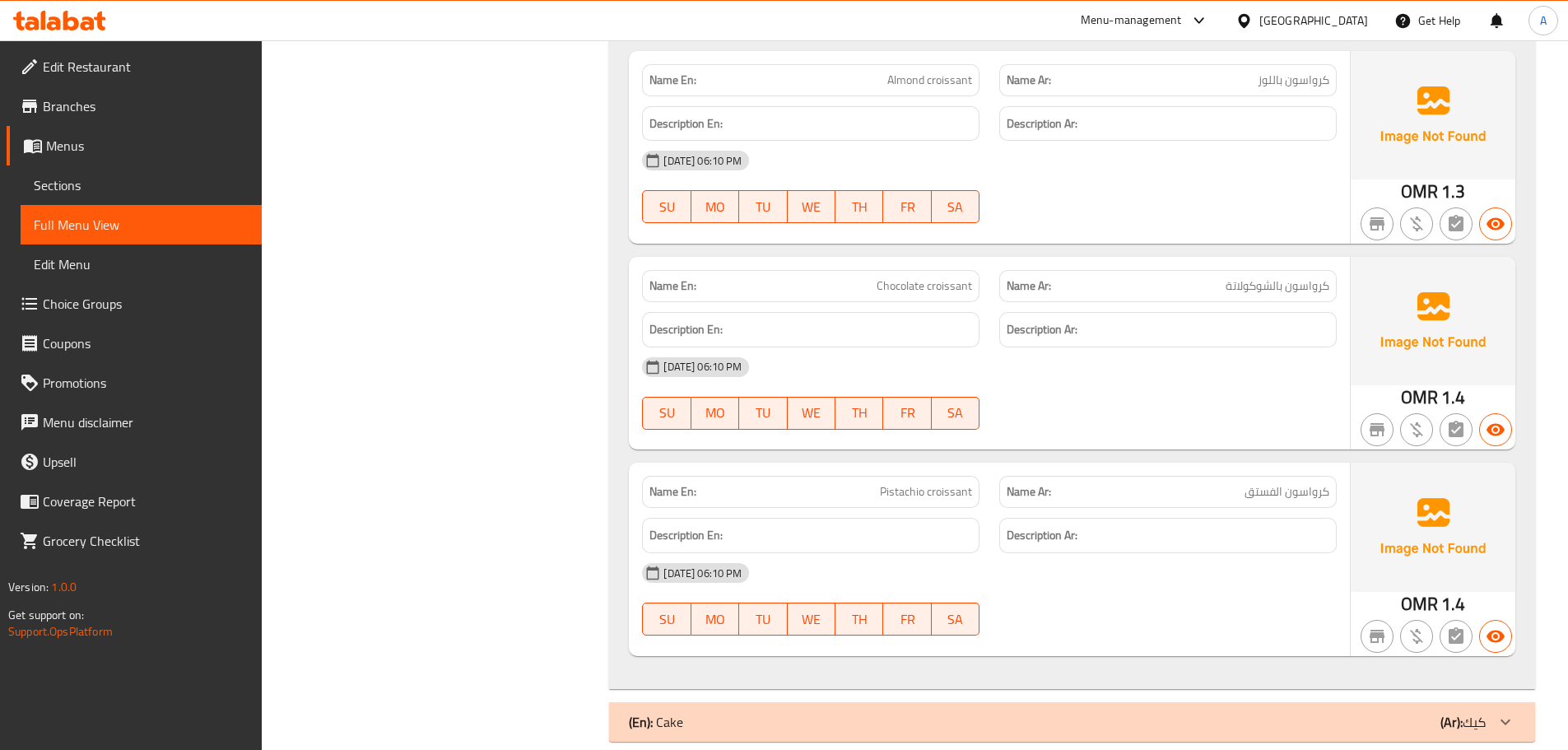
scroll to position [8715, 0]
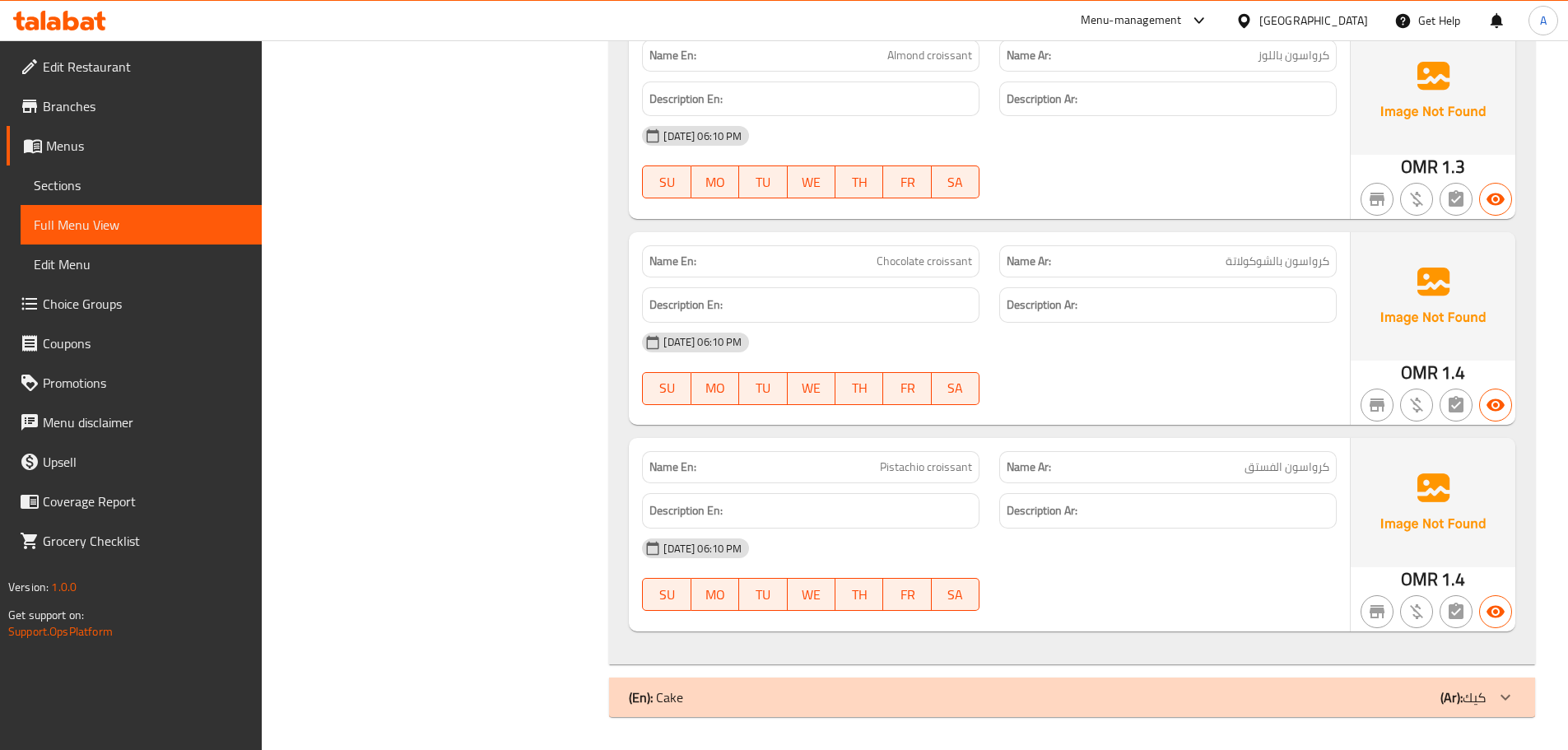
drag, startPoint x: 1579, startPoint y: 613, endPoint x: 1482, endPoint y: 724, distance: 147.4
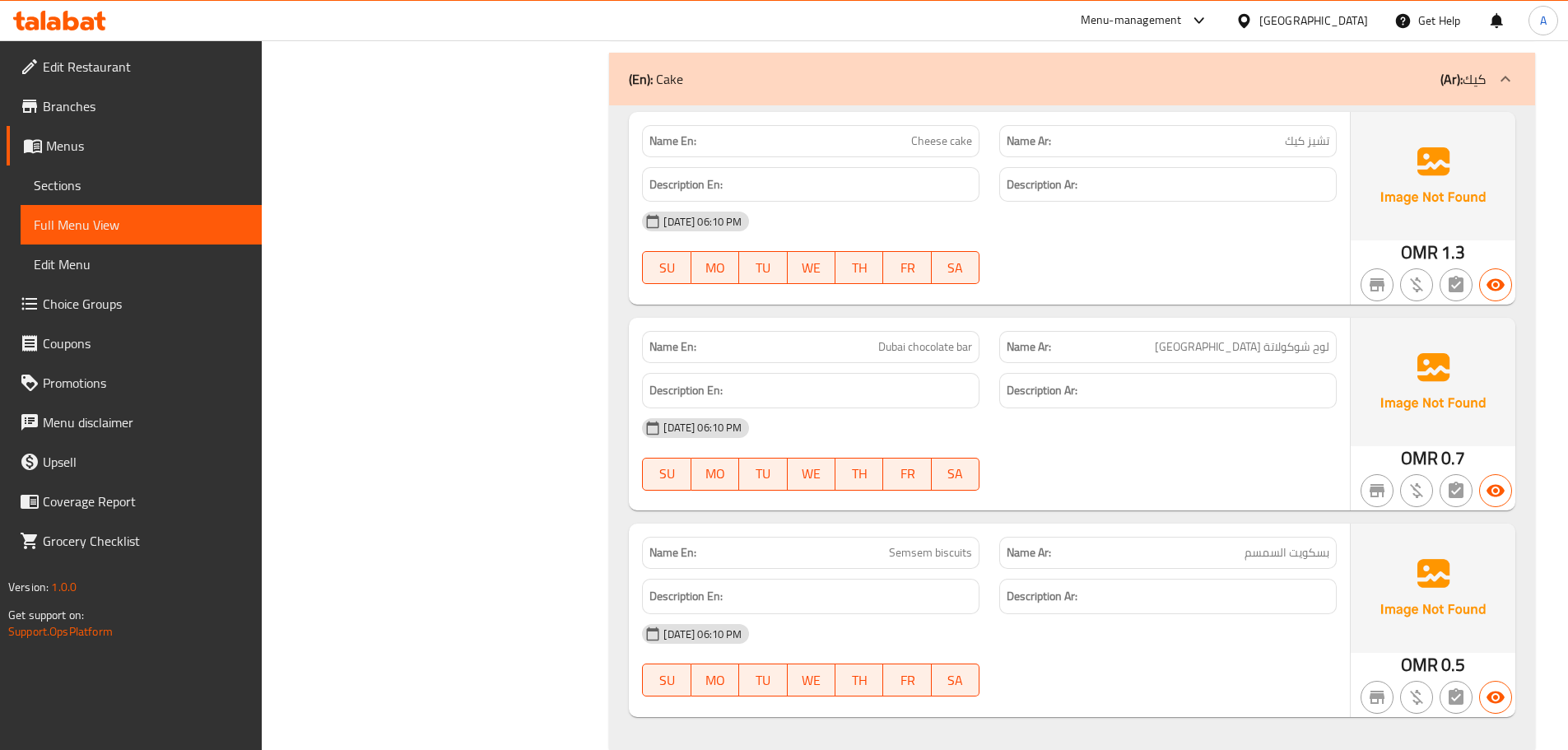
scroll to position [9373, 0]
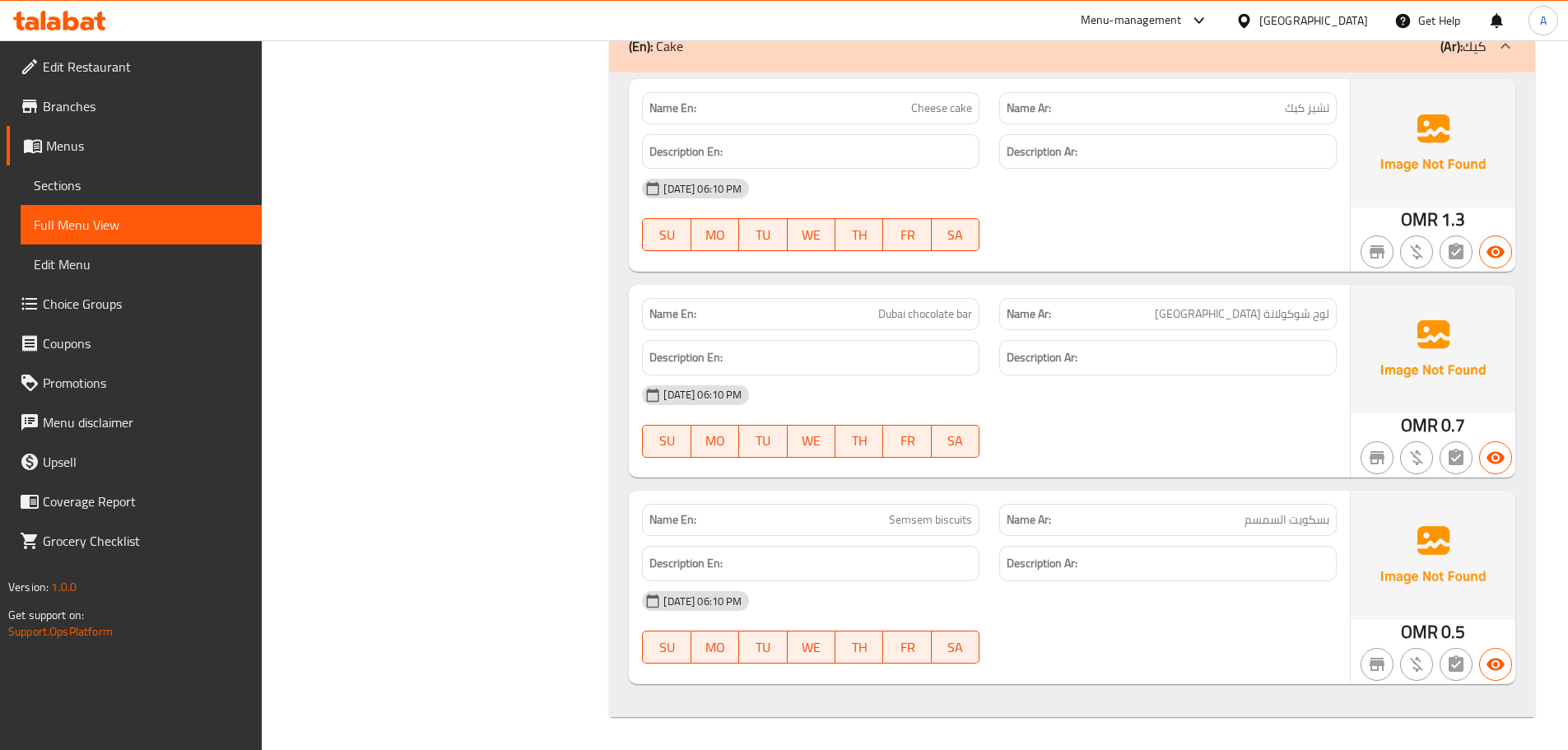
drag, startPoint x: 1579, startPoint y: 673, endPoint x: 1579, endPoint y: 723, distance: 50.0
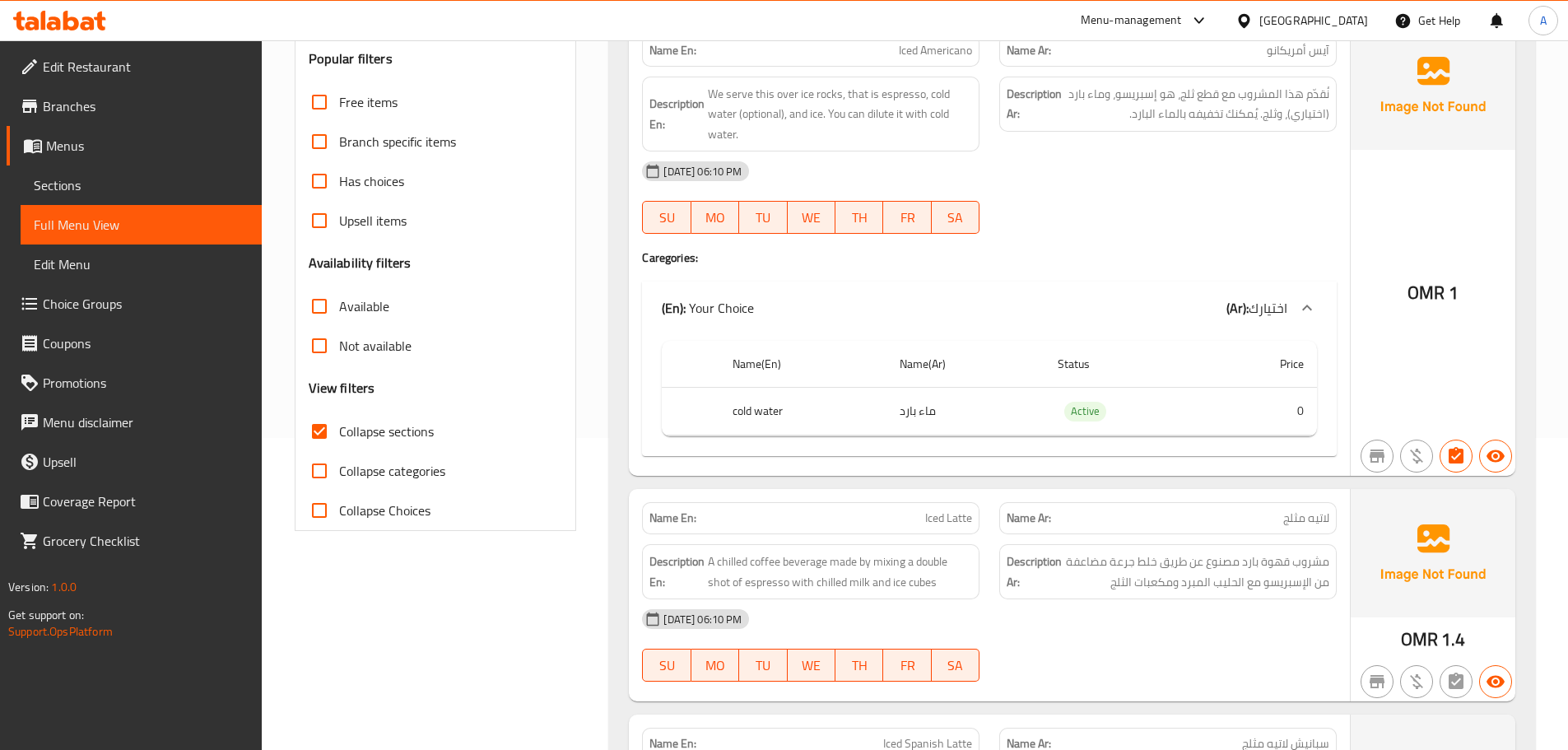
scroll to position [0, 0]
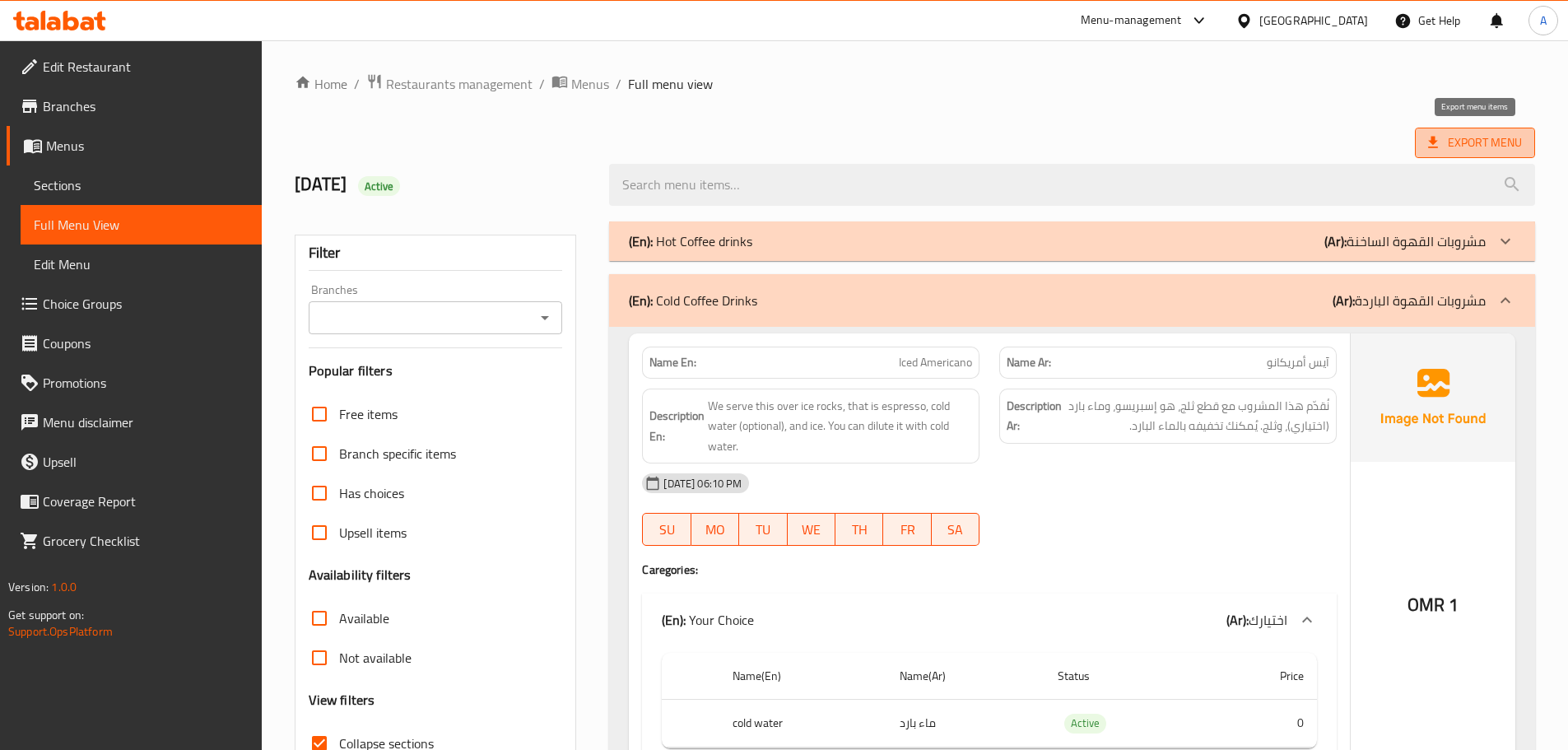
click at [1424, 153] on span "Export Menu" at bounding box center [1475, 143] width 120 height 30
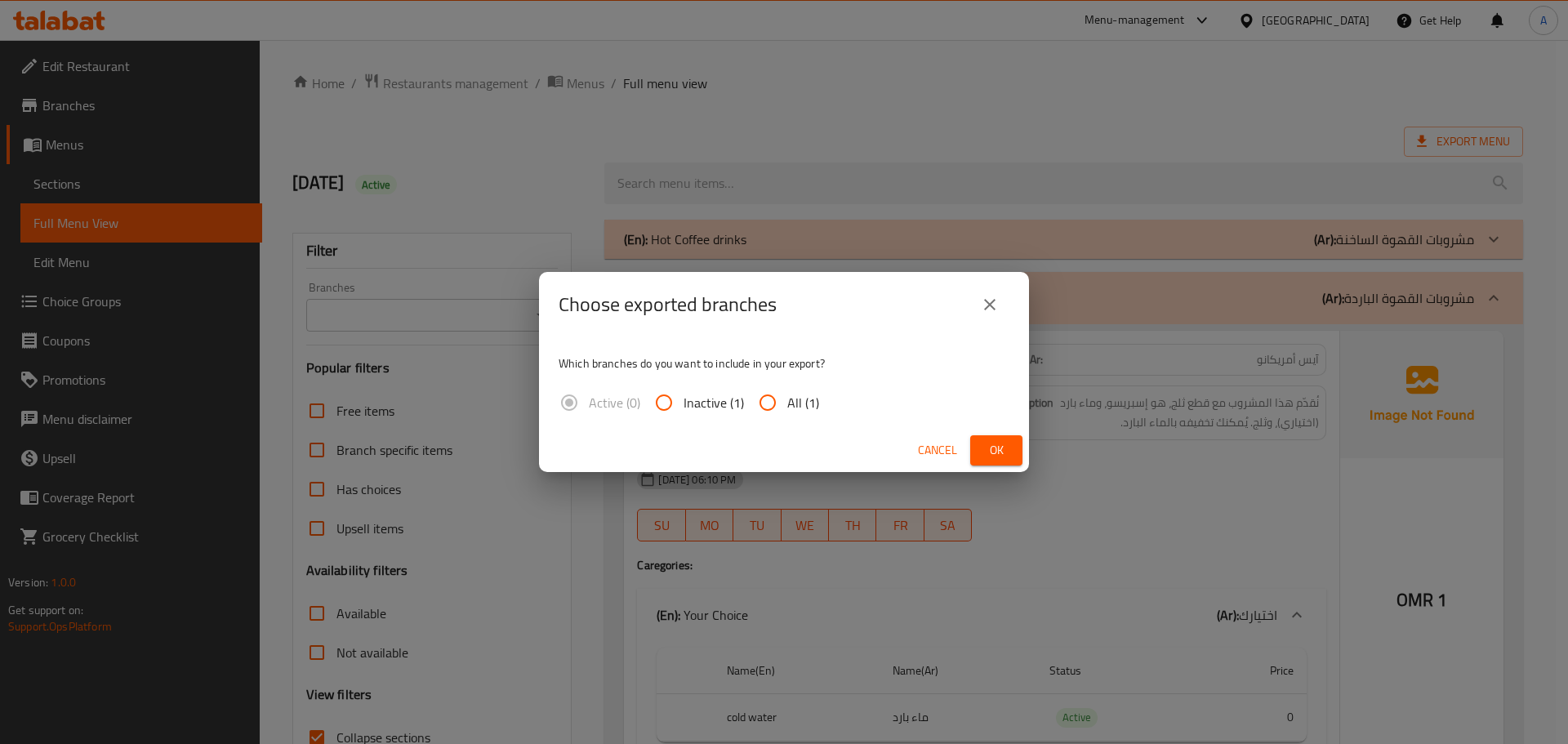
click at [816, 400] on span "All (1)" at bounding box center [804, 402] width 32 height 20
click at [788, 400] on input "All (1)" at bounding box center [768, 403] width 39 height 39
radio input "true"
click at [998, 450] on span "Ok" at bounding box center [997, 451] width 26 height 21
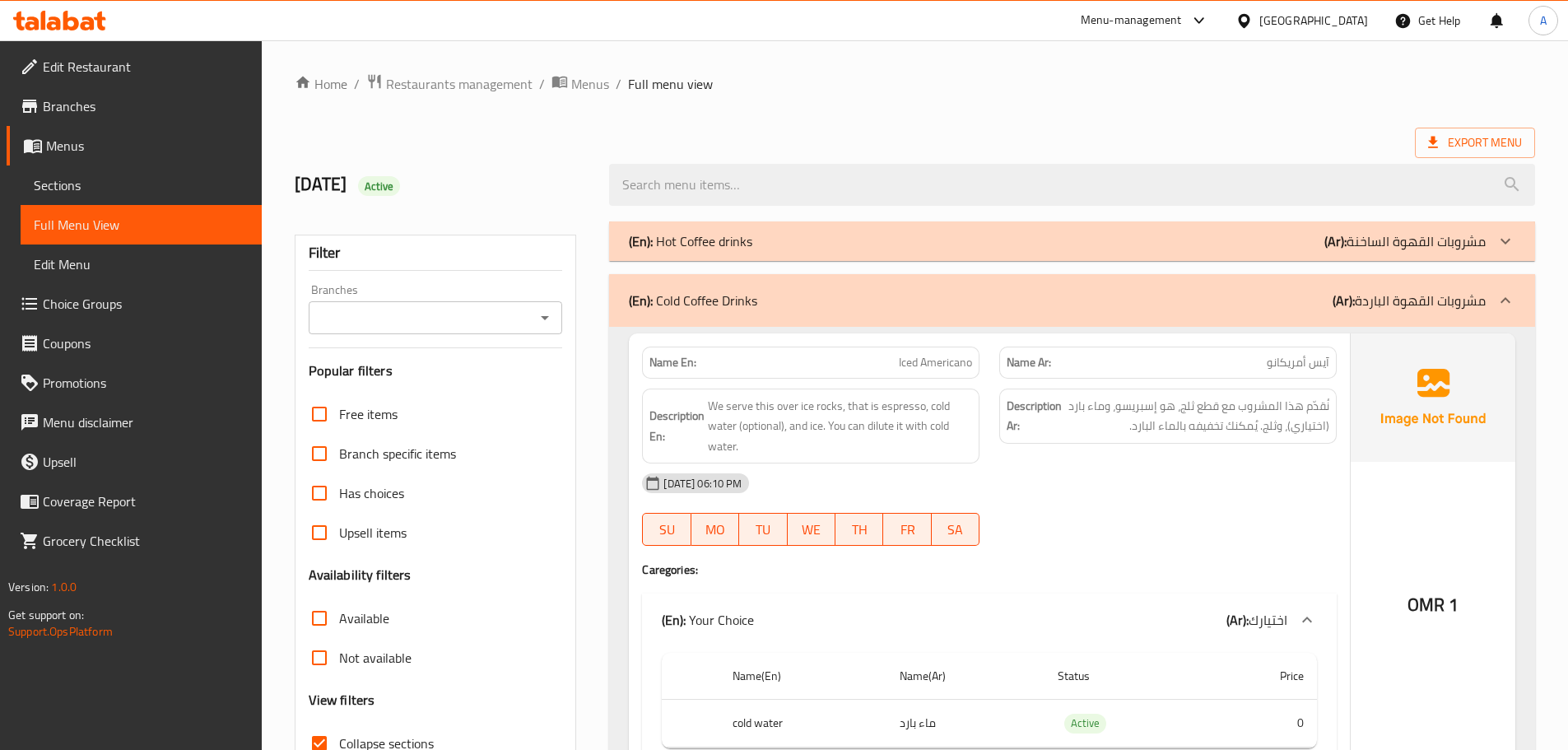
scroll to position [347, 0]
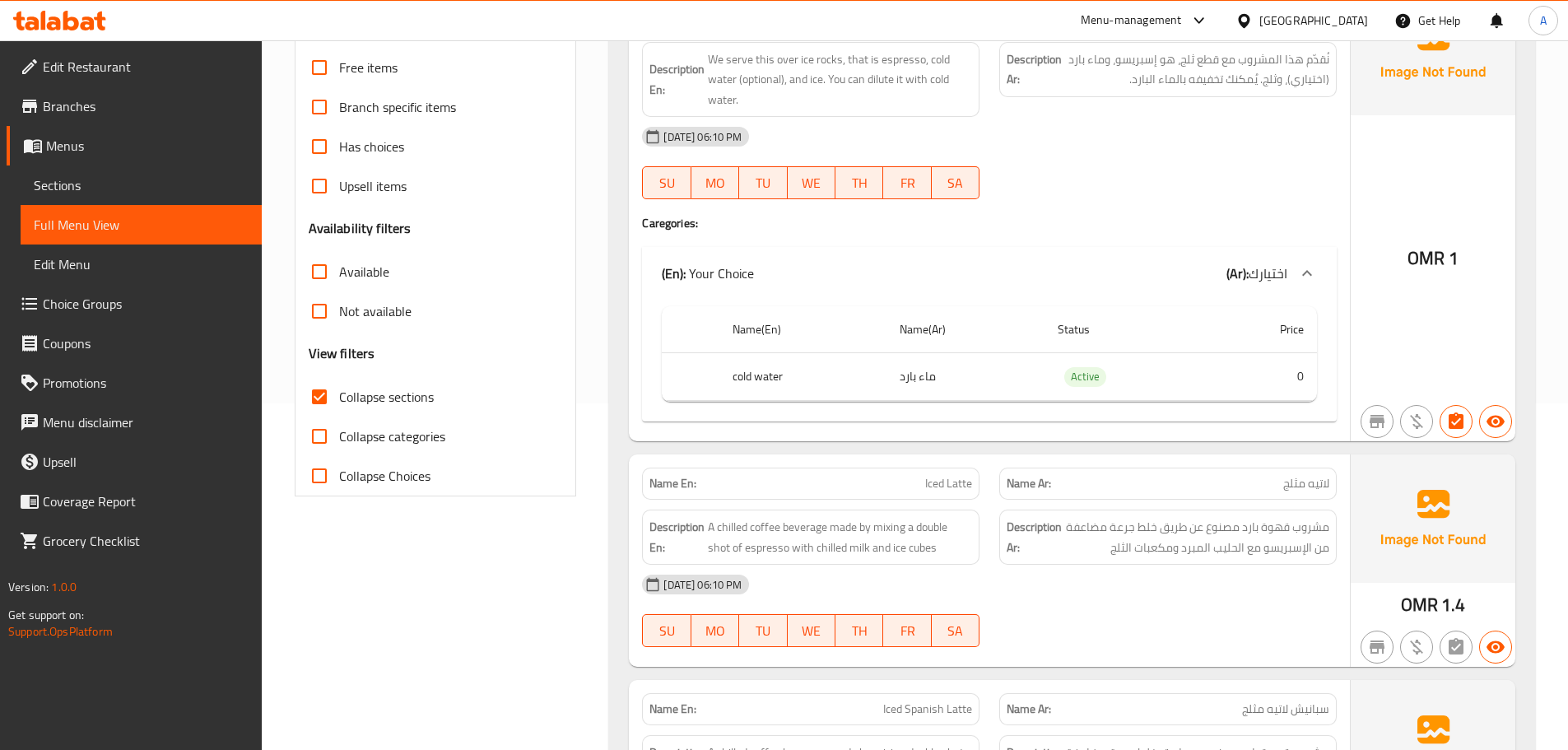
click at [366, 396] on span "Collapse sections" at bounding box center [386, 397] width 94 height 20
click at [339, 396] on input "Collapse sections" at bounding box center [319, 397] width 40 height 40
checkbox input "false"
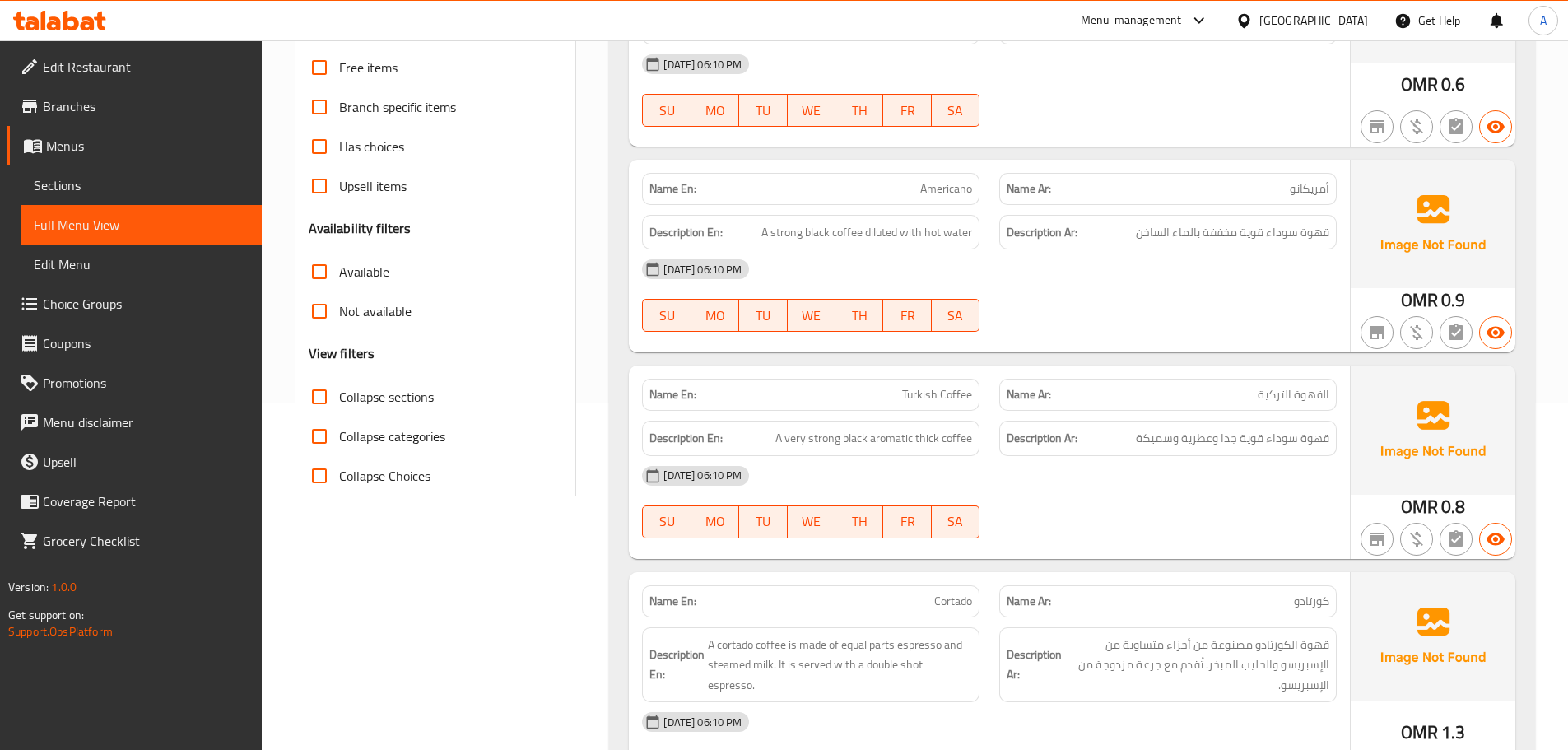
scroll to position [0, 0]
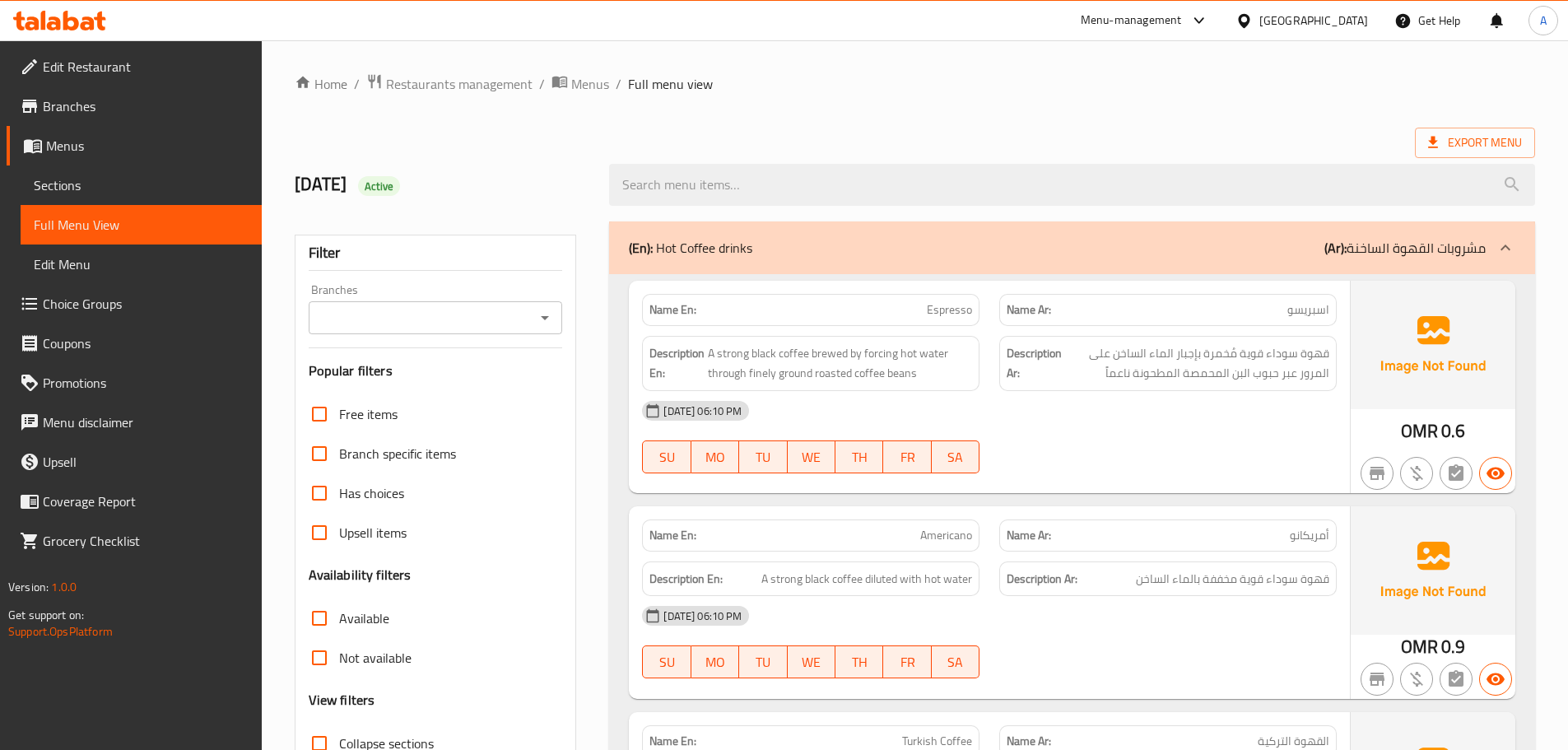
click at [432, 190] on h2 "19/8/2025 Active" at bounding box center [442, 184] width 295 height 25
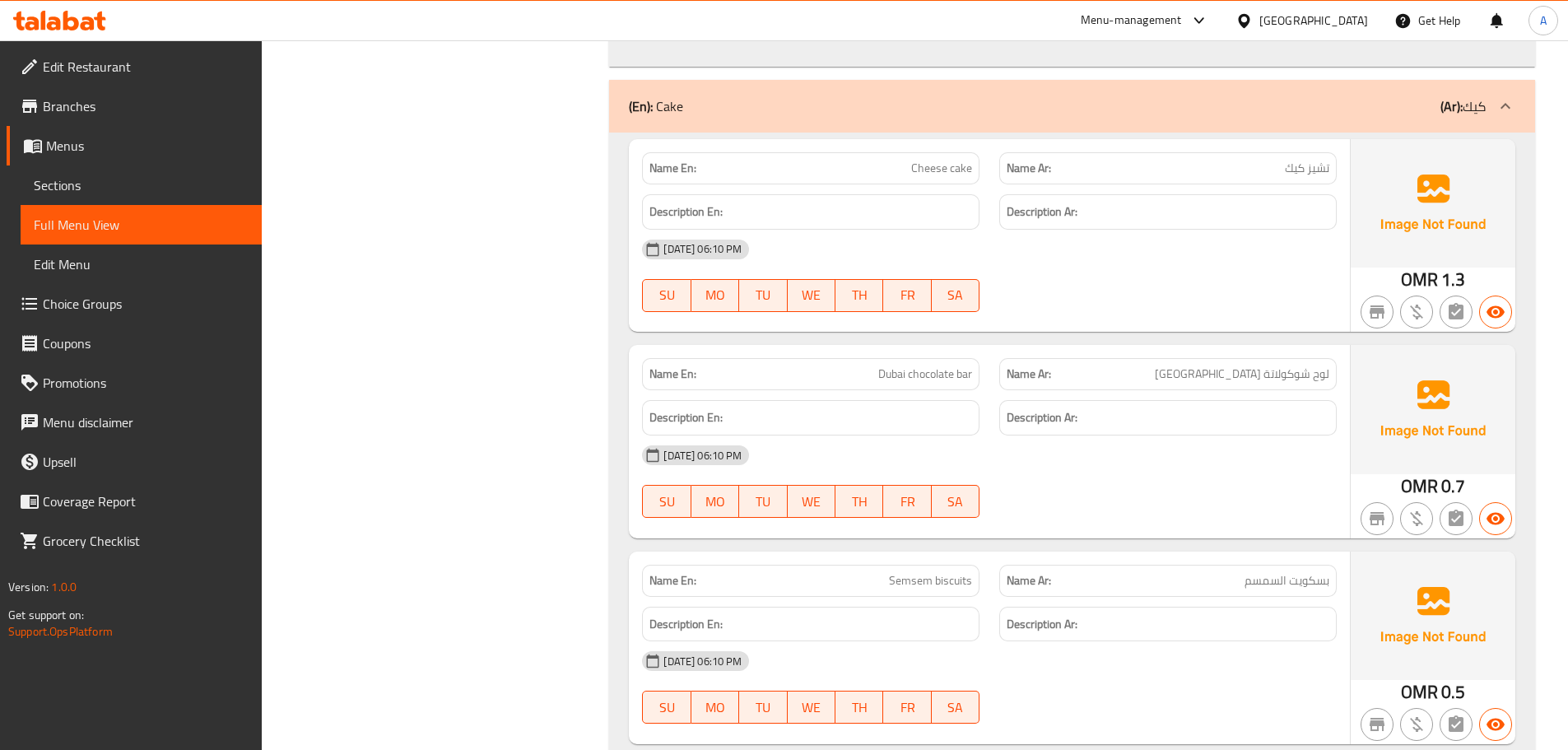
scroll to position [17644, 0]
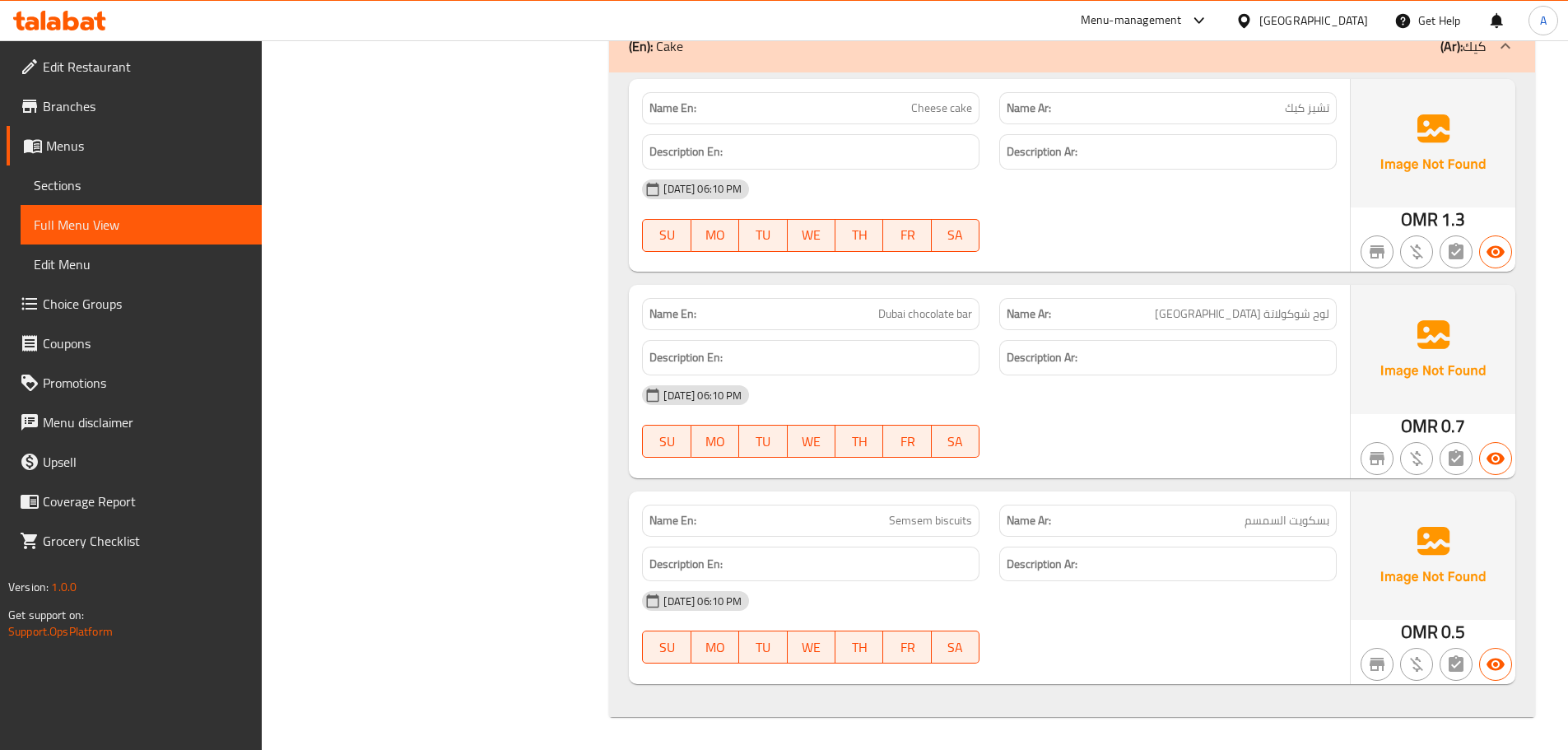
click at [85, 121] on link "Branches" at bounding box center [134, 107] width 255 height 40
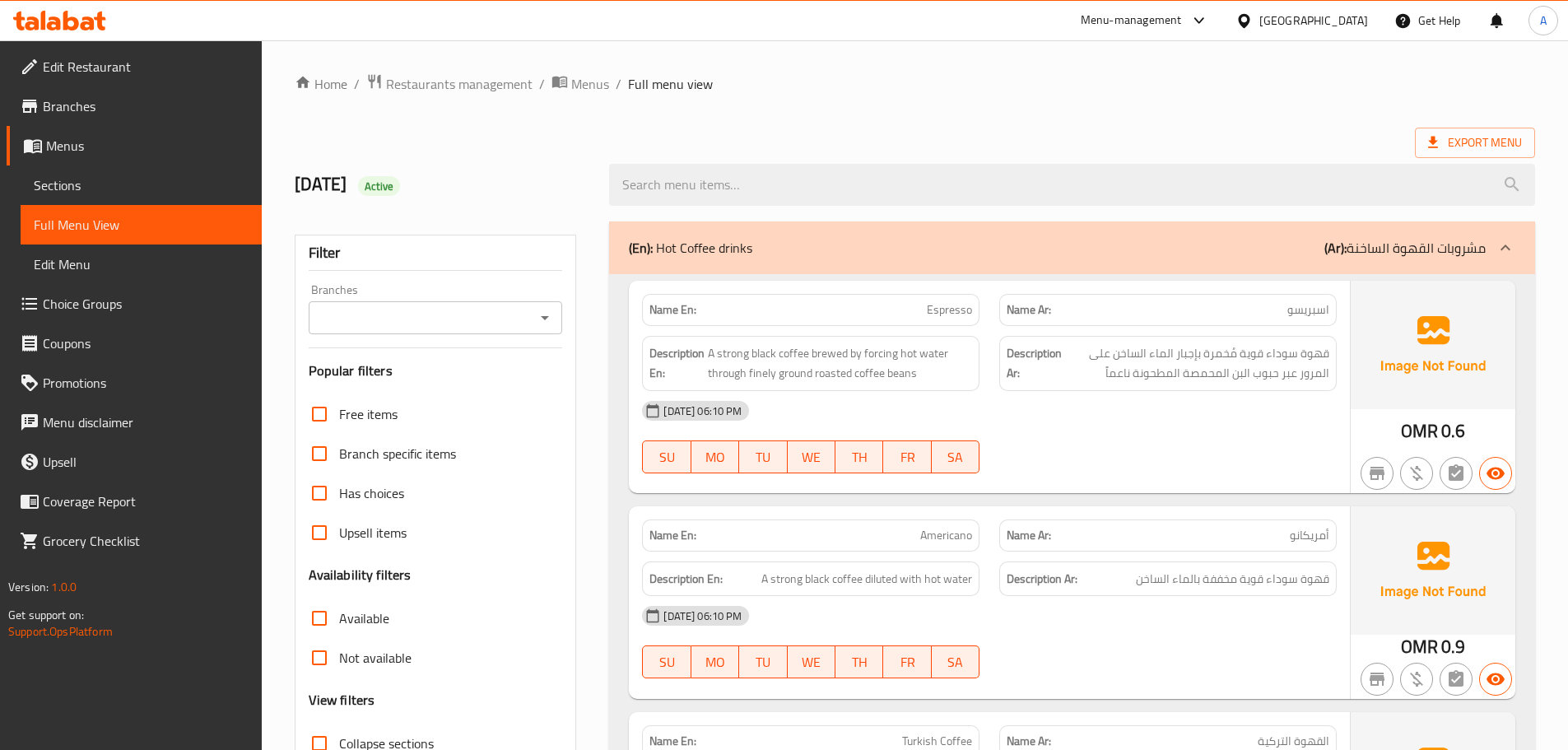
click at [135, 198] on link "Sections" at bounding box center [141, 185] width 241 height 40
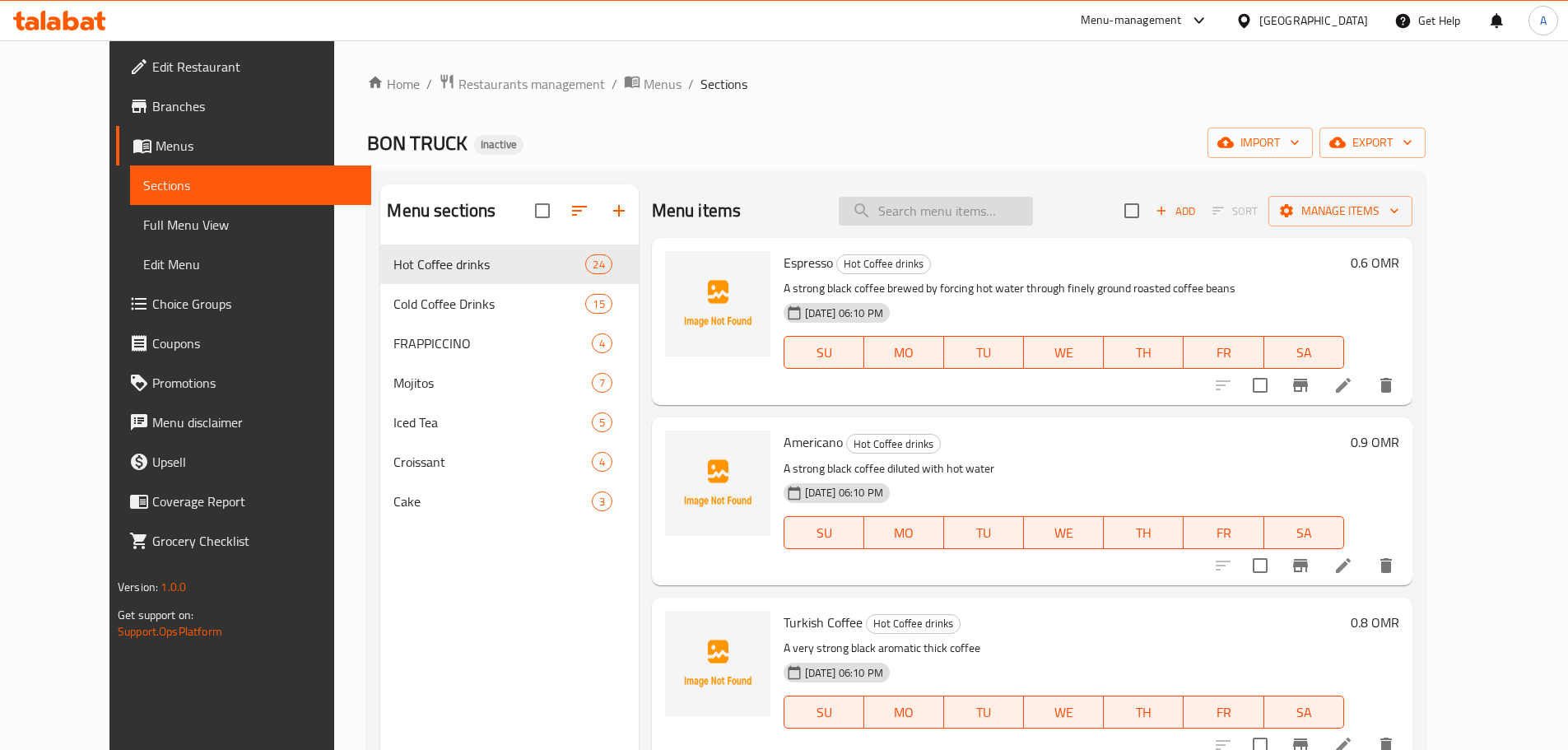
click at [917, 219] on input "search" at bounding box center [936, 211] width 194 height 29
paste input "Mocha"
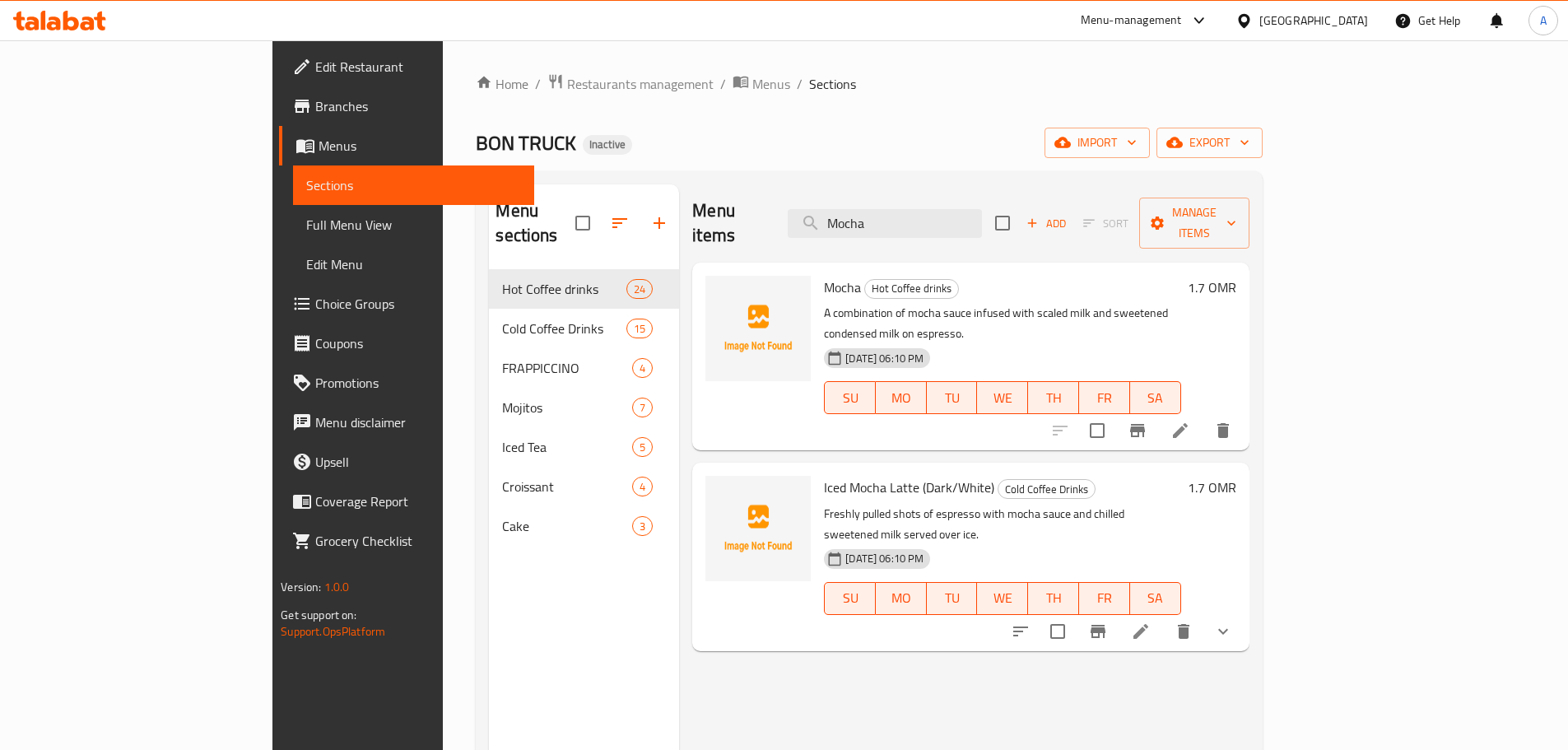
type input "Mocha"
click at [1190, 421] on icon at bounding box center [1180, 431] width 20 height 20
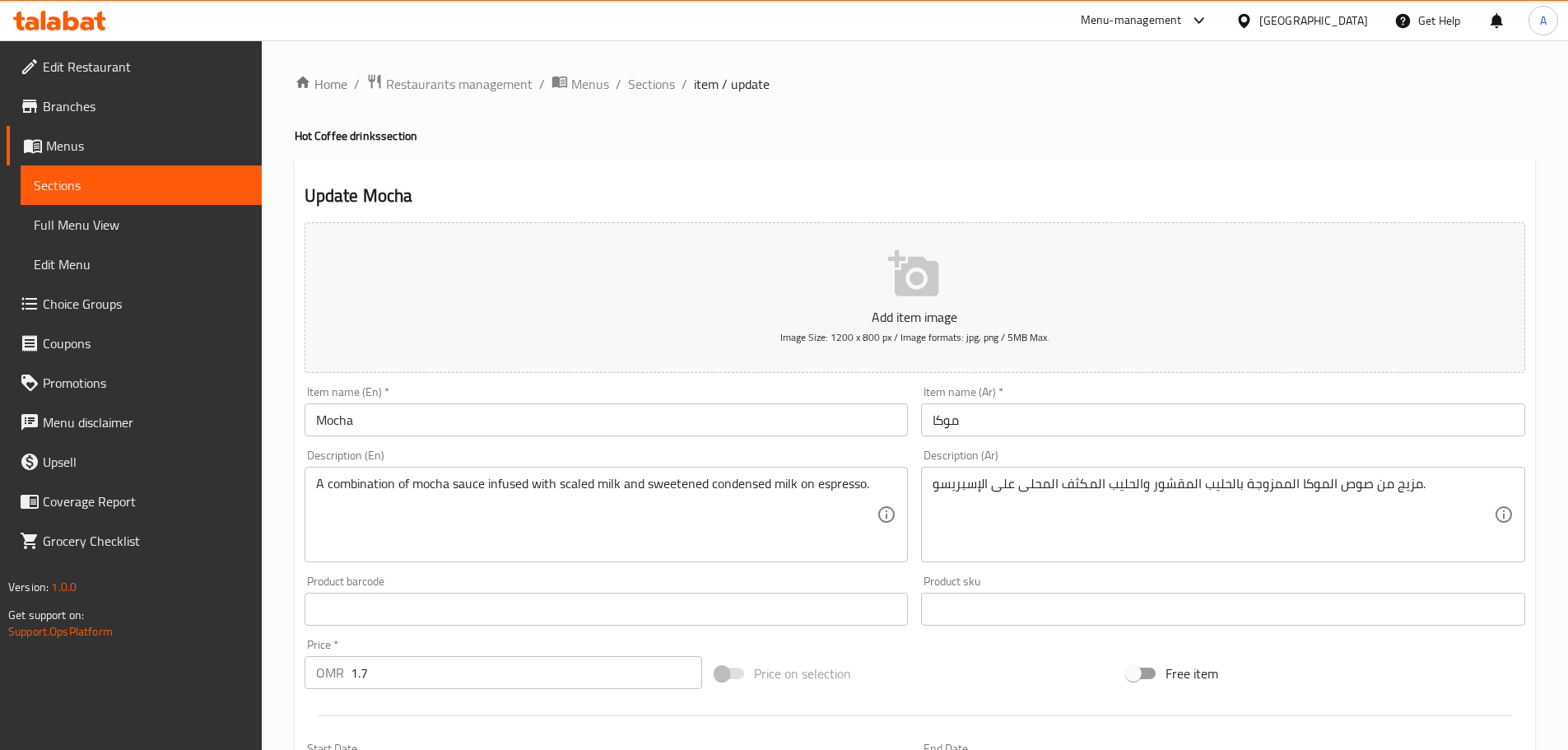
click at [1158, 493] on textarea "مزيج من صوص الموكا الممزوجة بالحليب المقشور والحليب المكثف المحلى على الإسبريسو." at bounding box center [1213, 515] width 562 height 78
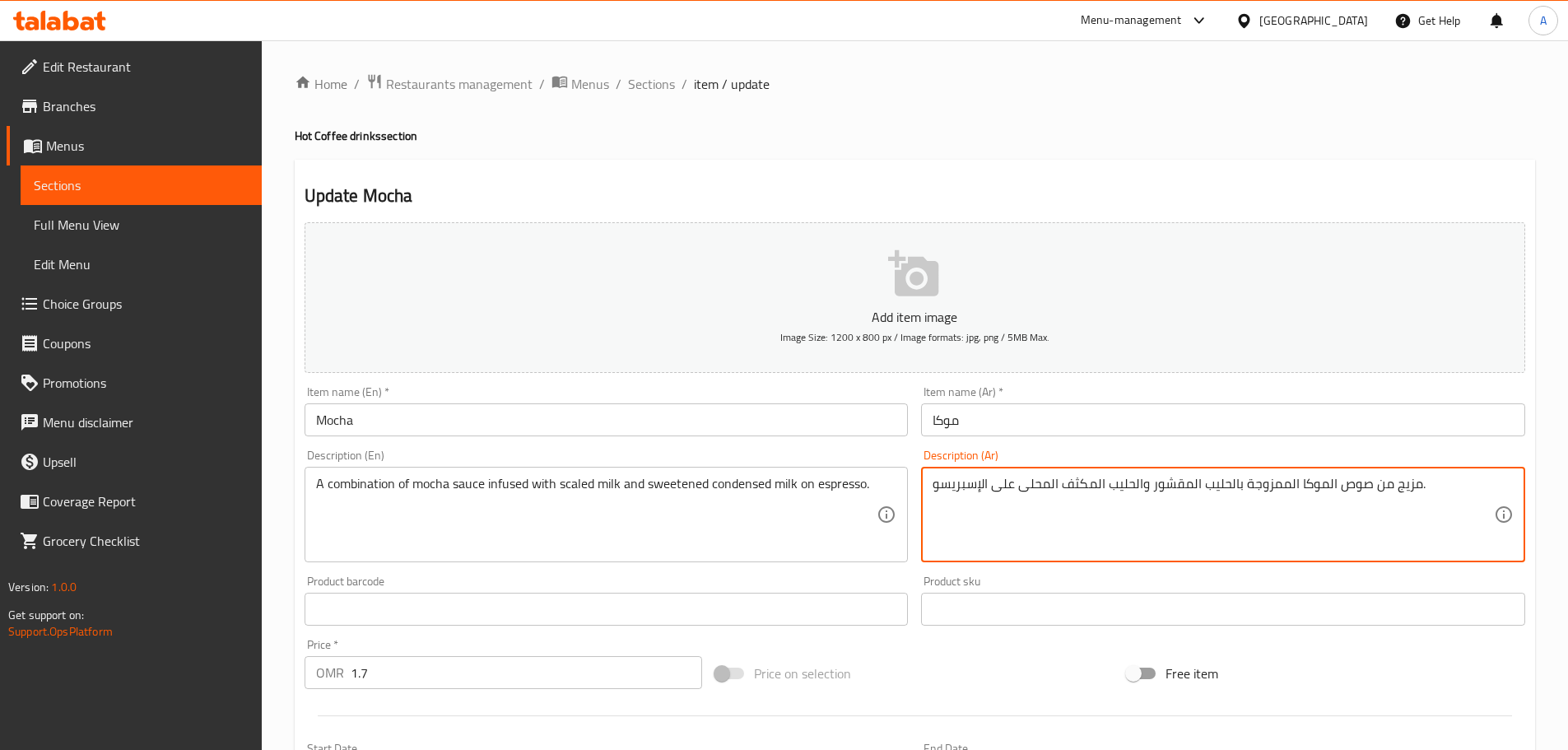
paste textarea "غلي"
click at [1071, 524] on textarea "مزيج من صوص الموكا الممزوجة بالحليب المغلي والحليب المكثف المحلى على الإسبريسو." at bounding box center [1213, 515] width 562 height 78
type textarea "مزيج من صوص الموكا الممزوجة بالحليب المغلي والحليب المكثف المحلى على الإسبريسو."
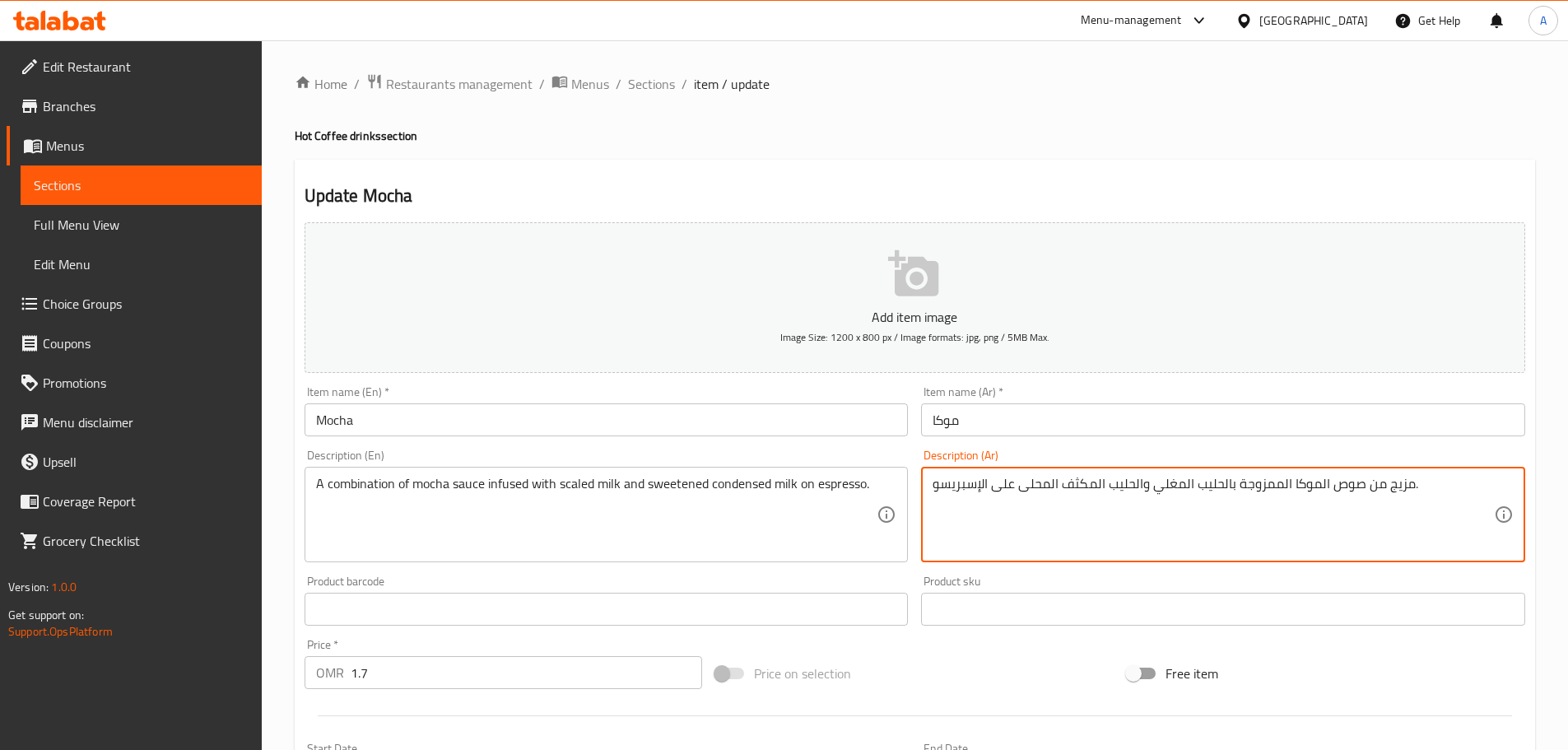
click at [606, 508] on textarea "A combination of mocha sauce infused with scaled milk and sweetened condensed m…" at bounding box center [597, 515] width 562 height 78
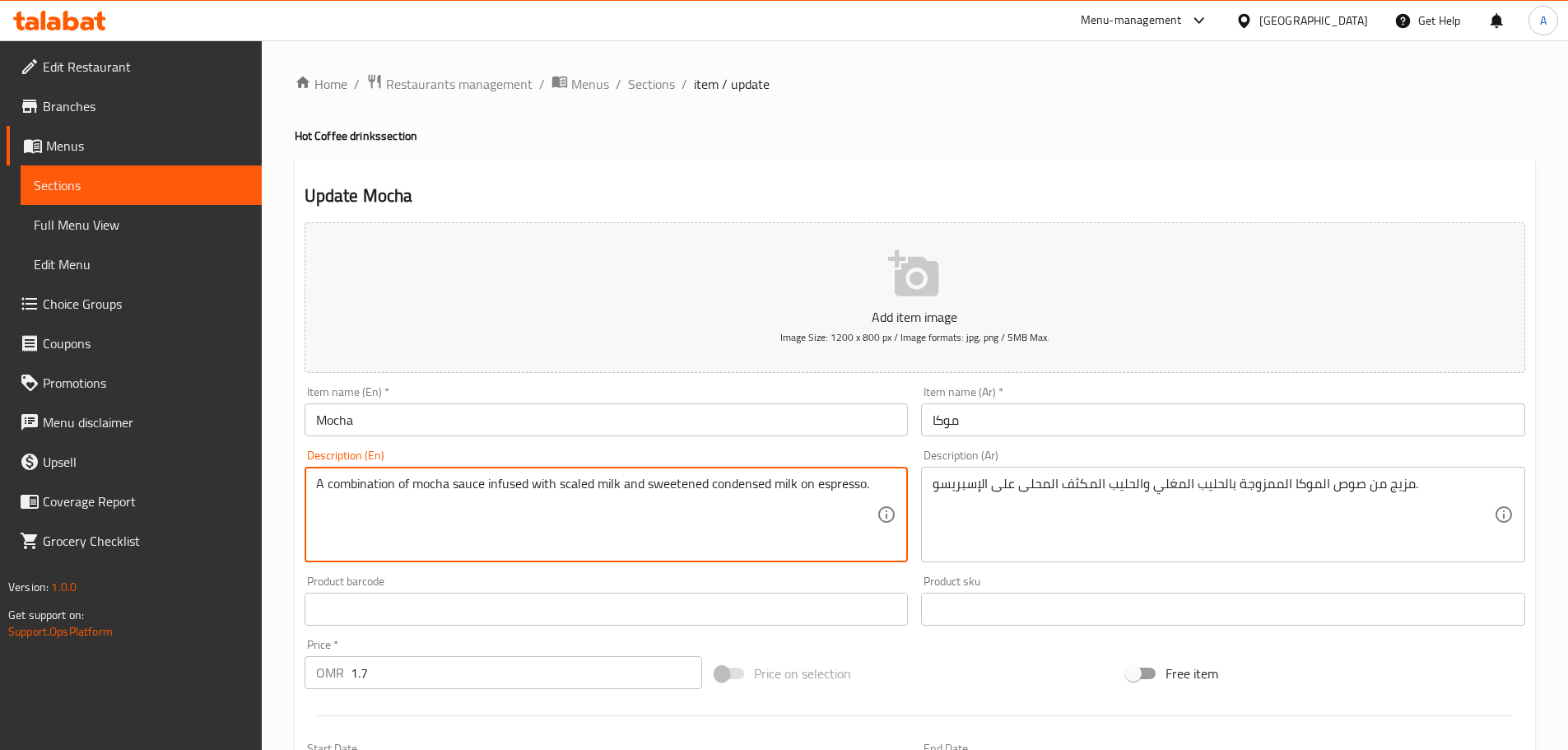
click at [606, 508] on textarea "A combination of mocha sauce infused with scaled milk and sweetened condensed m…" at bounding box center [597, 515] width 562 height 78
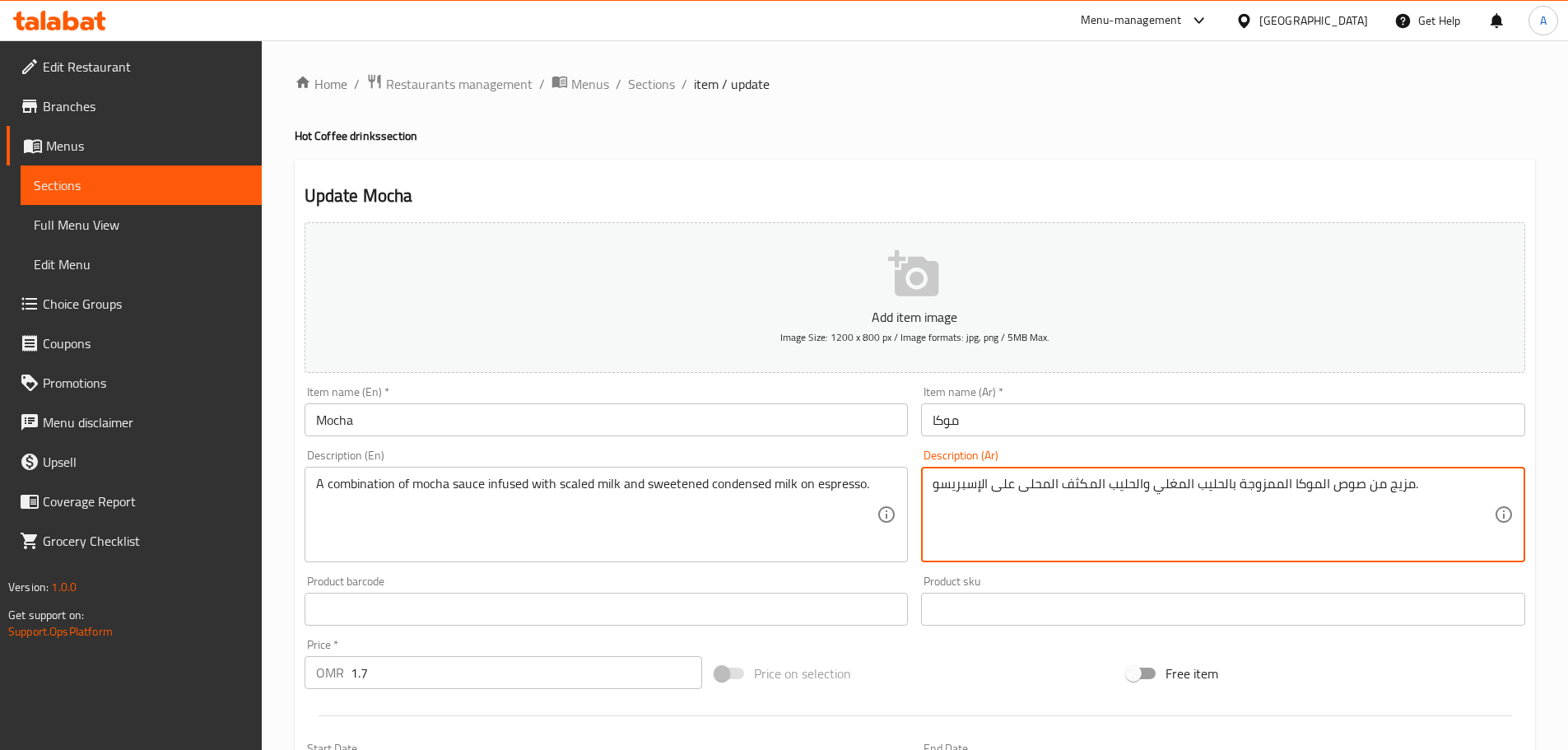
click at [1038, 518] on textarea "مزيج من صوص الموكا الممزوجة بالحليب المغلي والحليب المكثف المحلى على الإسبريسو." at bounding box center [1213, 515] width 562 height 78
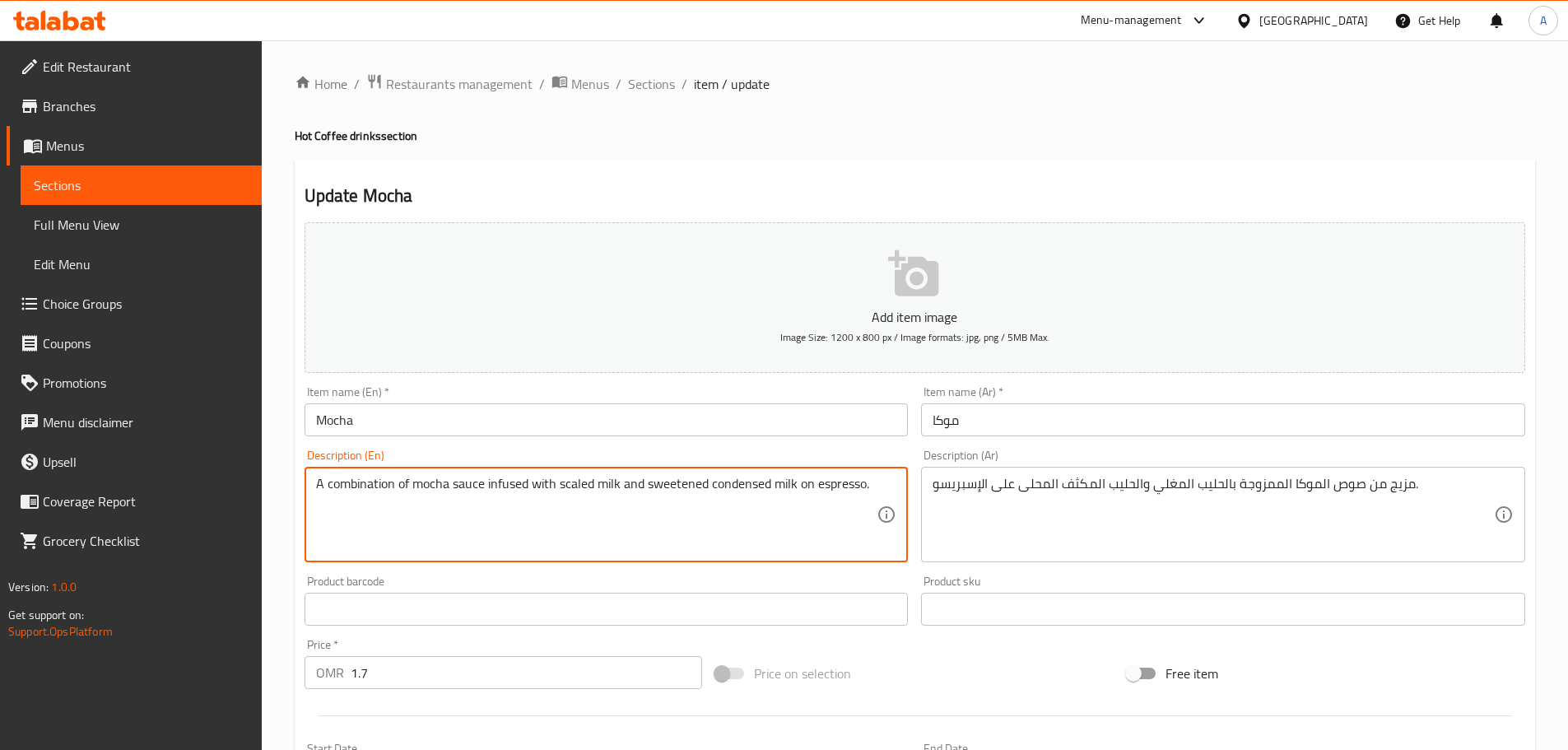
click at [700, 520] on textarea "A combination of mocha sauce infused with scaled milk and sweetened condensed m…" at bounding box center [597, 515] width 562 height 78
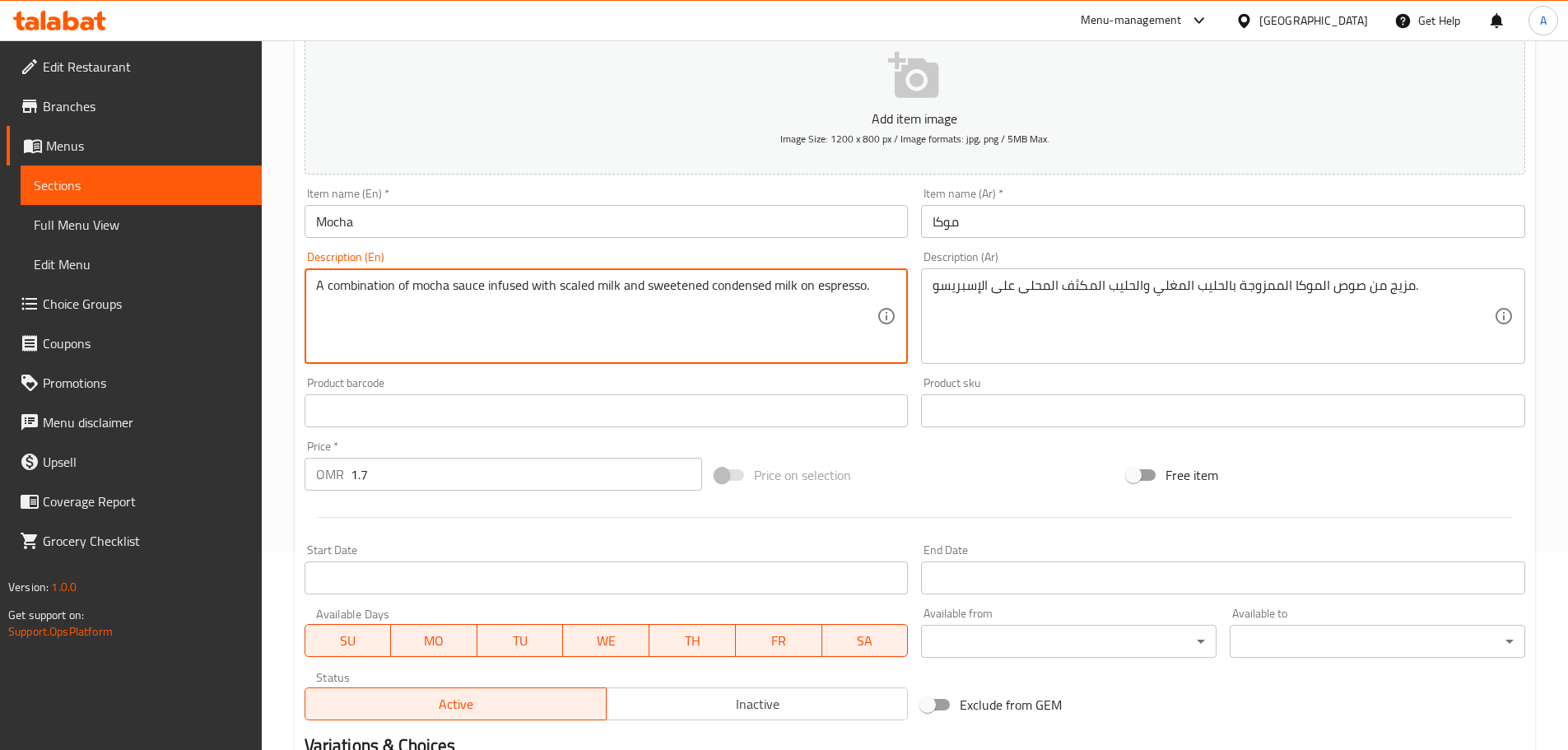
scroll to position [414, 0]
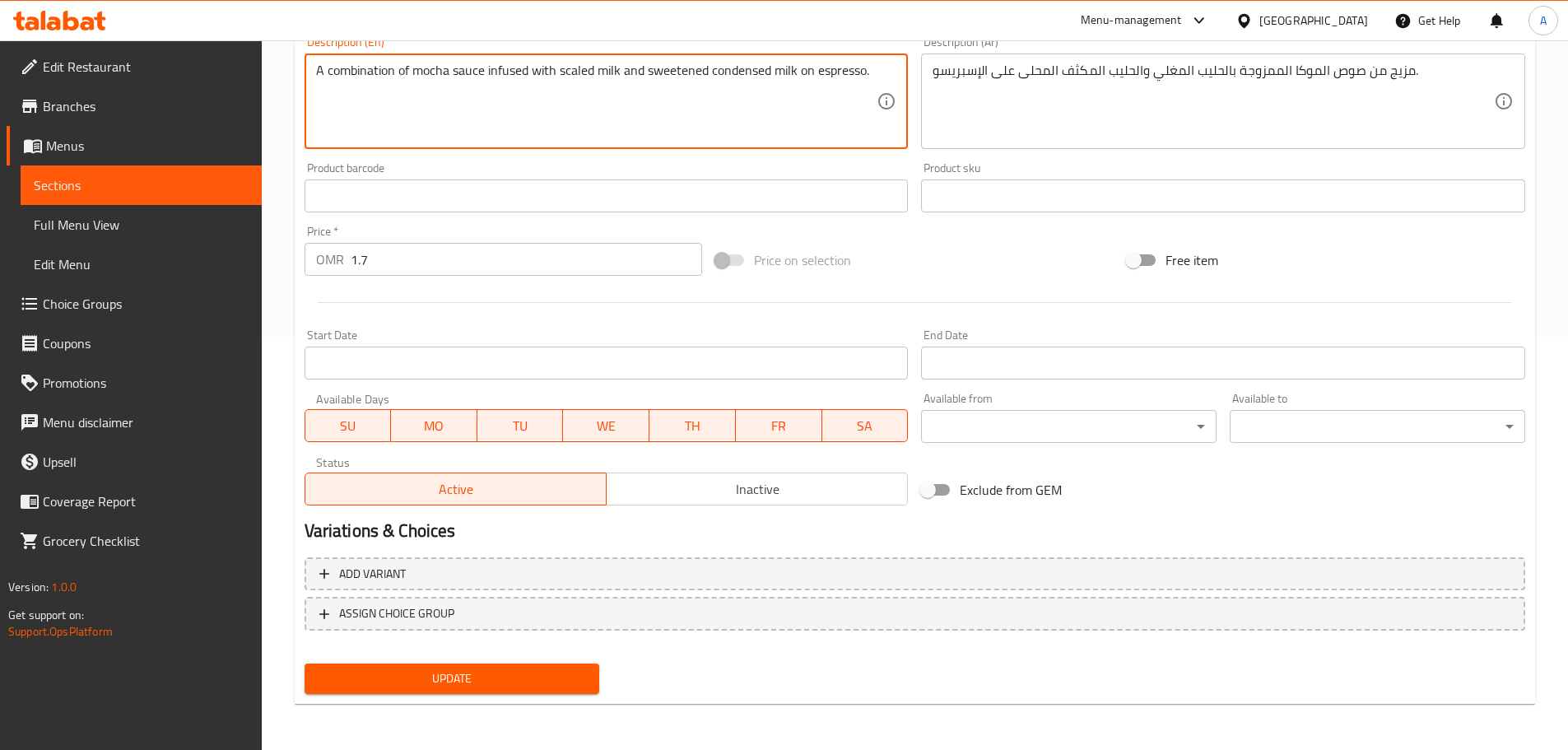
click at [430, 672] on span "Update" at bounding box center [452, 679] width 269 height 21
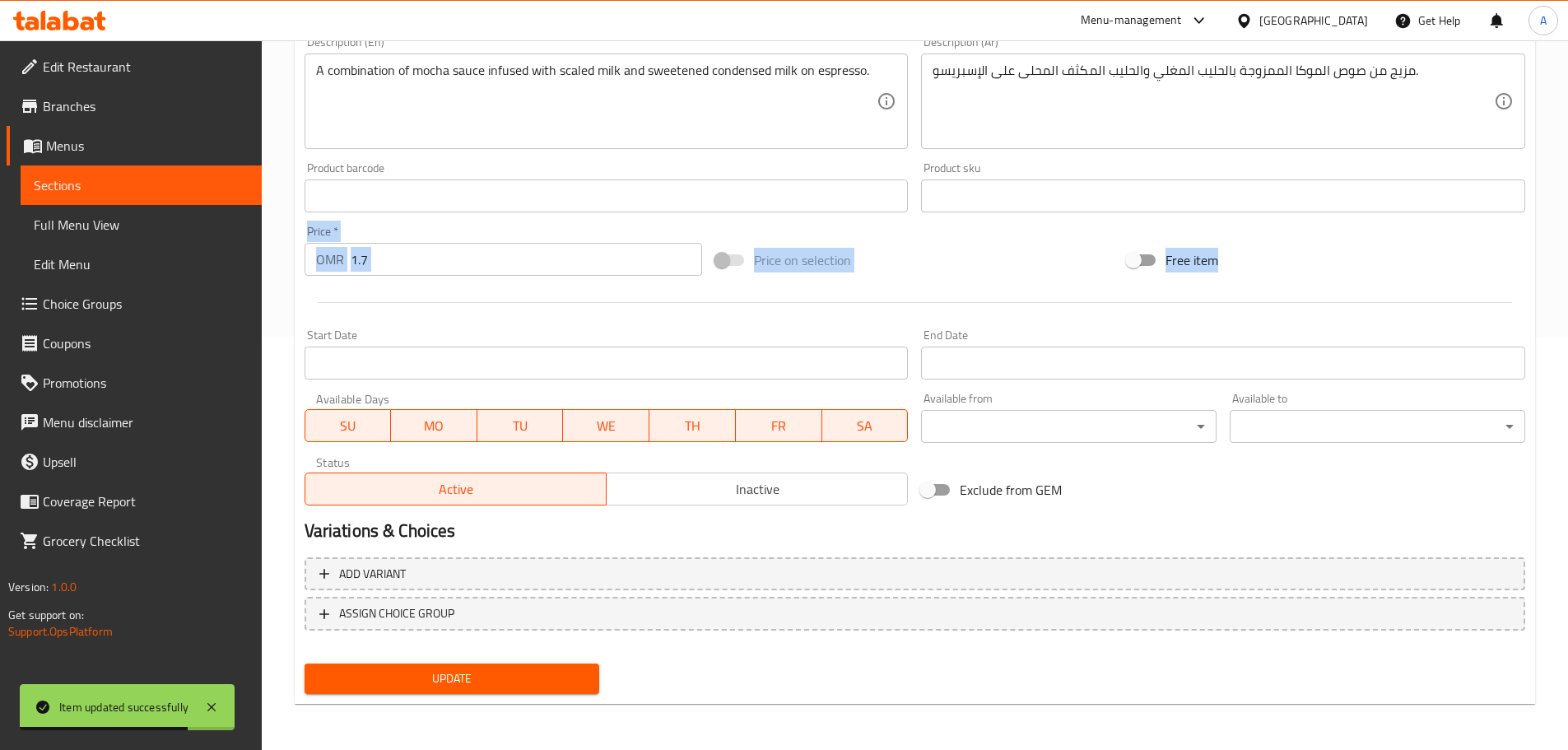
drag, startPoint x: 1578, startPoint y: 246, endPoint x: 1579, endPoint y: 193, distance: 53.0
click at [950, 264] on div "Price on selection" at bounding box center [915, 260] width 412 height 44
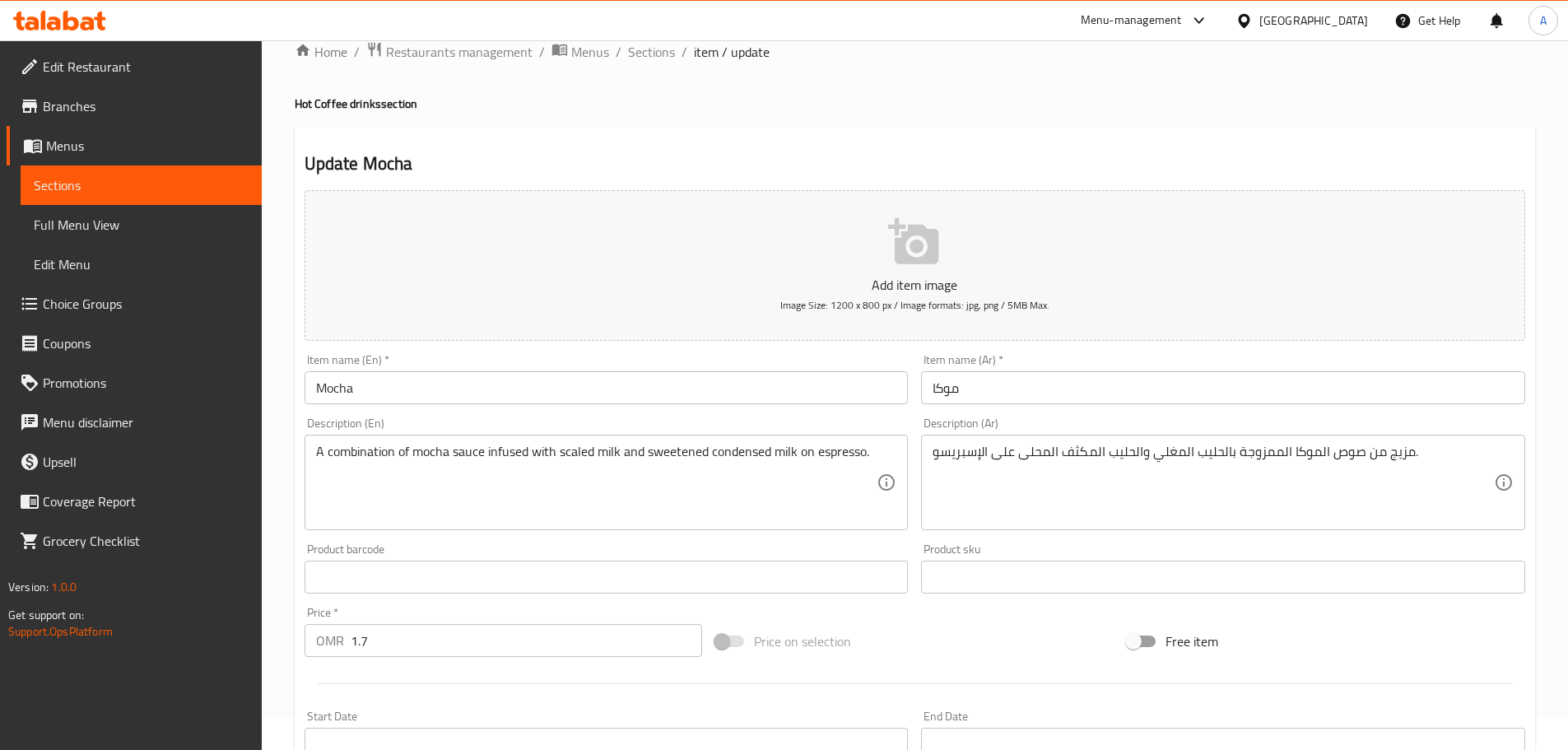
scroll to position [28, 0]
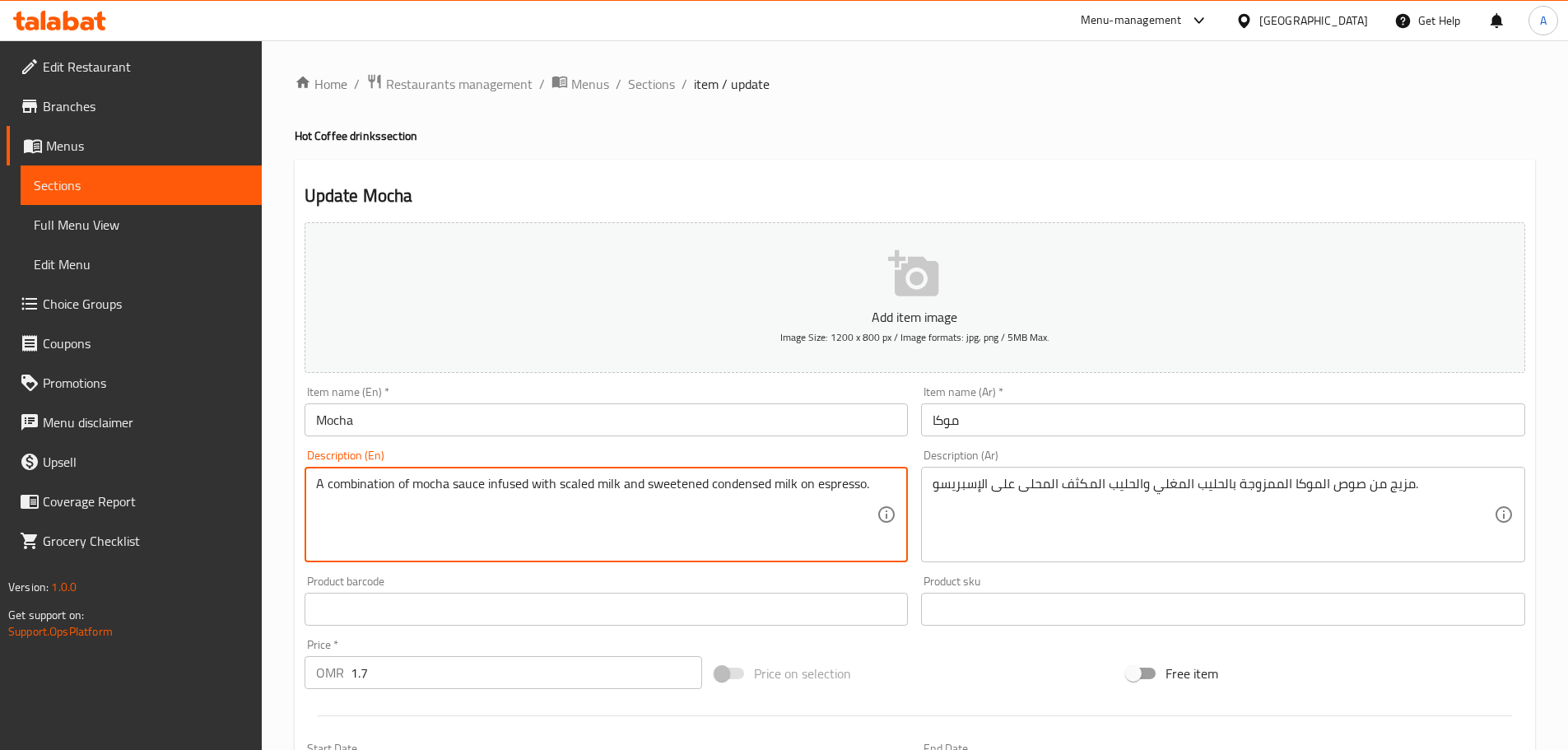
click at [580, 486] on textarea "A combination of mocha sauce infused with scaled milk and sweetened condensed m…" at bounding box center [597, 515] width 562 height 78
paste textarea "ded"
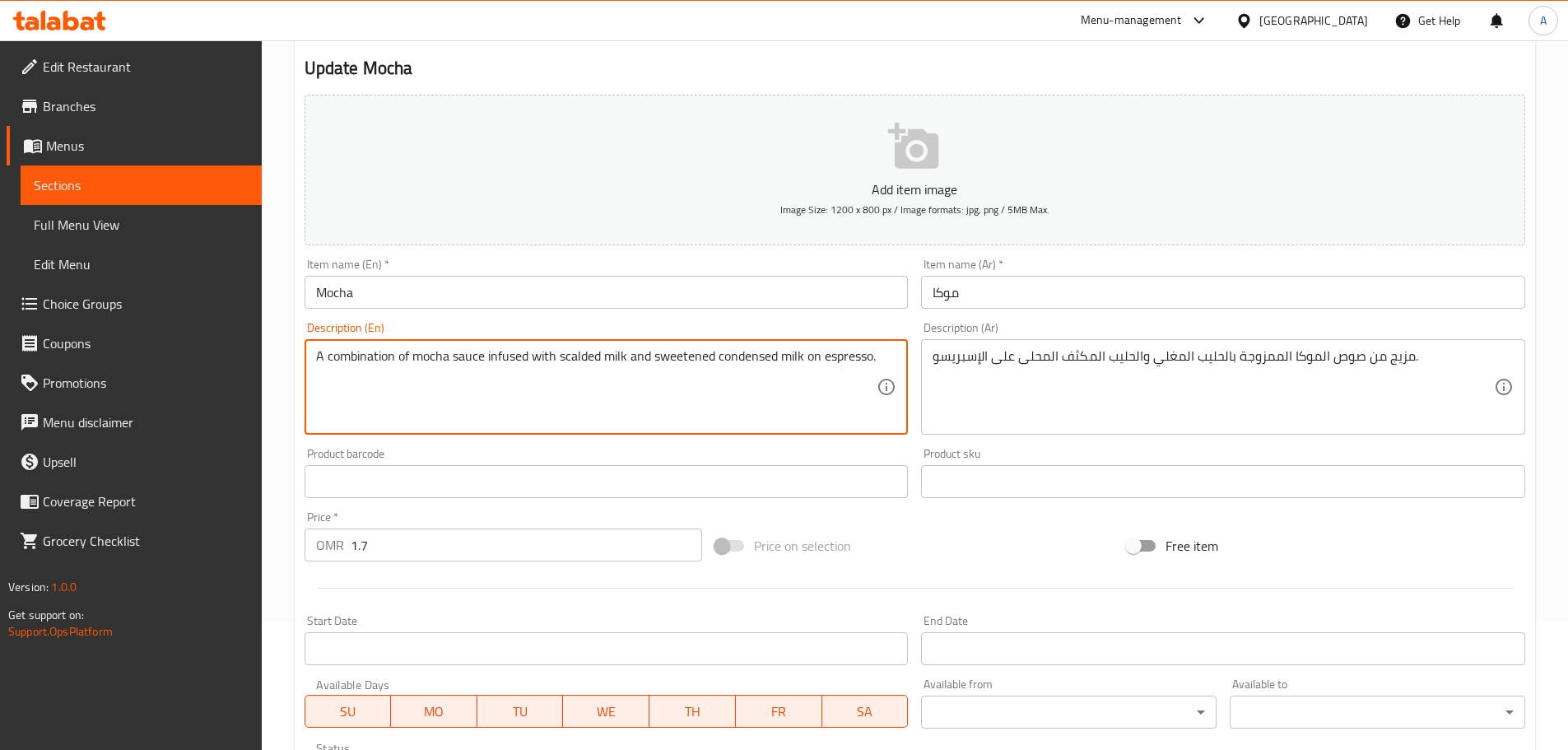
scroll to position [391, 0]
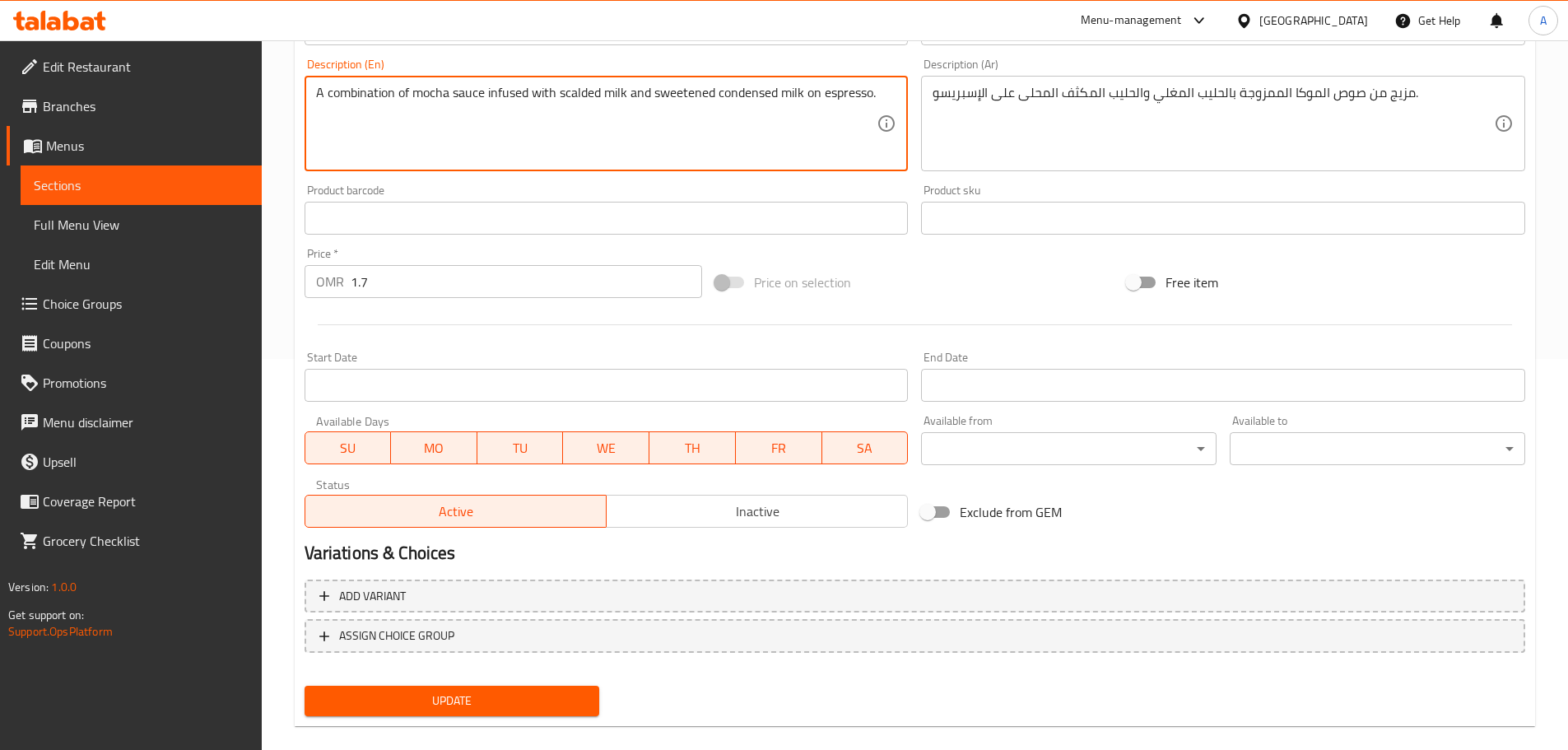
type textarea "A combination of mocha sauce infused with scalded milk and sweetened condensed …"
click at [488, 707] on span "Update" at bounding box center [452, 702] width 269 height 21
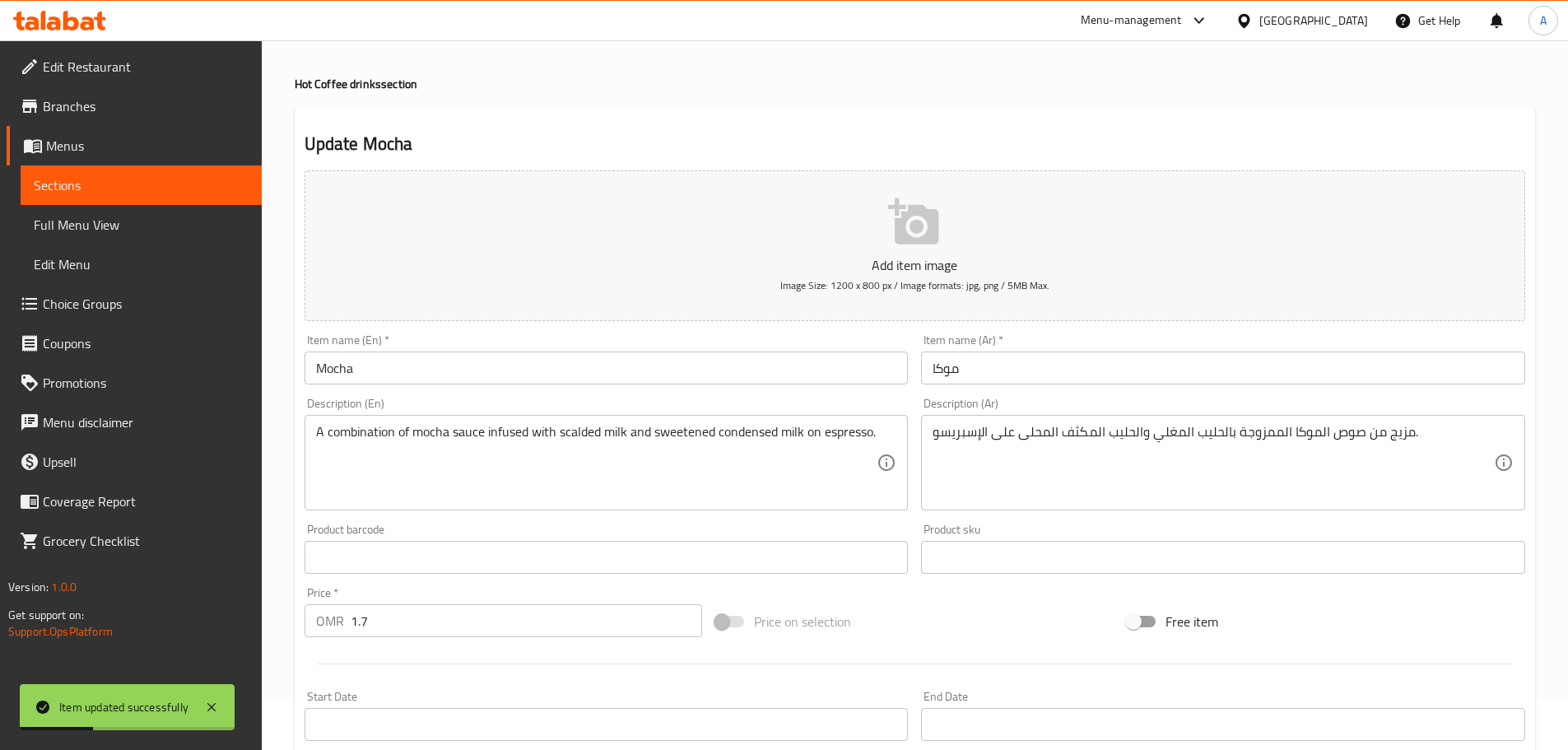
scroll to position [0, 0]
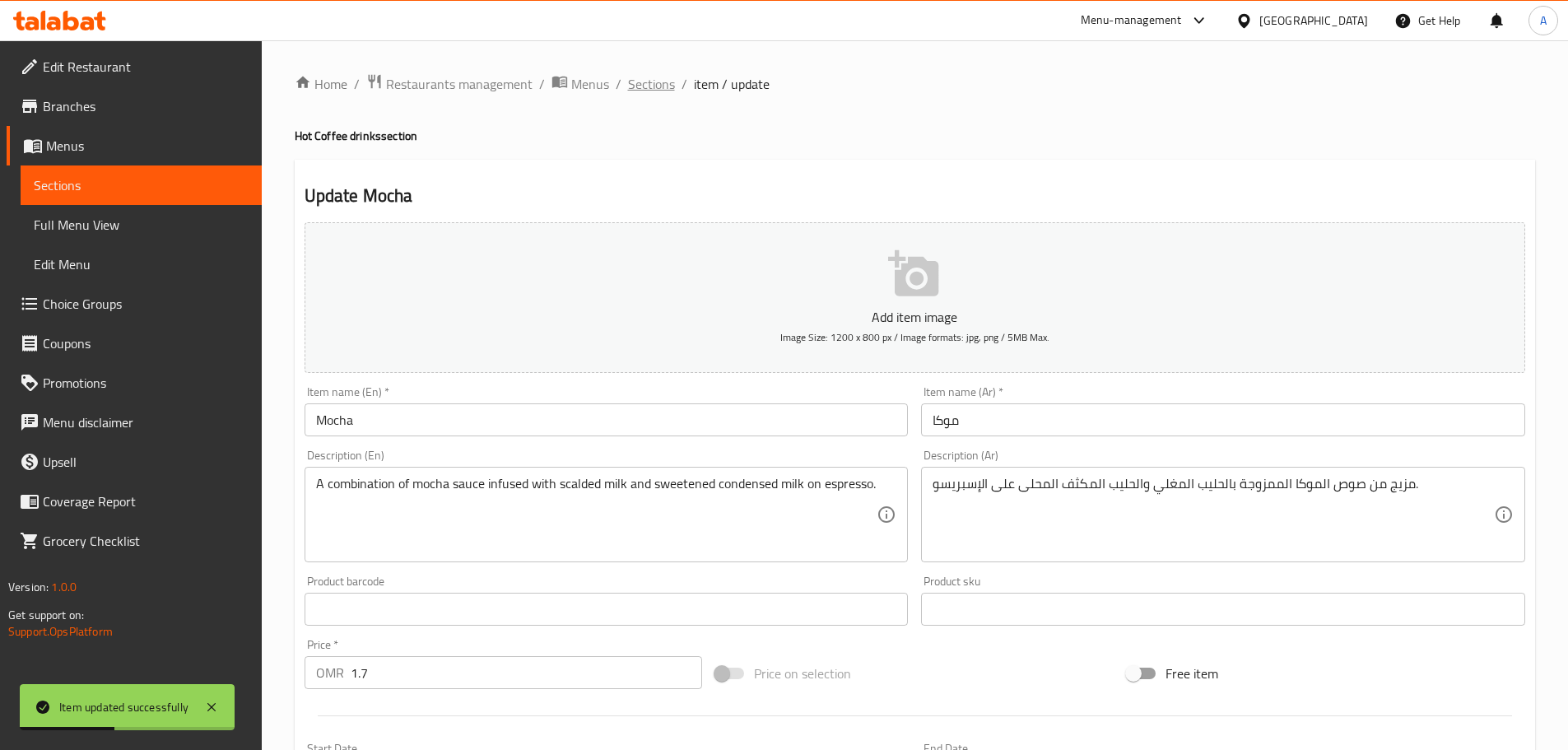
click at [633, 89] on span "Sections" at bounding box center [651, 83] width 47 height 20
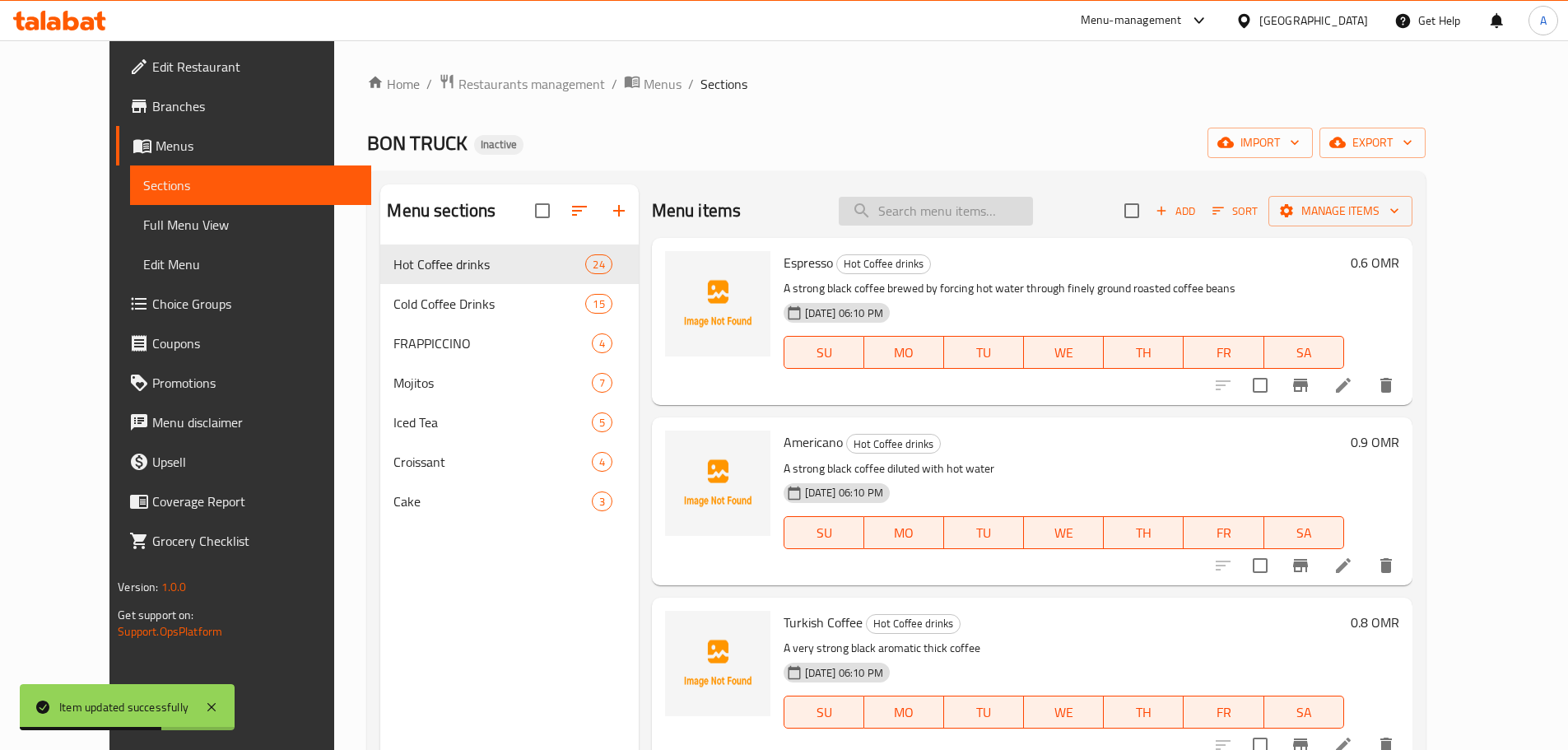
click at [892, 222] on input "search" at bounding box center [936, 211] width 194 height 29
paste input "Classic Latte"
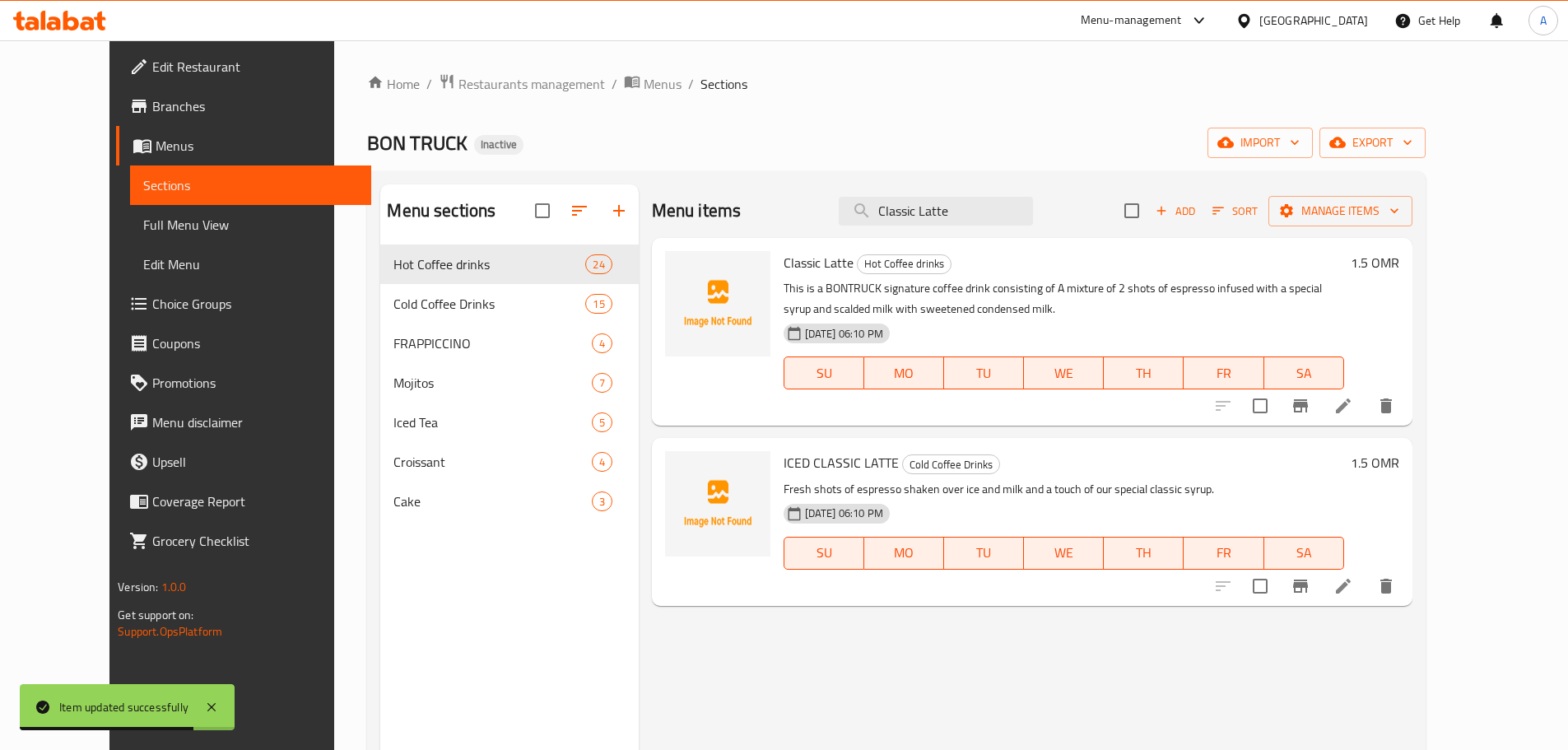
type input "Classic Latte"
click at [1354, 410] on icon at bounding box center [1343, 405] width 20 height 20
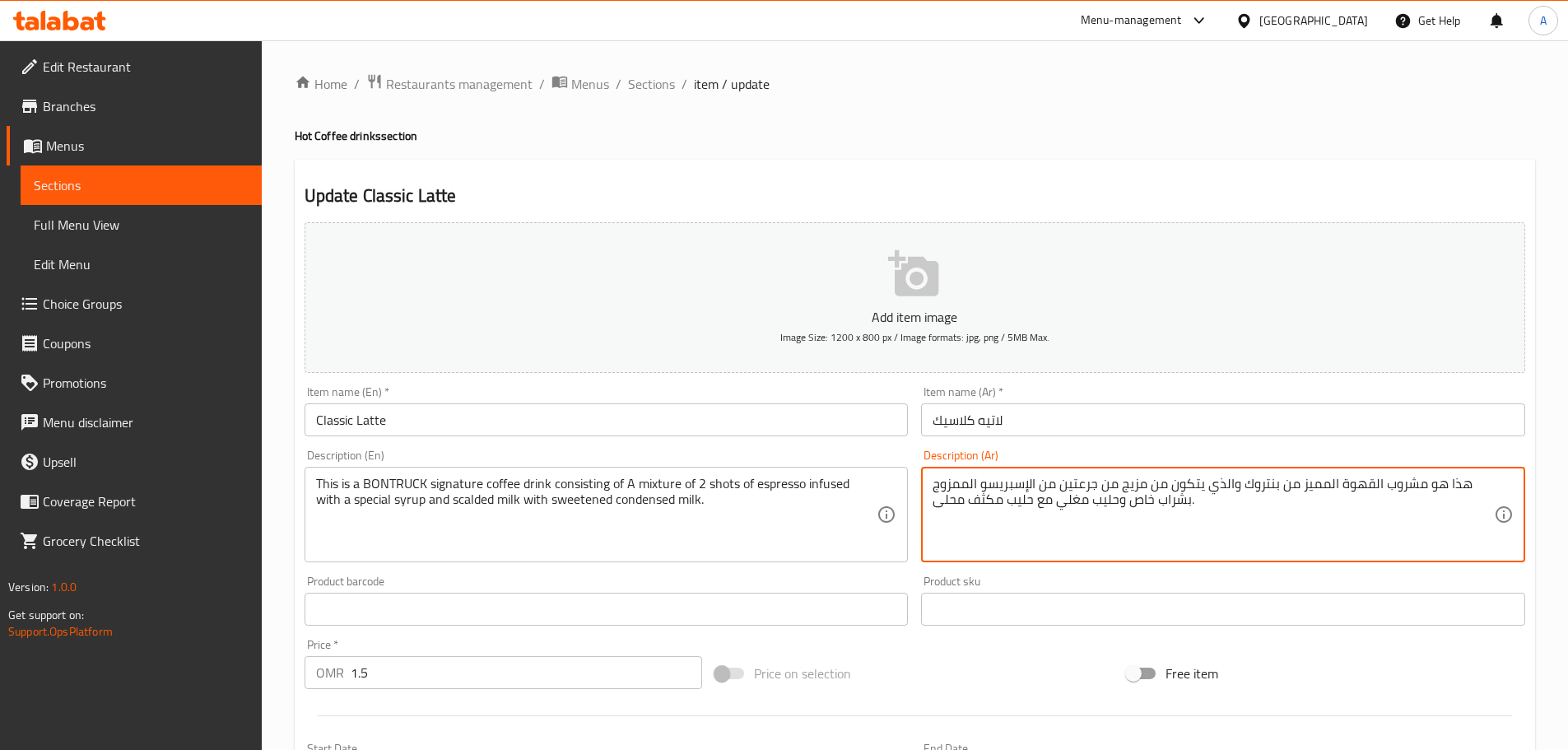
click at [1269, 485] on textarea "هذا هو مشروب القهوة المميز من بنتروك والذي يتكون من مزيج من جرعتين من الإسبريسو…" at bounding box center [1213, 515] width 562 height 78
click at [1272, 486] on textarea "هذا هو مشروب القهوة المميز من بنتروك والذي يتكون من مزيج من جرعتين من الإسبريسو…" at bounding box center [1213, 515] width 562 height 78
click at [1272, 485] on textarea "هذا هو مشروب القهوة المميز من بنتروك والذي يتكون من مزيج من جرعتين من الإسبريسو…" at bounding box center [1213, 515] width 562 height 78
click at [1267, 485] on textarea "هذا هو مشروب القهوة المميز من بنتروك والذي يتكون من مزيج من جرعتين من الإسبريسو…" at bounding box center [1213, 515] width 562 height 78
click at [1278, 493] on textarea "هذا هو مشروب القهوة المميز من [PERSON_NAME] والذي يتكون من مزيج من جرعتين من ال…" at bounding box center [1213, 515] width 562 height 78
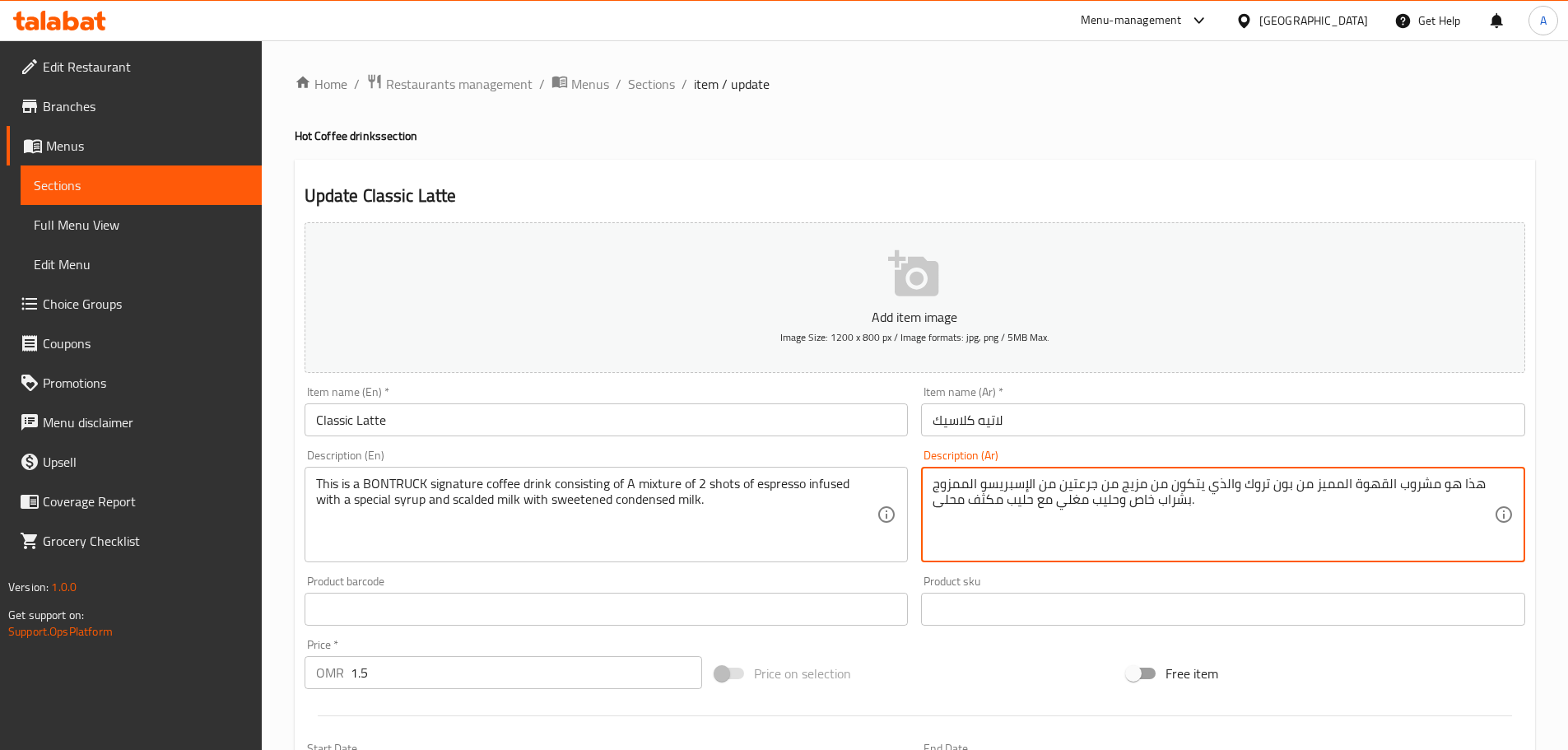
click at [1253, 483] on textarea "هذا هو مشروب القهوة المميز من بون تروك والذي يتكون من مزيج من جرعتين من الإسبري…" at bounding box center [1213, 515] width 562 height 78
click at [1255, 488] on textarea "هذا هو مشروب القهوة المميز من بون ترك والذي يتكون من مزيج من جرعتين من الإسبريس…" at bounding box center [1213, 515] width 562 height 78
click at [1255, 484] on textarea "هذا هو مشروب القهوة المميز من بون ترك والذي يتكون من مزيج من جرعتين من الإسبريس…" at bounding box center [1213, 515] width 562 height 78
click at [1245, 479] on textarea "هذا هو مشروب القهوة المميز من بون ترك والذي يتكون من مزيج من جرعتين من الإسبريس…" at bounding box center [1213, 515] width 562 height 78
click at [1250, 486] on textarea "هذا هو مشروب القهوة المميز من بون ترك والذي يتكون من مزيج من جرعتين من الإسبريس…" at bounding box center [1213, 515] width 562 height 78
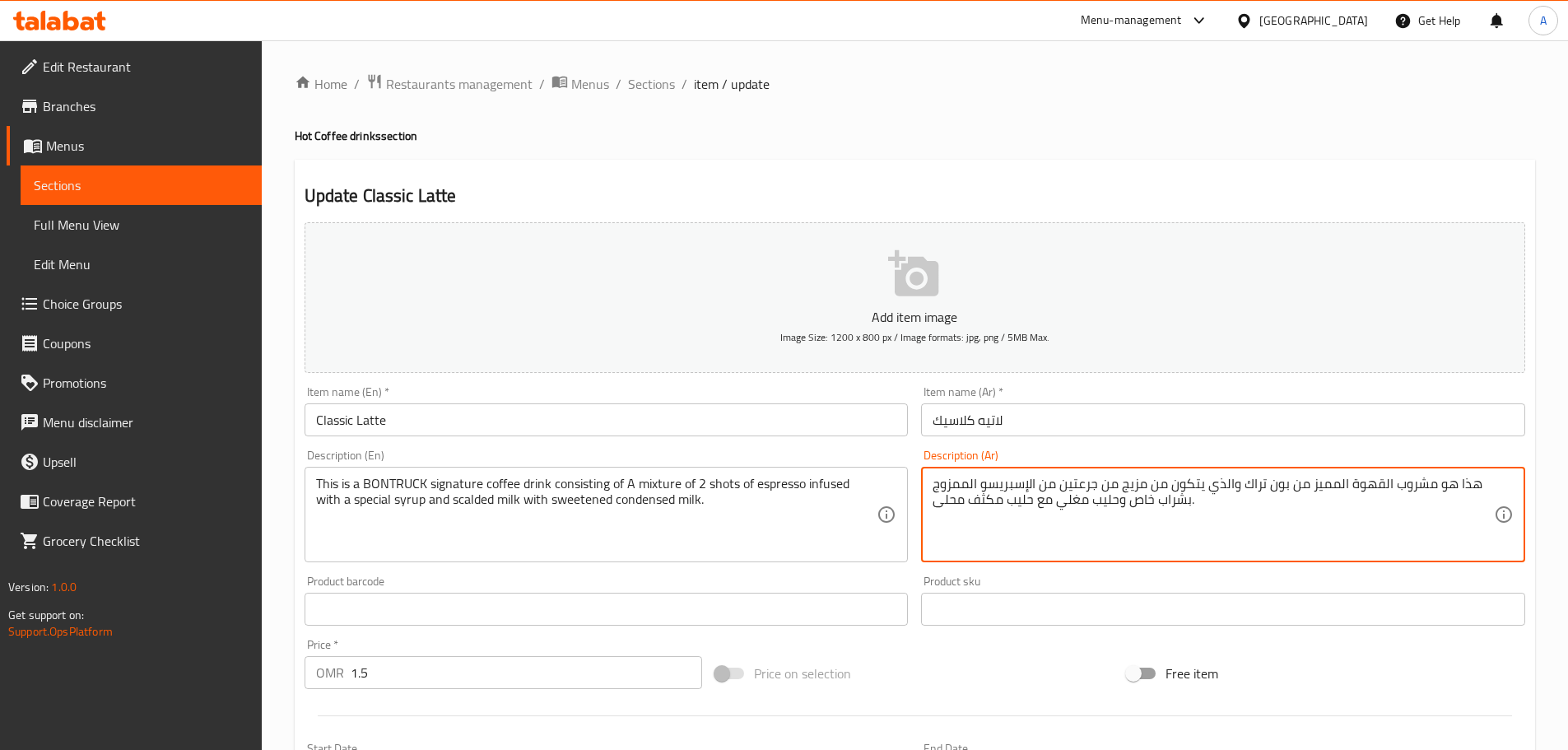
type textarea "هذا هو مشروب القهوة المميز من بون تراك والذي يتكون من مزيج من جرعتين من الإسبري…"
click at [1271, 492] on textarea "هذا هو مشروب القهوة المميز من بون تراك والذي يتكون من مزيج من جرعتين من الإسبري…" at bounding box center [1213, 515] width 562 height 78
click at [1179, 524] on textarea "هذا هو مشروب القهوة المميز من بون تراك والذي يتكون من مزيج من جرعتين من الإسبري…" at bounding box center [1213, 515] width 562 height 78
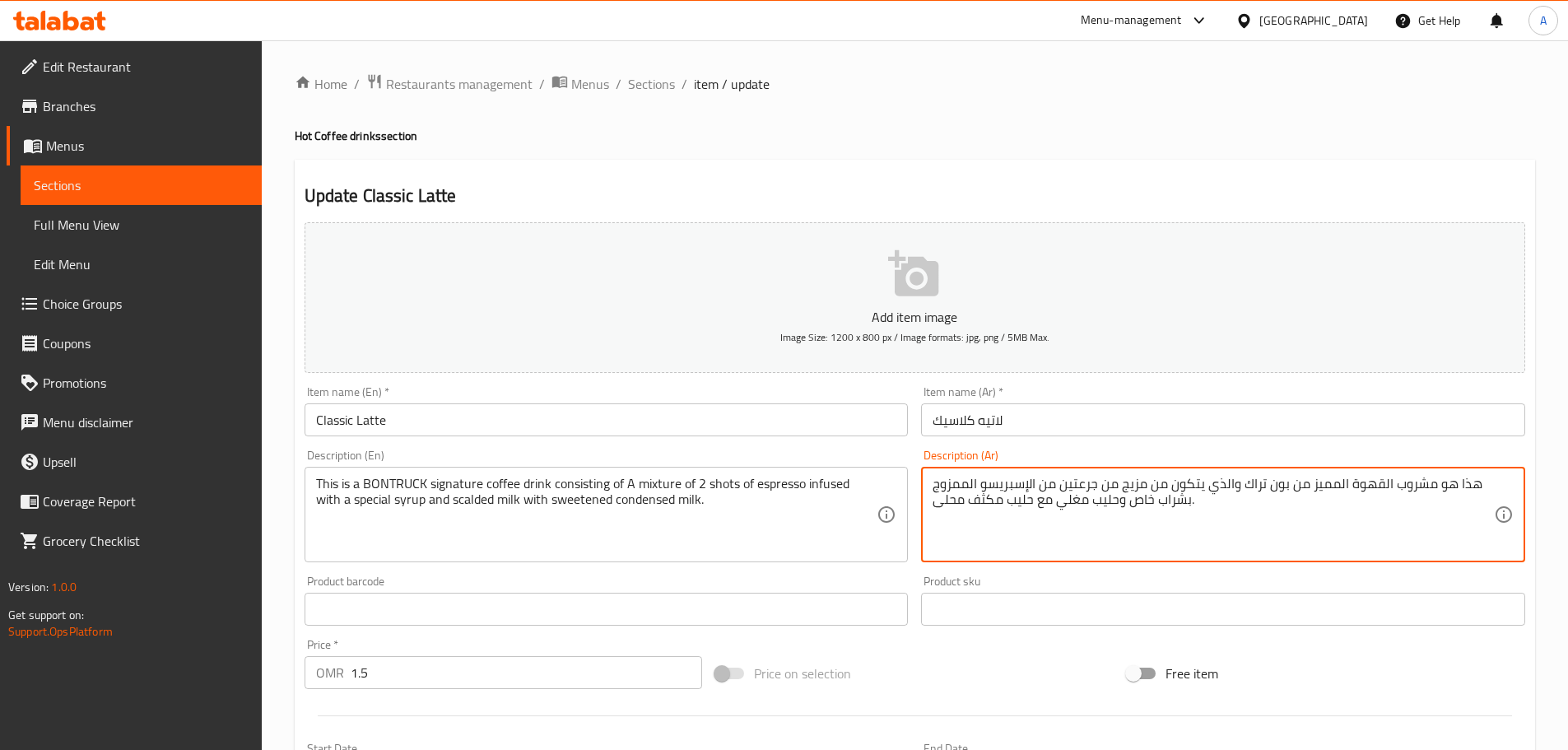
click at [1179, 524] on textarea "هذا هو مشروب القهوة المميز من بون تراك والذي يتكون من مزيج من جرعتين من الإسبري…" at bounding box center [1213, 515] width 562 height 78
click at [1231, 539] on textarea "هذا هو مشروب القهوة المميز من بون تراك والذي يتكون من مزيج من جرعتين من الإسبري…" at bounding box center [1213, 515] width 562 height 78
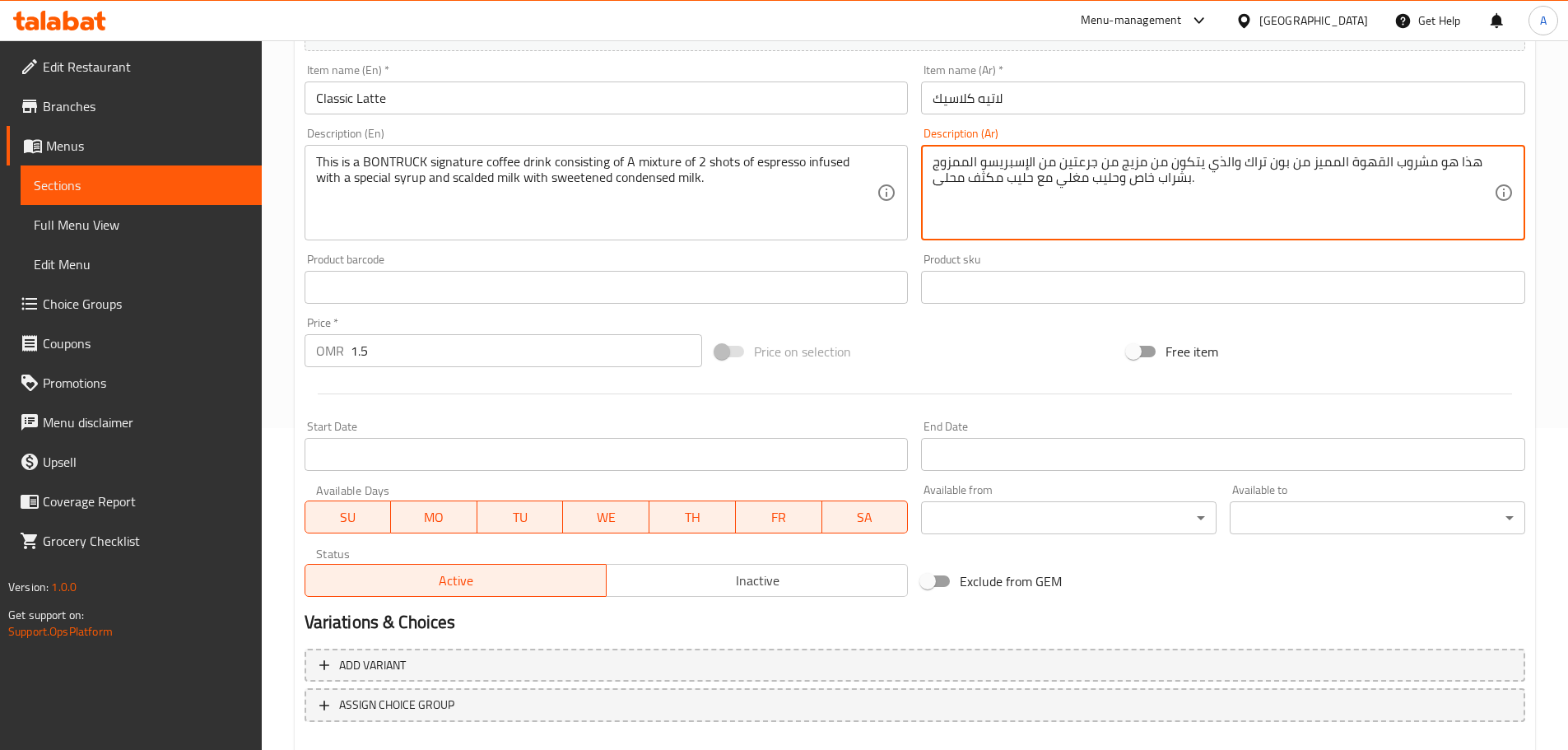
scroll to position [414, 0]
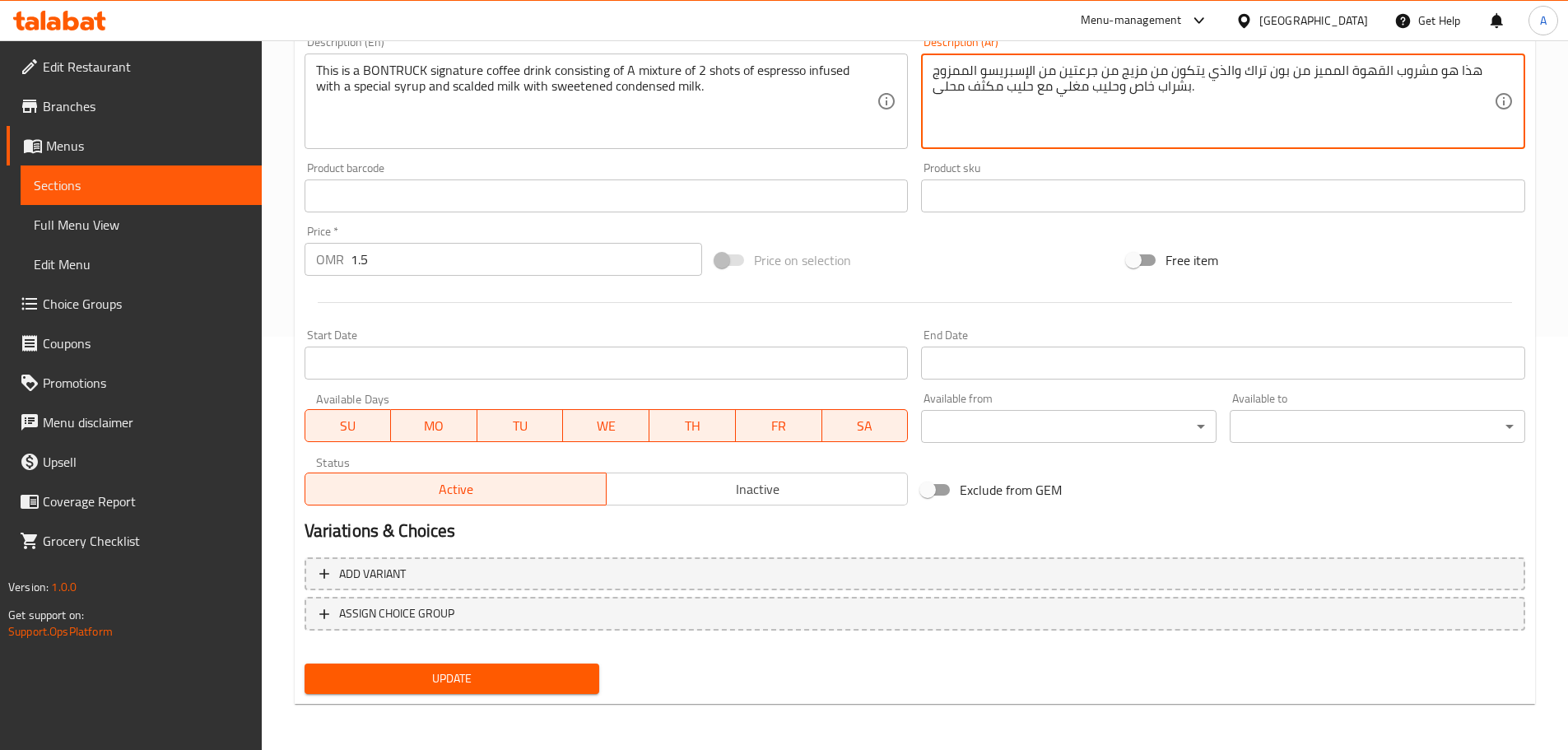
click at [523, 690] on button "Update" at bounding box center [452, 679] width 295 height 30
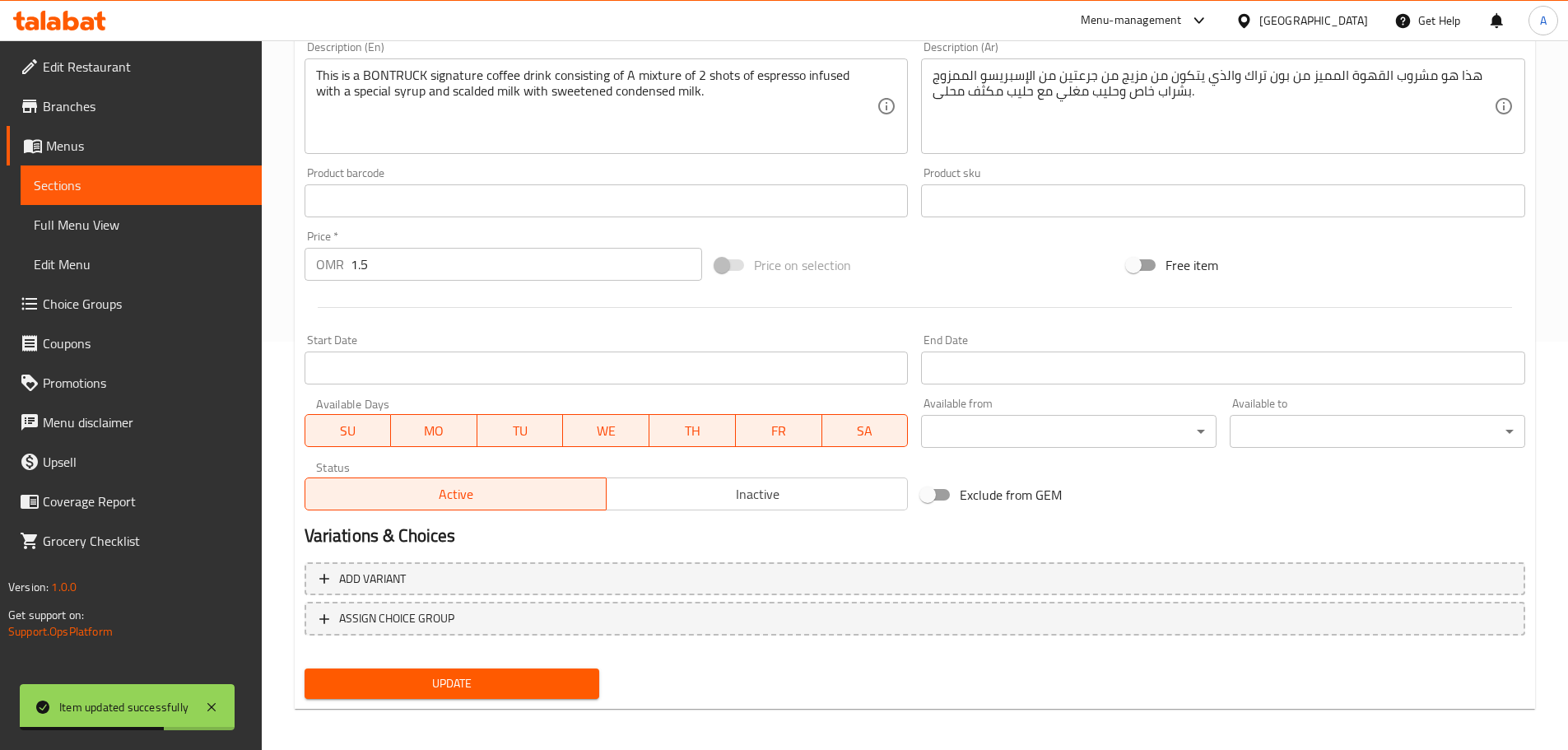
scroll to position [0, 0]
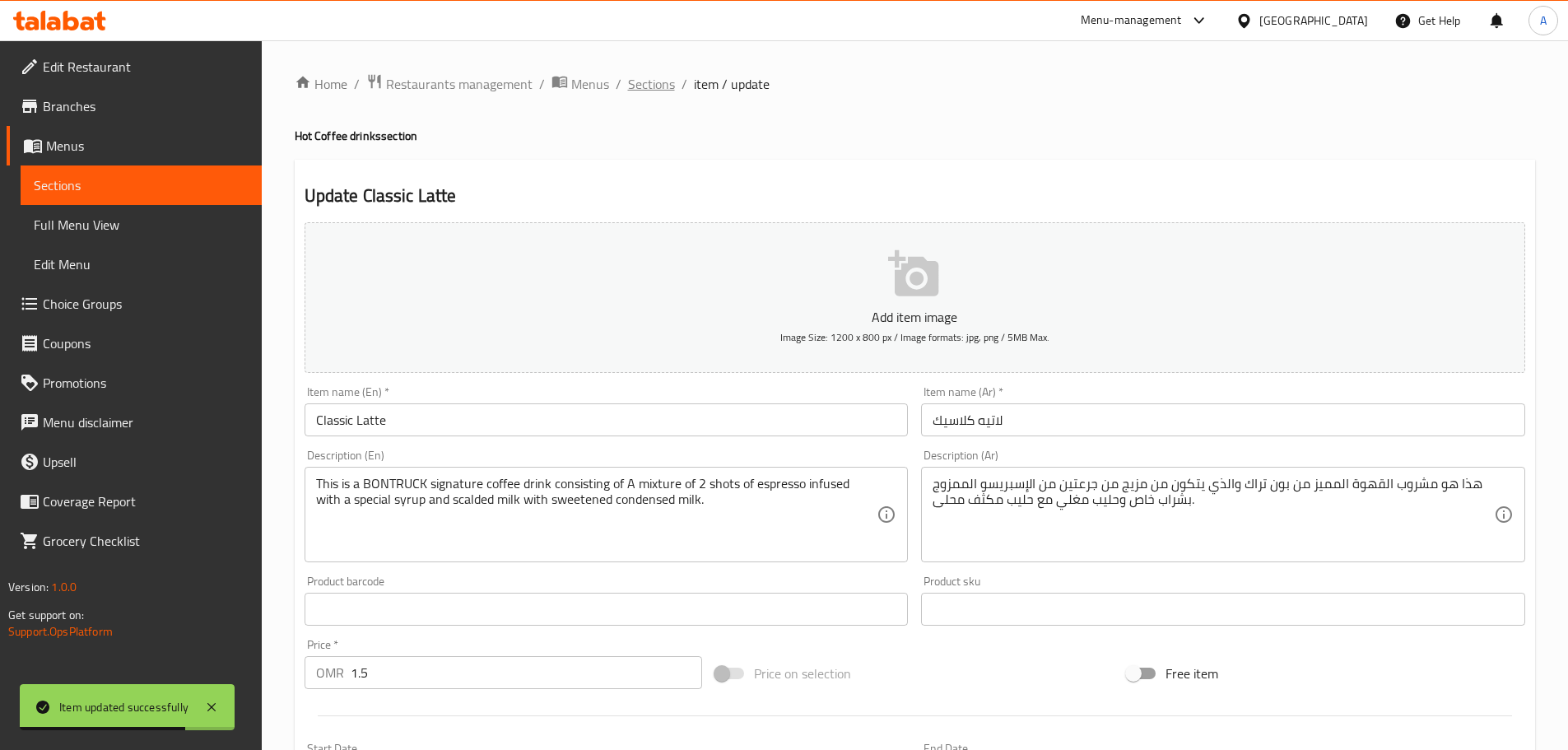
drag, startPoint x: 668, startPoint y: 61, endPoint x: 644, endPoint y: 81, distance: 31.2
click at [668, 66] on div "Home / Restaurants management / Menus / Sections / item / update Hot Coffee dri…" at bounding box center [915, 602] width 1307 height 1123
click at [644, 81] on span "Sections" at bounding box center [651, 83] width 47 height 20
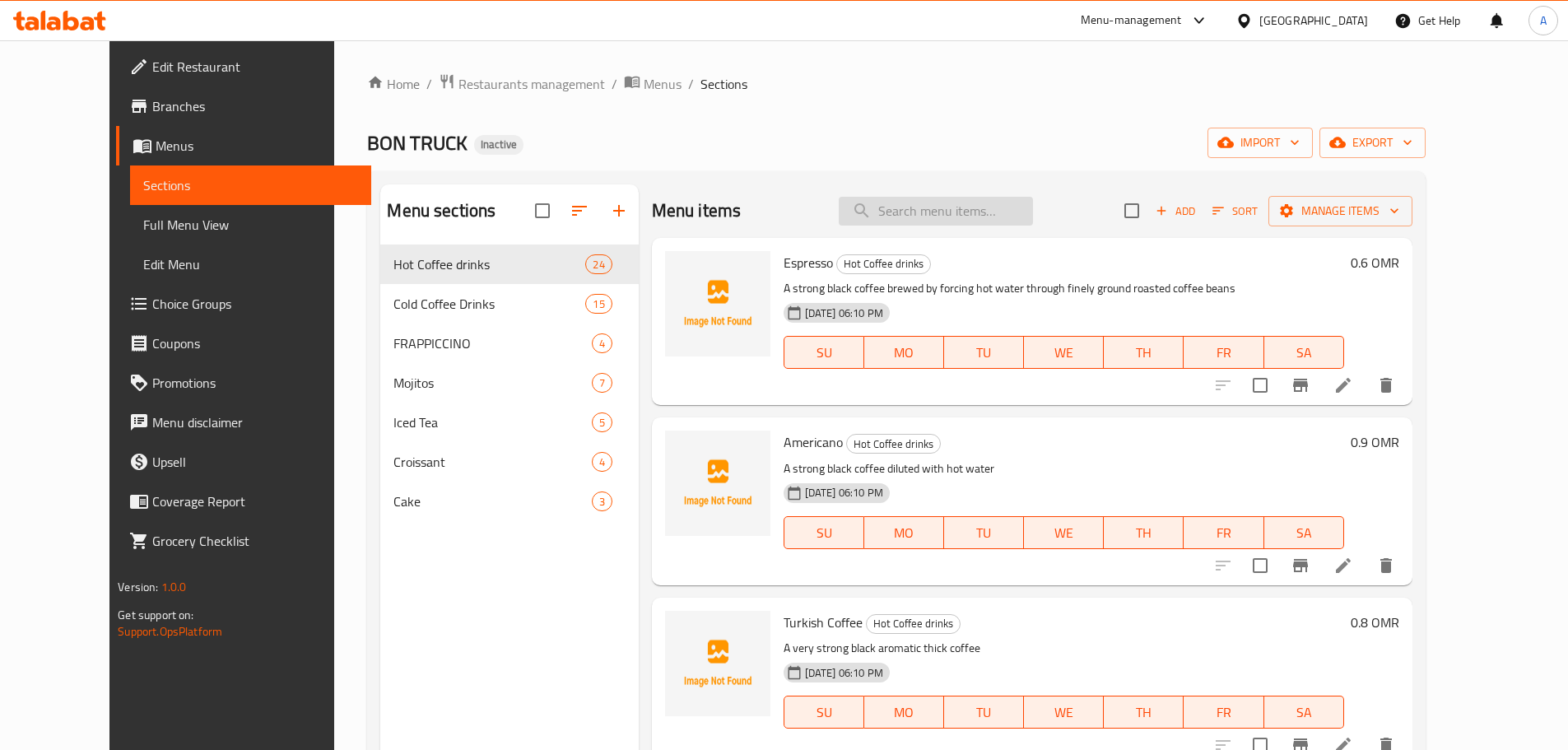
click at [968, 216] on input "search" at bounding box center [936, 211] width 194 height 29
paste input "Iced Americano"
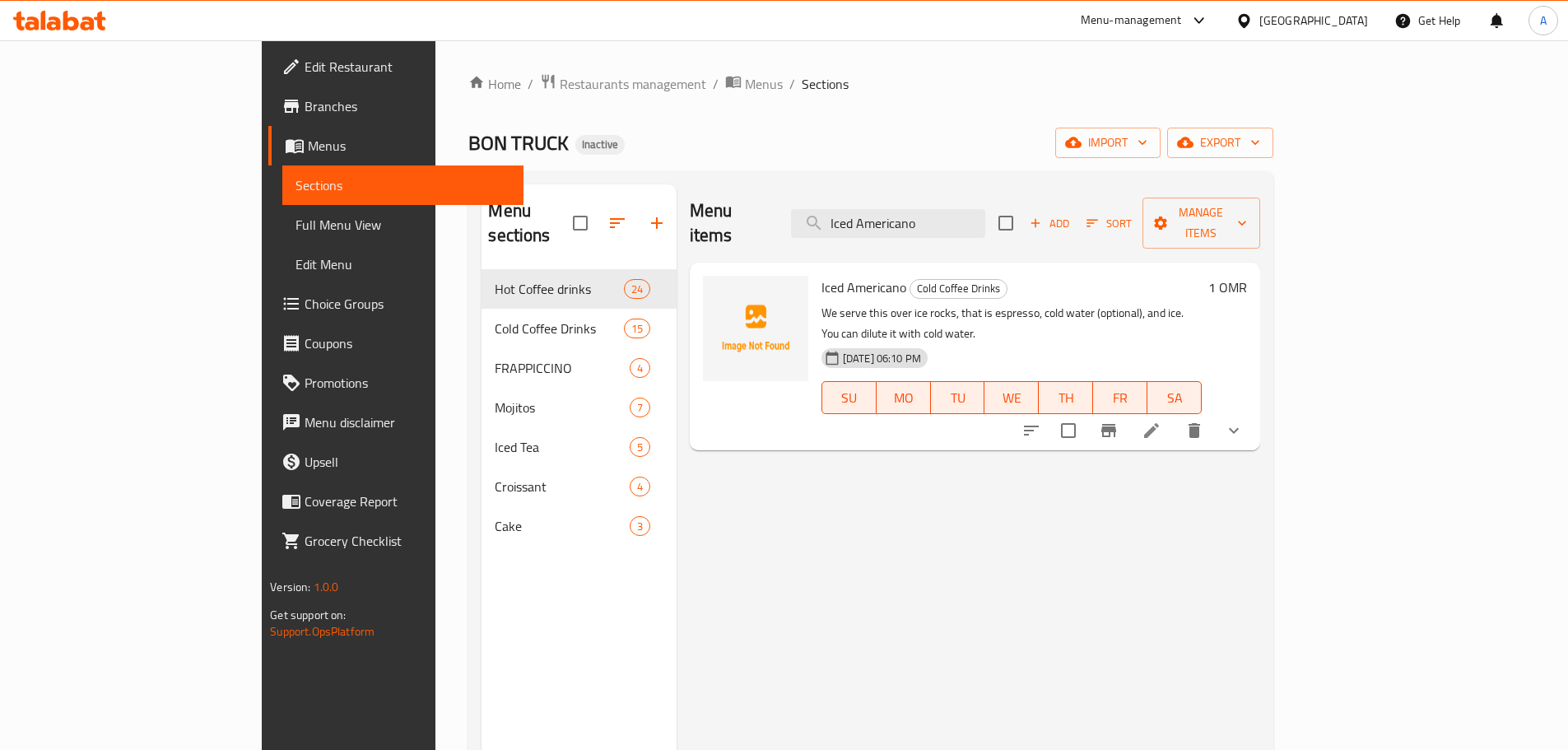
type input "Iced Americano"
click at [1161, 421] on icon at bounding box center [1151, 431] width 20 height 20
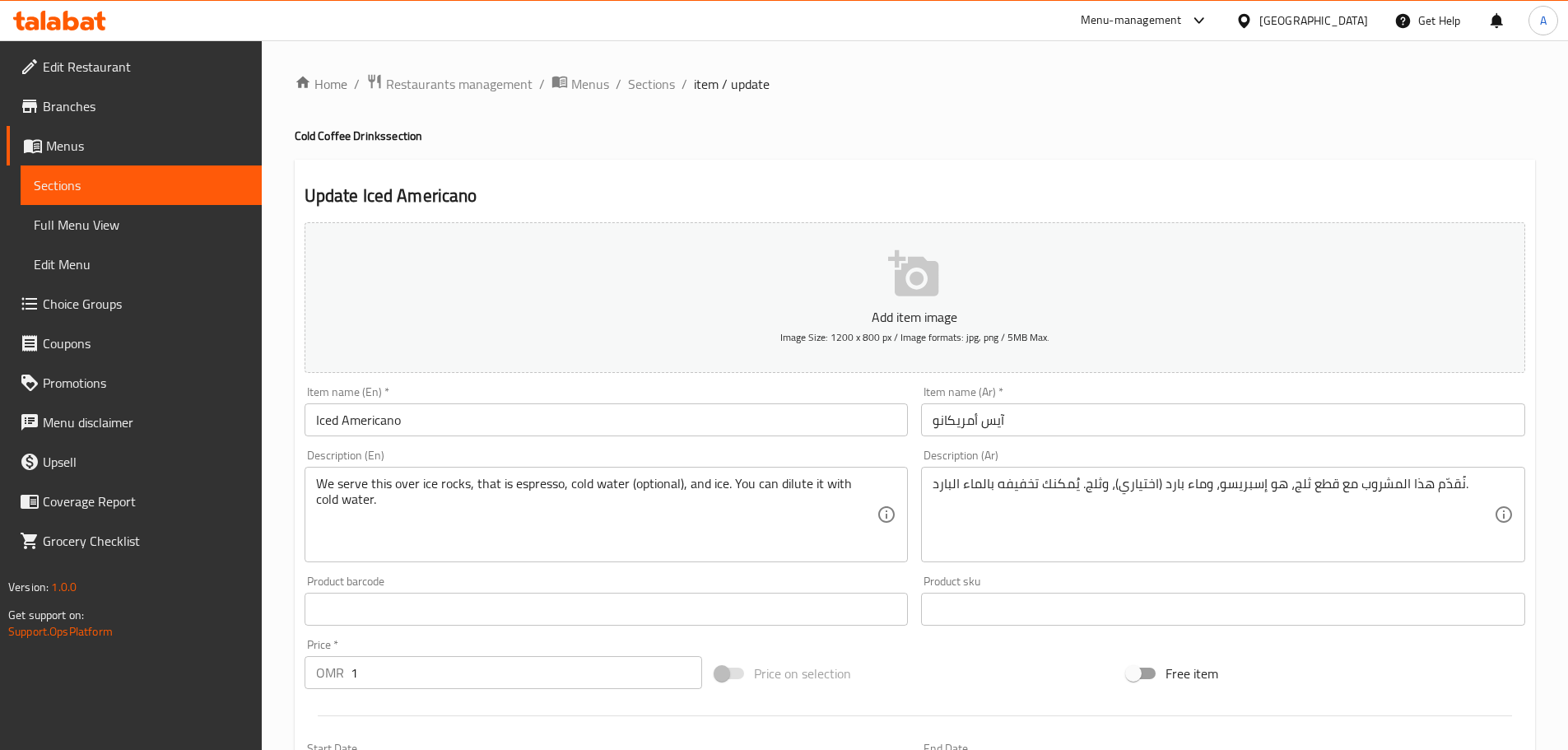
click at [553, 417] on input "Iced Americano" at bounding box center [607, 419] width 604 height 33
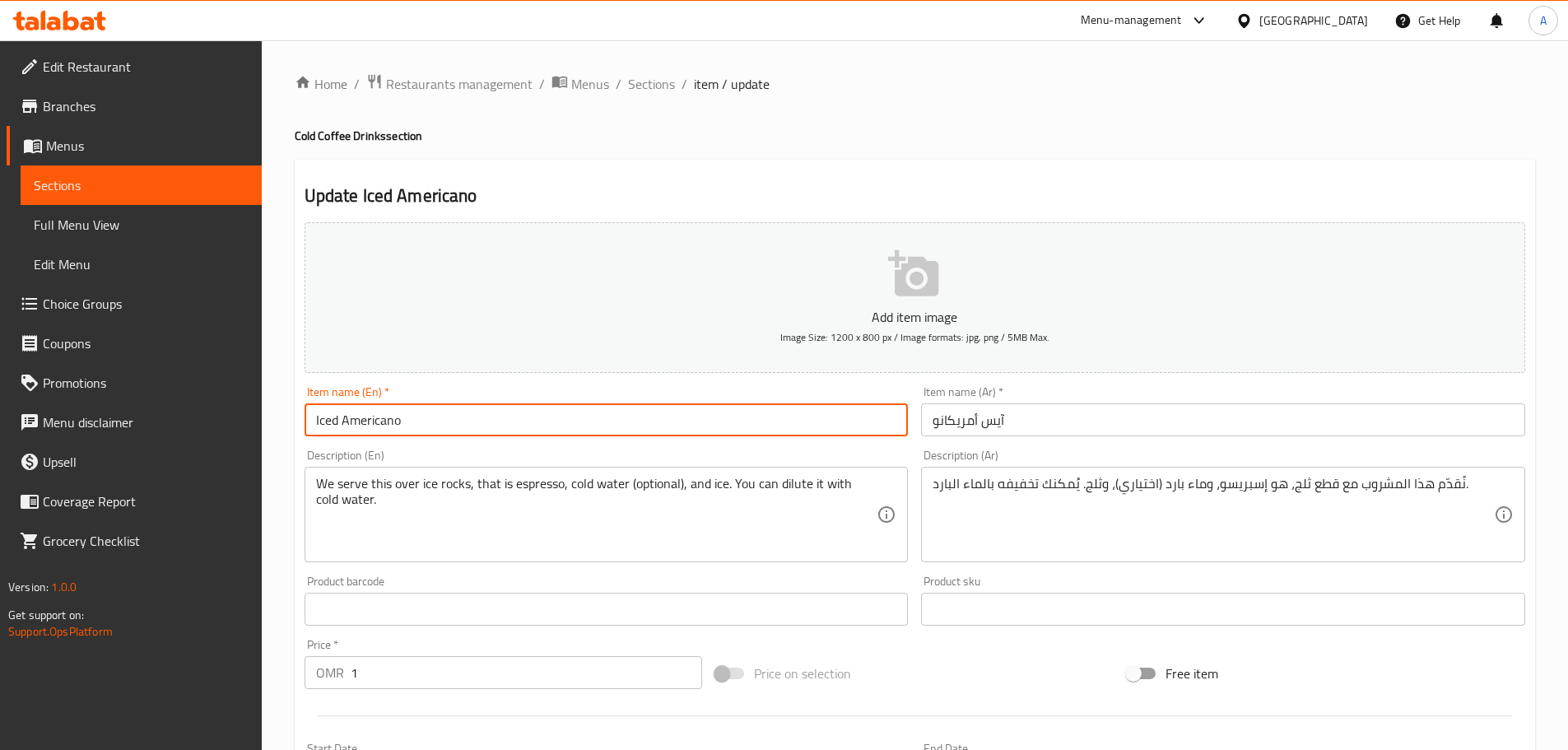
click at [553, 417] on input "Iced Americano" at bounding box center [607, 419] width 604 height 33
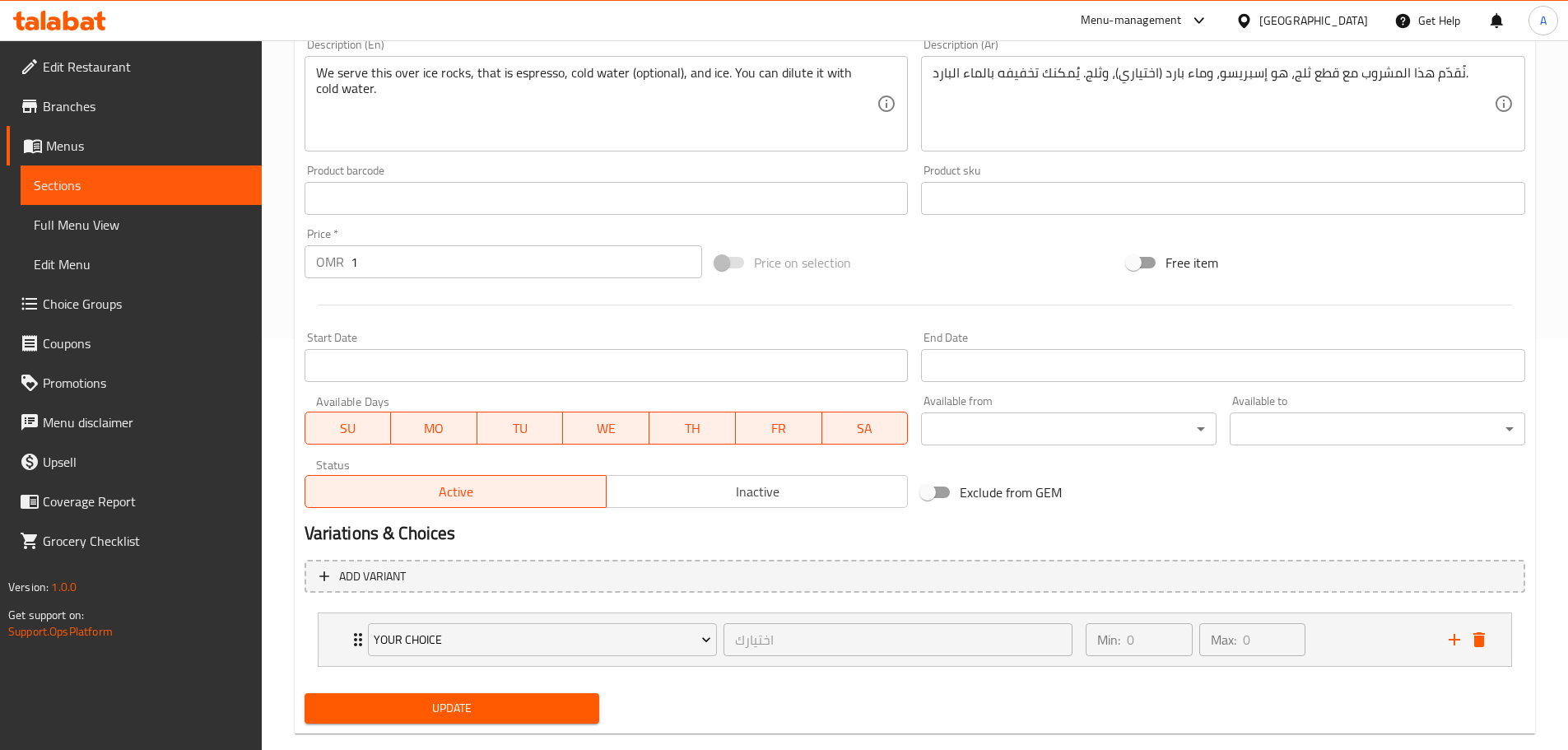
scroll to position [441, 0]
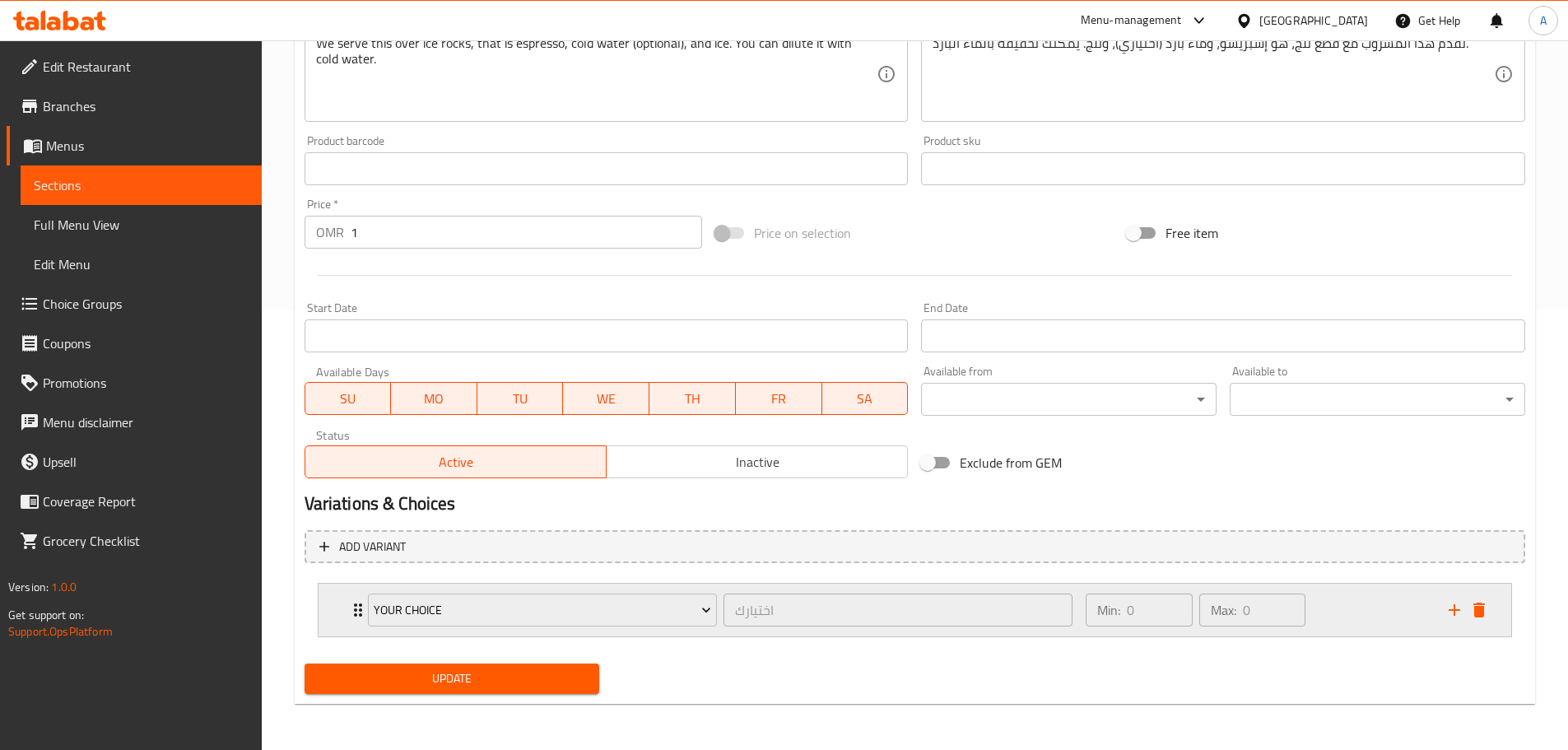
click at [1340, 602] on div "Min: 0 ​ Max: 0 ​" at bounding box center [1257, 610] width 362 height 53
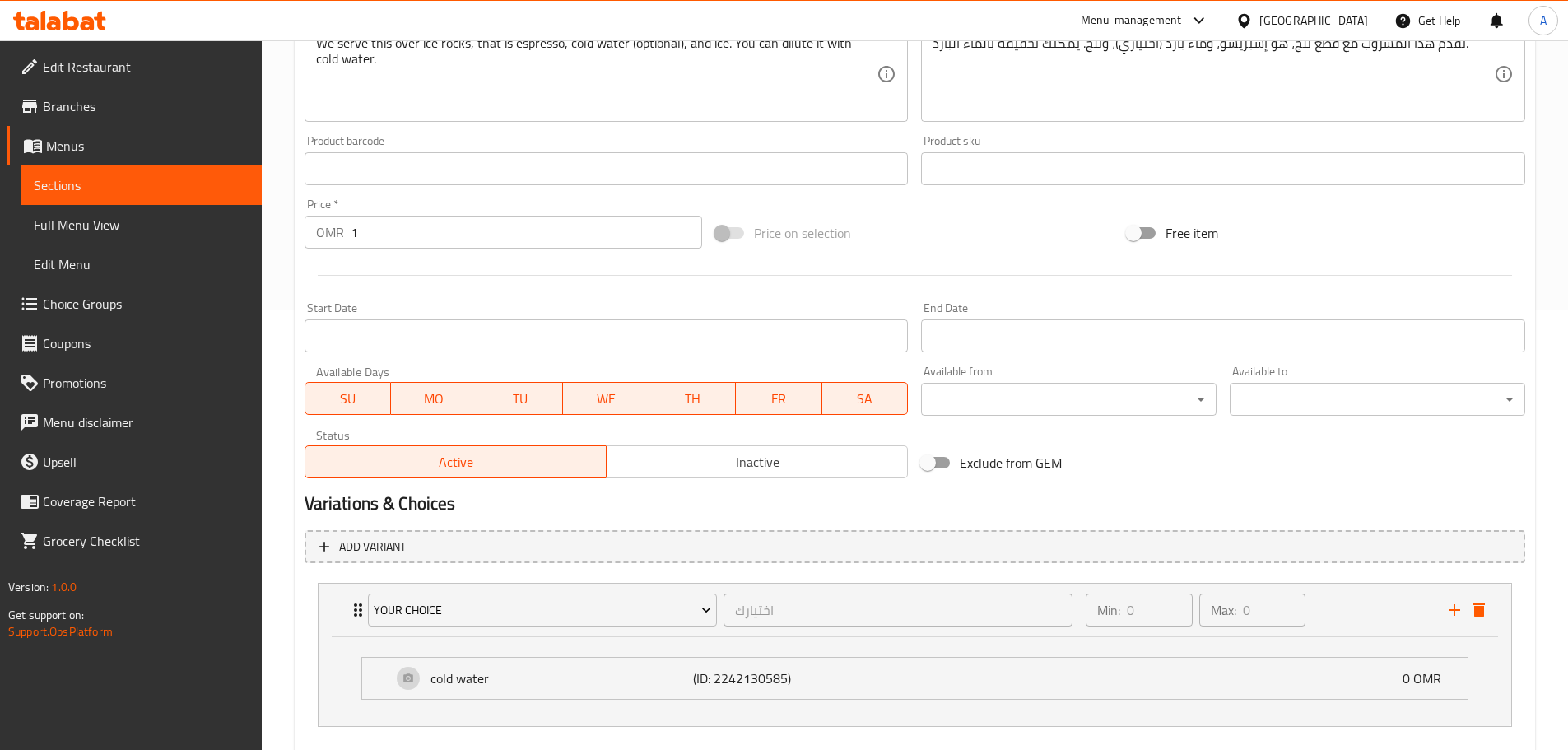
scroll to position [531, 0]
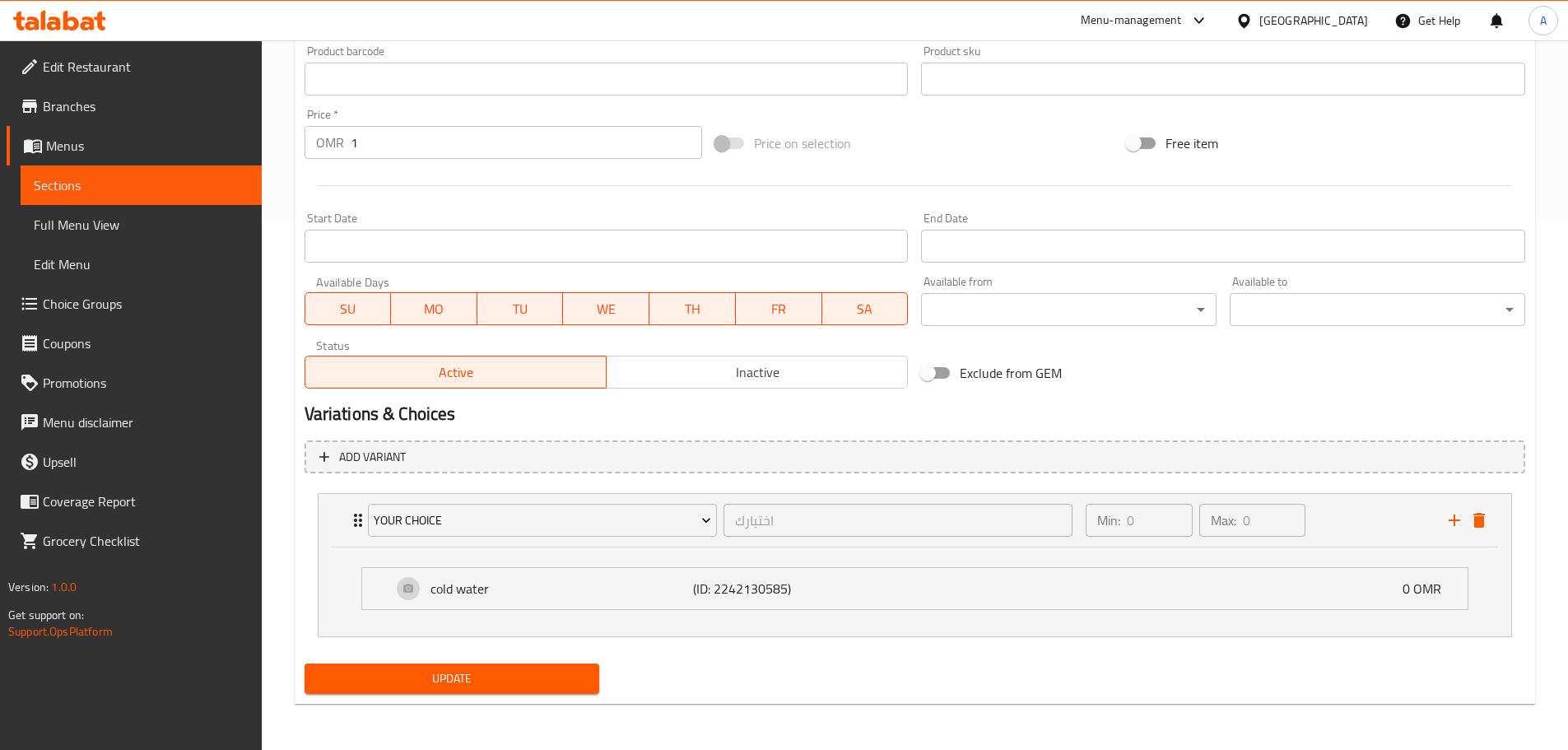
click at [1252, 620] on ul "cold water (ID: 2242130585) 0 OMR Name (En) cold water Name (En) Name (Ar) ماء …" at bounding box center [915, 588] width 1134 height 69
click at [1213, 608] on div "cold water (ID: 2242130585) 0 OMR" at bounding box center [919, 589] width 1056 height 42
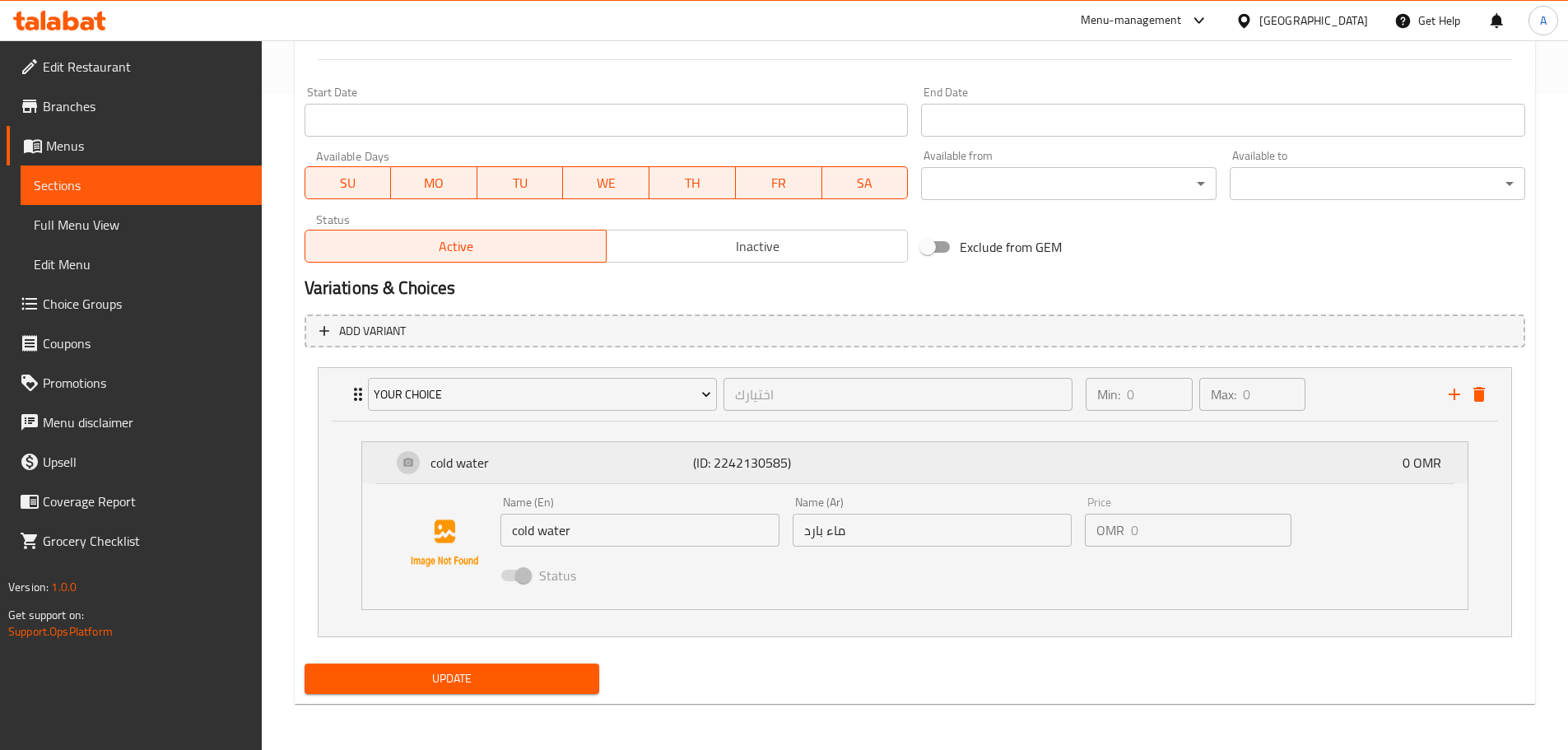
click at [1109, 467] on div "cold water (ID: 2242130585) 0 OMR" at bounding box center [919, 463] width 1056 height 42
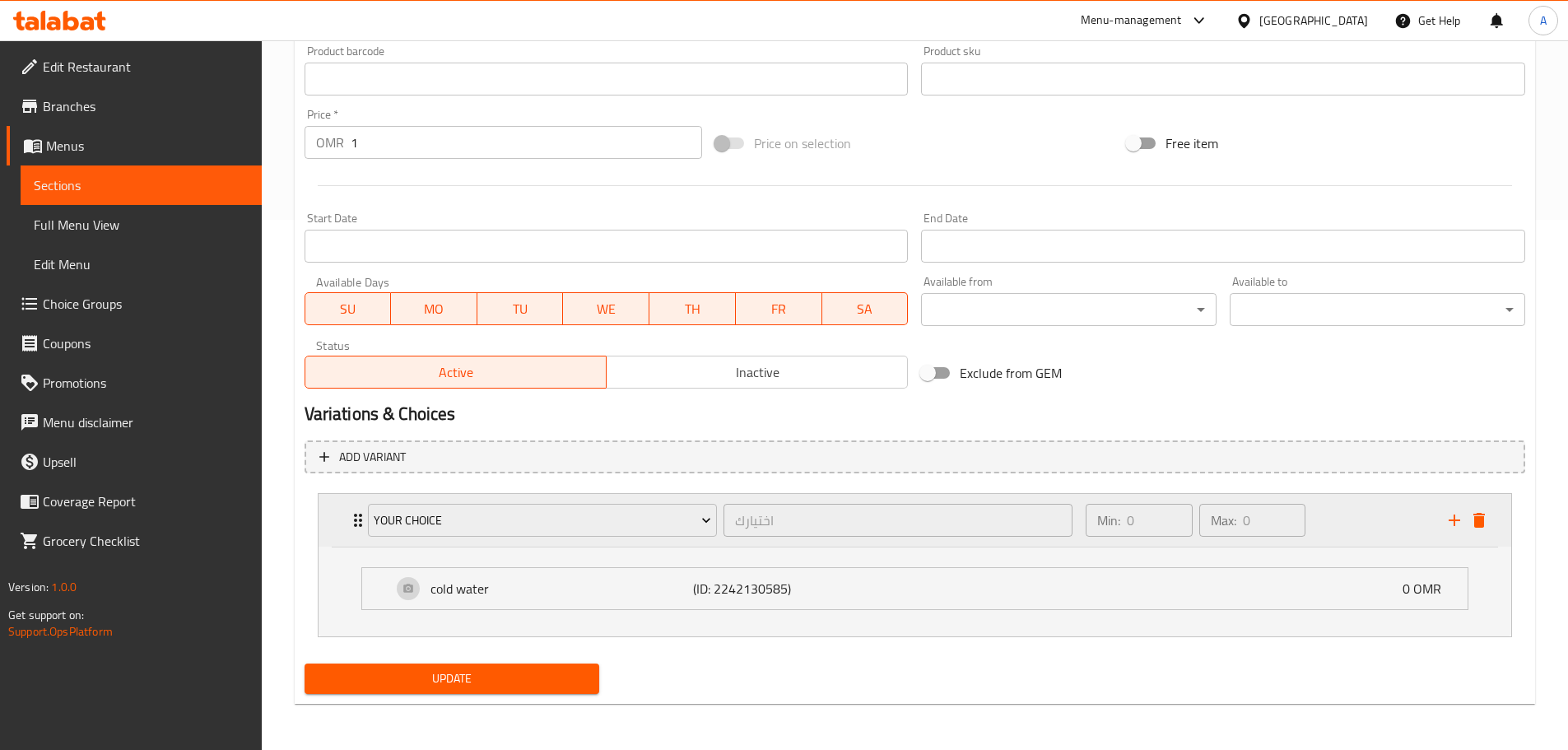
click at [1324, 508] on div "Min: 0 ​ Max: 0 ​" at bounding box center [1257, 520] width 362 height 53
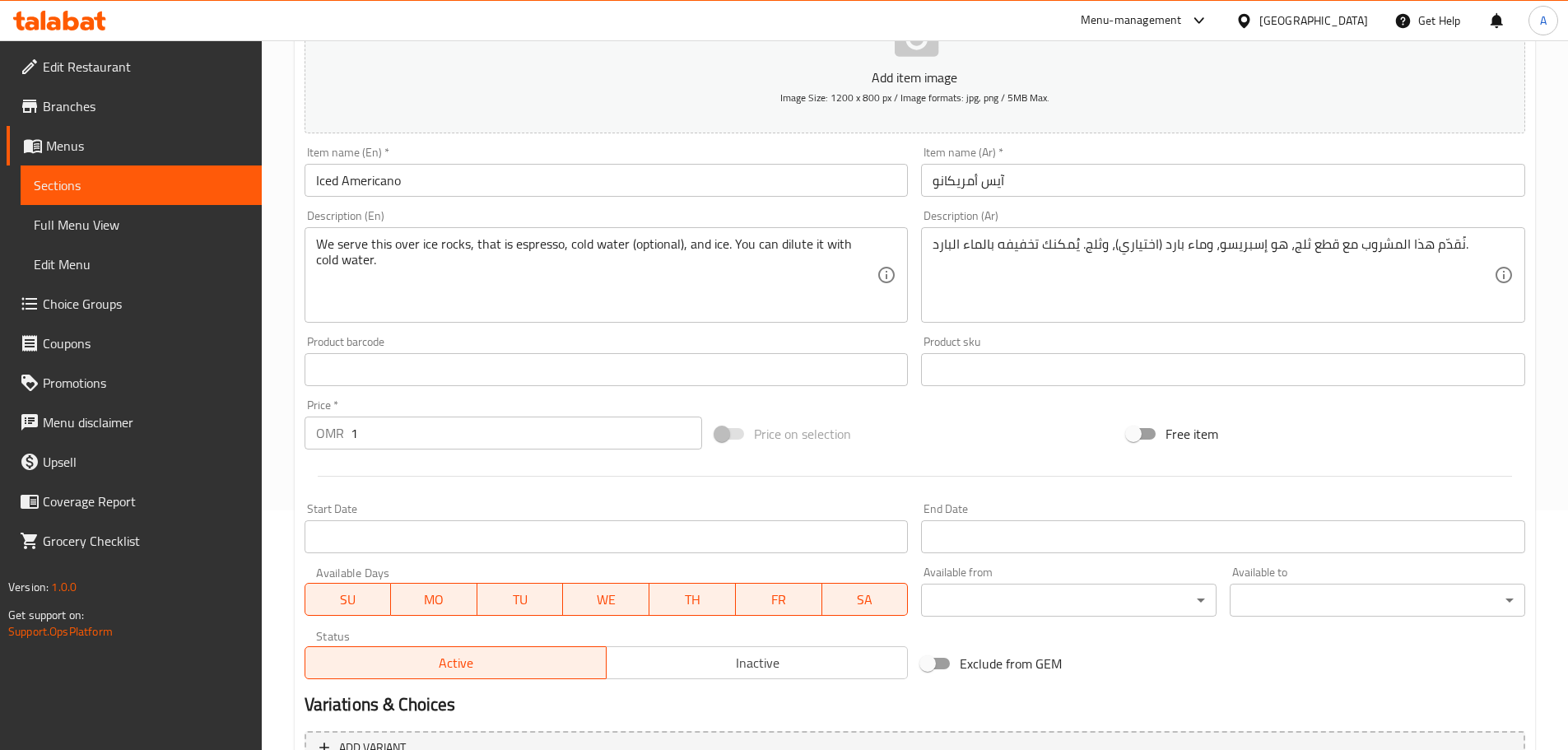
scroll to position [441, 0]
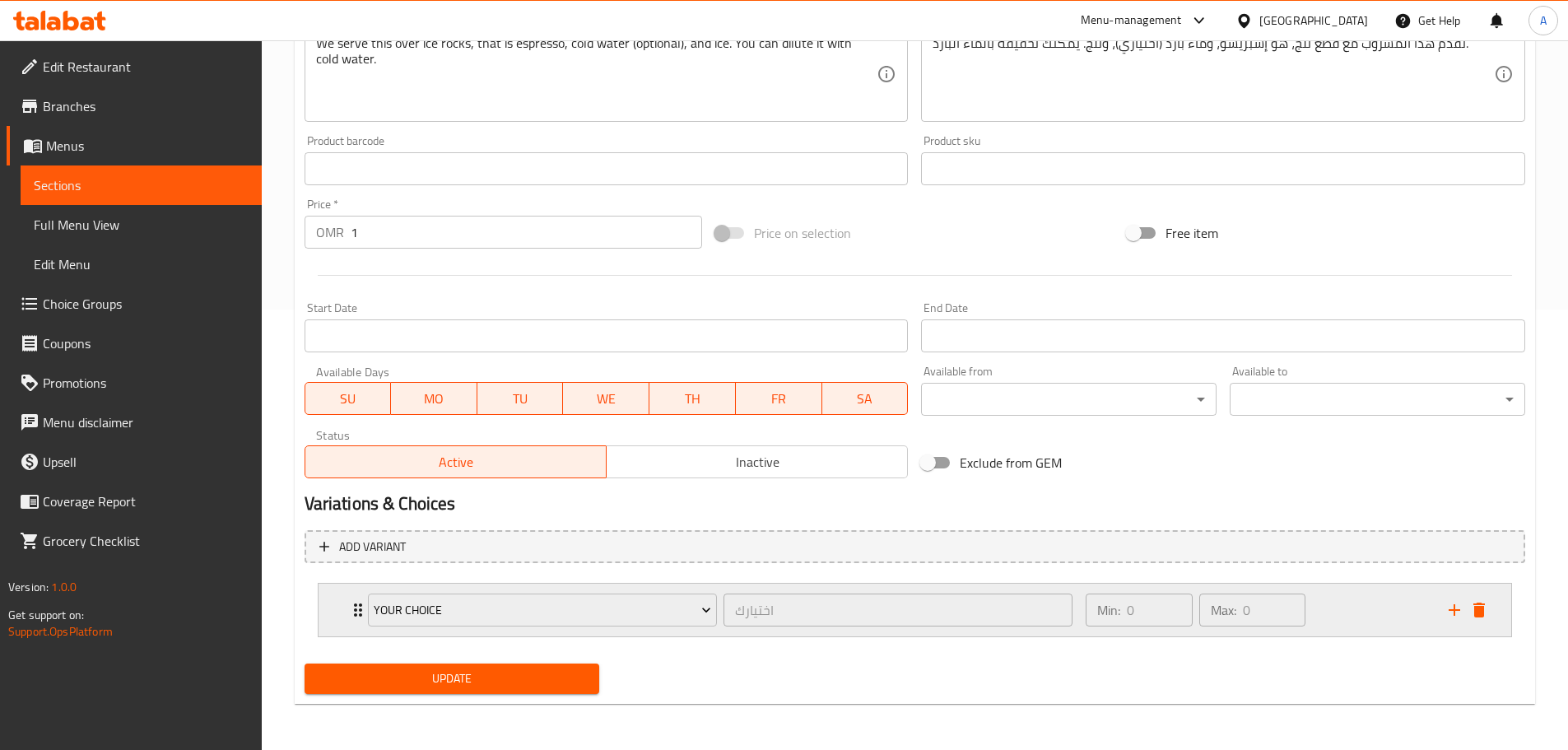
click at [1334, 606] on div "Min: 0 ​ Max: 0 ​" at bounding box center [1257, 610] width 362 height 53
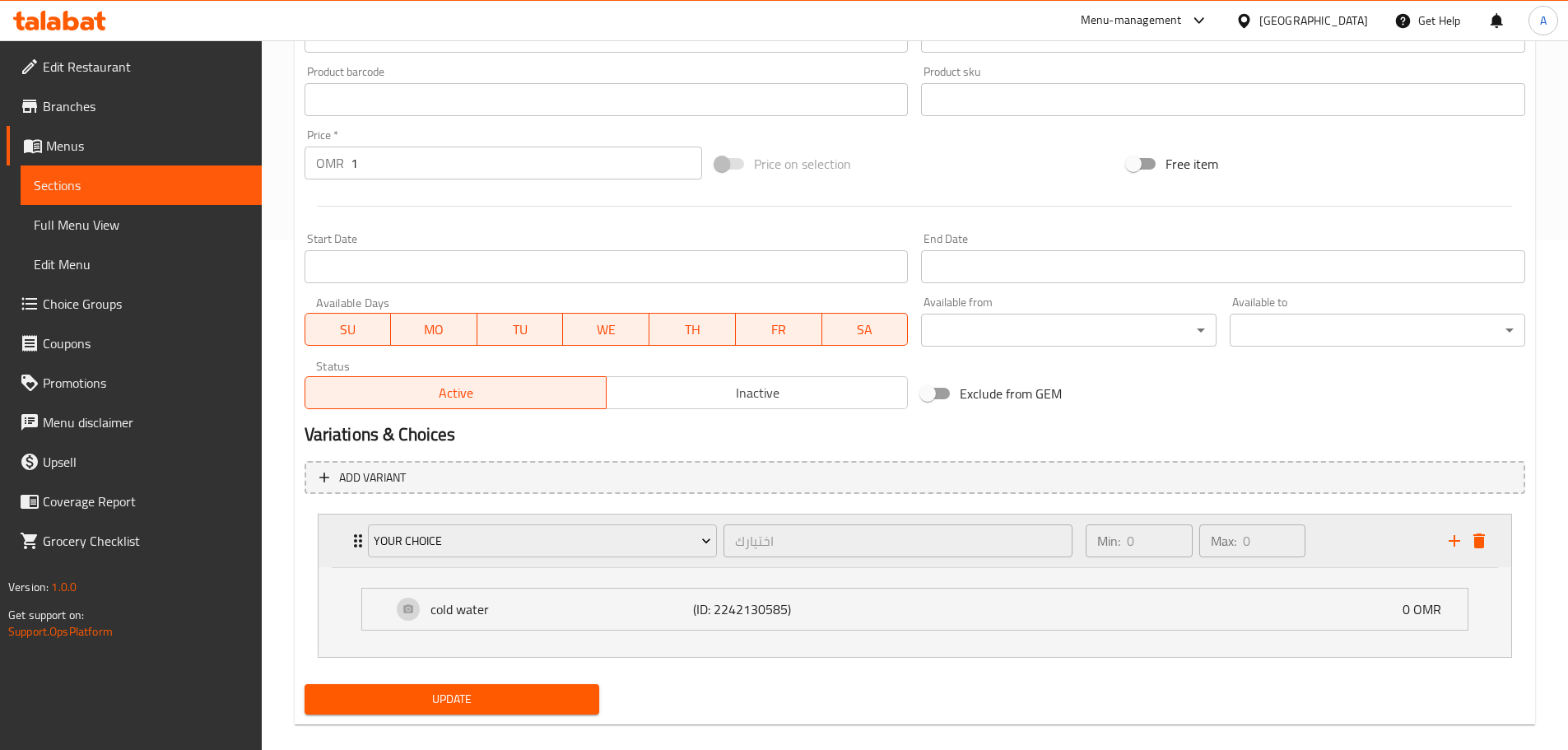
click at [1377, 531] on div "Min: 0 ​ Max: 0 ​" at bounding box center [1257, 541] width 362 height 53
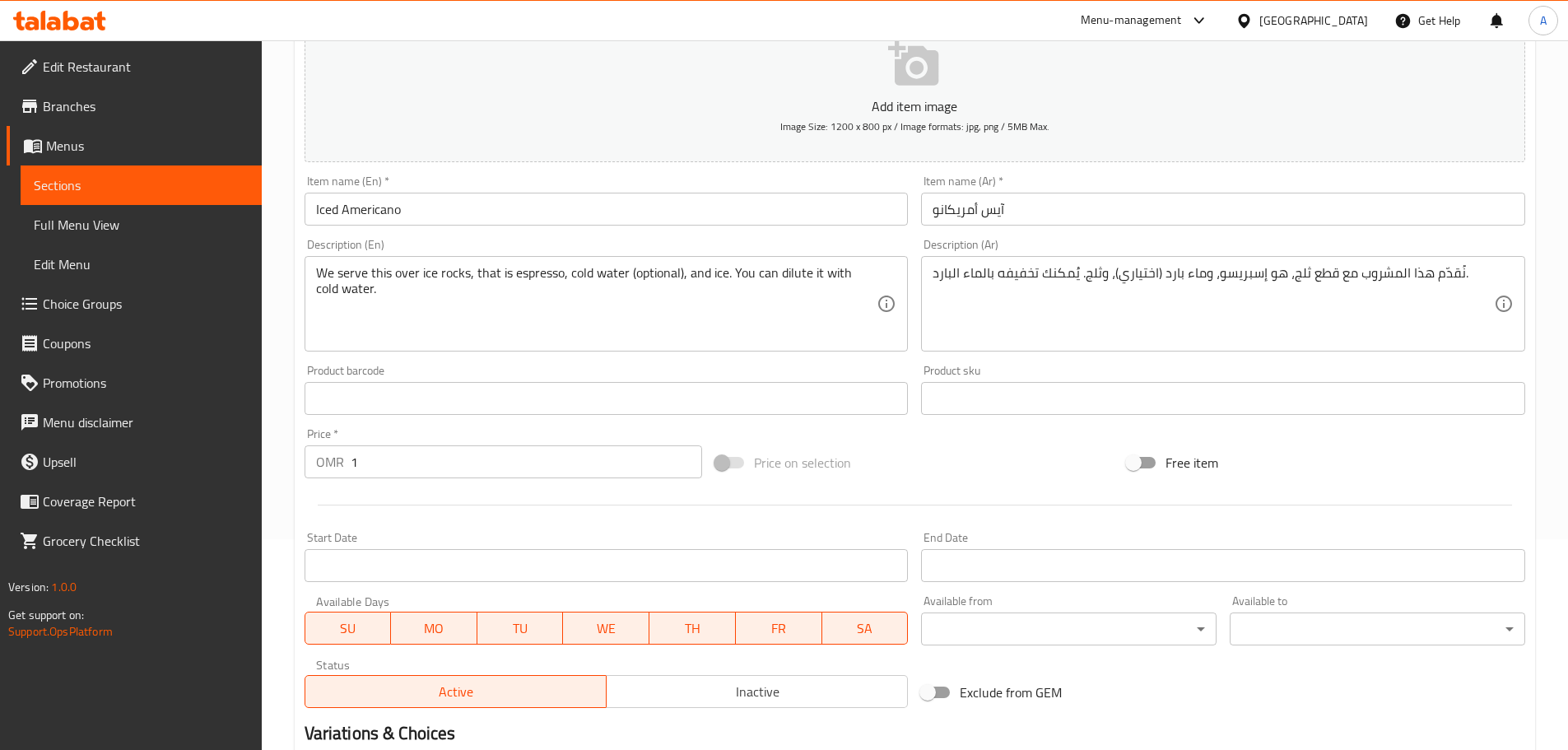
scroll to position [0, 0]
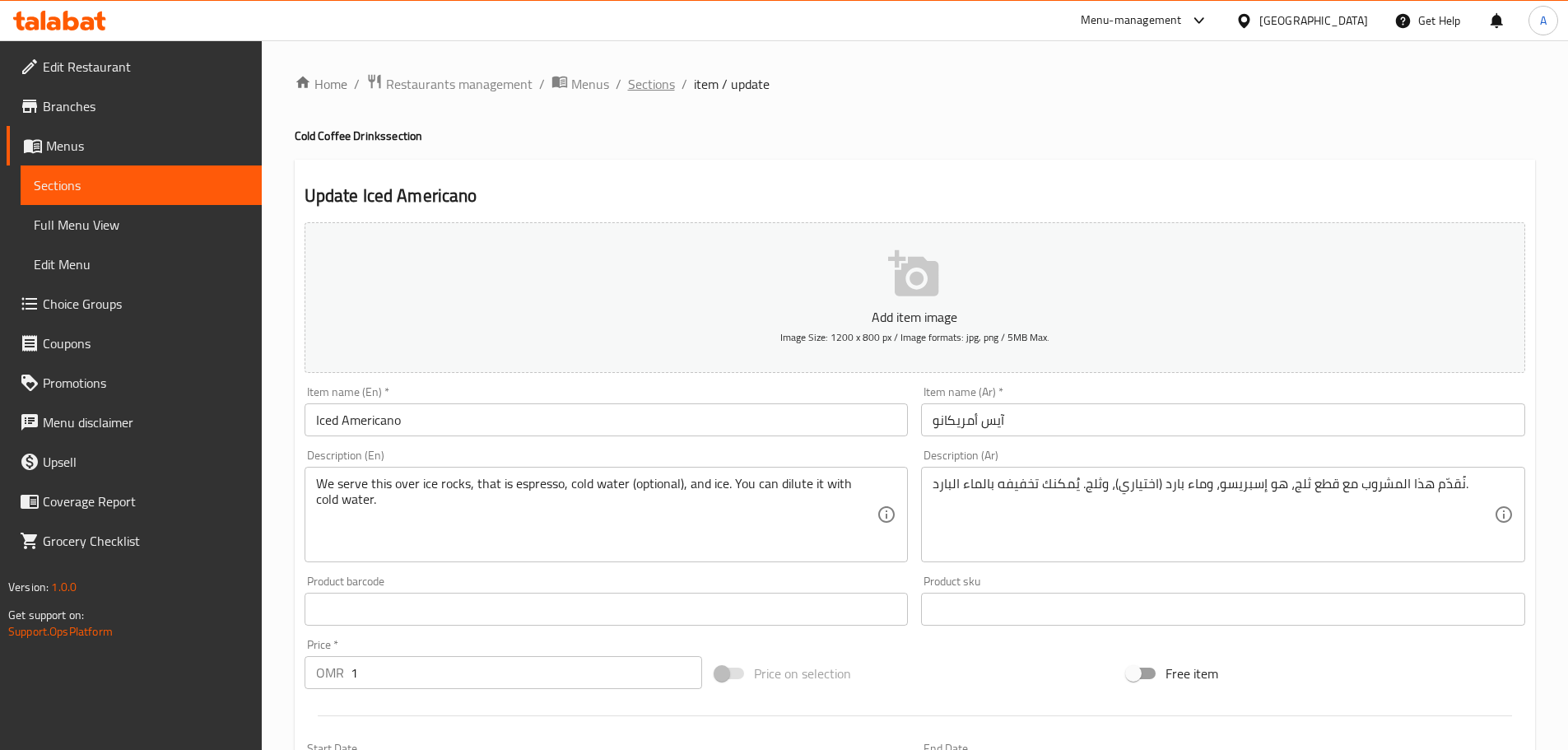
click at [633, 74] on span "Sections" at bounding box center [651, 83] width 47 height 20
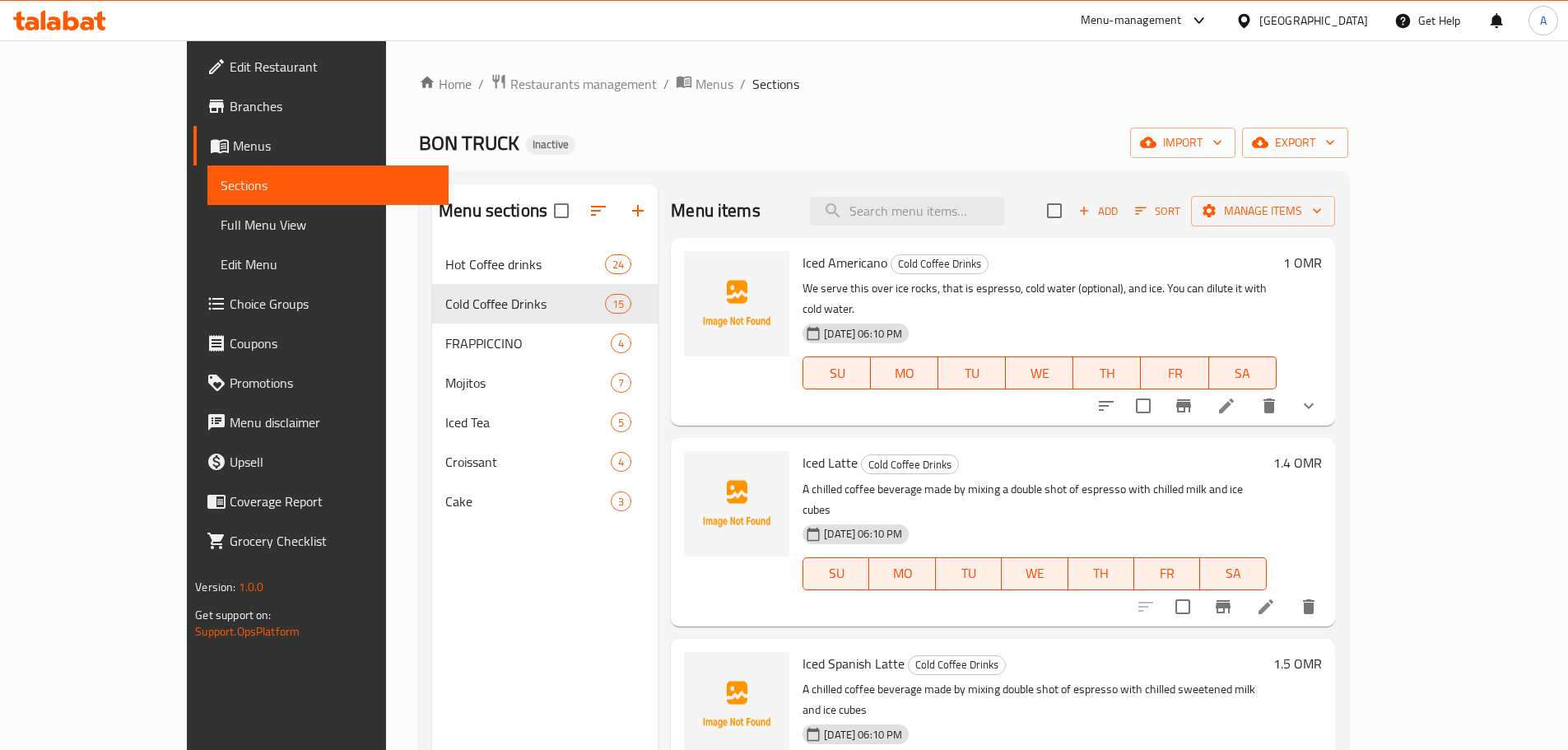
drag, startPoint x: 1000, startPoint y: 186, endPoint x: 993, endPoint y: 195, distance: 11.4
click at [995, 191] on div "Menu items Add Sort Manage items" at bounding box center [1003, 211] width 664 height 54
click at [966, 220] on input "search" at bounding box center [907, 211] width 194 height 29
paste input "Red Velvet Latte"
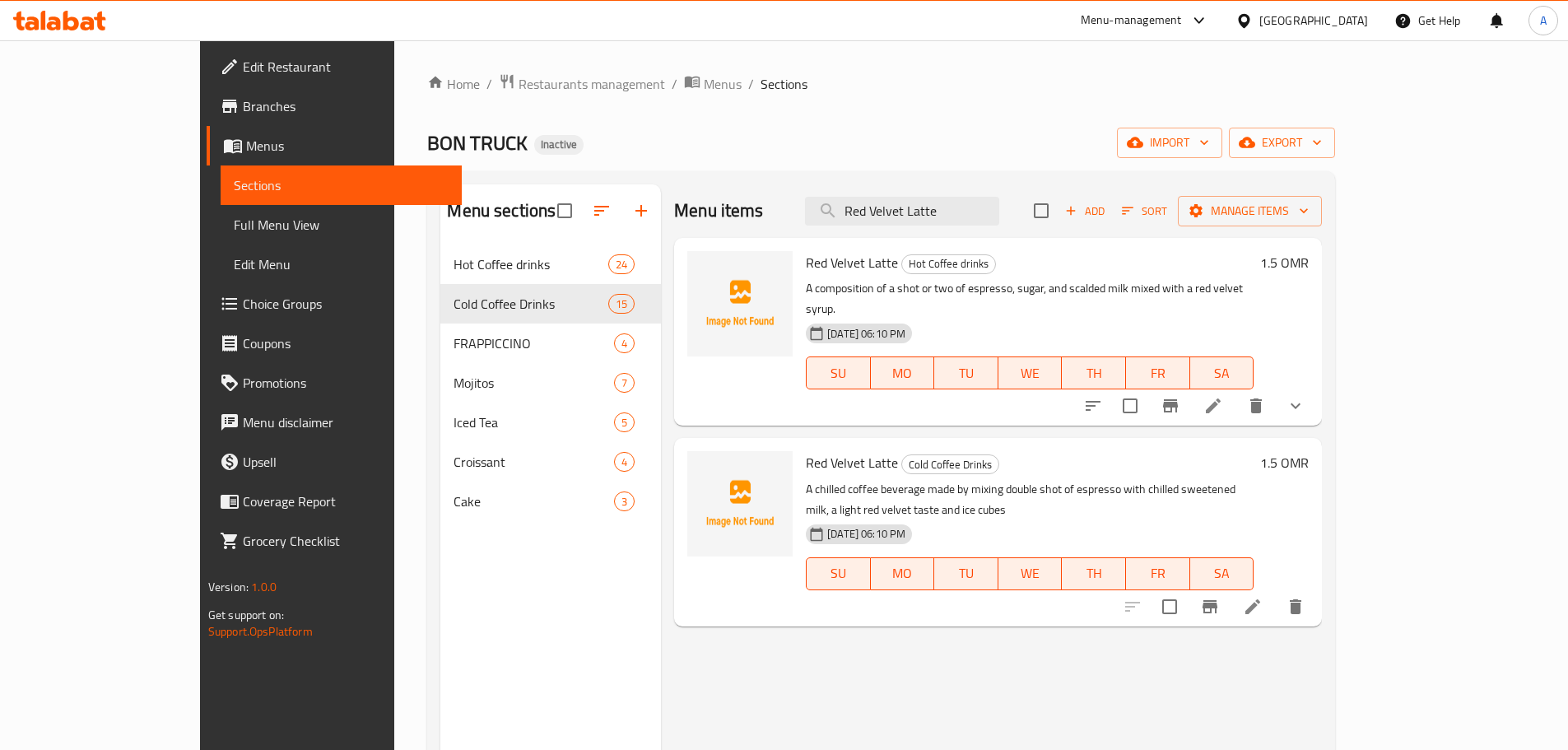
type input "Red Velvet Latte"
click at [207, 318] on link "Choice Groups" at bounding box center [334, 304] width 255 height 40
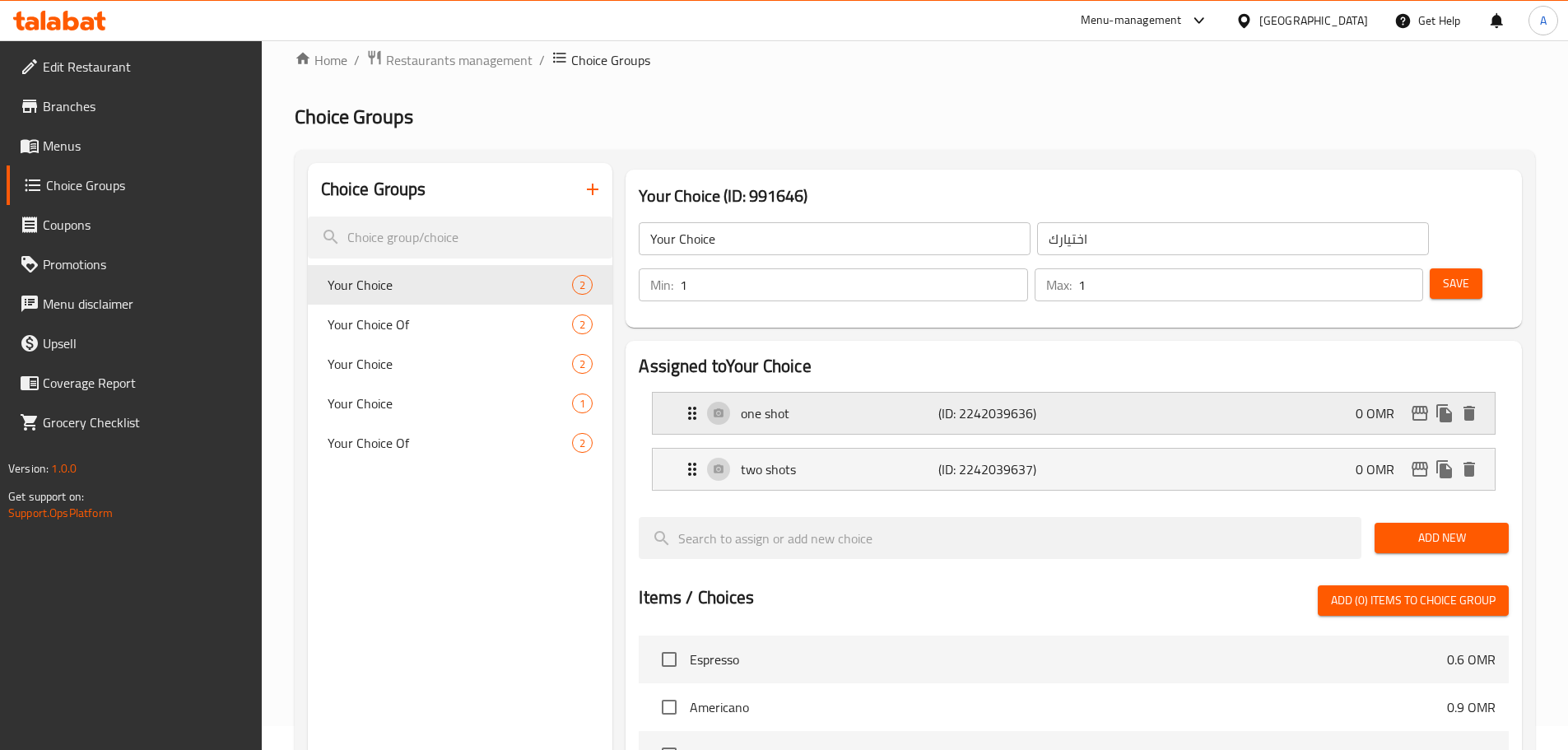
scroll to position [26, 0]
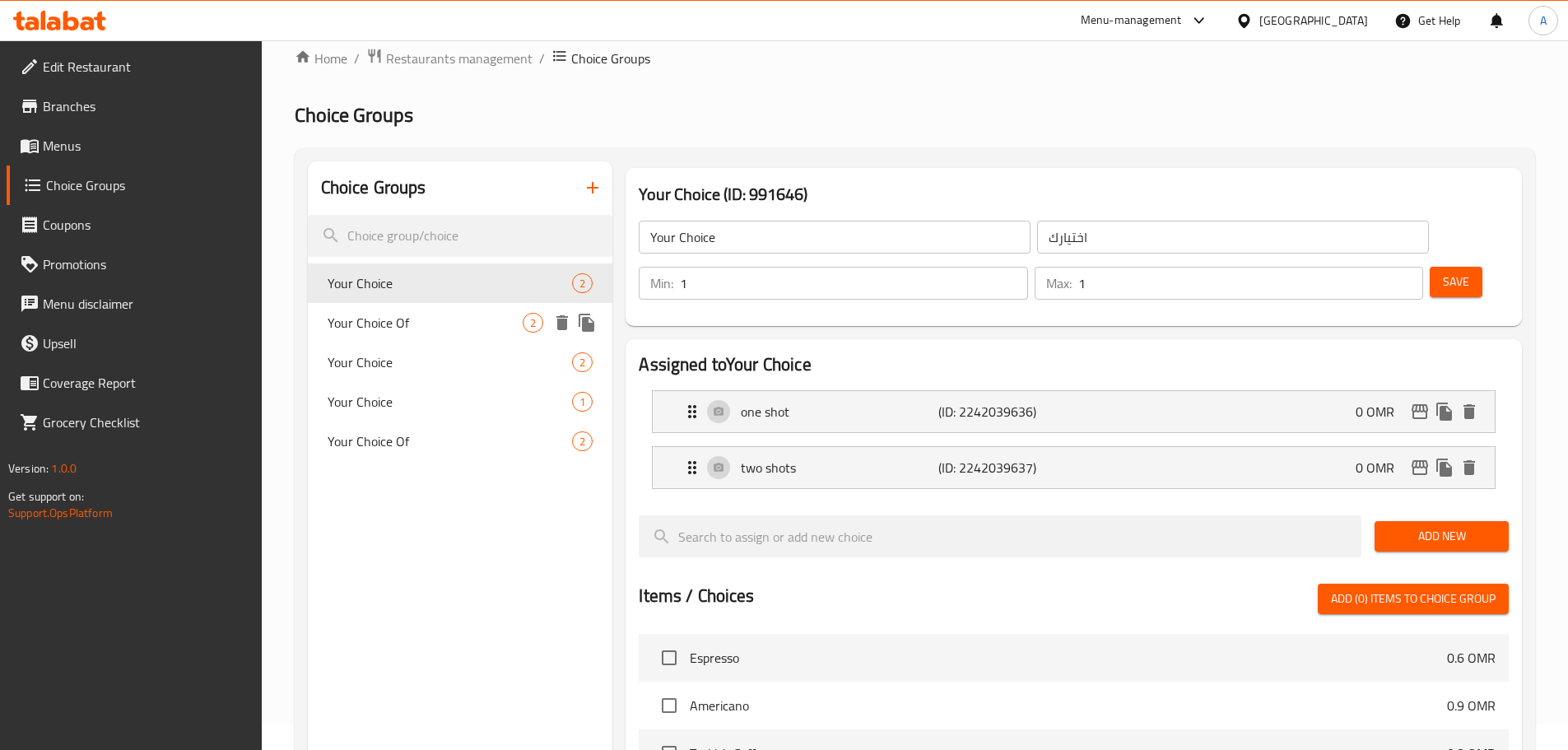
click at [464, 315] on span "Your Choice Of" at bounding box center [426, 322] width 196 height 20
type input "Your Choice Of"
type input "اختيارك من"
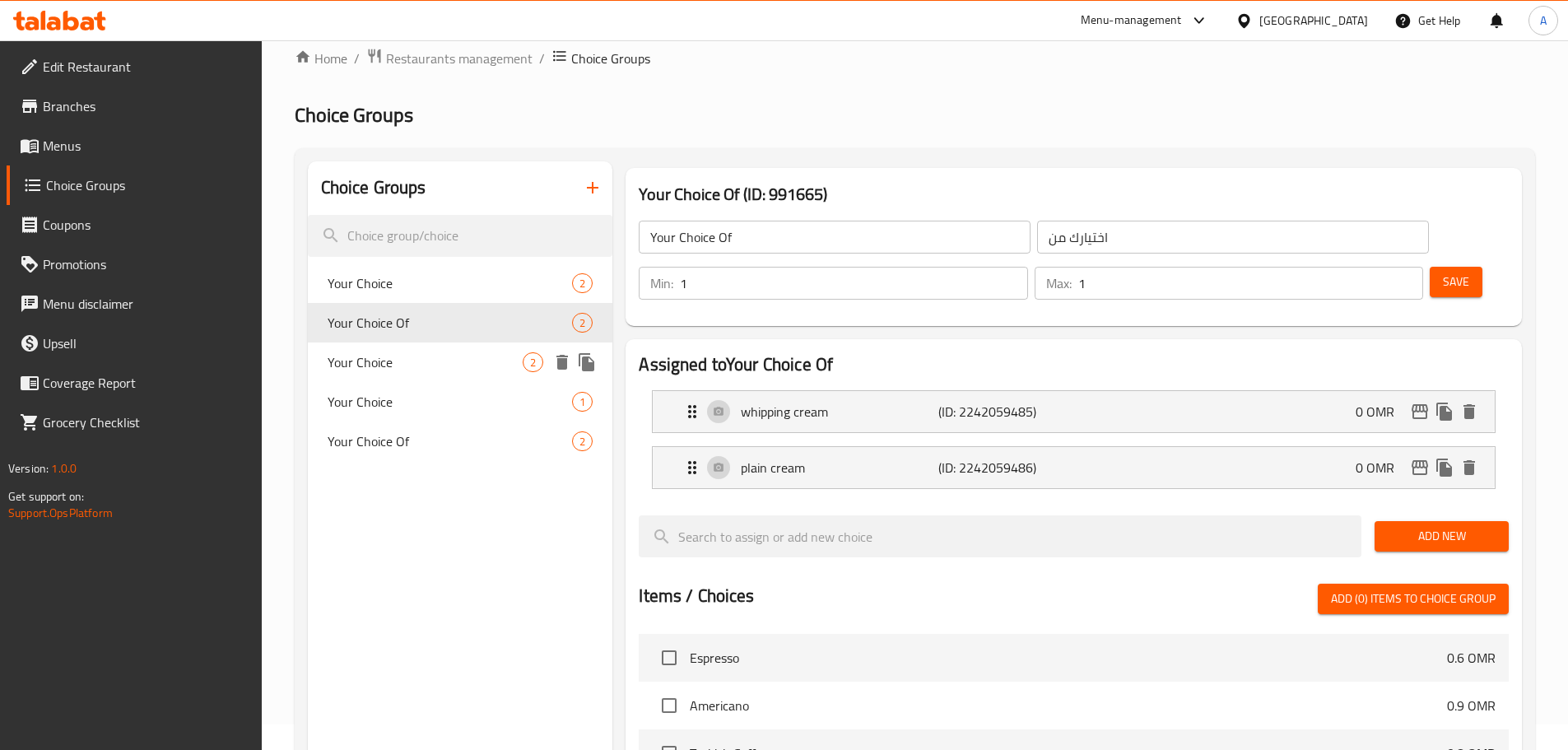
click at [454, 350] on div "Your Choice 2" at bounding box center [461, 363] width 306 height 40
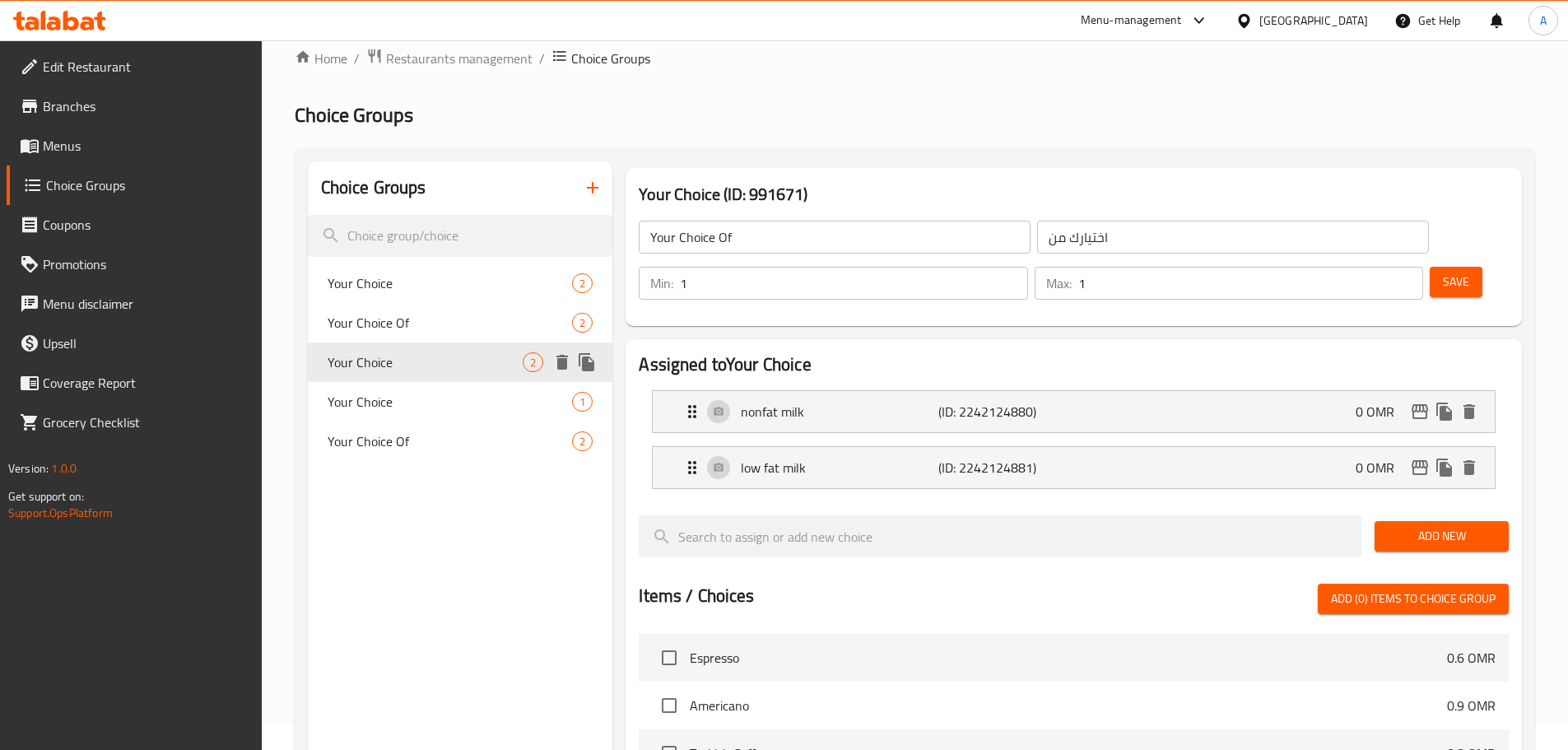
type input "Your Choice"
type input "اختيارك"
click at [435, 410] on span "Your Choice" at bounding box center [426, 401] width 196 height 20
type input "Your Choice"
type input "اختيارك"
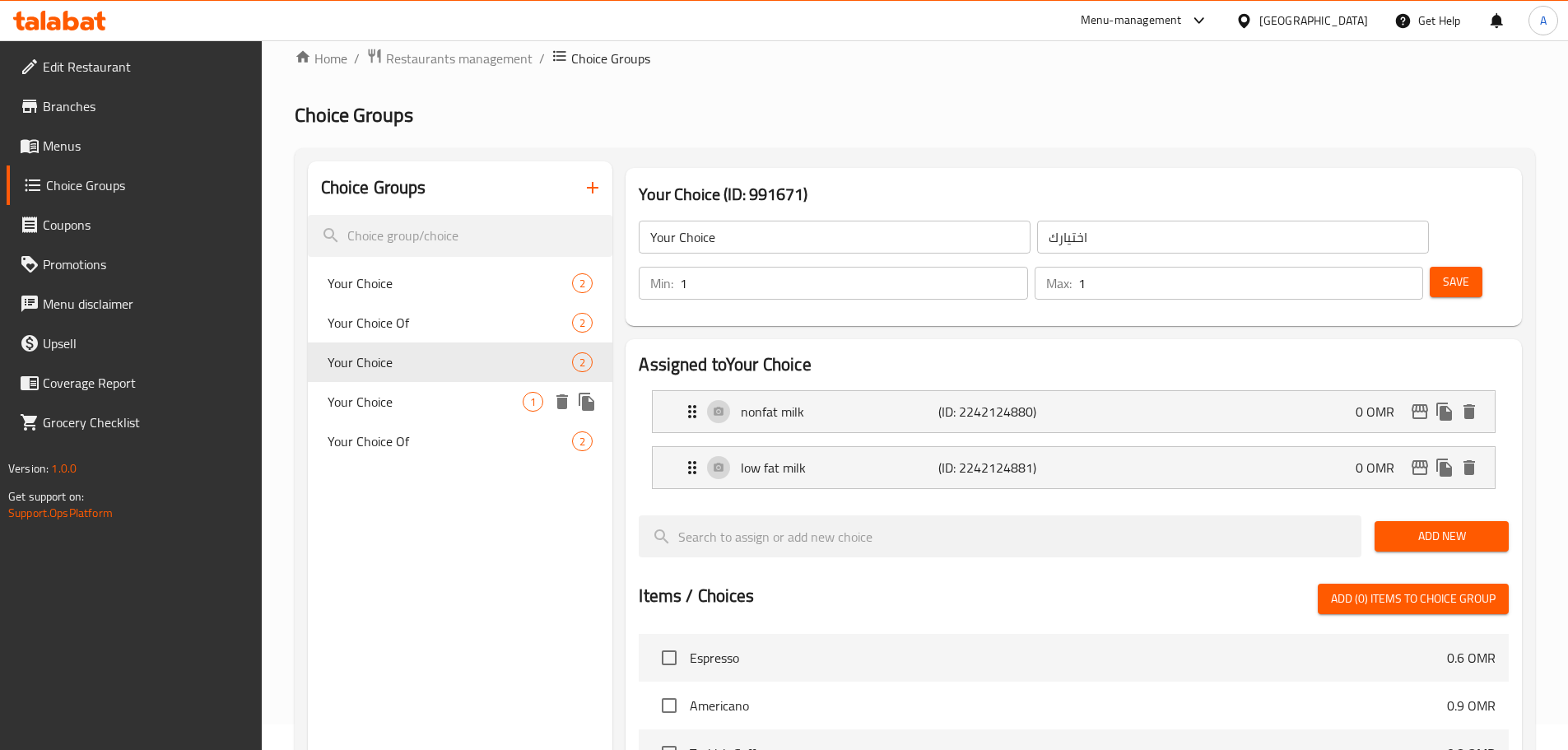
type input "0"
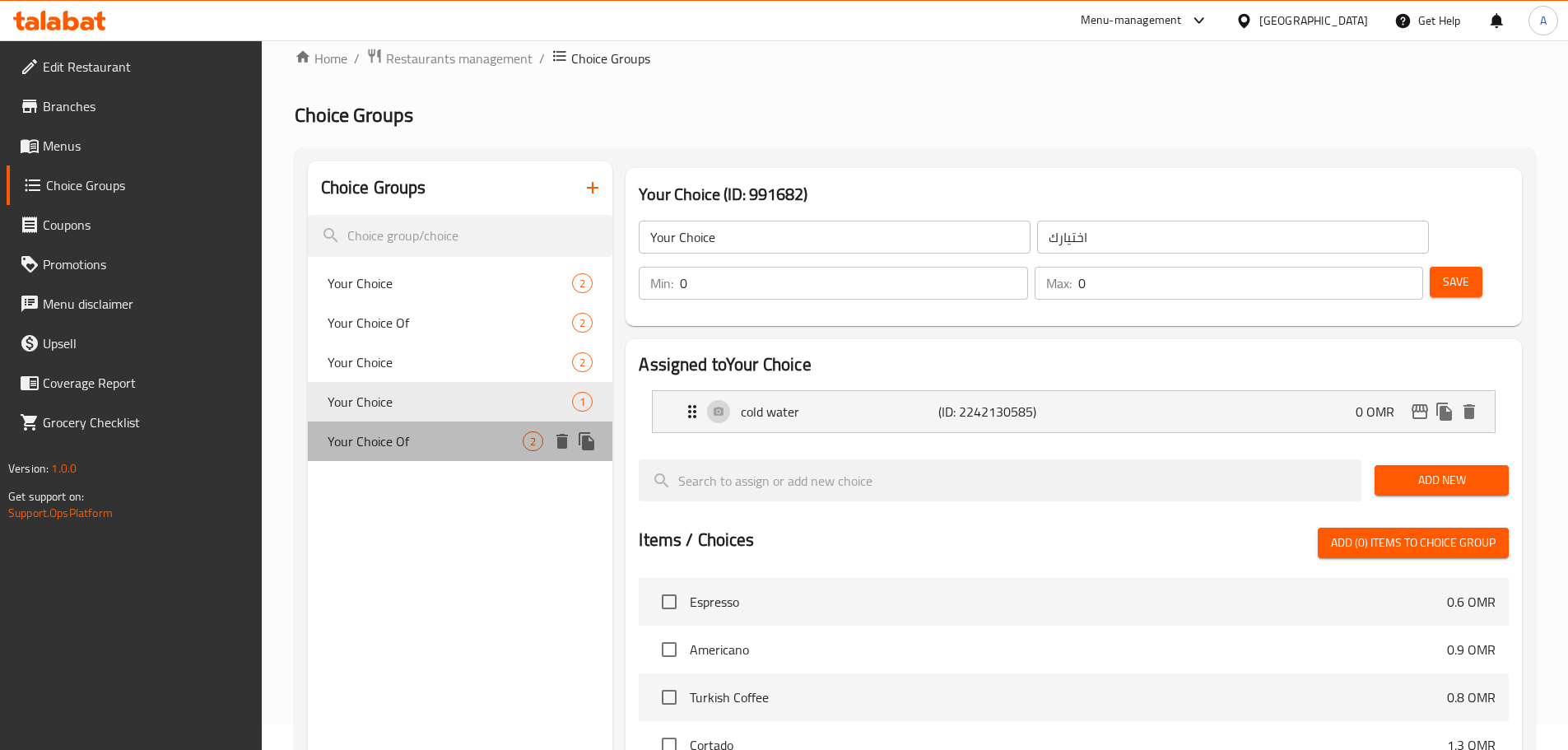
click at [440, 454] on div "Your Choice Of 2" at bounding box center [461, 441] width 306 height 40
type input "Your Choice Of"
type input "اختيارك من"
type input "1"
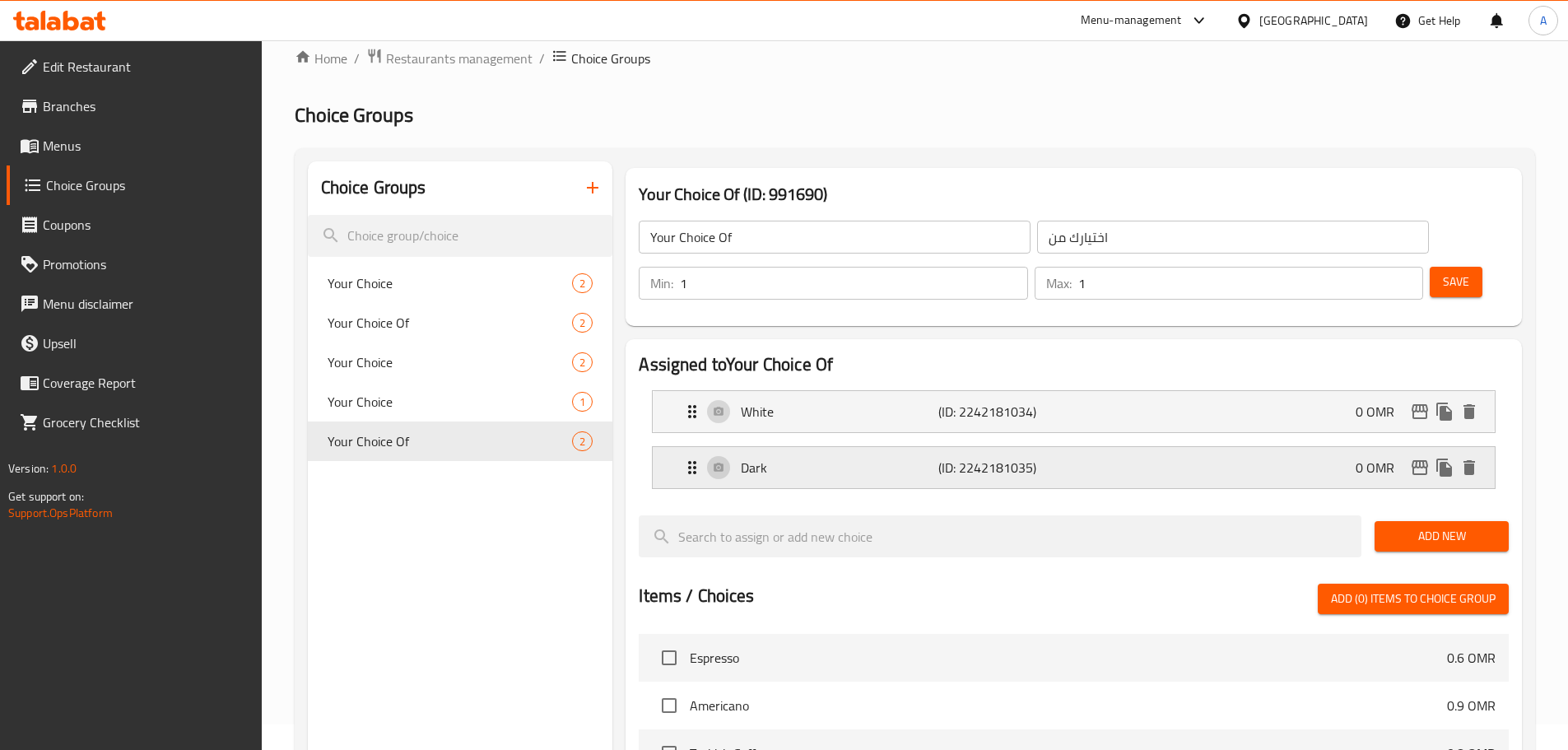
click at [767, 447] on div "Dark (ID: 2242181035) 0 OMR" at bounding box center [1079, 468] width 793 height 42
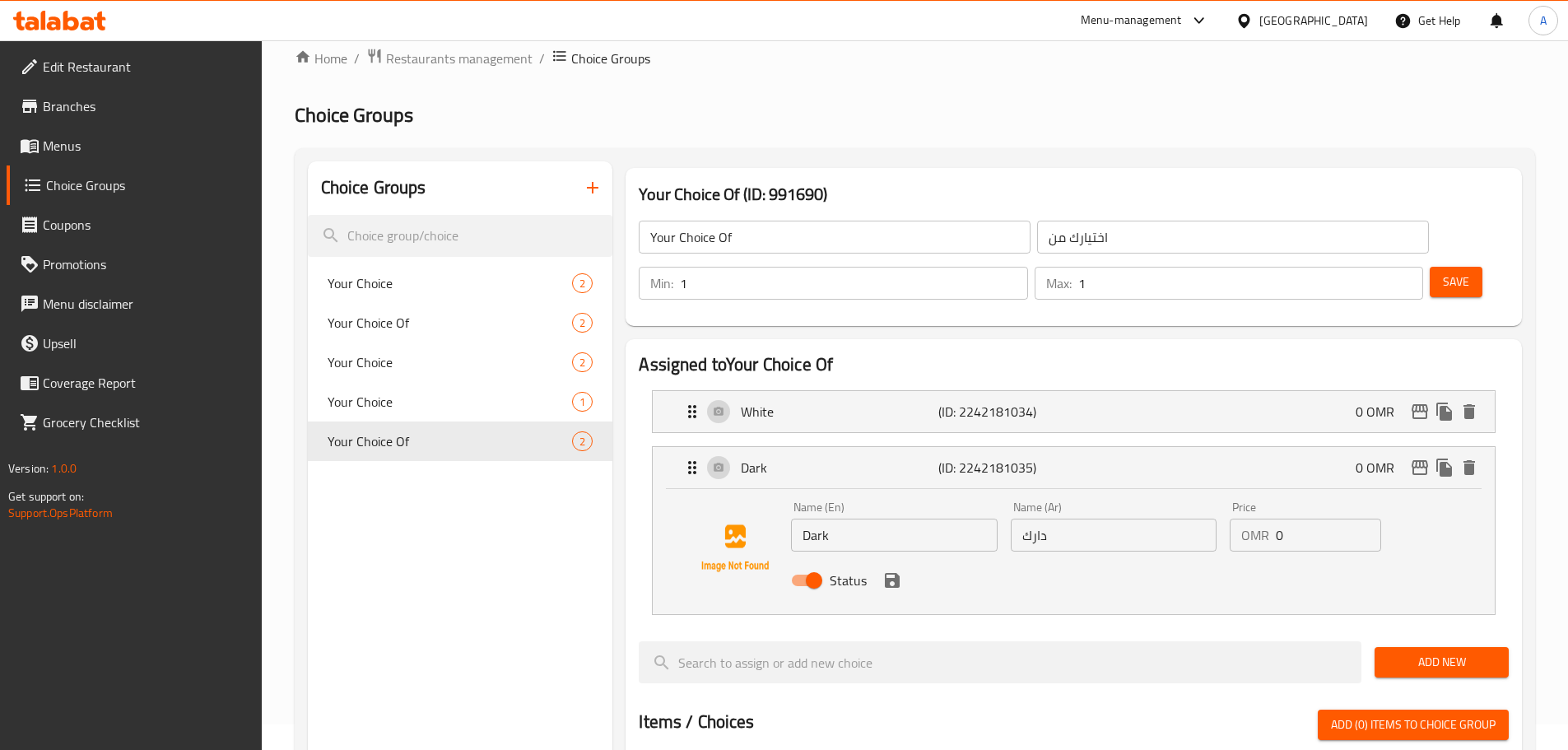
click at [1099, 506] on div "Name (Ar) دارك Name (Ar)" at bounding box center [1114, 526] width 219 height 63
drag, startPoint x: 1099, startPoint y: 506, endPoint x: 1060, endPoint y: 492, distance: 41.4
click at [1095, 505] on nav "White (ID: 2242181034) 0 OMR Name (En) White Name (En) Name (Ar) أبيض Name (Ar)…" at bounding box center [1074, 503] width 870 height 251
click at [1060, 519] on input "دارك" at bounding box center [1114, 535] width 206 height 33
click at [796, 519] on input "Dark" at bounding box center [894, 535] width 206 height 33
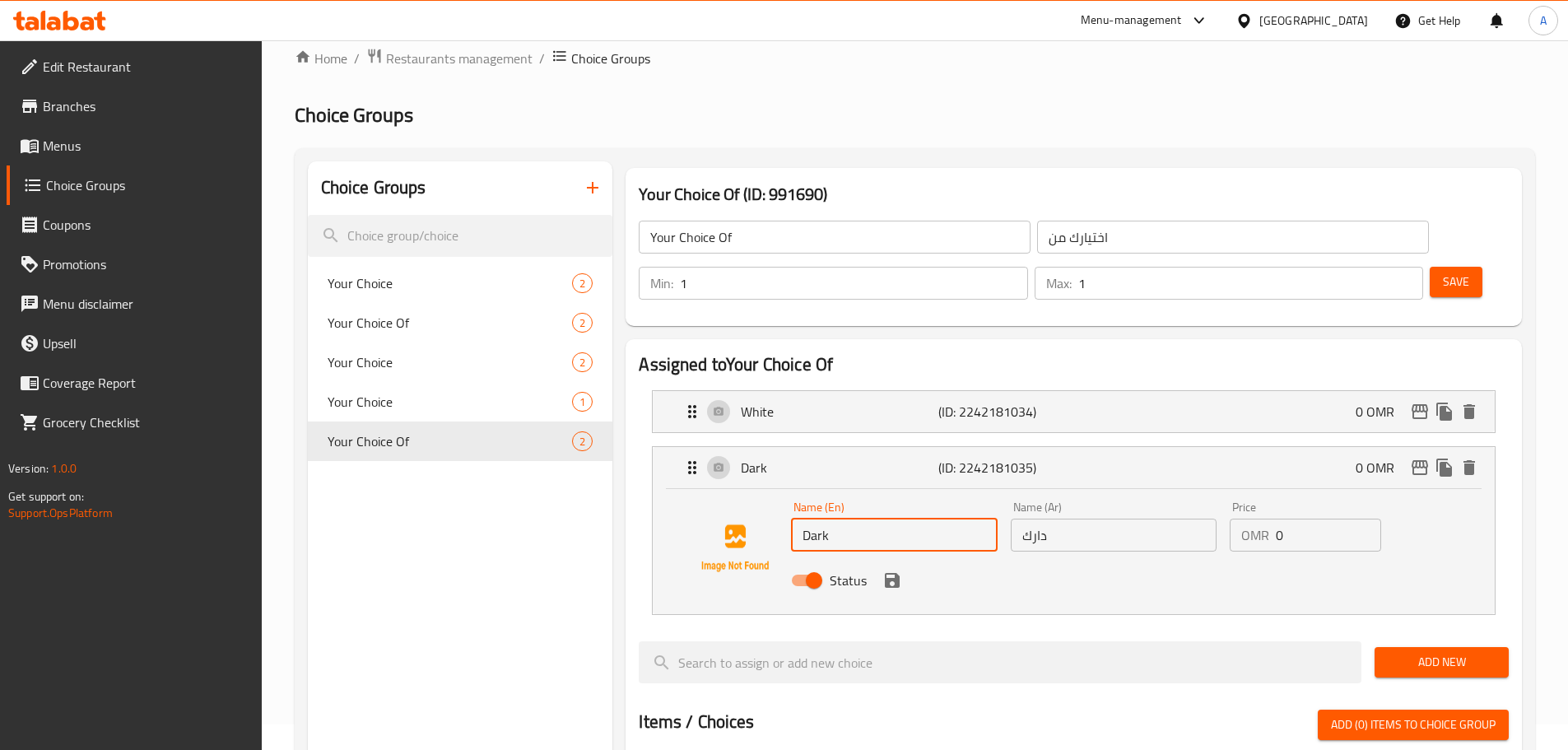
click at [796, 519] on input "Dark" at bounding box center [894, 535] width 206 height 33
click at [1079, 519] on input "دارك" at bounding box center [1114, 535] width 206 height 33
type input "س"
type input "ج"
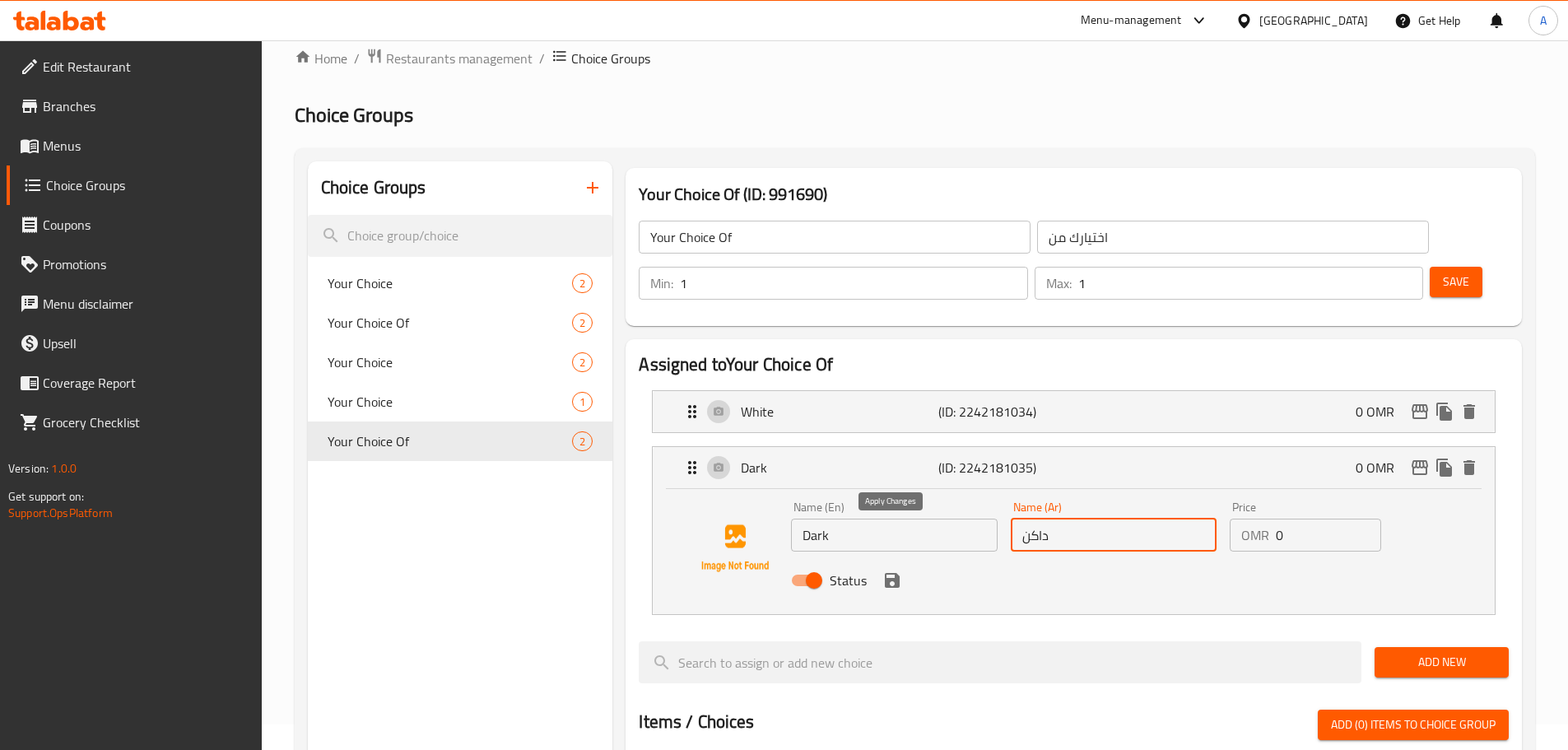
type input "داكن"
click at [902, 569] on button "save" at bounding box center [892, 581] width 25 height 25
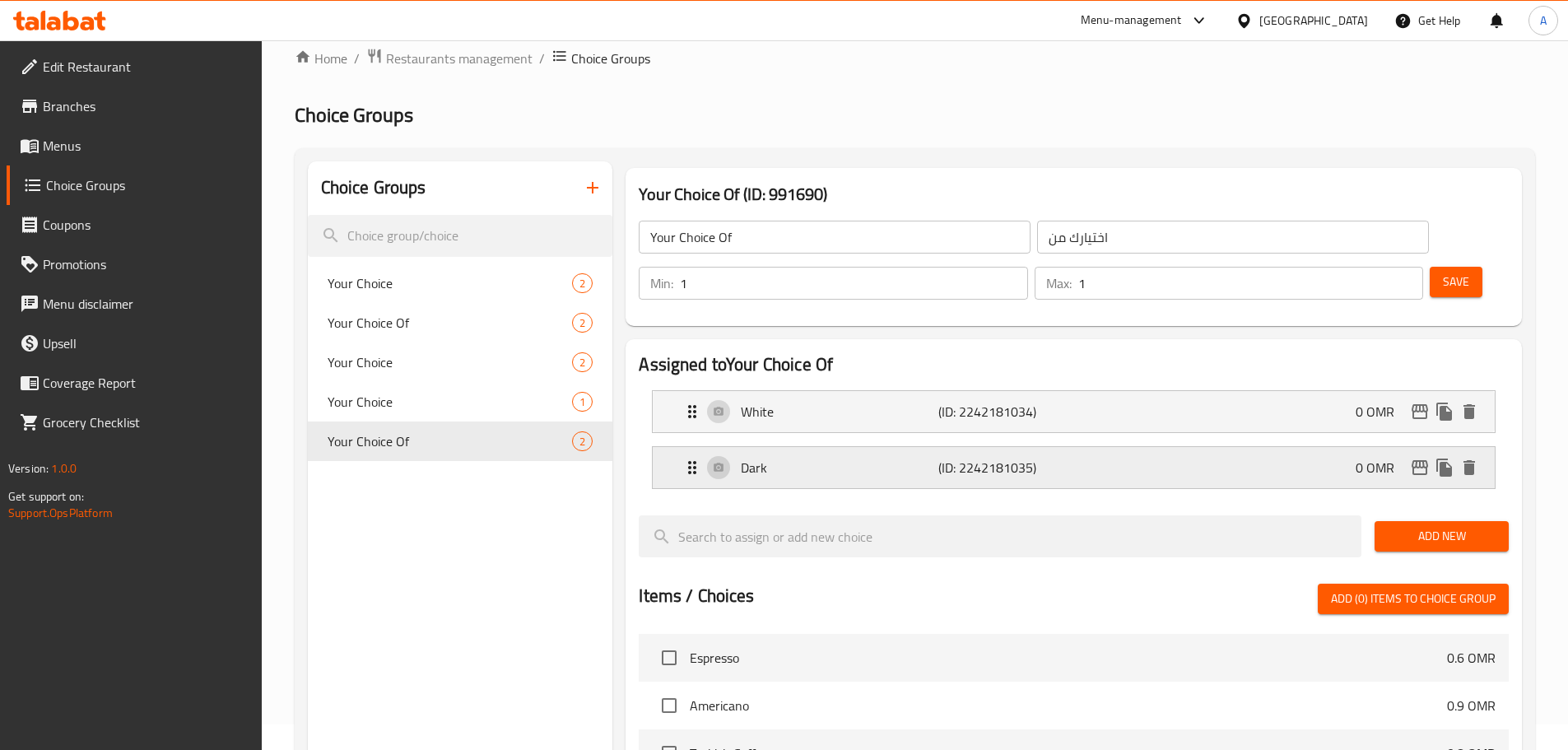
click at [1100, 447] on div "Dark (ID: 2242181035) 0 OMR" at bounding box center [1079, 468] width 793 height 42
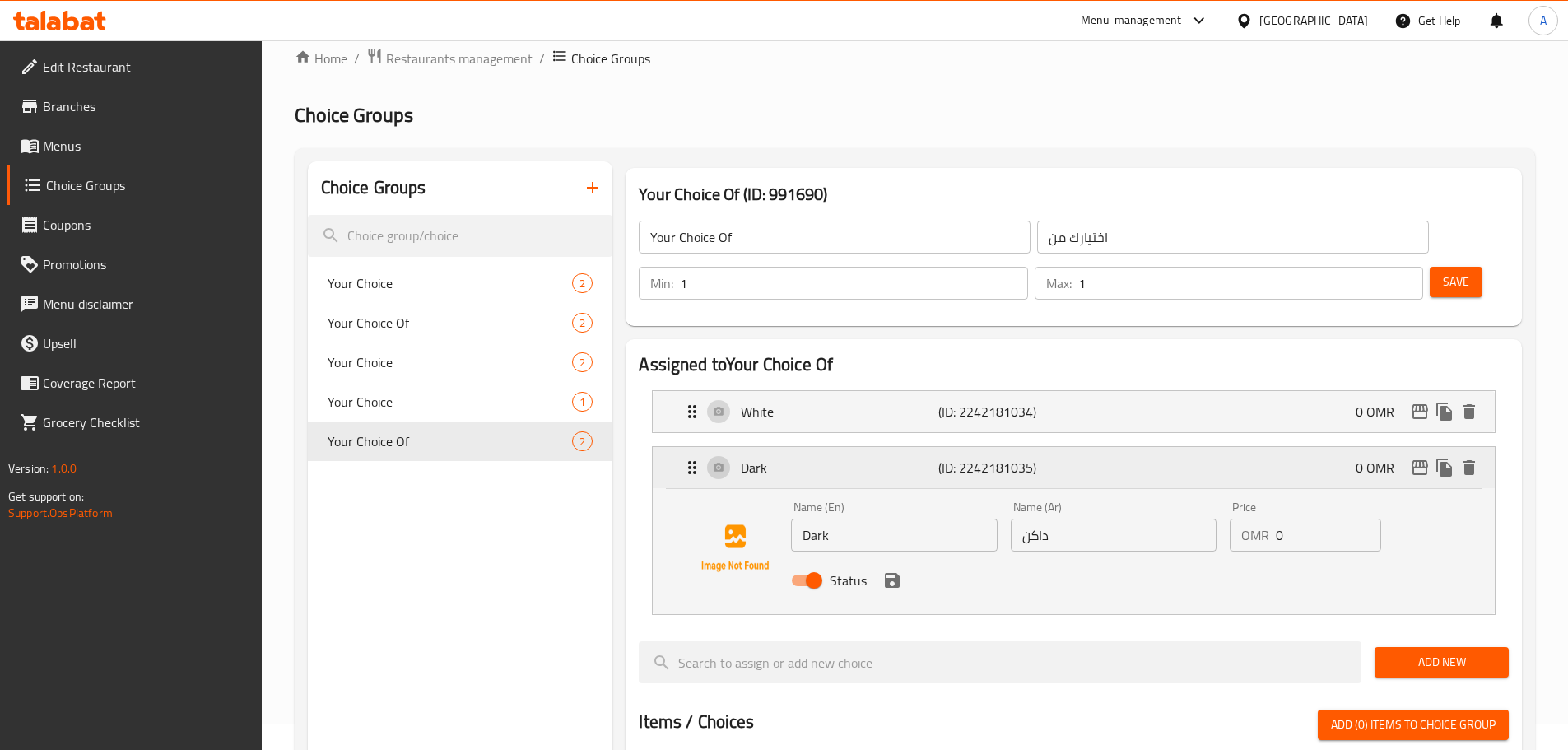
click at [1100, 447] on div "Dark (ID: 2242181035) 0 OMR" at bounding box center [1079, 468] width 793 height 42
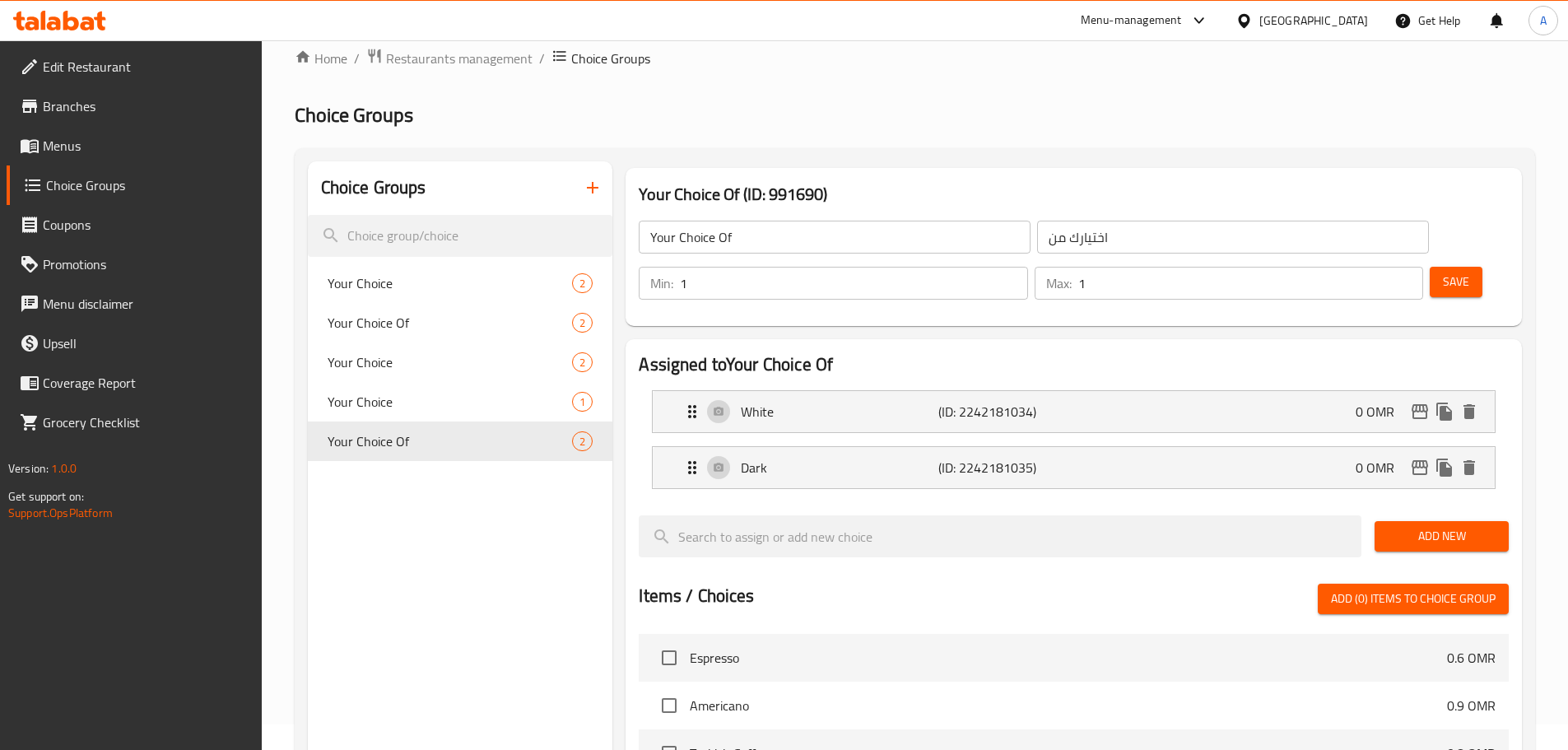
click at [1438, 267] on button "Save" at bounding box center [1457, 282] width 53 height 30
click at [94, 157] on link "Menus" at bounding box center [134, 145] width 255 height 40
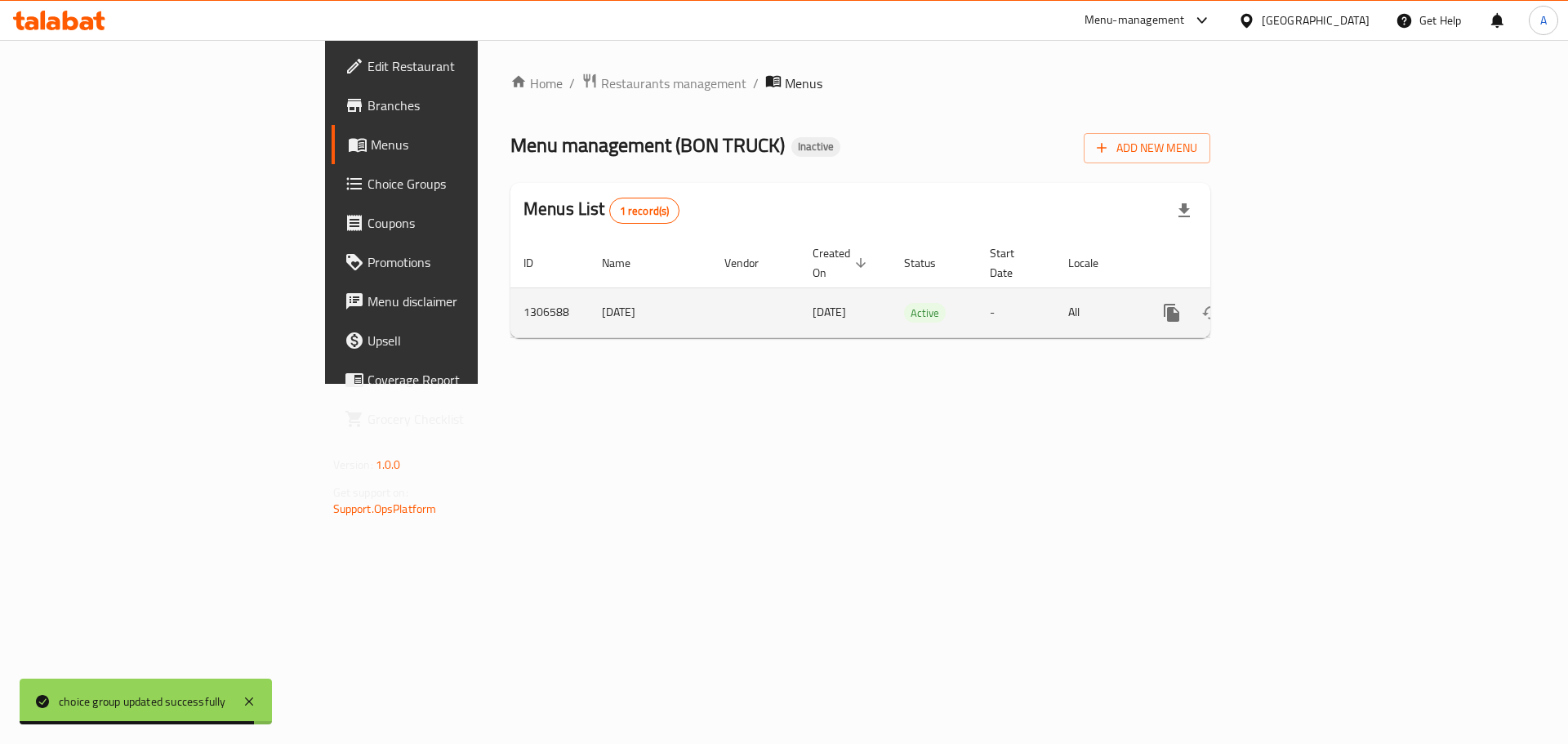
click at [1309, 306] on link "enhanced table" at bounding box center [1290, 313] width 39 height 39
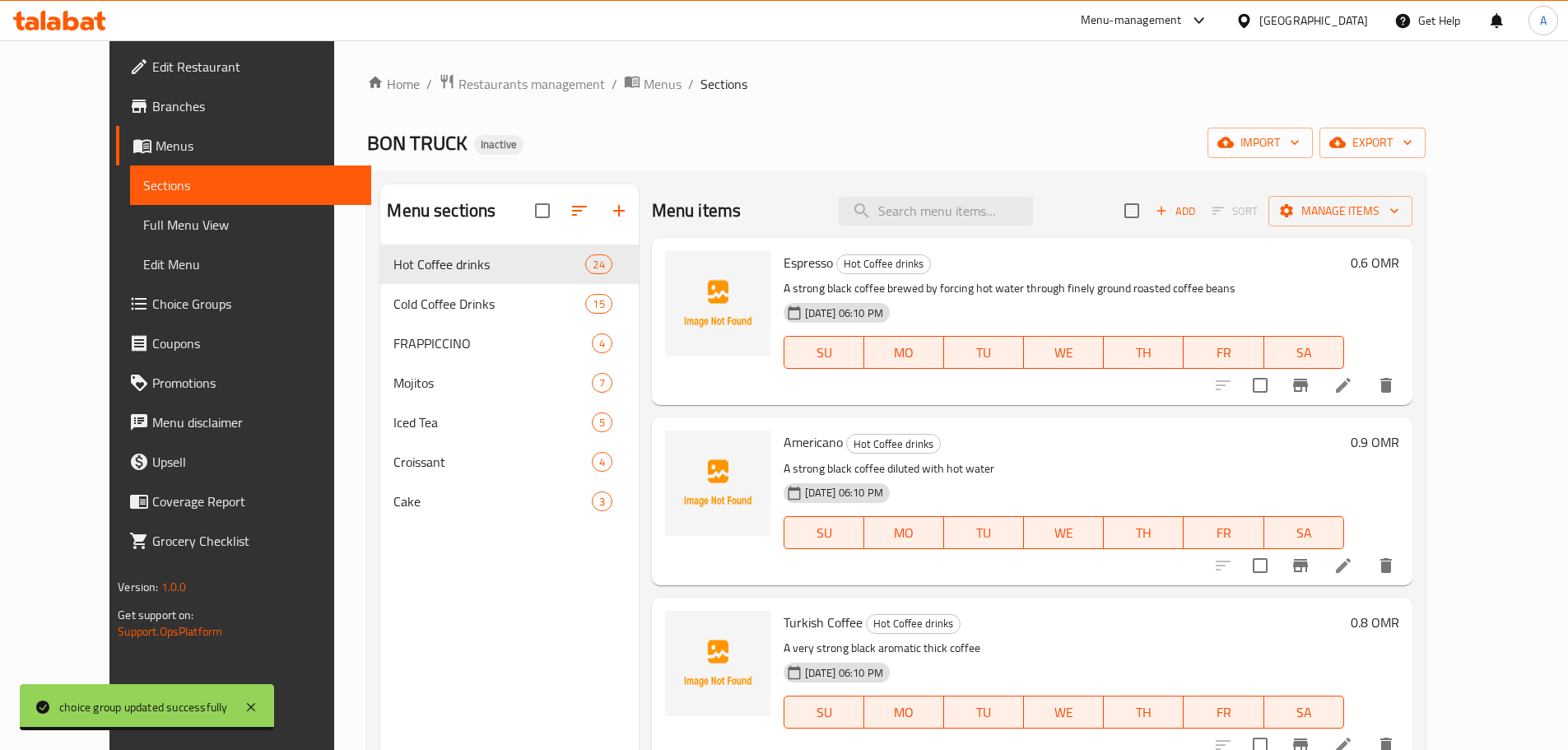
click at [973, 241] on div "Espresso Hot Coffee drinks A strong black coffee brewed by forcing hot water th…" at bounding box center [1033, 321] width 761 height 167
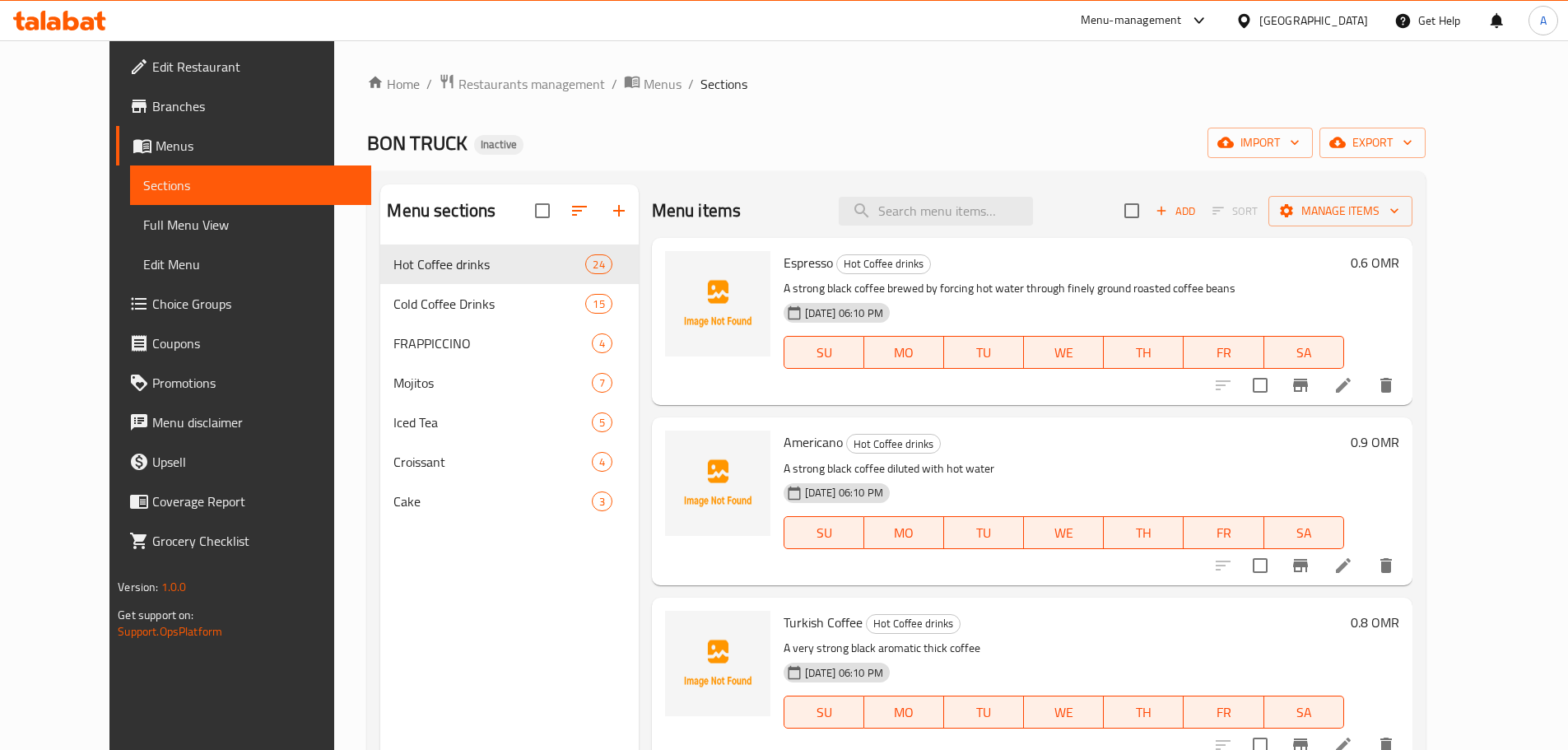
click at [973, 233] on div "Menu items Add Sort Manage items" at bounding box center [1033, 211] width 761 height 54
click at [973, 231] on div "Menu items Add Sort Manage items" at bounding box center [1033, 211] width 761 height 54
click at [974, 228] on div "Menu items Add Sort Manage items" at bounding box center [1033, 211] width 761 height 54
click at [974, 222] on input "search" at bounding box center [936, 211] width 194 height 29
paste input "COLD BREW"
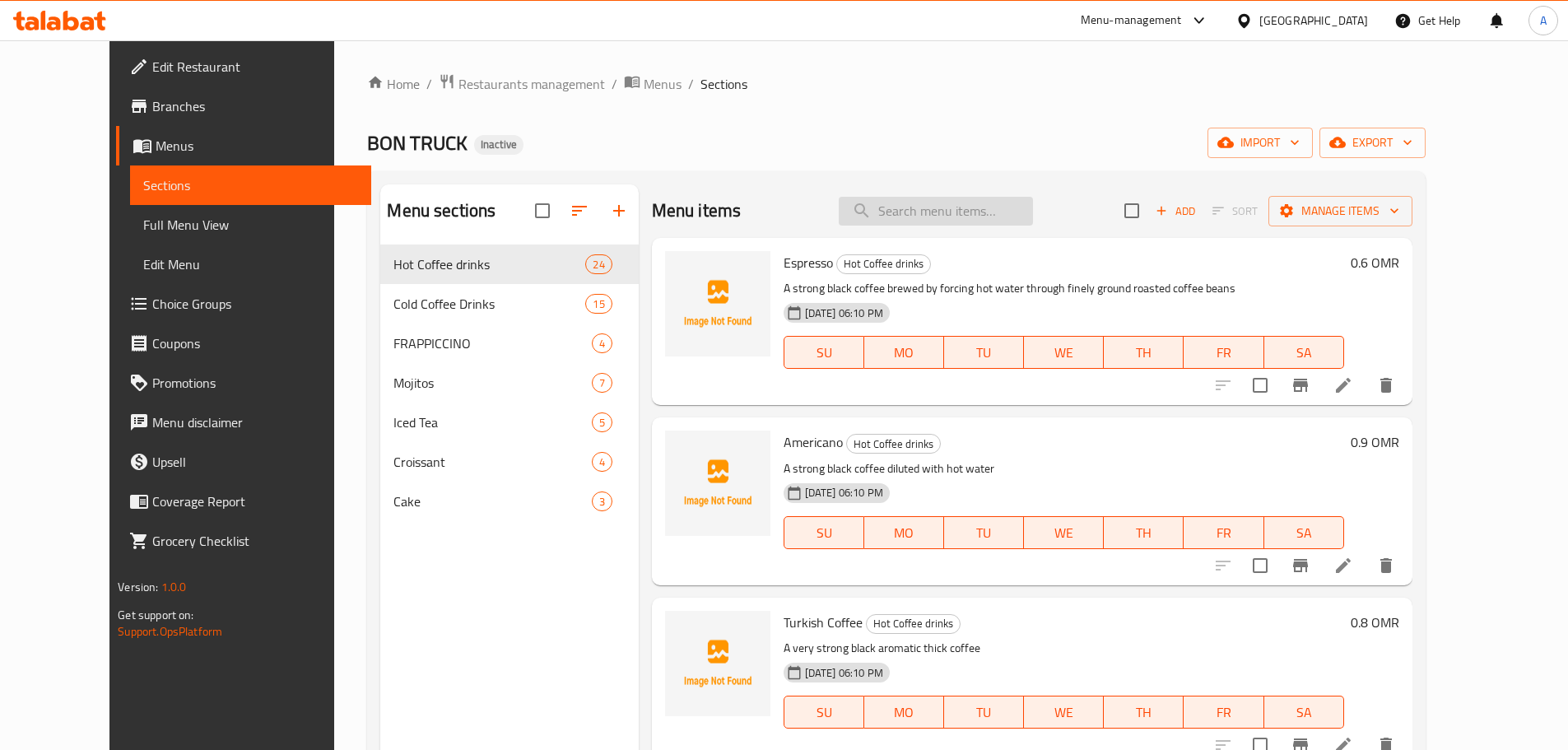
type input "COLD BREW"
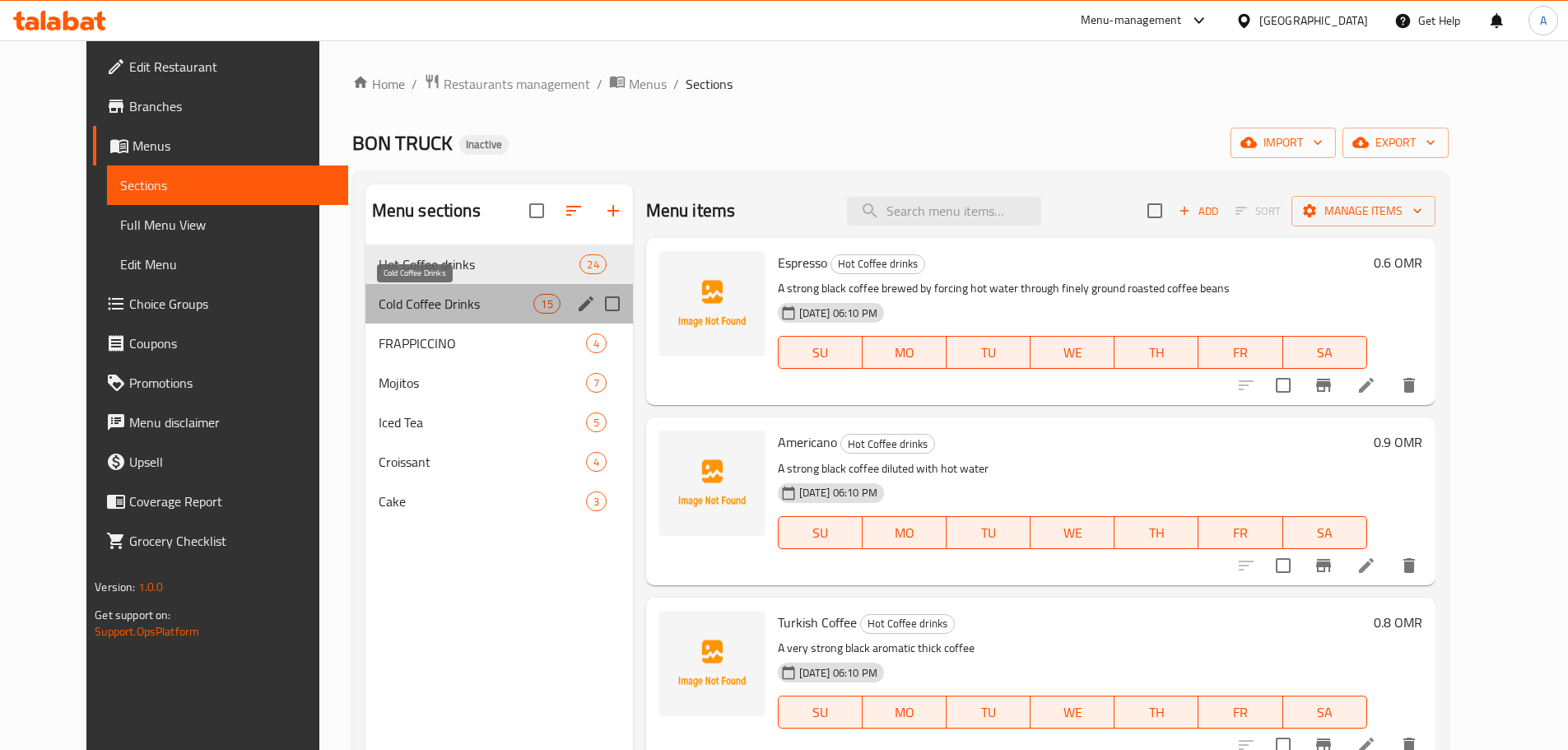
click at [441, 307] on span "Cold Coffee Drinks" at bounding box center [456, 303] width 156 height 20
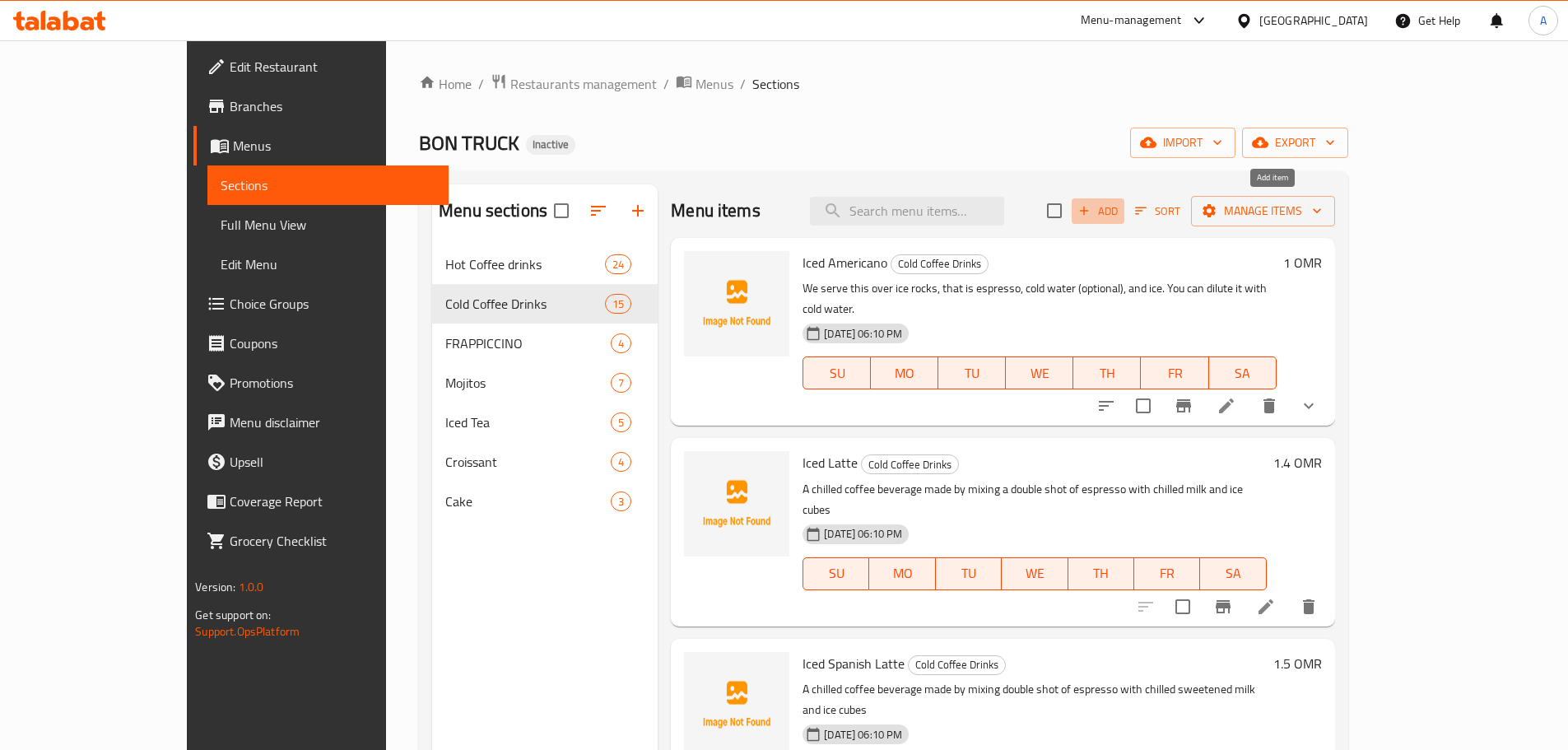
click at [1121, 216] on span "Add" at bounding box center [1098, 212] width 44 height 19
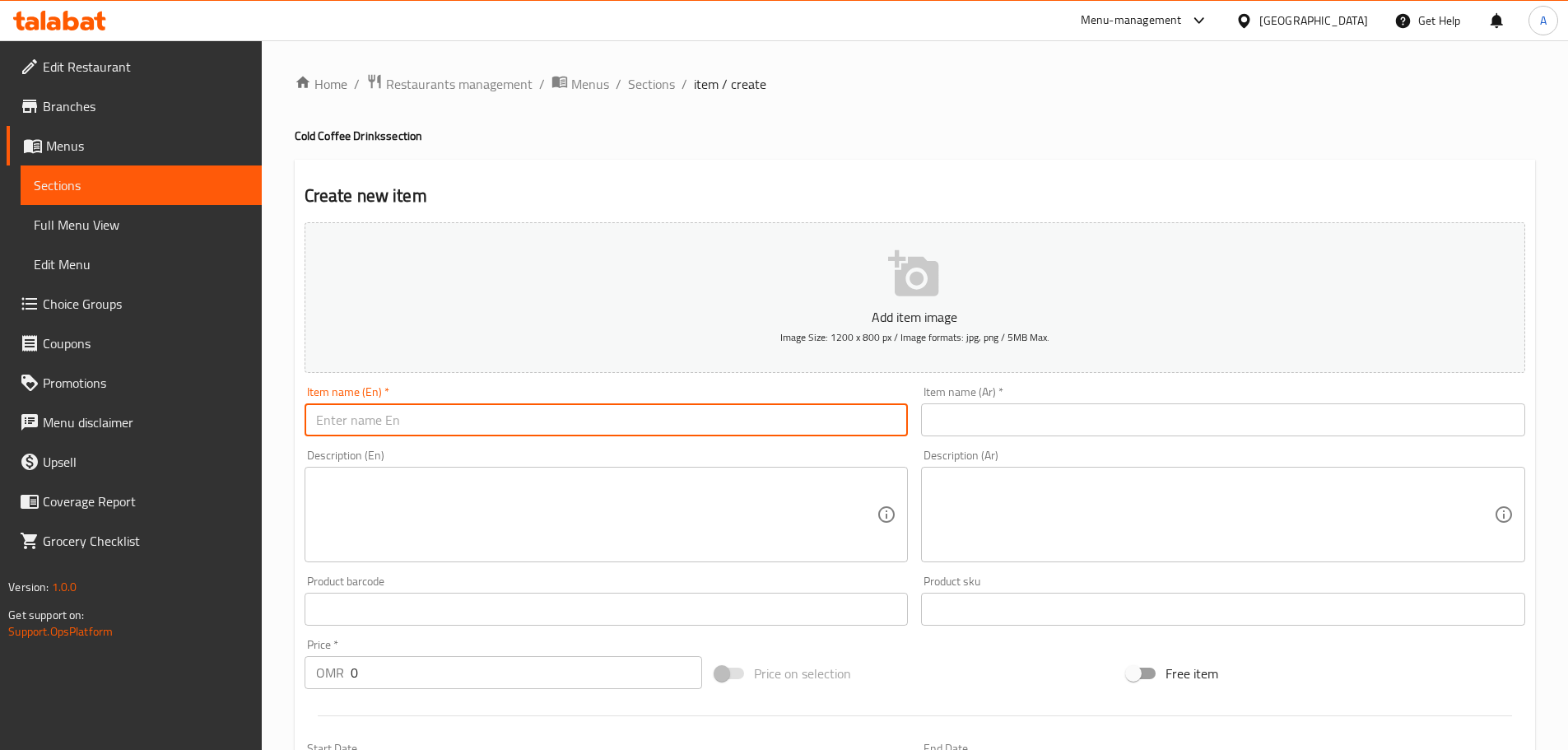
click at [473, 428] on input "text" at bounding box center [607, 419] width 604 height 33
paste input "COLD BREW"
type input "COLD BREW"
click at [981, 428] on input "text" at bounding box center [1223, 419] width 604 height 33
type input "س"
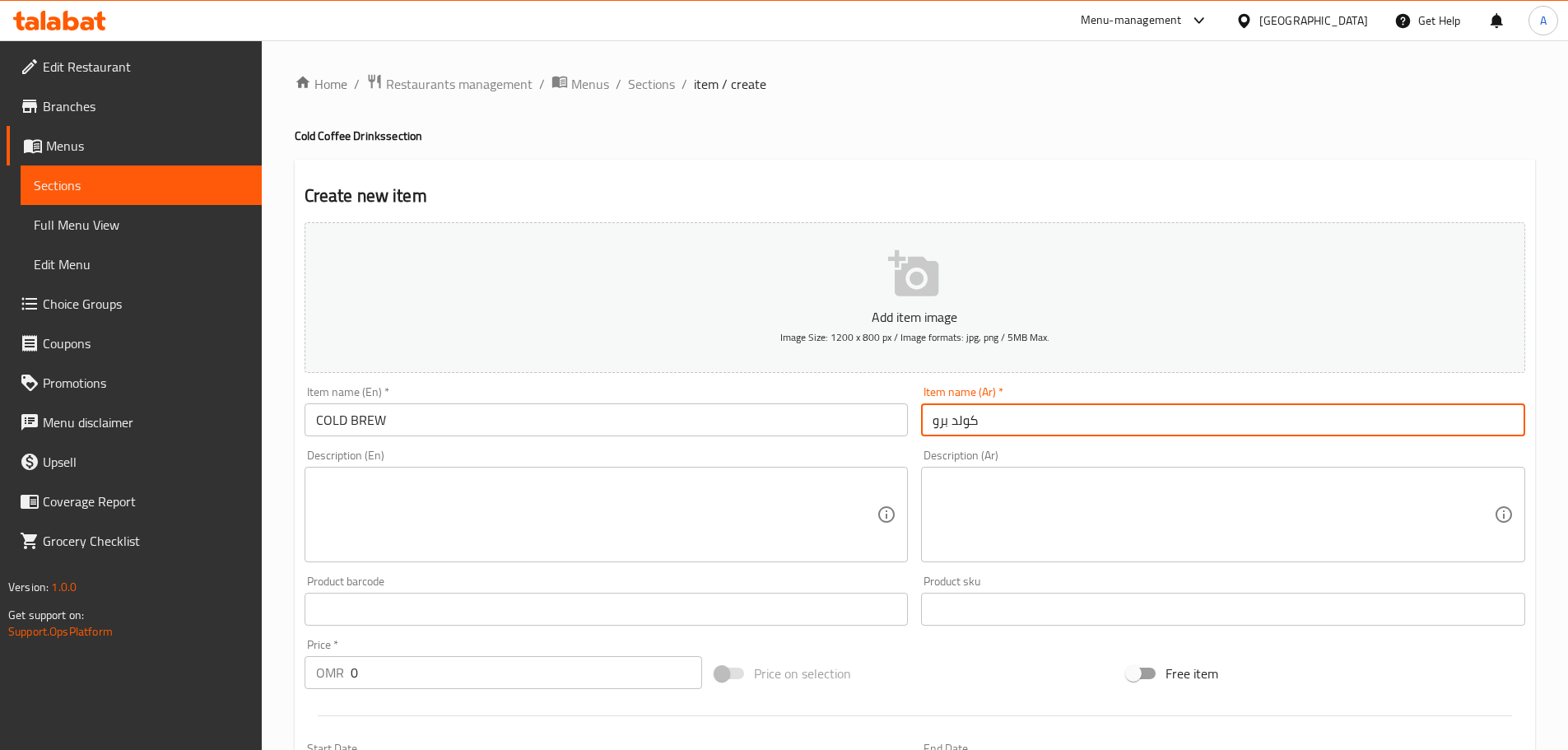
type input "كولد برو"
click at [371, 506] on textarea at bounding box center [597, 515] width 562 height 78
paste textarea "coffee grounds are steeped in cold water for an extended period of time (usuall…"
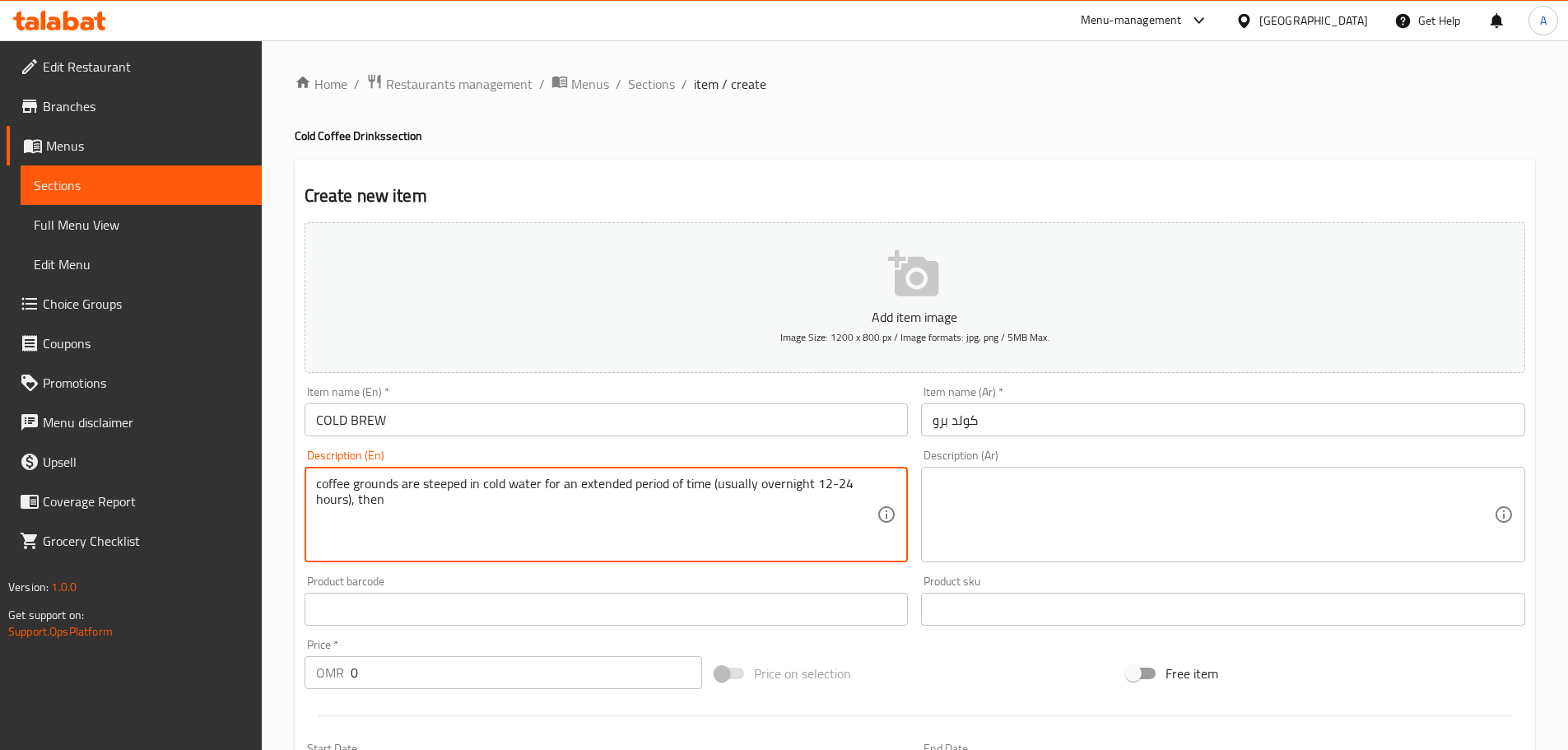
click at [462, 524] on textarea "coffee grounds are steeped in cold water for an extended period of time (usuall…" at bounding box center [597, 515] width 562 height 78
click at [453, 501] on textarea "coffee grounds are steeped in cold water for an extended period of time (usuall…" at bounding box center [597, 515] width 562 height 78
paste textarea "strained and served with ice, this brew has less acidity."
click at [434, 511] on textarea "coffee grounds are steeped in cold water for an extended period of time (usuall…" at bounding box center [597, 515] width 562 height 78
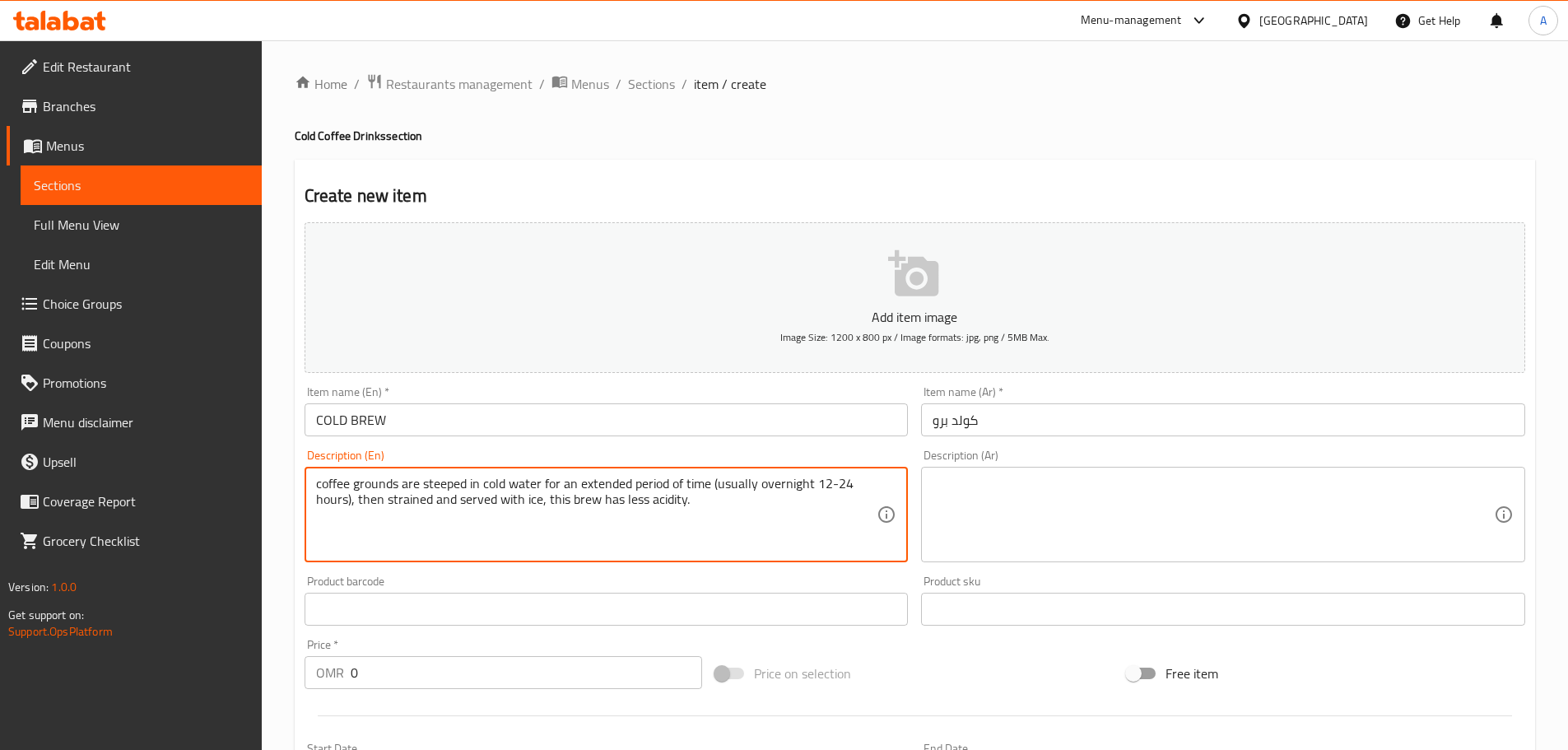
click at [434, 511] on textarea "coffee grounds are steeped in cold water for an extended period of time (usuall…" at bounding box center [597, 515] width 562 height 78
type textarea "coffee grounds are steeped in cold water for an extended period of time (usuall…"
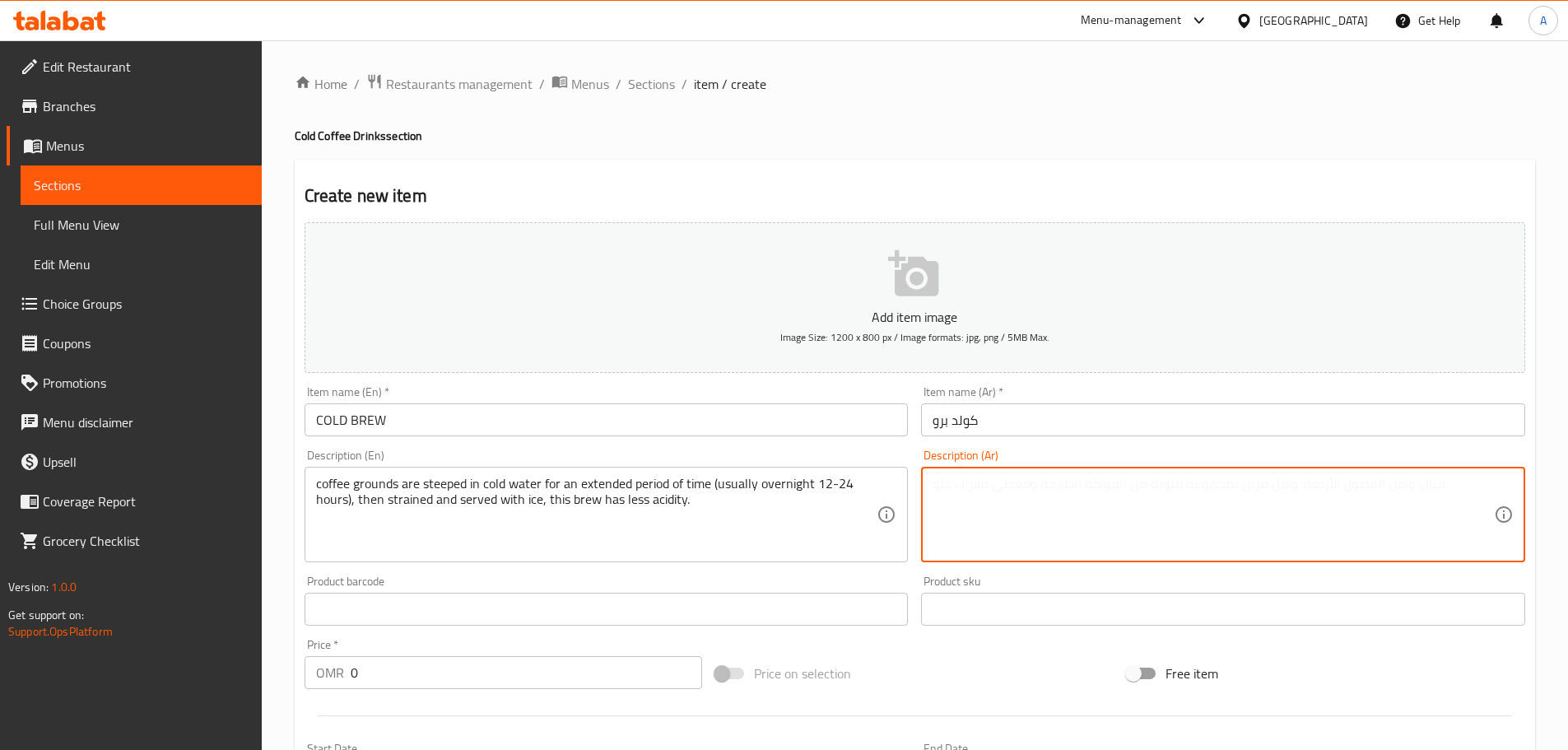
click at [1049, 525] on textarea at bounding box center [1213, 515] width 562 height 78
paste textarea "يتم نقع بقايا القهوة في الماء البارد لفترة طويلة من الزمن (عادةً طوال الليل لمد…"
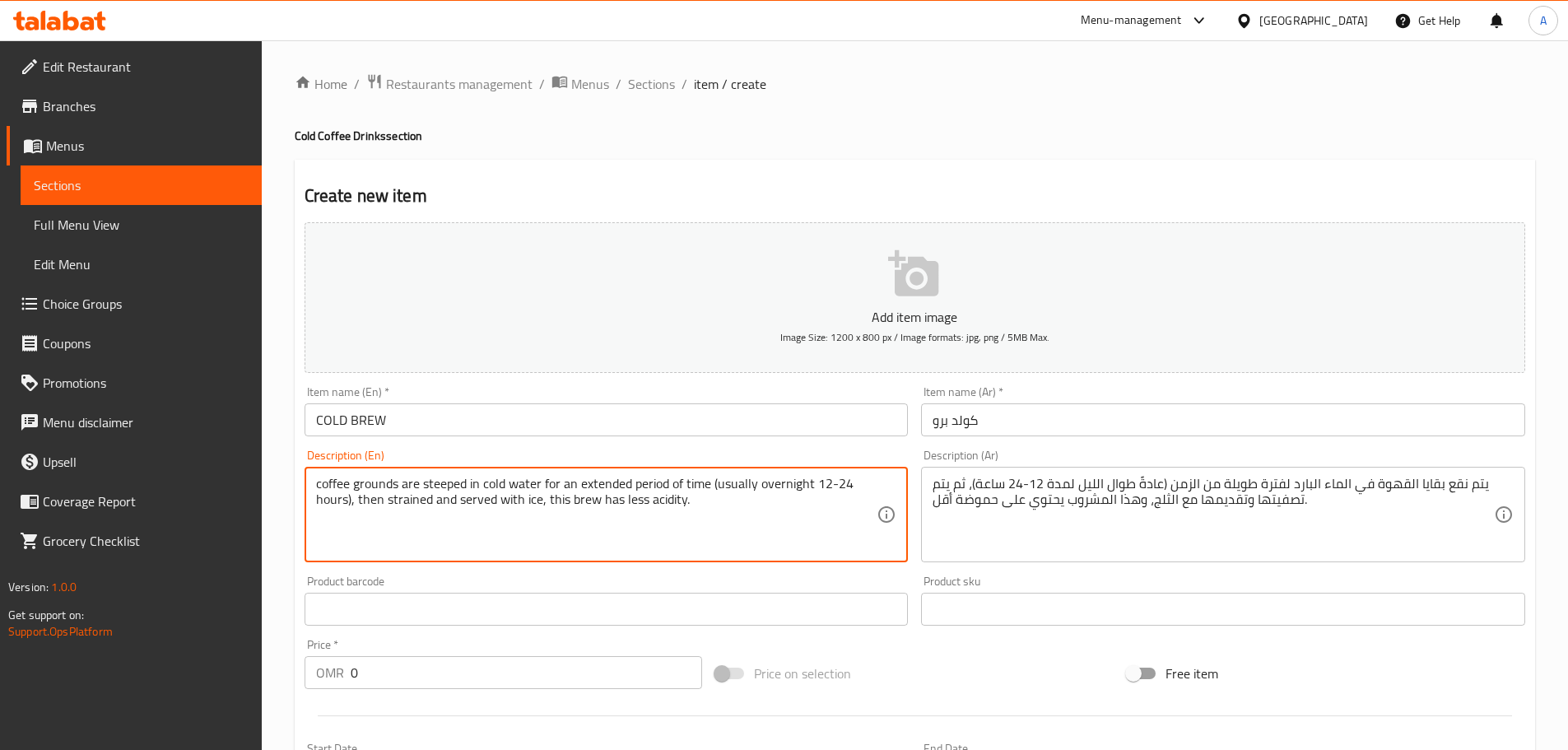
drag, startPoint x: 396, startPoint y: 485, endPoint x: 304, endPoint y: 478, distance: 92.3
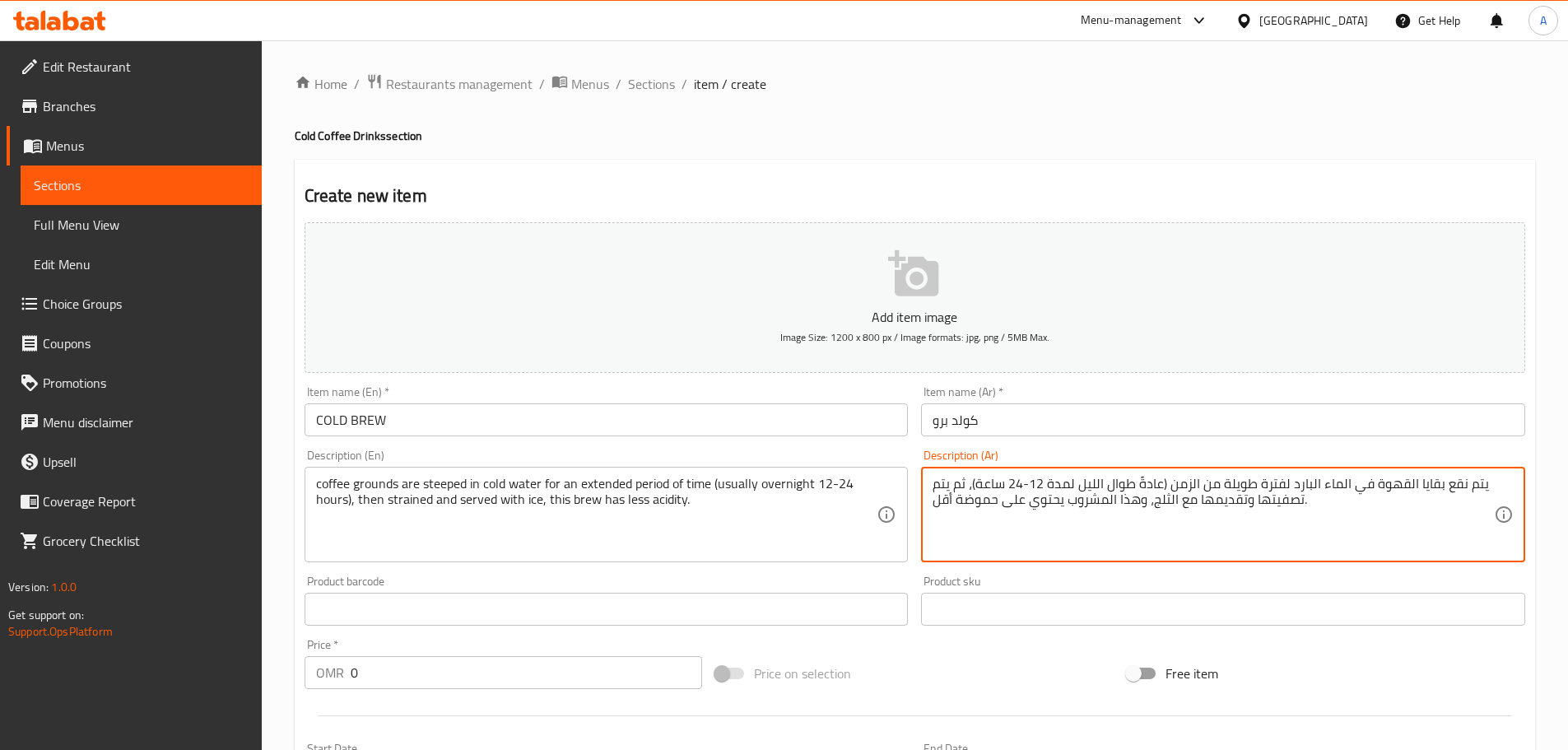
click at [1419, 487] on textarea "يتم نقع بقايا القهوة في الماء البارد لفترة طويلة من الزمن (عادةً طوال الليل لمد…" at bounding box center [1213, 515] width 562 height 78
click at [1365, 485] on textarea "يتم نقع القهوة في الماء البارد لفترة طويلة من الزمن (عادةً طوال الليل لمدة 12-2…" at bounding box center [1213, 515] width 562 height 78
paste textarea "المطحونة"
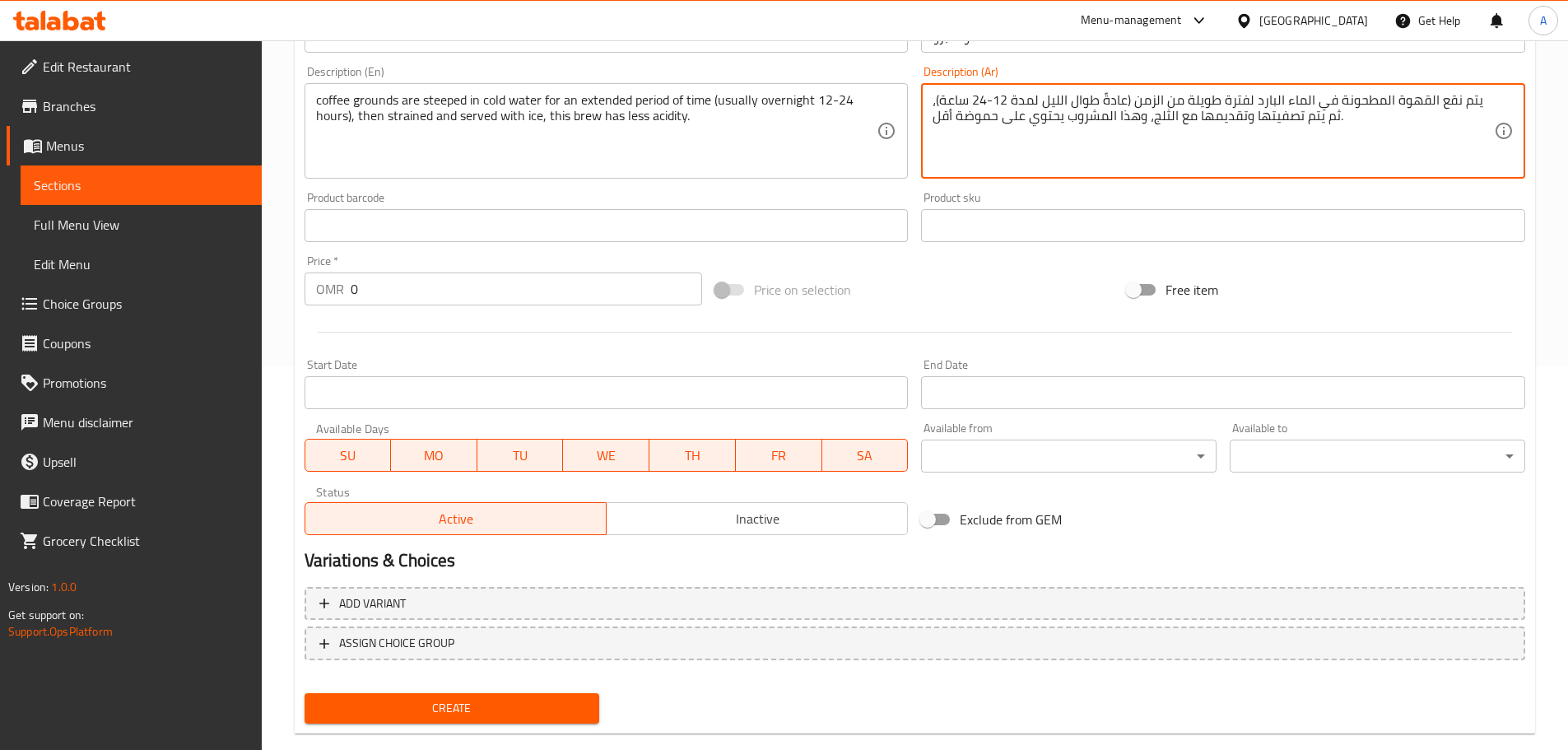
scroll to position [385, 0]
type textarea "يتم نقع القهوة المطحونة في الماء البارد لفترة طويلة من الزمن (عادةً طوال الليل …"
click at [375, 230] on input "text" at bounding box center [607, 224] width 604 height 33
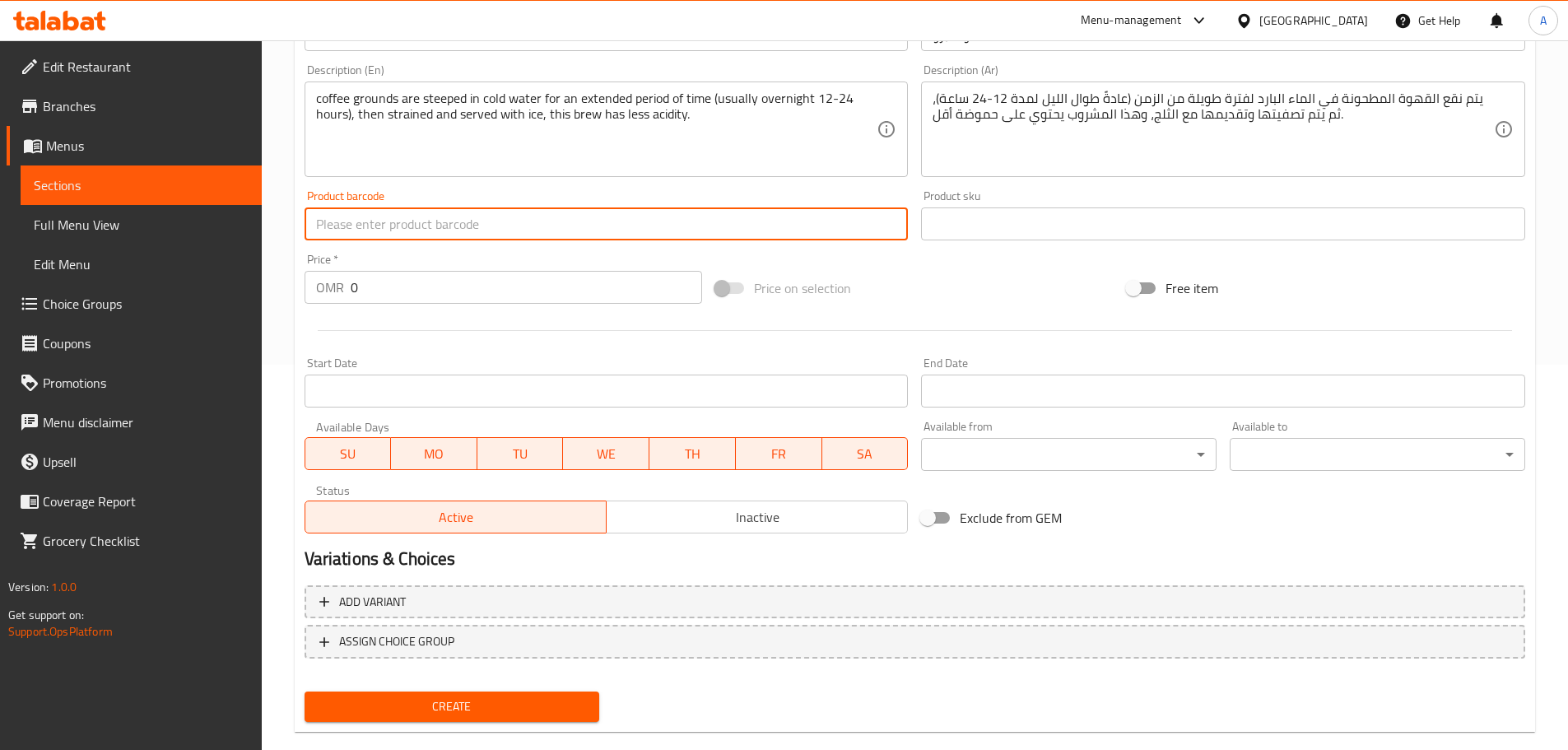
scroll to position [299, 0]
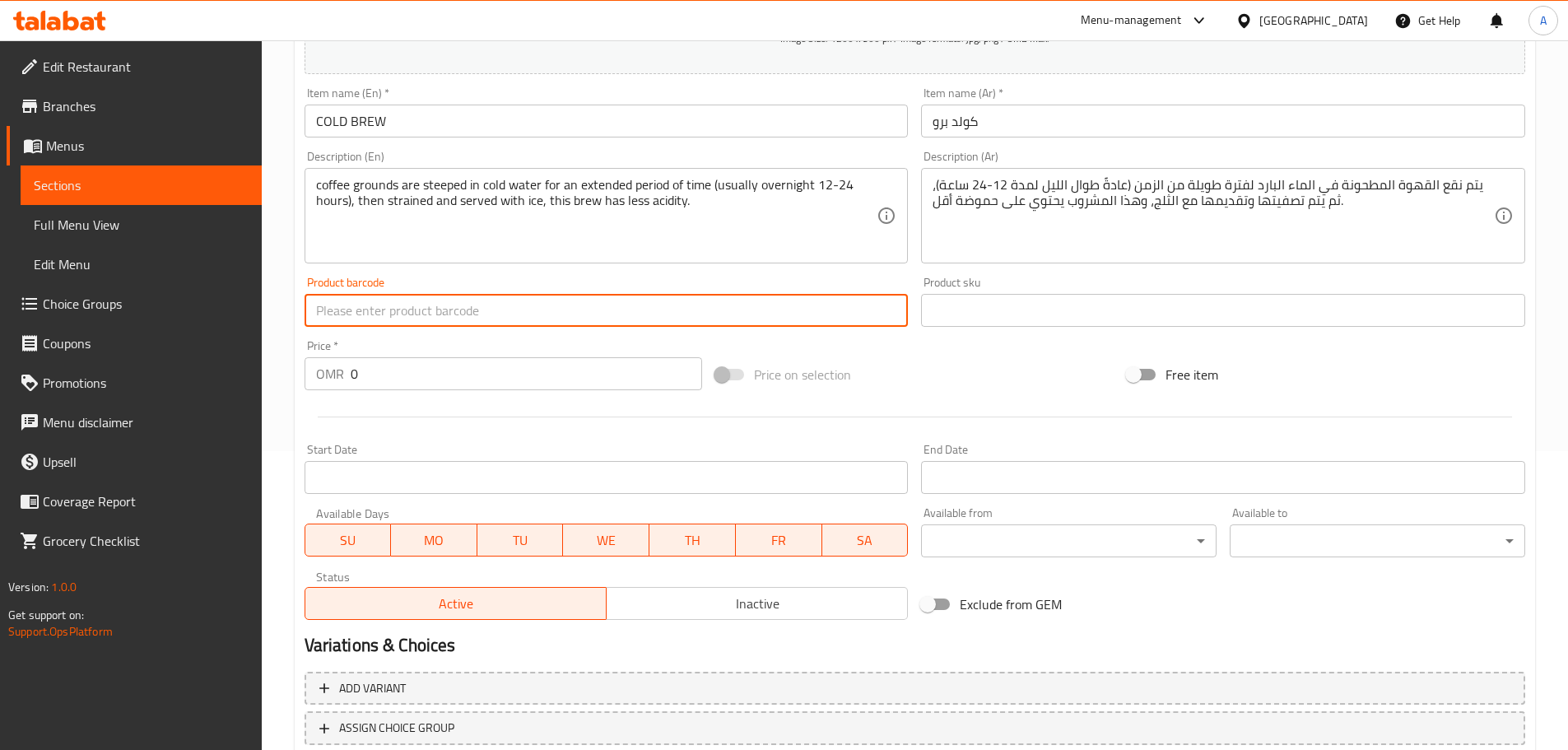
click at [349, 369] on div "OMR 0 Price *" at bounding box center [504, 373] width 398 height 33
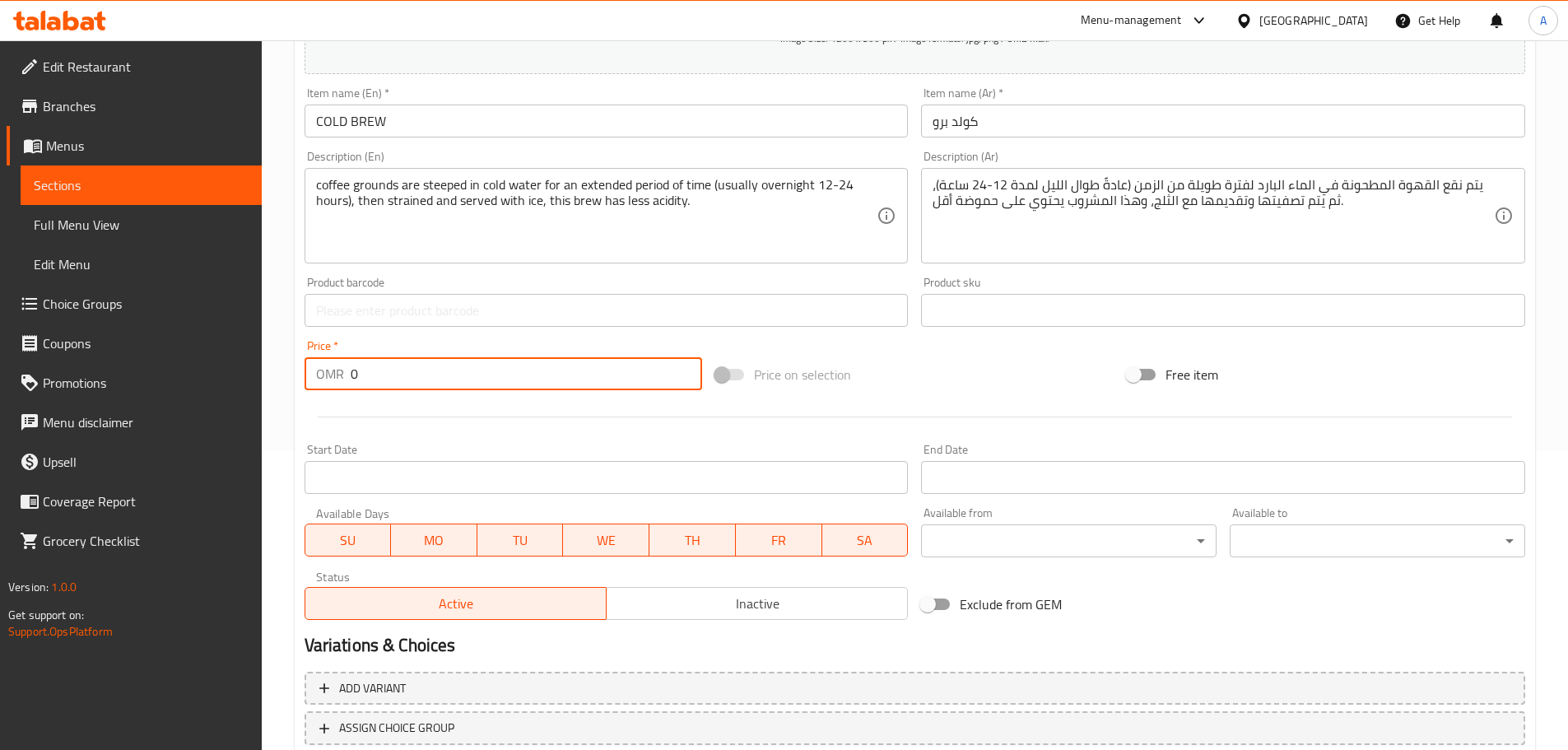
click at [349, 369] on div "OMR 0 Price *" at bounding box center [504, 373] width 398 height 33
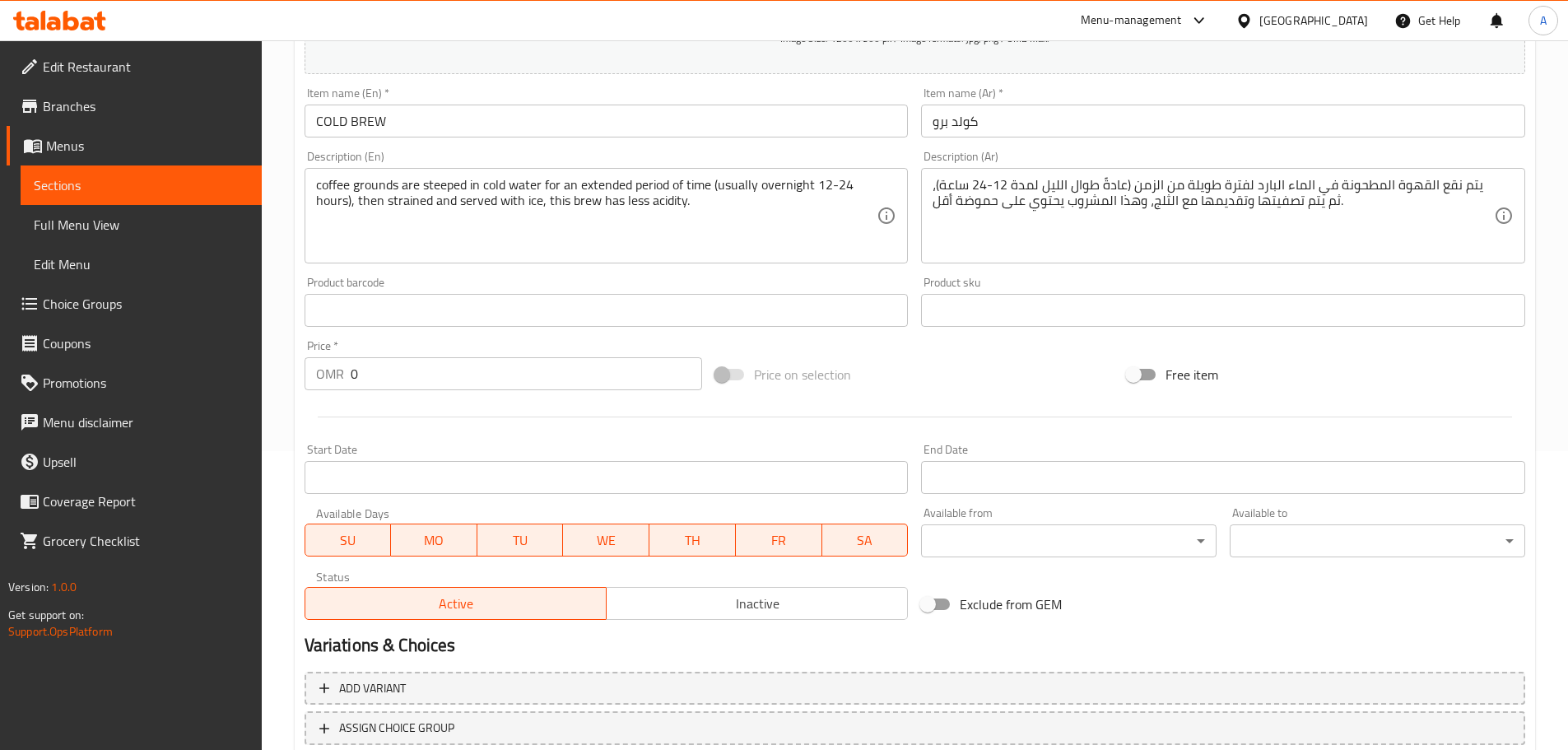
click at [349, 369] on div "OMR 0 Price *" at bounding box center [504, 373] width 398 height 33
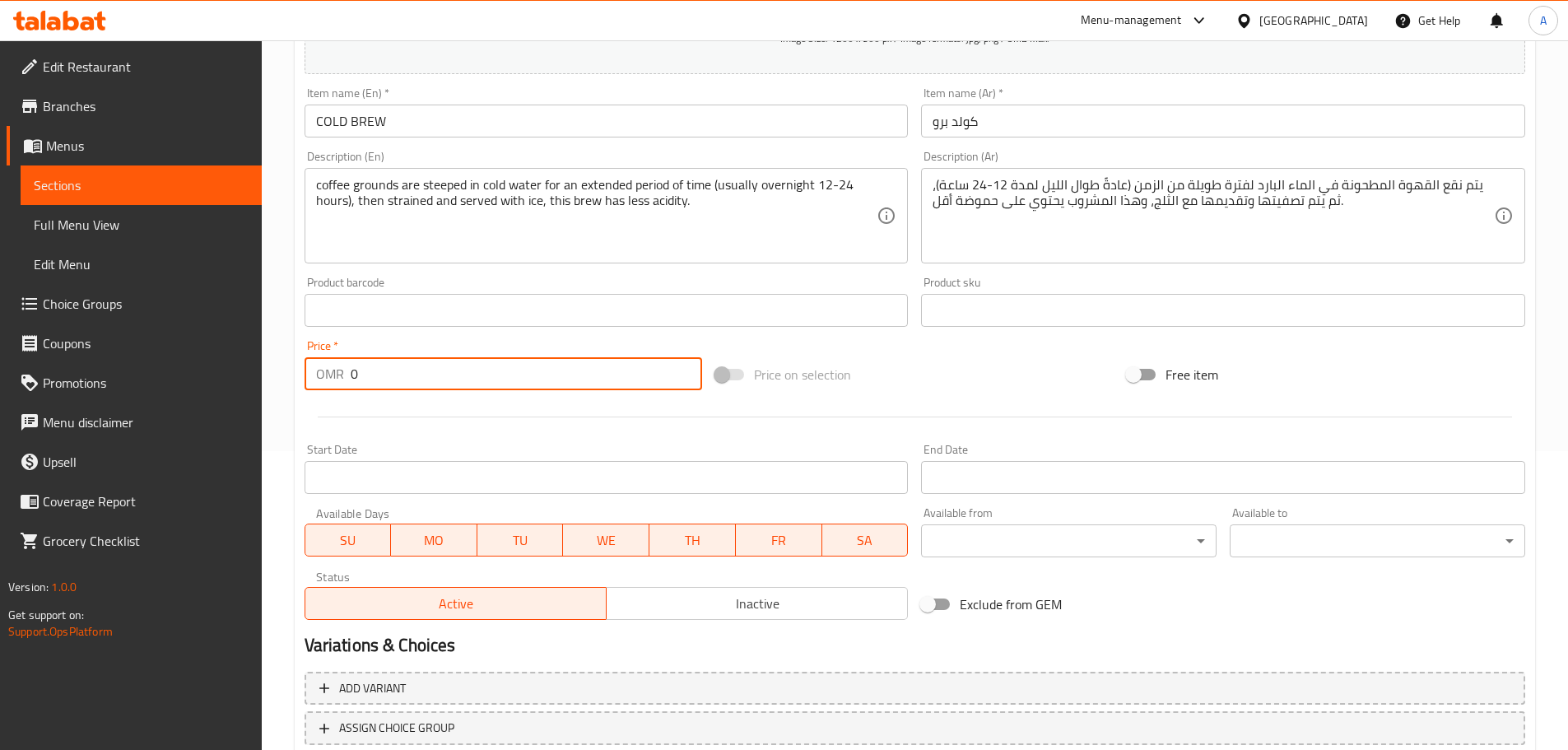
click at [349, 369] on div "OMR 0 Price *" at bounding box center [504, 373] width 398 height 33
drag, startPoint x: 366, startPoint y: 376, endPoint x: 325, endPoint y: 369, distance: 41.6
click at [325, 369] on div "OMR 0 Price *" at bounding box center [504, 373] width 398 height 33
paste input "1.50"
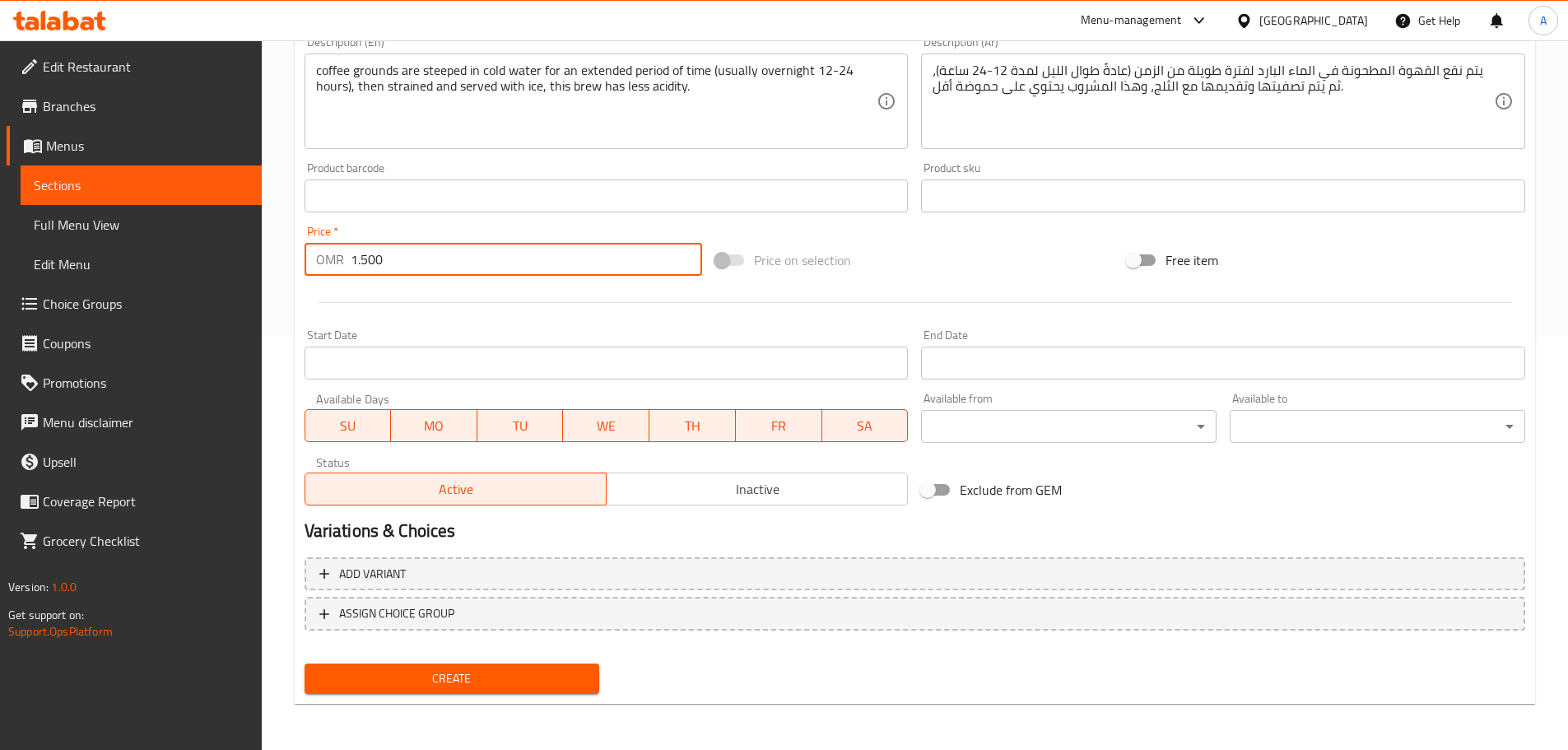
type input "1.500"
click at [571, 676] on span "Create" at bounding box center [452, 679] width 269 height 21
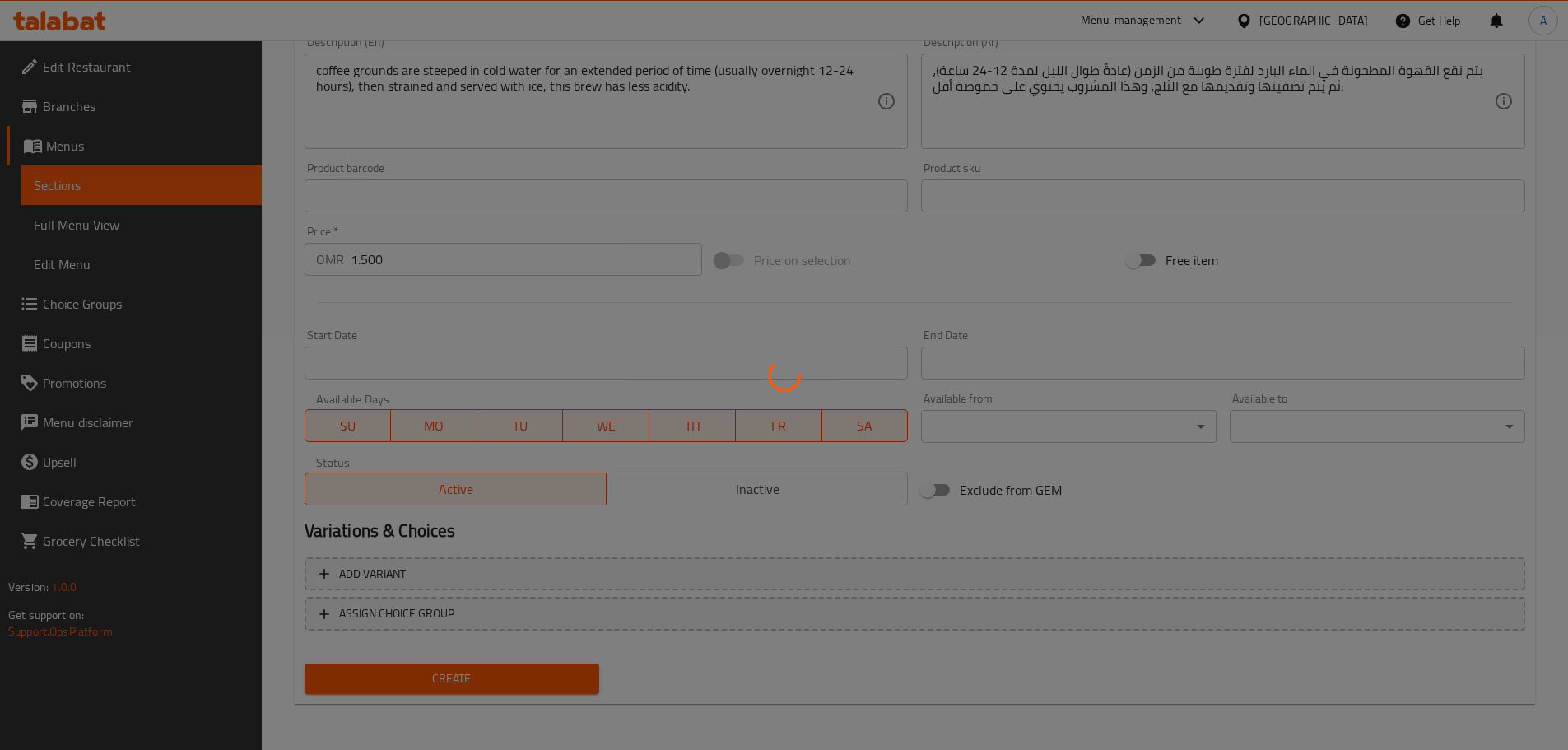
type input "0"
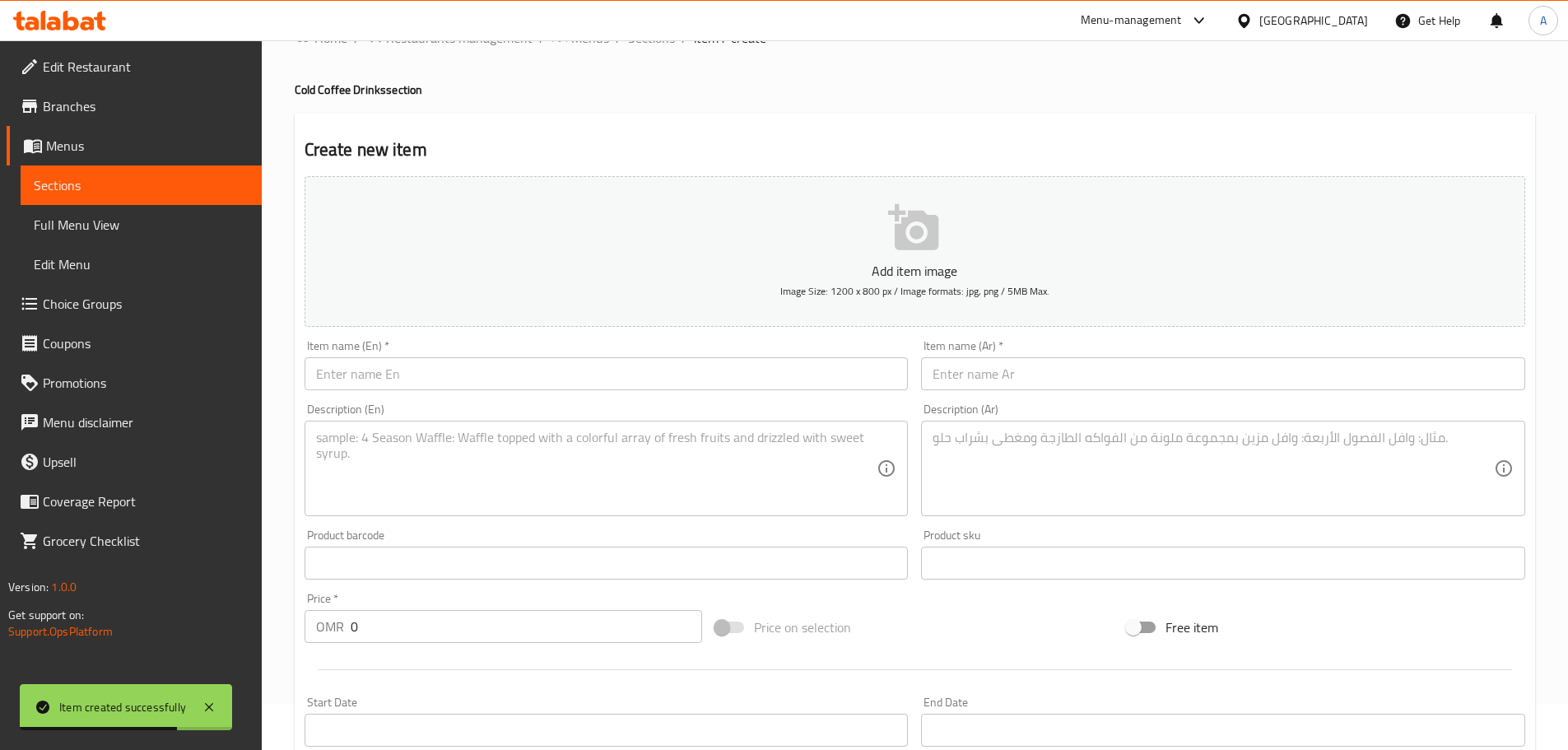
scroll to position [0, 0]
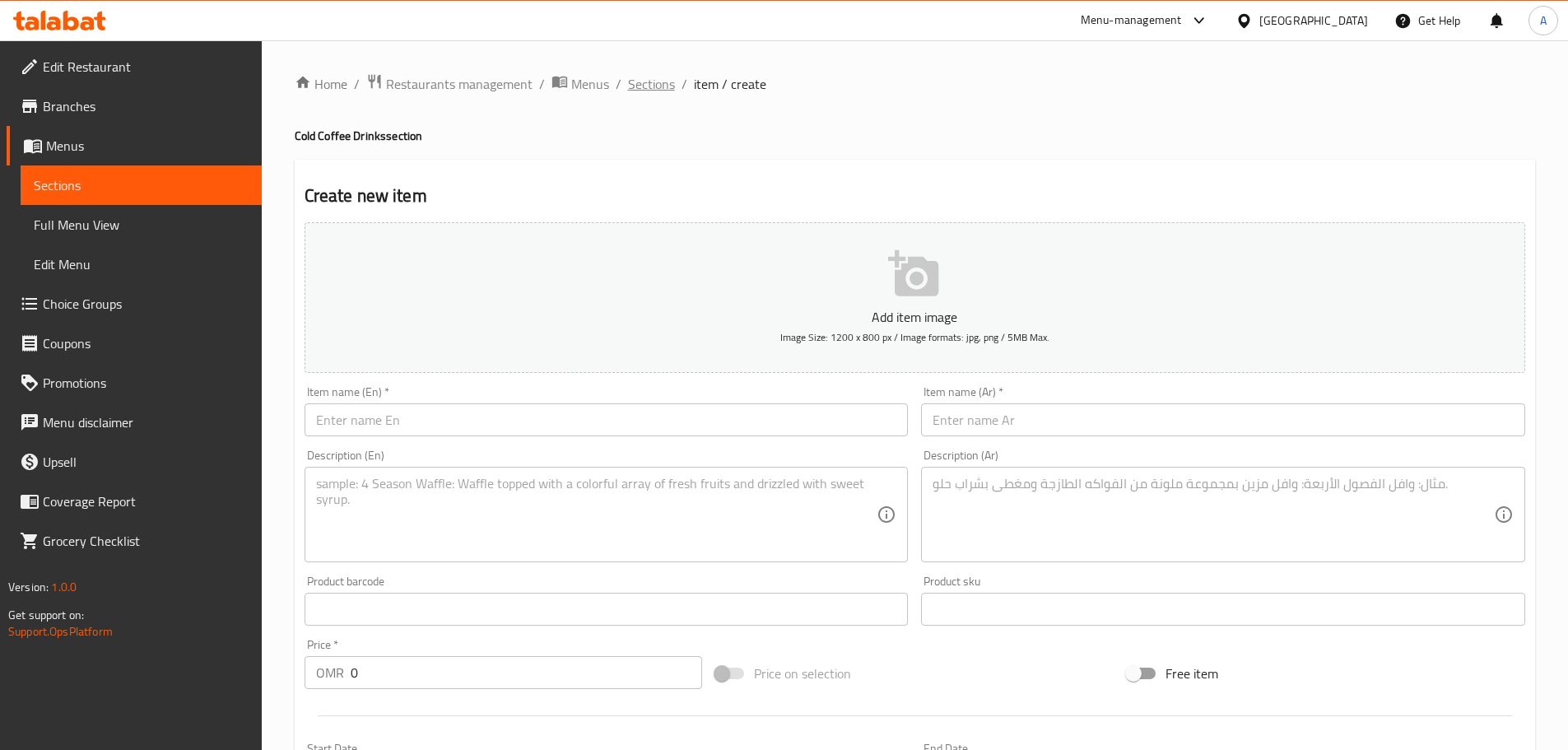
click at [633, 84] on span "Sections" at bounding box center [651, 83] width 47 height 20
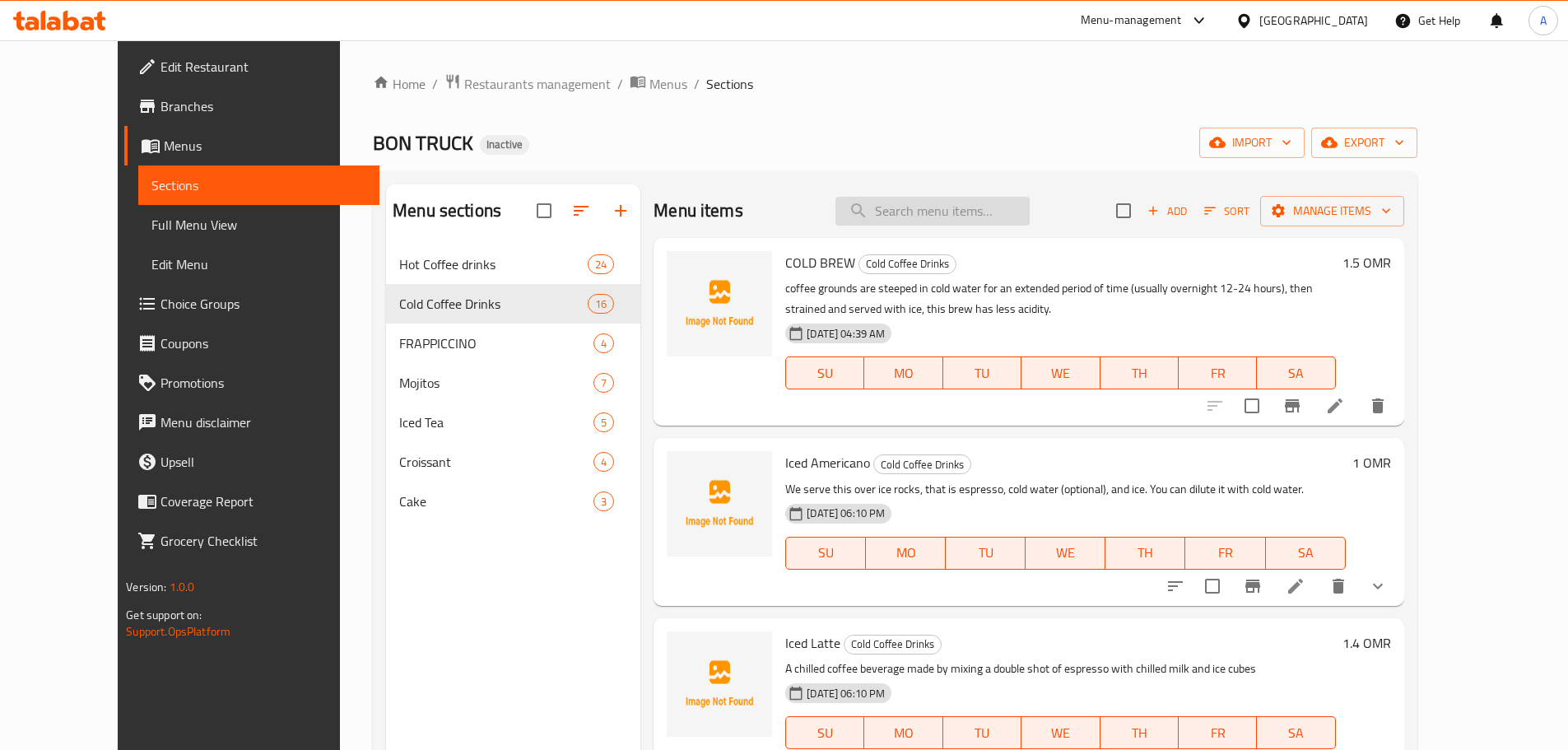
click at [989, 210] on input "search" at bounding box center [933, 211] width 194 height 29
paste input "RED VELVET FRAPPUCCINO"
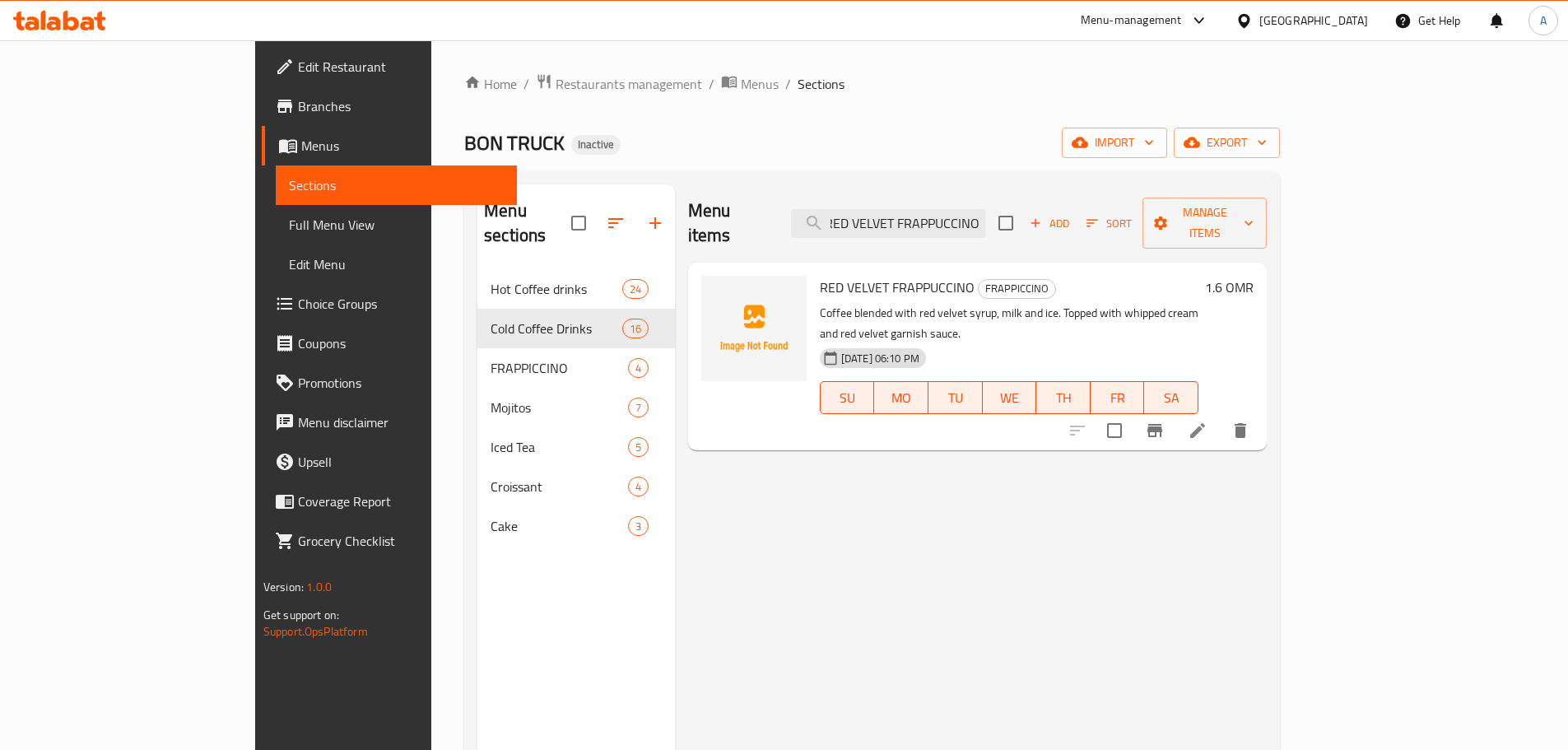
type input "RED VELVET FRAPPUCCINO"
click at [1221, 416] on li at bounding box center [1197, 430] width 46 height 29
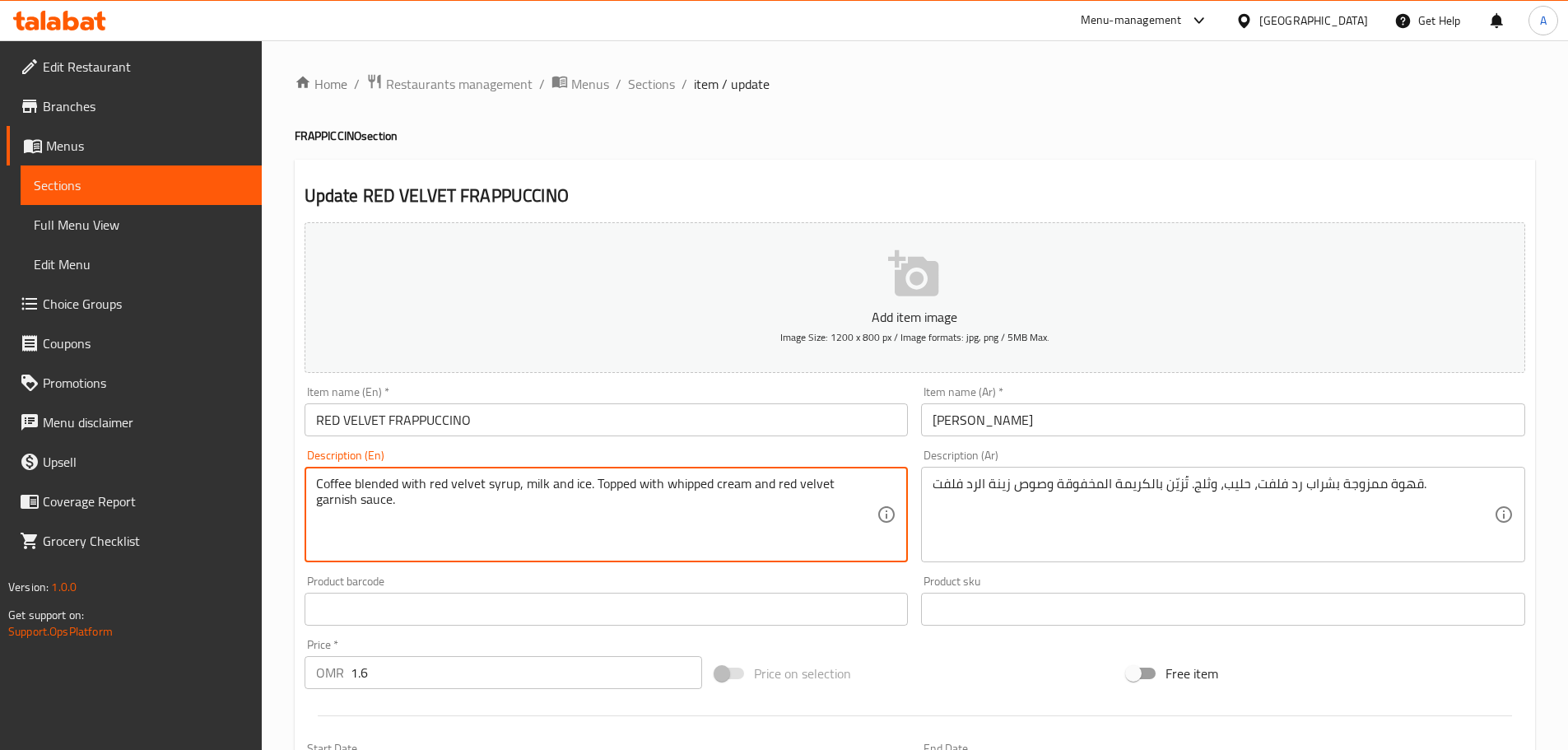
click at [517, 548] on textarea "Coffee blended with red velvet syrup, milk and ice. Topped with whipped cream a…" at bounding box center [597, 515] width 562 height 78
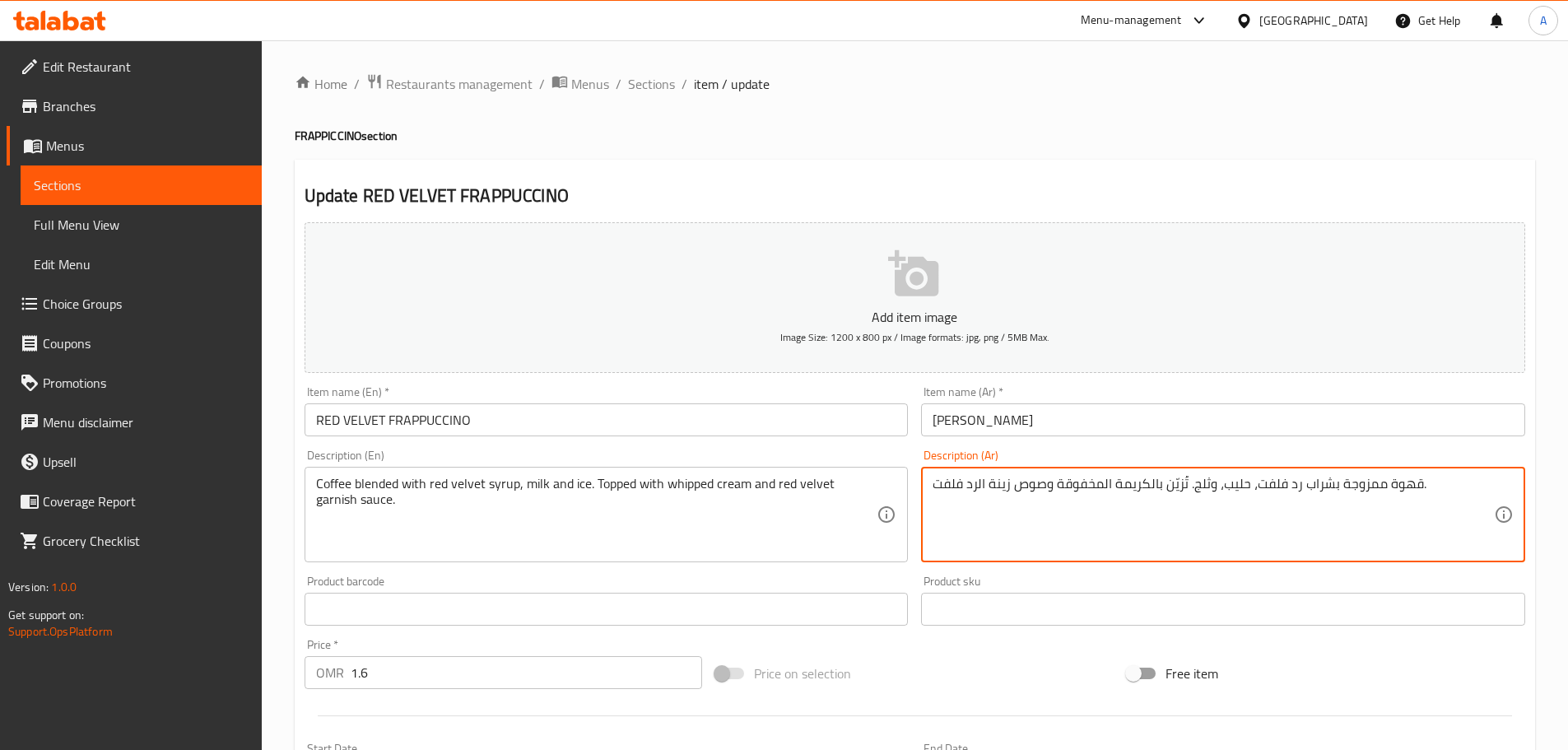
click at [1167, 479] on textarea "قهوة ممزوجة بشراب رد فلفت، حليب، وثلج. تُزيّن بالكريمة المخفوقة وصوص زينة الرد …" at bounding box center [1213, 515] width 562 height 78
click at [1173, 482] on textarea "قهوة ممزوجة بشراب رد فلفت، حليب، وثلج. تُزيّن بالكريمة المخفوقة وصوص زينة الرد …" at bounding box center [1213, 515] width 562 height 78
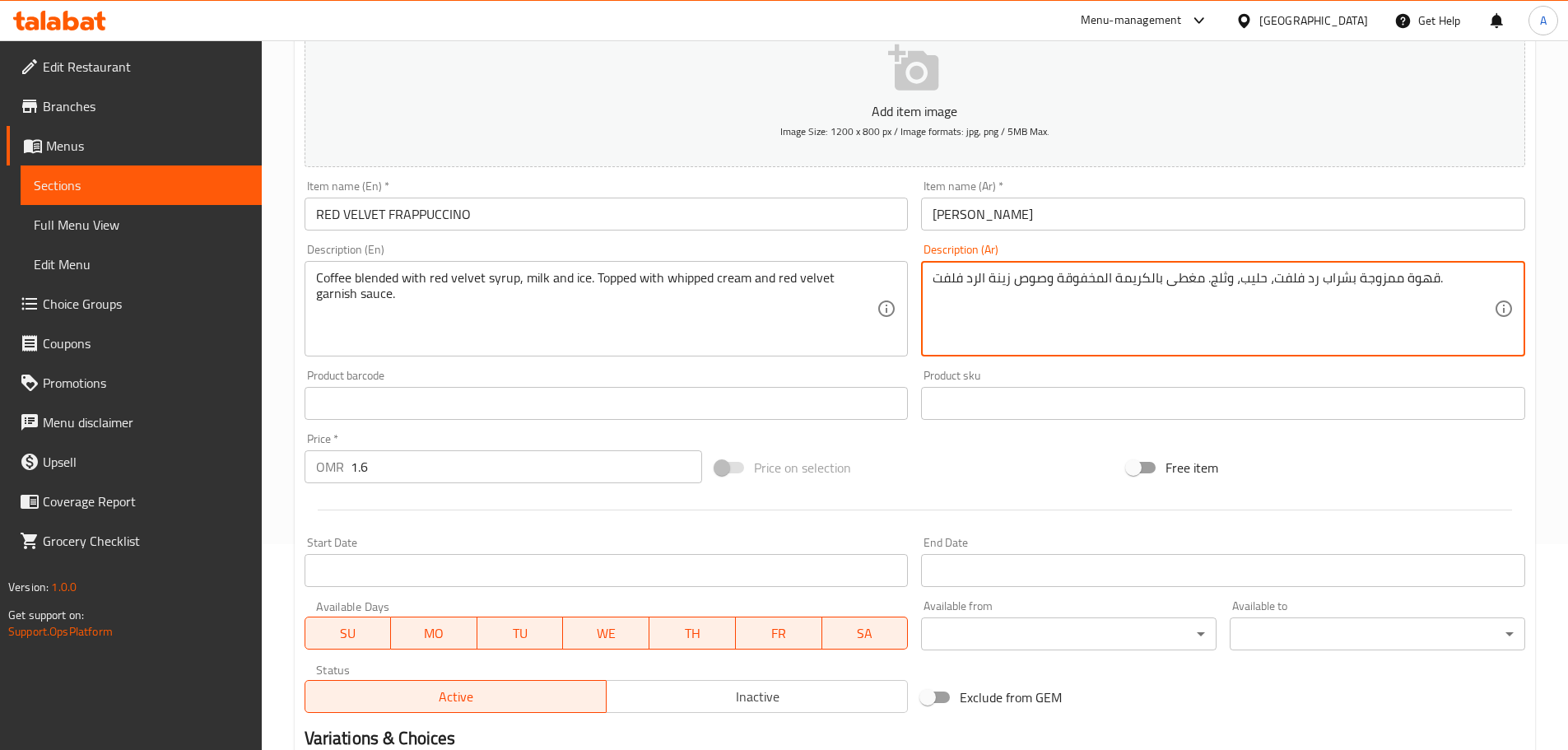
scroll to position [69, 0]
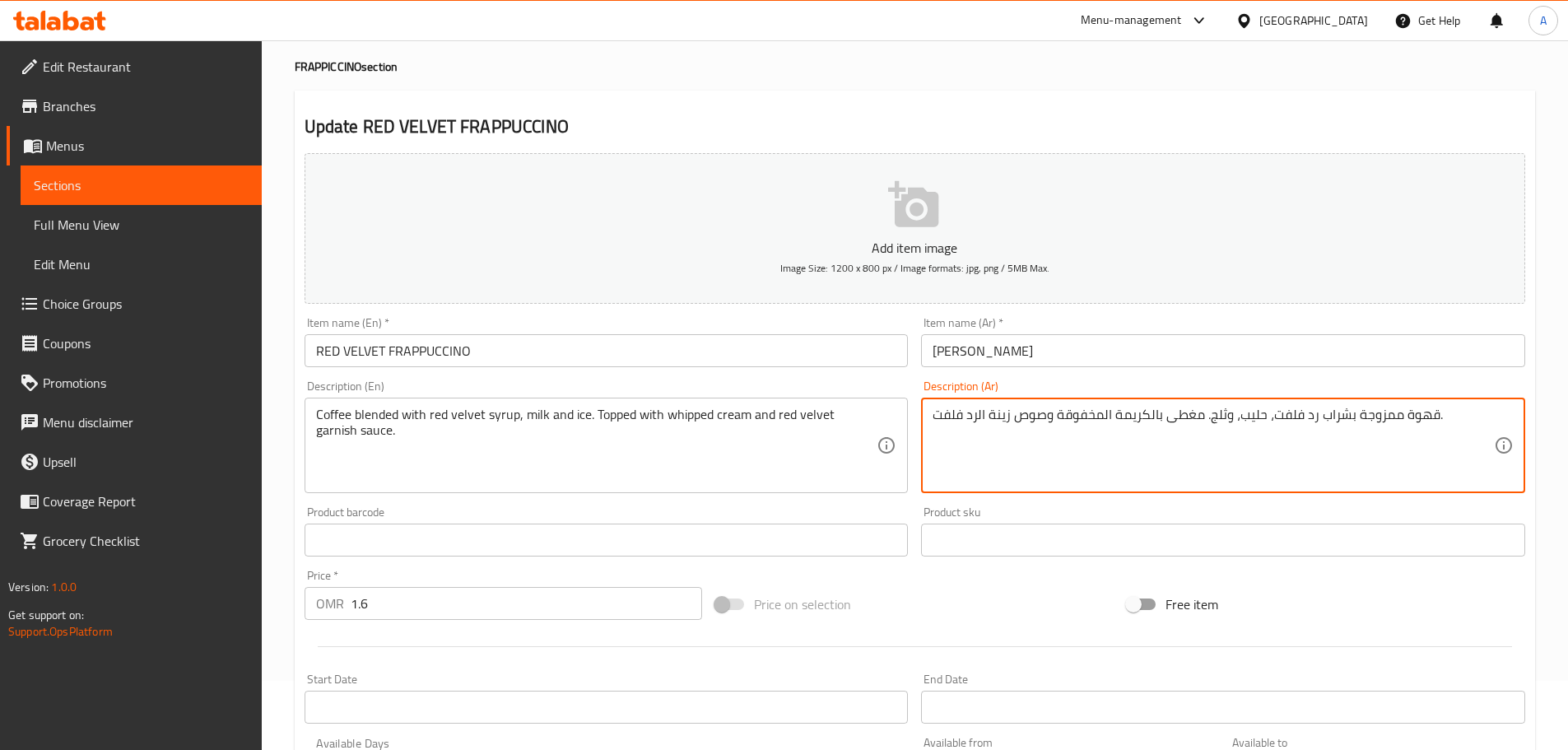
click at [1032, 349] on input "ريد فيلفت فرابتشينو" at bounding box center [1223, 350] width 604 height 33
drag, startPoint x: 979, startPoint y: 418, endPoint x: 969, endPoint y: 416, distance: 10.2
paste textarea
click at [1026, 352] on input "[PERSON_NAME]" at bounding box center [1223, 350] width 604 height 33
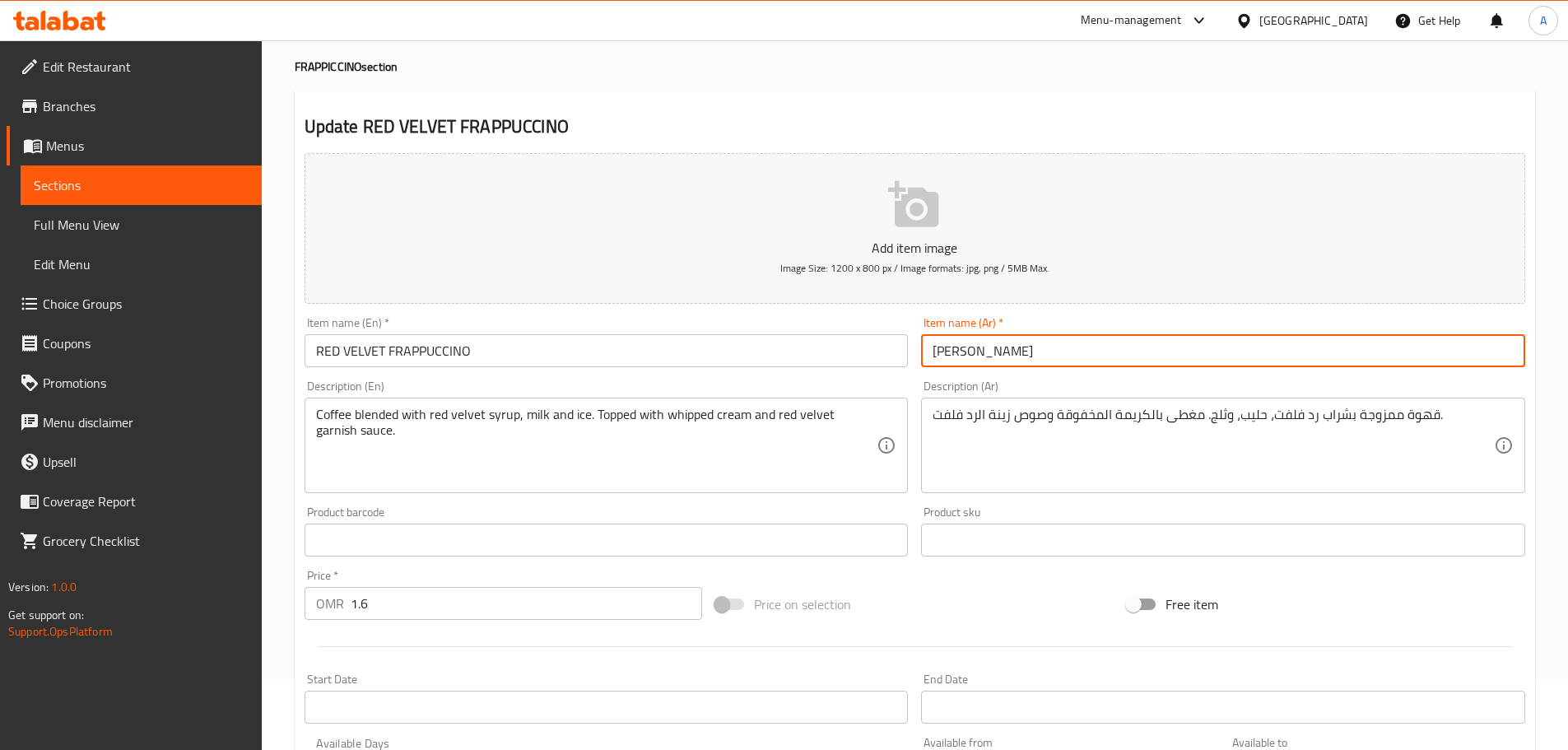
click at [1036, 357] on input "[PERSON_NAME]" at bounding box center [1223, 350] width 604 height 33
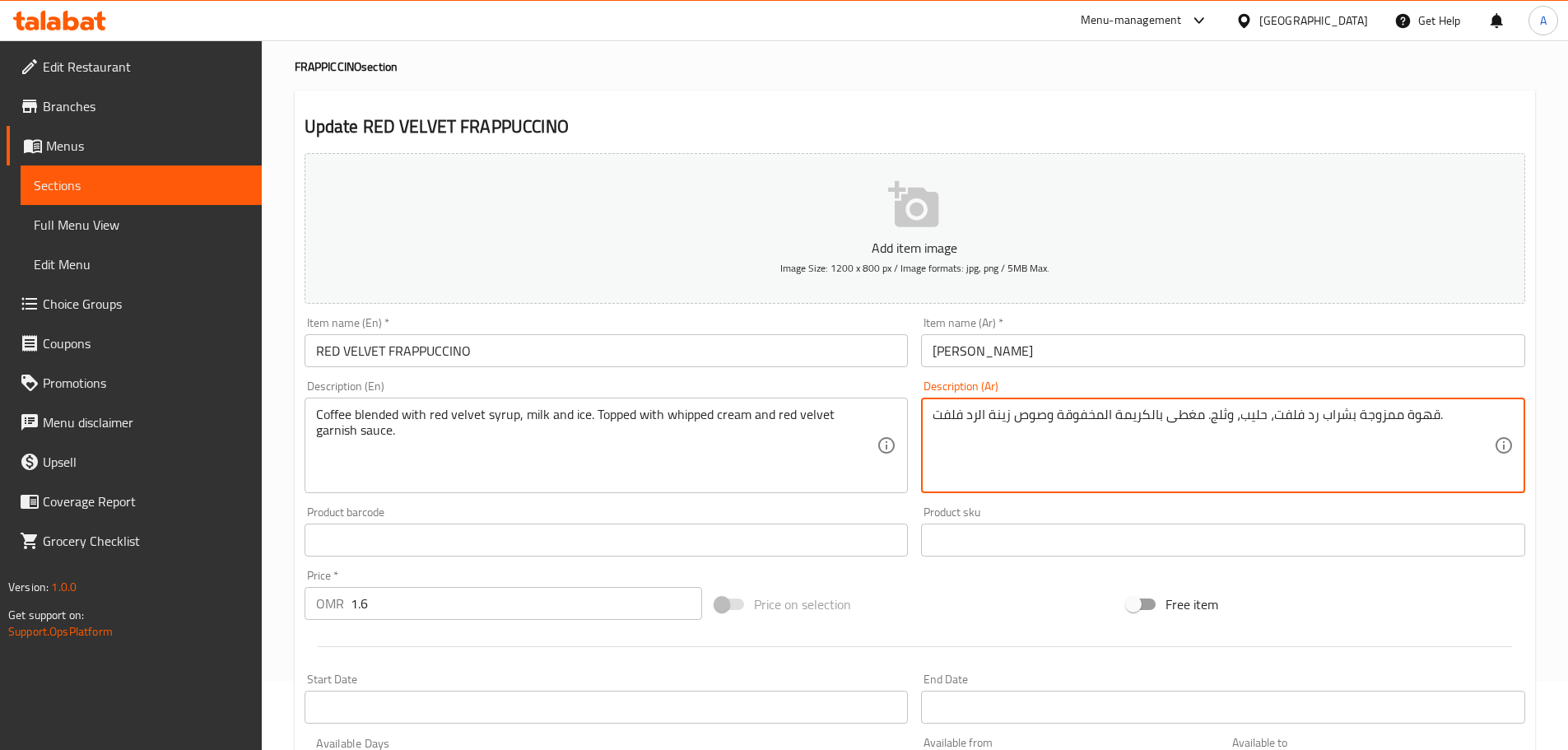
drag, startPoint x: 977, startPoint y: 414, endPoint x: 968, endPoint y: 405, distance: 12.7
paste textarea "يد"
click at [1034, 360] on input "[PERSON_NAME]" at bounding box center [1223, 350] width 604 height 33
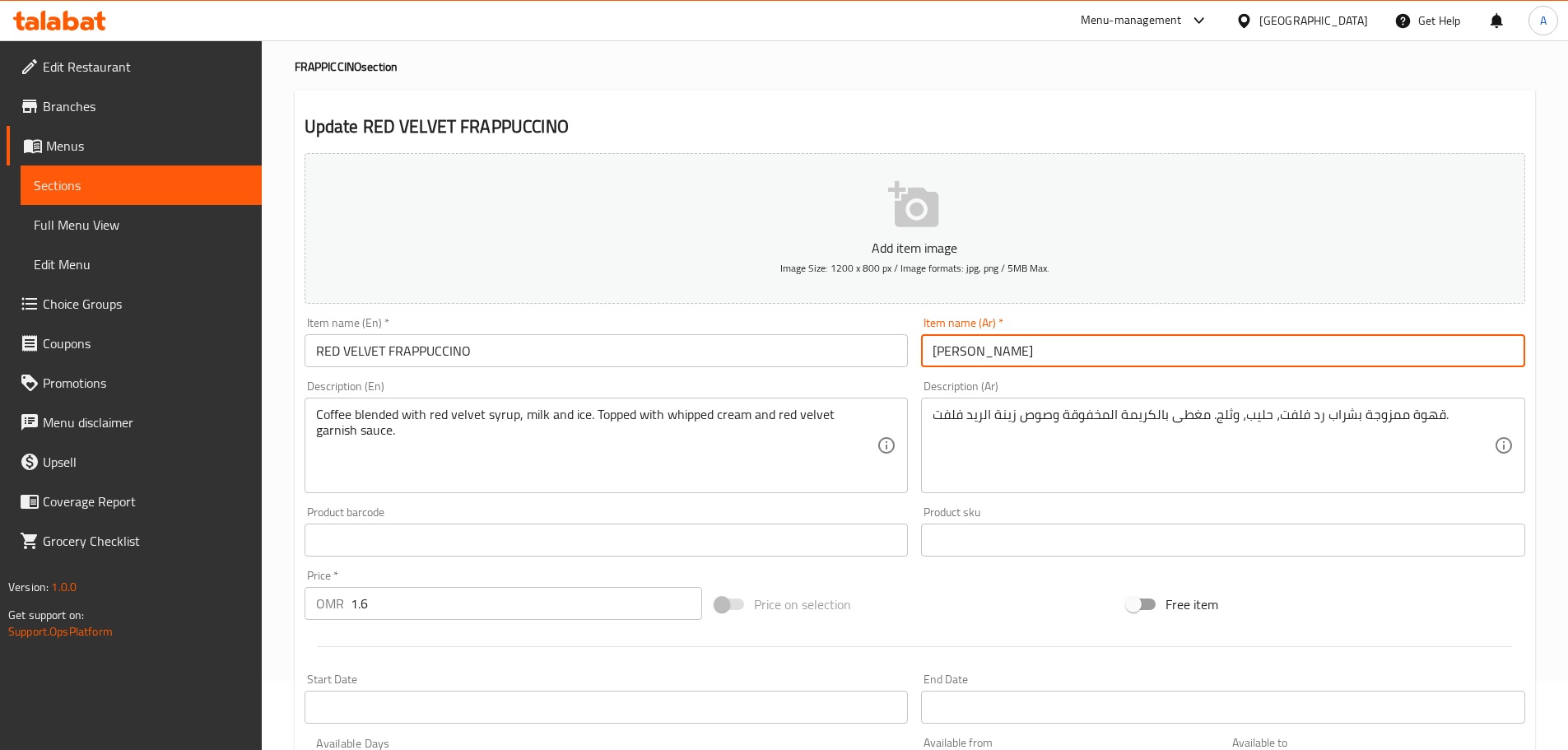
click at [1034, 360] on input "[PERSON_NAME]" at bounding box center [1223, 350] width 604 height 33
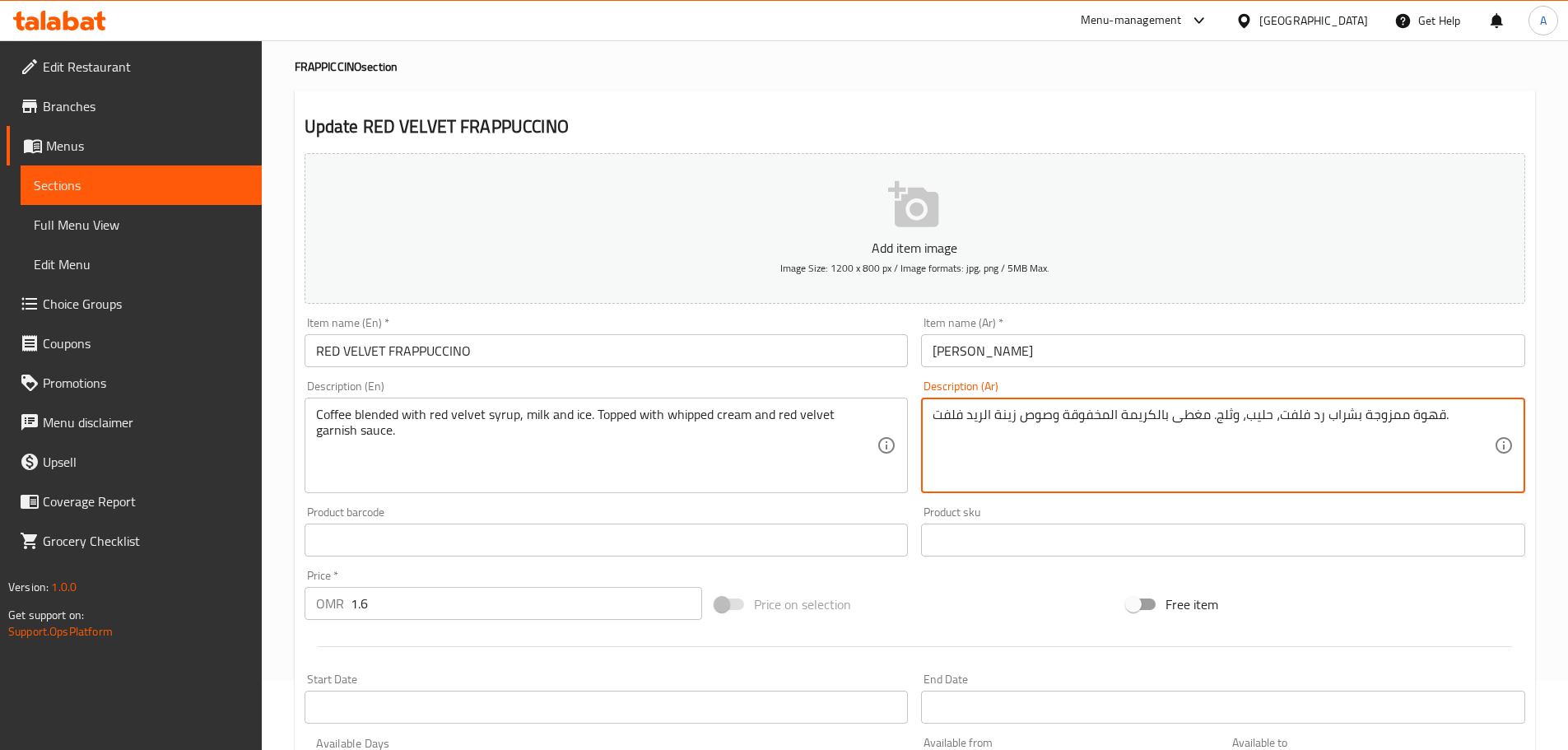
click at [1316, 418] on textarea "قهوة ممزوجة بشراب رد فلفت، حليب، وثلج. مغطى بالكريمة المخفوقة وصوص زينة الريد ف…" at bounding box center [1213, 446] width 562 height 78
paste textarea "ي"
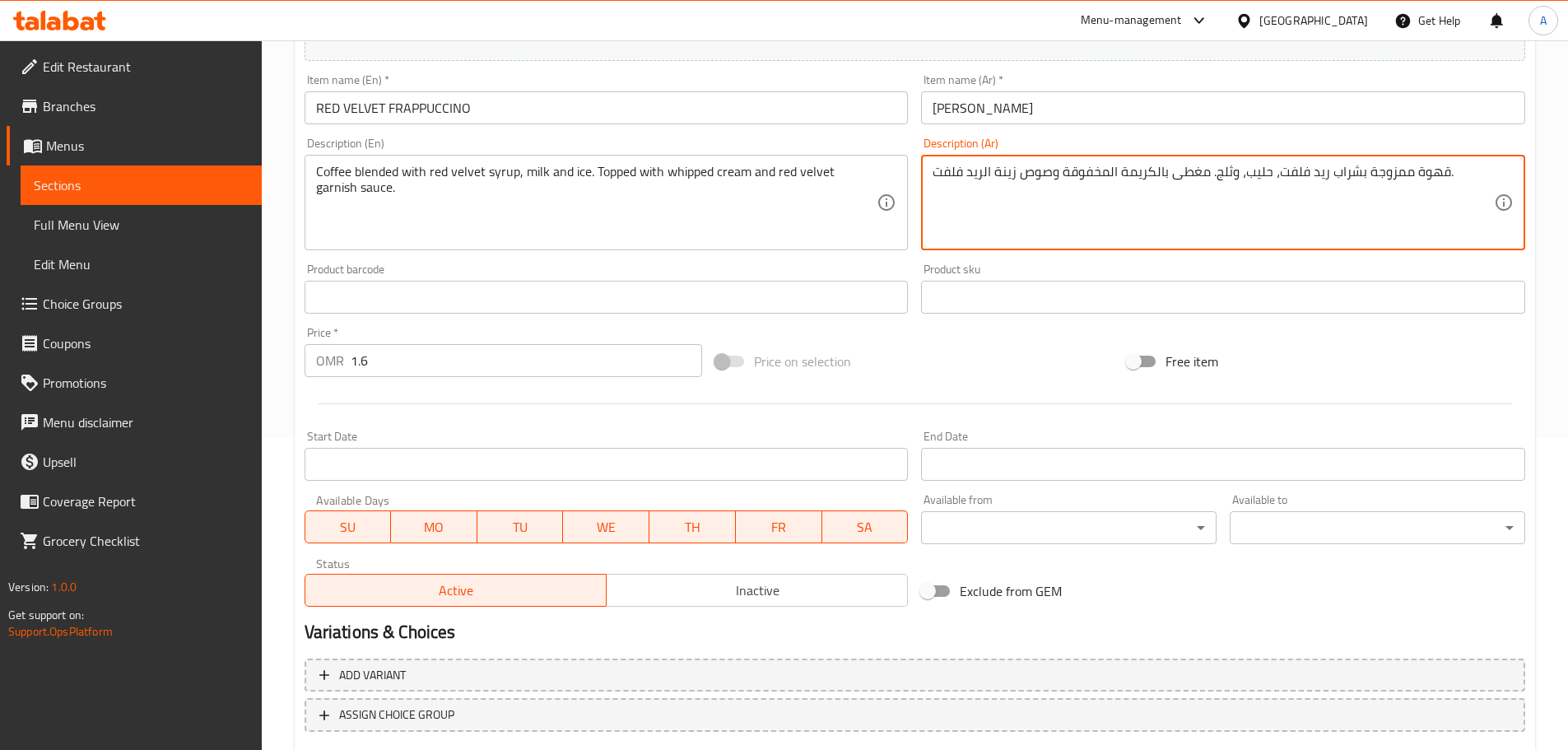
scroll to position [414, 0]
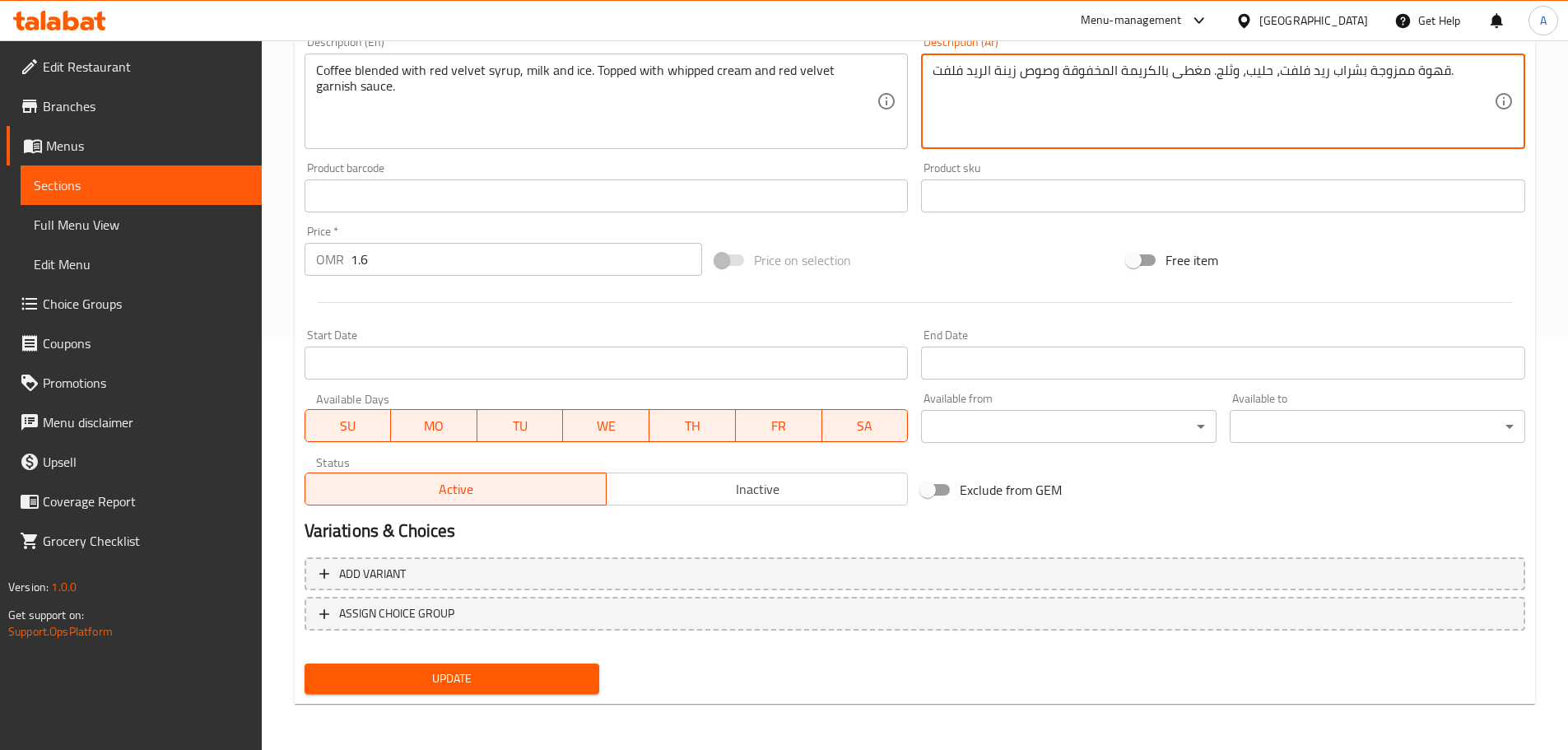
type textarea "قهوة ممزوجة بشراب ريد فلفت، حليب، وثلج. مغطى بالكريمة المخفوقة وصوص زينة الريد …"
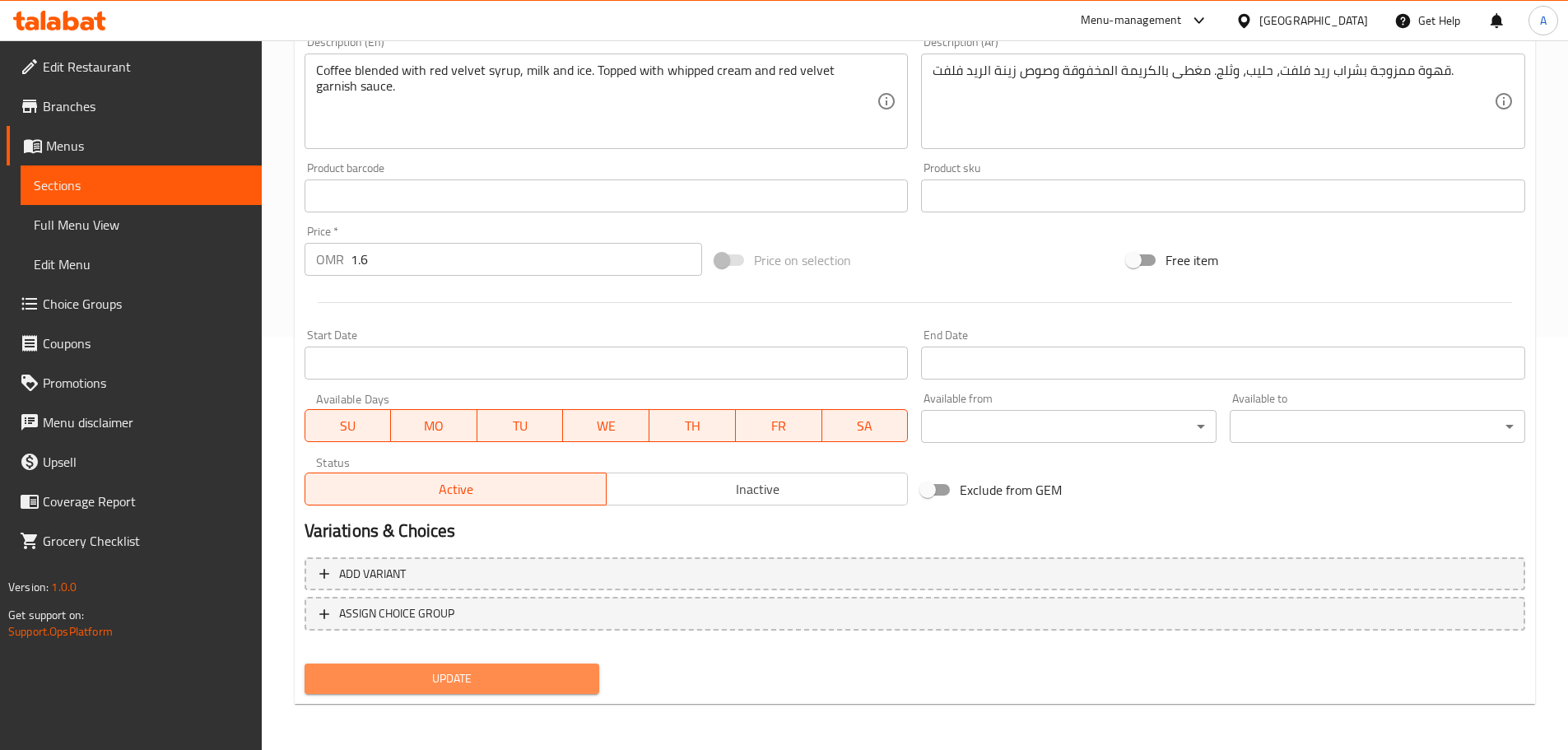
click at [541, 676] on span "Update" at bounding box center [452, 679] width 269 height 21
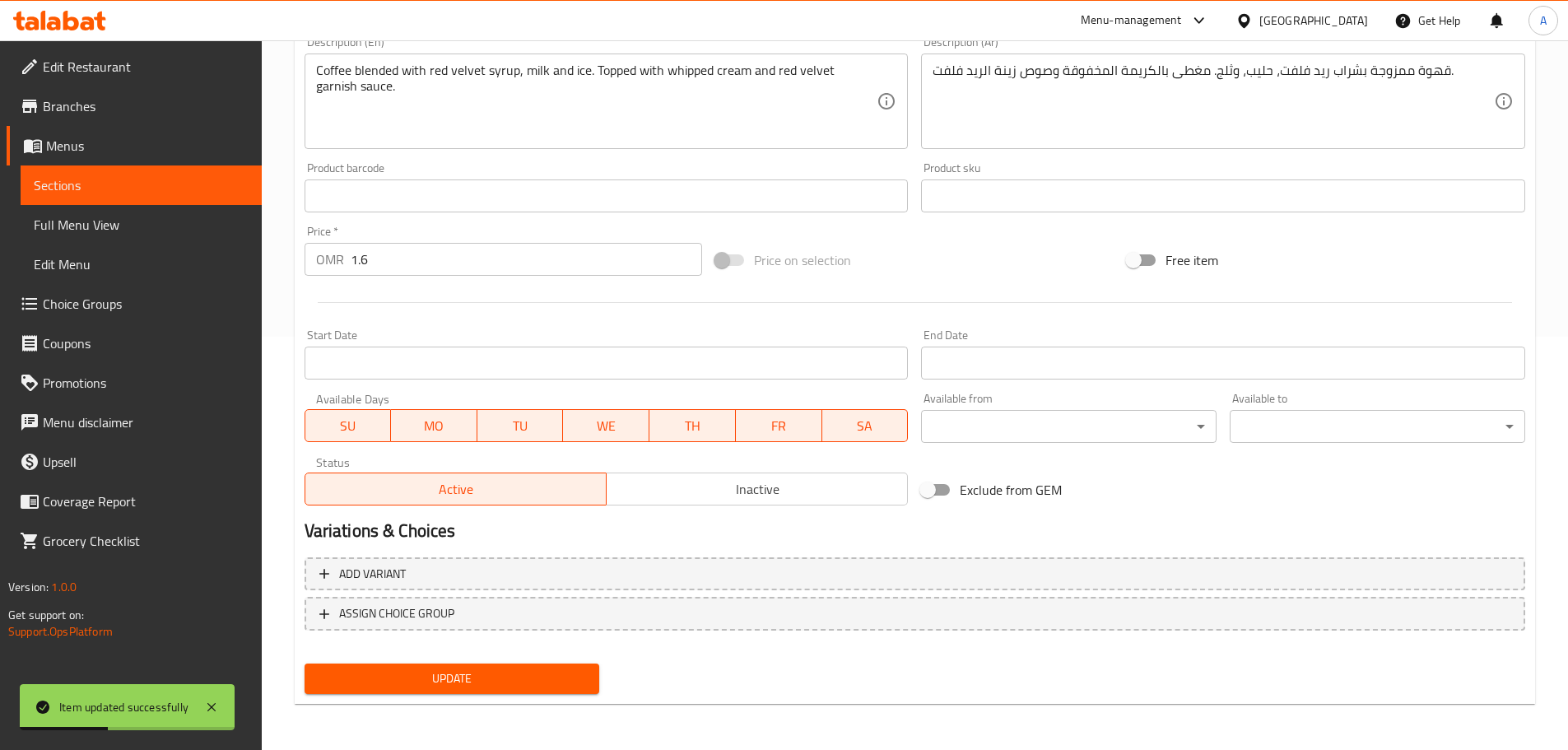
scroll to position [0, 0]
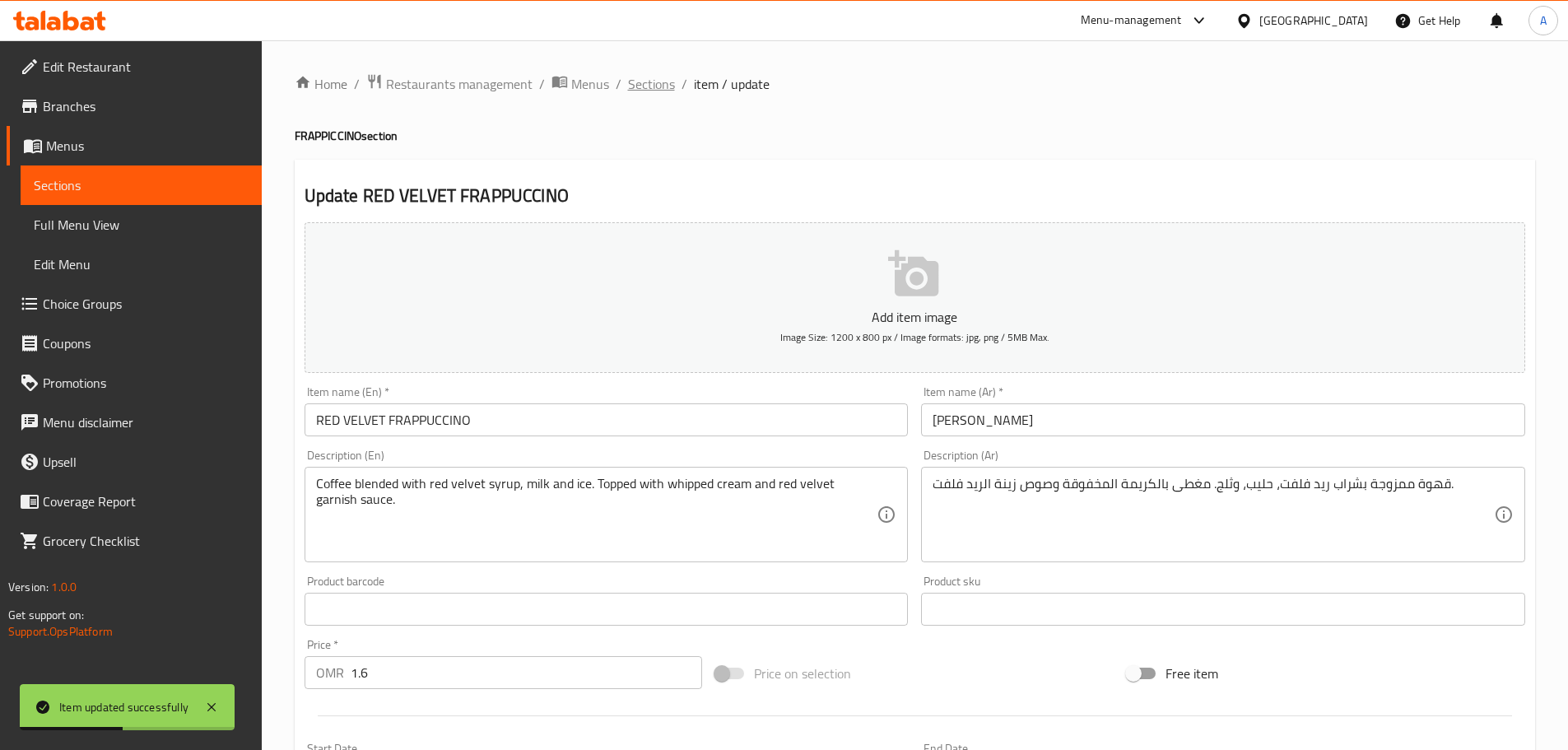
click at [666, 93] on span "Sections" at bounding box center [651, 83] width 47 height 20
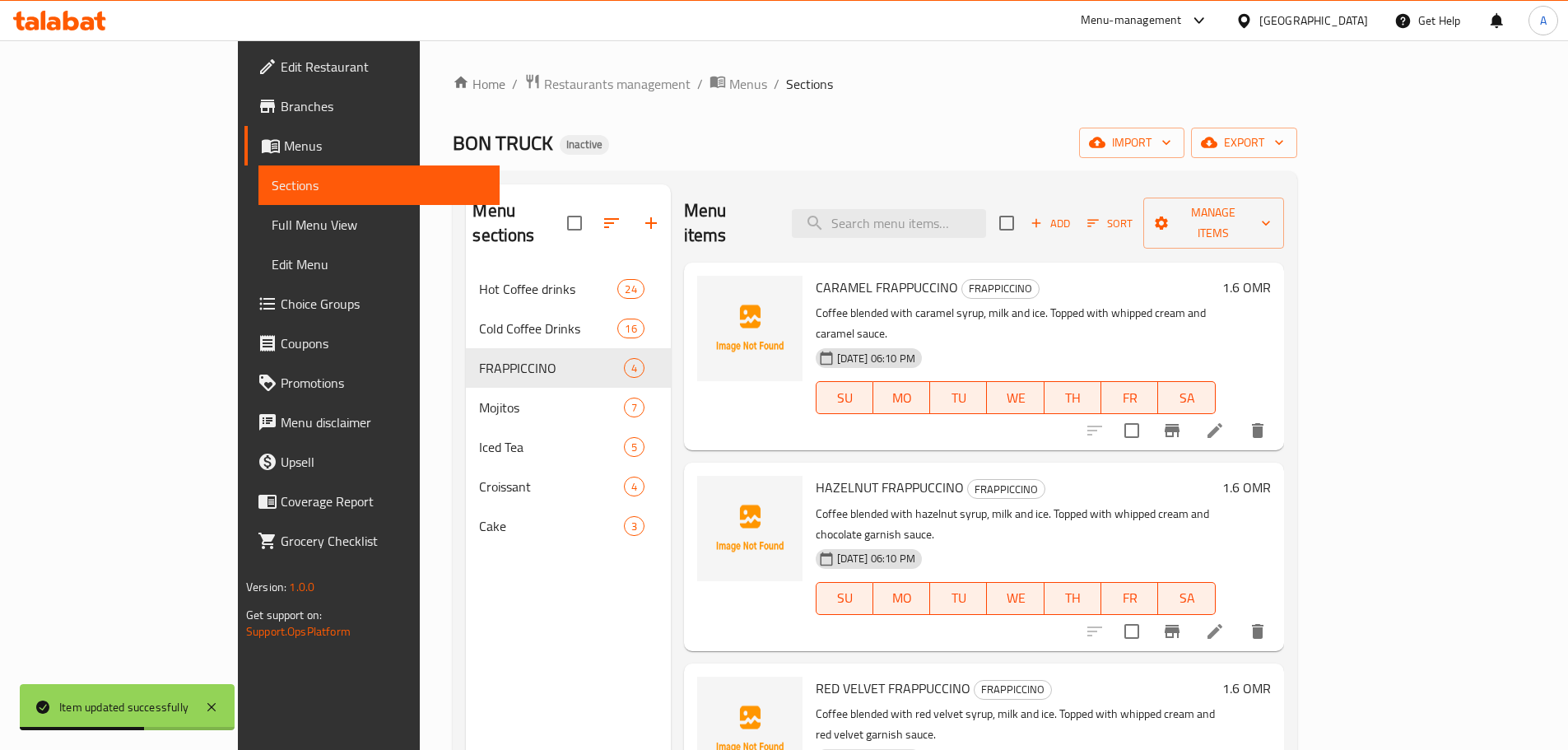
click at [1014, 231] on div "Menu items Add Sort Manage items" at bounding box center [985, 223] width 600 height 78
paste input "[PERSON_NAME]"
click at [986, 210] on input "search" at bounding box center [889, 223] width 194 height 29
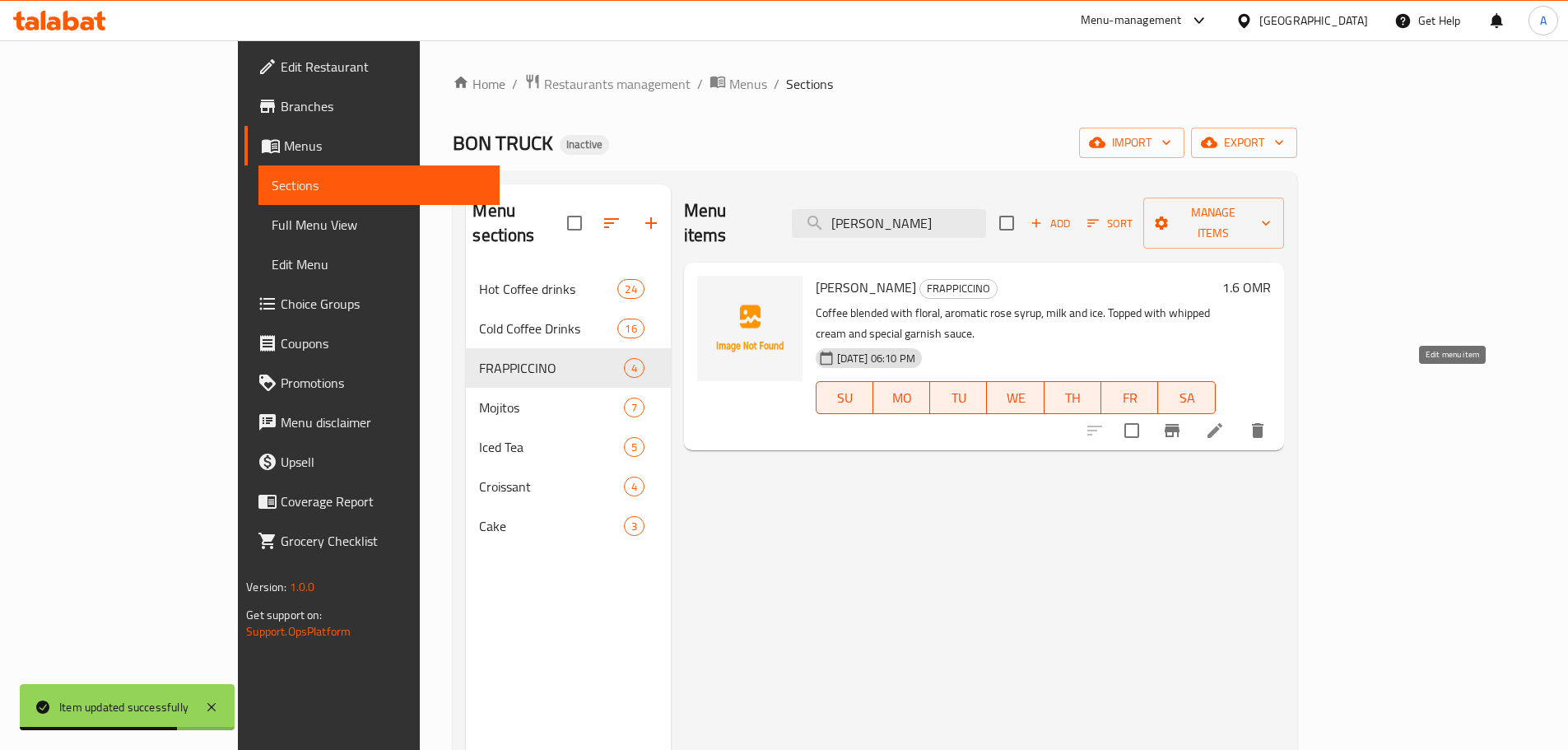
type input "[PERSON_NAME]"
click at [1224, 421] on icon at bounding box center [1215, 431] width 20 height 20
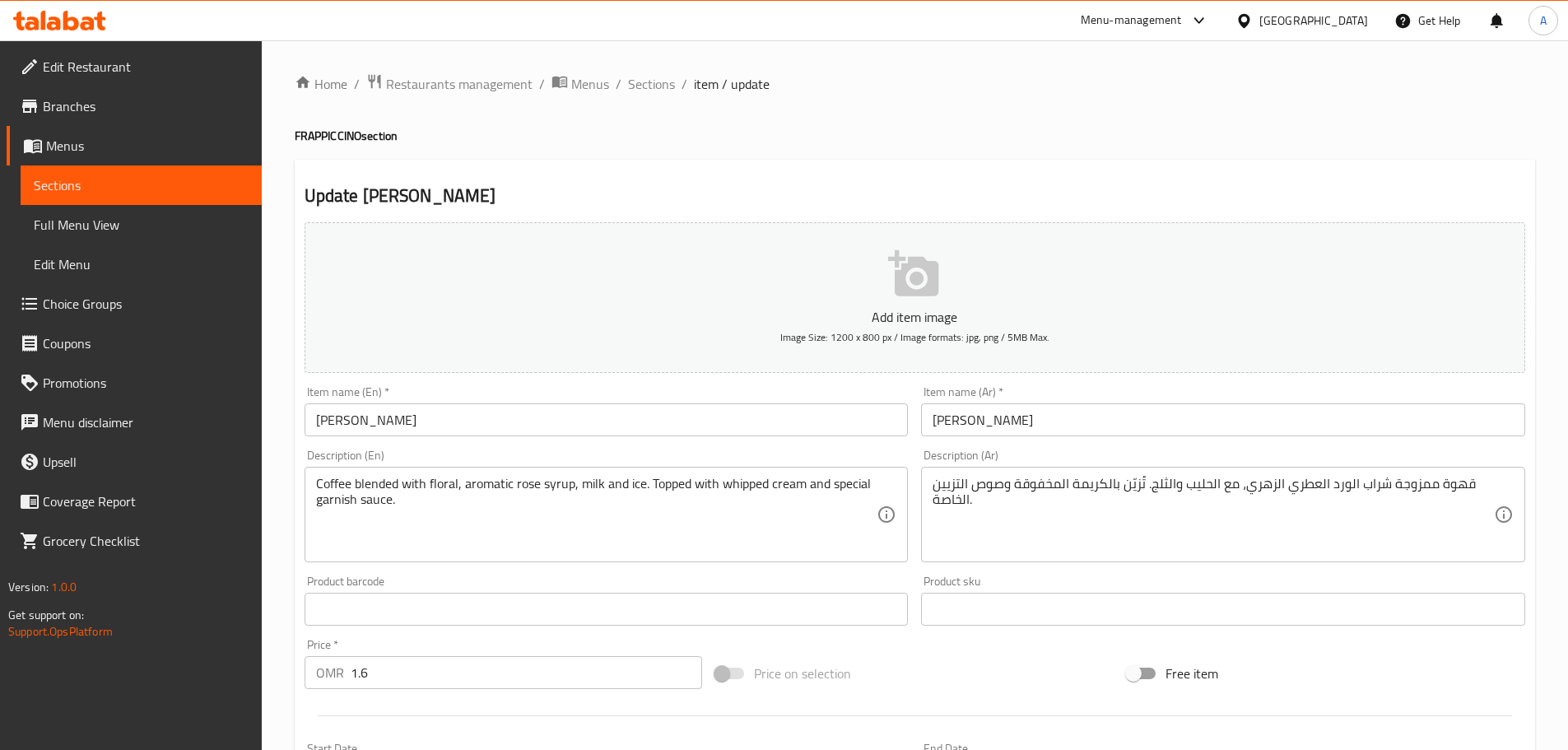
click at [1129, 492] on textarea "قهوة ممزوجة شراب الورد العطري الزهري، مع الحليب والثلج. تُزيّن بالكريمة المخفوق…" at bounding box center [1213, 515] width 562 height 78
click at [1121, 482] on textarea "قهوة ممزوجة شراب الورد العطري الزهري، مع الحليب والثلج. مغطبالكريمة المخفوقة وص…" at bounding box center [1213, 515] width 562 height 78
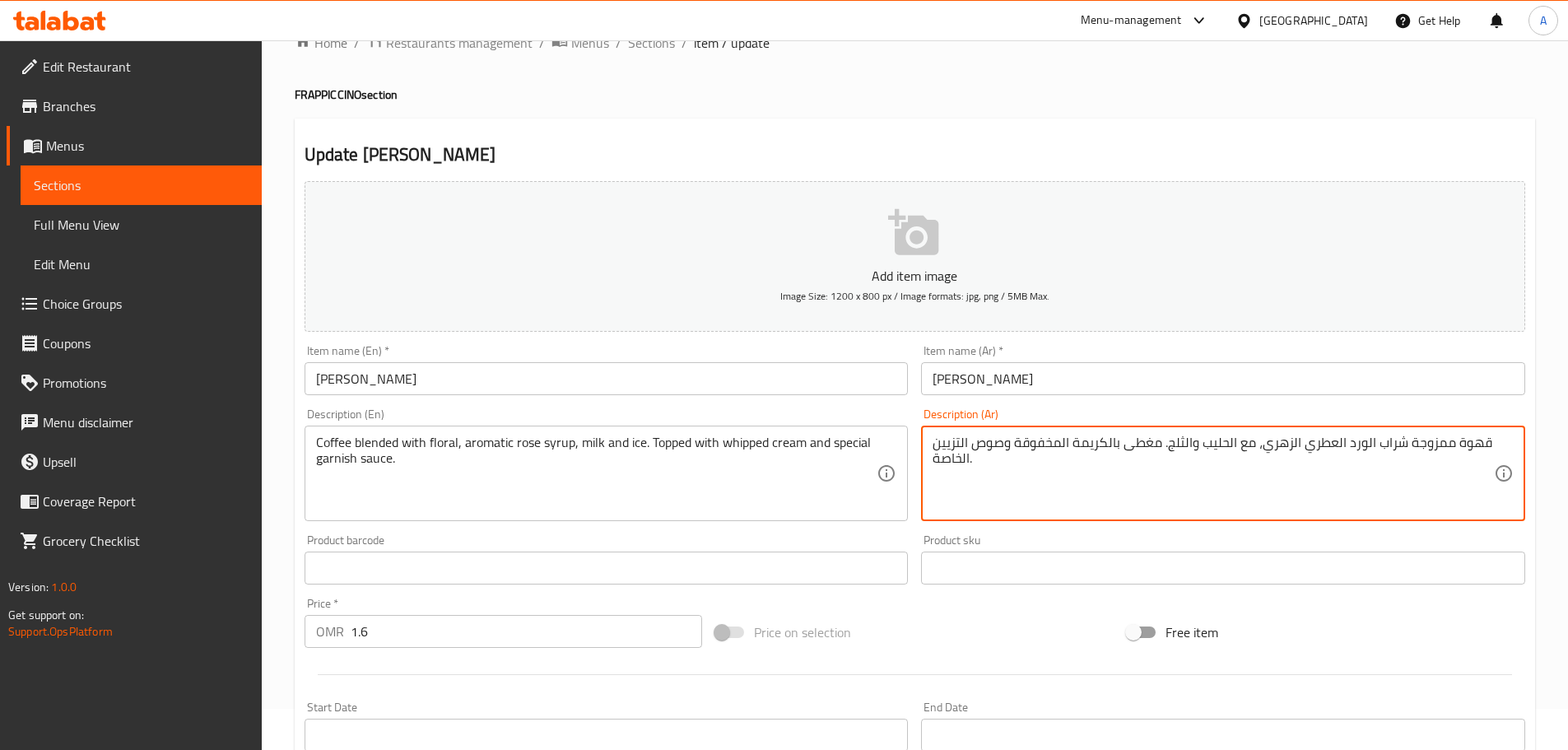
scroll to position [414, 0]
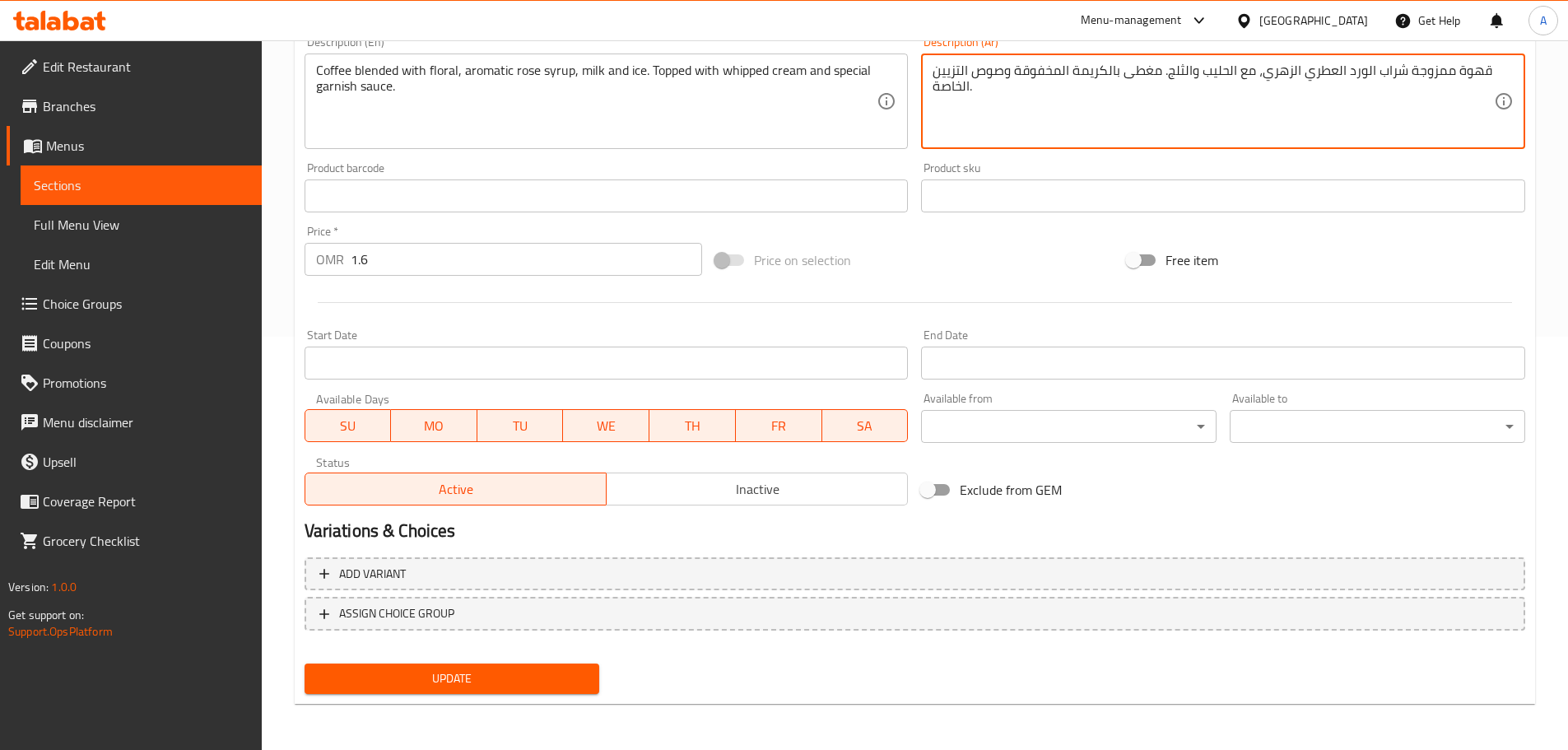
type textarea "قهوة ممزوجة شراب الورد العطري الزهري، مع الحليب والثلج. مغطى بالكريمة المخفوقة …"
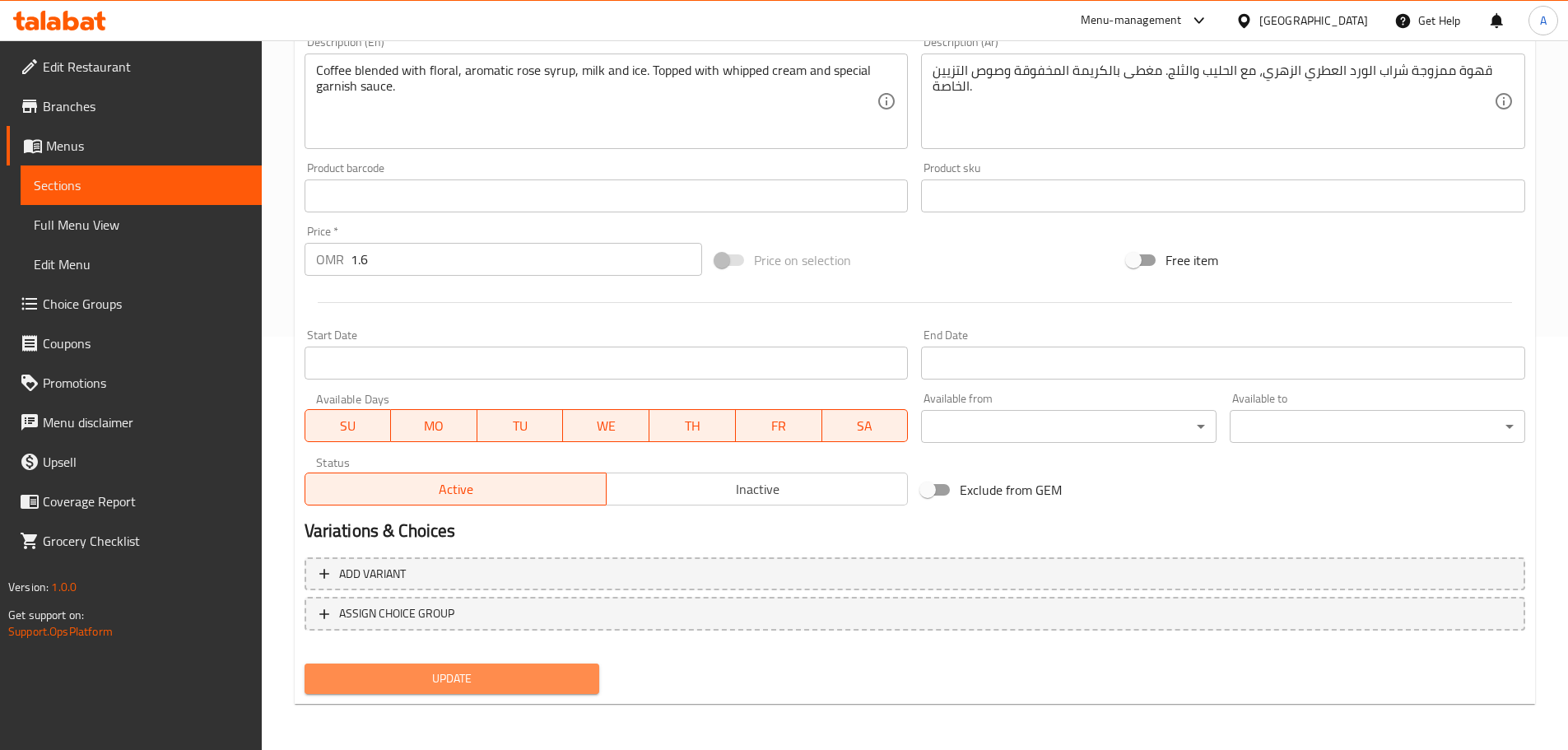
click at [478, 680] on span "Update" at bounding box center [452, 679] width 269 height 21
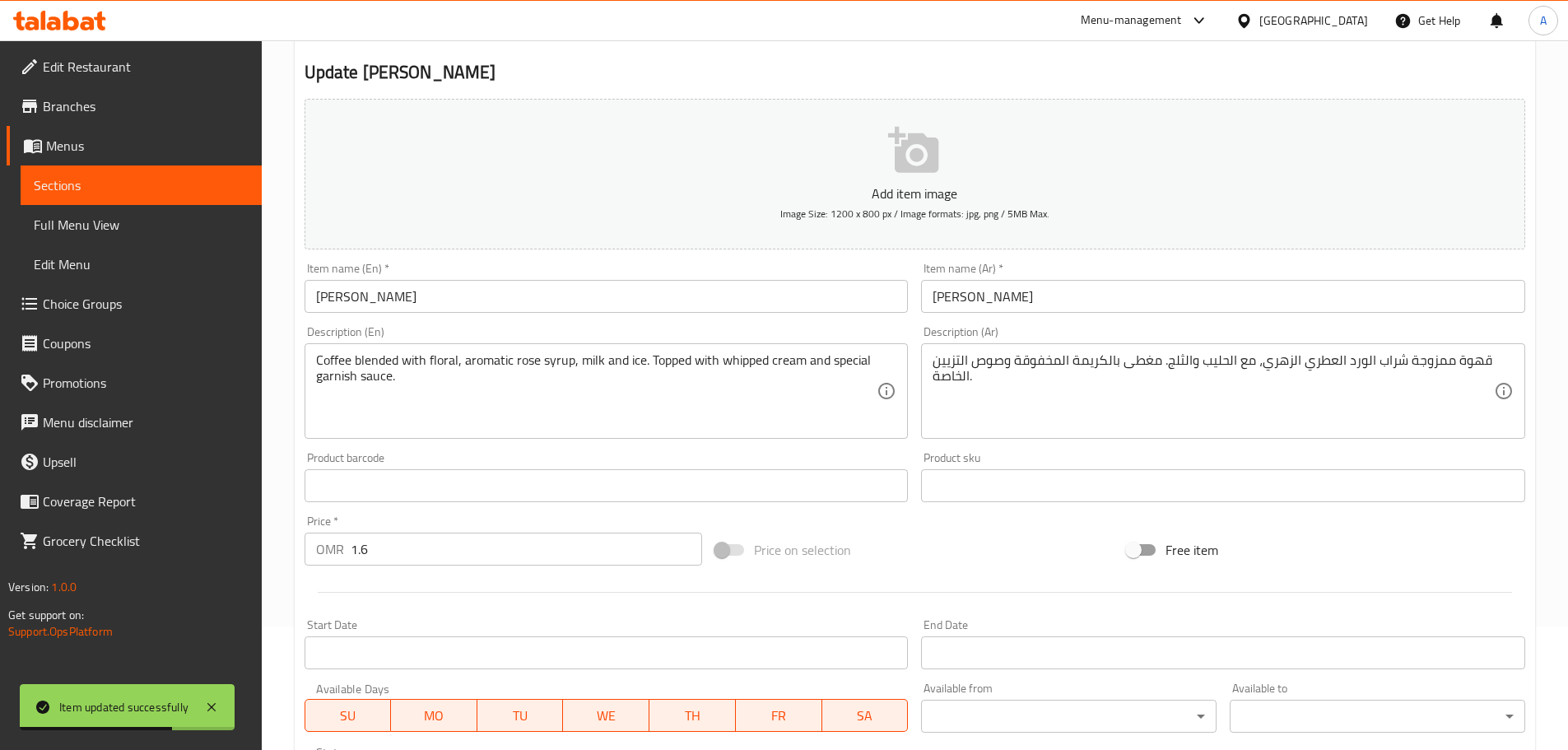
scroll to position [0, 0]
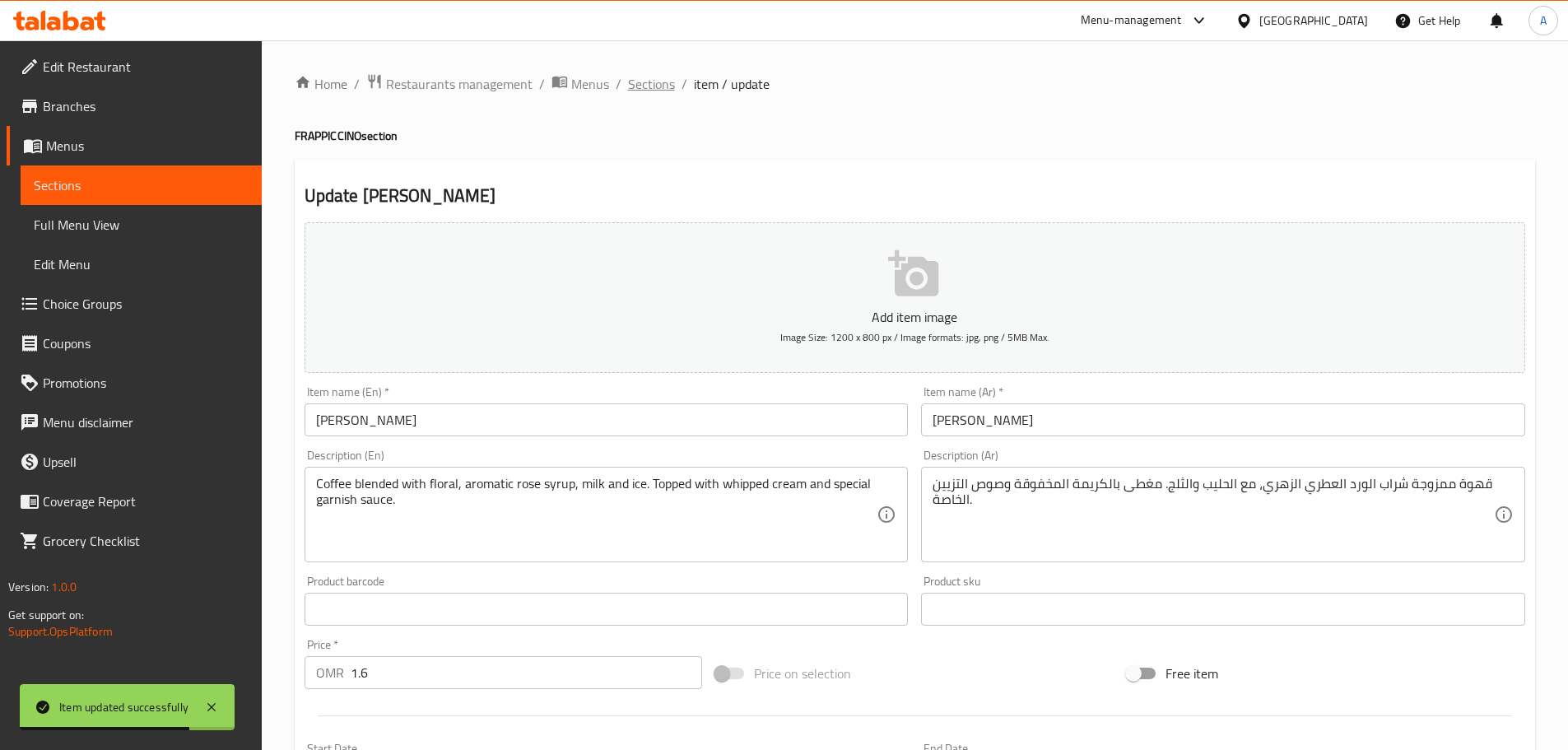
click at [659, 94] on span "Sections" at bounding box center [651, 83] width 47 height 20
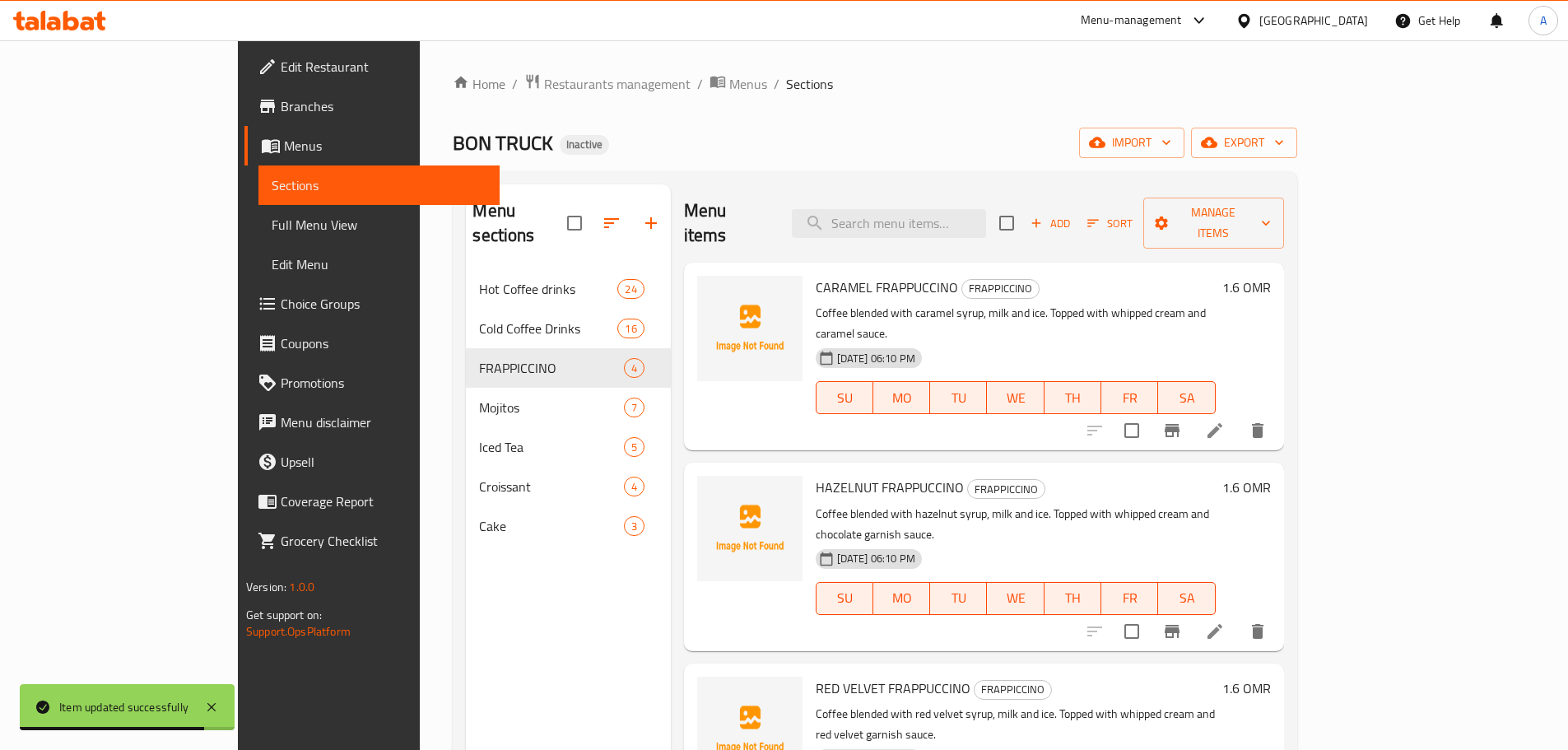
click at [1067, 263] on div "CARAMEL FRAPPUCCINO FRAPPICCINO Coffee blended with caramel syrup, milk and ice…" at bounding box center [985, 356] width 600 height 188
paste input "Passion Mojito"
click at [986, 209] on input "Passion Mojito" at bounding box center [889, 223] width 194 height 29
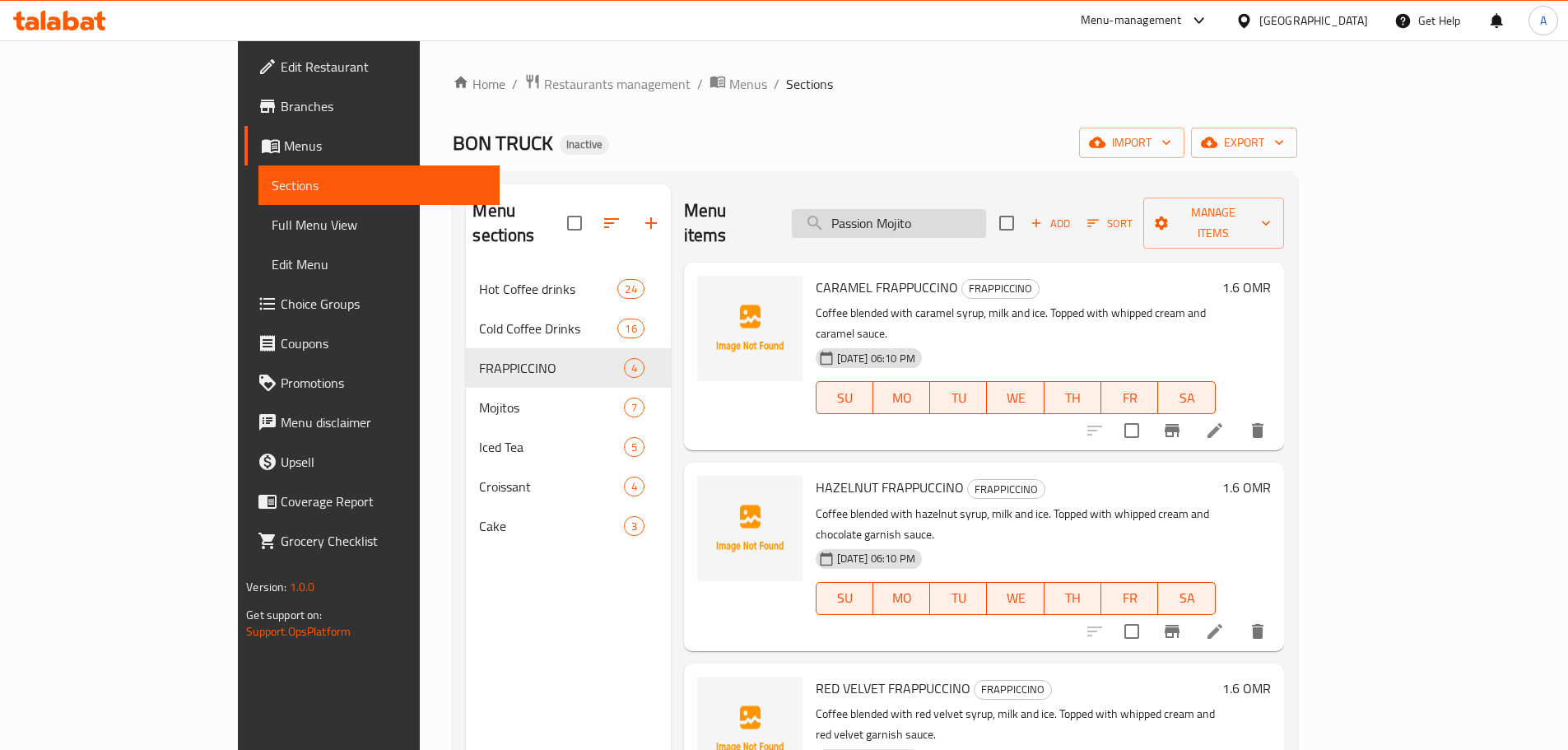
click at [948, 209] on input "Passion Mojito" at bounding box center [889, 223] width 194 height 29
paste input "each"
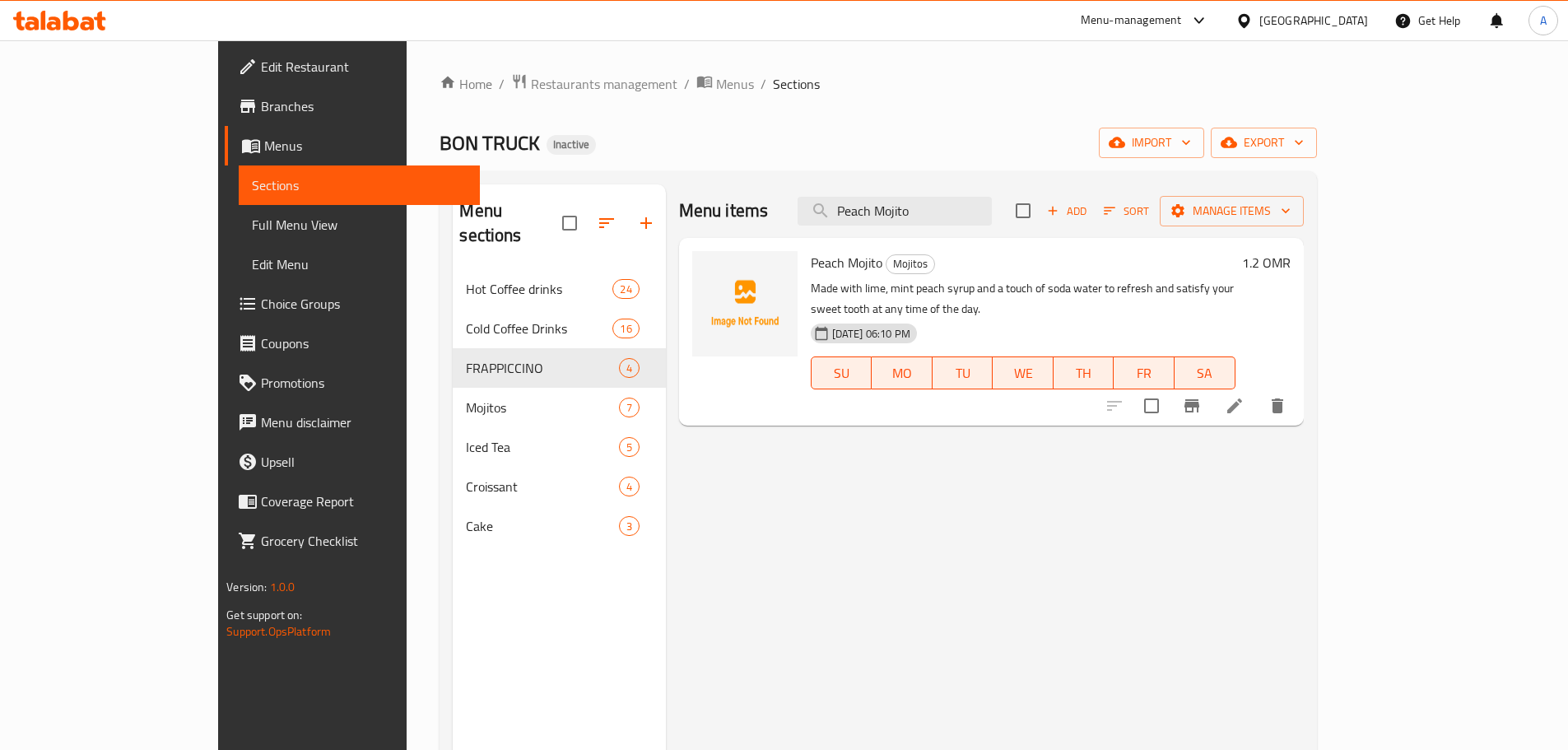
type input "Peach Mojito"
click at [1244, 396] on icon at bounding box center [1234, 405] width 20 height 20
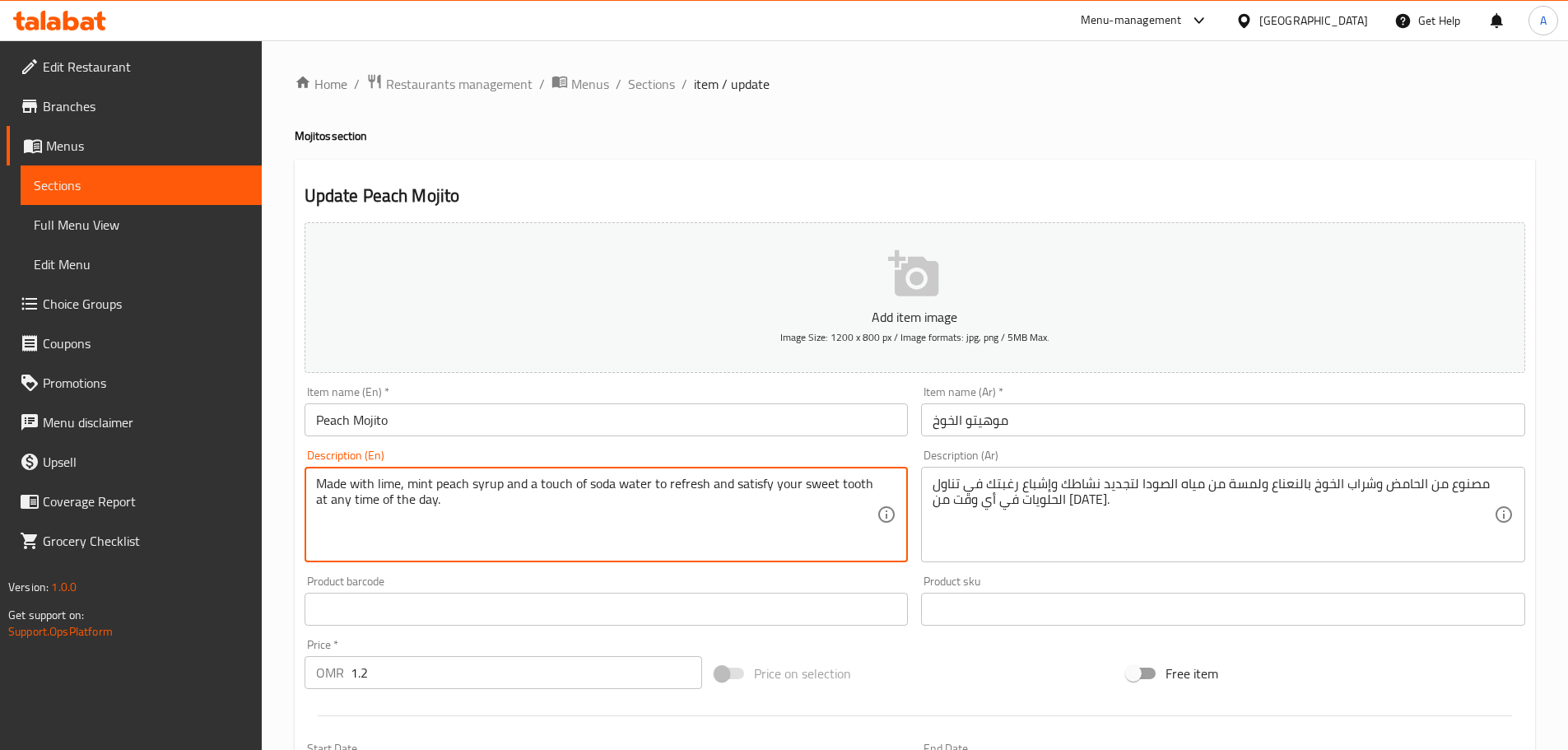
drag, startPoint x: 718, startPoint y: 476, endPoint x: 775, endPoint y: 500, distance: 61.8
click at [775, 500] on textarea "Made with lime, mint peach syrup and a touch of soda water to refresh and satis…" at bounding box center [597, 515] width 562 height 78
click at [717, 484] on textarea "Made with lime, mint peach syrup and a touch of soda water to refresh and satis…" at bounding box center [597, 515] width 562 height 78
drag, startPoint x: 711, startPoint y: 481, endPoint x: 804, endPoint y: 538, distance: 109.1
click at [804, 538] on textarea "Made with lime, mint peach syrup and a touch of soda water to refresh and satis…" at bounding box center [597, 515] width 562 height 78
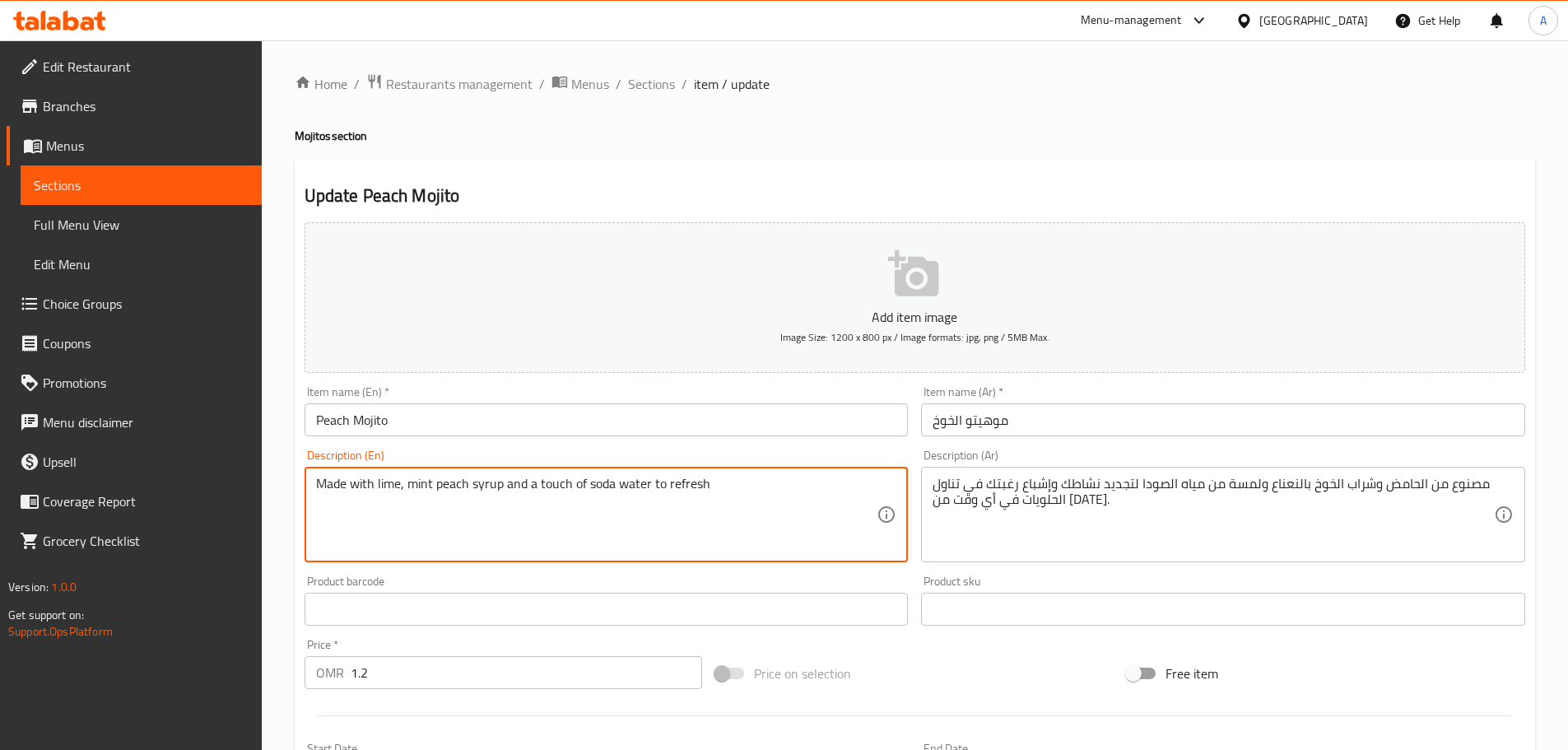
type textarea "Made with lime, mint peach syrup and a touch of soda water to refresh"
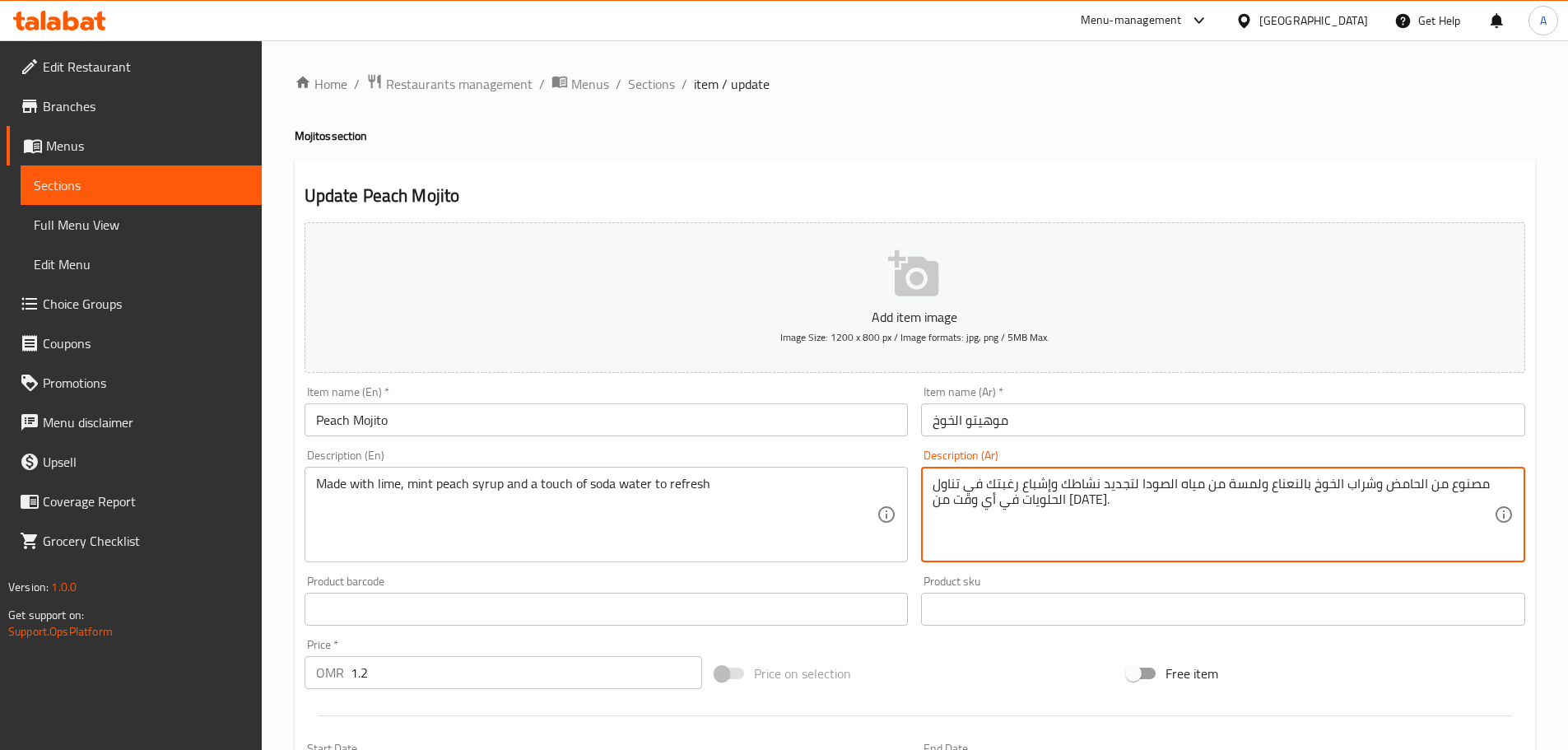
drag, startPoint x: 1057, startPoint y: 486, endPoint x: 941, endPoint y: 504, distance: 117.4
drag, startPoint x: 946, startPoint y: 485, endPoint x: 919, endPoint y: 486, distance: 27.0
click at [919, 486] on div "Description (Ar) مصنوع من الحامض وشراب الخوخ بالنعناع ولمسة من مياه الصودا لتجد…" at bounding box center [1223, 505] width 617 height 126
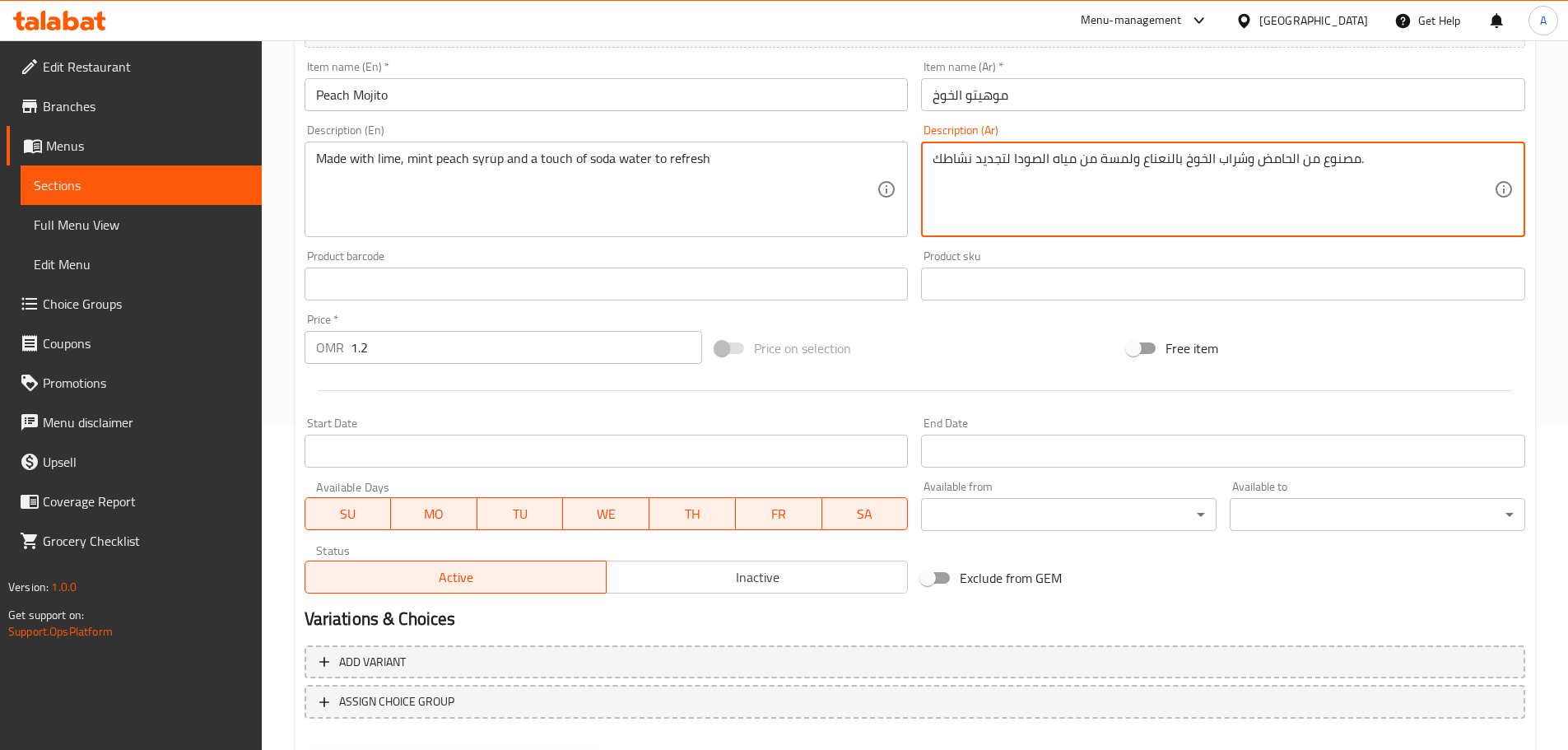
scroll to position [414, 0]
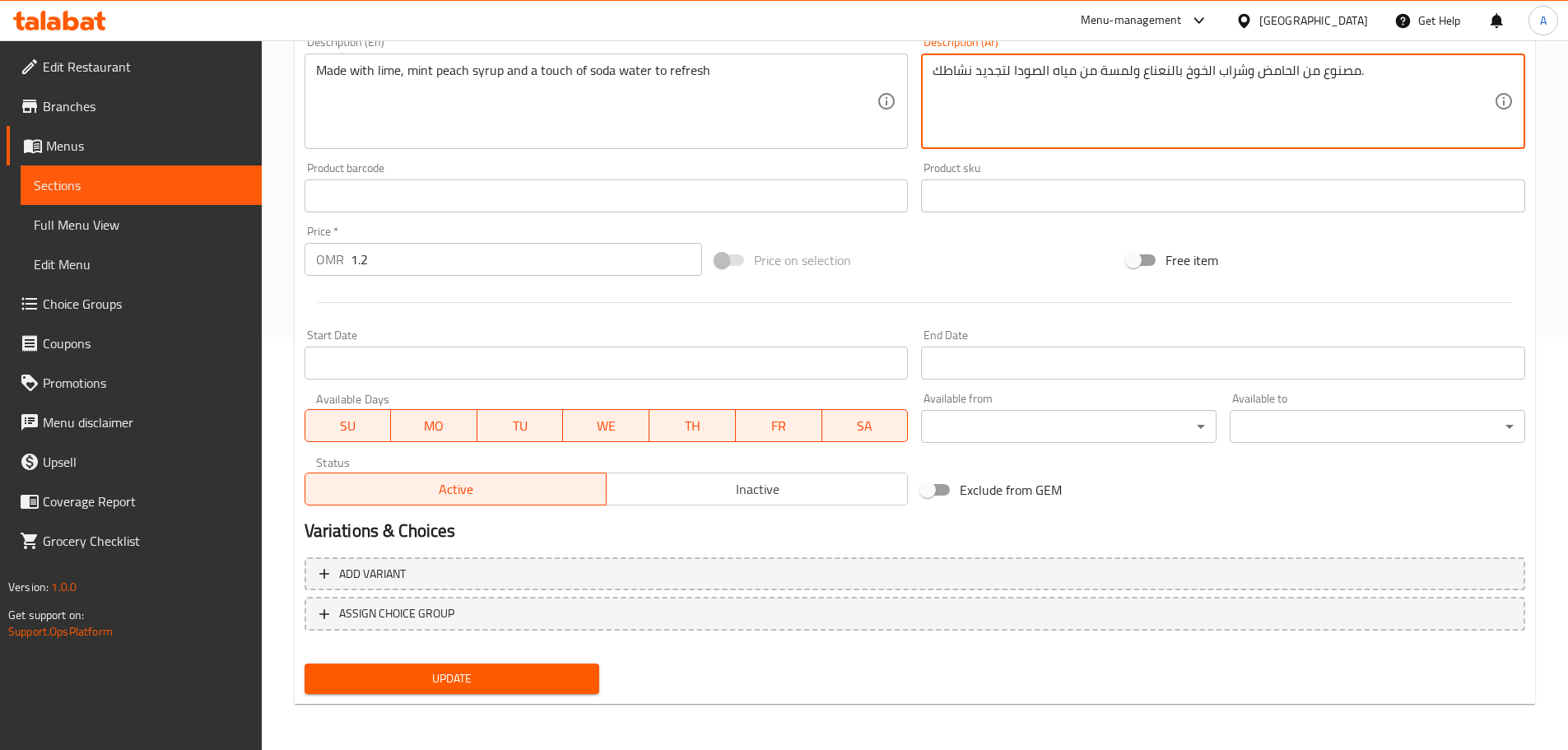
type textarea "مصنوع من الحامض وشراب الخوخ بالنعناع ولمسة من مياه الصودا لتجديد نشاطك."
click at [514, 685] on span "Update" at bounding box center [452, 679] width 269 height 21
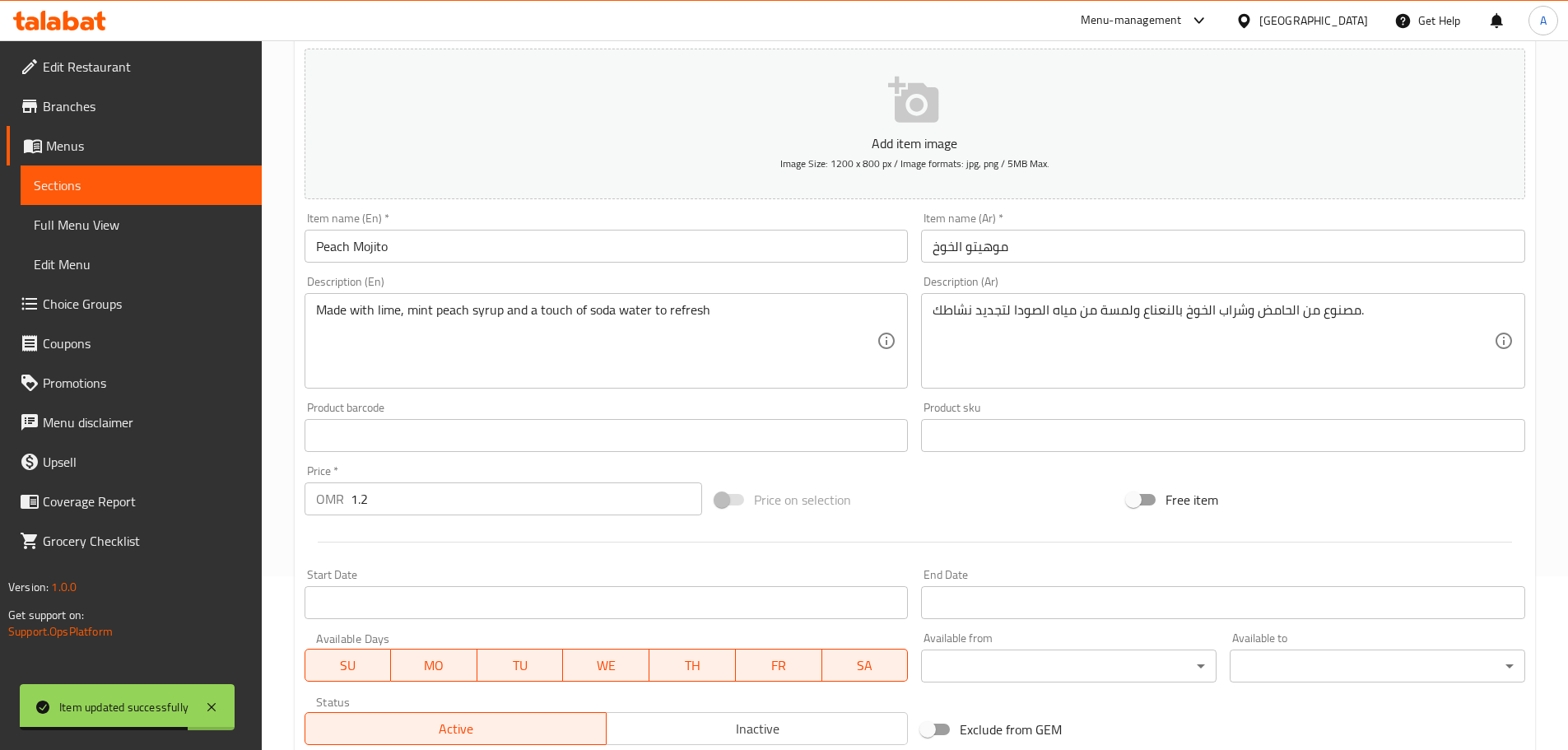
scroll to position [0, 0]
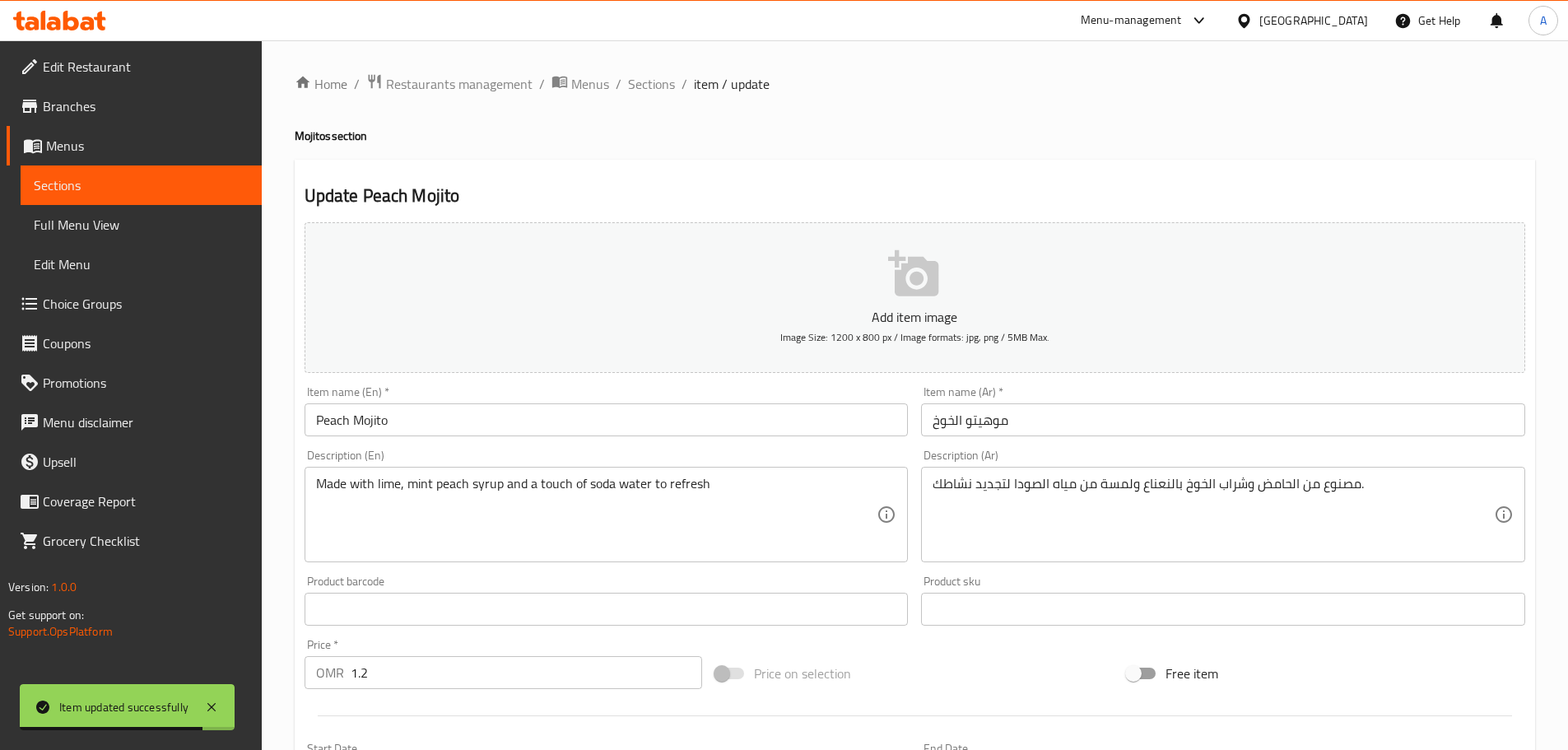
click at [619, 111] on div "Home / Restaurants management / Menus / Sections / item / update Mojitos sectio…" at bounding box center [915, 603] width 1240 height 1058
click at [654, 88] on span "Sections" at bounding box center [651, 83] width 47 height 20
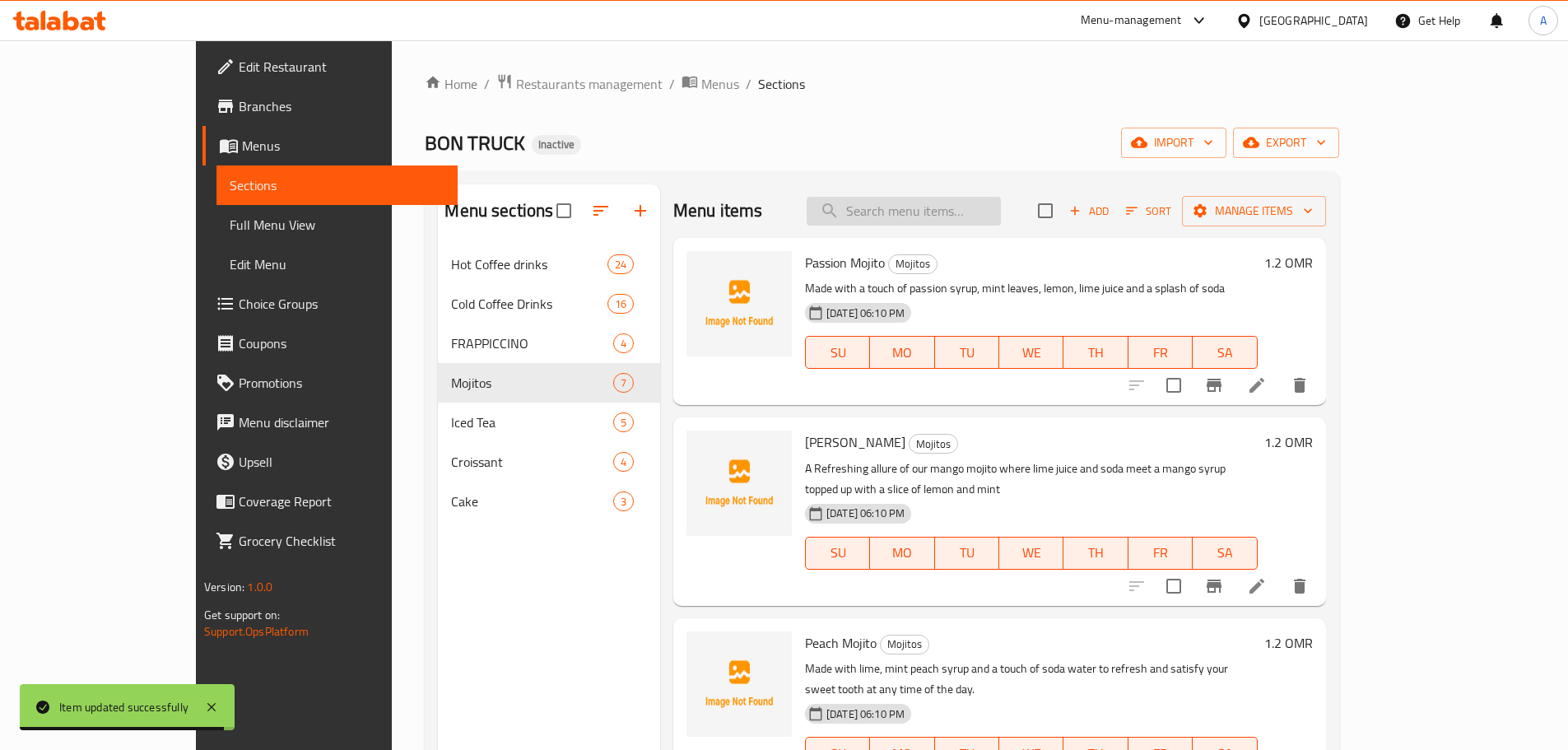
click at [982, 204] on input "search" at bounding box center [904, 211] width 194 height 29
paste input "[PERSON_NAME]"
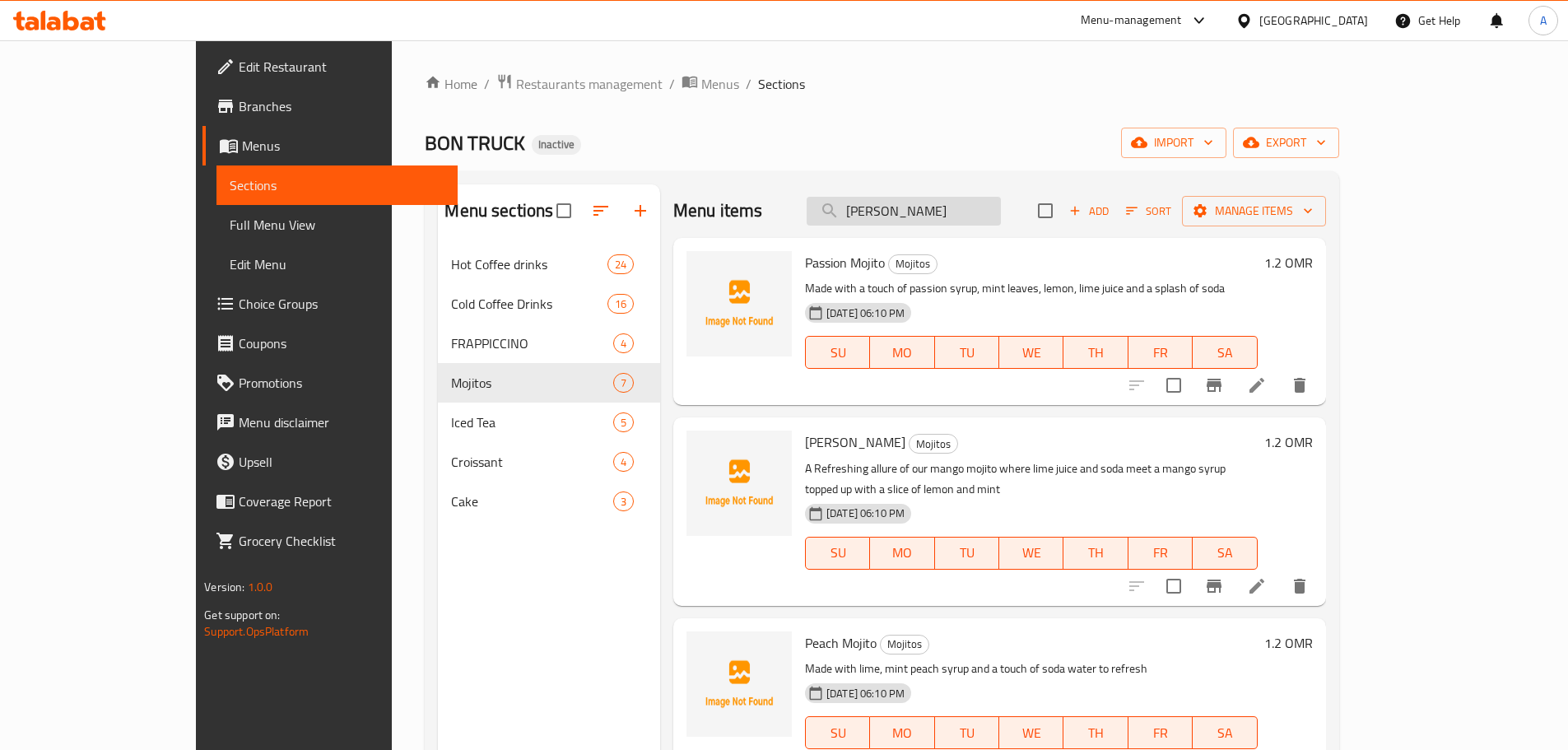
click at [945, 213] on input "[PERSON_NAME]" at bounding box center [904, 211] width 194 height 29
drag, startPoint x: 975, startPoint y: 209, endPoint x: 1020, endPoint y: 208, distance: 45.0
click at [1001, 208] on input "[PERSON_NAME]" at bounding box center [904, 211] width 194 height 29
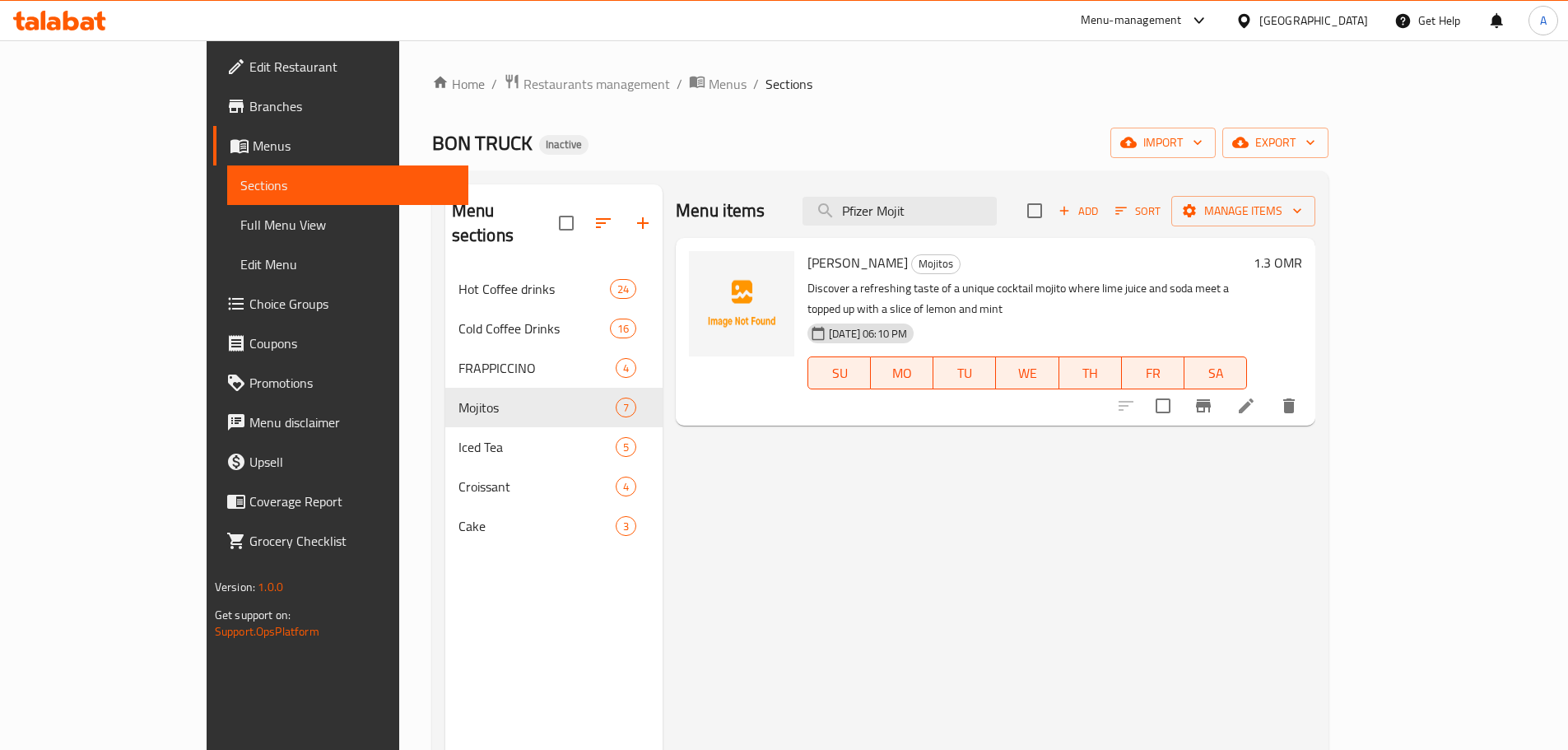
type input "Pfizer Mojit"
click at [1256, 396] on icon at bounding box center [1246, 405] width 20 height 20
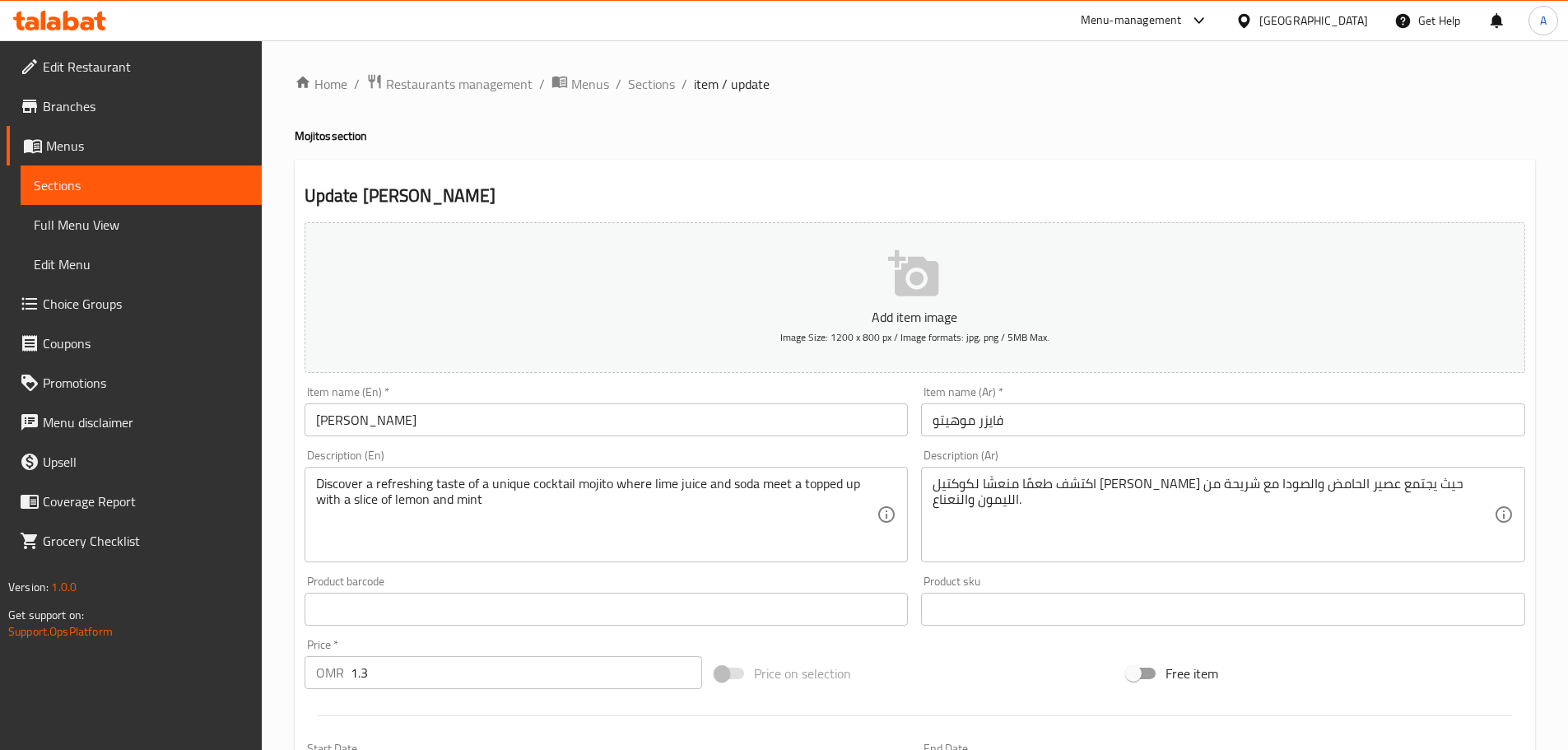
click at [417, 424] on input "[PERSON_NAME]" at bounding box center [607, 419] width 604 height 33
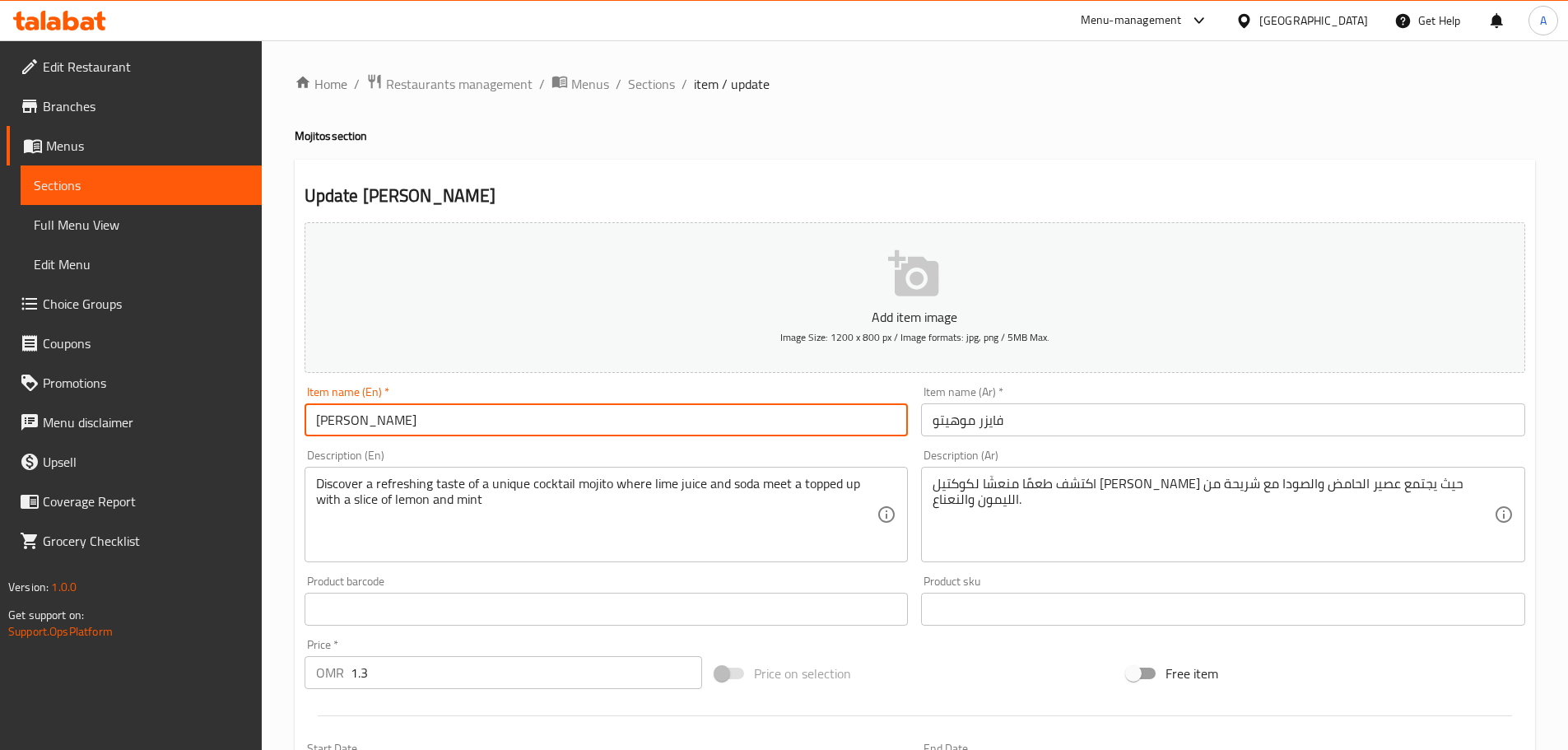
click at [417, 424] on input "[PERSON_NAME]" at bounding box center [607, 419] width 604 height 33
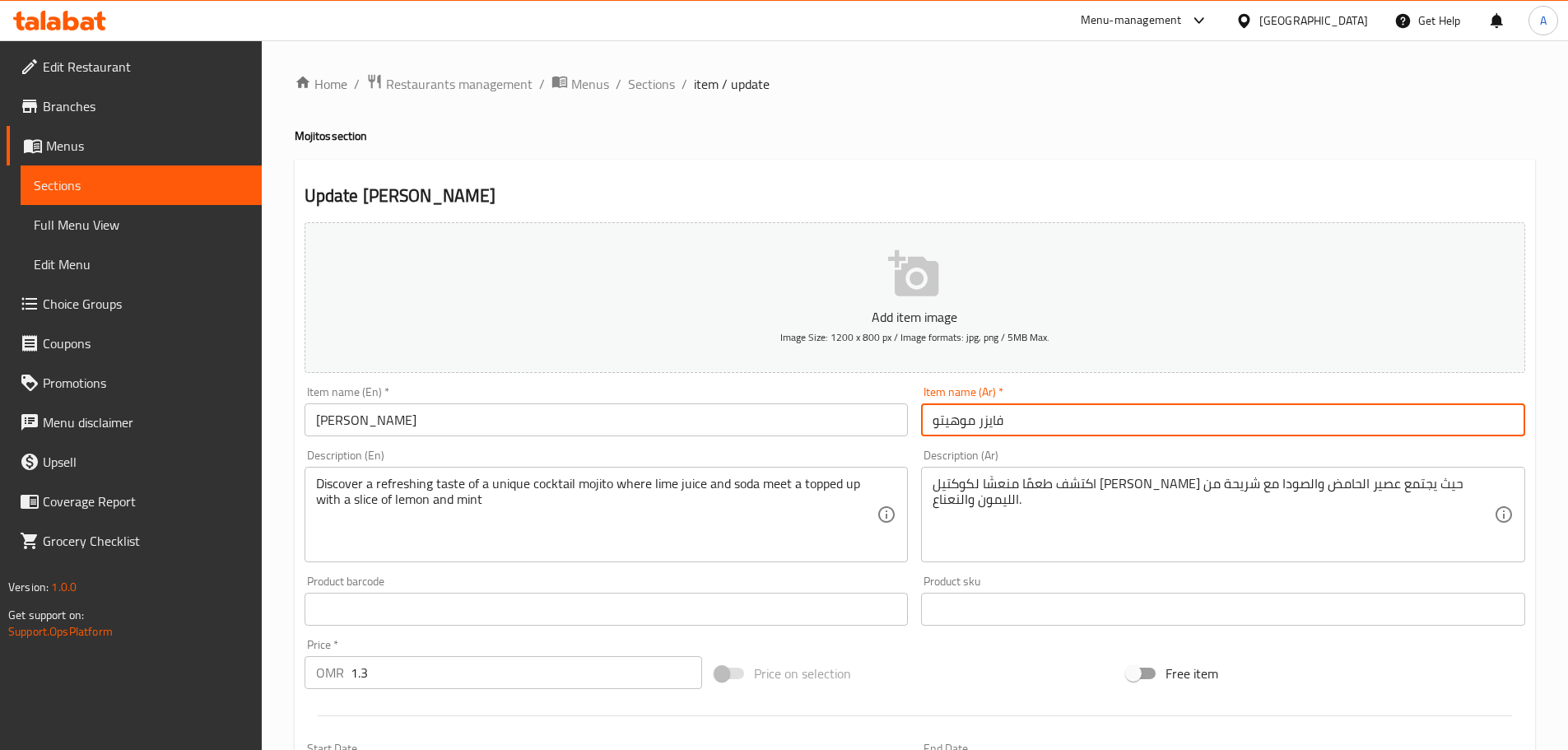
click at [923, 427] on input "فايزر موهيتو" at bounding box center [1223, 419] width 604 height 33
click at [993, 424] on input "بفايزر موهيتو" at bounding box center [1223, 419] width 604 height 33
type input "بفيزر موهيتو"
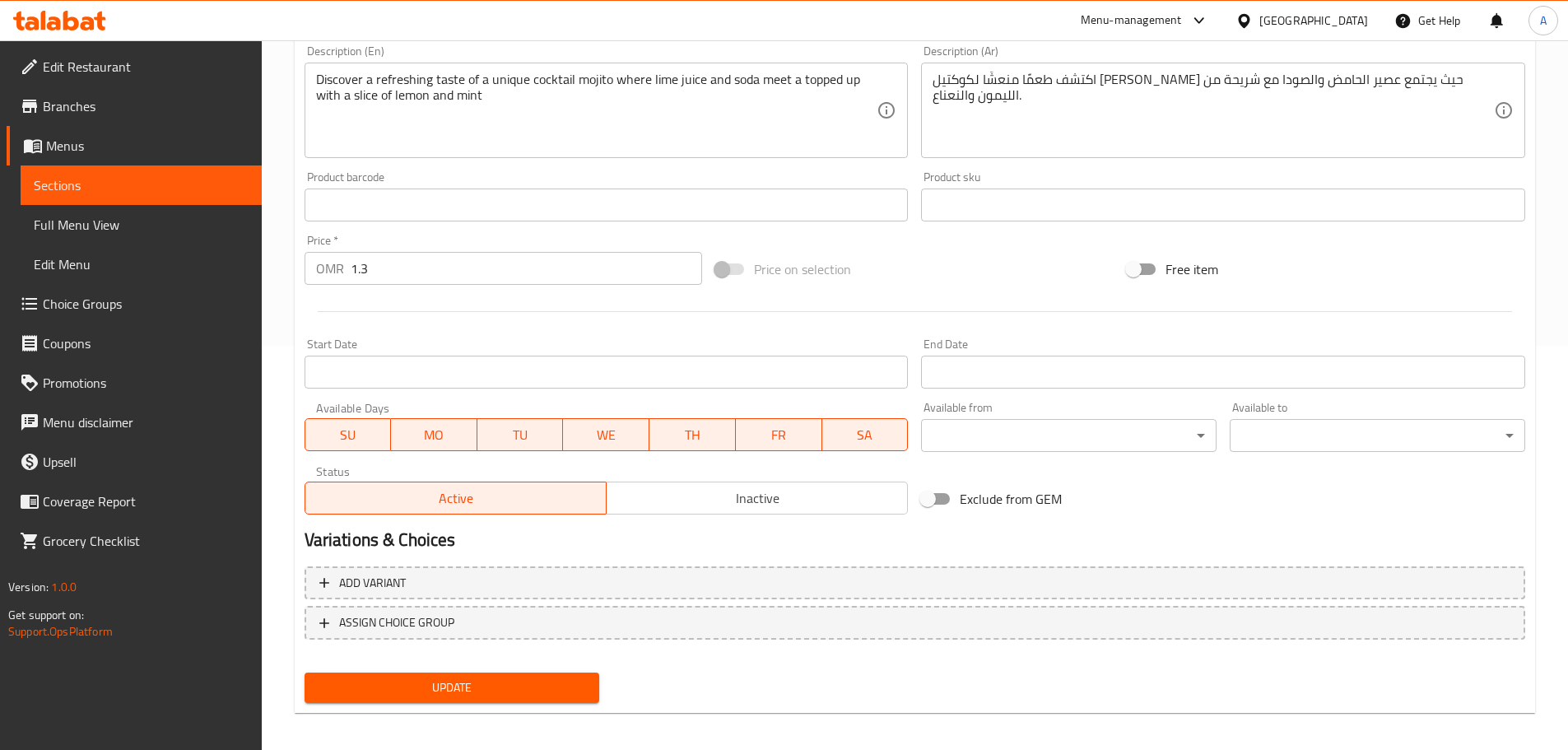
scroll to position [414, 0]
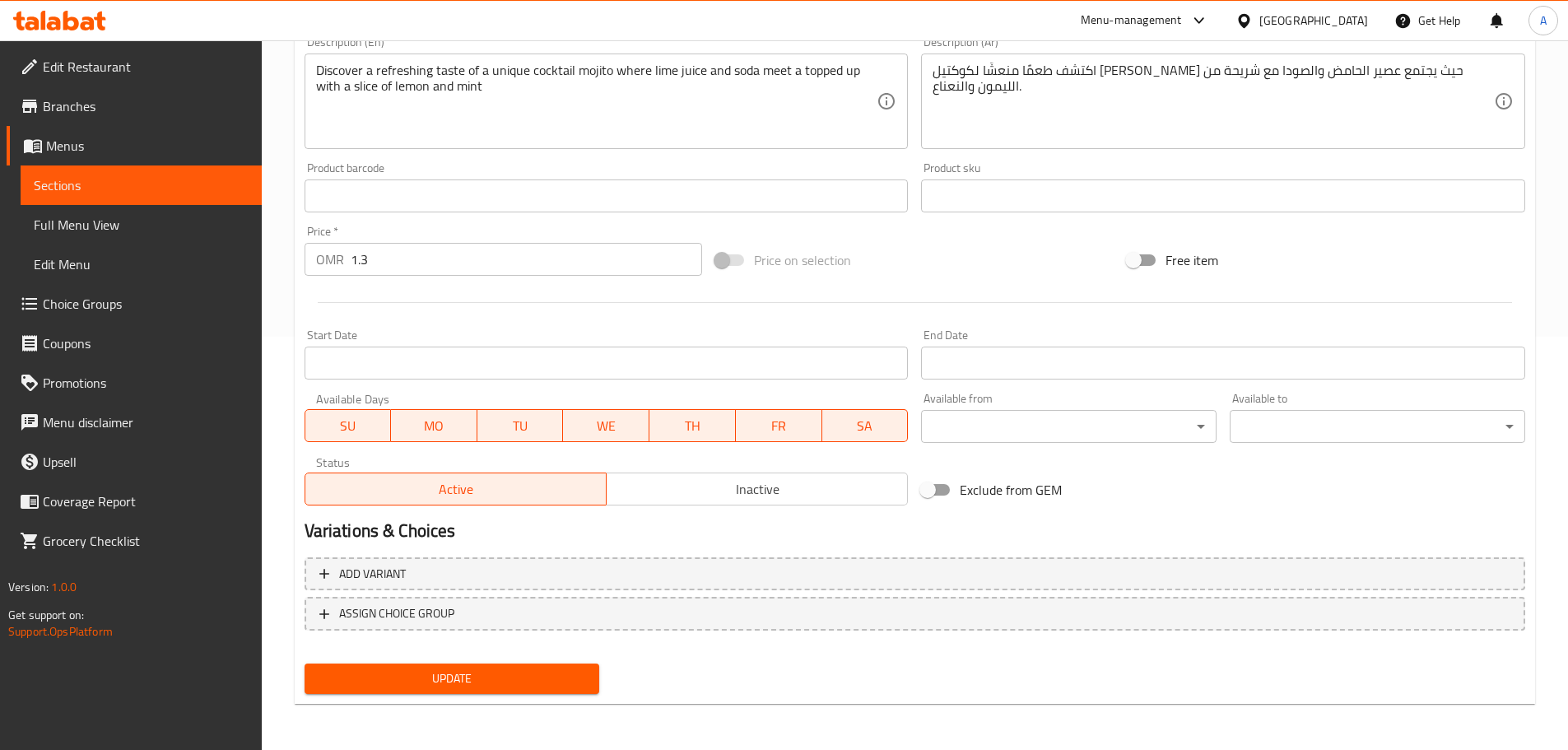
click at [497, 673] on span "Update" at bounding box center [452, 679] width 269 height 21
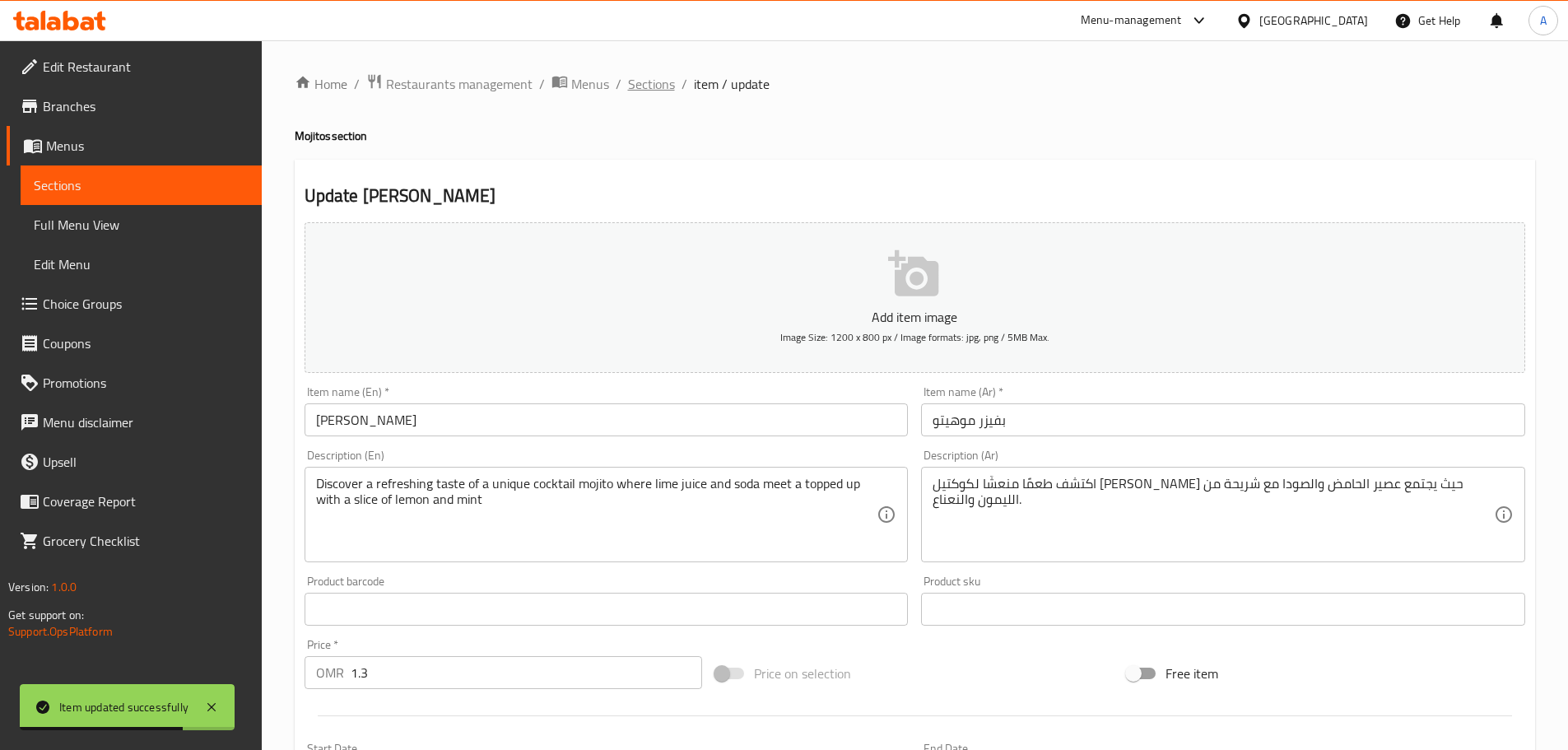
click at [652, 80] on span "Sections" at bounding box center [651, 83] width 47 height 20
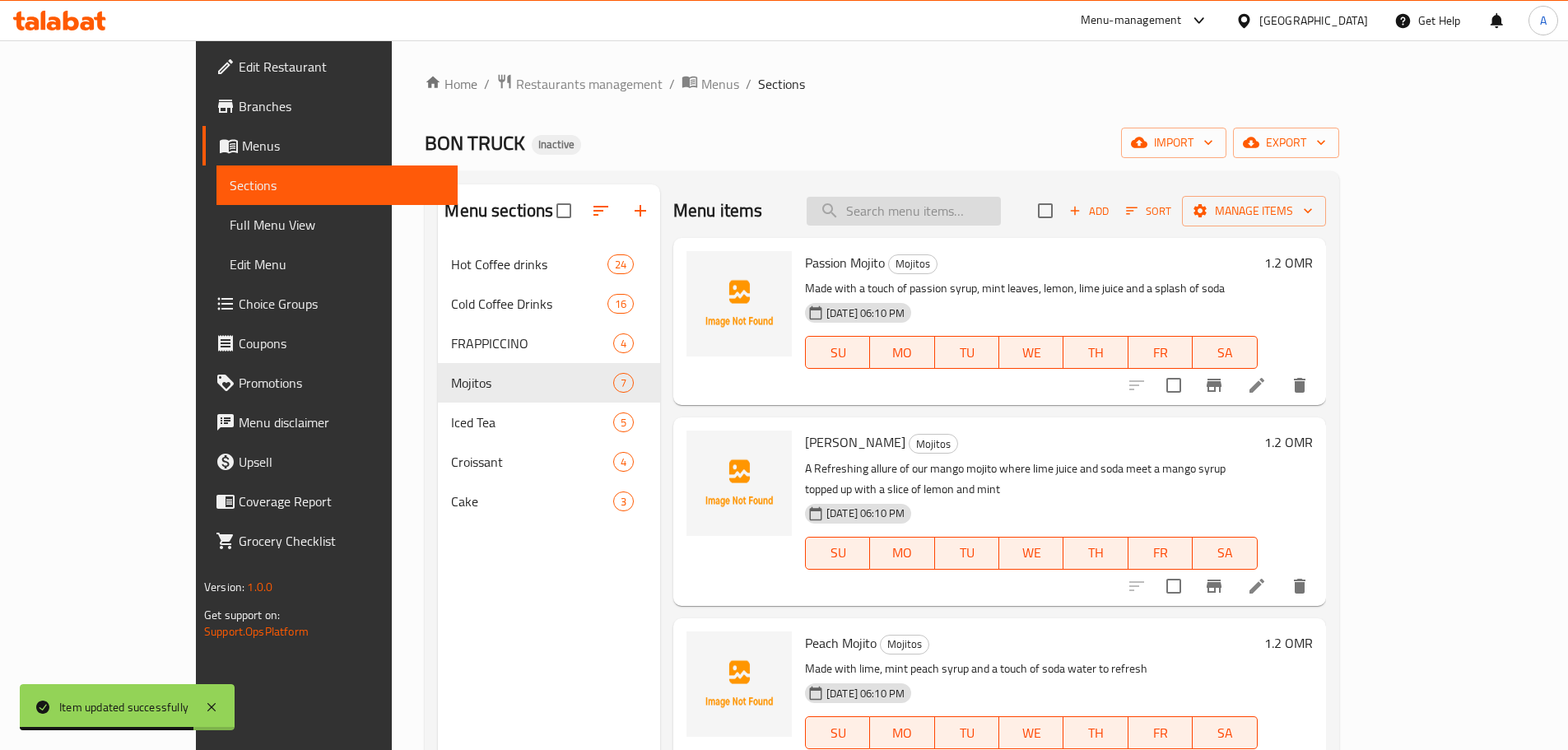
click at [987, 210] on input "search" at bounding box center [904, 211] width 194 height 29
paste input "Ice Tea Carkdee"
type input "Ice Tea Carkdee"
click at [1264, 384] on icon at bounding box center [1257, 385] width 15 height 15
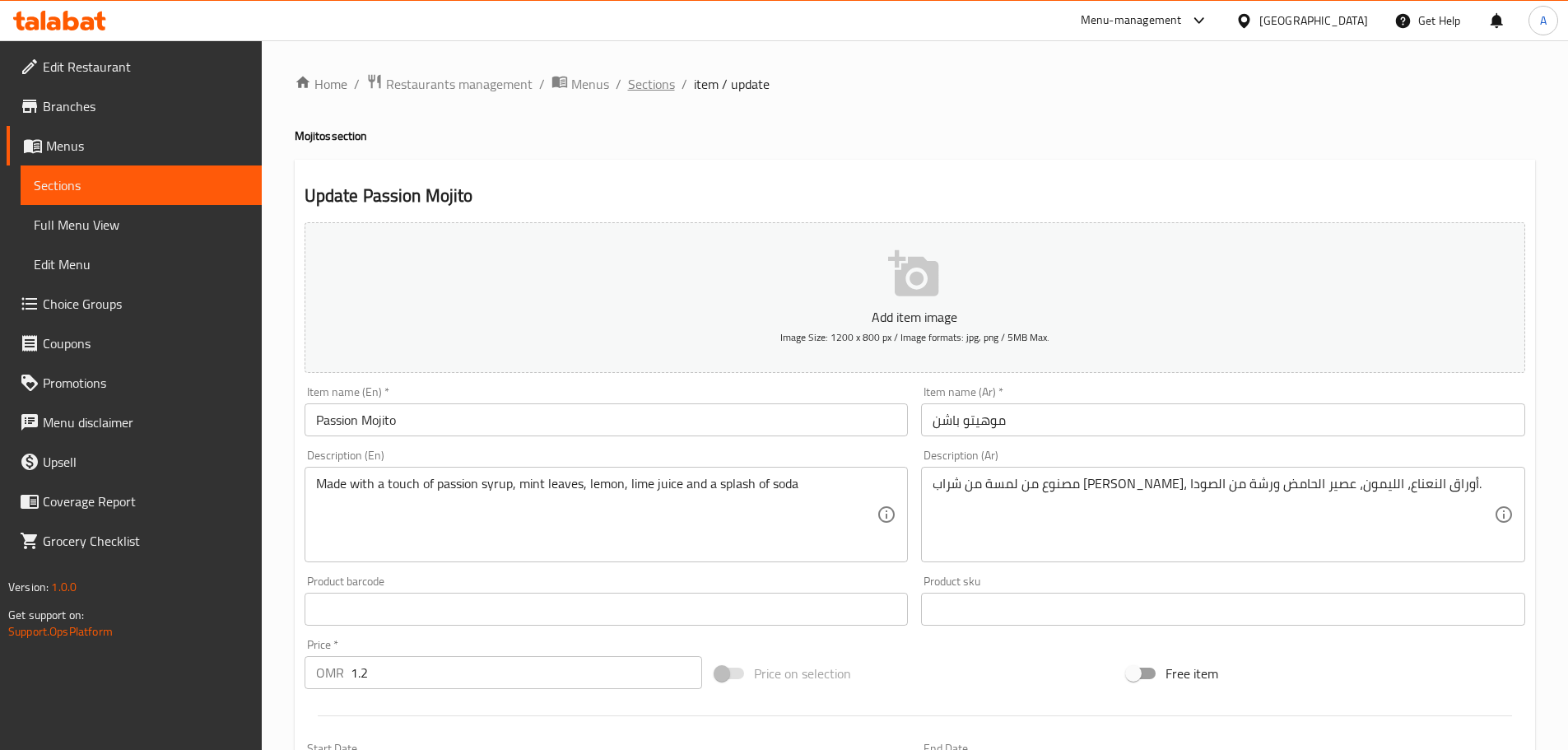
click at [658, 80] on span "Sections" at bounding box center [651, 83] width 47 height 20
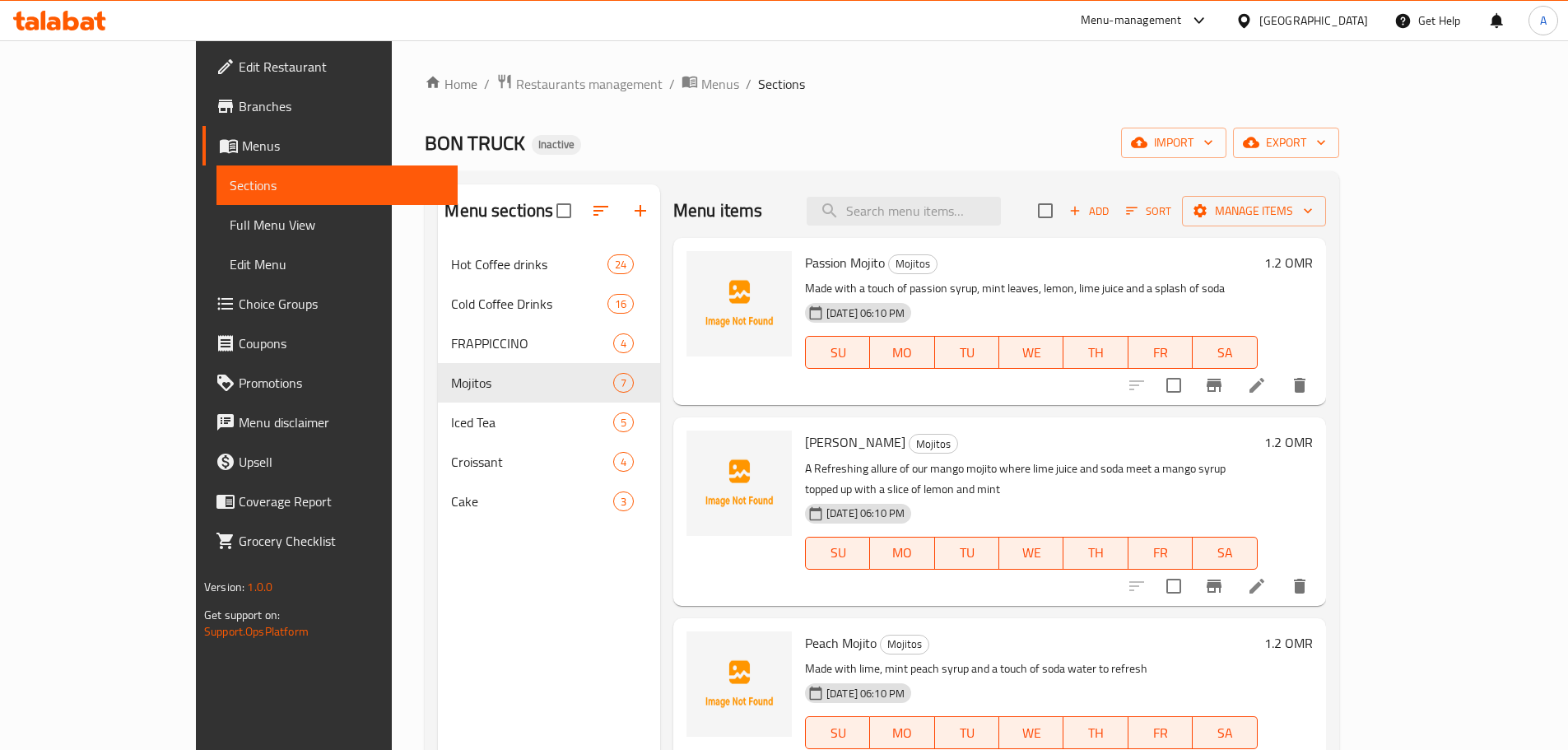
click at [952, 194] on div "Menu items Add Sort Manage items" at bounding box center [999, 211] width 652 height 54
click at [986, 215] on input "search" at bounding box center [904, 211] width 194 height 29
paste input "Ice Tea Carkdee"
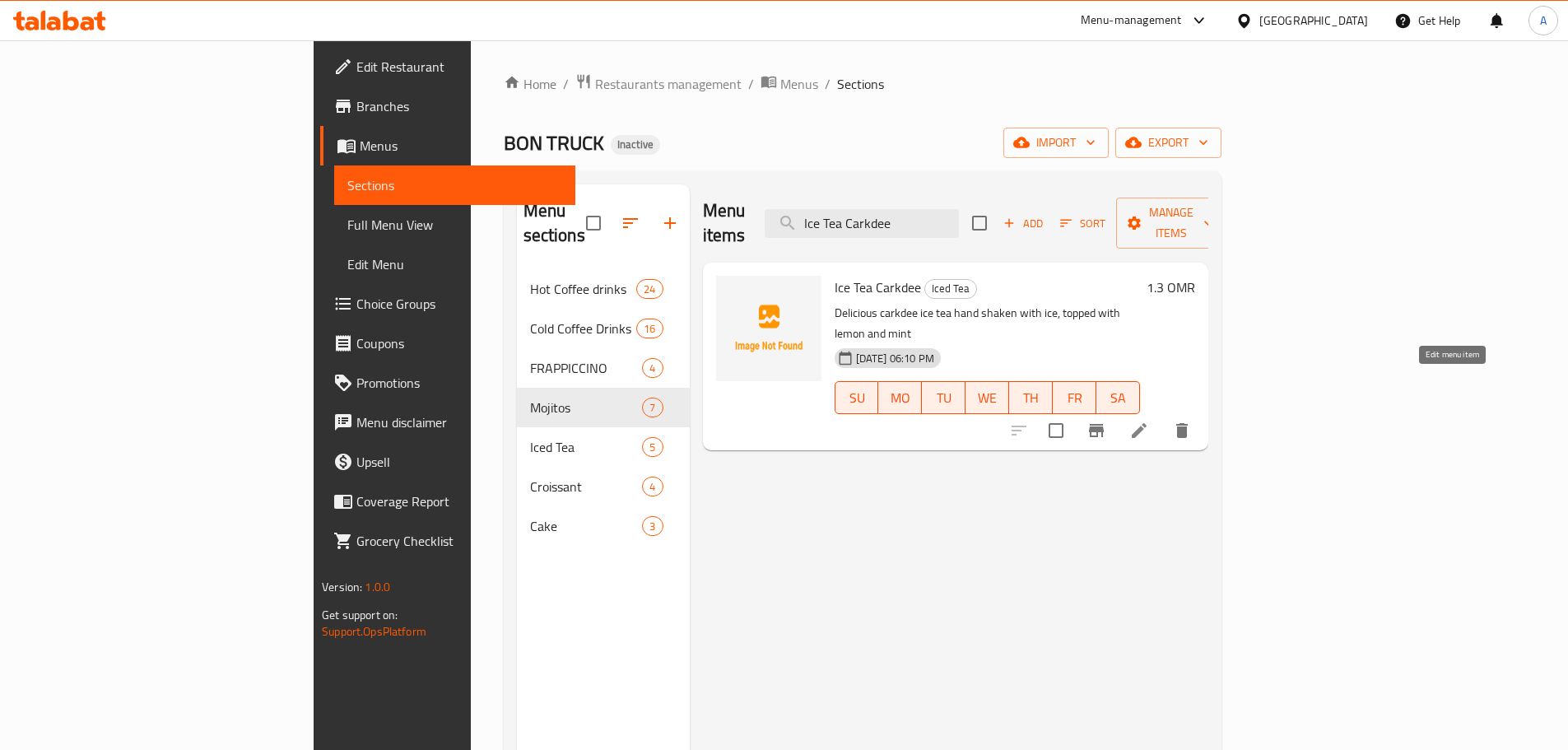
type input "Ice Tea Carkdee"
click at [1149, 421] on icon at bounding box center [1138, 431] width 20 height 20
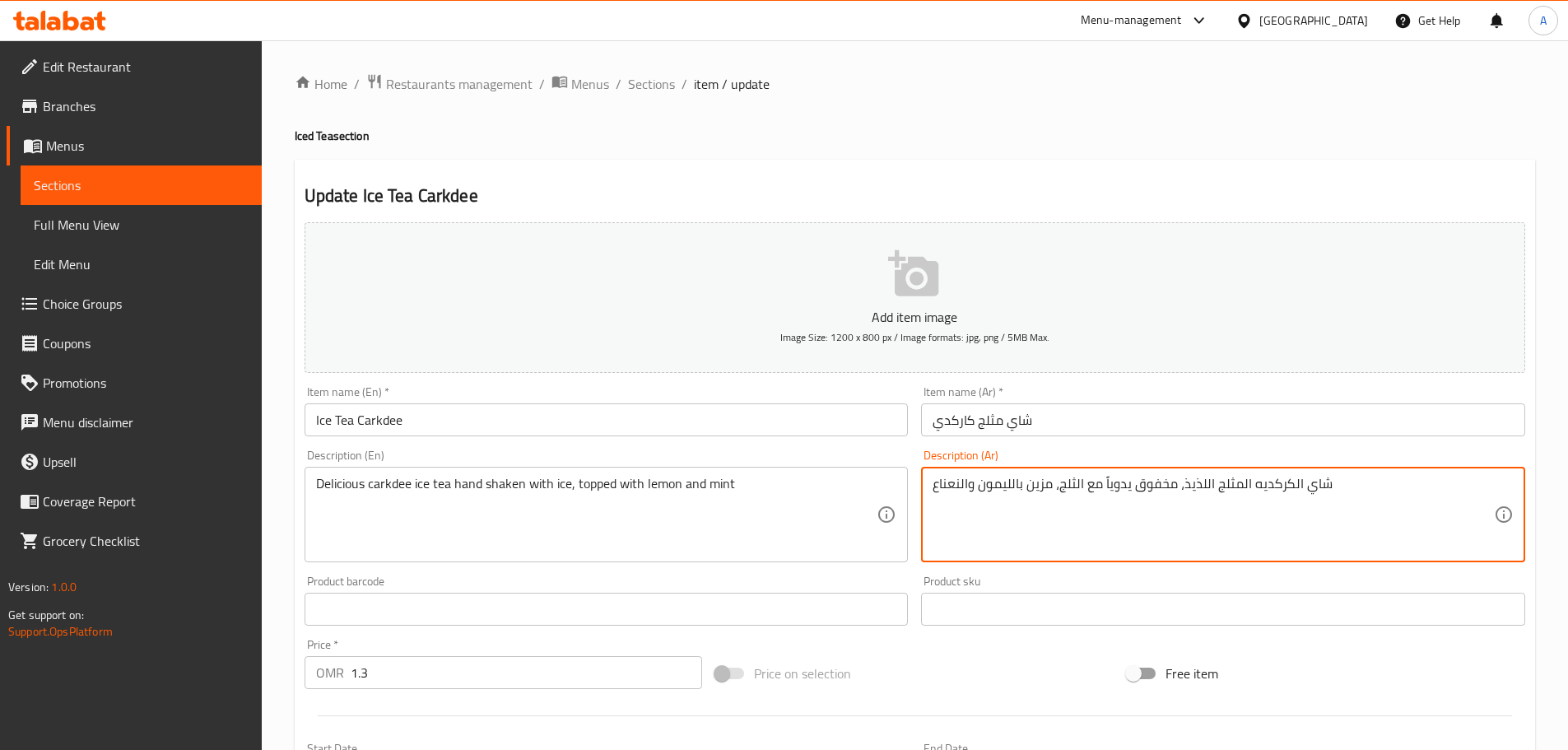
drag, startPoint x: 1290, startPoint y: 483, endPoint x: 1251, endPoint y: 486, distance: 39.1
click at [946, 417] on input "شاي مثلج كاركدي" at bounding box center [1223, 419] width 604 height 33
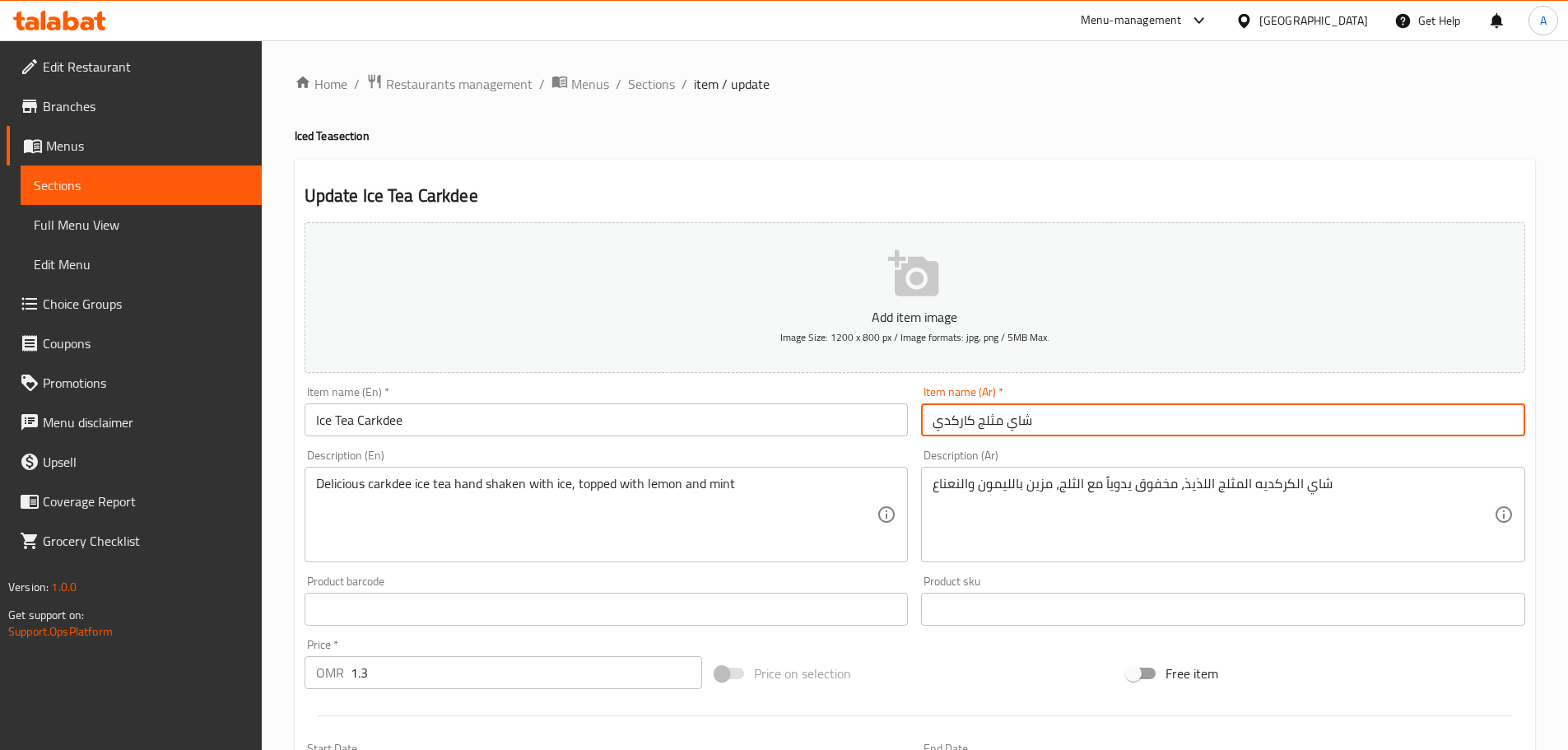
click at [946, 417] on input "شاي مثلج كاركدي" at bounding box center [1223, 419] width 604 height 33
paste input "كديه"
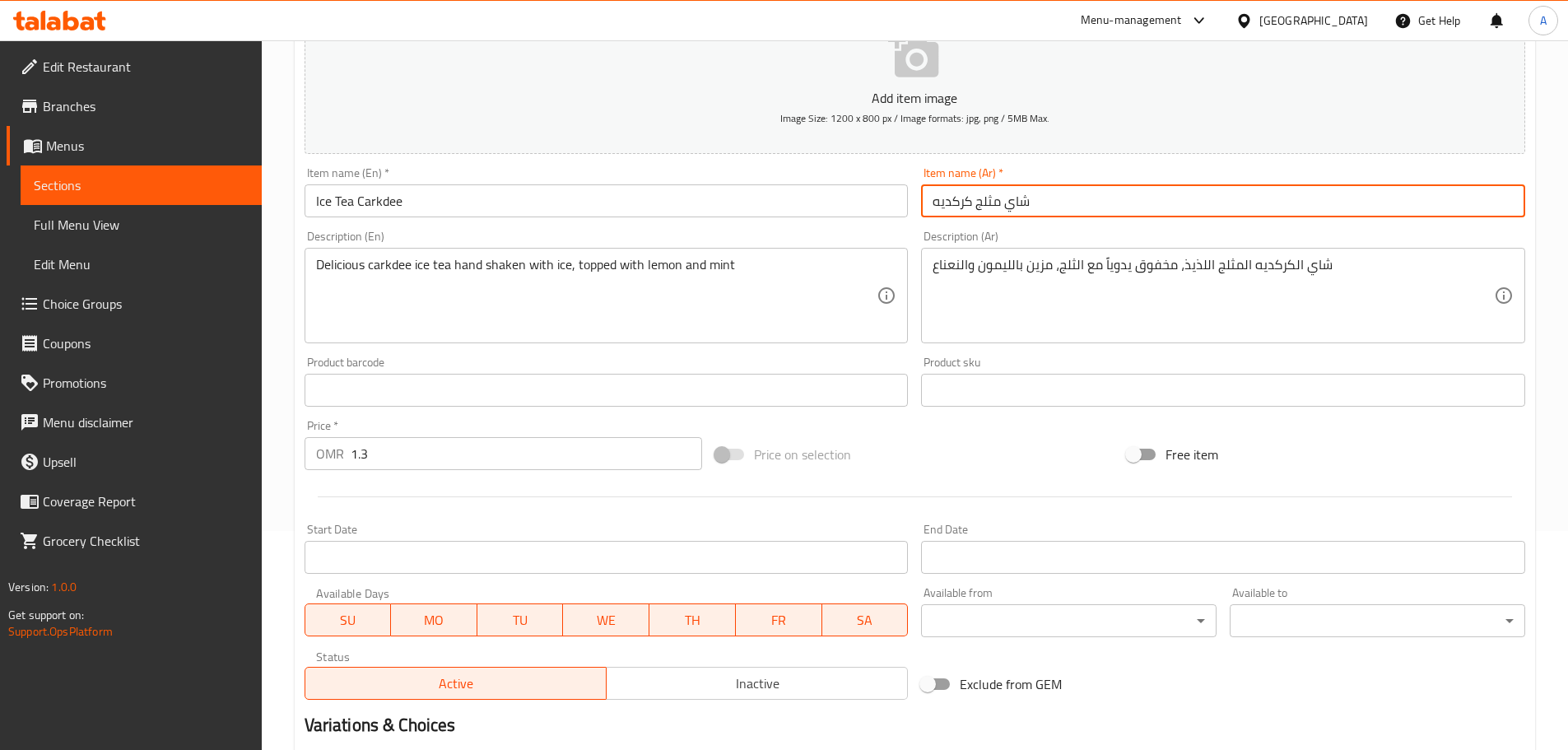
scroll to position [414, 0]
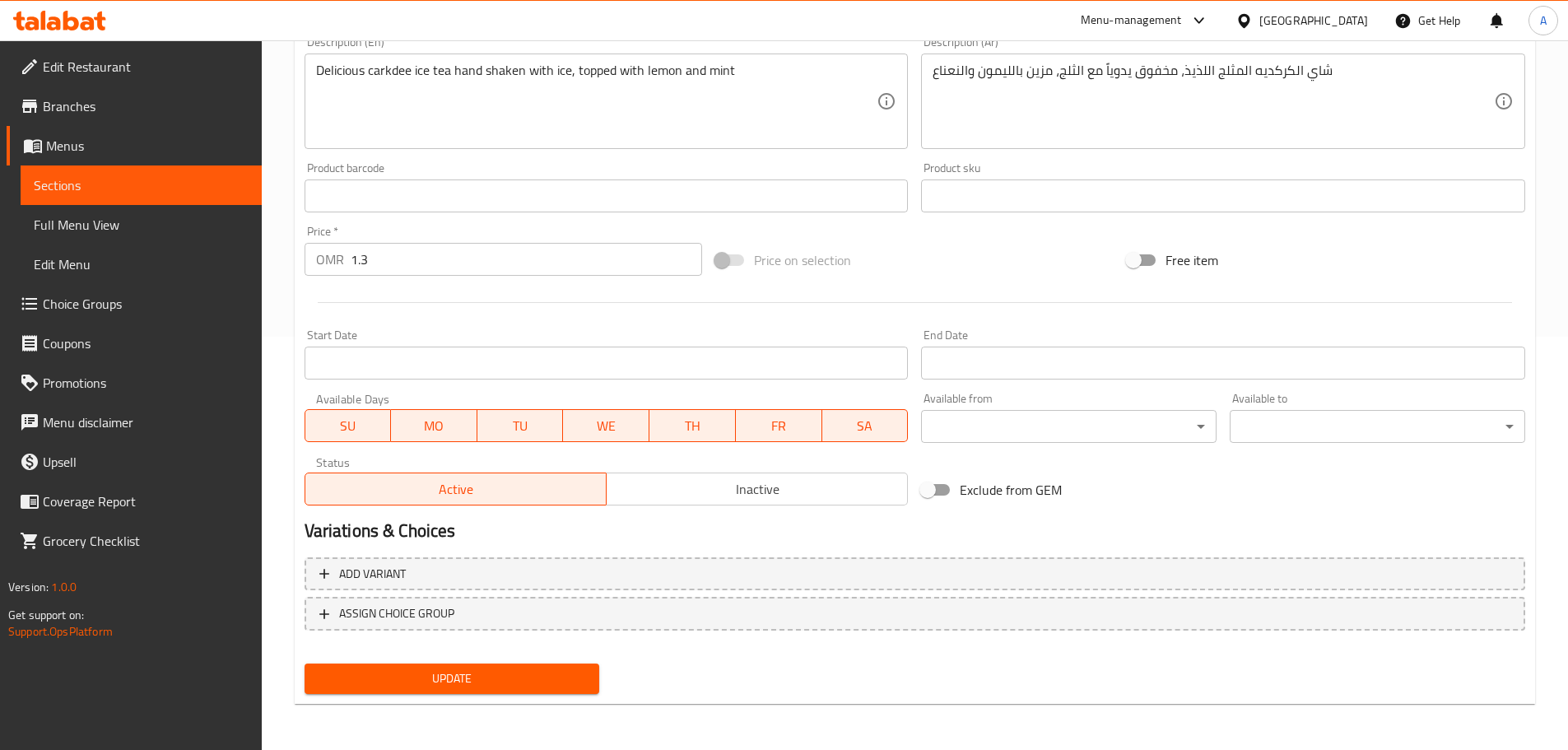
type input "شاي مثلج كركديه"
click at [485, 687] on span "Update" at bounding box center [452, 679] width 269 height 21
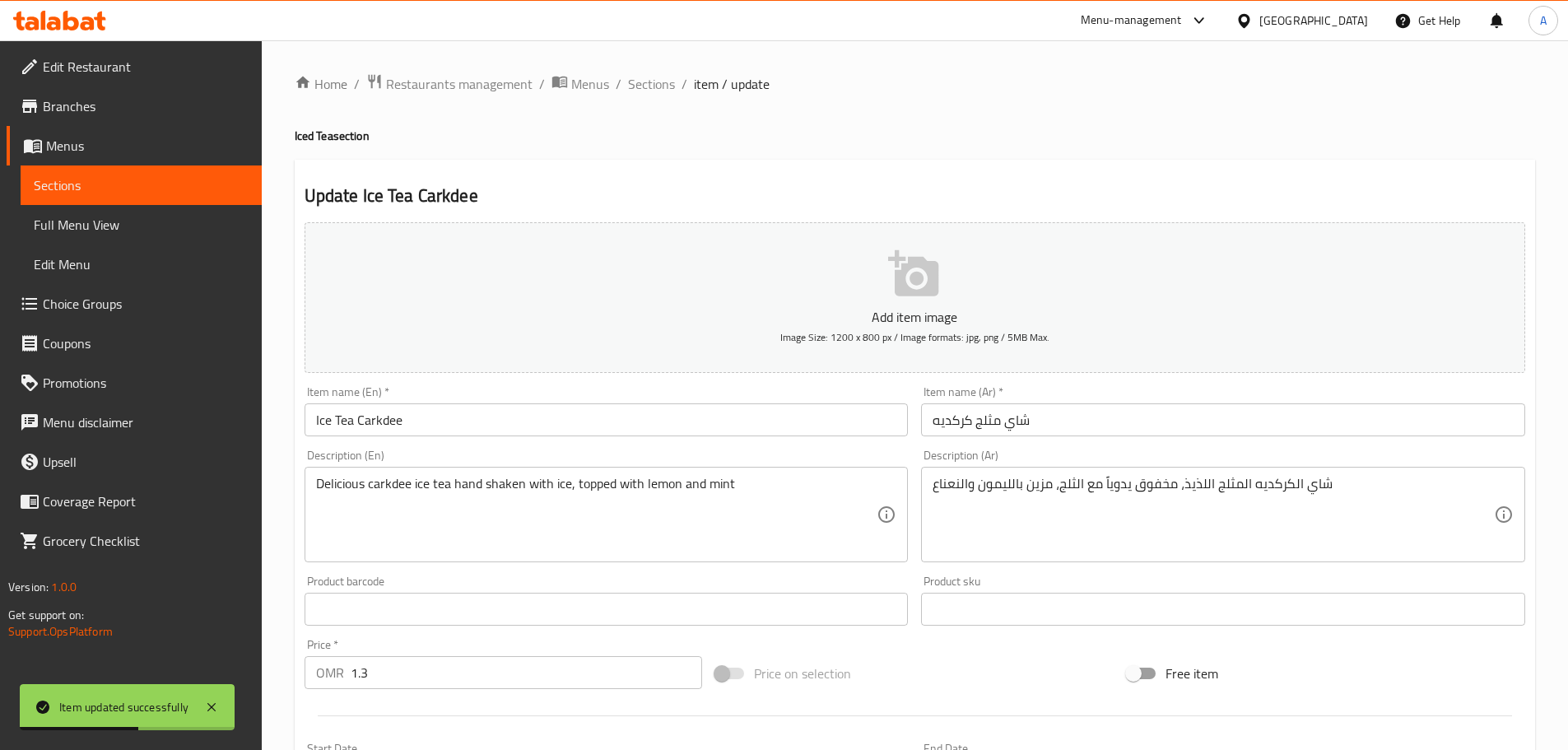
click at [640, 96] on div "Home / Restaurants management / Menus / Sections / item / update Iced Tea secti…" at bounding box center [915, 603] width 1240 height 1058
click at [654, 93] on span "Sections" at bounding box center [651, 83] width 47 height 20
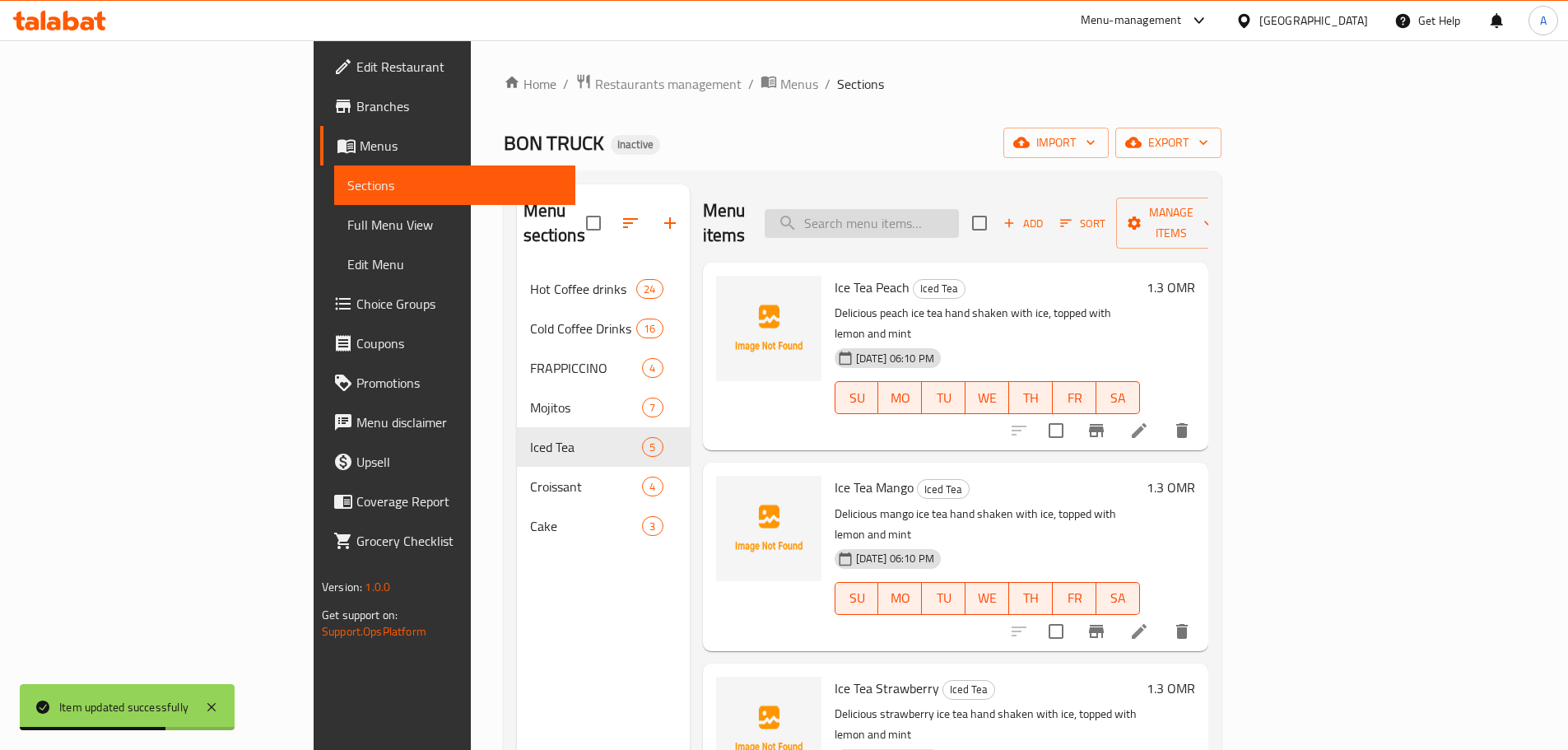
click at [959, 209] on input "search" at bounding box center [862, 223] width 194 height 29
paste input "Dubai chocolate bar"
drag, startPoint x: 1011, startPoint y: 209, endPoint x: 1062, endPoint y: 209, distance: 51.0
click at [959, 209] on input "Dubai chocolate bar" at bounding box center [862, 223] width 194 height 29
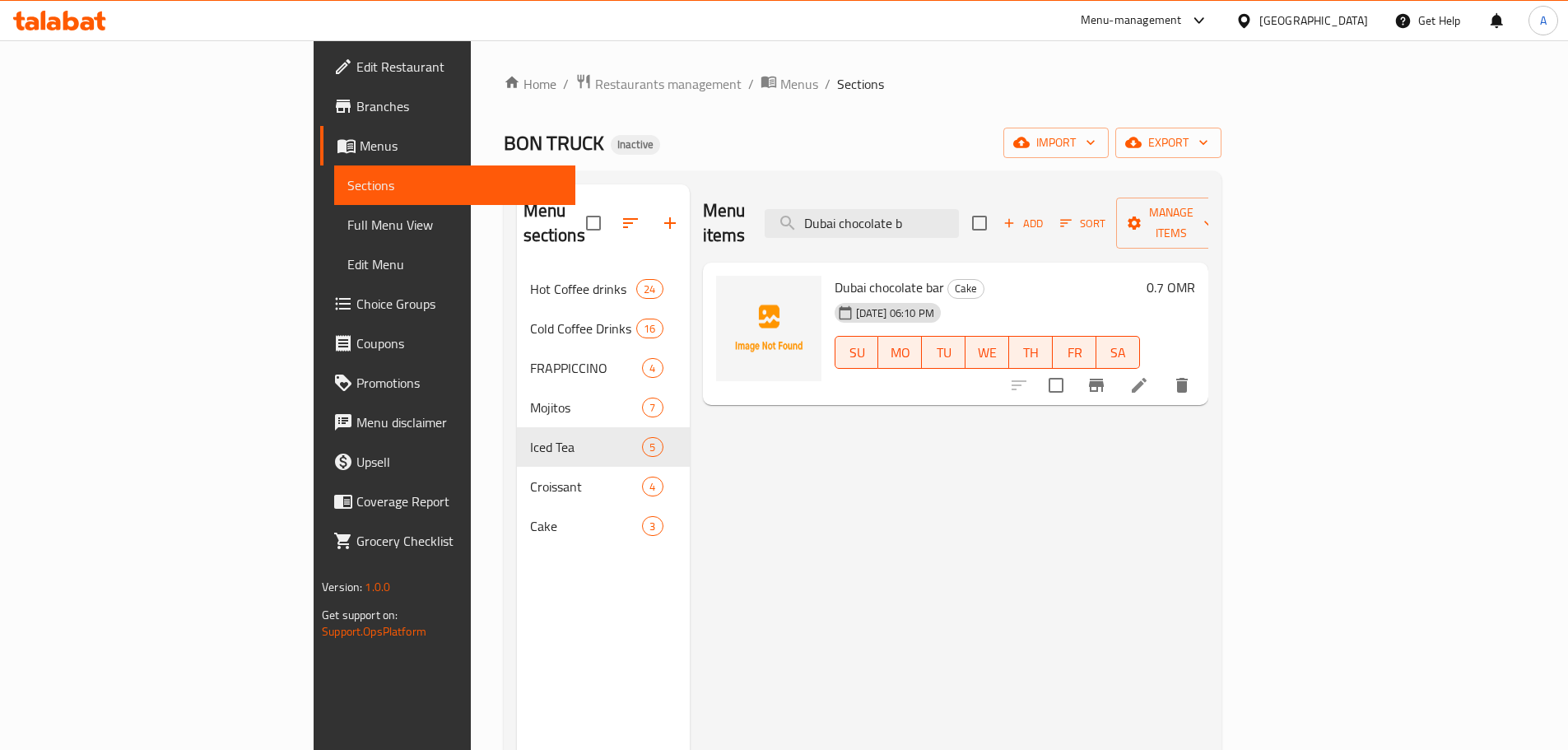
type input "Dubai chocolate b"
click at [1147, 378] on icon at bounding box center [1139, 385] width 15 height 15
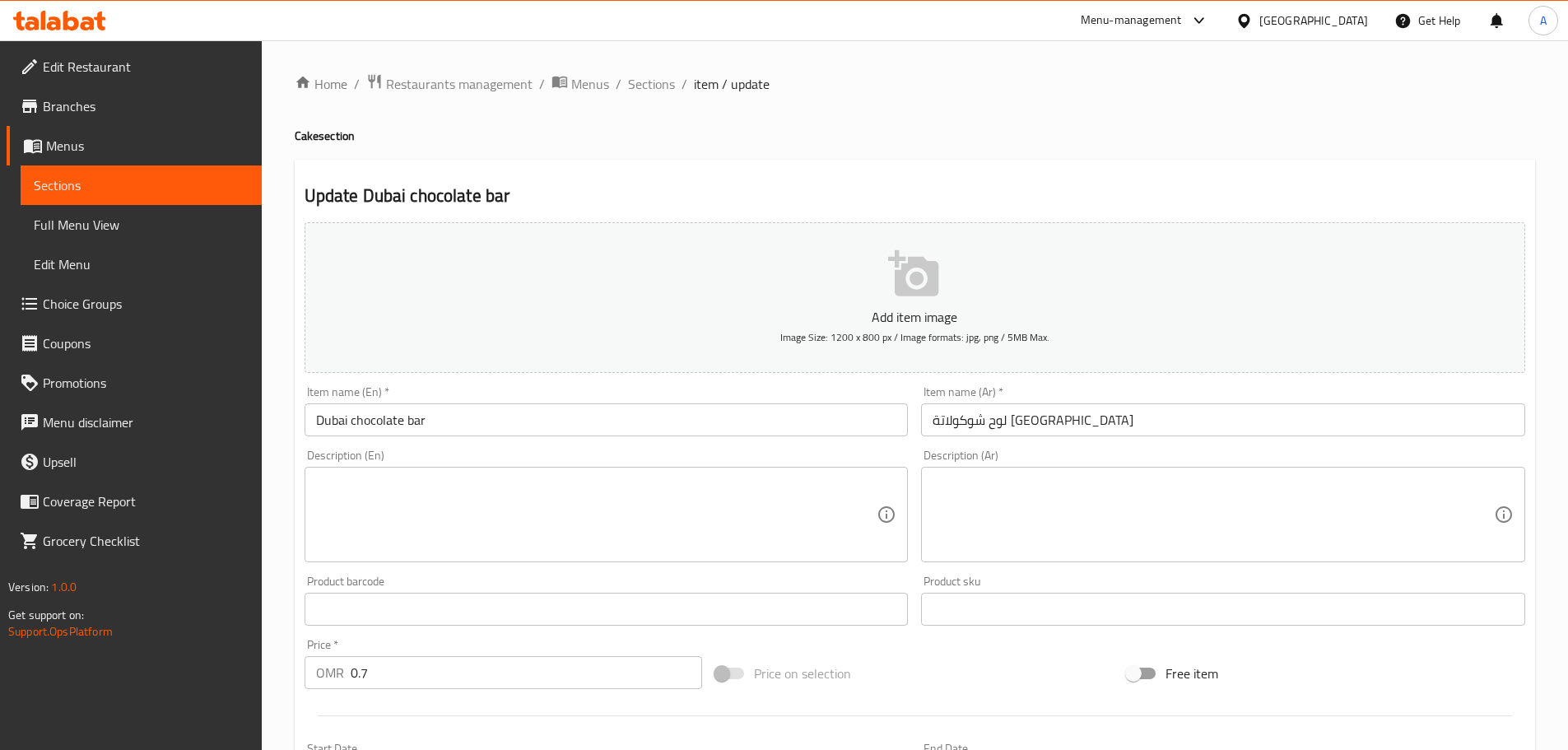
click at [1028, 418] on input "لوح شوكولاتة دبي" at bounding box center [1223, 419] width 604 height 33
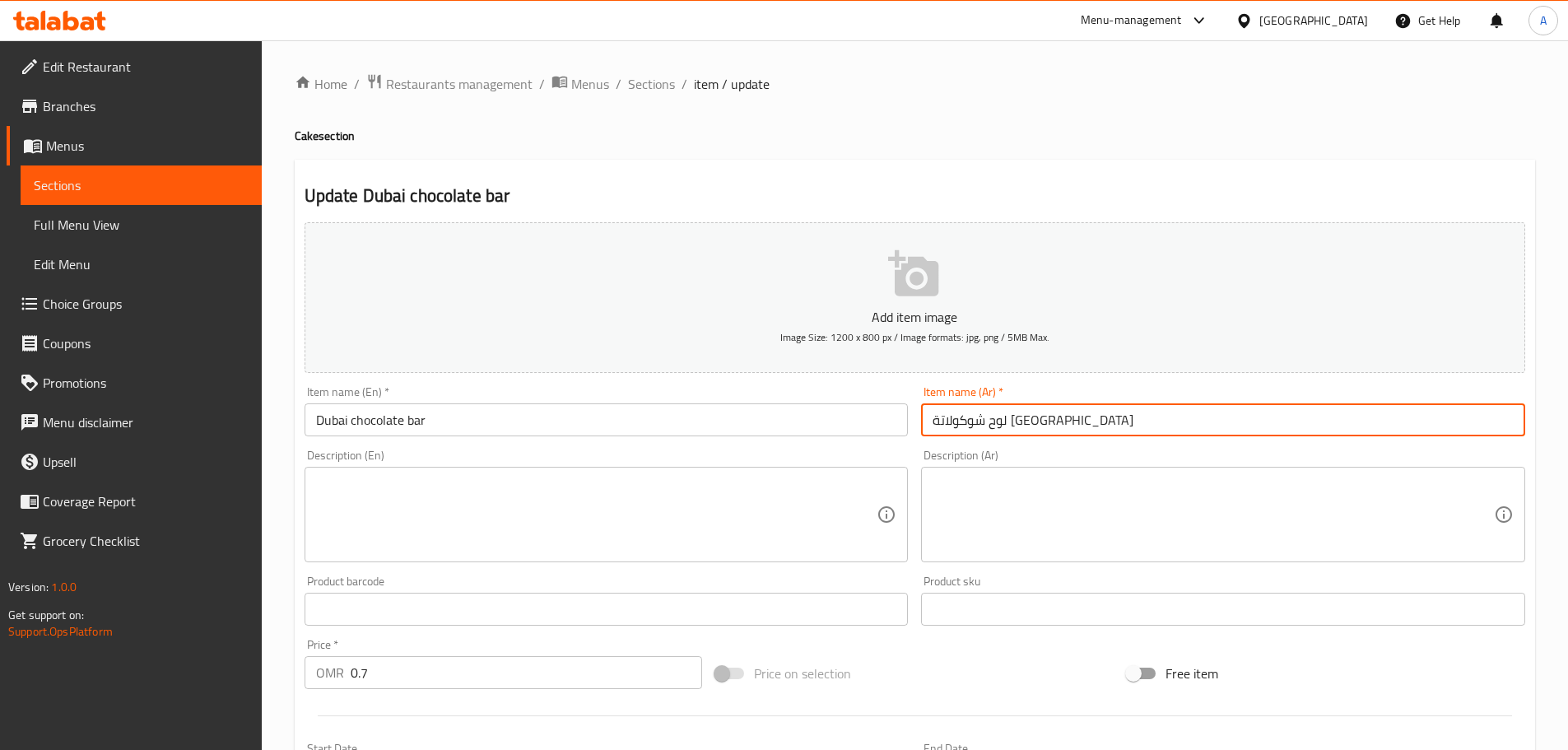
click at [1028, 418] on input "لوح شوكولاتة دبي" at bounding box center [1223, 419] width 604 height 33
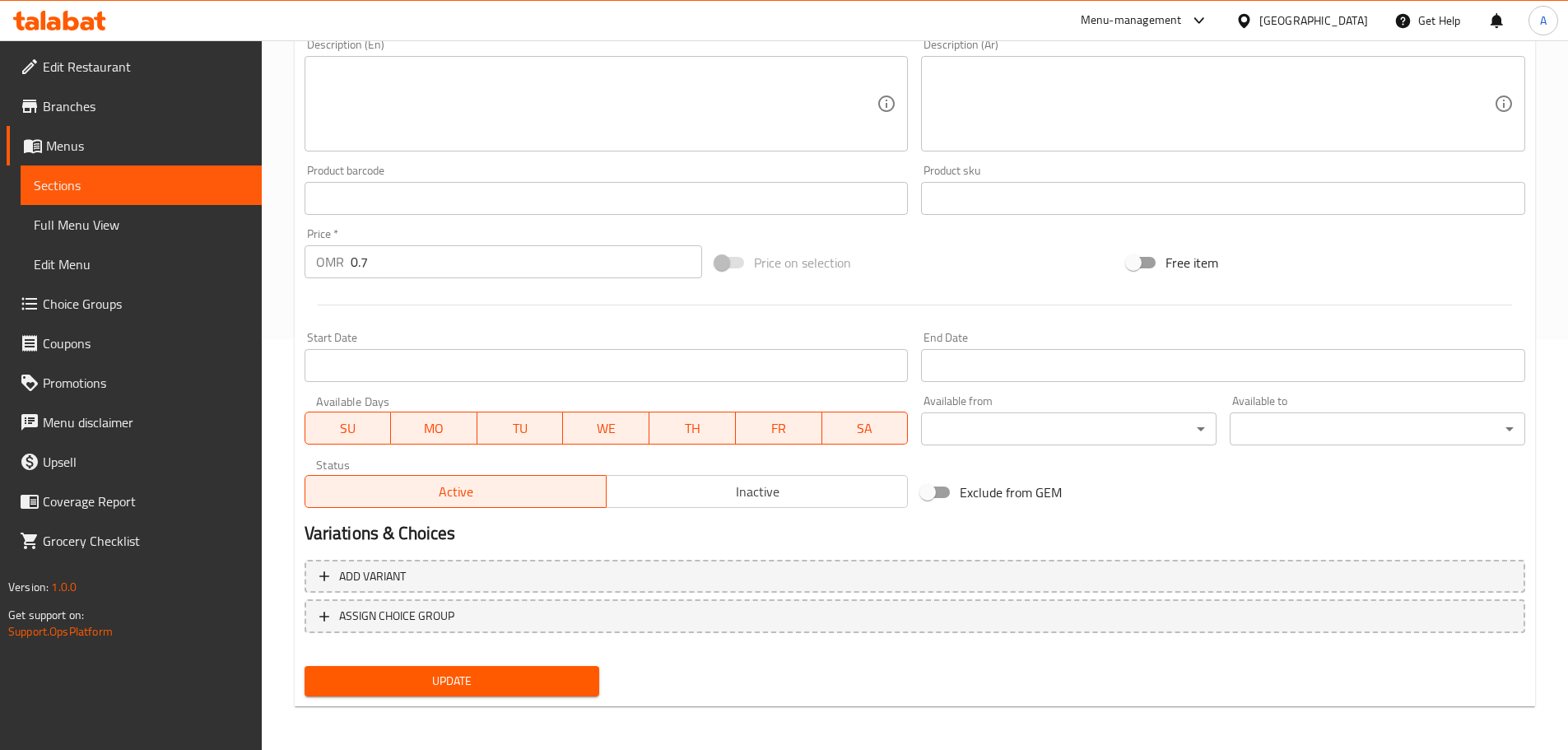
scroll to position [414, 0]
type input "بار شوكولاتة [GEOGRAPHIC_DATA]"
click at [443, 679] on span "Update" at bounding box center [452, 679] width 269 height 21
click at [530, 693] on button "Update" at bounding box center [452, 679] width 295 height 30
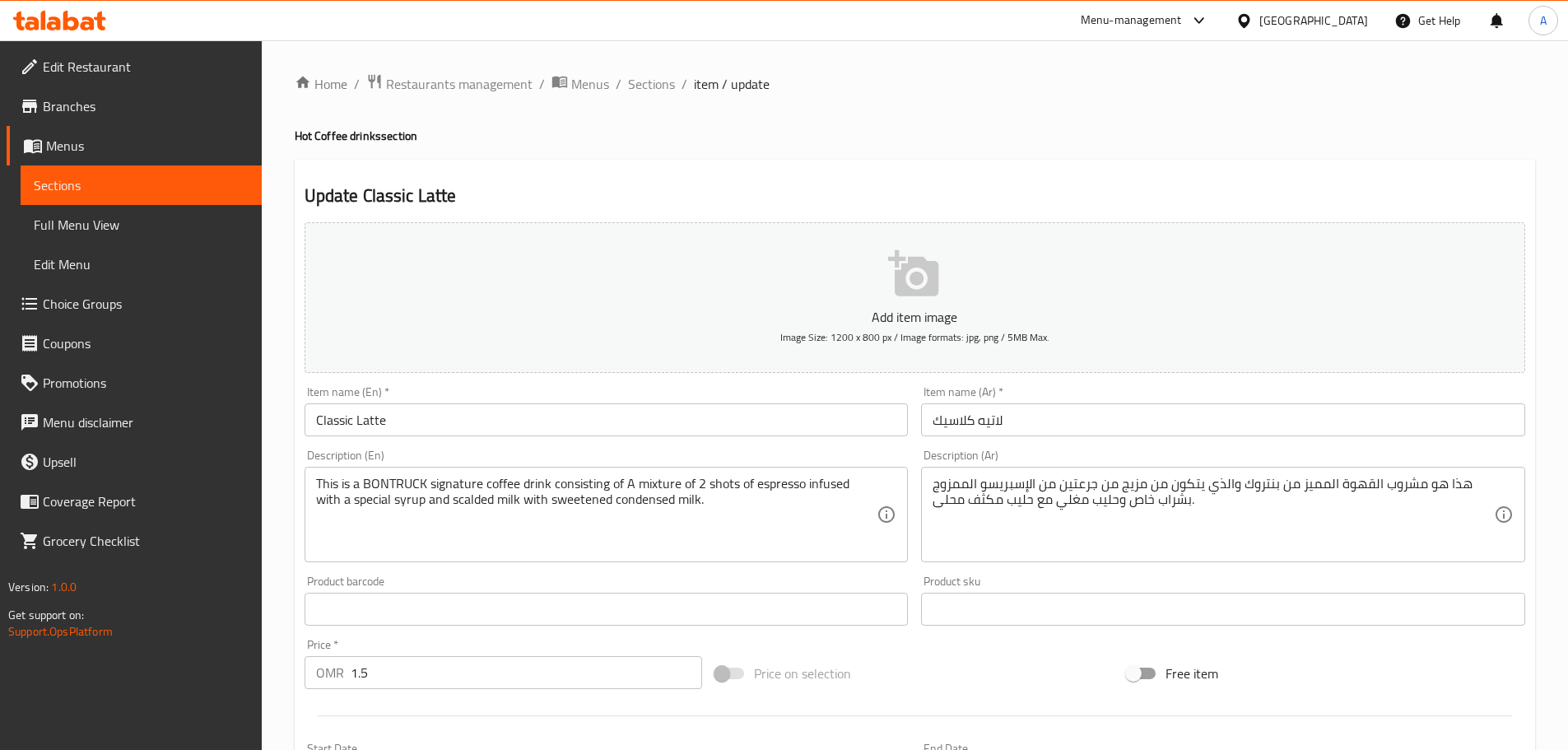
click at [94, 106] on span "Branches" at bounding box center [145, 106] width 206 height 20
click at [948, 419] on input "موهيتو باشن" at bounding box center [1223, 419] width 604 height 33
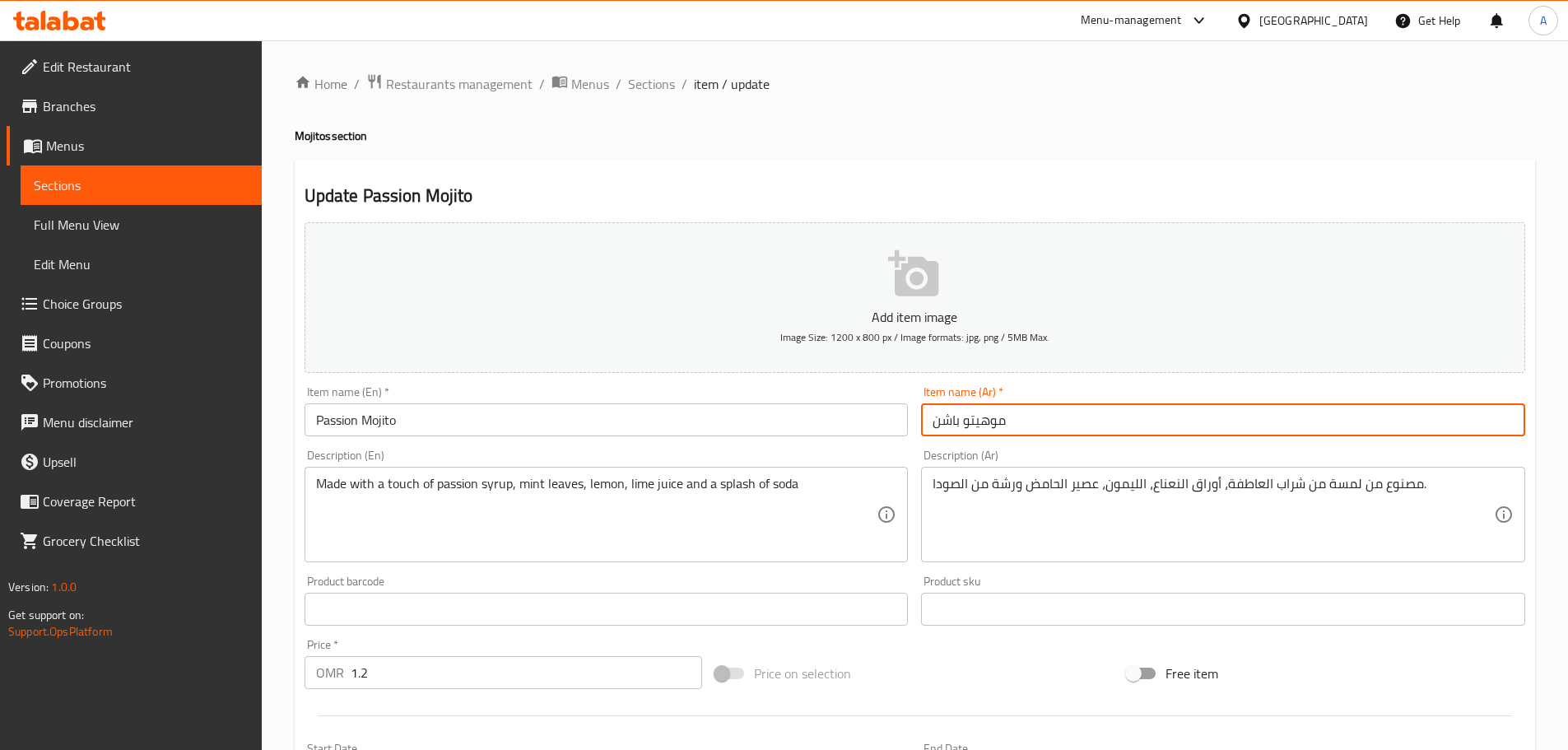
click at [948, 419] on input "موهيتو باشن" at bounding box center [1223, 419] width 604 height 33
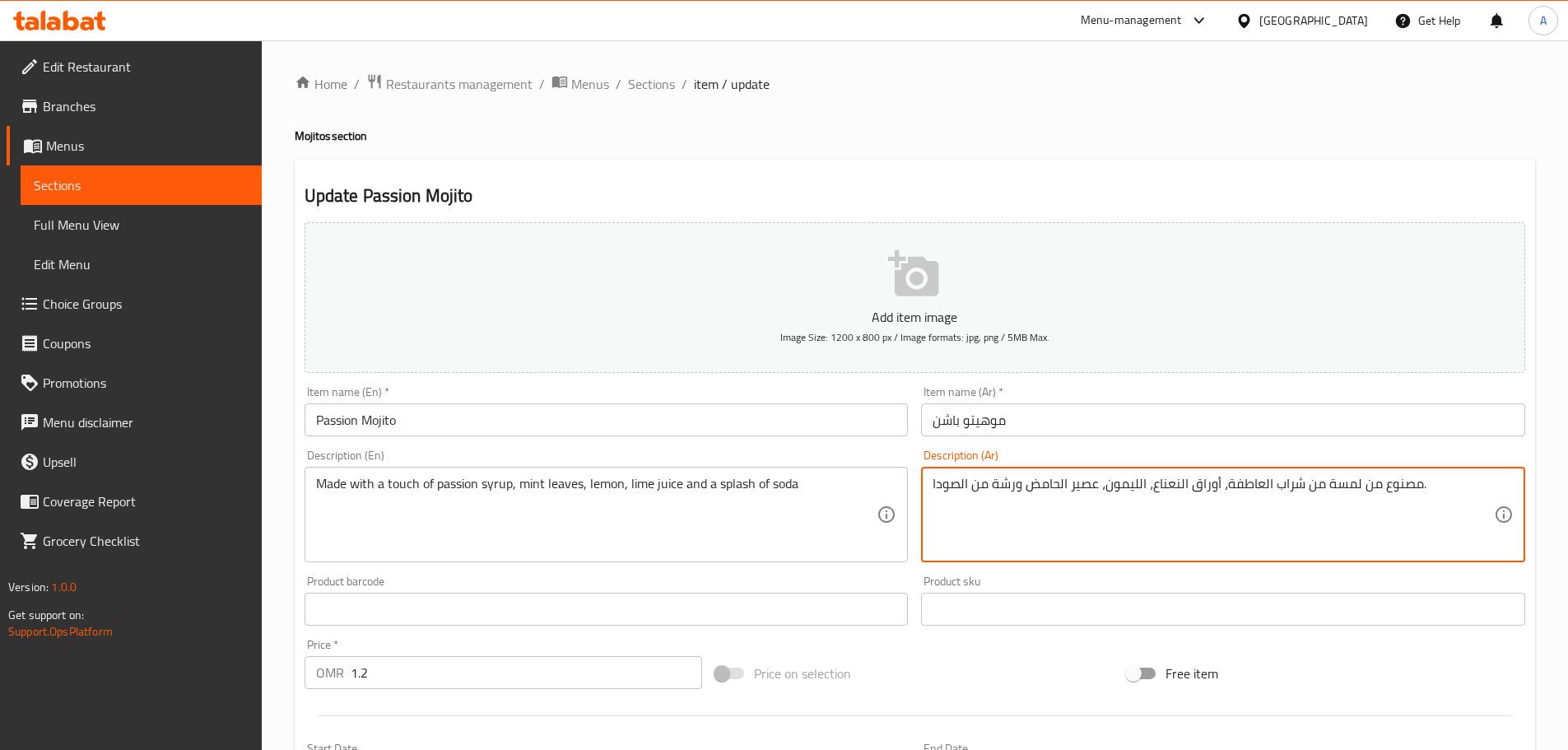
click at [1244, 482] on textarea "مصنوع من لمسة من شراب العاطفة، أوراق النعناع، الليمون، عصير الحامض ورشة من الصو…" at bounding box center [1213, 515] width 562 height 78
paste textarea "اشن"
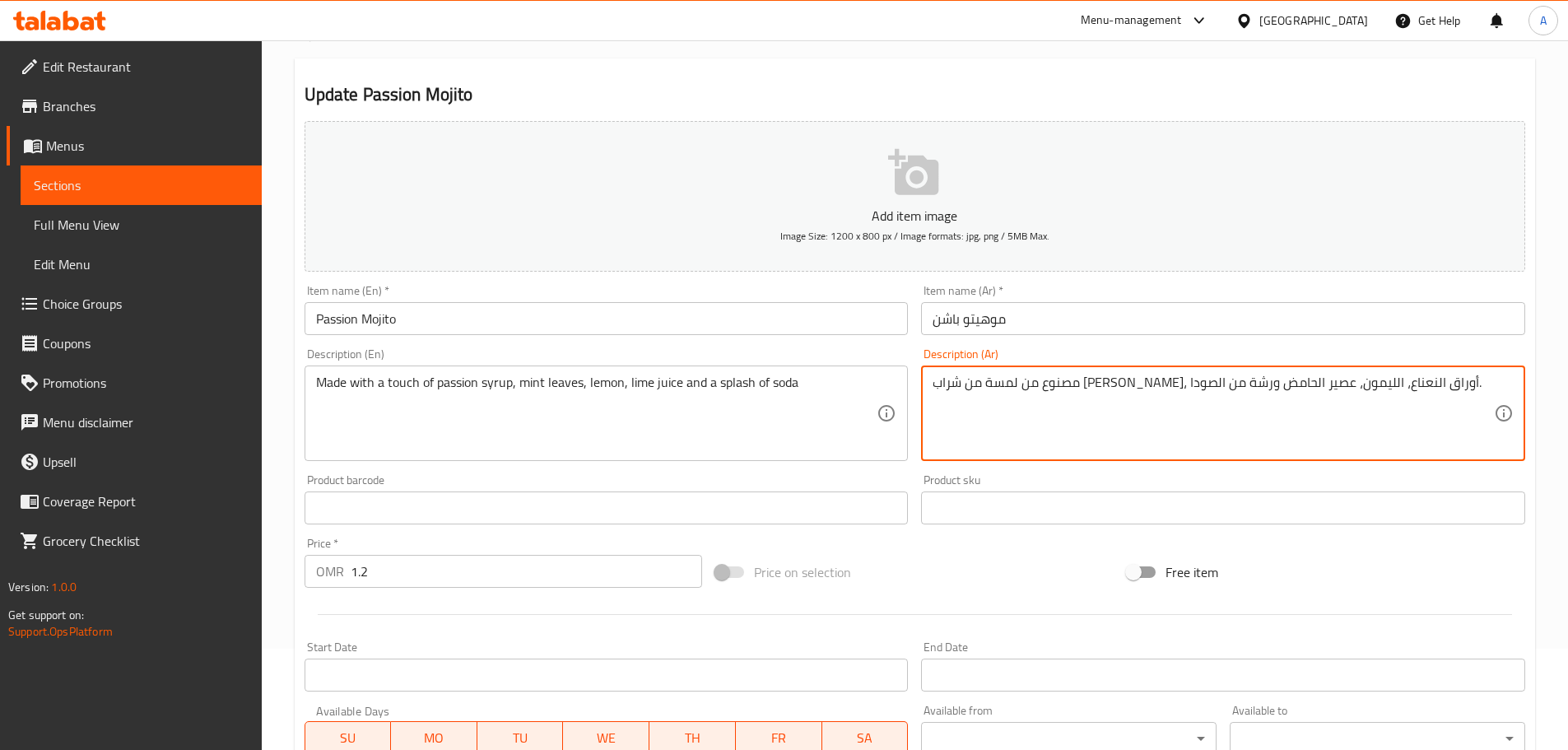
scroll to position [138, 0]
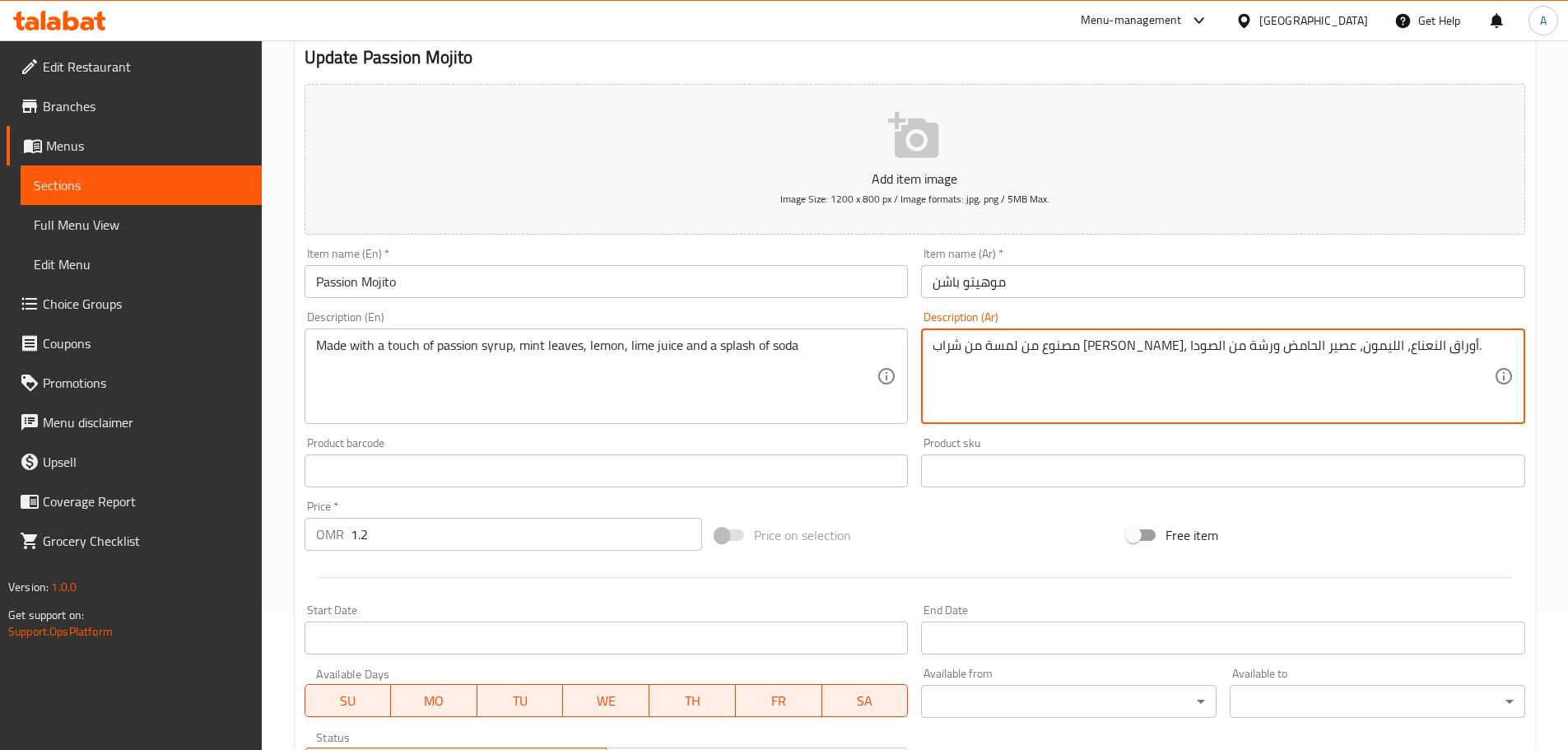
type textarea "مصنوع من لمسة من شراب [PERSON_NAME]، أوراق النعناع، الليمون، عصير الحامض ورشة م…"
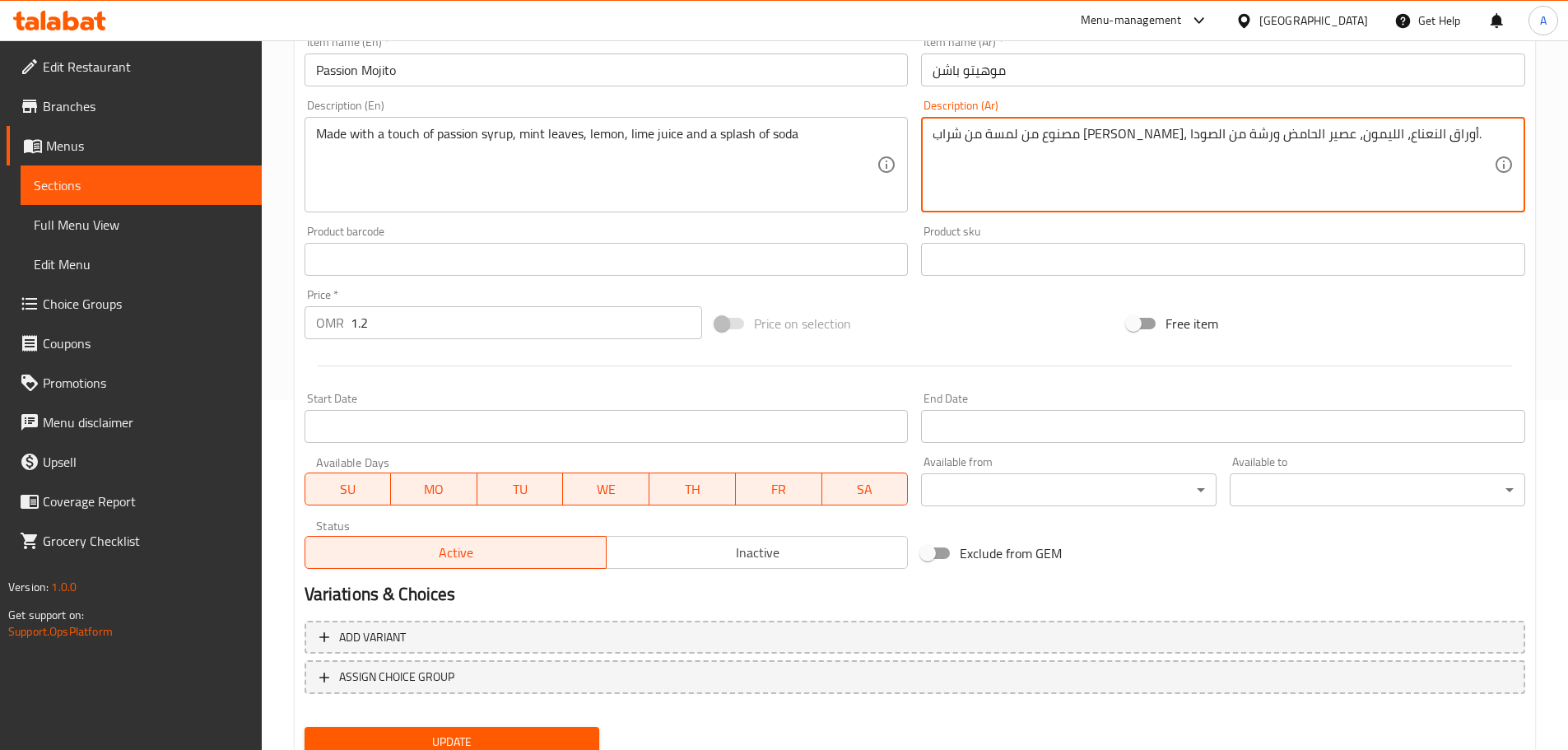
scroll to position [368, 0]
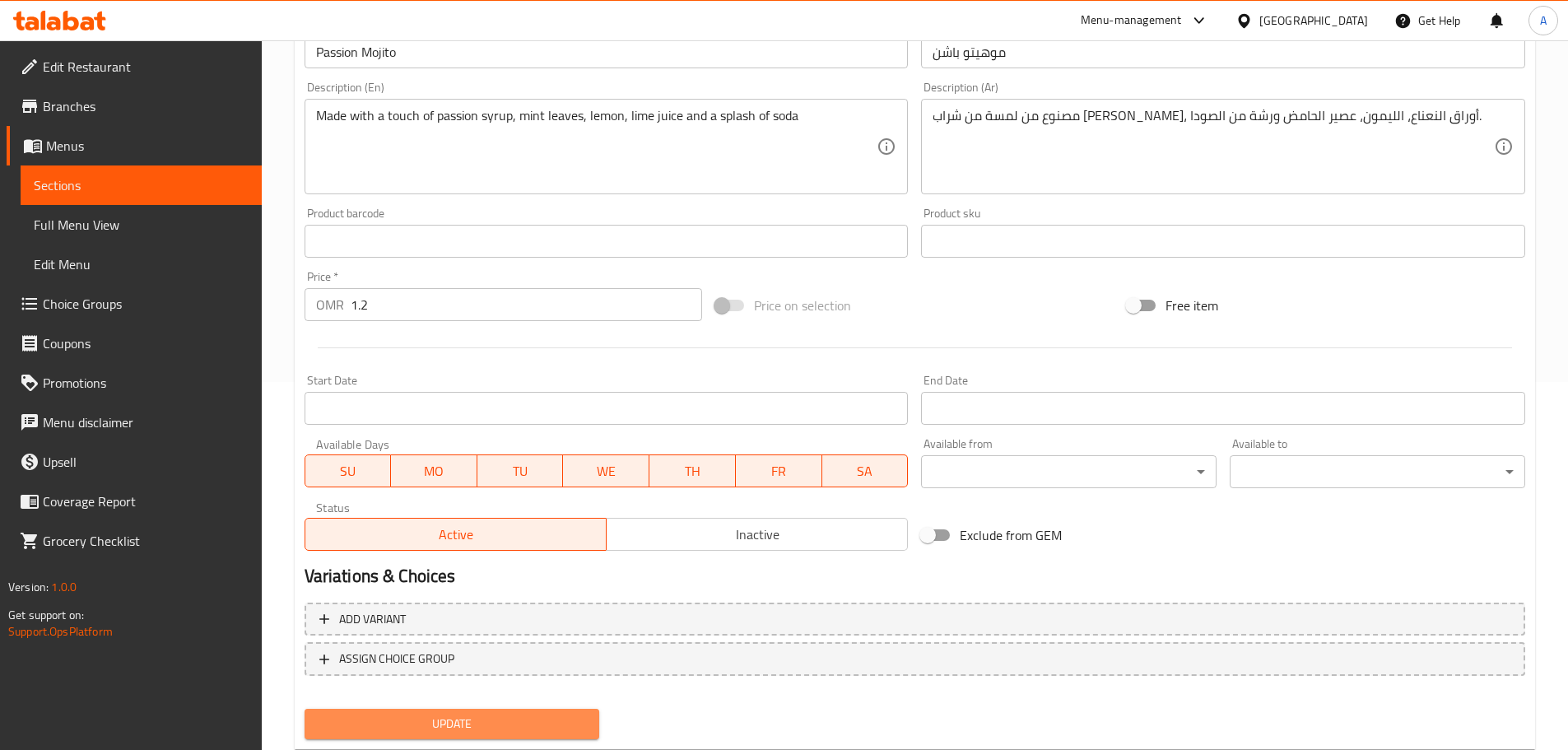
click at [578, 713] on button "Update" at bounding box center [452, 724] width 295 height 30
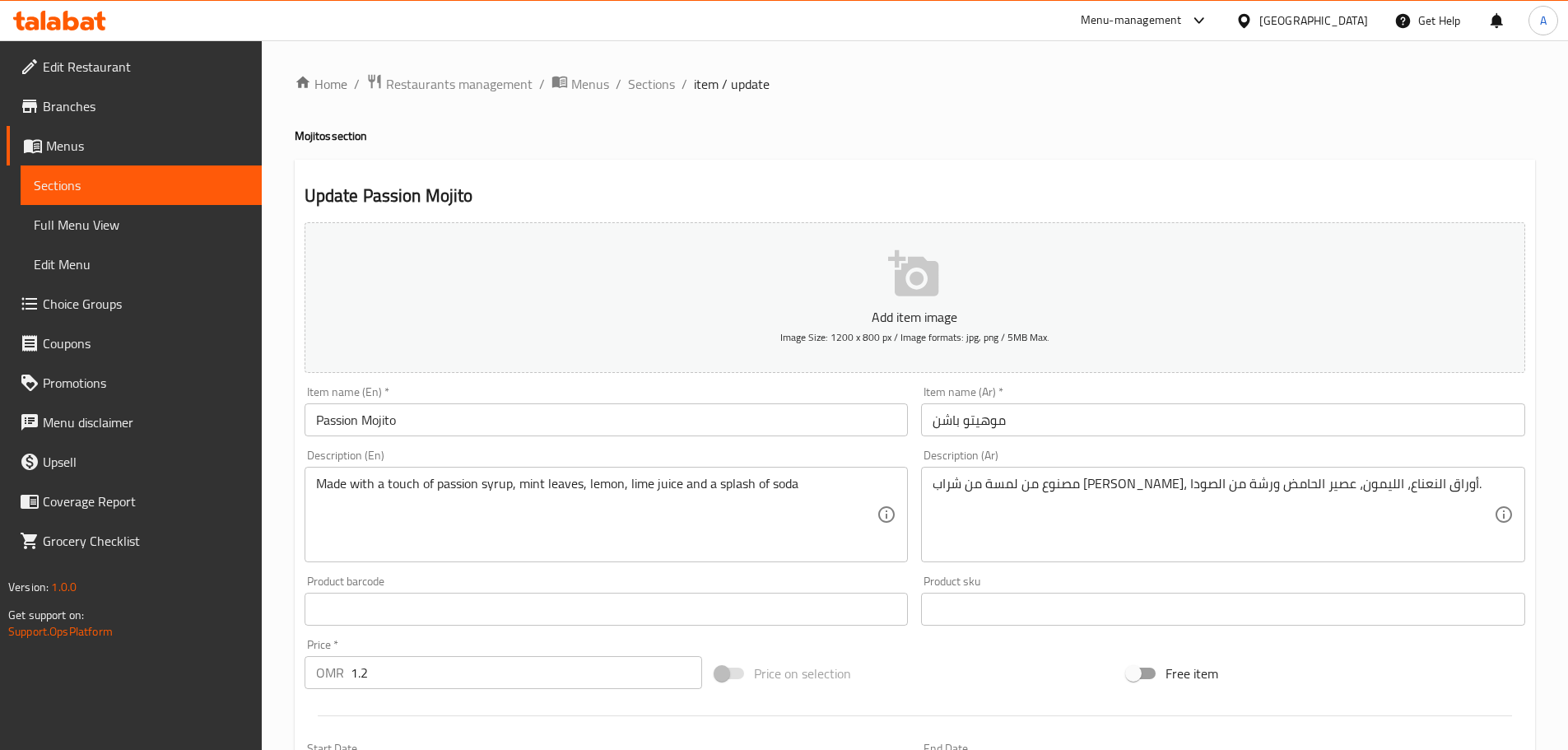
scroll to position [368, 0]
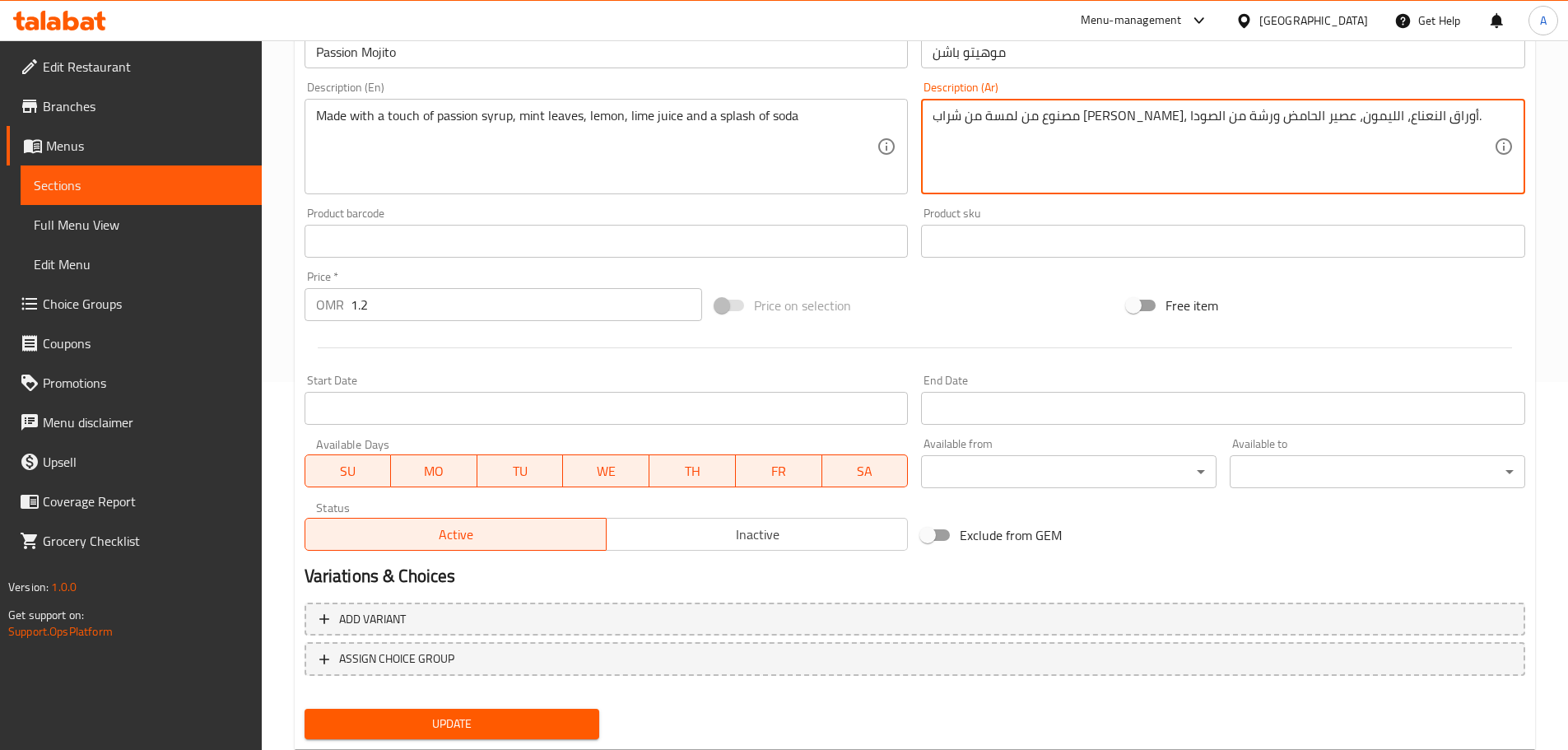
click at [1182, 174] on textarea "مصنوع من لمسة من شراب [PERSON_NAME]، أوراق النعناع، الليمون، عصير الحامض ورشة م…" at bounding box center [1213, 146] width 562 height 78
click at [570, 714] on span "Update" at bounding box center [452, 724] width 269 height 21
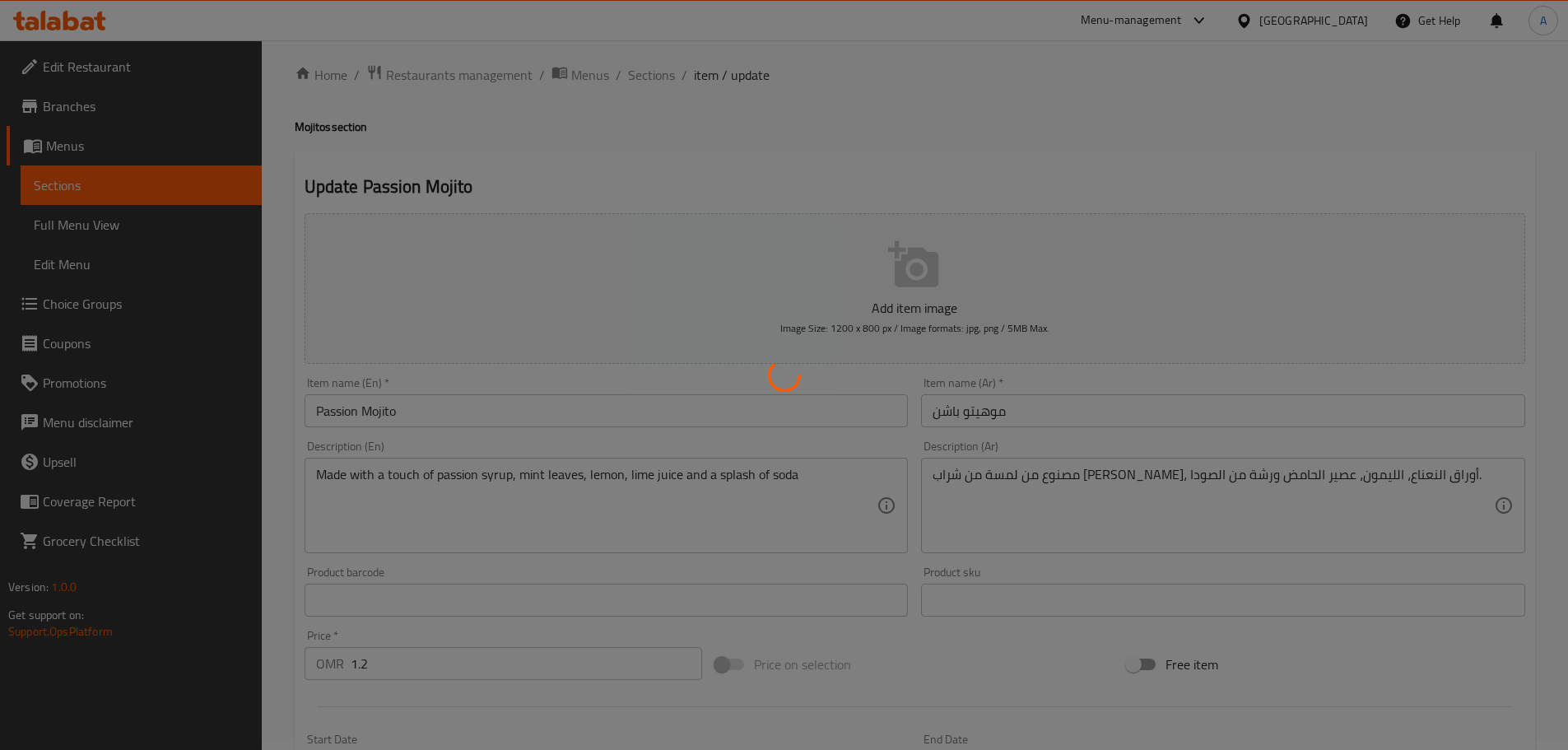
scroll to position [4, 0]
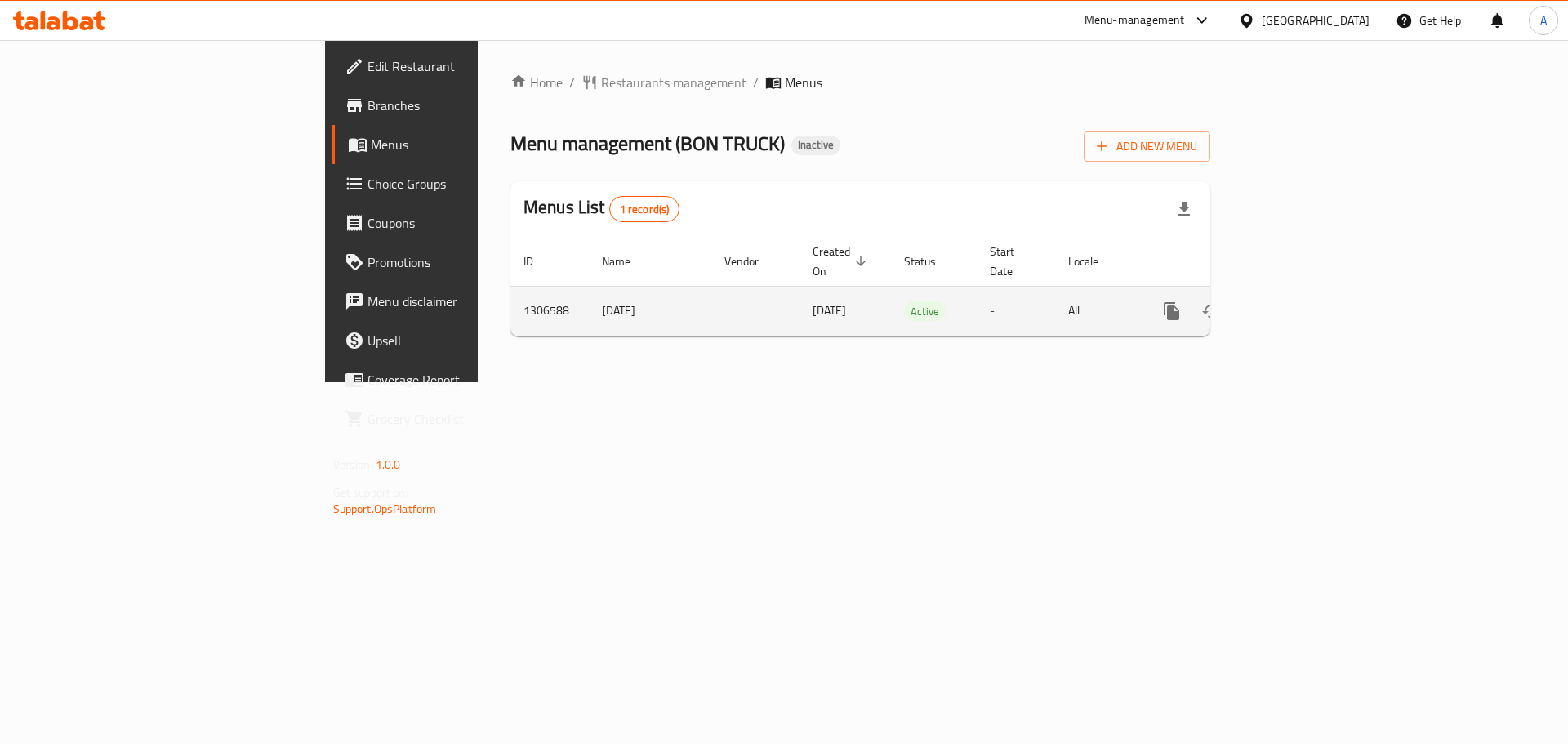
click at [1299, 302] on icon "enhanced table" at bounding box center [1289, 311] width 20 height 20
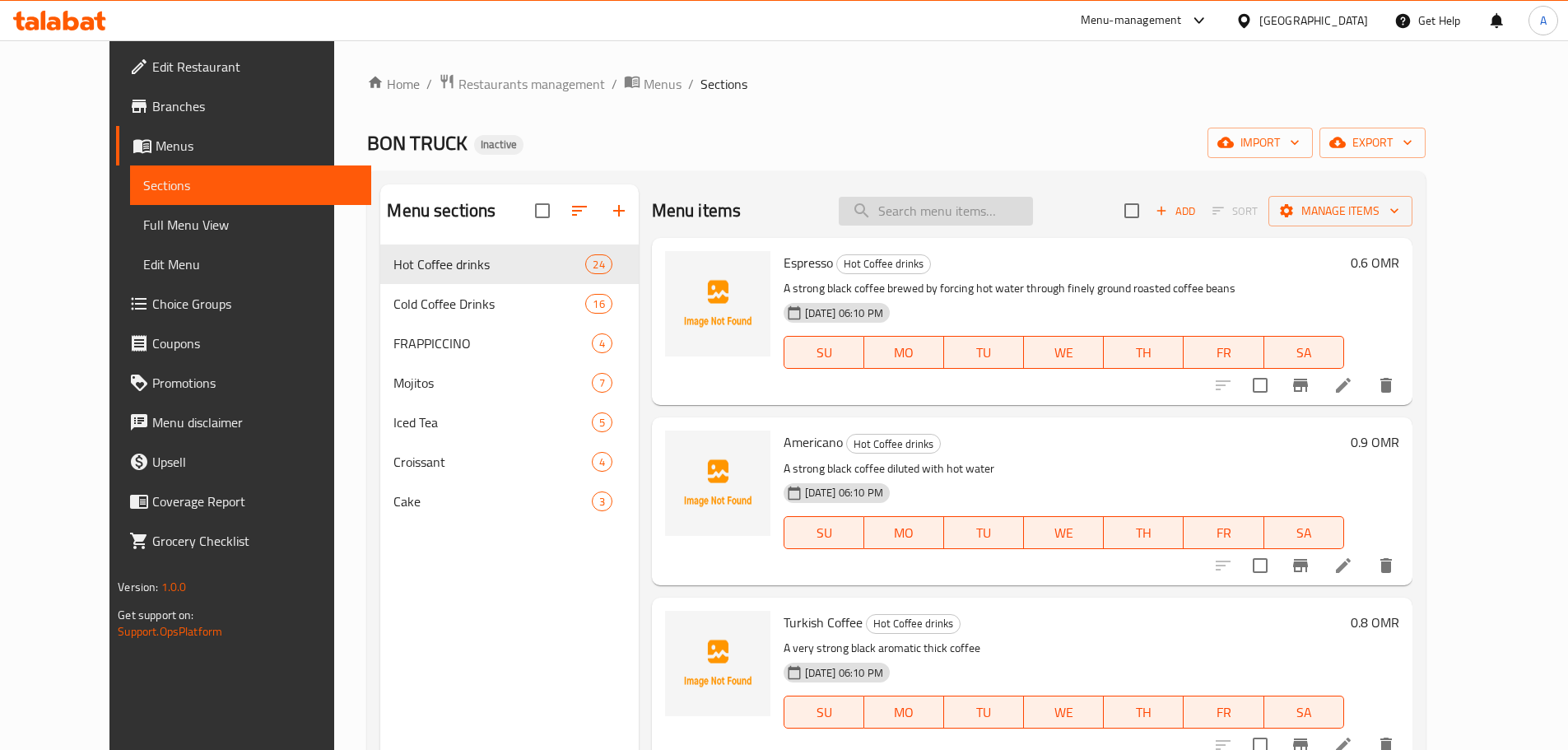
click at [980, 221] on input "search" at bounding box center [936, 211] width 194 height 29
paste input "Dubai chocolate ba"
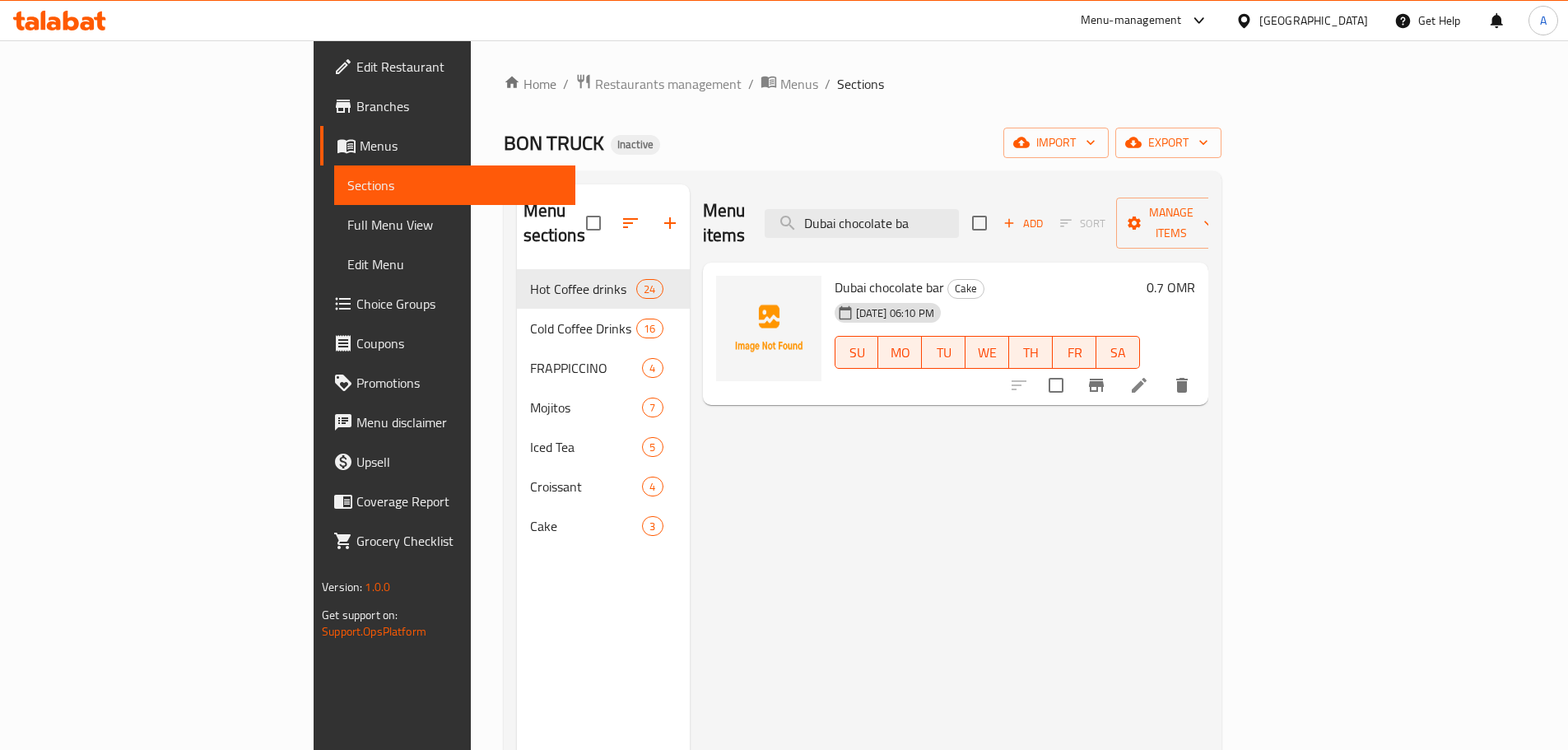
type input "Dubai chocolate ba"
click at [1212, 146] on icon "button" at bounding box center [1203, 142] width 16 height 16
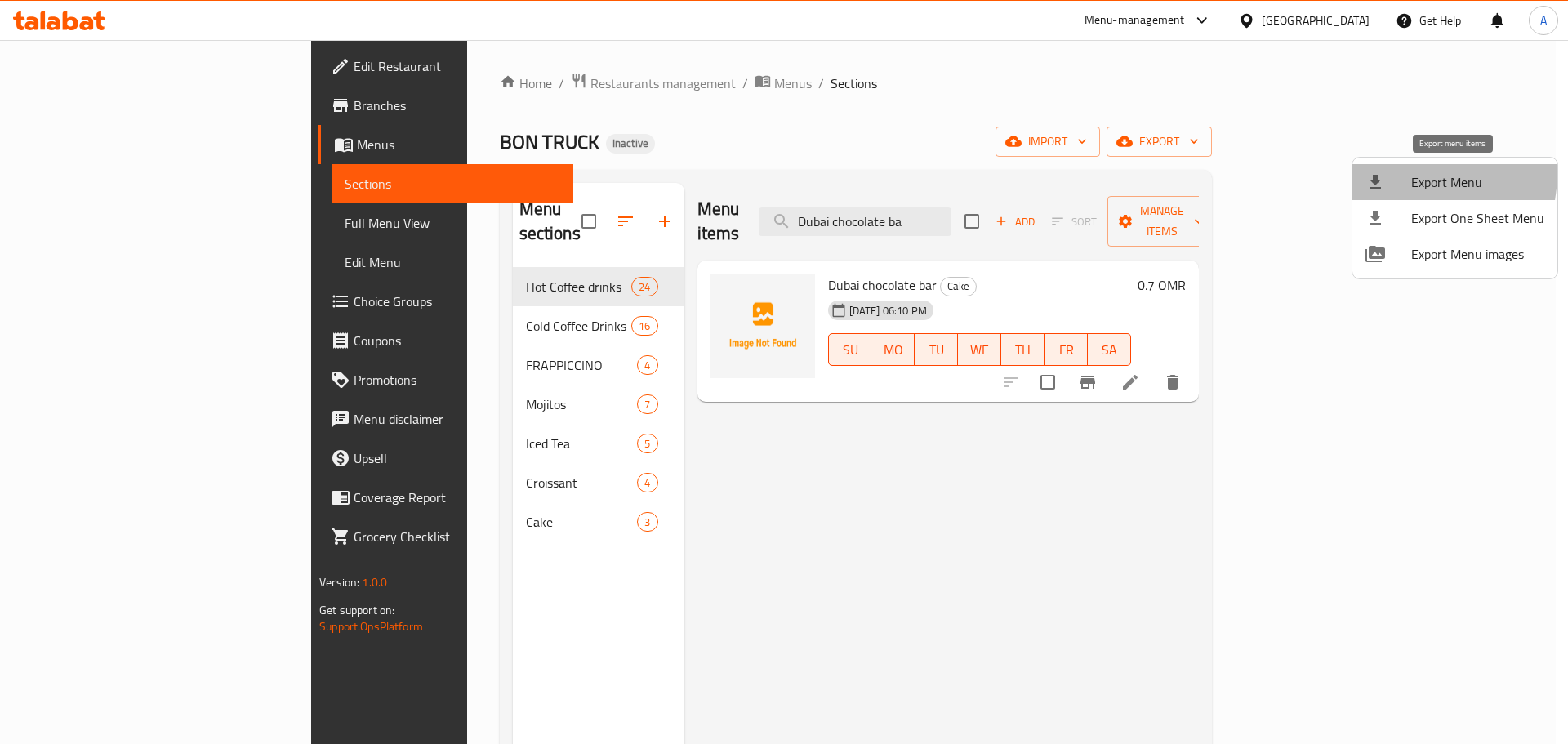
click at [1402, 173] on div at bounding box center [1388, 182] width 46 height 20
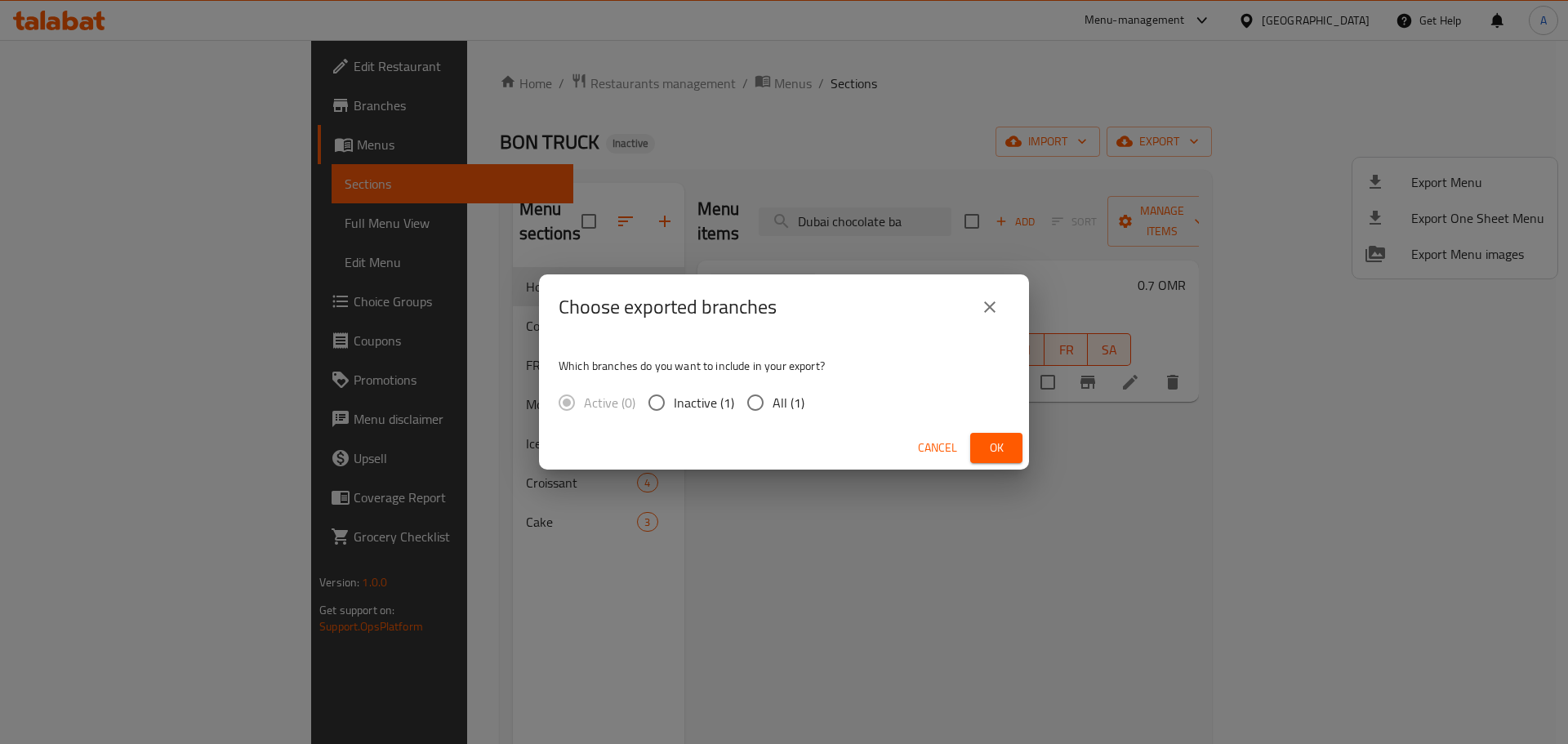
click at [767, 387] on input "All (1)" at bounding box center [755, 403] width 35 height 35
radio input "true"
click at [990, 440] on span "Ok" at bounding box center [997, 448] width 26 height 21
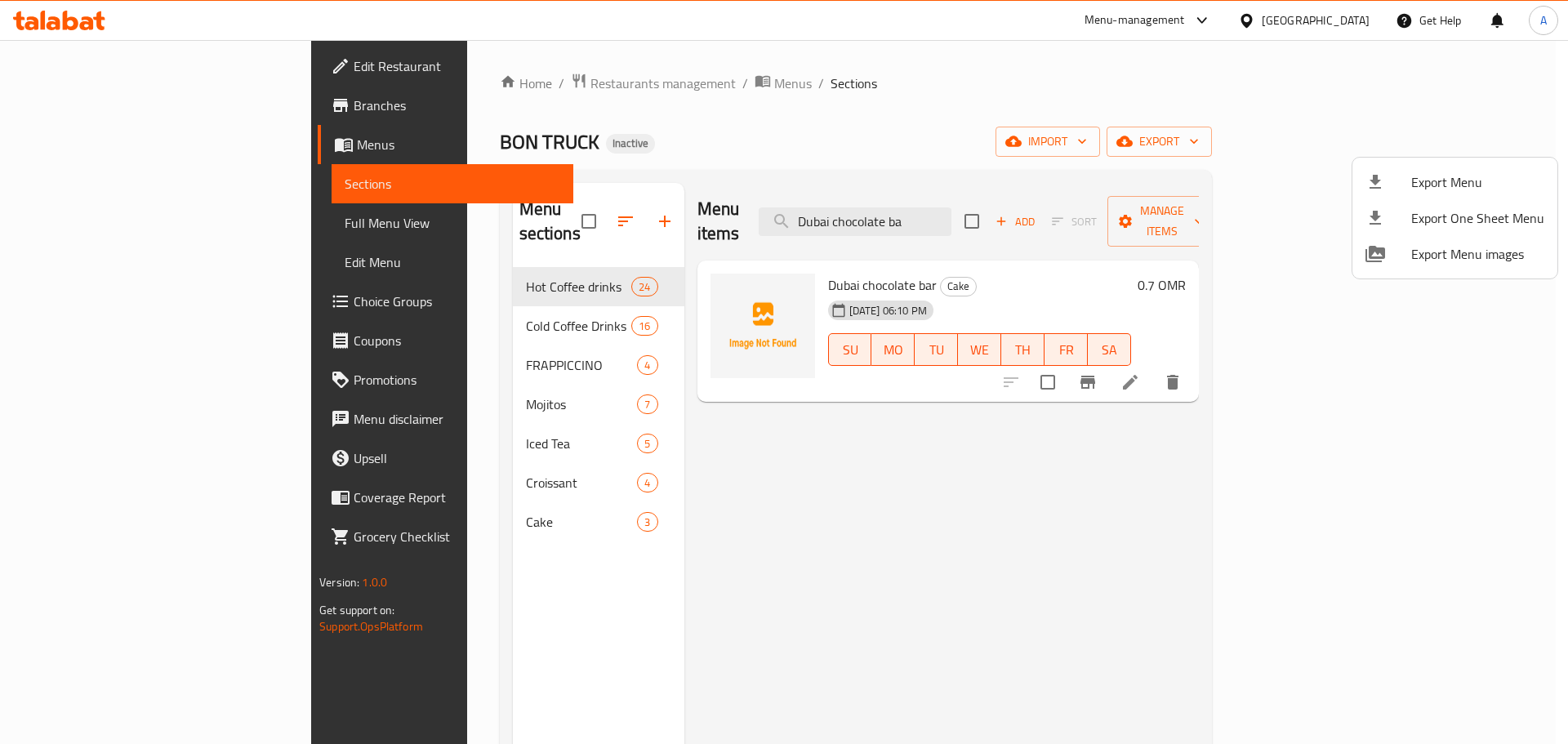
click at [92, 110] on div at bounding box center [784, 372] width 1568 height 744
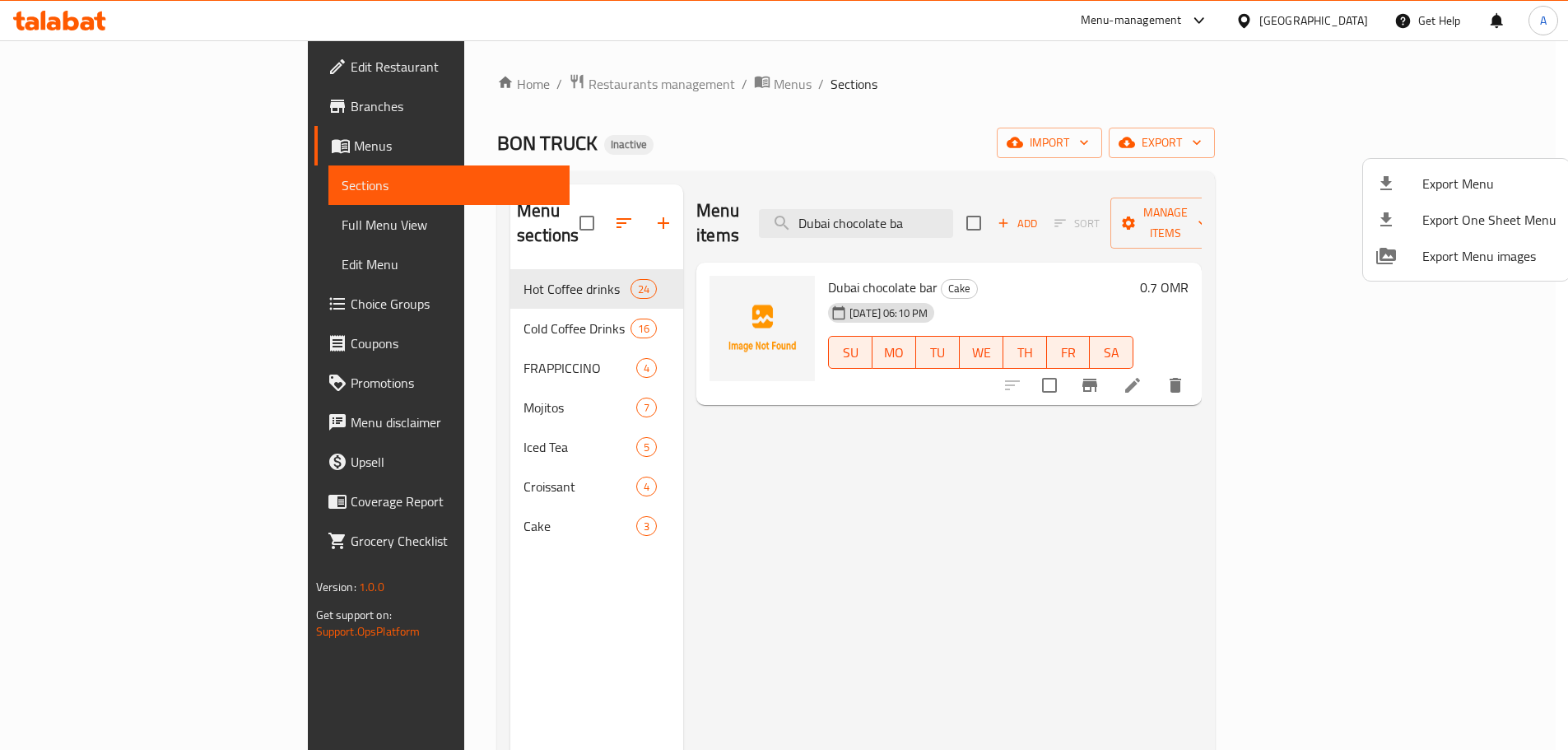
click at [350, 111] on span "Branches" at bounding box center [453, 106] width 206 height 20
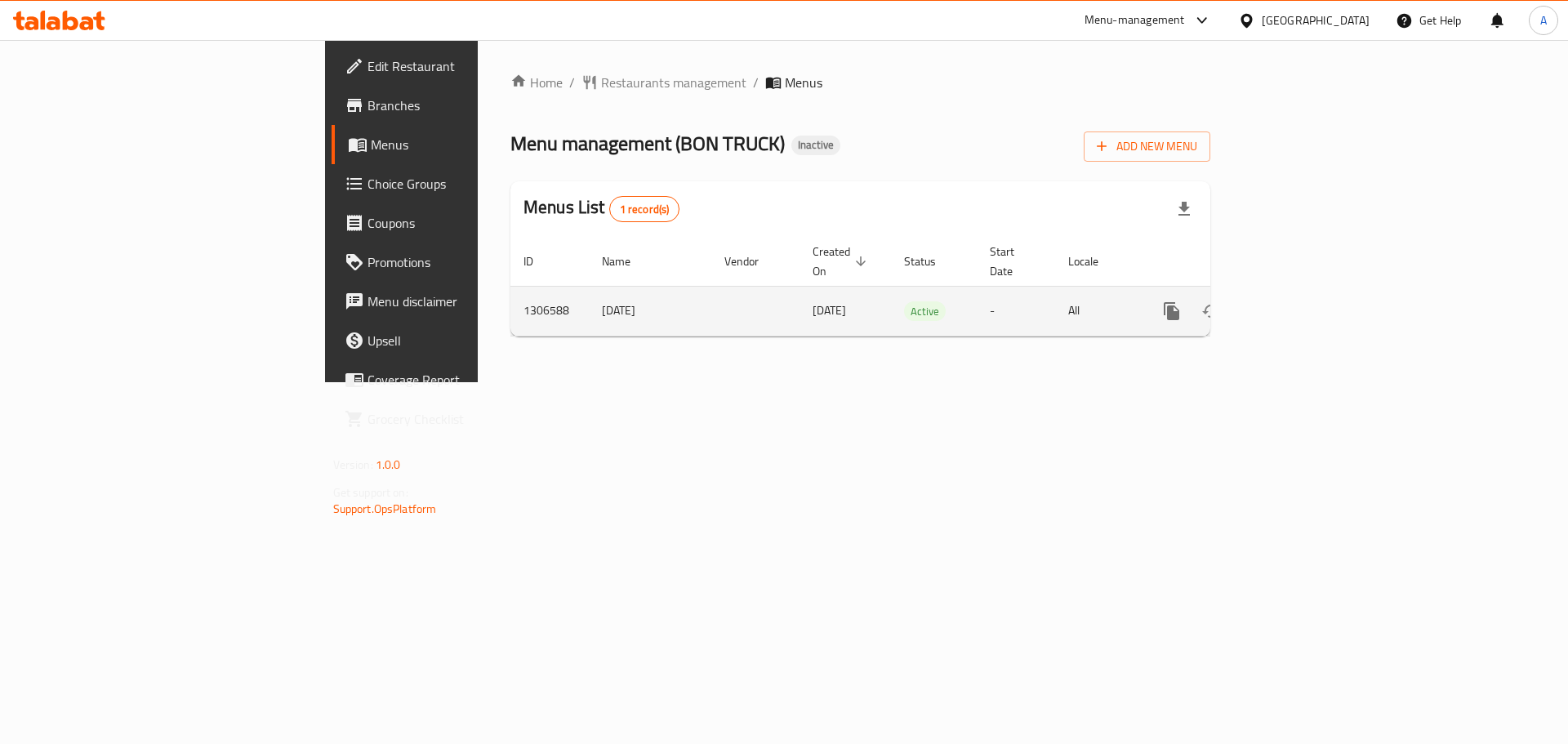
click at [1299, 302] on icon "enhanced table" at bounding box center [1289, 311] width 20 height 20
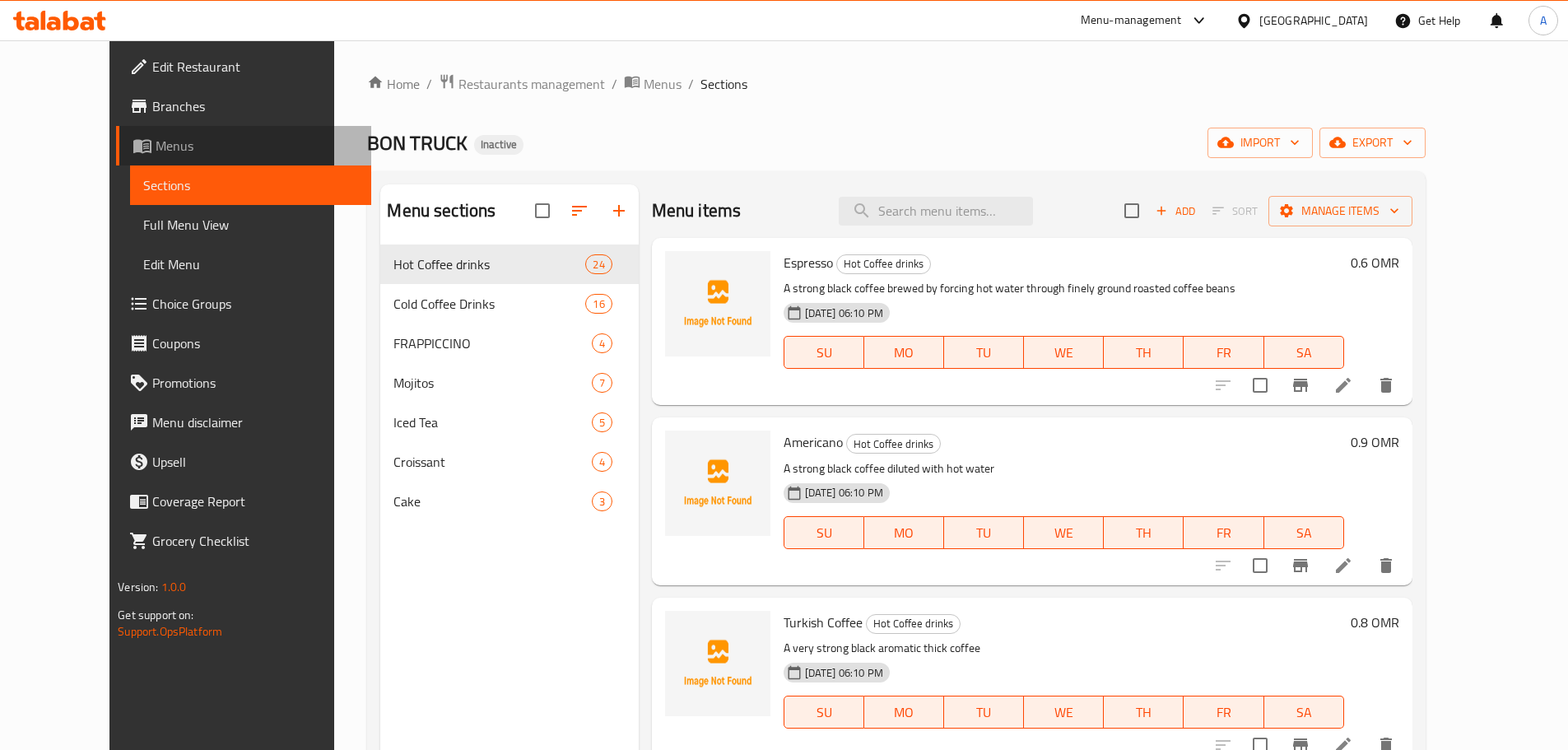
click at [116, 159] on link "Menus" at bounding box center [244, 145] width 255 height 40
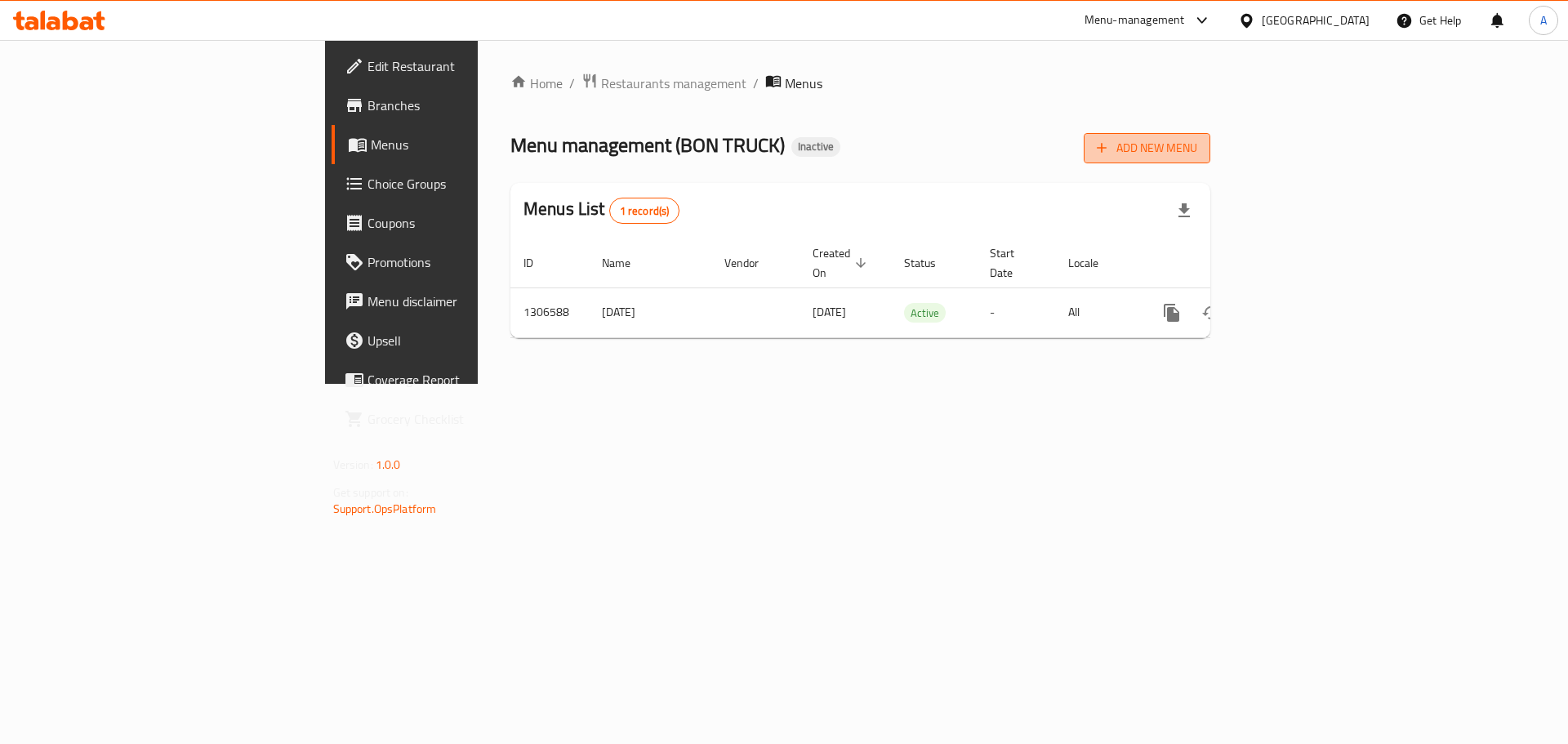
click at [1197, 141] on span "Add New Menu" at bounding box center [1146, 148] width 100 height 21
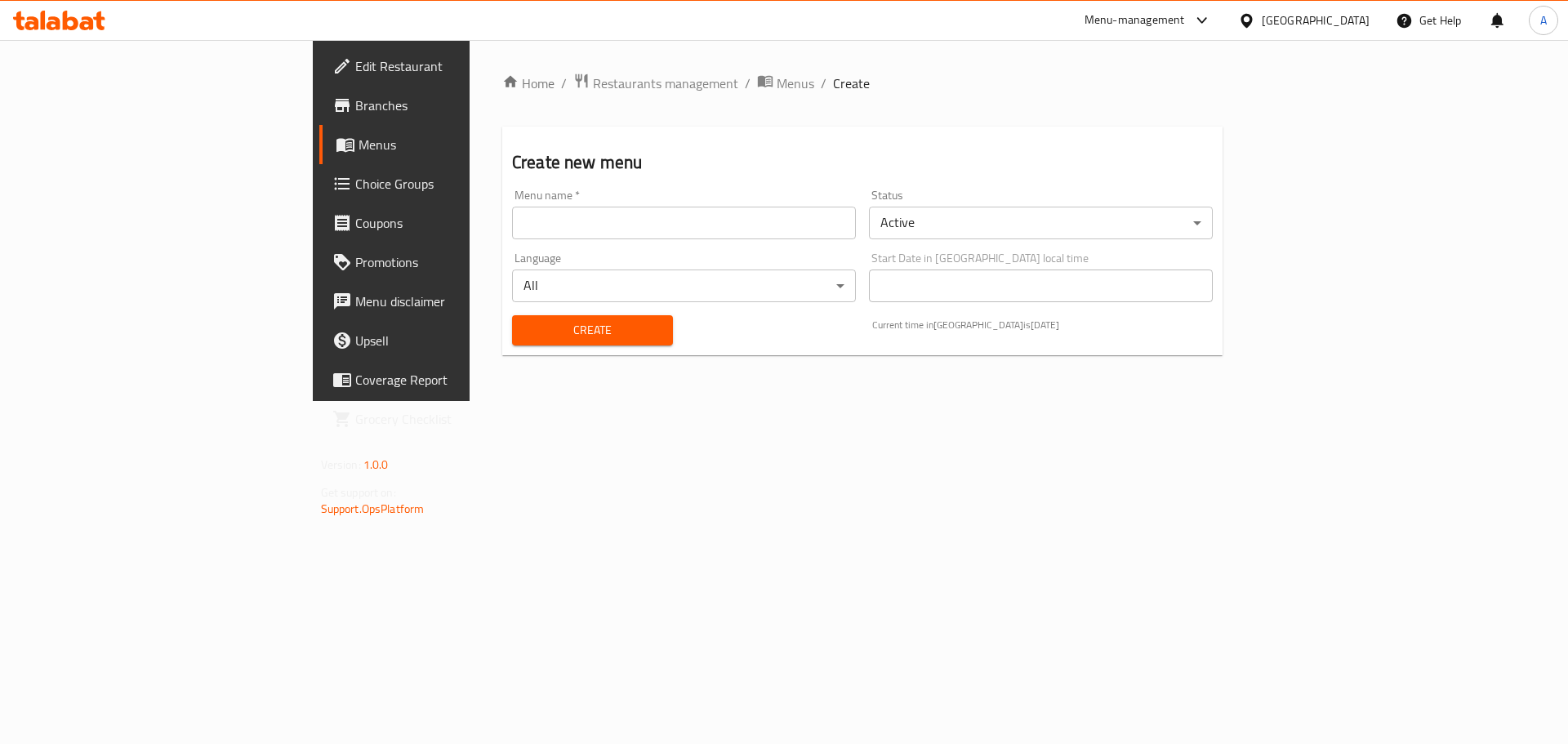
click at [512, 234] on input "text" at bounding box center [684, 223] width 344 height 33
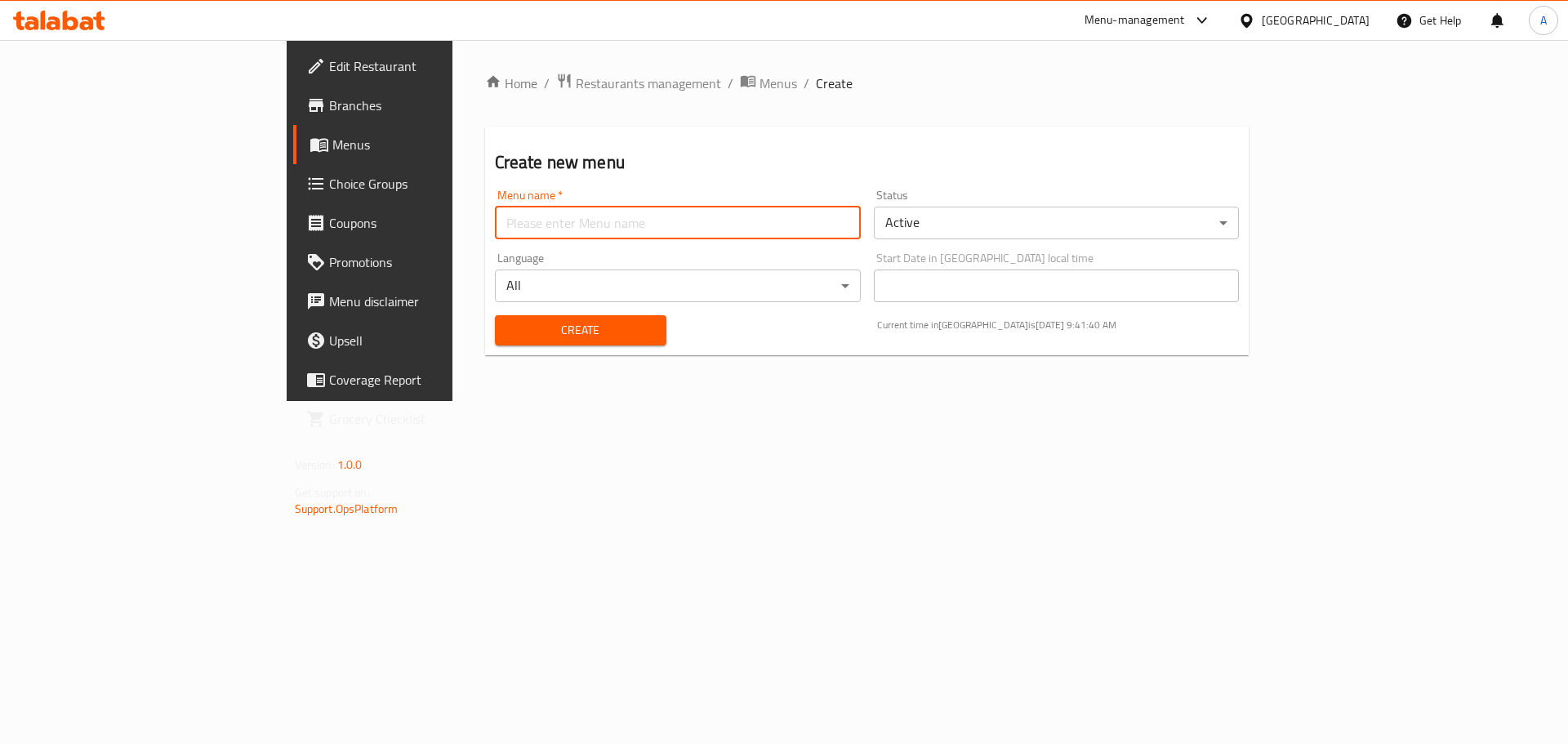
type input "final"
click at [508, 322] on span "Create" at bounding box center [580, 331] width 145 height 21
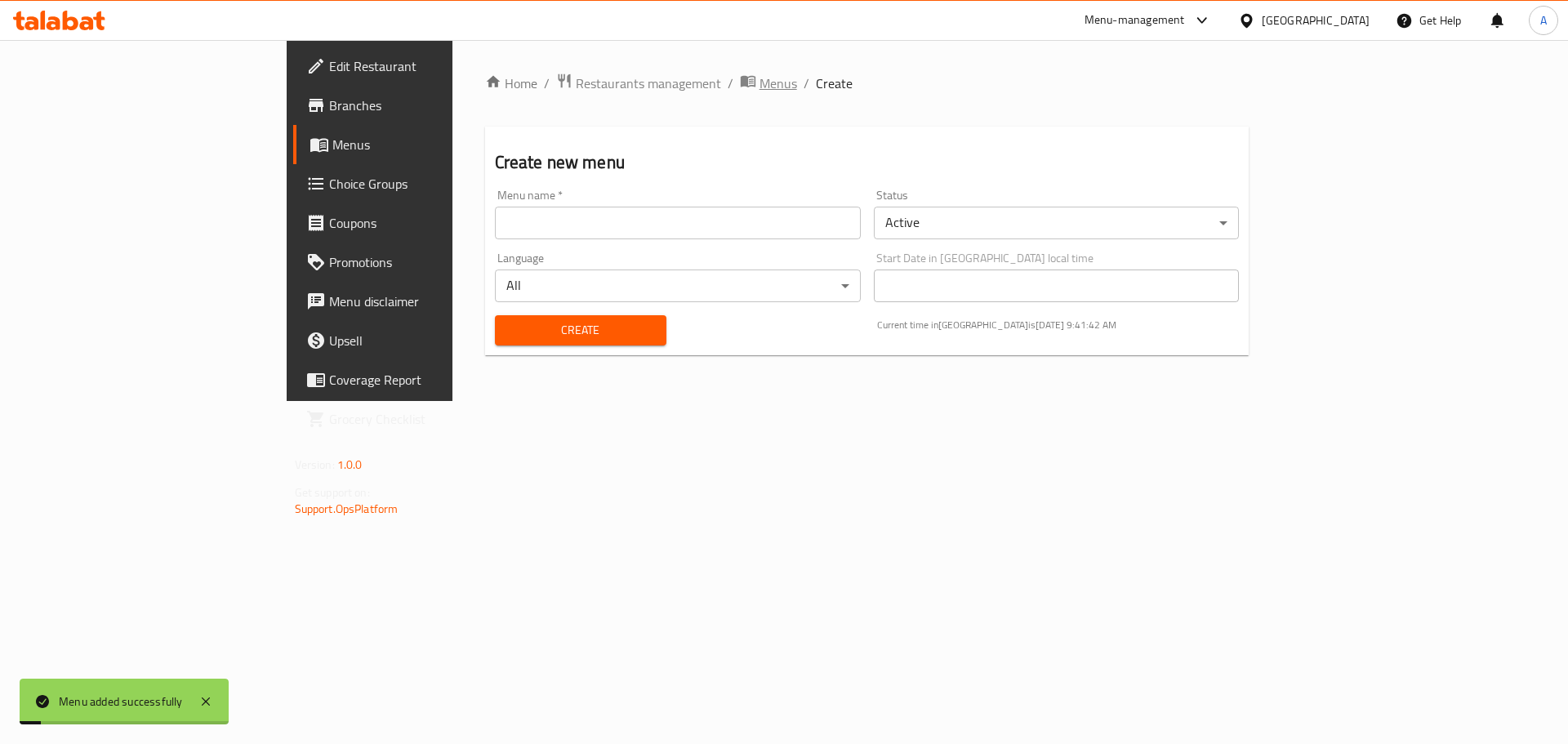
click at [740, 79] on span "breadcrumb" at bounding box center [749, 83] width 20 height 22
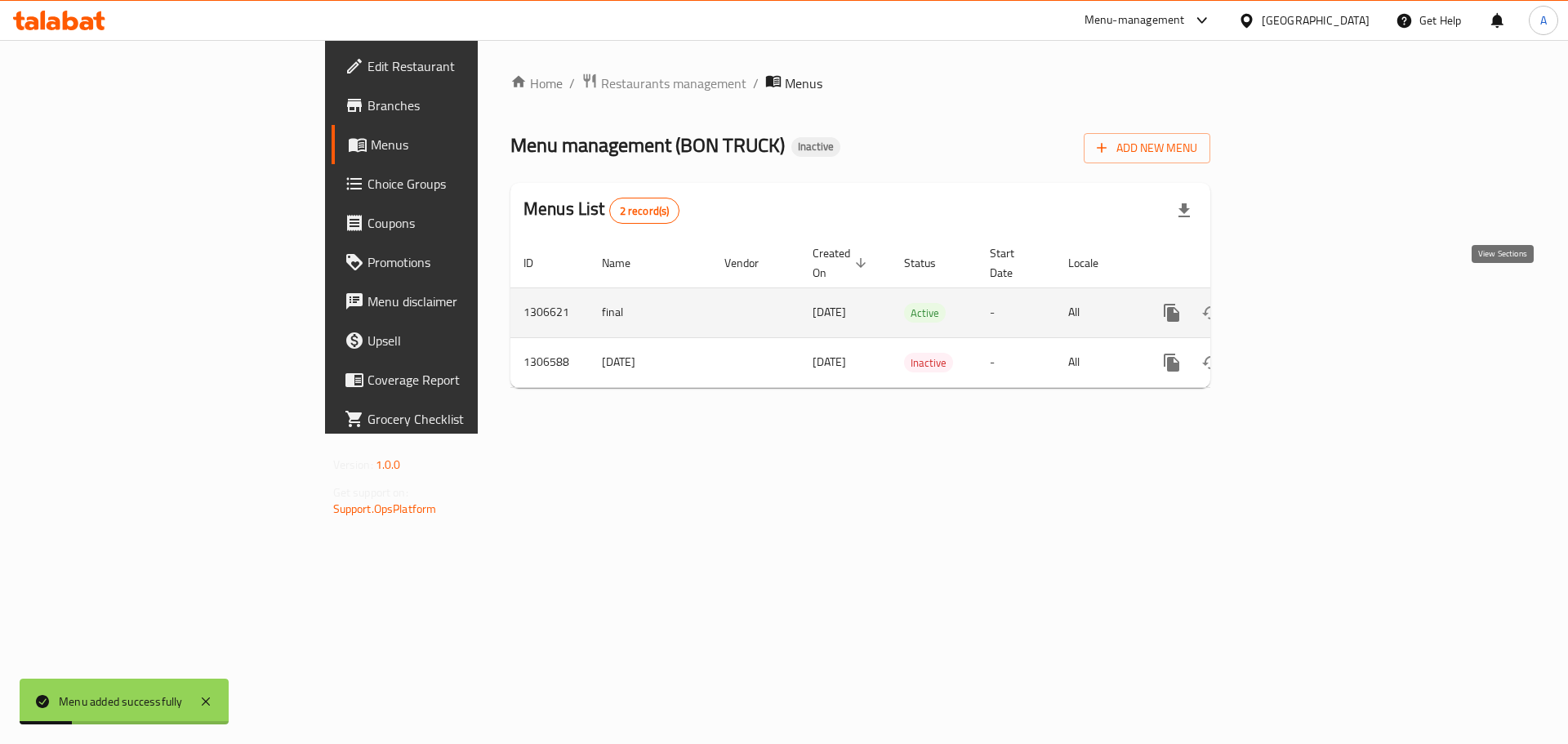
click at [1299, 304] on icon "enhanced table" at bounding box center [1289, 313] width 20 height 20
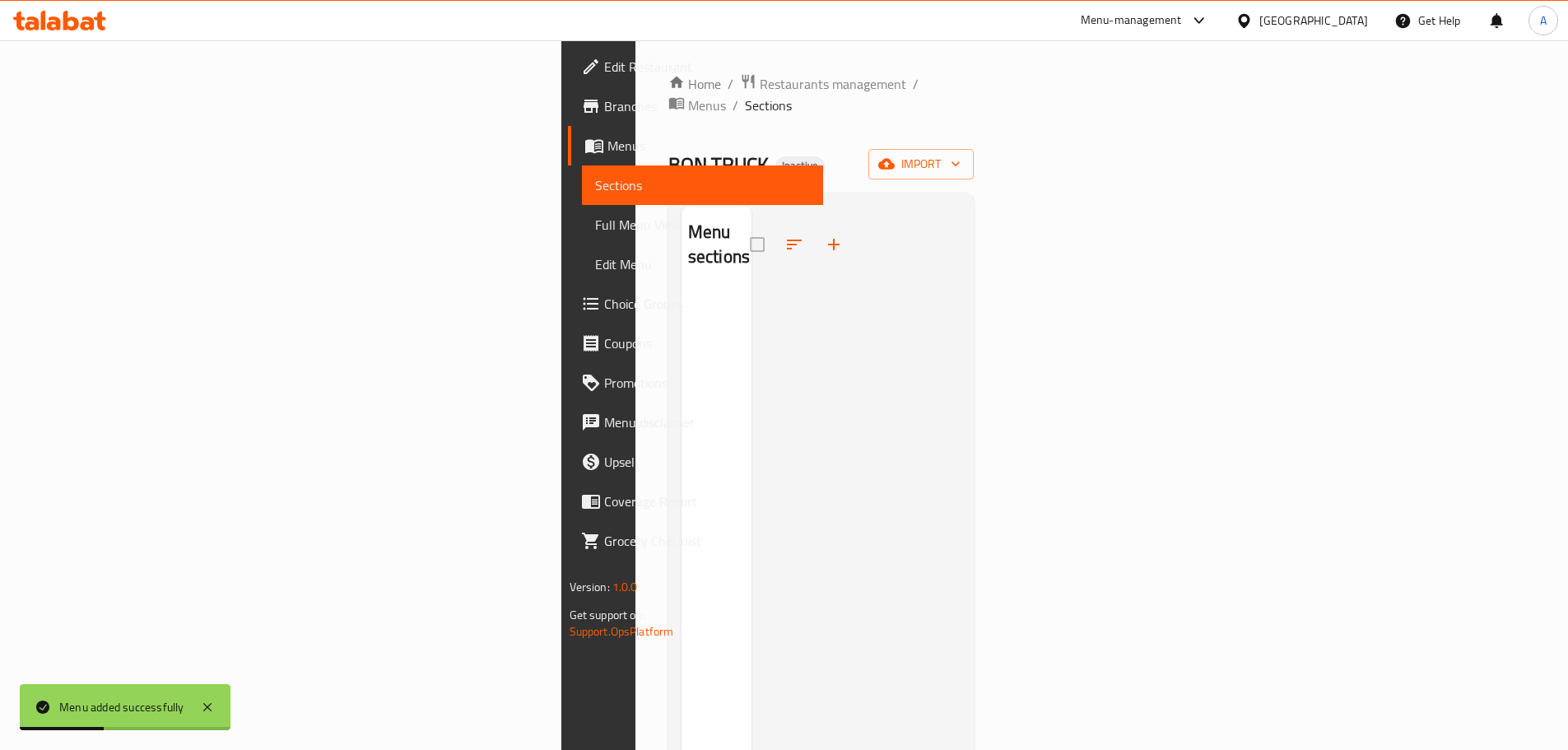
click at [974, 127] on div "Home / Restaurants management / Menus / Sections BON TRUCK Inactive import Menu…" at bounding box center [821, 521] width 306 height 896
click at [961, 154] on span "import" at bounding box center [921, 164] width 79 height 21
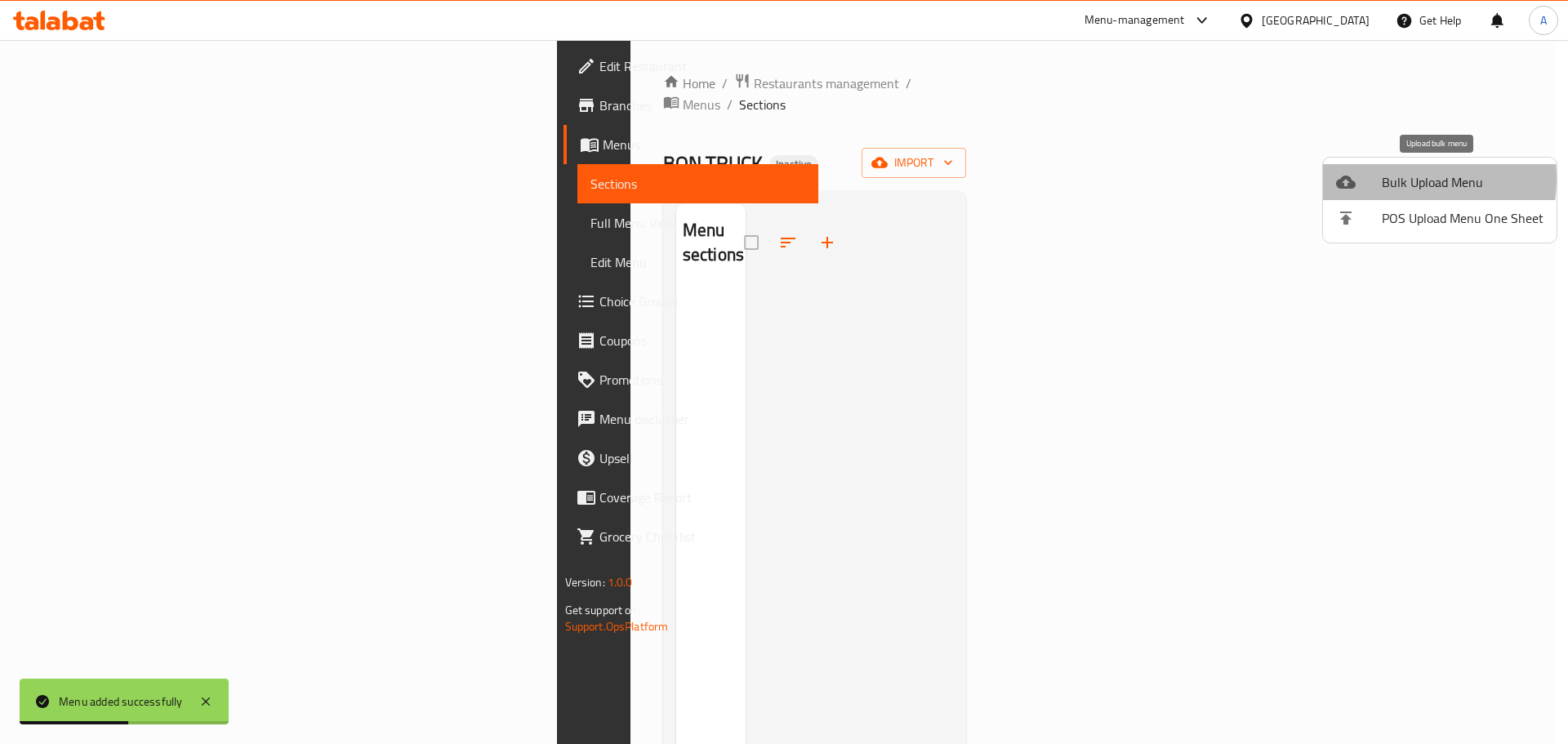
click at [1384, 179] on span "Bulk Upload Menu" at bounding box center [1462, 182] width 162 height 20
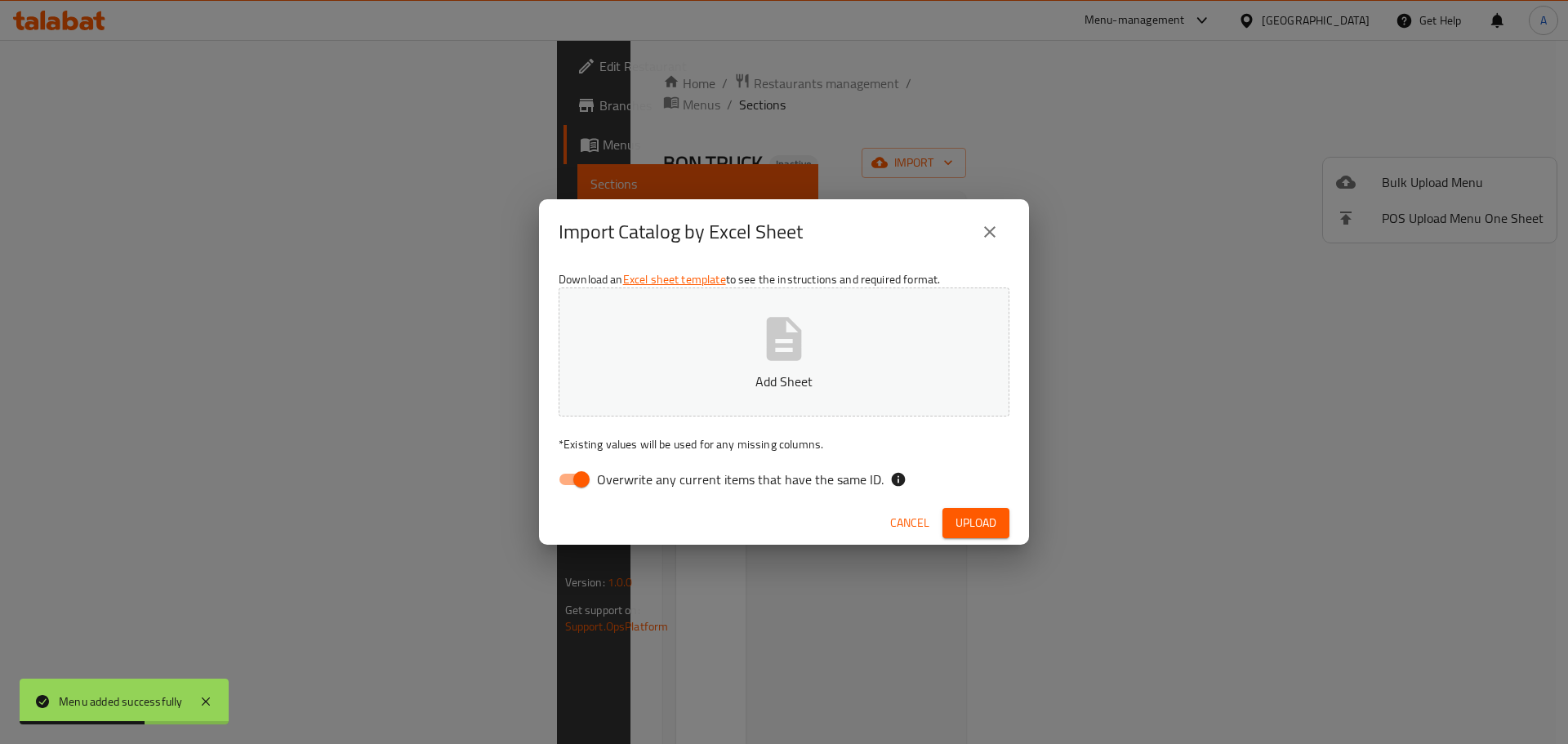
click at [559, 482] on input "Overwrite any current items that have the same ID." at bounding box center [581, 479] width 93 height 31
checkbox input "false"
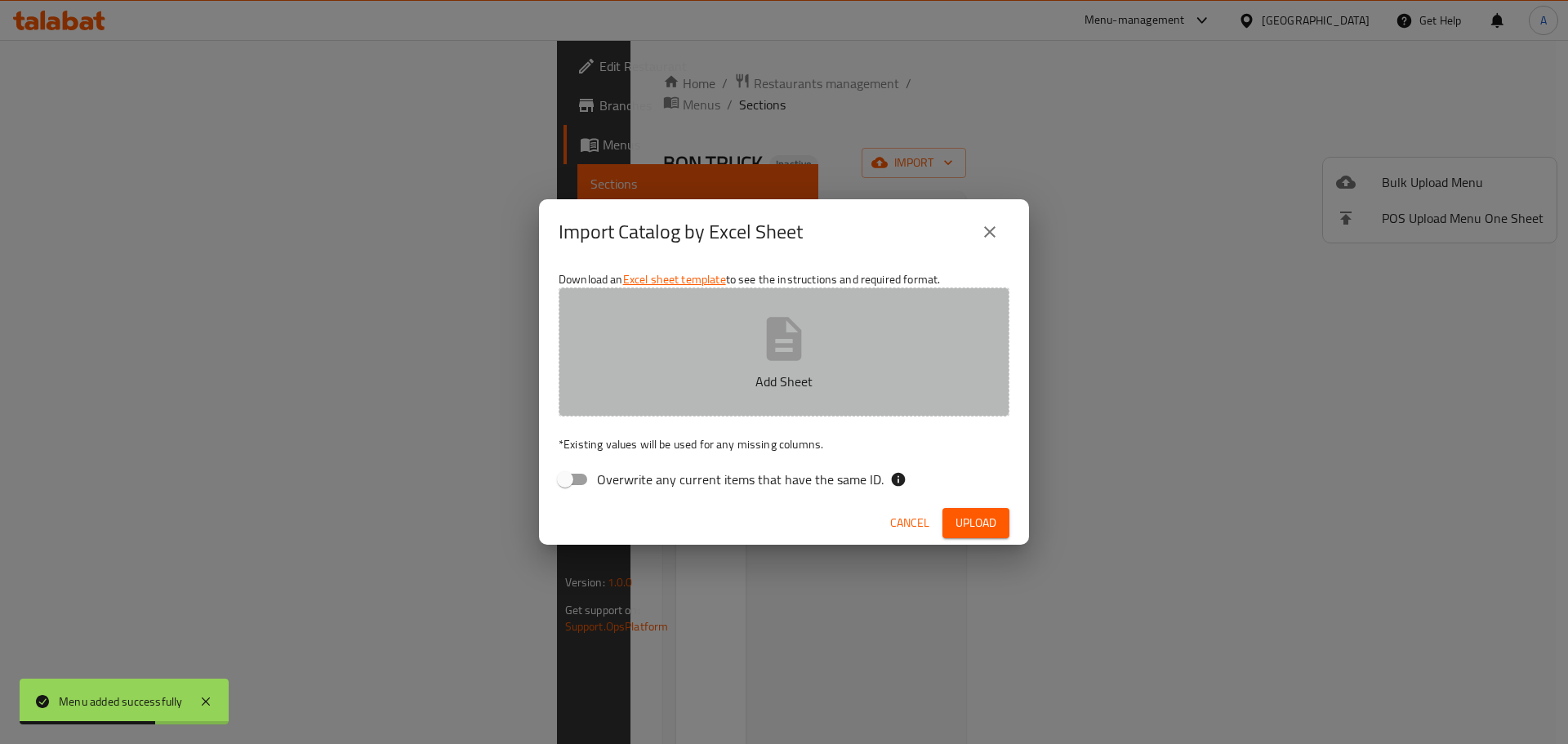
click at [777, 372] on p "Add Sheet" at bounding box center [783, 381] width 400 height 20
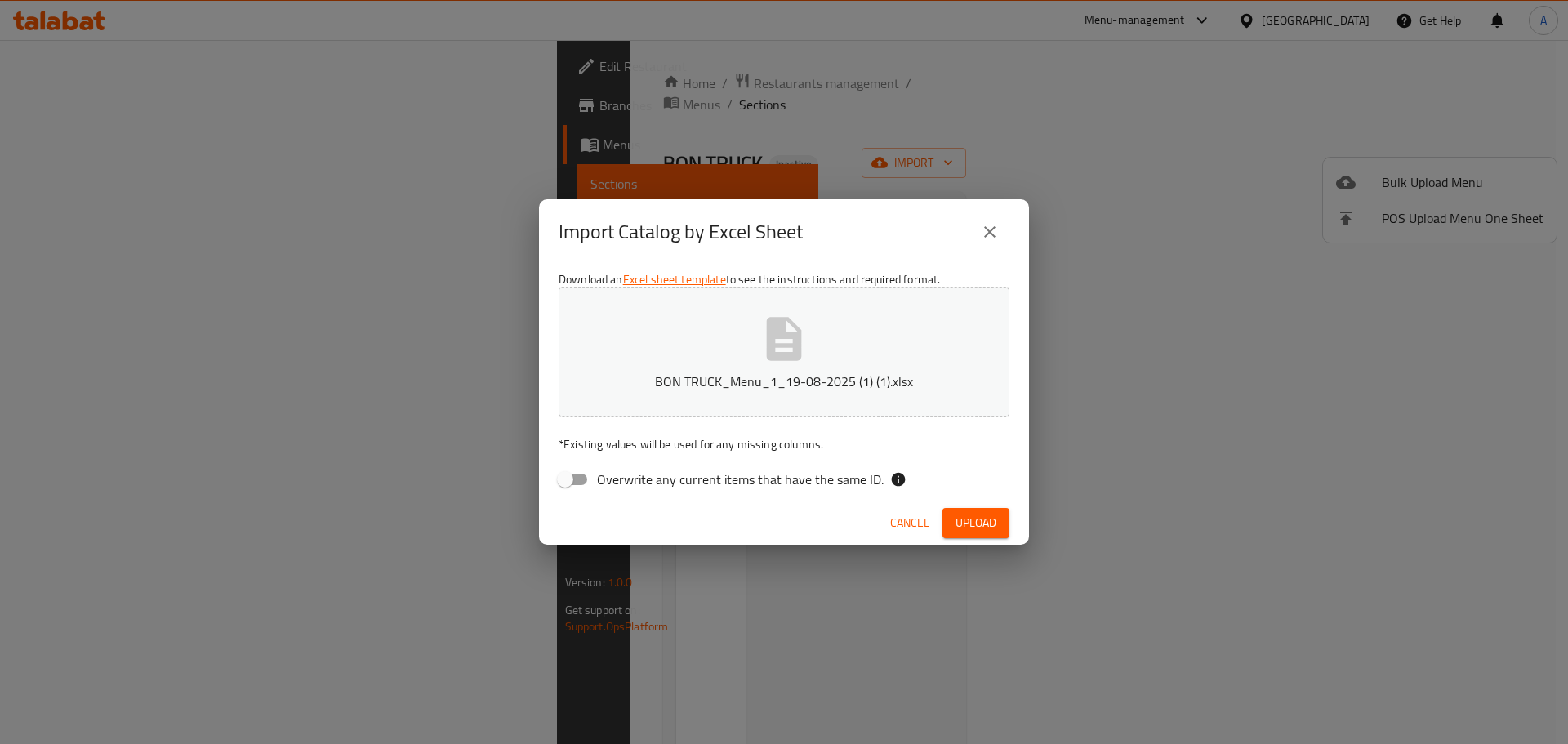
click at [958, 540] on div "Cancel Upload" at bounding box center [784, 523] width 490 height 43
click at [970, 527] on span "Upload" at bounding box center [976, 524] width 41 height 21
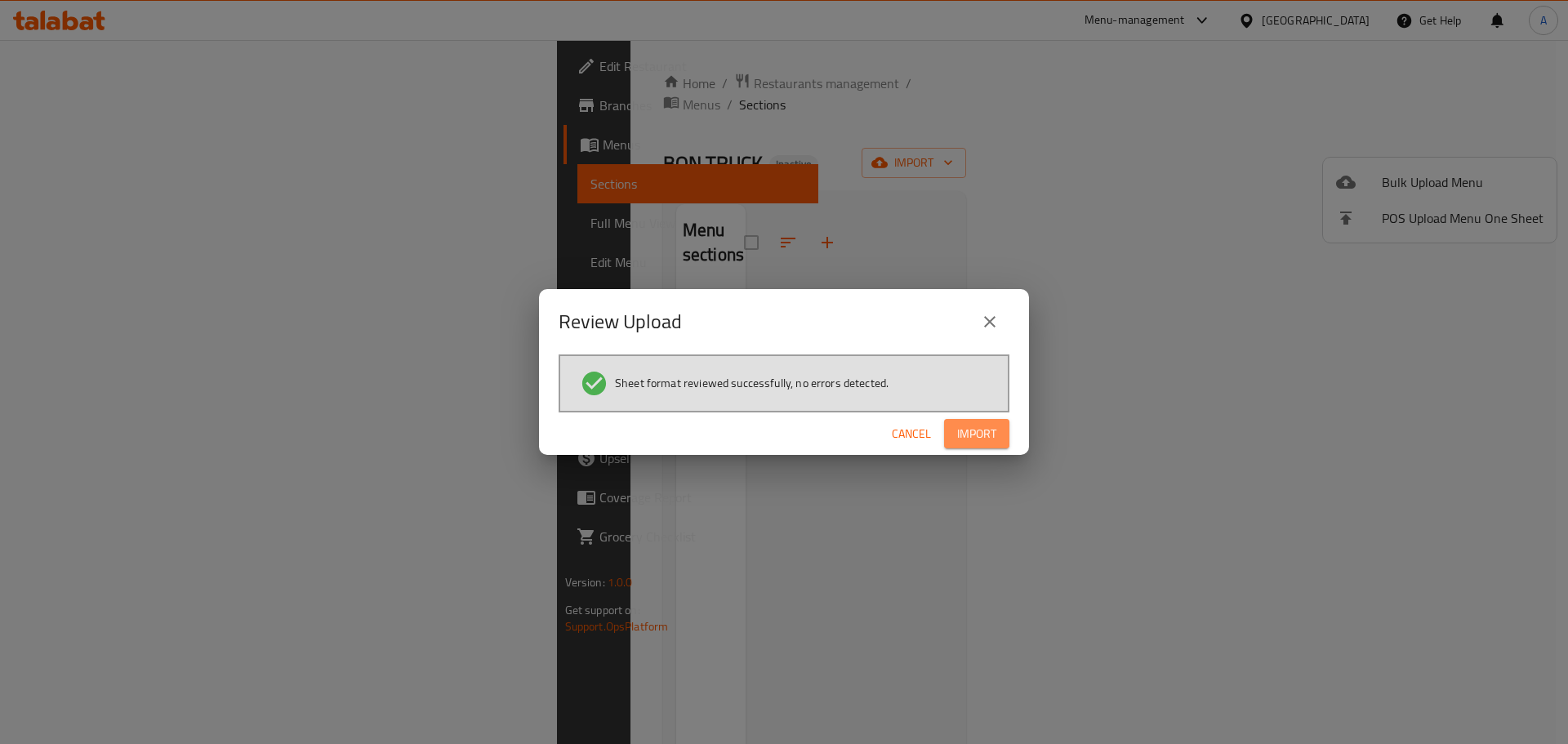
click at [968, 431] on span "Import" at bounding box center [977, 435] width 39 height 21
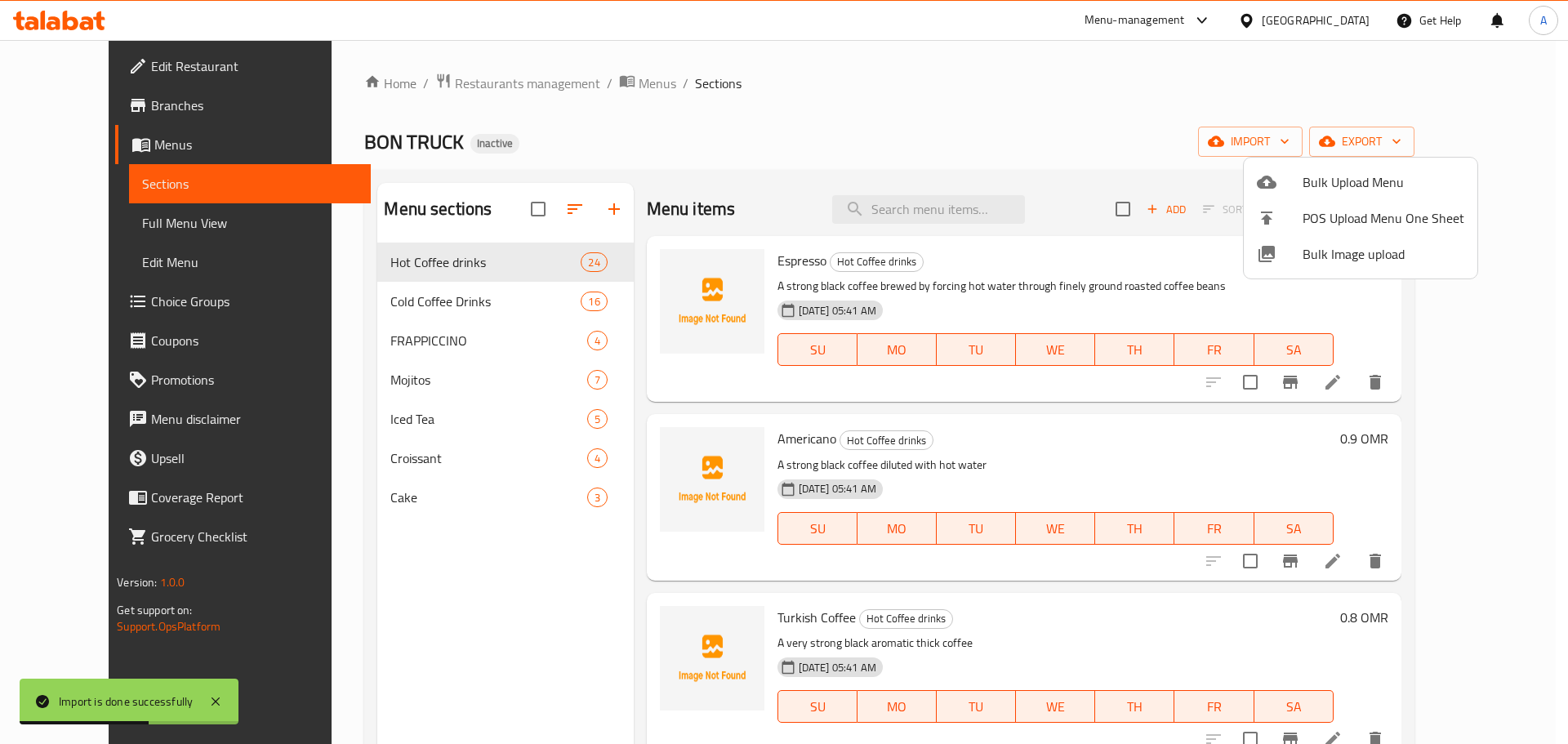
click at [98, 302] on div at bounding box center [784, 372] width 1568 height 744
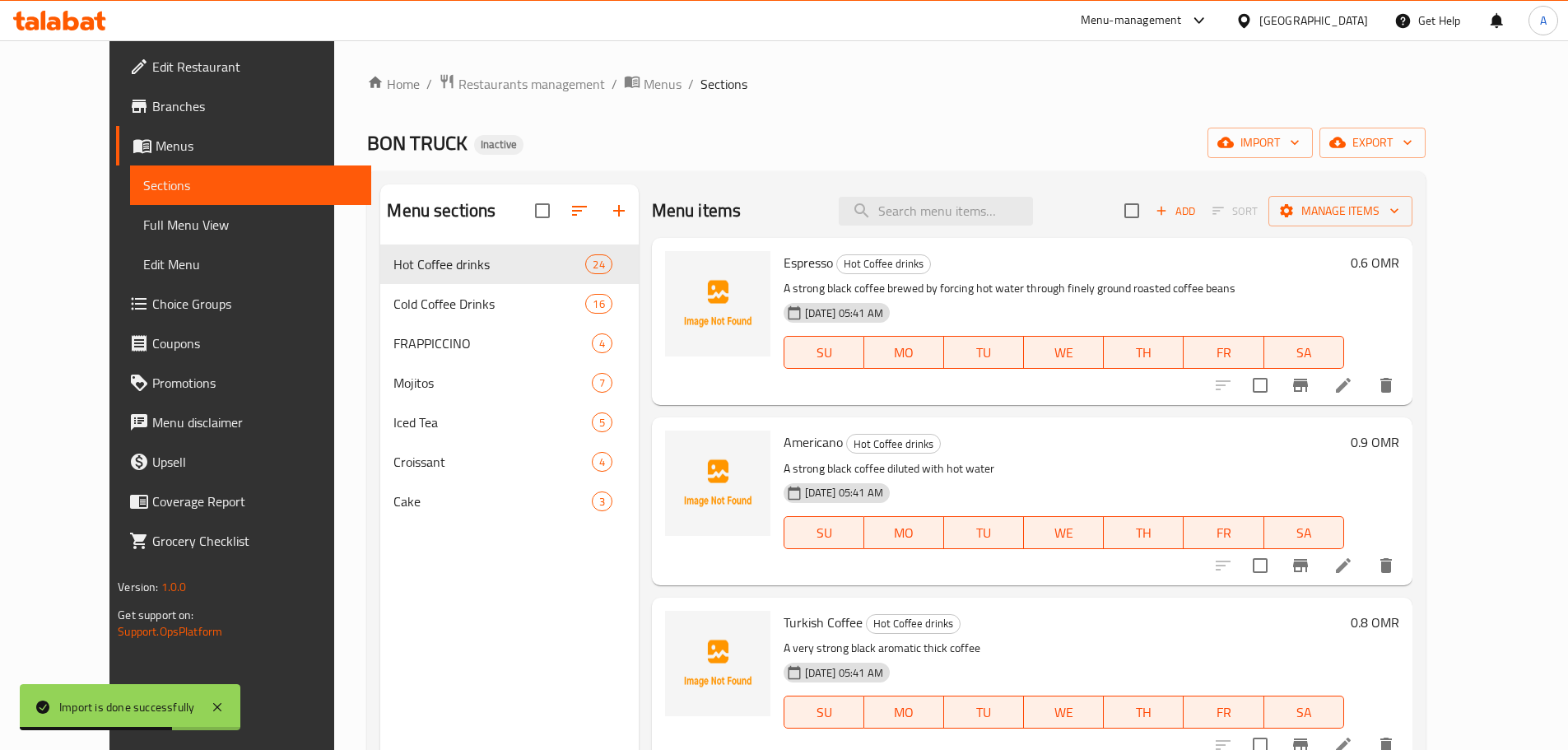
click at [152, 304] on span "Choice Groups" at bounding box center [255, 303] width 206 height 20
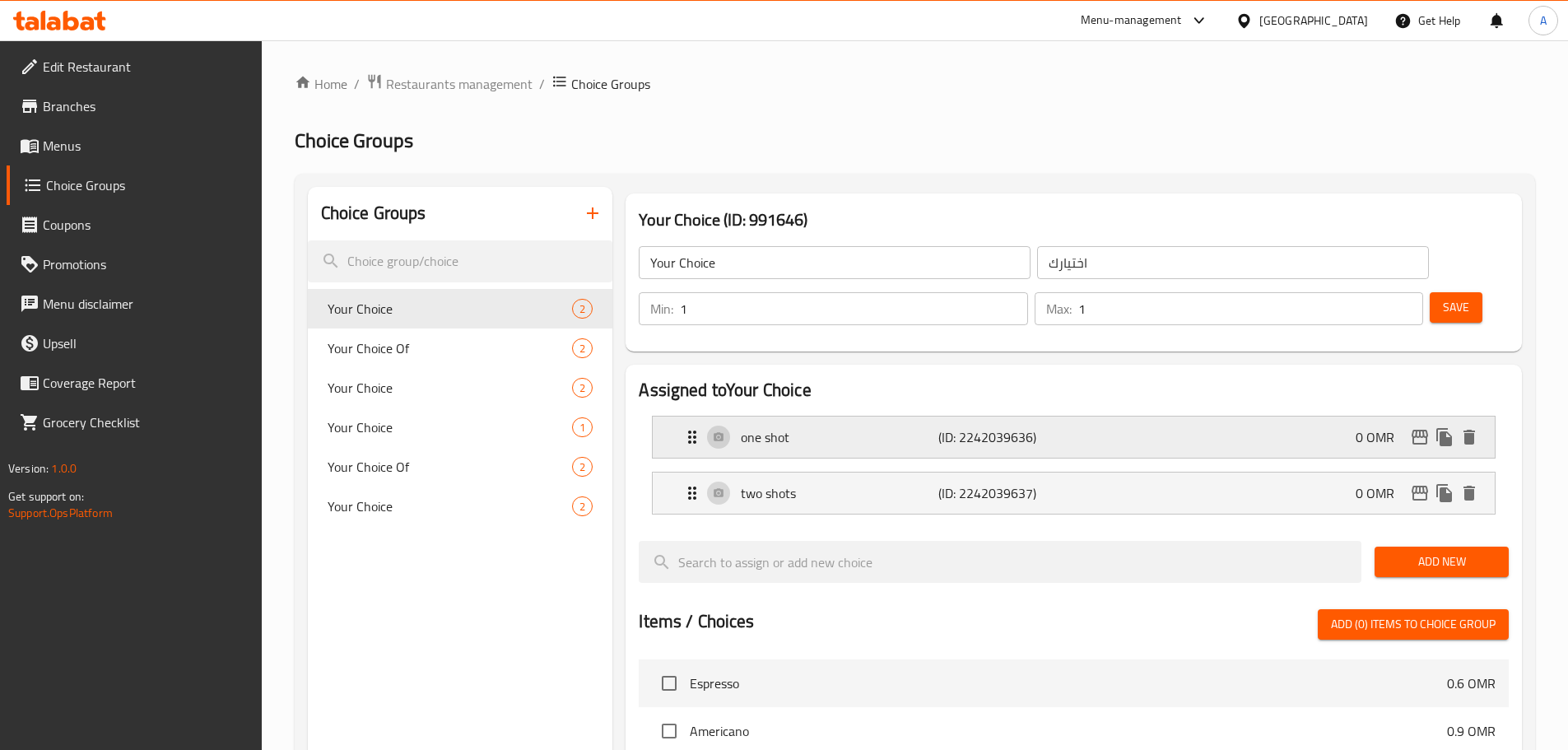
click at [854, 428] on p "one shot" at bounding box center [839, 437] width 196 height 20
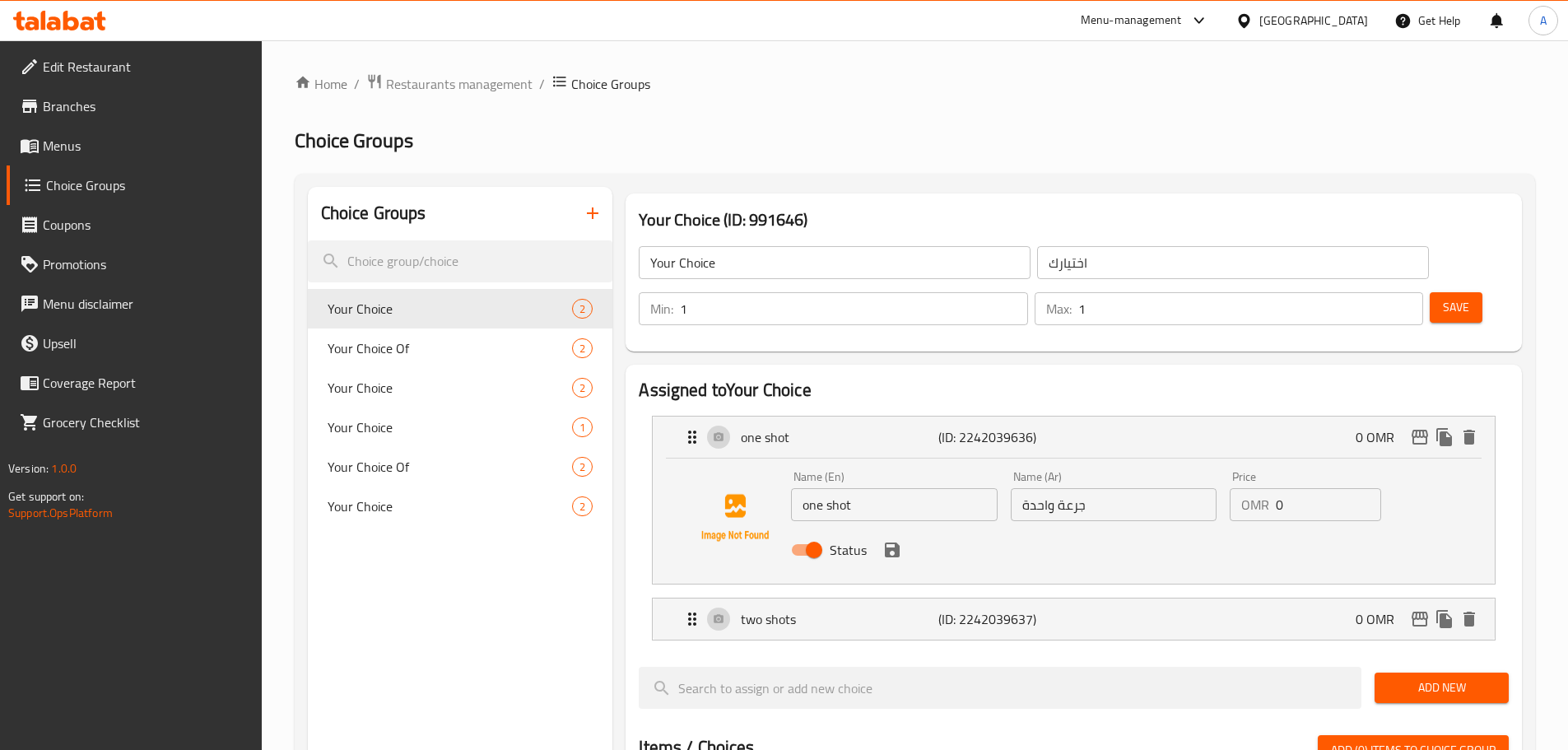
click at [1082, 488] on input "جرعة واحدة" at bounding box center [1114, 504] width 206 height 33
click at [1076, 488] on input "جرعة واحدة" at bounding box center [1114, 504] width 206 height 33
click at [946, 599] on div "two shots (ID: 2242039637) 0 OMR" at bounding box center [1079, 620] width 793 height 42
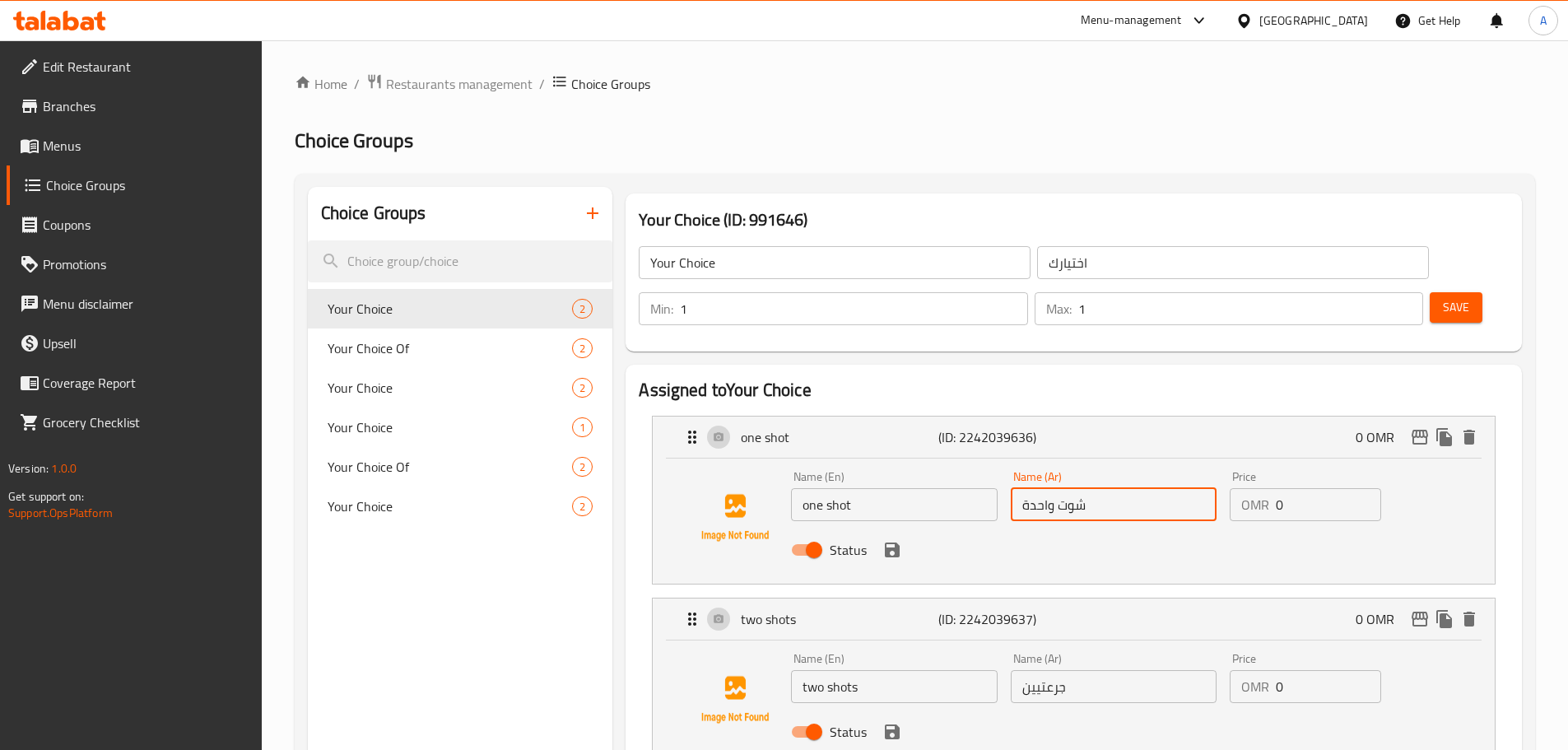
type input "شوت واحدة"
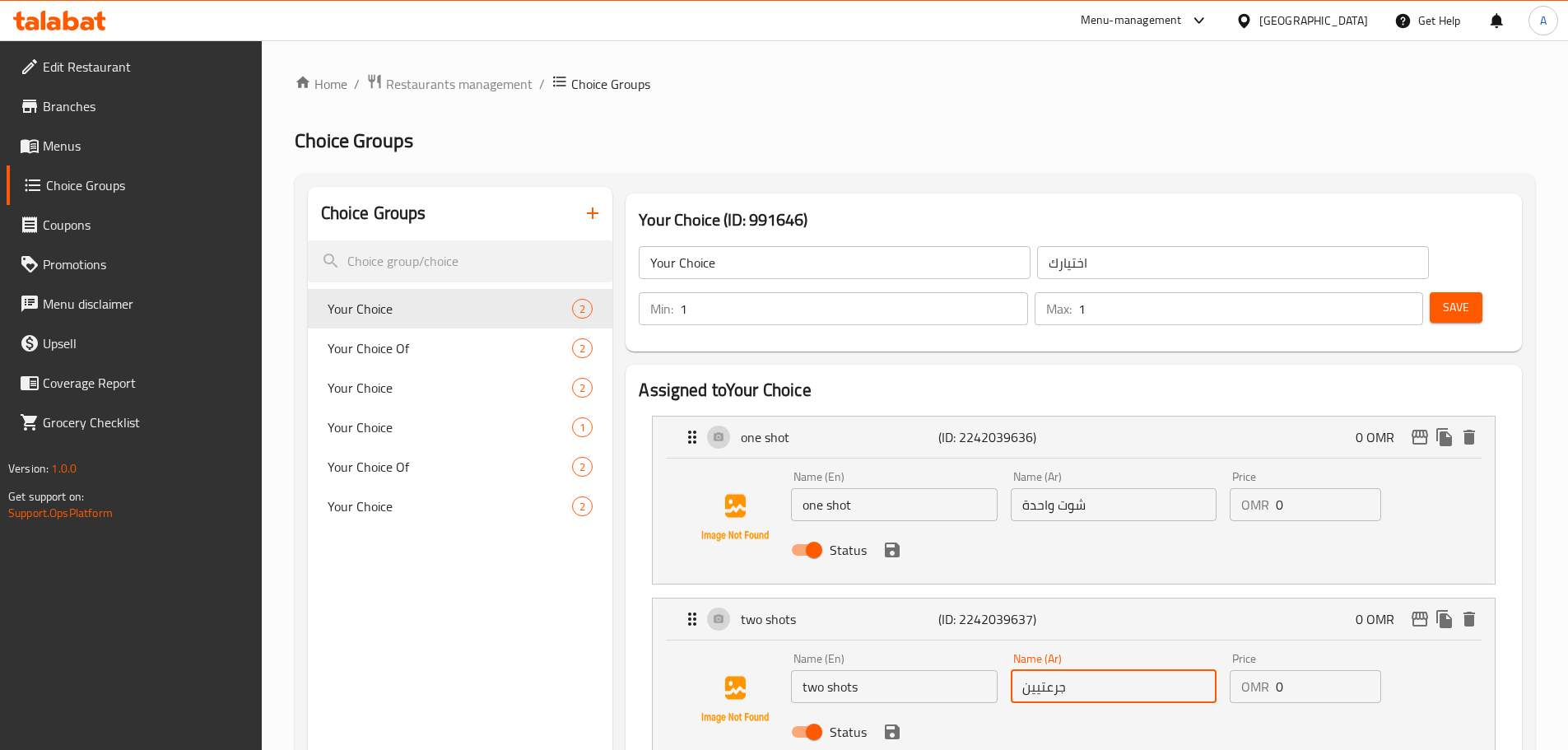
click at [1064, 671] on input "جرعتيين" at bounding box center [1114, 687] width 206 height 33
click at [880, 528] on div "Status" at bounding box center [1113, 550] width 658 height 44
click at [894, 543] on icon "save" at bounding box center [892, 551] width 15 height 15
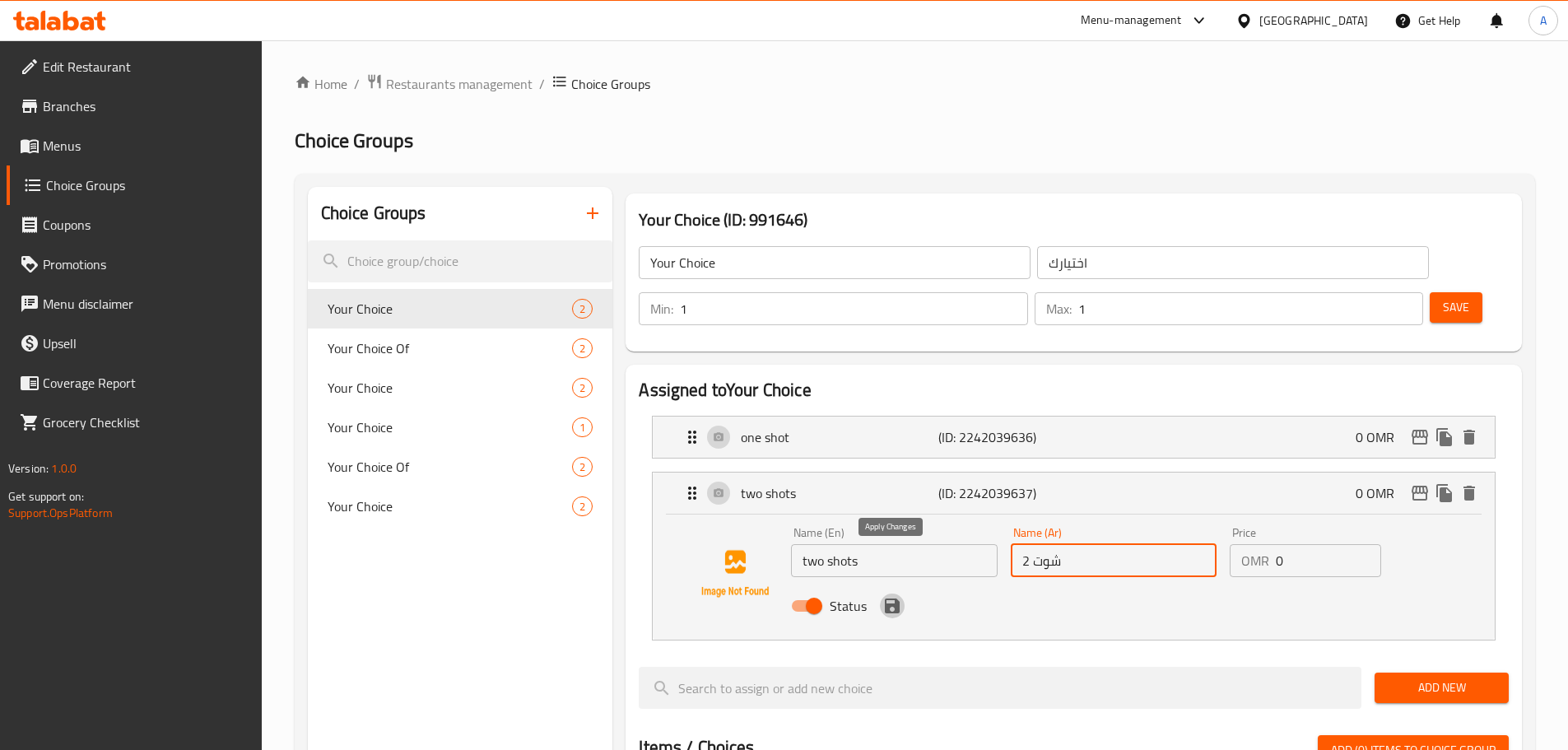
click at [897, 599] on icon "save" at bounding box center [892, 606] width 15 height 15
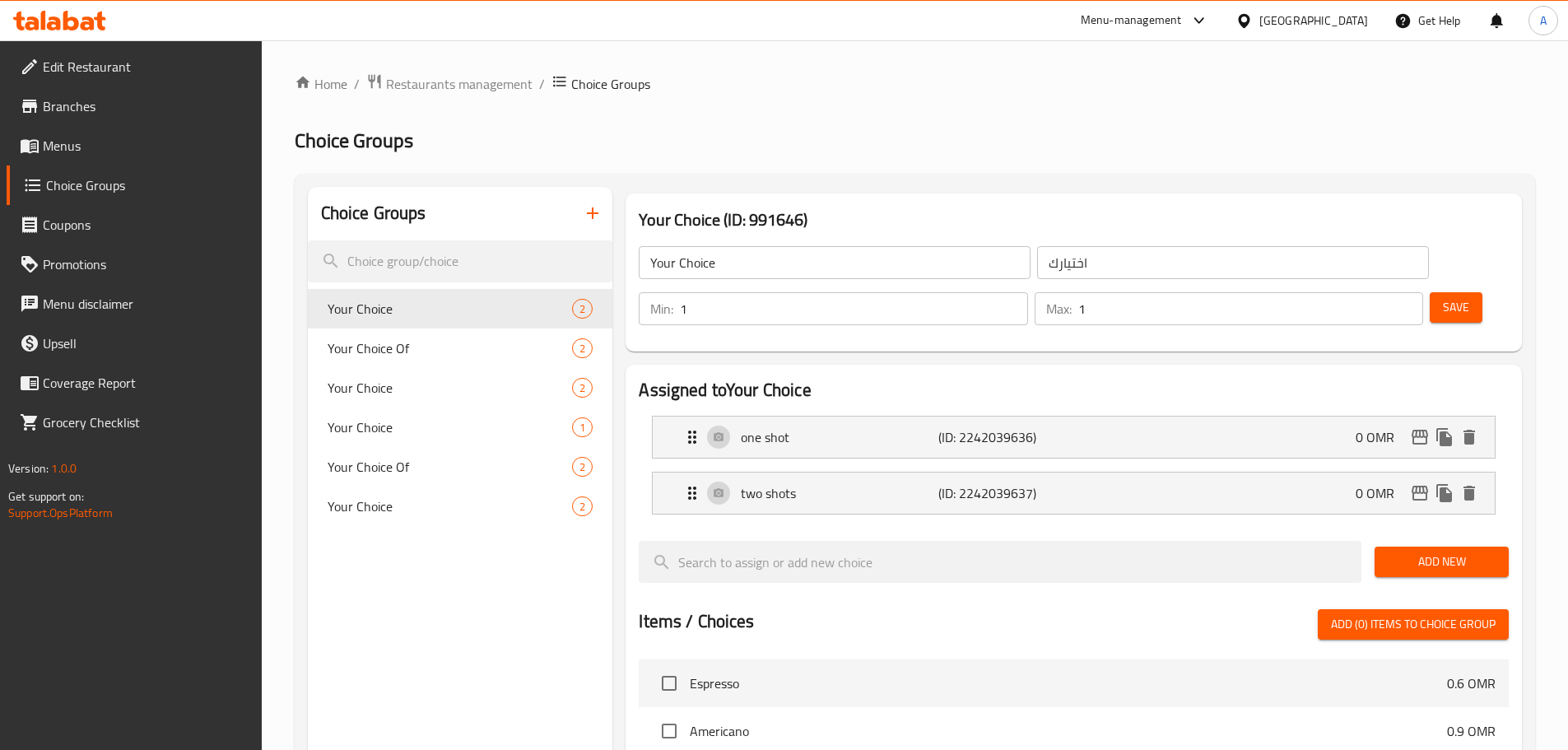
type input "2 شوت"
click at [1445, 293] on button "Save" at bounding box center [1457, 308] width 53 height 30
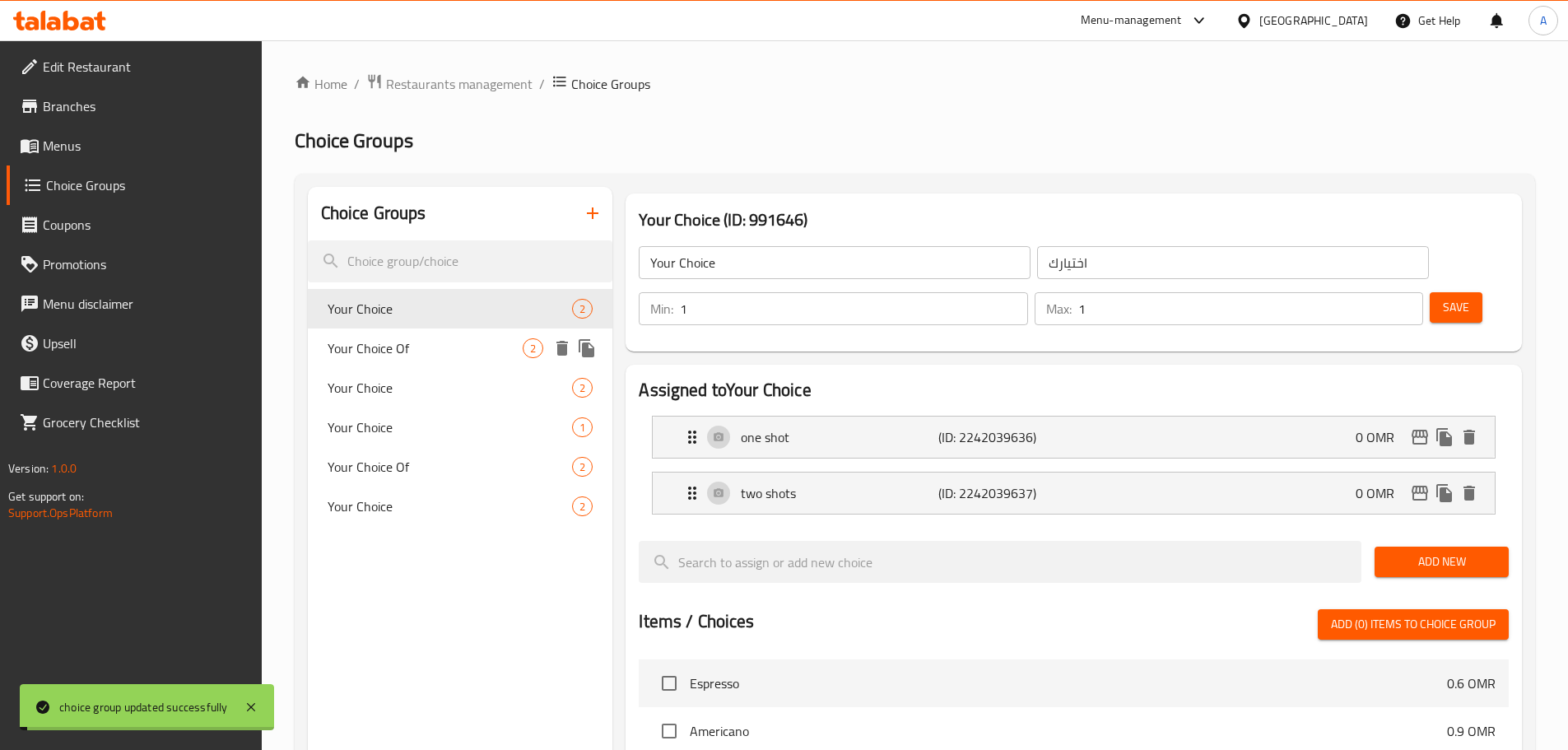
click at [496, 365] on div "Your Choice Of 2" at bounding box center [461, 349] width 306 height 40
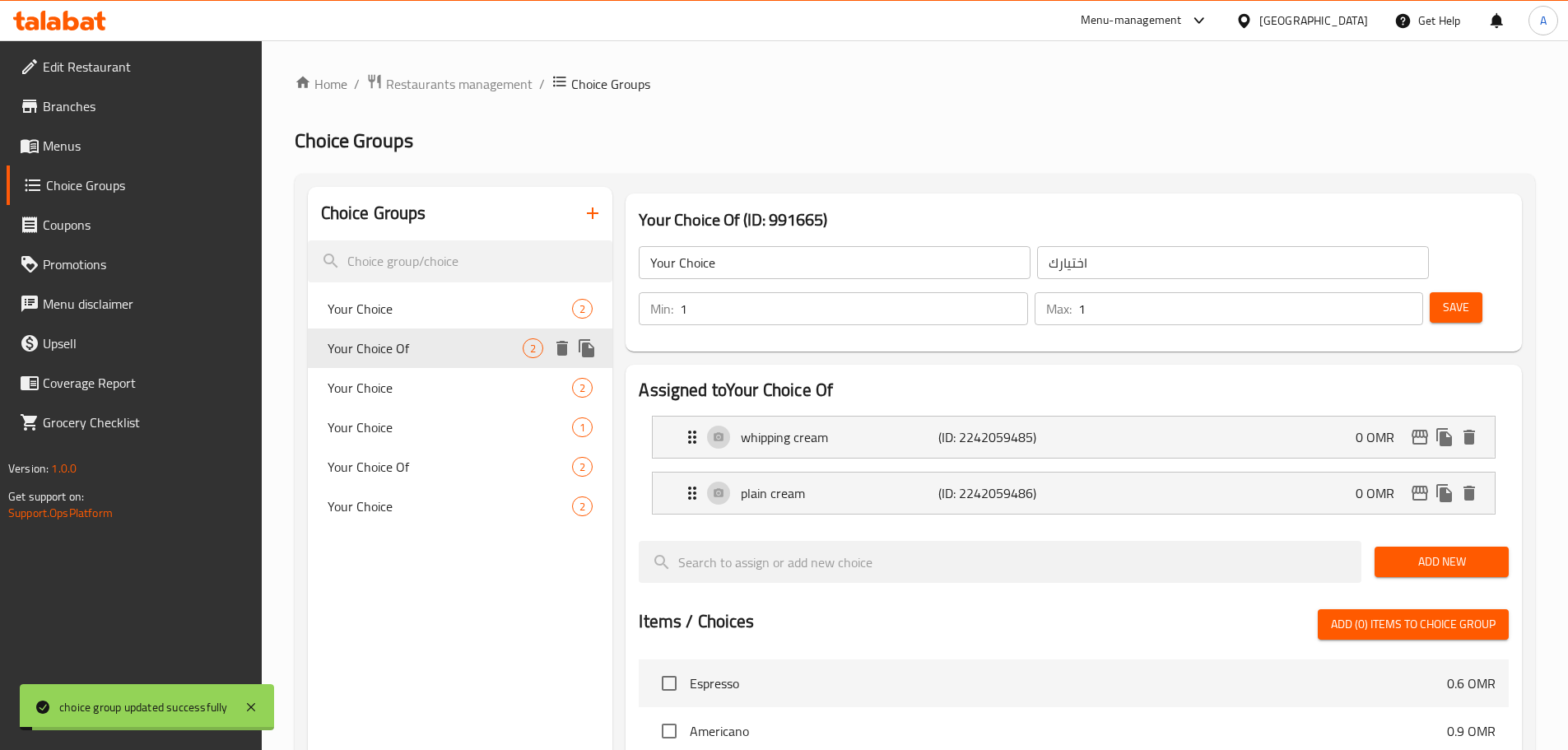
type input "Your Choice Of"
type input "اختيارك من"
click at [853, 415] on li "whipping cream (ID: 2242059485) 0 OMR Name (En) whipping cream Name (En) Name (…" at bounding box center [1074, 436] width 870 height 56
click at [888, 473] on div "plain cream (ID: 2242059486) 0 OMR" at bounding box center [1079, 494] width 793 height 42
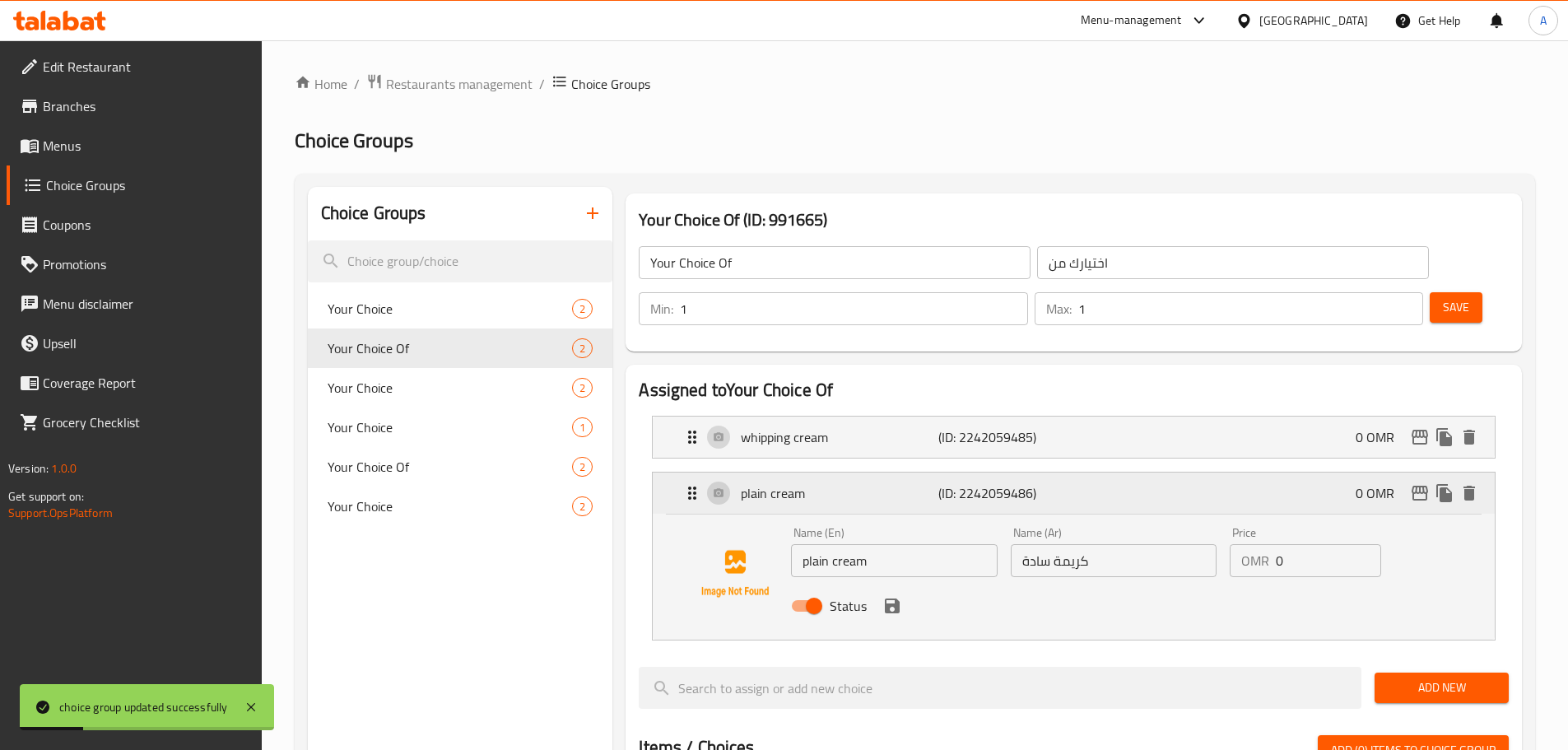
click at [889, 473] on div "plain cream (ID: 2242059486) 0 OMR" at bounding box center [1079, 494] width 793 height 42
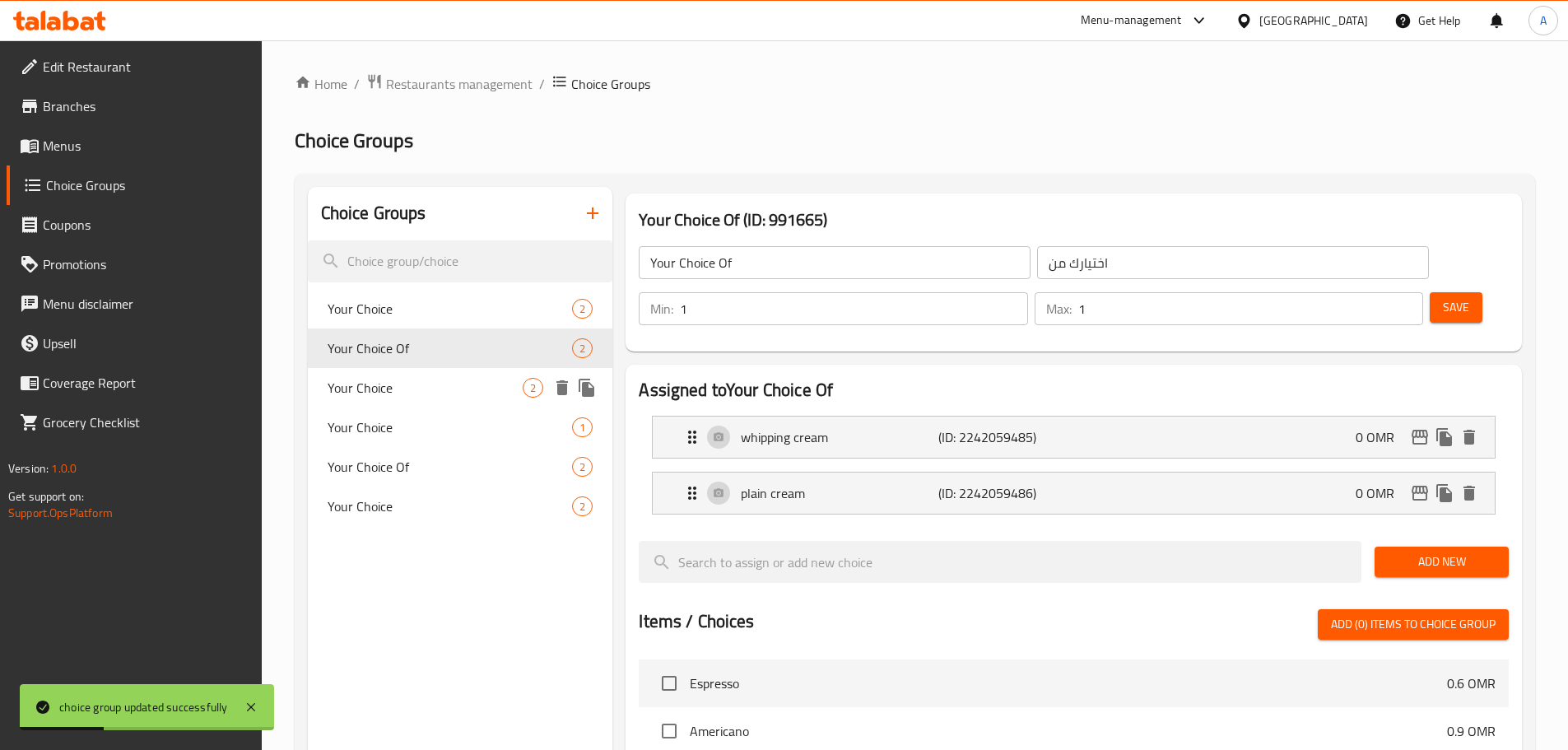
click at [439, 406] on div "Your Choice 2" at bounding box center [461, 388] width 306 height 40
type input "Your Choice"
type input "اختيارك"
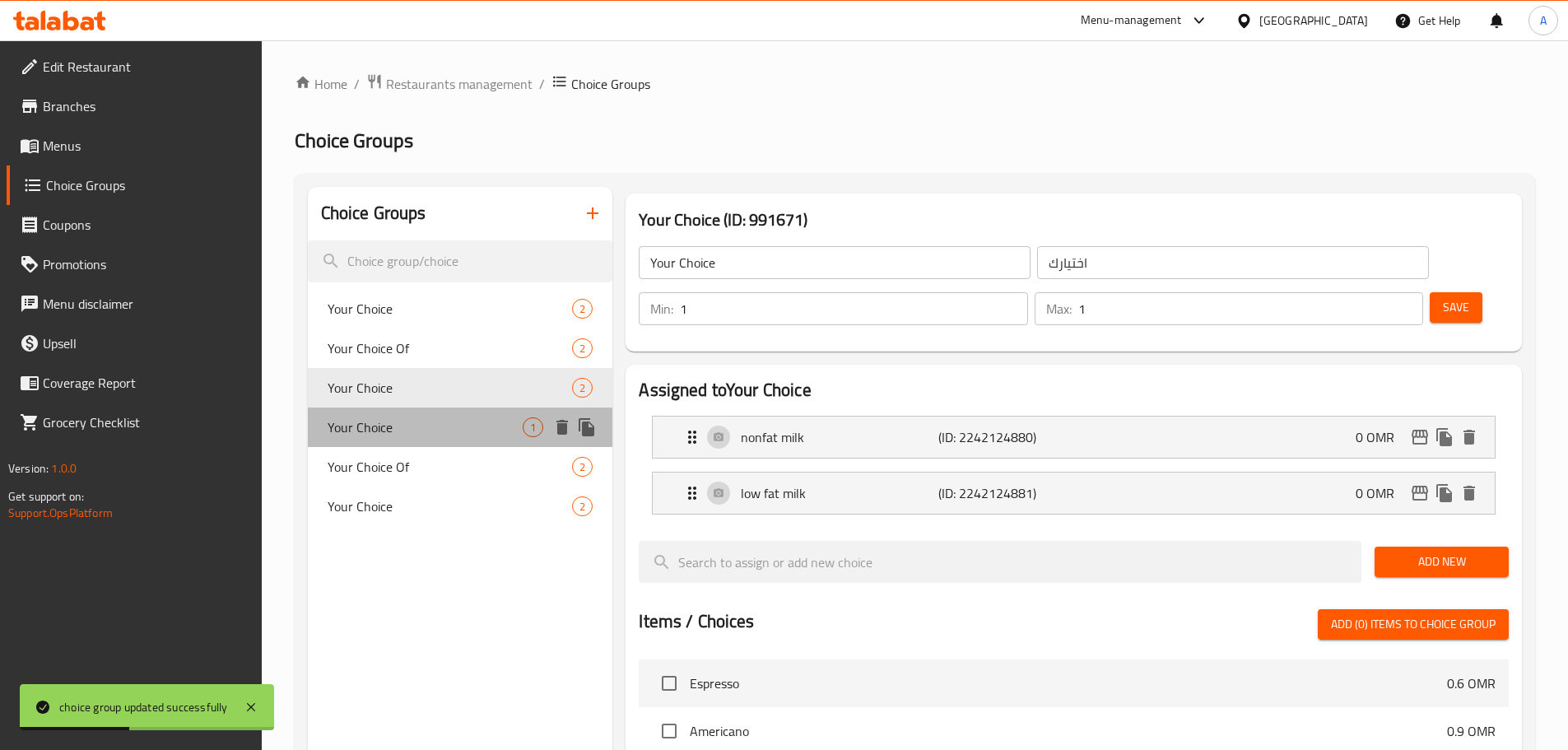
click at [438, 434] on span "Your Choice" at bounding box center [426, 427] width 196 height 20
type input "Your Choice"
type input "اختيارك"
type input "0"
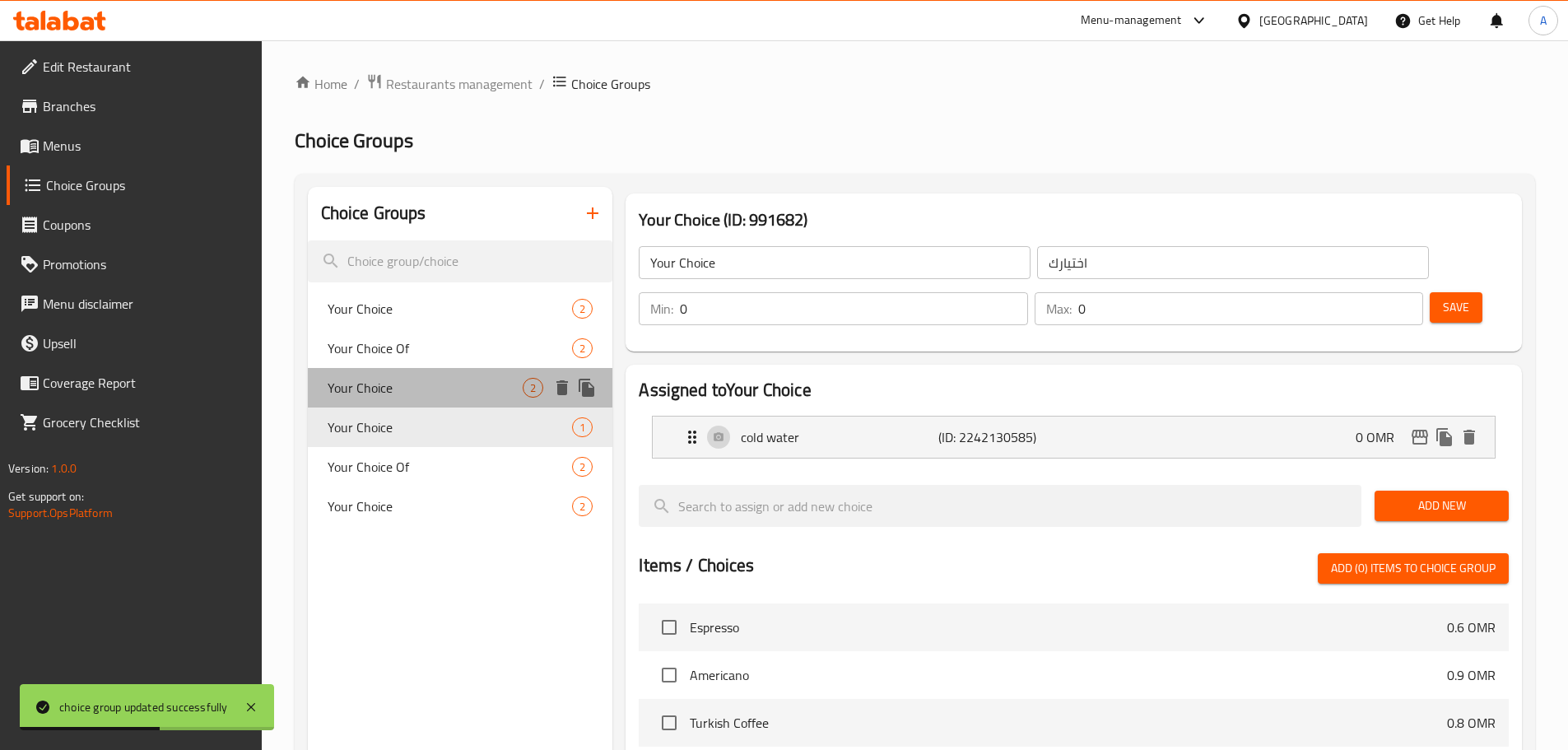
click at [432, 396] on span "Your Choice" at bounding box center [426, 387] width 196 height 20
type input "Your Choice"
type input "اختيارك"
type input "1"
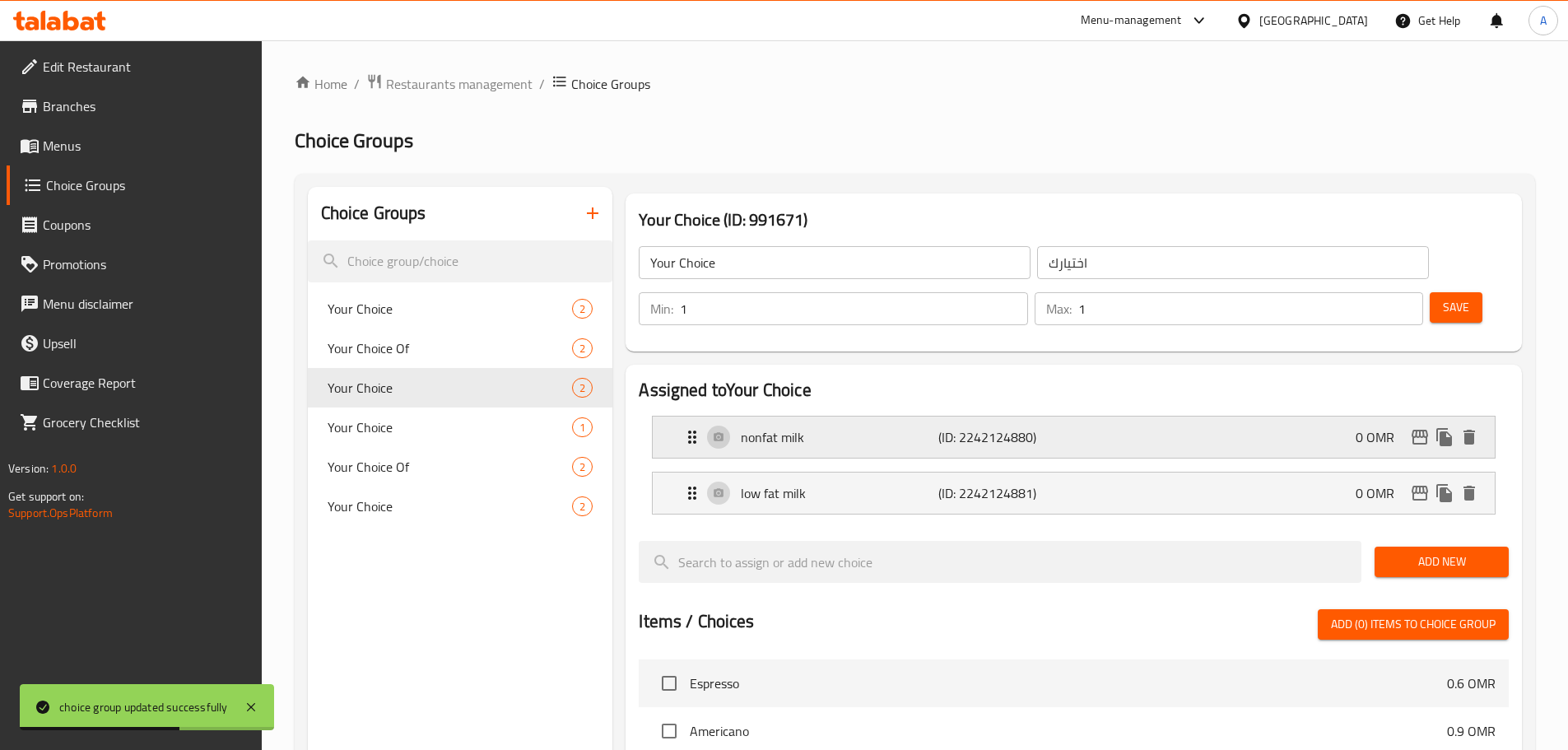
click at [800, 417] on div "nonfat milk (ID: 2242124880) 0 OMR" at bounding box center [1079, 437] width 793 height 42
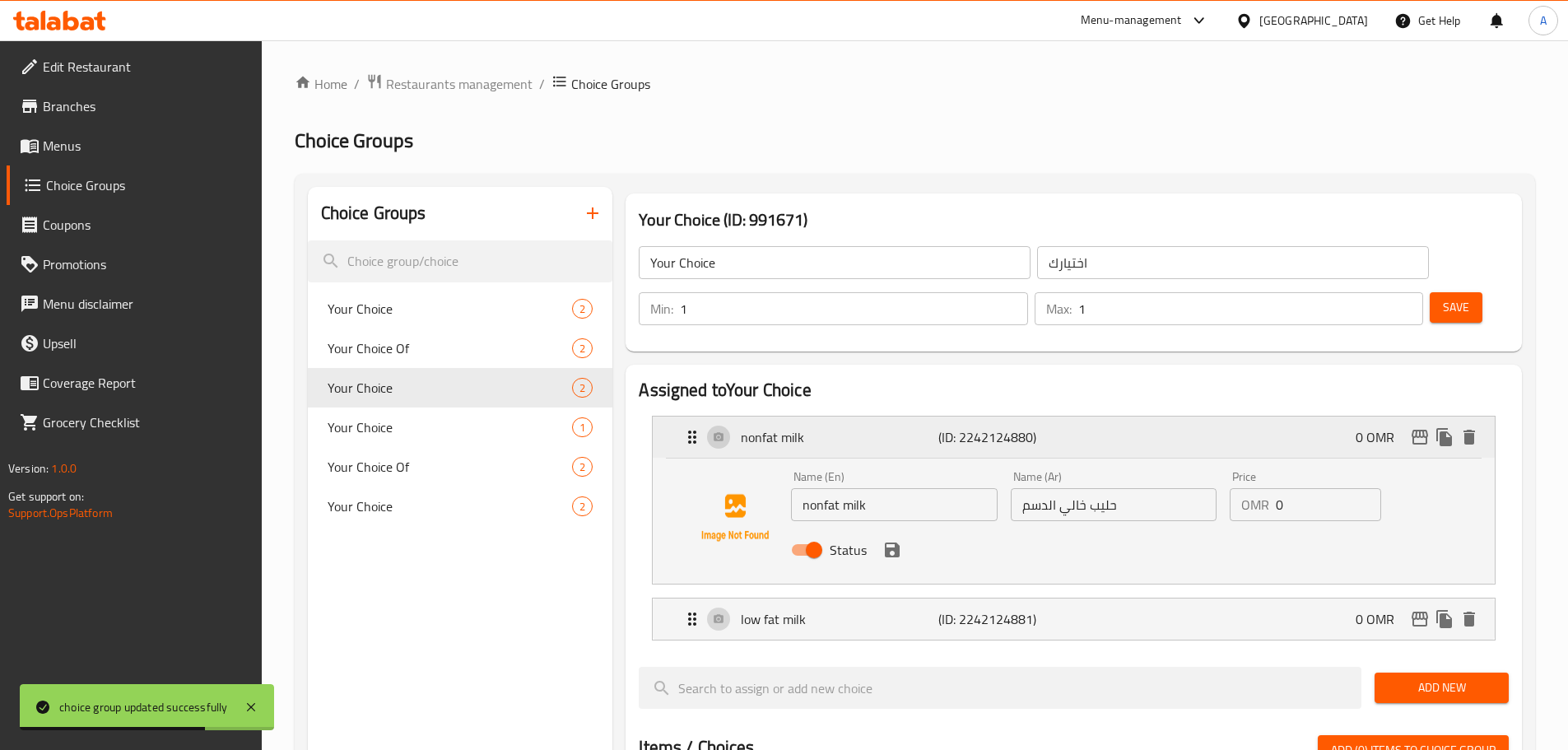
click at [801, 428] on p "nonfat milk" at bounding box center [839, 437] width 196 height 20
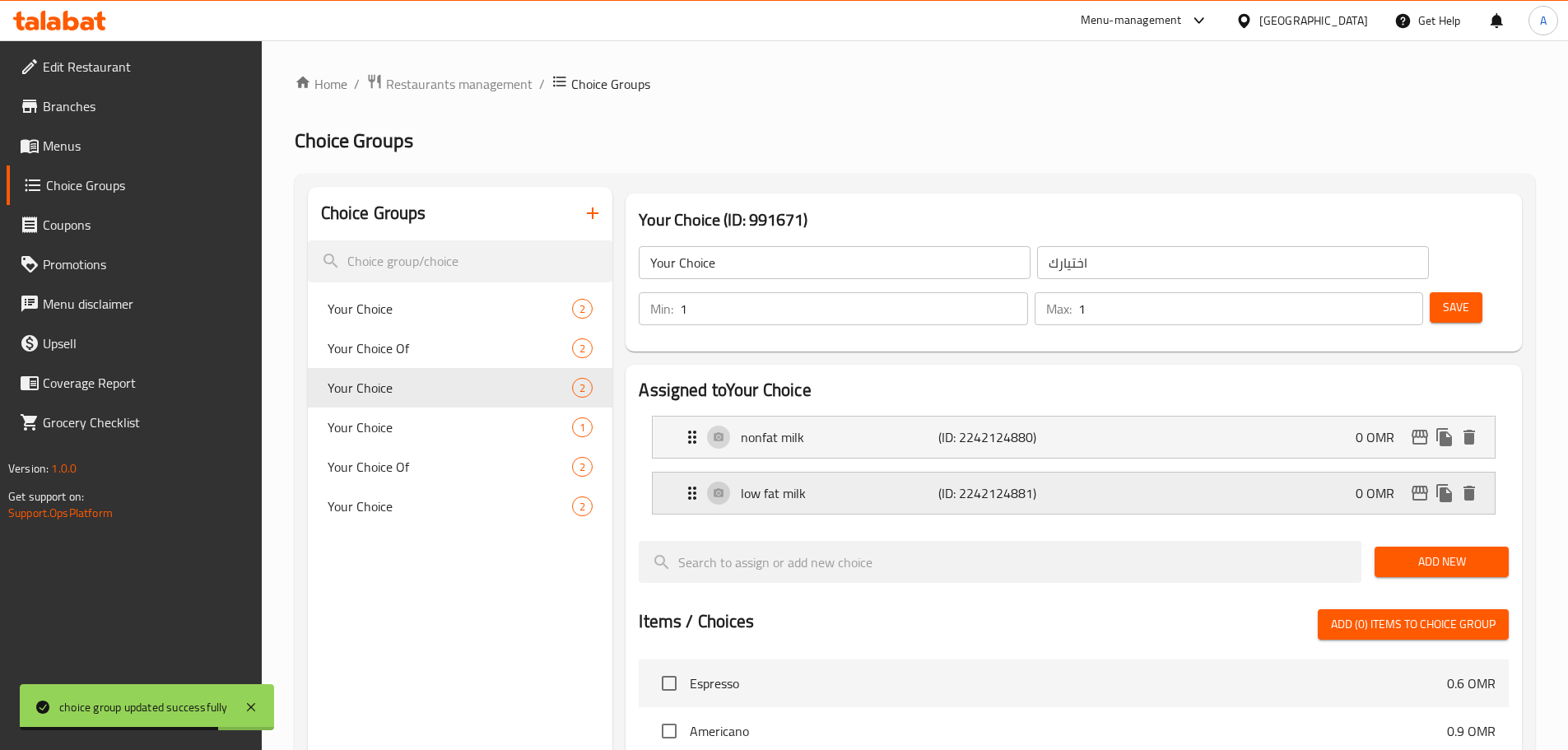
click at [785, 484] on p "low fat milk" at bounding box center [839, 493] width 196 height 20
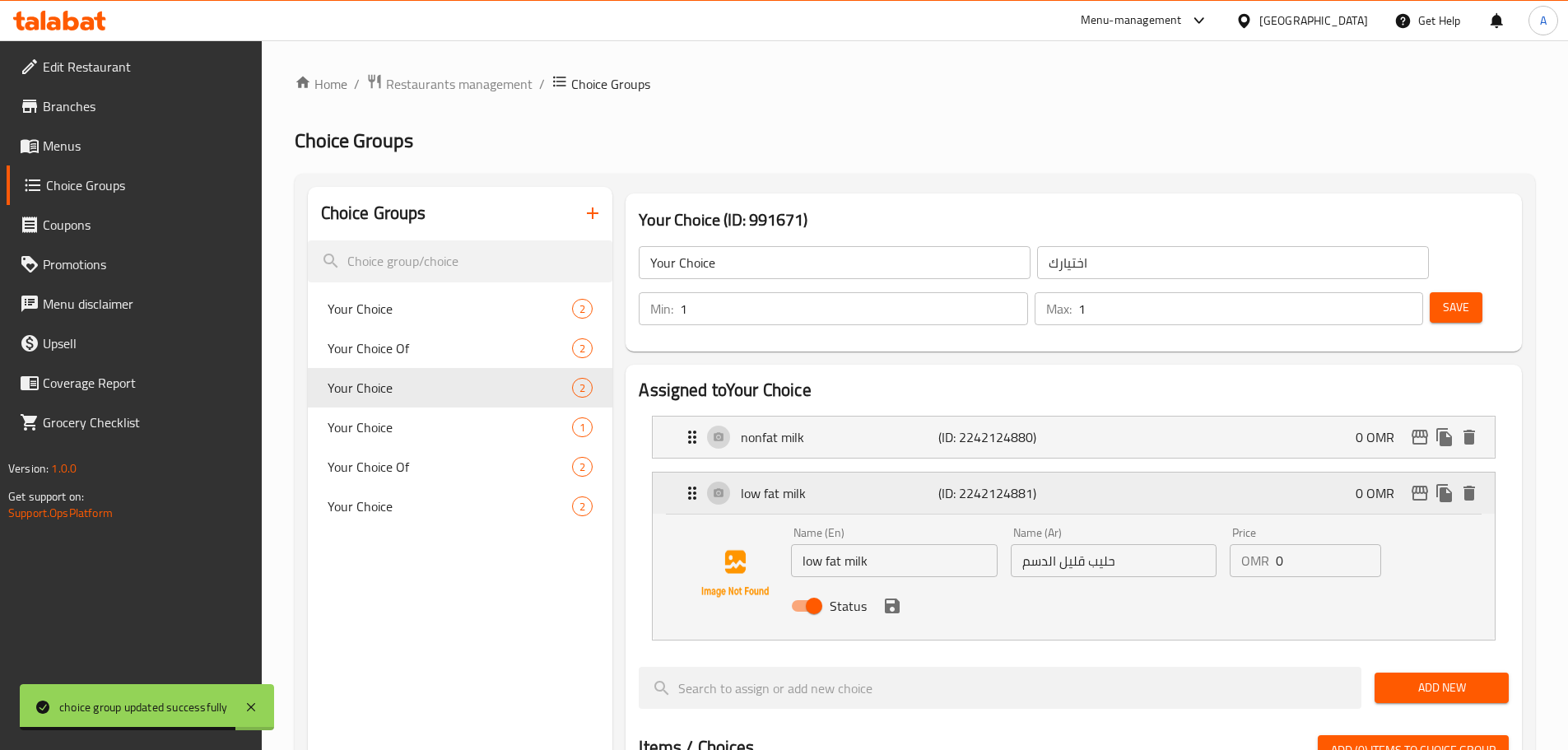
click at [801, 484] on p "low fat milk" at bounding box center [839, 493] width 196 height 20
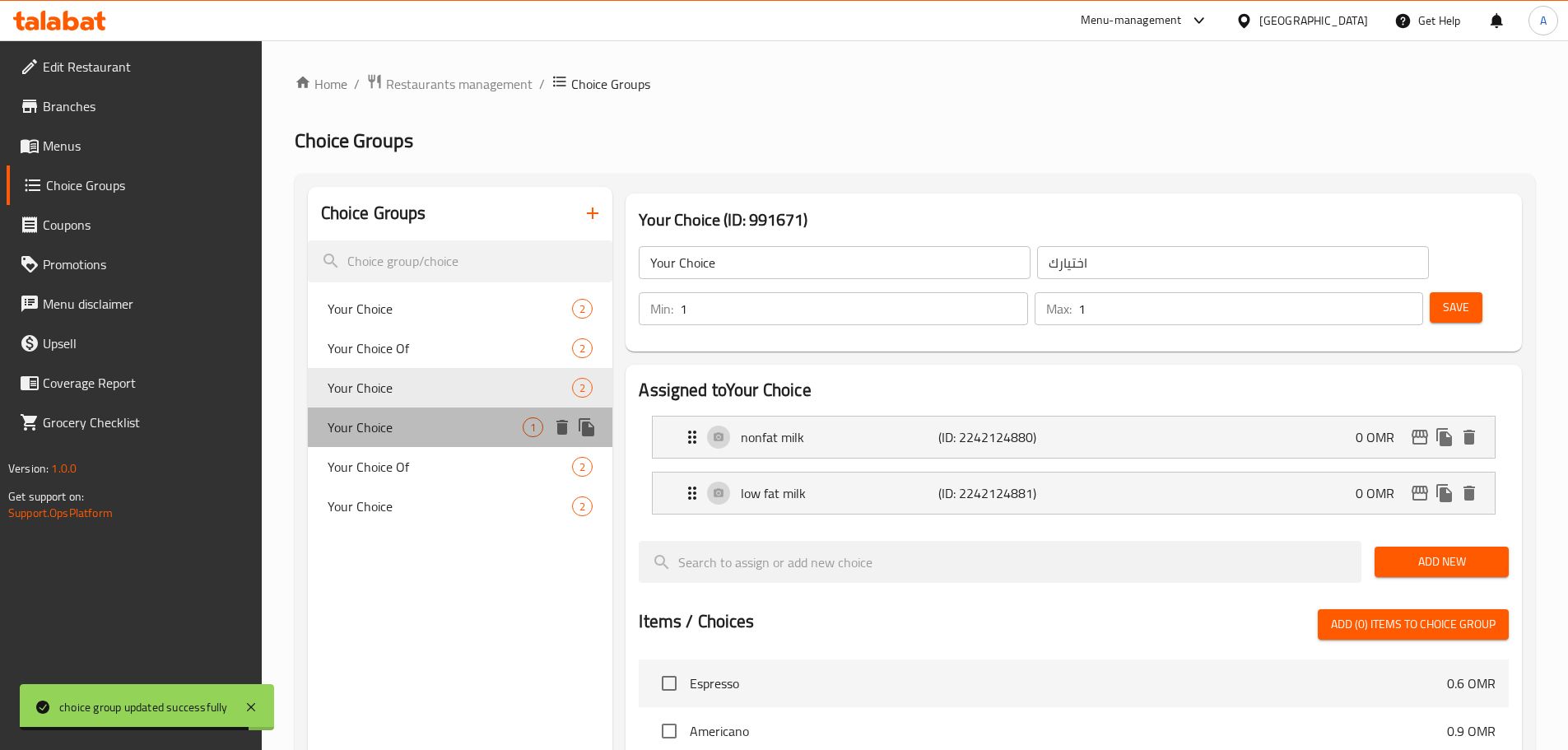
click at [433, 443] on div "Your Choice 1" at bounding box center [461, 428] width 306 height 40
type input "Your Choice"
type input "اختيارك"
type input "0"
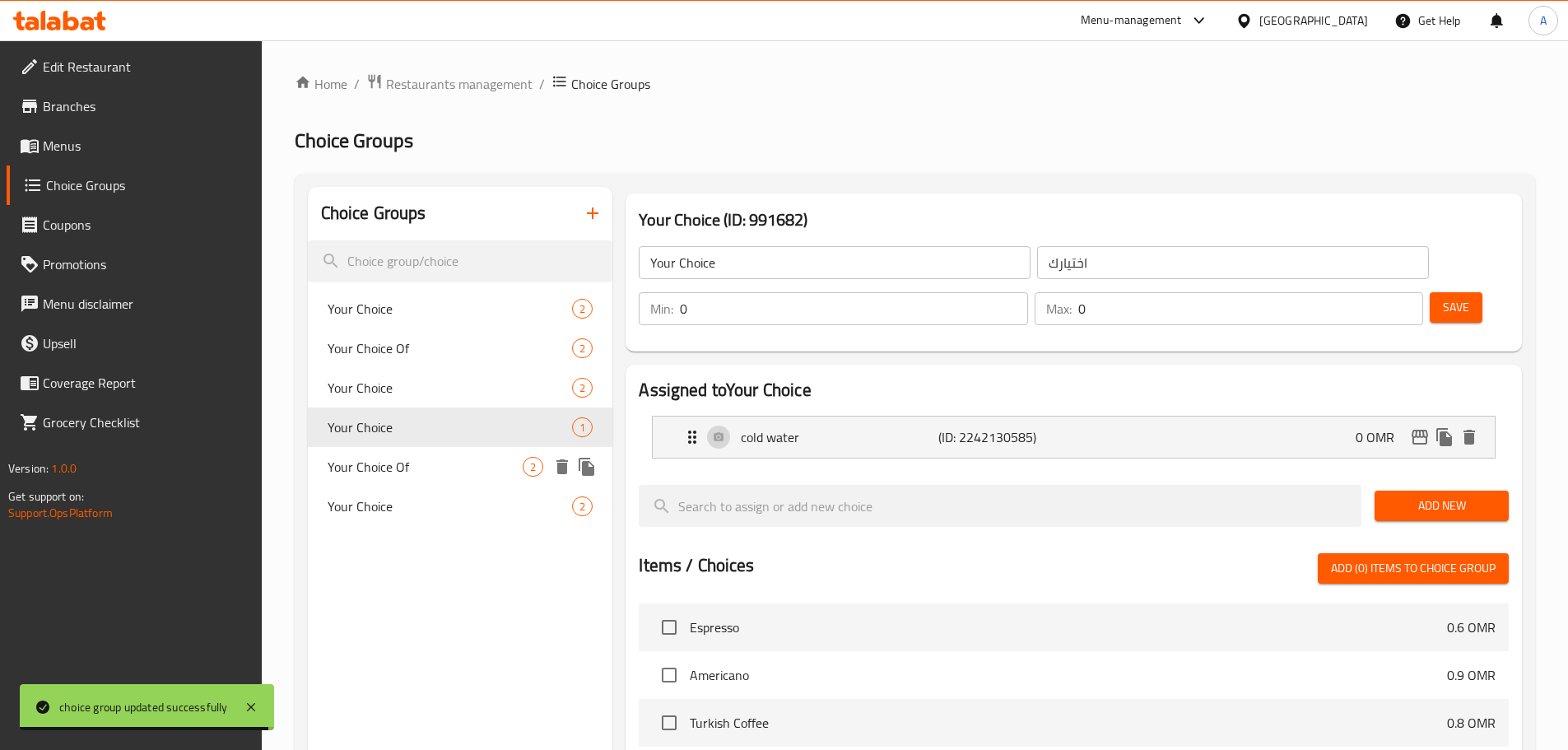
click at [447, 463] on span "Your Choice Of" at bounding box center [426, 467] width 196 height 20
type input "Your Choice Of"
type input "اختيارك من"
type input "1"
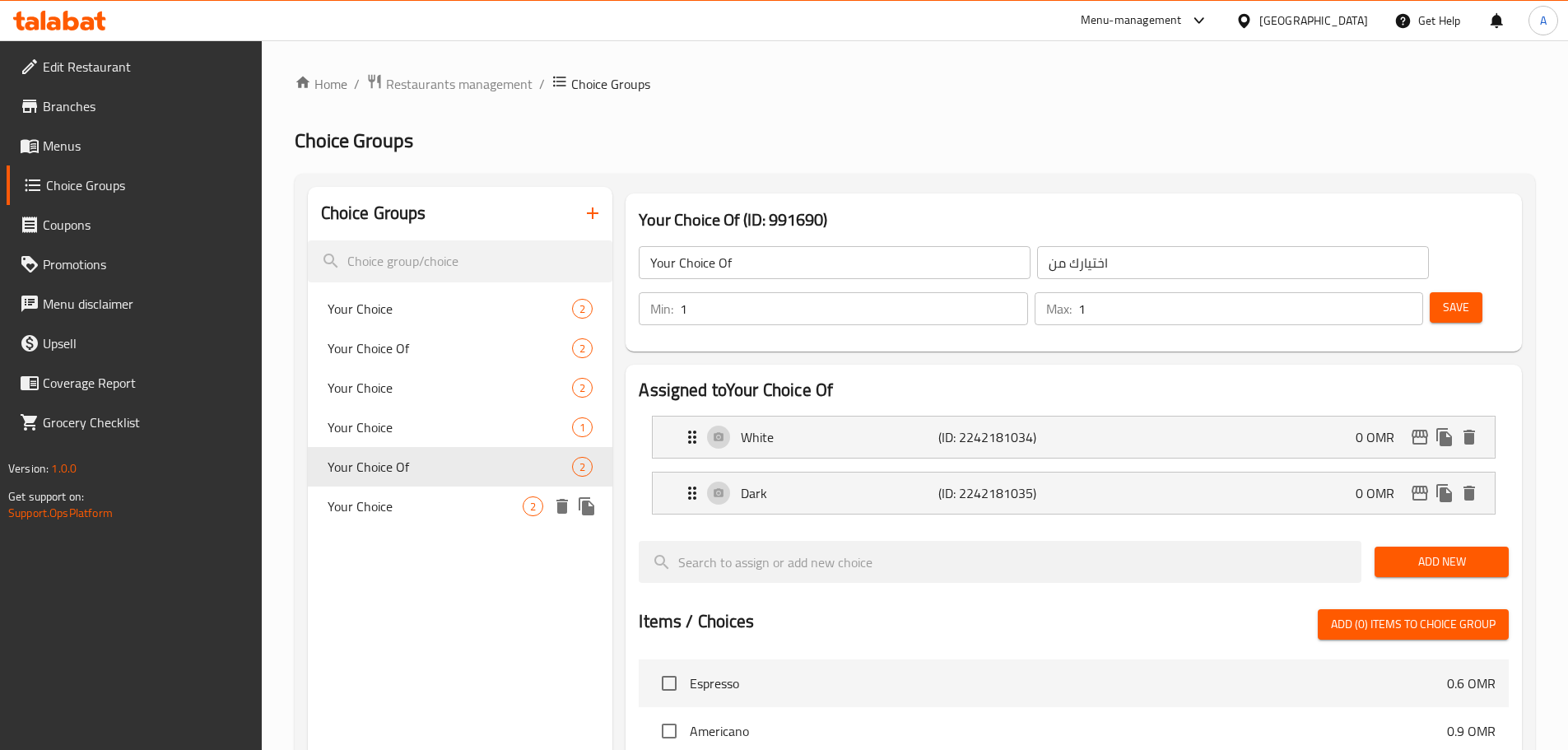
click at [434, 501] on span "Your Choice" at bounding box center [426, 506] width 196 height 20
type input "Your Choice"
type input "اختيارك"
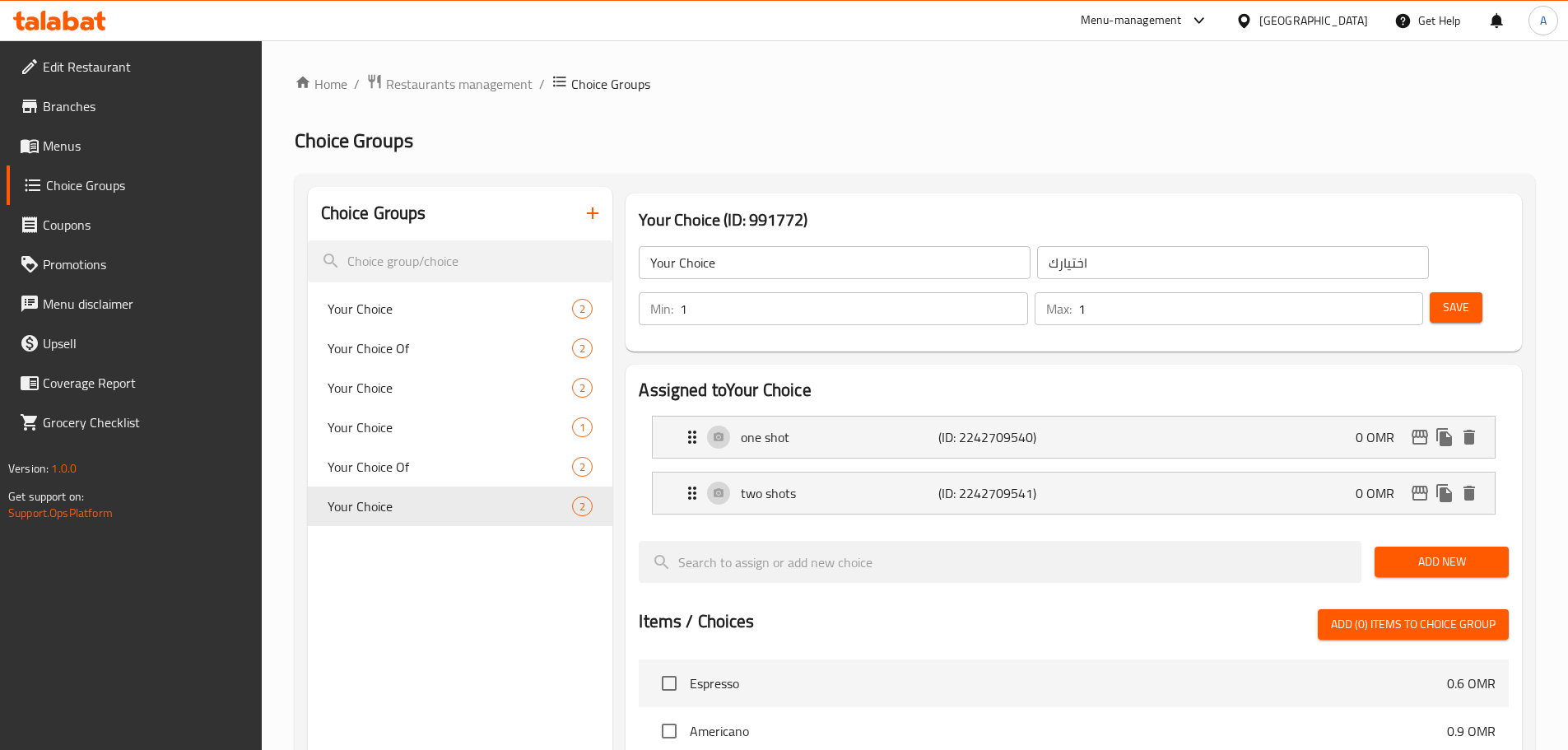
click at [840, 416] on div "one shot (ID: 2242709540) 0 OMR Name (En) one shot Name (En) Name (Ar) شوت واحد…" at bounding box center [1074, 436] width 844 height 43
click at [853, 428] on p "one shot" at bounding box center [839, 437] width 196 height 20
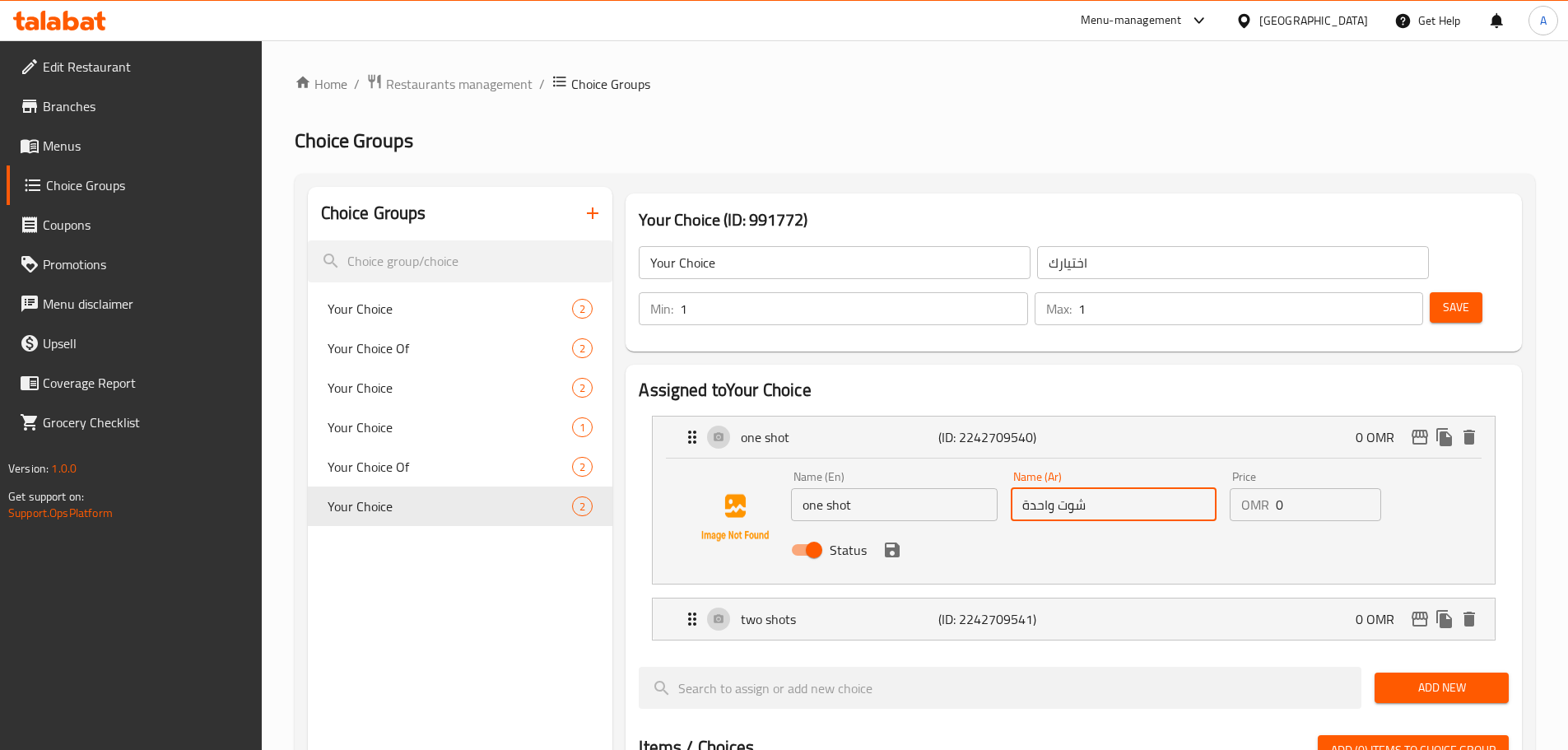
click at [1071, 488] on input "شوت واحدة" at bounding box center [1114, 504] width 206 height 33
click at [1002, 609] on p "(ID: 2242709541)" at bounding box center [1004, 619] width 132 height 20
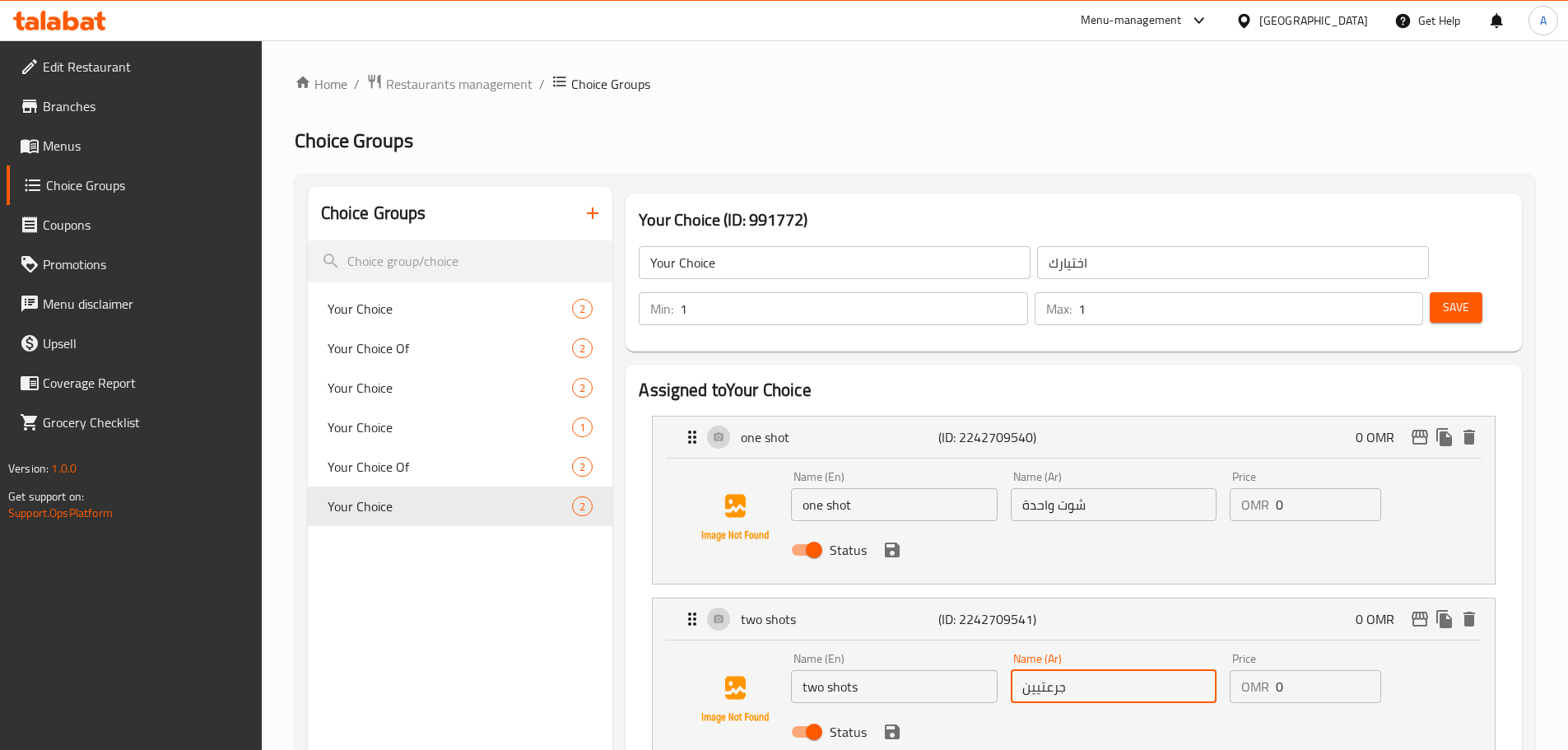
click at [1087, 671] on input "جرعتيين" at bounding box center [1114, 687] width 206 height 33
paste input "شوت"
click at [896, 724] on icon "save" at bounding box center [892, 732] width 15 height 15
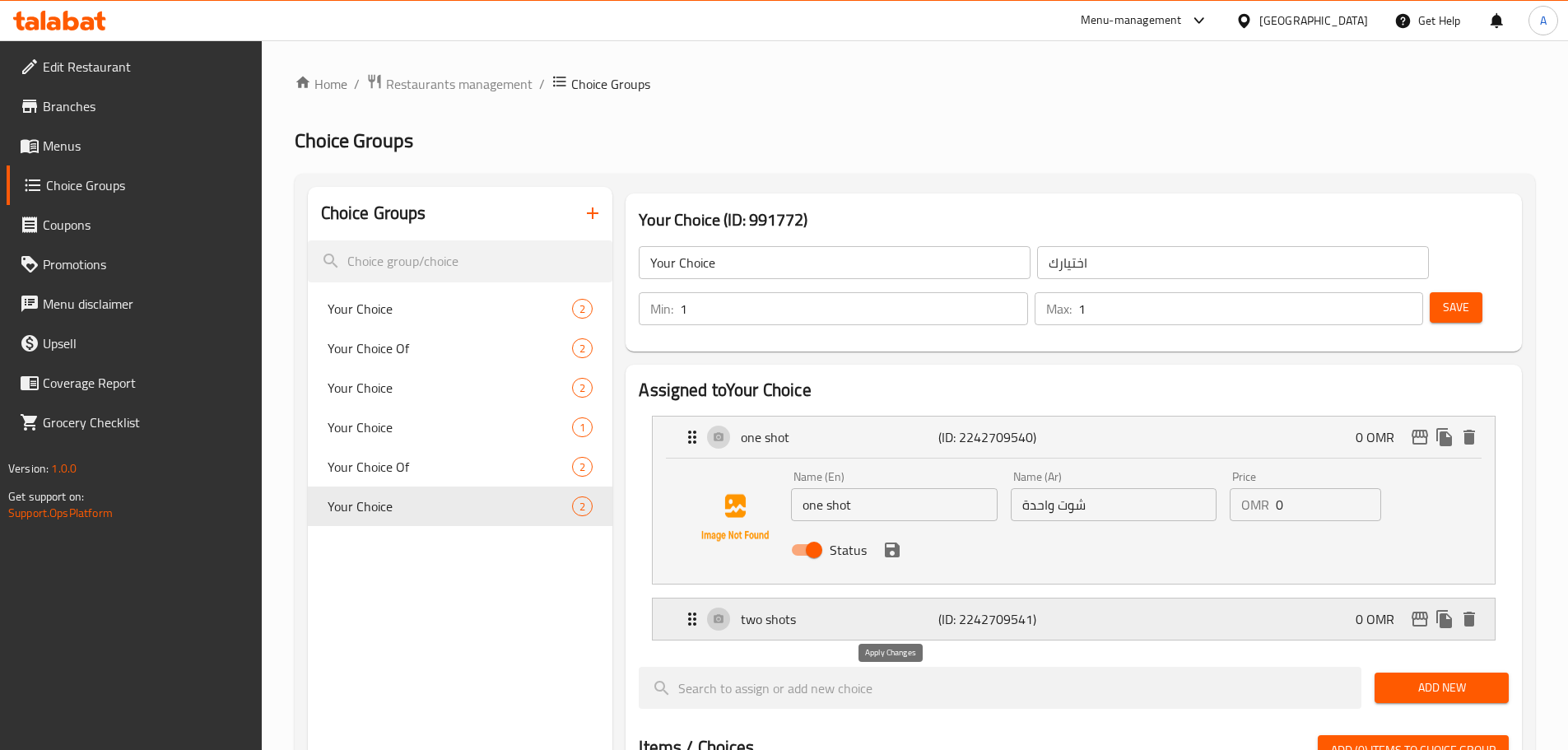
type input "2 شوت"
click at [895, 543] on icon "save" at bounding box center [892, 551] width 15 height 15
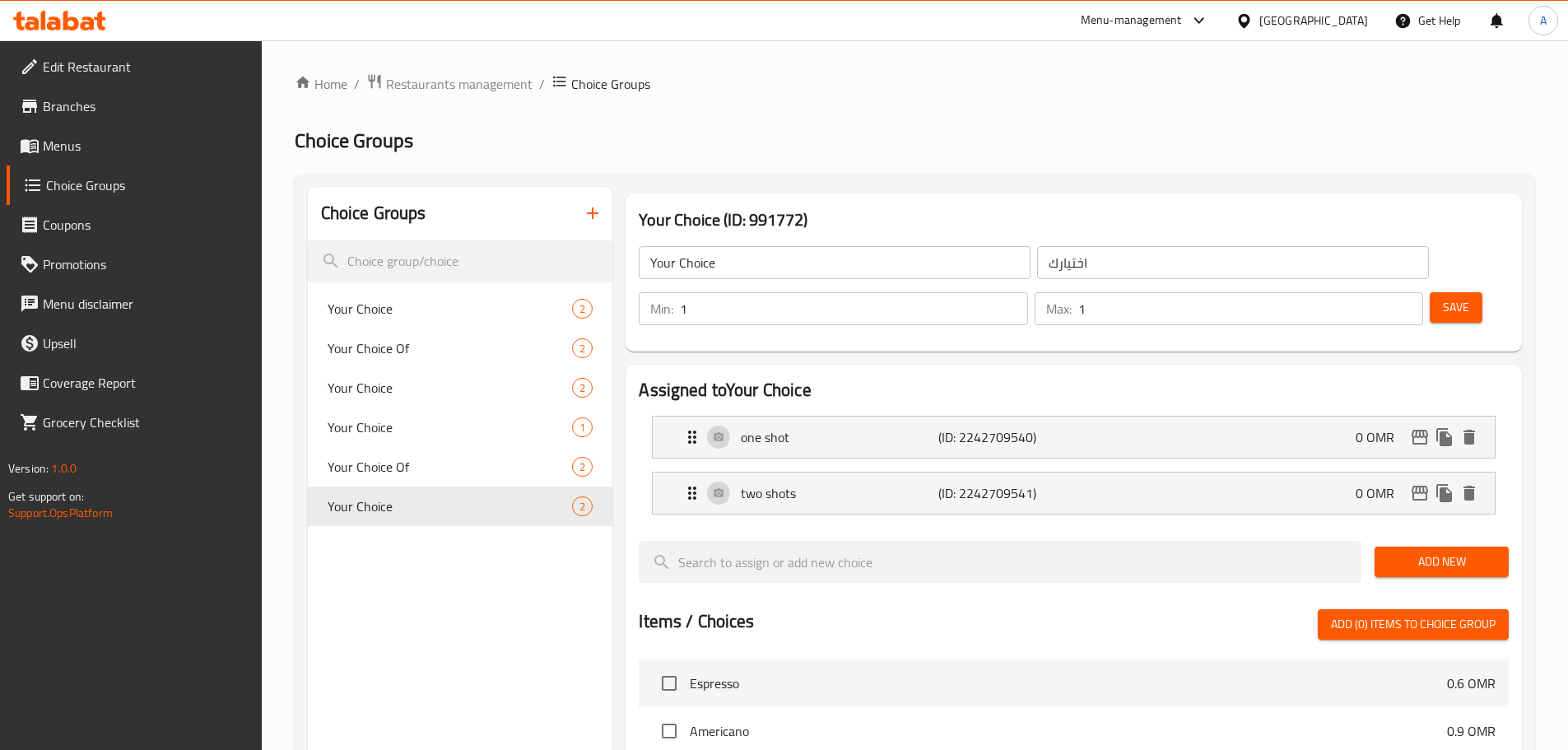
click at [1430, 293] on button "Save" at bounding box center [1457, 308] width 53 height 30
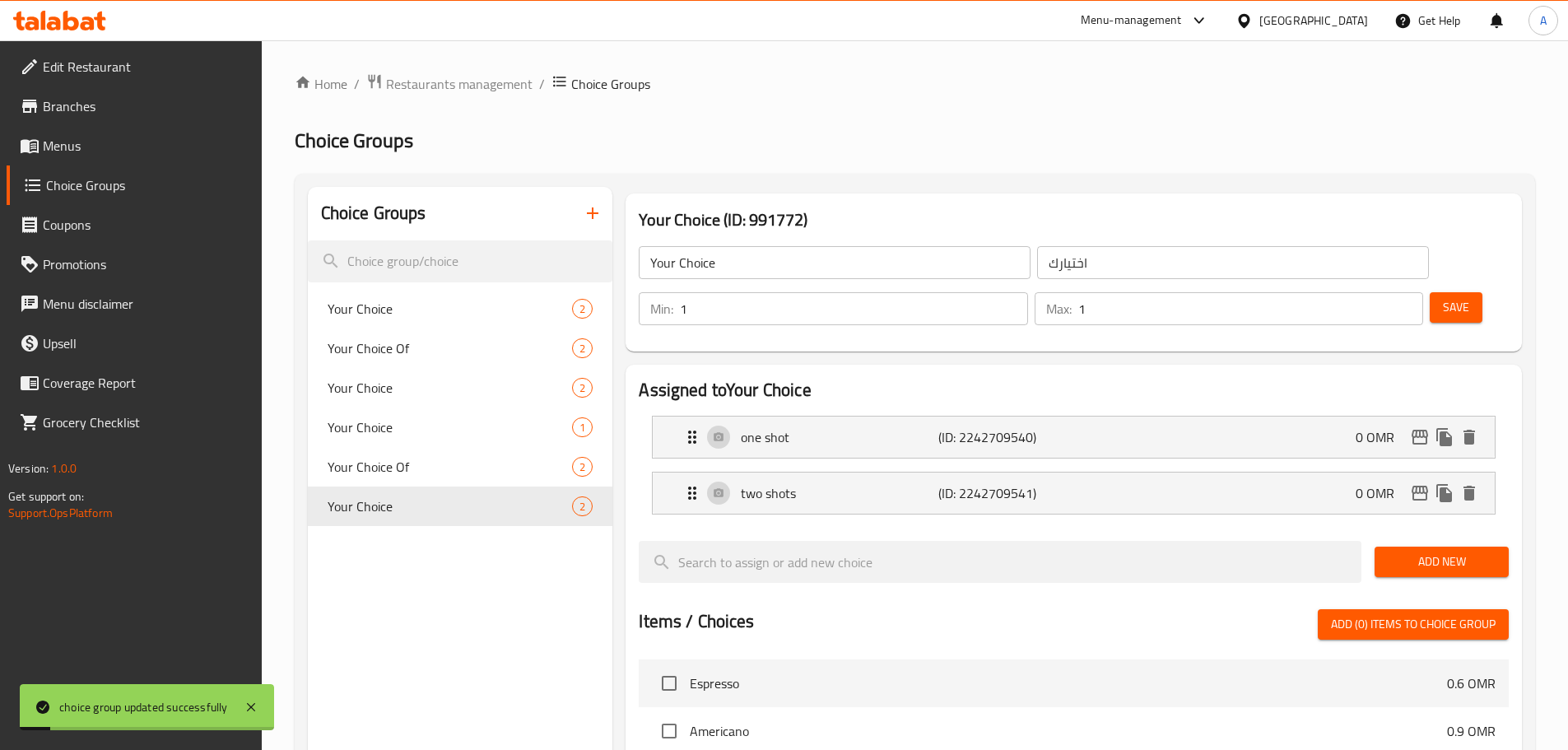
click at [70, 141] on span "Menus" at bounding box center [145, 145] width 206 height 20
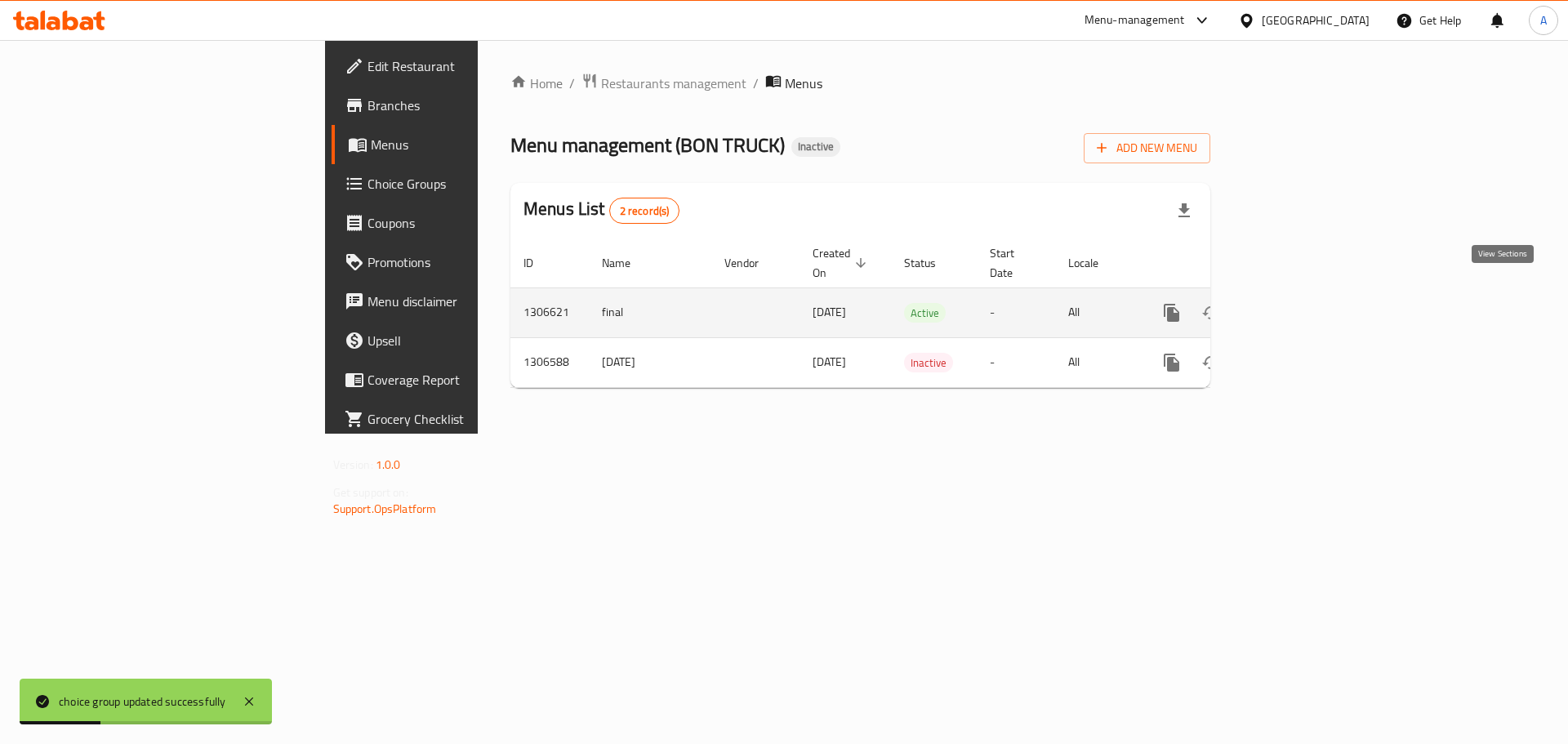
click at [1299, 304] on icon "enhanced table" at bounding box center [1289, 313] width 20 height 20
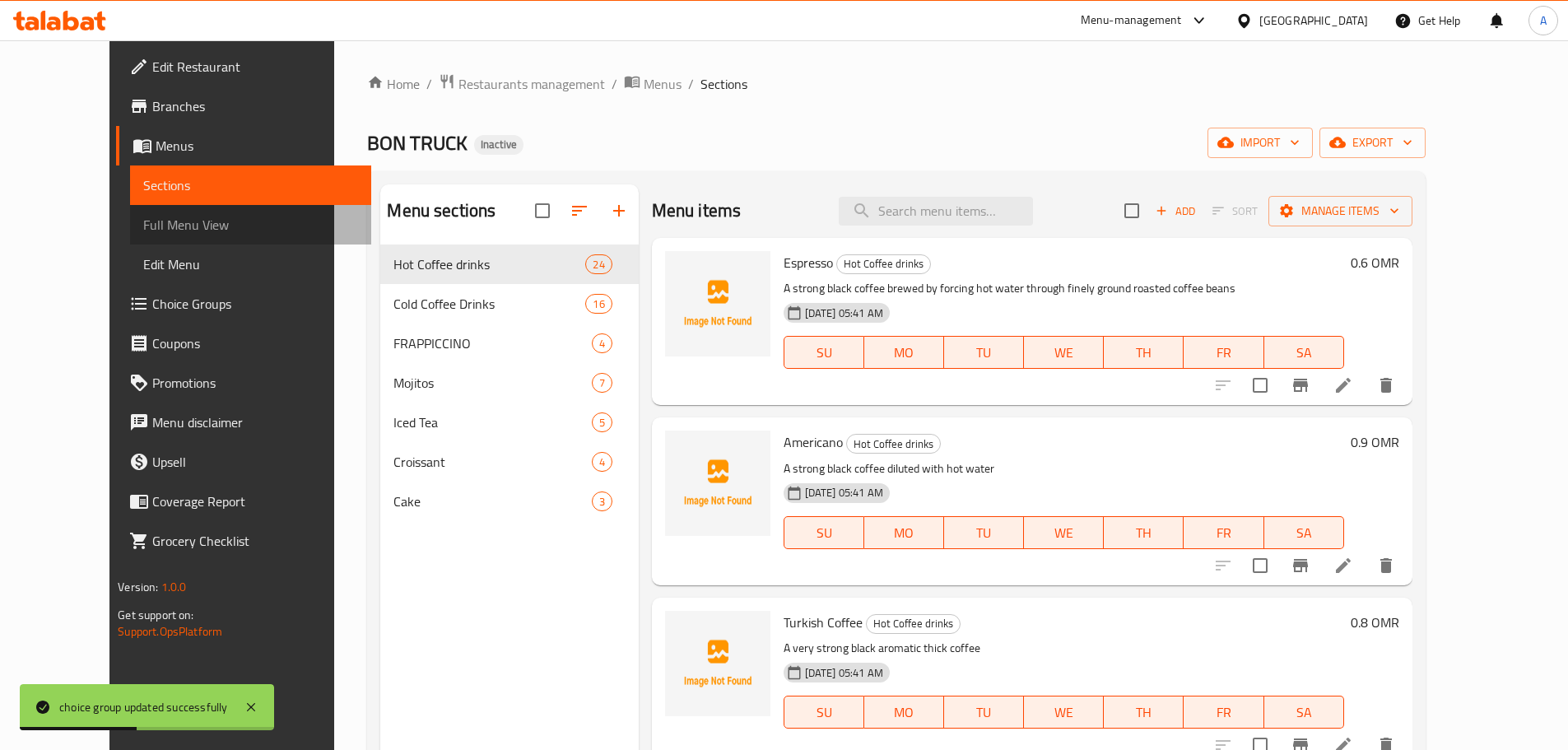
click at [130, 223] on link "Full Menu View" at bounding box center [250, 225] width 241 height 40
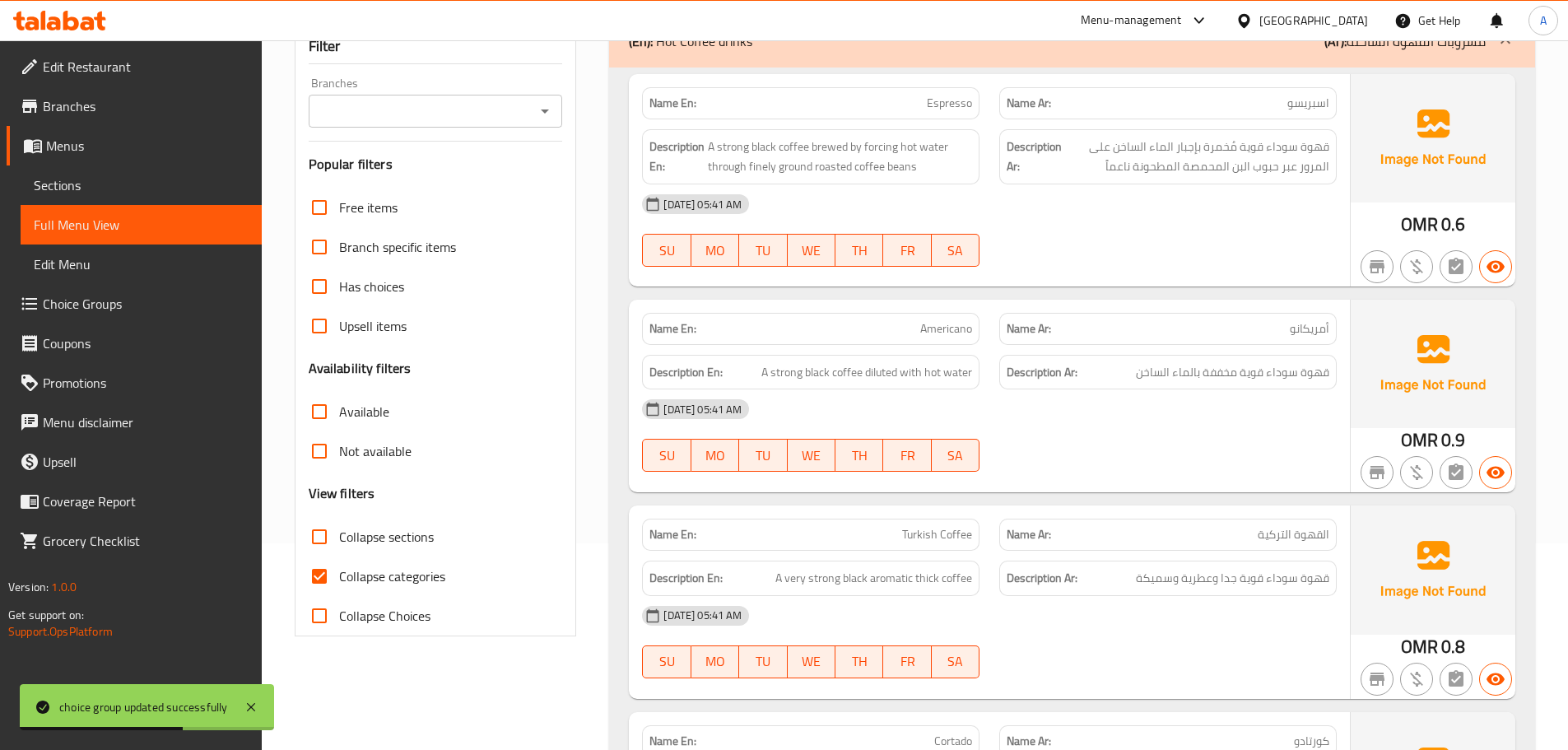
scroll to position [396, 0]
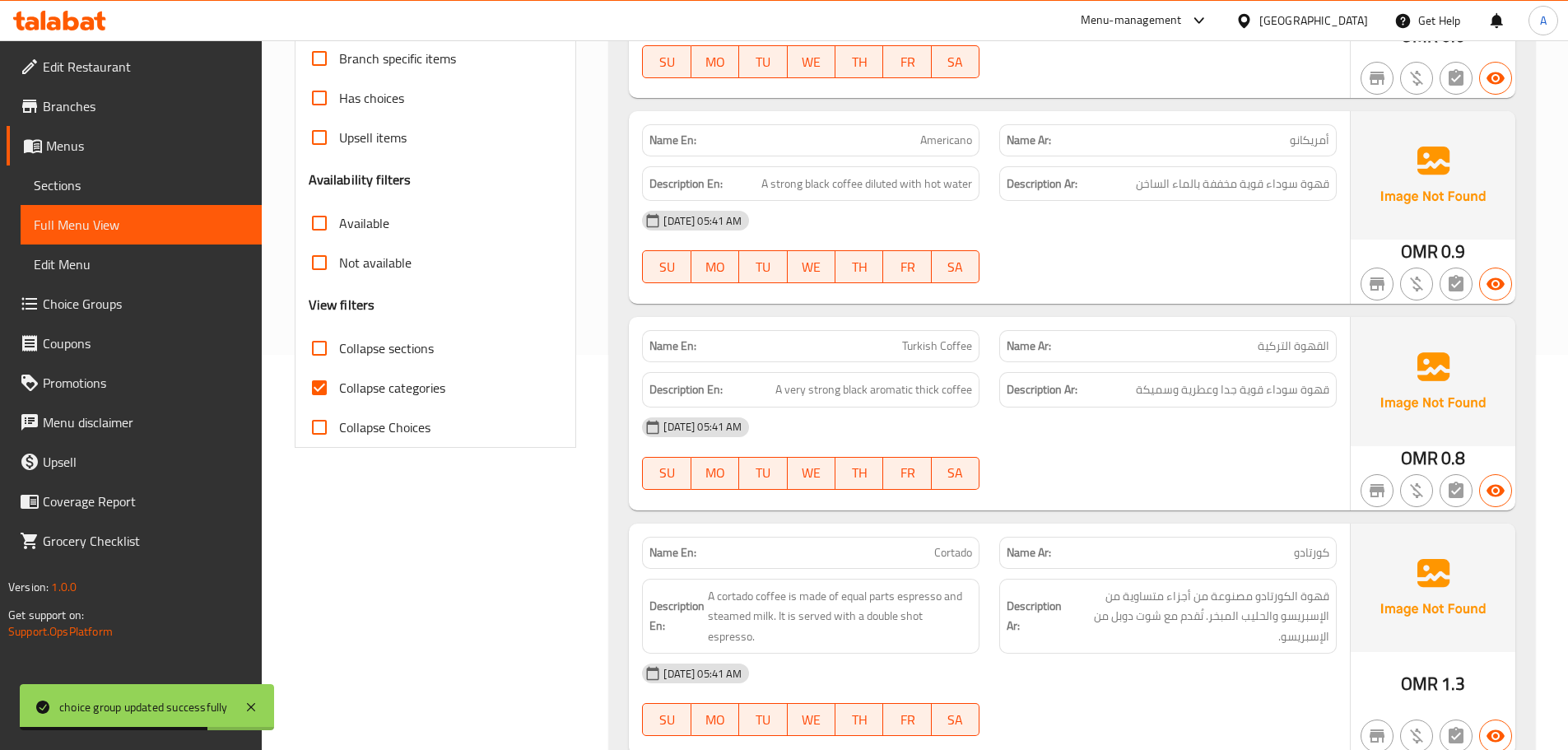
click at [351, 381] on span "Collapse categories" at bounding box center [392, 387] width 106 height 20
click at [339, 381] on input "Collapse categories" at bounding box center [319, 388] width 40 height 40
checkbox input "false"
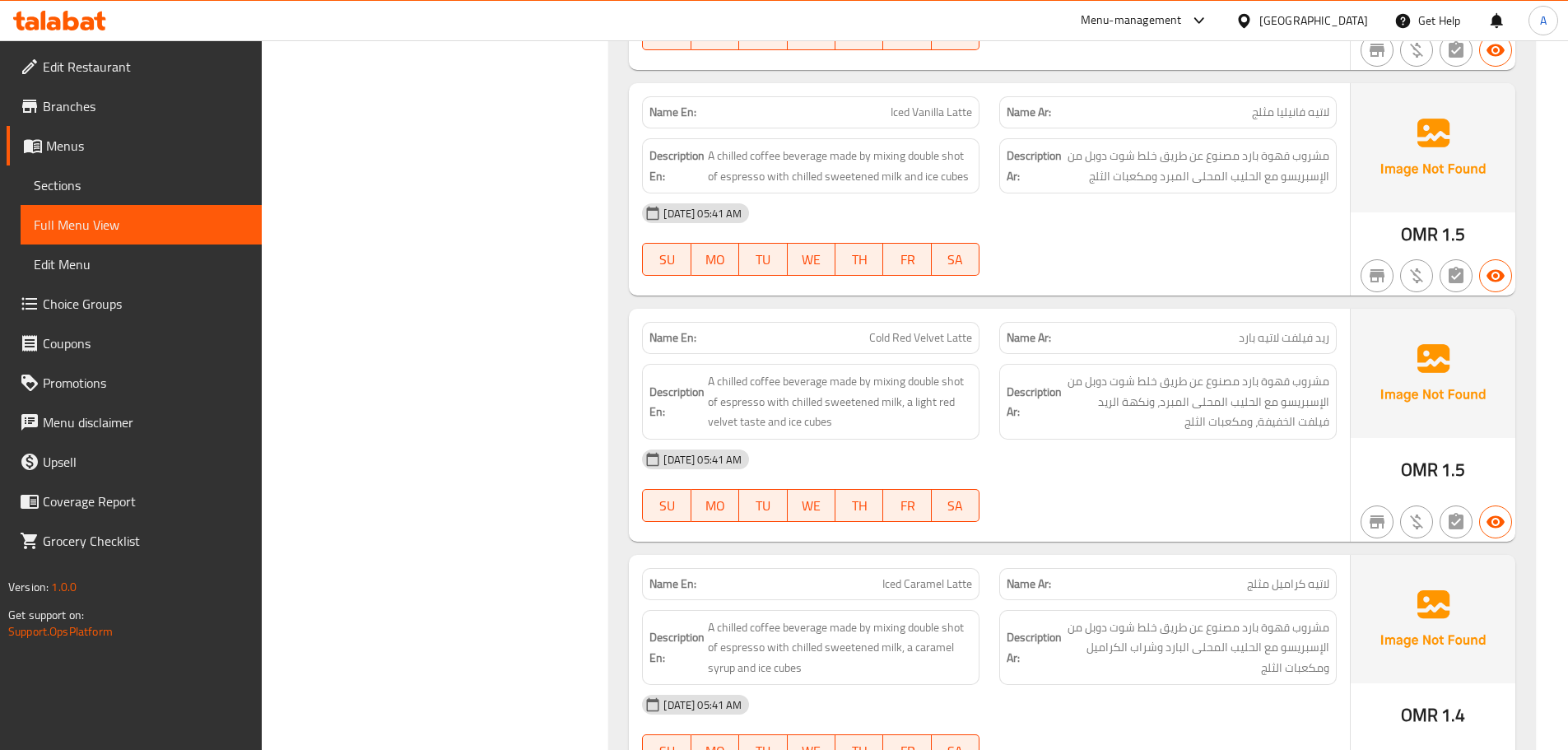
scroll to position [9727, 0]
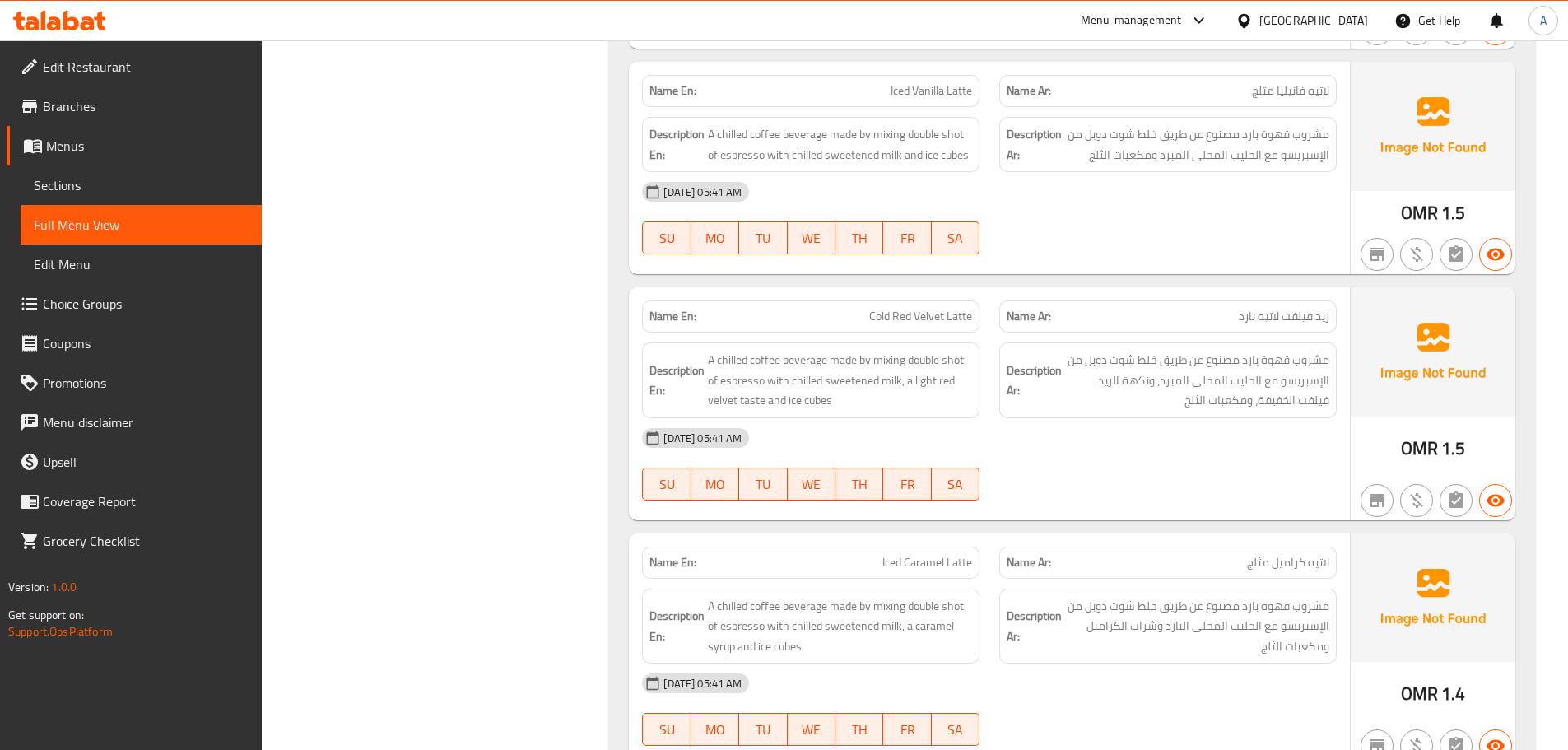
copy span "A chilled coffee beverage made by mixing double shot of espresso with chilled s…"
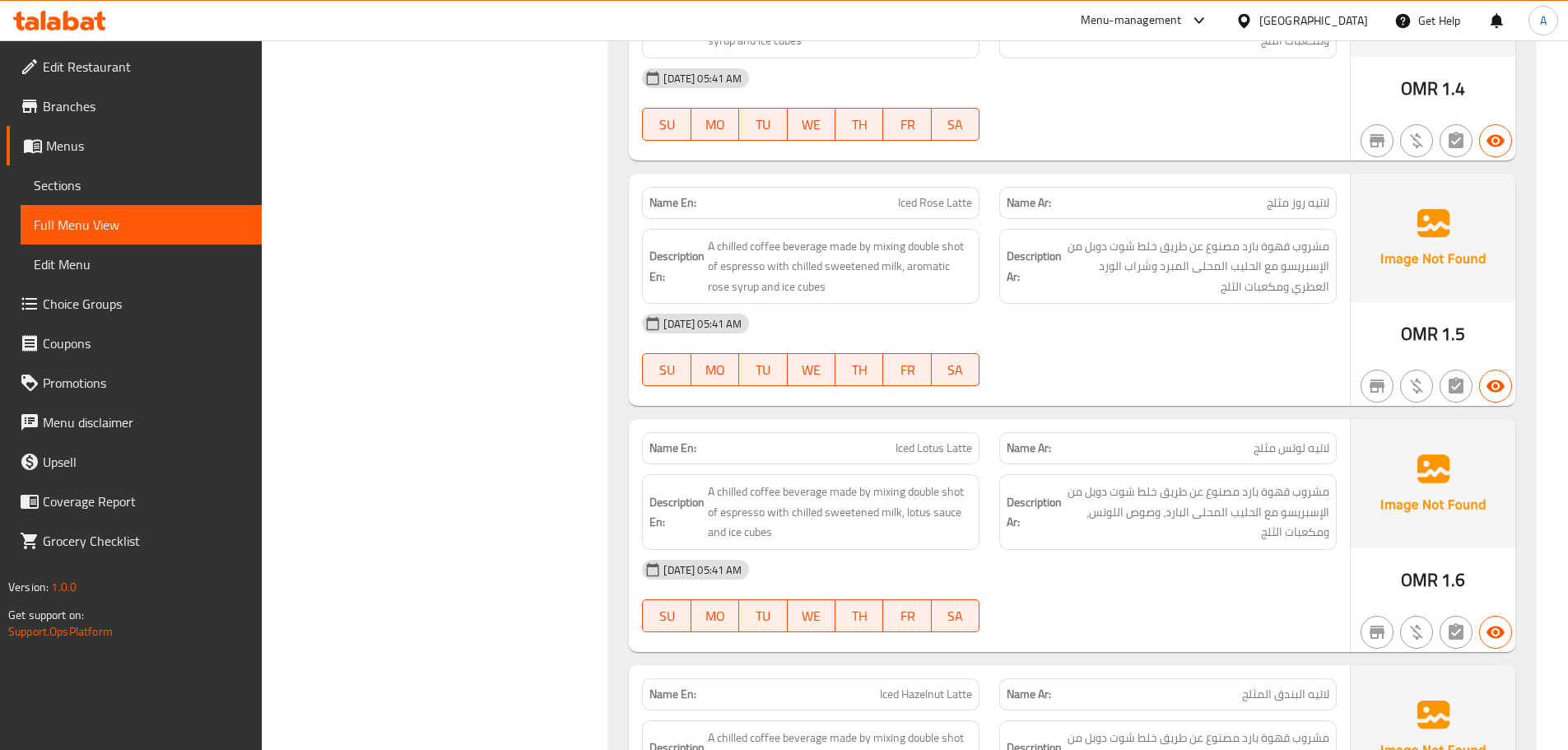
scroll to position [10599, 0]
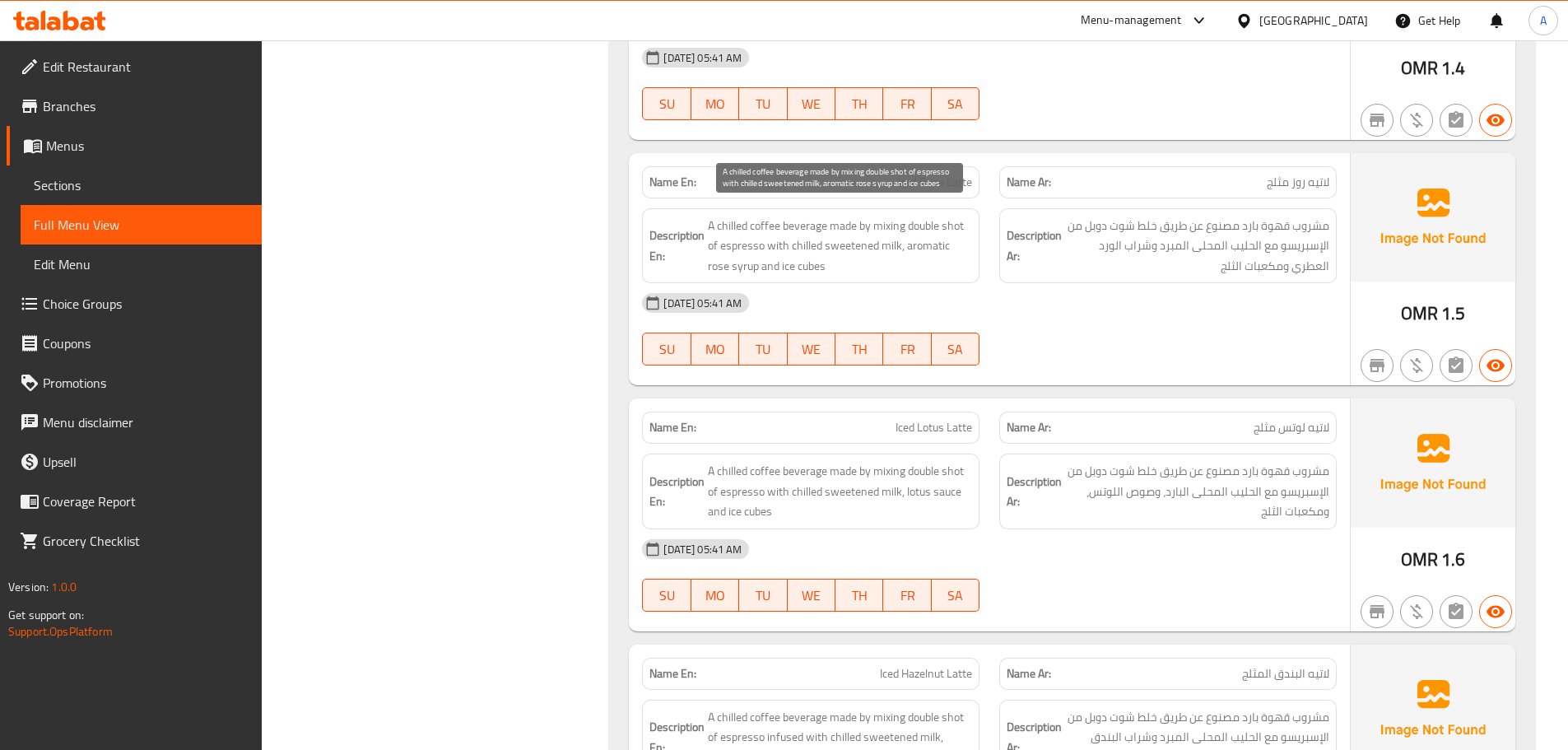
click at [946, 230] on span "A chilled coffee beverage made by mixing double shot of espresso with chilled s…" at bounding box center [840, 246] width 264 height 61
copy span "shot"
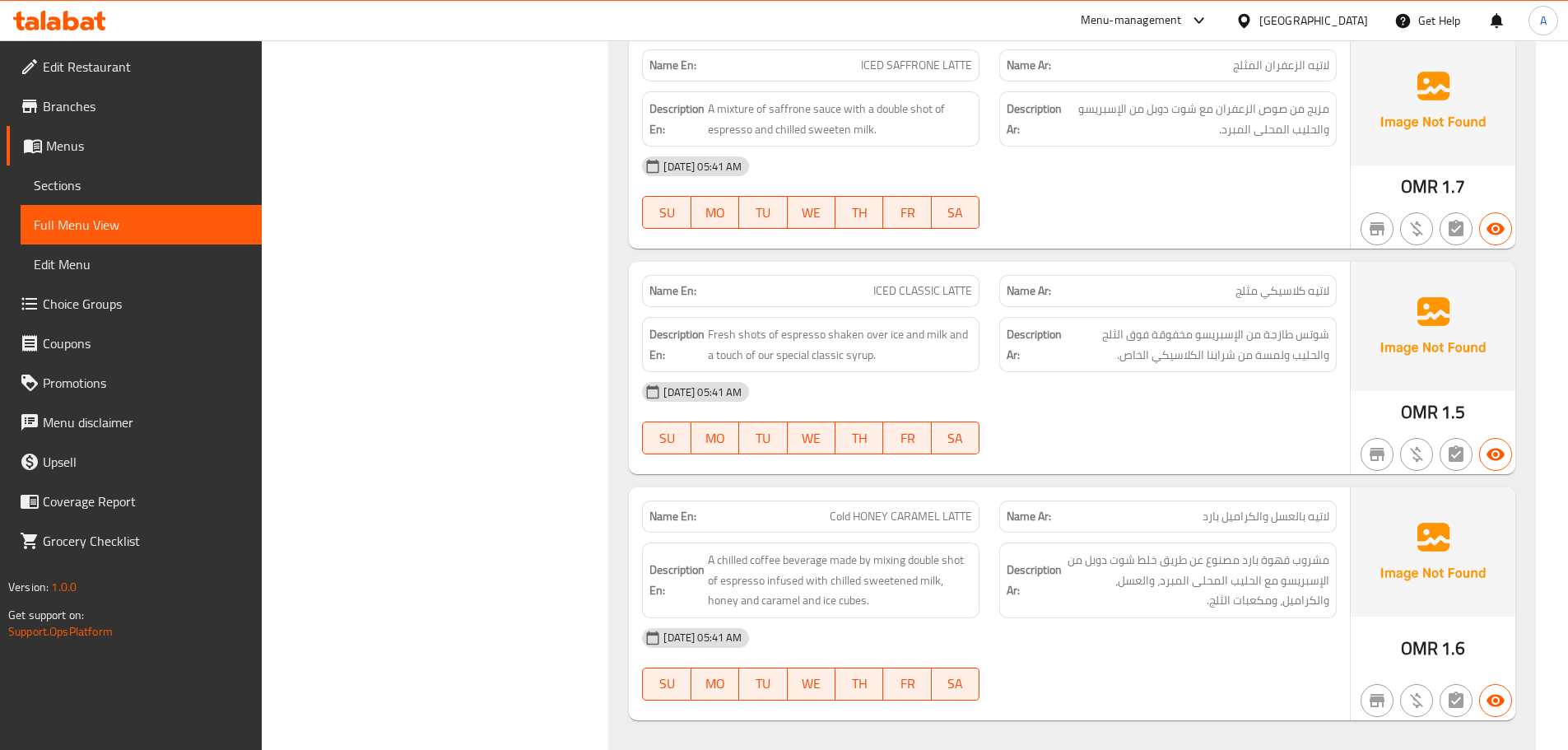
scroll to position [12176, 0]
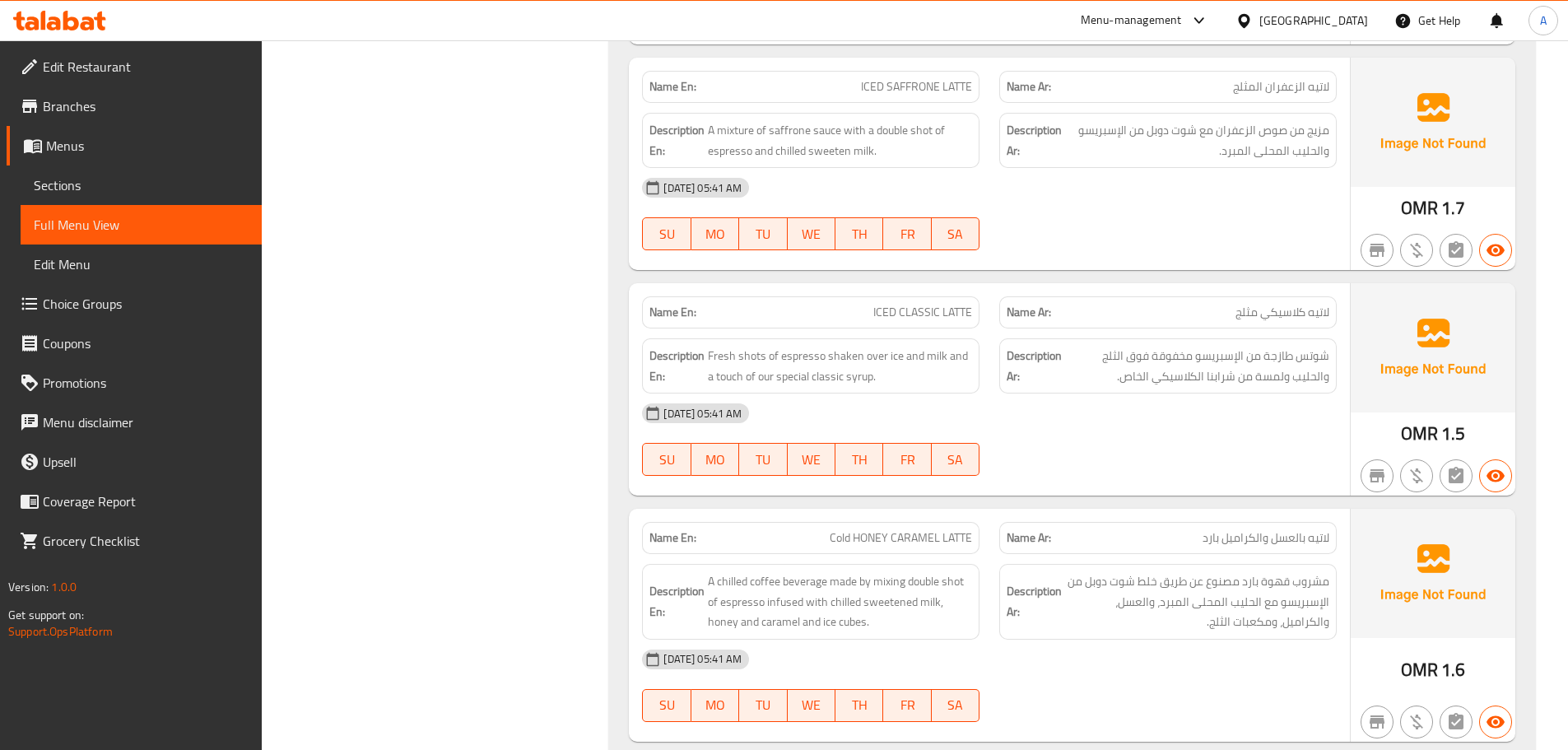
click at [1321, 357] on span "شوتس طازجة من الإسبريسو مخفوقة فوق الثلج والحليب ولمسة من شرابنا الكلاسيكي الخا…" at bounding box center [1197, 366] width 264 height 41
copy span "شوتس"
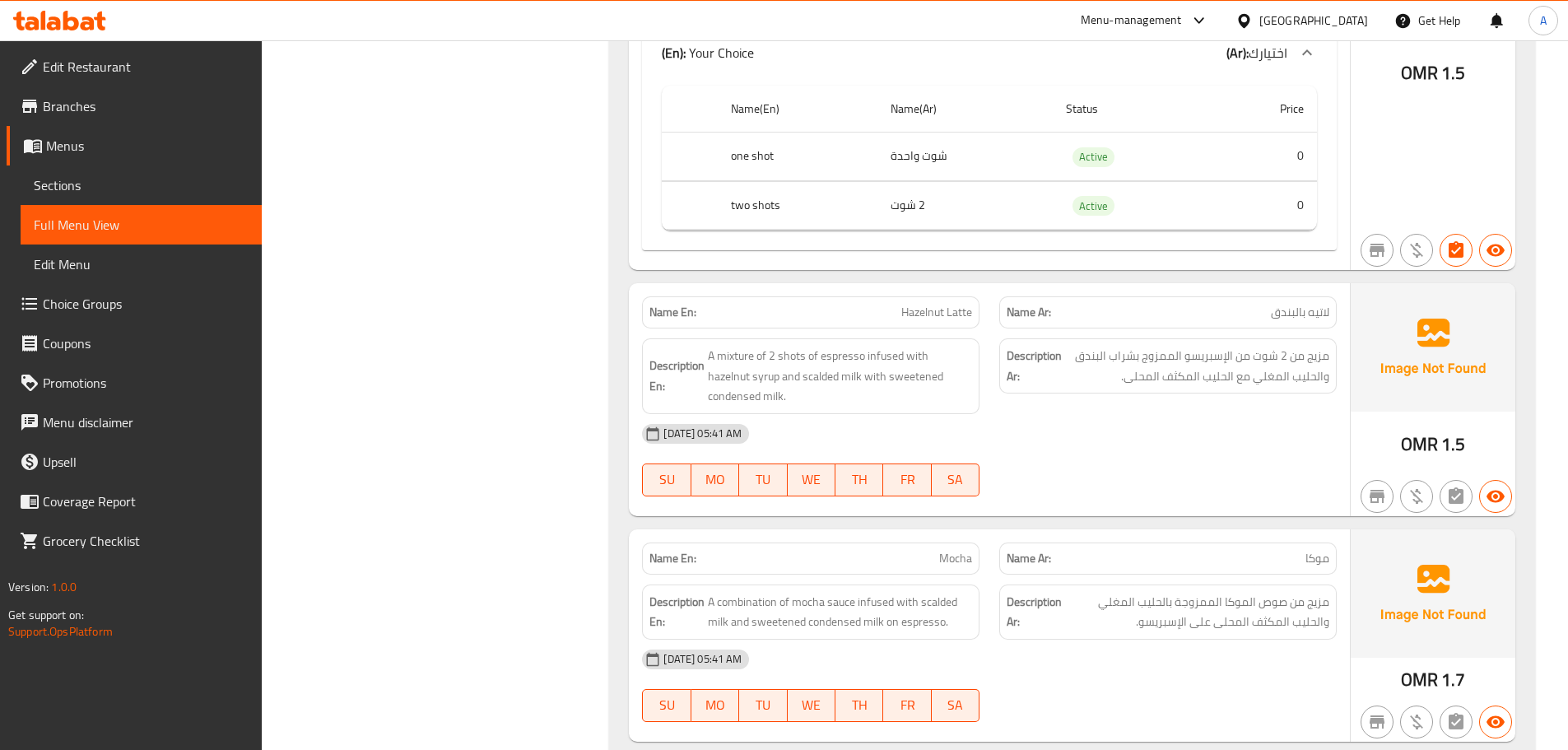
scroll to position [0, 0]
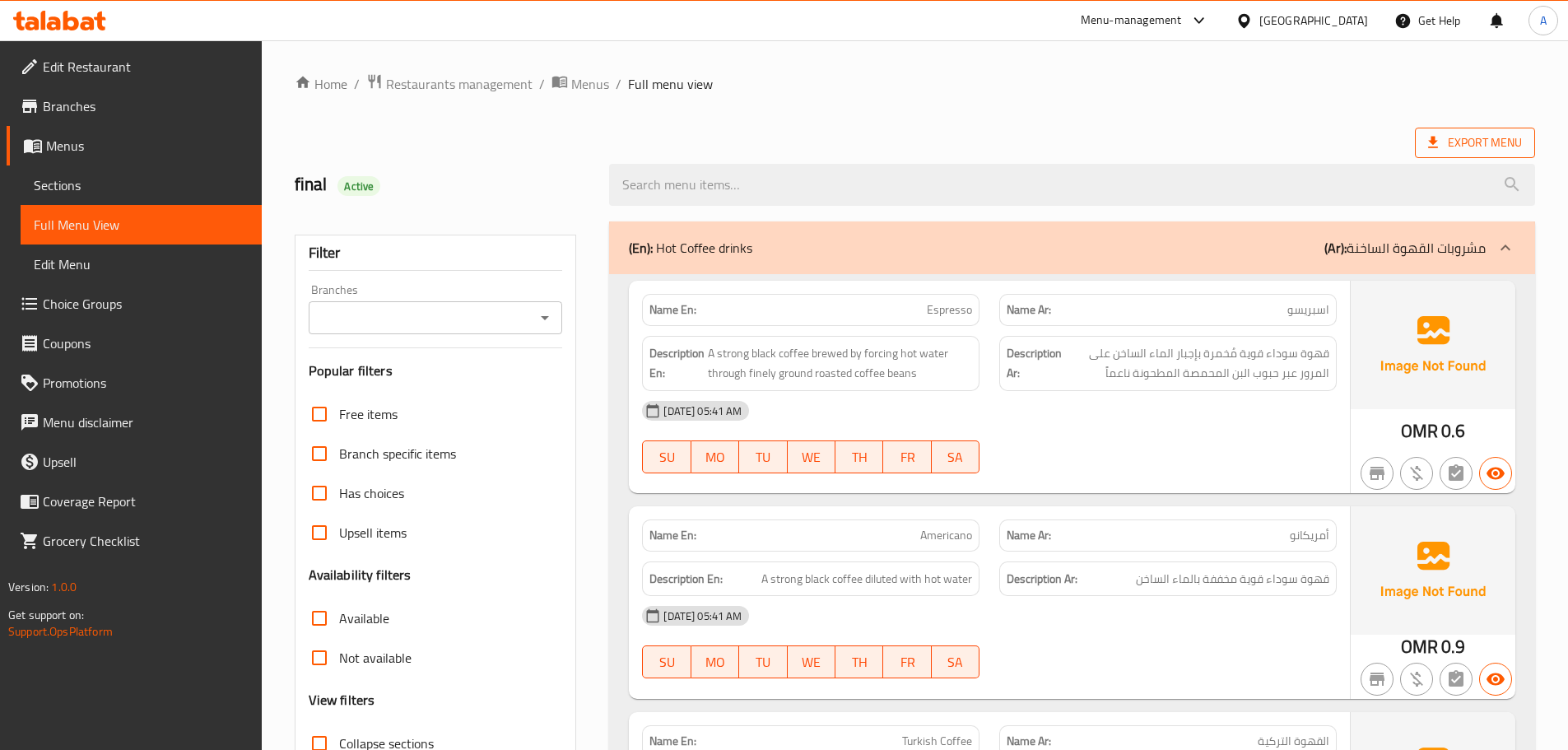
click at [1482, 132] on span "Export Menu" at bounding box center [1475, 143] width 93 height 21
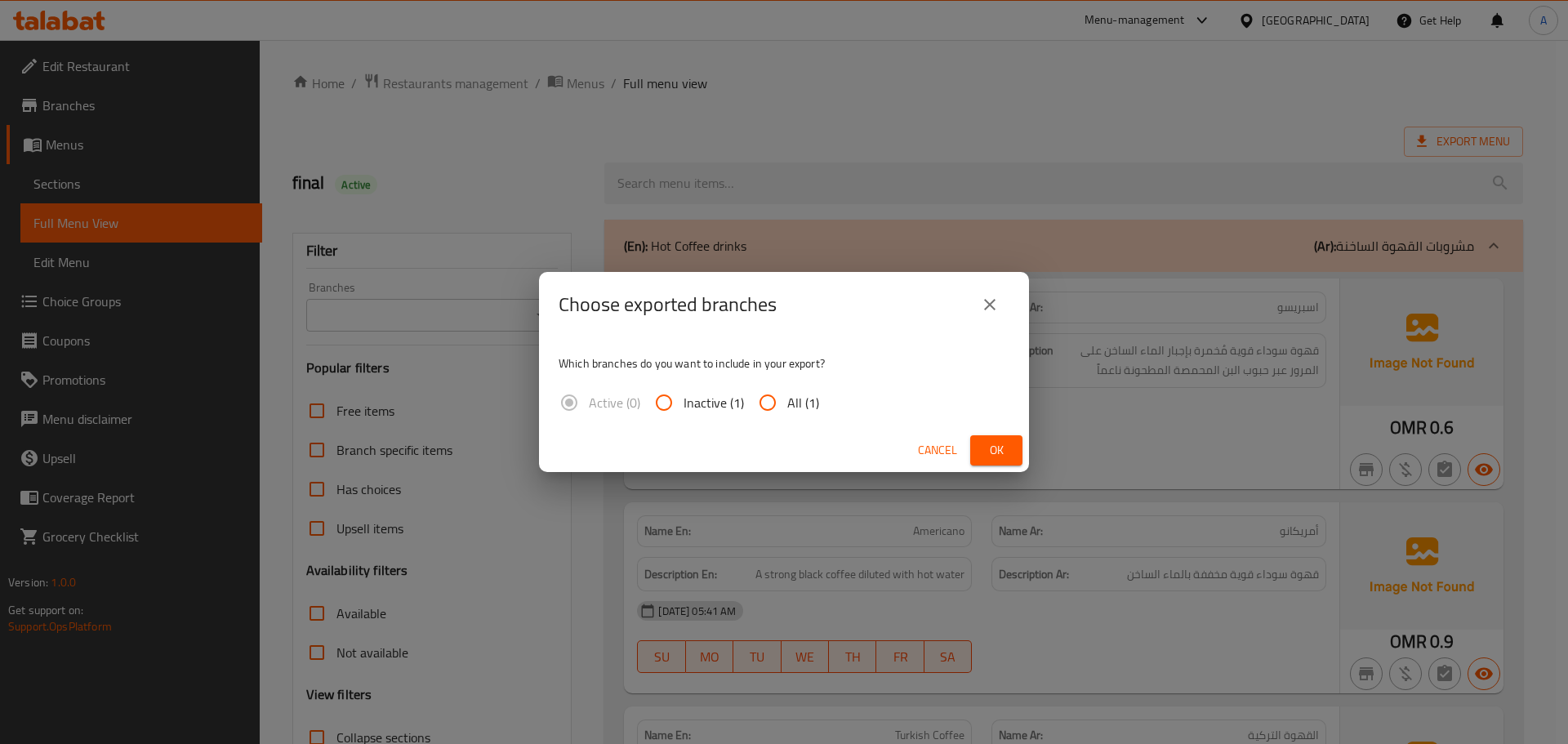
click at [789, 407] on span "All (1)" at bounding box center [804, 402] width 32 height 20
click at [788, 407] on input "All (1)" at bounding box center [768, 403] width 39 height 39
radio input "true"
click at [1005, 448] on span "Ok" at bounding box center [997, 451] width 26 height 21
